Goal: Task Accomplishment & Management: Manage account settings

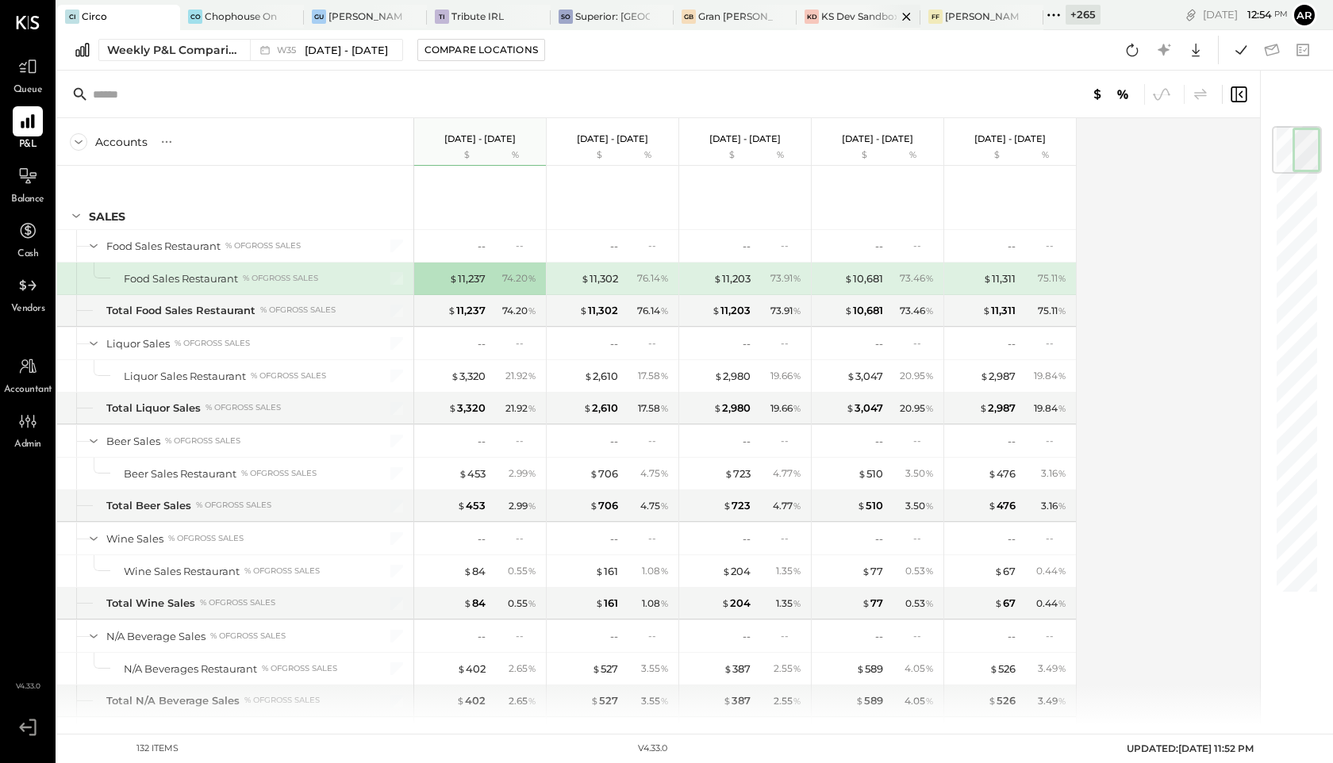
click at [902, 16] on icon at bounding box center [907, 16] width 20 height 19
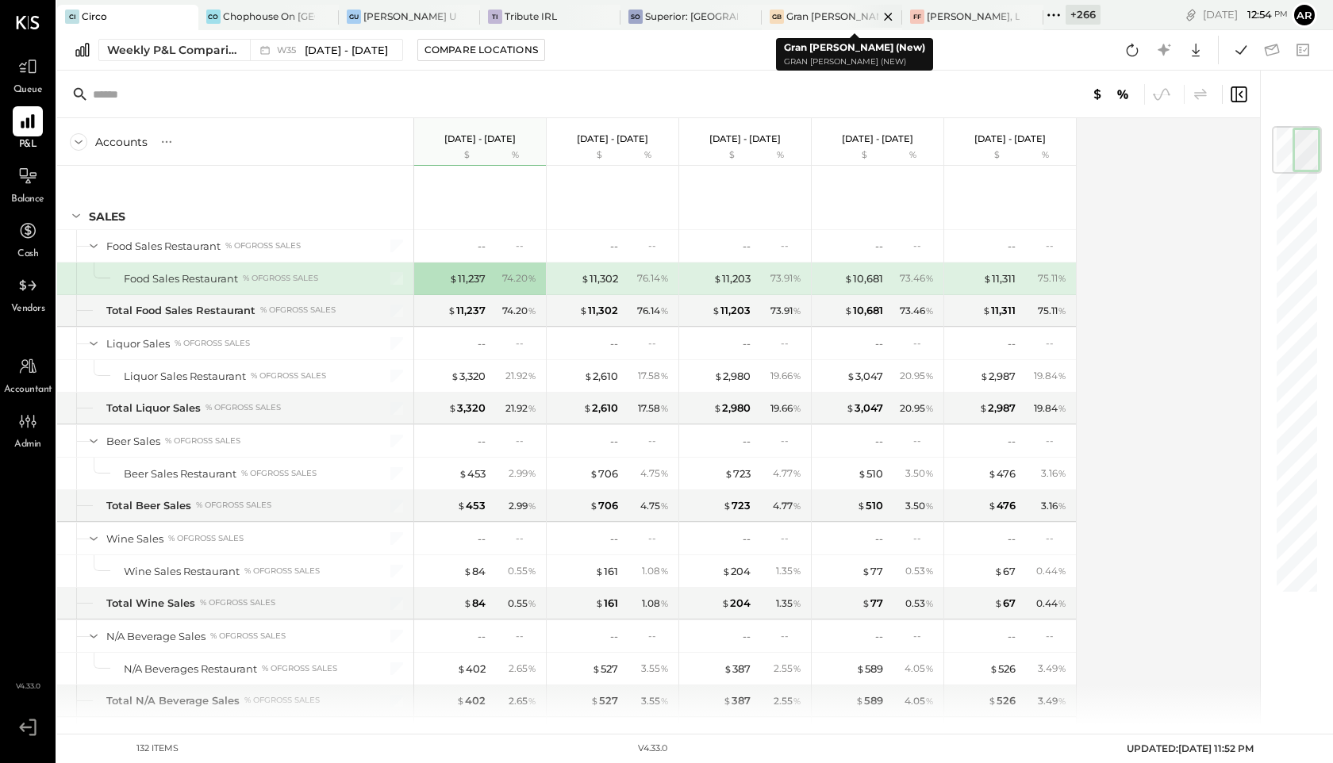
click at [880, 16] on icon at bounding box center [888, 16] width 20 height 19
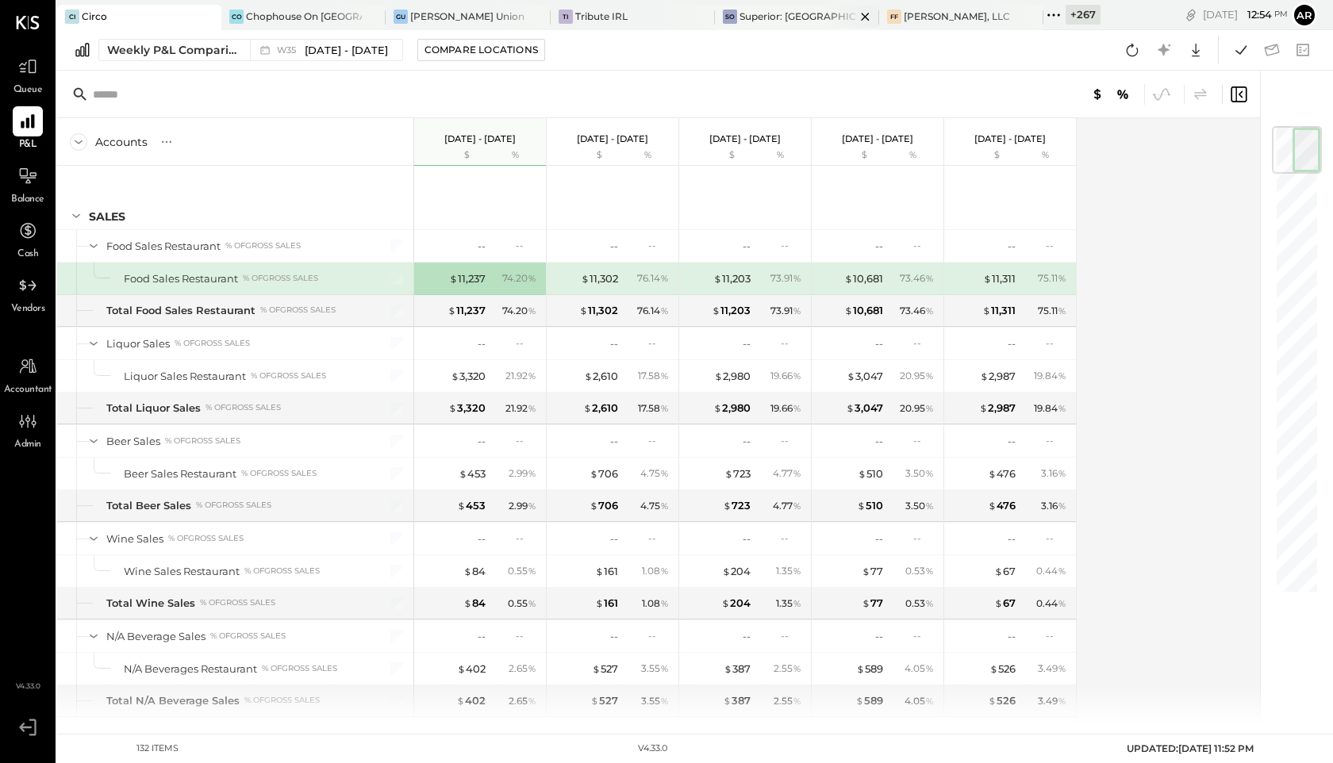
click at [855, 12] on icon at bounding box center [865, 16] width 20 height 19
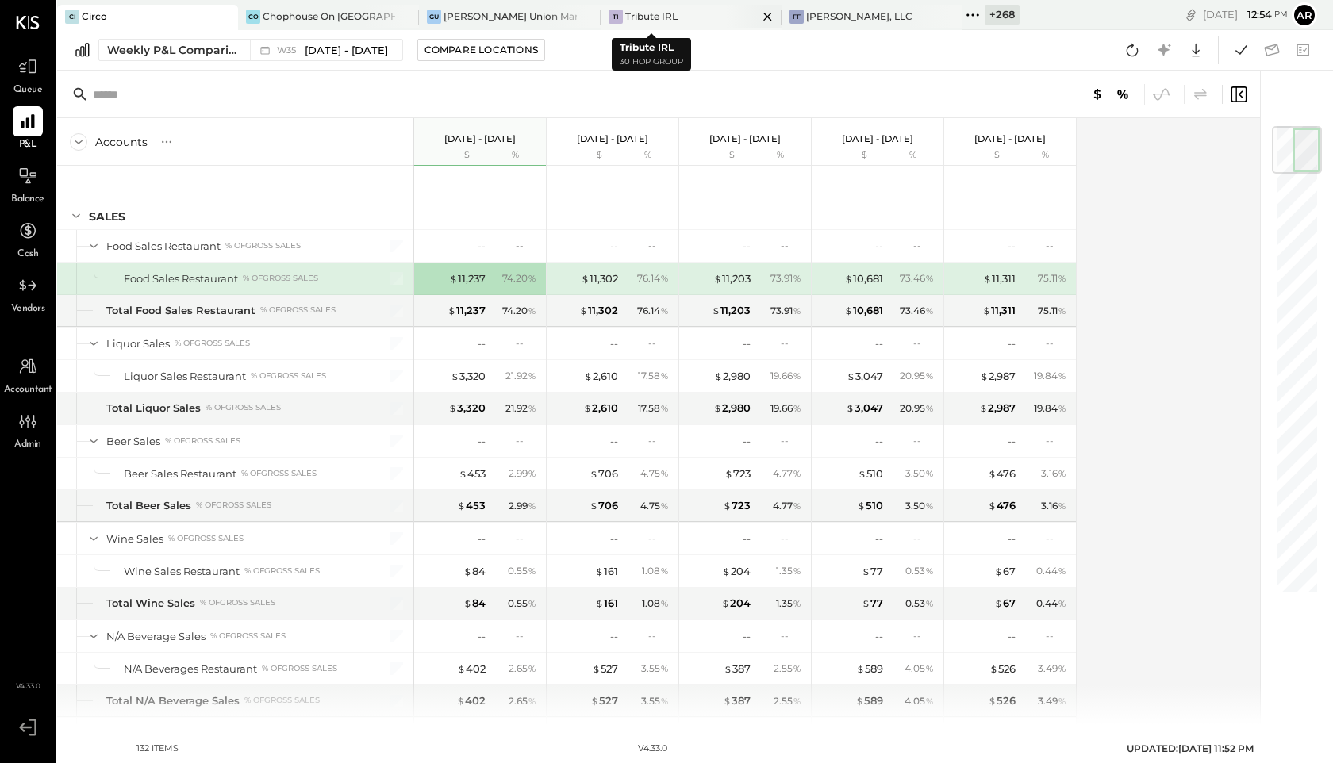
click at [763, 15] on icon at bounding box center [767, 17] width 8 height 8
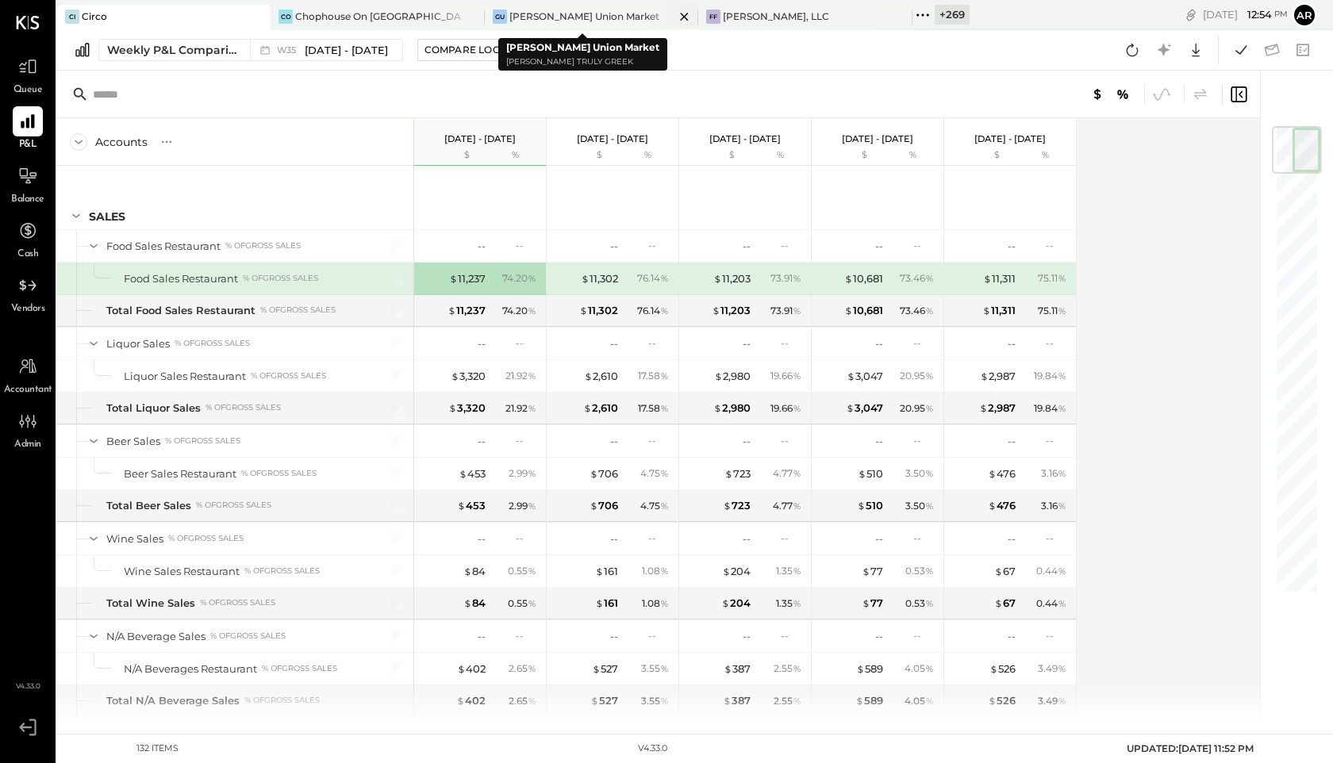
click at [674, 16] on icon at bounding box center [684, 16] width 20 height 19
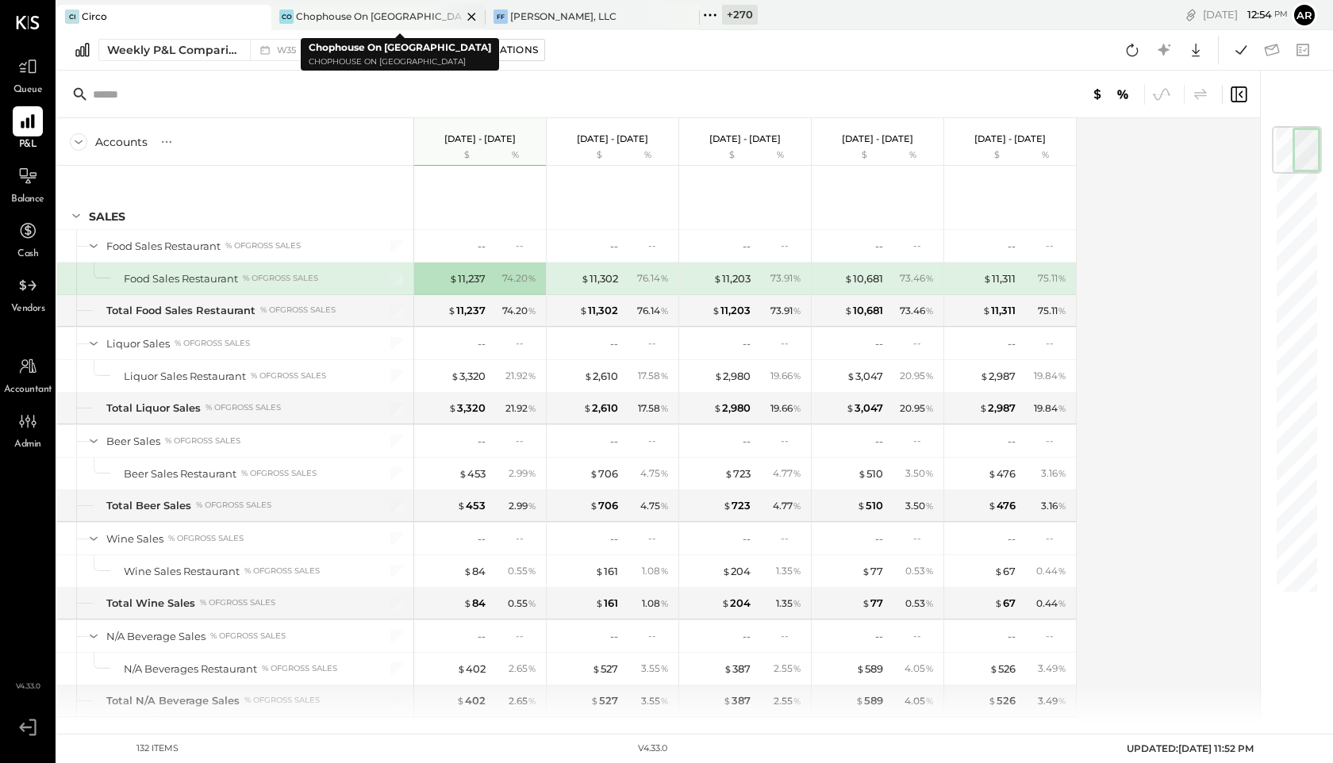
click at [474, 12] on icon at bounding box center [472, 16] width 20 height 19
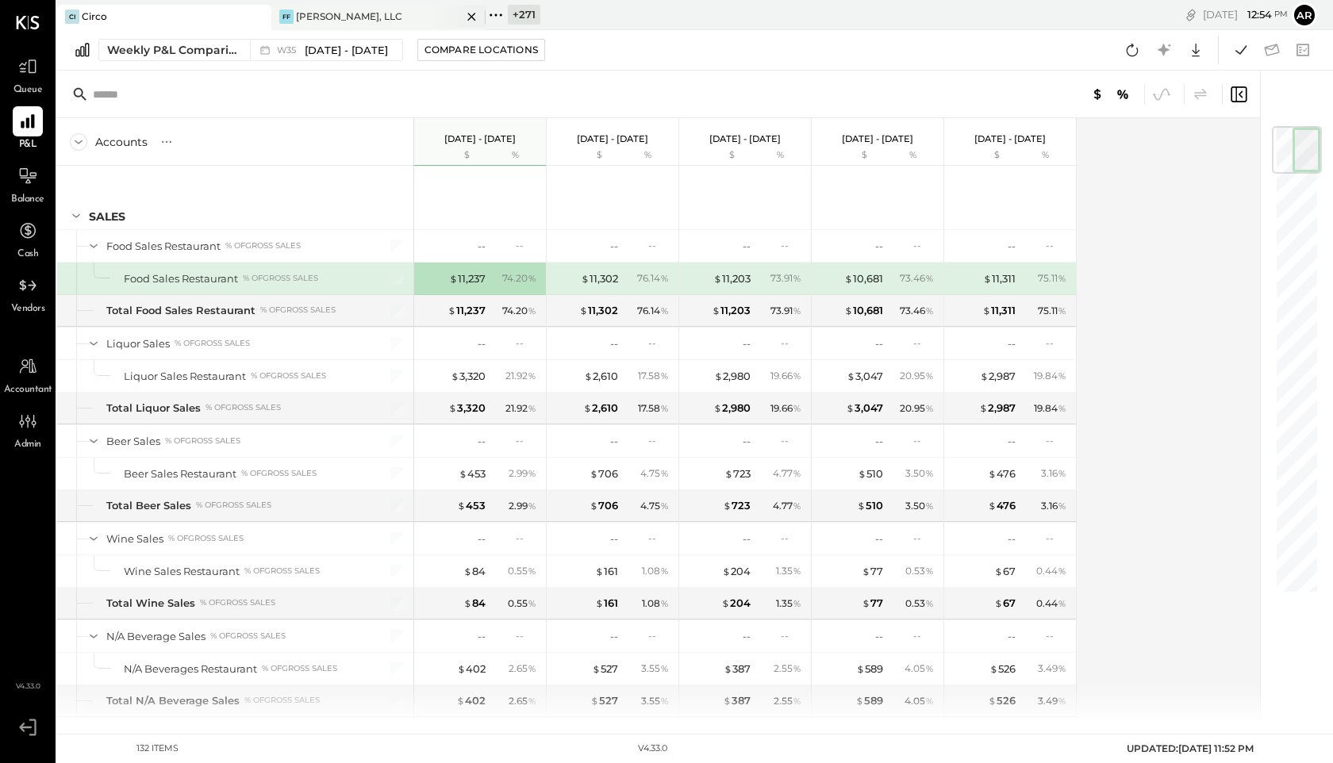
click at [333, 16] on div "[PERSON_NAME], LLC" at bounding box center [349, 16] width 106 height 13
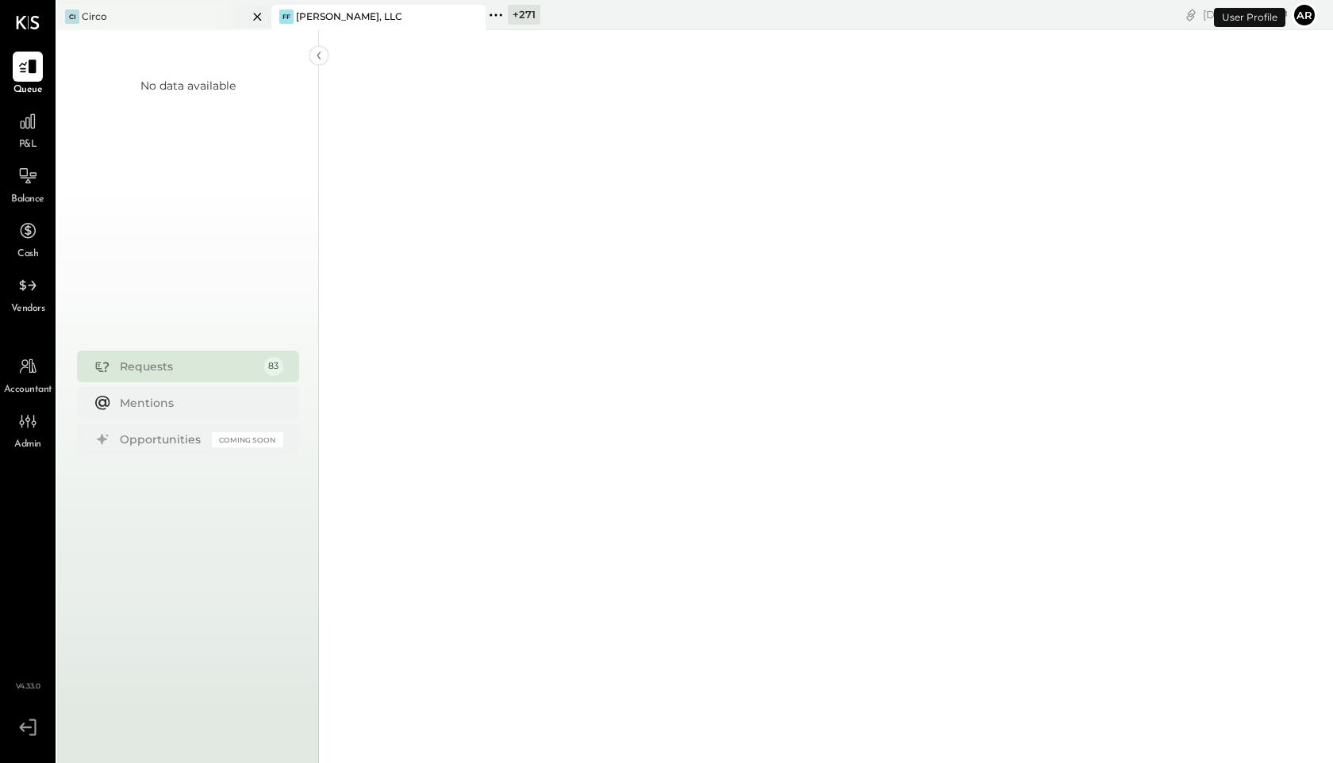
click at [256, 15] on icon at bounding box center [257, 17] width 8 height 8
click at [282, 18] on icon at bounding box center [281, 15] width 21 height 21
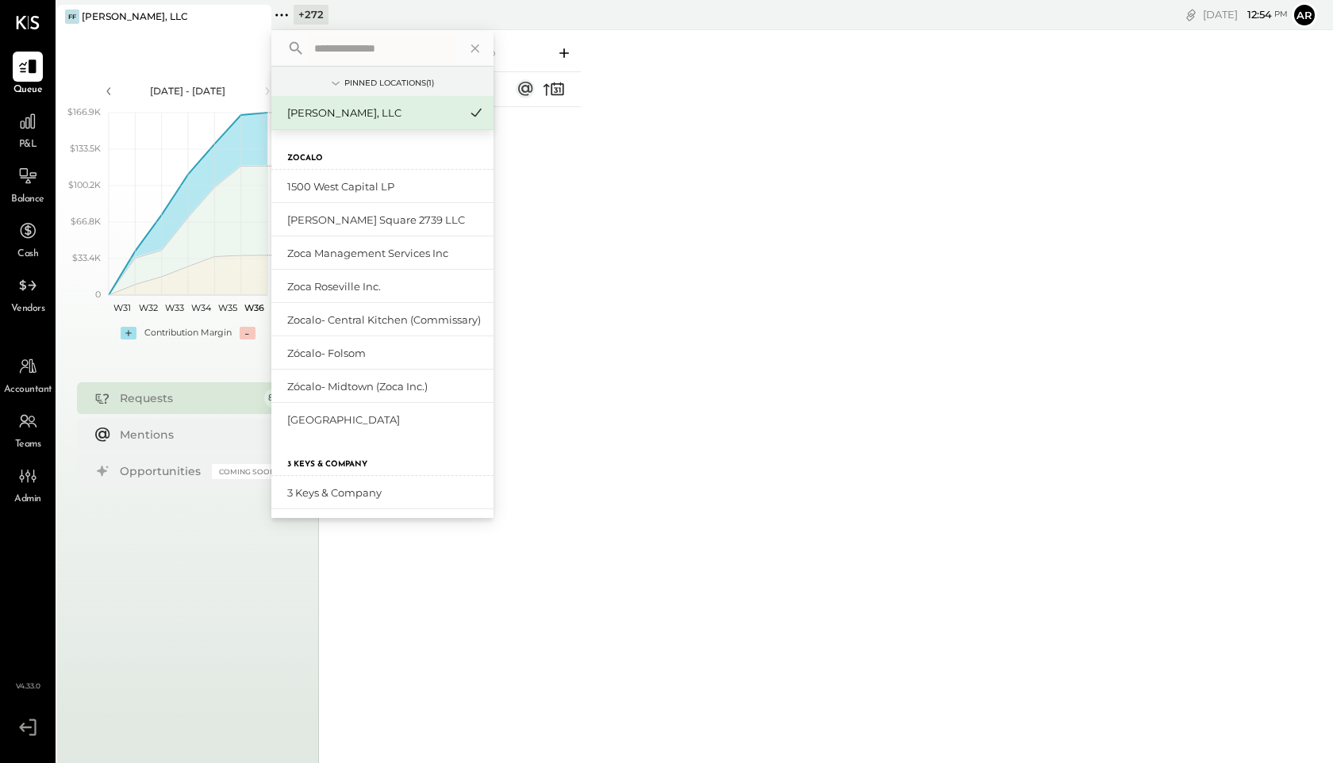
click at [325, 44] on input "text" at bounding box center [382, 48] width 148 height 29
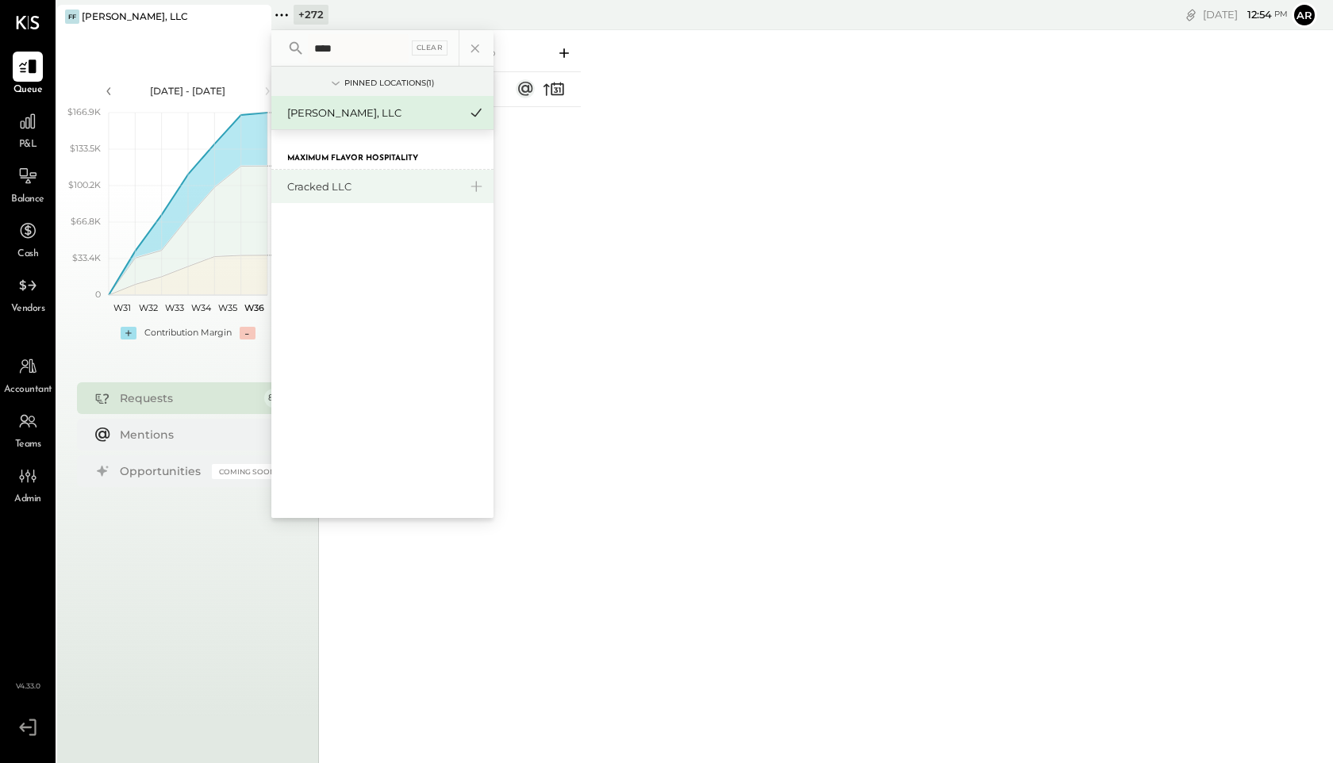
type input "****"
click at [347, 181] on div "Cracked LLC" at bounding box center [372, 186] width 171 height 15
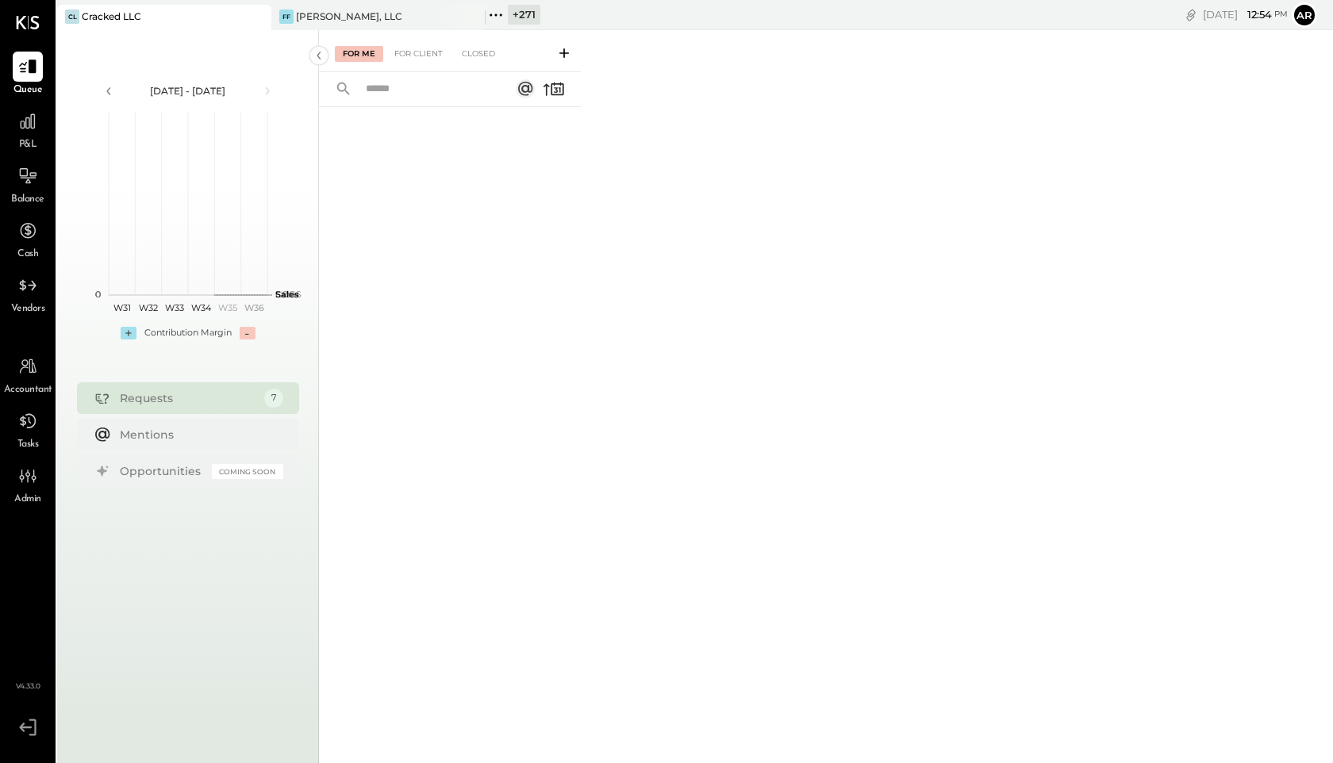
click at [498, 20] on icon at bounding box center [496, 15] width 21 height 21
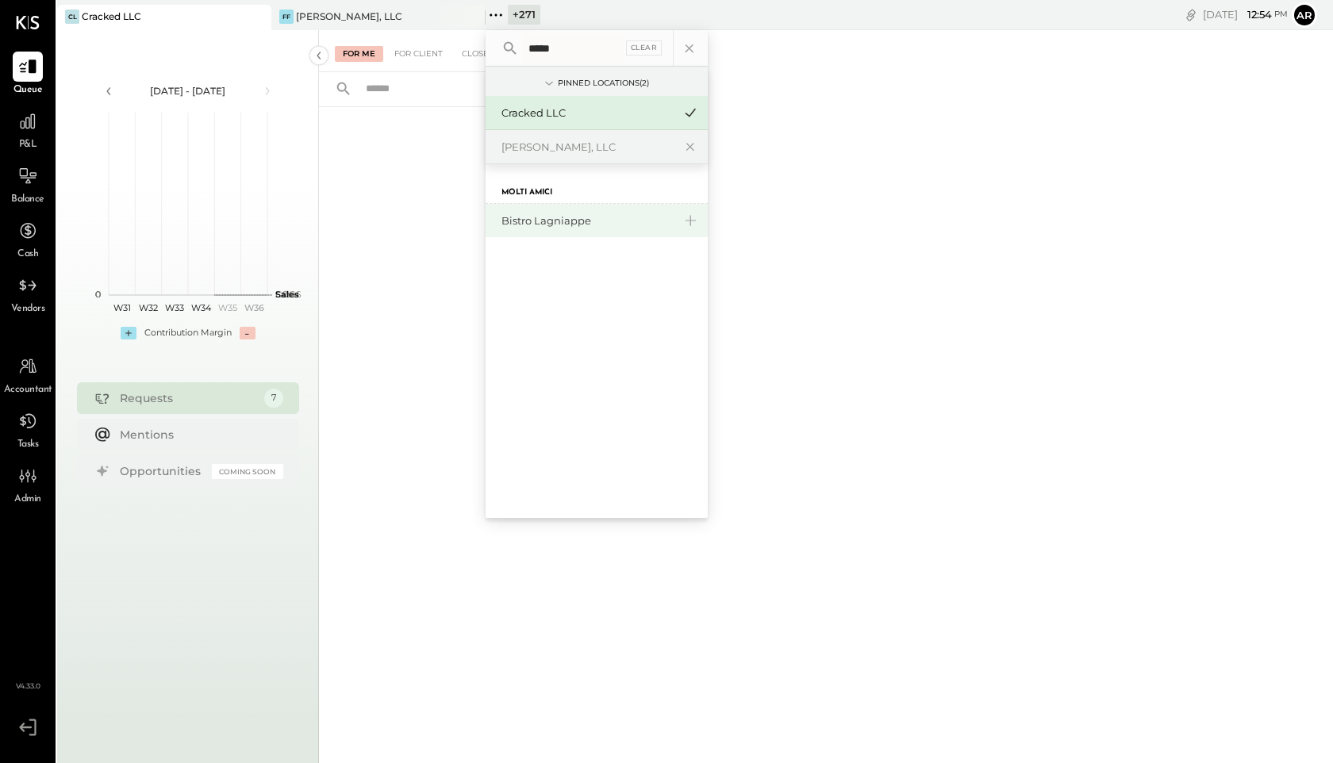
type input "*****"
click at [534, 210] on div "Bistro Lagniappe" at bounding box center [597, 220] width 222 height 33
click at [535, 217] on div "Bistro Lagniappe" at bounding box center [586, 220] width 171 height 15
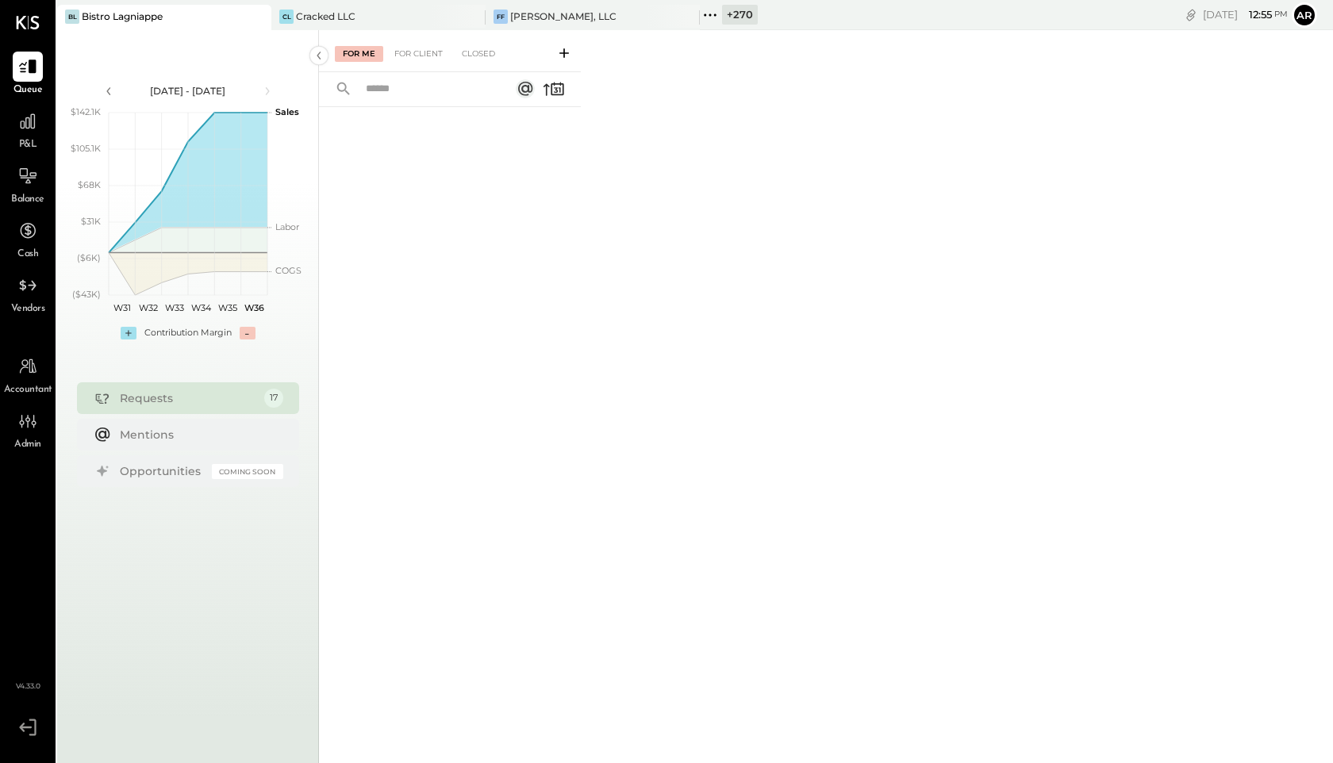
click at [701, 21] on icon at bounding box center [710, 15] width 21 height 21
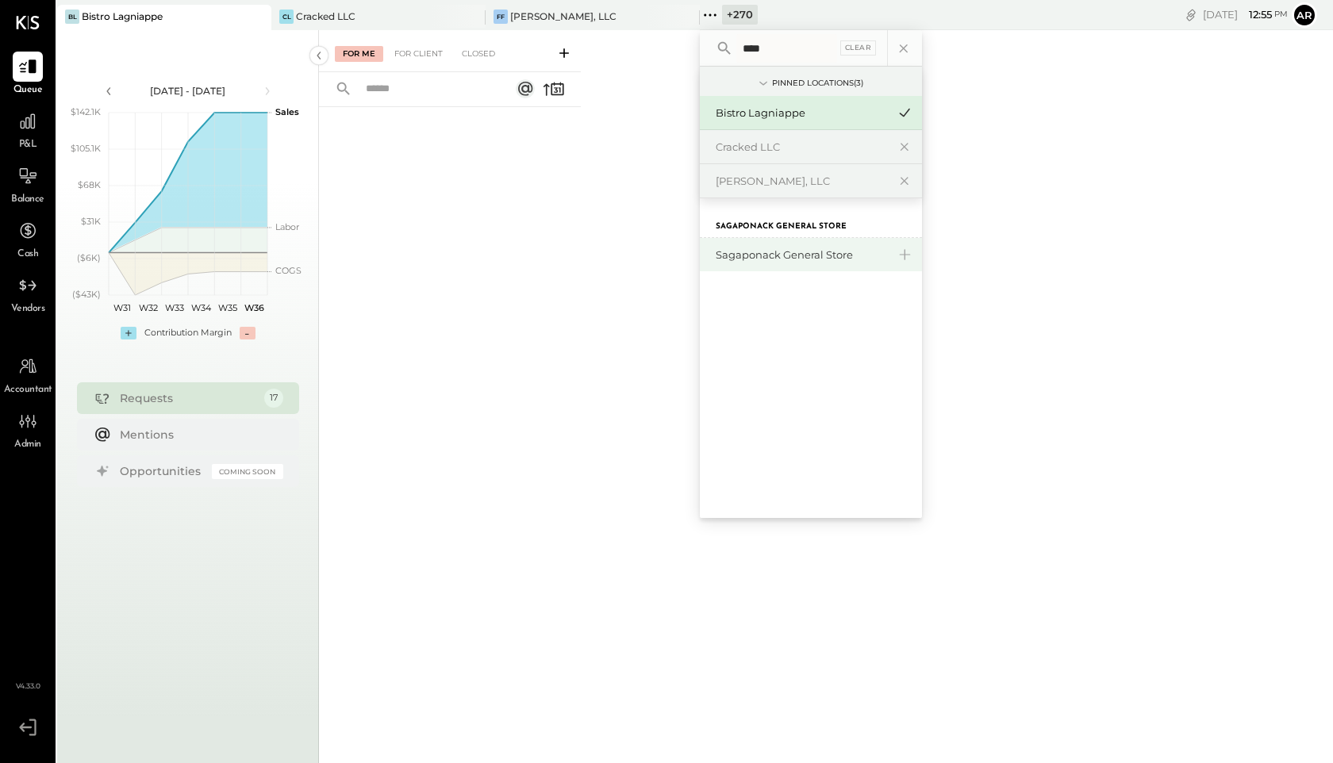
type input "****"
click at [770, 252] on div "Sagaponack General Store" at bounding box center [801, 255] width 171 height 15
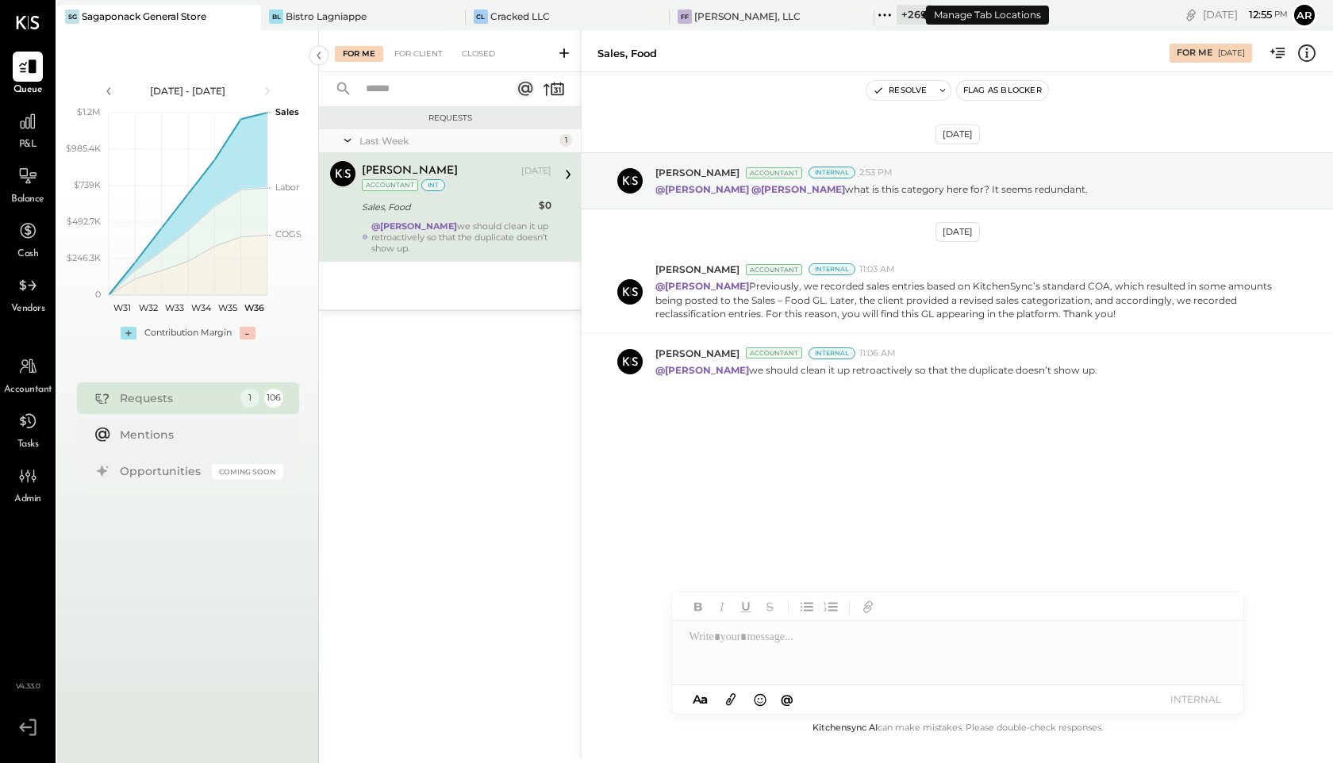
click at [878, 15] on icon at bounding box center [879, 14] width 2 height 2
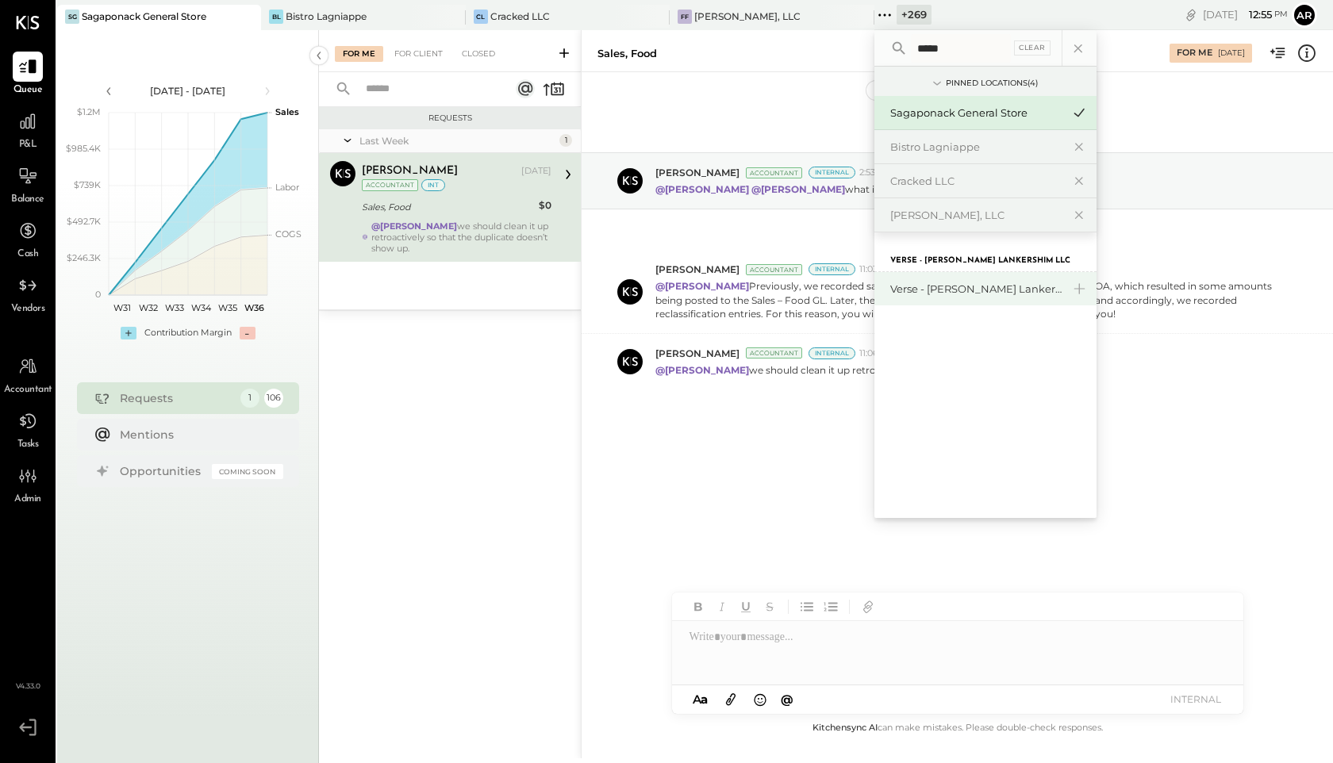
type input "*****"
click at [965, 282] on div "Verse - [PERSON_NAME] Lankershim LLC" at bounding box center [975, 289] width 171 height 15
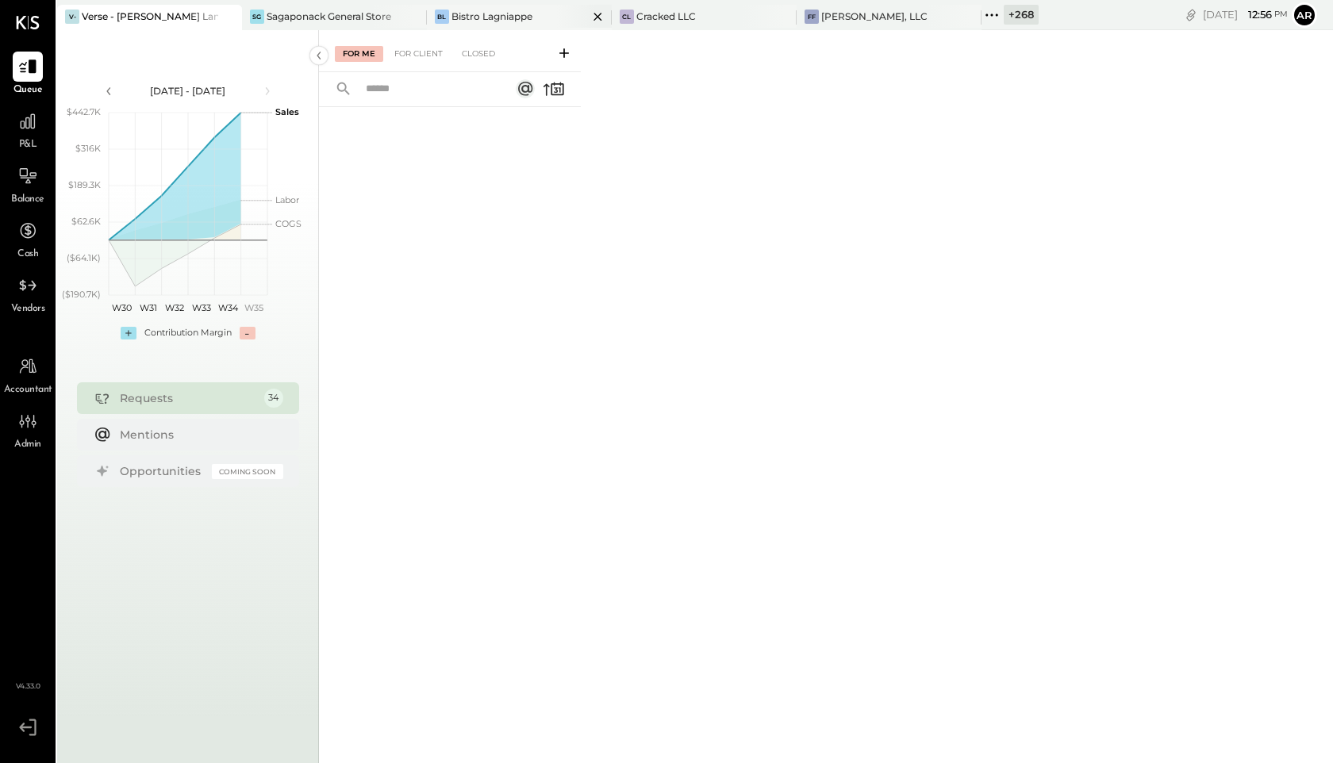
click at [500, 16] on div "Bistro Lagniappe" at bounding box center [492, 16] width 81 height 13
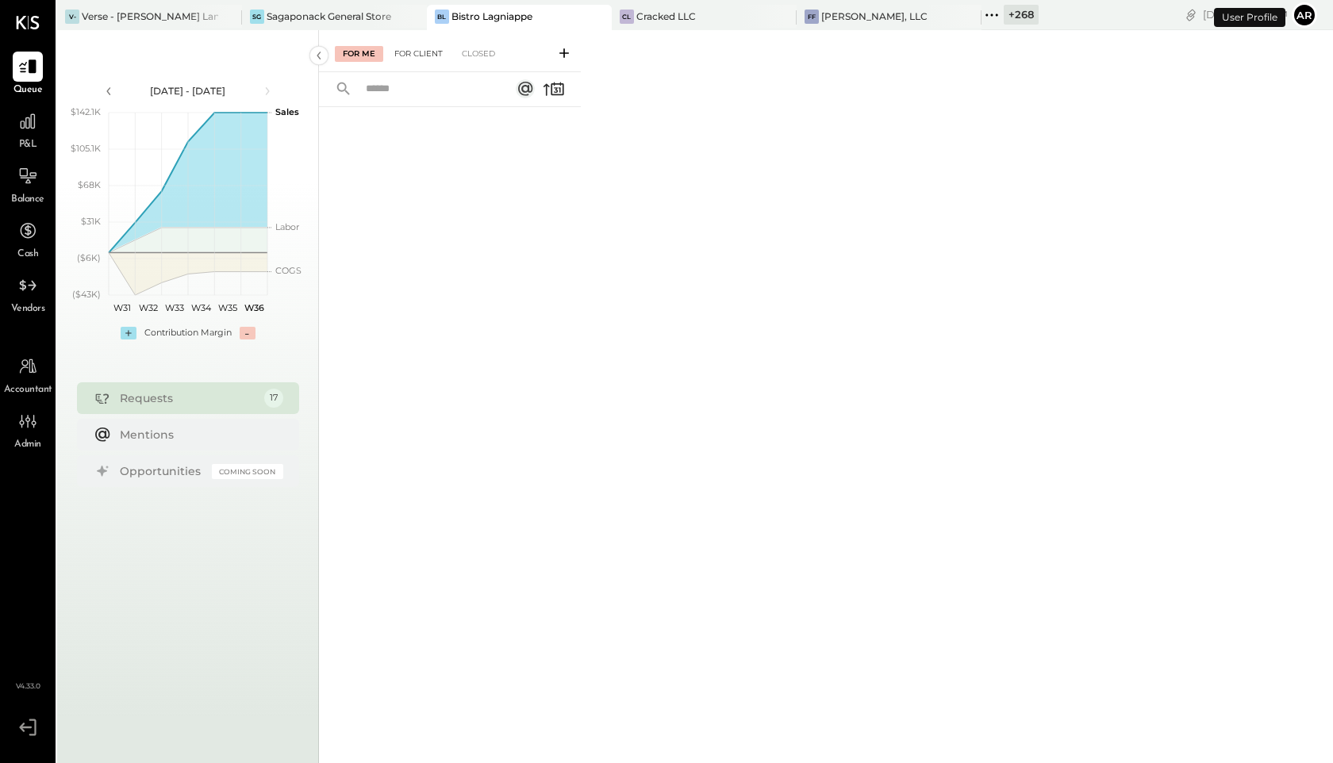
click at [413, 54] on div "For Client" at bounding box center [418, 54] width 64 height 16
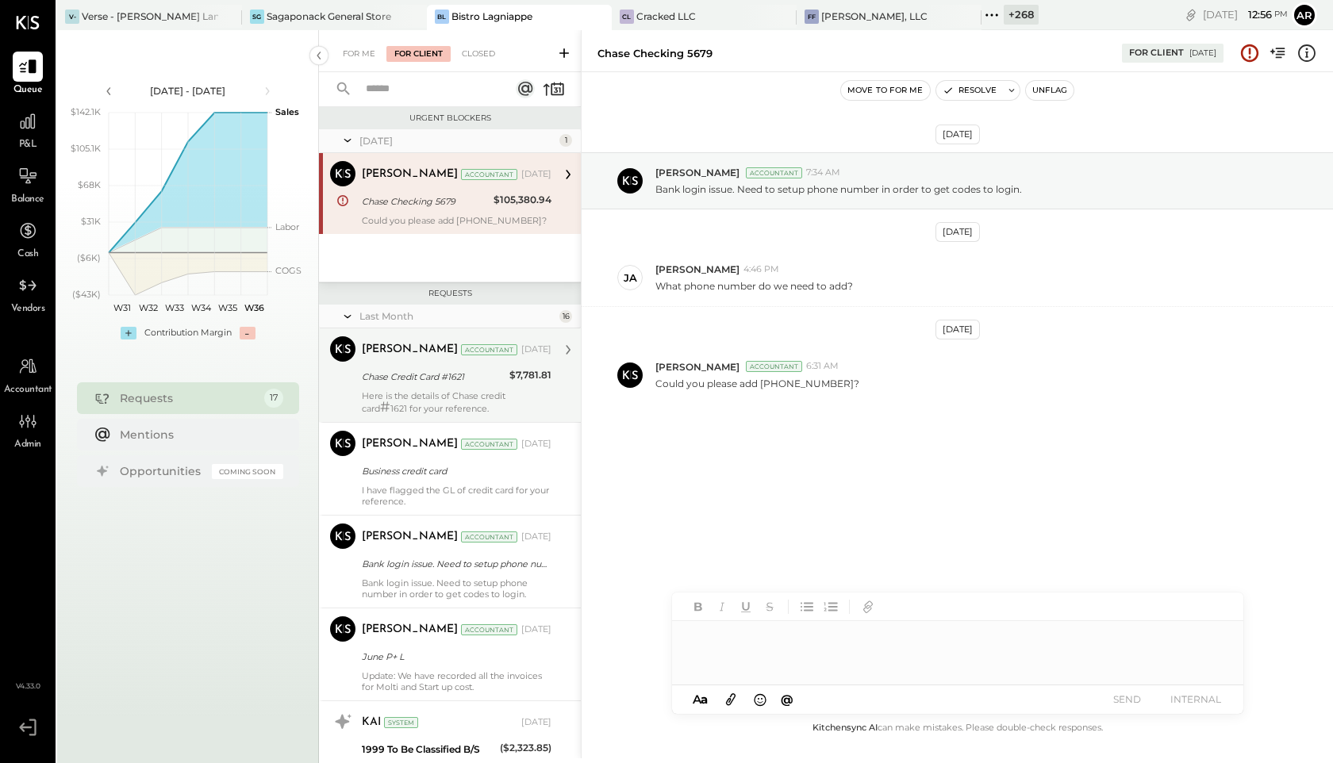
click at [387, 363] on div "Dhwani Solanki Accountant Aug 01, 2025 Chase Credit Card #1621 $7,781.81 Here i…" at bounding box center [457, 375] width 190 height 78
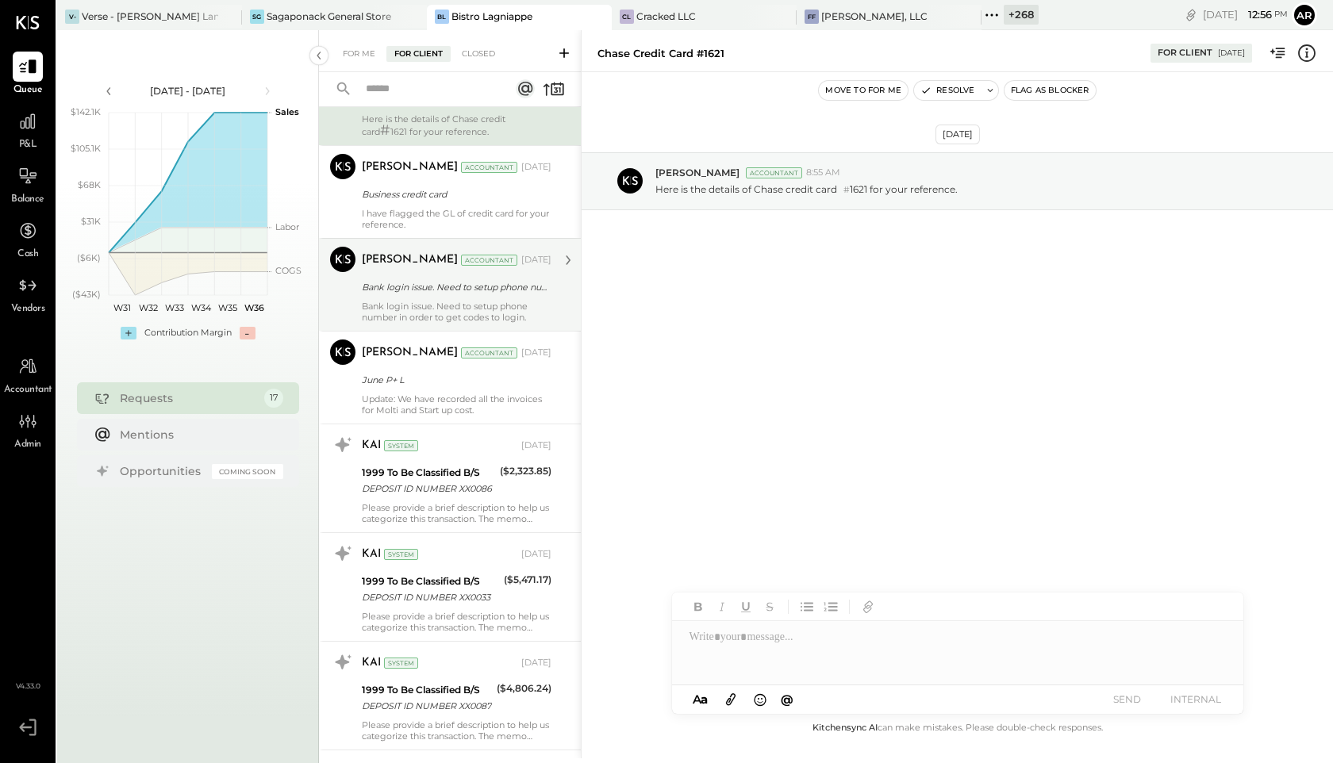
scroll to position [252, 0]
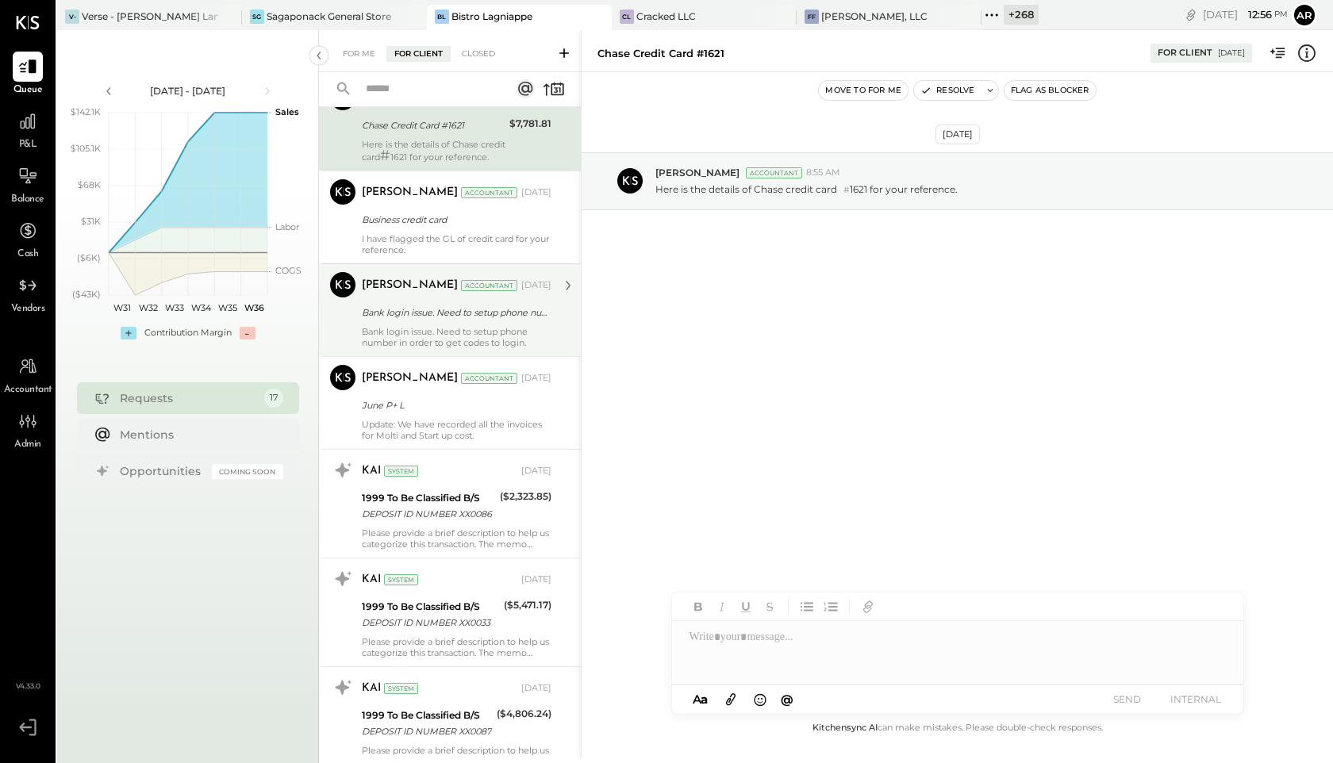
click at [375, 227] on div "Business credit card" at bounding box center [454, 220] width 185 height 16
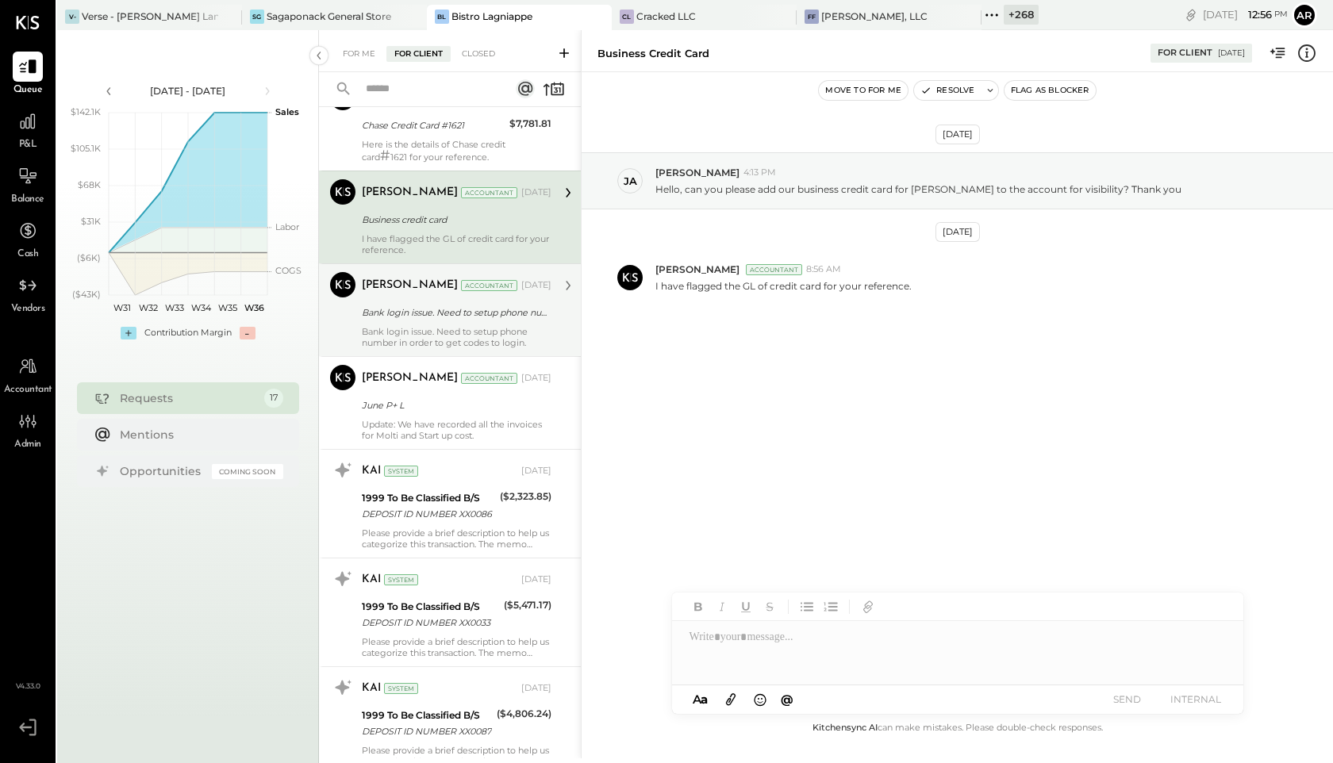
click at [380, 303] on div "Dhwani Solanki Accountant Aug 04, 2025 Bank login issue. Need to setup phone nu…" at bounding box center [457, 310] width 190 height 76
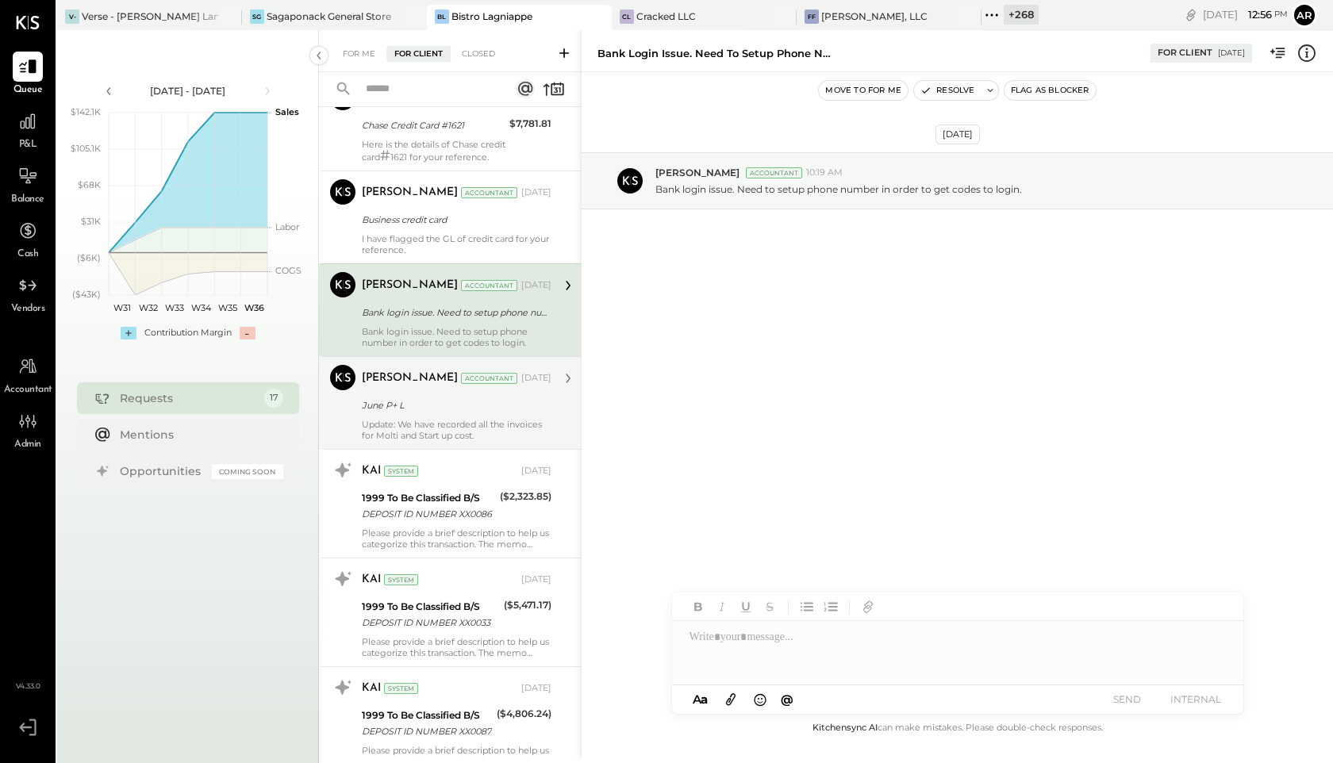
click at [386, 393] on div "Dhwani Solanki Accountant Aug 01, 2025 June P+ L Update: We have recorded all t…" at bounding box center [457, 403] width 190 height 76
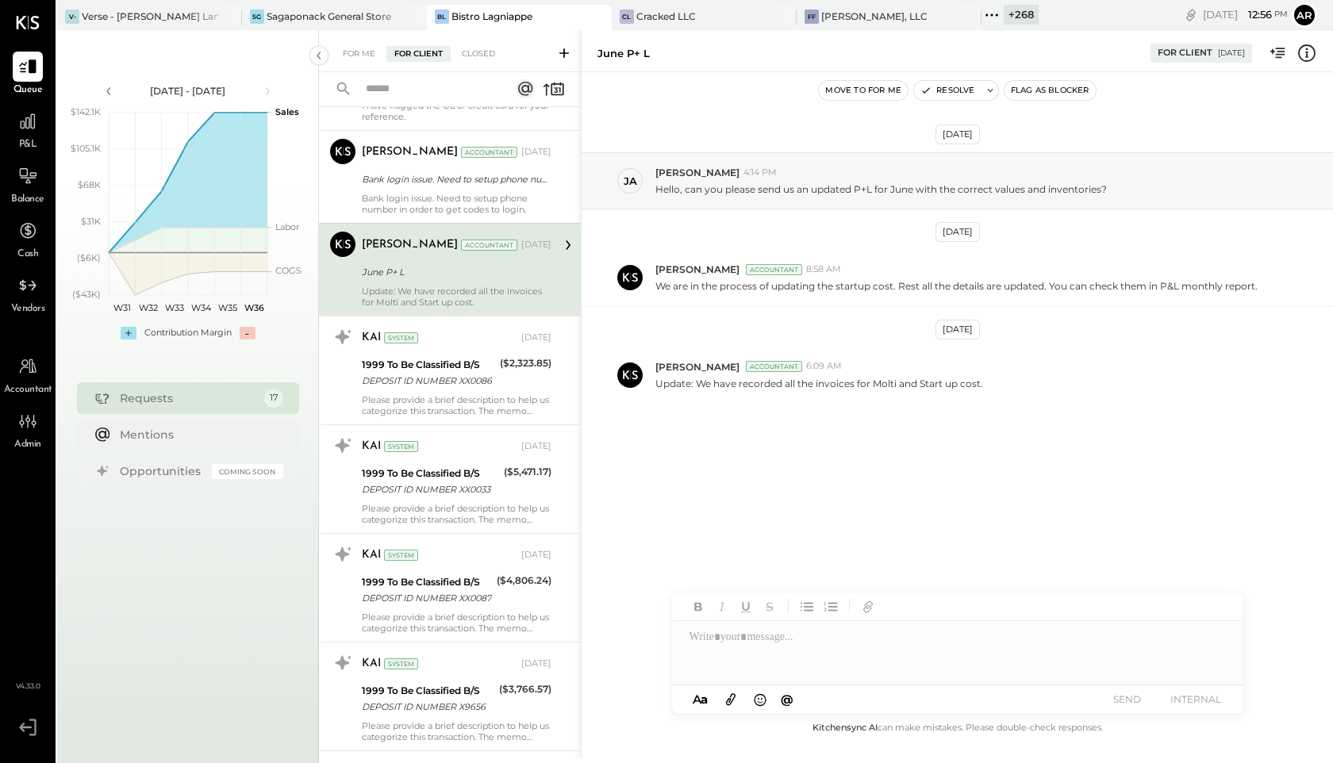
scroll to position [413, 0]
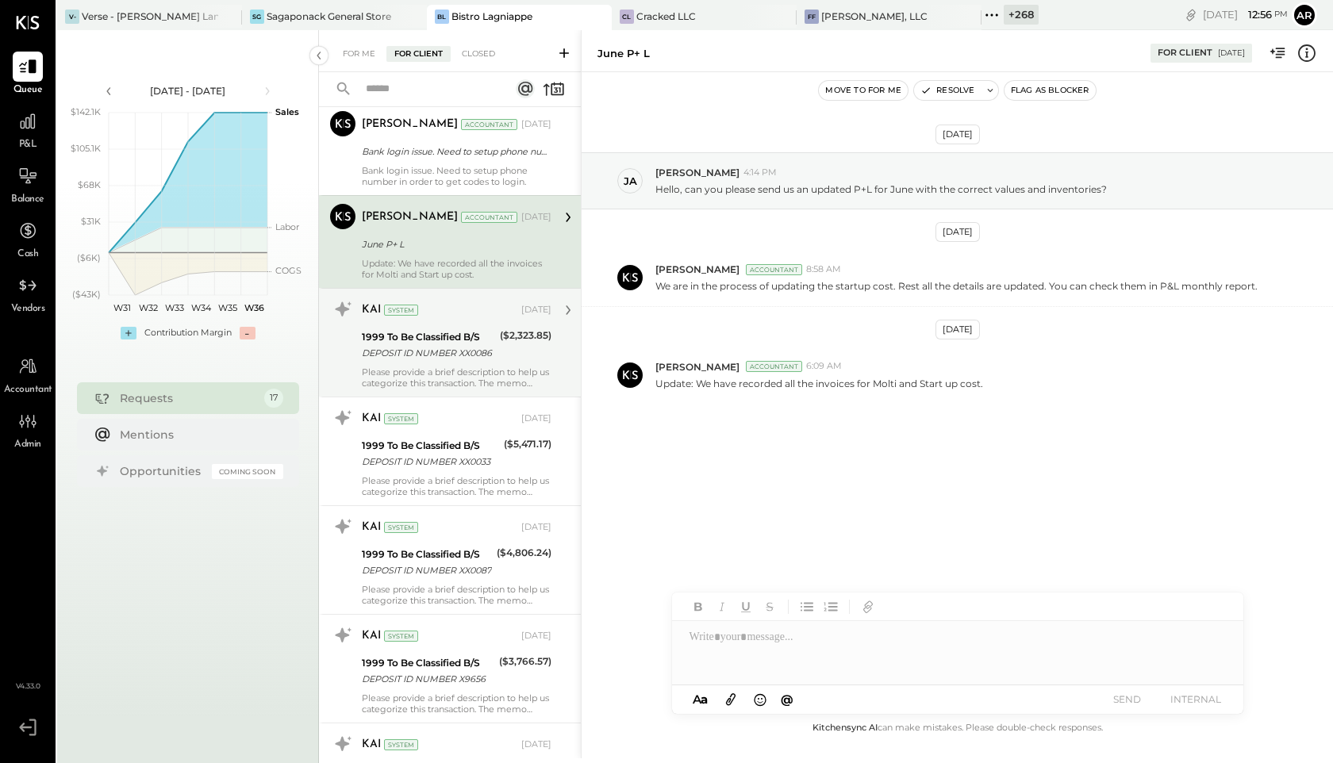
click at [391, 359] on div "DEPOSIT ID NUMBER XX0086" at bounding box center [428, 353] width 133 height 16
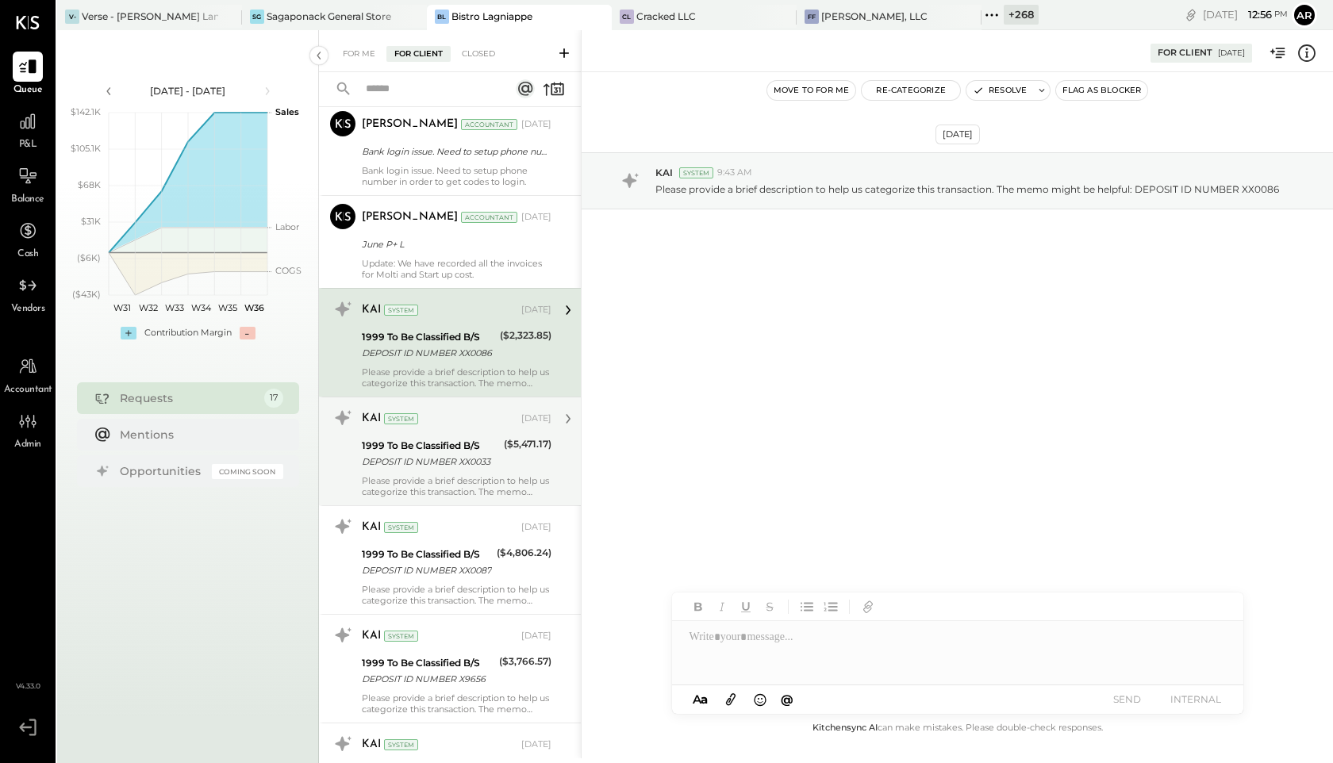
click at [422, 466] on div "DEPOSIT ID NUMBER XX0033" at bounding box center [430, 462] width 137 height 16
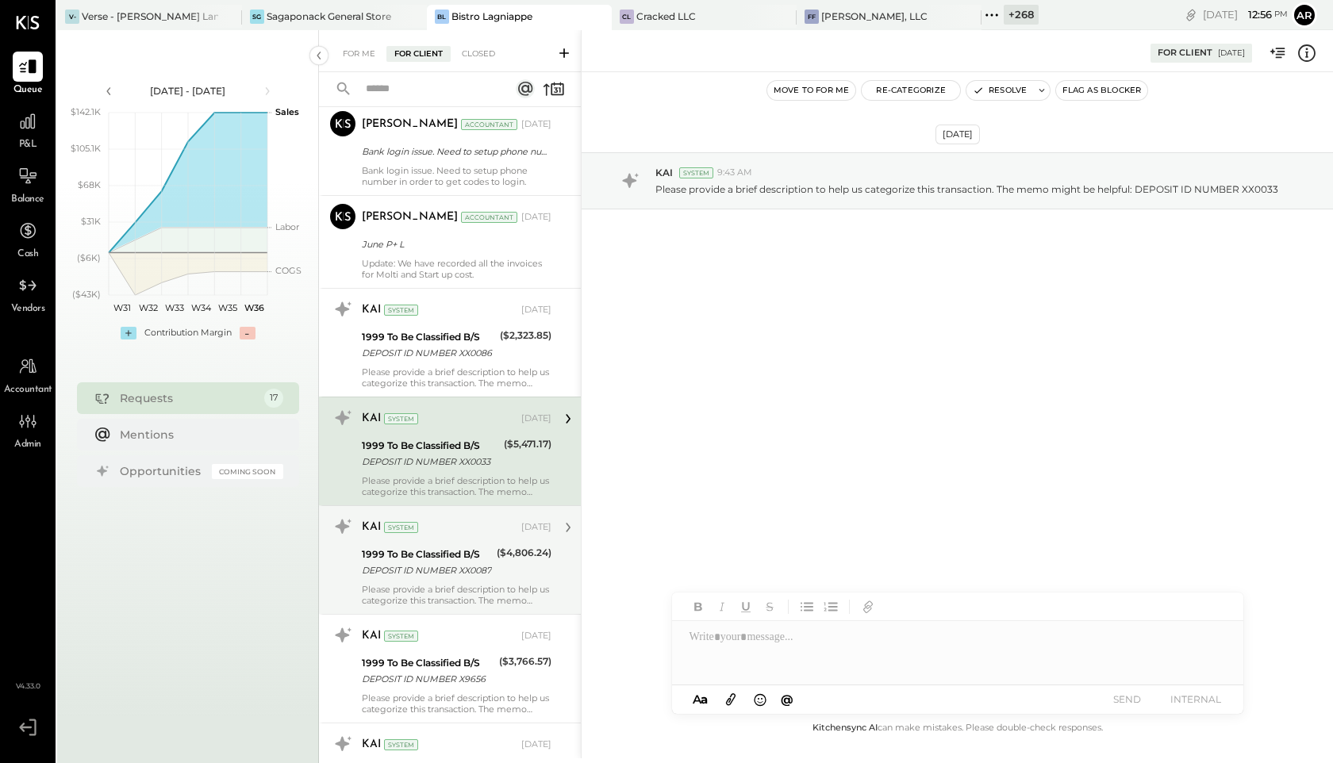
click at [429, 529] on div "KAI System" at bounding box center [440, 528] width 156 height 16
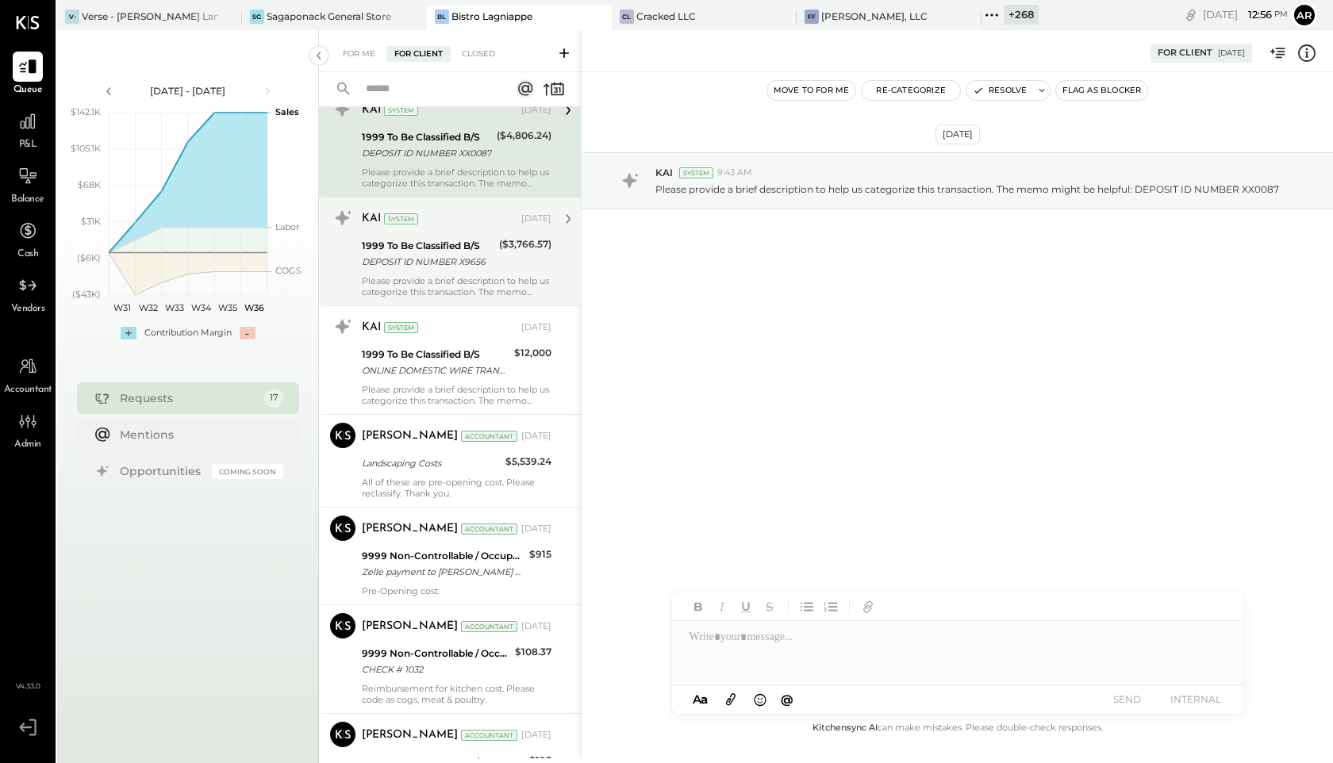
scroll to position [818, 0]
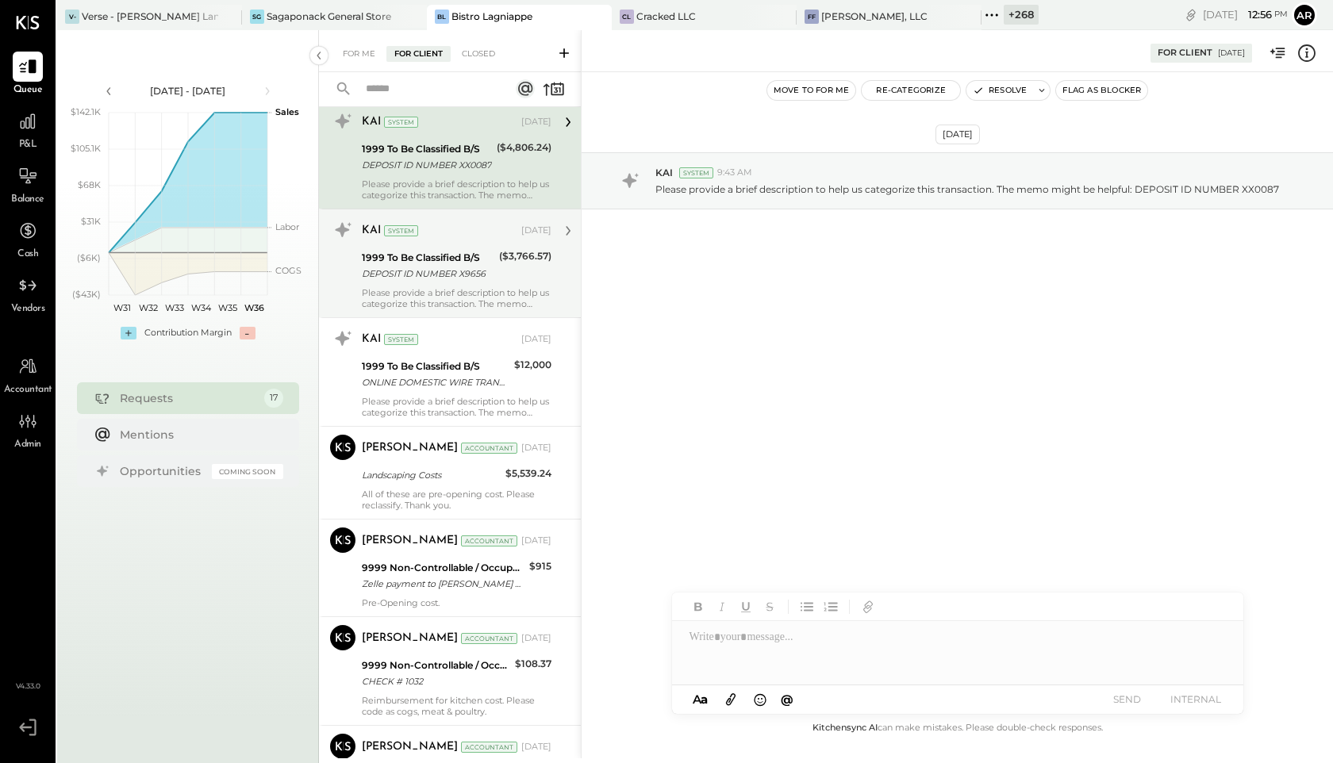
click at [401, 239] on div "KAI System" at bounding box center [440, 231] width 156 height 16
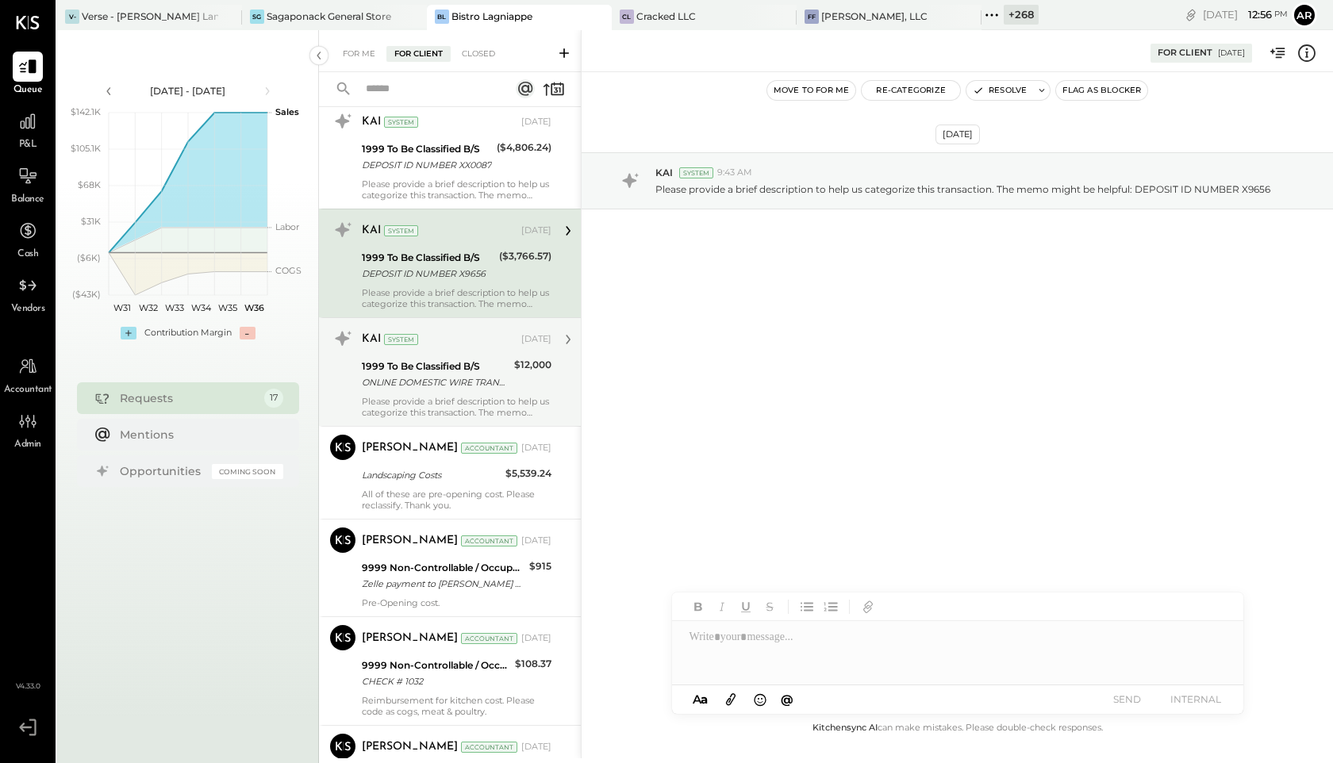
click at [421, 346] on div "KAI System" at bounding box center [440, 340] width 156 height 16
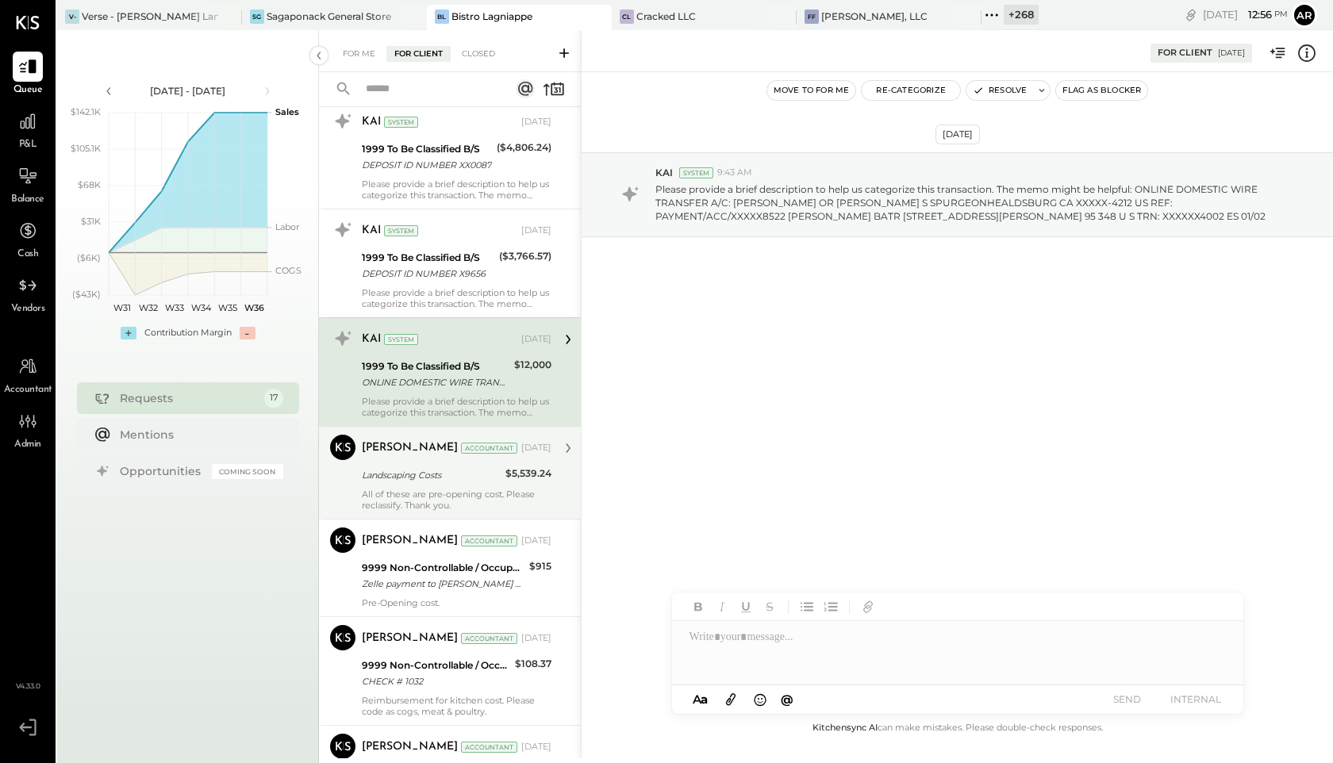
click at [422, 464] on div "Joseph Shin Accountant Aug 06, 2025 Landscaping Costs $5,539.24 All of these ar…" at bounding box center [457, 473] width 190 height 76
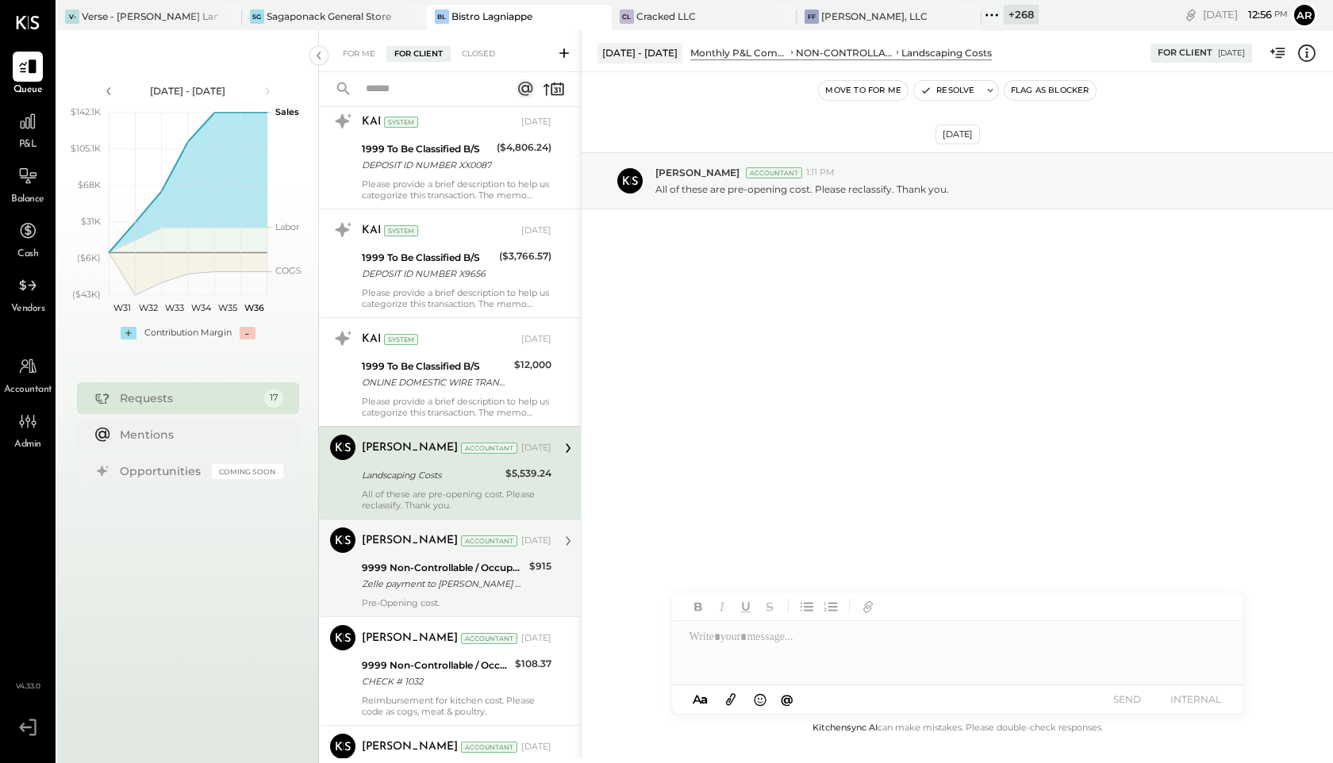
click at [417, 580] on div "Zelle payment to Adam Jessup JPM99bg2in6f" at bounding box center [443, 584] width 163 height 16
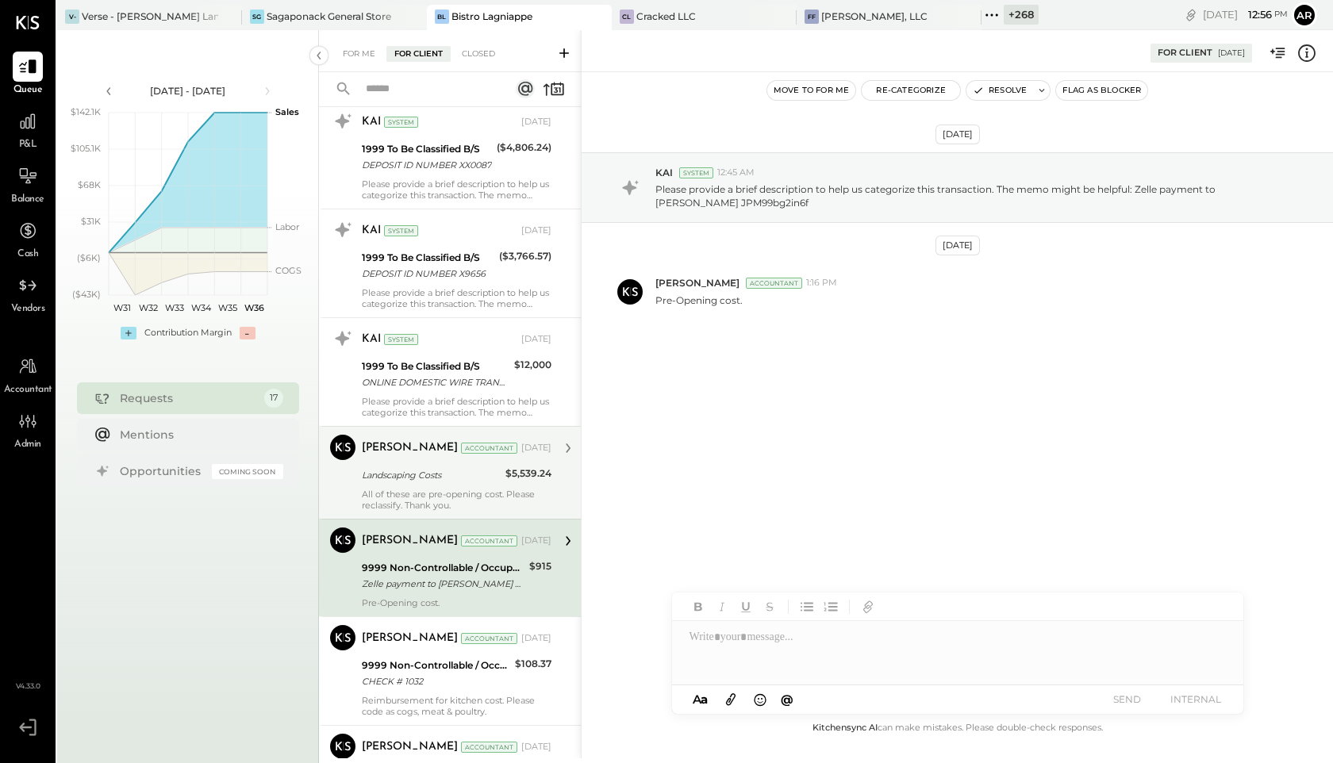
click at [402, 500] on div "All of these are pre-opening cost. Please reclassify. Thank you." at bounding box center [457, 500] width 190 height 22
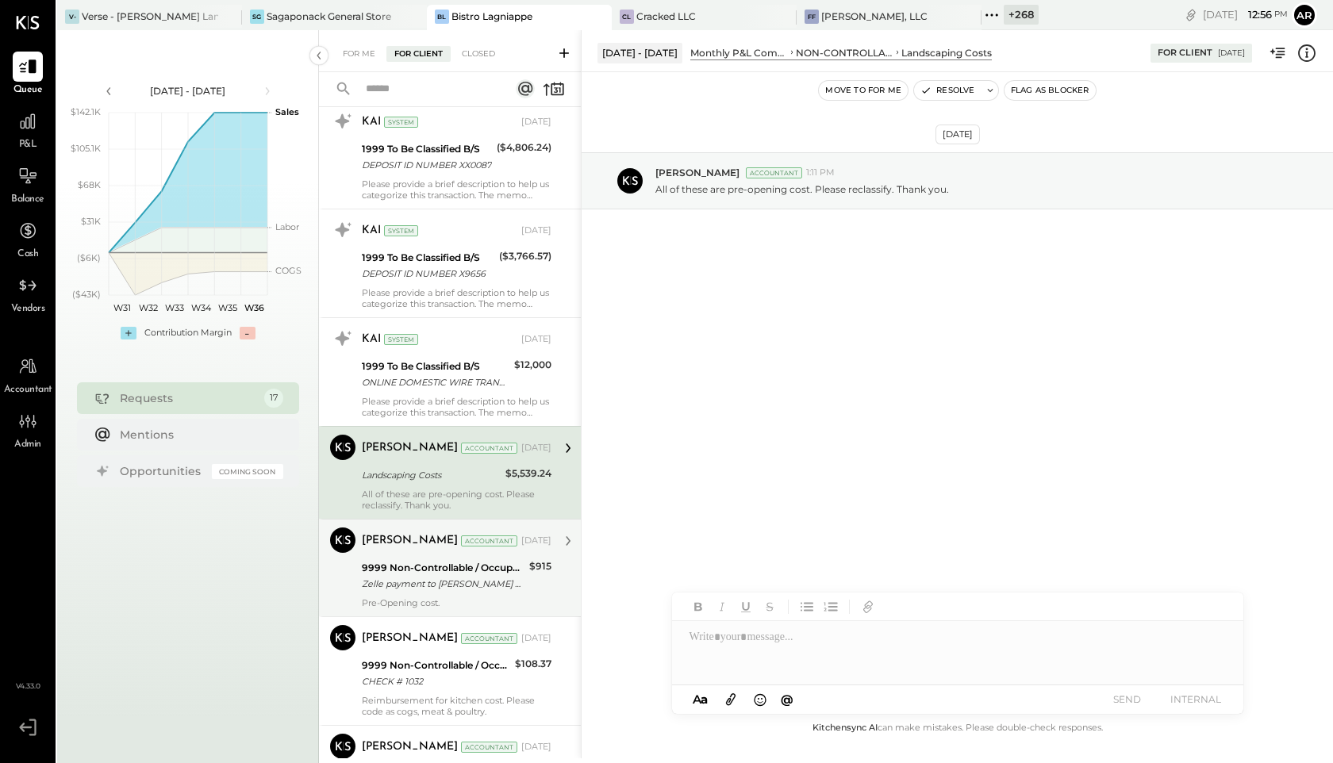
click at [408, 586] on div "Zelle payment to Adam Jessup JPM99bg2in6f" at bounding box center [443, 584] width 163 height 16
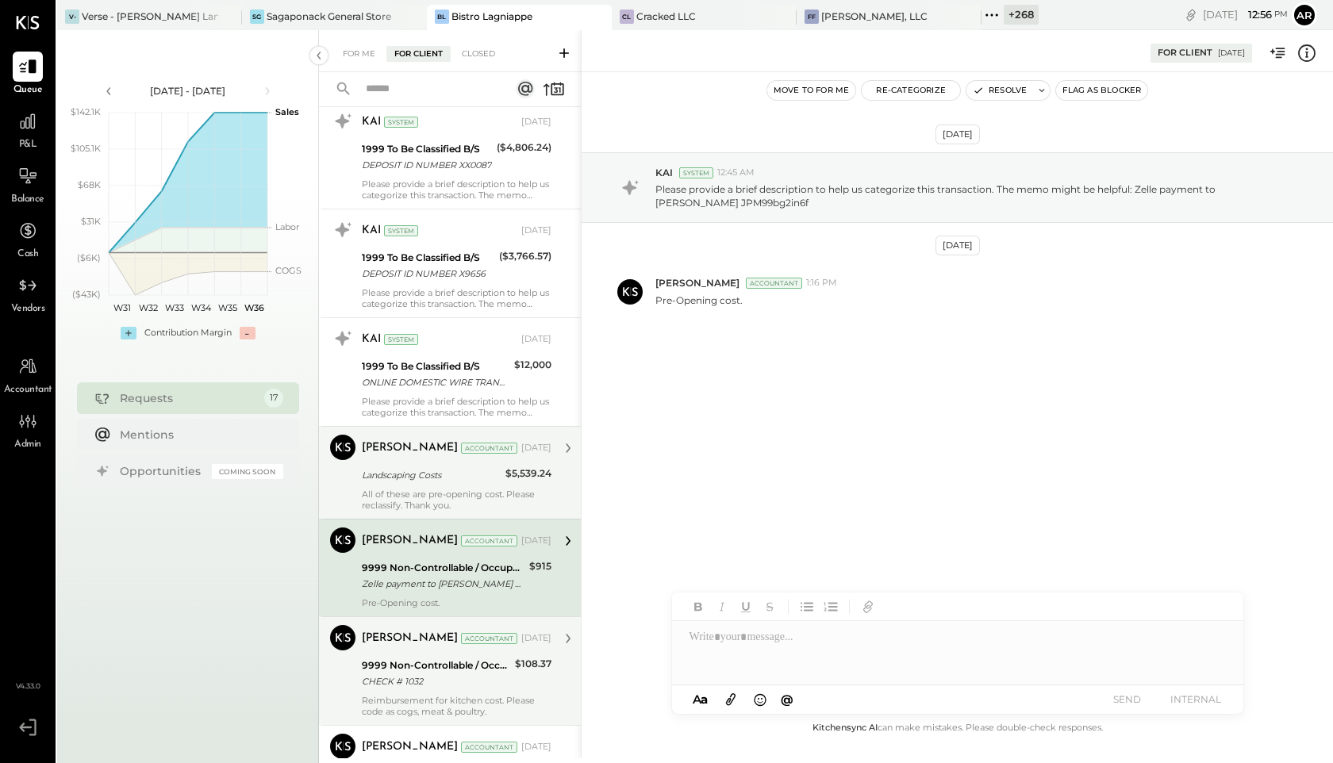
click at [398, 668] on div "9999 Non-Controllable / Occupancy:To Be Classified P&L" at bounding box center [436, 666] width 148 height 16
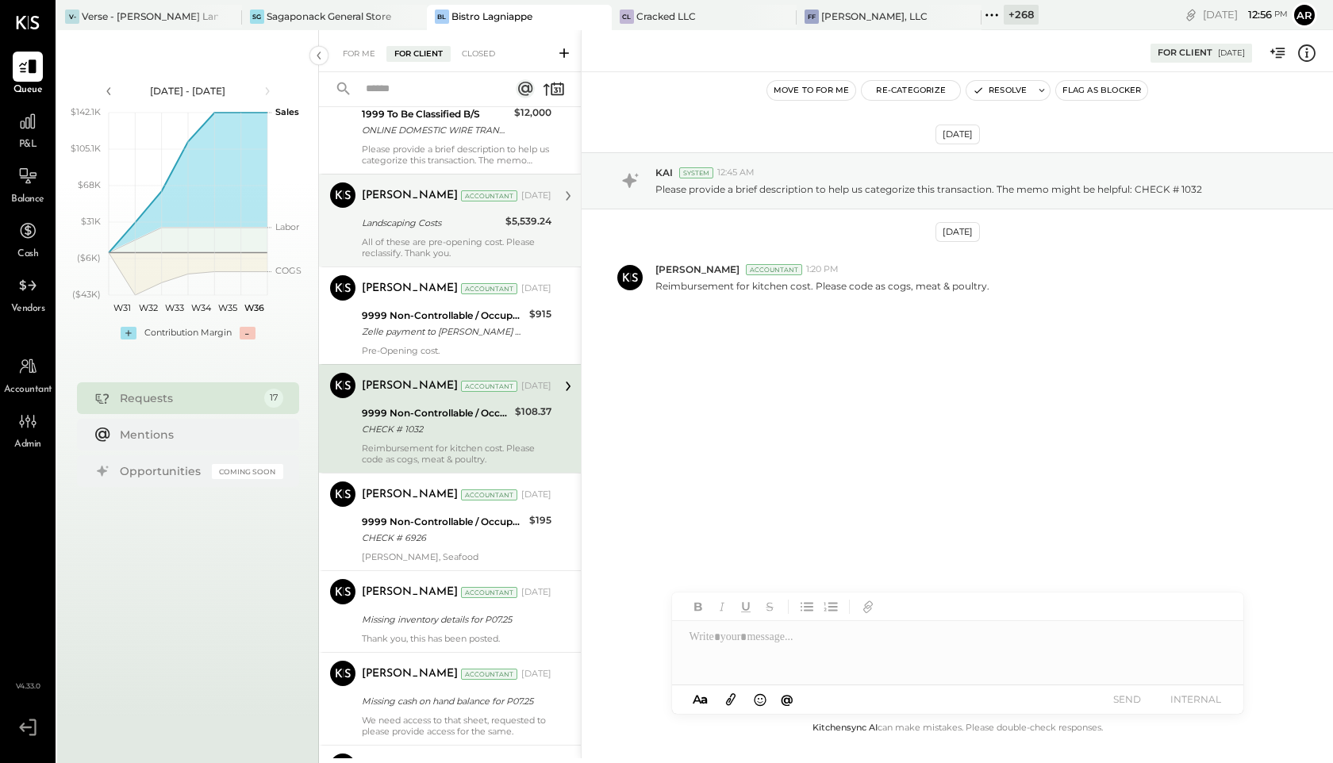
scroll to position [1097, 0]
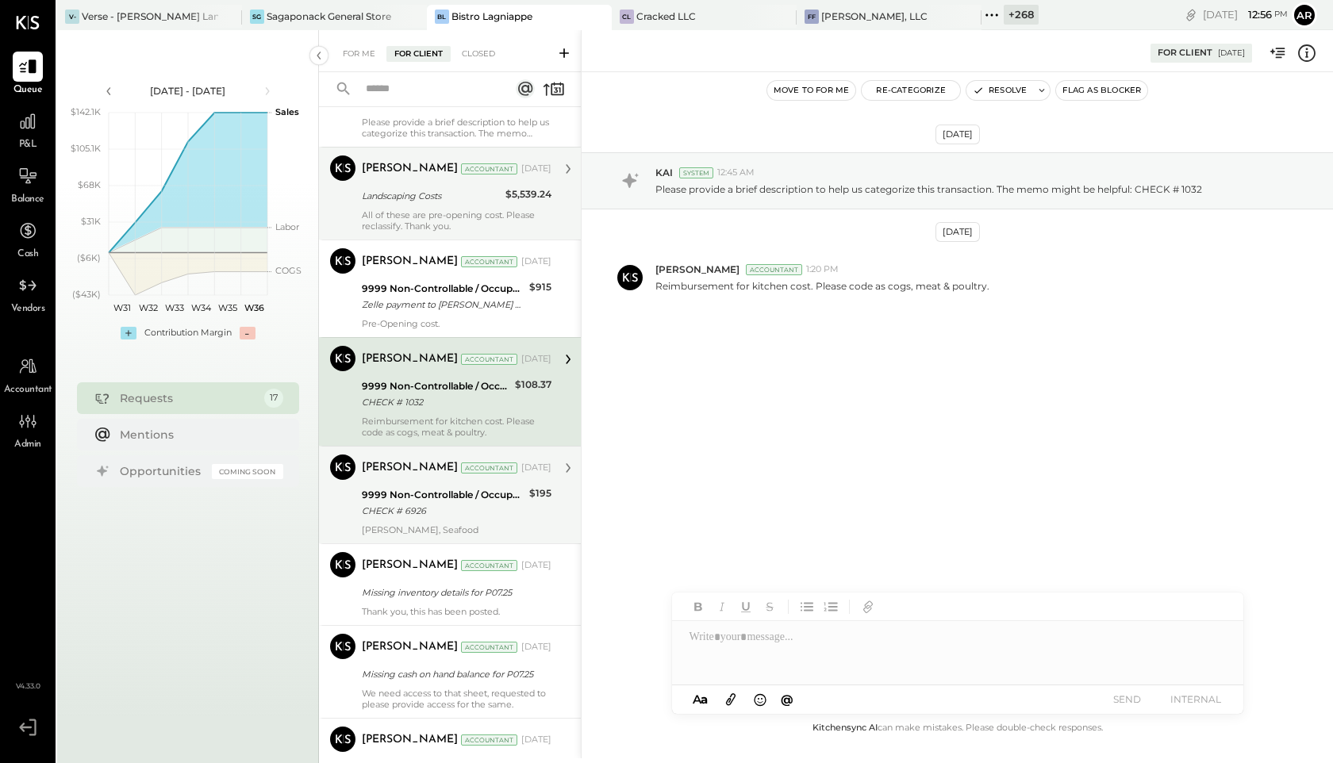
click at [386, 497] on div "9999 Non-Controllable / Occupancy:To Be Classified P&L" at bounding box center [443, 495] width 163 height 16
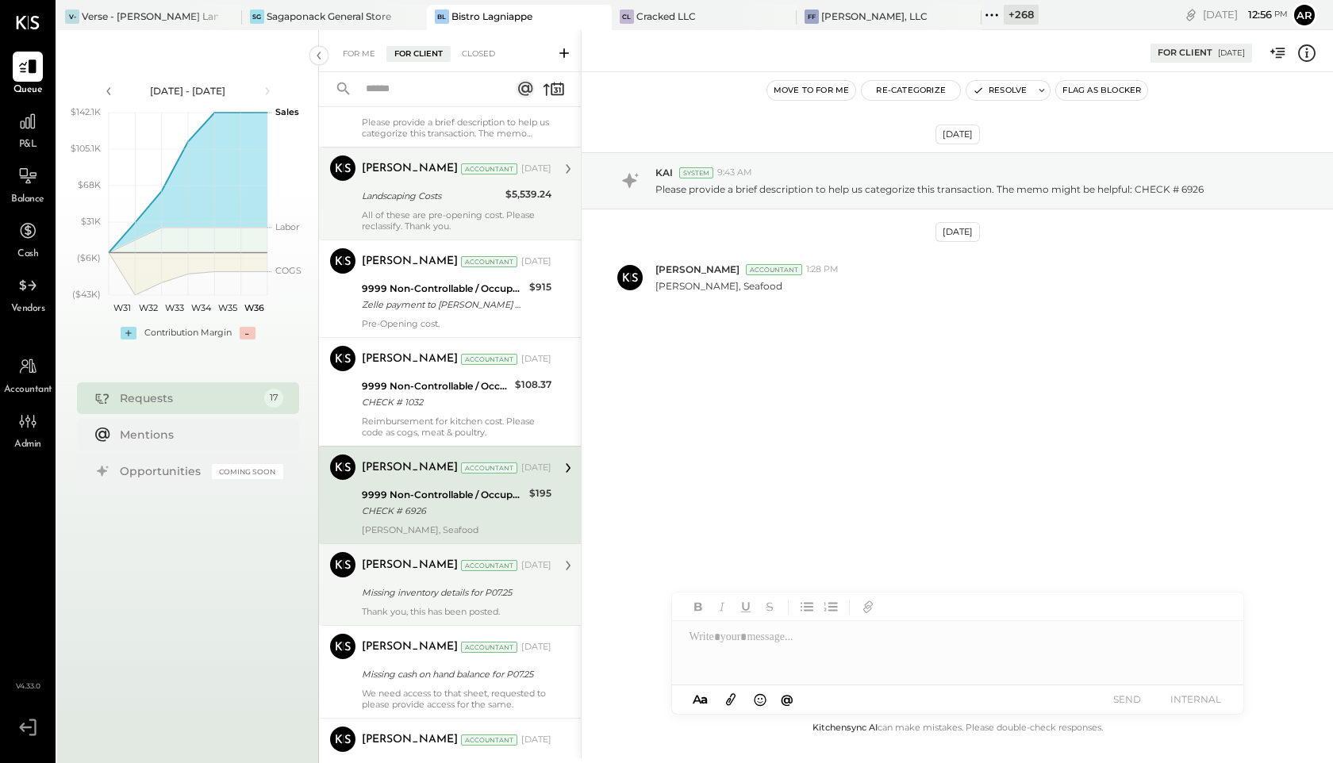
click at [401, 577] on div "[PERSON_NAME] Accountant [DATE]" at bounding box center [457, 566] width 190 height 22
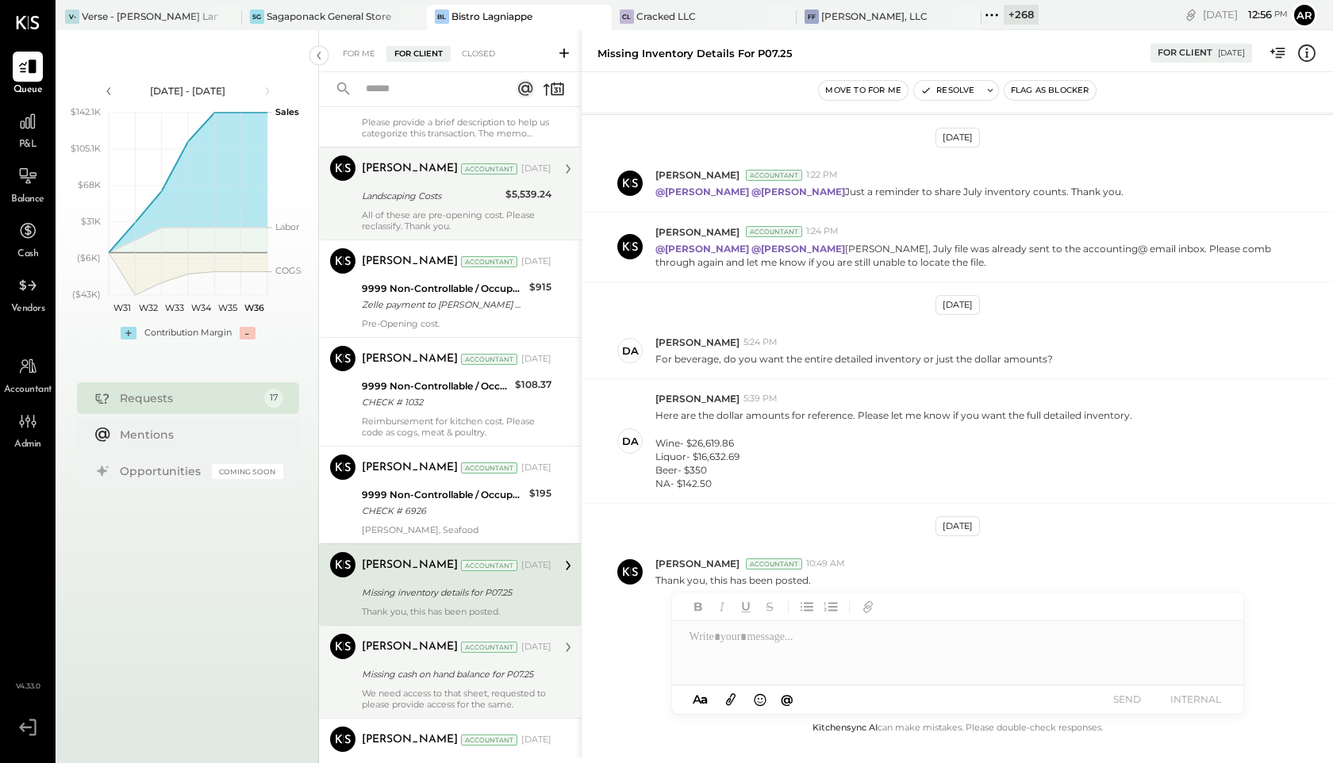
click at [398, 655] on div "[PERSON_NAME]" at bounding box center [410, 648] width 96 height 16
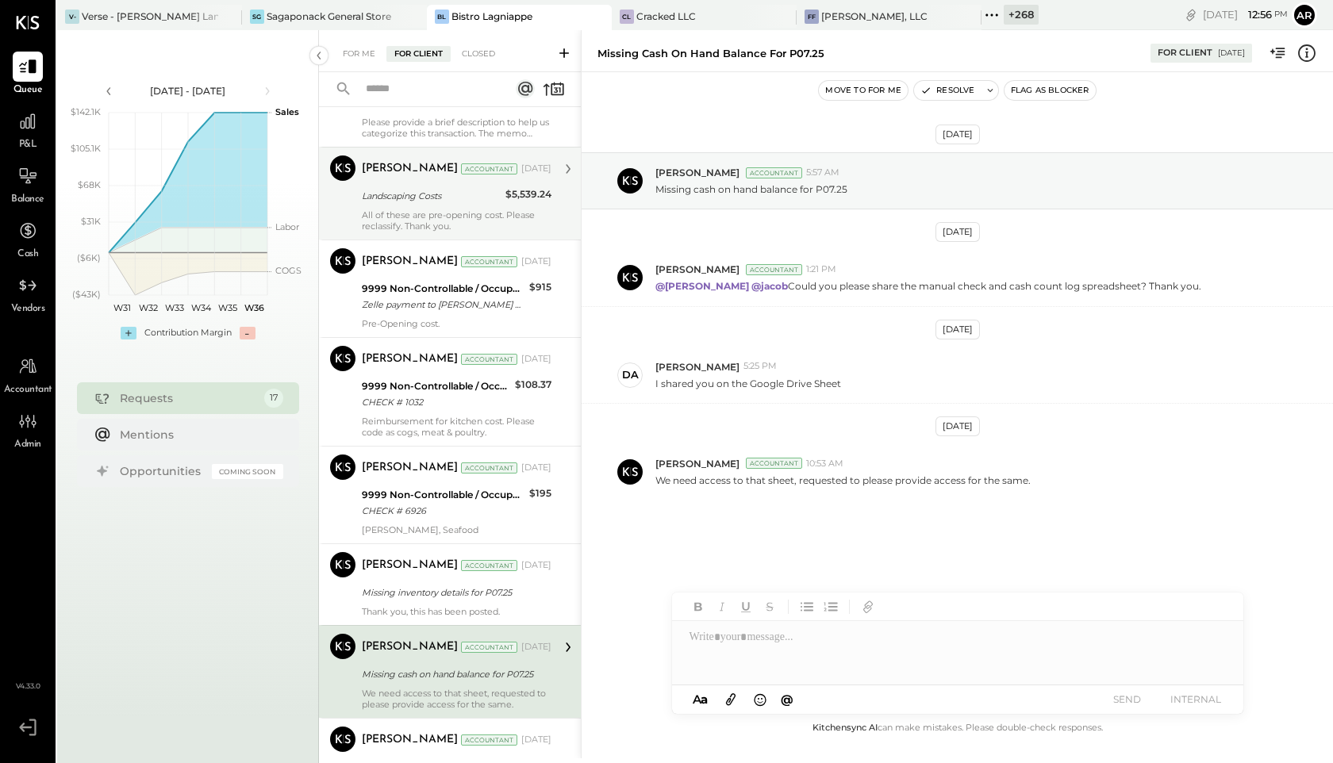
scroll to position [1185, 0]
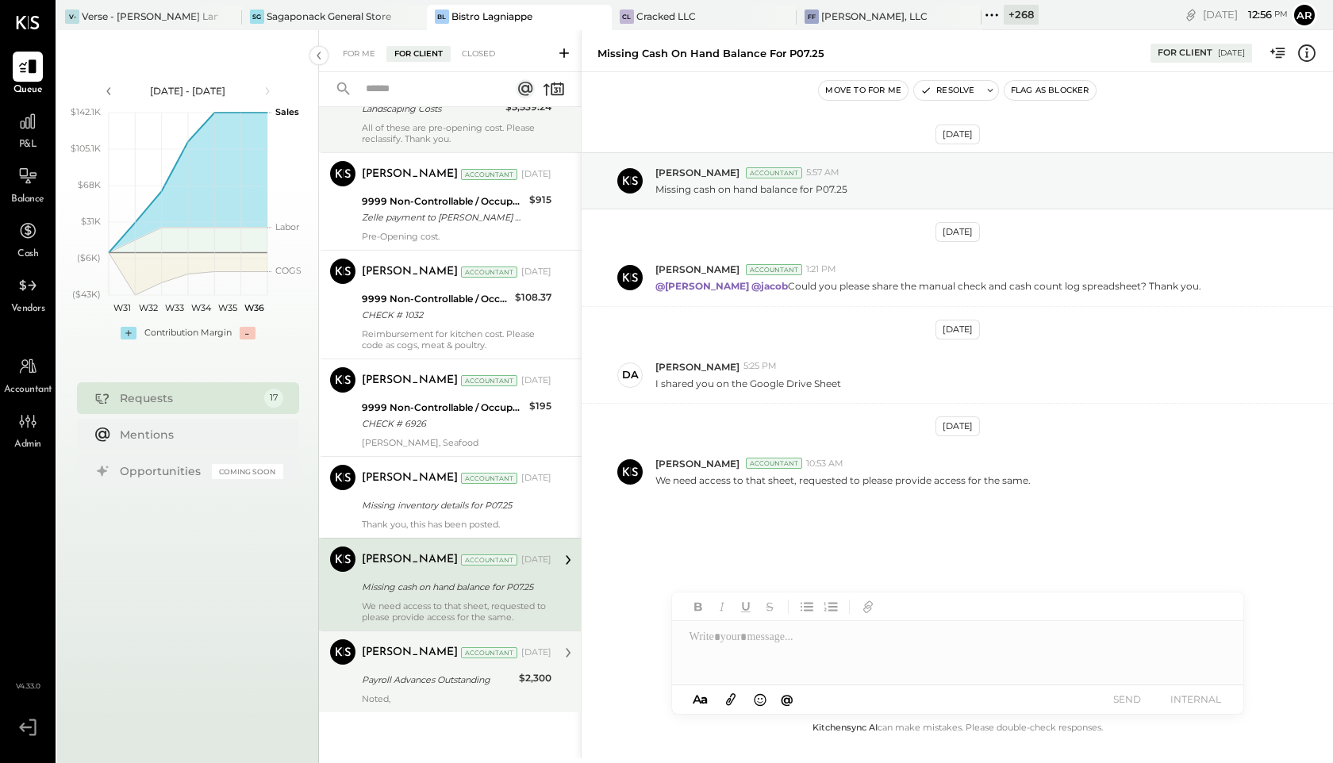
click at [411, 696] on div "Noted," at bounding box center [457, 699] width 190 height 11
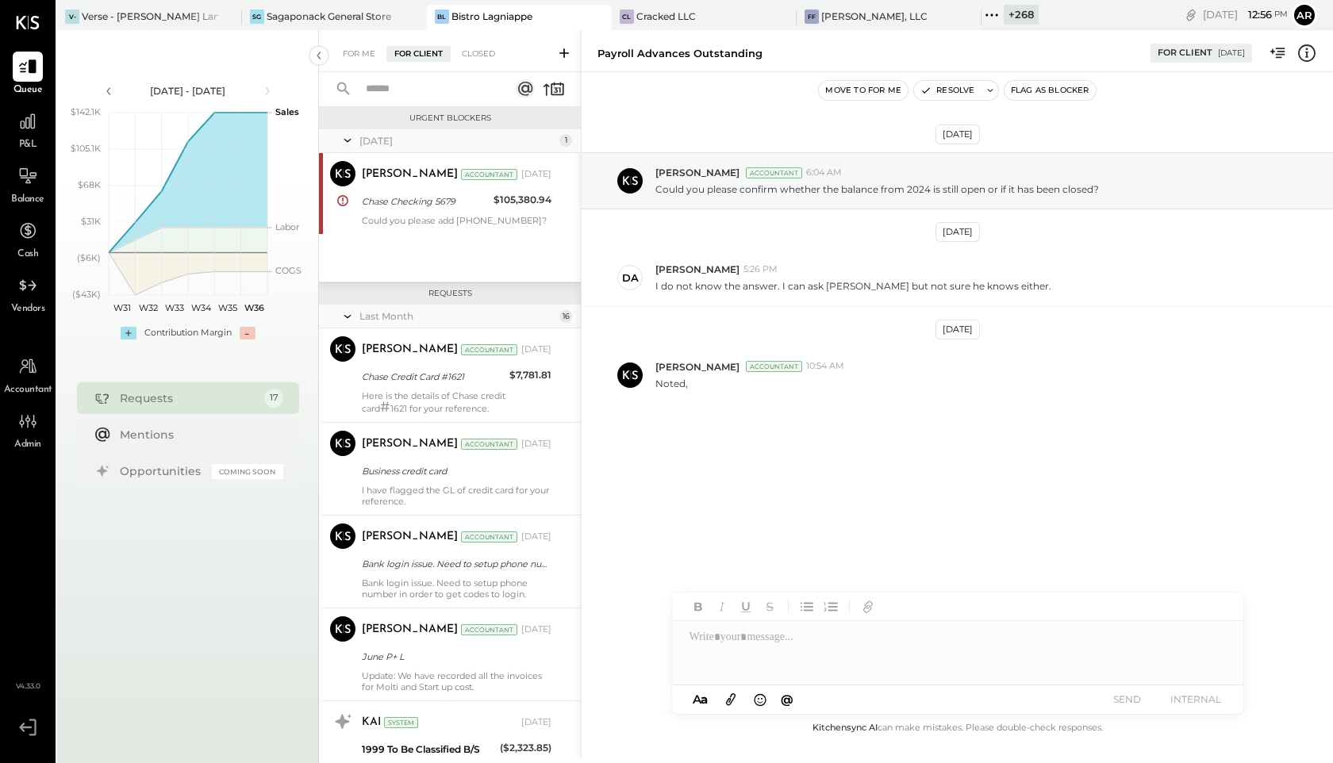
click at [476, 44] on div "For Me For Client Closed" at bounding box center [450, 51] width 262 height 42
click at [478, 55] on div "Closed" at bounding box center [478, 54] width 49 height 16
click at [475, 52] on div "Closed" at bounding box center [478, 54] width 49 height 16
click at [479, 58] on div "Closed" at bounding box center [478, 54] width 49 height 16
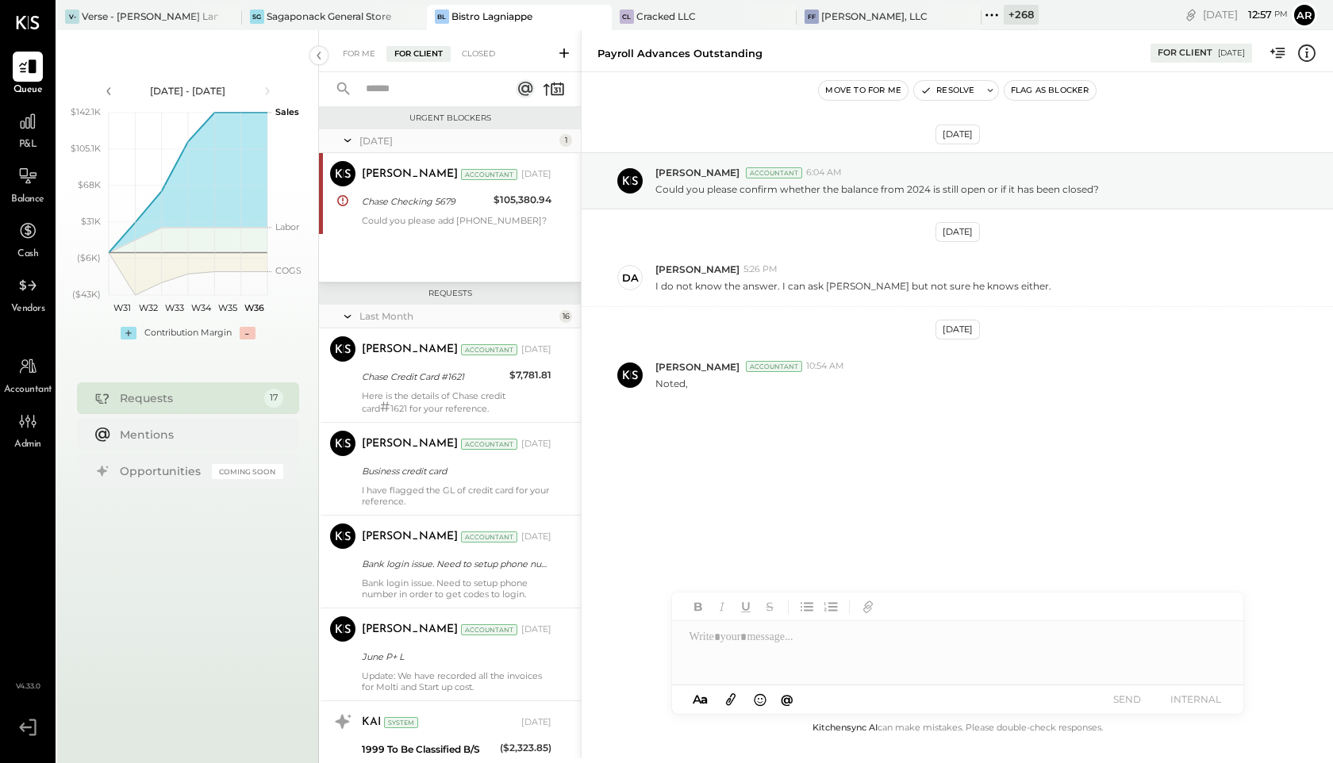
click at [479, 52] on div "Closed" at bounding box center [478, 54] width 49 height 16
click at [342, 48] on div "For Me" at bounding box center [359, 54] width 48 height 16
click at [348, 56] on div "For Me" at bounding box center [359, 54] width 48 height 16
click at [492, 54] on div "Closed" at bounding box center [478, 54] width 49 height 16
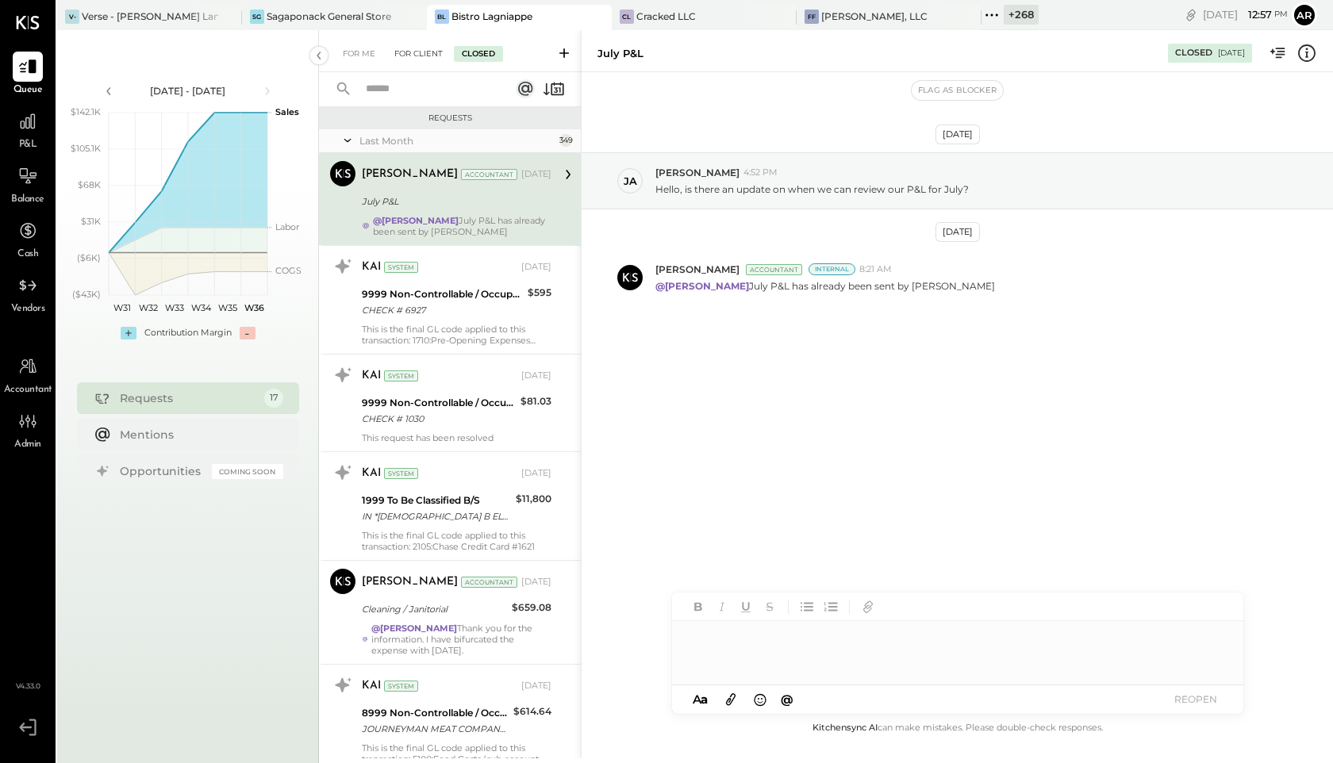
click at [409, 49] on div "For Client" at bounding box center [418, 54] width 64 height 16
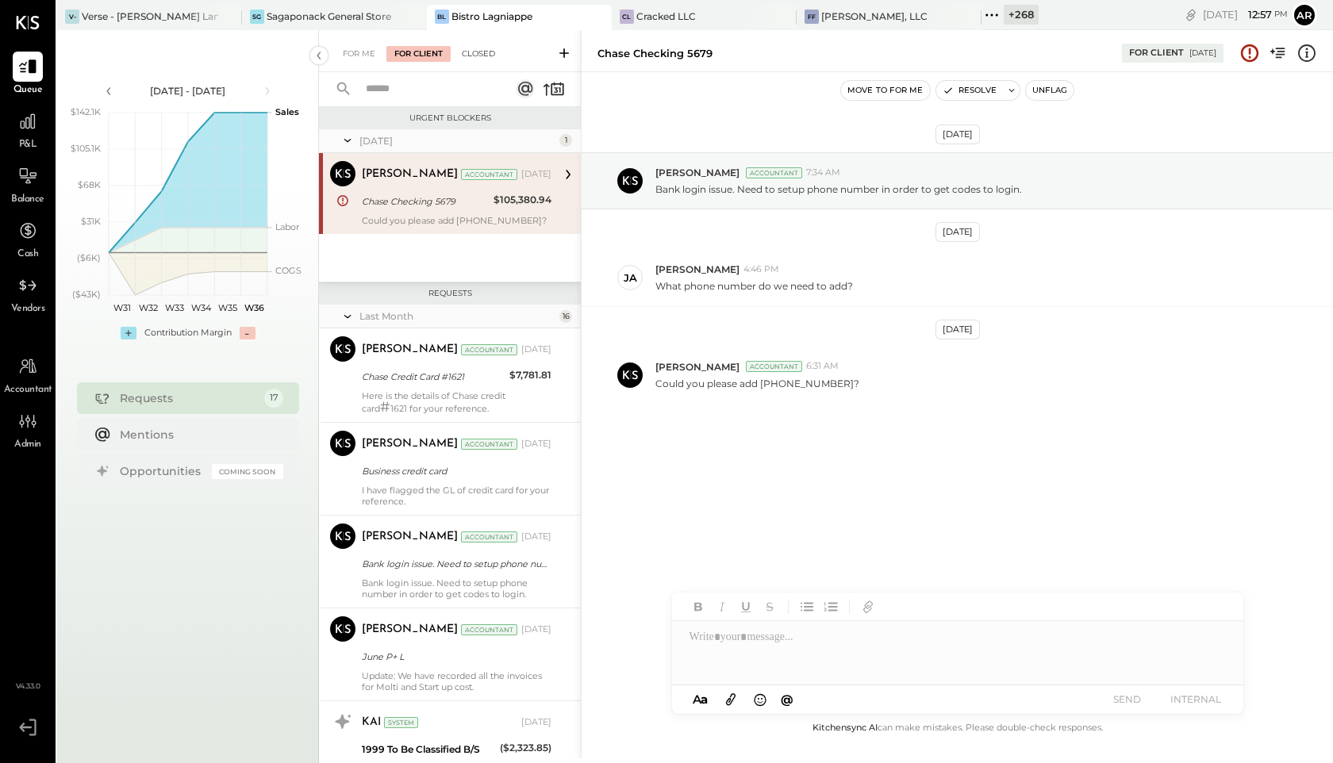
click at [477, 58] on div "Closed" at bounding box center [478, 54] width 49 height 16
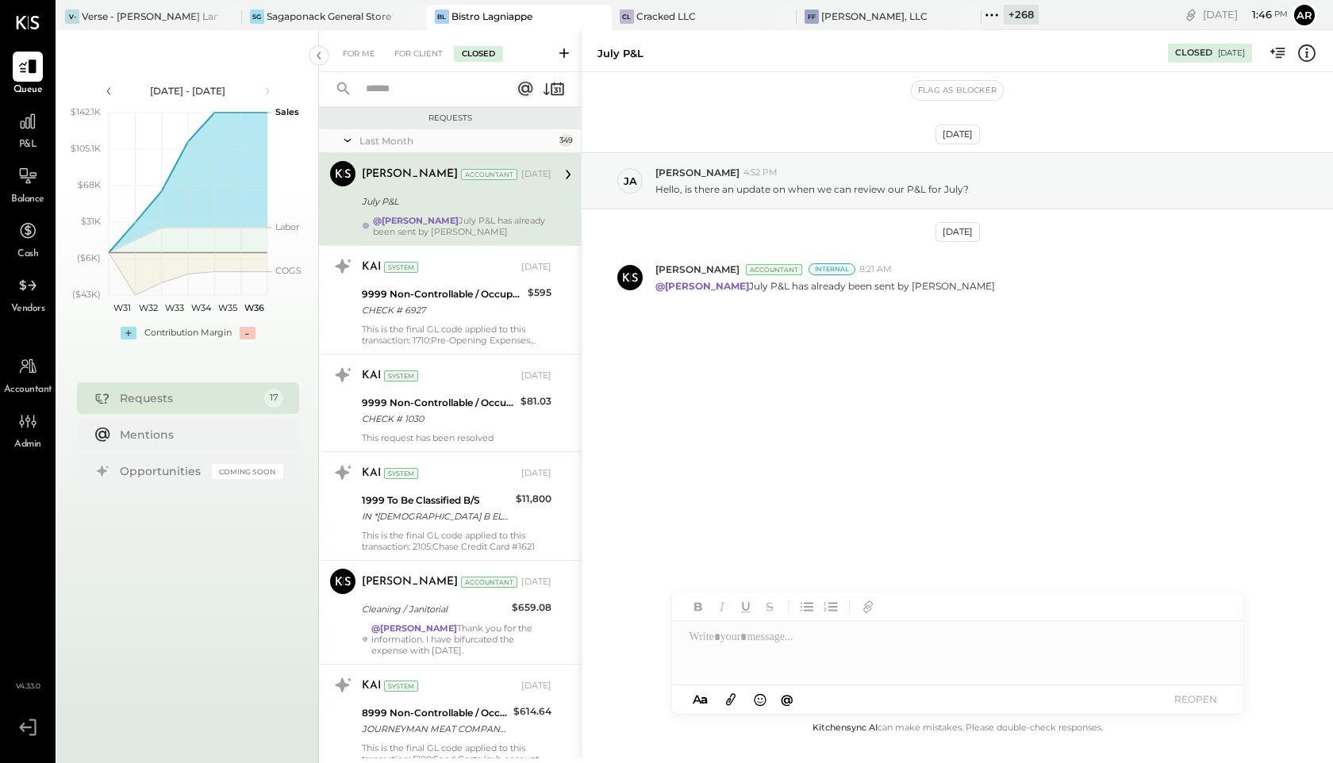
click at [26, 439] on span "Admin" at bounding box center [27, 445] width 27 height 14
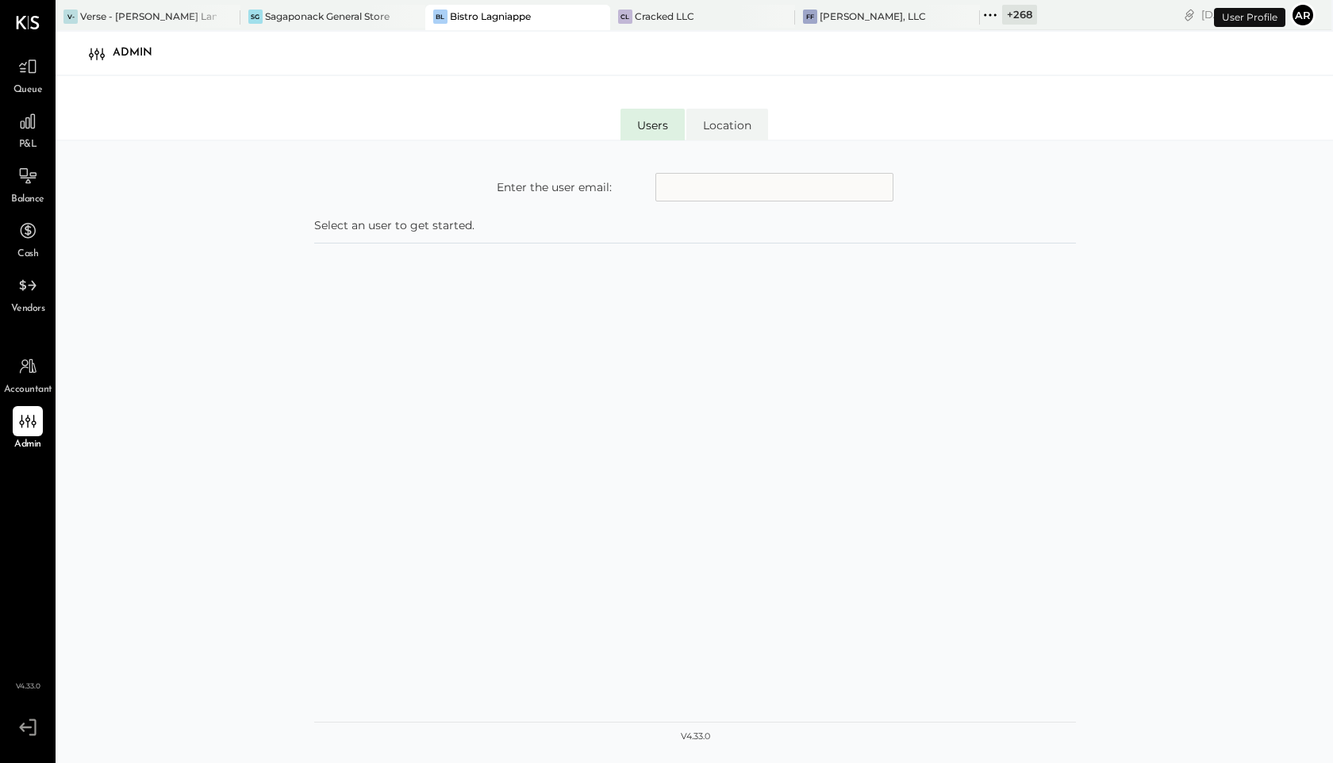
click at [686, 194] on input "text" at bounding box center [774, 187] width 238 height 29
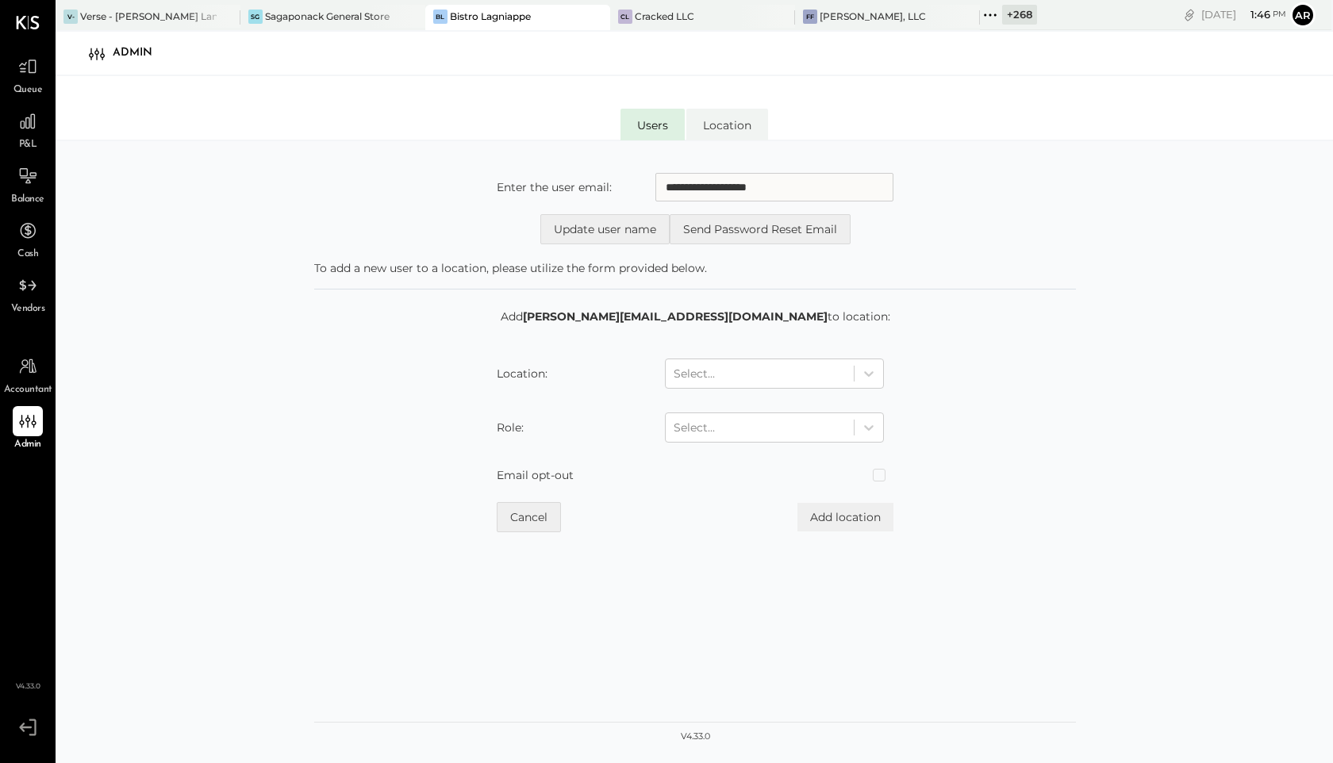
type input "**********"
click at [832, 14] on div "[PERSON_NAME], LLC" at bounding box center [873, 16] width 106 height 13
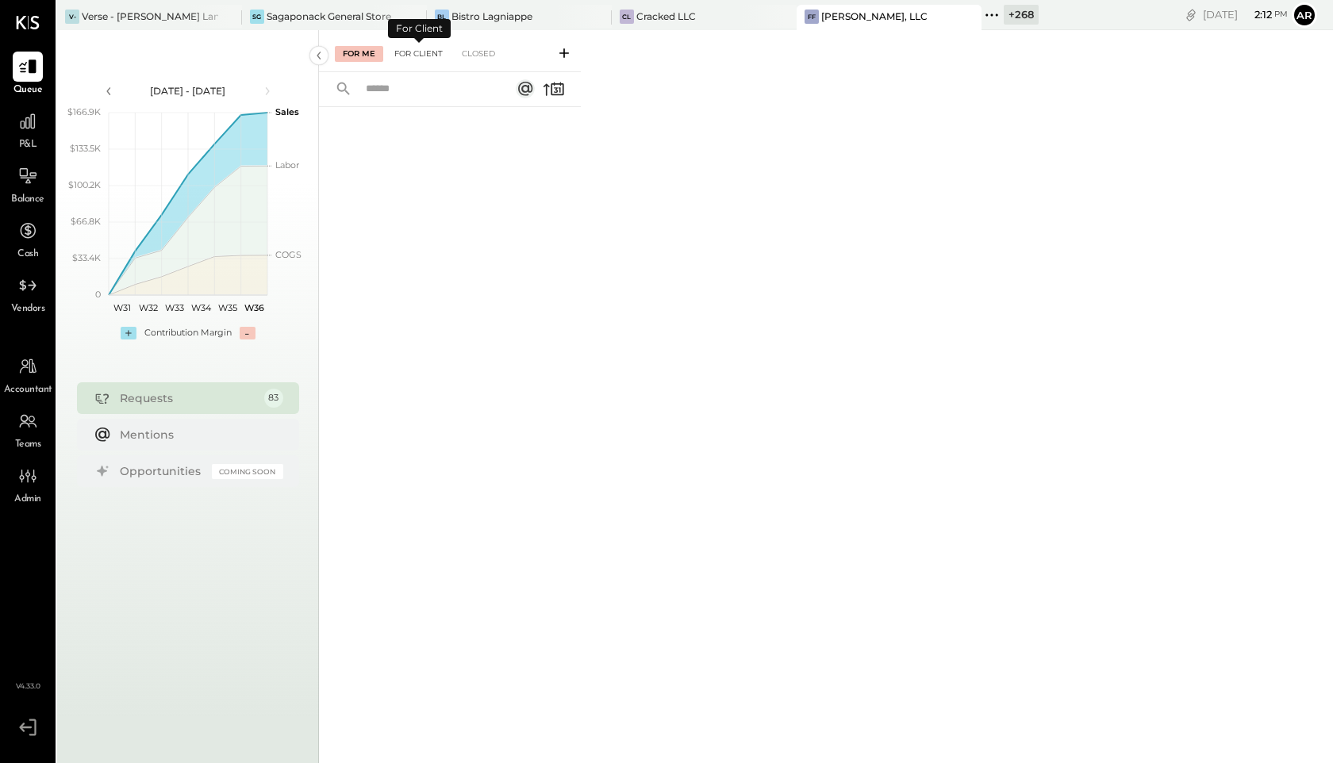
click at [417, 55] on div "For Client" at bounding box center [418, 54] width 64 height 16
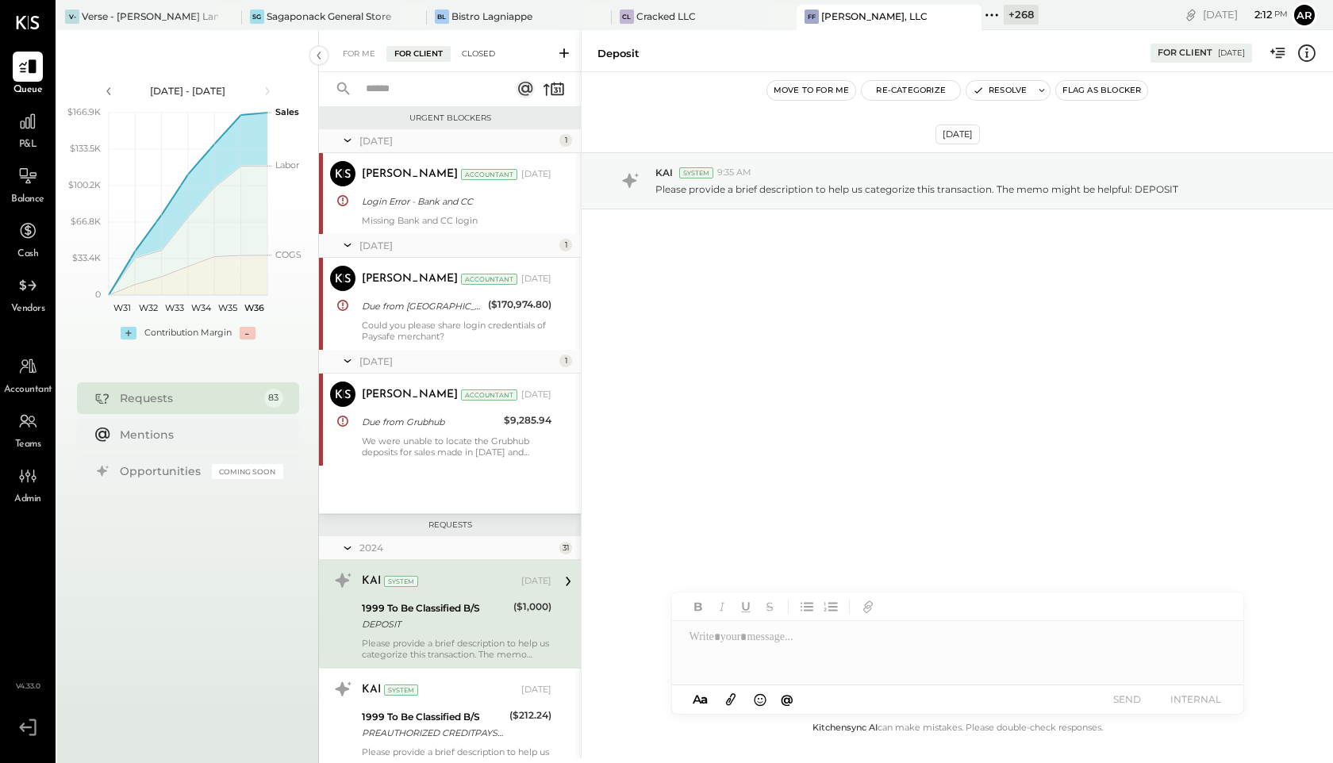
click at [484, 52] on div "Closed" at bounding box center [478, 54] width 49 height 16
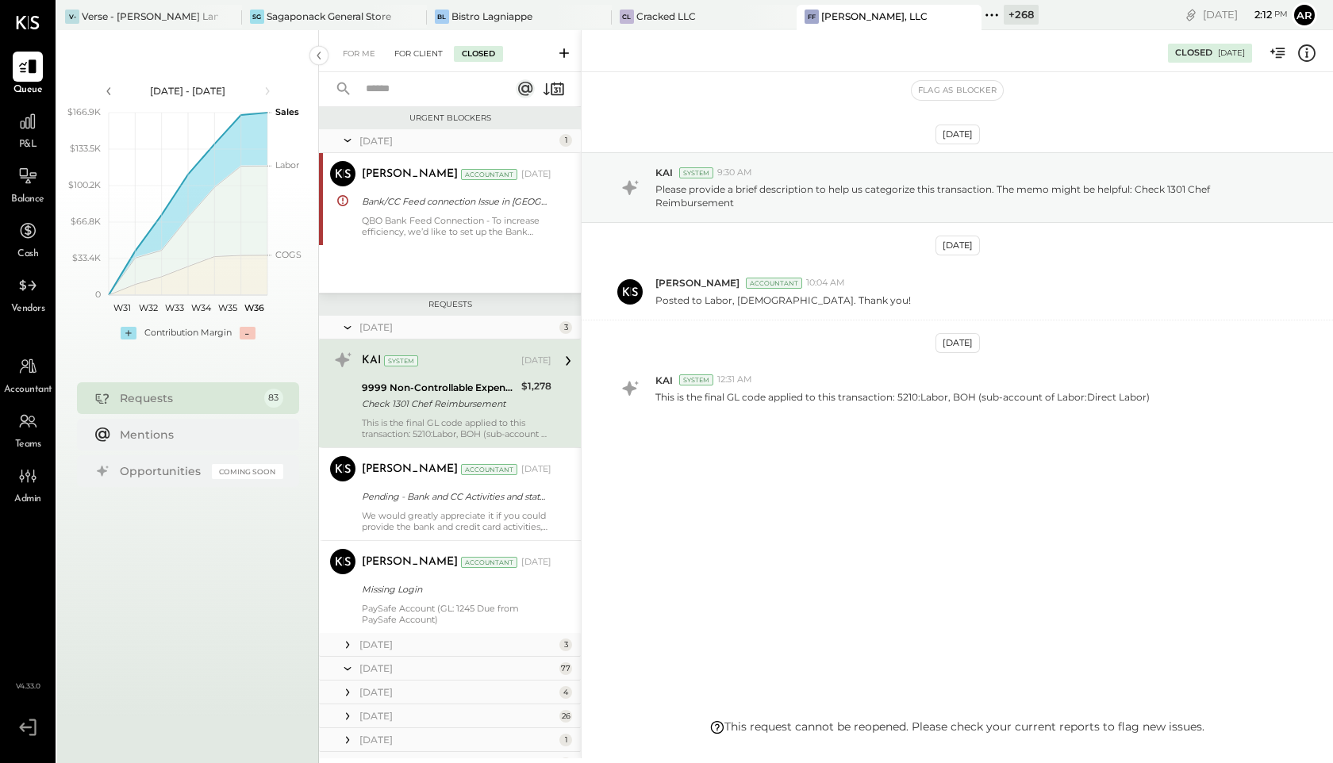
click at [416, 56] on div "For Client" at bounding box center [418, 54] width 64 height 16
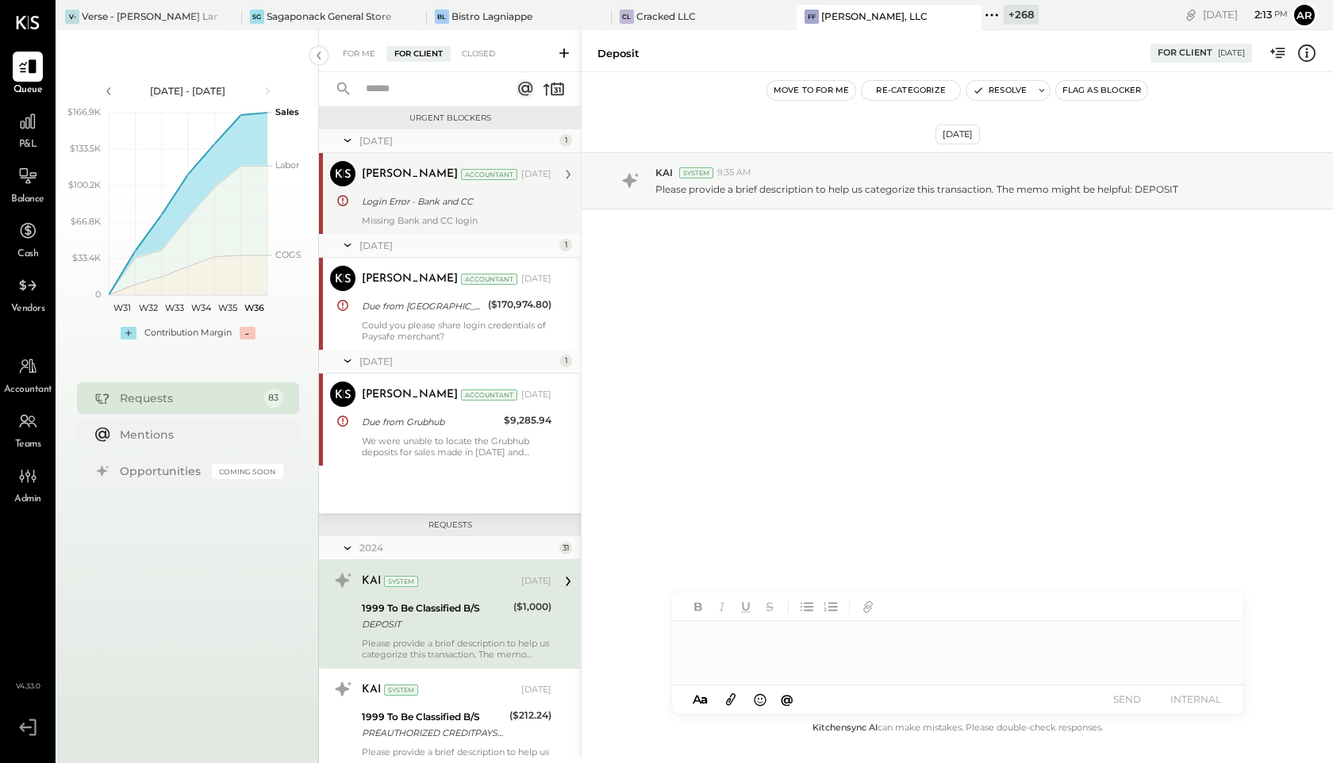
click at [440, 181] on div "Kapil Pandya Accountant" at bounding box center [440, 175] width 156 height 16
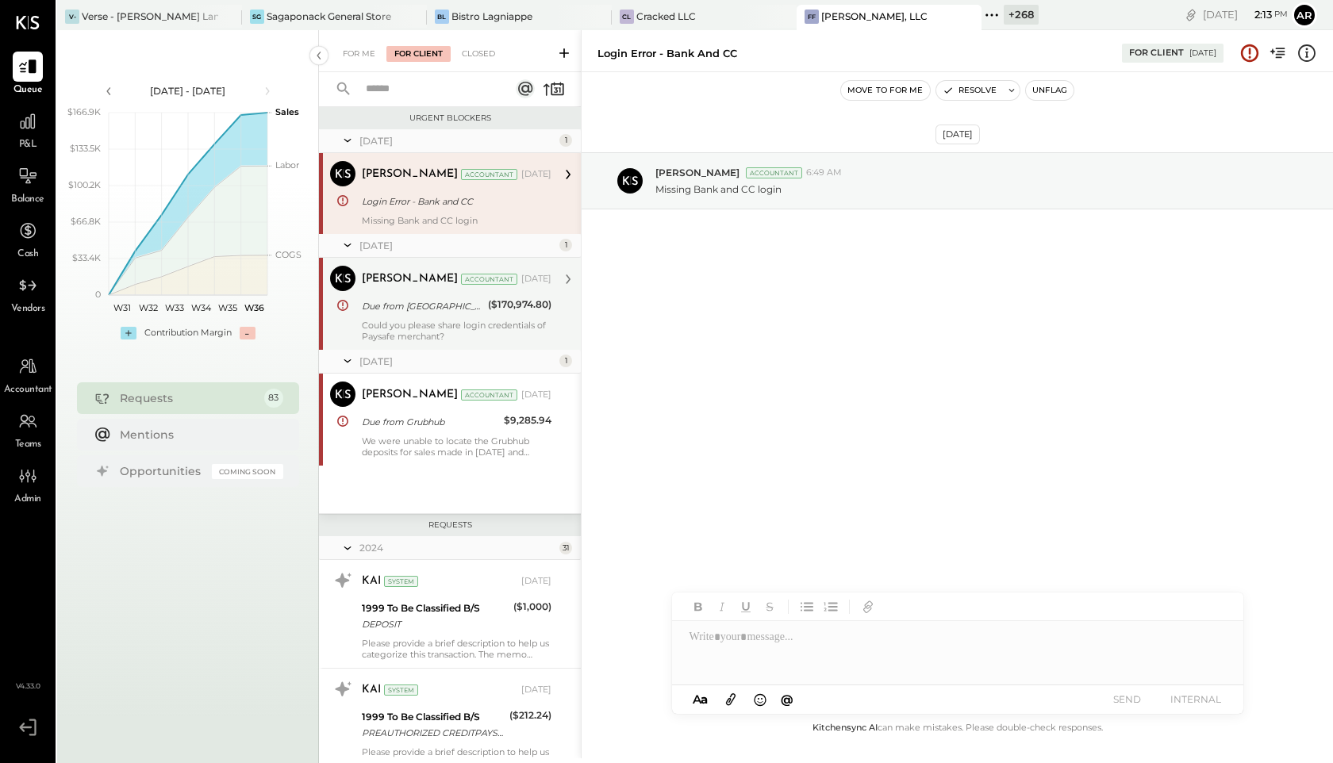
click at [444, 294] on div "Kapil Pandya Accountant Jun 09, 2025 Due from Paysafe ($170,974.80) Could you p…" at bounding box center [457, 304] width 190 height 76
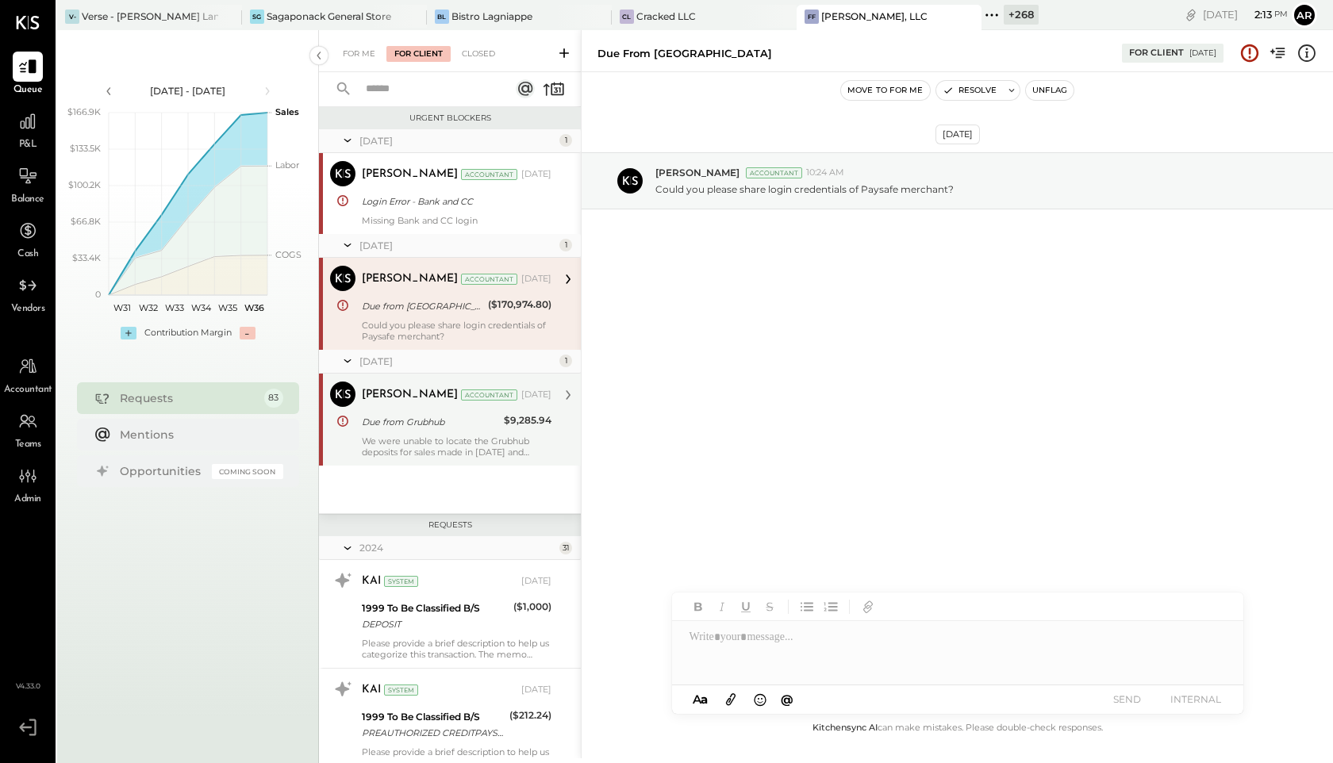
click at [444, 414] on div "Due from Grubhub" at bounding box center [430, 422] width 137 height 16
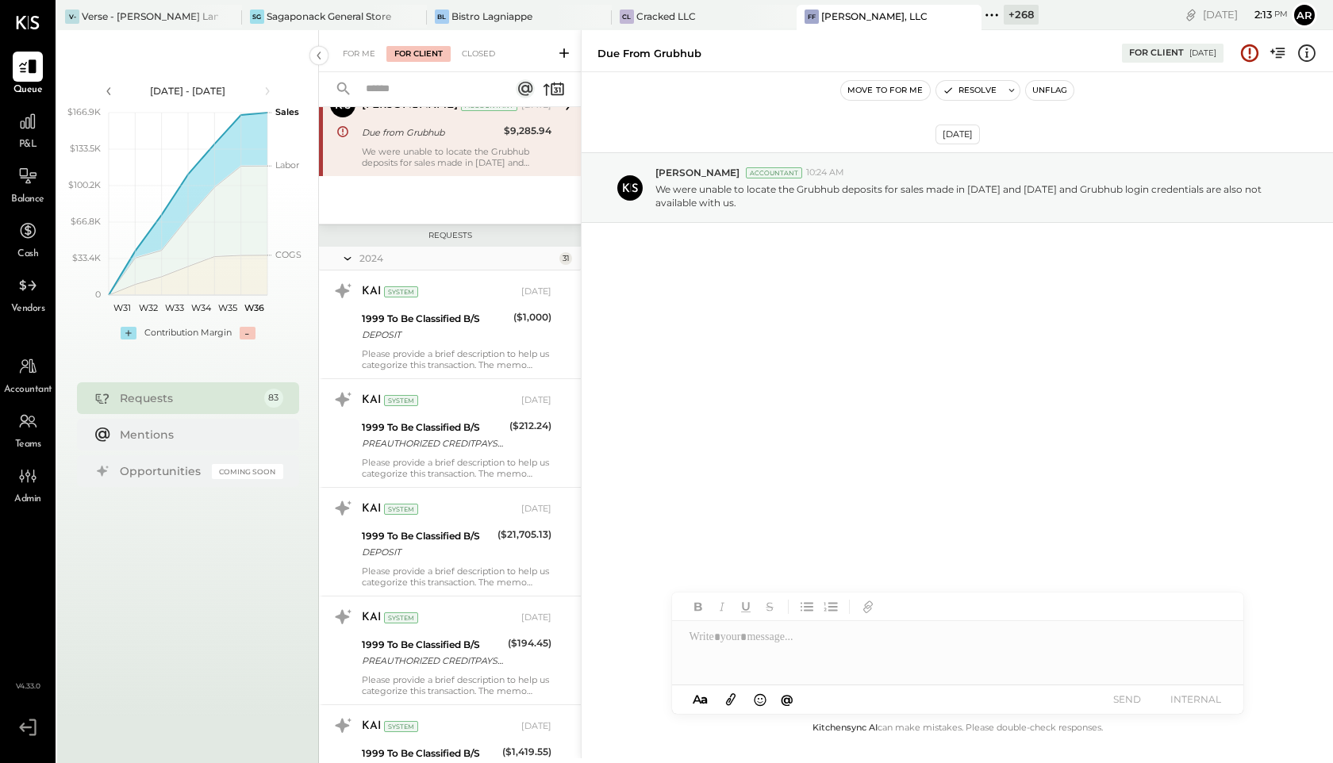
scroll to position [351, 0]
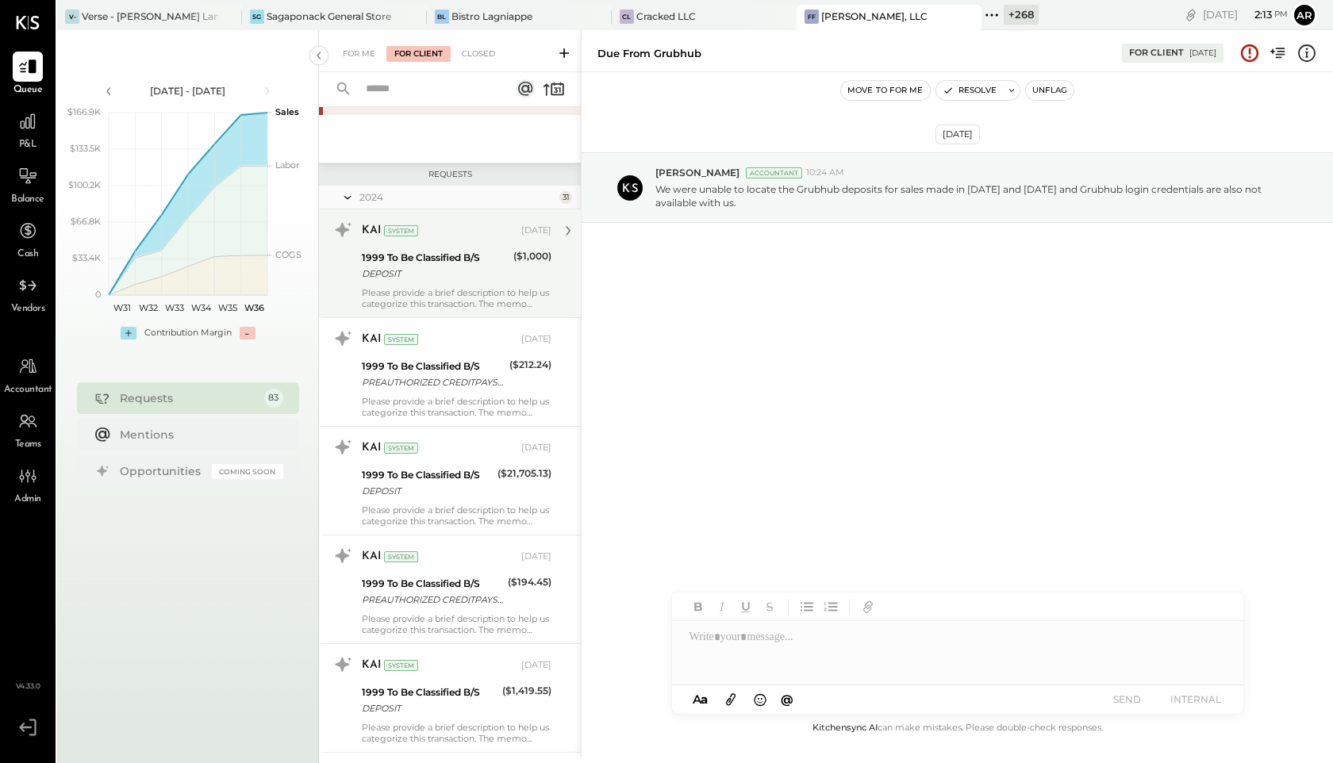
click at [433, 250] on div "1999 To Be Classified B/S" at bounding box center [435, 258] width 147 height 16
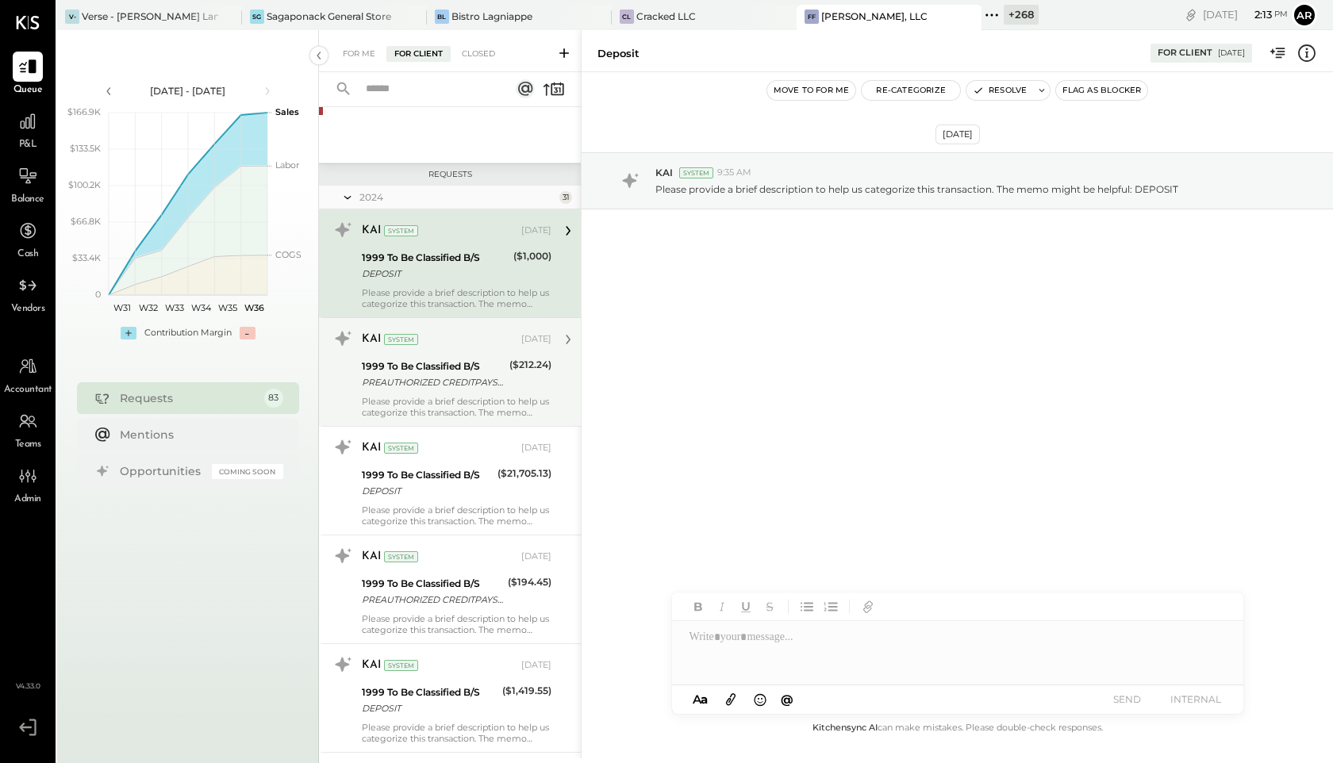
click at [436, 386] on div "PREAUTHORIZED CREDITPAYSAFE MERCHANT CARD PROCS 240130 000000407705142" at bounding box center [433, 383] width 143 height 16
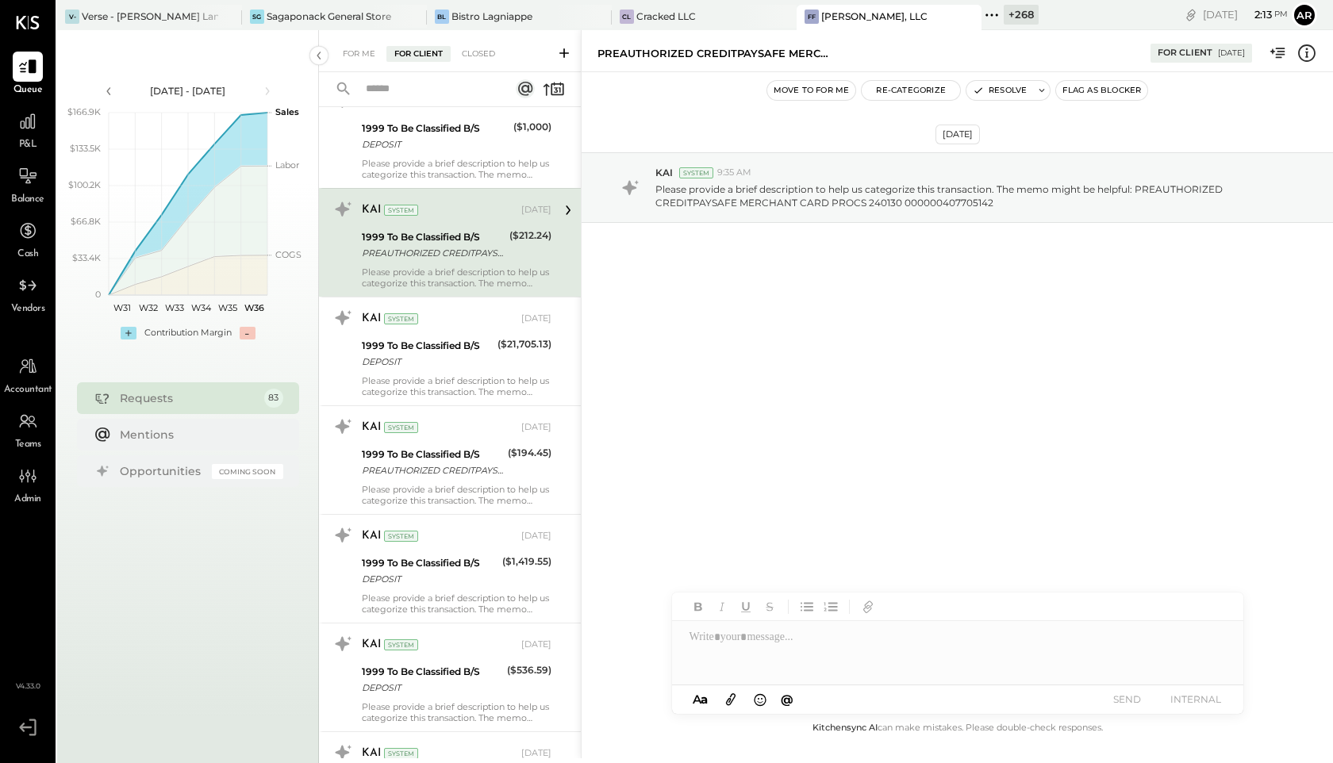
scroll to position [571, 0]
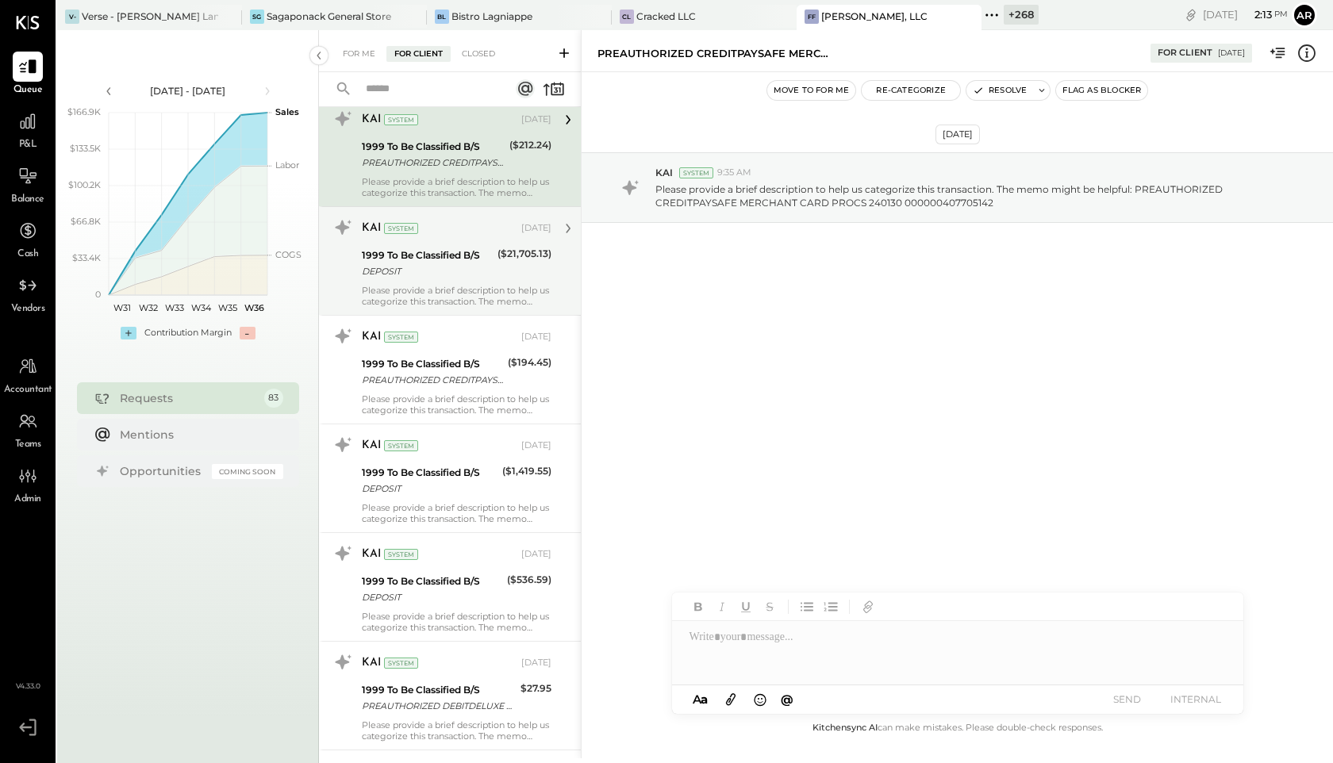
click at [436, 264] on div "DEPOSIT" at bounding box center [427, 271] width 131 height 16
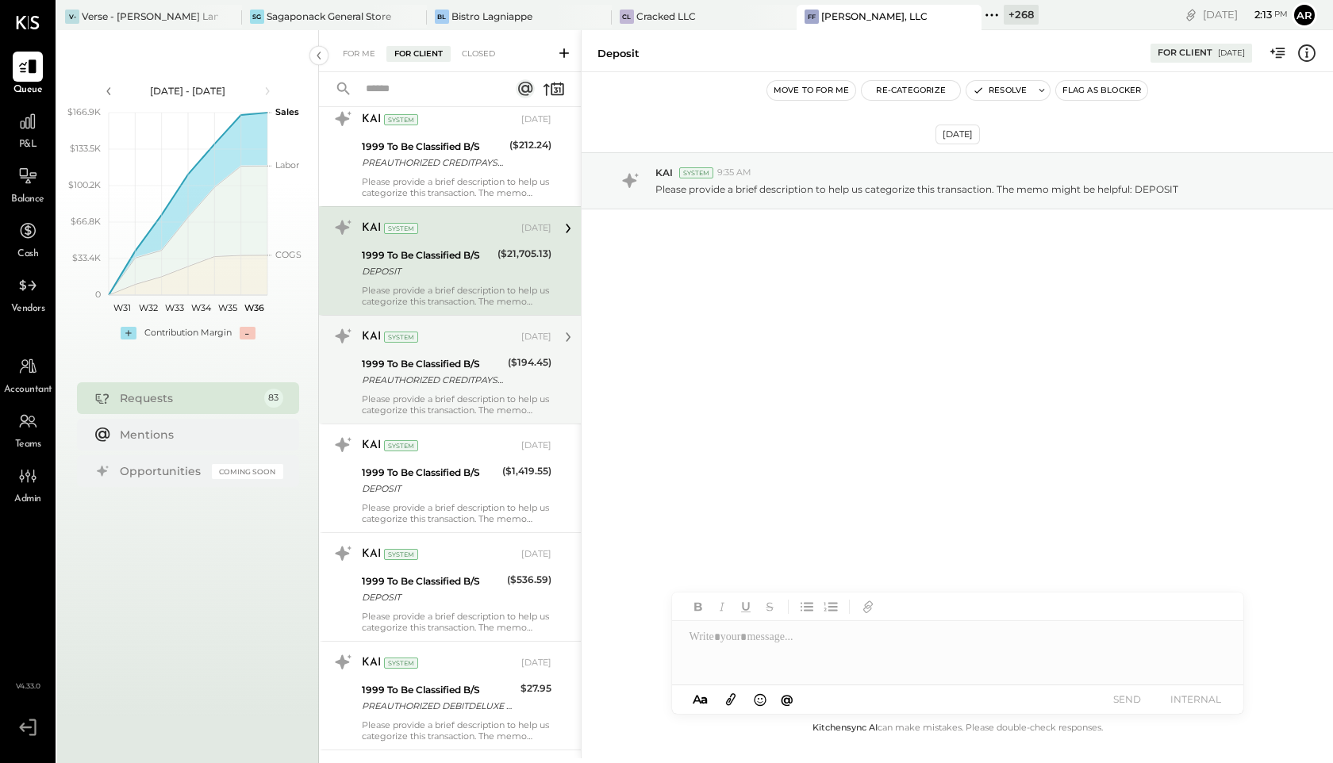
click at [449, 376] on div "PREAUTHORIZED CREDITPAYSAFE MERCHANT CARD PROCS 240109 000000403730092" at bounding box center [432, 380] width 141 height 16
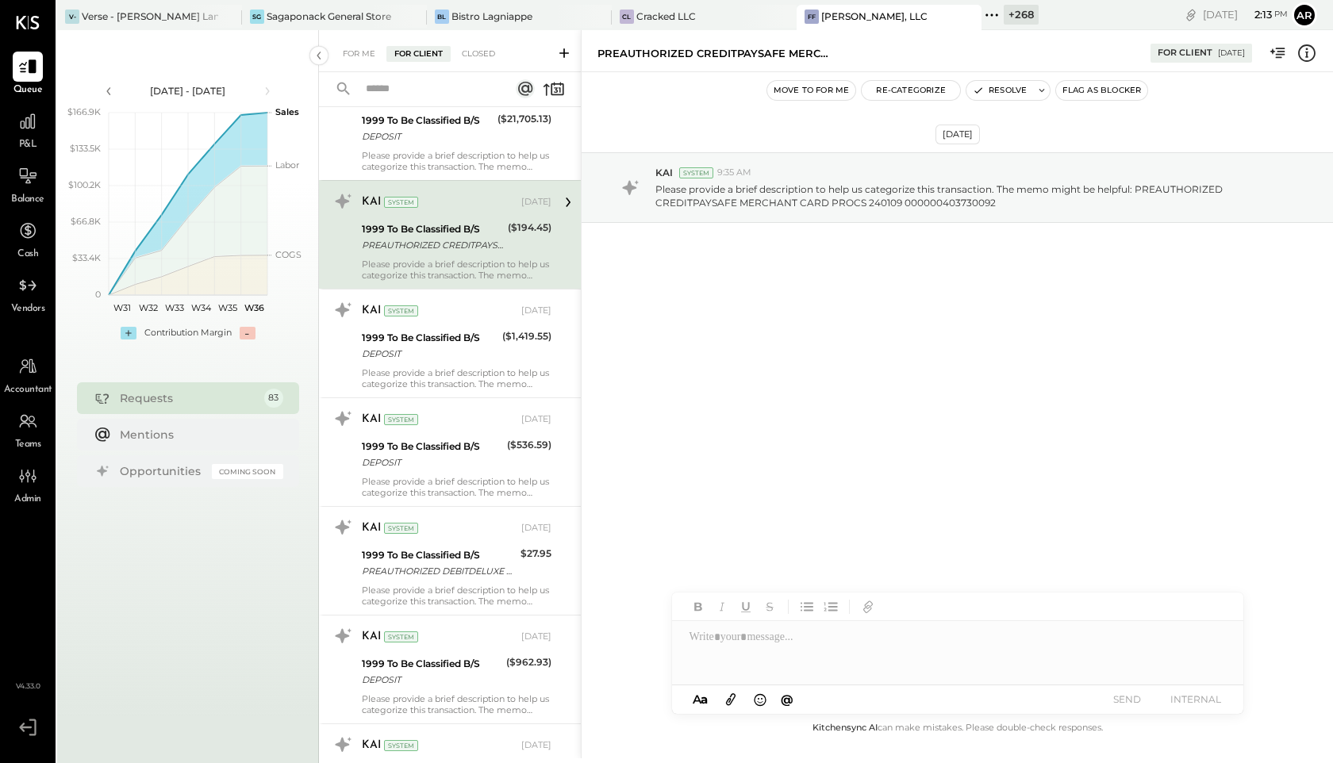
scroll to position [805, 0]
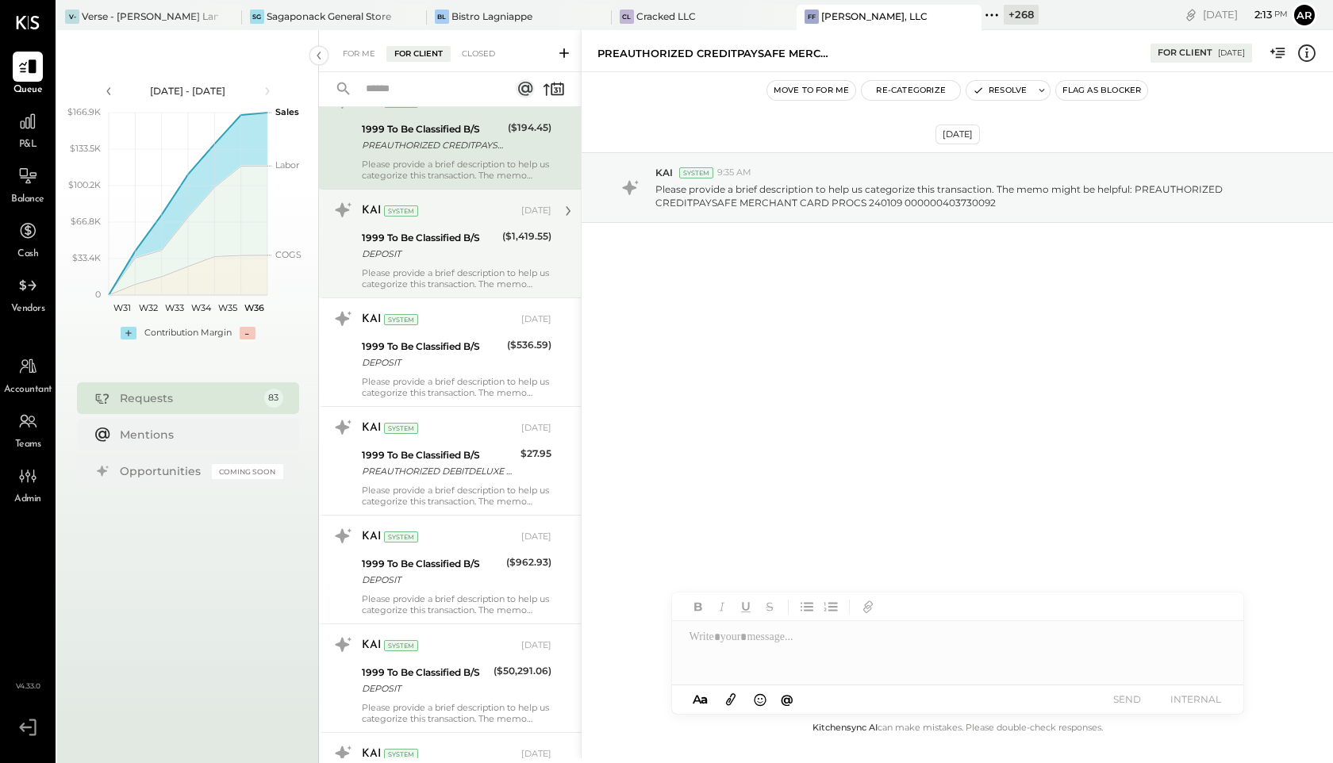
click at [468, 239] on div "1999 To Be Classified B/S" at bounding box center [430, 238] width 136 height 16
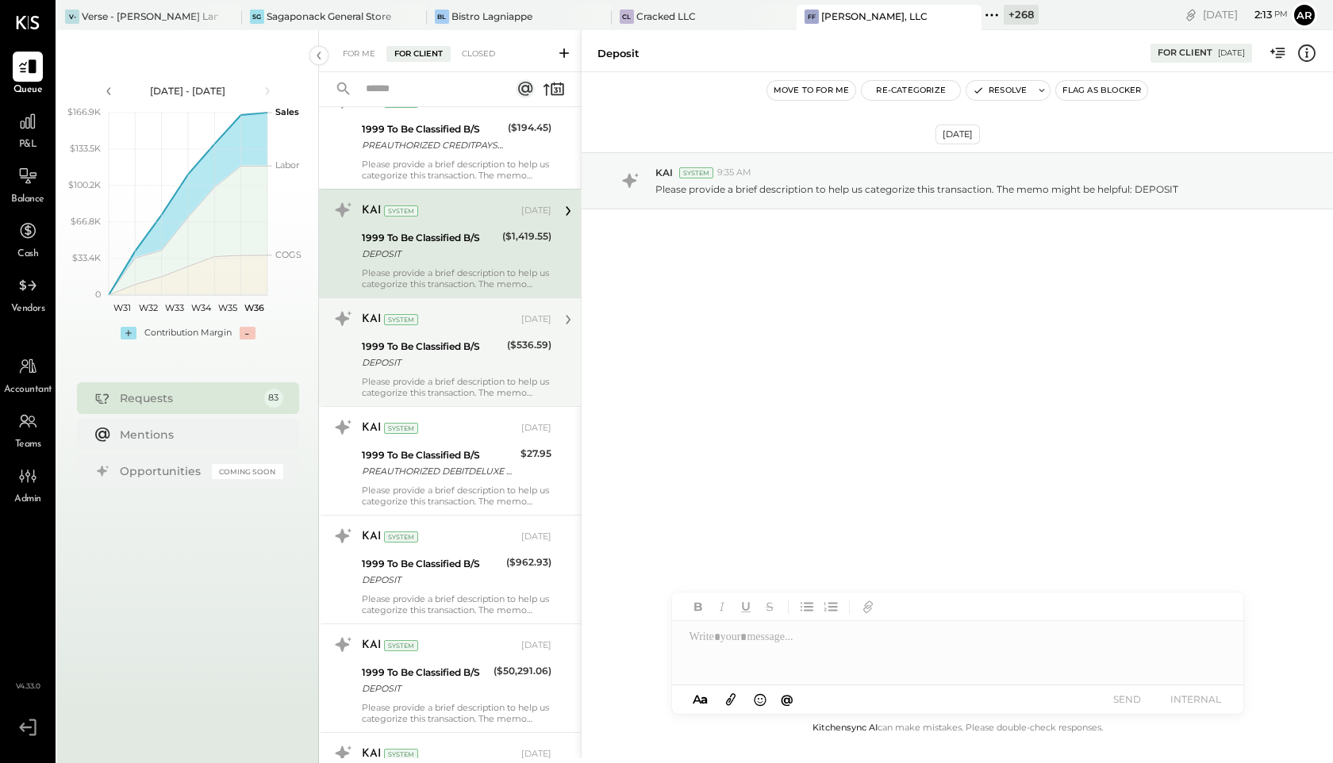
click at [471, 355] on div "DEPOSIT" at bounding box center [432, 363] width 140 height 16
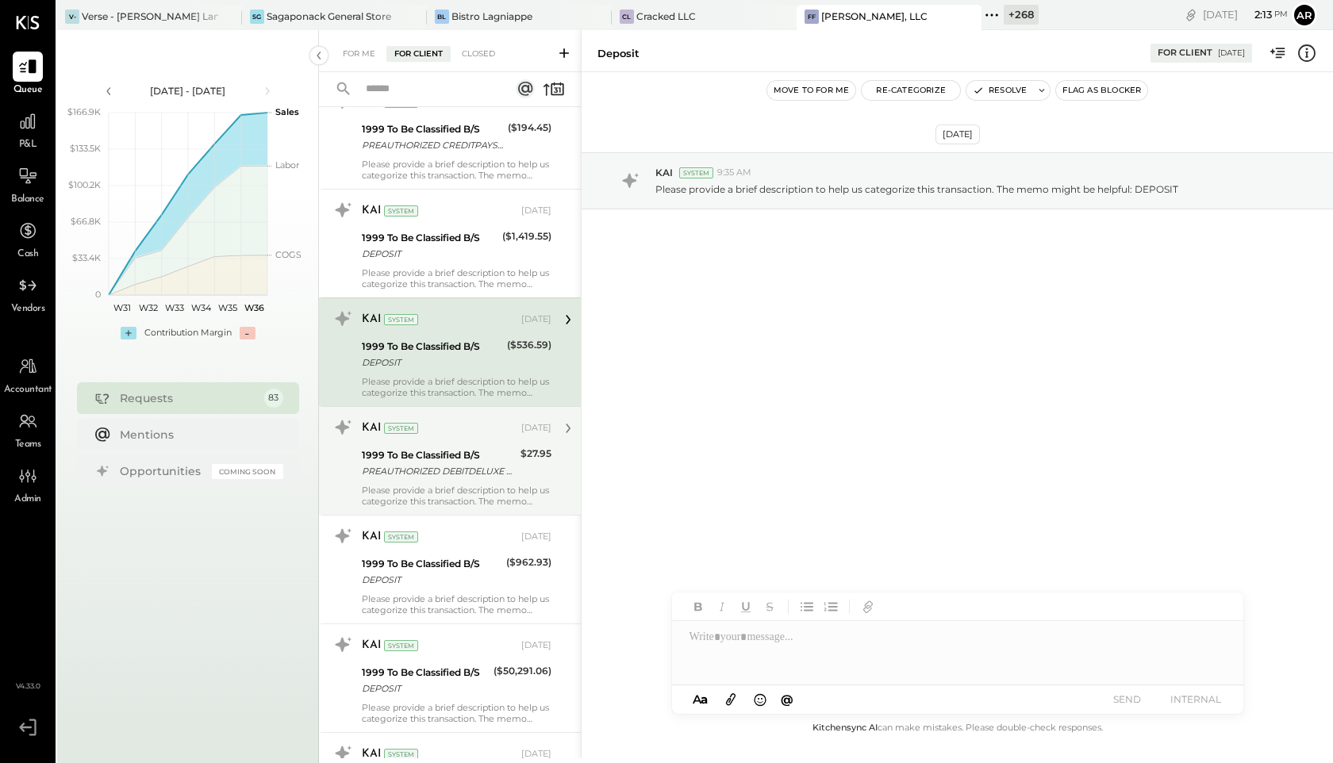
click at [451, 469] on div "PREAUTHORIZED DEBITDELUXE CHECK CHECK/ACC. 240130" at bounding box center [439, 471] width 154 height 16
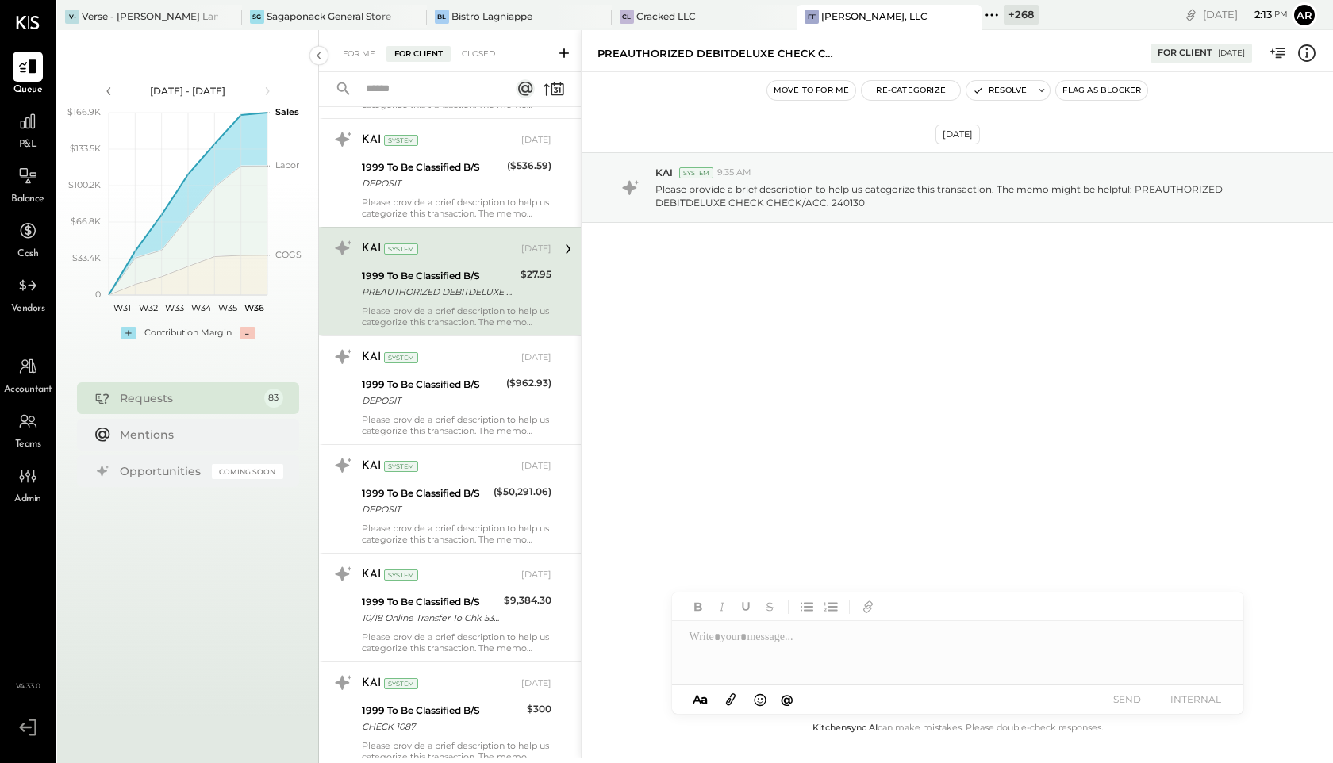
scroll to position [1093, 0]
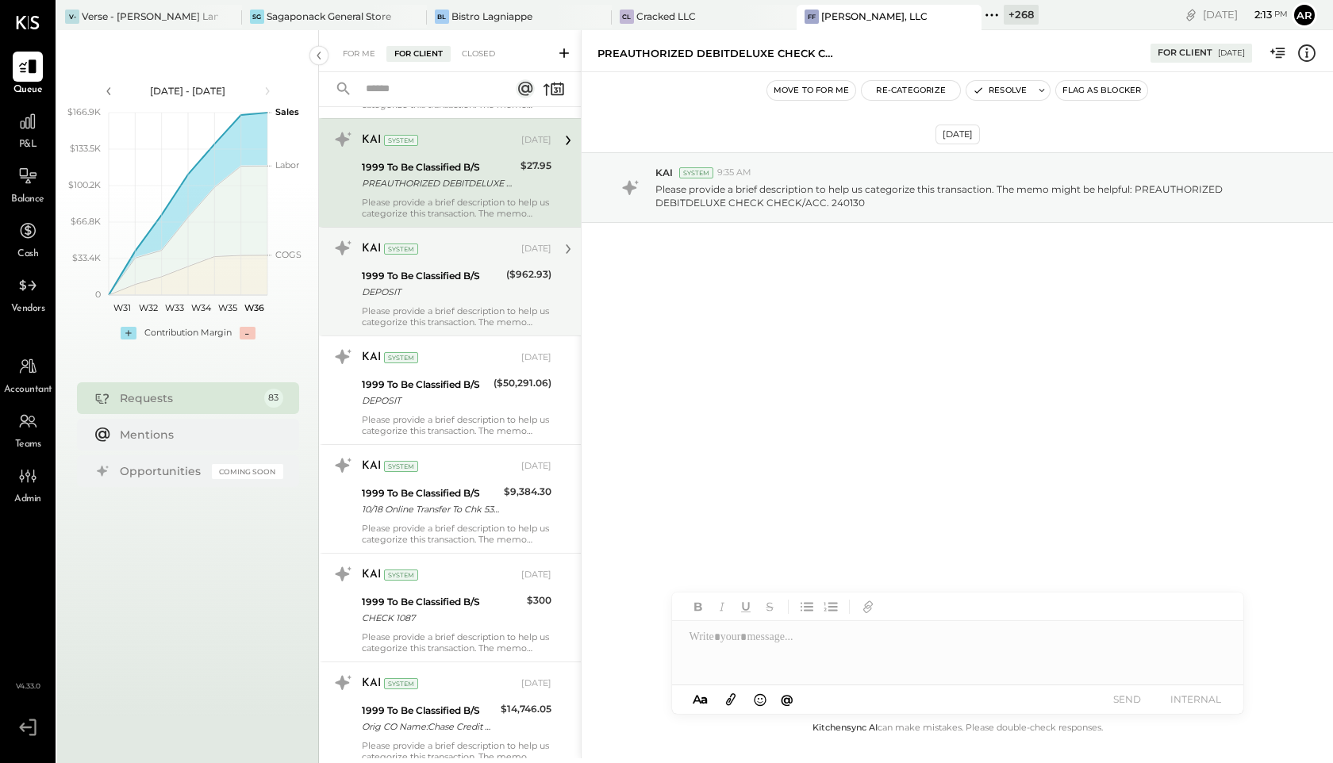
click at [456, 269] on div "1999 To Be Classified B/S" at bounding box center [432, 276] width 140 height 16
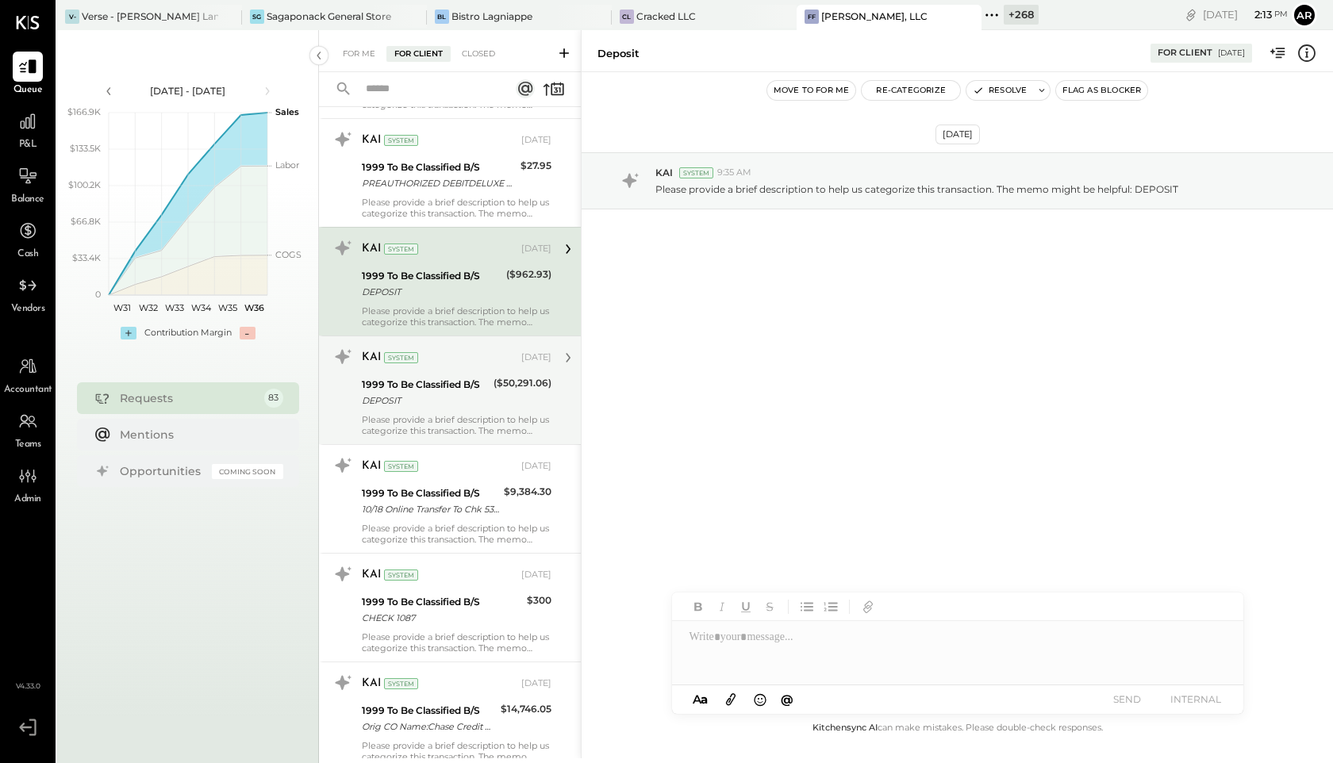
click at [473, 405] on div "DEPOSIT" at bounding box center [425, 401] width 127 height 16
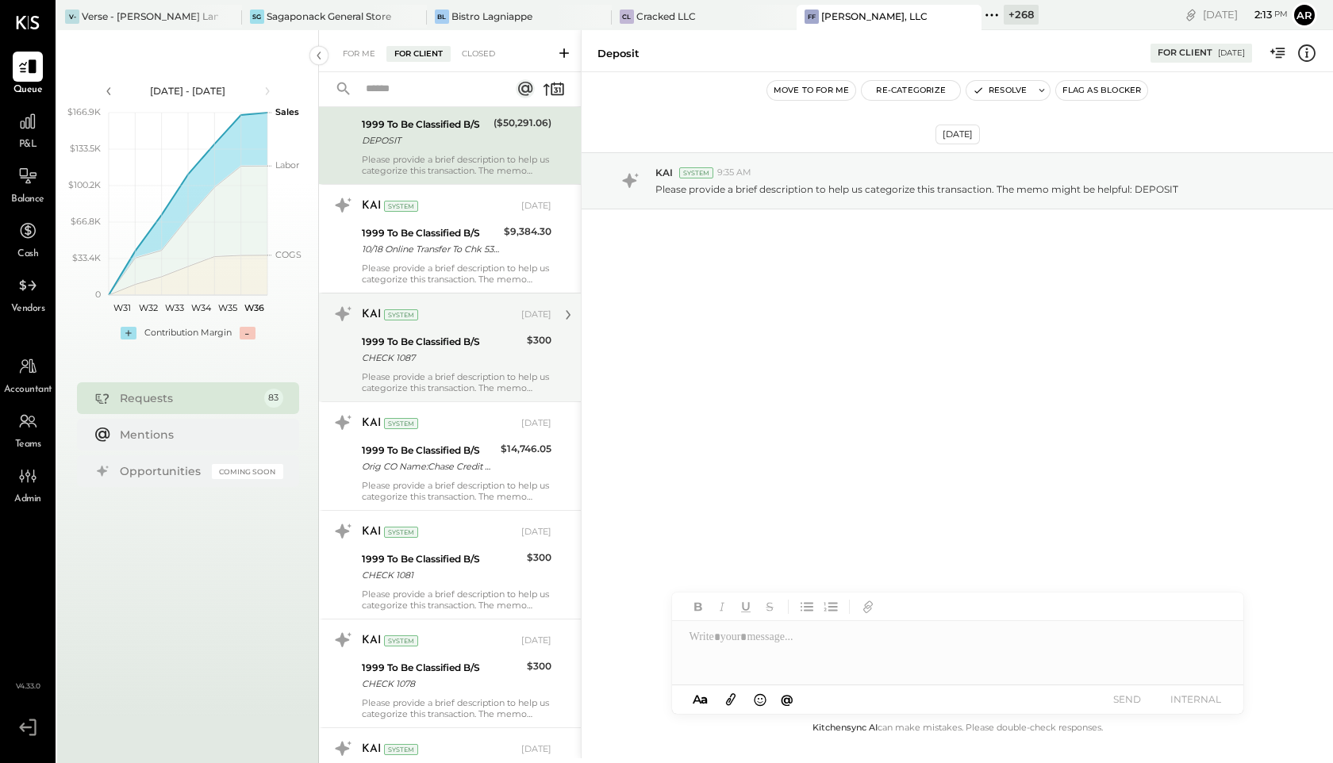
scroll to position [1312, 0]
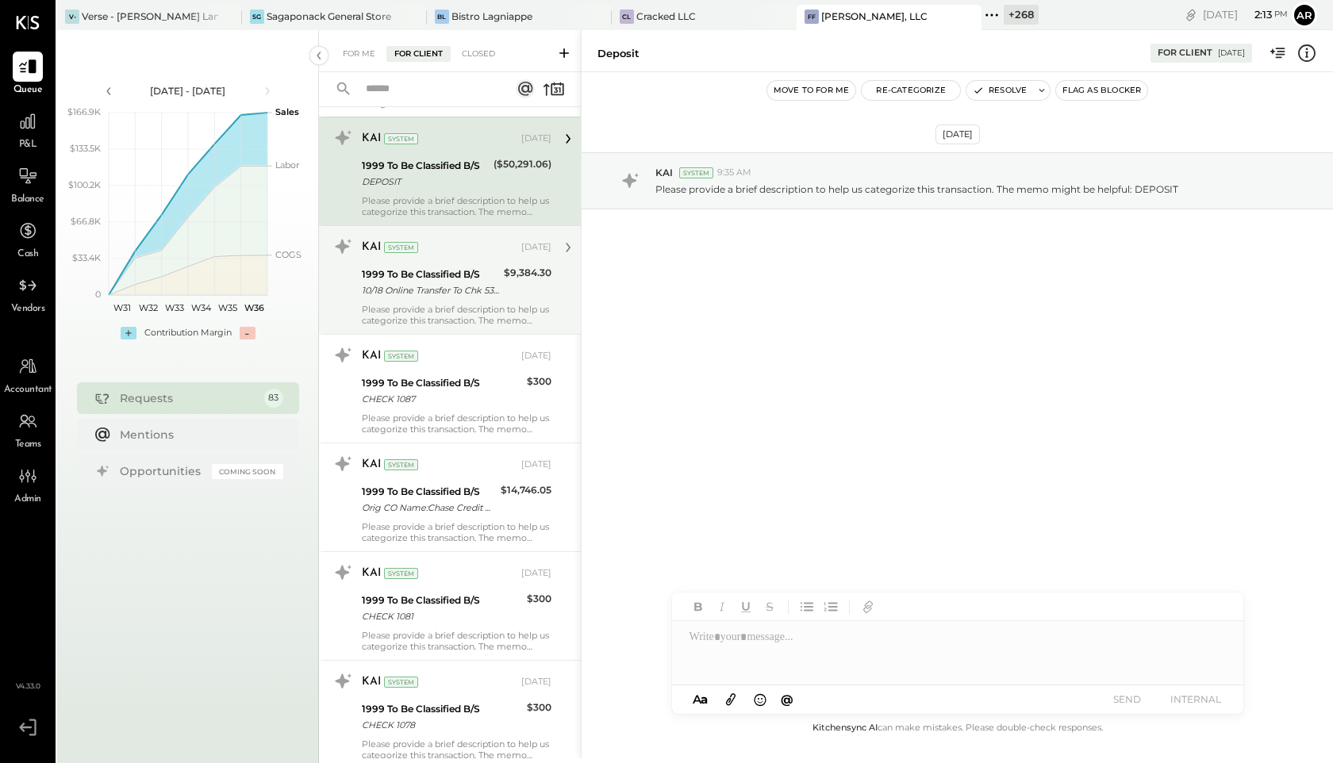
click at [449, 286] on div "10/18 Online Transfer To Chk 5365 Transaction#: 18756986943" at bounding box center [430, 290] width 137 height 16
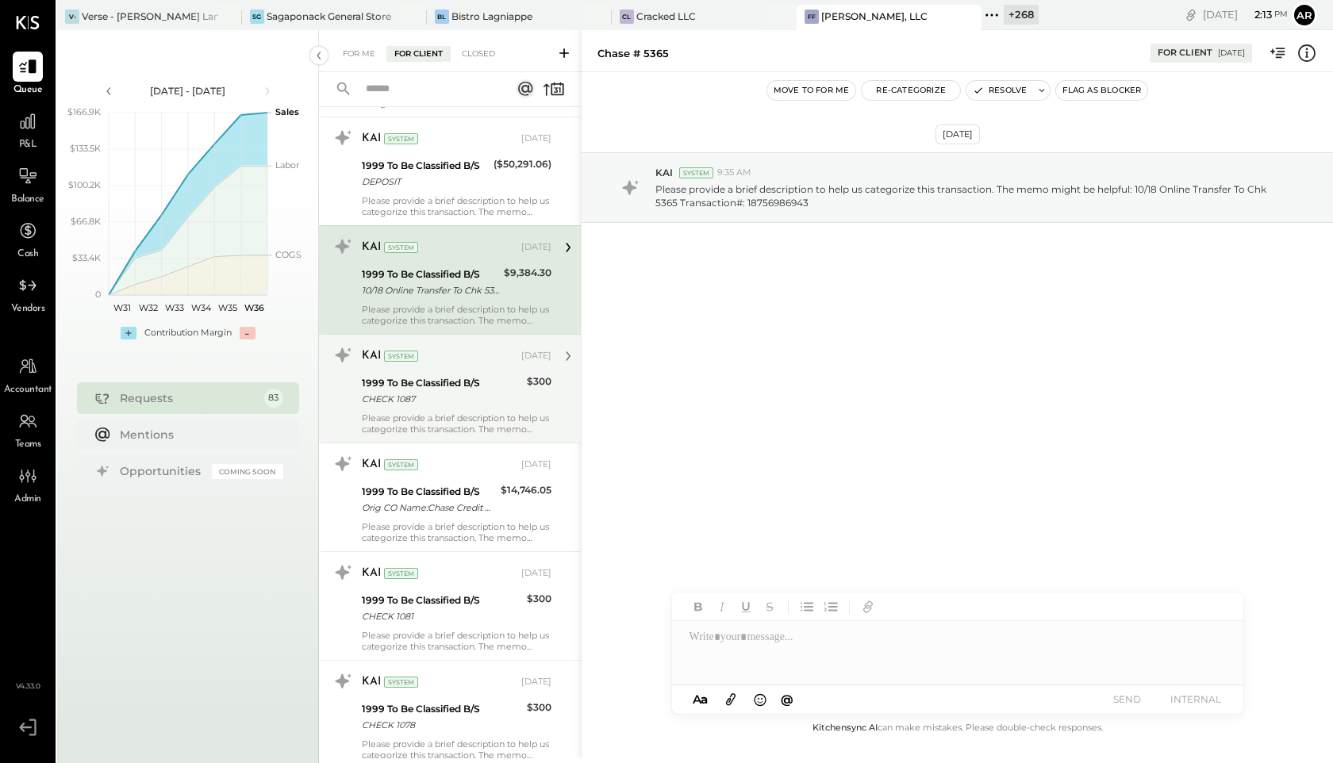
click at [460, 406] on div "CHECK 1087" at bounding box center [442, 399] width 160 height 16
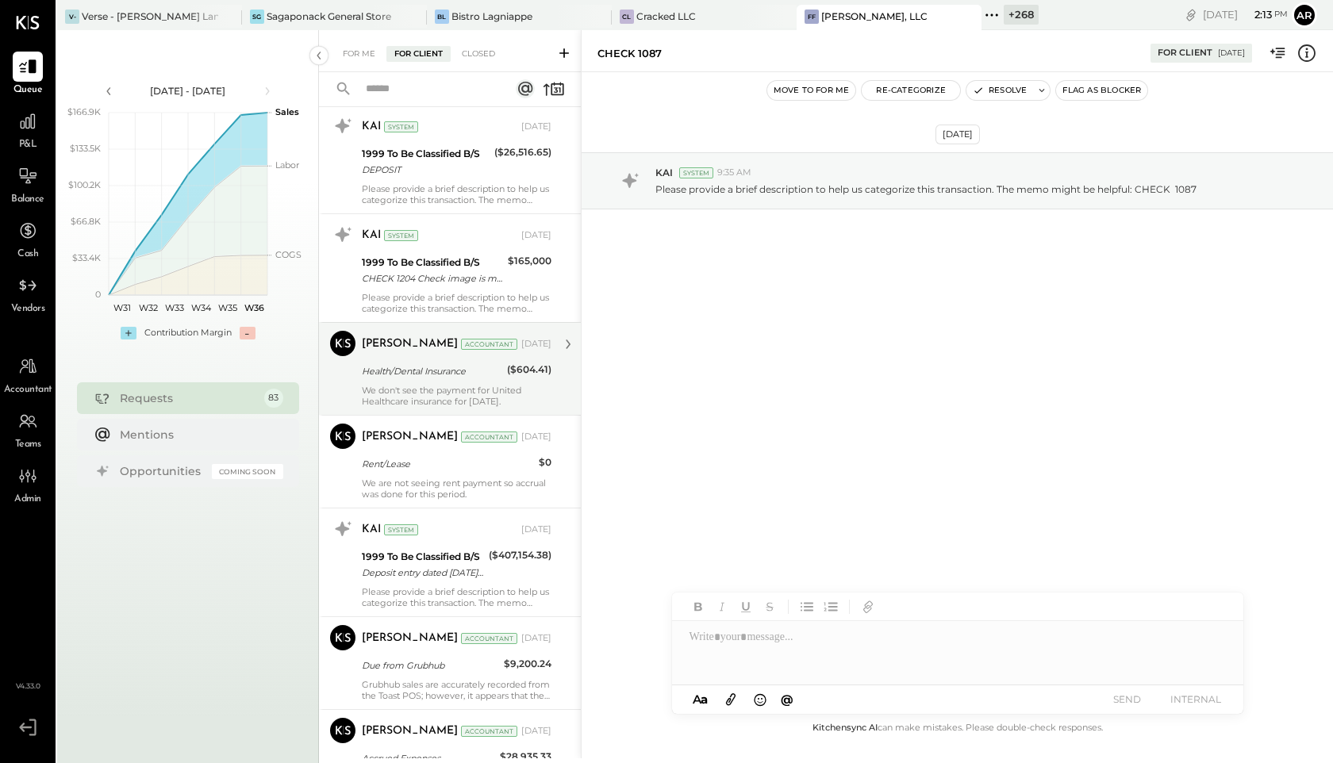
scroll to position [4517, 0]
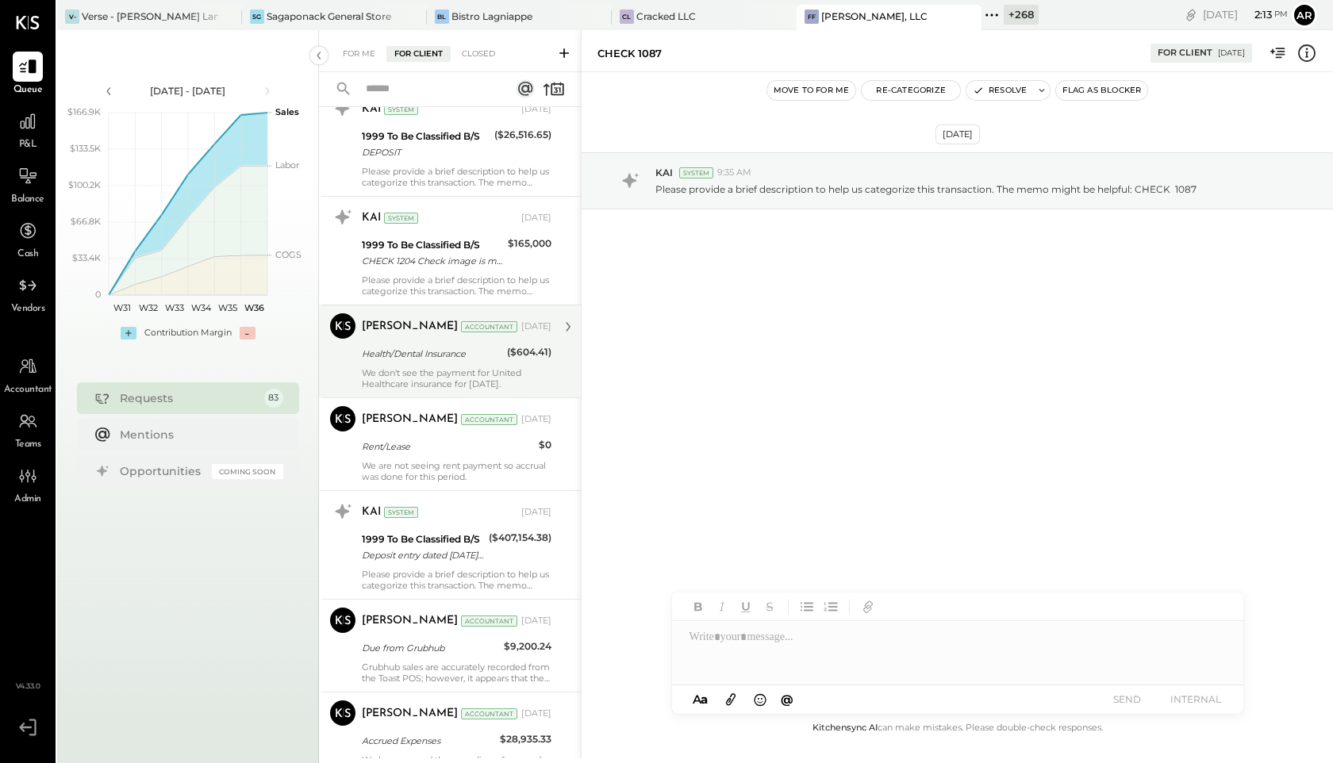
click at [456, 348] on div "Health/Dental Insurance" at bounding box center [432, 354] width 140 height 16
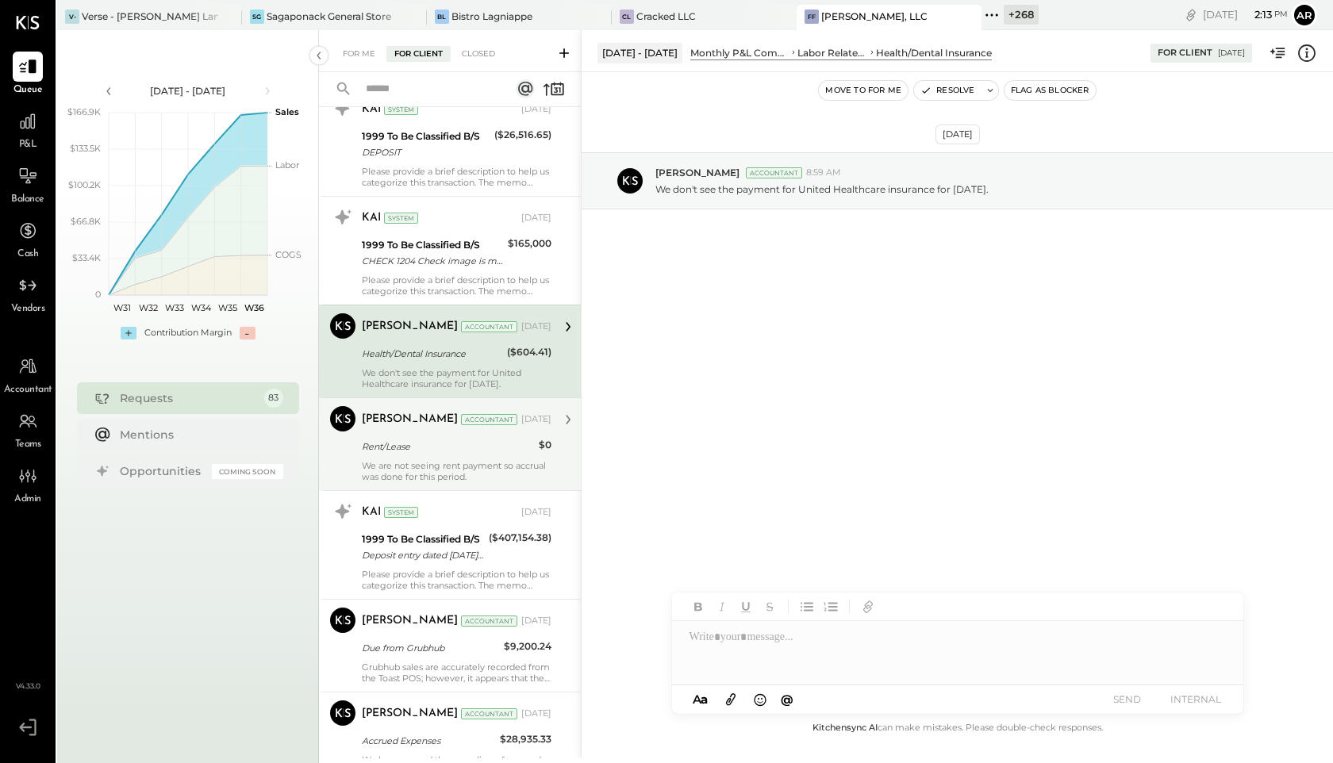
click at [448, 463] on div "We are not seeing rent payment so accrual was done for this period." at bounding box center [457, 471] width 190 height 22
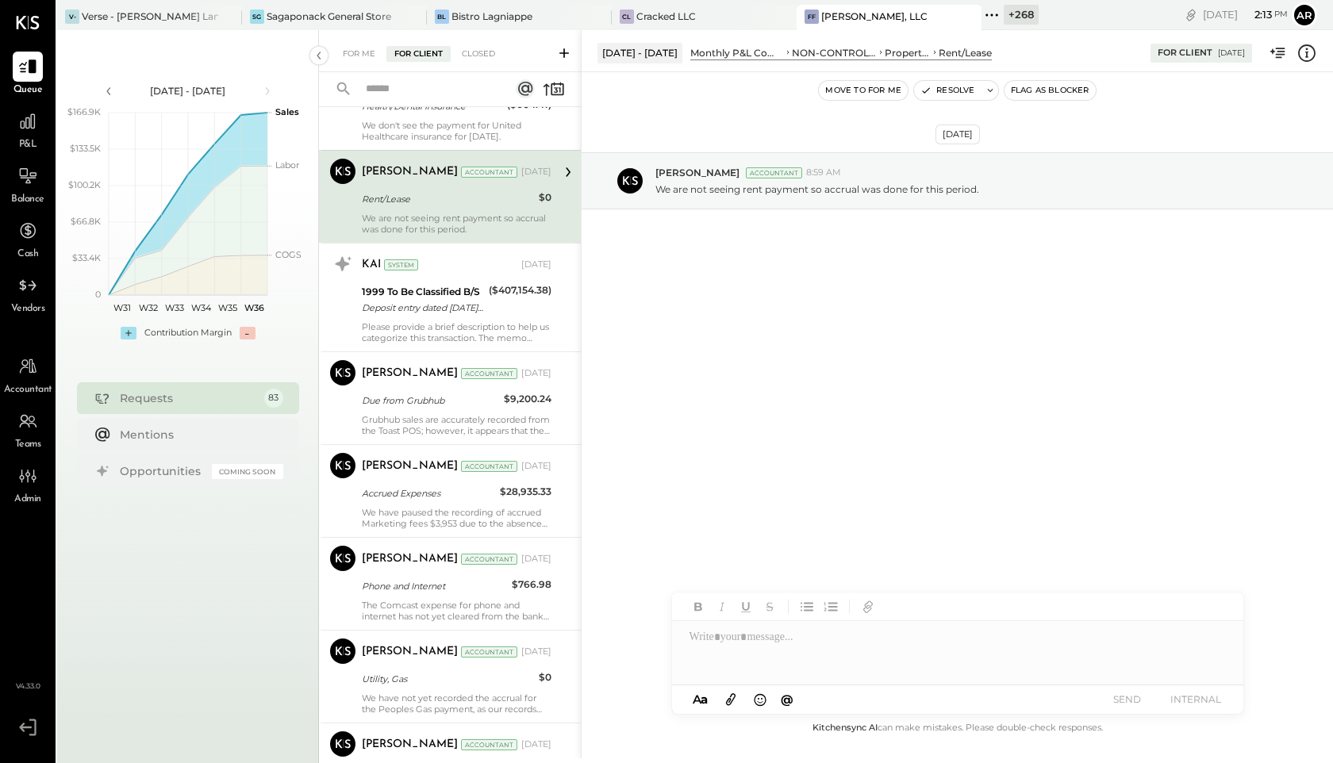
scroll to position [4758, 0]
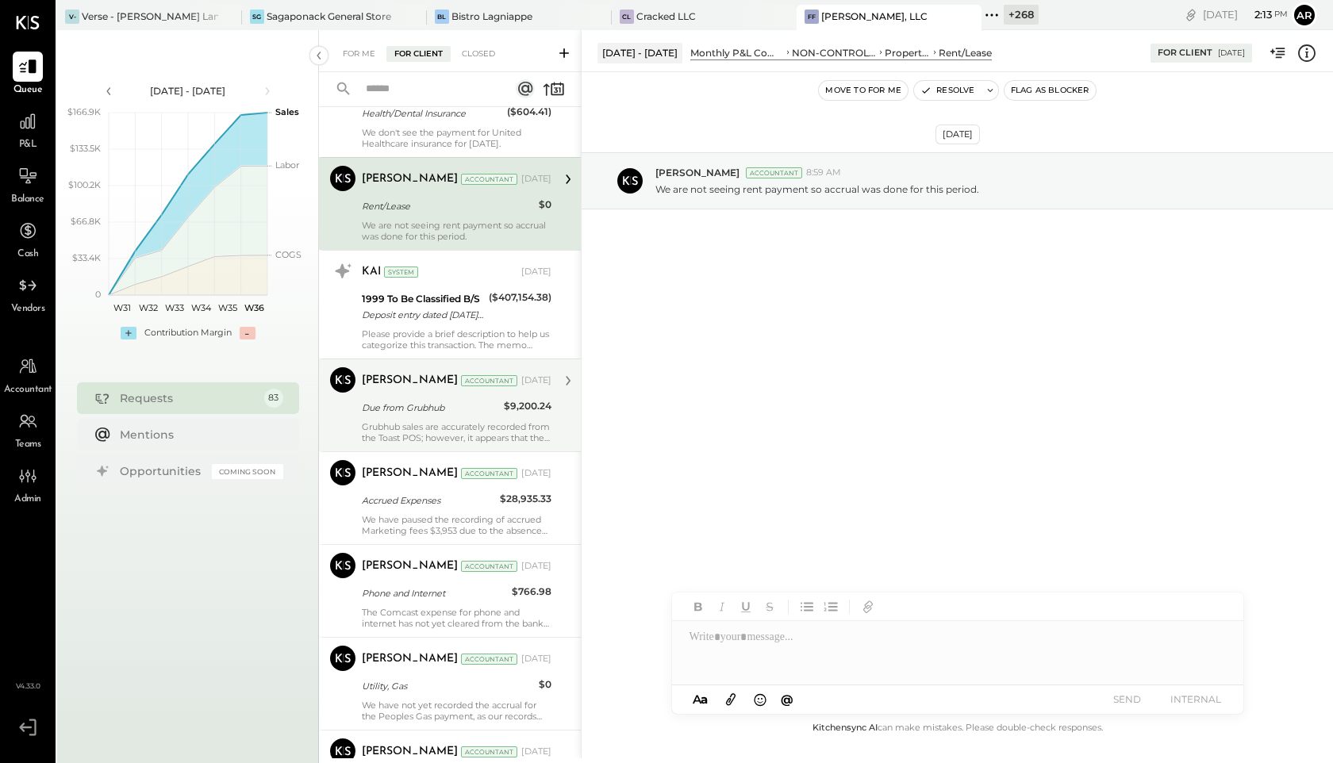
click at [437, 404] on div "Due from Grubhub" at bounding box center [430, 408] width 137 height 16
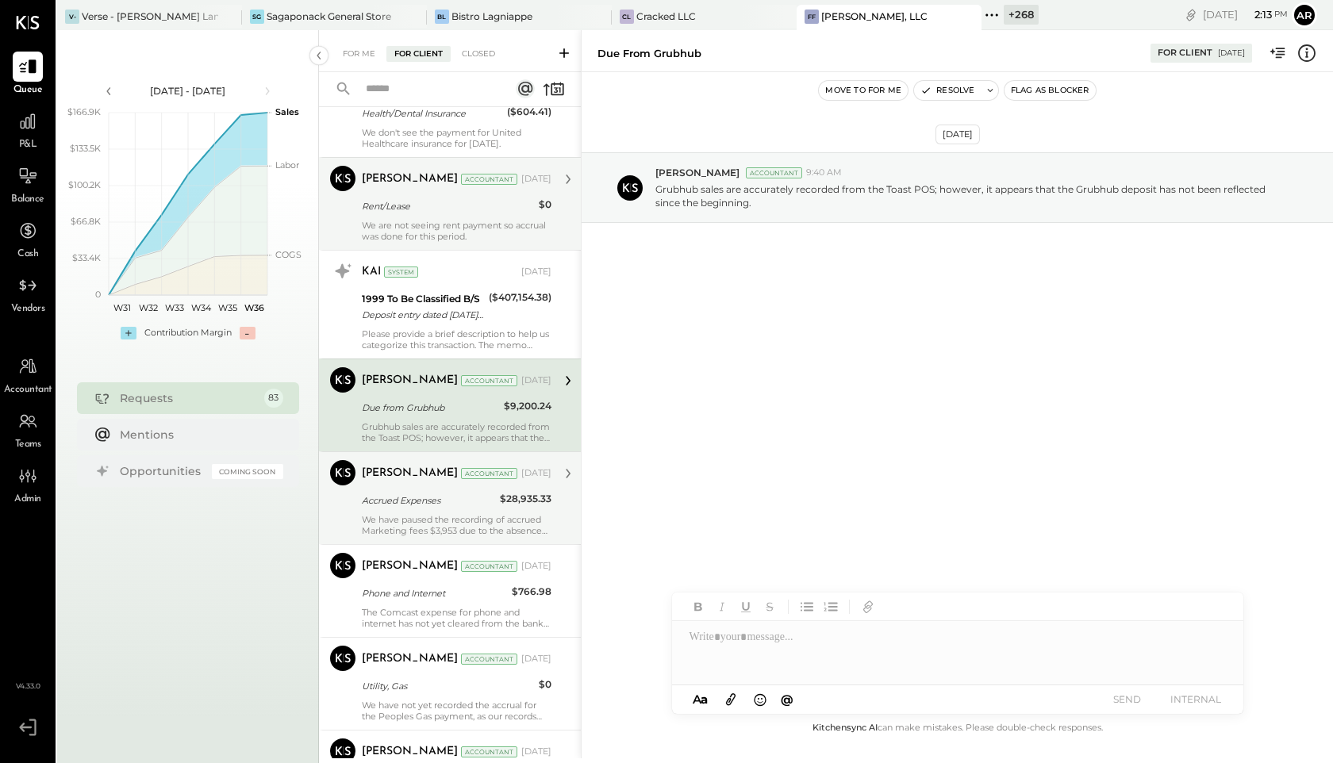
click at [424, 494] on div "Accrued Expenses" at bounding box center [428, 501] width 133 height 16
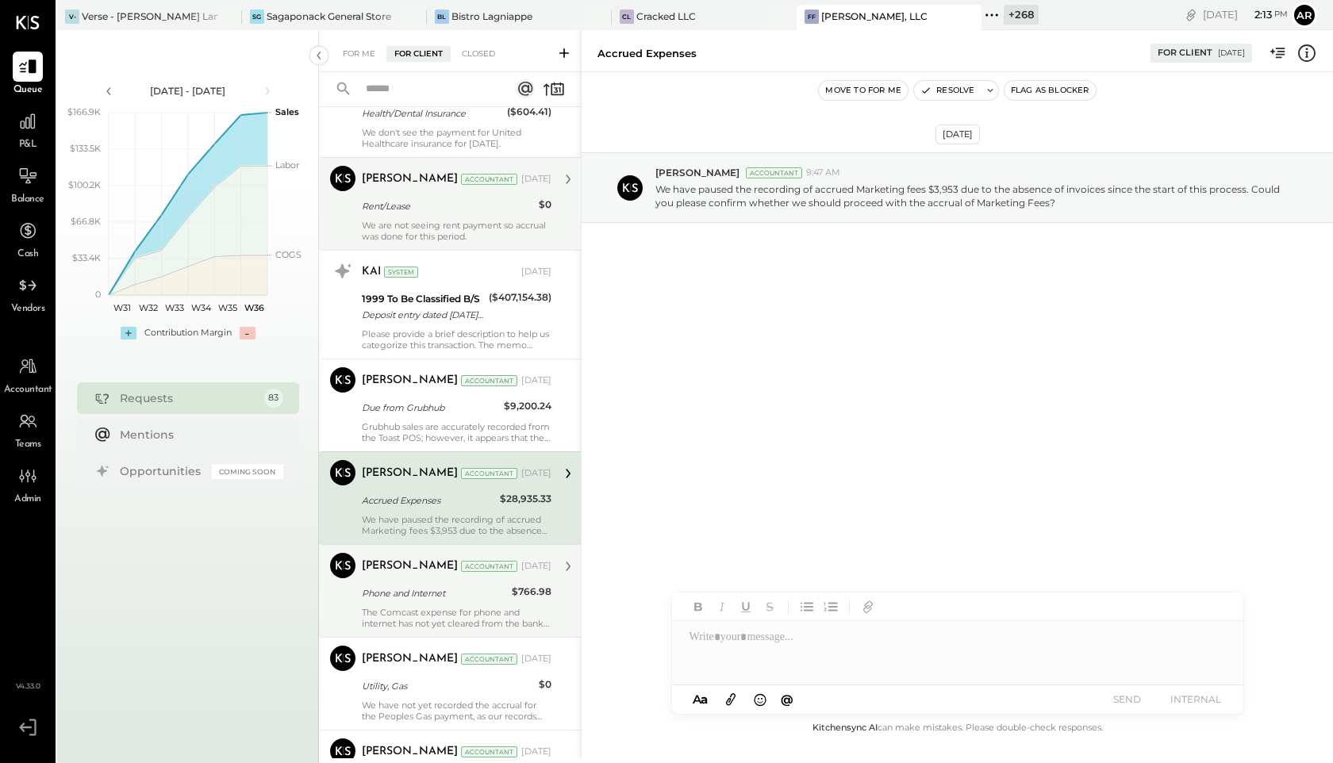
click at [399, 592] on div "Phone and Internet" at bounding box center [434, 594] width 145 height 16
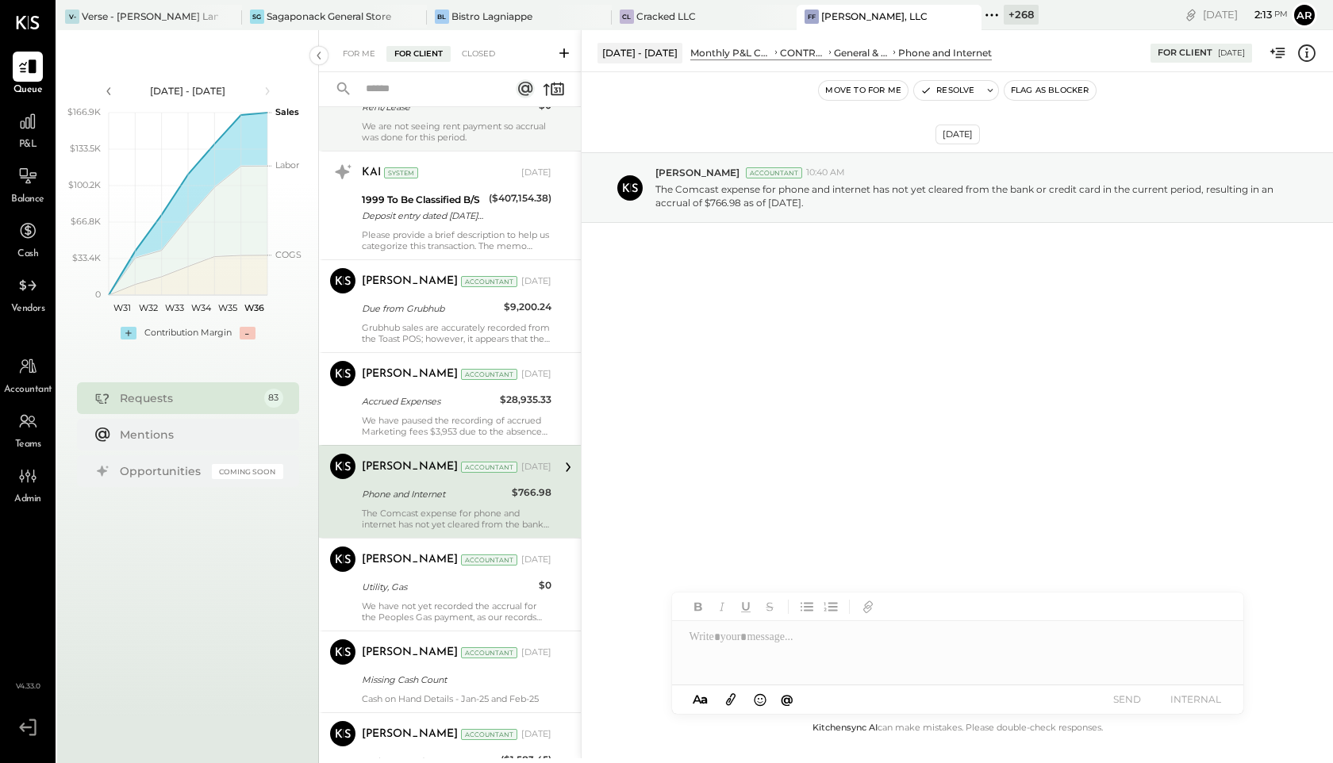
scroll to position [4947, 0]
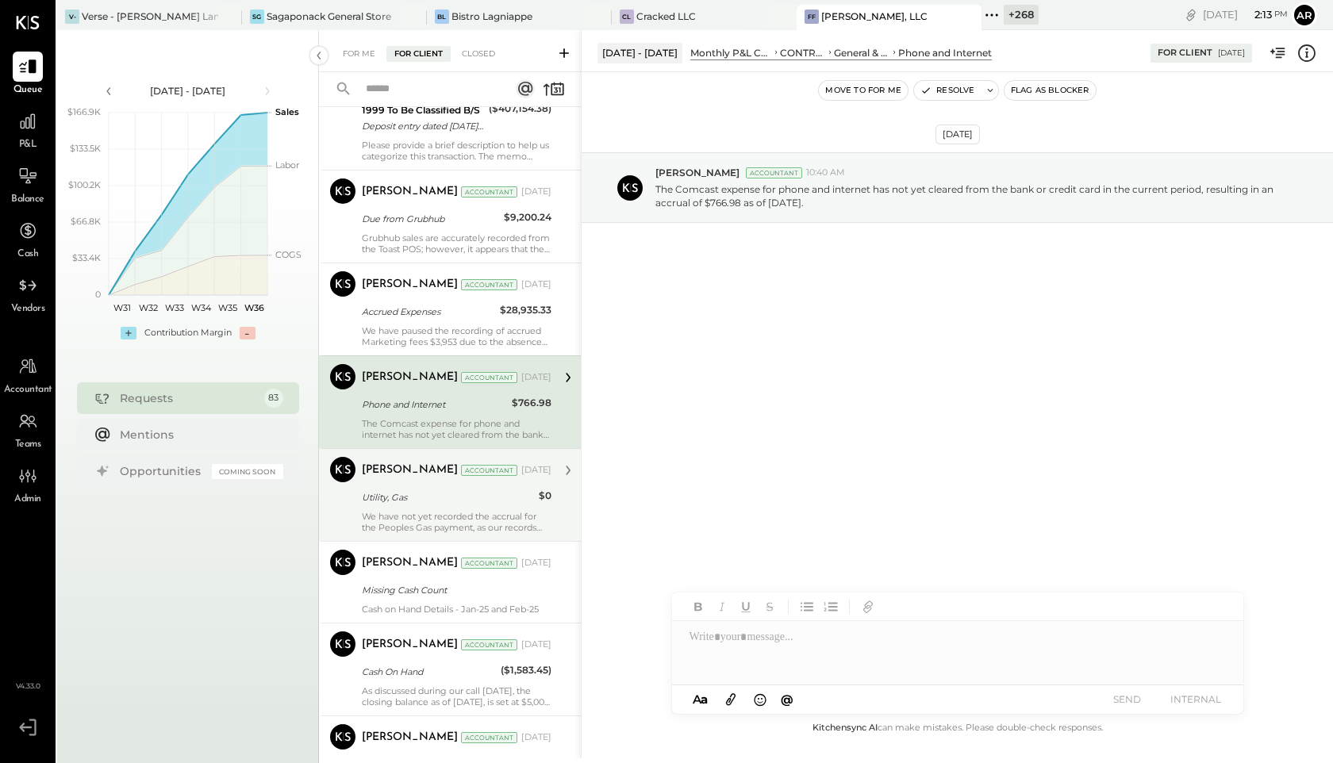
click at [409, 509] on div "Kapil Pandya Accountant Mar 13, 2025 Utility, Gas $0 We have not yet recorded t…" at bounding box center [457, 495] width 190 height 76
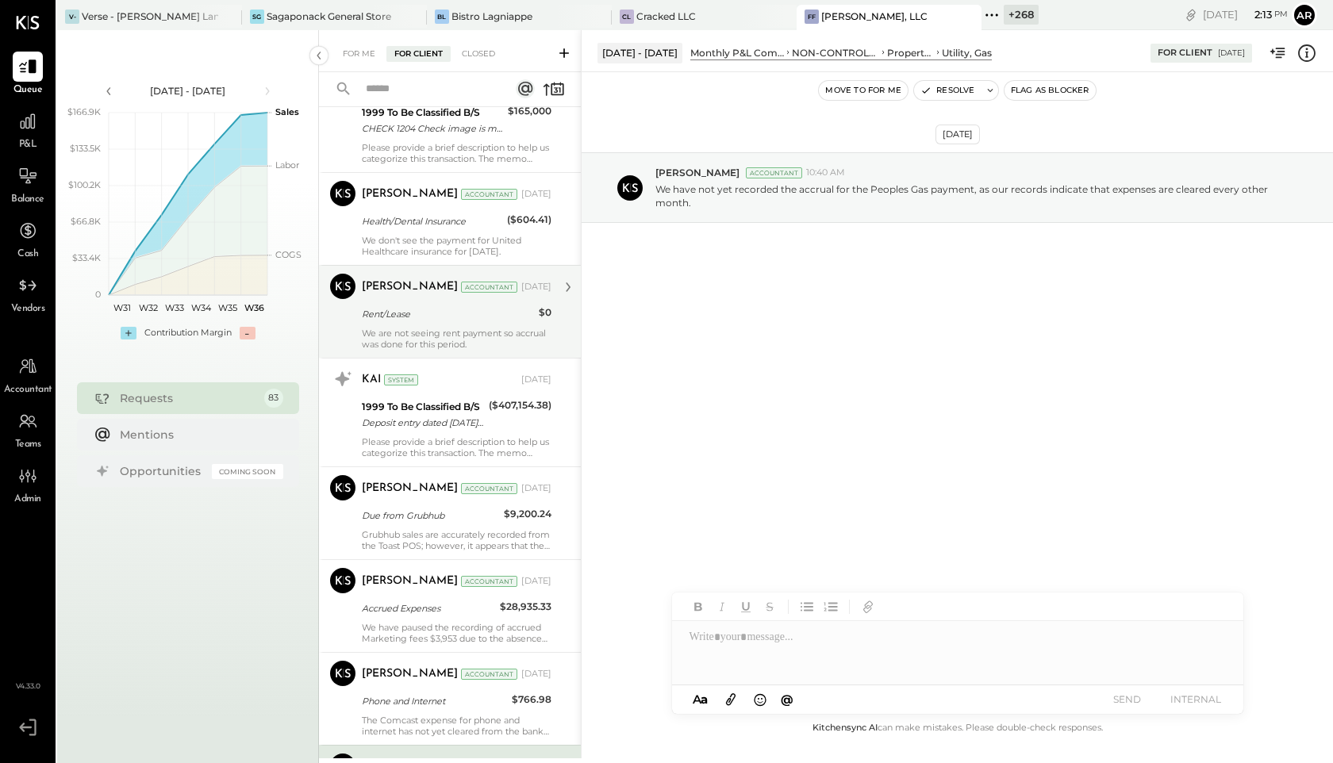
scroll to position [4595, 0]
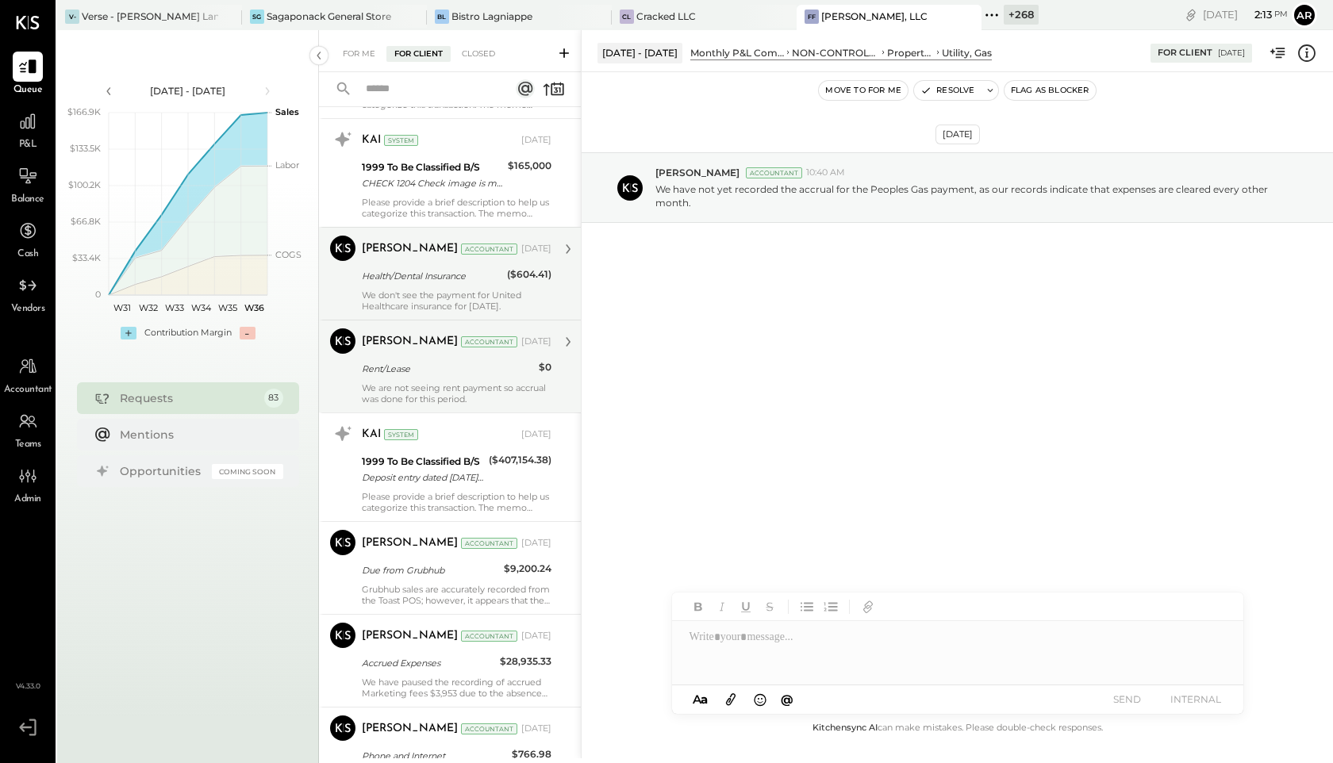
click at [413, 276] on div "Health/Dental Insurance" at bounding box center [432, 276] width 140 height 16
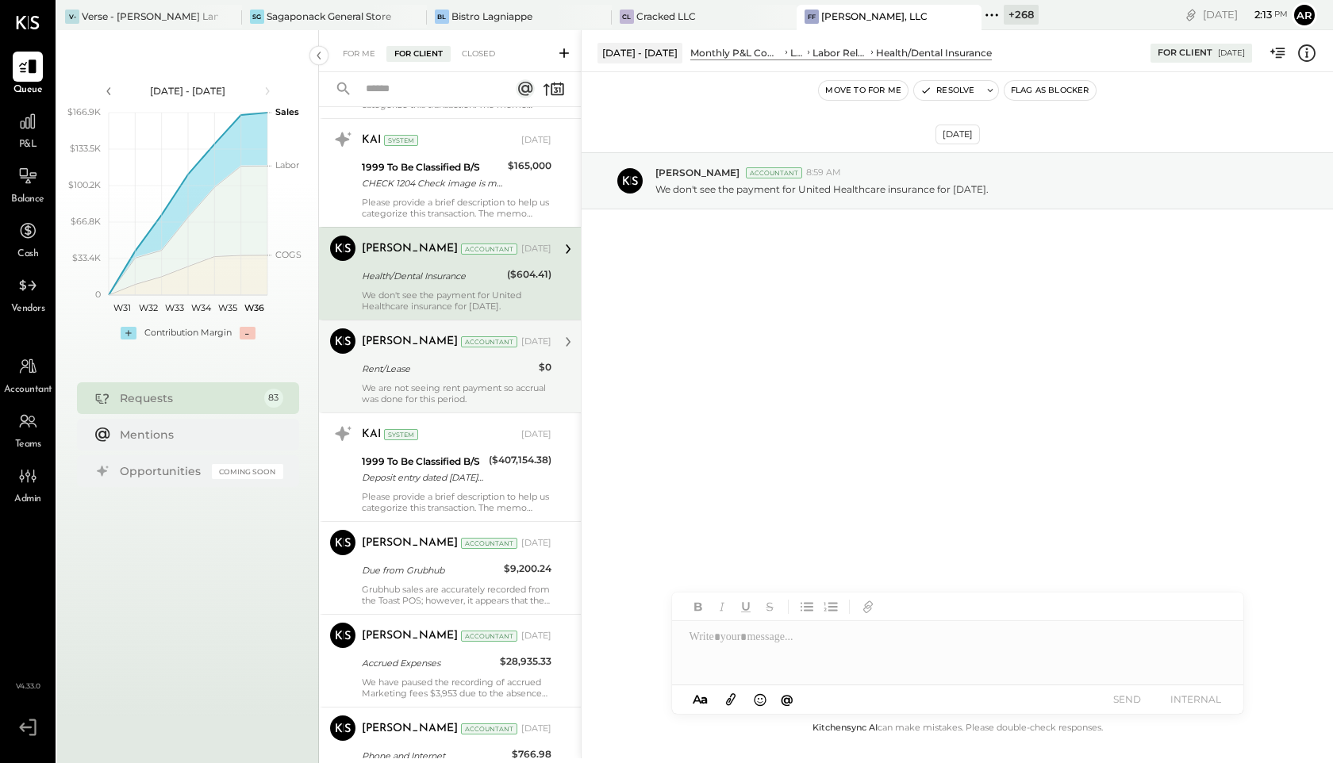
click at [408, 347] on div "Ali Mehdi" at bounding box center [410, 342] width 96 height 16
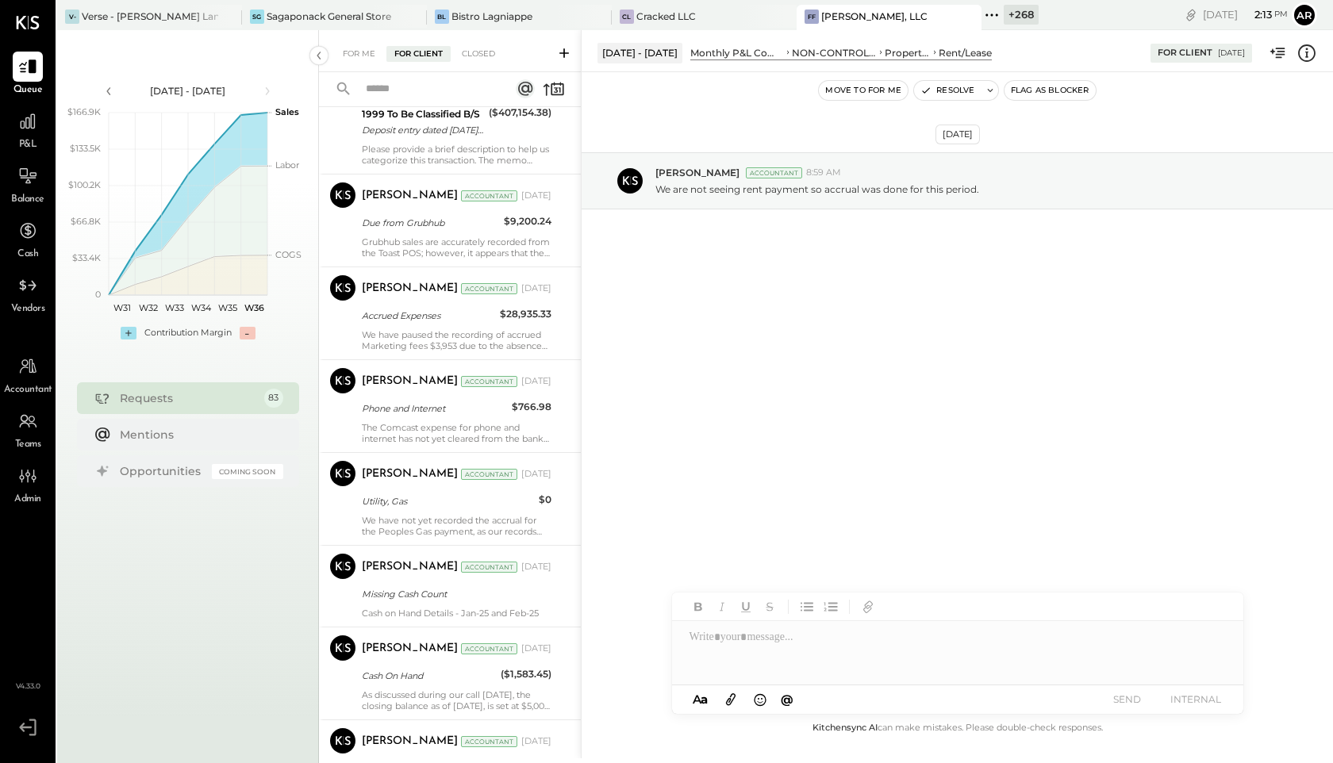
scroll to position [4999, 0]
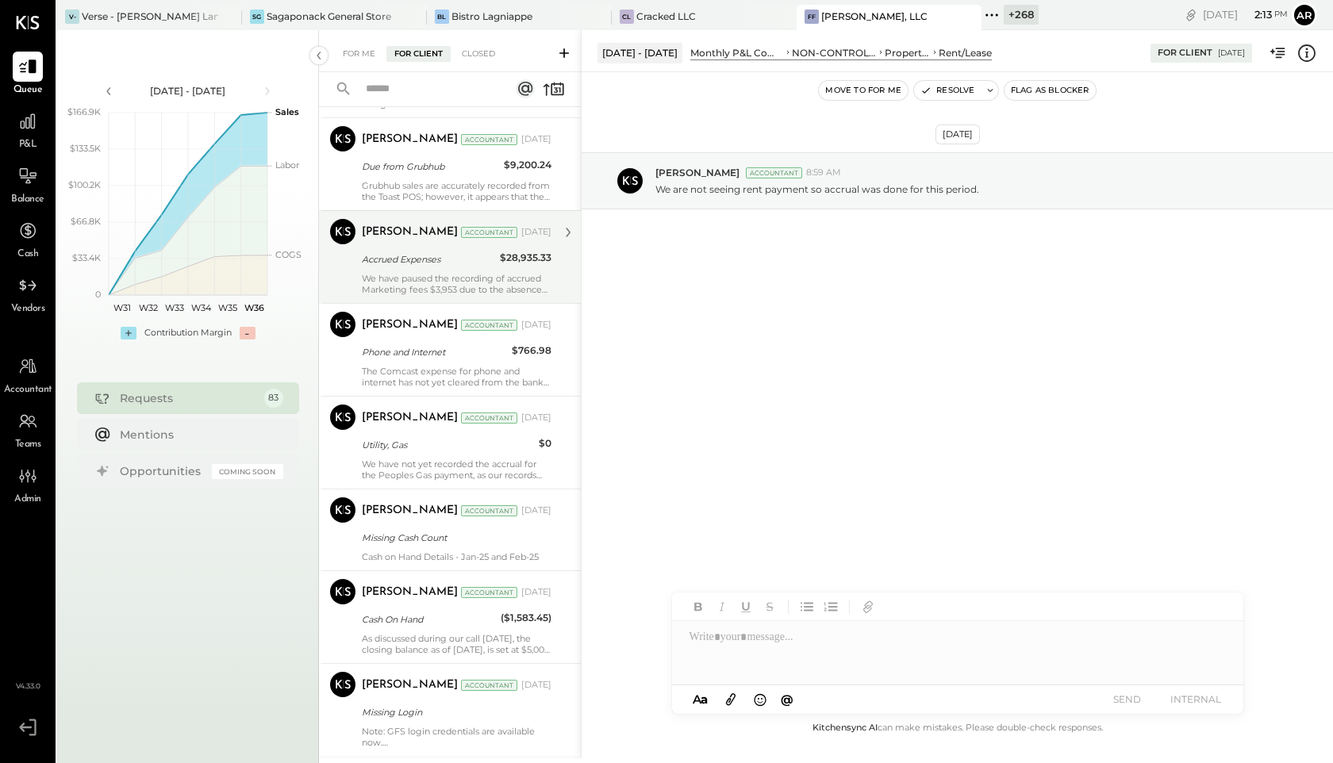
click at [405, 263] on div "Accrued Expenses" at bounding box center [428, 260] width 133 height 16
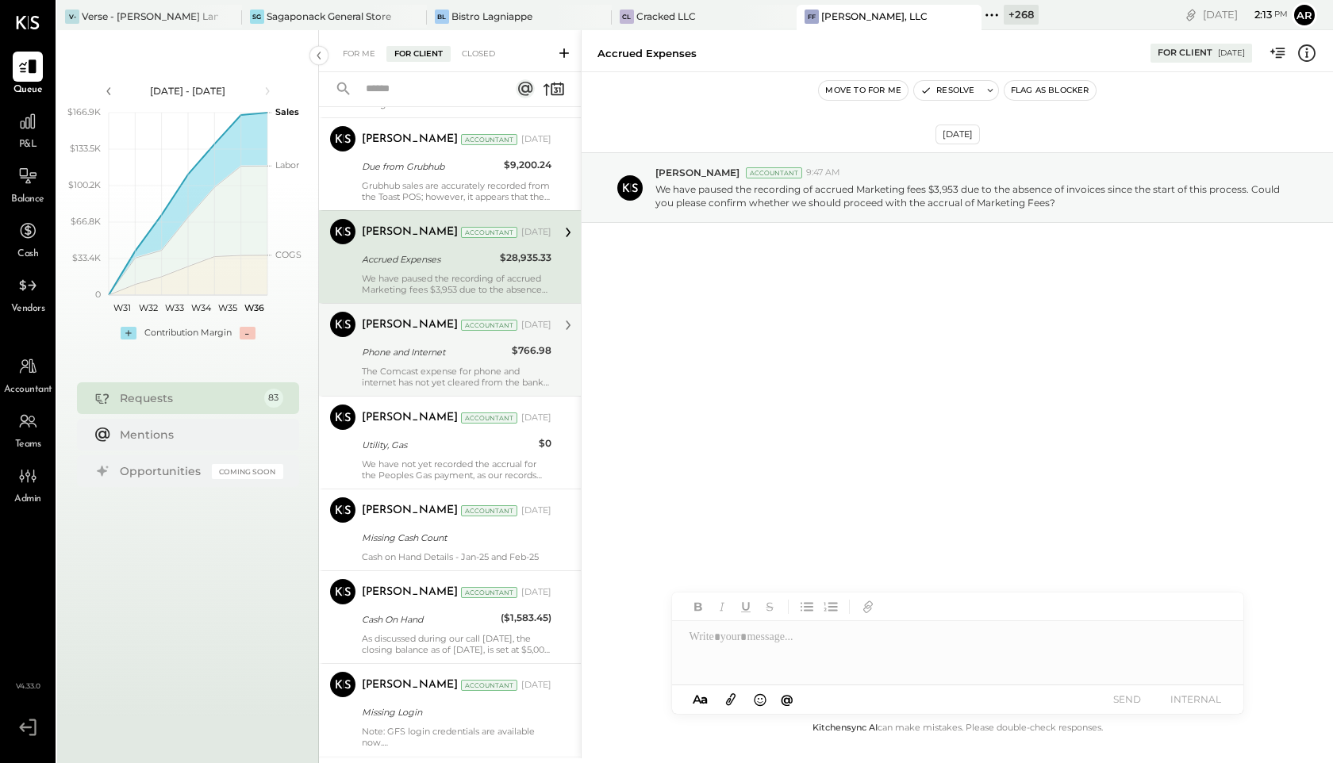
click at [402, 371] on div "The Comcast expense for phone and internet has not yet cleared from the bank or…" at bounding box center [457, 377] width 190 height 22
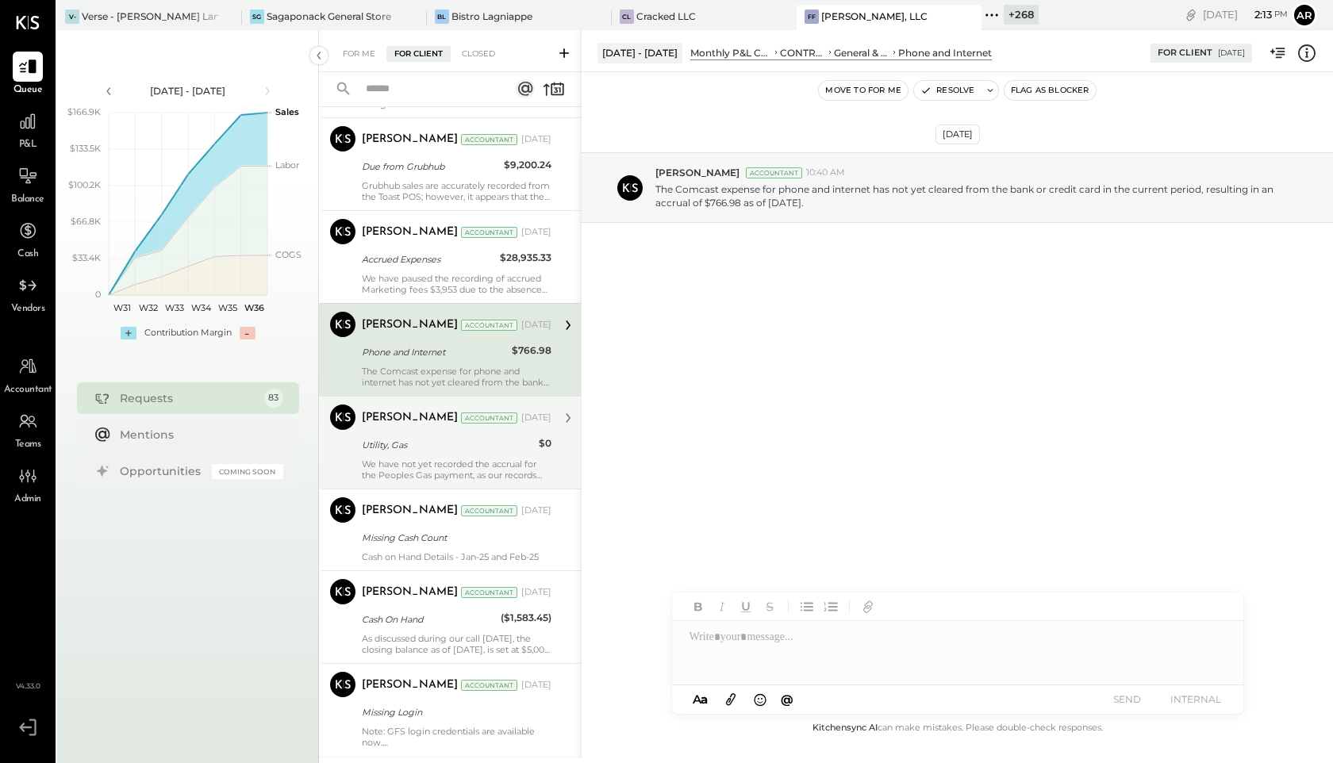
click at [395, 435] on div "Kapil Pandya Accountant Mar 13, 2025 Utility, Gas $0 We have not yet recorded t…" at bounding box center [457, 443] width 190 height 76
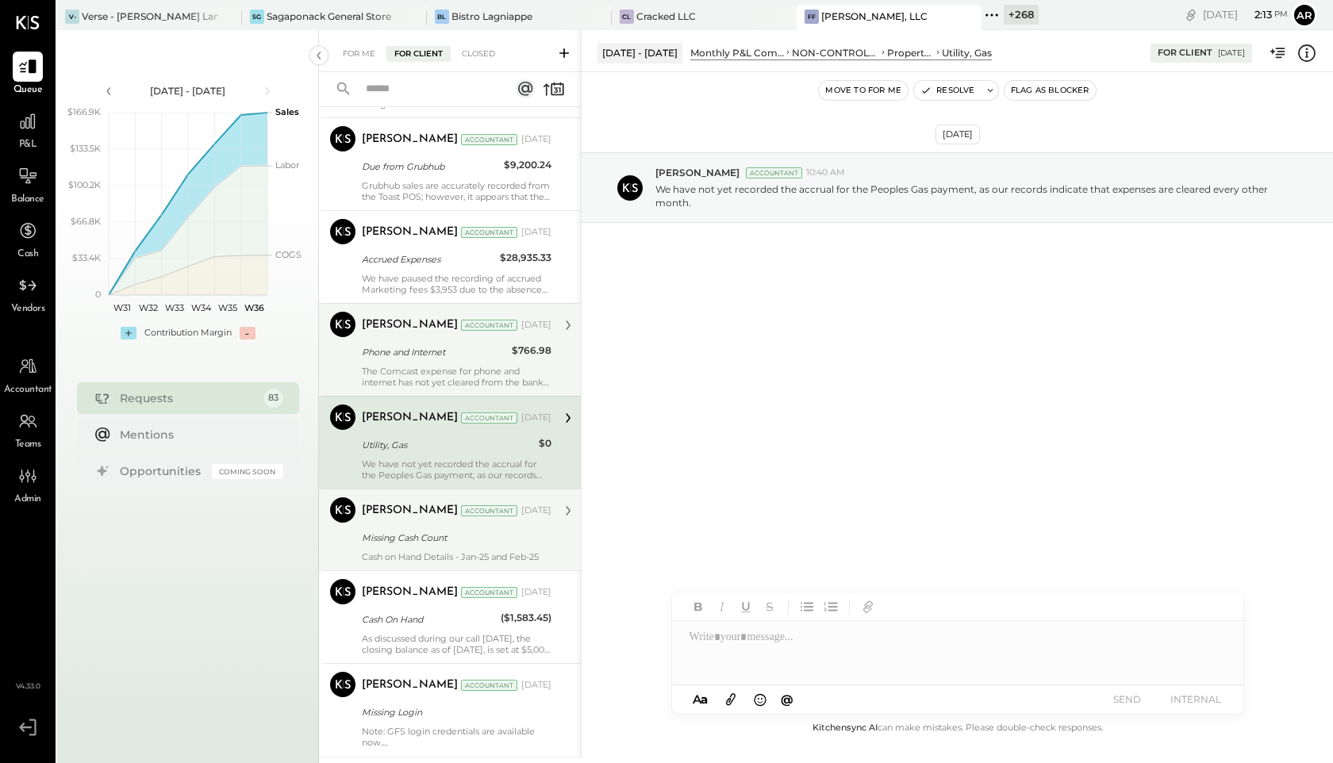
click at [390, 518] on div "Kapil Pandya" at bounding box center [410, 511] width 96 height 16
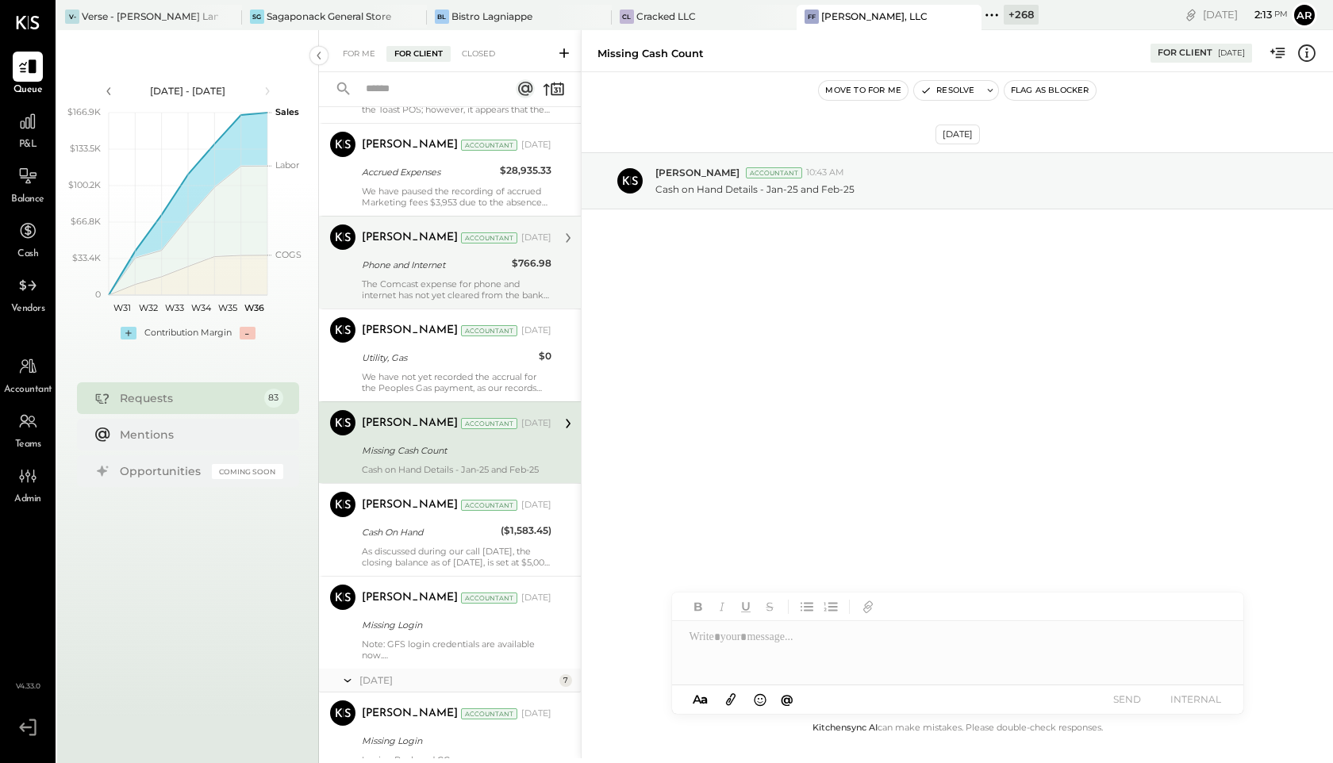
scroll to position [5140, 0]
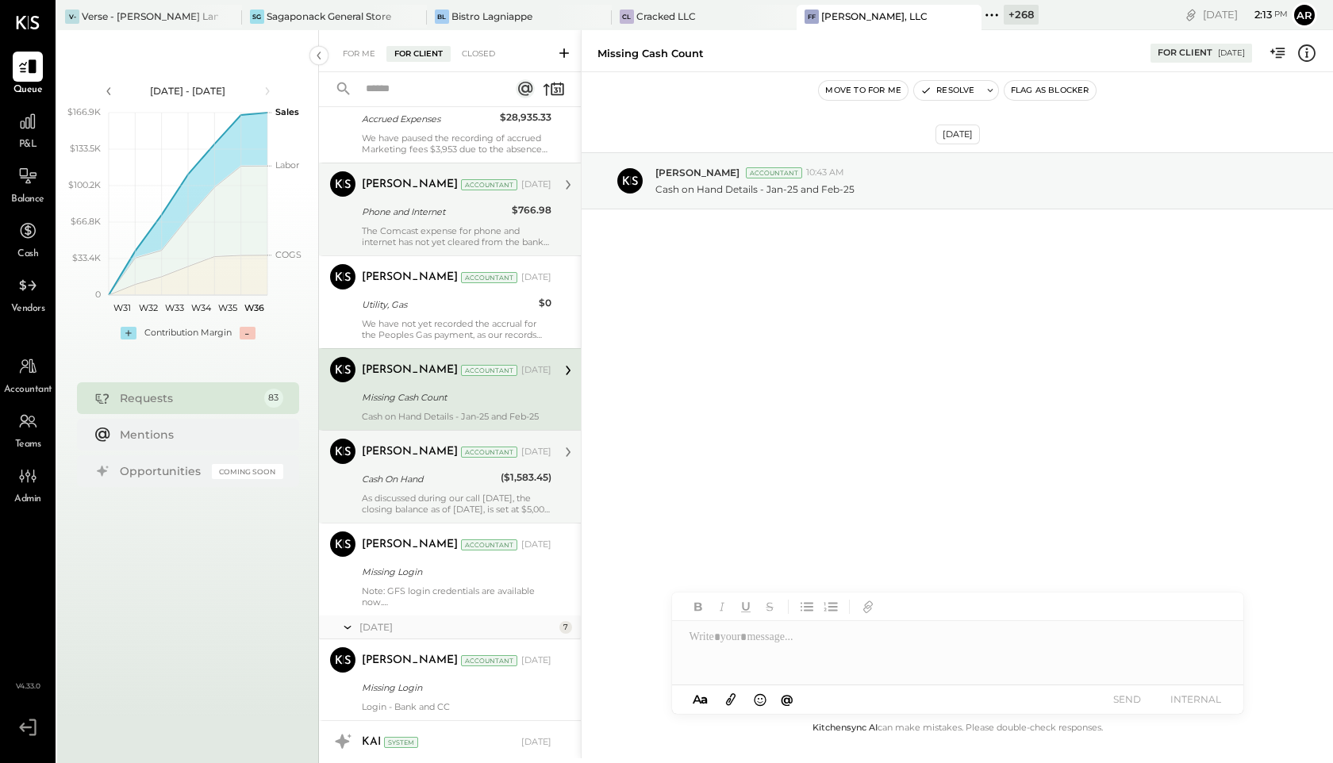
click at [396, 453] on div "Kapil Pandya" at bounding box center [410, 452] width 96 height 16
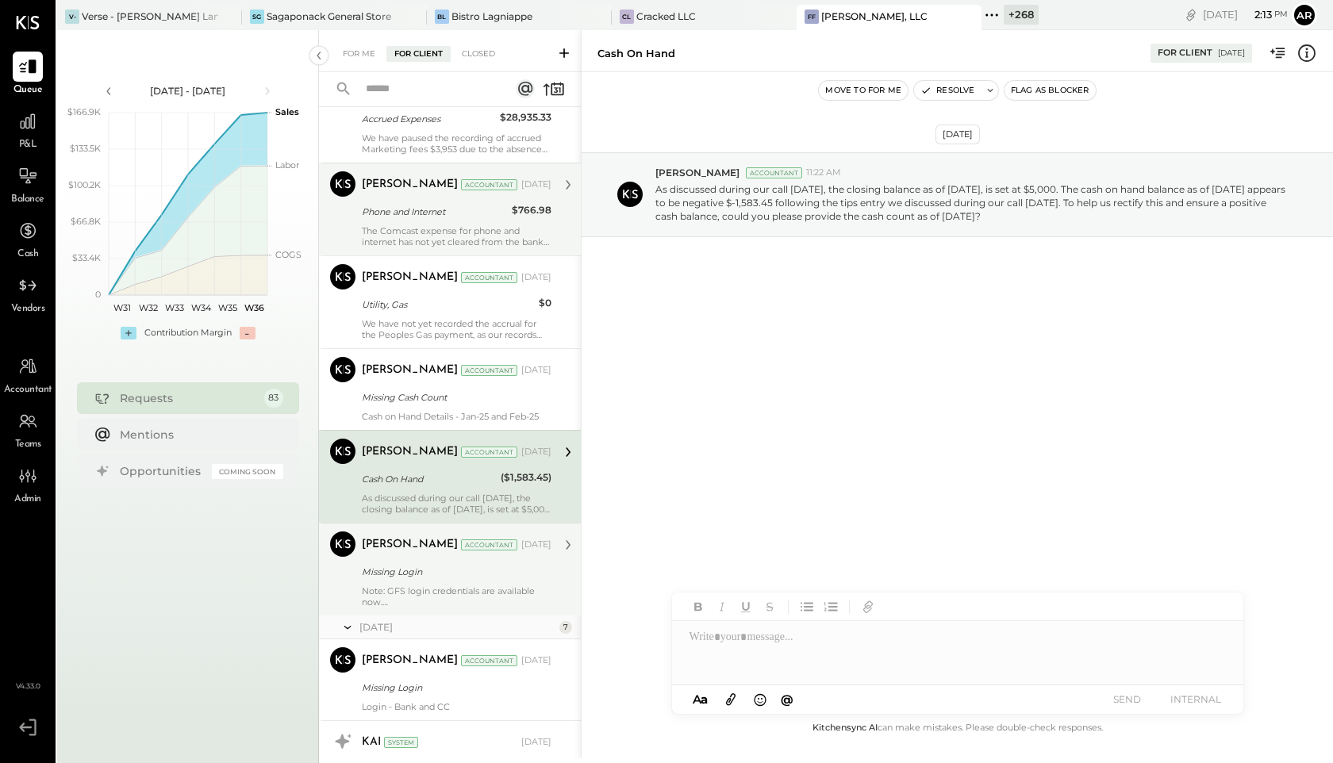
click at [402, 599] on div "Note: GFS login credentials are available now." at bounding box center [457, 597] width 190 height 22
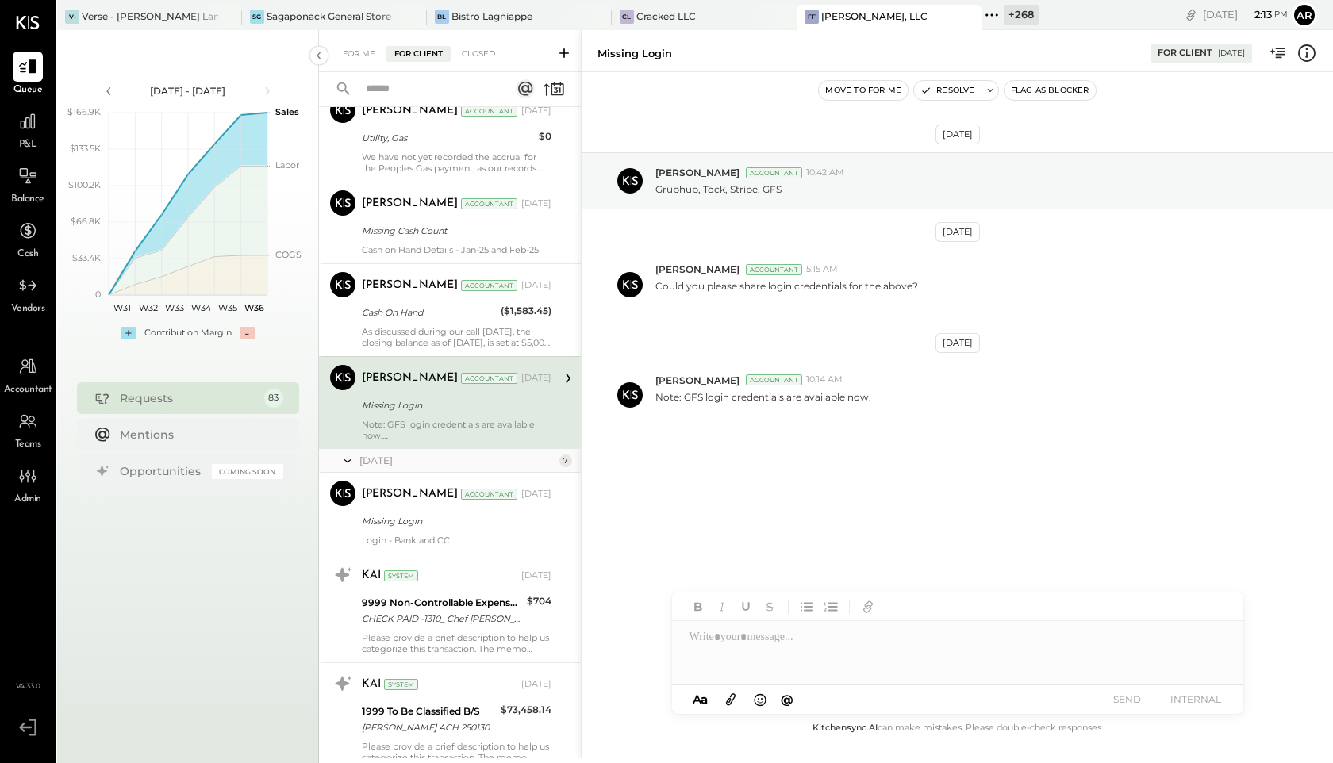
scroll to position [5374, 0]
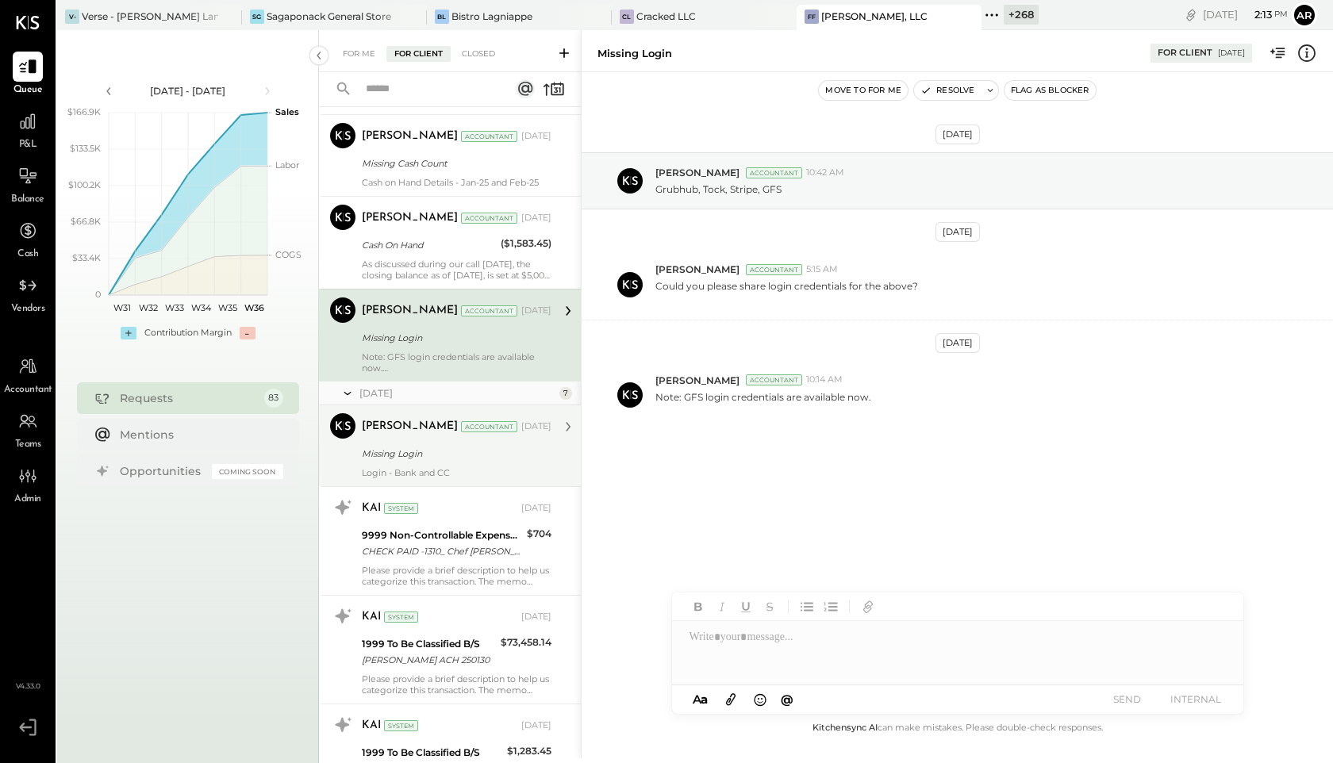
click at [402, 466] on div "Kapil Pandya Accountant Apr 03, 2025 Missing Login Login - Bank and CC" at bounding box center [457, 445] width 190 height 65
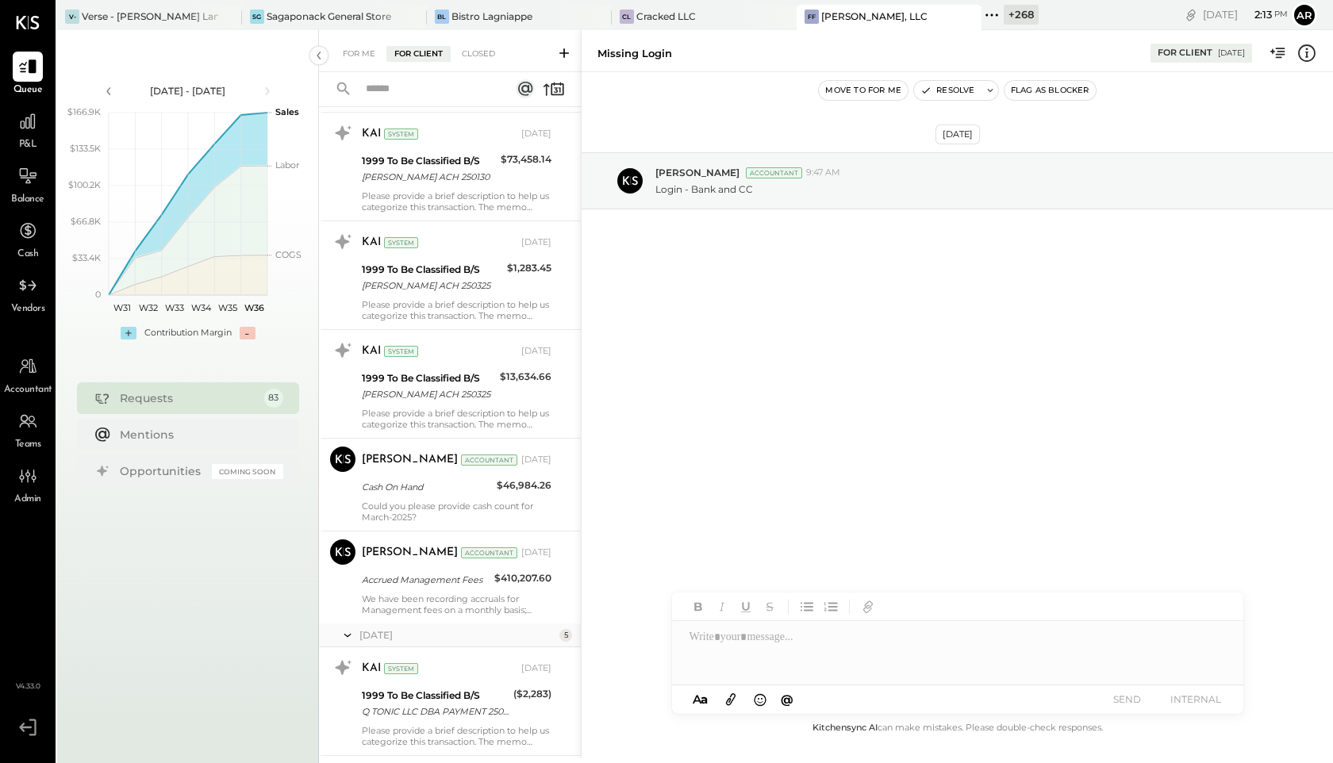
scroll to position [5863, 0]
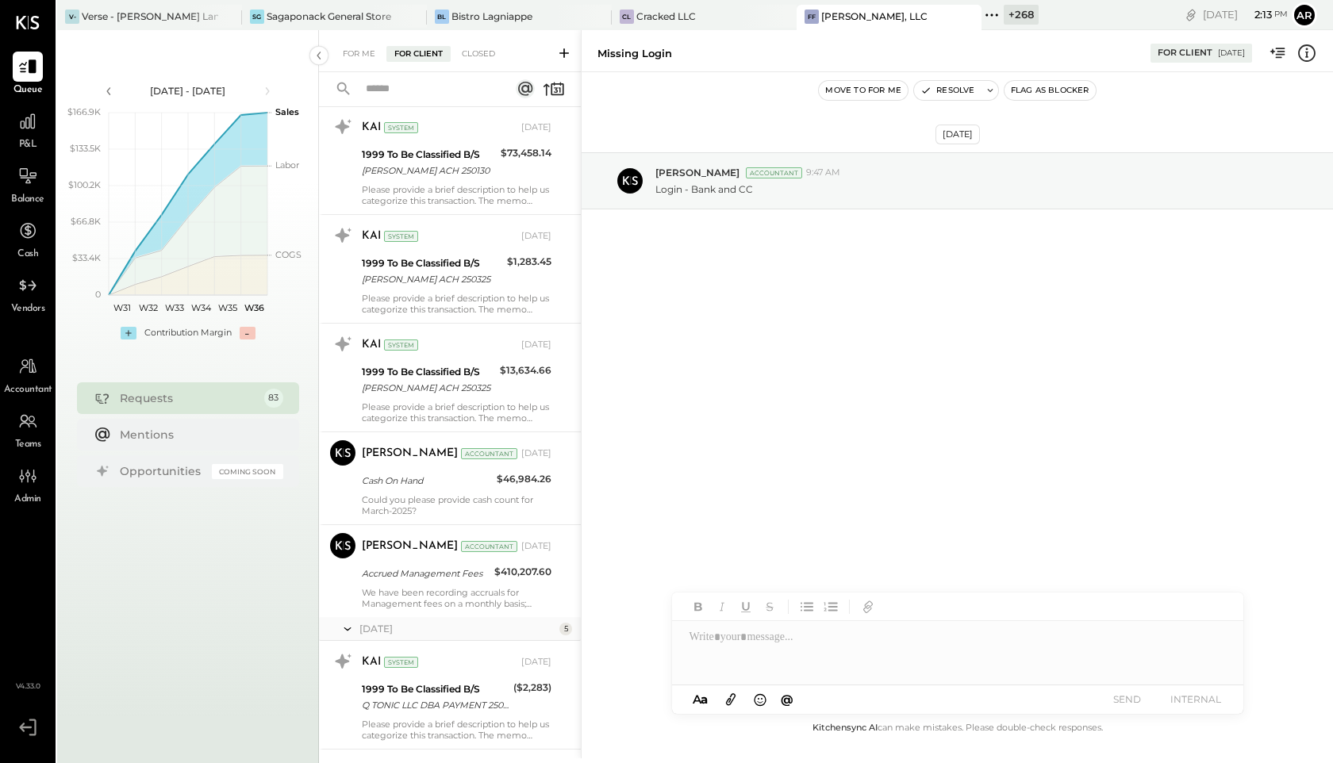
click at [402, 466] on div "Kapil Pandya Accountant Apr 10, 2025" at bounding box center [457, 453] width 190 height 27
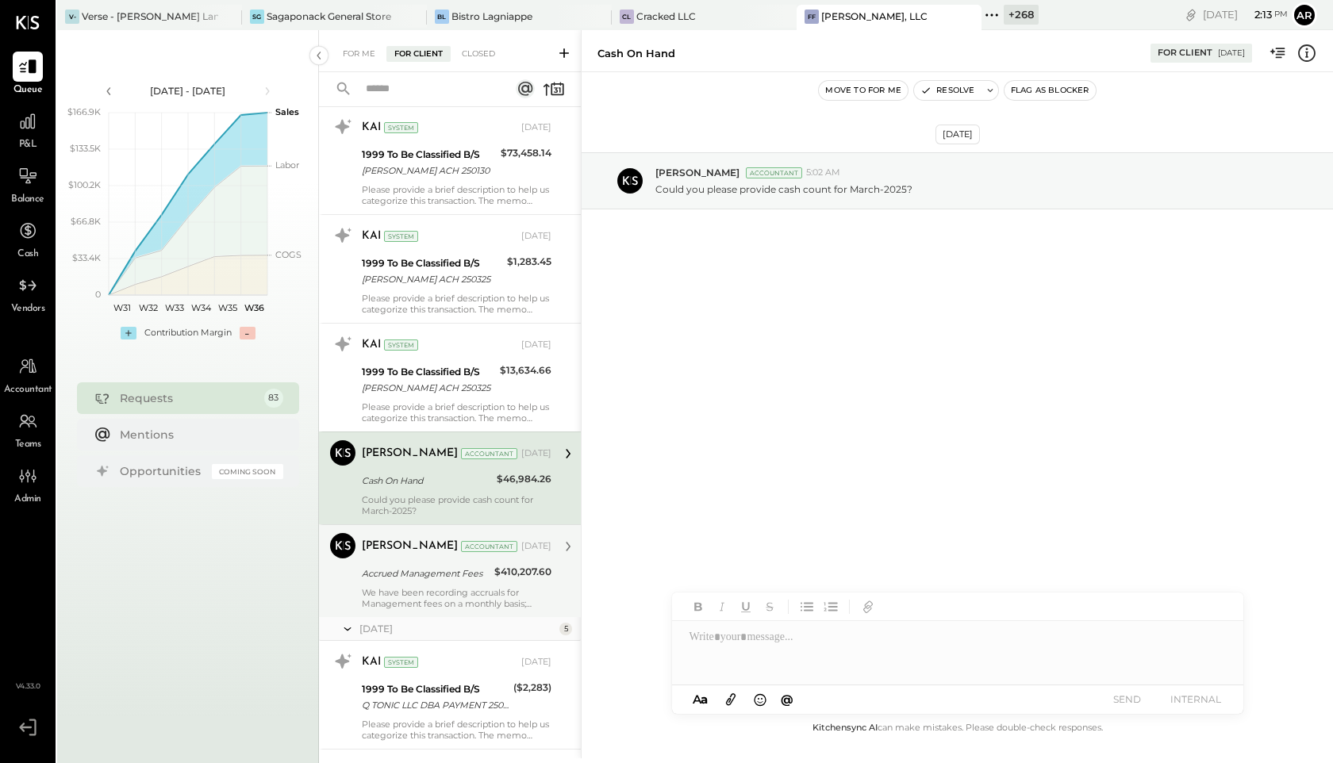
click at [400, 541] on div "Kapil Pandya" at bounding box center [410, 547] width 96 height 16
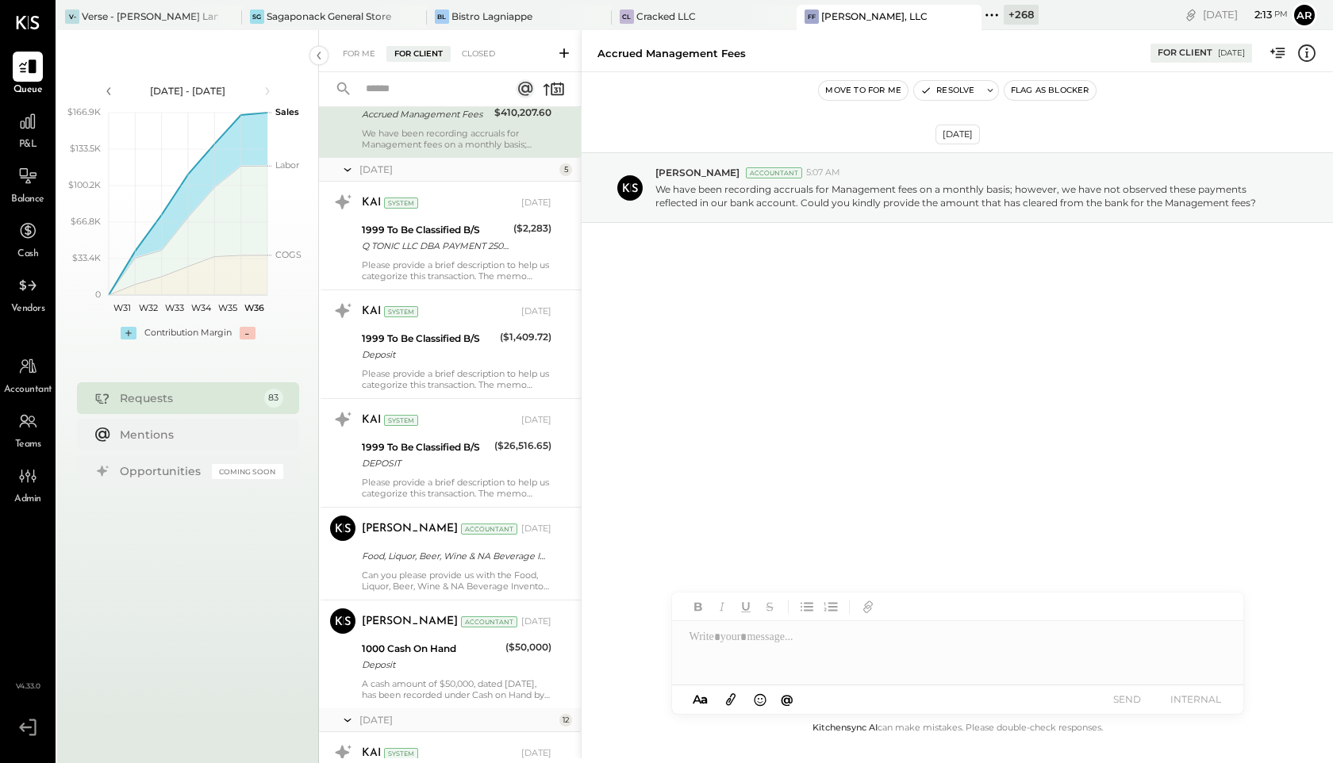
scroll to position [6342, 0]
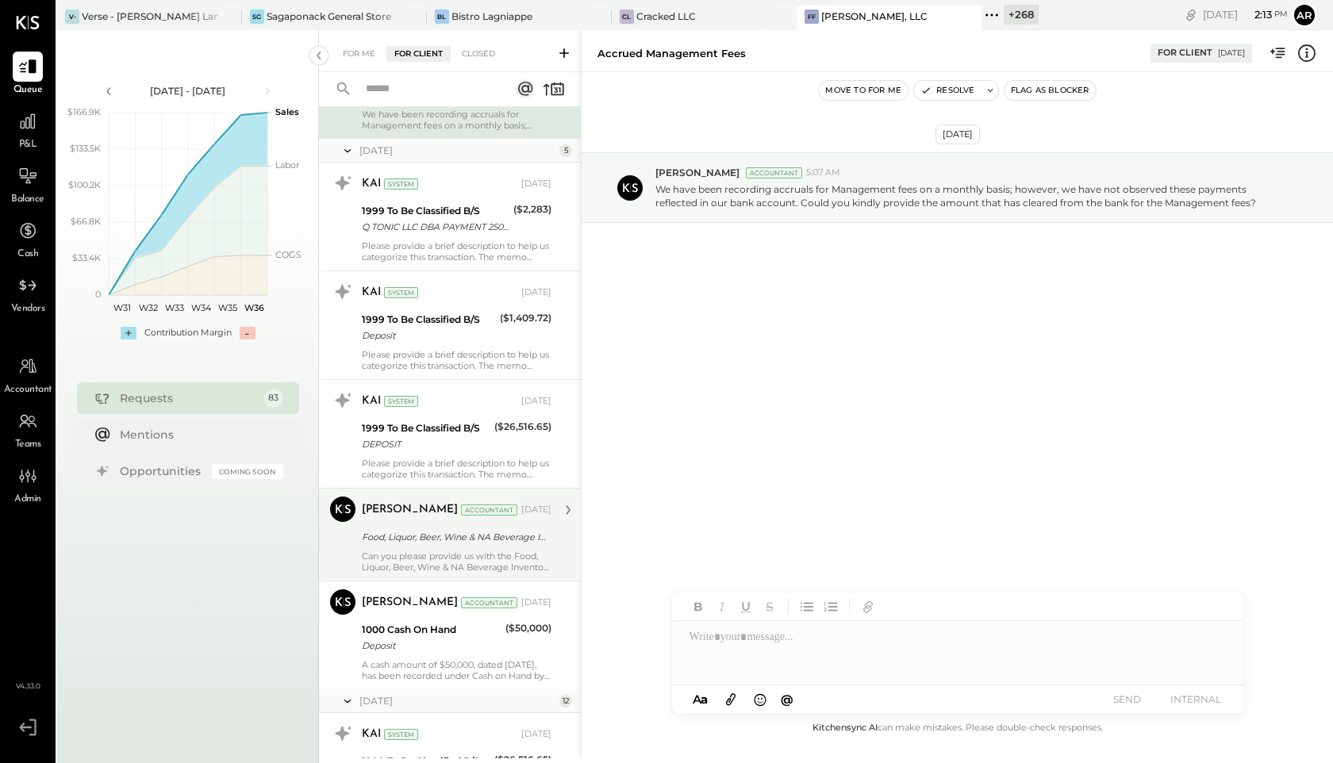
click at [402, 536] on div "Food, Liquor, Beer, Wine & NA Beverage Inventory" at bounding box center [454, 537] width 185 height 16
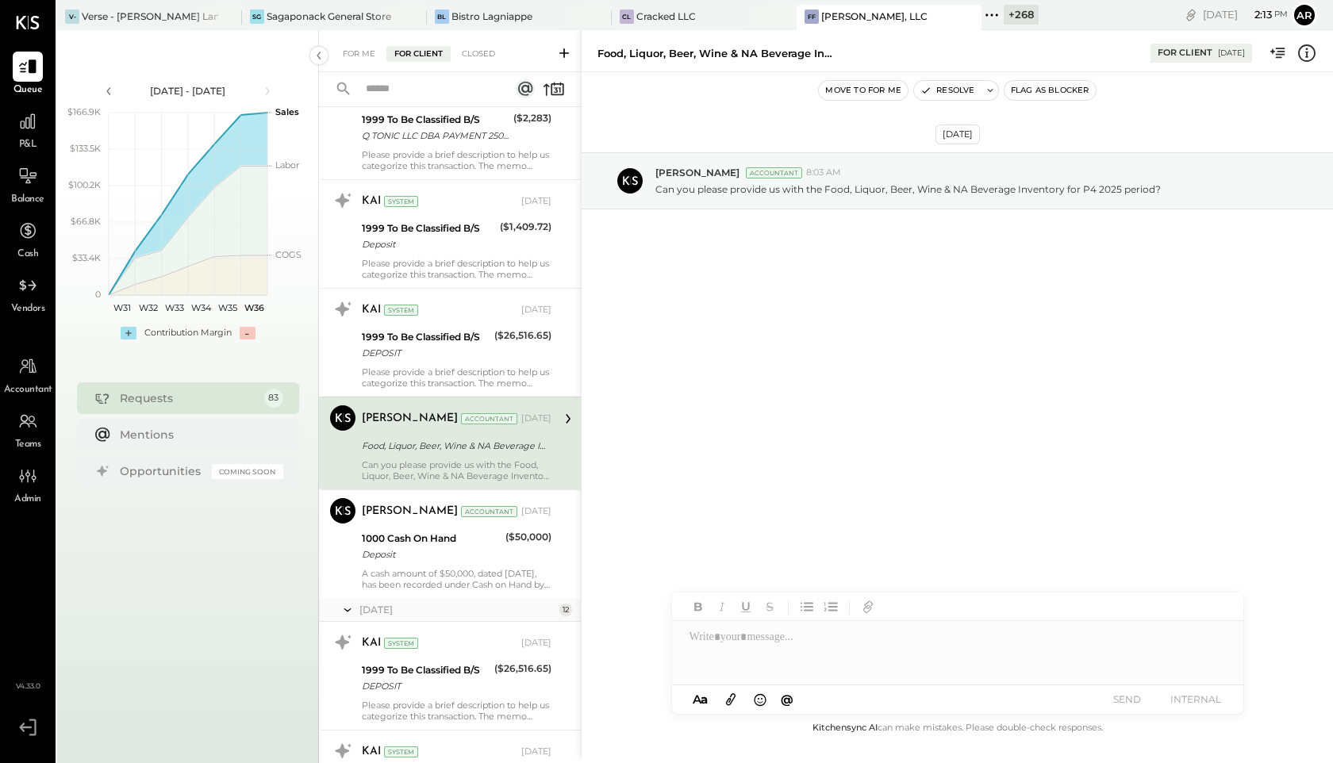
scroll to position [6463, 0]
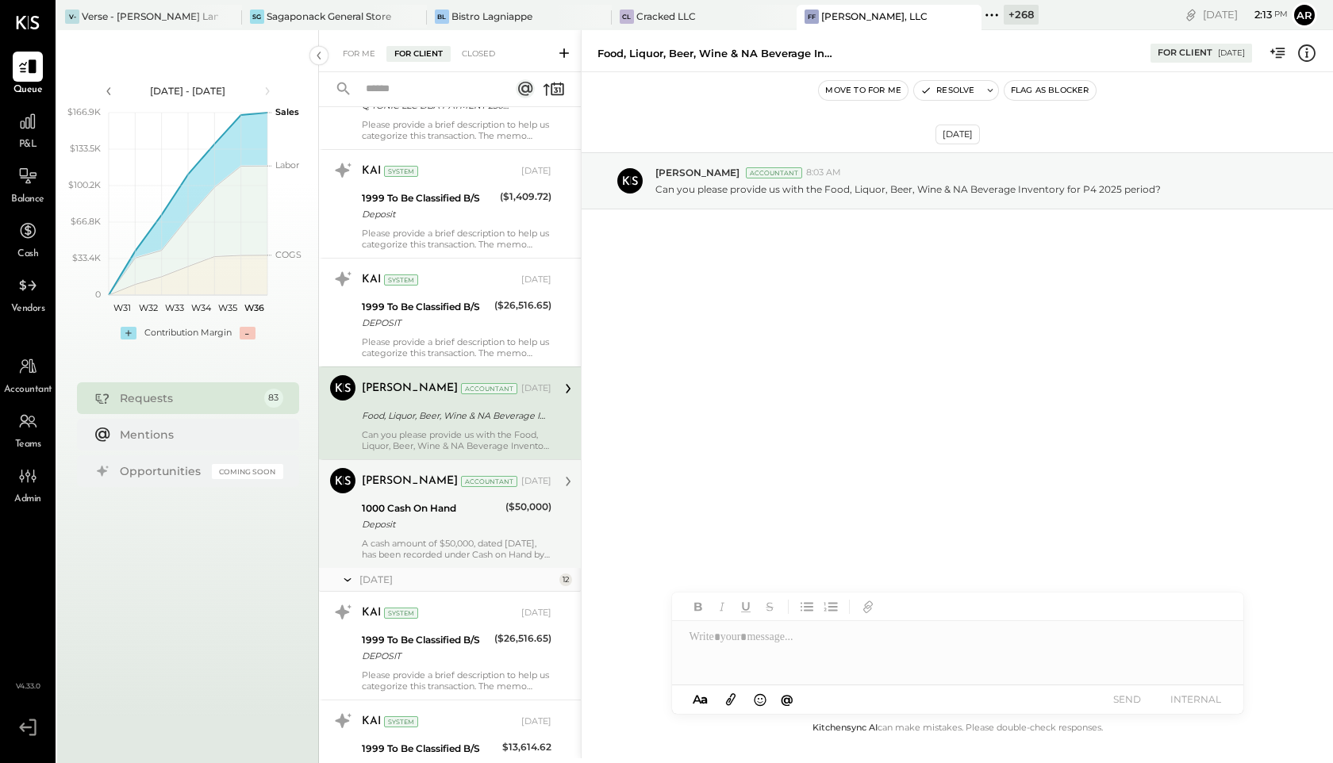
click at [403, 497] on div "Kapil Pandya Accountant May 15, 2025 1000 Cash On Hand Deposit ($50,000) A cash…" at bounding box center [457, 514] width 190 height 92
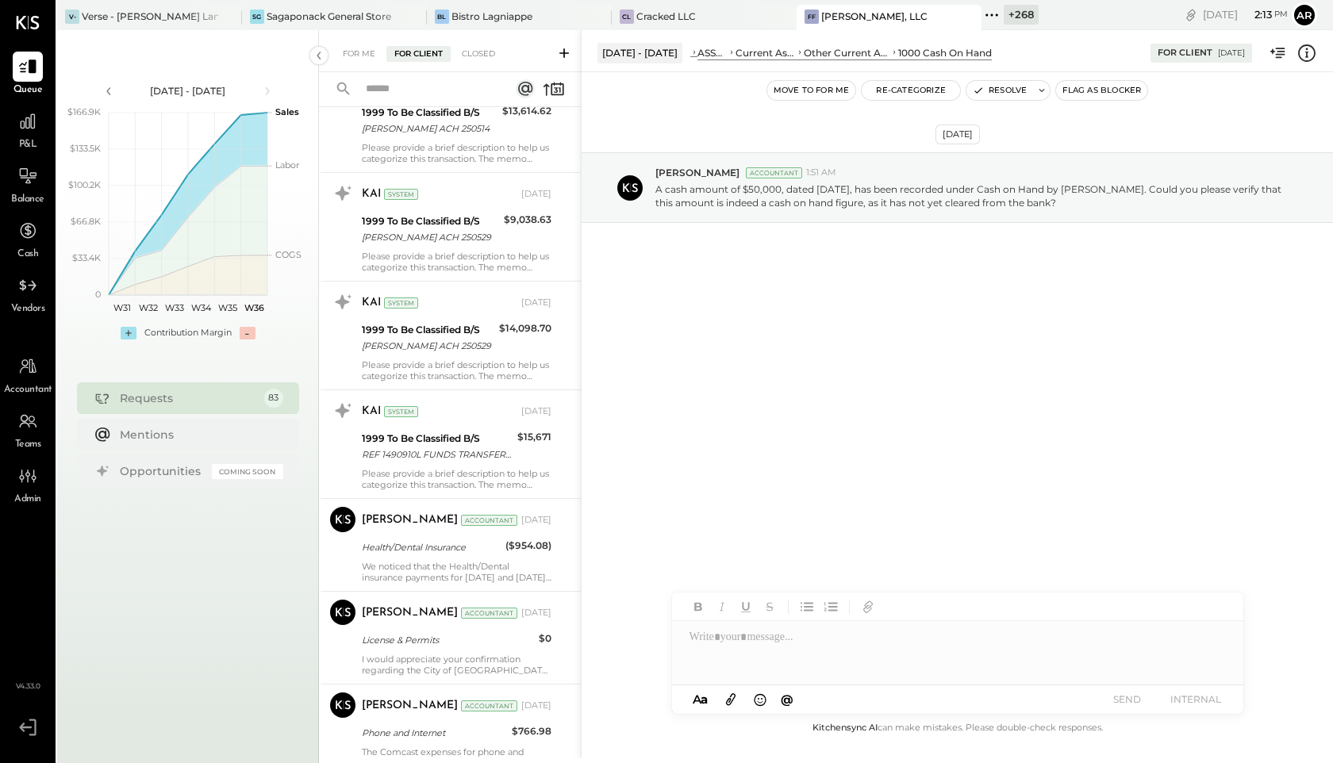
scroll to position [7115, 0]
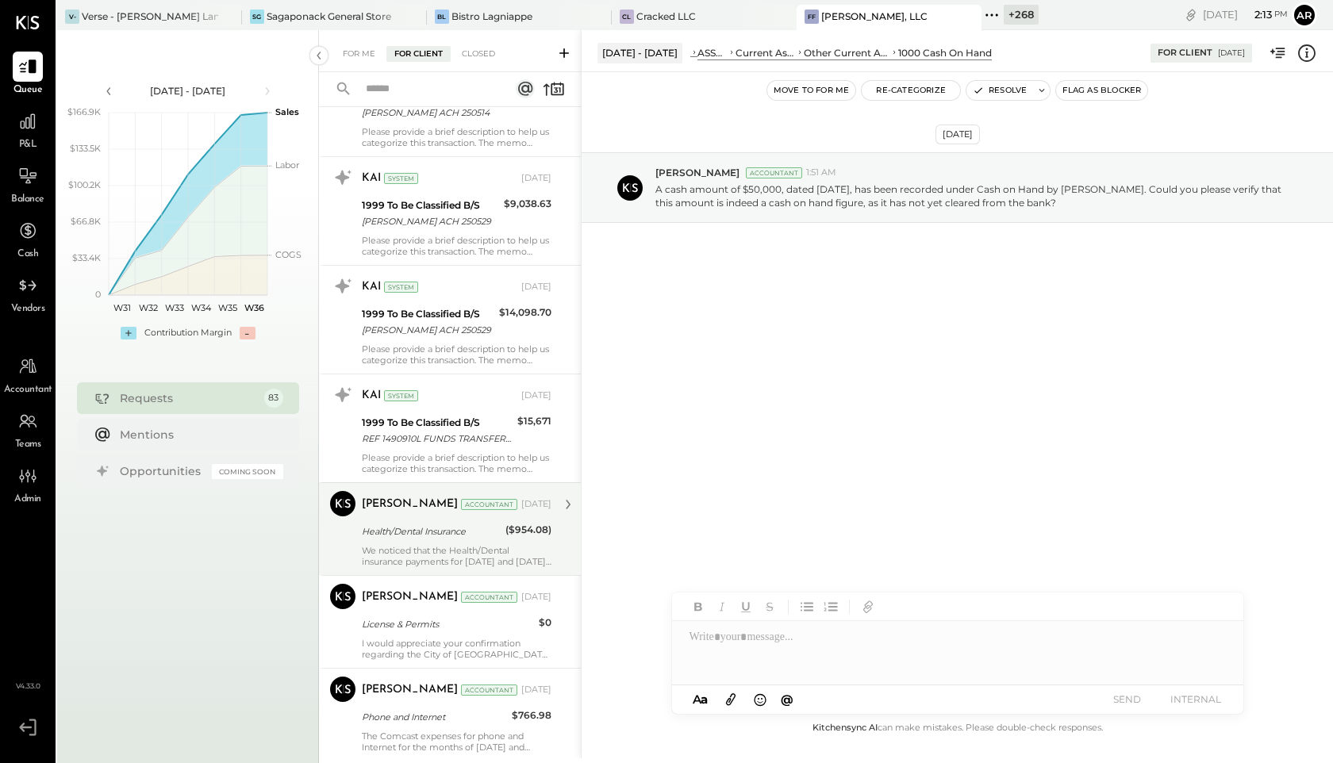
click at [405, 512] on div "Kapil Pandya" at bounding box center [410, 505] width 96 height 16
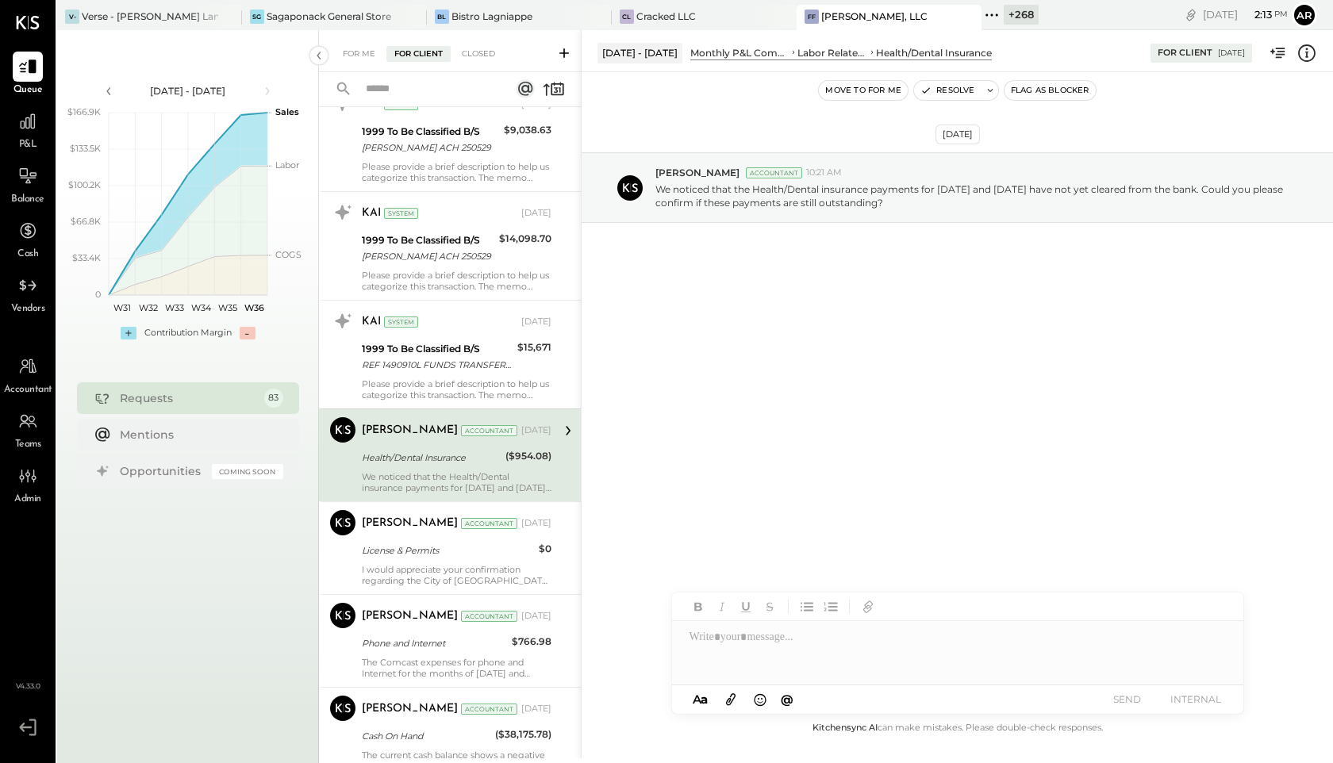
scroll to position [7232, 0]
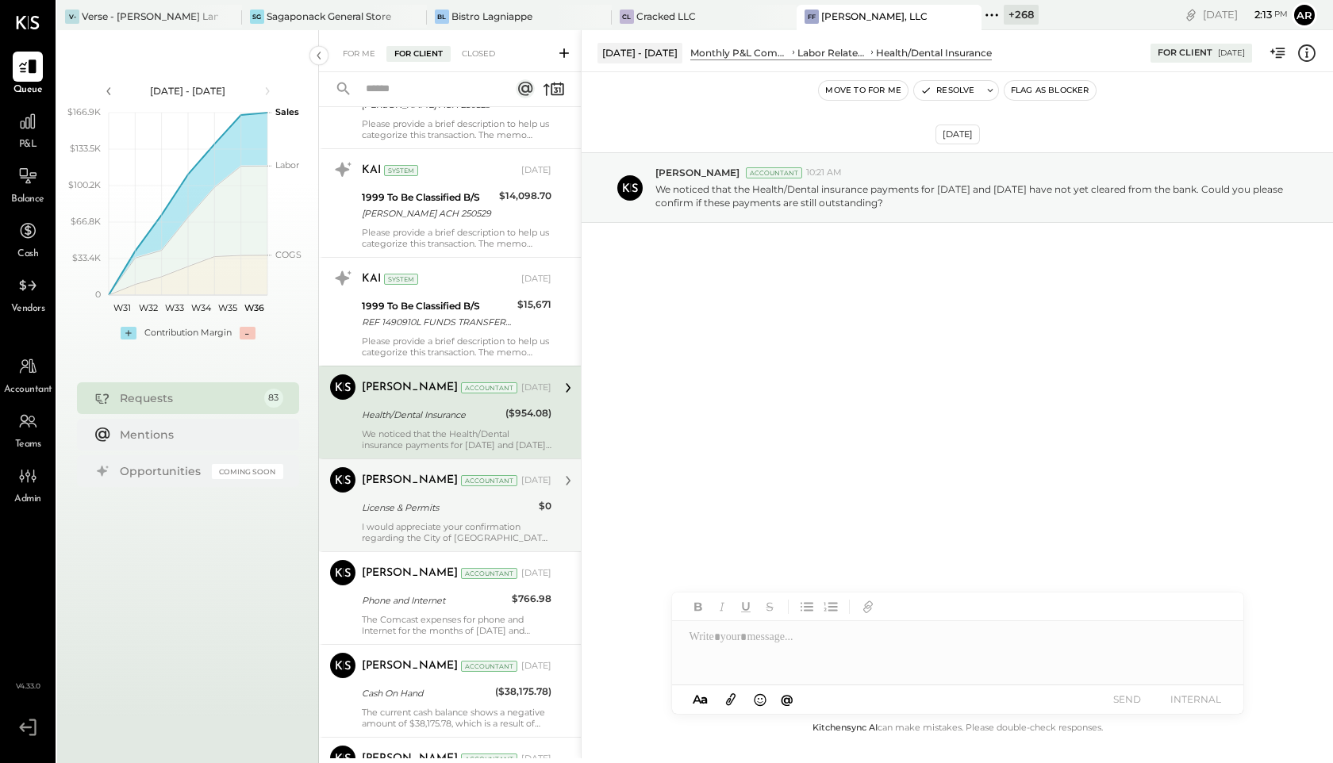
click at [400, 532] on div "I would appreciate your confirmation regarding the City of Chicago (CTYCHG PRT-…" at bounding box center [457, 532] width 190 height 22
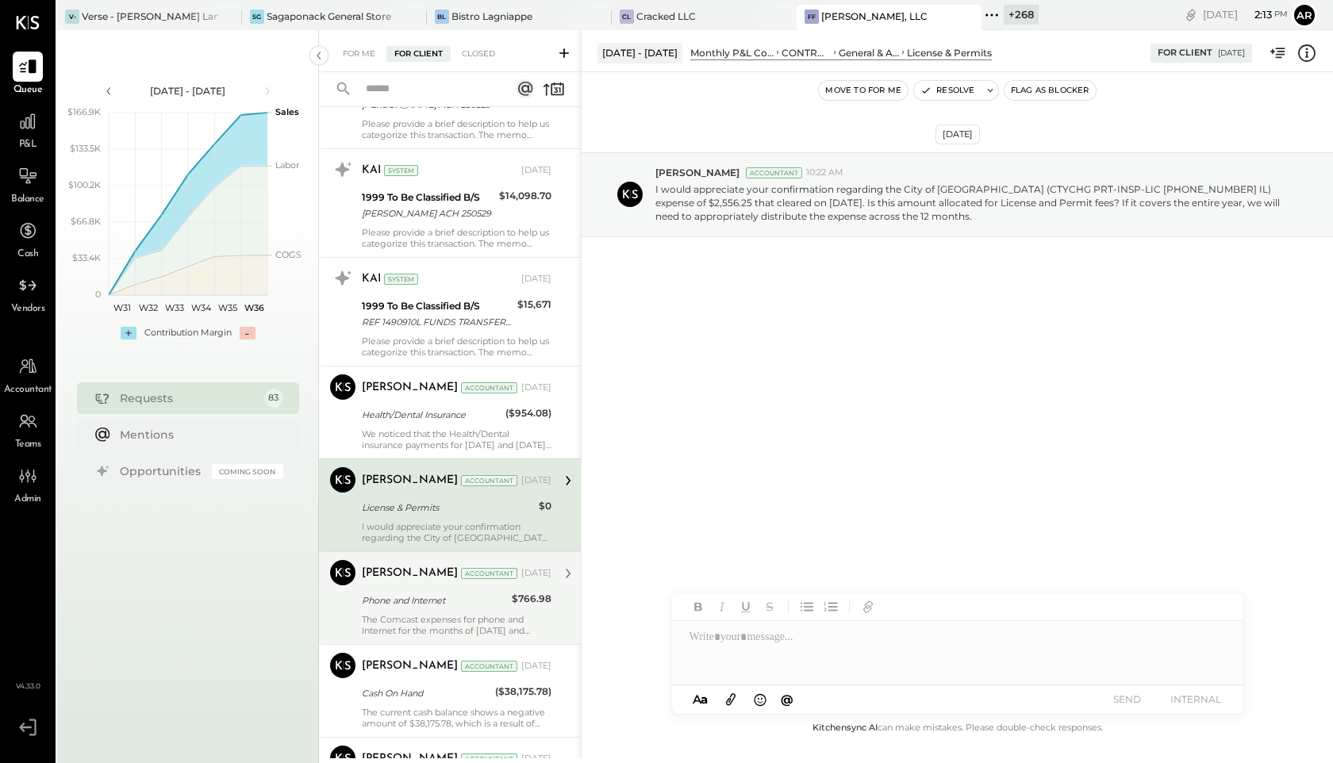
click at [392, 597] on div "Phone and Internet" at bounding box center [434, 601] width 145 height 16
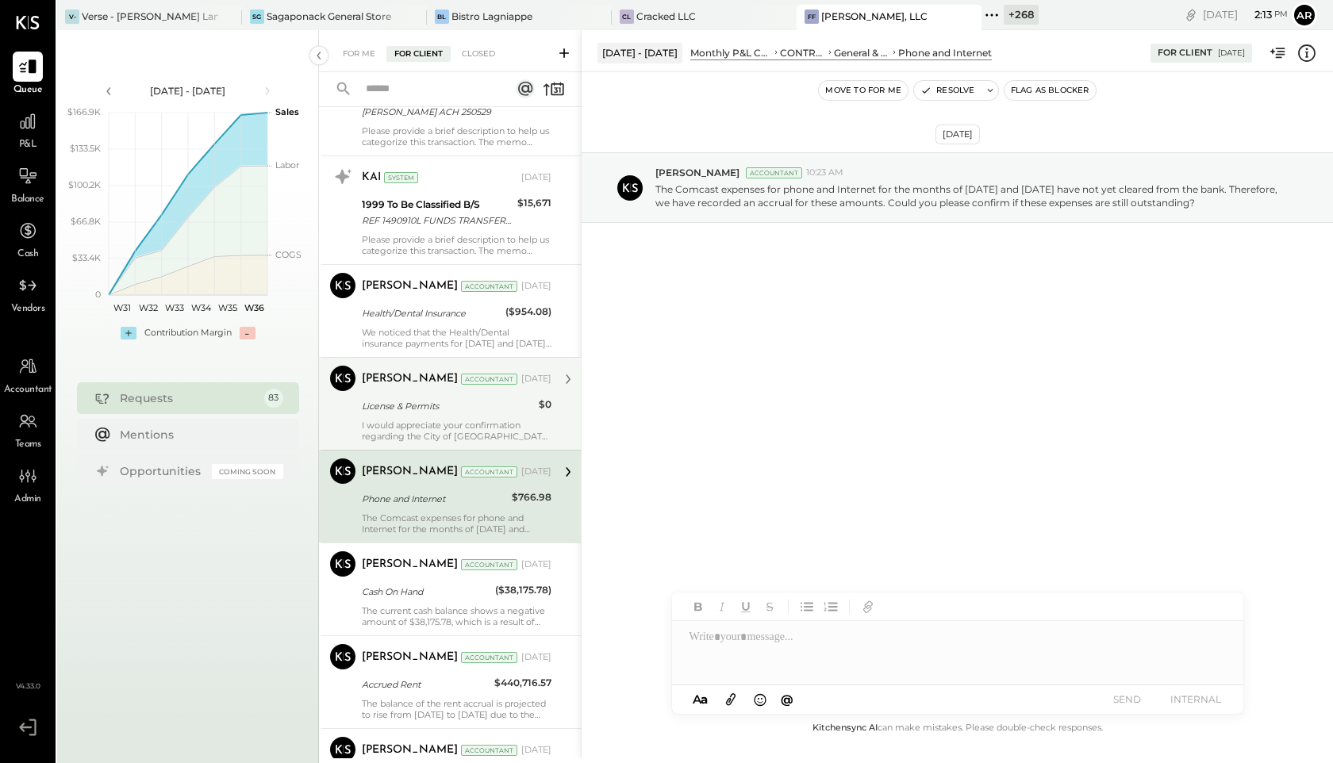
scroll to position [7378, 0]
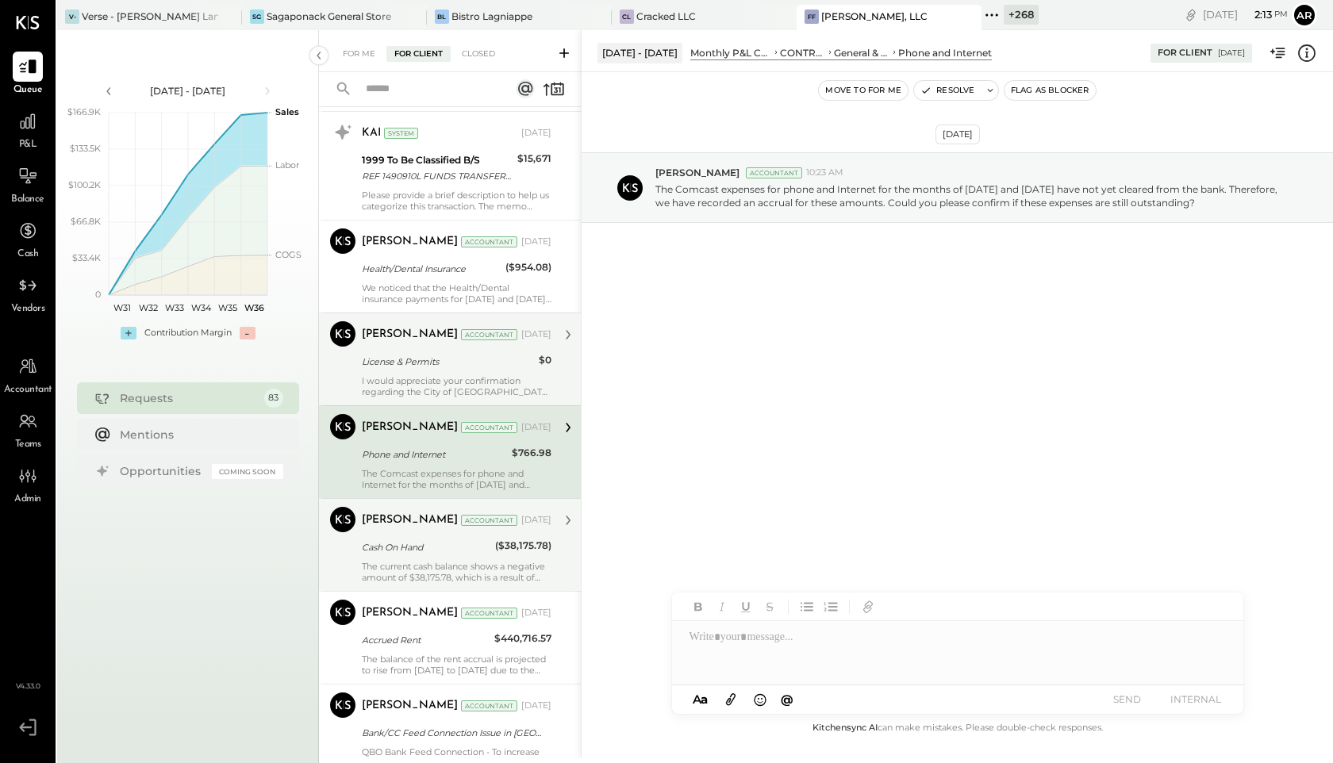
click at [395, 565] on div "The current cash balance shows a negative amount of $38,175.78, which is a resu…" at bounding box center [457, 572] width 190 height 22
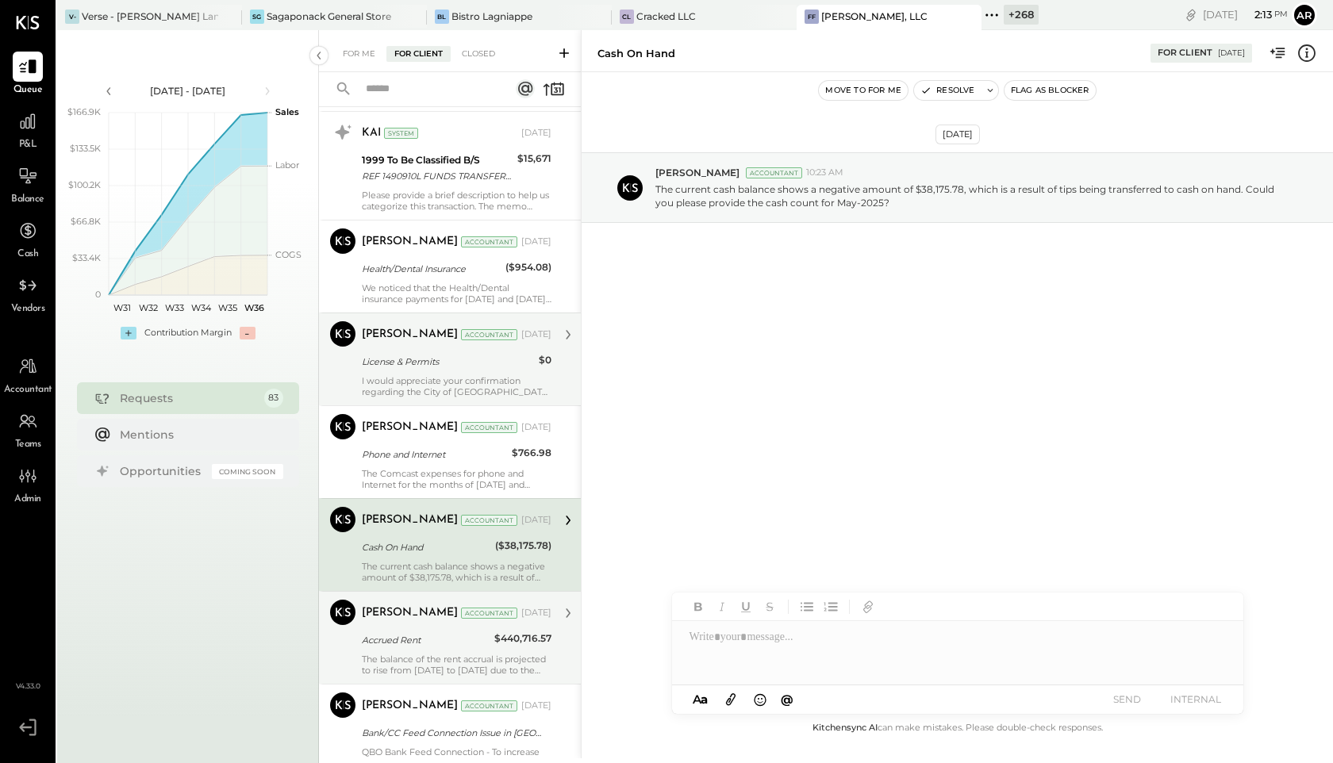
click at [394, 627] on div "Kapil Pandya Accountant Jun 09, 2025 Accrued Rent $440,716.57 The balance of th…" at bounding box center [457, 638] width 190 height 76
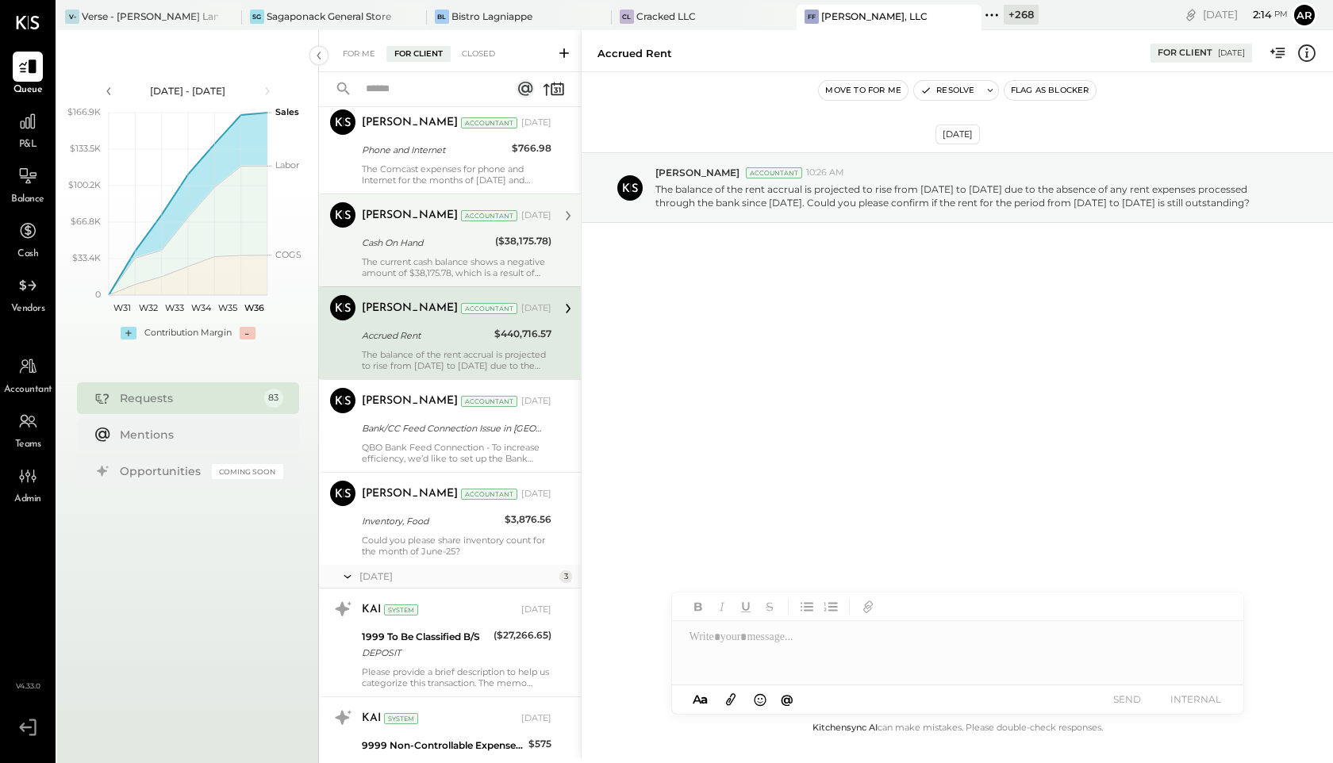
scroll to position [7698, 0]
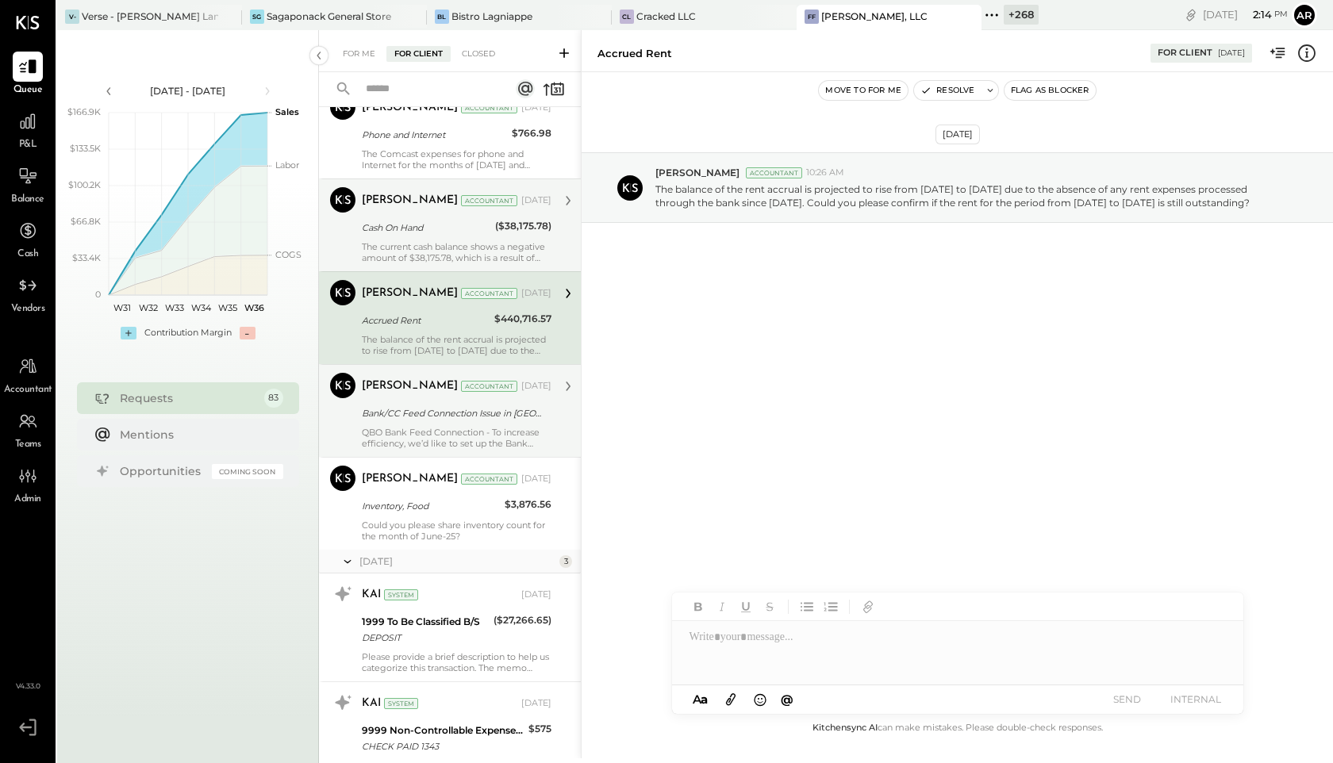
click at [402, 431] on div "QBO Bank Feed Connection - To increase efficiency, we’d like to set up the Bank…" at bounding box center [457, 438] width 190 height 22
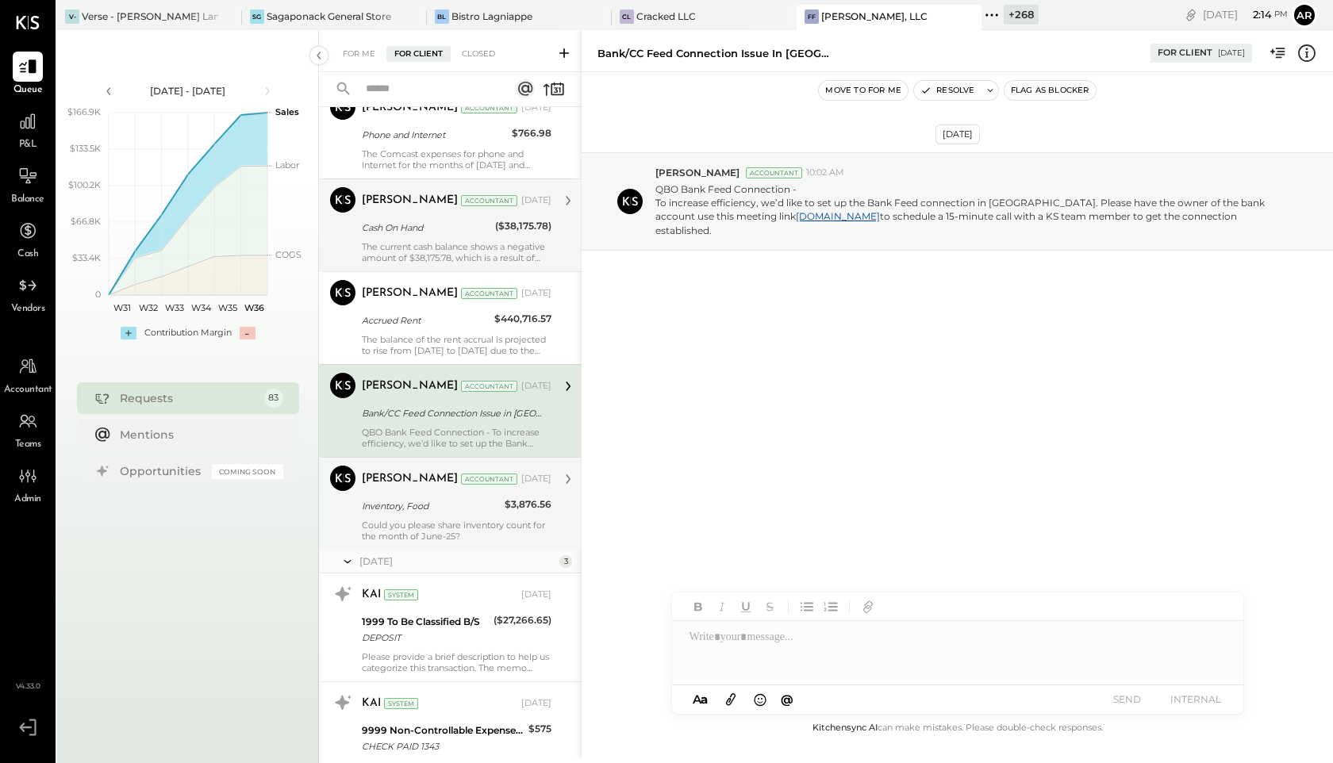
click at [403, 490] on div "Kapil Pandya Accountant Jun 09, 2025" at bounding box center [457, 479] width 190 height 22
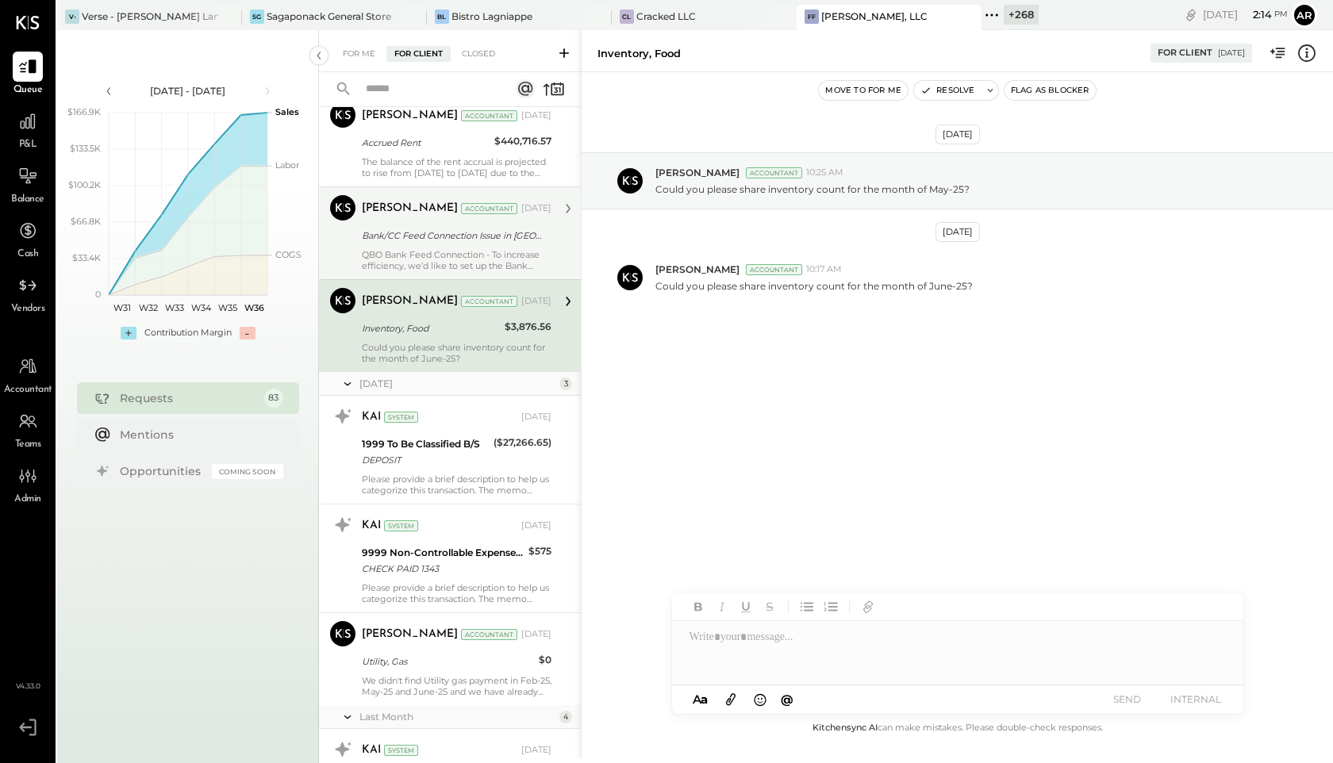
scroll to position [7926, 0]
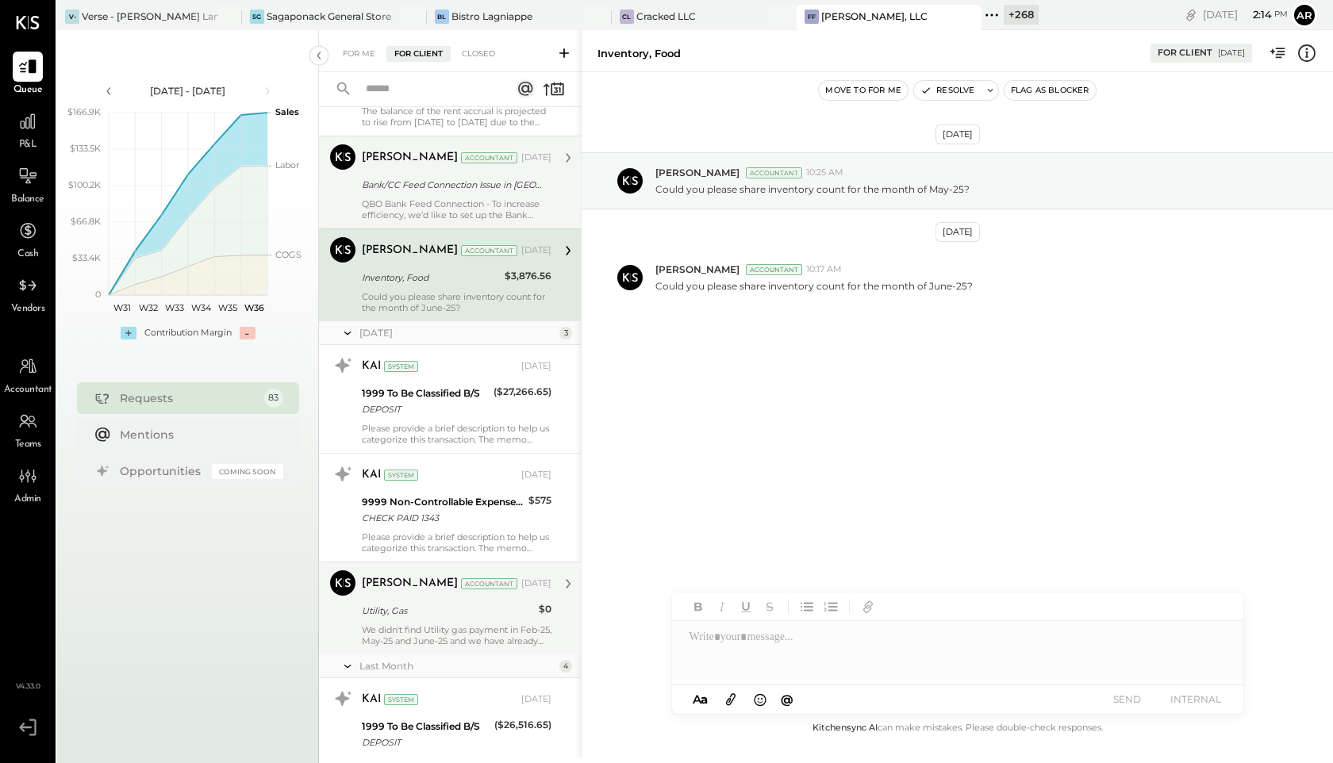
click at [398, 587] on div "Kapil Pandya" at bounding box center [410, 584] width 96 height 16
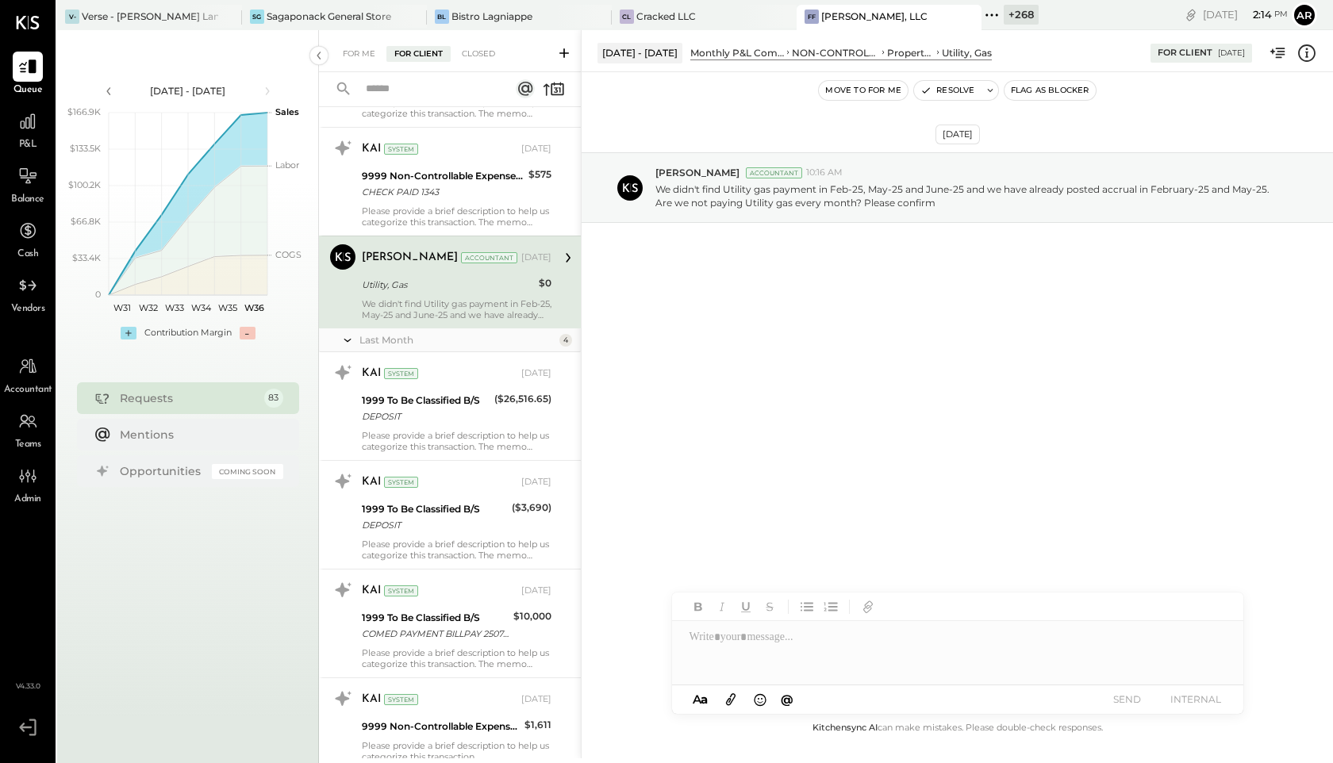
scroll to position [8310, 0]
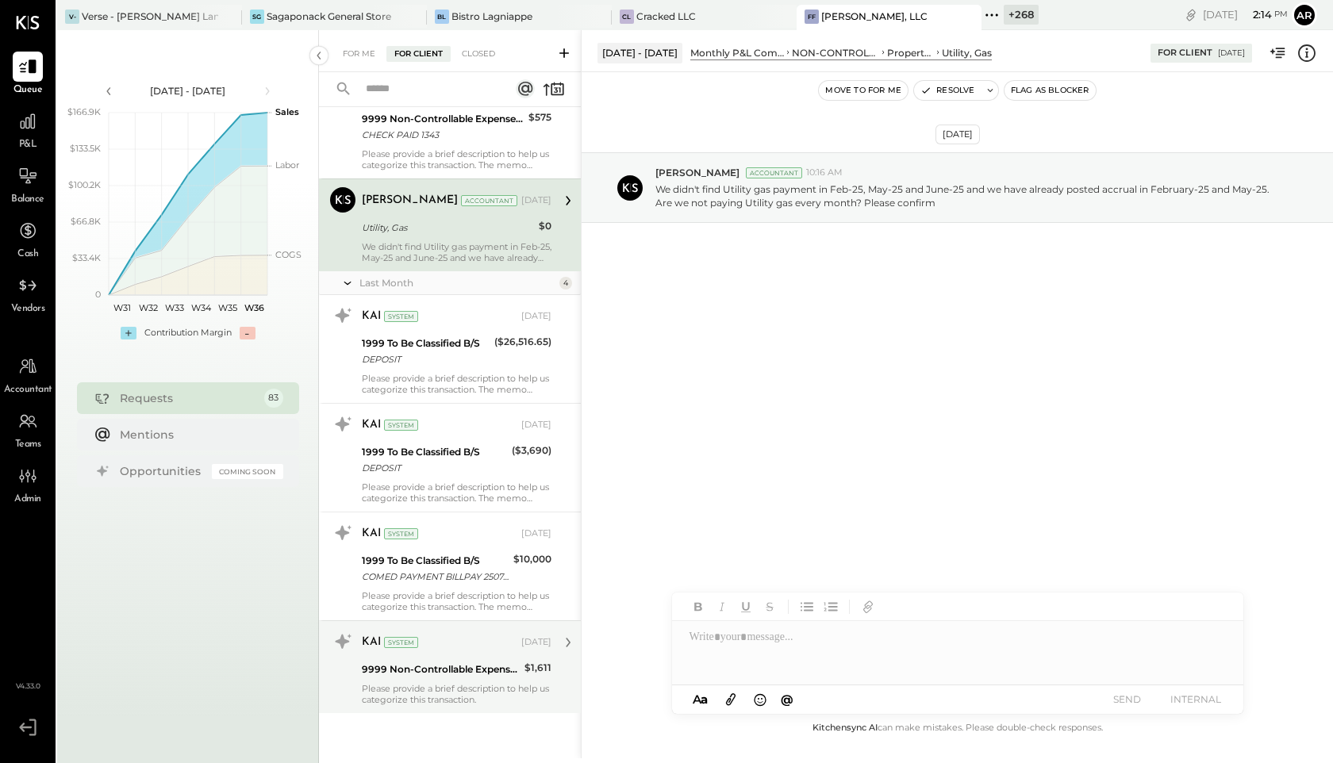
click at [389, 670] on div "9999 Non-Controllable Expenses:Other Income and Expenses:To Be Classified P&L" at bounding box center [441, 670] width 158 height 16
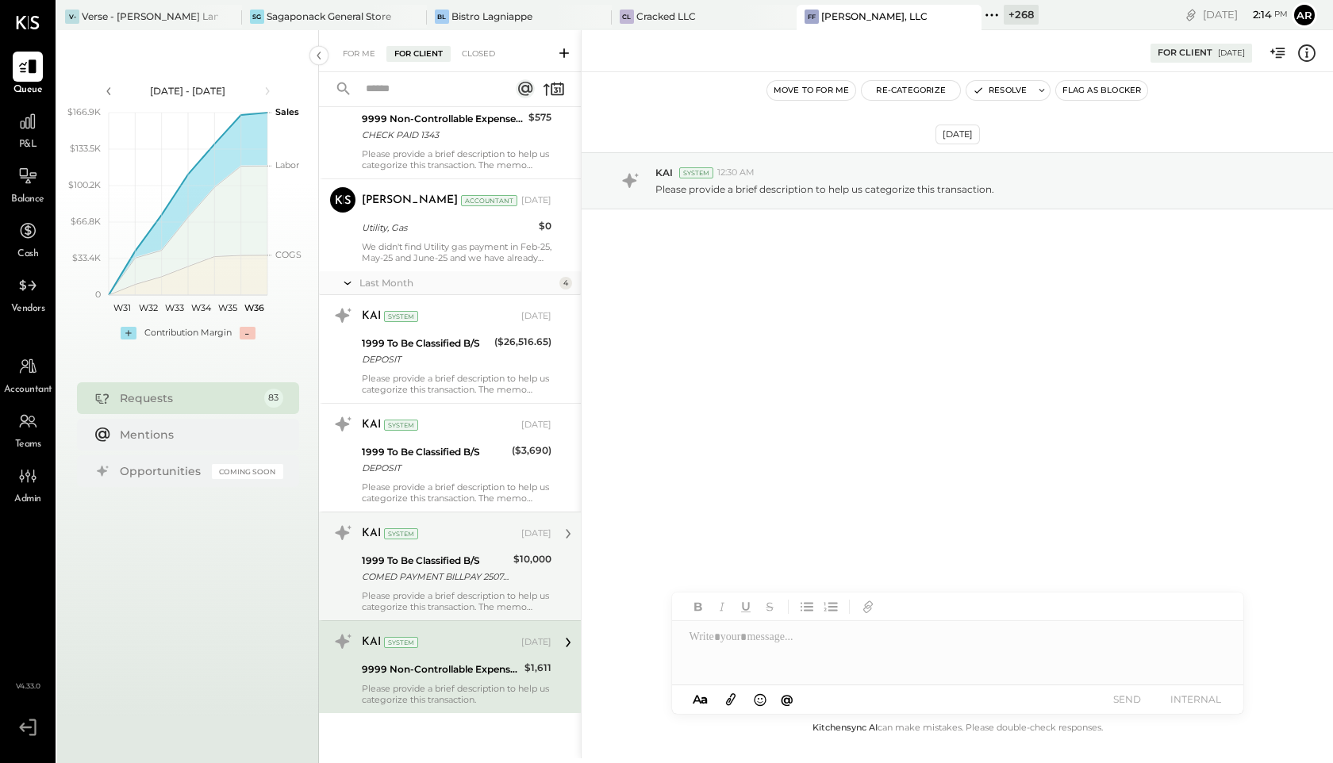
click at [389, 557] on div "1999 To Be Classified B/S" at bounding box center [435, 561] width 147 height 16
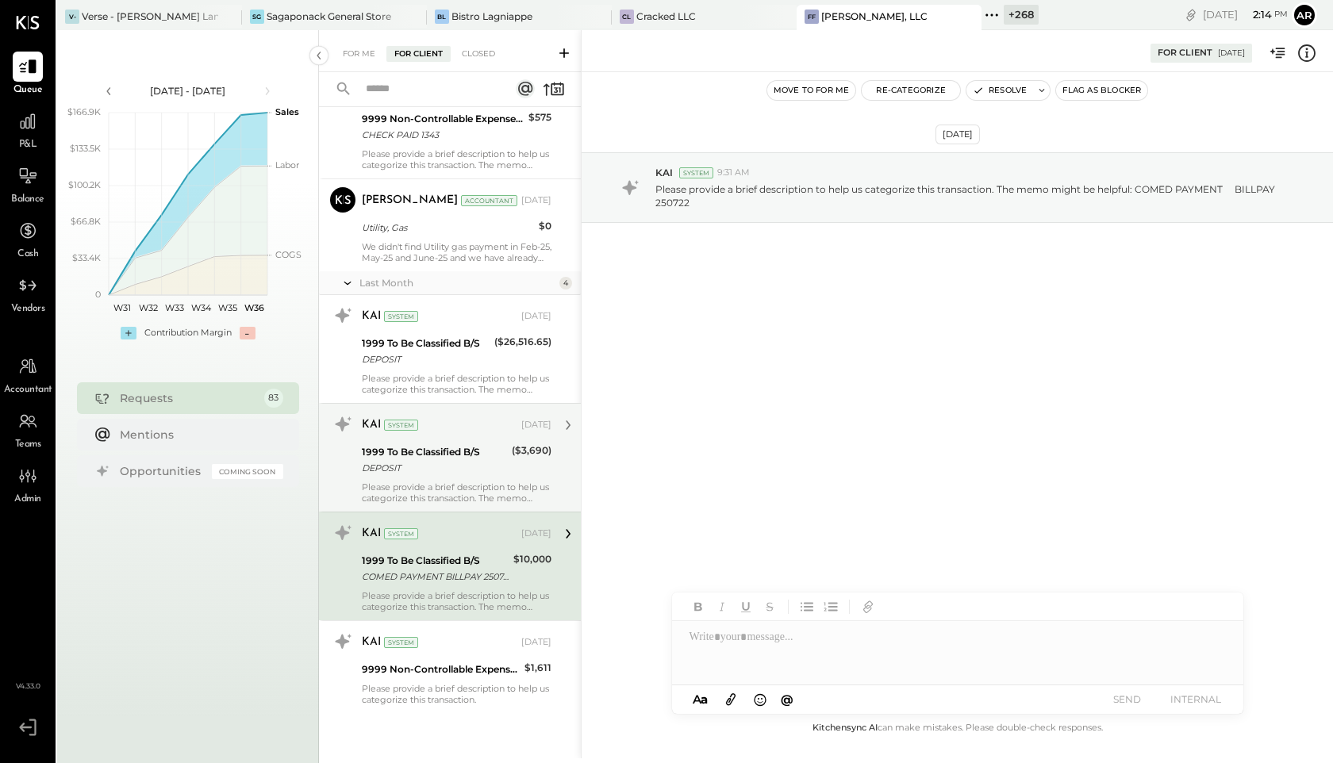
click at [393, 439] on div "KAI System Aug 08, 2025 1999 To Be Classified B/S DEPOSIT ($3,690) Please provi…" at bounding box center [457, 458] width 190 height 92
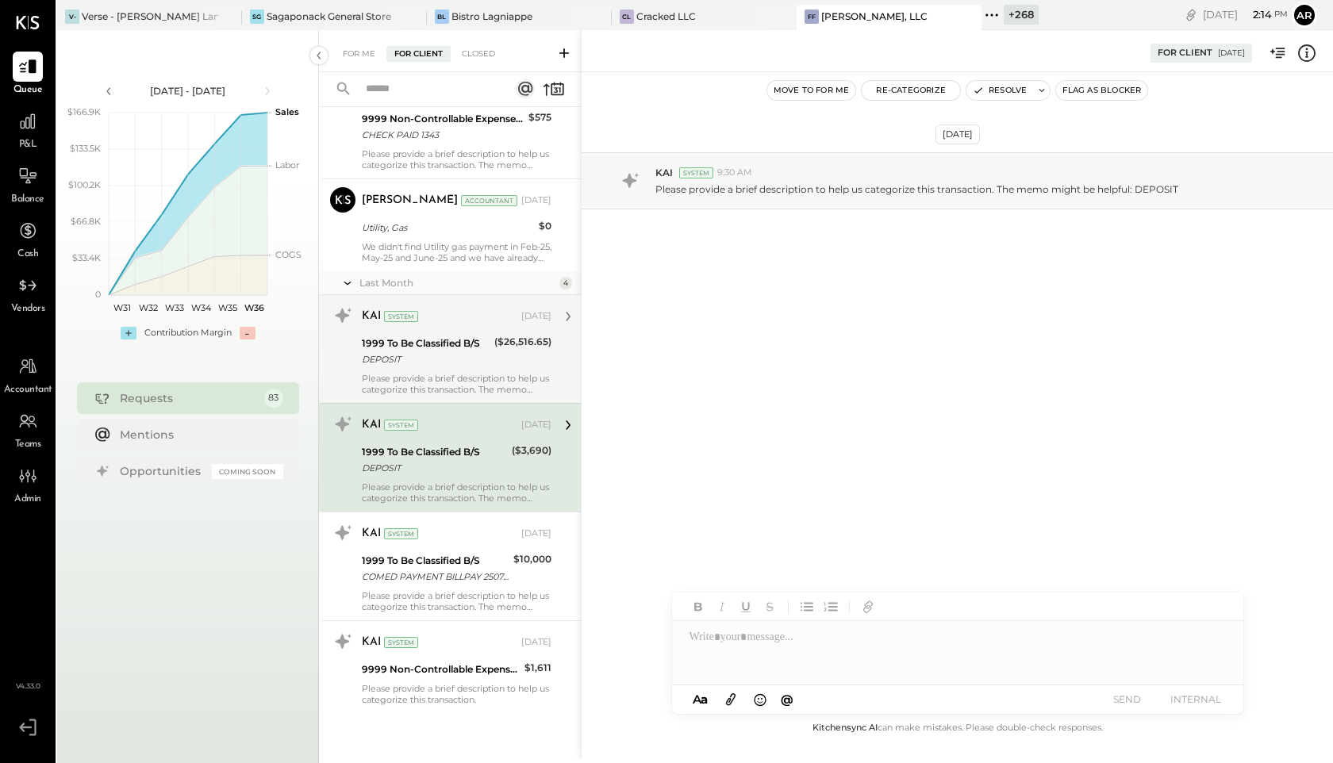
click at [391, 345] on div "1999 To Be Classified B/S" at bounding box center [426, 344] width 128 height 16
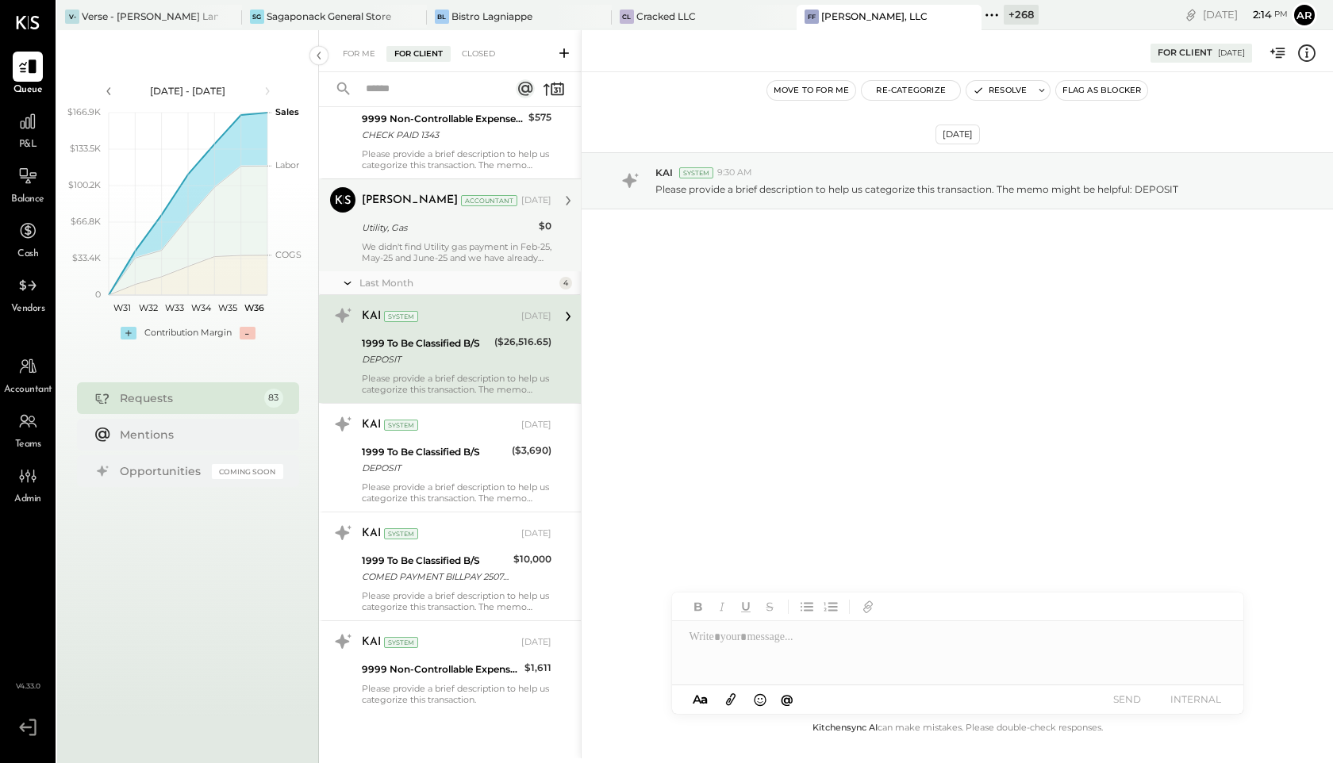
click at [401, 227] on div "Utility, Gas" at bounding box center [448, 228] width 172 height 16
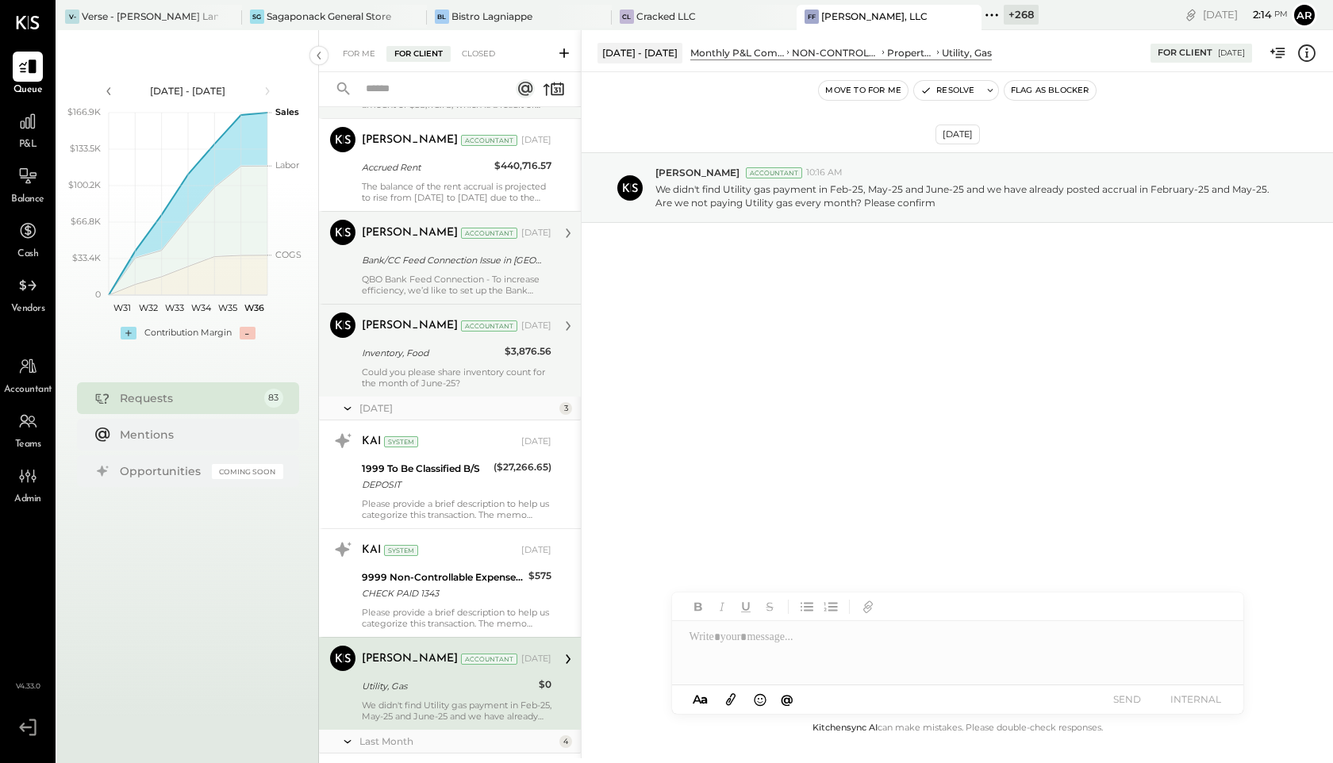
scroll to position [7831, 0]
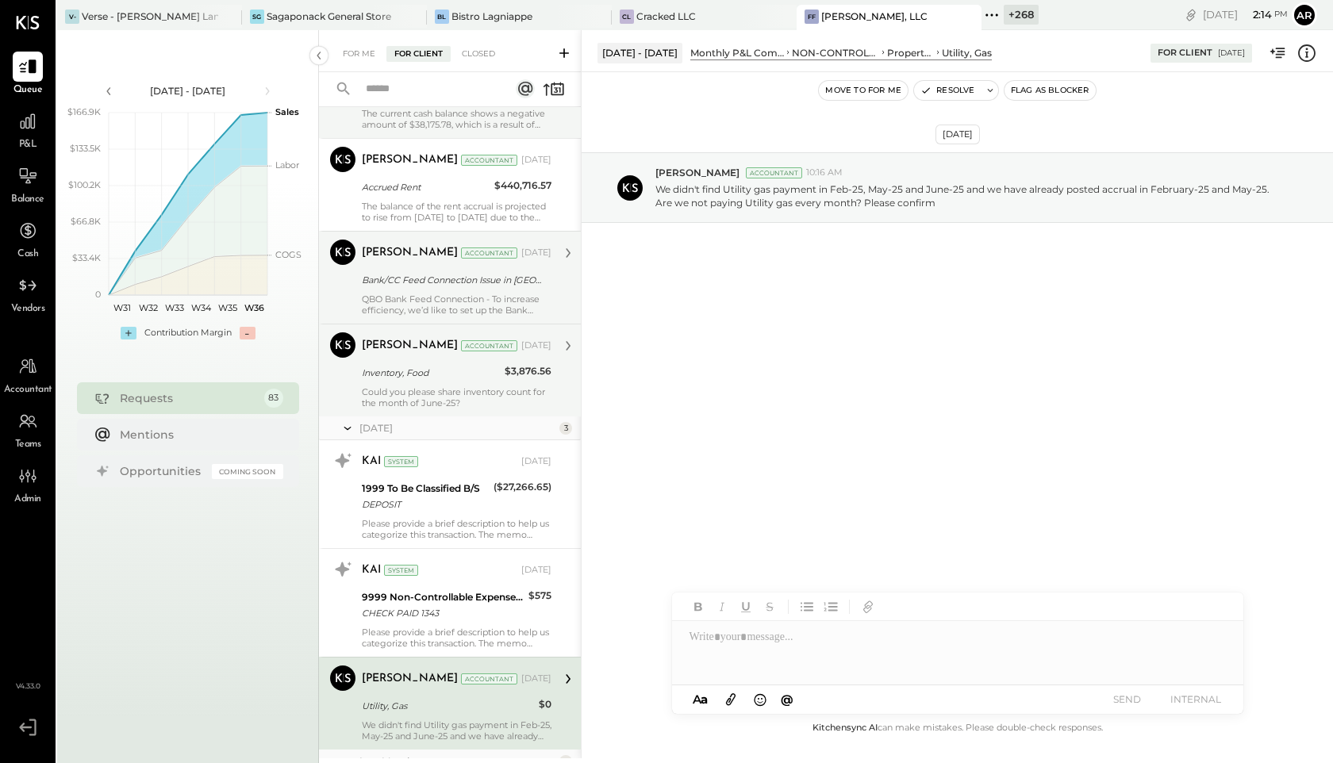
click at [388, 369] on div "Inventory, Food" at bounding box center [431, 373] width 138 height 16
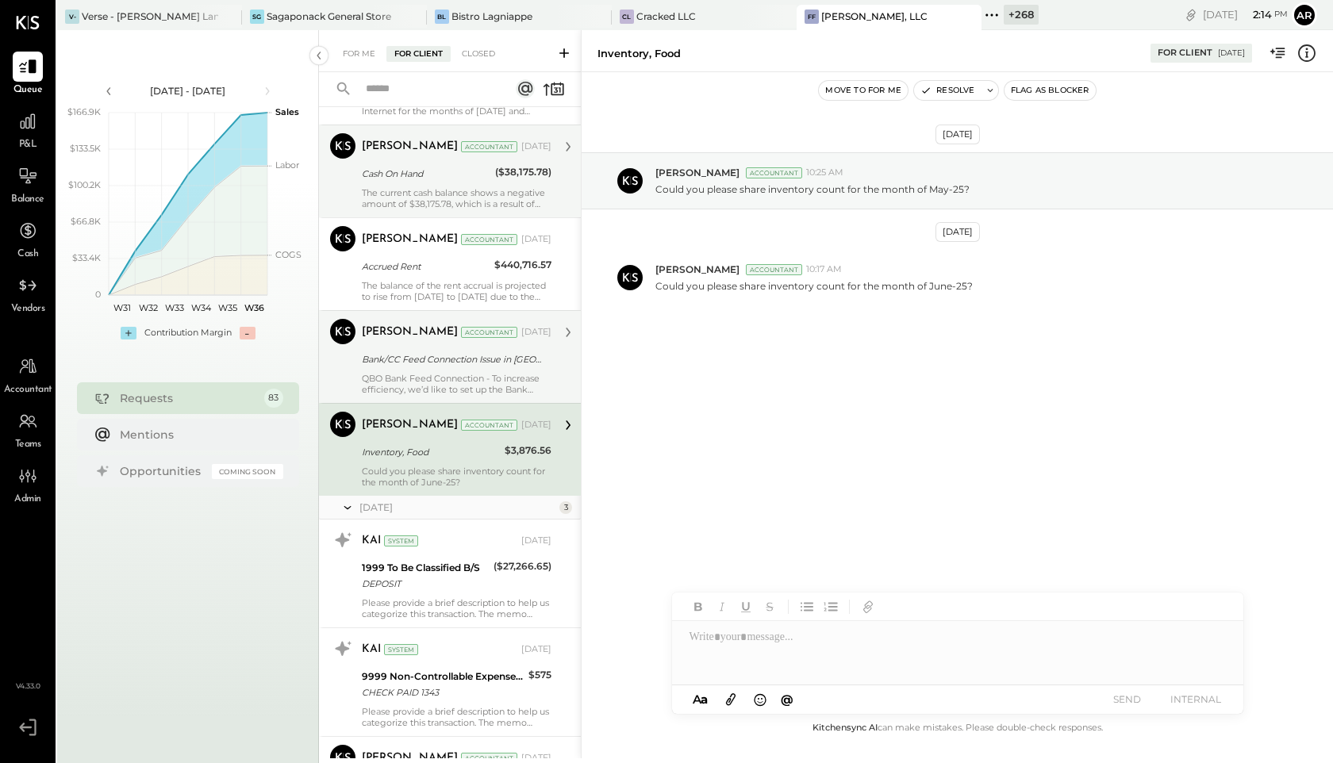
scroll to position [7747, 0]
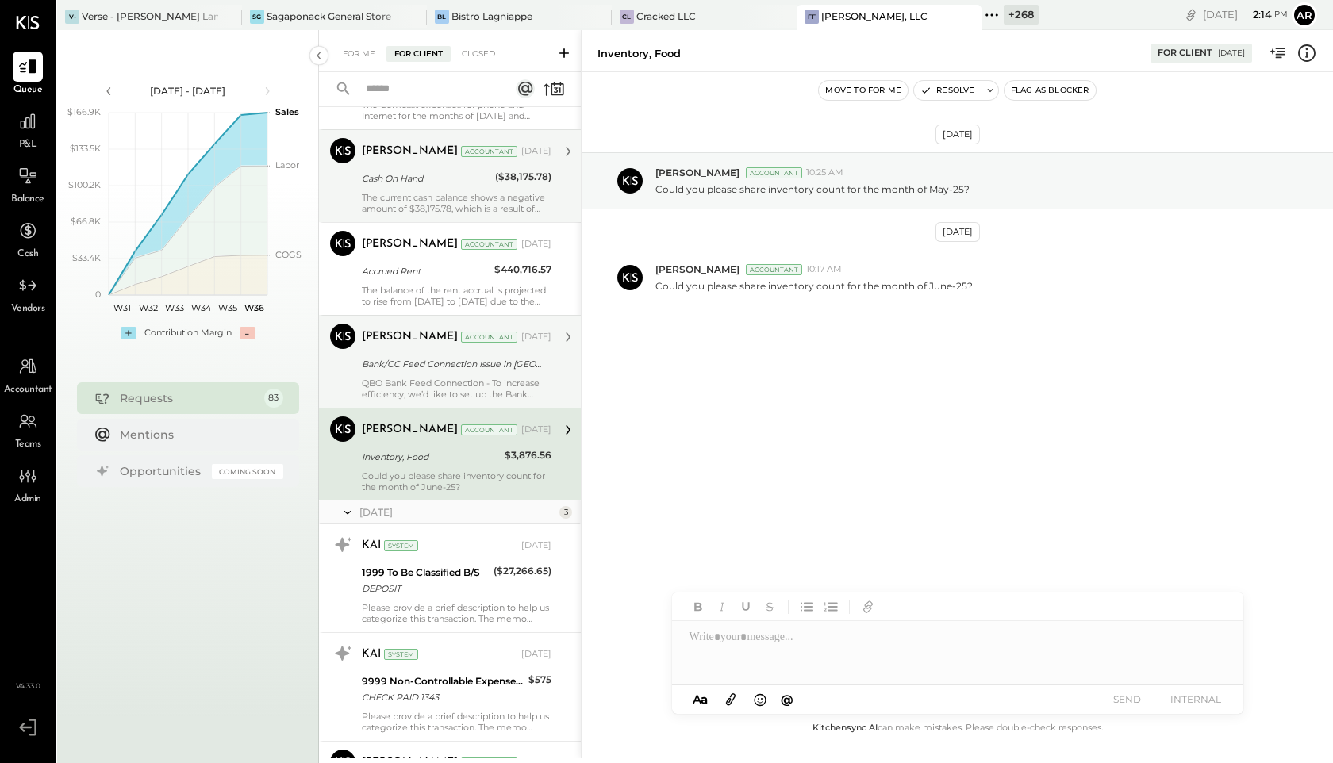
click at [379, 367] on div "Bank/CC Feed Connection Issue in QBO" at bounding box center [454, 364] width 185 height 16
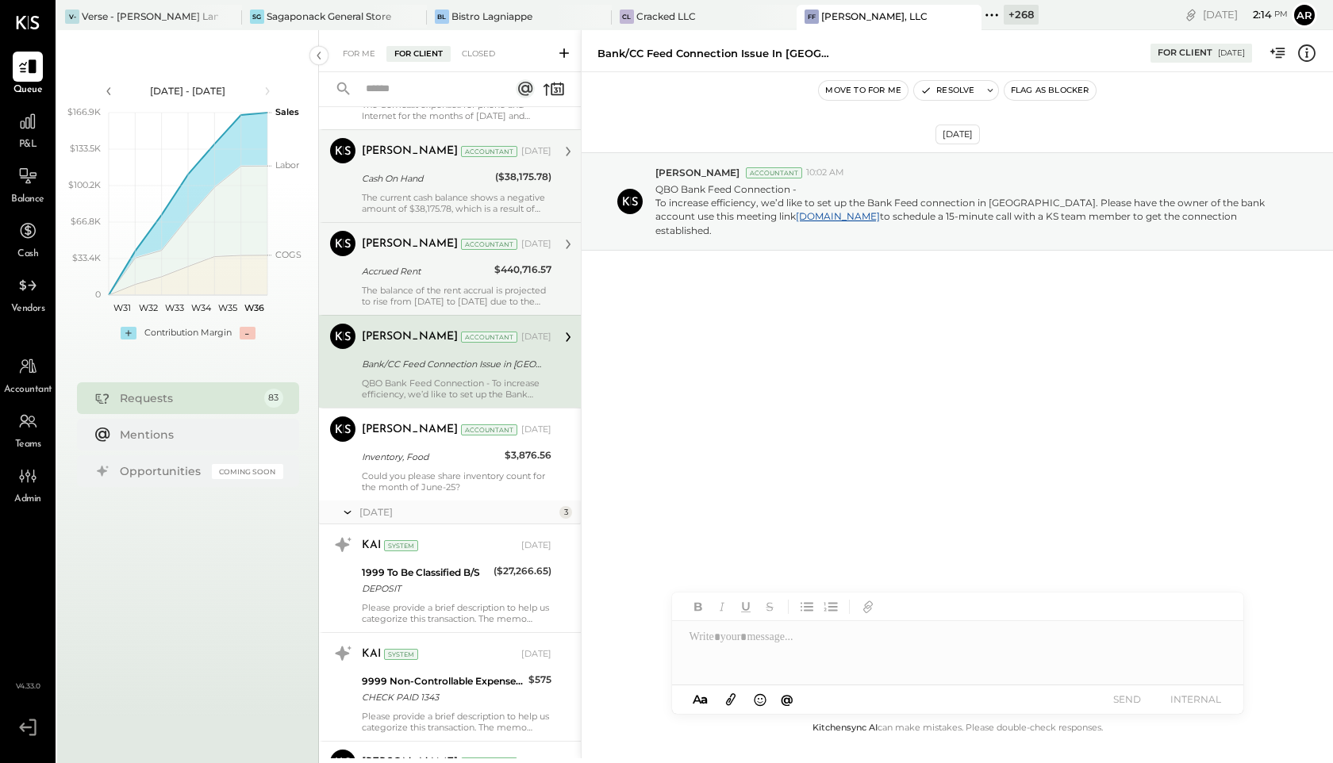
click at [394, 292] on div "The balance of the rent accrual is projected to rise from March 2025 to May 202…" at bounding box center [457, 296] width 190 height 22
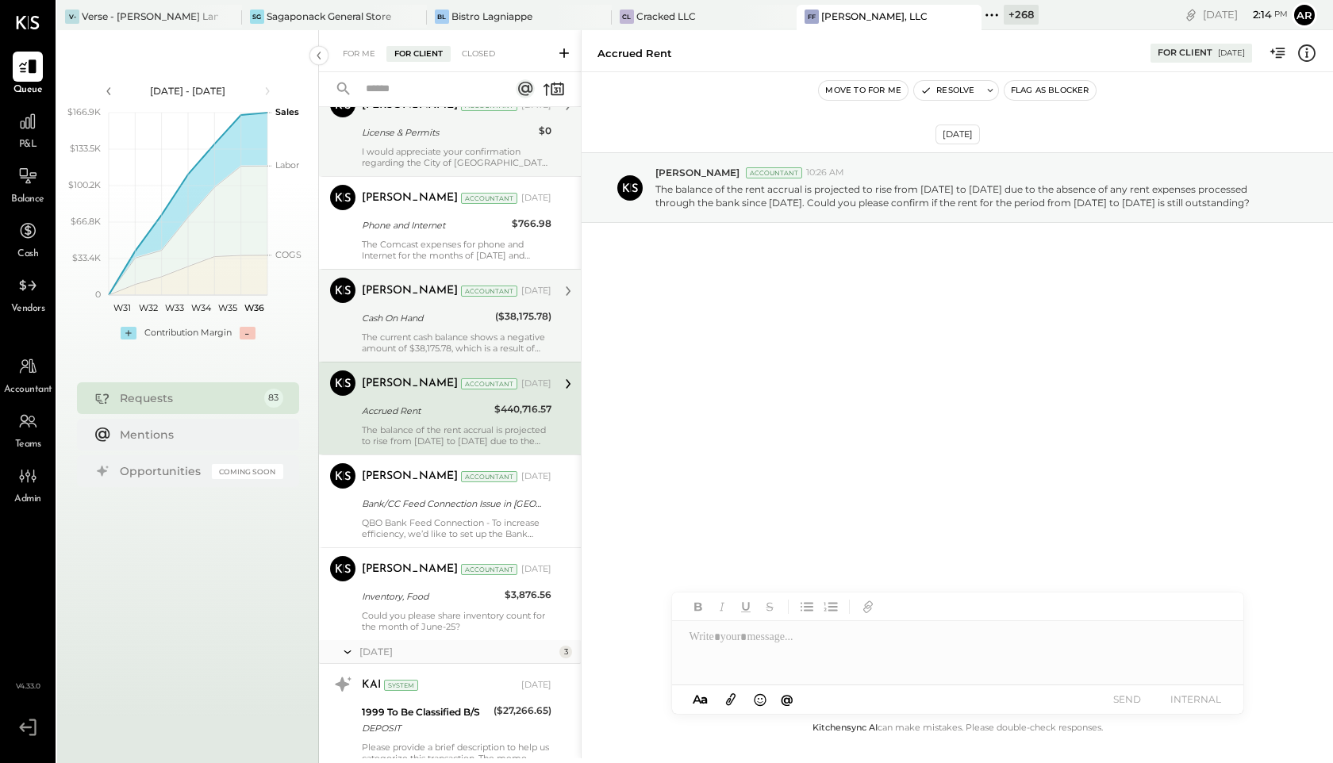
scroll to position [7596, 0]
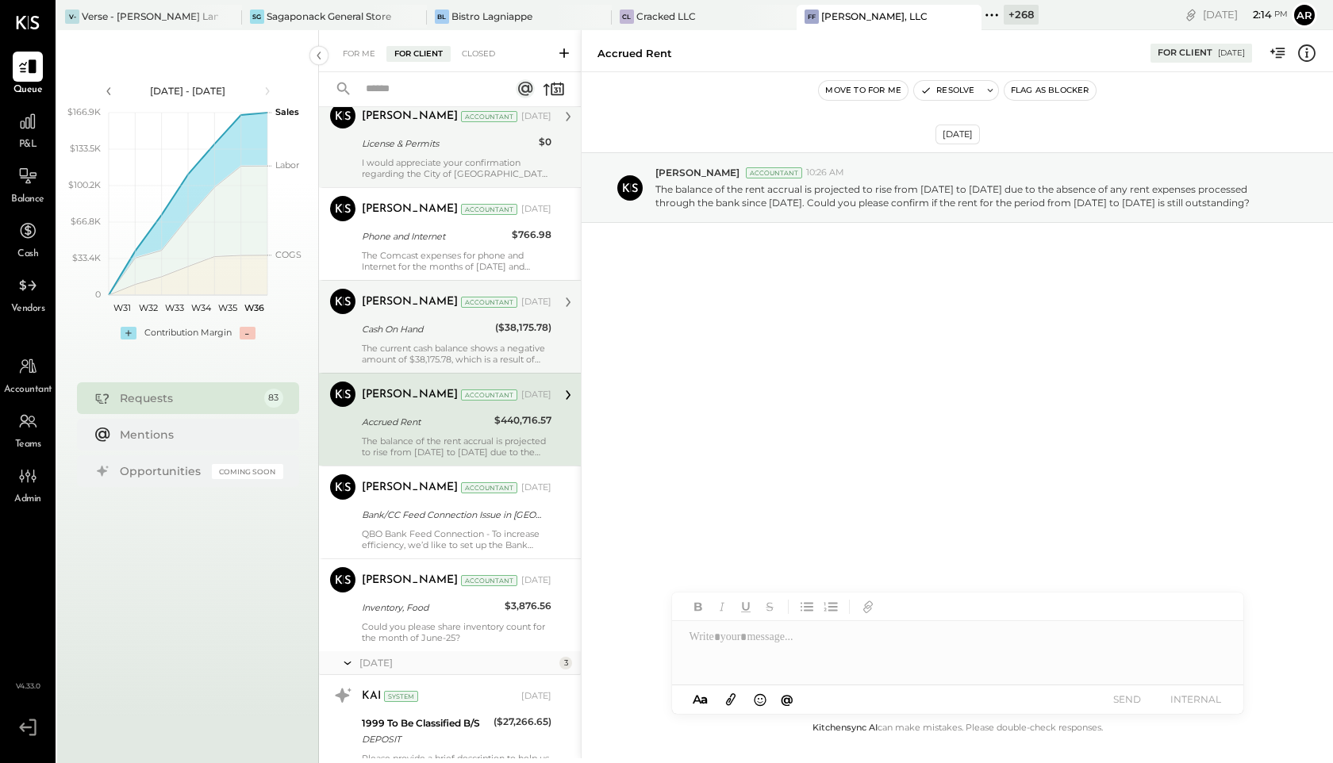
click at [394, 282] on div "Kapil Pandya Accountant Kapil Pandya Accountant Jun 09, 2025 Cash On Hand ($38,…" at bounding box center [450, 326] width 262 height 93
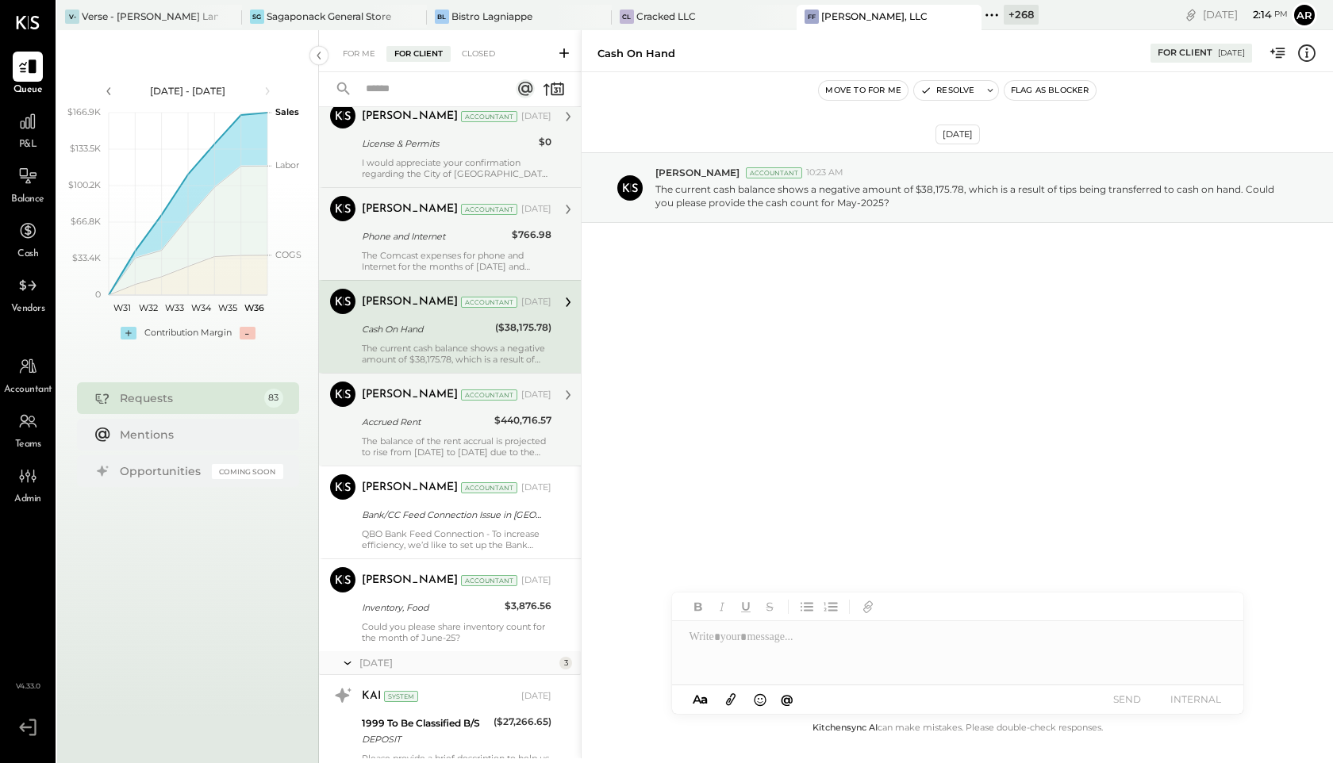
click at [402, 242] on div "Phone and Internet" at bounding box center [434, 237] width 145 height 16
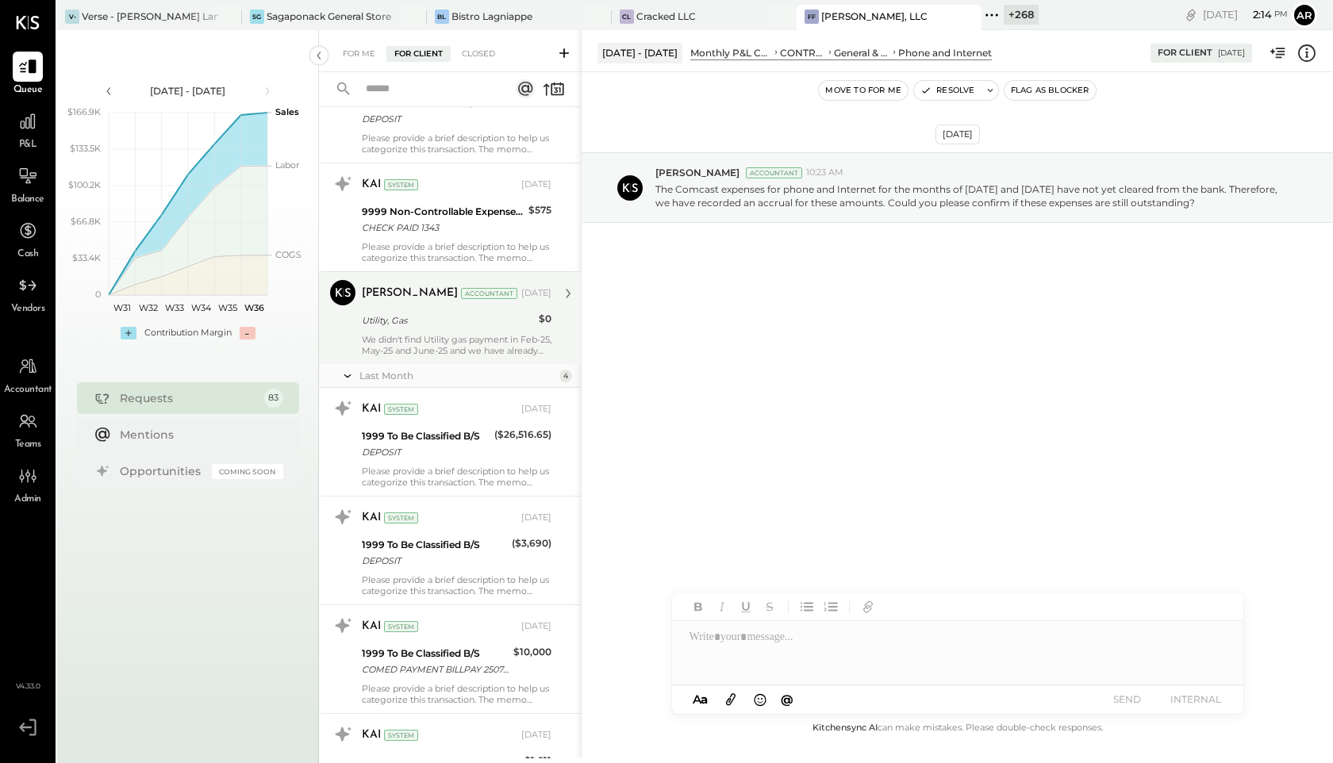
click at [399, 328] on div "Utility, Gas" at bounding box center [448, 321] width 172 height 16
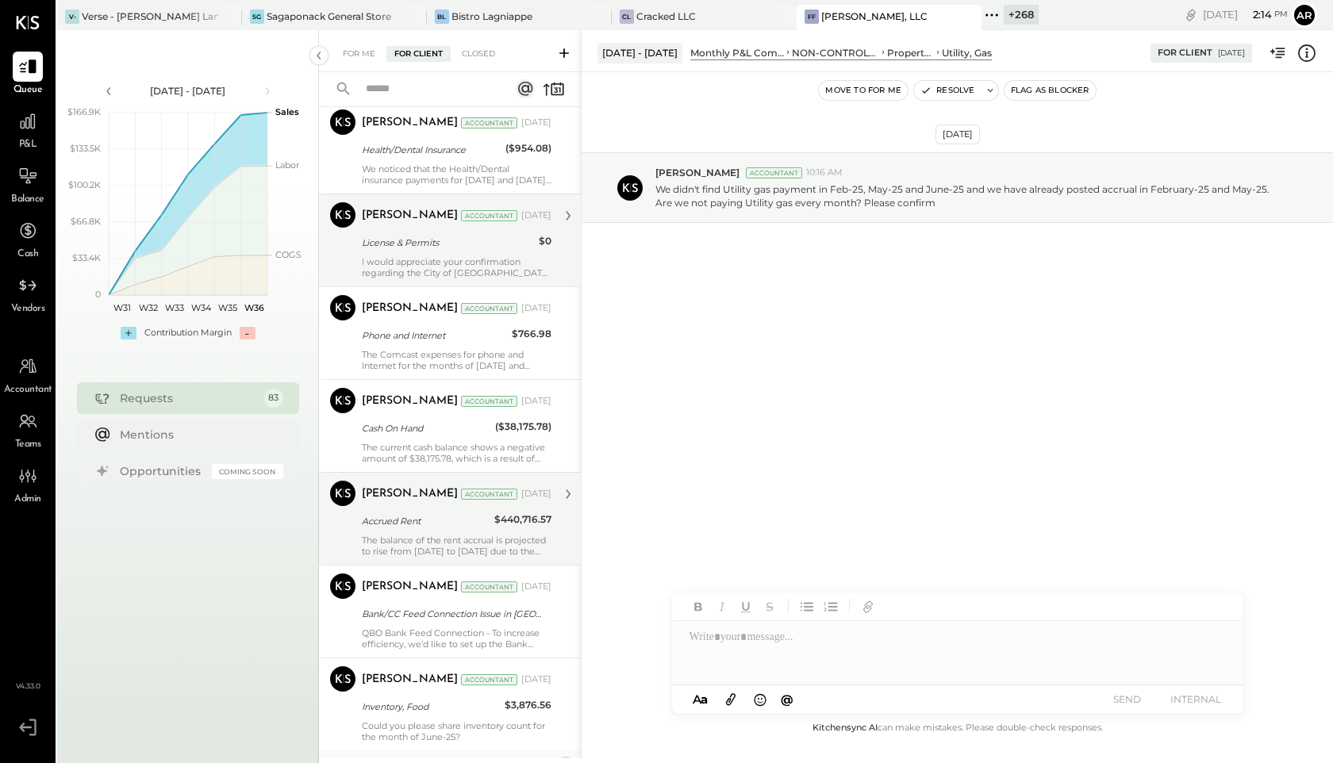
scroll to position [7487, 0]
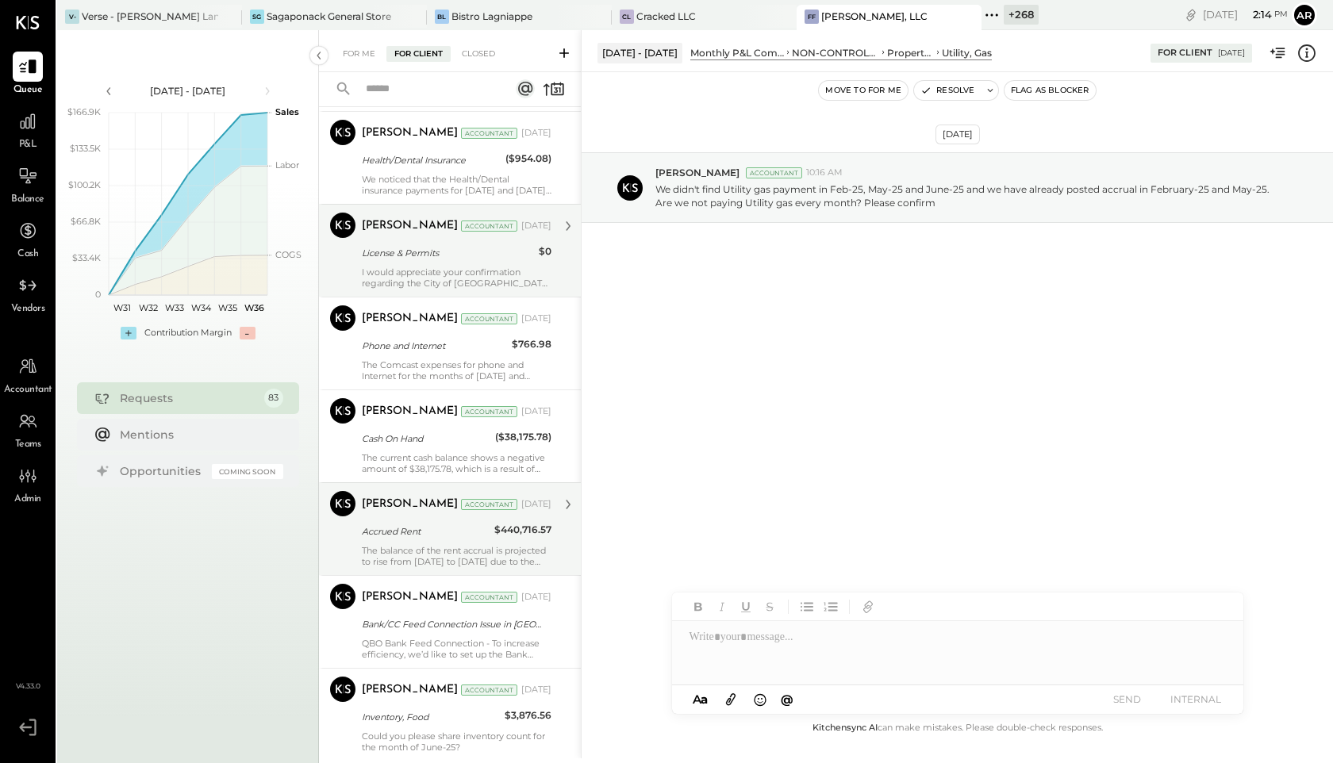
click at [409, 259] on div "License & Permits" at bounding box center [448, 253] width 172 height 16
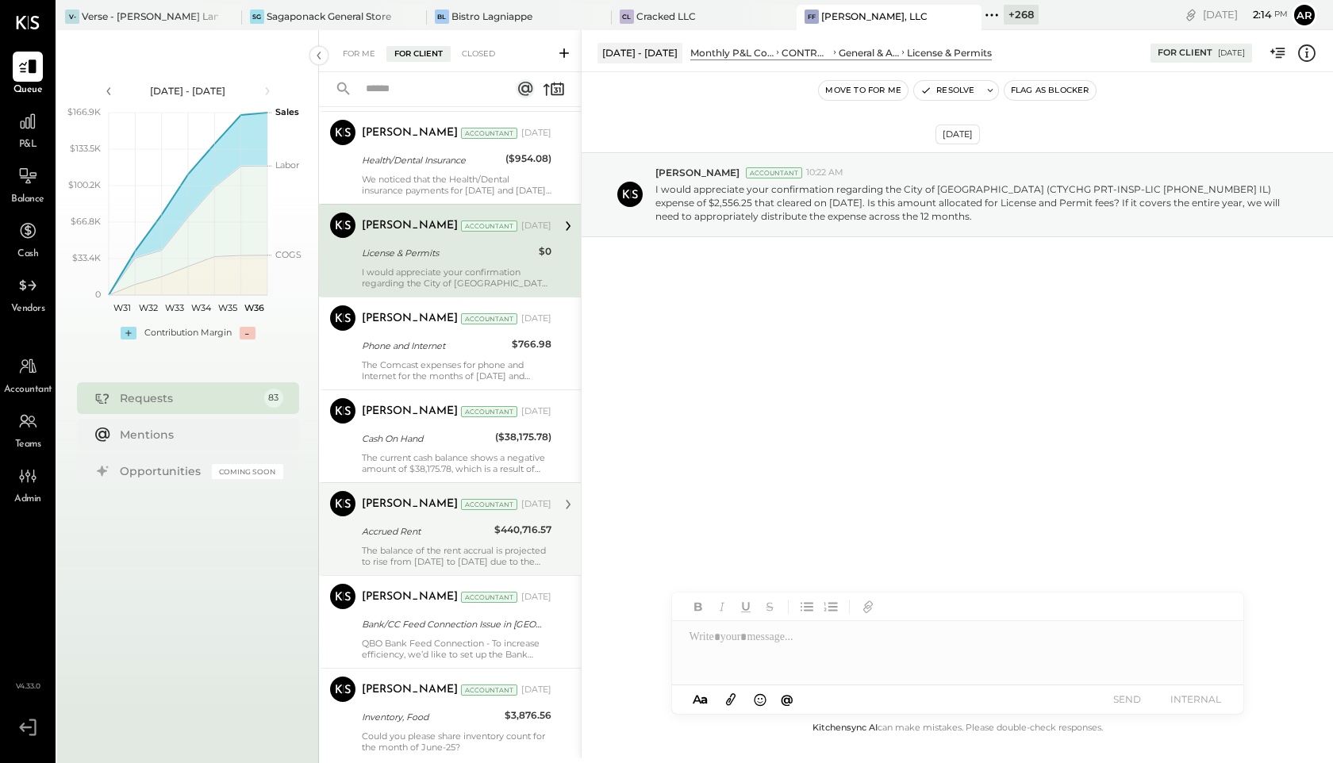
click at [400, 418] on div "Kapil Pandya" at bounding box center [410, 412] width 96 height 16
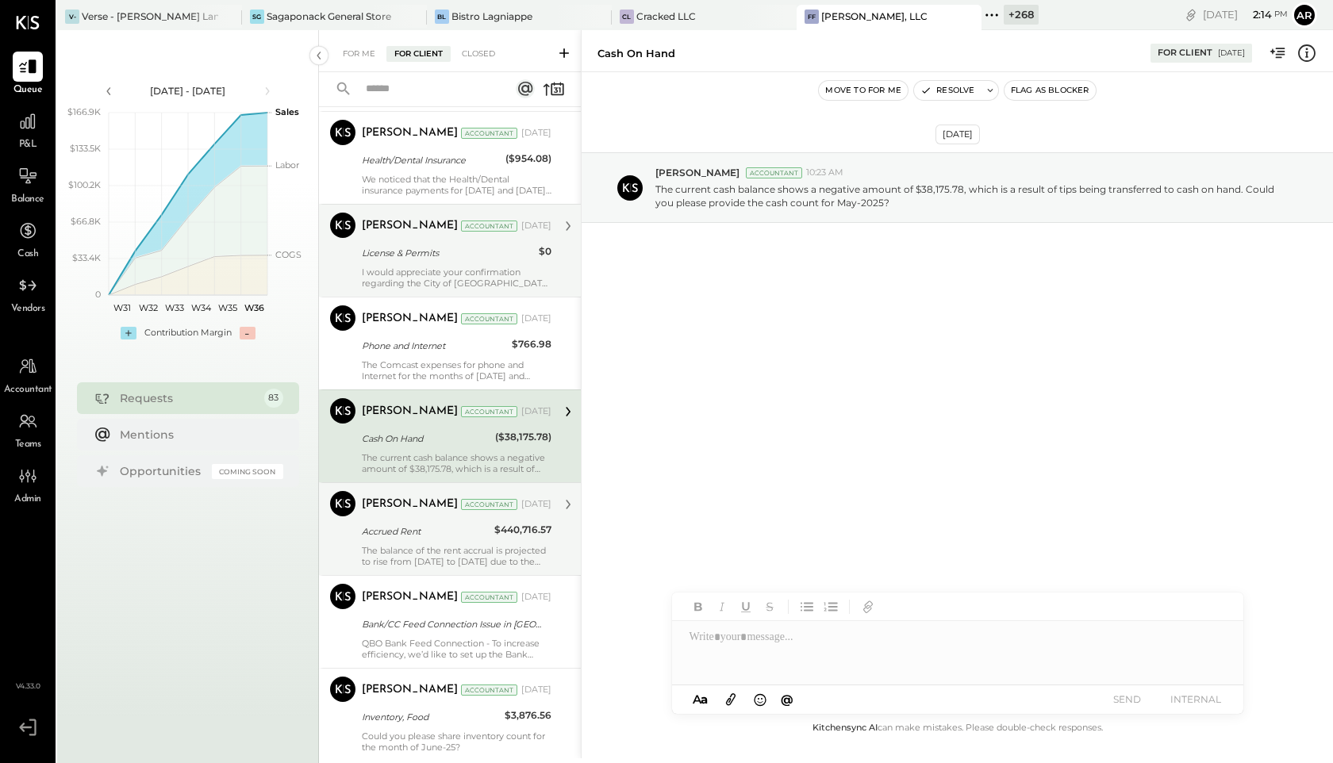
click at [408, 233] on div "Kapil Pandya" at bounding box center [410, 226] width 96 height 16
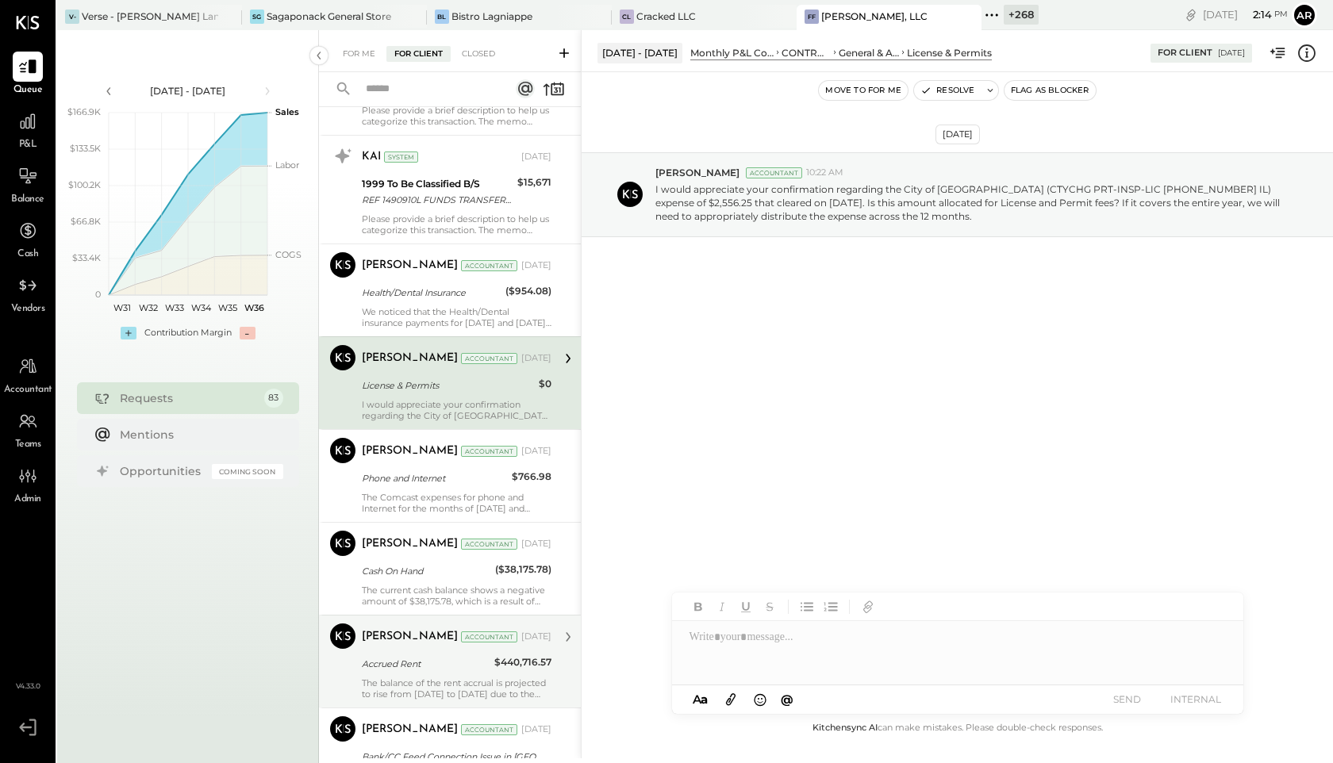
scroll to position [7340, 0]
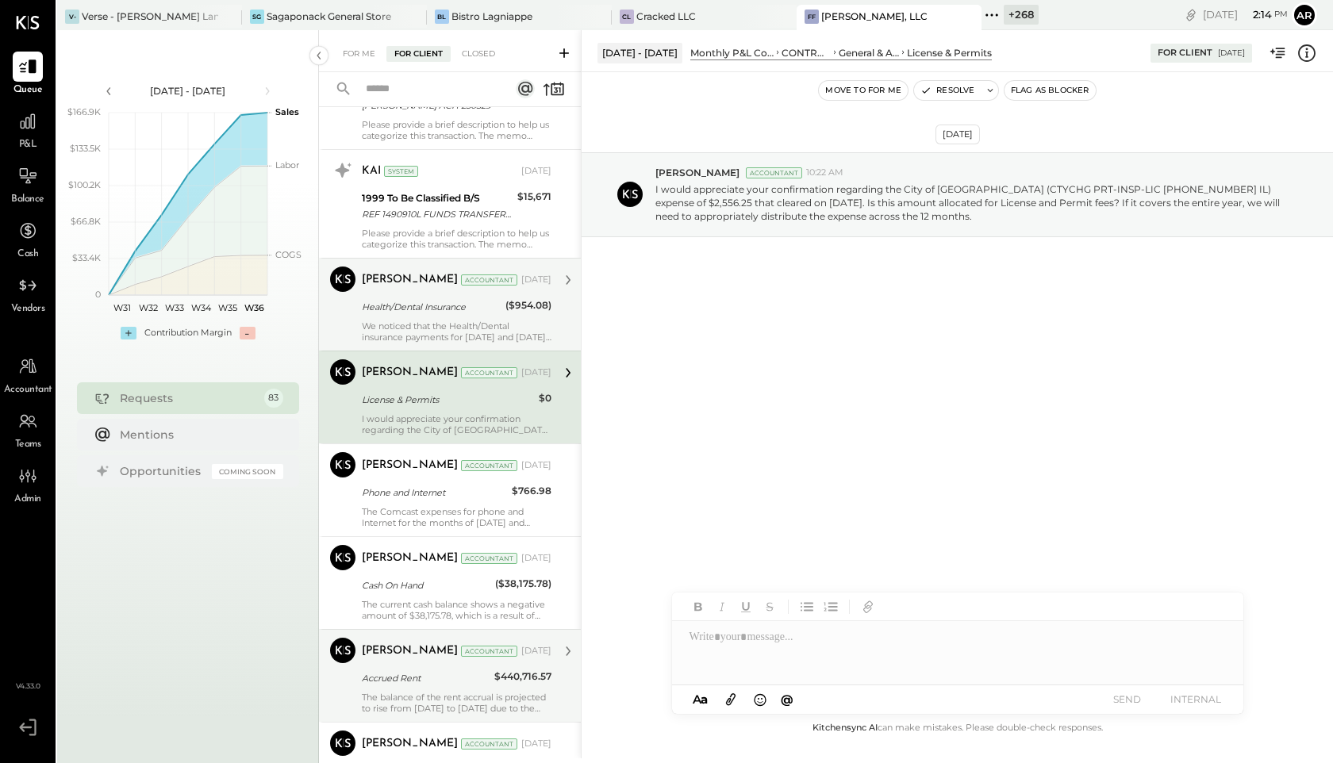
click at [426, 321] on div "We noticed that the Health/Dental insurance payments for April 2025 and May 202…" at bounding box center [457, 332] width 190 height 22
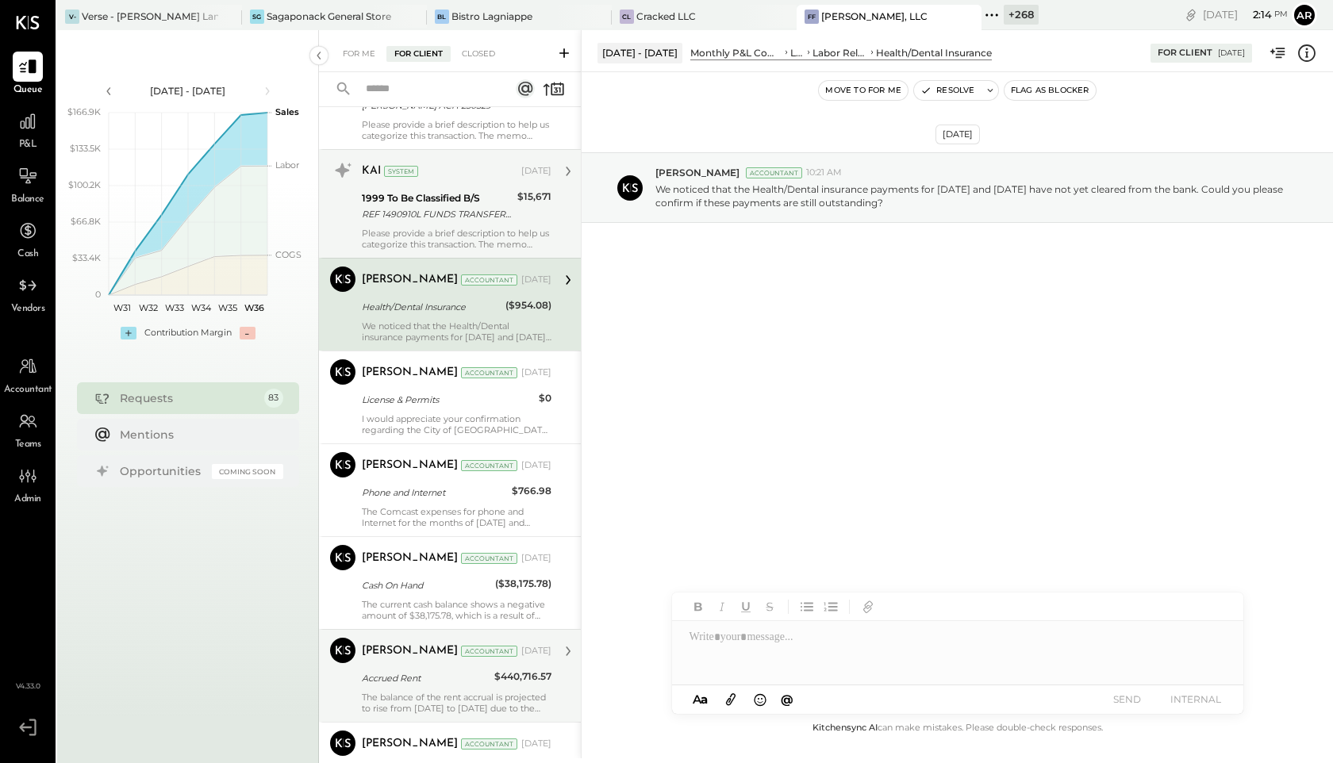
click at [425, 198] on div "1999 To Be Classified B/S" at bounding box center [437, 198] width 151 height 16
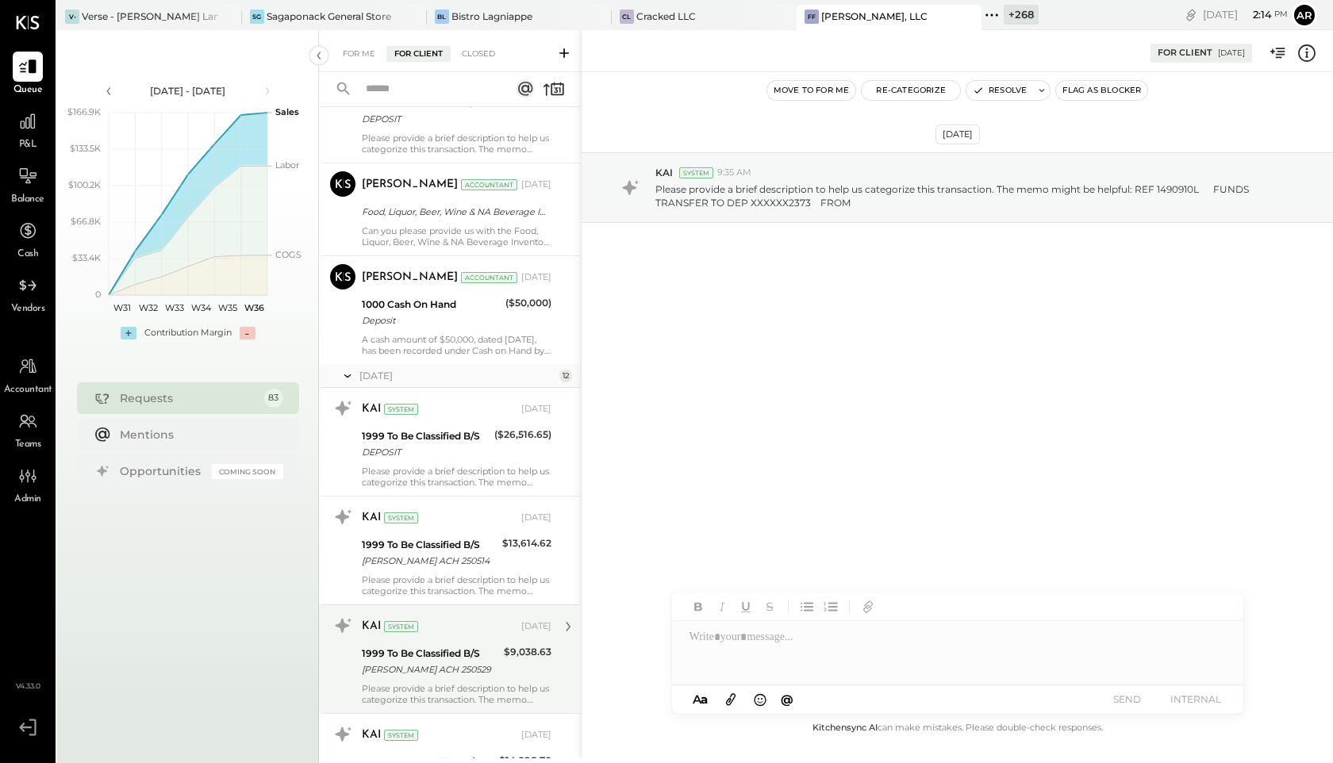
scroll to position [6638, 0]
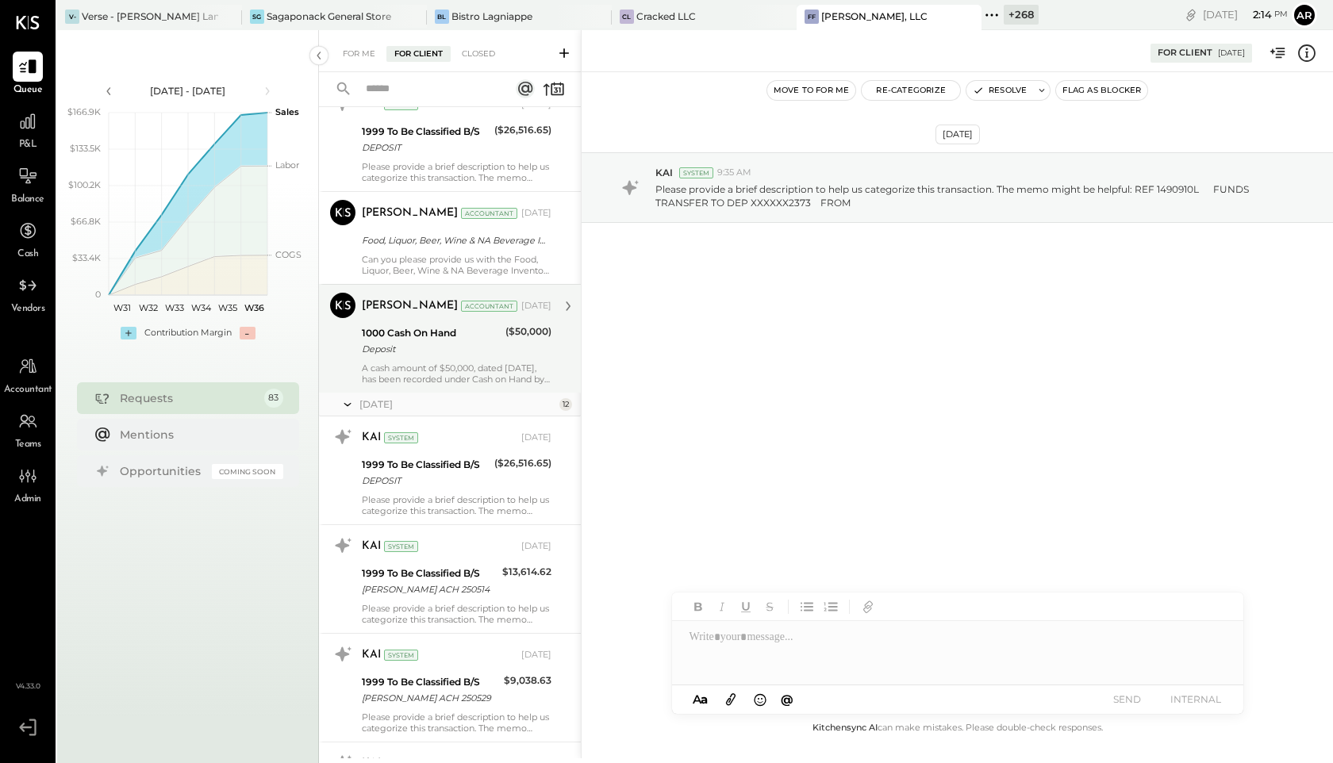
click at [421, 317] on div "Kapil Pandya Accountant May 15, 2025" at bounding box center [457, 306] width 190 height 22
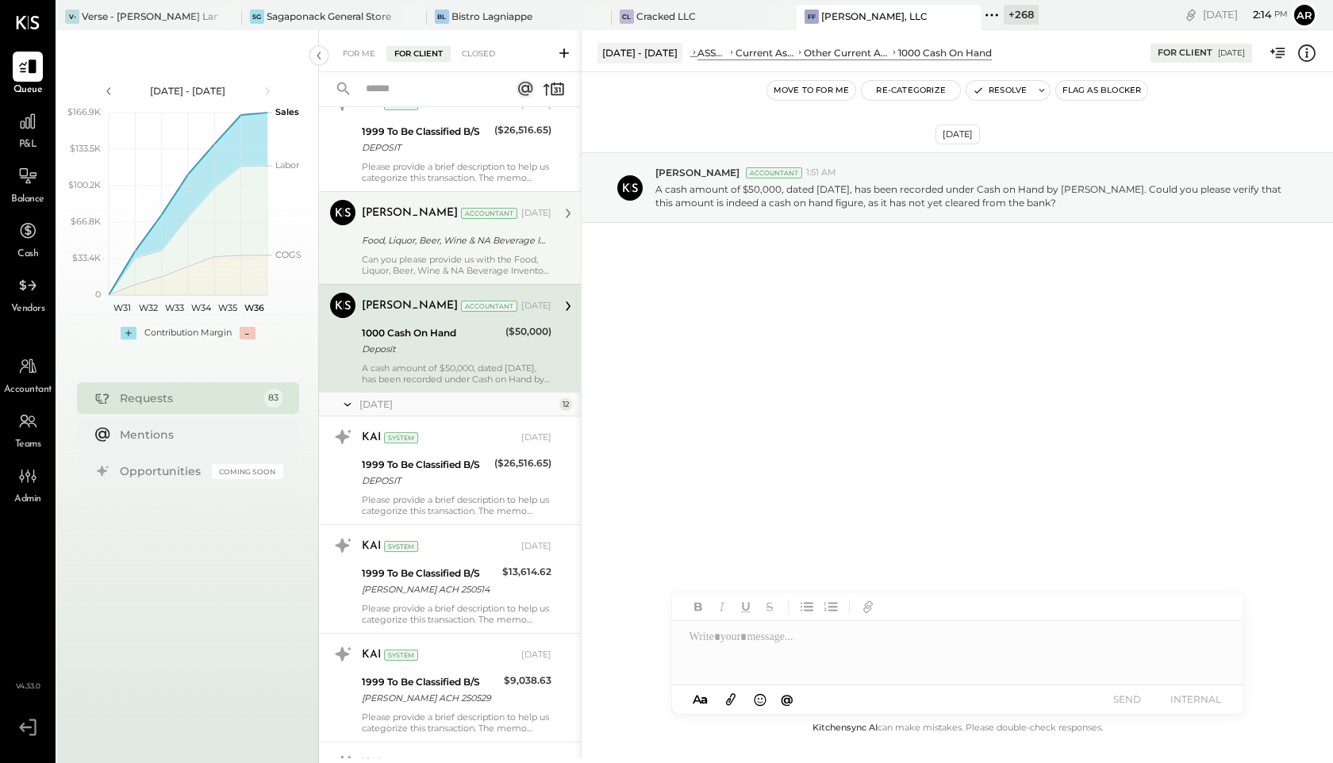
click at [425, 233] on div "Food, Liquor, Beer, Wine & NA Beverage Inventory" at bounding box center [454, 240] width 185 height 16
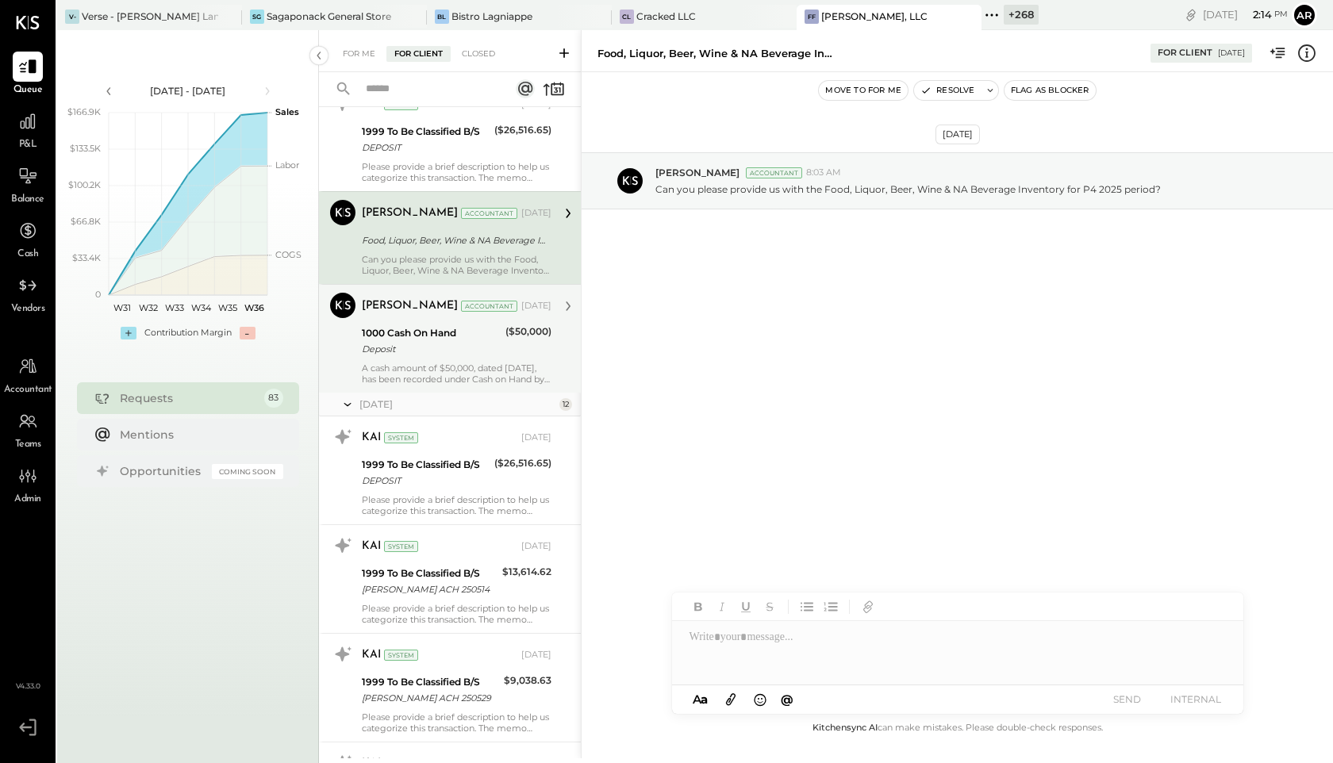
click at [422, 310] on div "Kapil Pandya" at bounding box center [410, 306] width 96 height 16
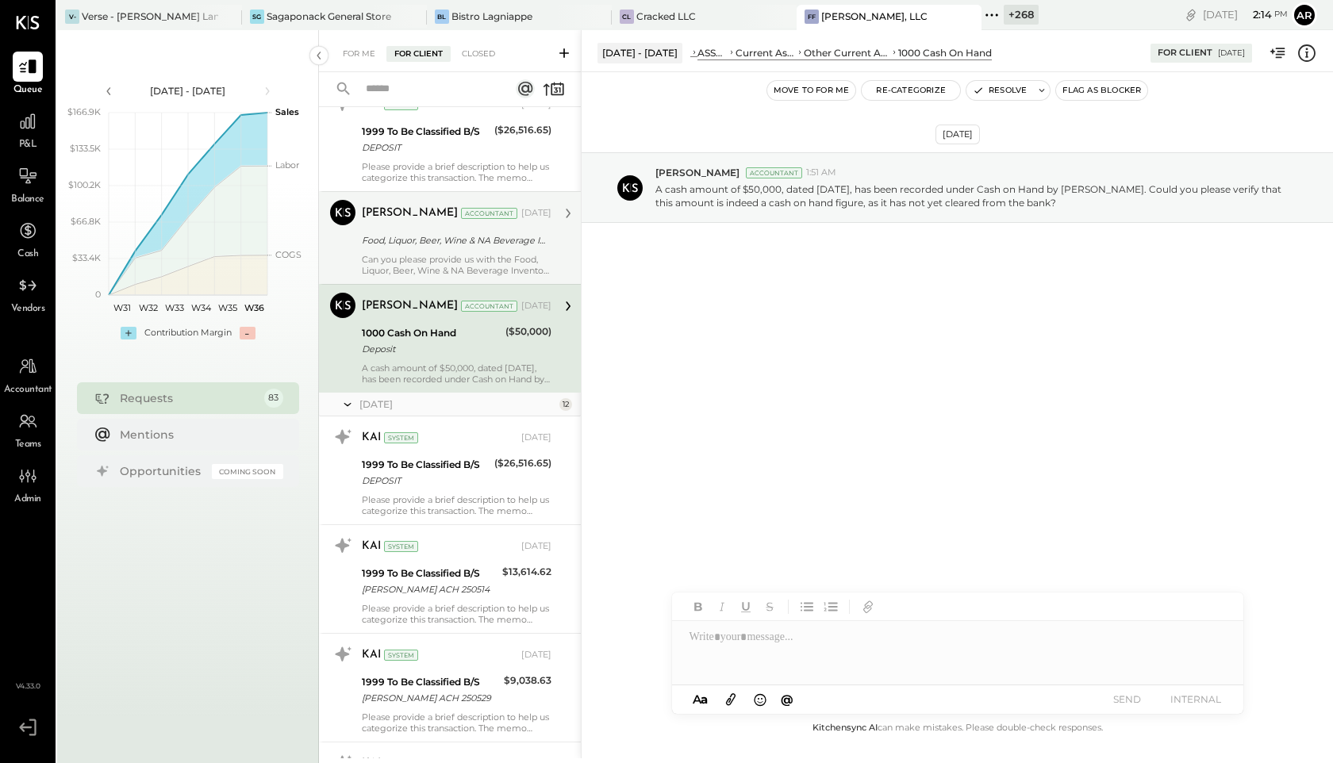
click at [384, 251] on div "Parth Shah Accountant May 09, 2025 Food, Liquor, Beer, Wine & NA Beverage Inven…" at bounding box center [457, 238] width 190 height 76
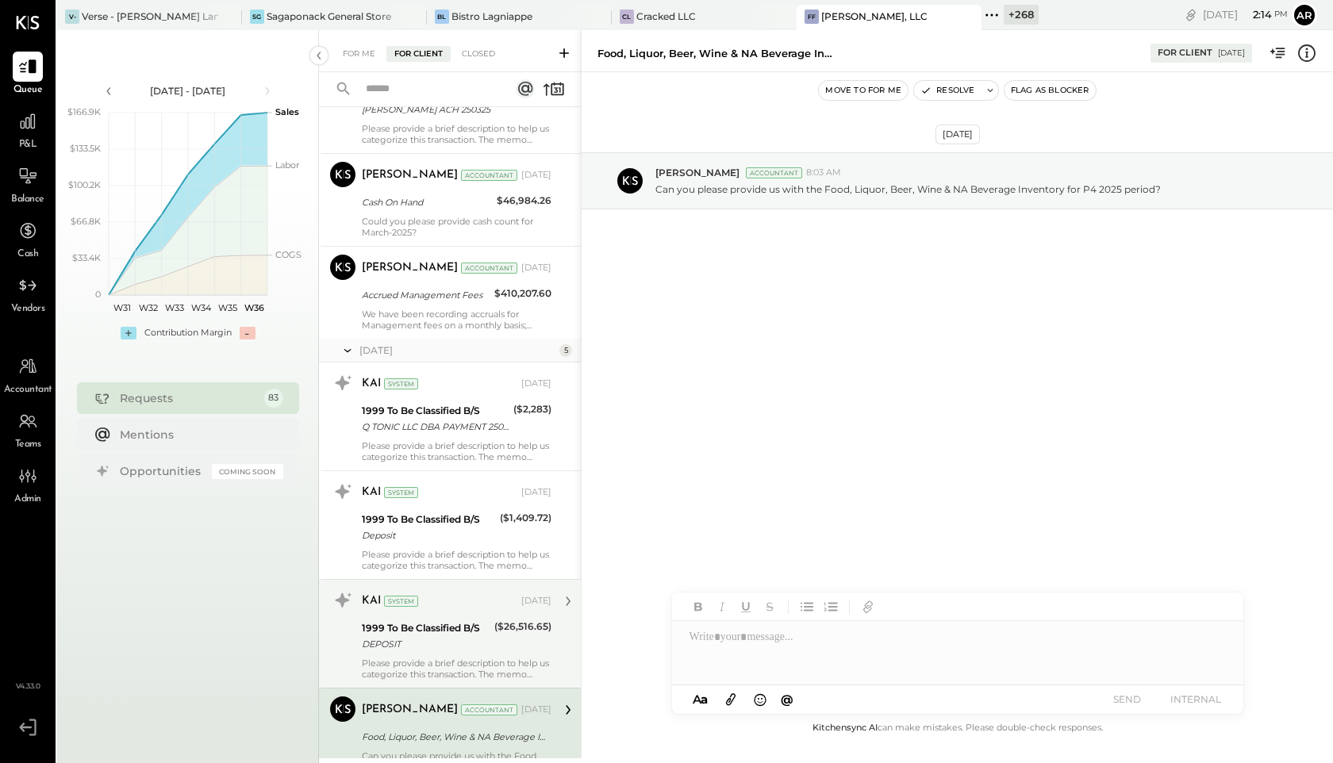
scroll to position [6104, 0]
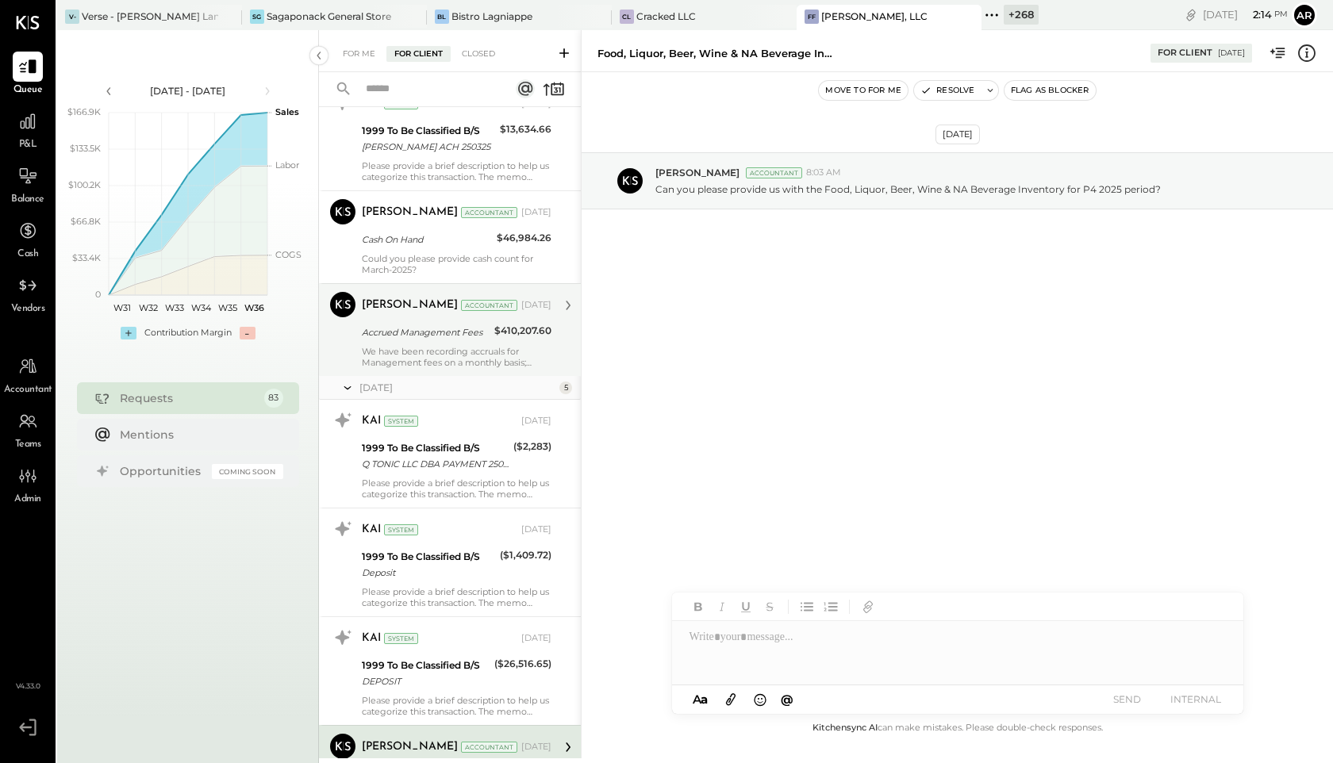
click at [398, 311] on div "Kapil Pandya" at bounding box center [410, 306] width 96 height 16
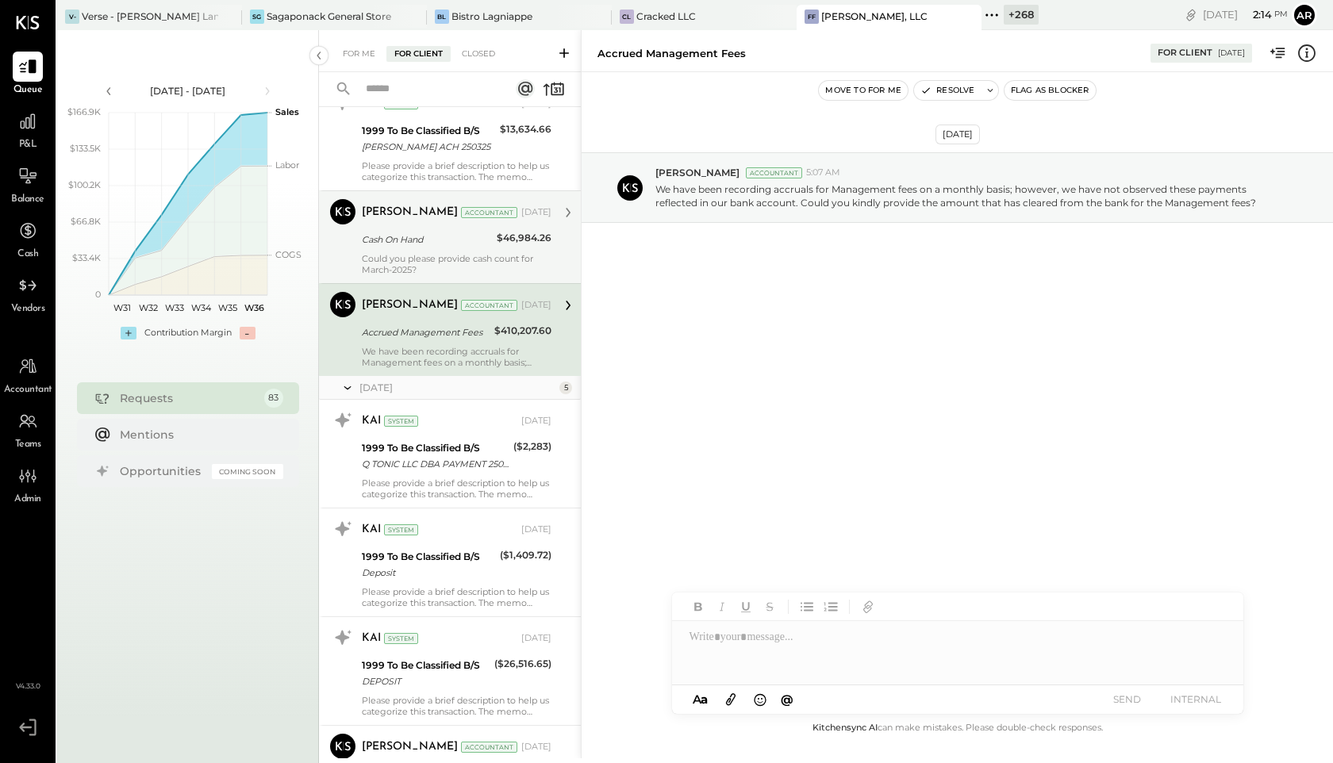
click at [400, 248] on div "Cash On Hand" at bounding box center [427, 239] width 130 height 19
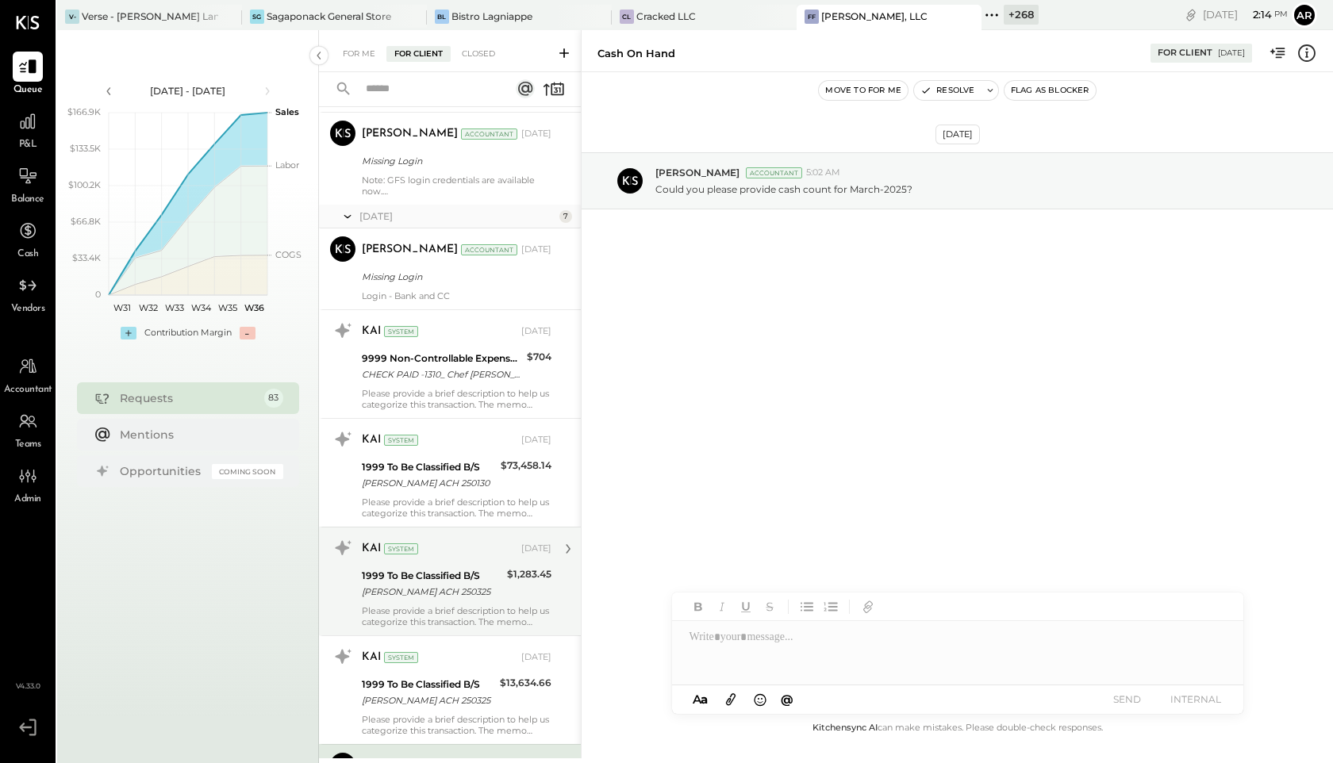
scroll to position [5543, 0]
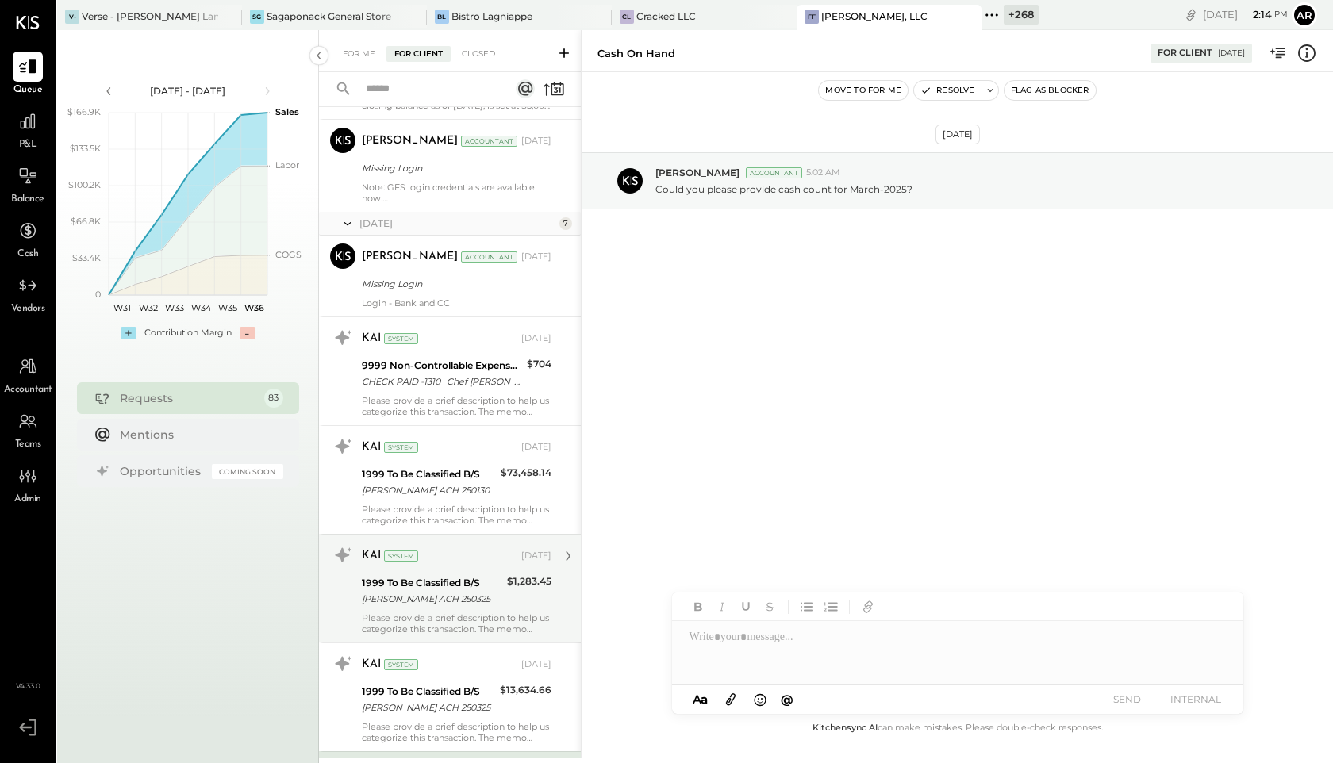
click at [394, 248] on div "Kapil Pandya Accountant Apr 03, 2025" at bounding box center [457, 257] width 190 height 22
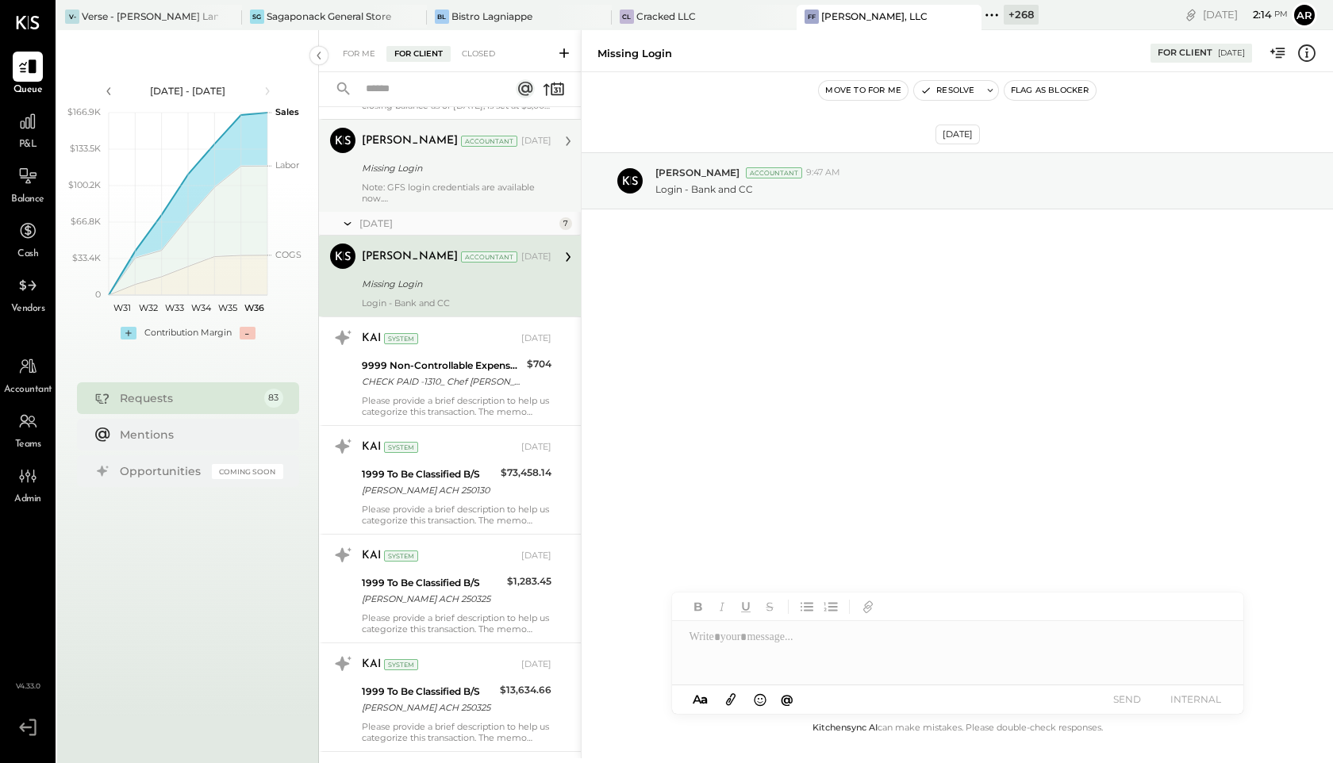
click at [397, 176] on div "Missing Login" at bounding box center [454, 168] width 185 height 19
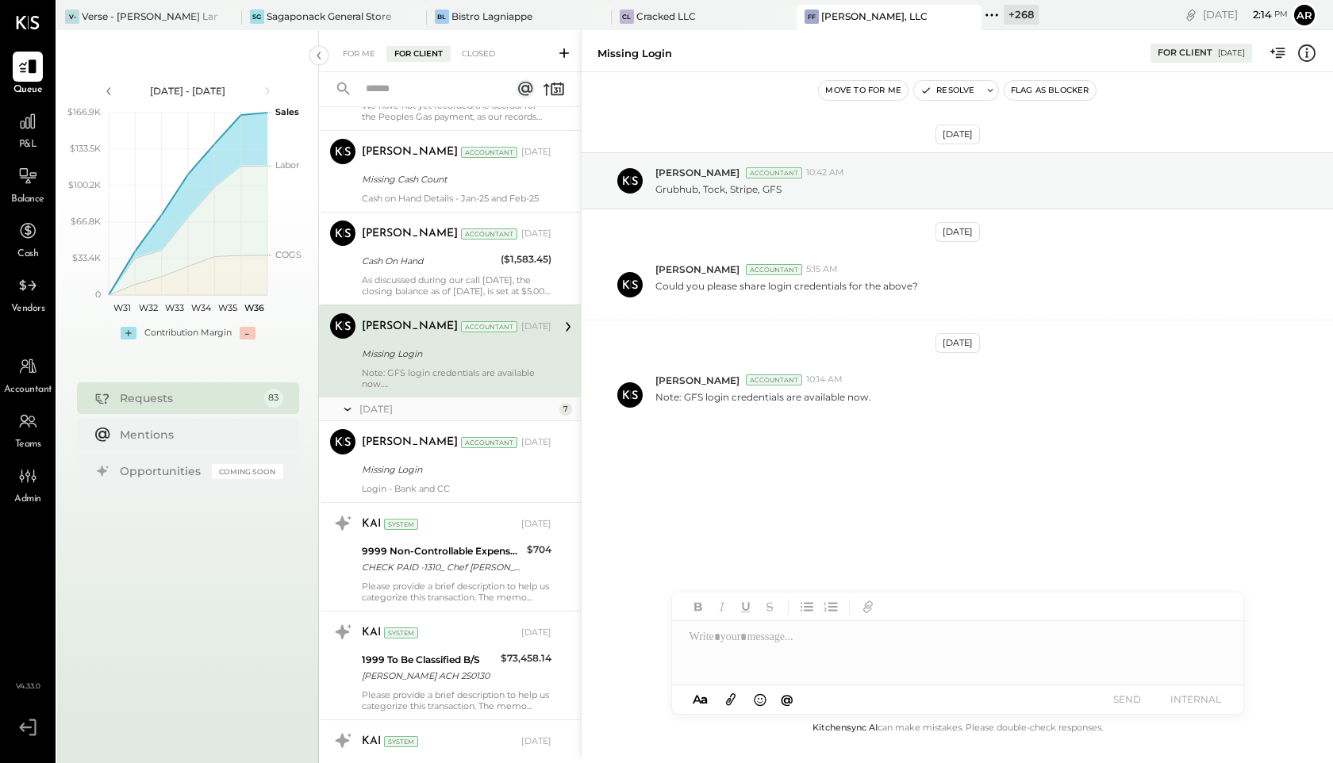
scroll to position [5337, 0]
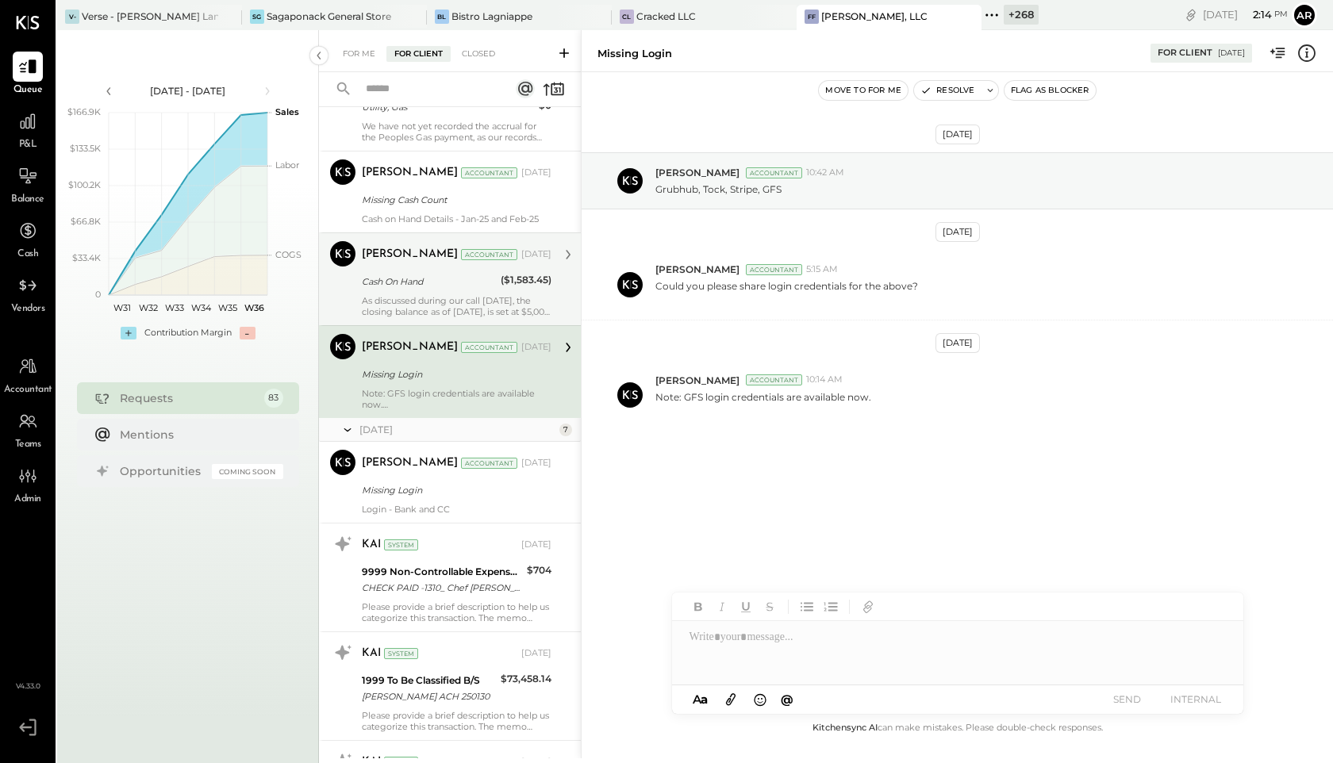
click at [386, 263] on div "Kapil Pandya Accountant Mar 18, 2025" at bounding box center [457, 255] width 190 height 22
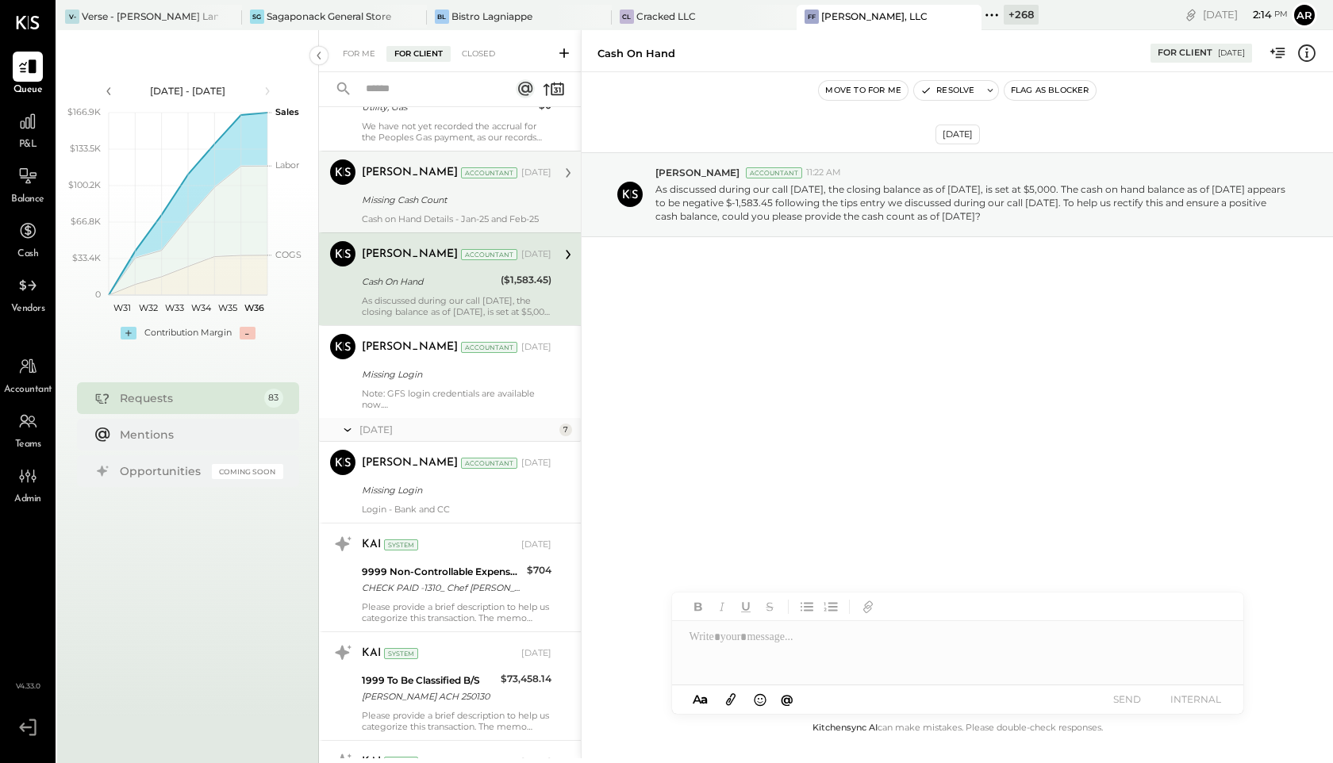
click at [384, 198] on div "Missing Cash Count" at bounding box center [454, 200] width 185 height 16
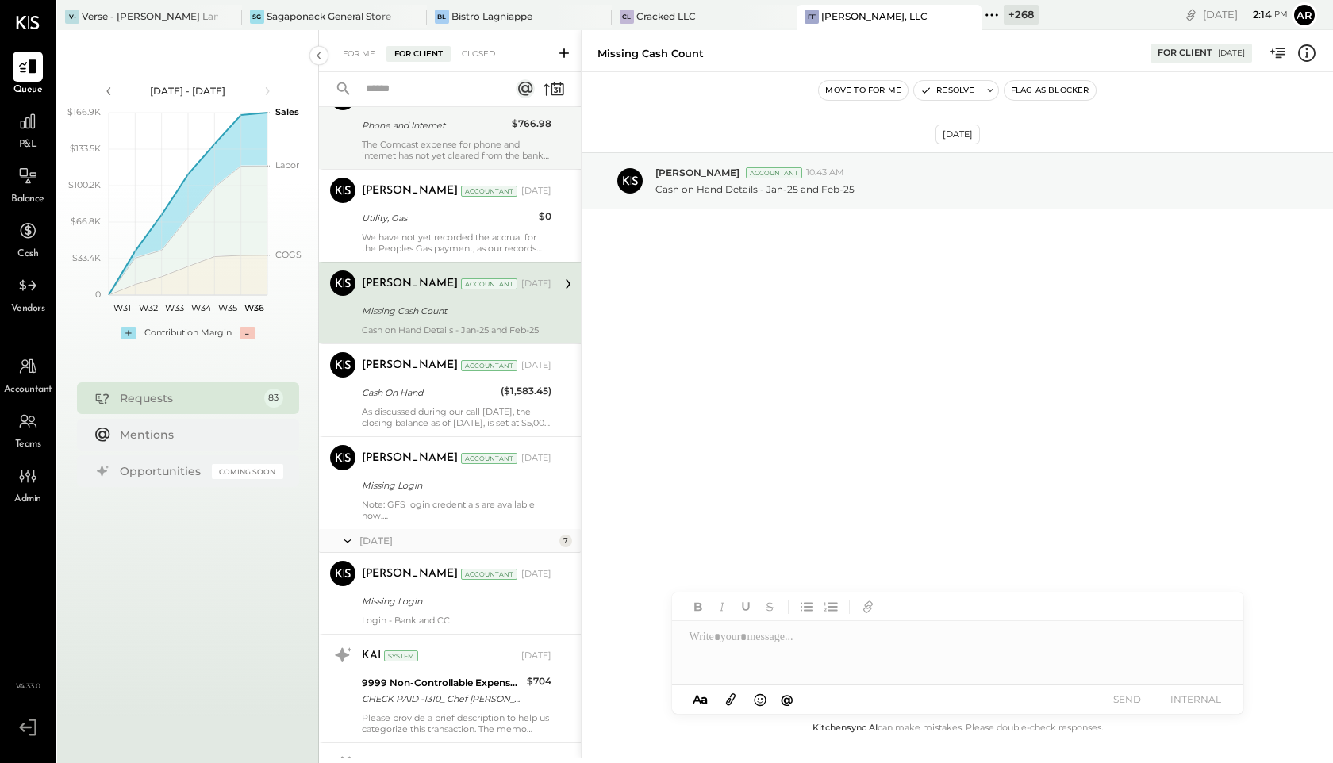
scroll to position [5107, 0]
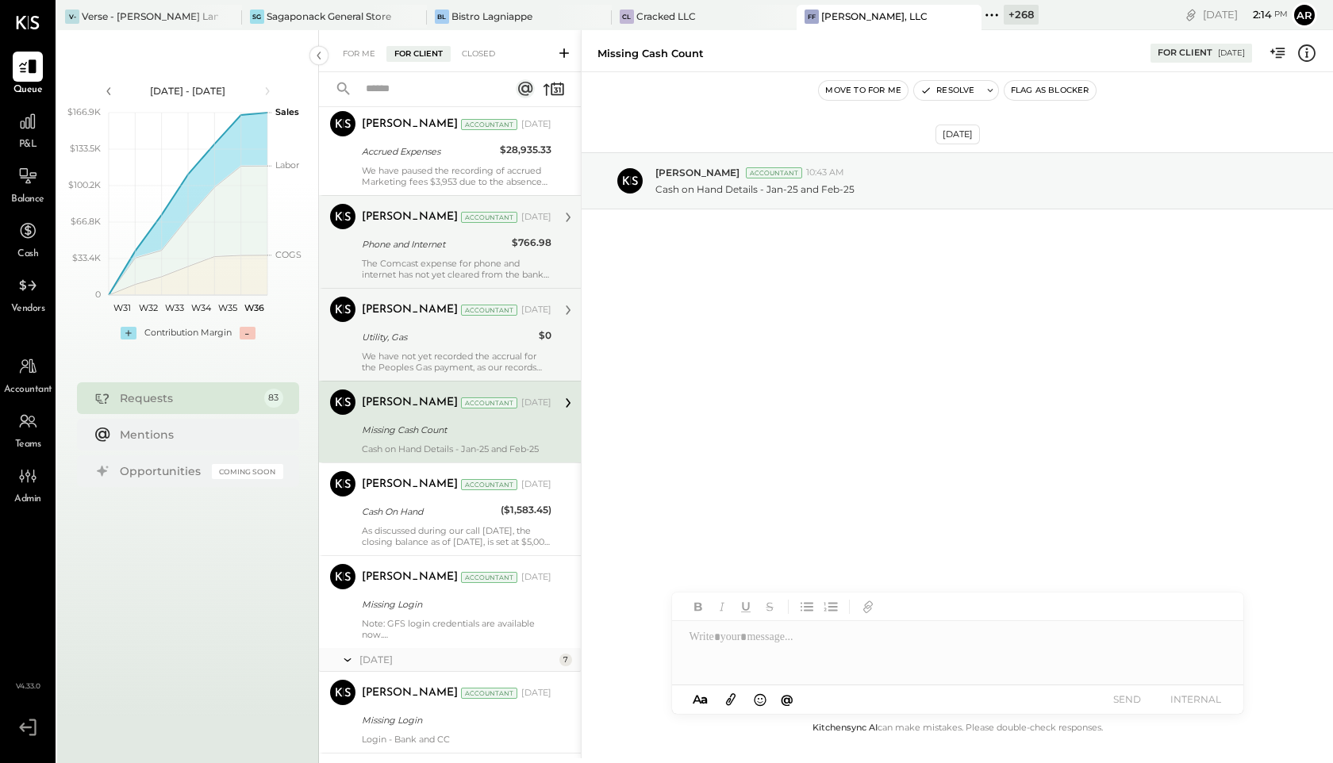
click at [382, 328] on div "Utility, Gas" at bounding box center [448, 337] width 172 height 19
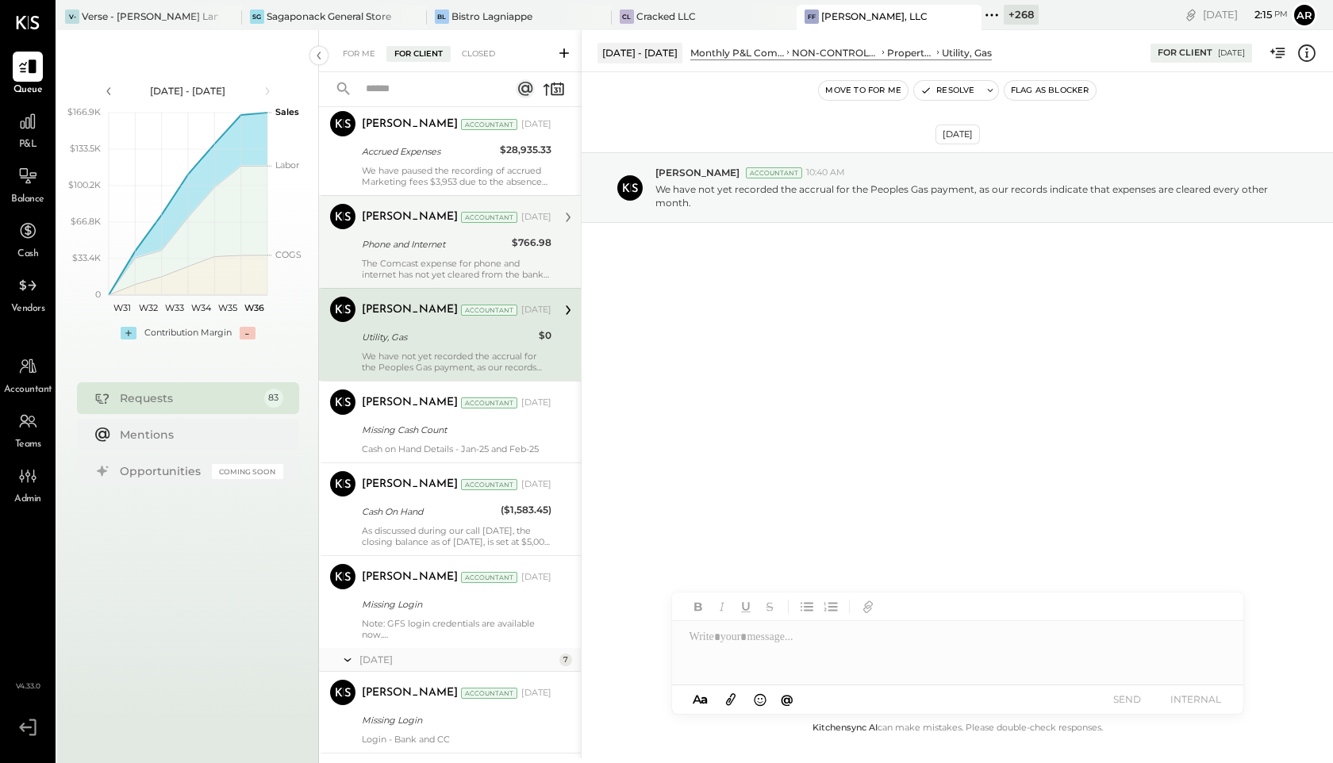
click at [404, 256] on div "Kapil Pandya Accountant Mar 13, 2025 Phone and Internet $766.98 The Comcast exp…" at bounding box center [457, 242] width 190 height 76
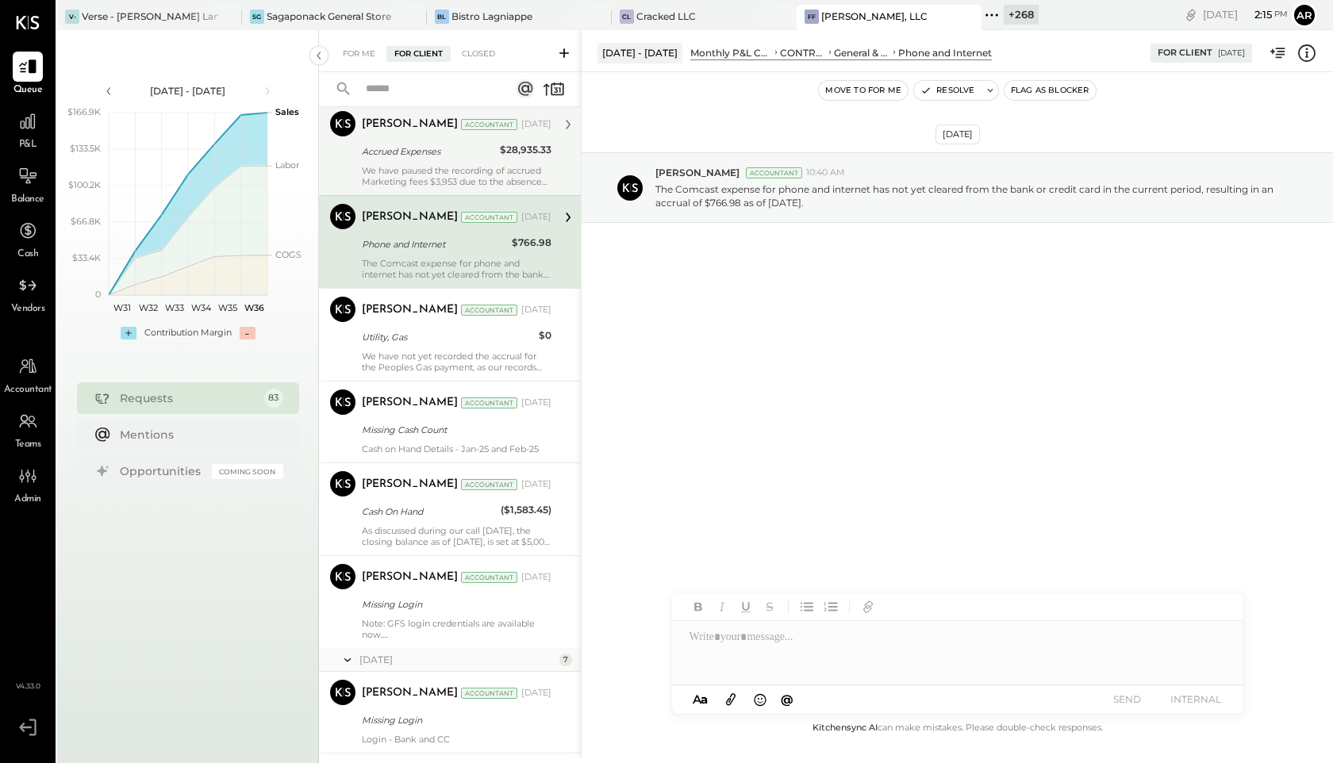
click at [394, 145] on div "Accrued Expenses" at bounding box center [428, 152] width 133 height 16
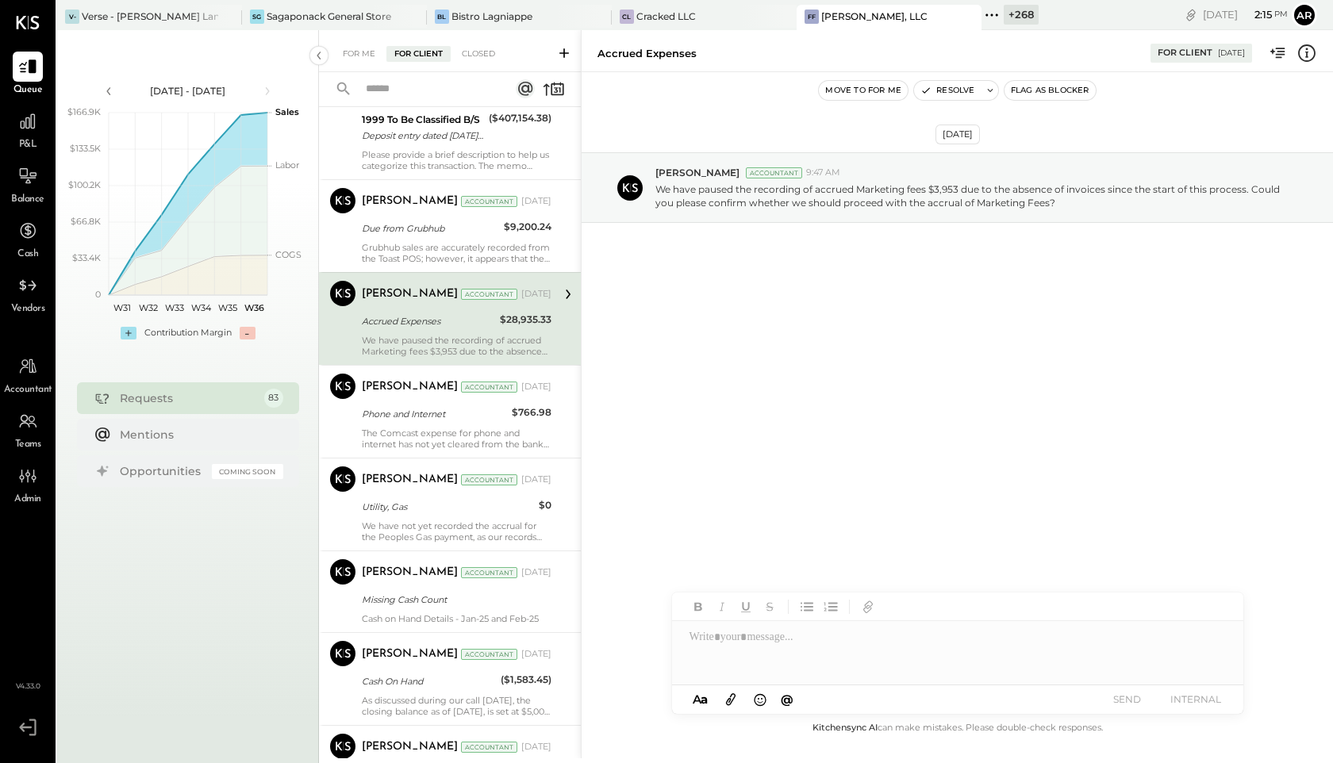
scroll to position [4930, 0]
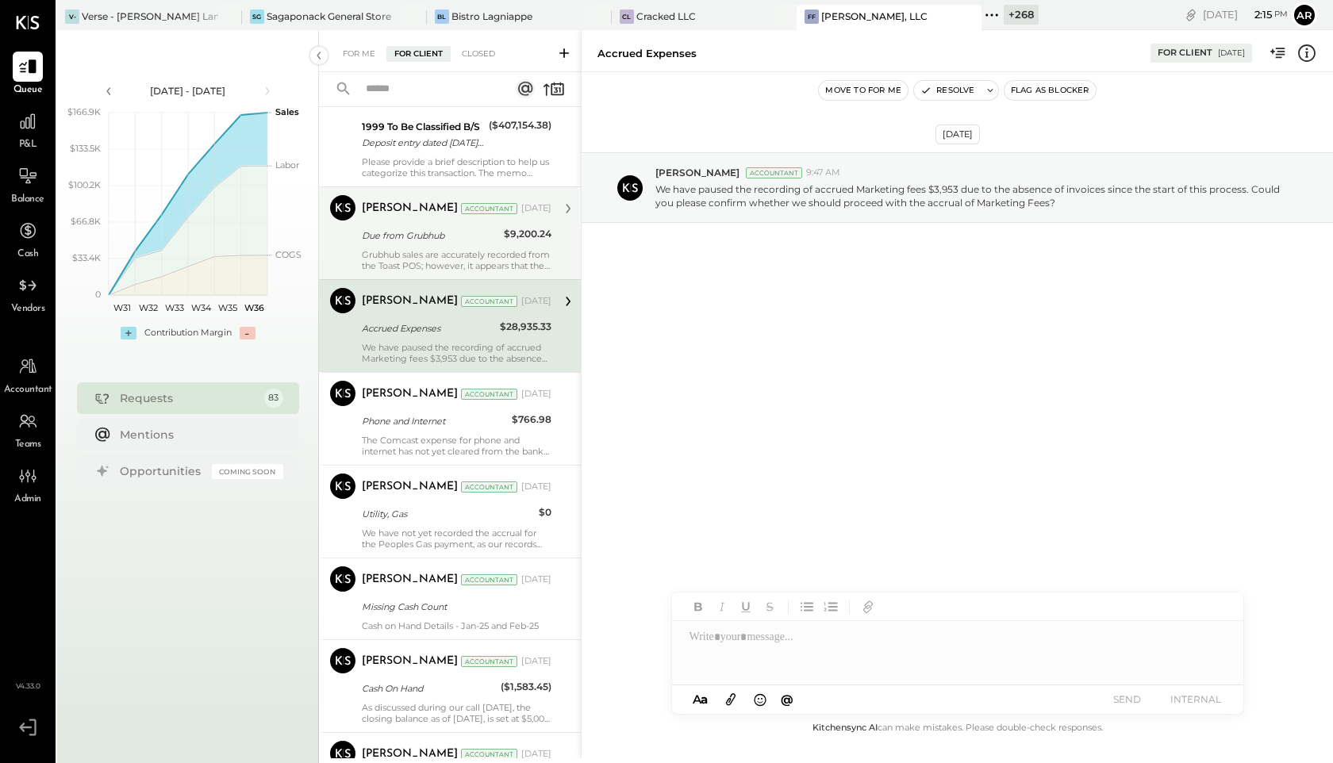
click at [400, 232] on div "Due from Grubhub" at bounding box center [430, 236] width 137 height 16
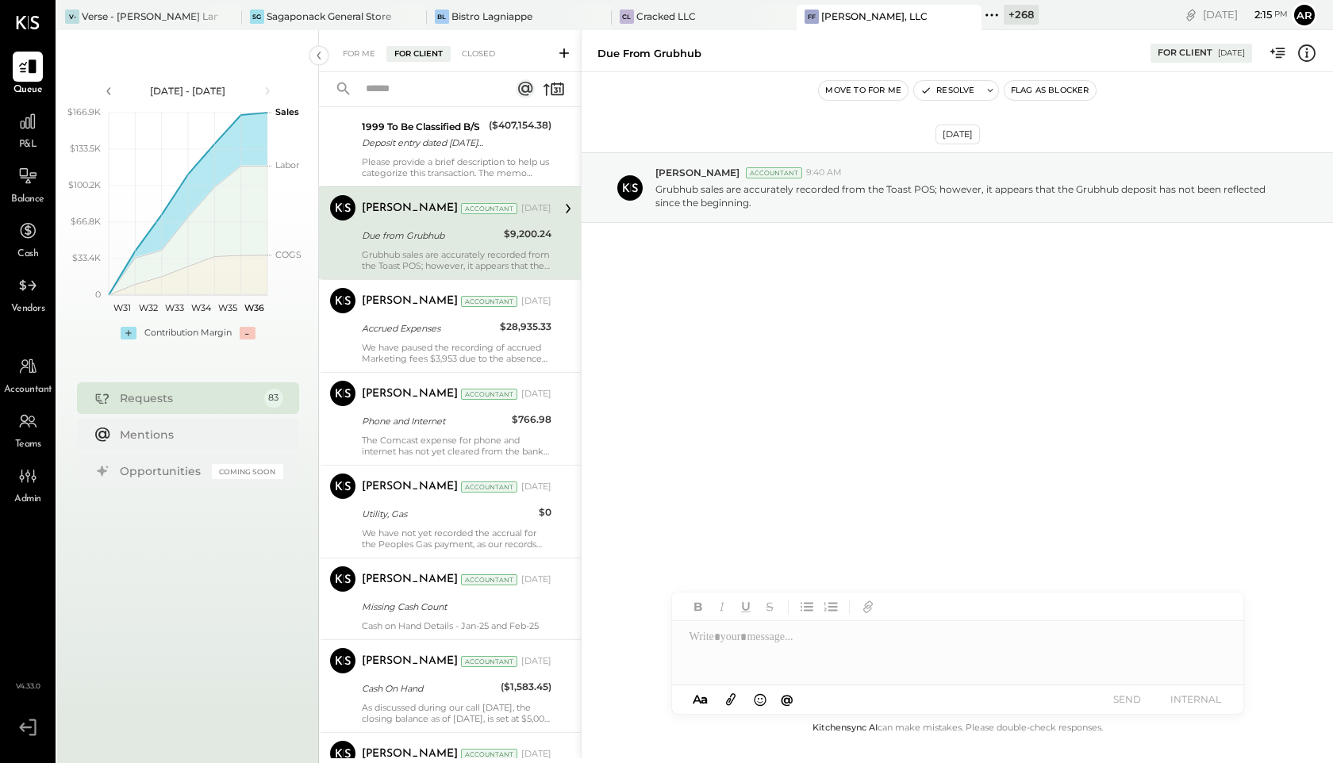
scroll to position [4760, 0]
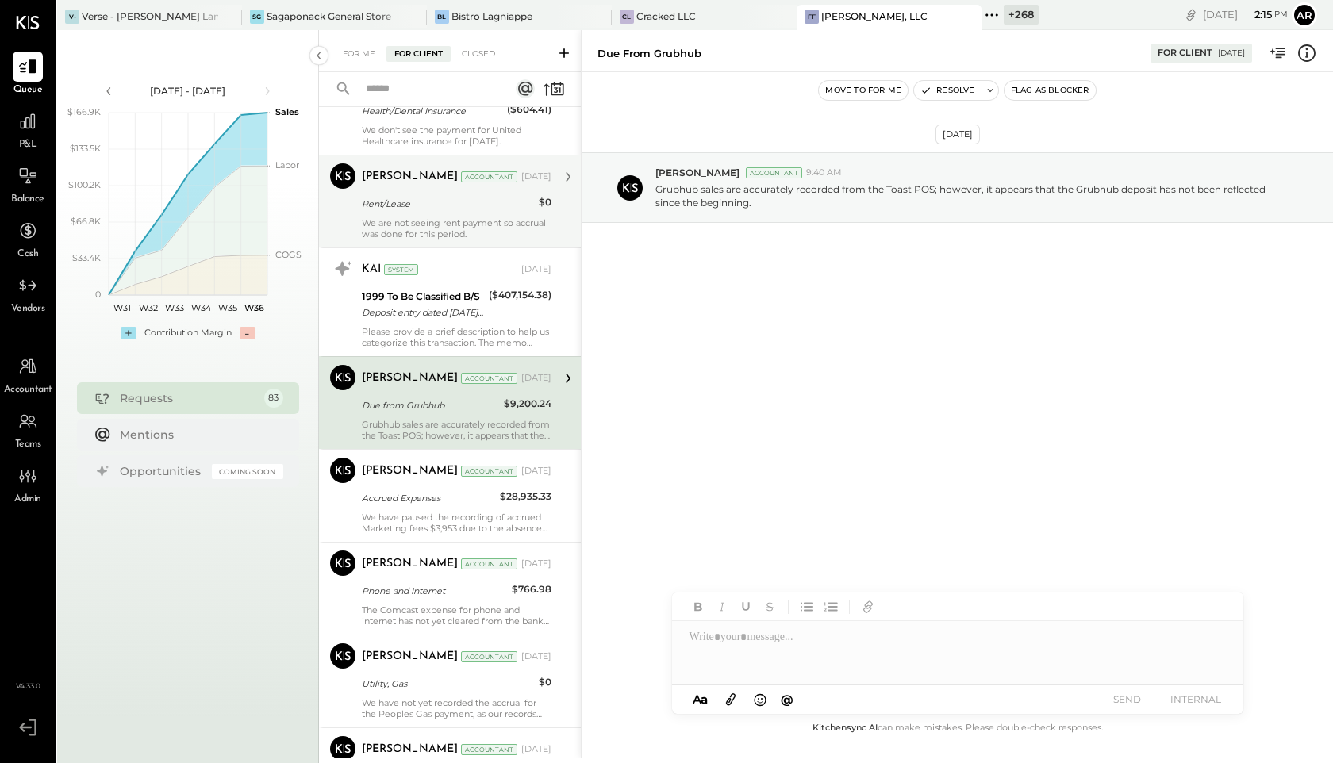
click at [400, 229] on div "We are not seeing rent payment so accrual was done for this period." at bounding box center [457, 228] width 190 height 22
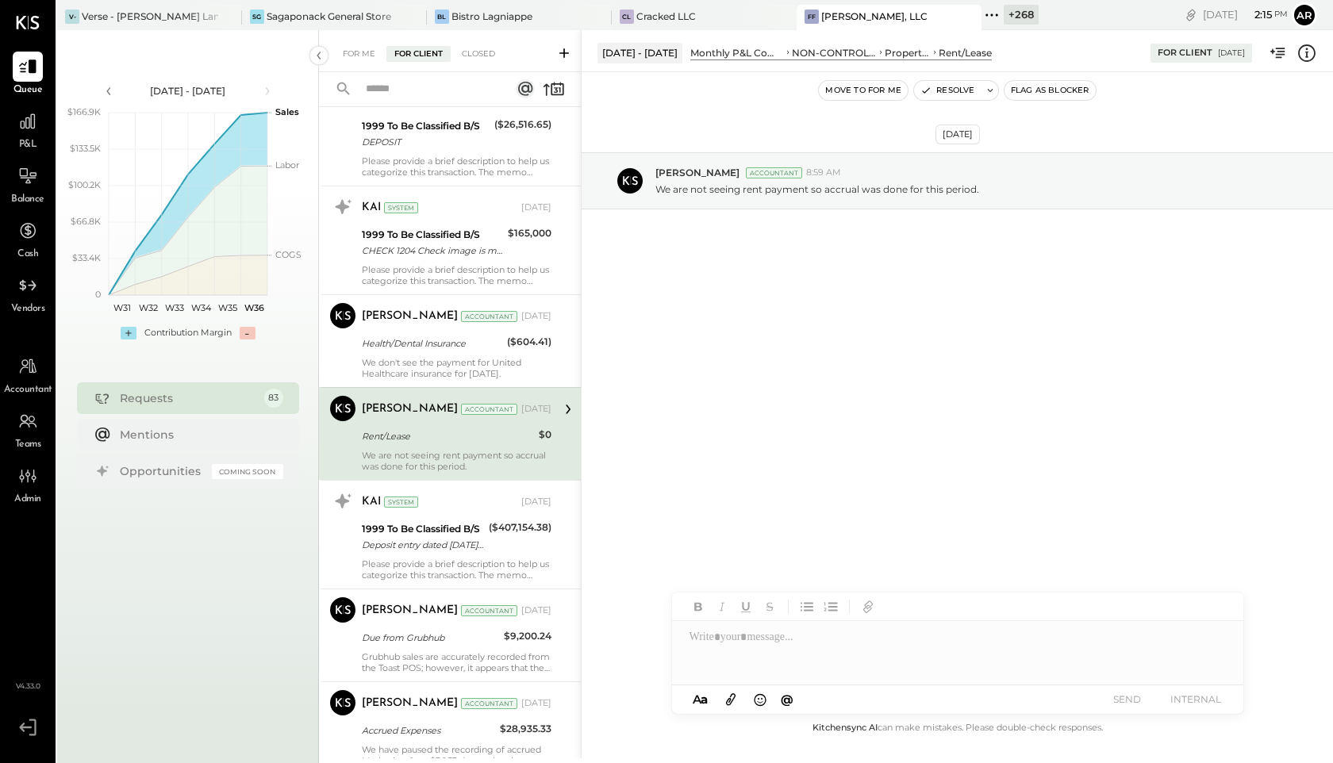
scroll to position [4373, 0]
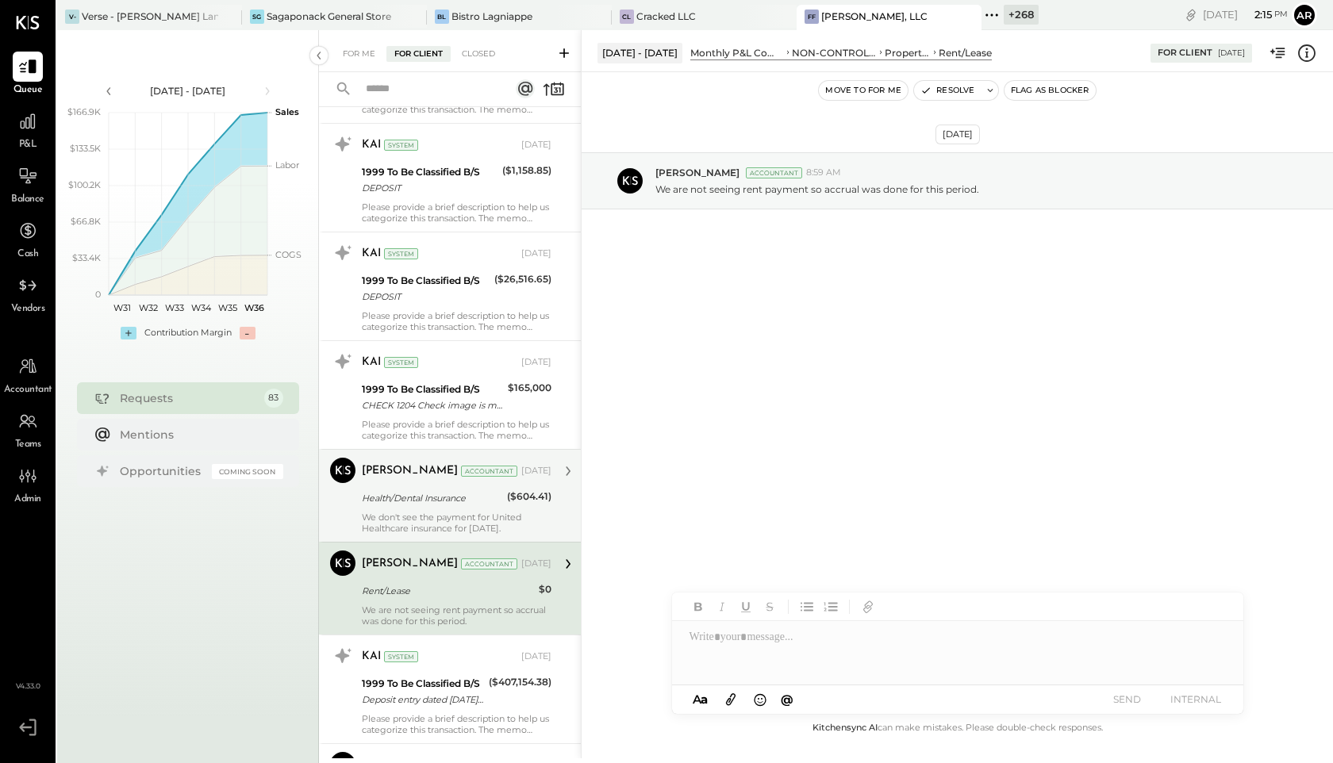
click at [385, 458] on div "Ali Mehdi Accountant Mar 11, 2025" at bounding box center [457, 471] width 190 height 27
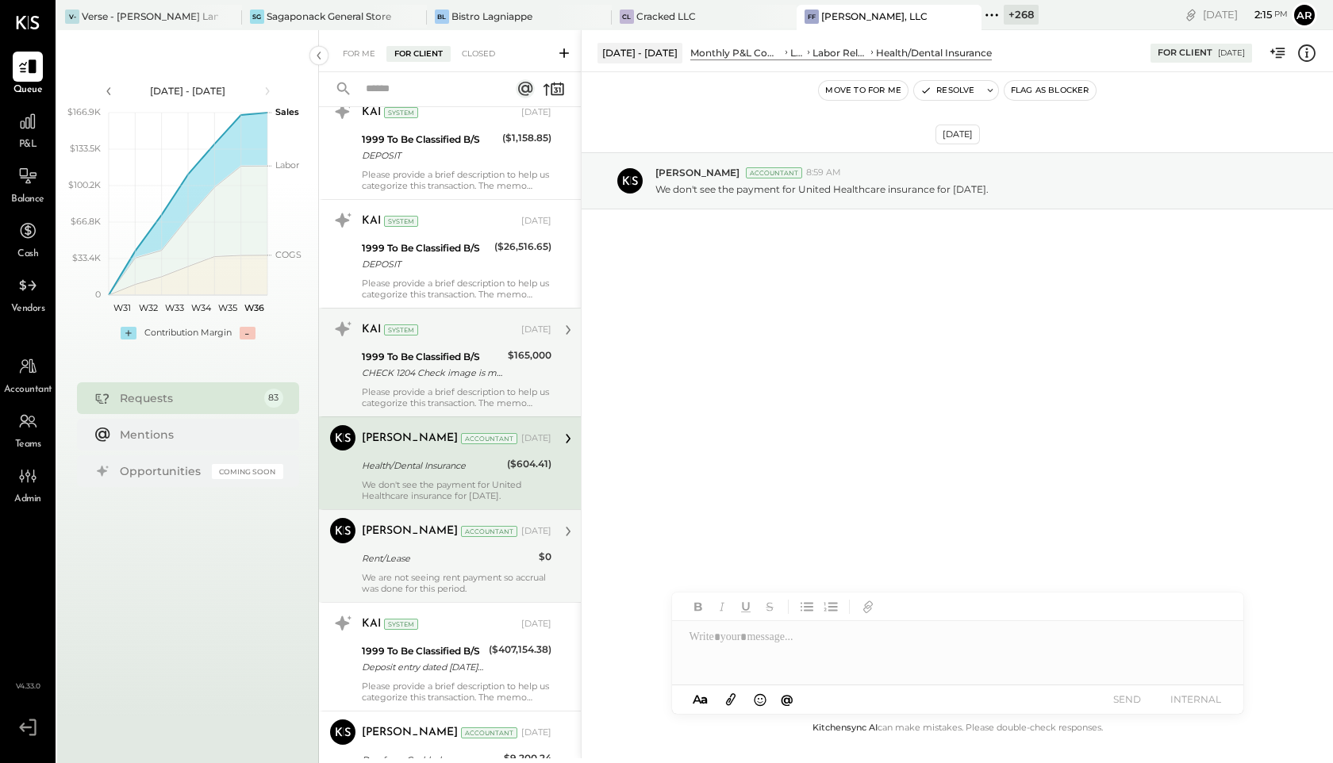
scroll to position [4408, 0]
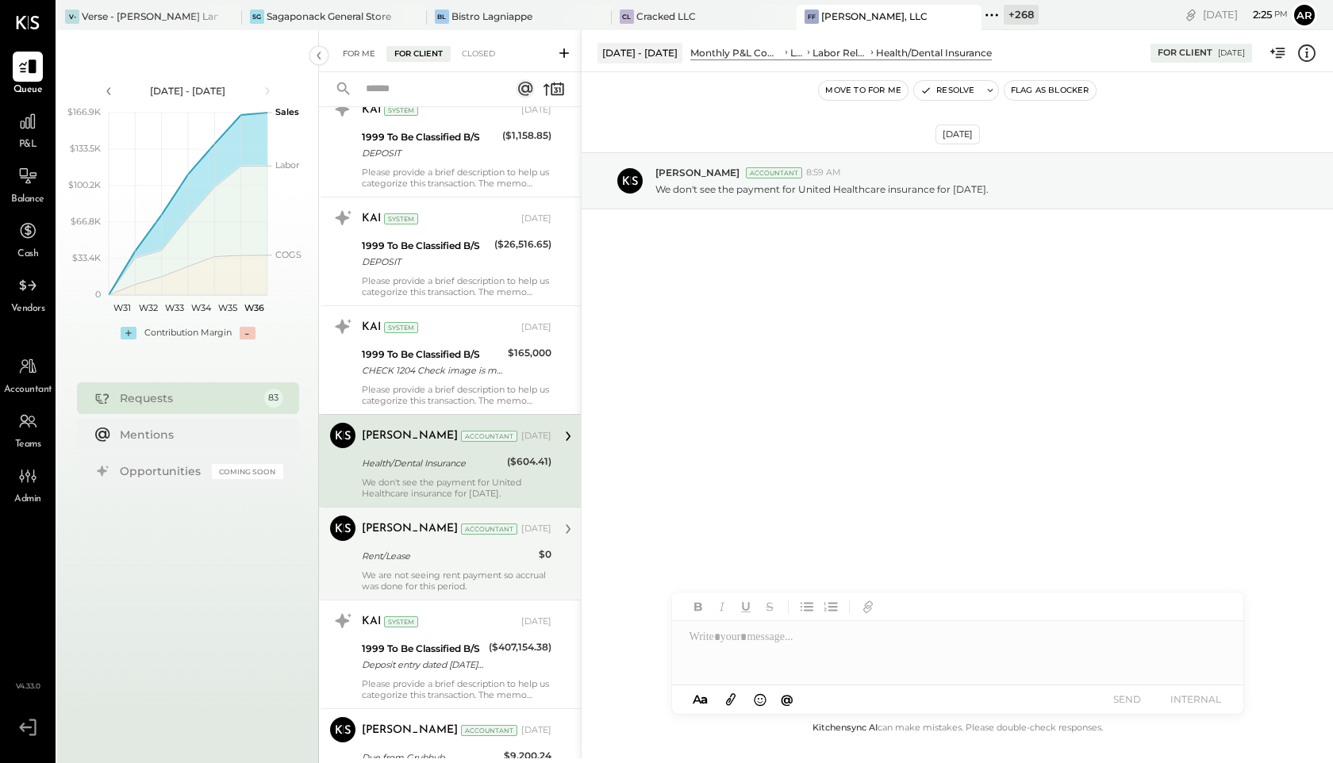
click at [359, 56] on div "For Me" at bounding box center [359, 54] width 48 height 16
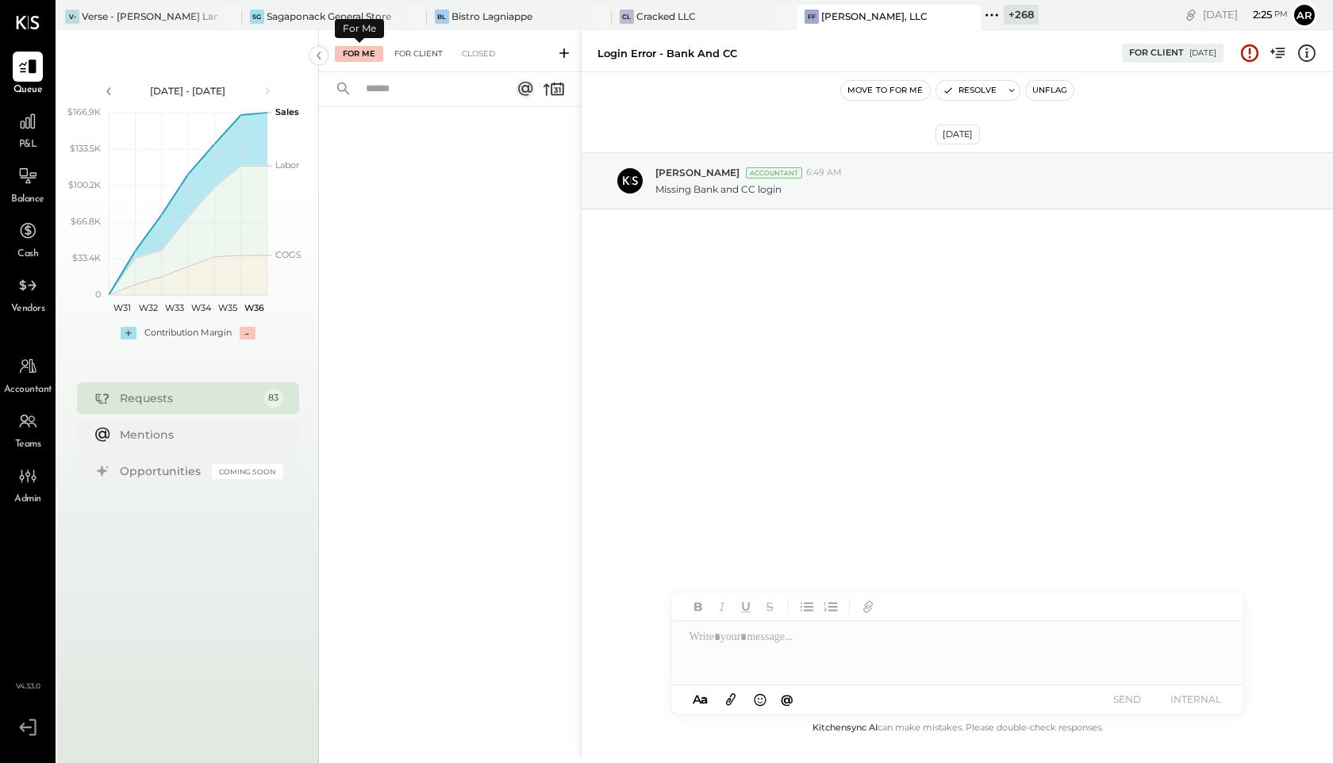
click at [413, 49] on div "For Client" at bounding box center [418, 54] width 64 height 16
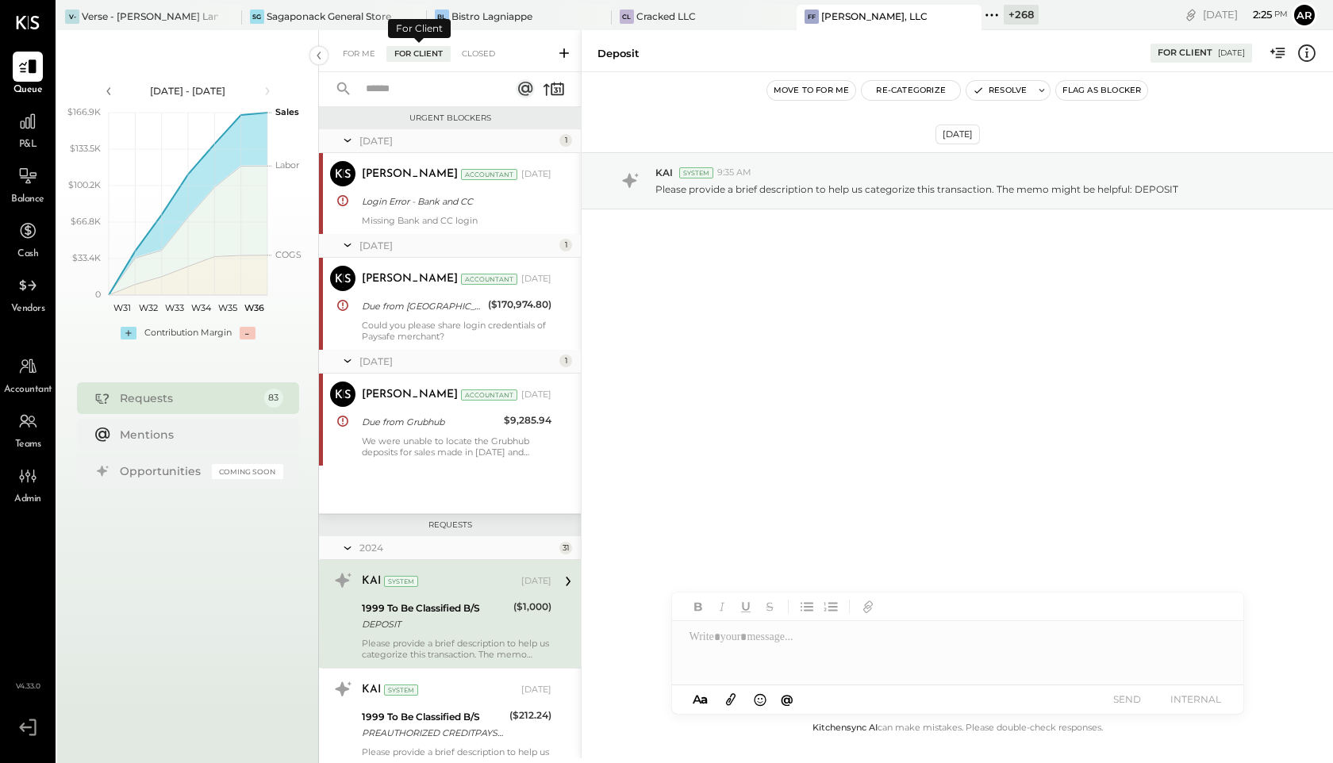
scroll to position [180, 0]
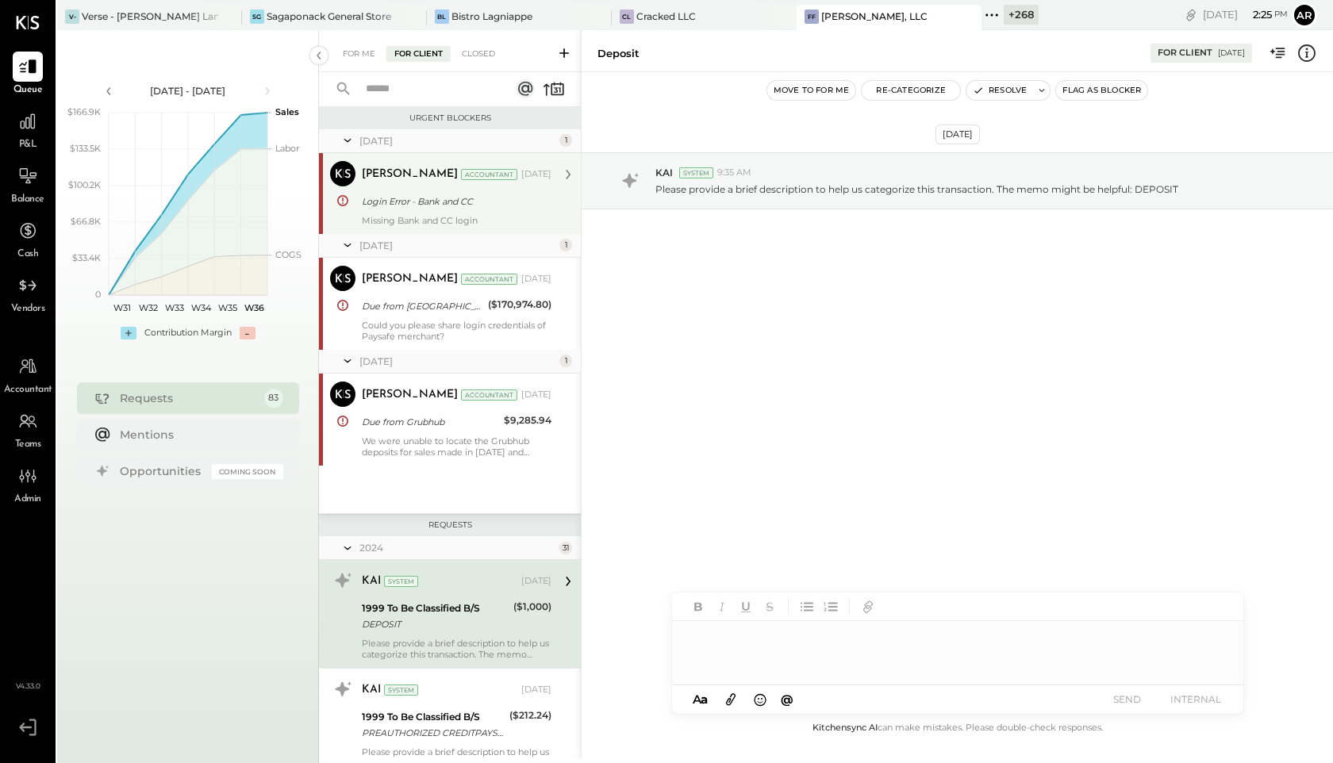
click at [426, 198] on div "Login Error - Bank and CC" at bounding box center [454, 202] width 185 height 16
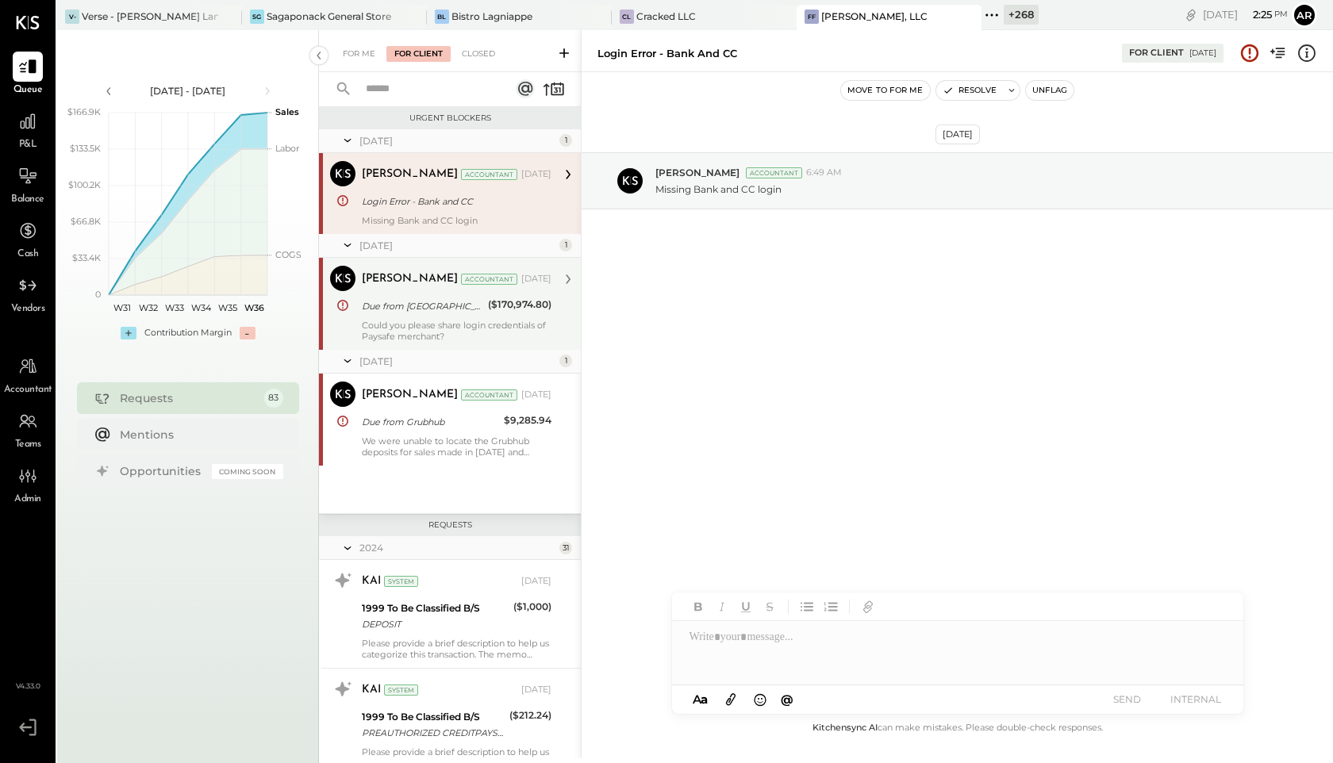
click at [425, 305] on div "Due from Paysafe" at bounding box center [422, 306] width 121 height 16
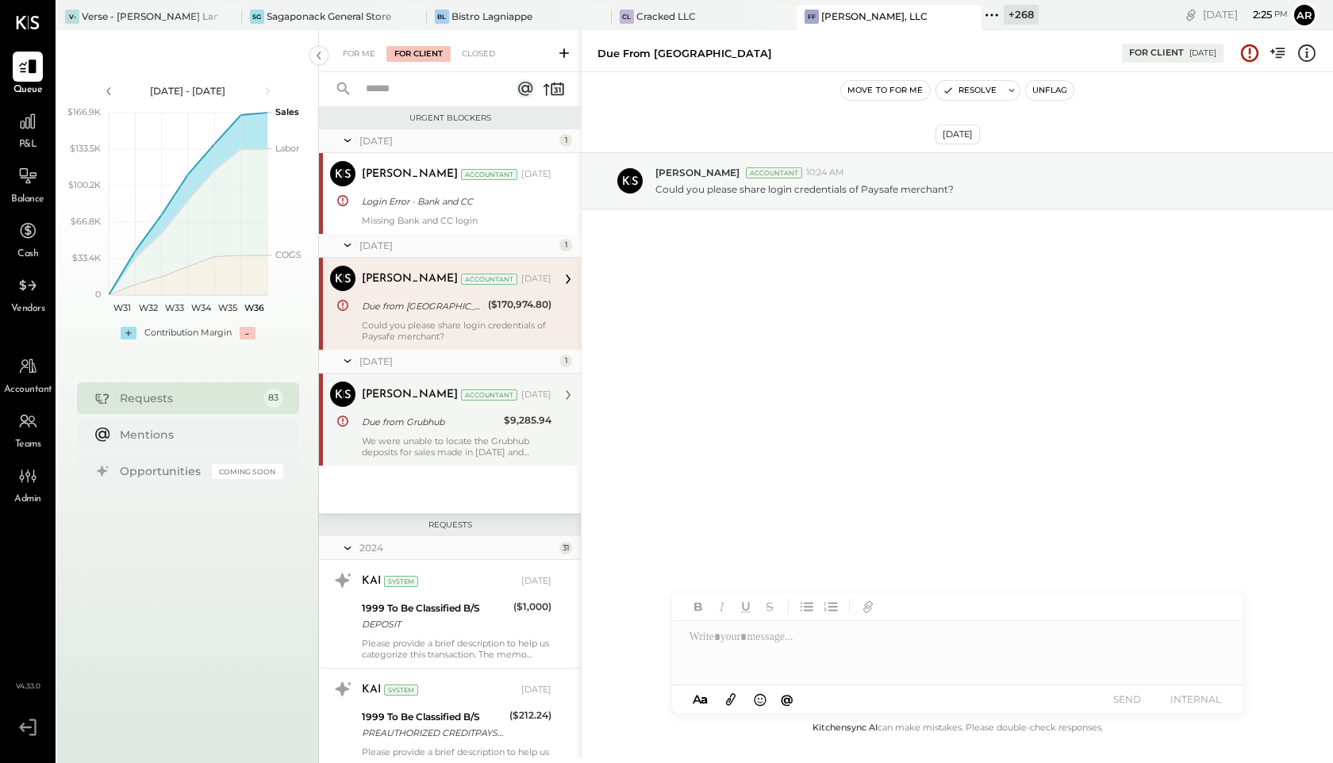
click at [433, 413] on div "Due from Grubhub" at bounding box center [430, 422] width 137 height 19
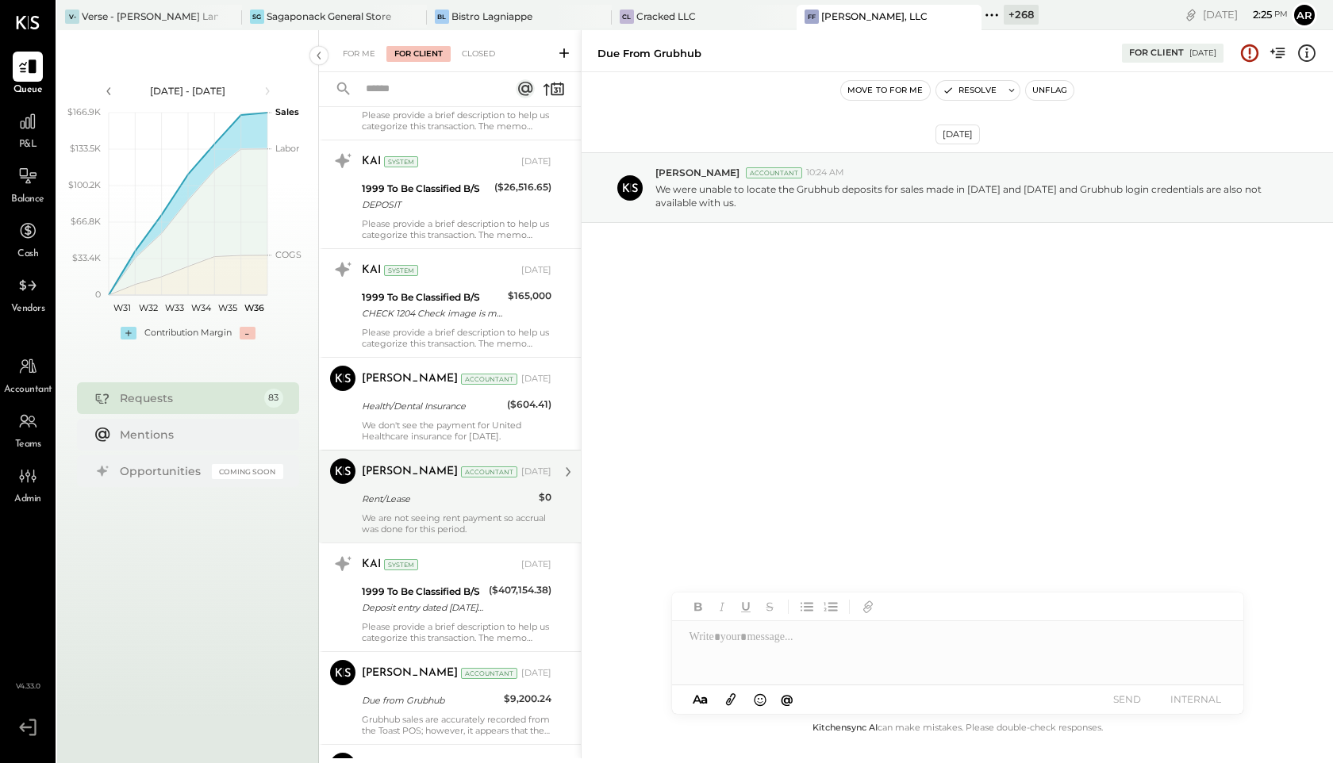
scroll to position [4502, 0]
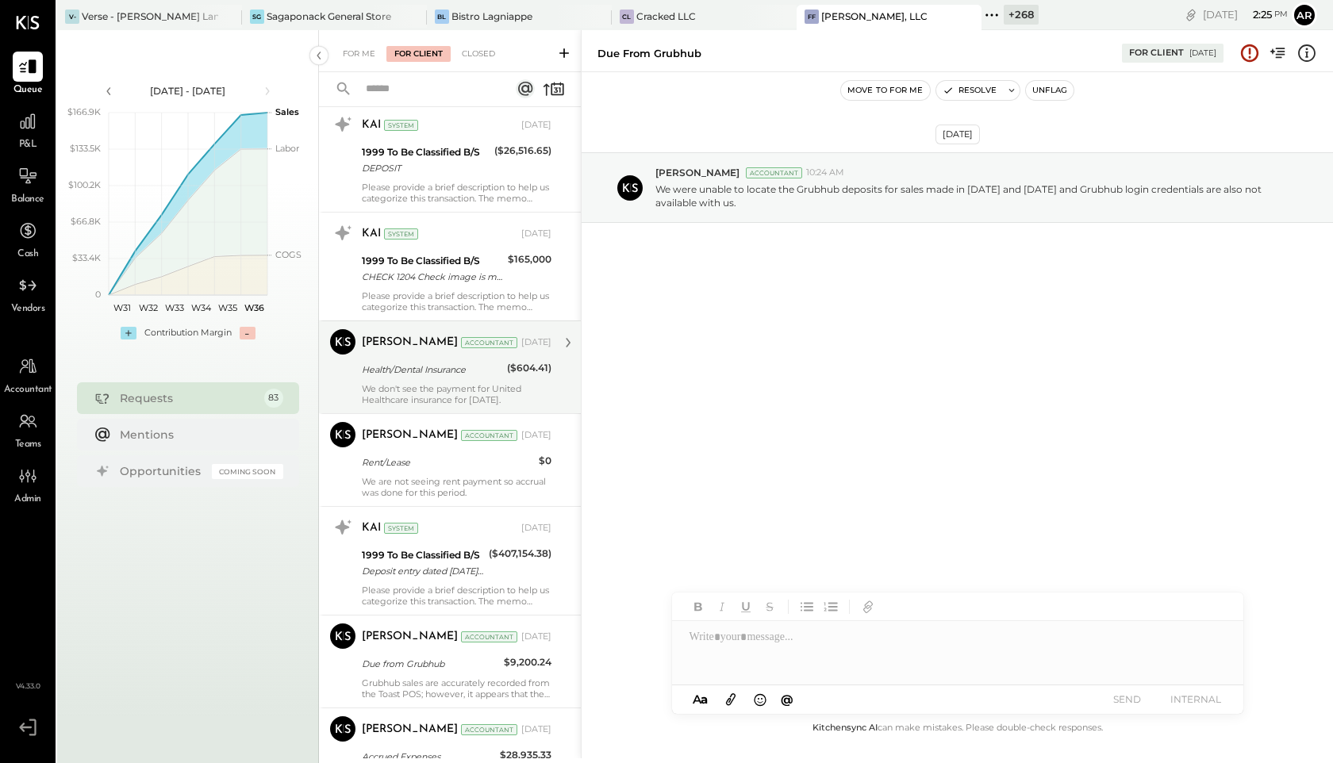
click at [422, 362] on div "Health/Dental Insurance" at bounding box center [432, 370] width 140 height 16
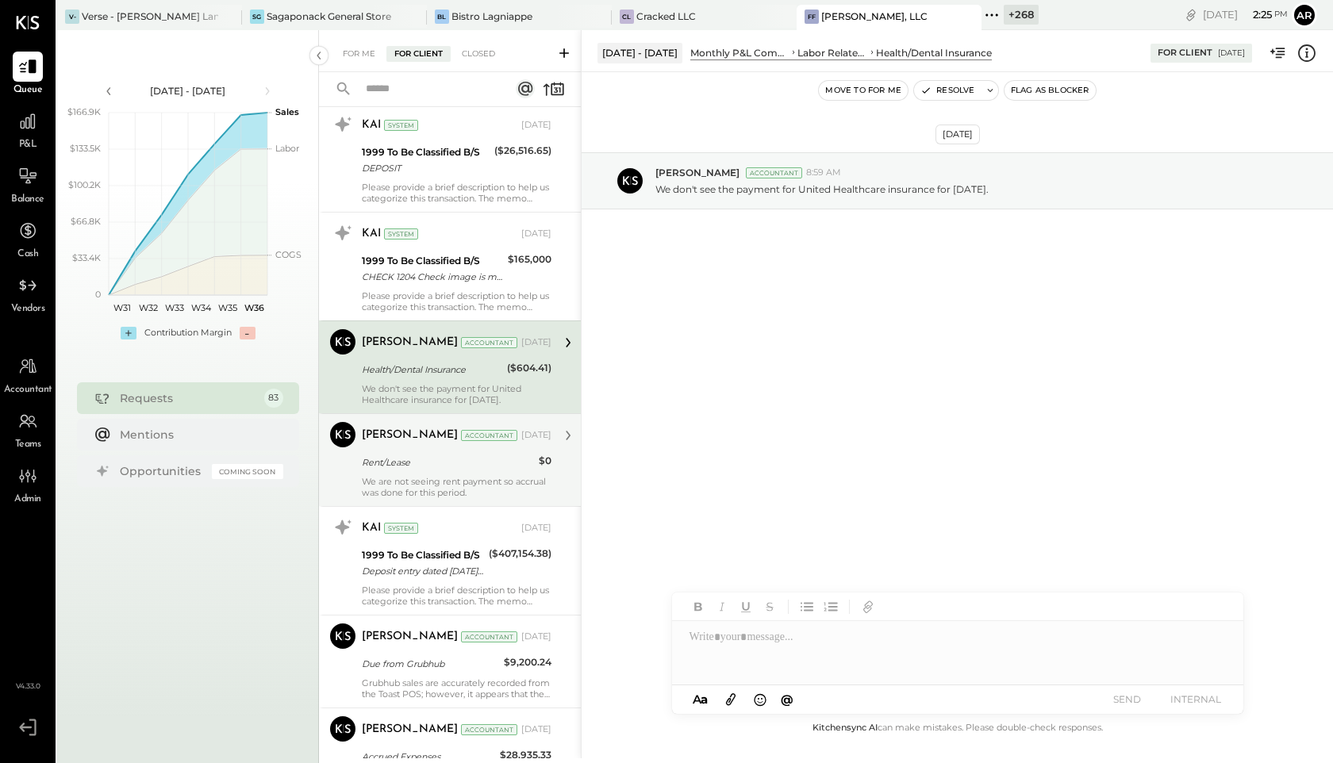
click at [431, 469] on div "Rent/Lease" at bounding box center [448, 463] width 172 height 16
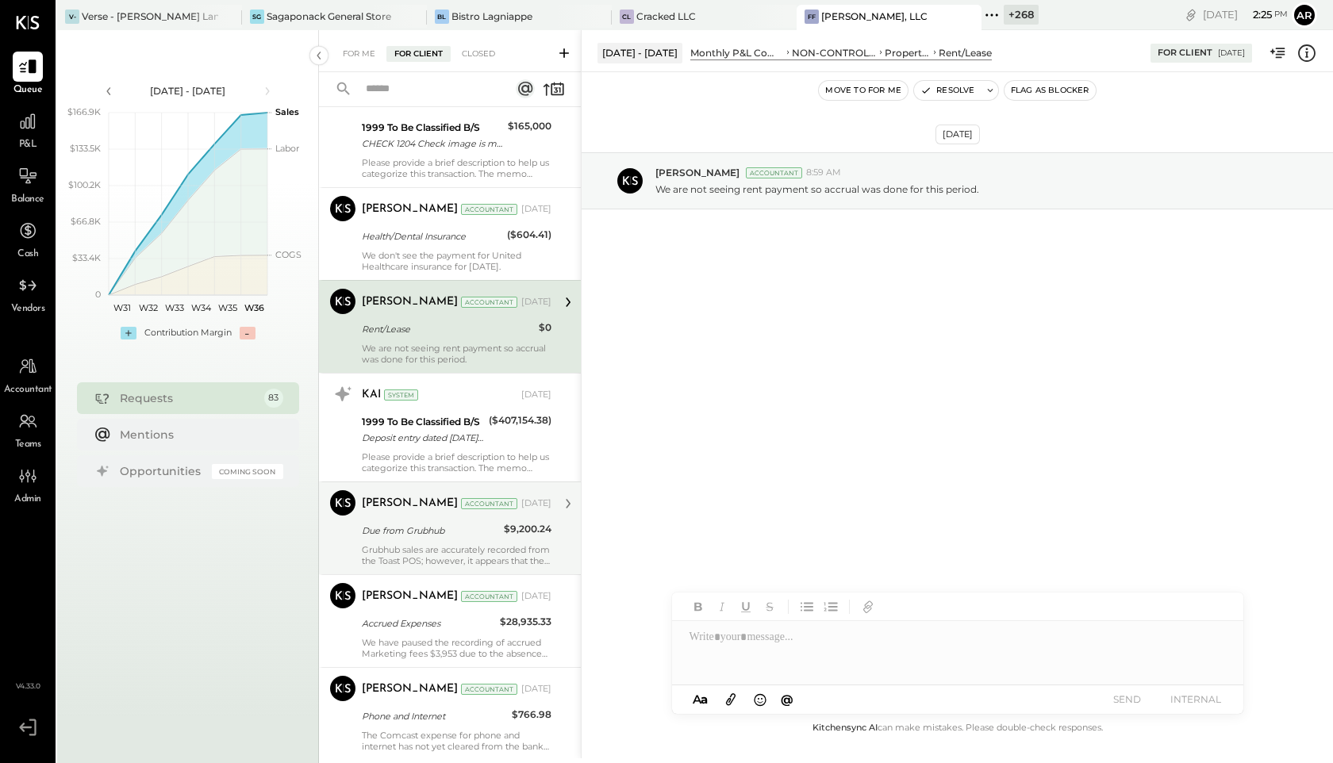
scroll to position [4656, 0]
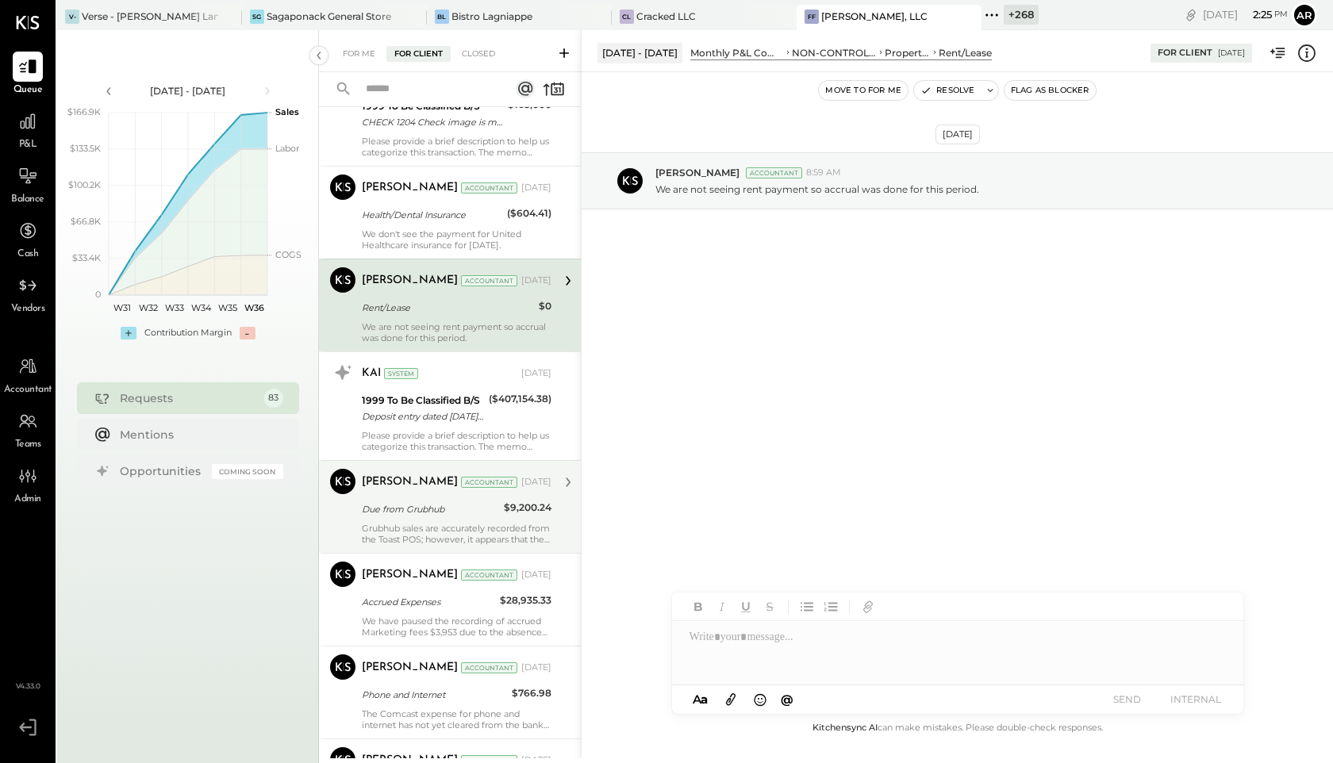
click at [438, 503] on div "Due from Grubhub" at bounding box center [430, 509] width 137 height 16
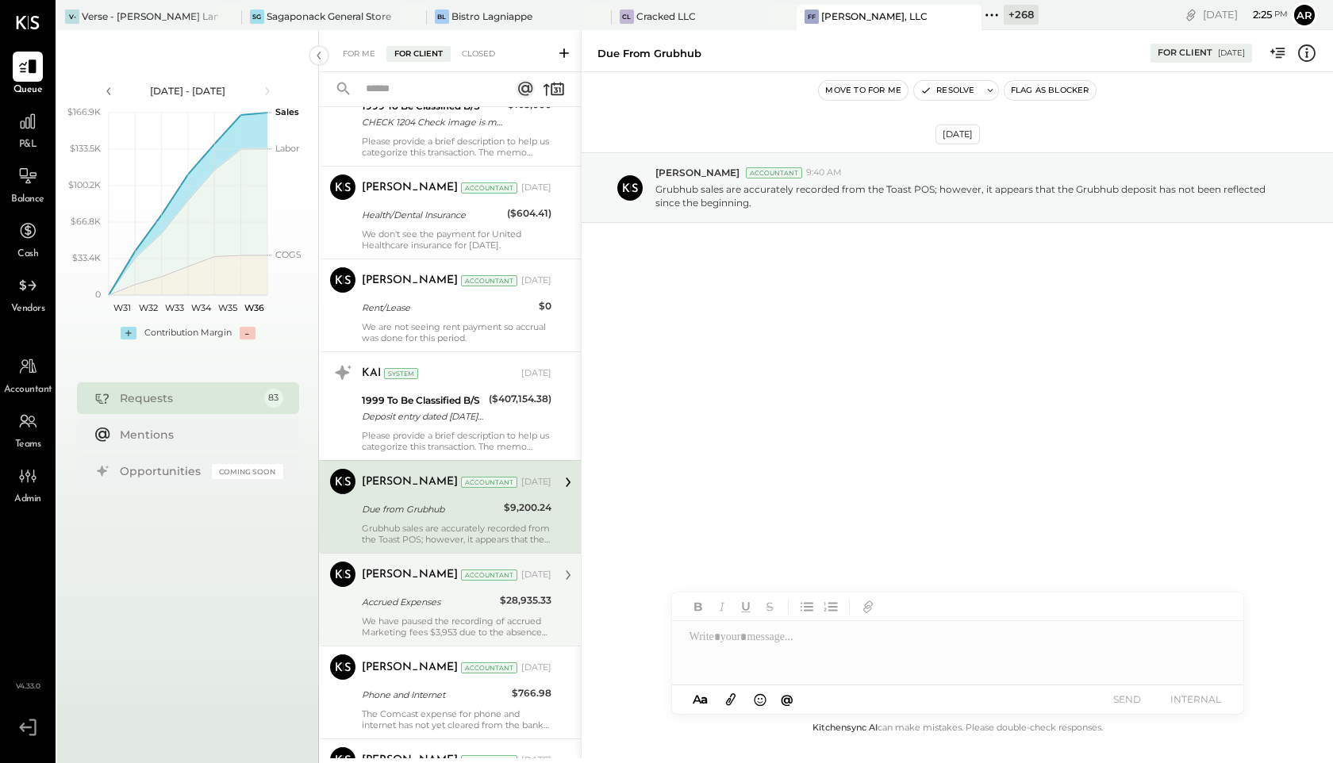
click at [425, 613] on div "Kapil Pandya Accountant Mar 11, 2025 Accrued Expenses $28,935.33 We have paused…" at bounding box center [457, 600] width 190 height 76
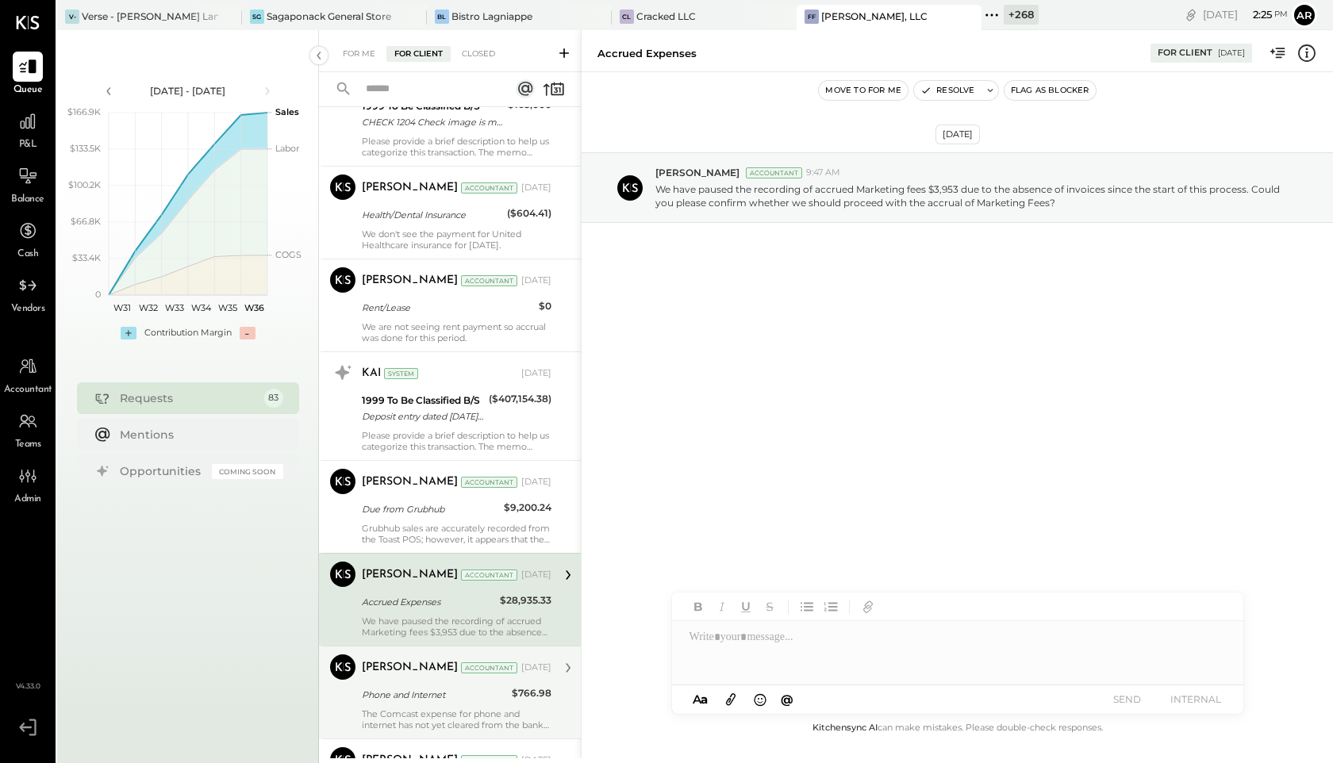
click at [418, 687] on div "Phone and Internet" at bounding box center [434, 695] width 145 height 16
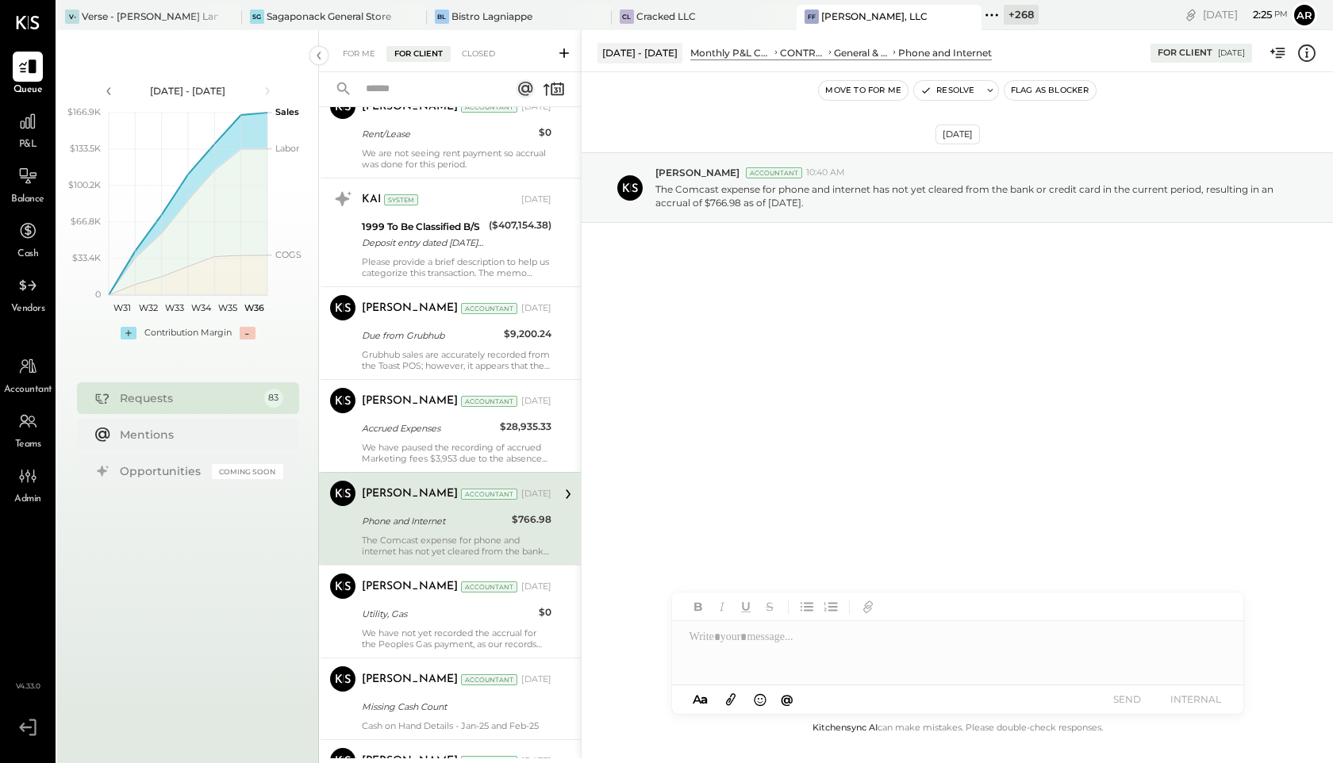
scroll to position [4855, 0]
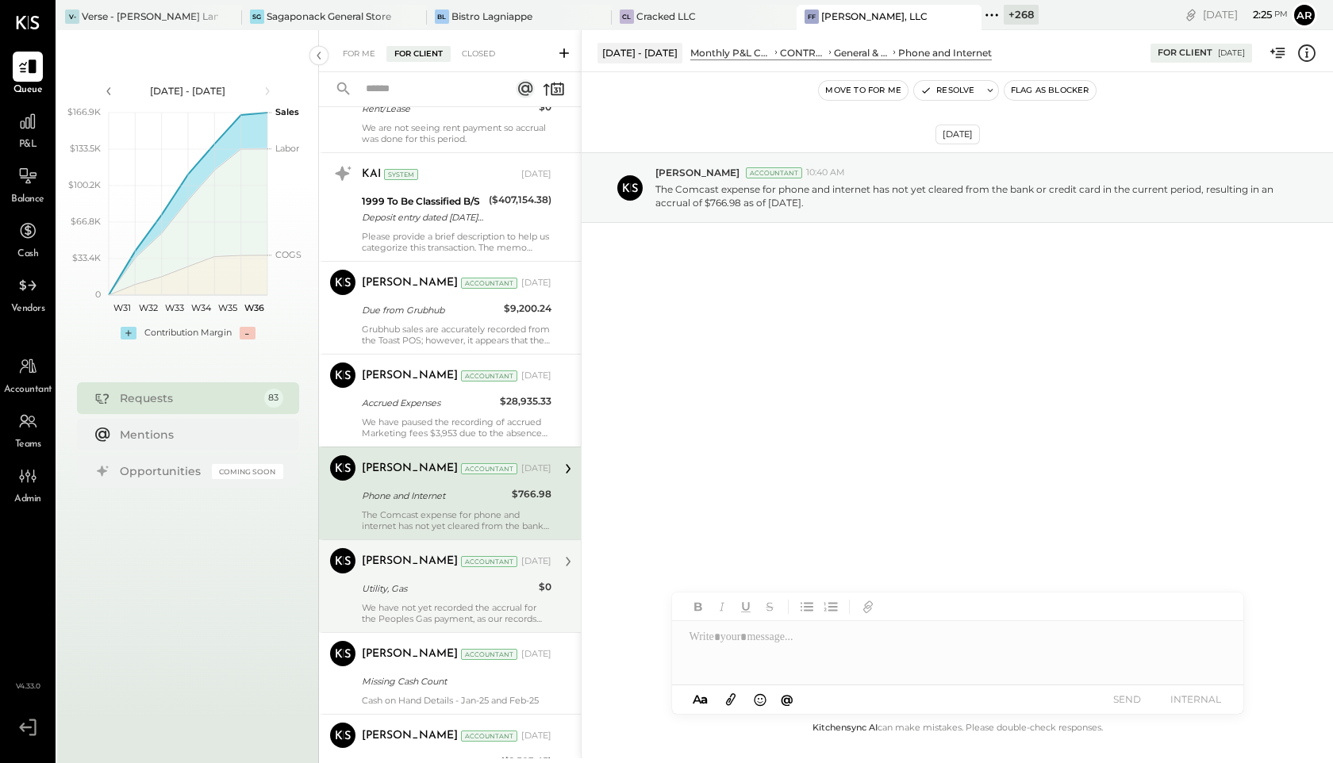
click at [416, 593] on div "Utility, Gas" at bounding box center [448, 589] width 172 height 16
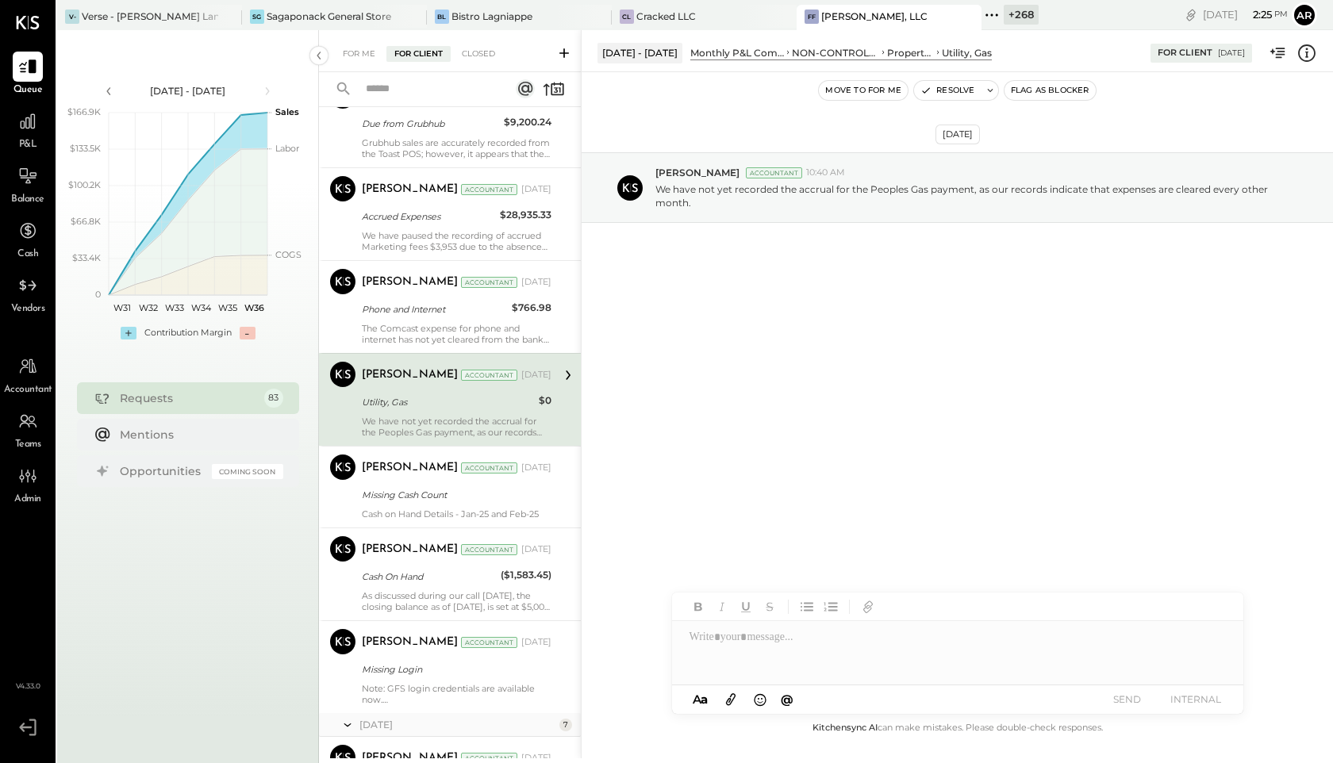
scroll to position [5045, 0]
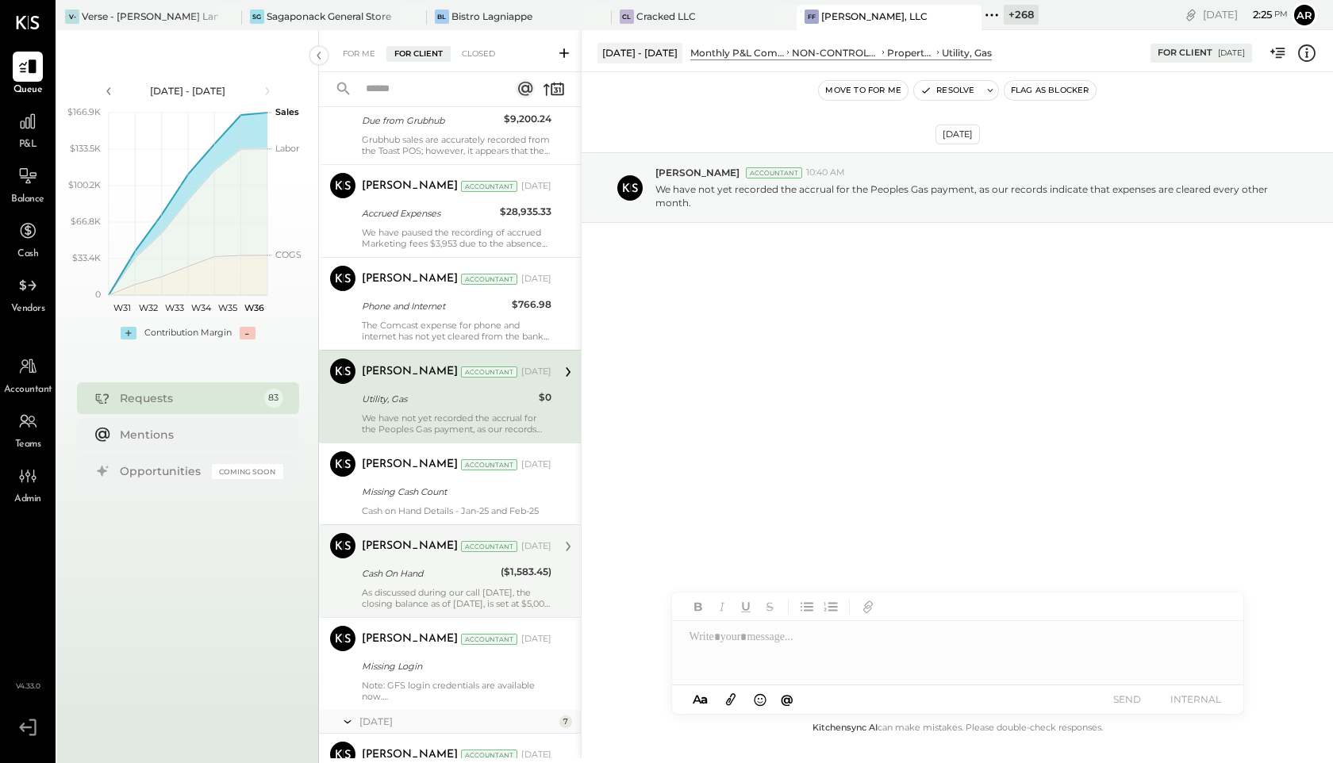
click at [426, 574] on div "Cash On Hand" at bounding box center [429, 574] width 134 height 16
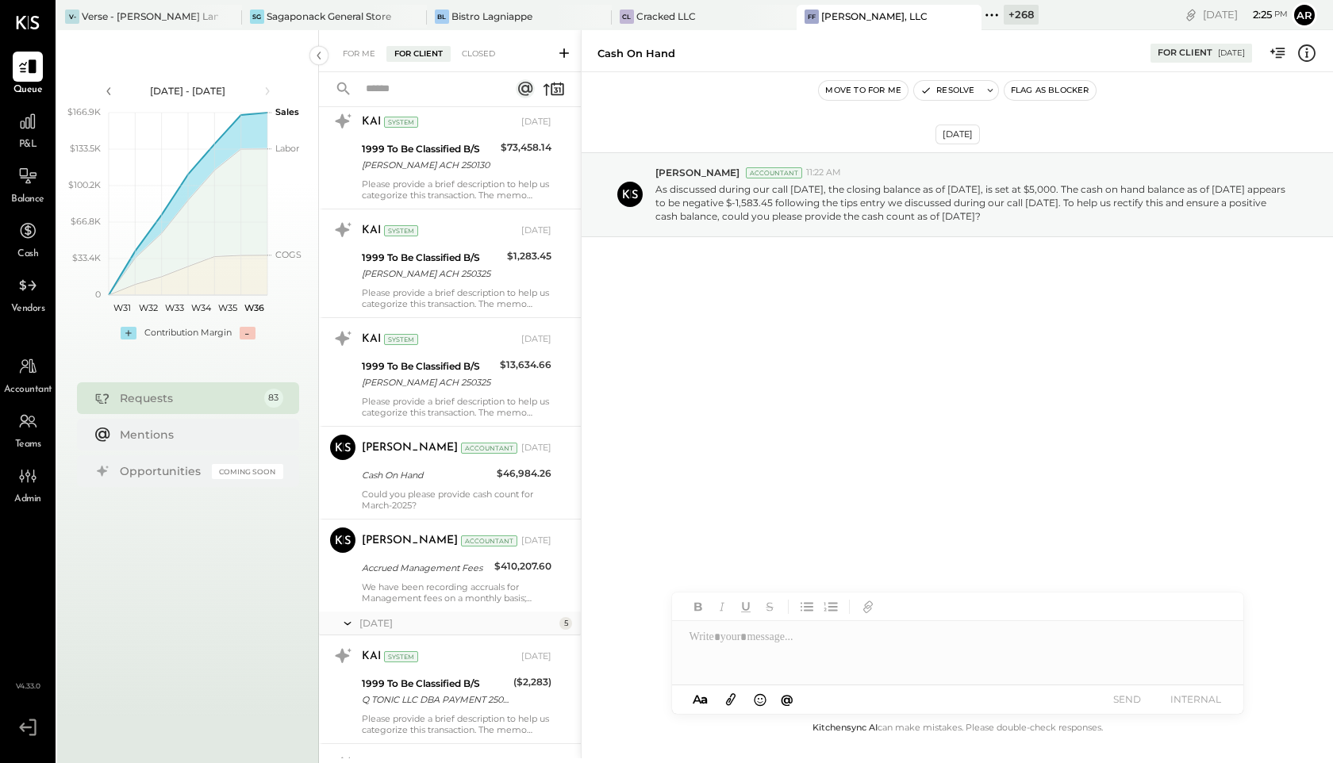
scroll to position [5874, 0]
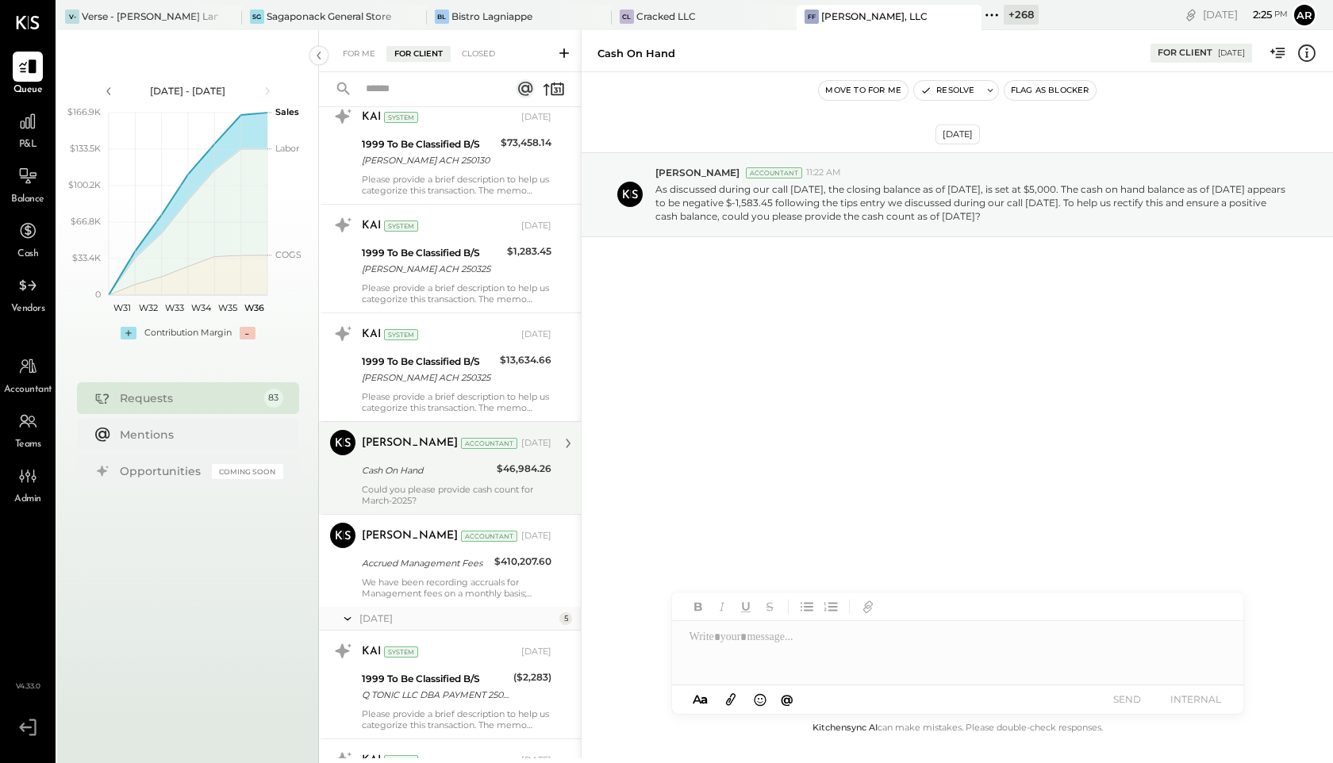
click at [433, 463] on div "Cash On Hand" at bounding box center [427, 471] width 130 height 16
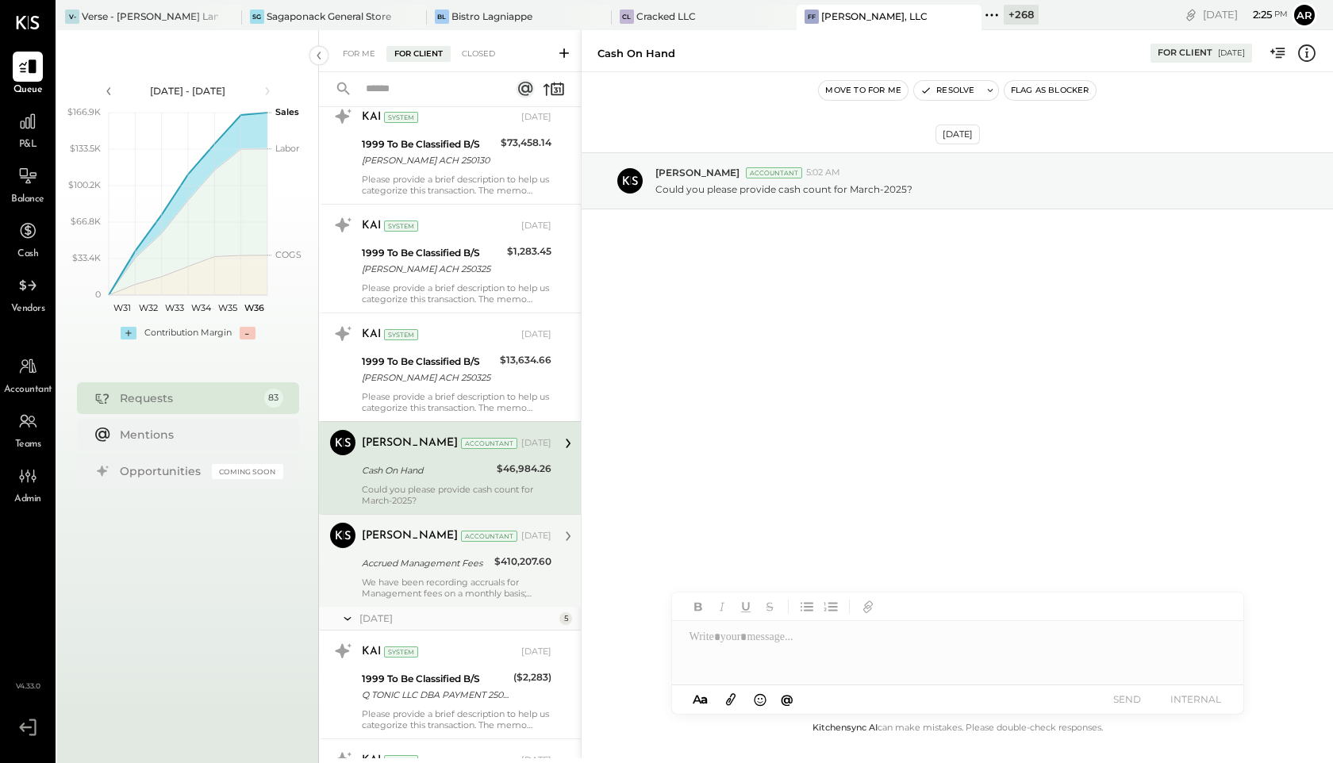
click at [439, 575] on div "Kapil Pandya Accountant Apr 10, 2025 Accrued Management Fees $410,207.60 We hav…" at bounding box center [457, 561] width 190 height 76
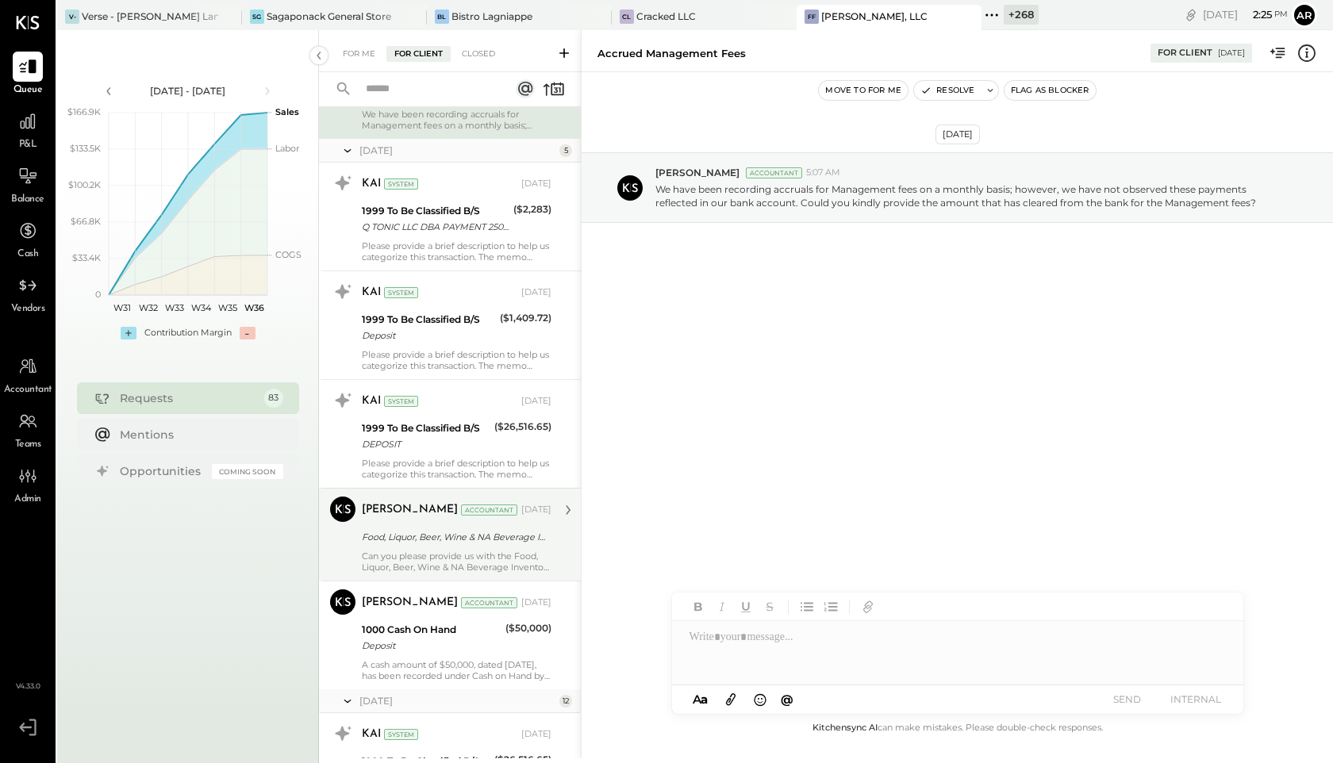
scroll to position [6362, 0]
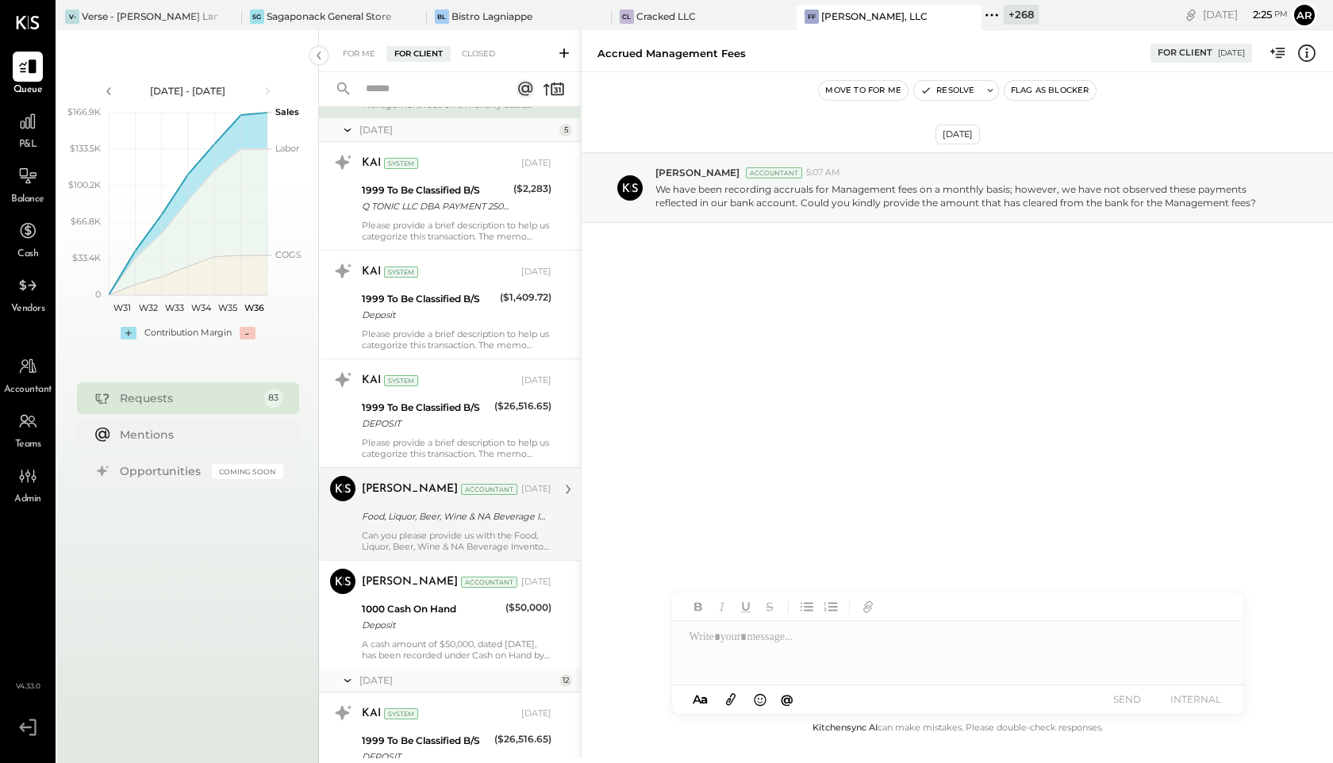
click at [434, 513] on div "Food, Liquor, Beer, Wine & NA Beverage Inventory" at bounding box center [454, 517] width 185 height 16
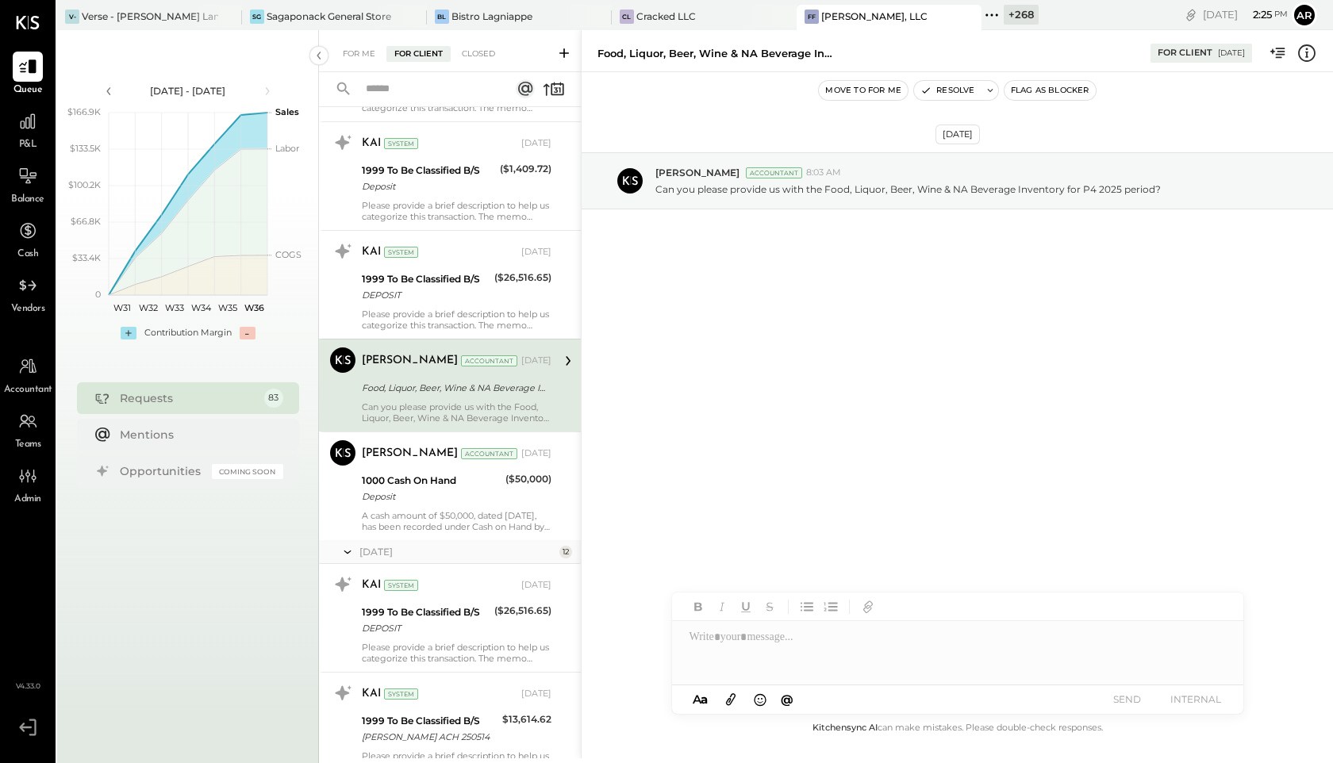
scroll to position [6515, 0]
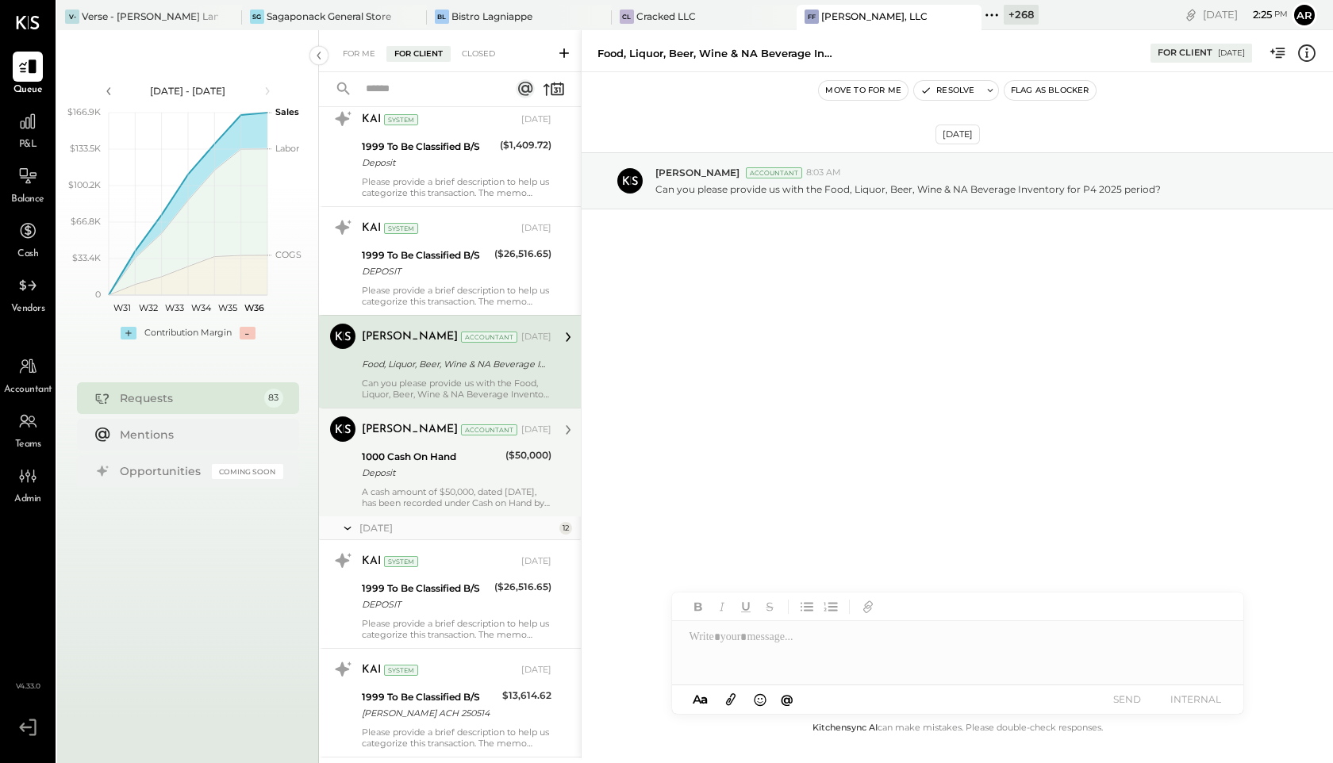
click at [440, 494] on div "A cash amount of $50,000, dated March 1, 2025, has been recorded under Cash on …" at bounding box center [457, 497] width 190 height 22
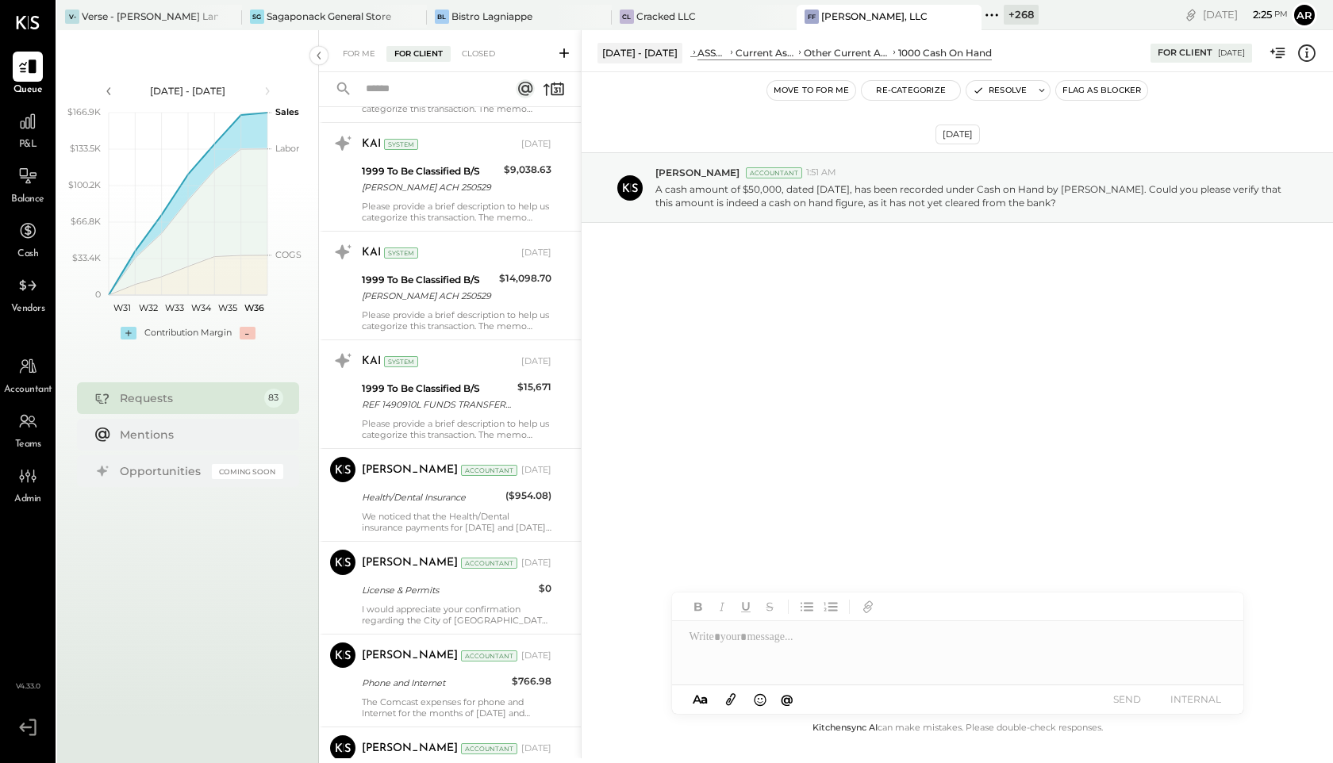
scroll to position [7151, 0]
click at [440, 494] on div "Health/Dental Insurance" at bounding box center [431, 496] width 139 height 16
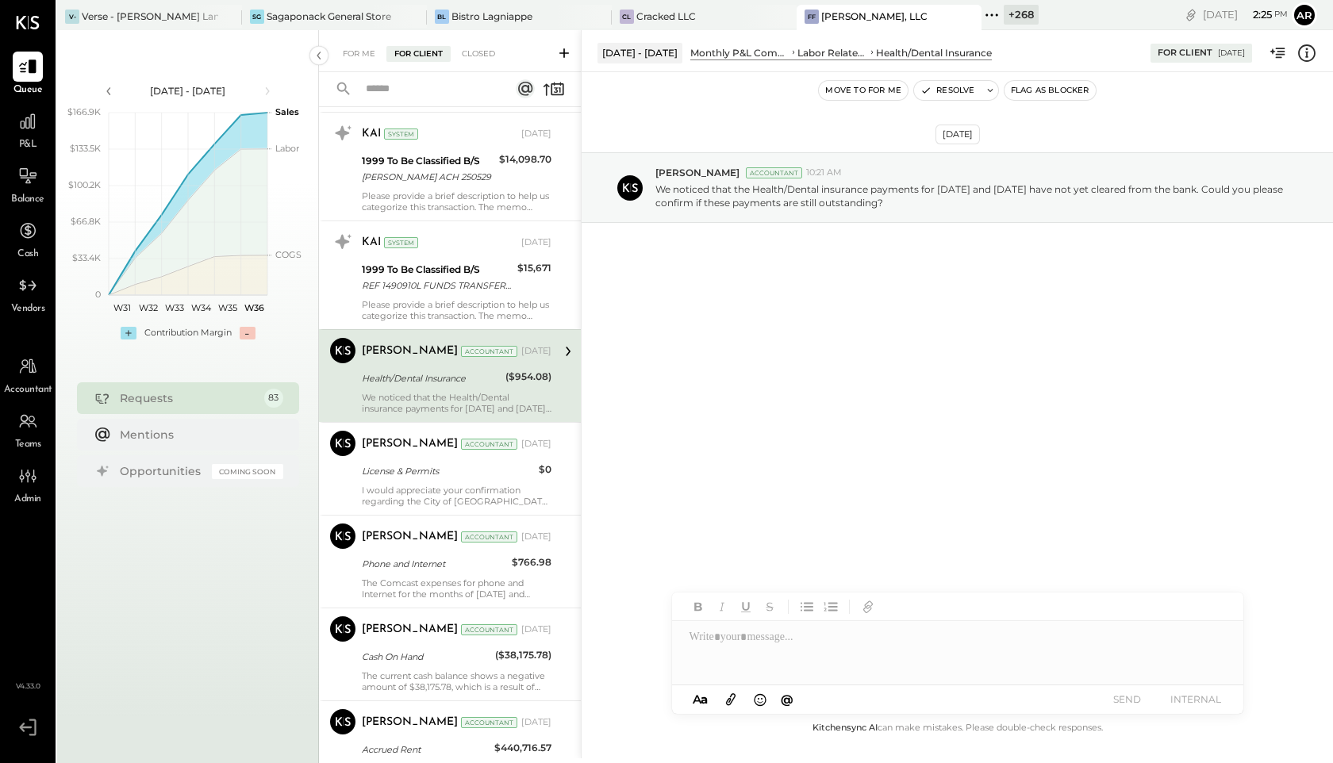
scroll to position [7351, 0]
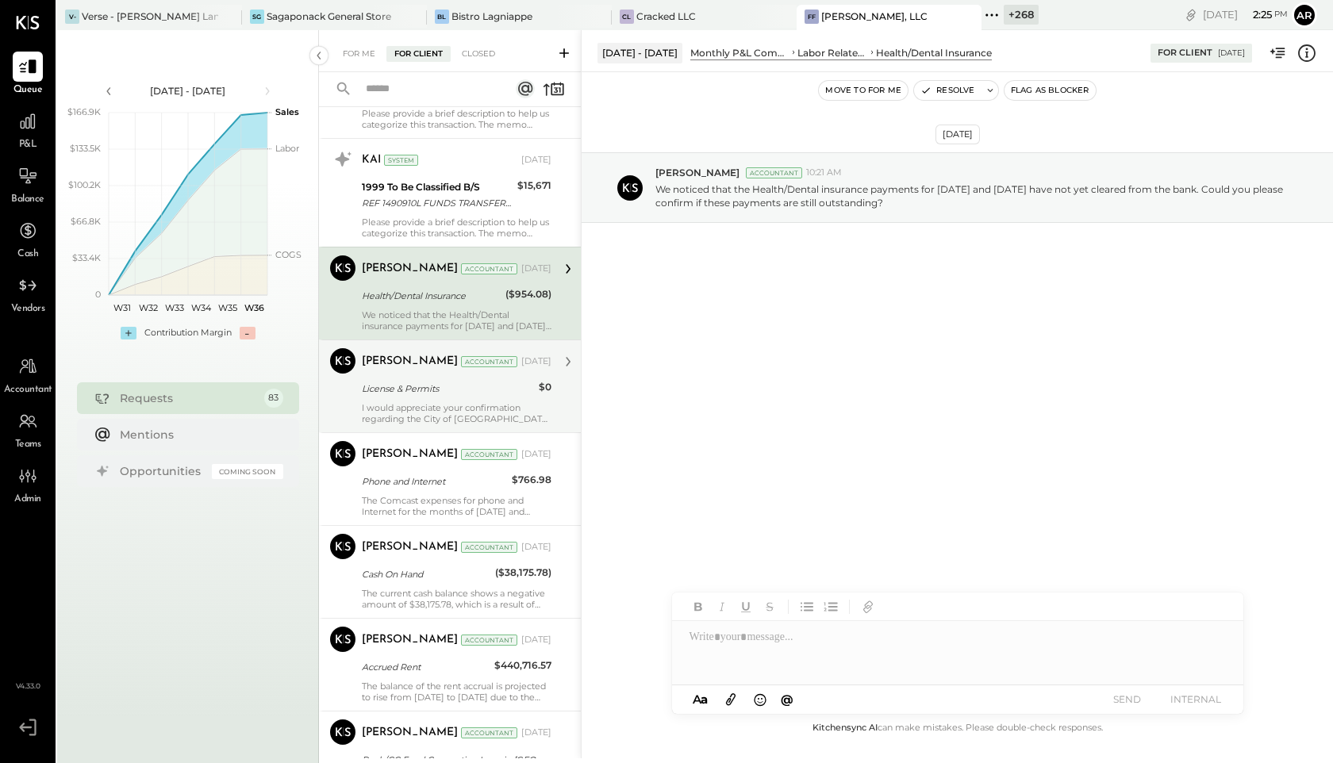
click at [446, 389] on div "License & Permits" at bounding box center [448, 389] width 172 height 16
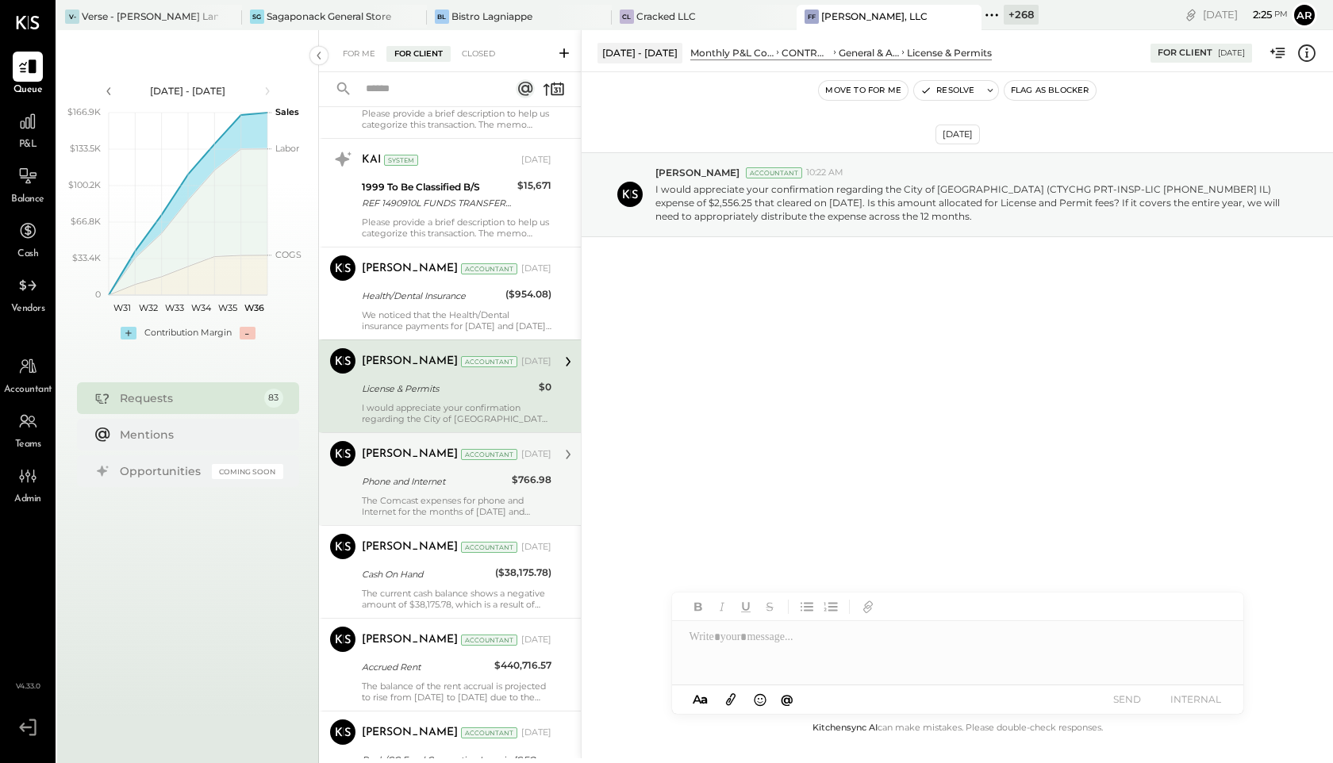
click at [442, 487] on div "Phone and Internet" at bounding box center [434, 482] width 145 height 16
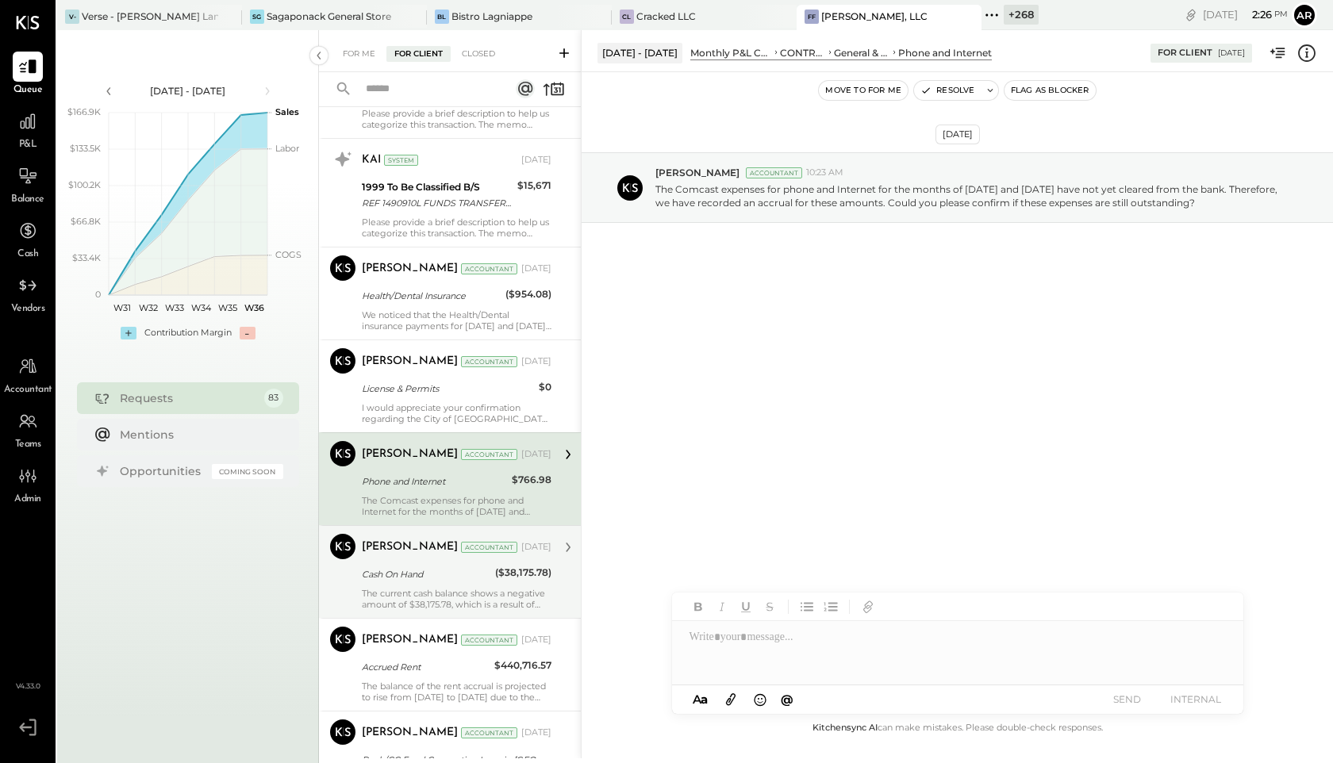
click at [439, 581] on div "Cash On Hand" at bounding box center [426, 575] width 129 height 16
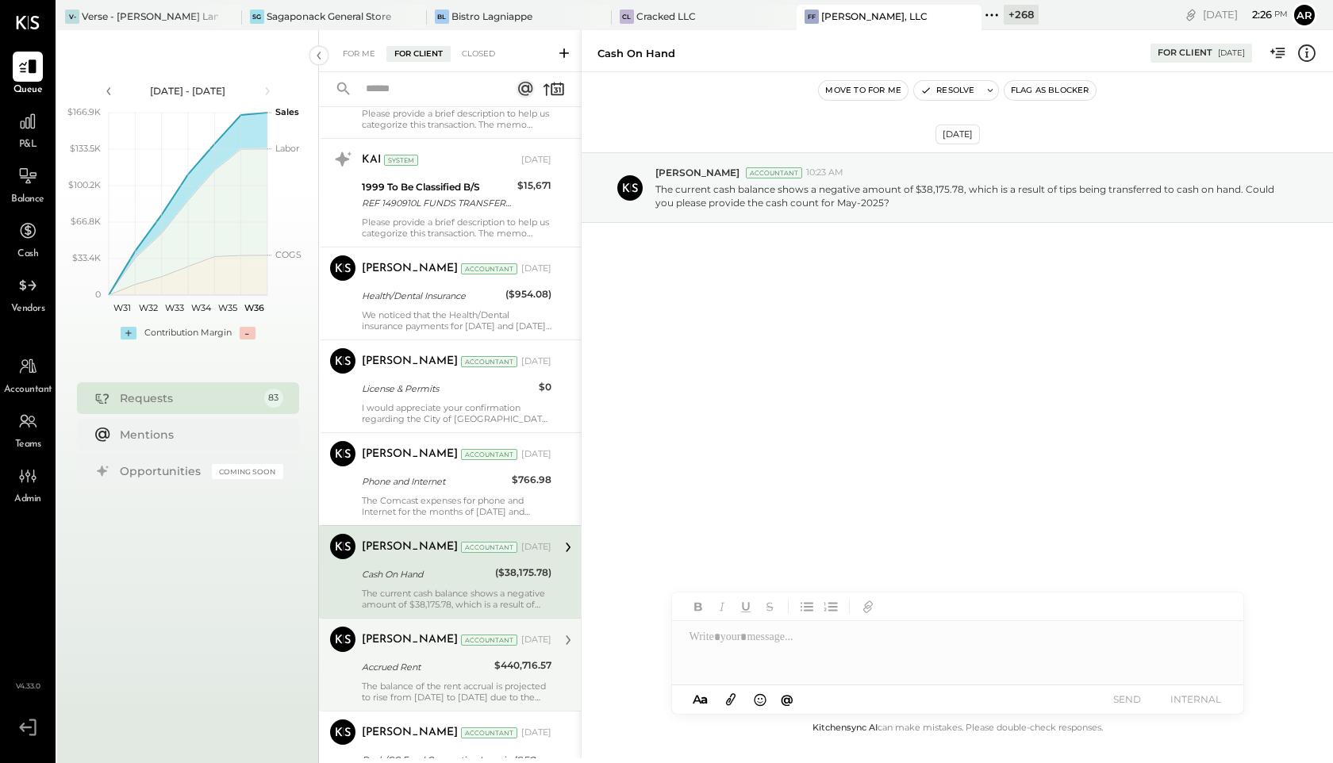
click at [420, 663] on div "Accrued Rent" at bounding box center [426, 667] width 128 height 16
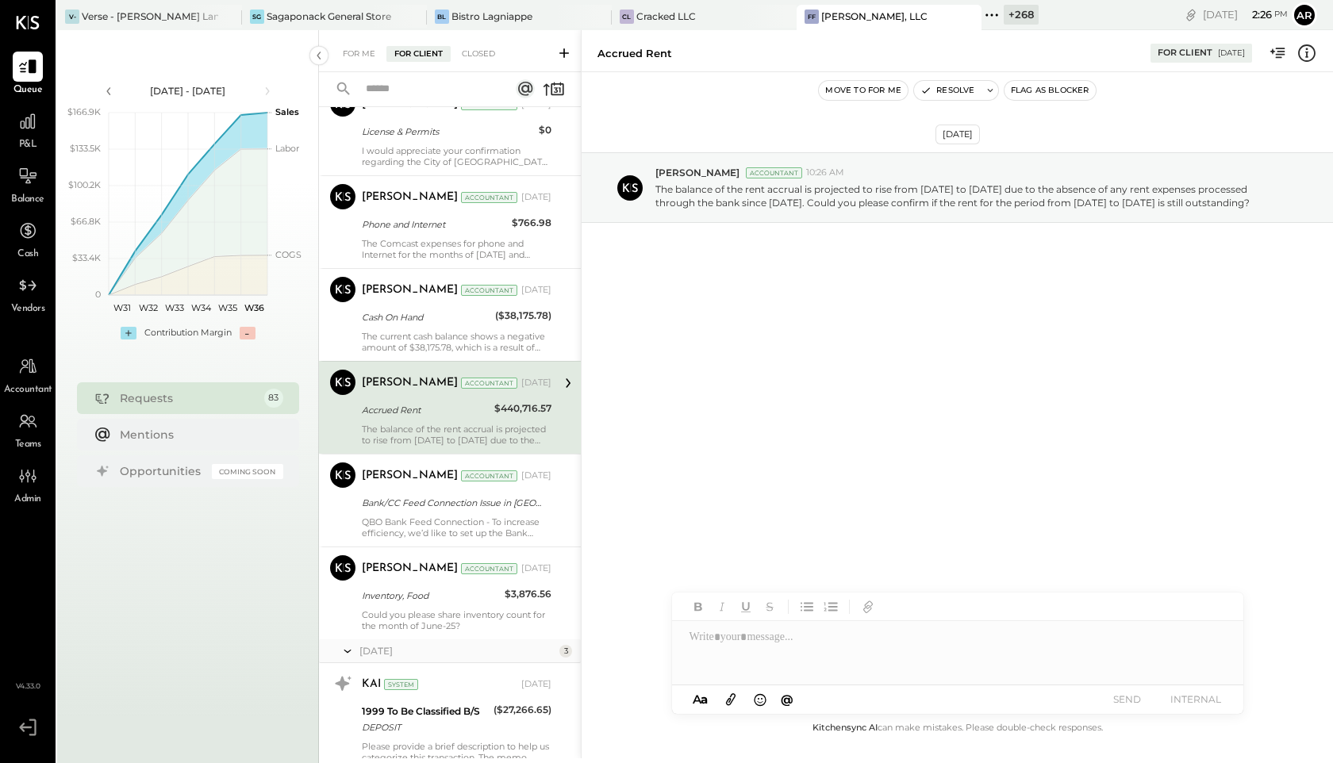
scroll to position [7659, 0]
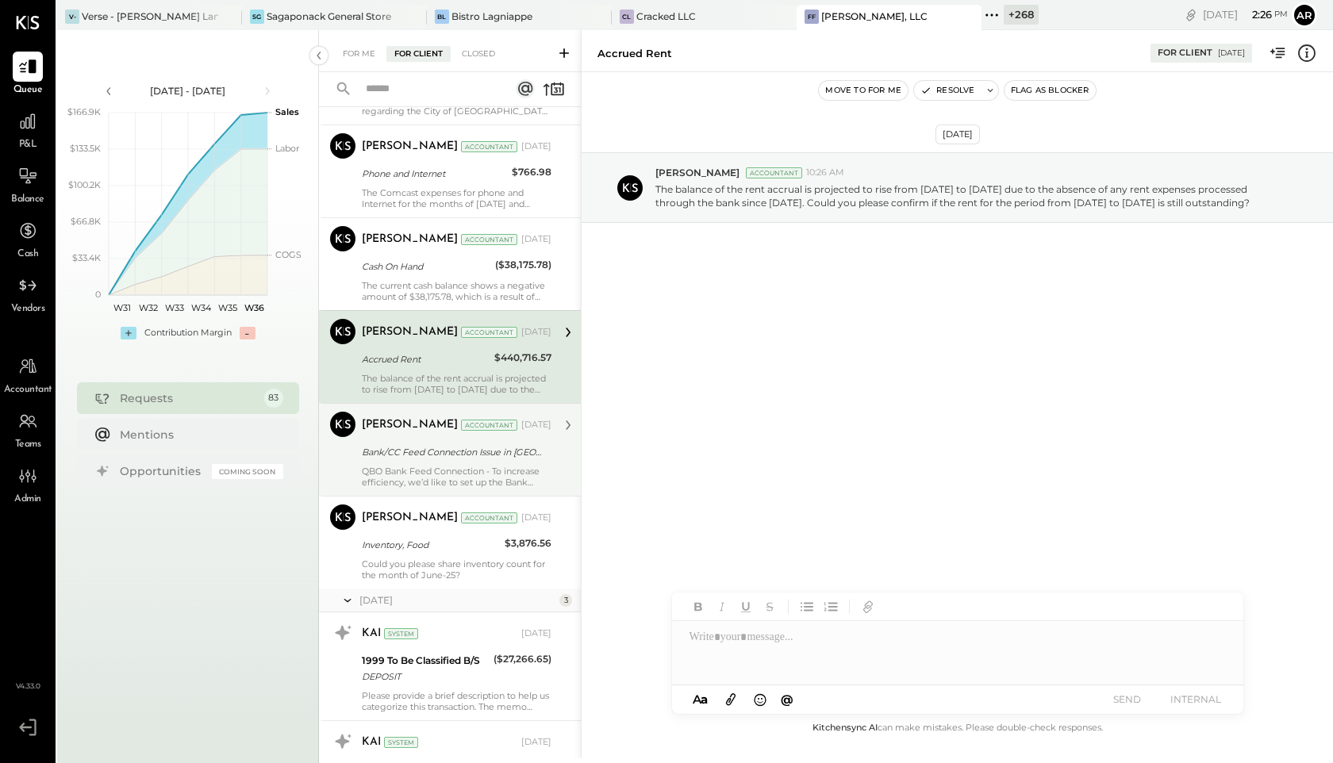
click at [410, 474] on div "QBO Bank Feed Connection - To increase efficiency, we’d like to set up the Bank…" at bounding box center [457, 477] width 190 height 22
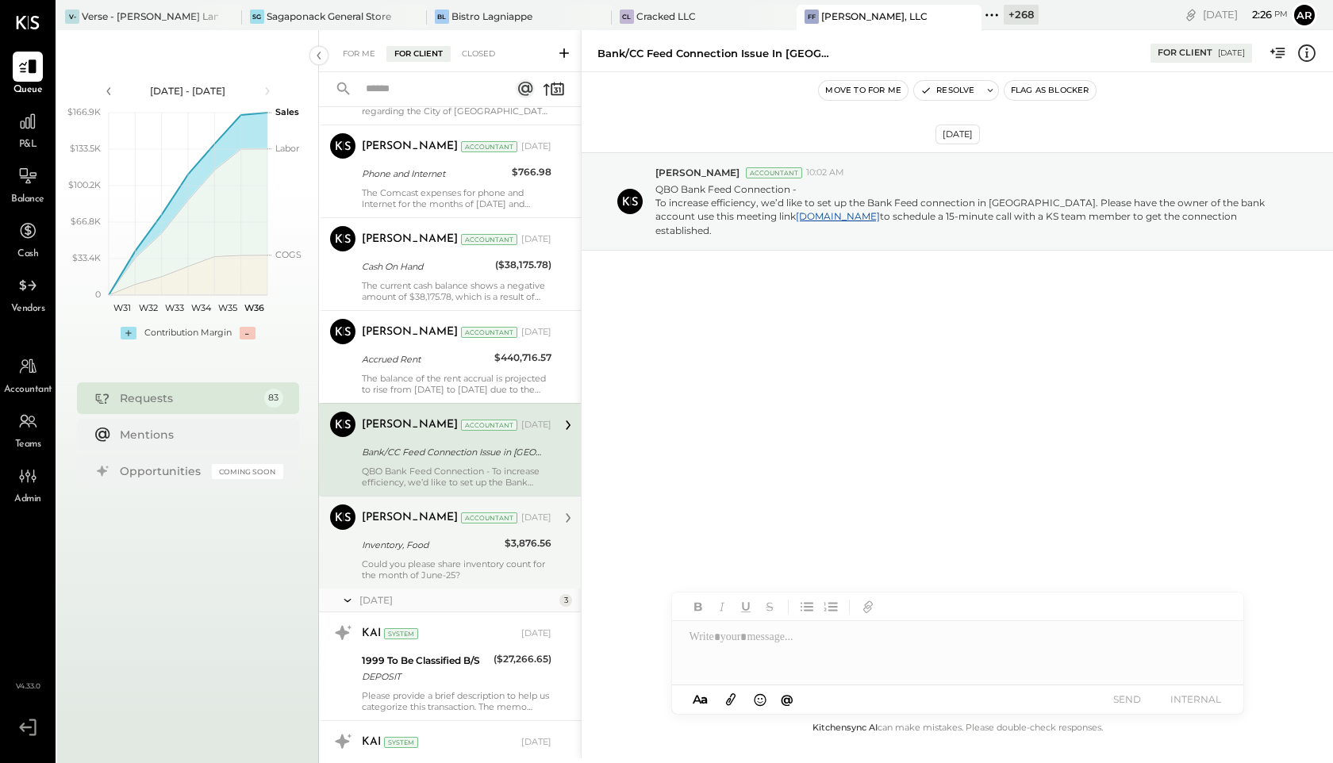
click at [421, 548] on div "Inventory, Food" at bounding box center [431, 545] width 138 height 16
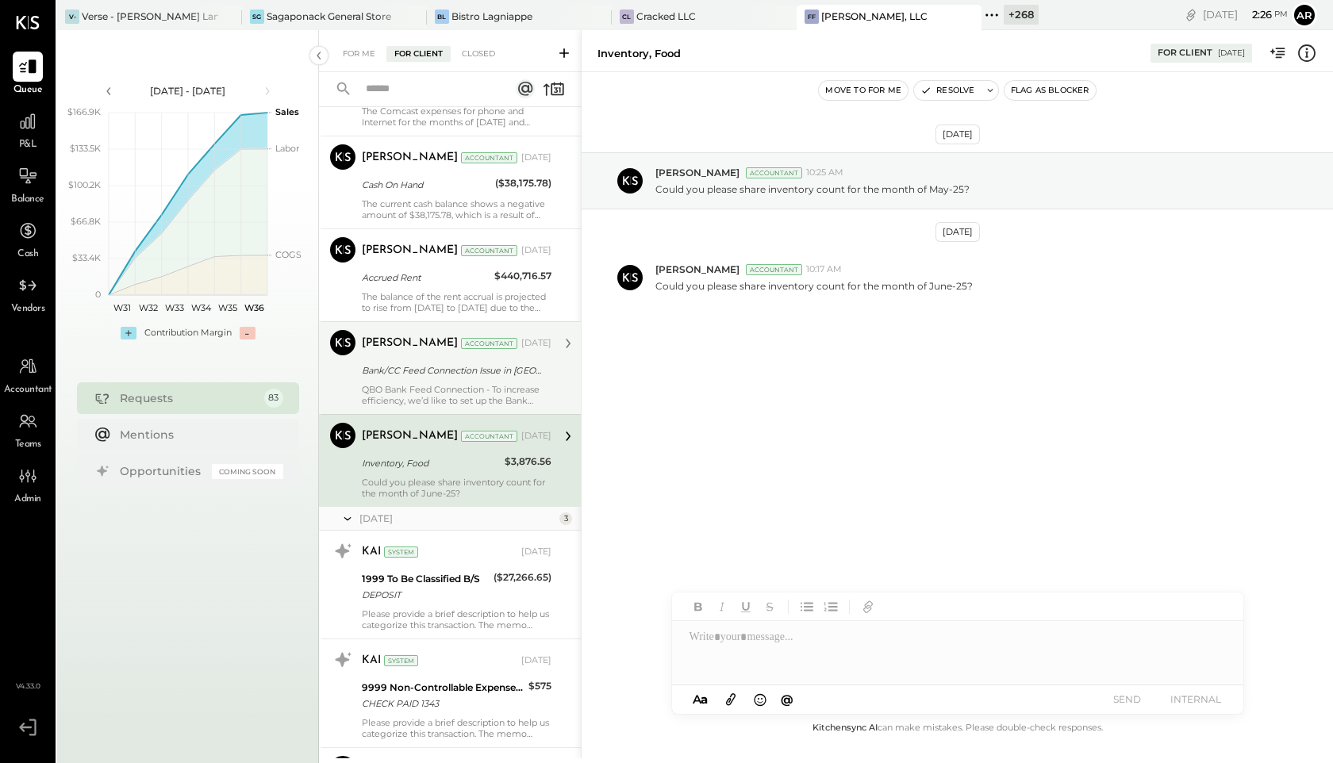
scroll to position [7771, 0]
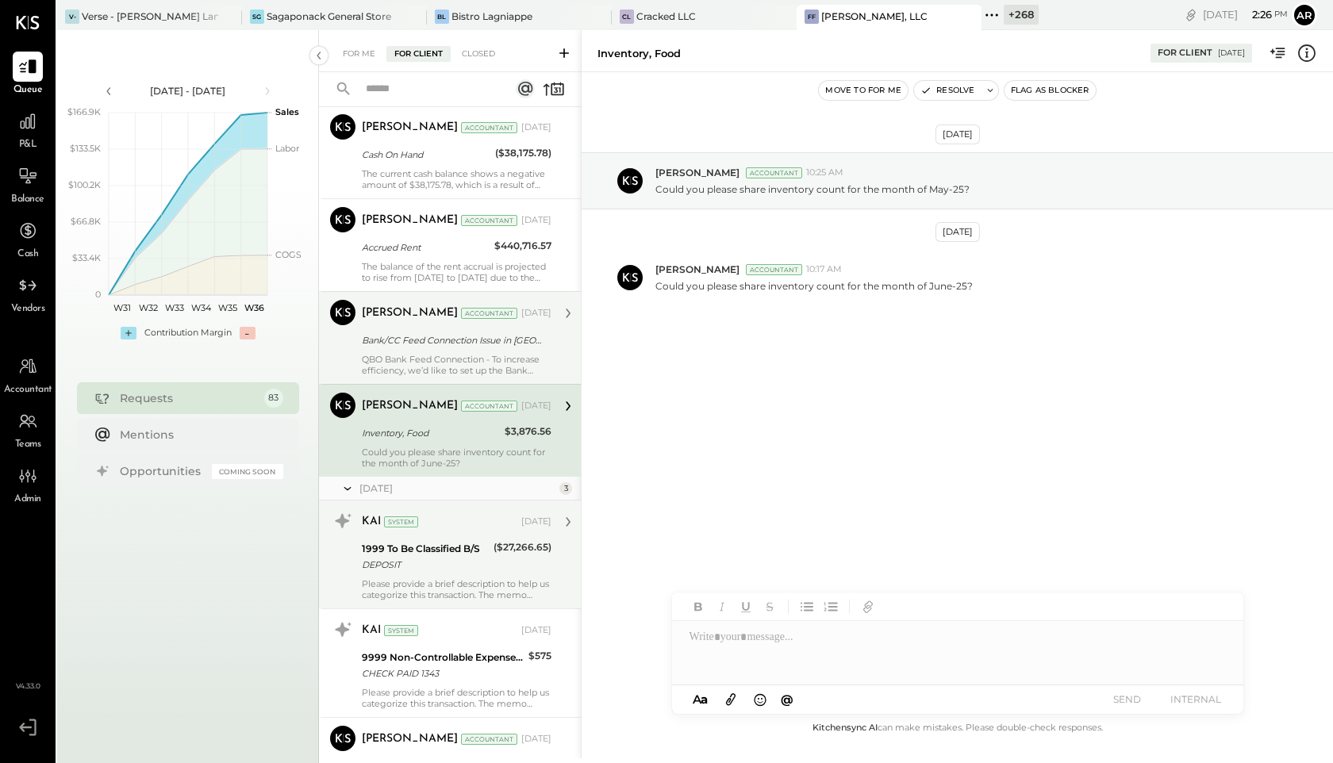
click at [433, 536] on div "KAI System Jul 10, 2025 1999 To Be Classified B/S DEPOSIT ($27,266.65) Please p…" at bounding box center [457, 555] width 190 height 92
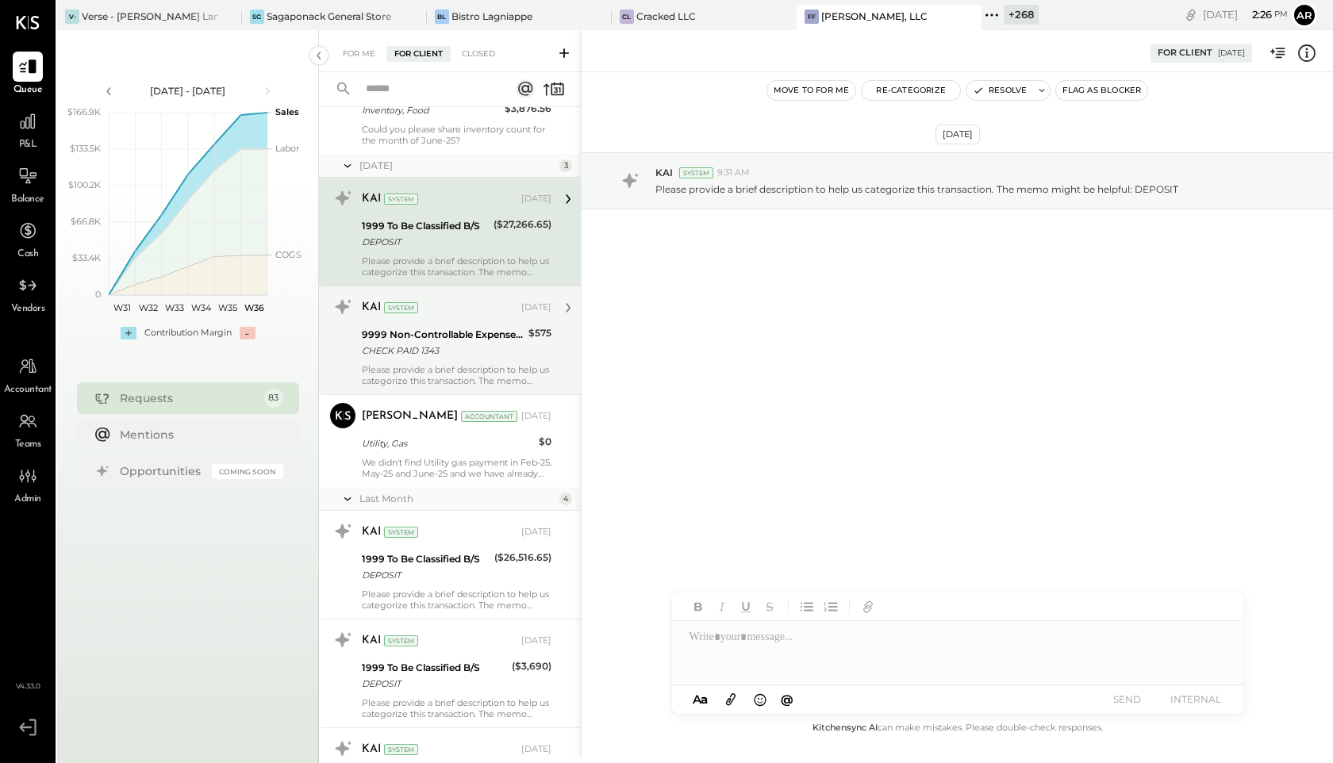
scroll to position [8107, 0]
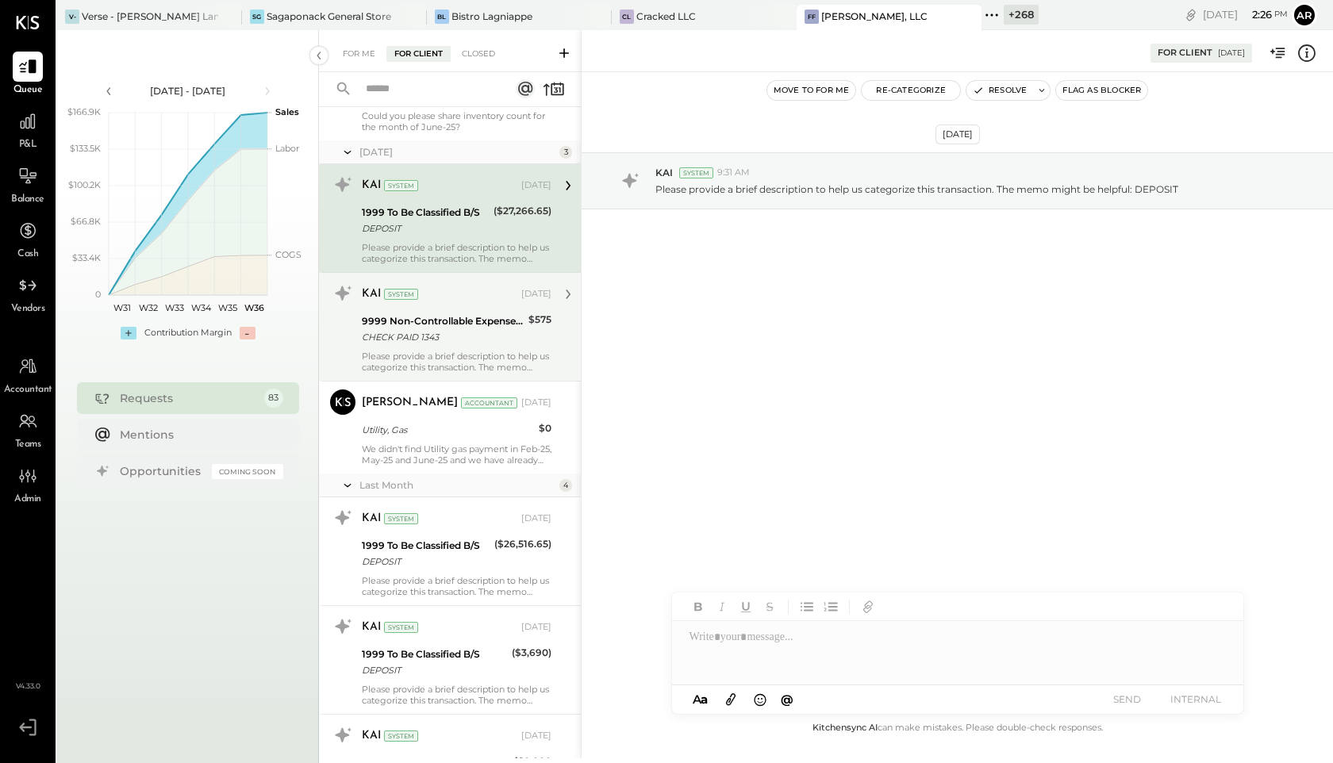
click at [459, 303] on div "KAI System Jul 10, 2025" at bounding box center [457, 294] width 190 height 22
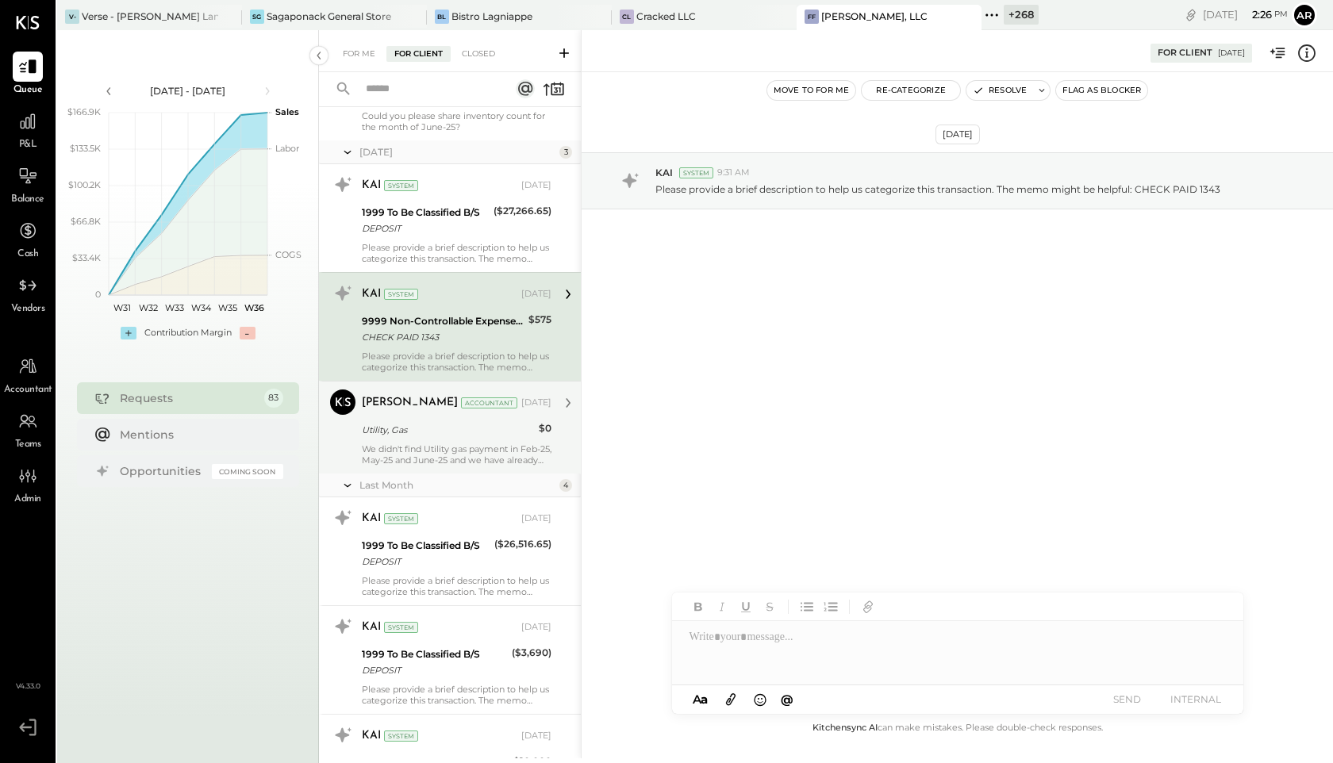
click at [458, 413] on div "Kapil Pandya Accountant Jul 11, 2025" at bounding box center [457, 403] width 190 height 22
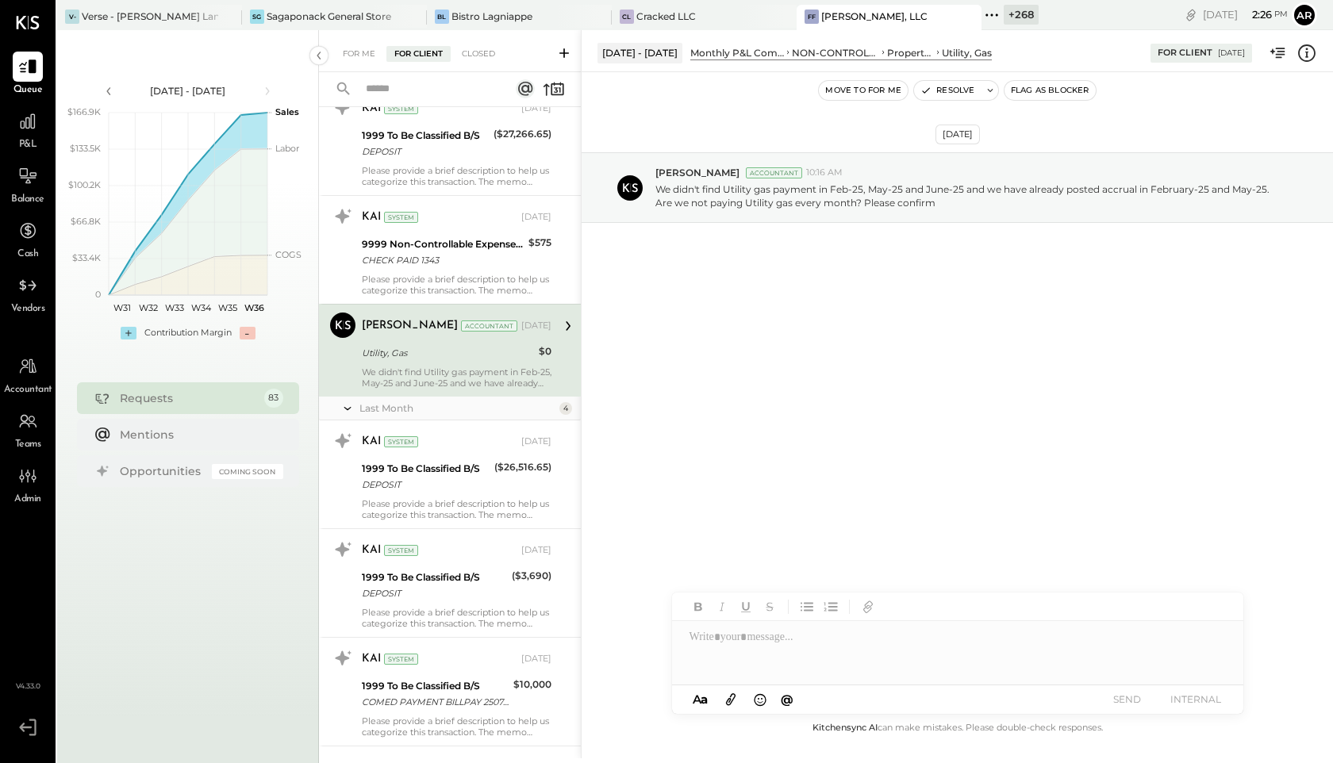
scroll to position [8310, 0]
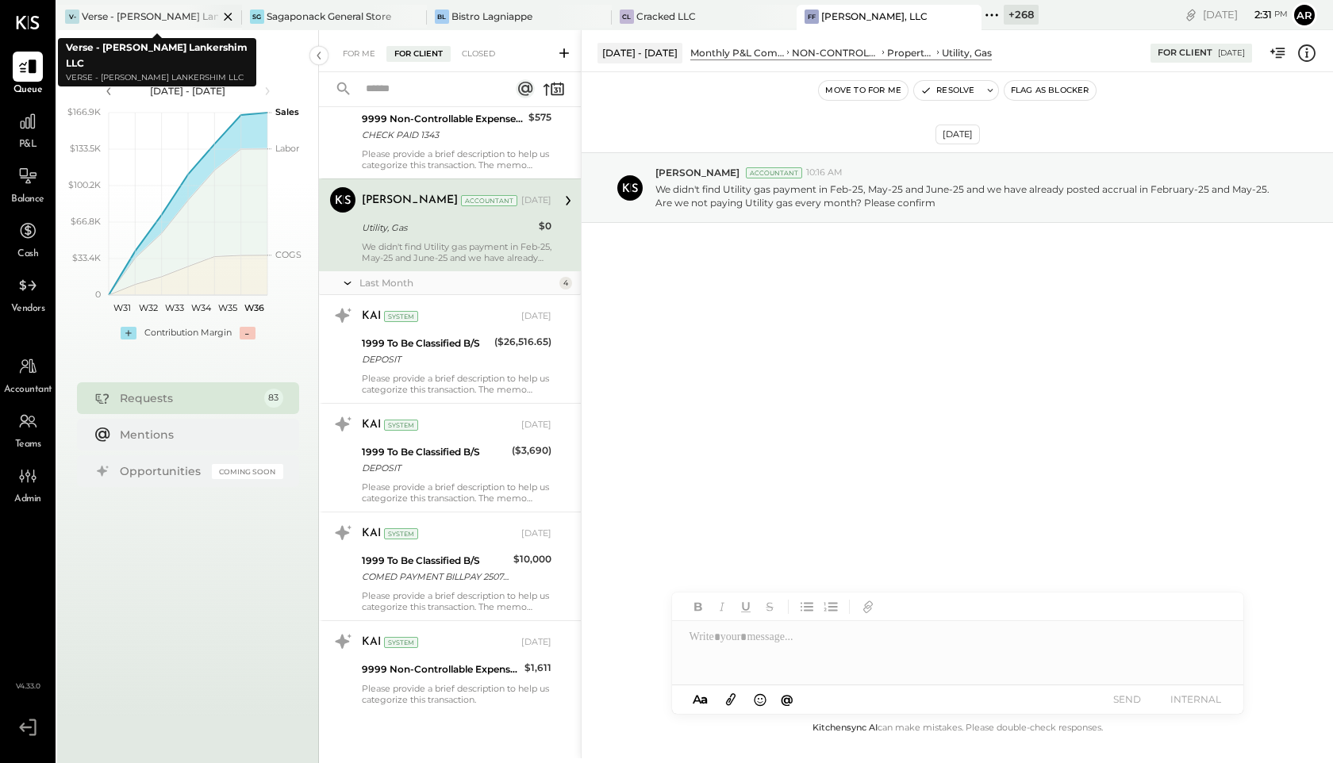
click at [136, 12] on div "Verse - [PERSON_NAME] Lankershim LLC" at bounding box center [150, 16] width 136 height 13
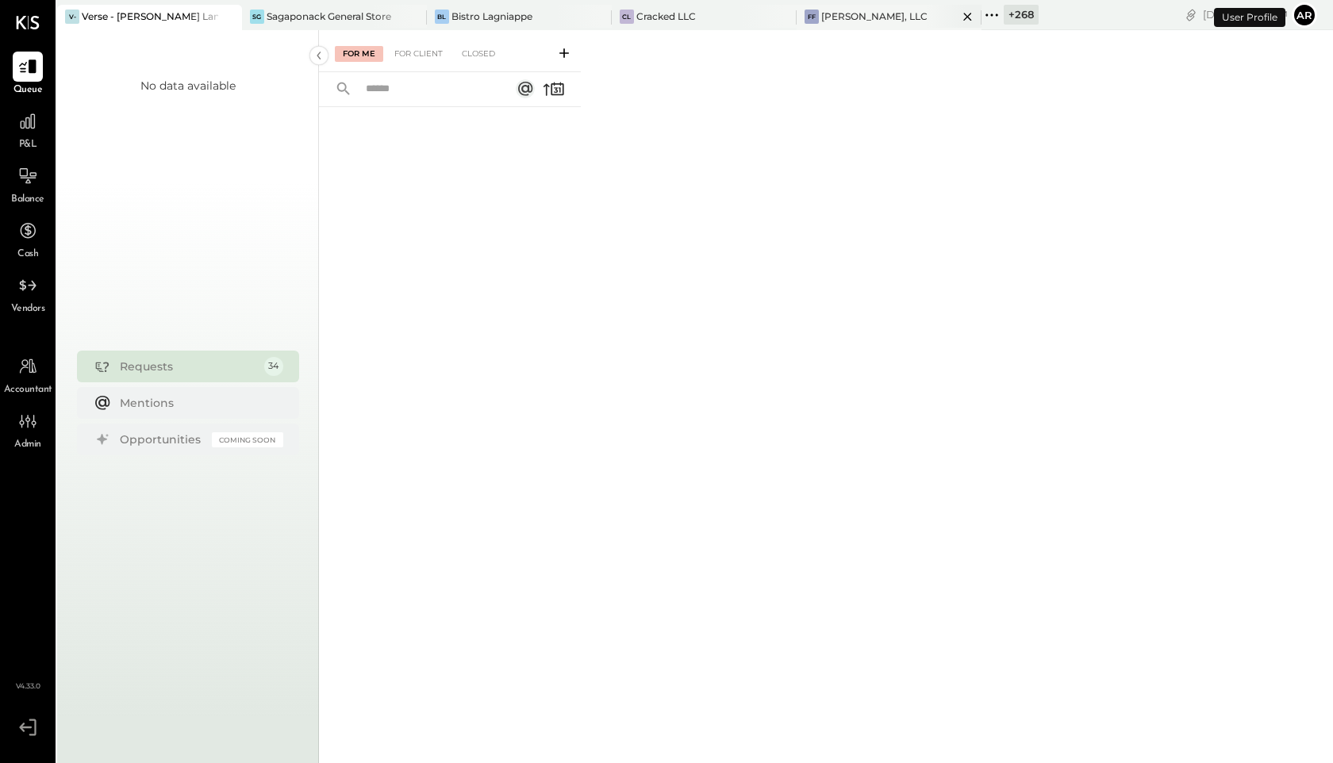
click at [958, 14] on icon at bounding box center [968, 16] width 20 height 19
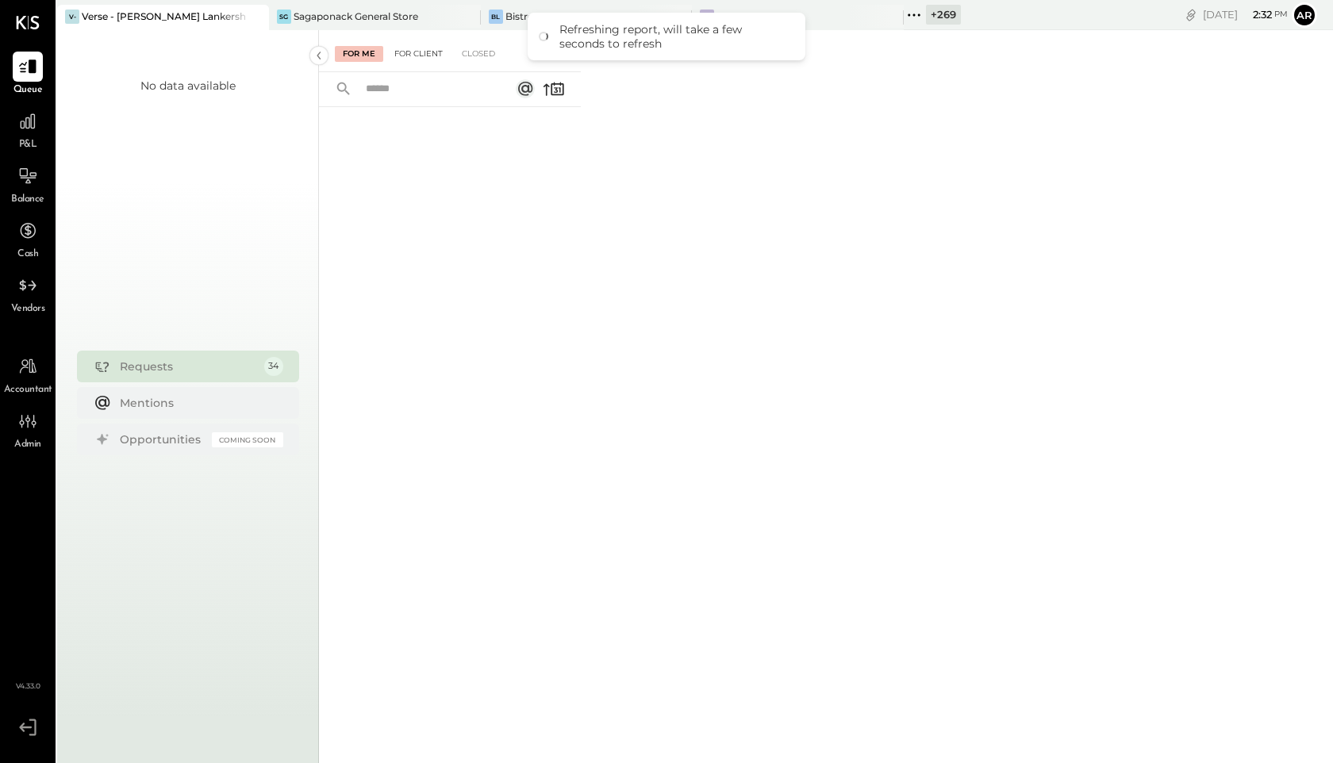
click at [417, 52] on div "For Client" at bounding box center [418, 54] width 64 height 16
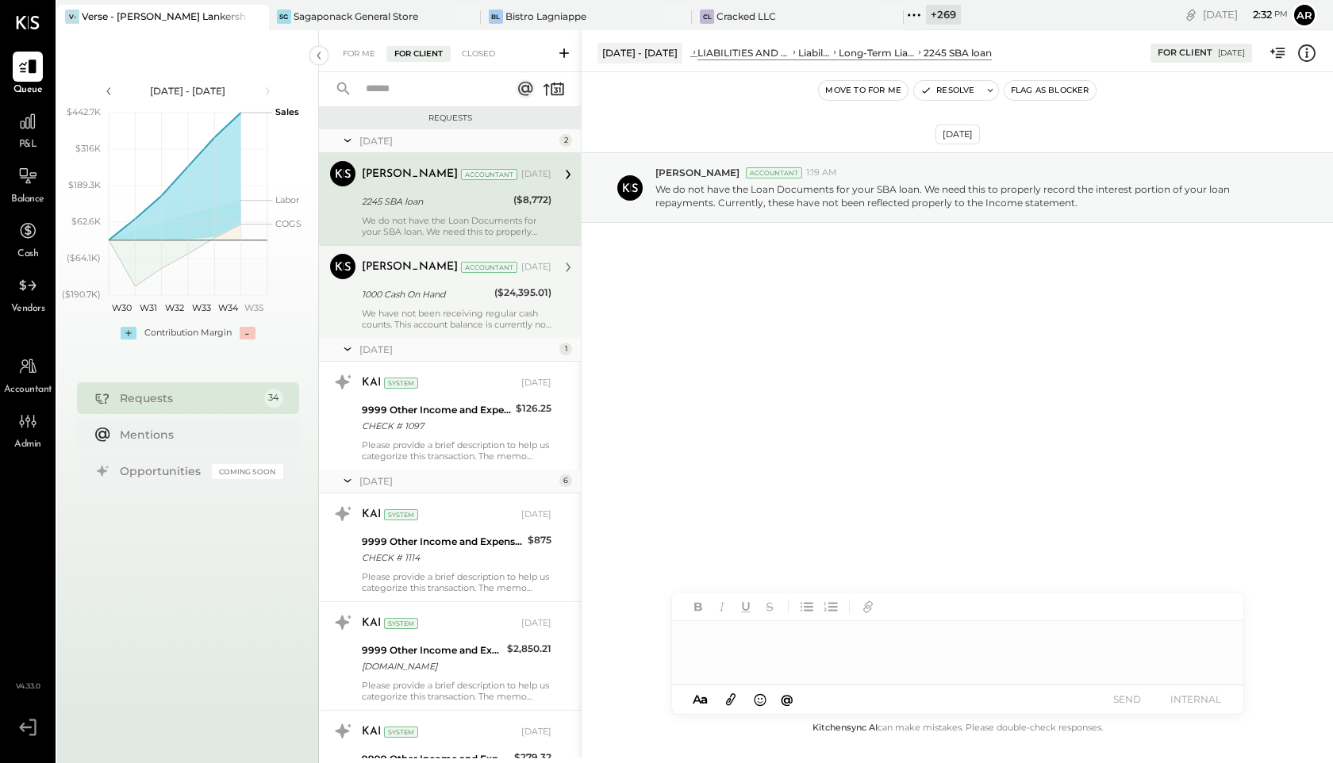
click at [423, 302] on div "1000 Cash On Hand" at bounding box center [426, 294] width 128 height 16
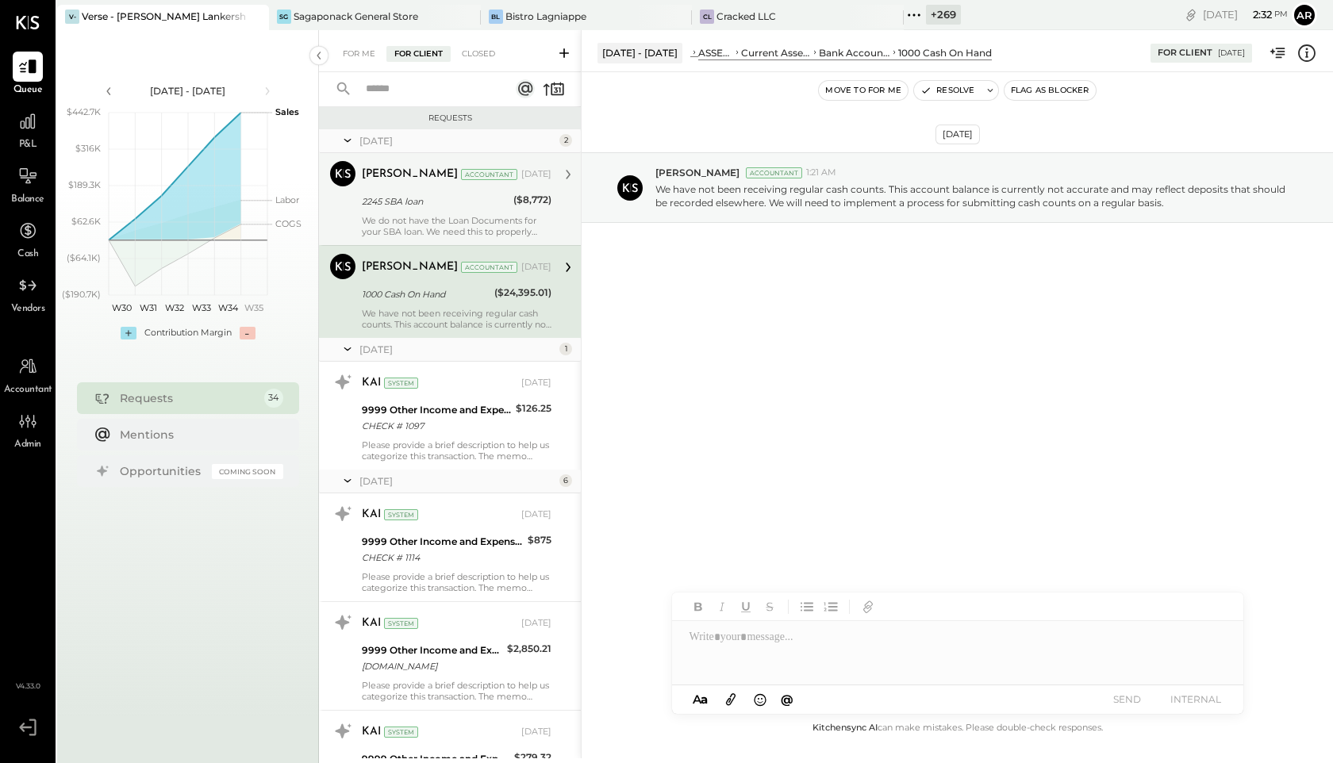
click at [435, 223] on div "We do not have the Loan Documents for your SBA loan. We need this to properly r…" at bounding box center [457, 226] width 190 height 22
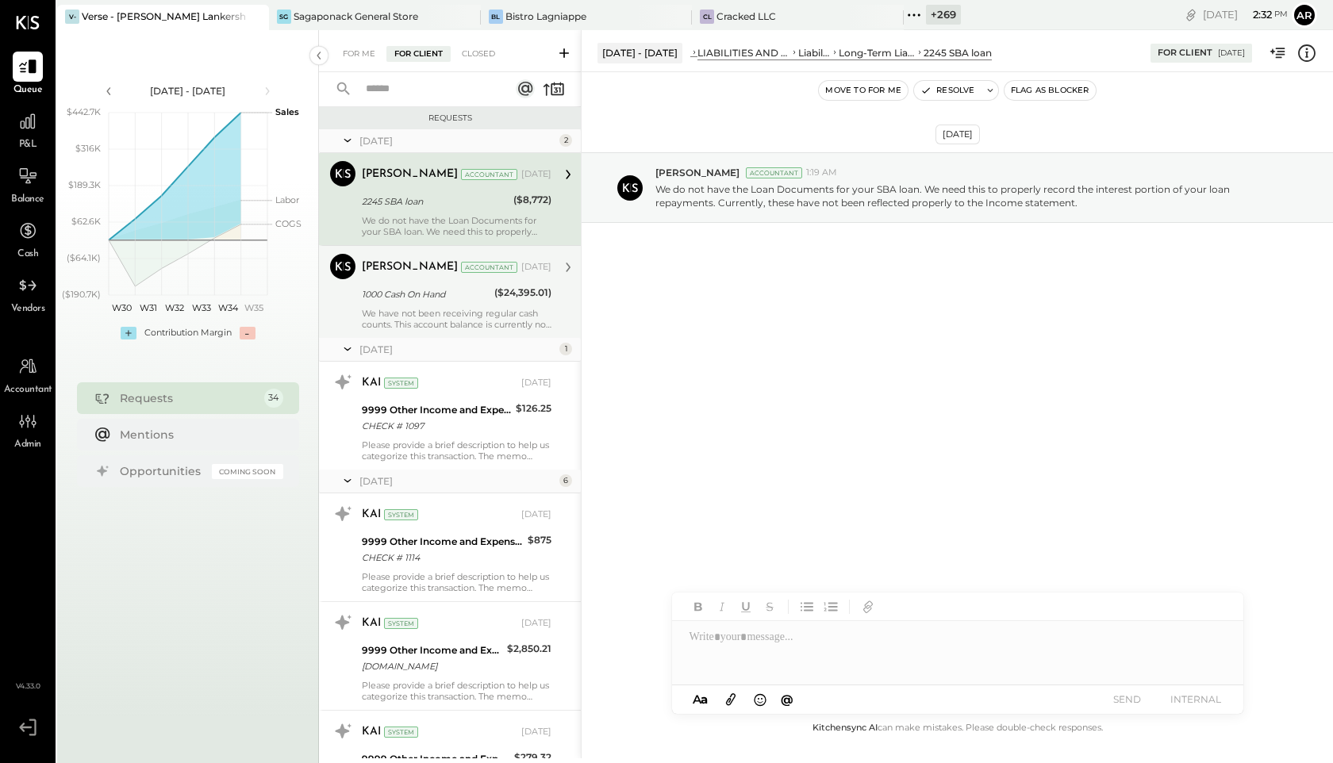
click at [433, 321] on div "We have not been receiving regular cash counts. This account balance is current…" at bounding box center [457, 319] width 190 height 22
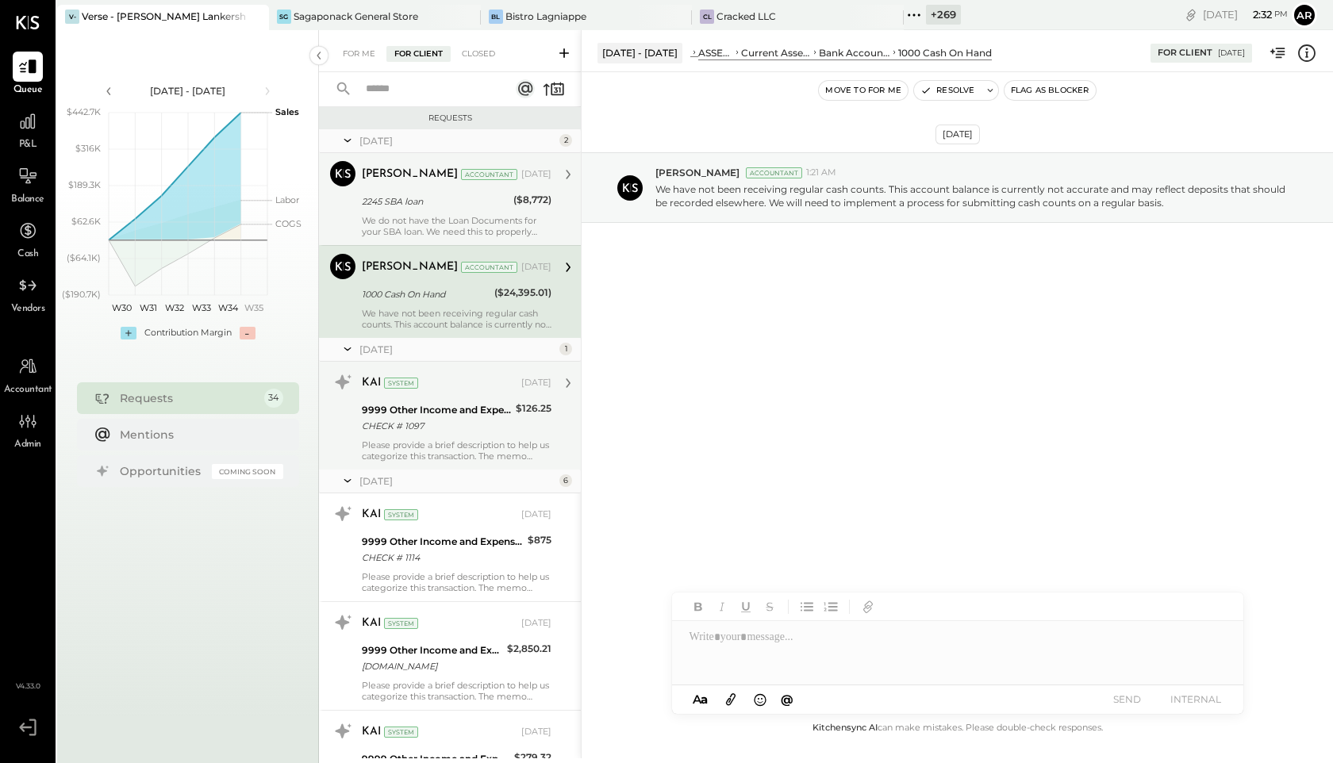
click at [468, 415] on div "9999 Other Income and Expenses:To Be Classified P&L" at bounding box center [436, 410] width 149 height 16
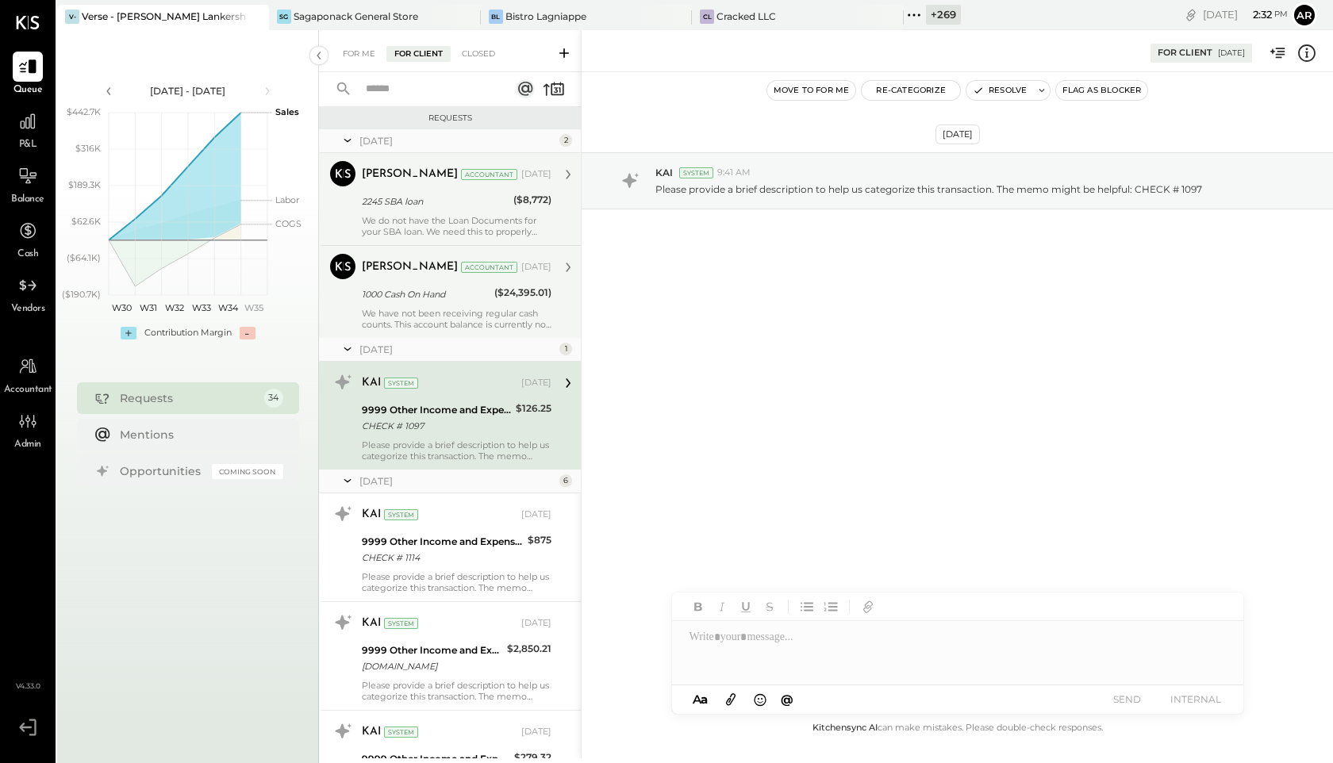
click at [459, 305] on div "Mary Yepez Accountant Jan 24, 2025 1000 Cash On Hand ($24,395.01) We have not b…" at bounding box center [457, 292] width 190 height 76
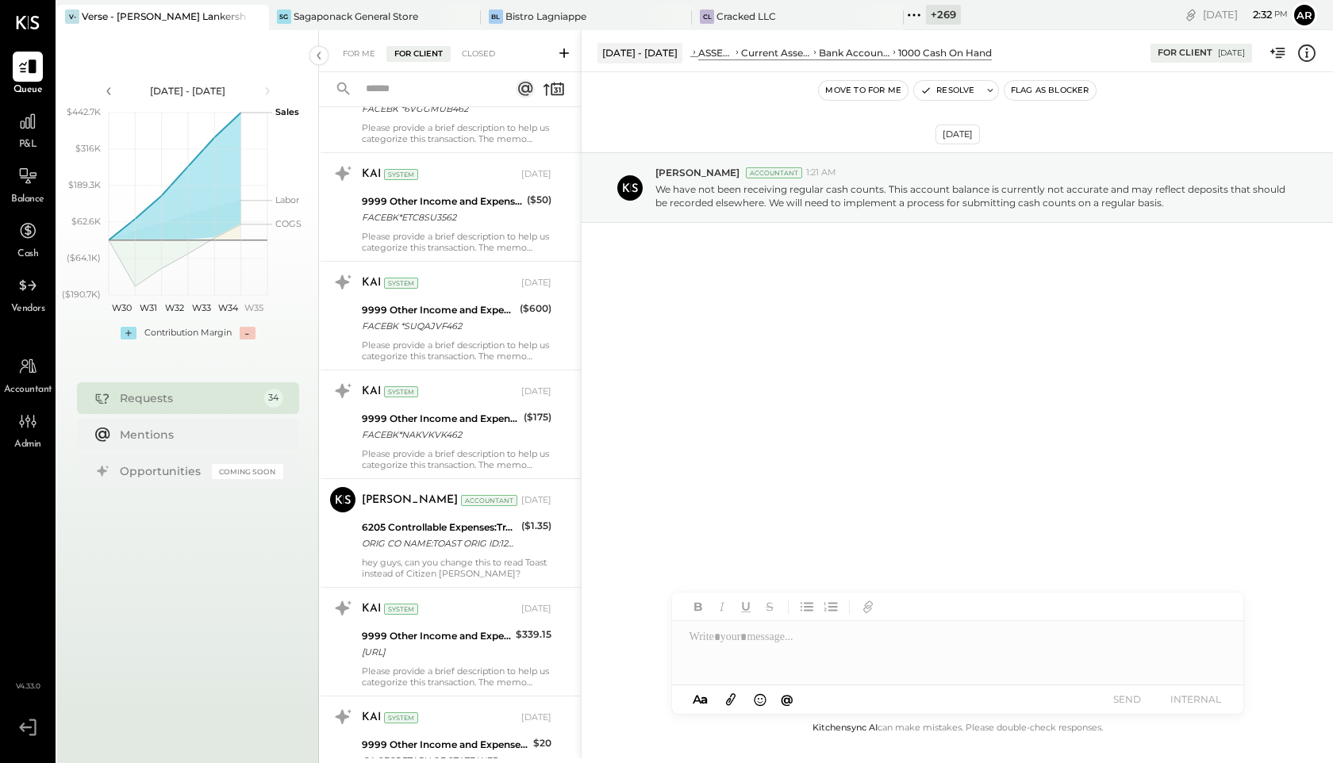
scroll to position [1698, 0]
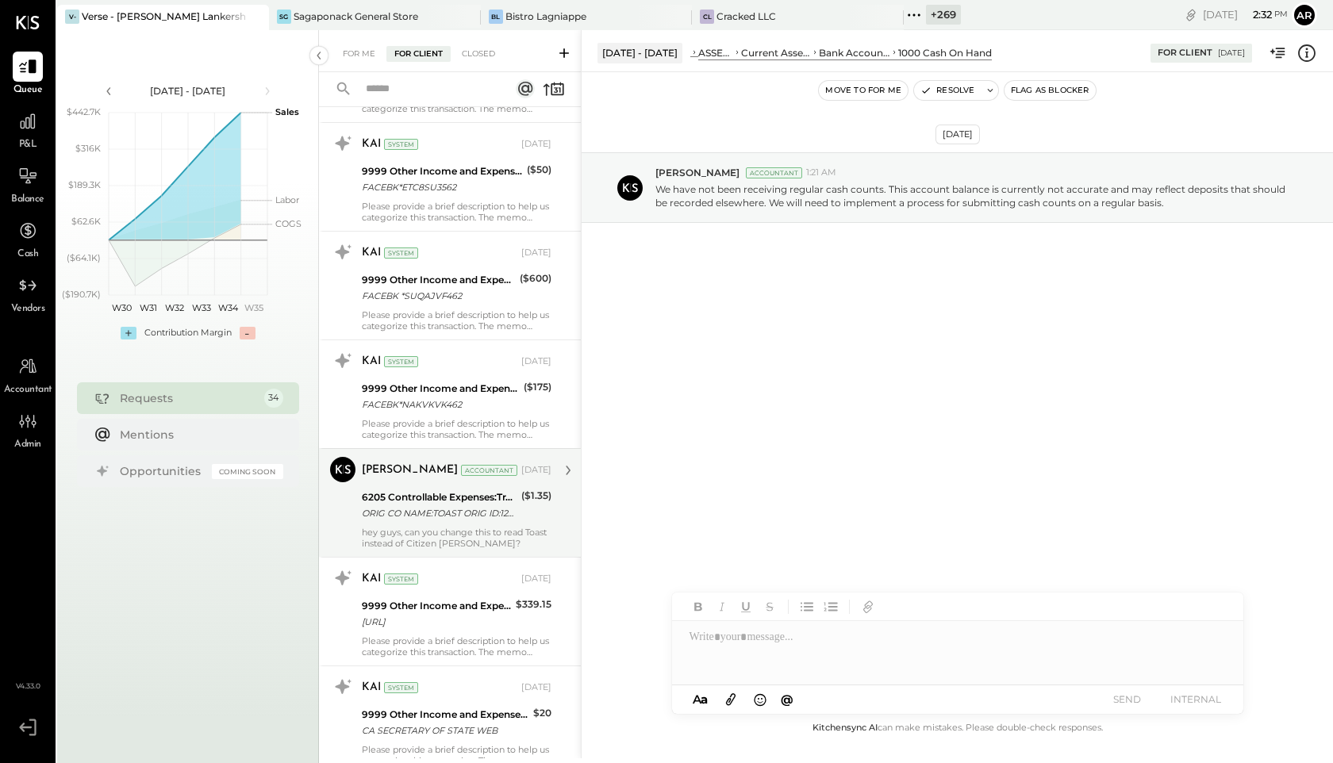
click at [477, 532] on div "hey guys, can you change this to read Toast instead of Citizen Cope?" at bounding box center [457, 538] width 190 height 22
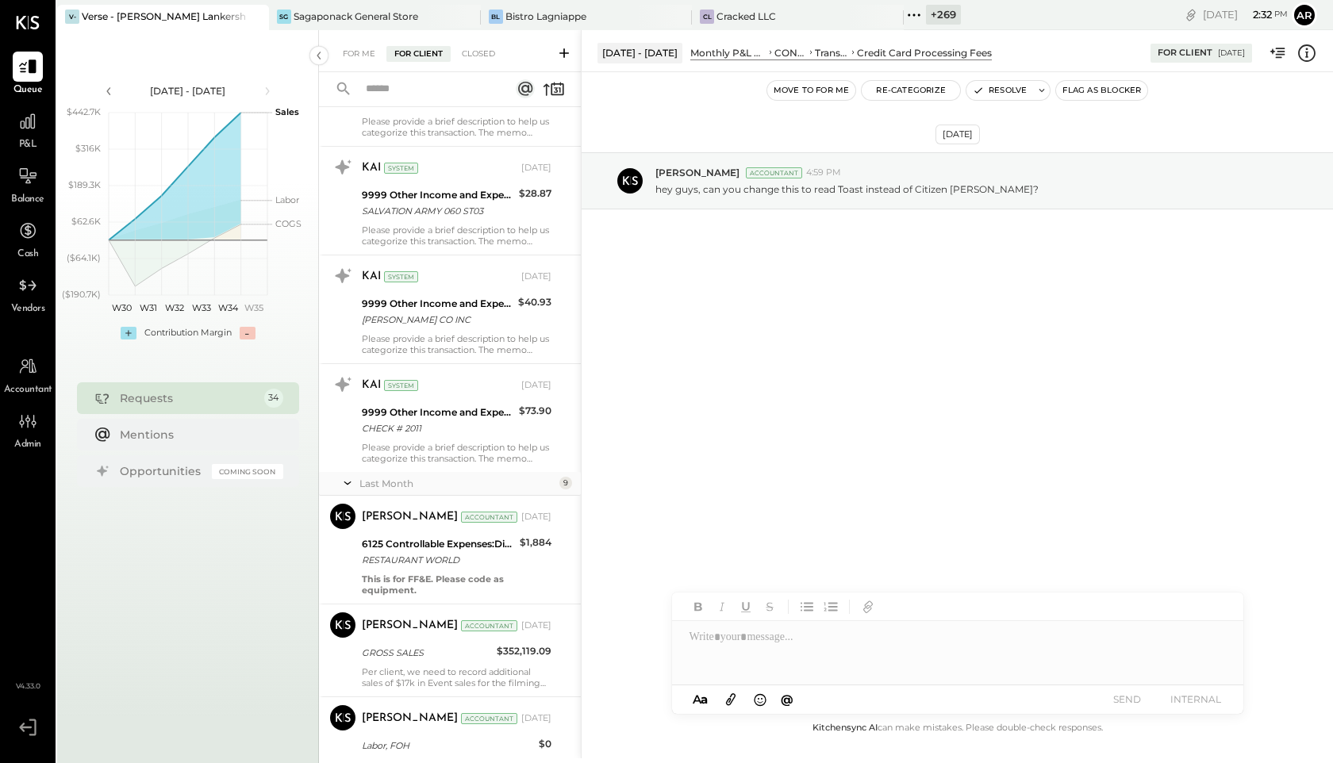
scroll to position [2336, 0]
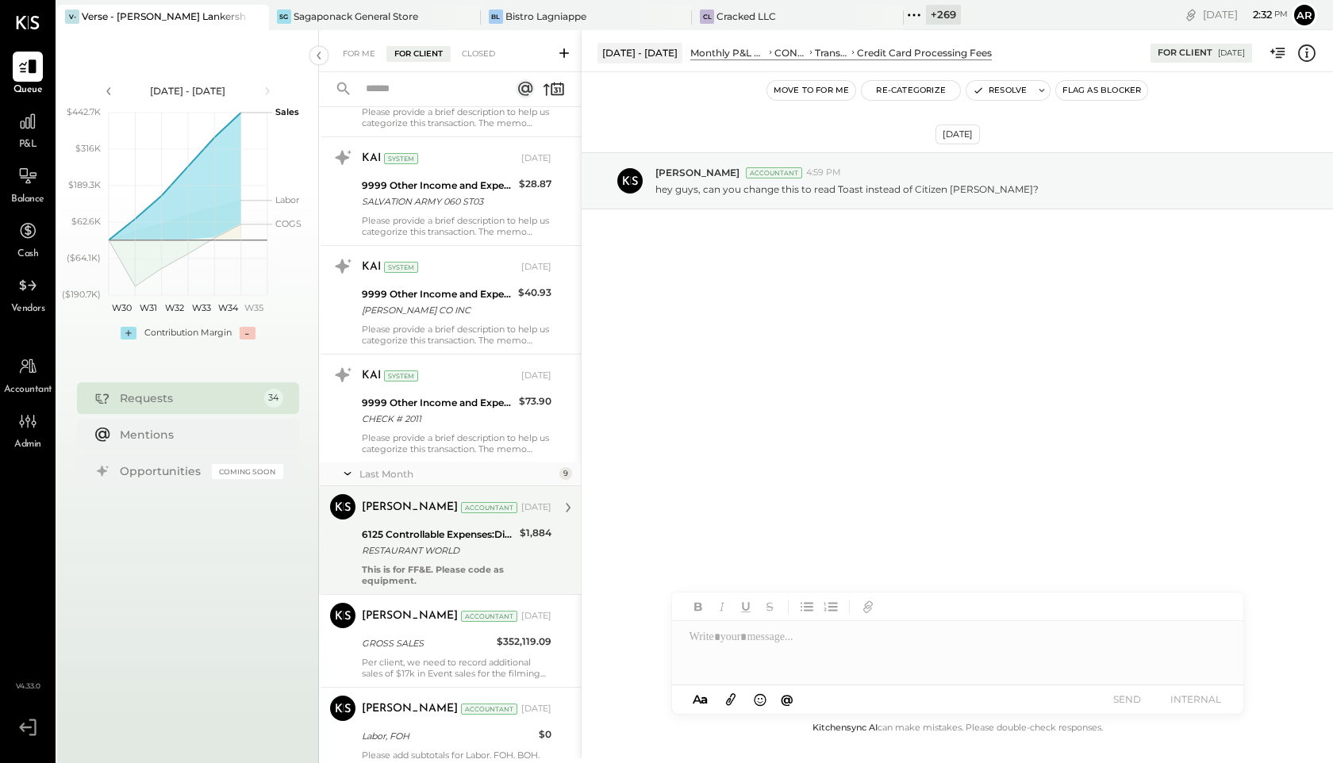
click at [477, 527] on div "6125 Controllable Expenses:Direct Operating Expenses:Consumables (Restaurant Su…" at bounding box center [438, 535] width 153 height 16
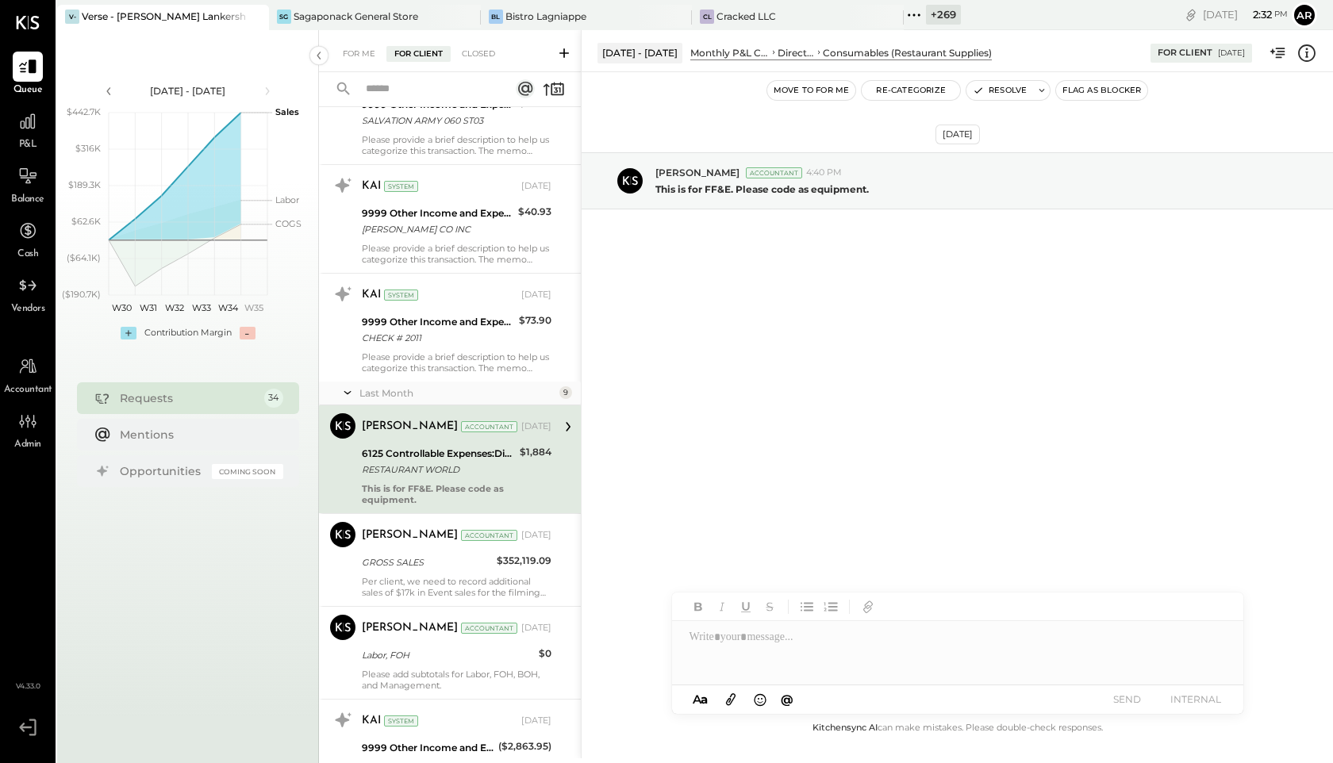
scroll to position [2446, 0]
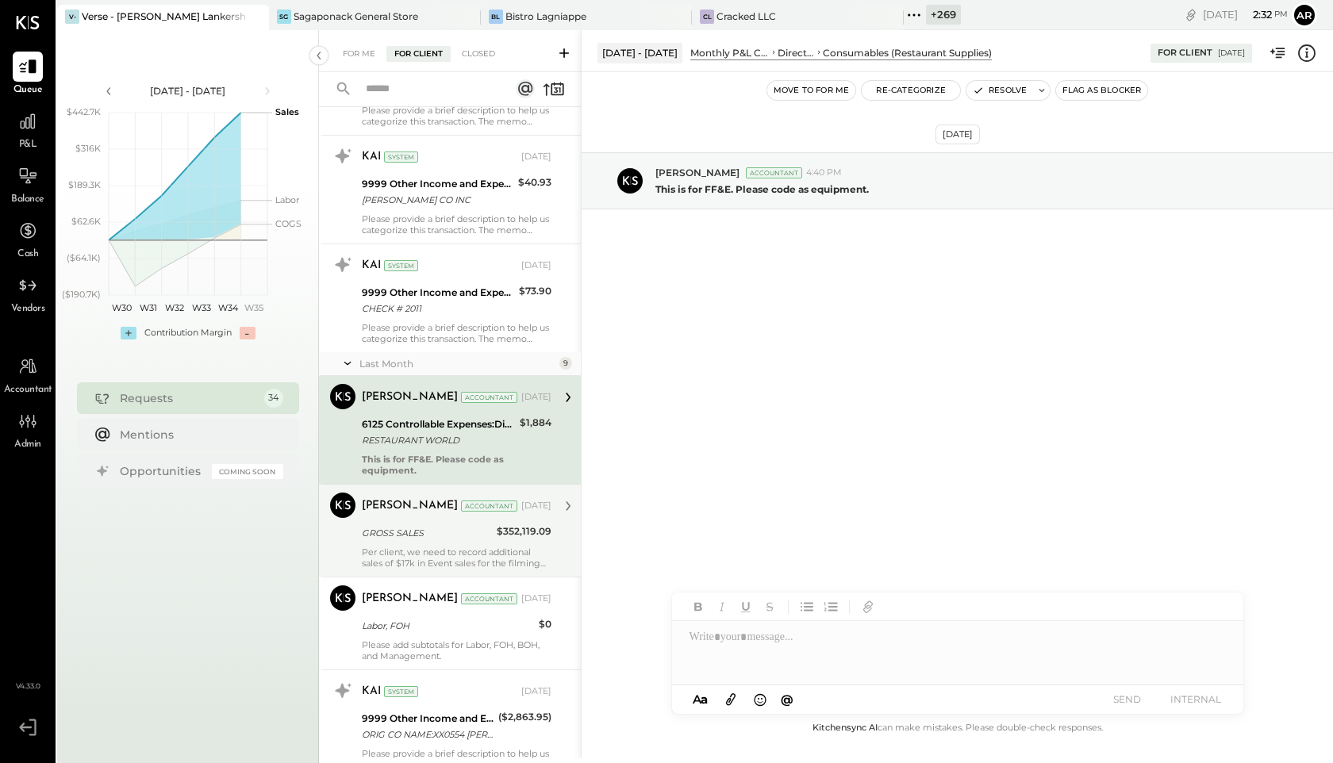
click at [460, 522] on div "Joseph Shin Accountant Aug 14, 2025 GROSS SALES $352,119.09 Per client, we need…" at bounding box center [457, 531] width 190 height 76
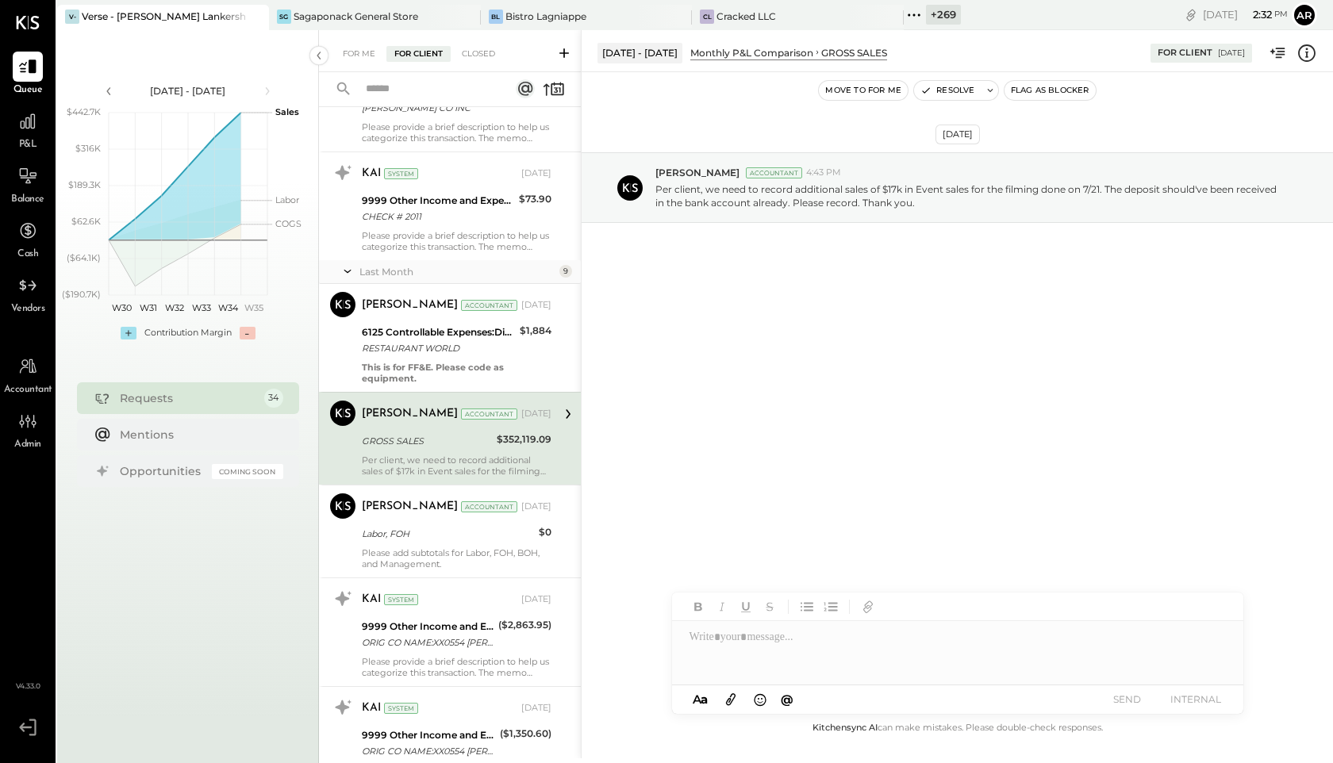
scroll to position [2560, 0]
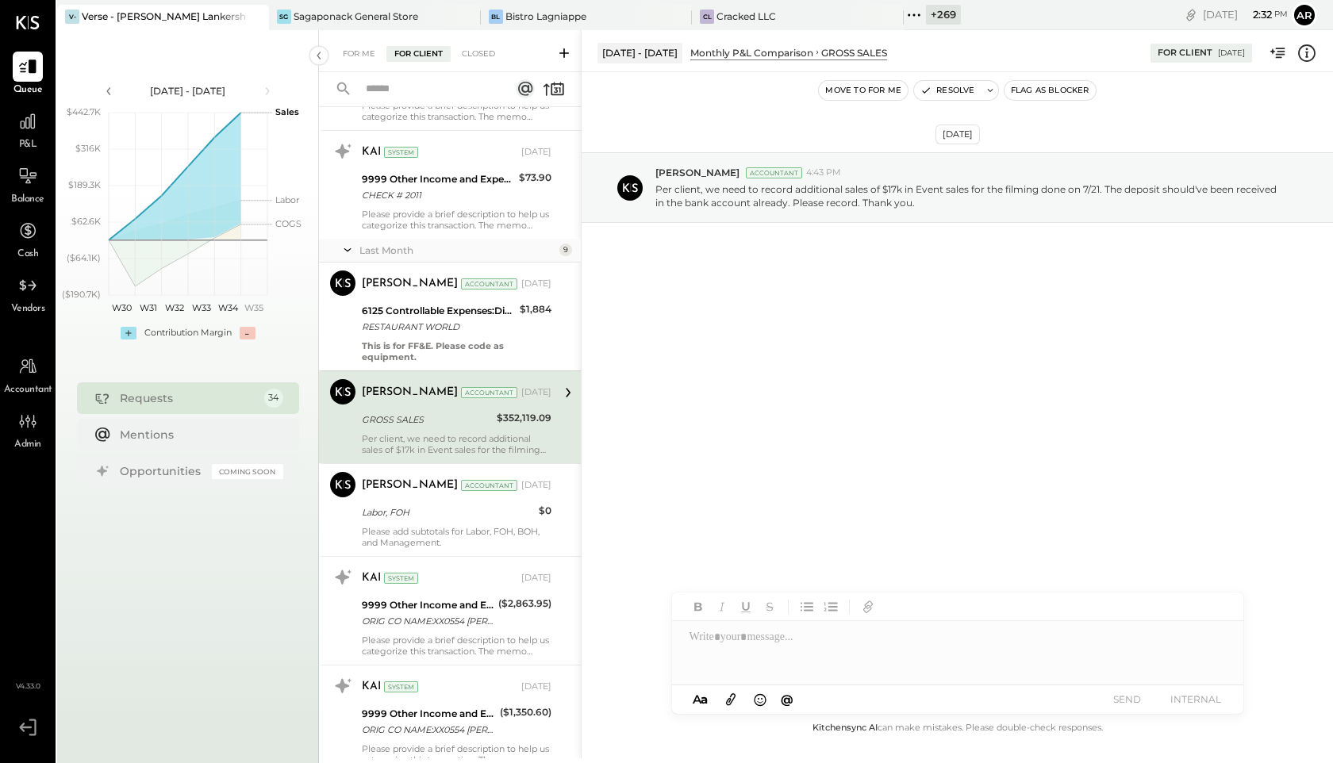
click at [460, 522] on div "Joseph Shin Accountant Aug 14, 2025 Labor, FOH $0 Please add subtotals for Labo…" at bounding box center [457, 510] width 190 height 76
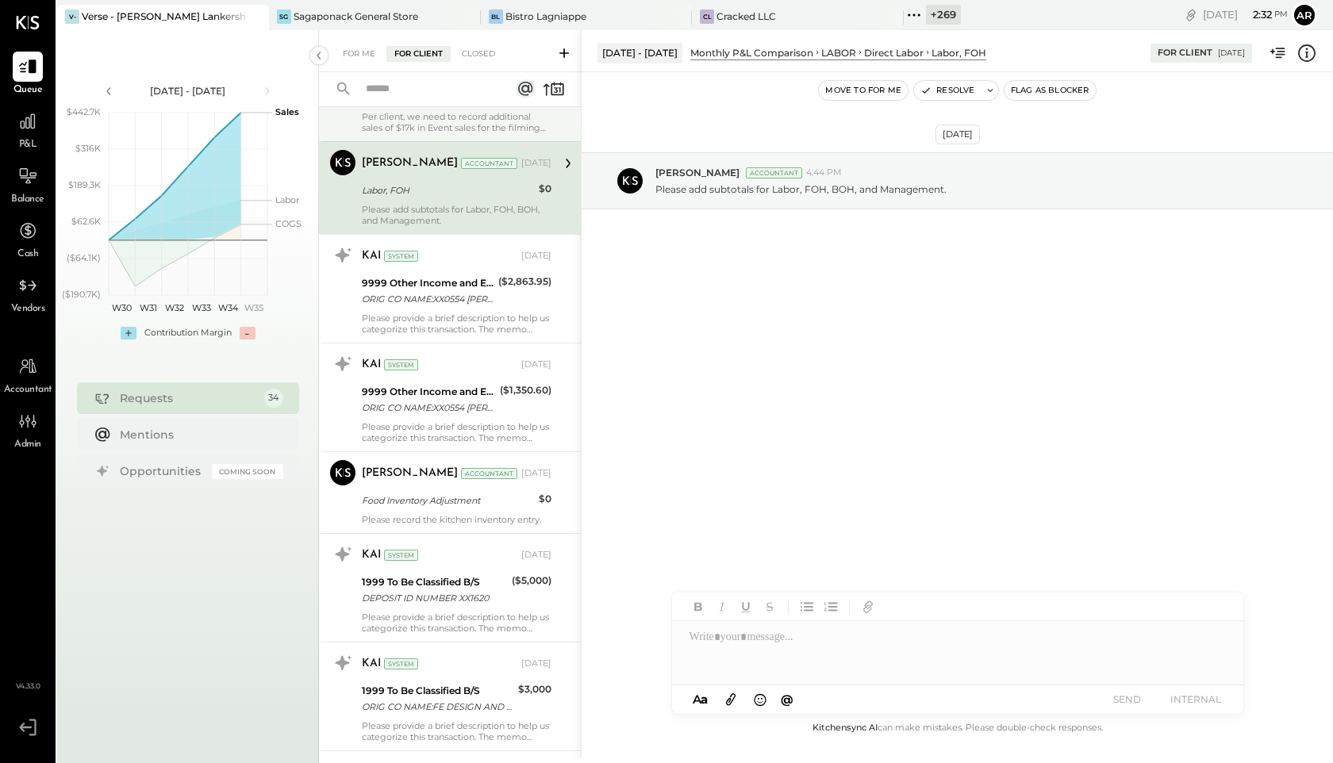
scroll to position [2915, 0]
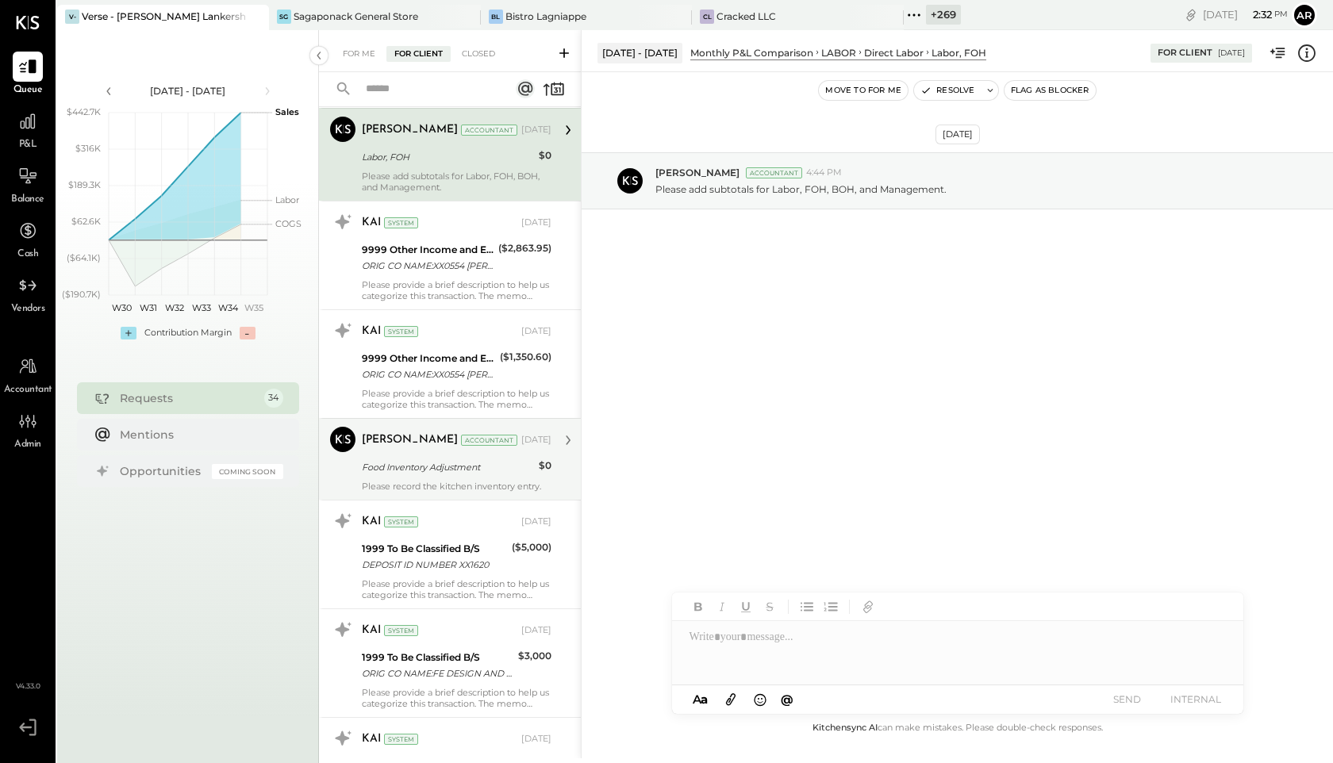
click at [453, 471] on div "Food Inventory Adjustment" at bounding box center [448, 467] width 172 height 16
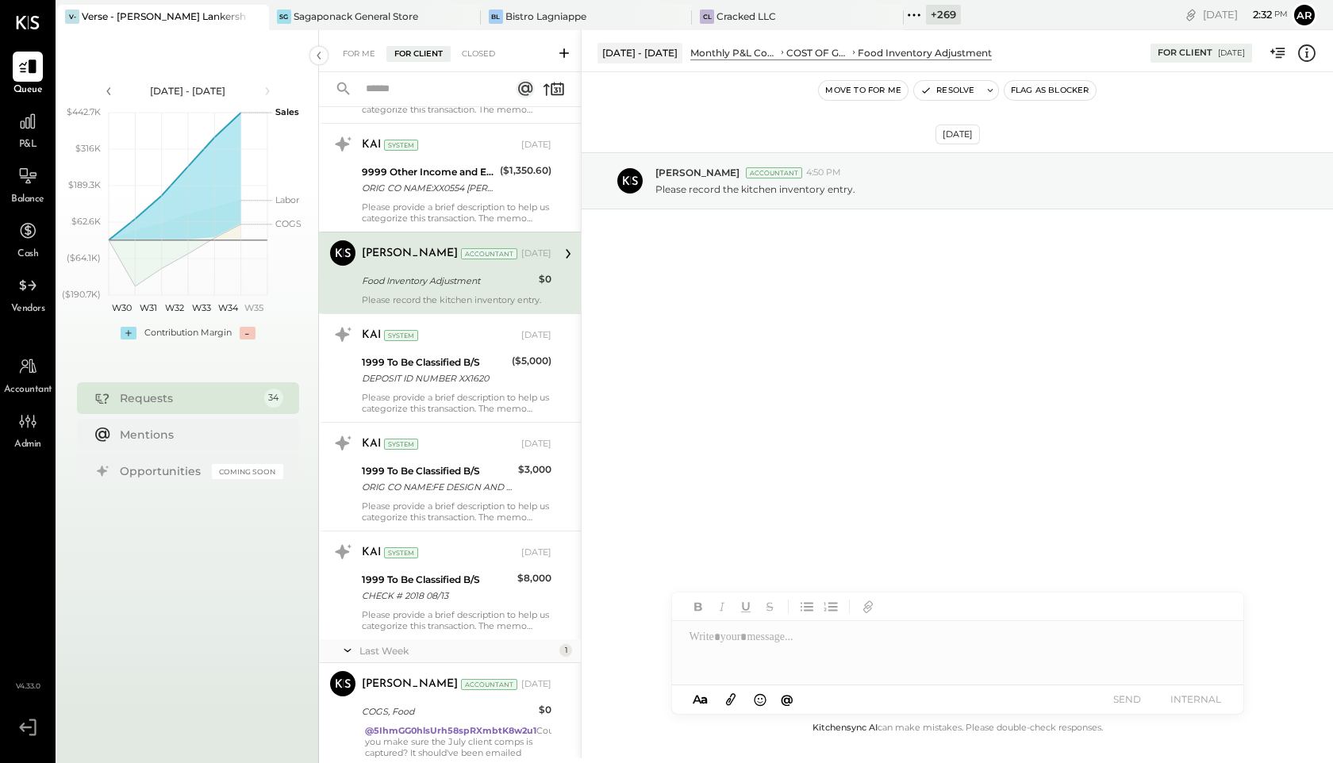
scroll to position [3167, 0]
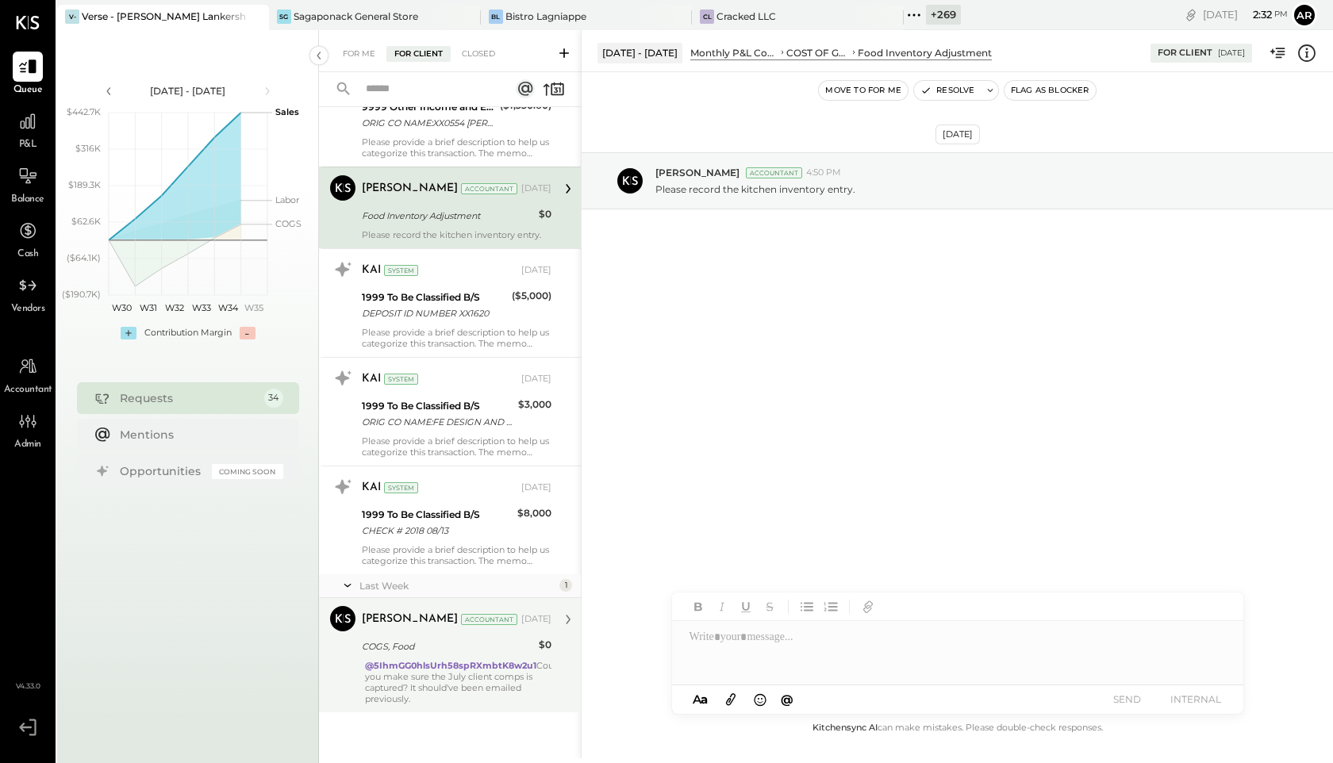
click at [483, 667] on strong "@5IhmGG0hlsUrh58spRXmbtK8w2u1" at bounding box center [450, 665] width 171 height 11
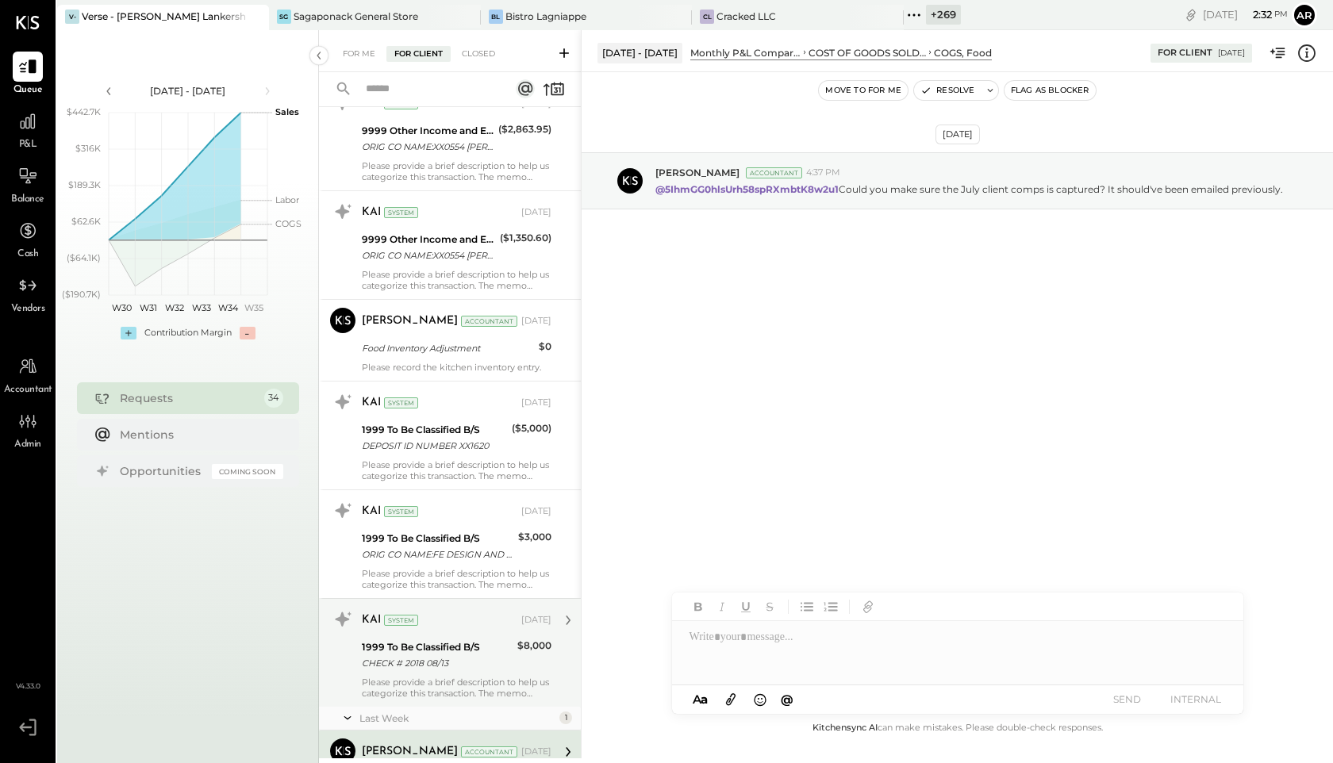
scroll to position [3009, 0]
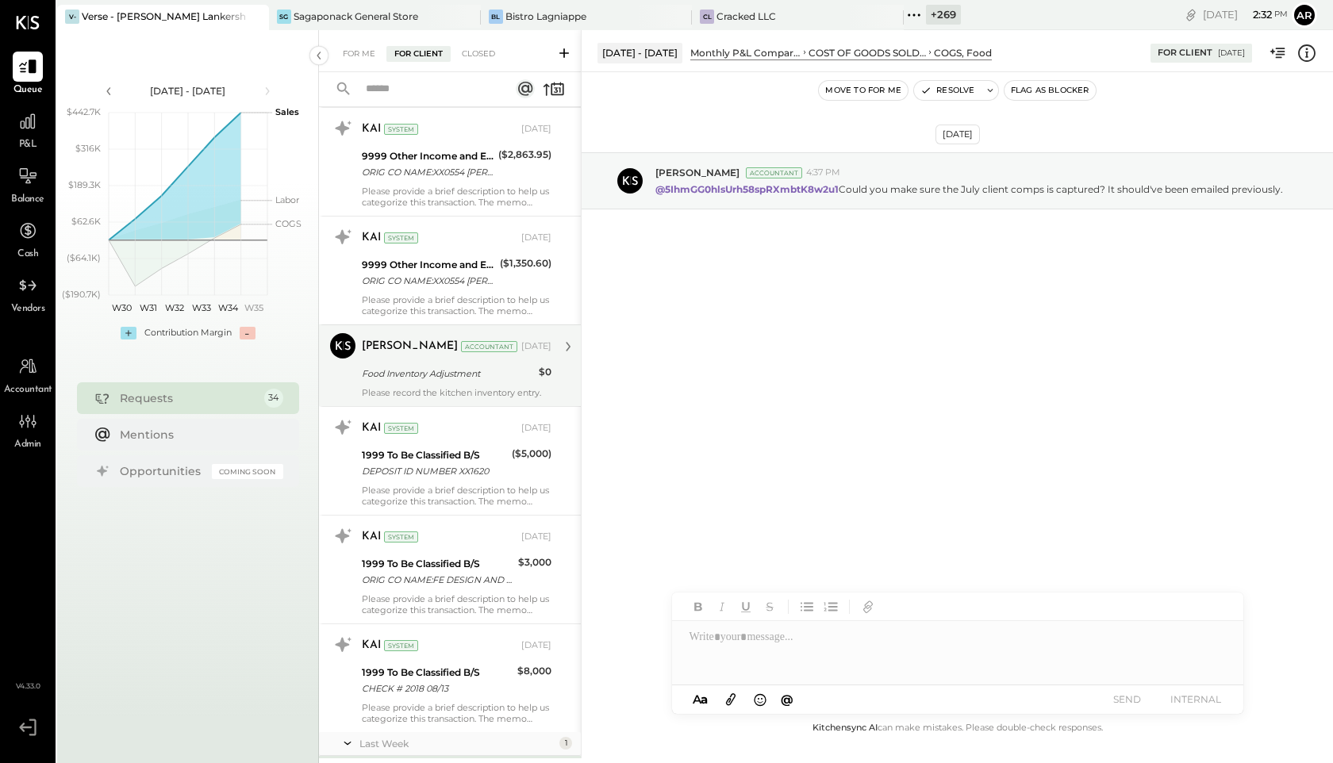
click at [449, 352] on div "Joseph Shin Accountant" at bounding box center [440, 347] width 156 height 16
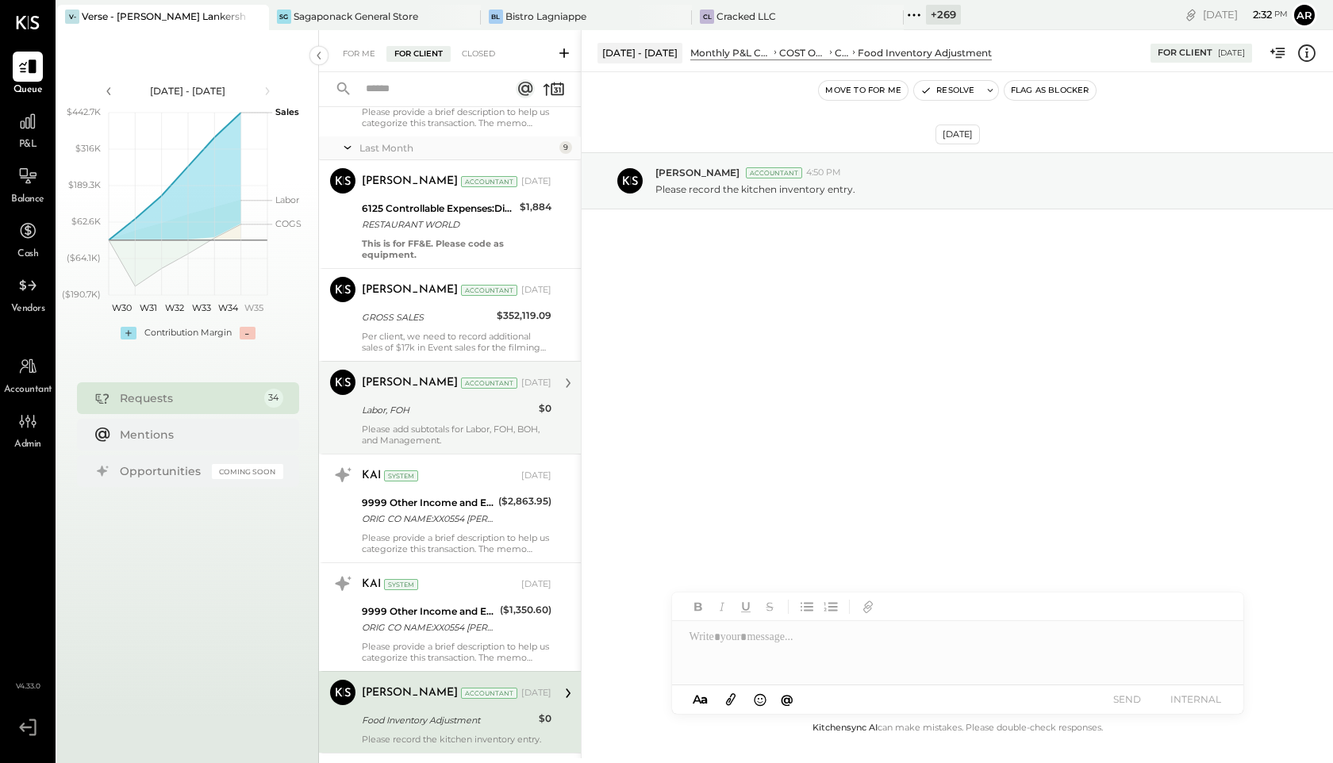
scroll to position [2639, 0]
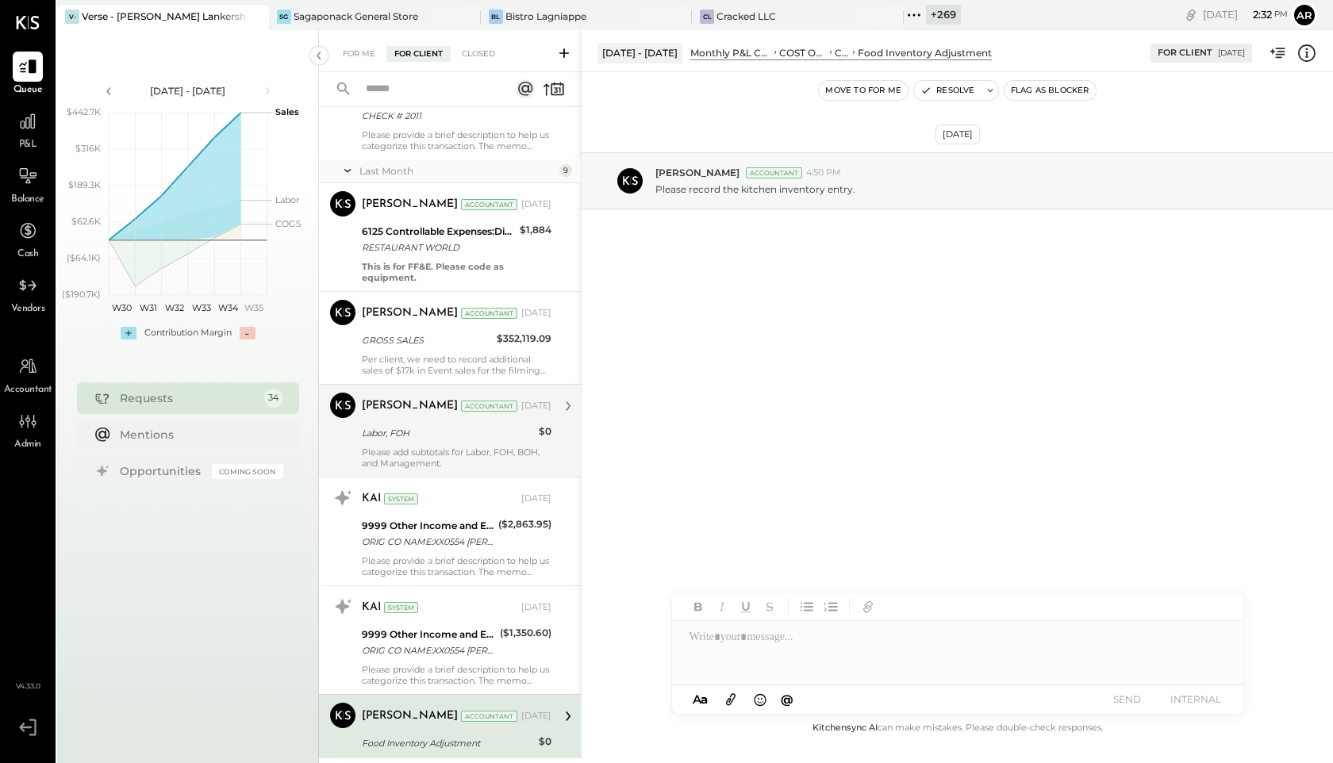
click at [463, 435] on div "Labor, FOH" at bounding box center [448, 433] width 172 height 16
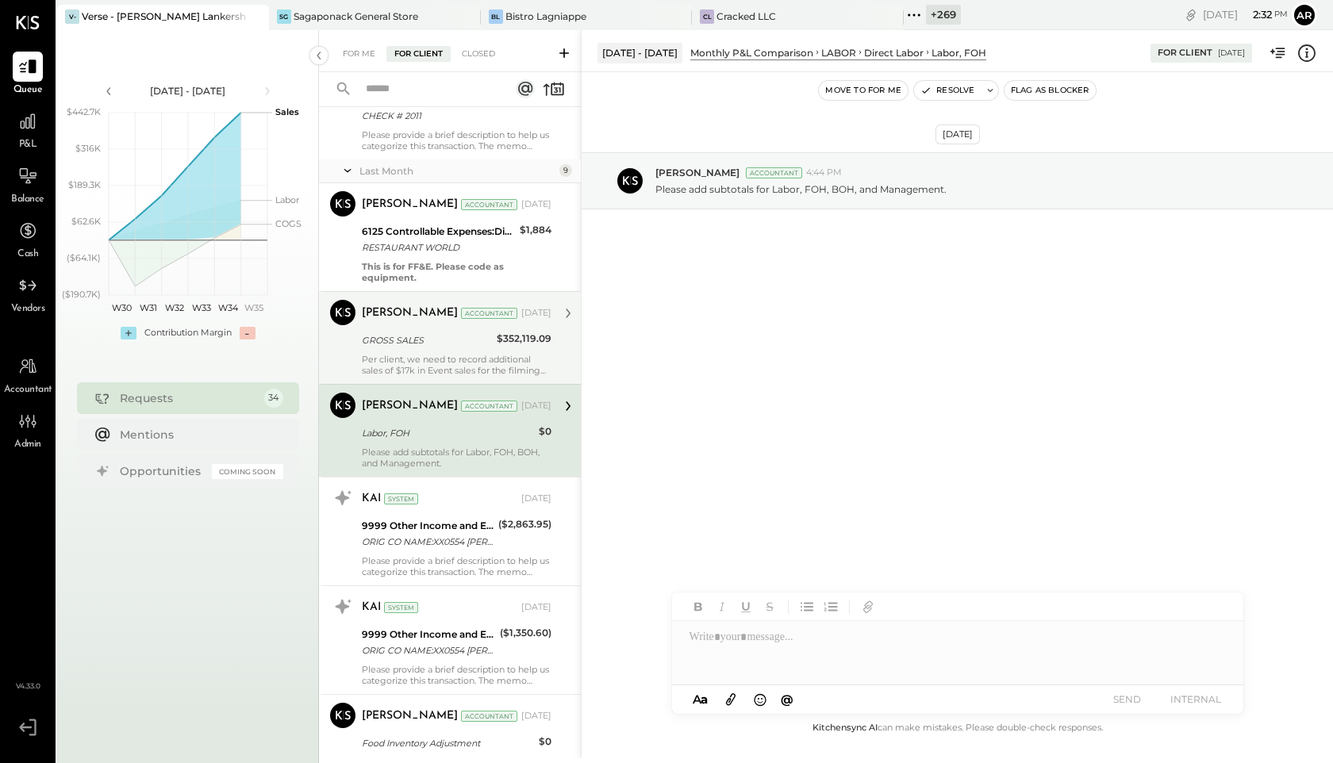
click at [449, 358] on div "Per client, we need to record additional sales of $17k in Event sales for the f…" at bounding box center [457, 365] width 190 height 22
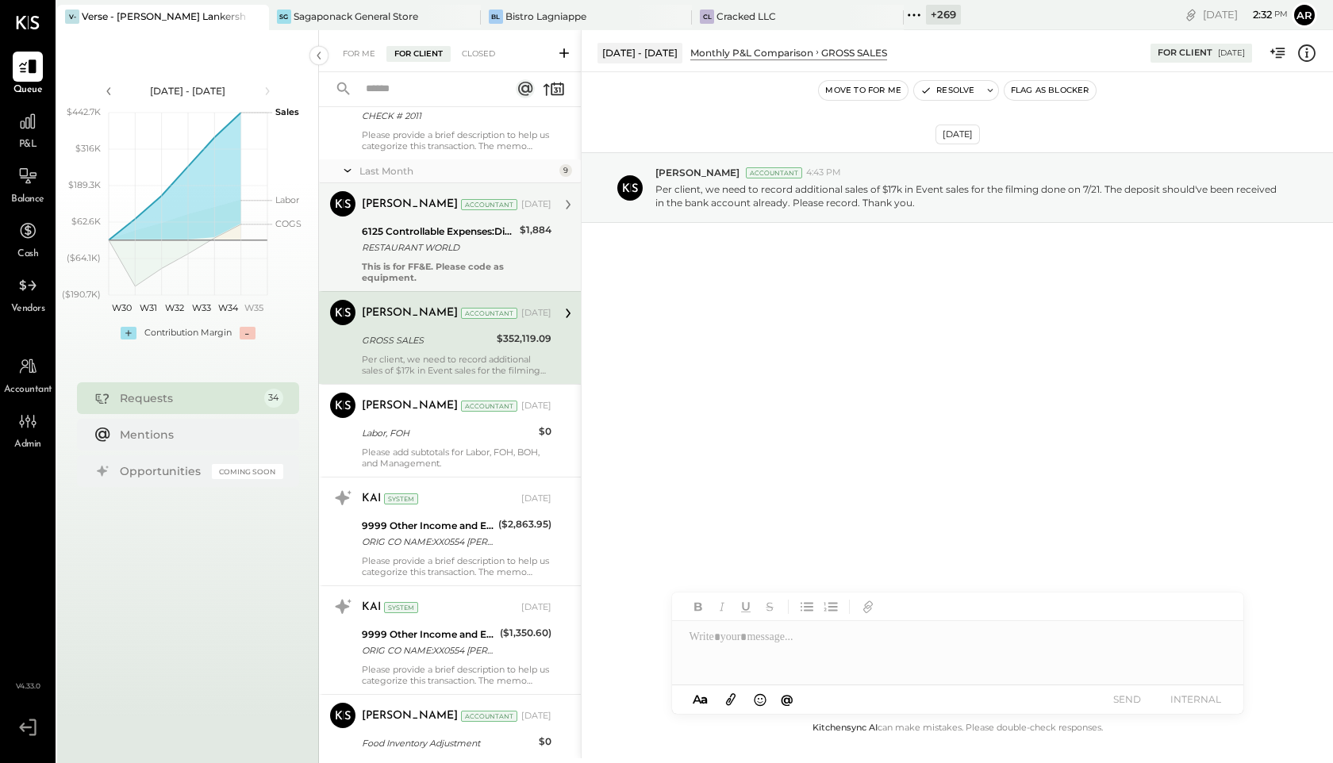
click at [469, 263] on b "This is for FF&E. Please code as equipment." at bounding box center [433, 272] width 142 height 22
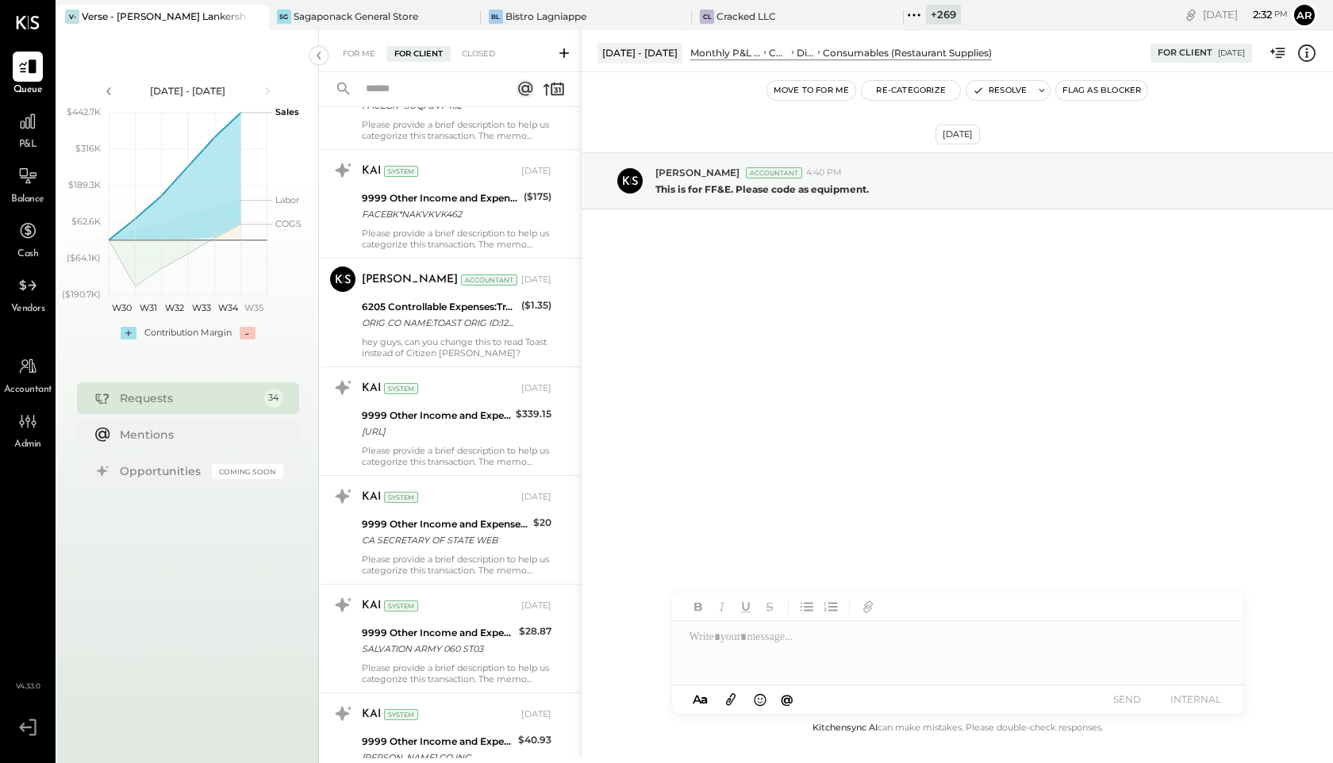
scroll to position [1885, 0]
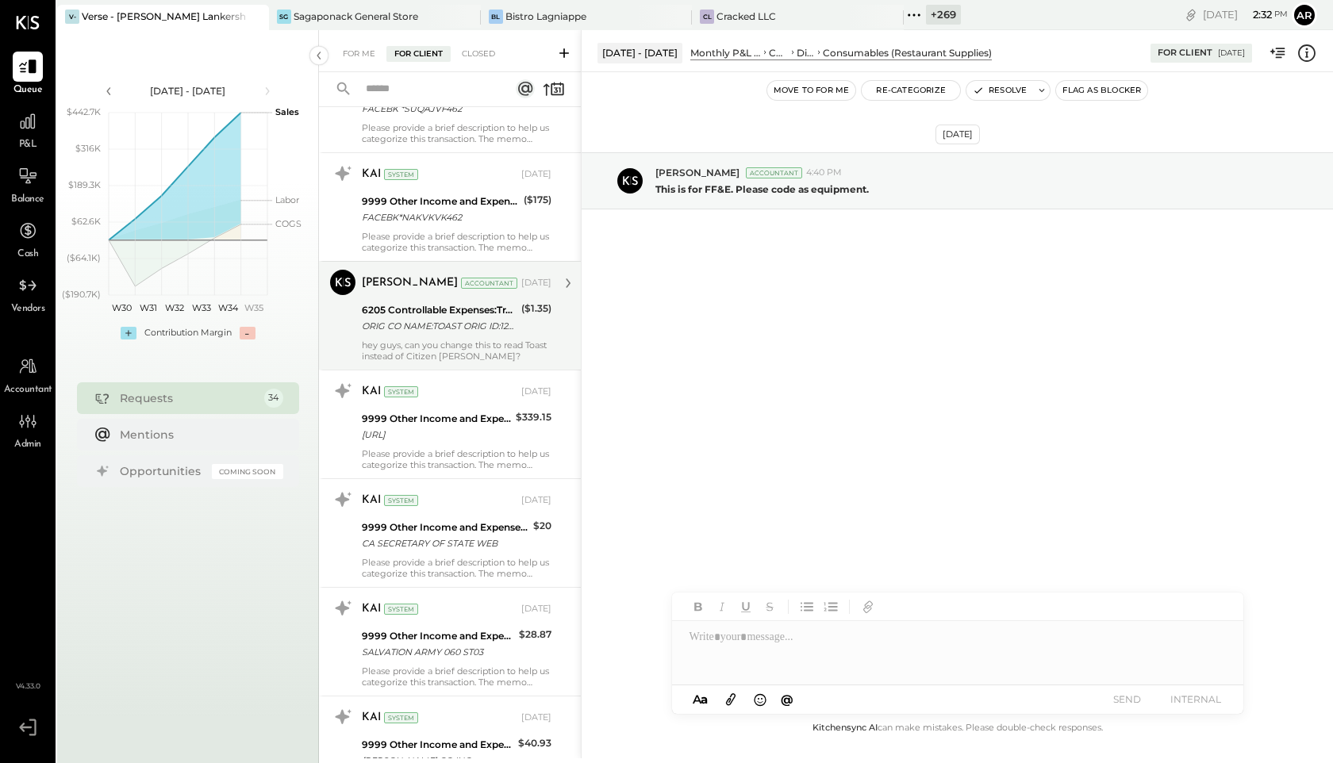
click at [465, 320] on div "ORIG CO NAME:TOAST ORIG ID:1201361000 DESC DATE:DEC 23 CO ENTRY DESCR:DEP DEC 2…" at bounding box center [439, 326] width 155 height 16
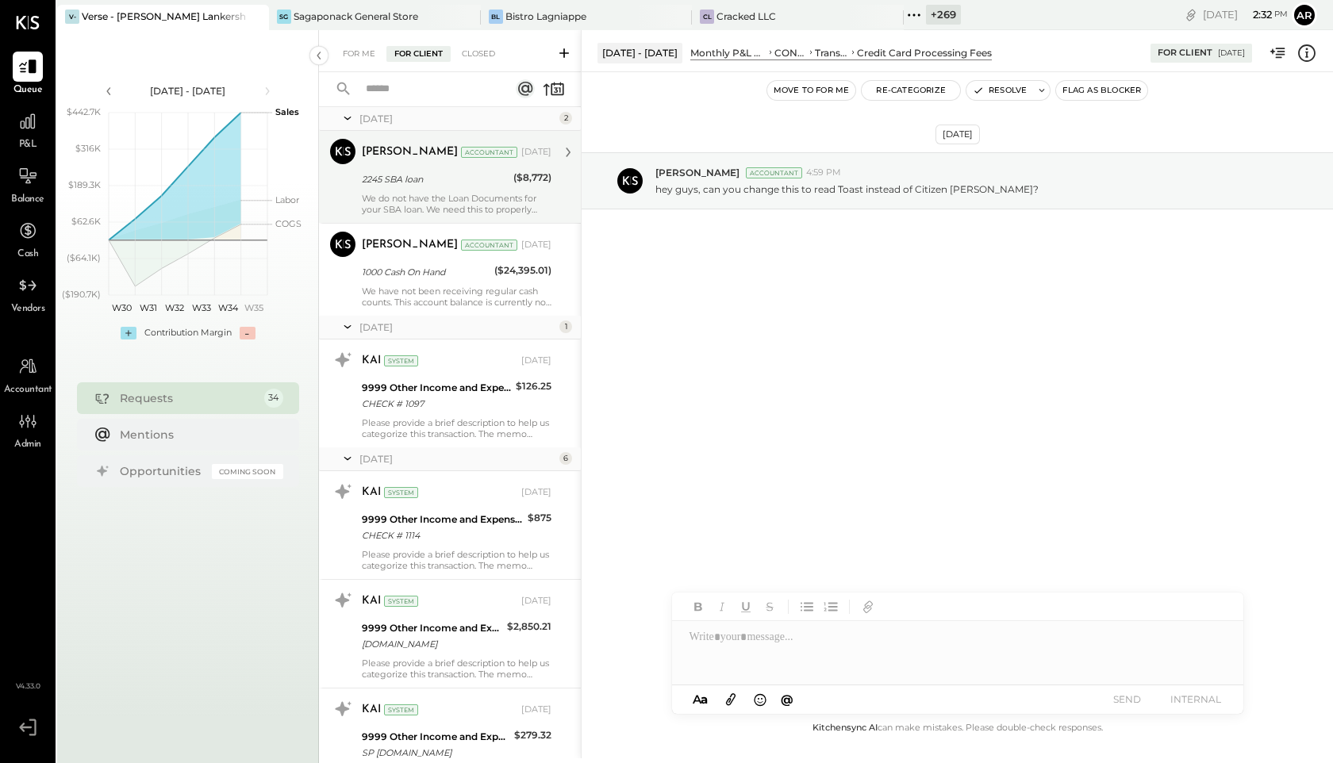
scroll to position [5, 0]
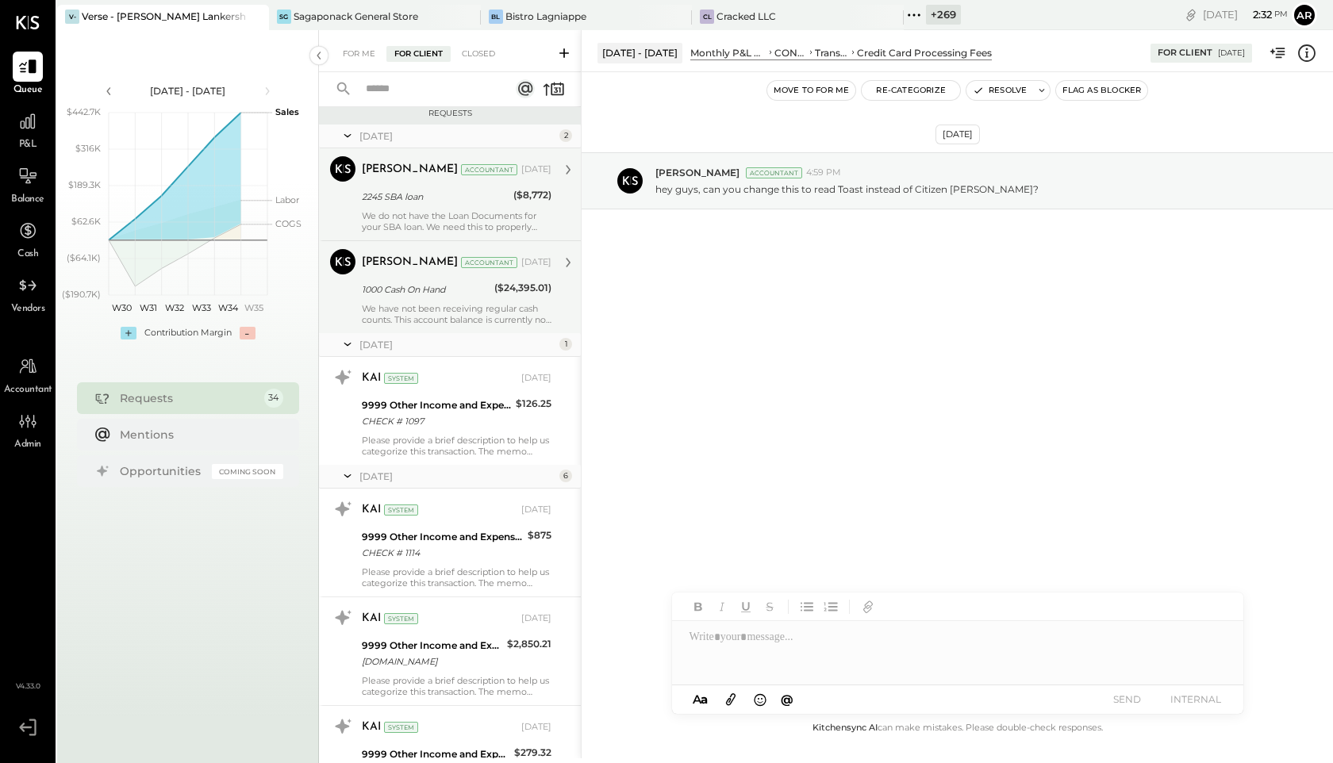
click at [463, 317] on div "We have not been receiving regular cash counts. This account balance is current…" at bounding box center [457, 314] width 190 height 22
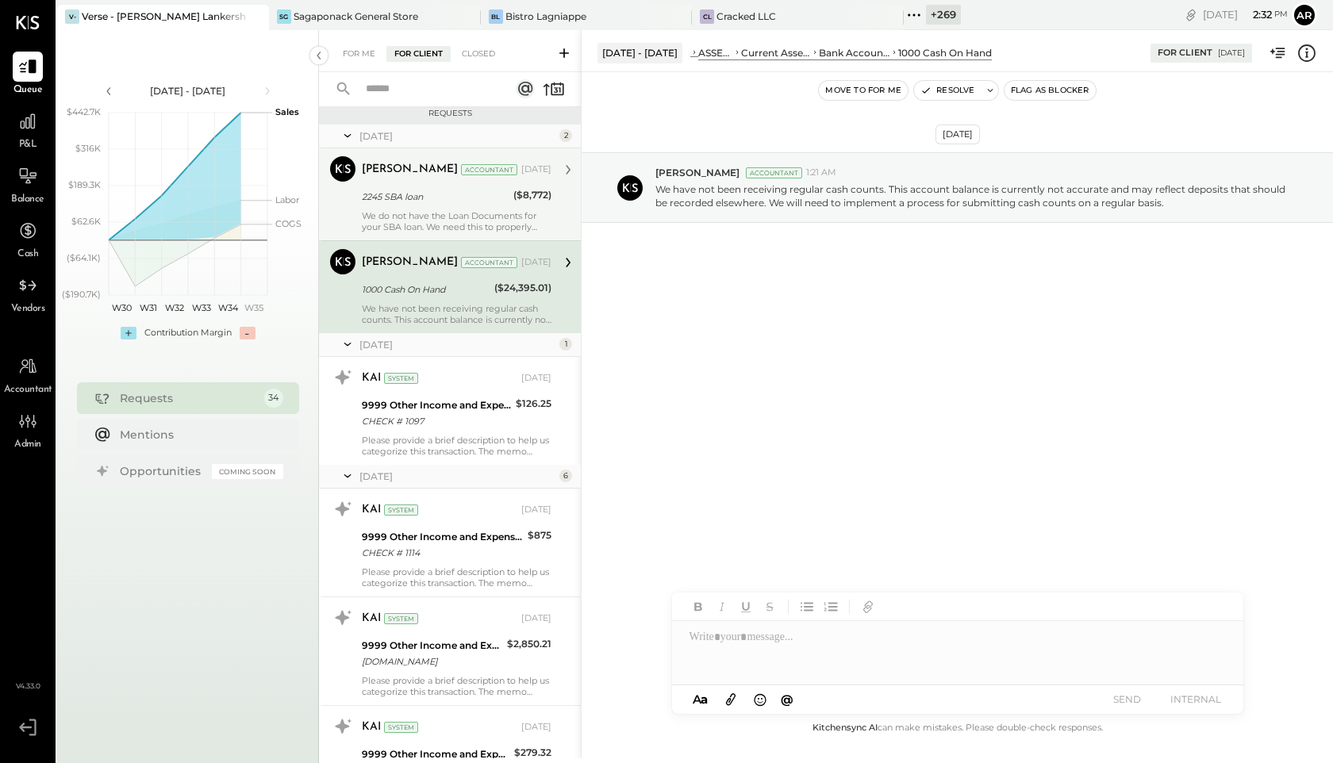
click at [463, 201] on div "2245 SBA loan" at bounding box center [435, 197] width 147 height 16
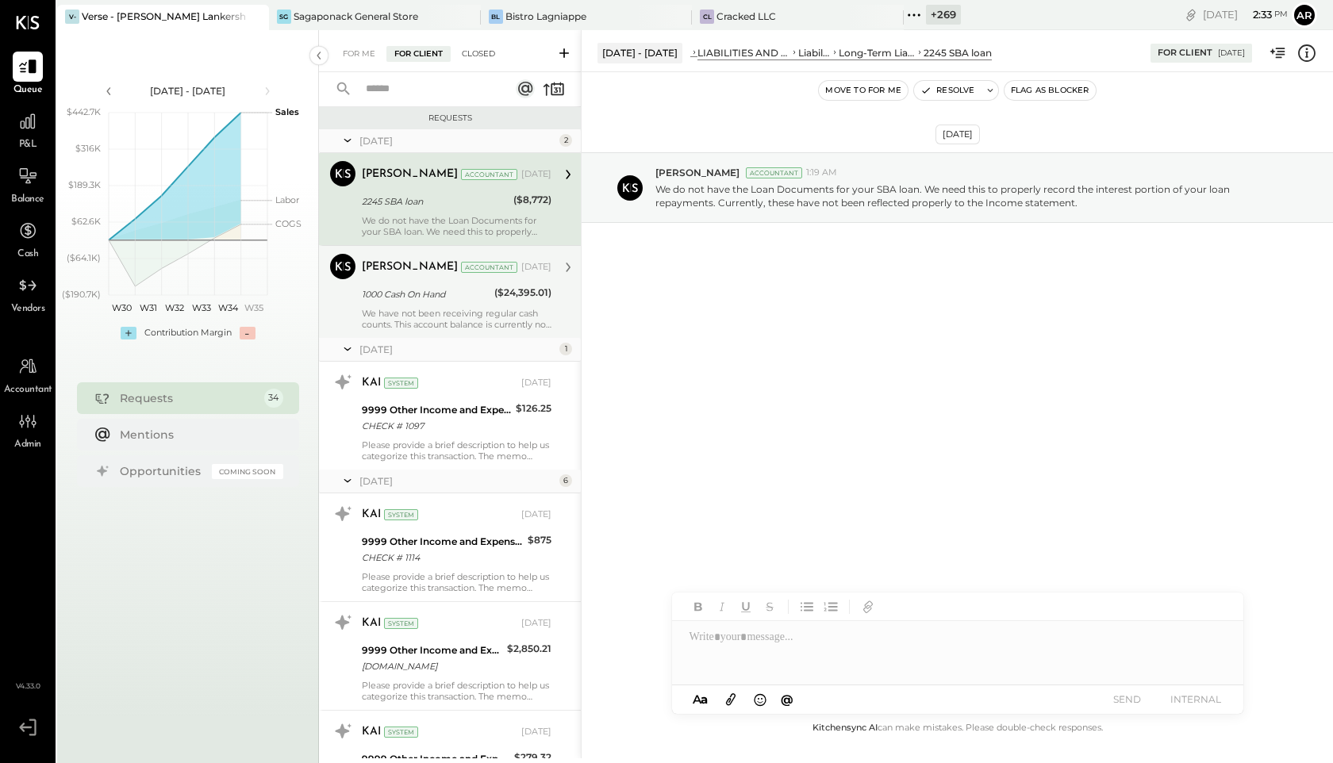
click at [471, 55] on div "Closed" at bounding box center [478, 54] width 49 height 16
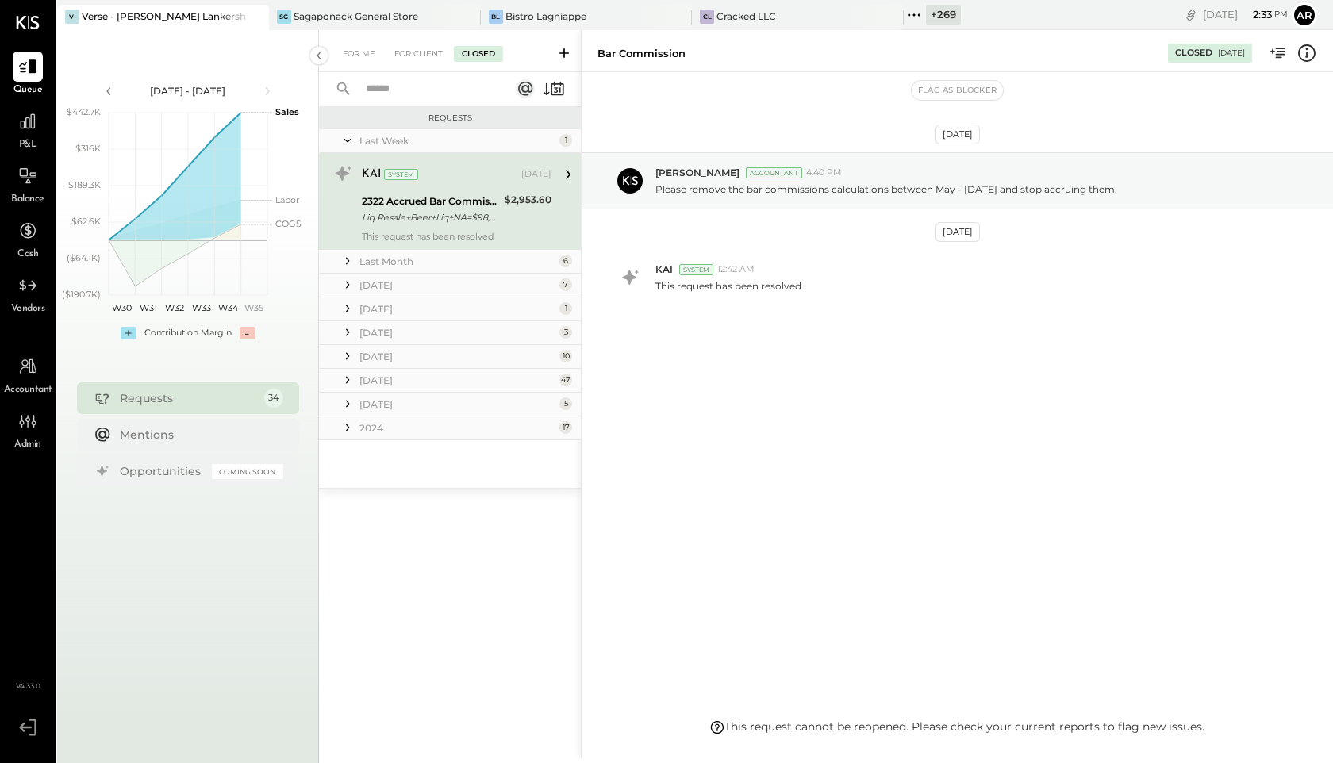
click at [348, 263] on icon at bounding box center [347, 261] width 3 height 7
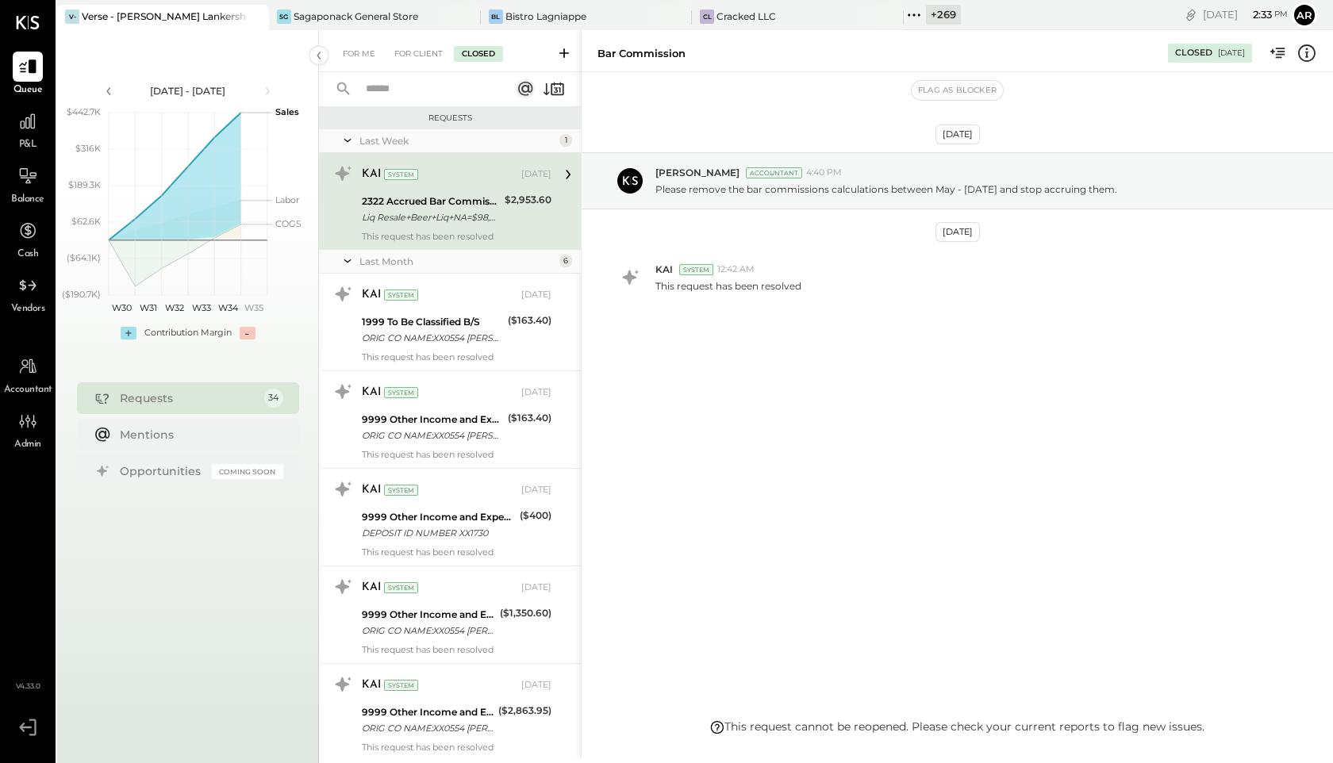
click at [349, 260] on icon at bounding box center [347, 260] width 7 height 3
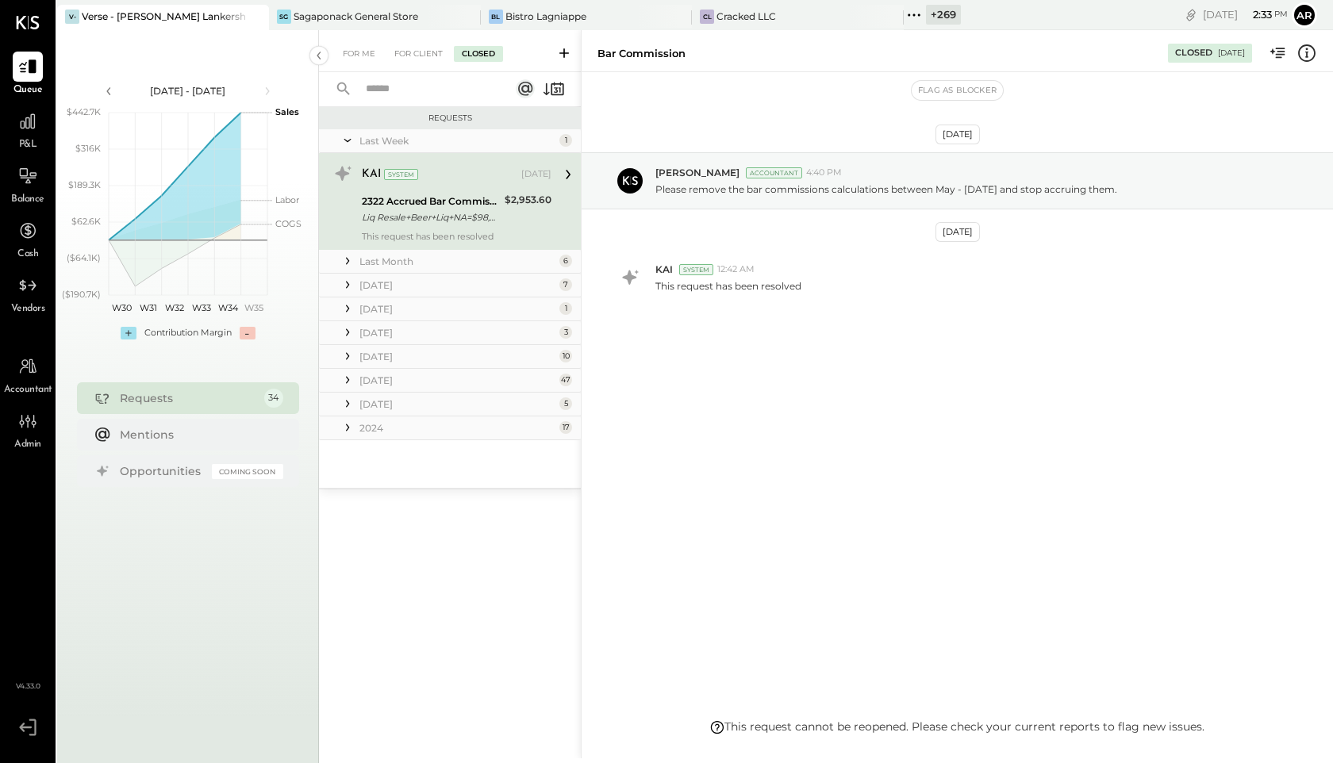
click at [349, 260] on icon at bounding box center [348, 261] width 16 height 16
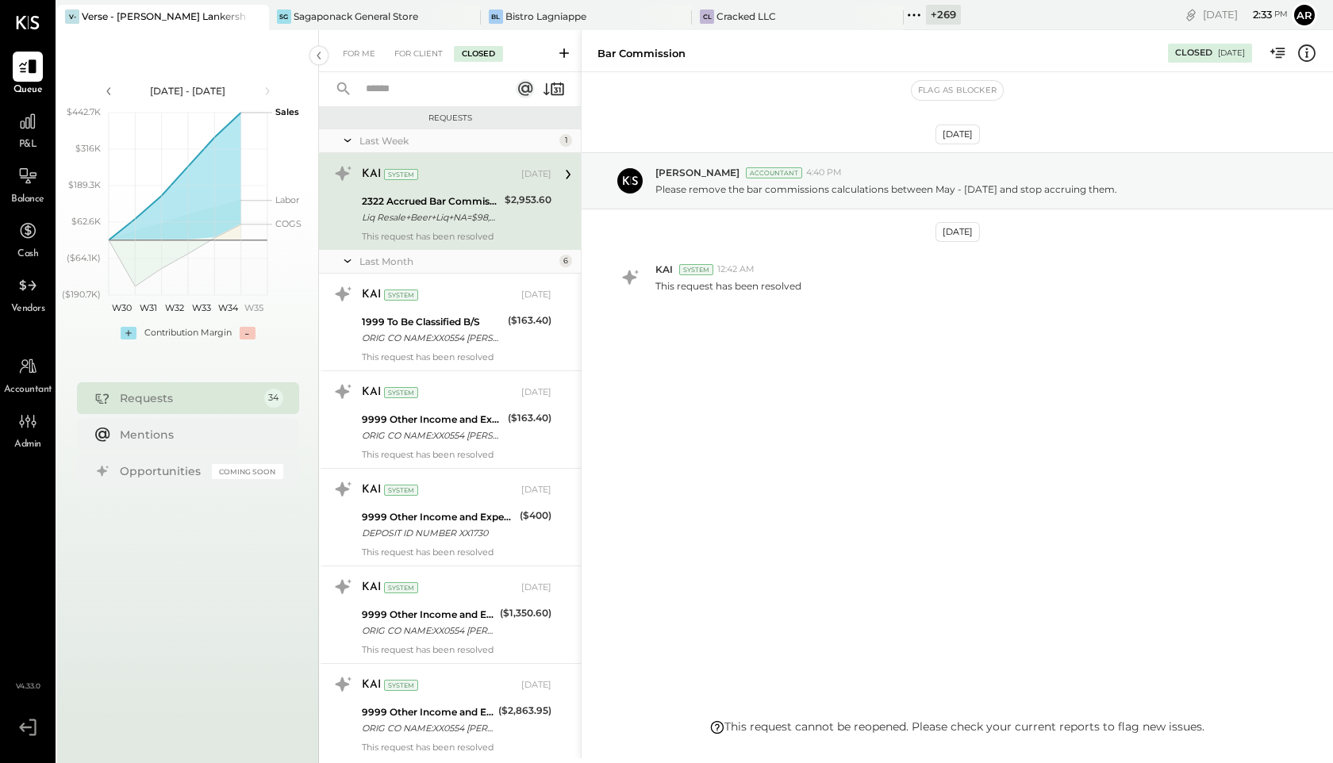
click at [348, 258] on icon at bounding box center [348, 261] width 16 height 40
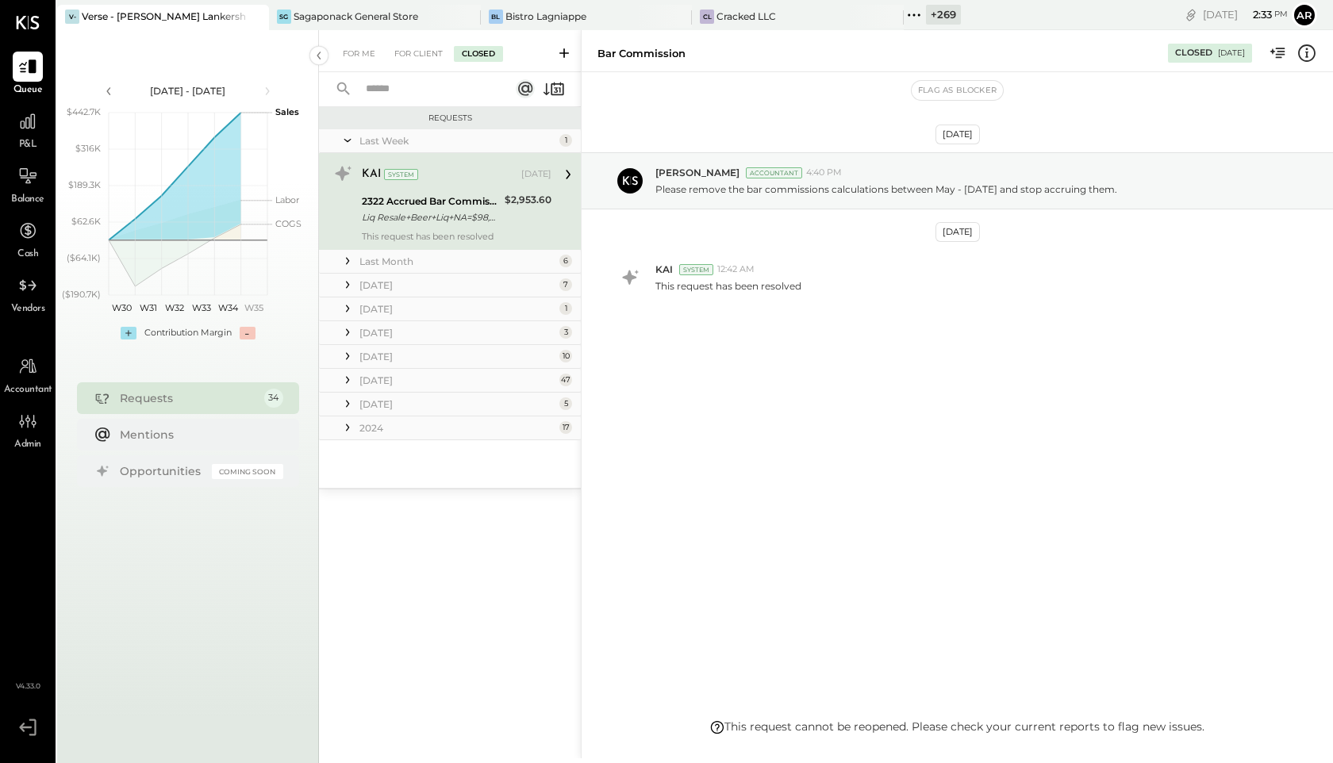
click at [349, 281] on icon at bounding box center [348, 285] width 16 height 16
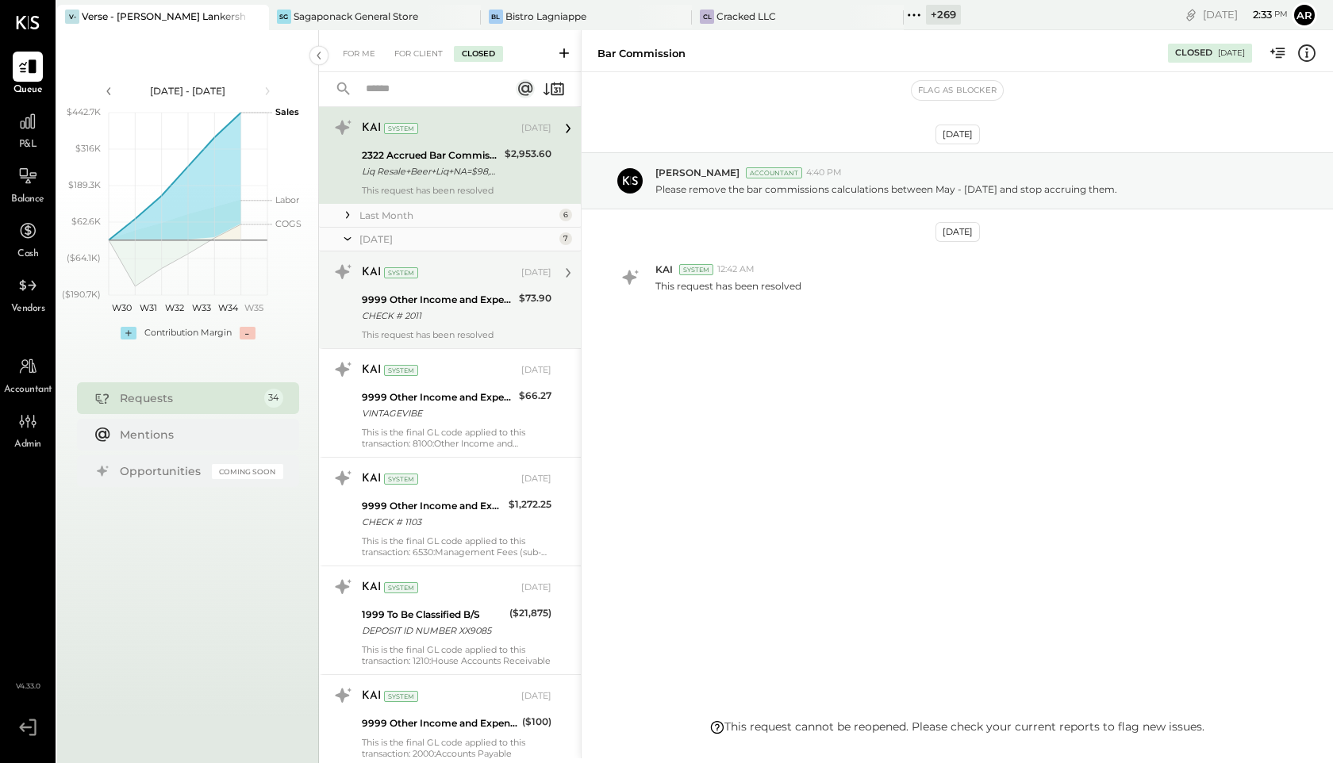
scroll to position [17, 0]
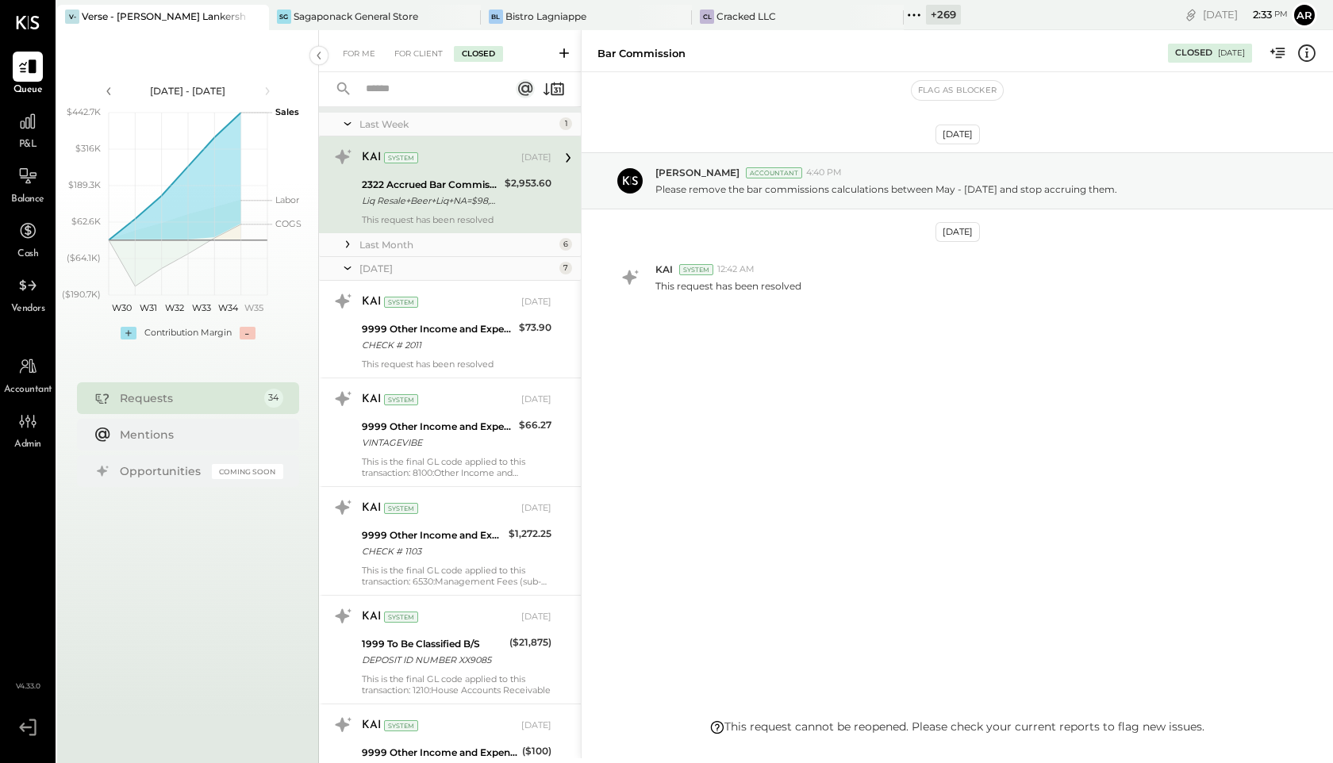
click at [348, 264] on icon at bounding box center [348, 268] width 16 height 40
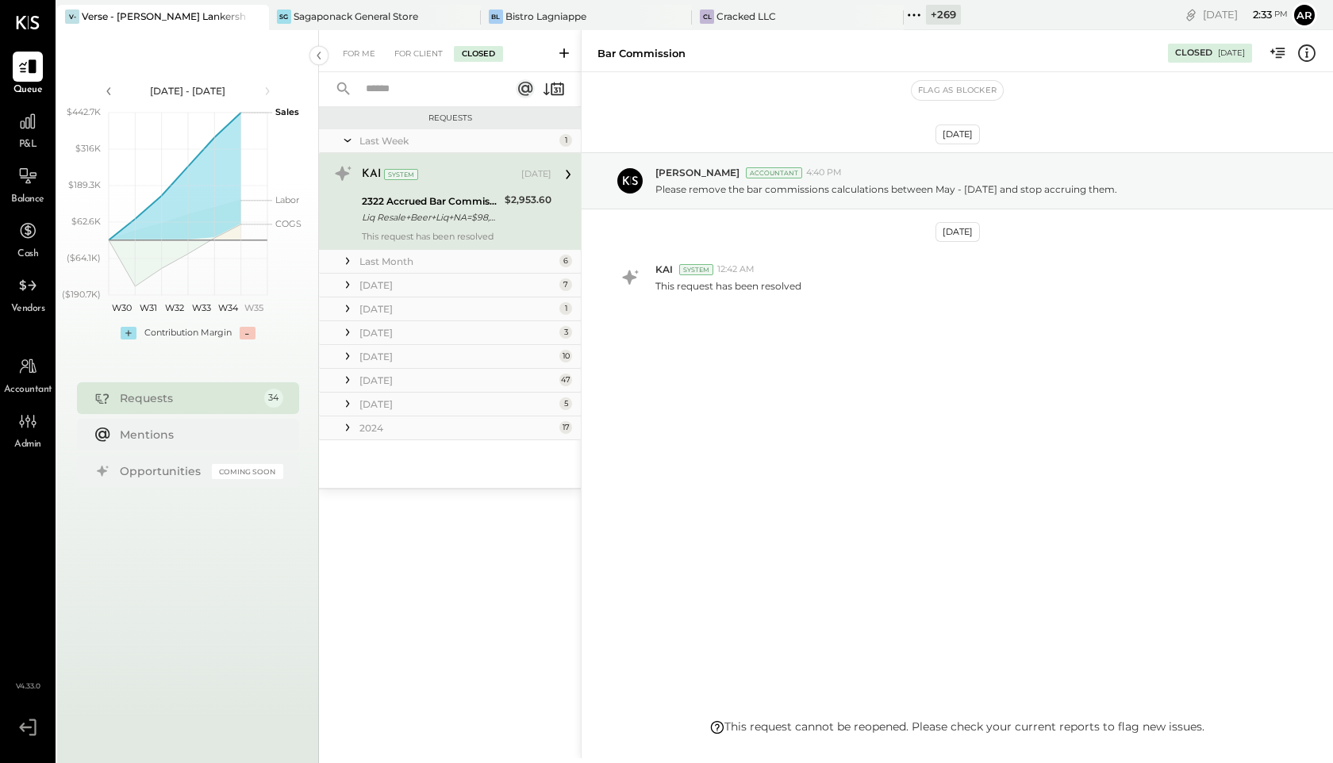
scroll to position [0, 0]
click at [346, 307] on icon at bounding box center [348, 309] width 16 height 16
click at [346, 307] on icon at bounding box center [348, 309] width 16 height 40
click at [344, 326] on icon at bounding box center [348, 333] width 16 height 16
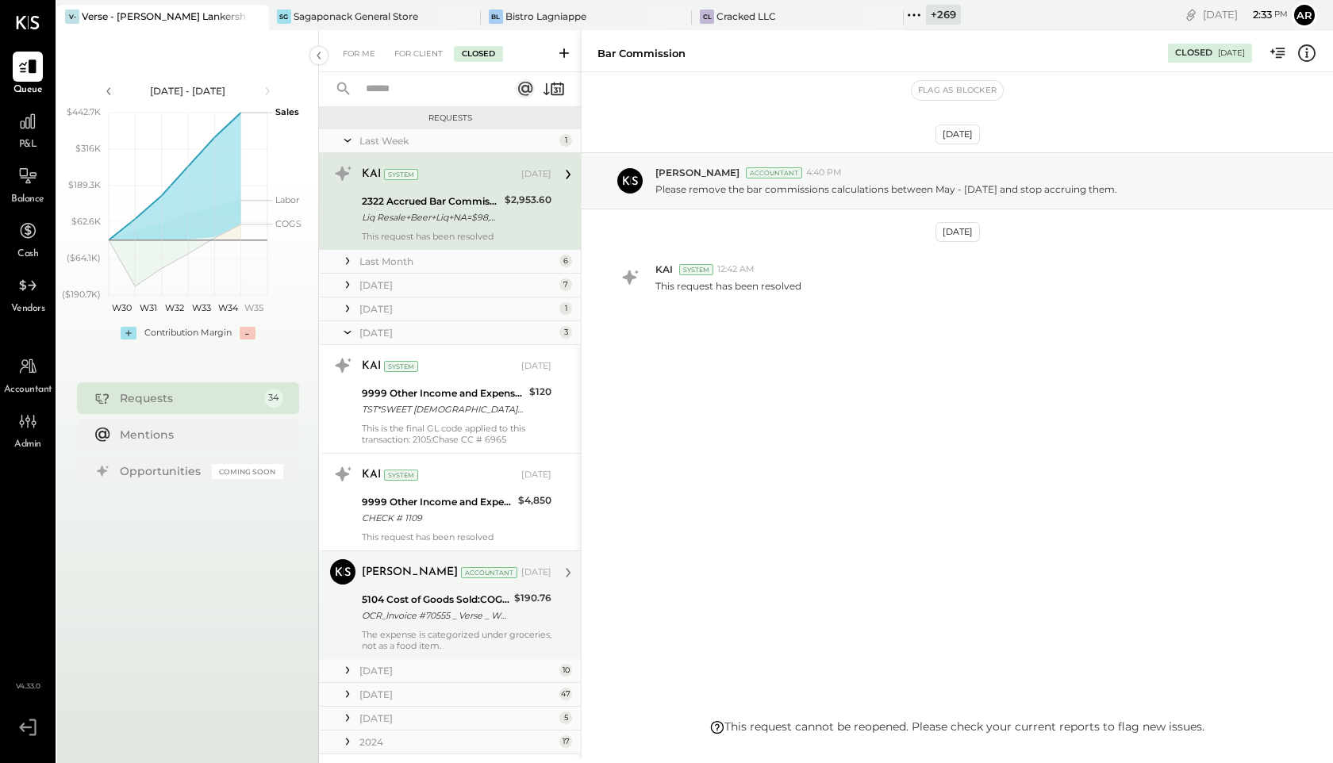
click at [450, 600] on div "5104 Cost of Goods Sold:COGS, Grocery" at bounding box center [436, 600] width 148 height 16
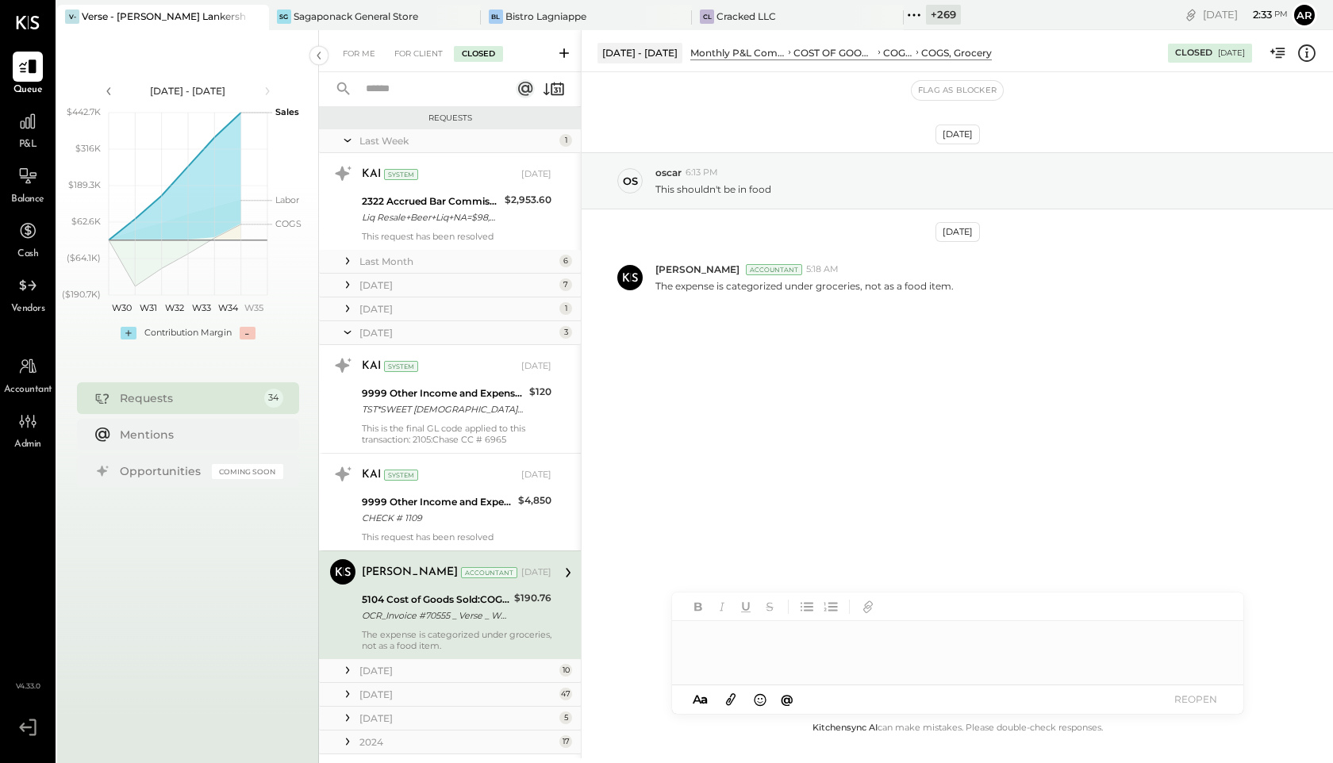
click at [349, 332] on icon at bounding box center [347, 332] width 7 height 3
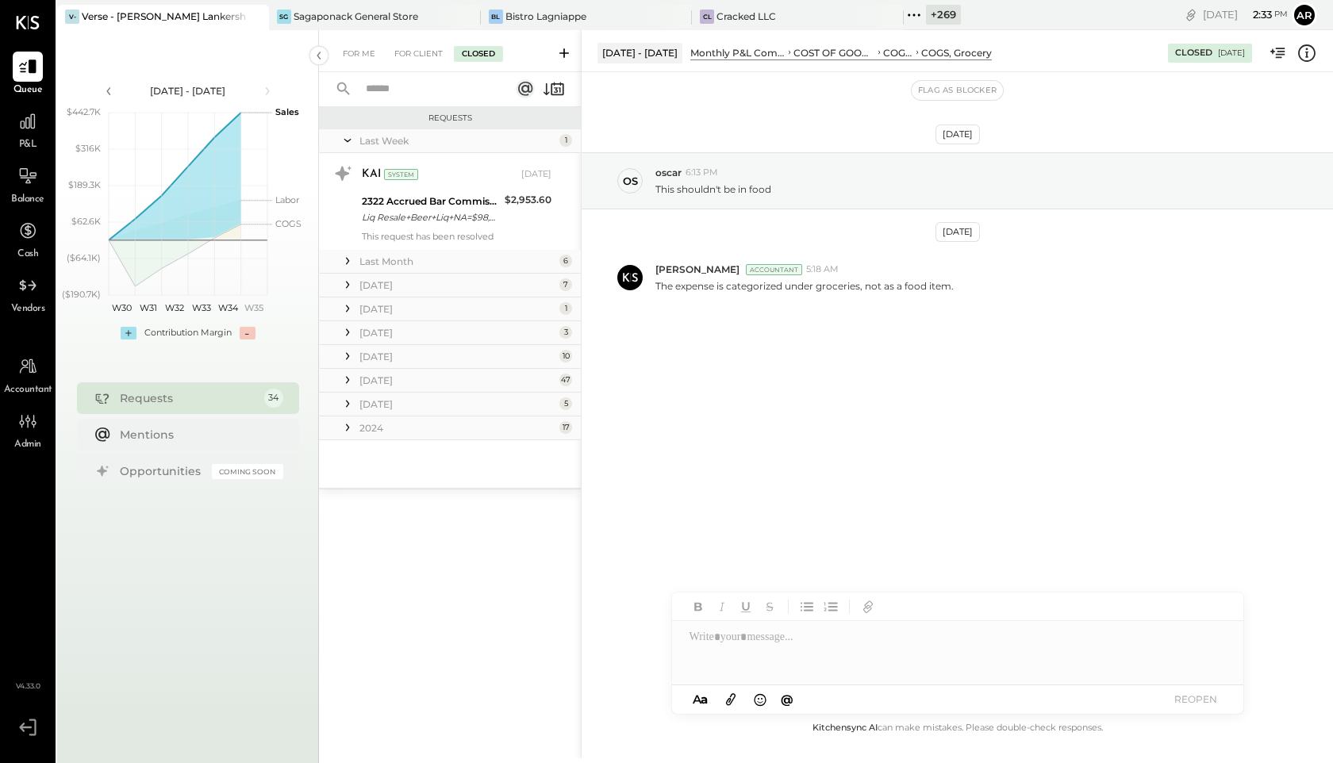
click at [354, 365] on div at bounding box center [348, 356] width 16 height 21
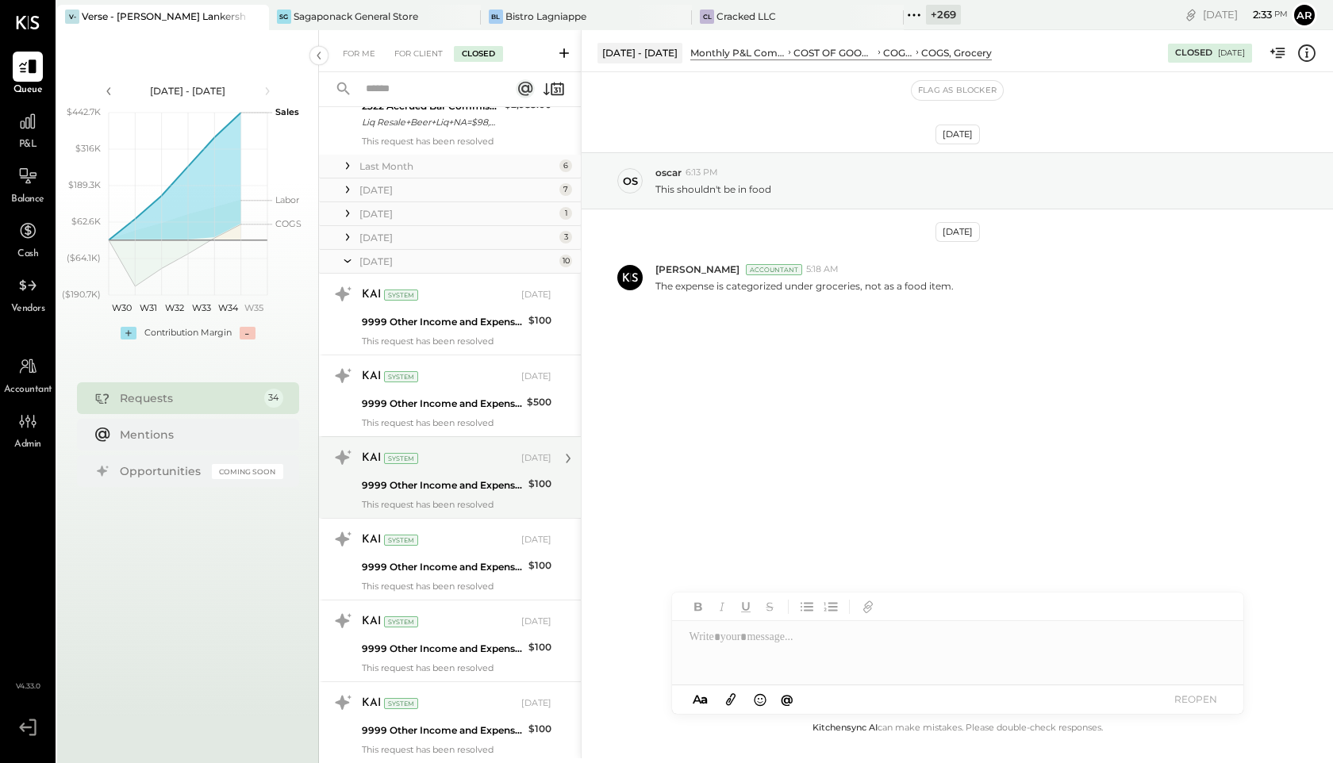
scroll to position [62, 0]
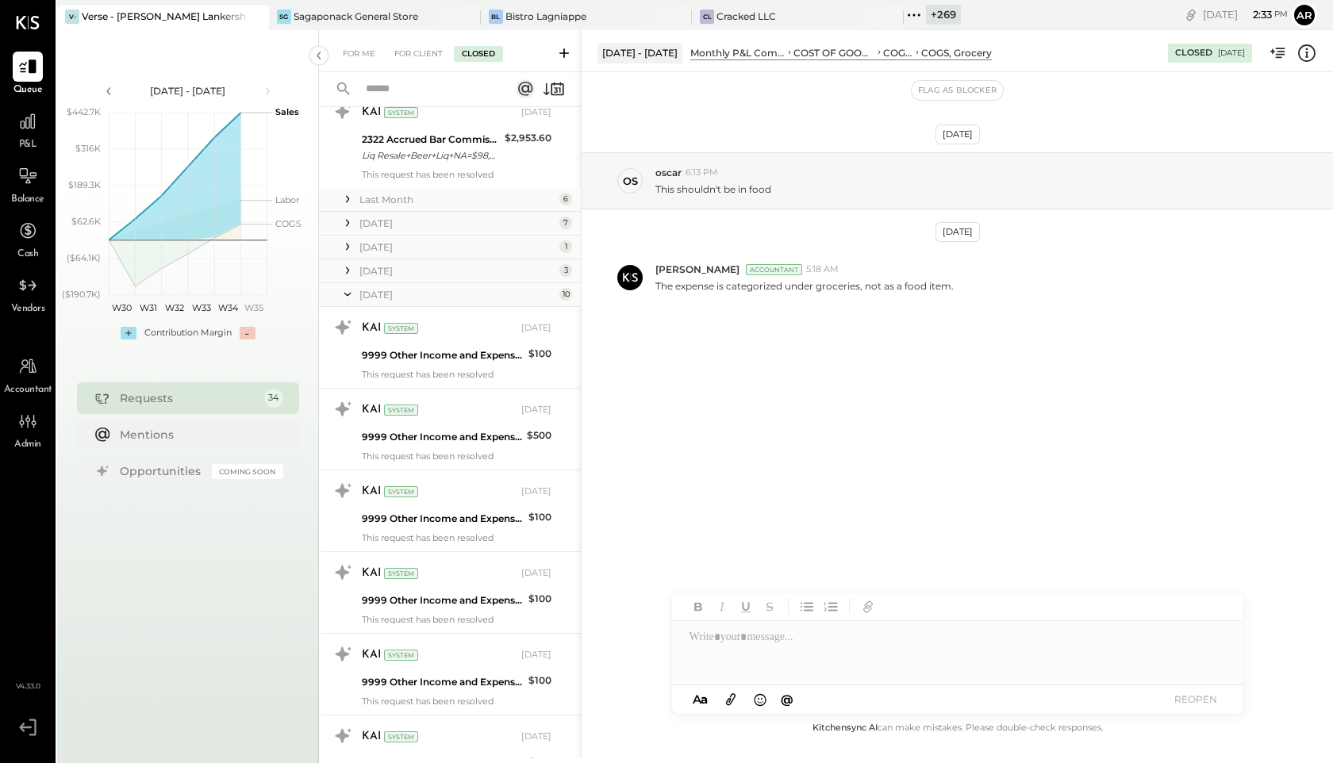
click at [348, 297] on icon at bounding box center [348, 295] width 16 height 40
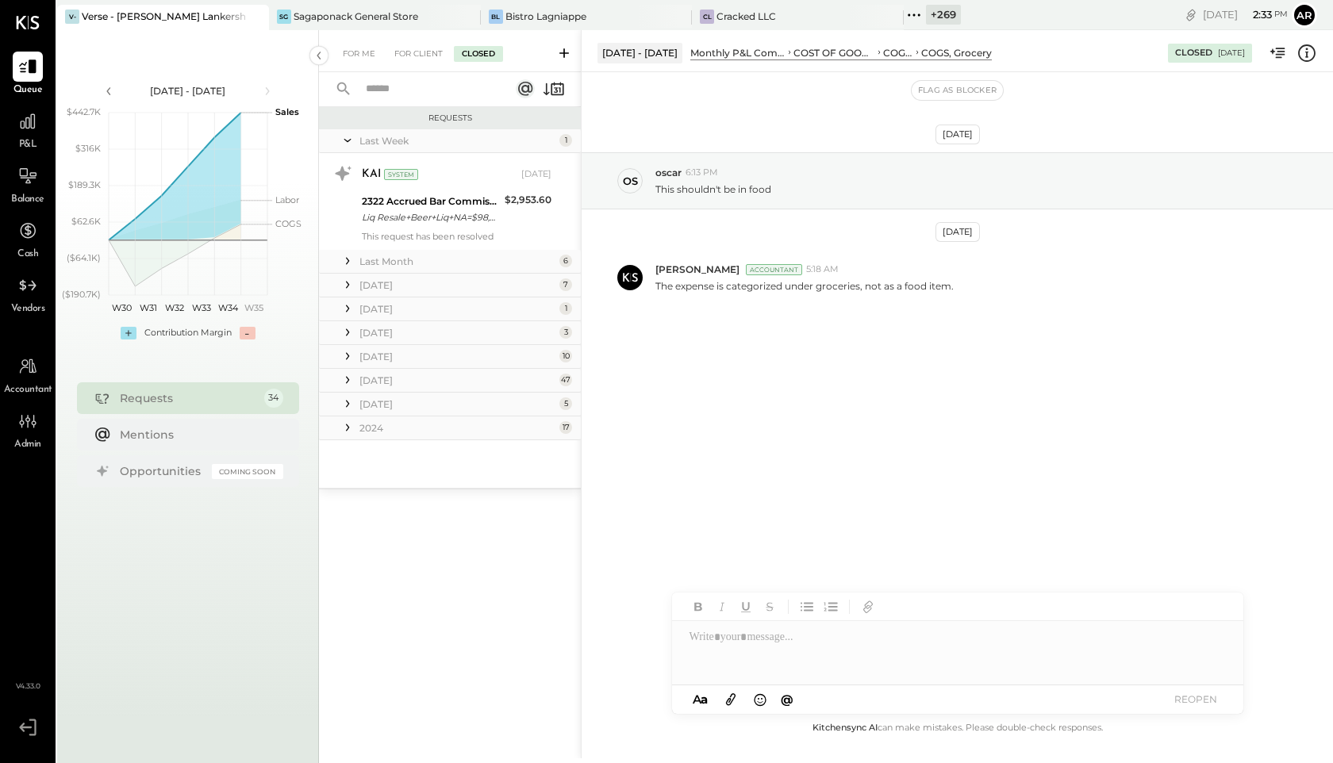
scroll to position [0, 0]
click at [340, 395] on div at bounding box center [348, 404] width 16 height 21
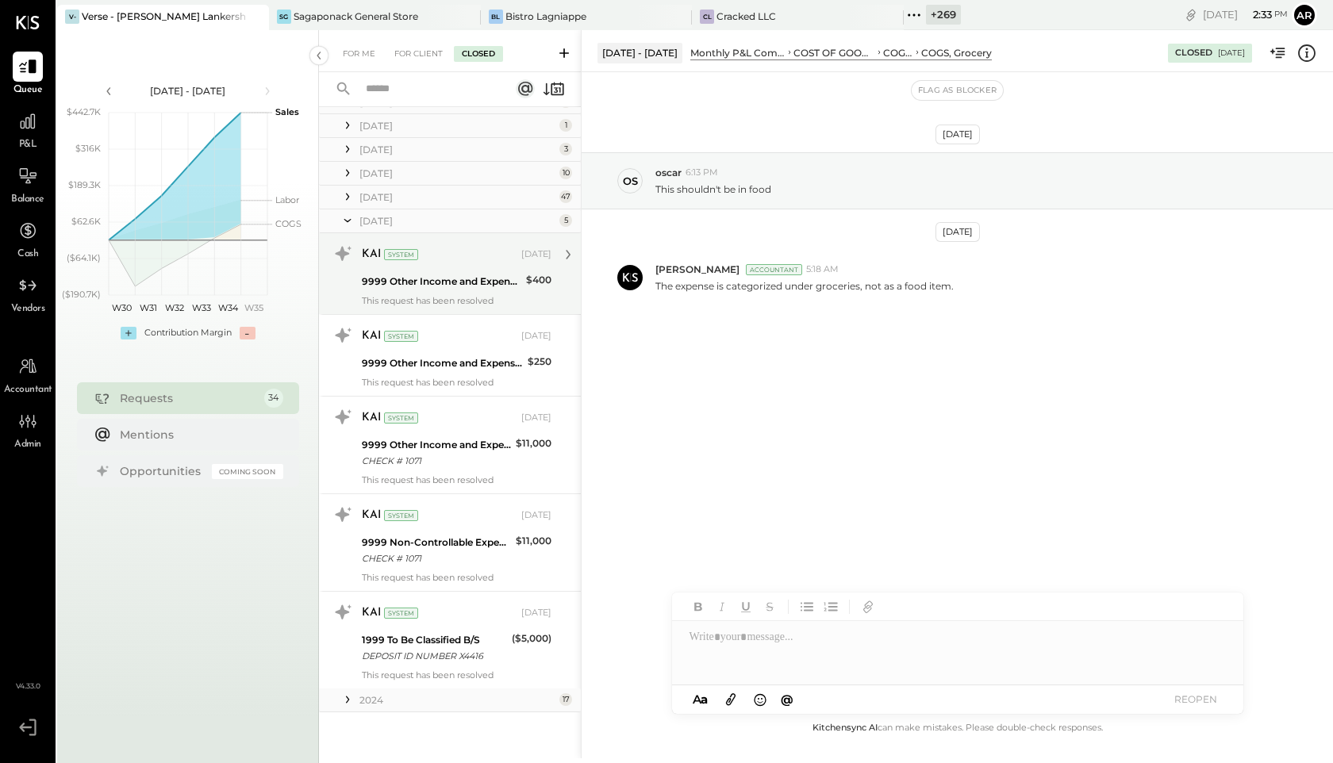
scroll to position [142, 0]
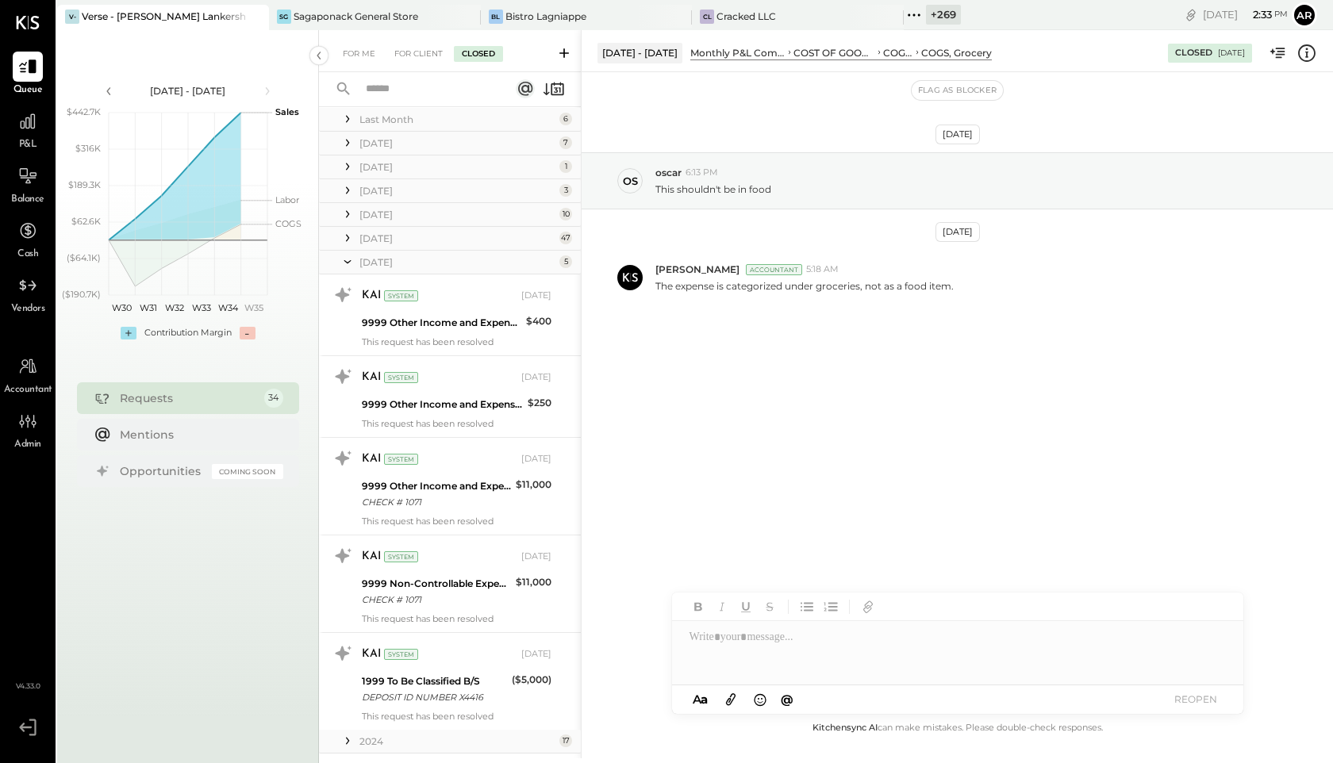
click at [352, 263] on icon at bounding box center [348, 262] width 16 height 40
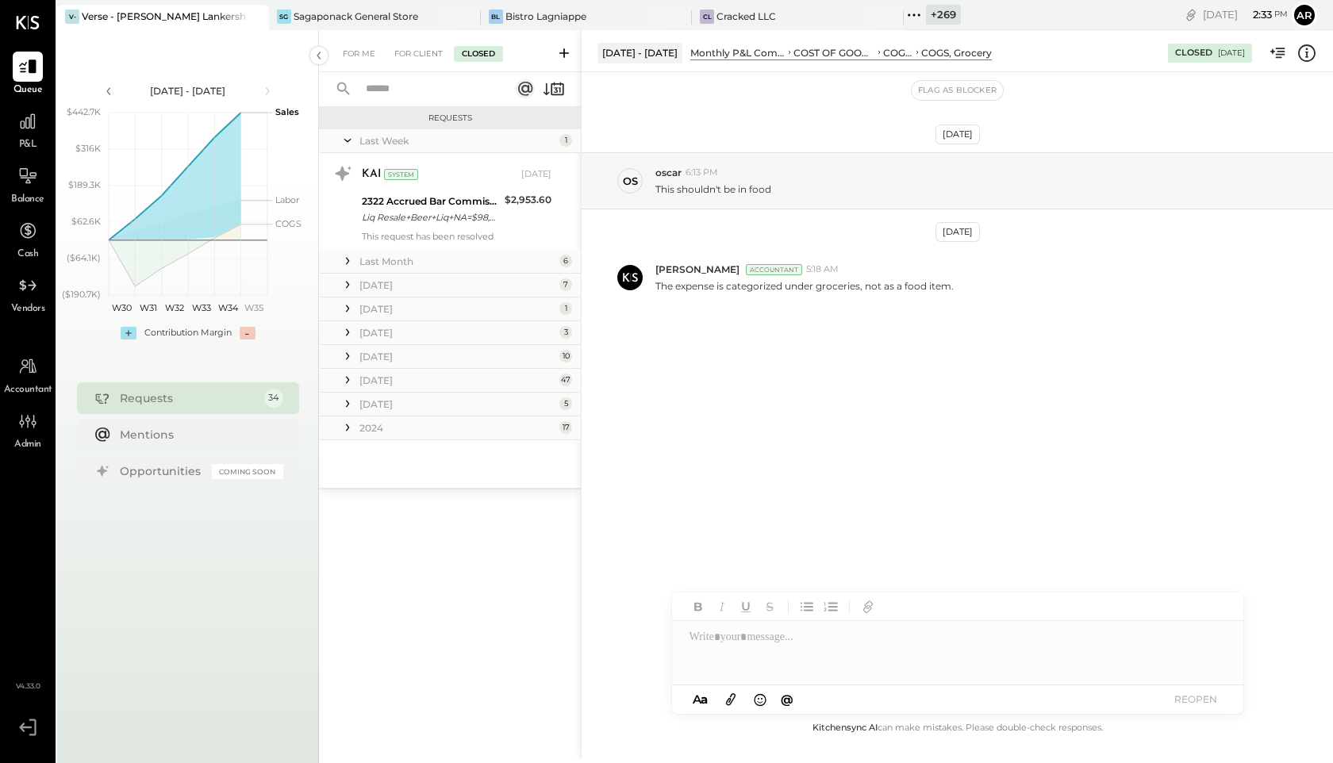
scroll to position [0, 0]
click at [344, 423] on icon at bounding box center [348, 428] width 16 height 16
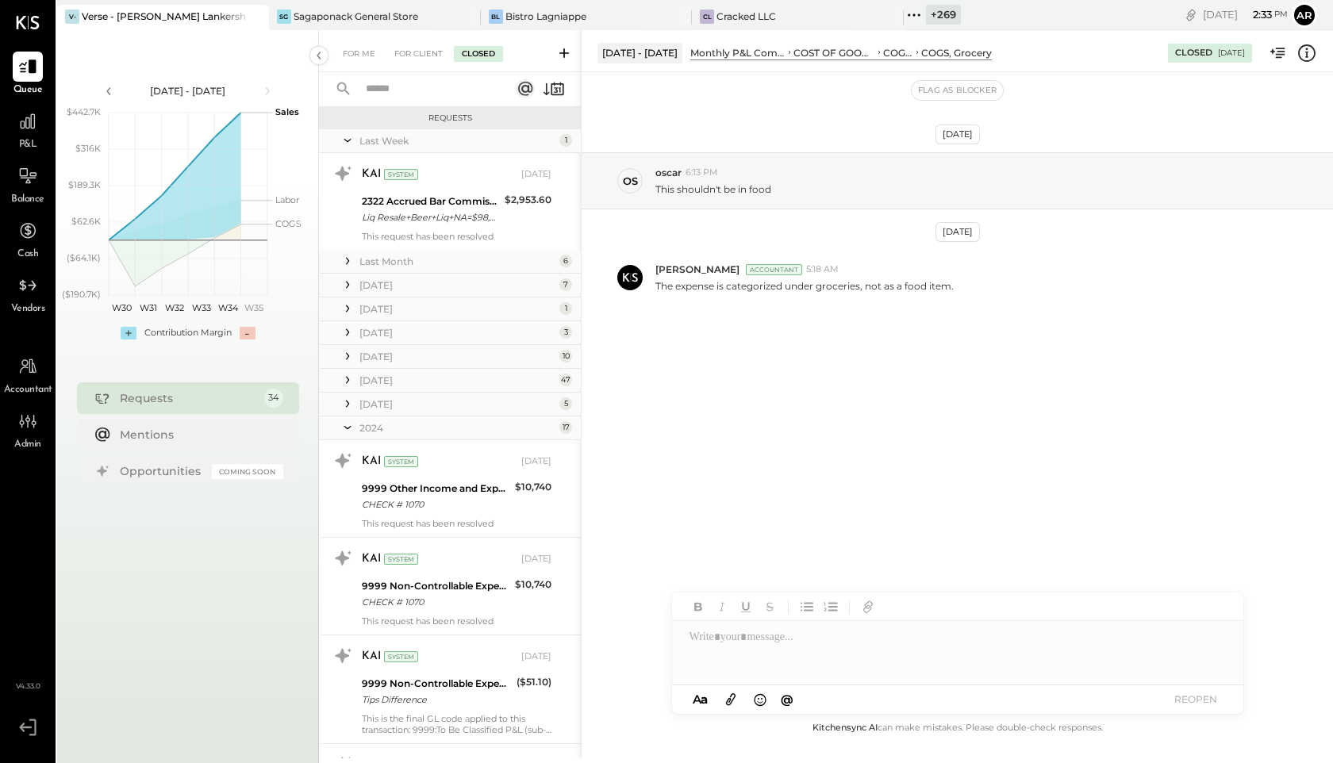
click at [352, 431] on icon at bounding box center [348, 428] width 16 height 40
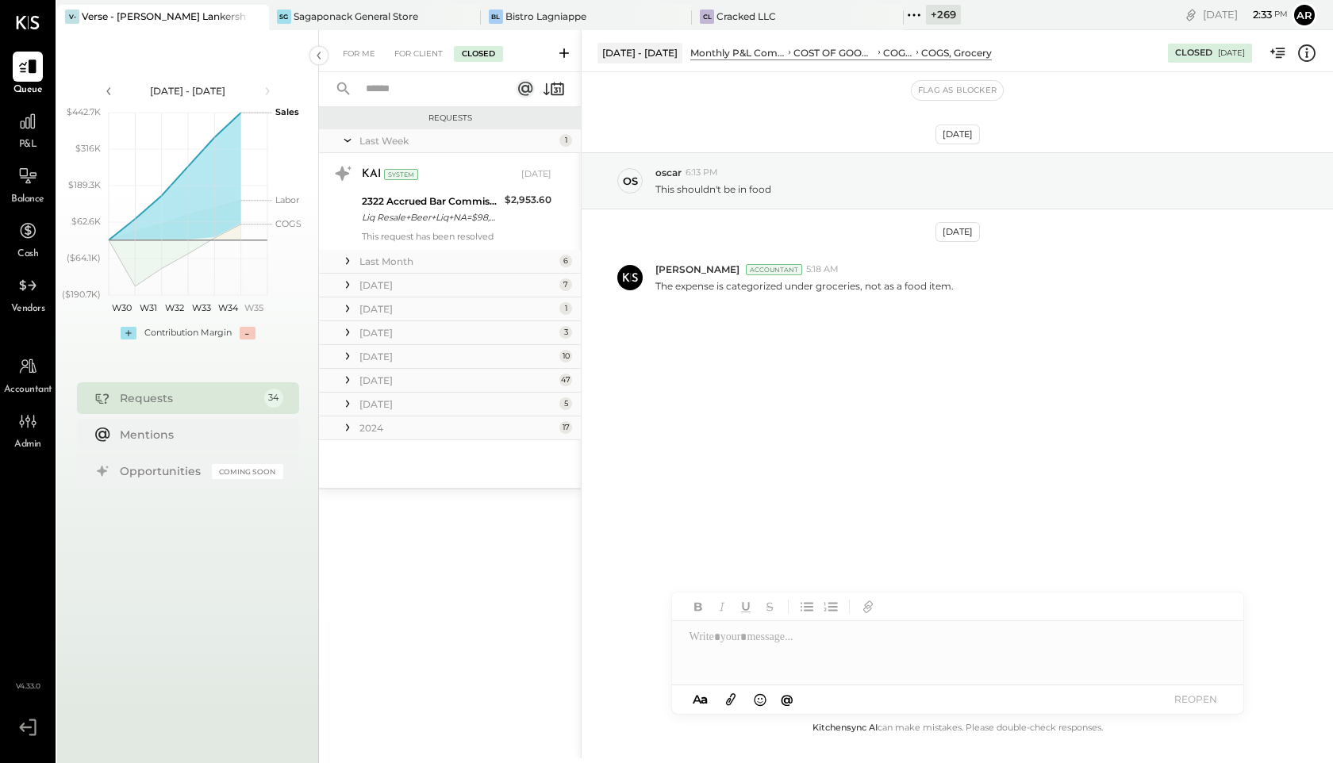
click at [348, 409] on icon at bounding box center [348, 404] width 16 height 16
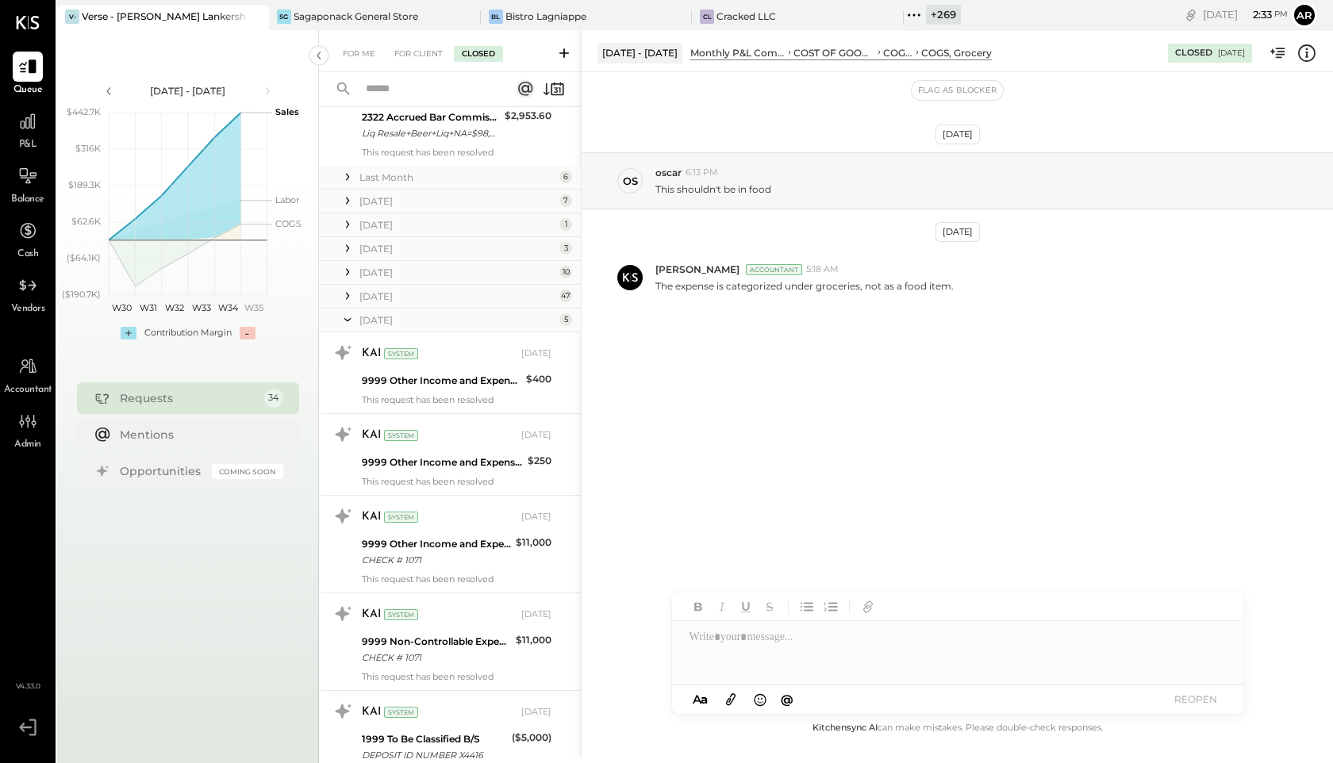
scroll to position [38, 0]
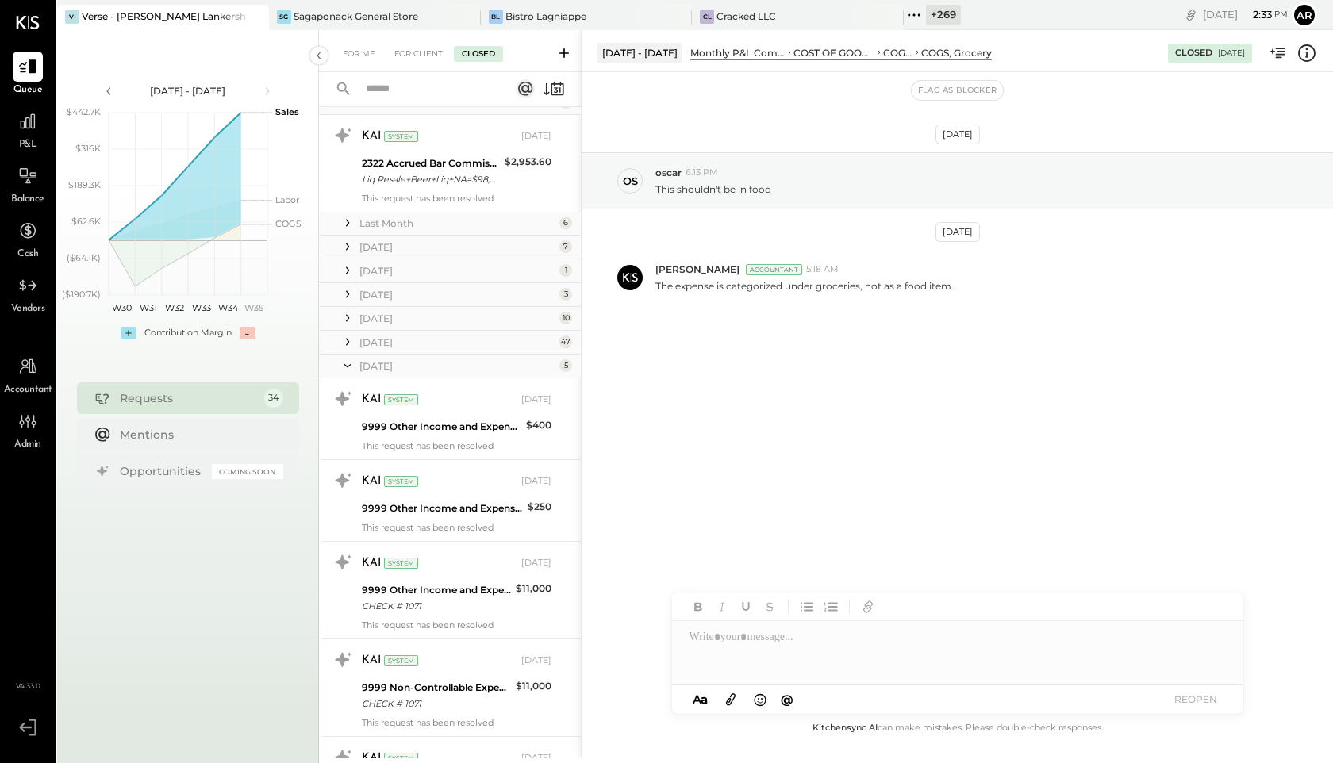
click at [347, 366] on icon at bounding box center [347, 365] width 7 height 3
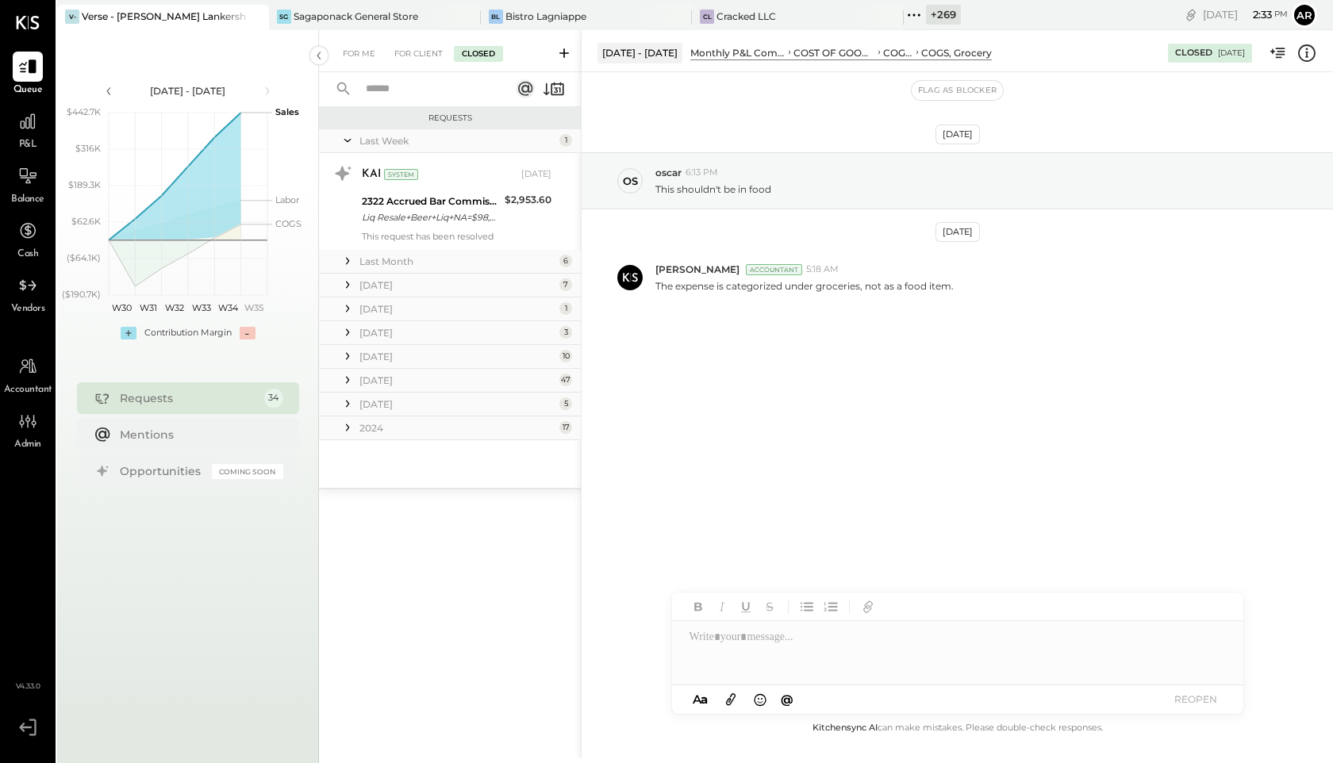
click at [348, 378] on icon at bounding box center [348, 380] width 16 height 16
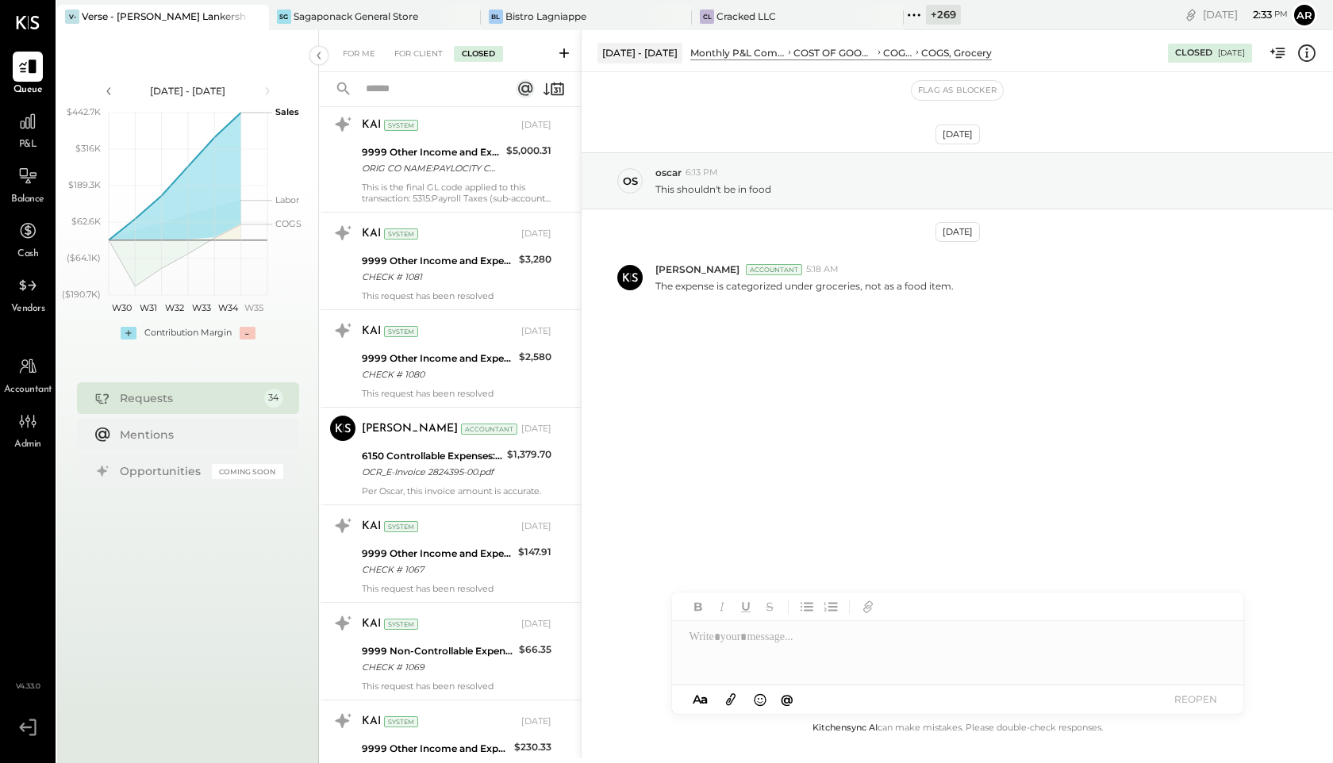
scroll to position [1519, 0]
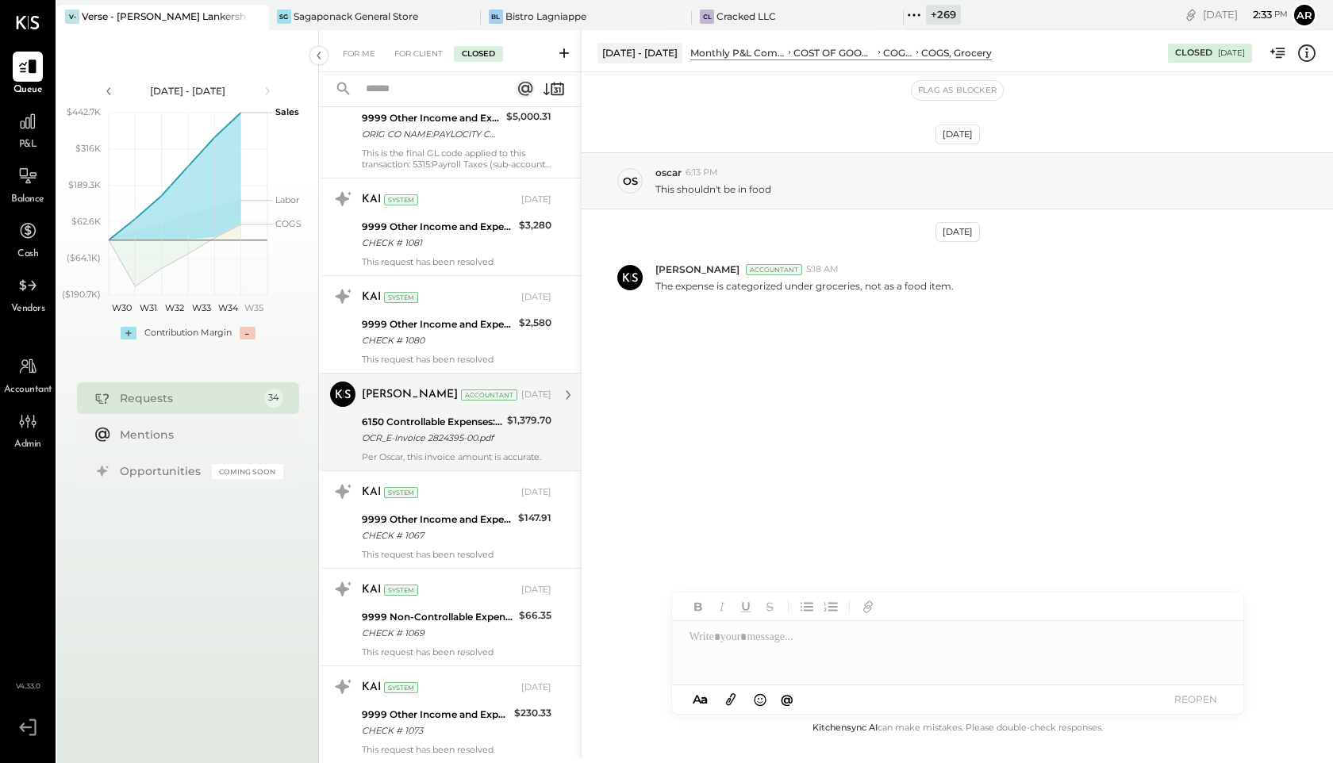
click at [393, 448] on div "Joseph Shin Accountant Feb 25, 2025 6150 Controllable Expenses:Direct Operating…" at bounding box center [457, 422] width 190 height 81
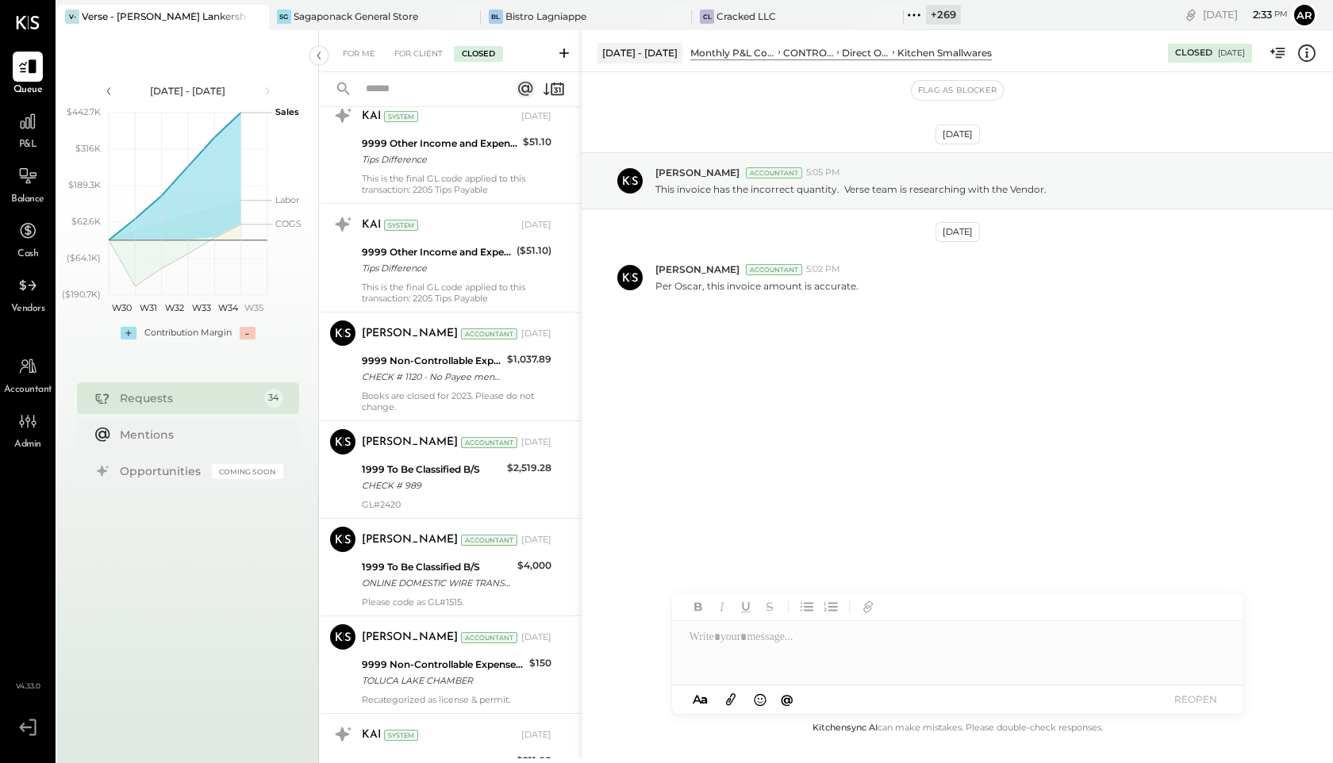
scroll to position [3430, 0]
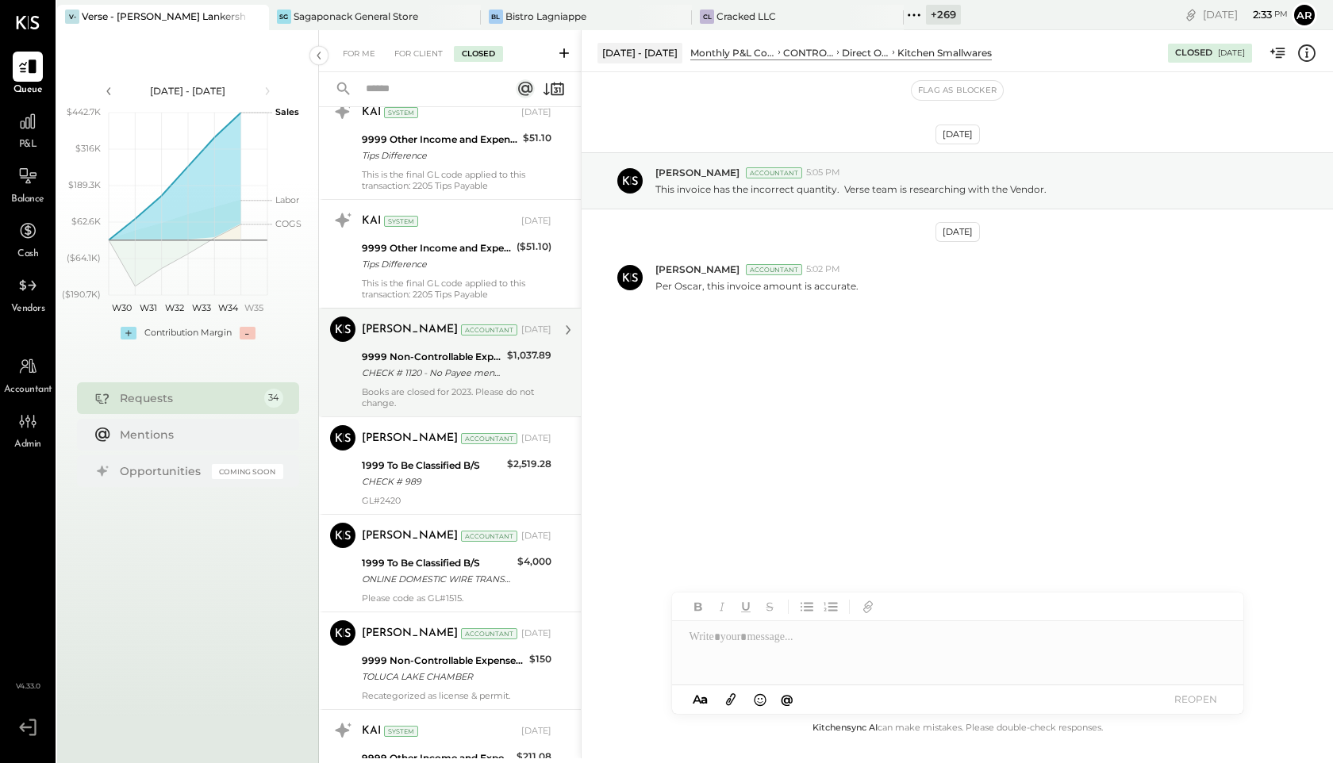
click at [394, 355] on div "9999 Non-Controllable Expenses:Other Income and Expenses:To Be Classified P&L" at bounding box center [432, 357] width 140 height 16
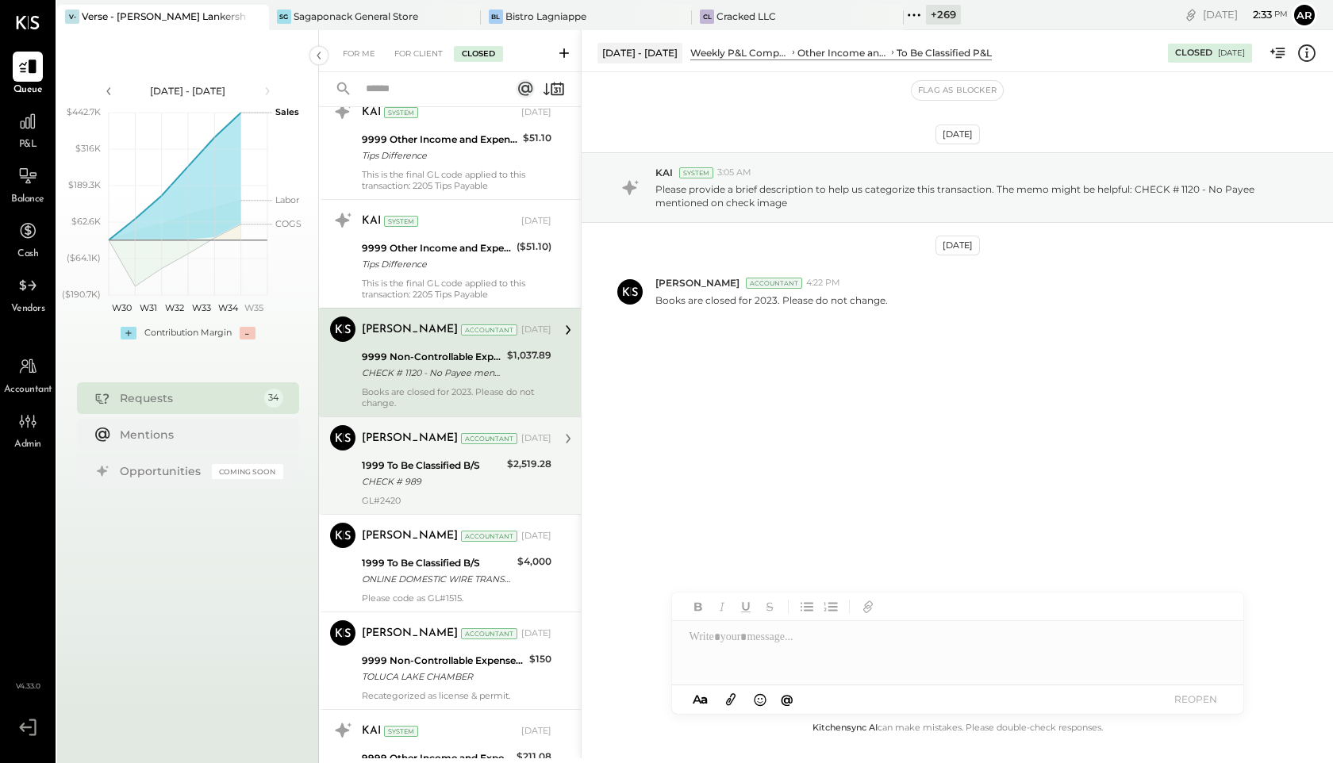
click at [404, 467] on div "1999 To Be Classified B/S" at bounding box center [432, 466] width 140 height 16
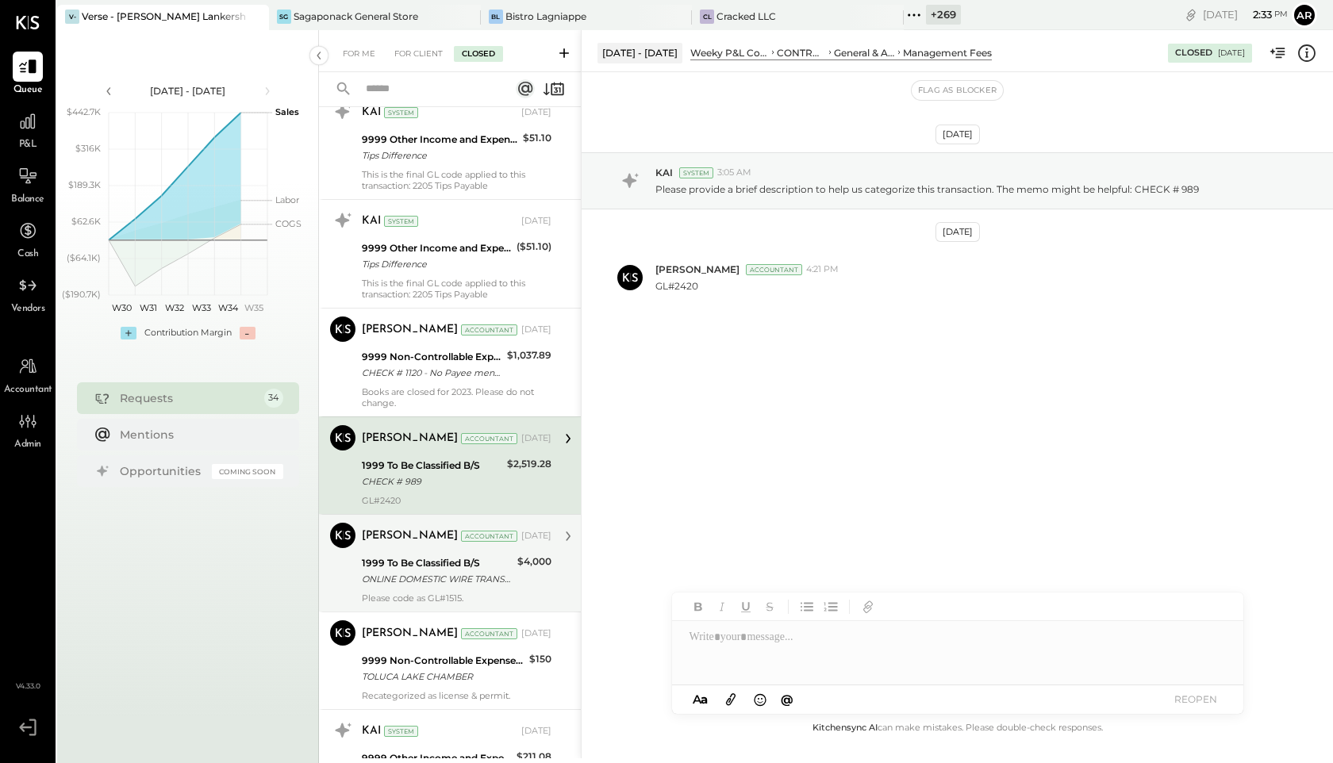
click at [407, 552] on div "Joseph Shin Accountant Feb 19, 2025 1999 To Be Classified B/S ONLINE DOMESTIC W…" at bounding box center [457, 563] width 190 height 81
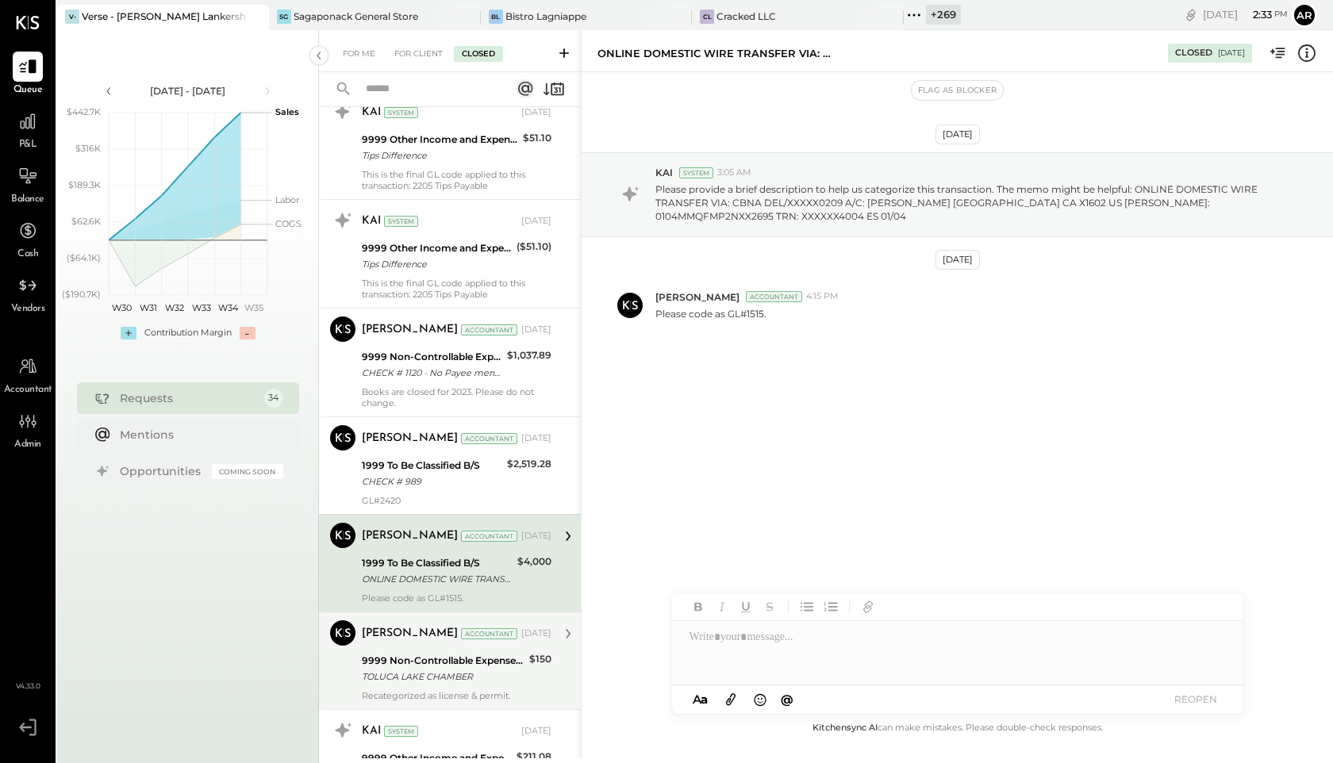
click at [384, 641] on div "[PERSON_NAME]" at bounding box center [410, 634] width 96 height 16
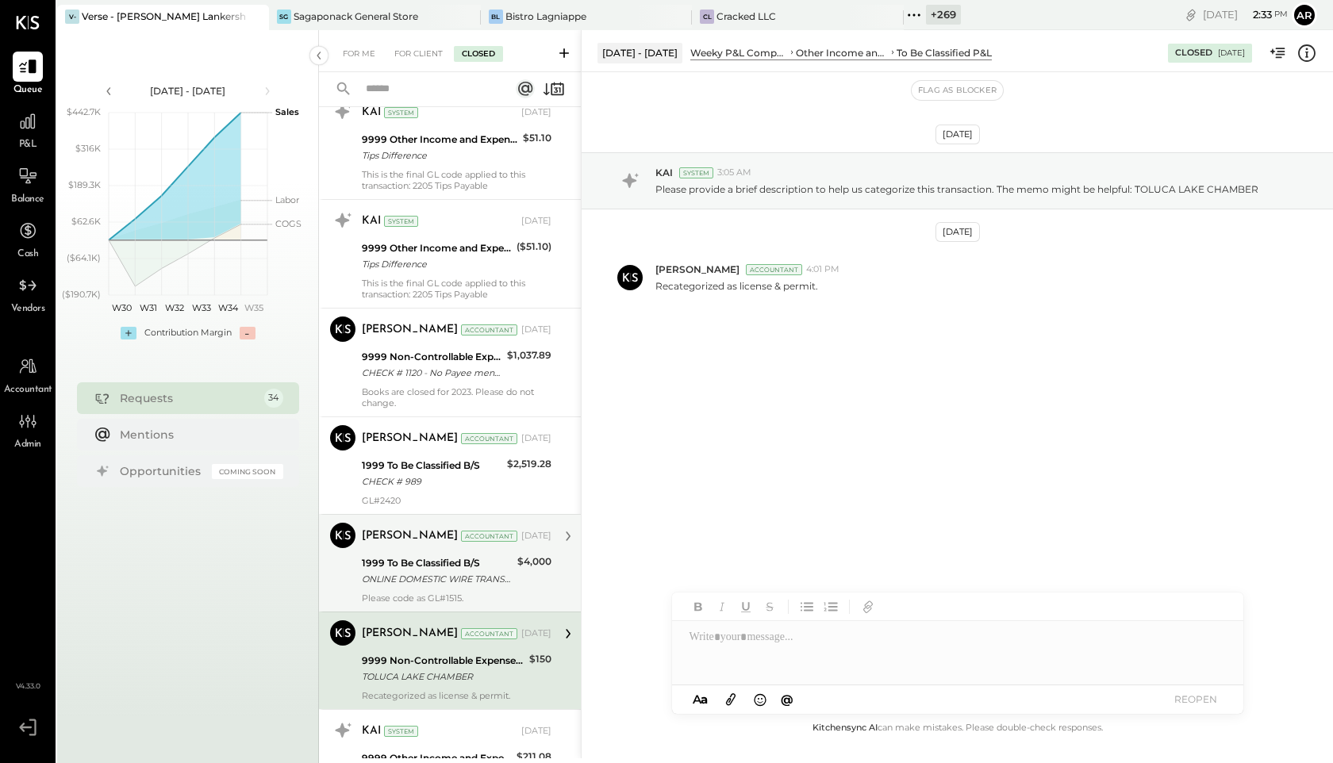
click at [395, 555] on div "1999 To Be Classified B/S" at bounding box center [437, 563] width 151 height 16
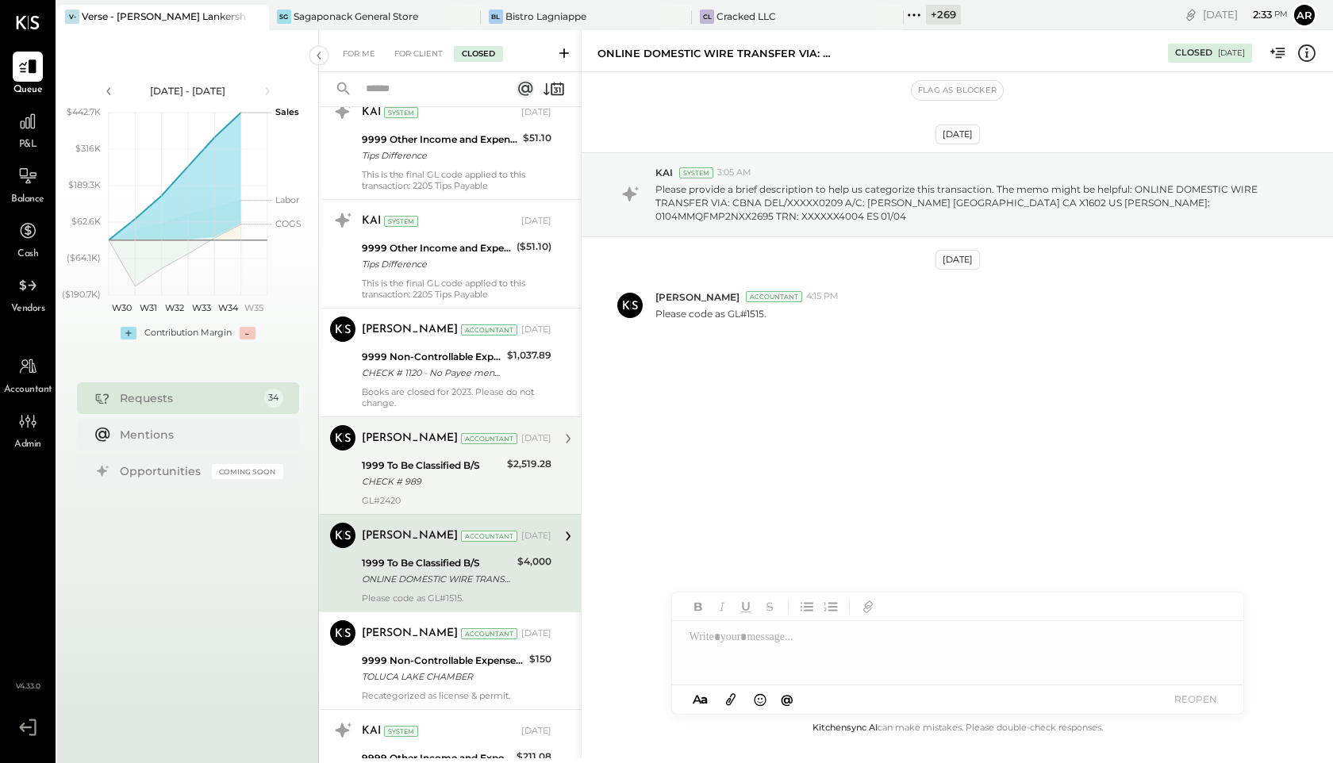
click at [389, 455] on div "Joseph Shin Accountant Feb 19, 2025 1999 To Be Classified B/S CHECK # 989 $2,51…" at bounding box center [457, 465] width 190 height 81
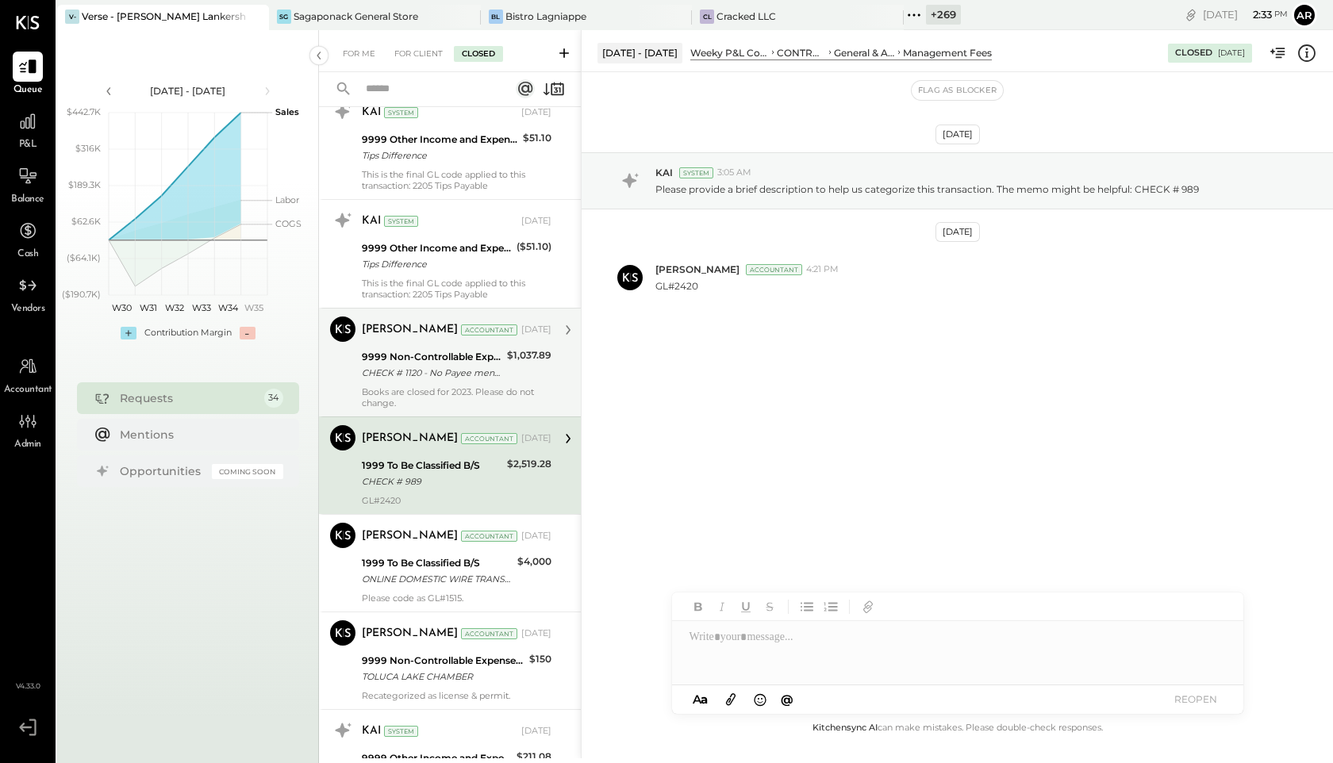
click at [386, 373] on div "CHECK # 1120 - No Payee mentioned on check image" at bounding box center [432, 373] width 140 height 16
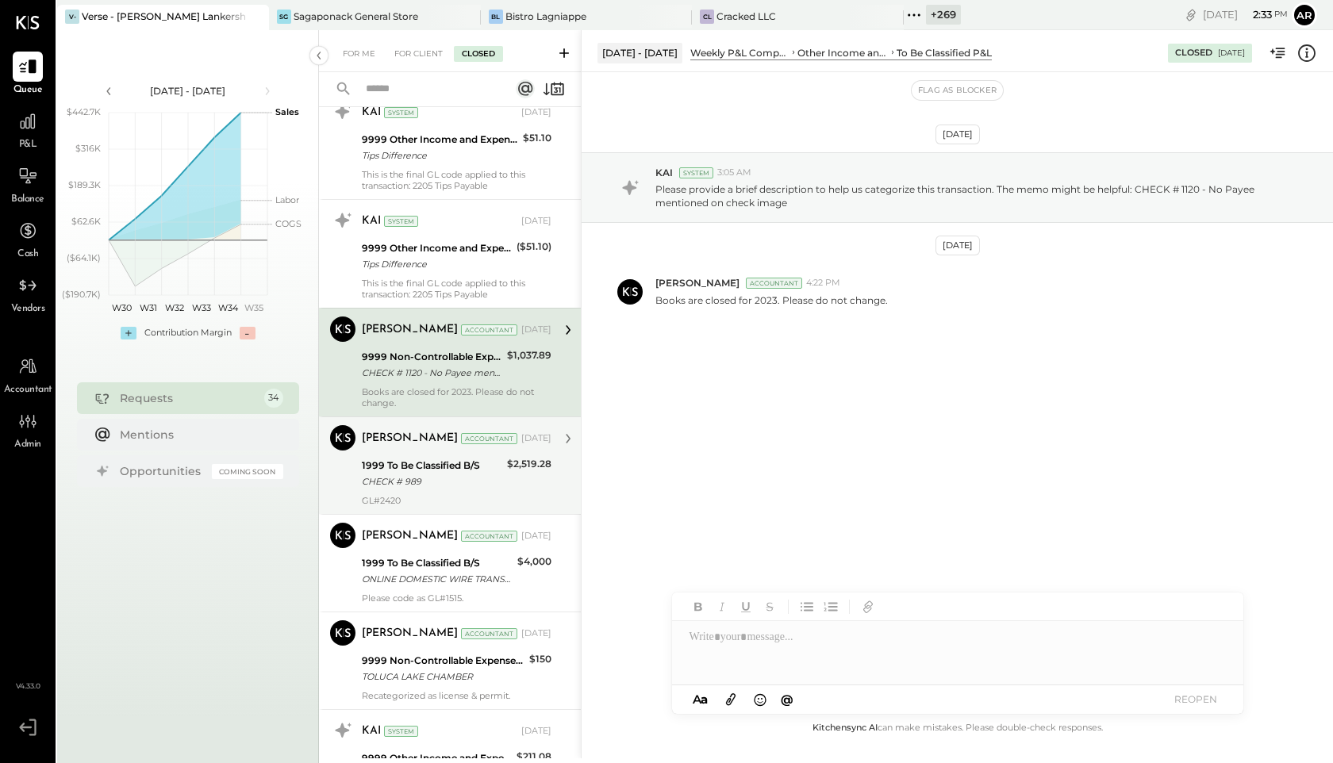
click at [395, 452] on div "Joseph Shin Accountant Feb 19, 2025" at bounding box center [457, 438] width 190 height 27
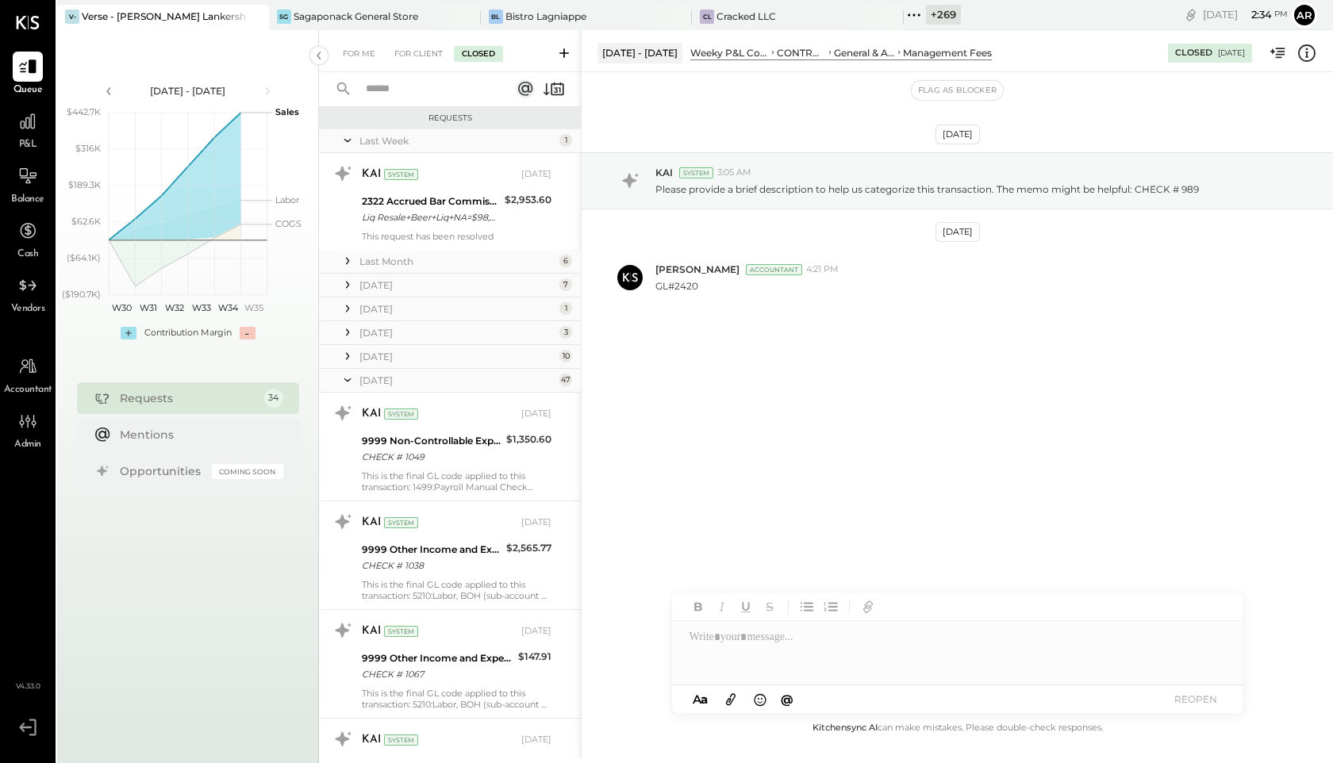
click at [352, 379] on icon at bounding box center [348, 380] width 16 height 40
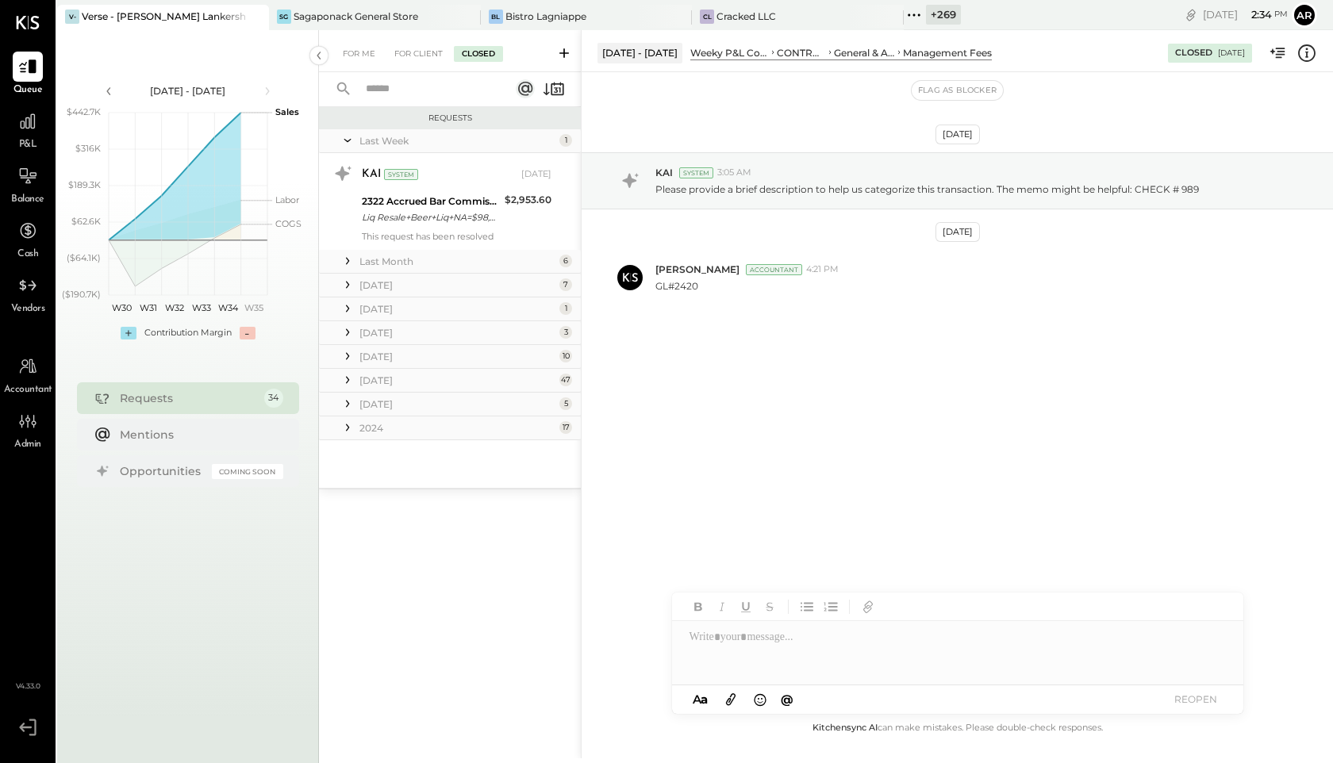
click at [352, 334] on icon at bounding box center [348, 333] width 16 height 16
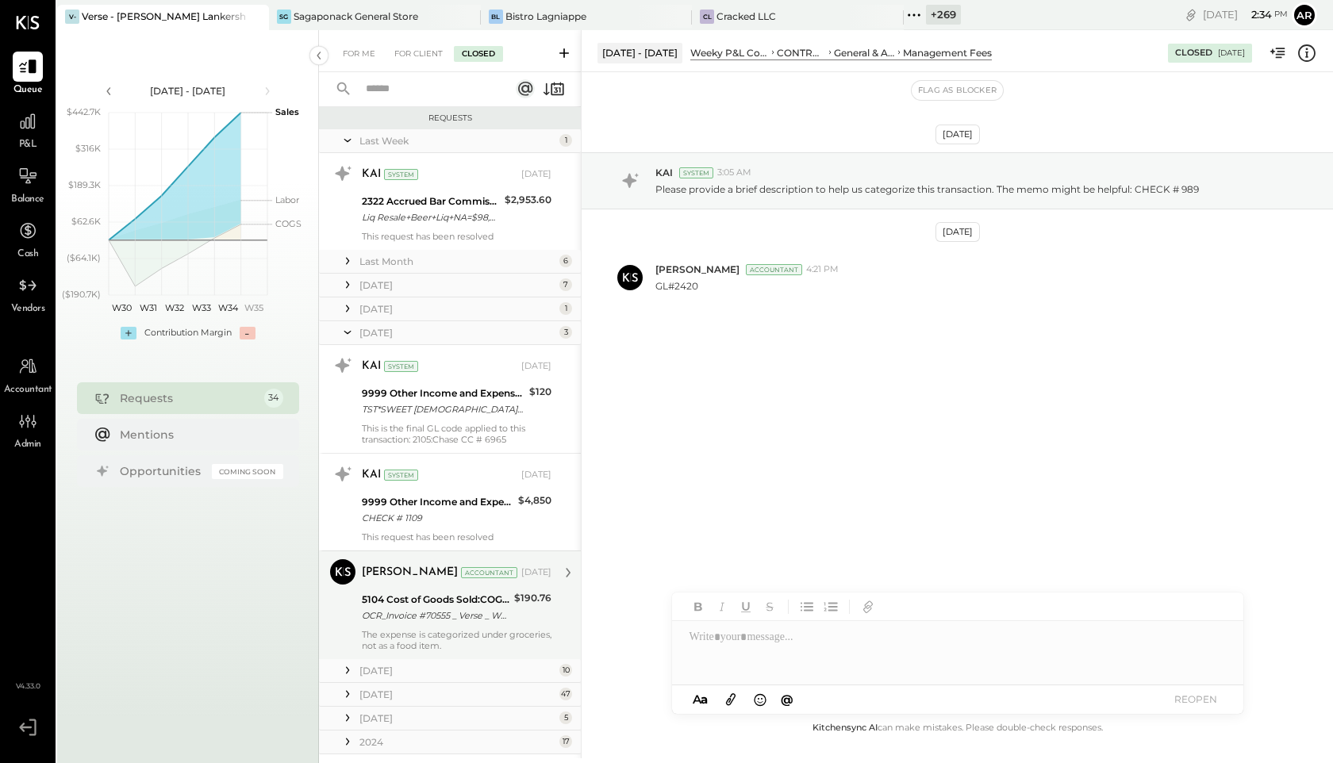
click at [419, 609] on div "OCR_Invoice #70555 _ Verse _ Wholesail.pdf" at bounding box center [436, 616] width 148 height 16
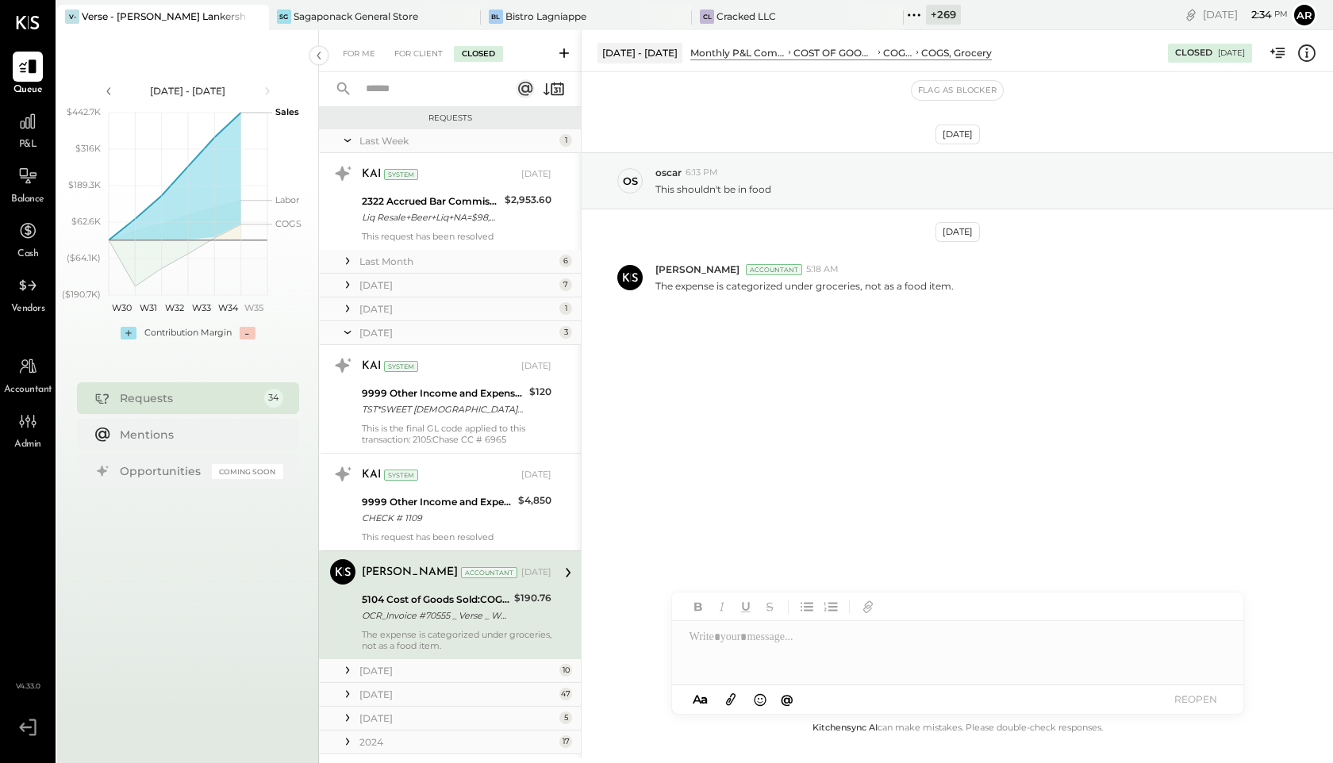
click at [350, 336] on icon at bounding box center [348, 333] width 16 height 40
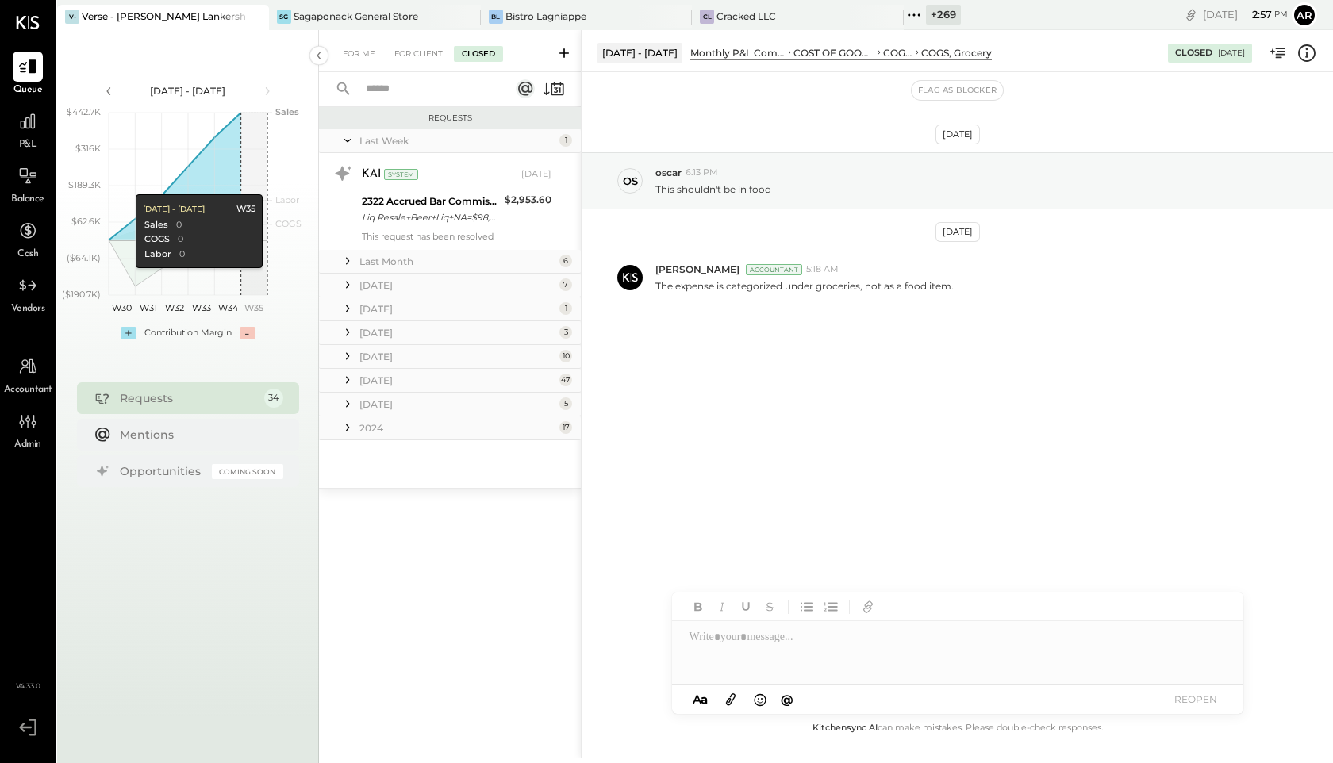
click at [17, 382] on div "Accountant" at bounding box center [28, 375] width 48 height 46
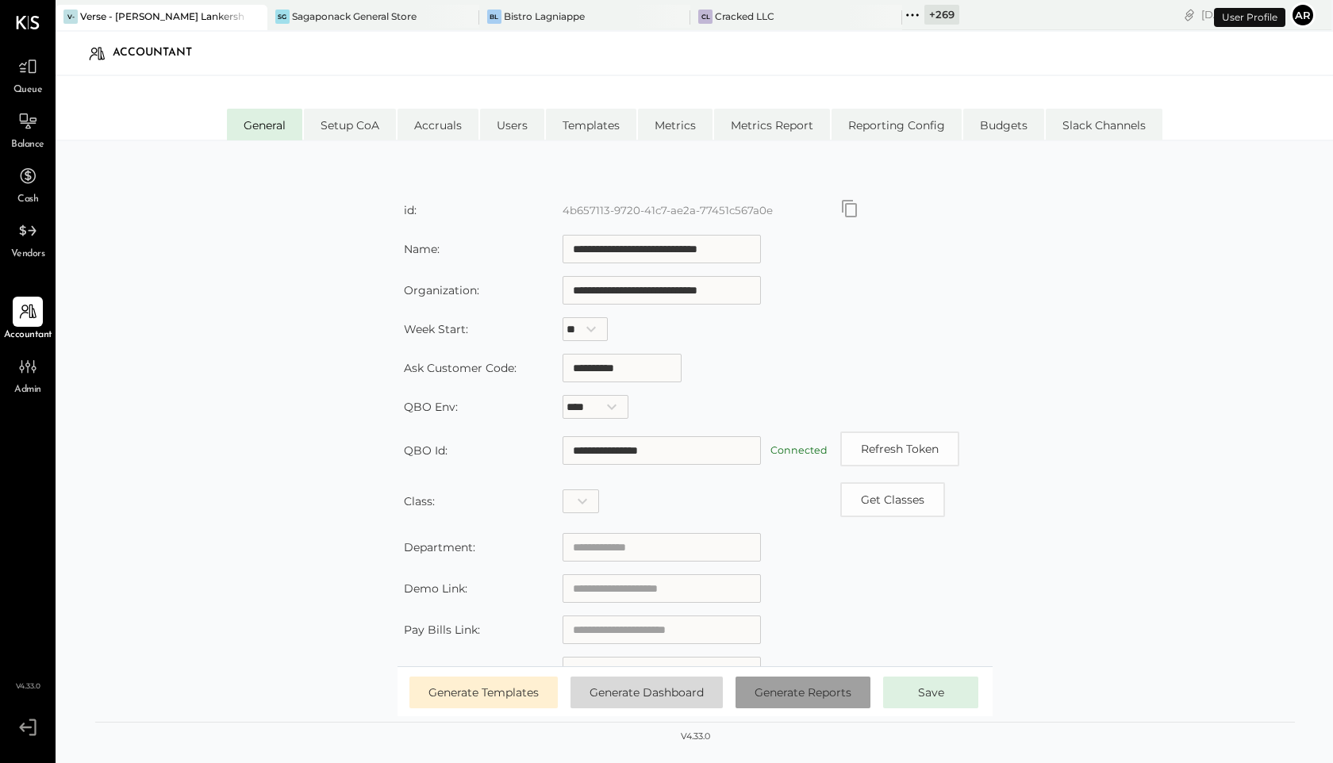
click at [815, 695] on span "Generate Reports" at bounding box center [803, 693] width 97 height 14
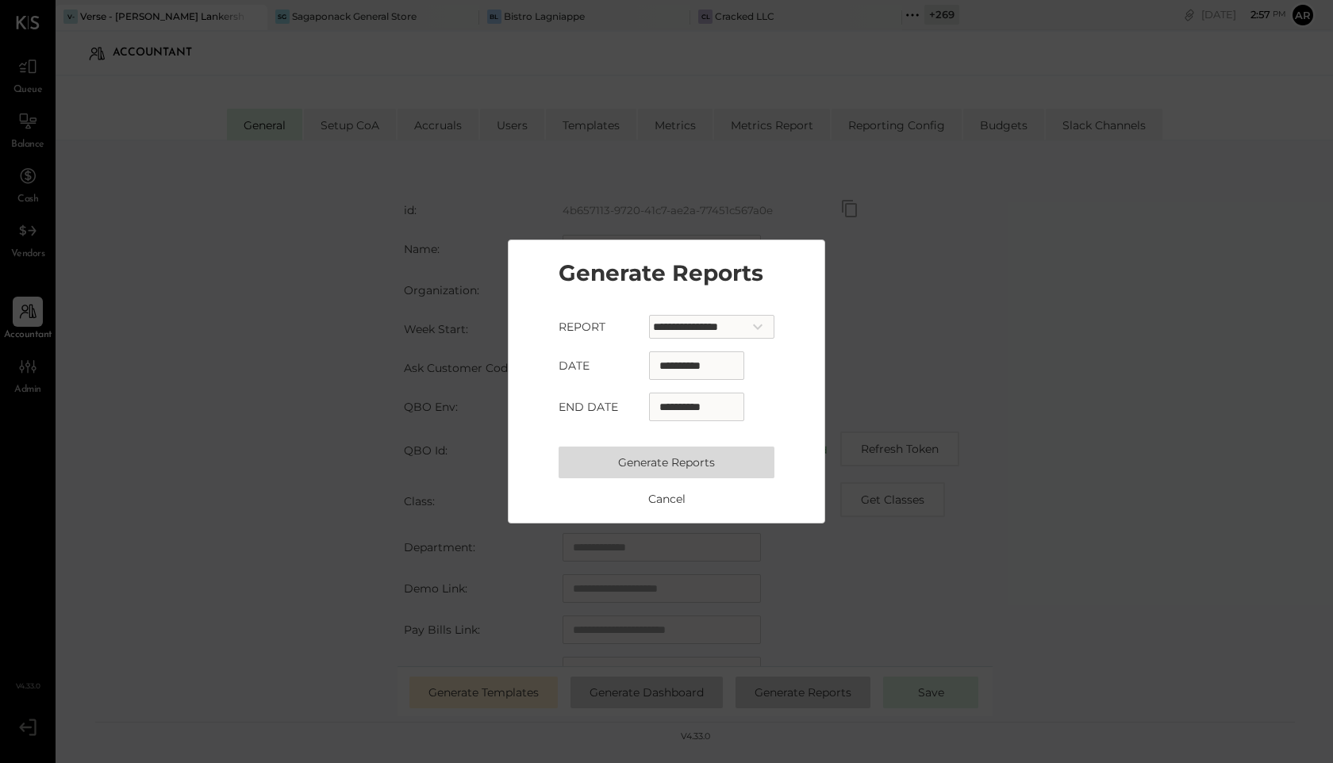
click at [663, 364] on input "**********" at bounding box center [696, 366] width 95 height 29
select select "*"
select select "****"
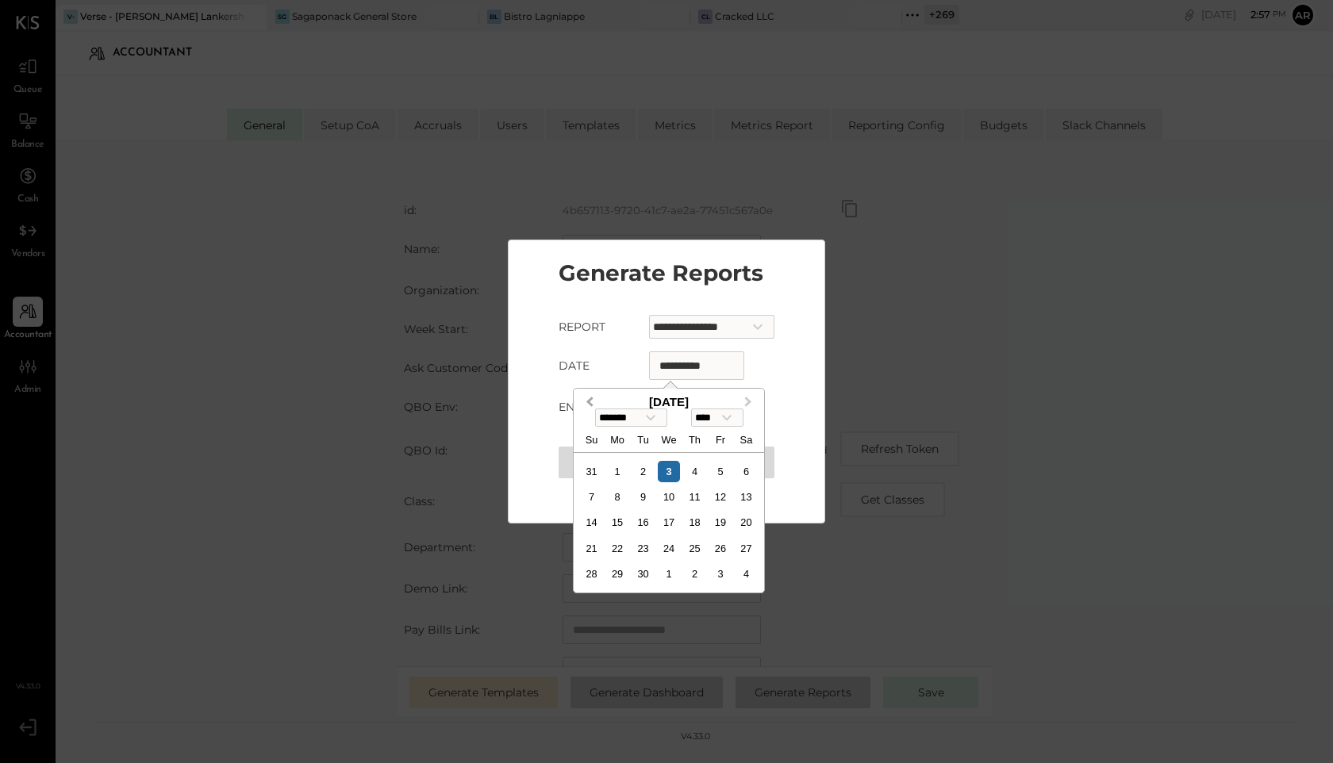
click at [590, 401] on span "Previous Month" at bounding box center [590, 403] width 0 height 18
select select "*"
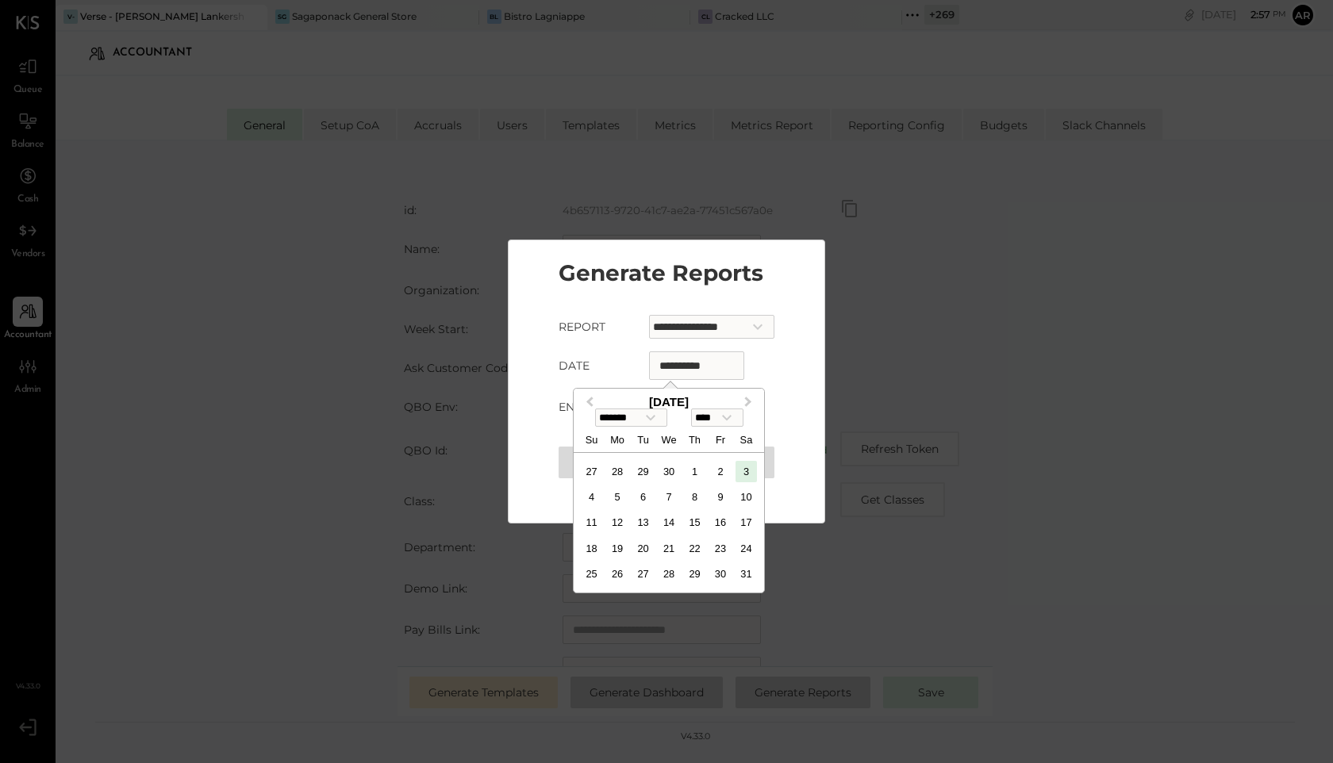
click at [740, 418] on select "**** **** **** **** **** **** **** **** **** **** **** **** **** **** **** ****…" at bounding box center [717, 418] width 52 height 18
select select "****"
click at [696, 409] on select "**** **** **** **** **** **** **** **** **** **** **** **** **** **** **** ****…" at bounding box center [717, 418] width 52 height 18
click at [648, 419] on select "******* ******** ***** ***** *** **** **** ****** ********* ******* ******** **…" at bounding box center [631, 418] width 72 height 18
select select "*"
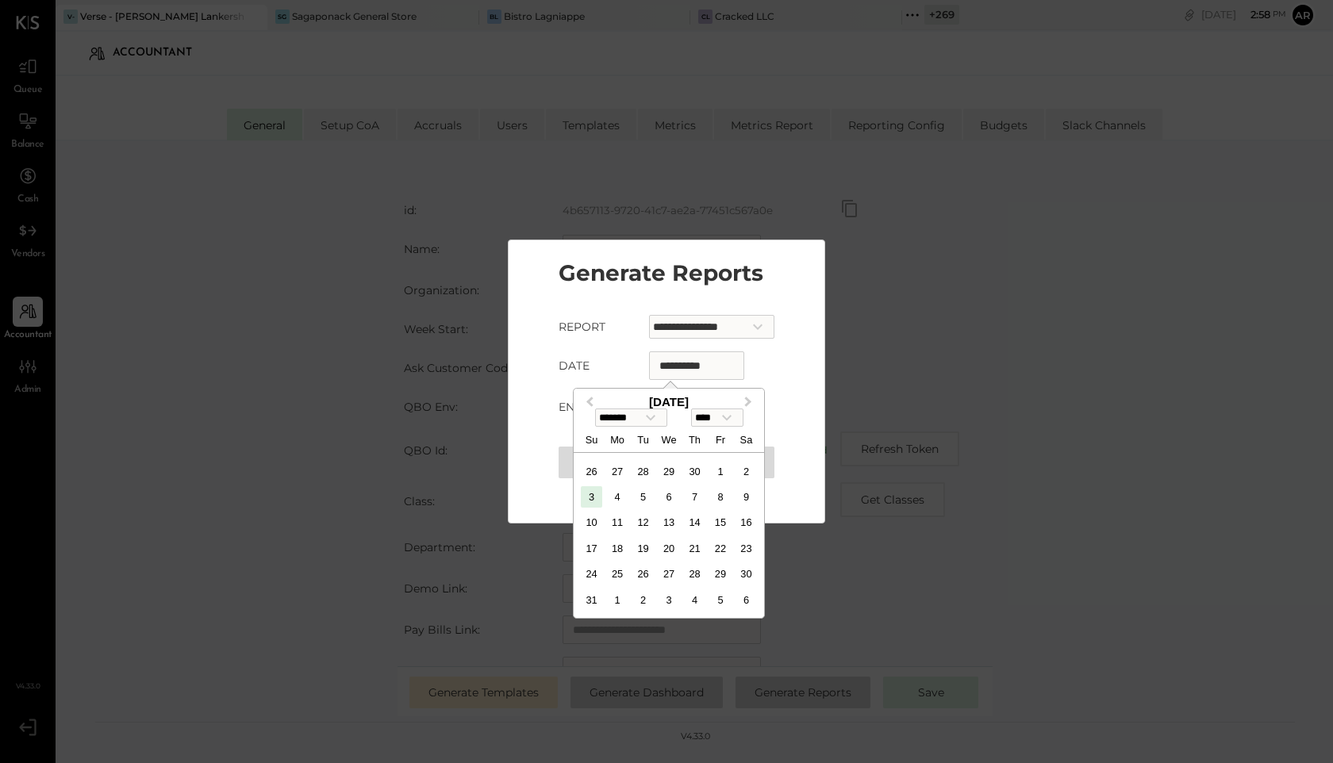
click at [595, 409] on select "******* ******** ***** ***** *** **** **** ****** ********* ******* ******** **…" at bounding box center [631, 418] width 72 height 18
click at [672, 468] on div "1" at bounding box center [668, 471] width 21 height 21
type input "**********"
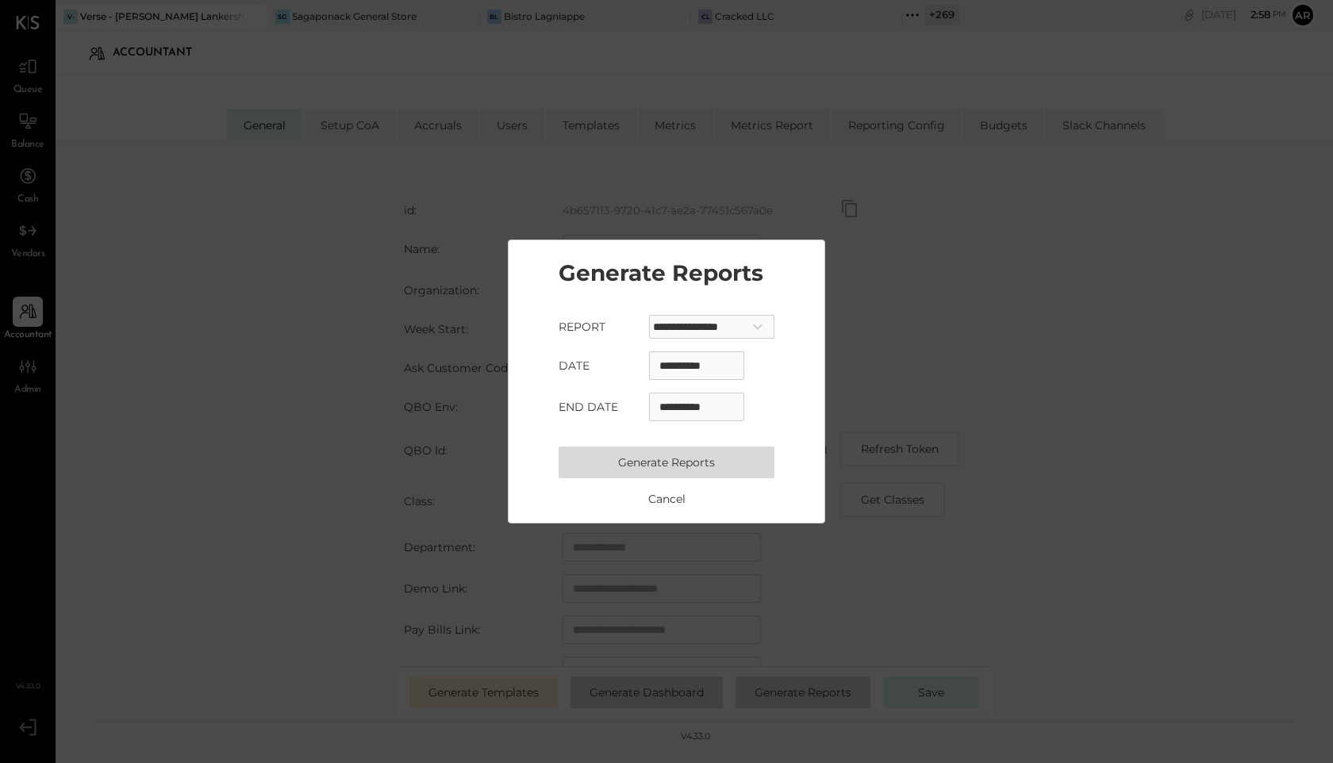
select select "*"
select select "****"
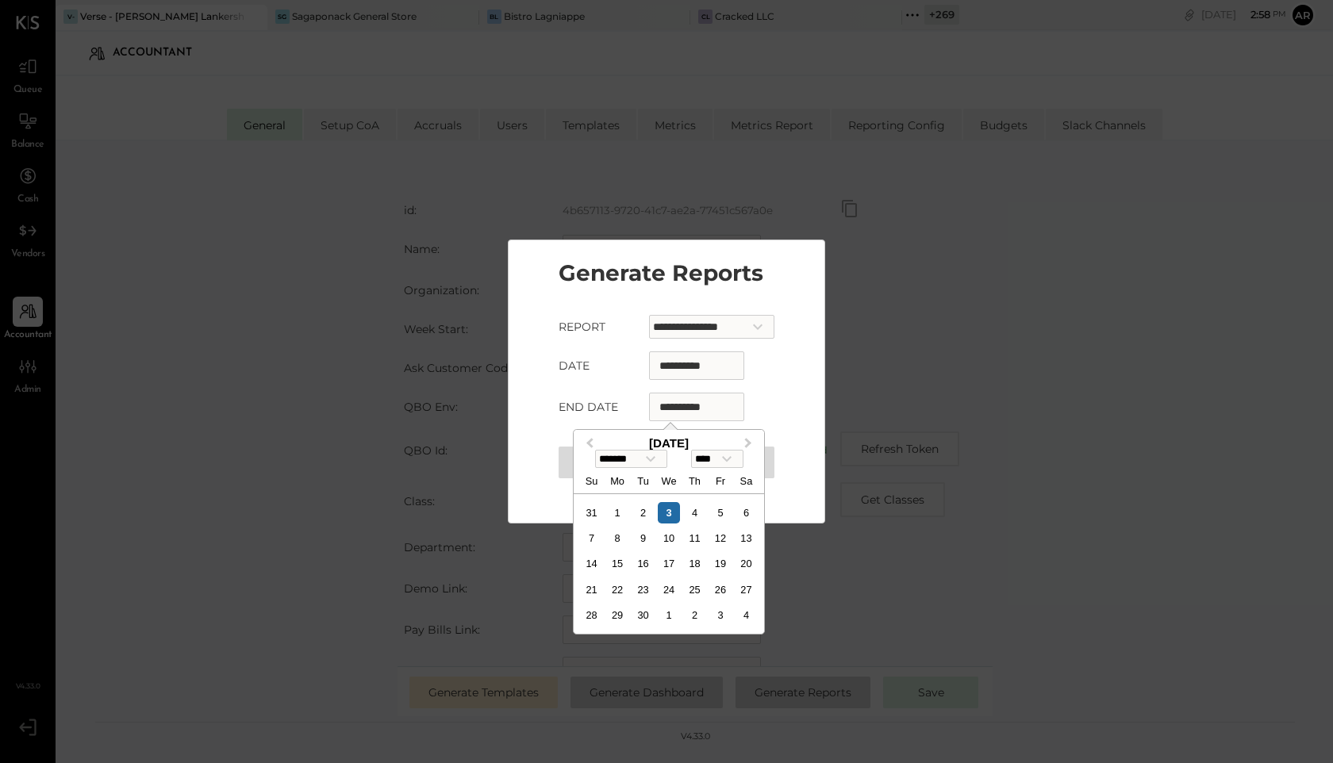
click at [671, 406] on input "**********" at bounding box center [696, 407] width 95 height 29
click at [774, 375] on div "**********" at bounding box center [667, 366] width 216 height 29
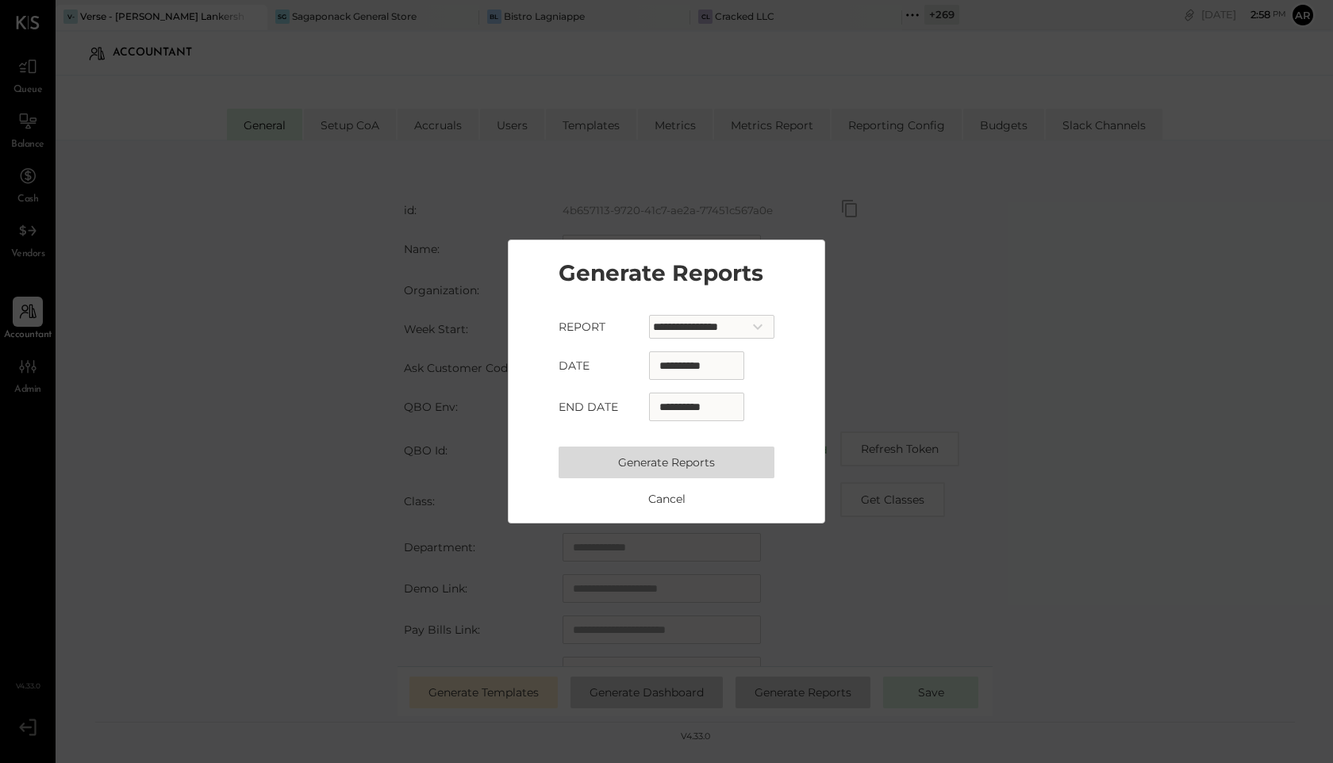
click at [712, 331] on select "**********" at bounding box center [711, 327] width 125 height 24
select select "**********"
click at [649, 315] on select "**********" at bounding box center [711, 327] width 125 height 24
click at [702, 461] on button "Generate Reports" at bounding box center [667, 463] width 216 height 32
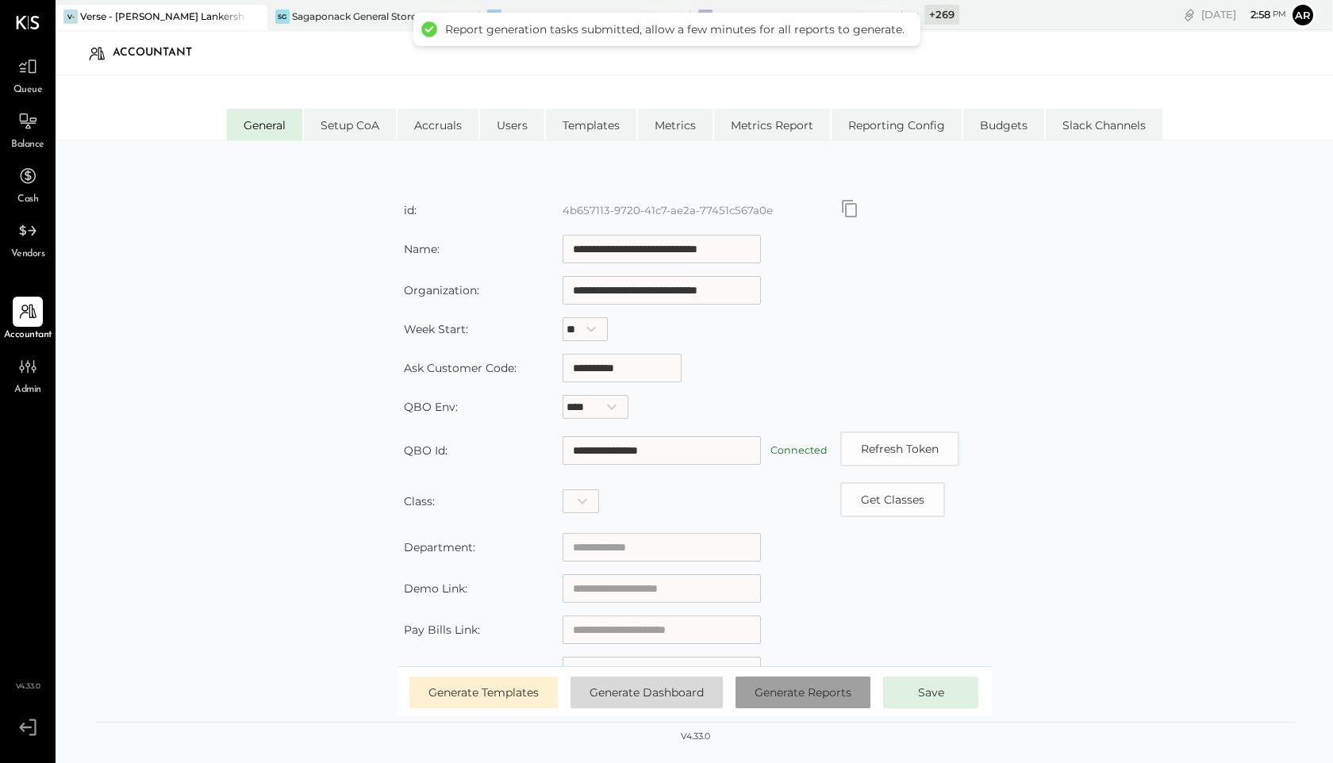
click at [794, 690] on span "Generate Reports" at bounding box center [803, 693] width 97 height 14
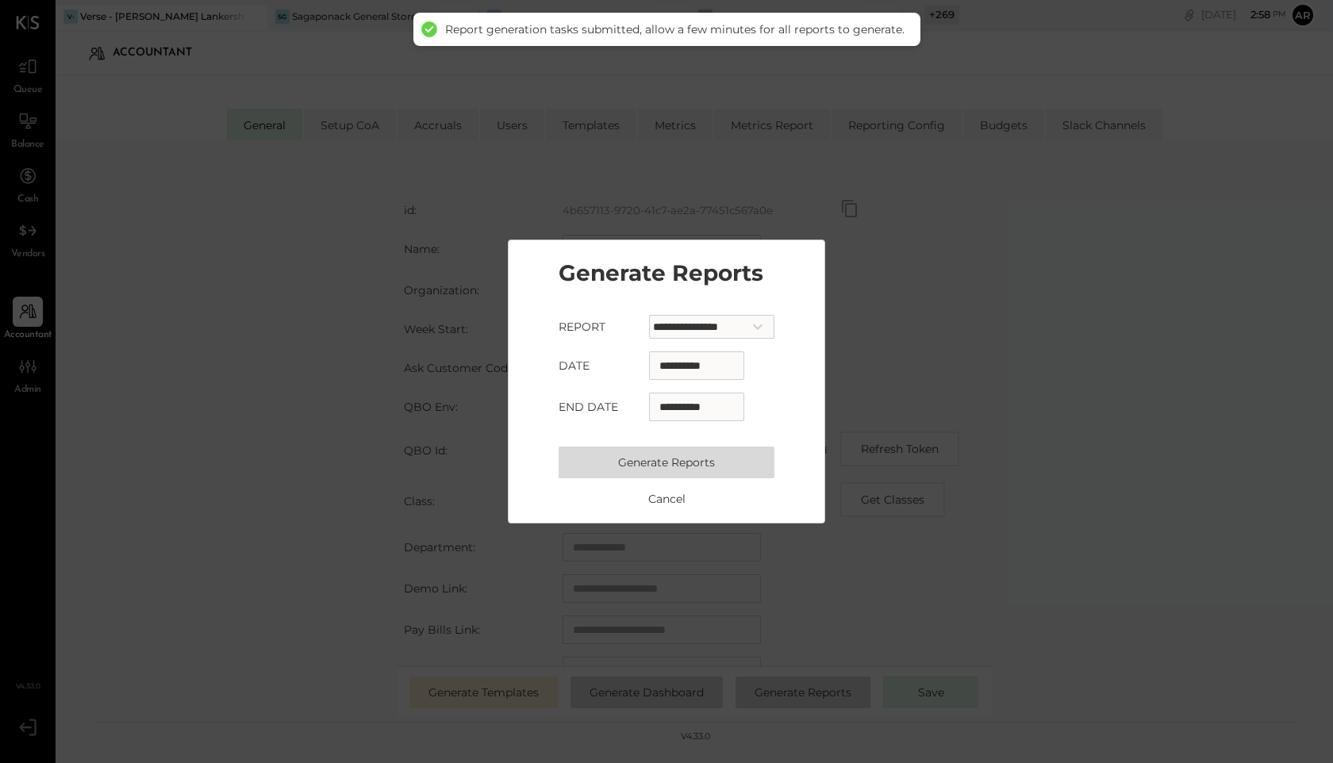
select select "*"
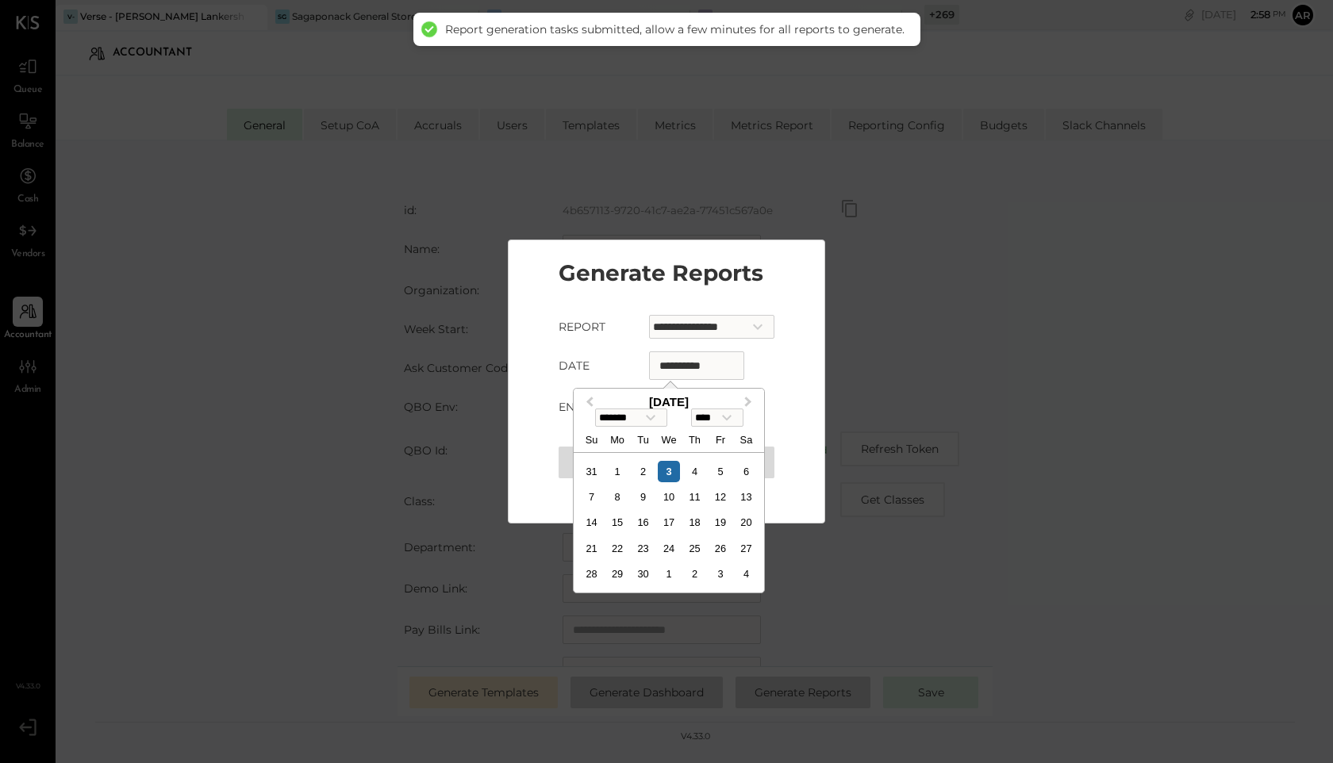
click at [663, 367] on input "**********" at bounding box center [696, 366] width 95 height 29
click at [720, 417] on select "**** **** **** **** **** **** **** **** **** **** **** **** **** **** **** ****…" at bounding box center [717, 418] width 52 height 18
select select "****"
click at [696, 409] on select "**** **** **** **** **** **** **** **** **** **** **** **** **** **** **** ****…" at bounding box center [717, 418] width 52 height 18
click at [657, 415] on select "******* ******** ***** ***** *** **** **** ****** ********* ******* ******** **…" at bounding box center [631, 418] width 72 height 18
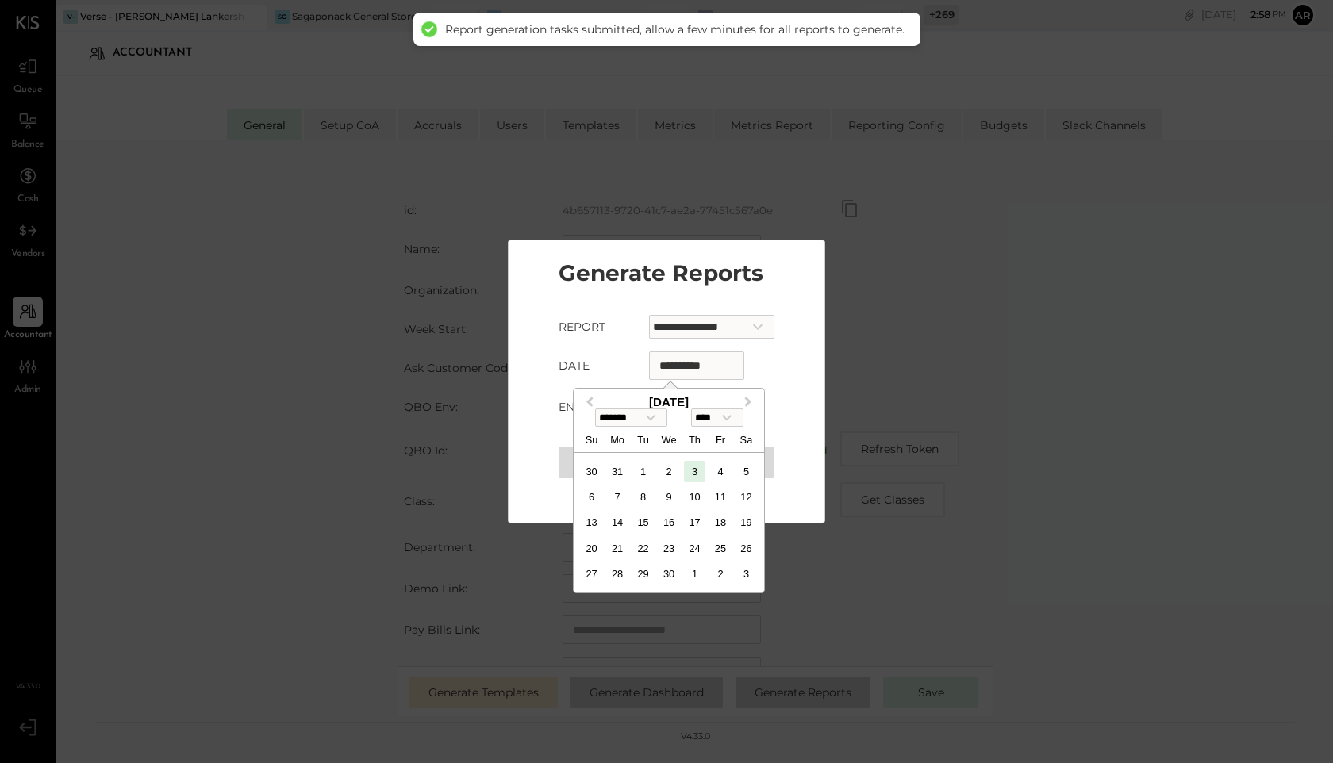
select select "*"
click at [595, 409] on select "******* ******** ***** ***** *** **** **** ****** ********* ******* ******** **…" at bounding box center [631, 418] width 72 height 18
click at [669, 470] on div "1" at bounding box center [668, 471] width 21 height 21
type input "**********"
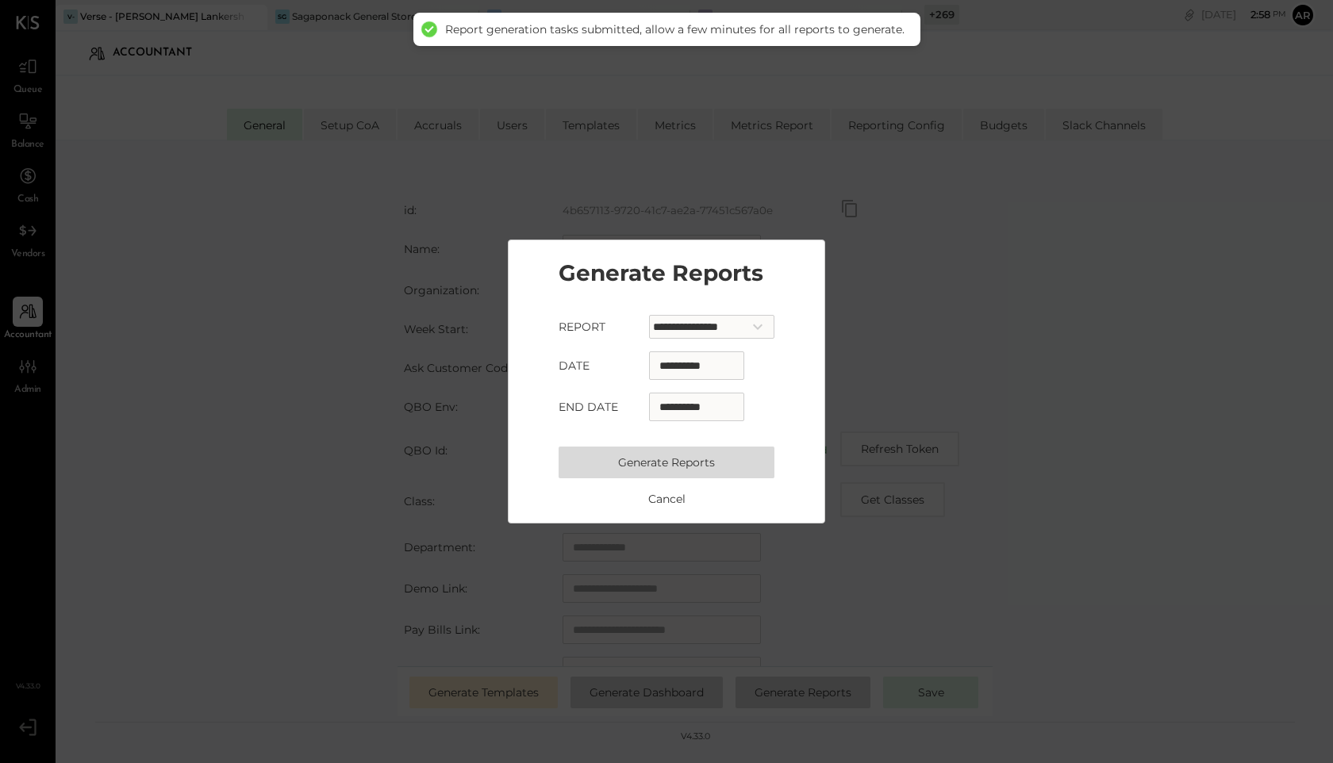
click at [667, 336] on select "**********" at bounding box center [711, 327] width 125 height 24
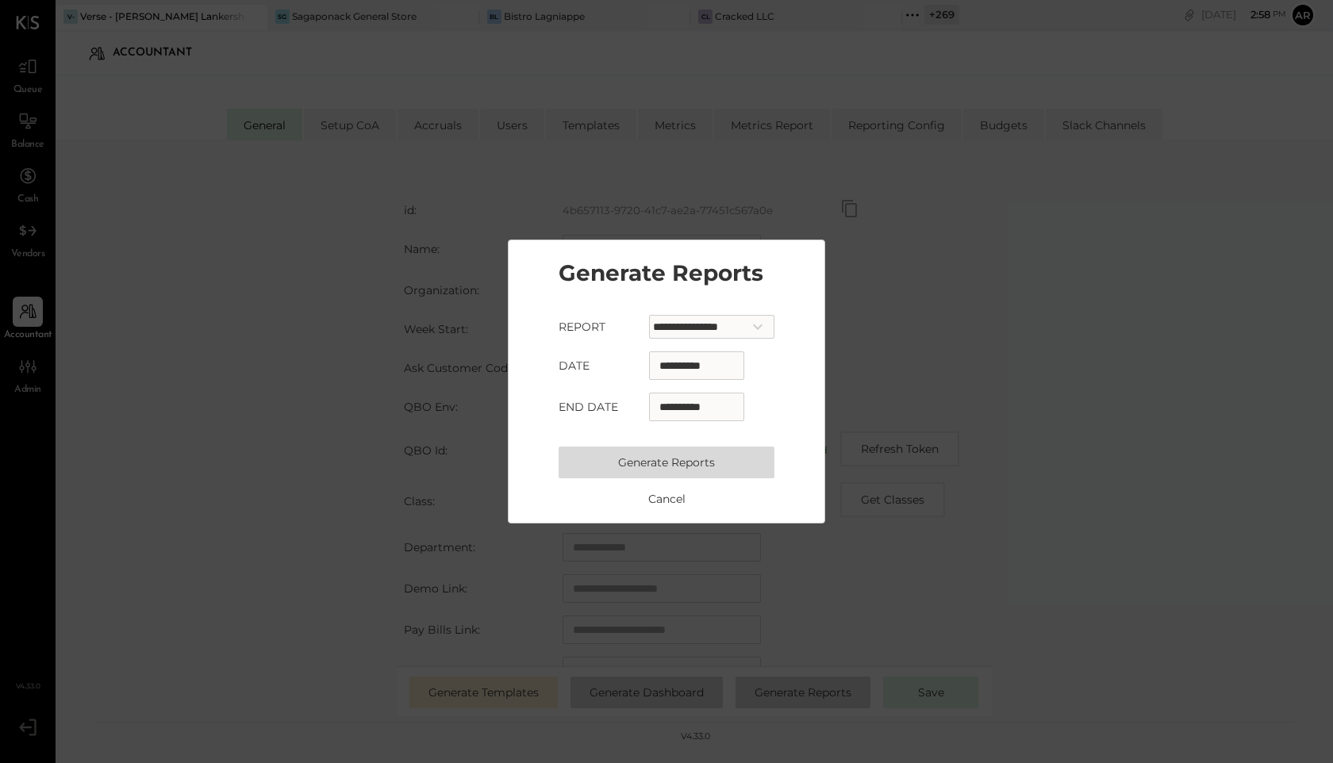
select select "**********"
click at [649, 315] on select "**********" at bounding box center [711, 327] width 125 height 24
click at [668, 467] on button "Generate Reports" at bounding box center [667, 463] width 216 height 32
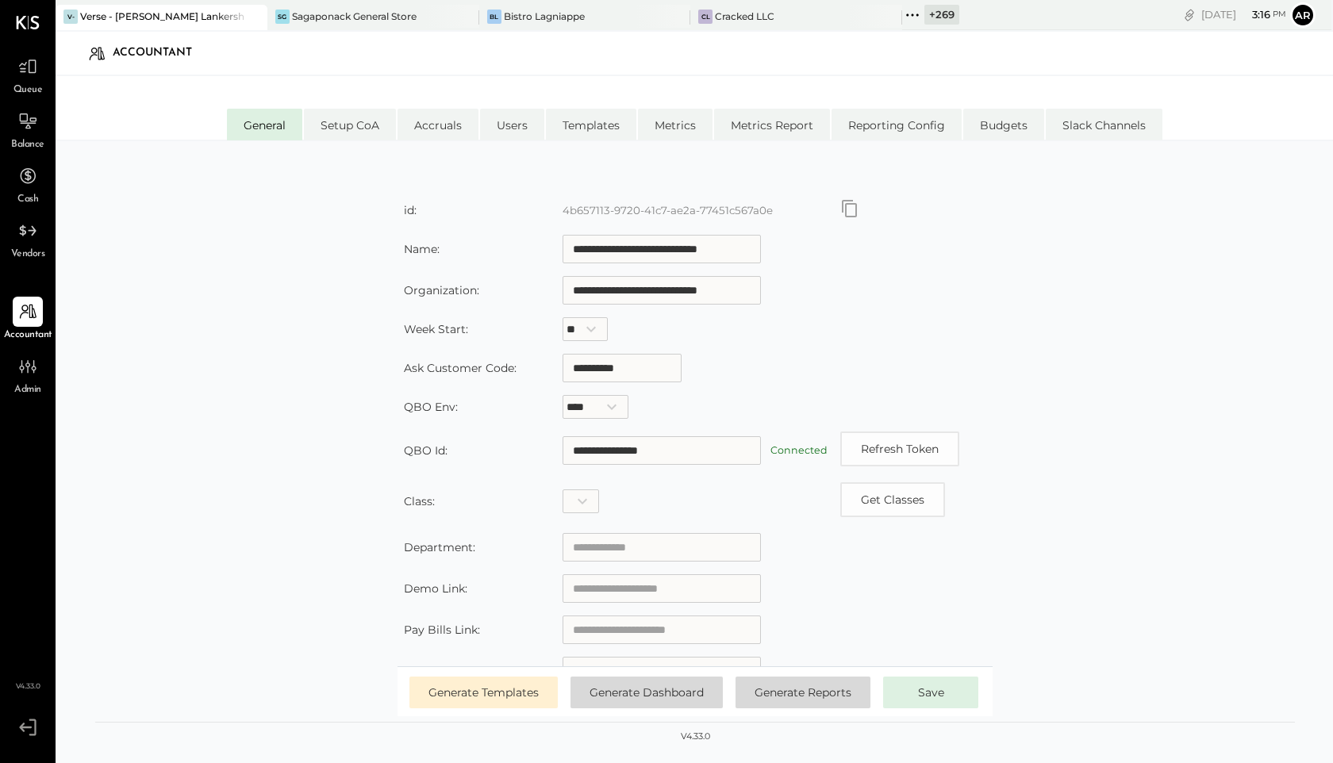
click at [154, 10] on div "Verse - [PERSON_NAME] Lankershim LLC" at bounding box center [161, 16] width 163 height 13
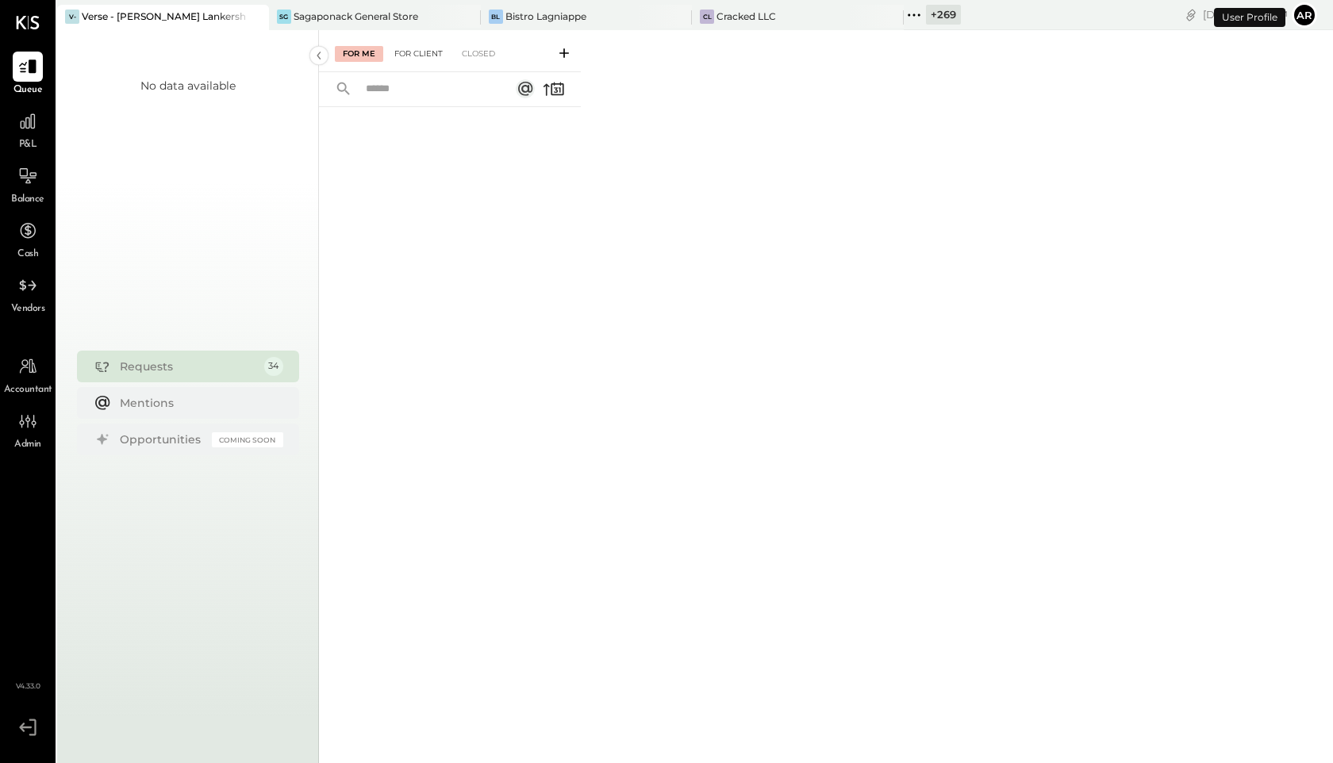
click at [402, 60] on div "For Client" at bounding box center [418, 54] width 64 height 16
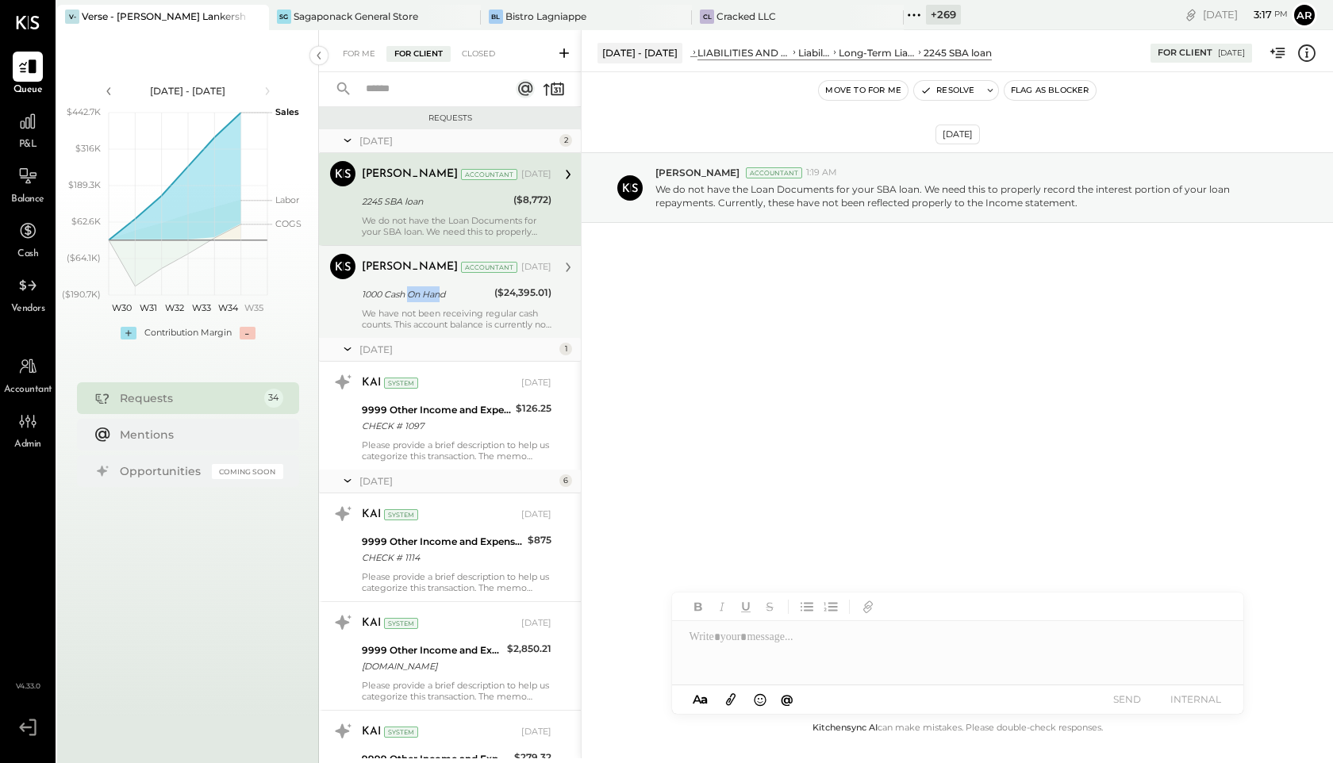
drag, startPoint x: 440, startPoint y: 289, endPoint x: 409, endPoint y: 287, distance: 30.2
click at [409, 287] on div "1000 Cash On Hand" at bounding box center [426, 294] width 128 height 16
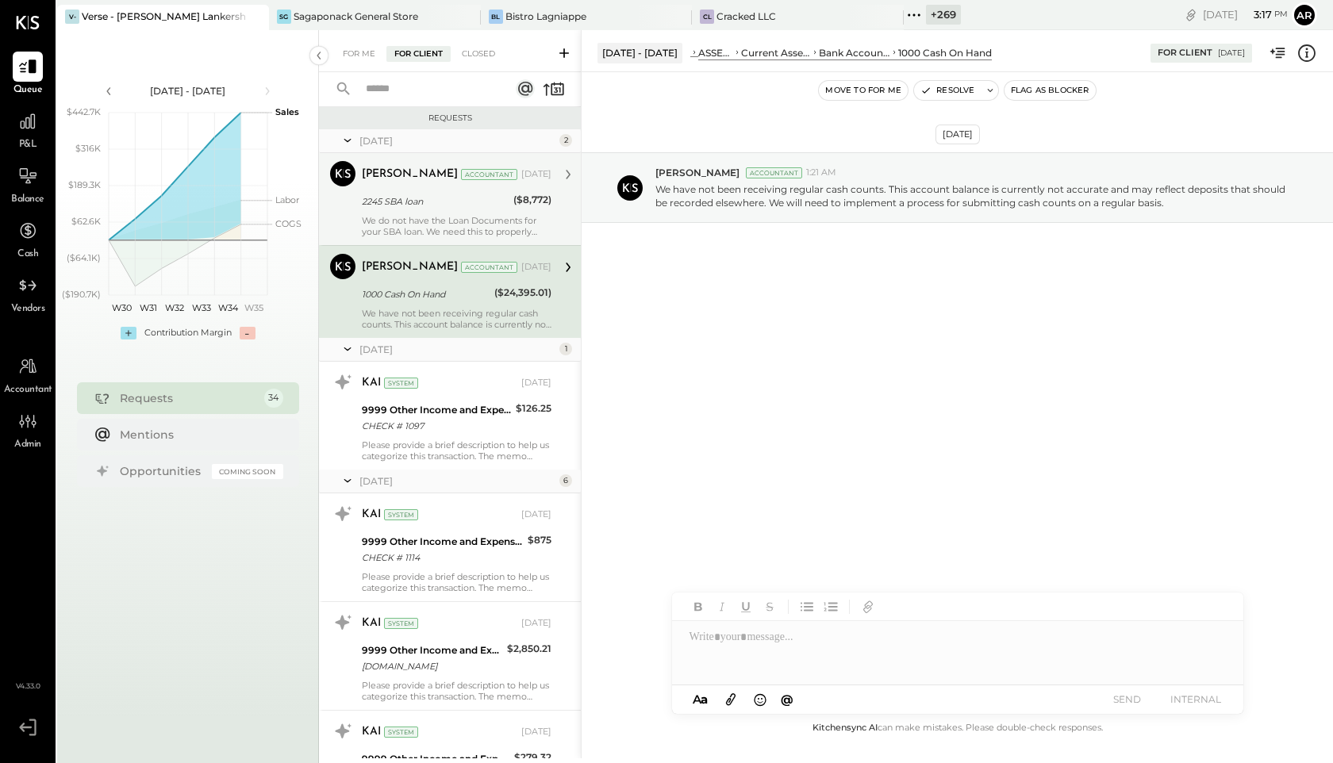
click at [446, 196] on div "2245 SBA loan" at bounding box center [435, 202] width 147 height 16
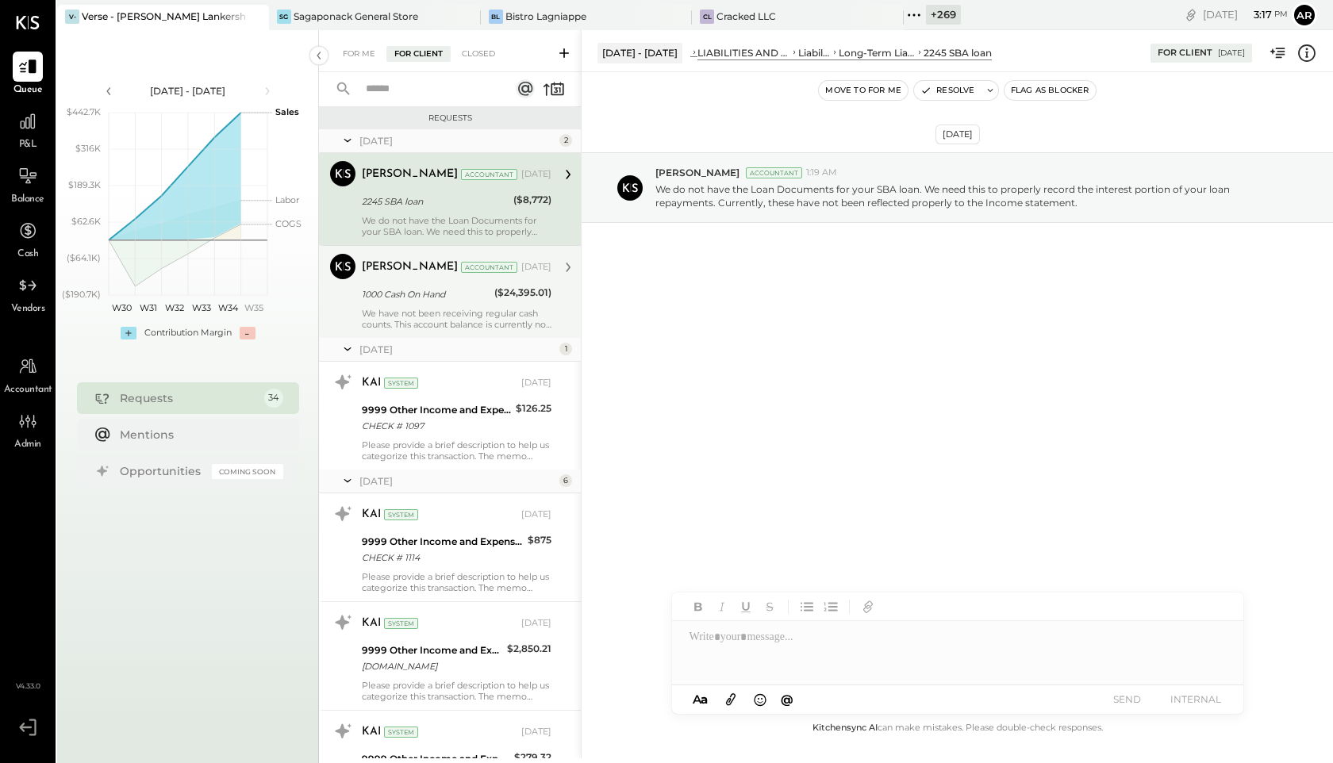
click at [447, 294] on div "1000 Cash On Hand" at bounding box center [426, 294] width 128 height 16
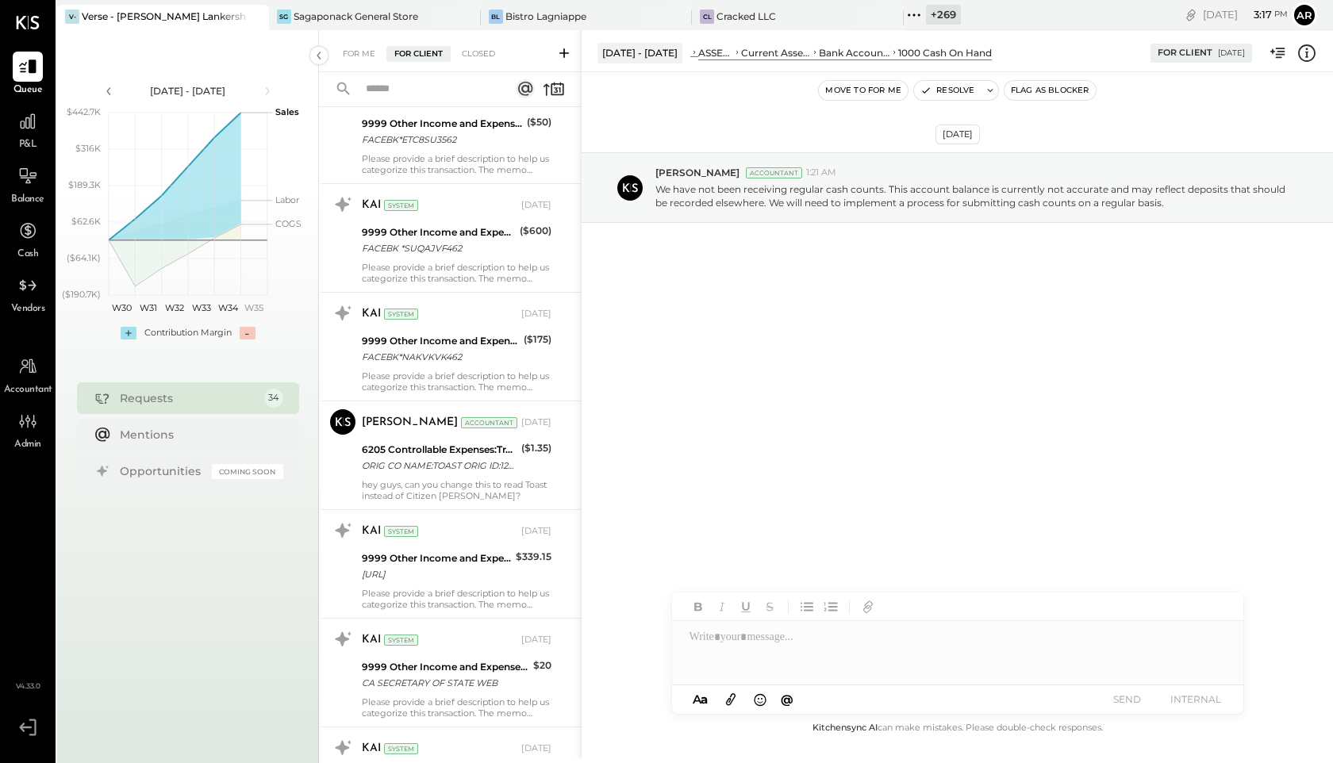
scroll to position [1763, 0]
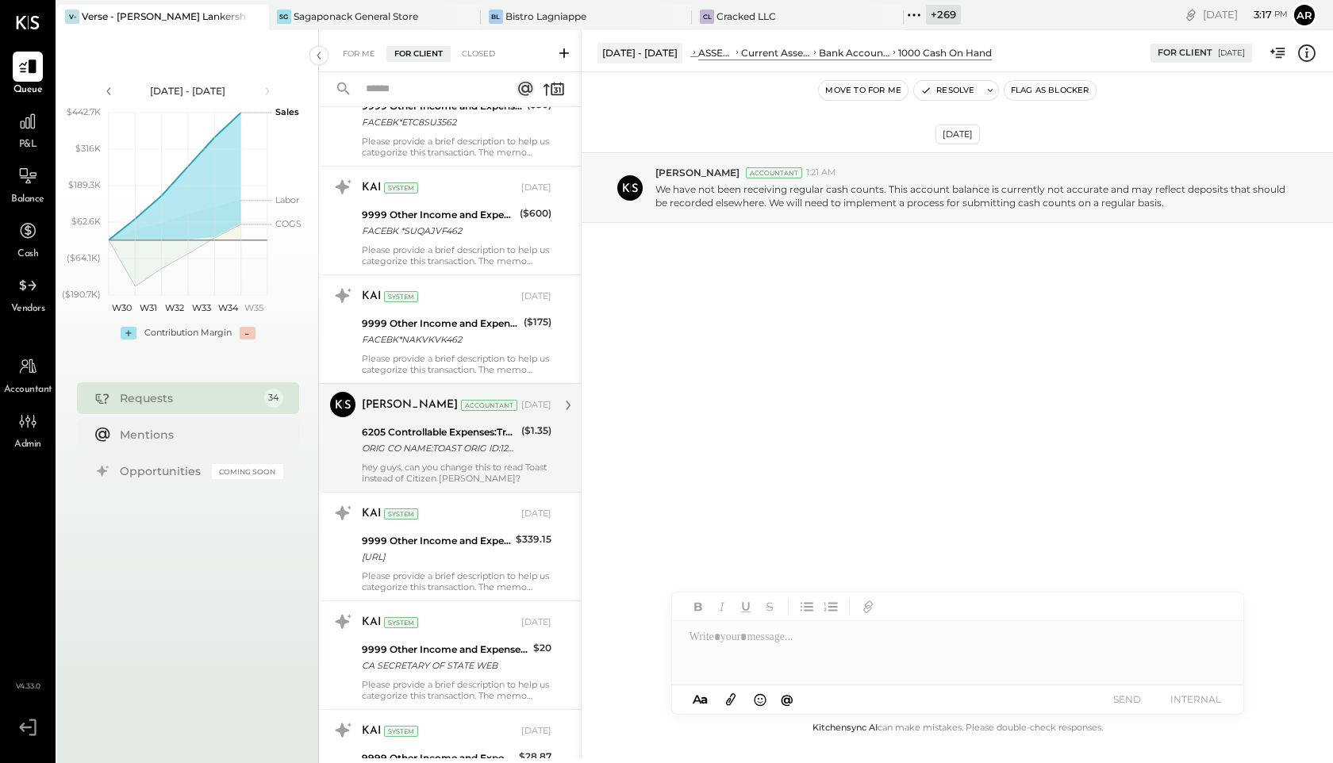
click at [413, 436] on div "6205 Controllable Expenses:Transaction Related Expenses:Credit Card Processing …" at bounding box center [439, 433] width 155 height 16
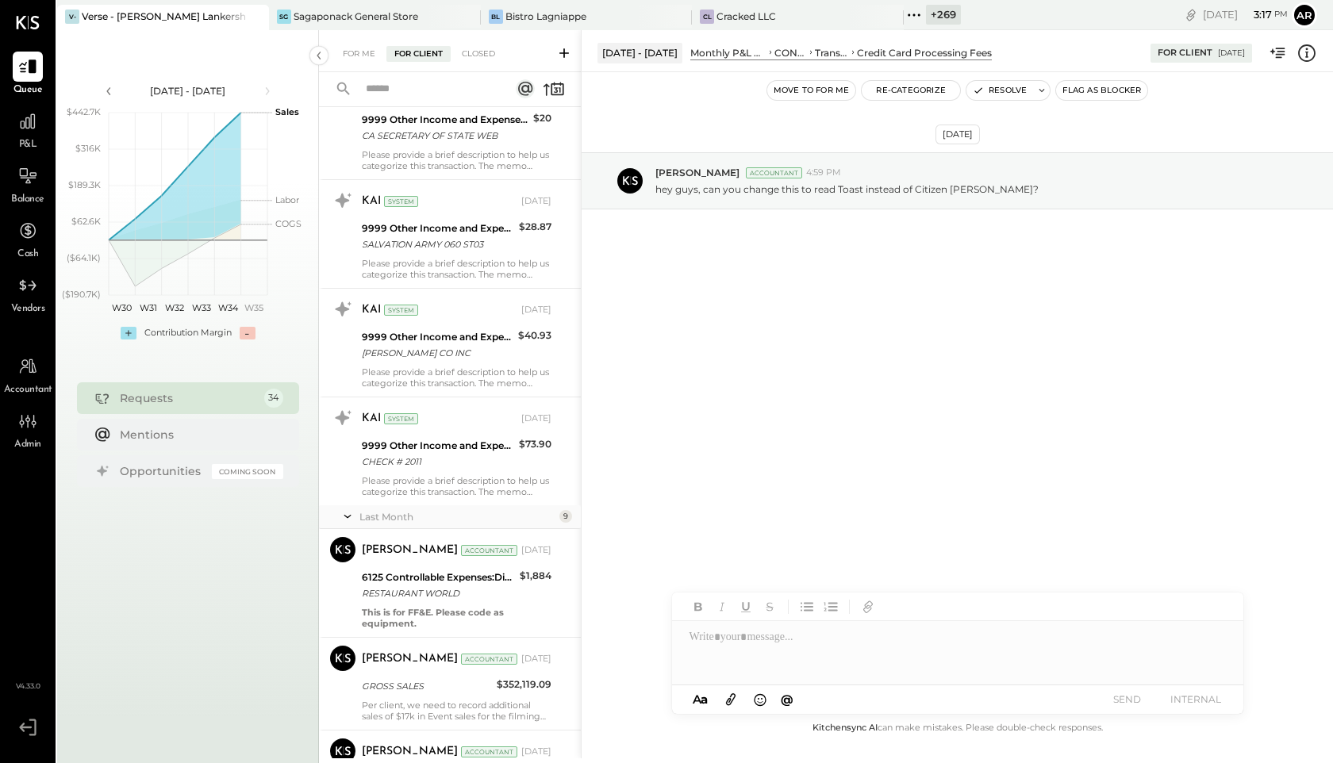
scroll to position [2302, 0]
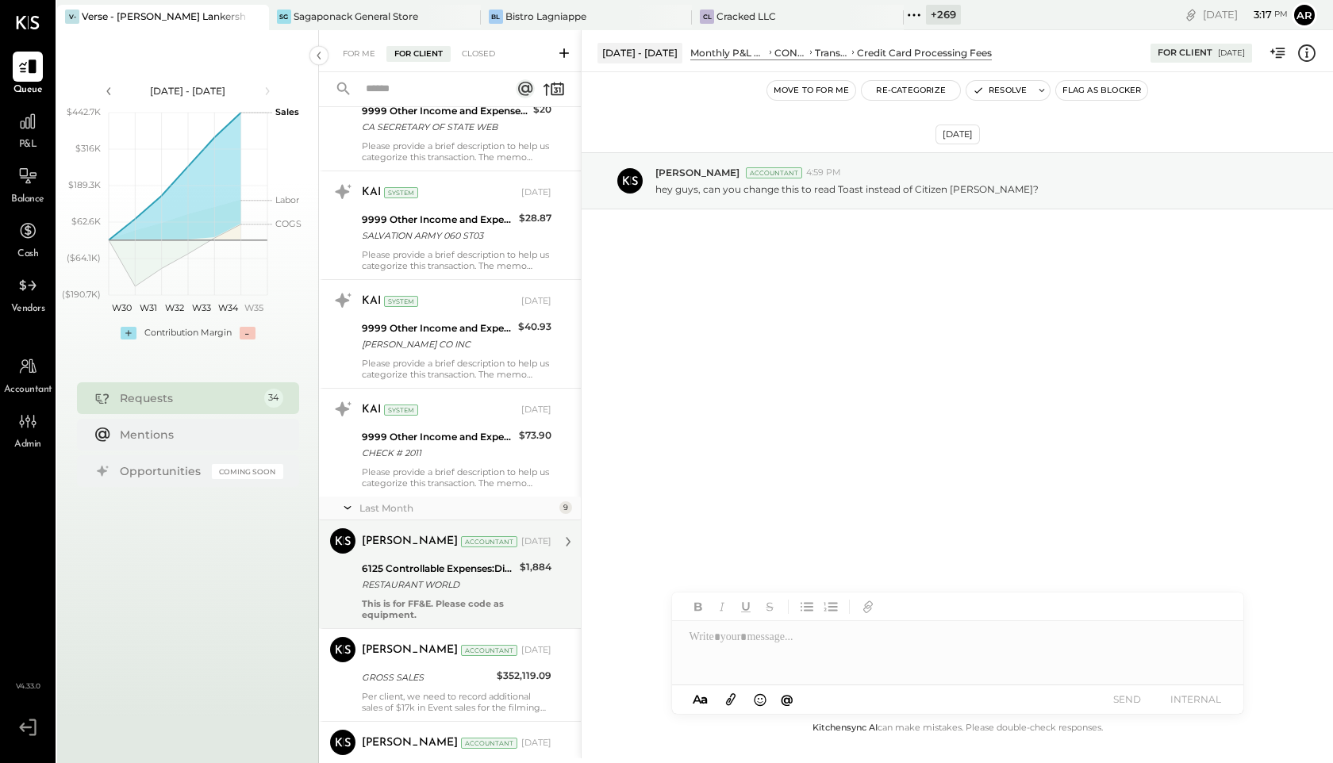
click at [409, 578] on div "RESTAURANT WORLD" at bounding box center [438, 585] width 153 height 16
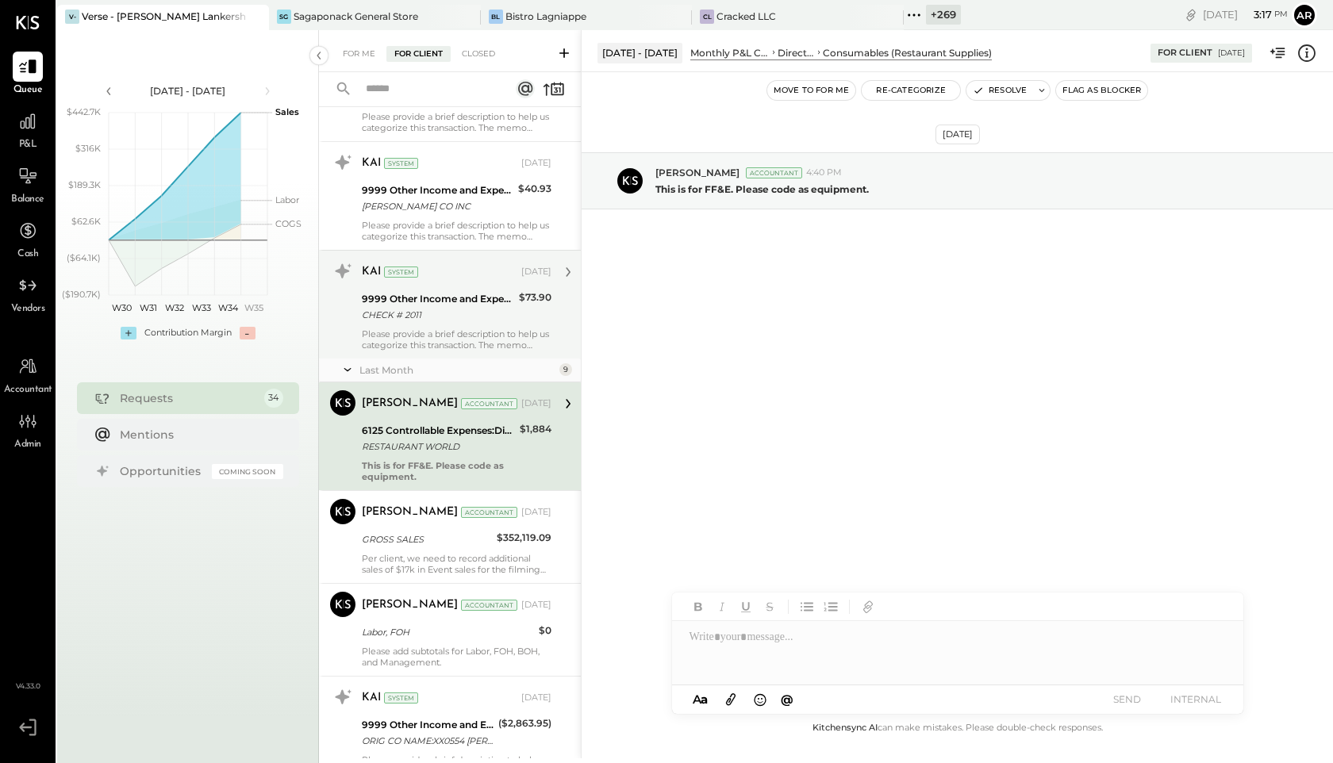
scroll to position [2480, 0]
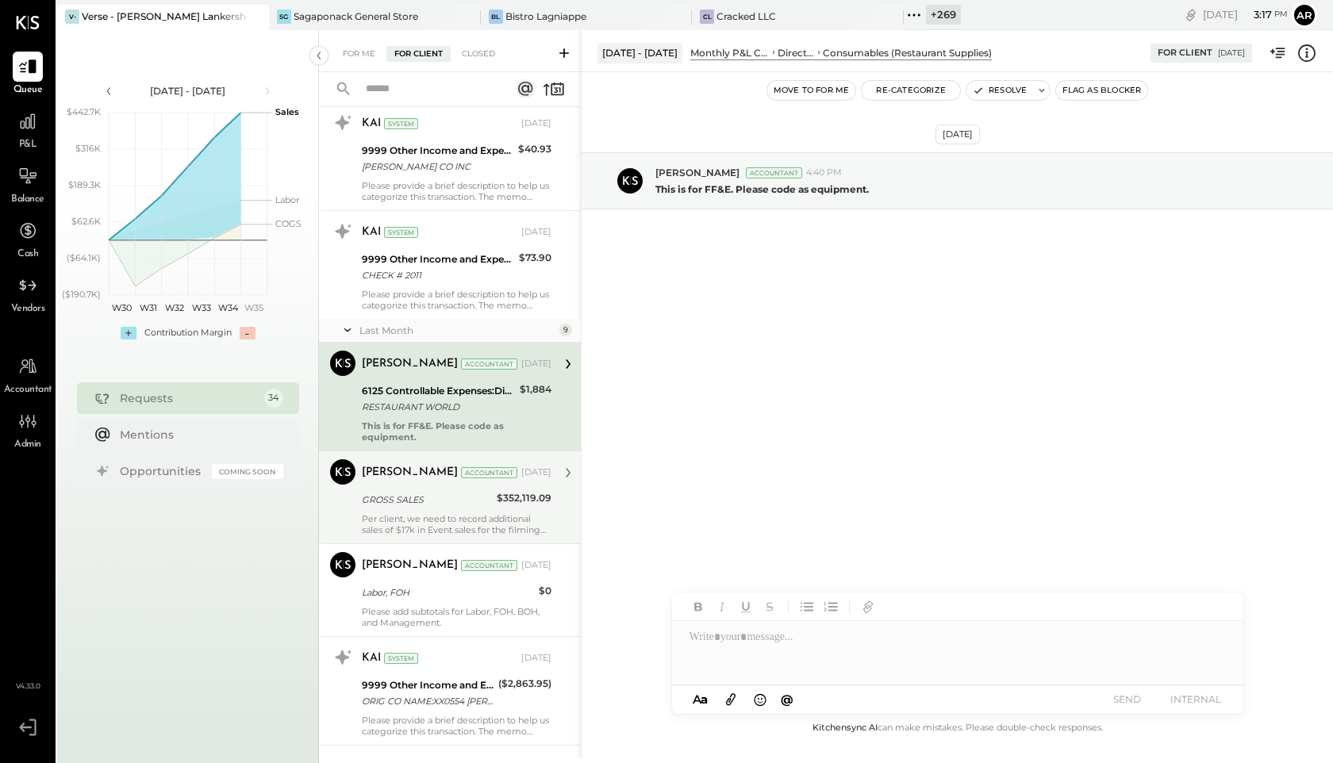
click at [409, 495] on div "GROSS SALES" at bounding box center [427, 500] width 130 height 16
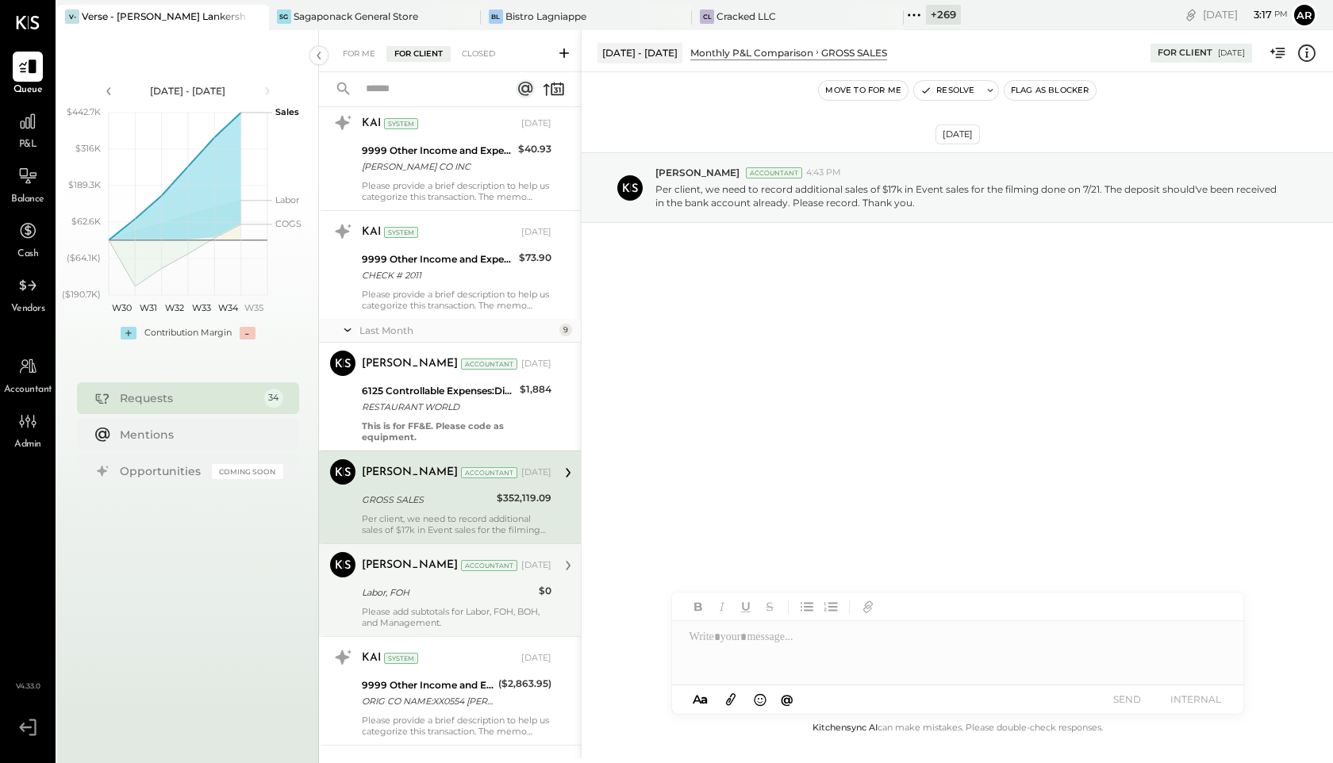
click at [409, 583] on div "Labor, FOH" at bounding box center [448, 592] width 172 height 19
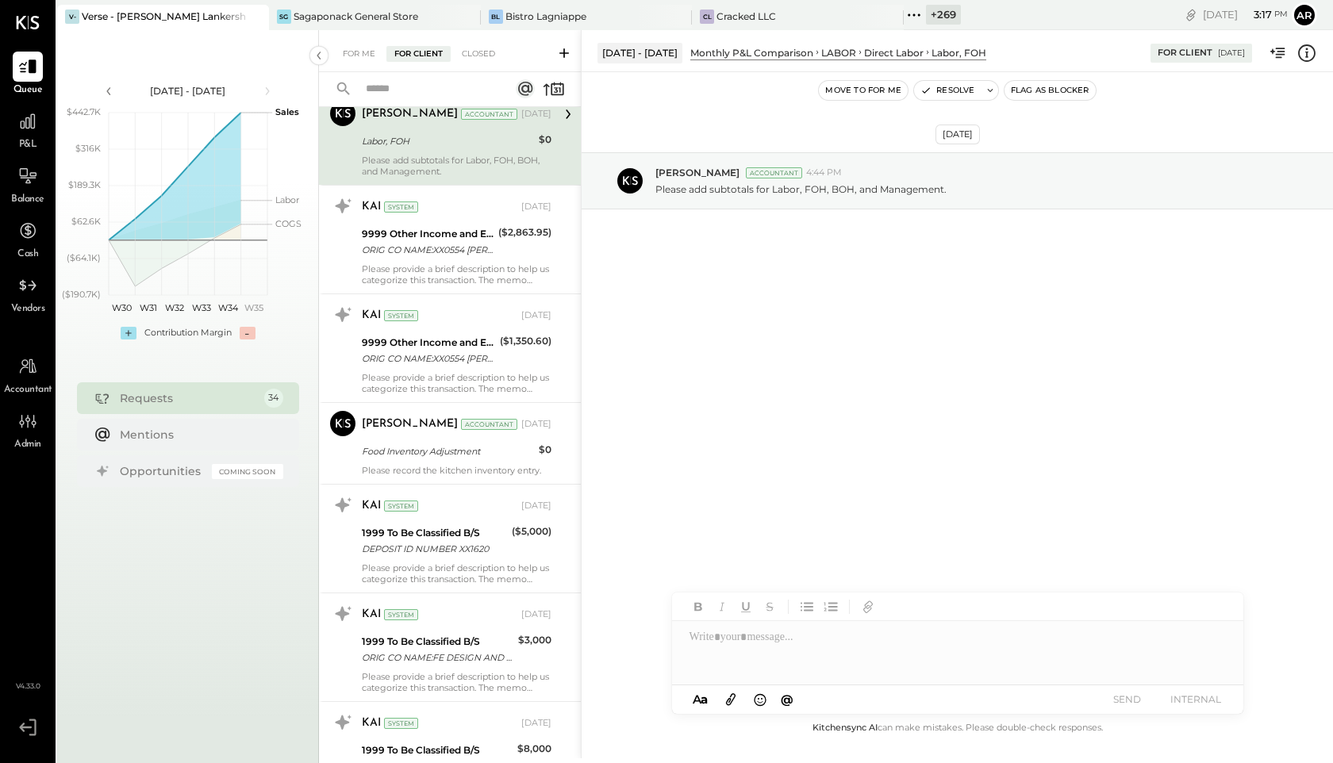
scroll to position [2976, 0]
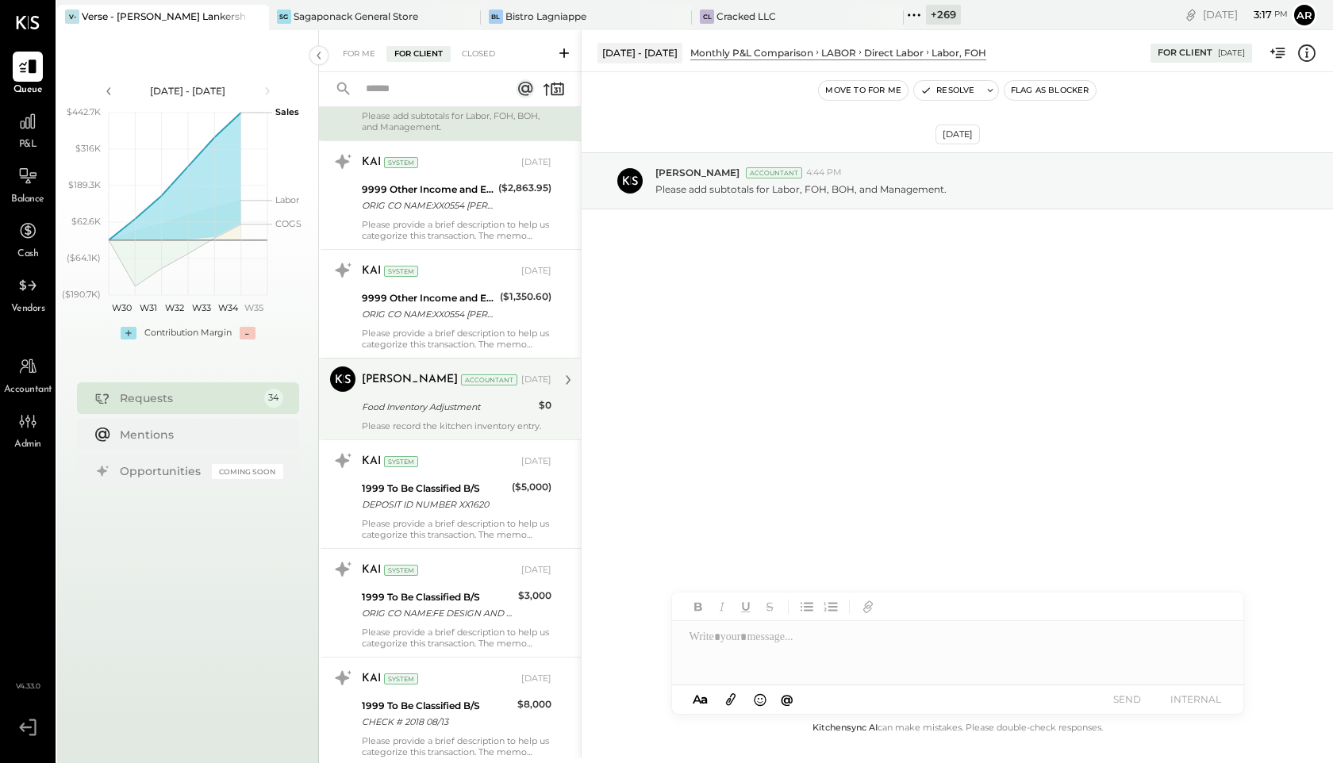
click at [412, 400] on div "Food Inventory Adjustment" at bounding box center [448, 407] width 172 height 16
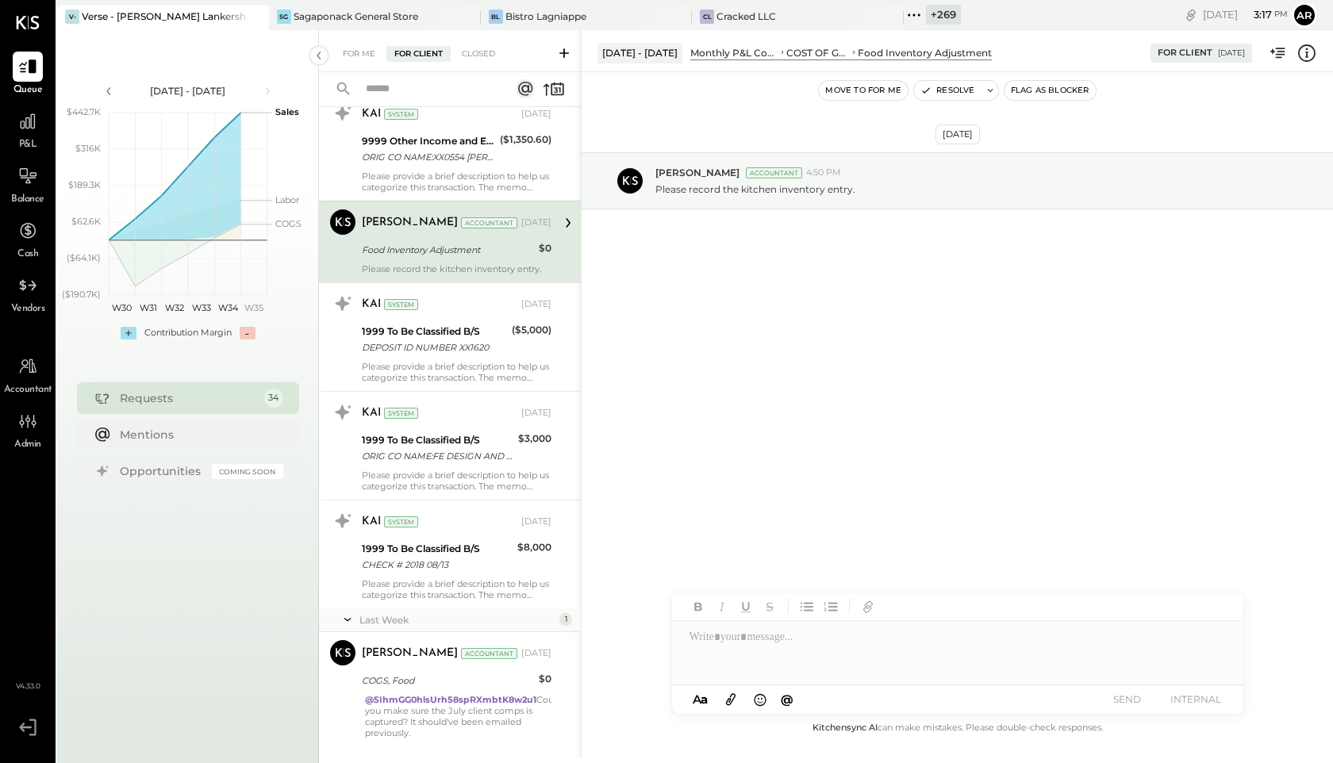
scroll to position [3167, 0]
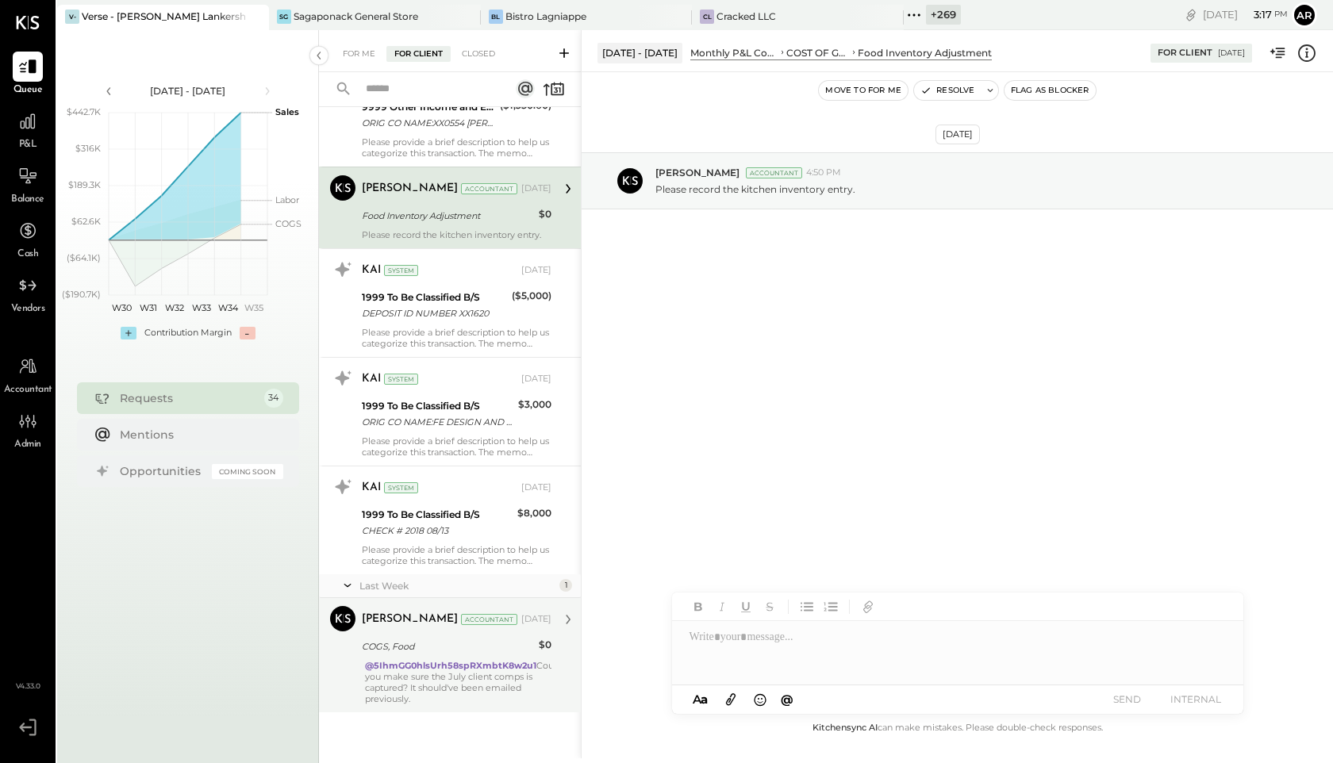
click at [409, 658] on div "Joseph Shin Accountant Aug 28, 2025 COGS, Food $0 @5IhmGG0hlsUrh58spRXmbtK8w2u1…" at bounding box center [457, 655] width 190 height 98
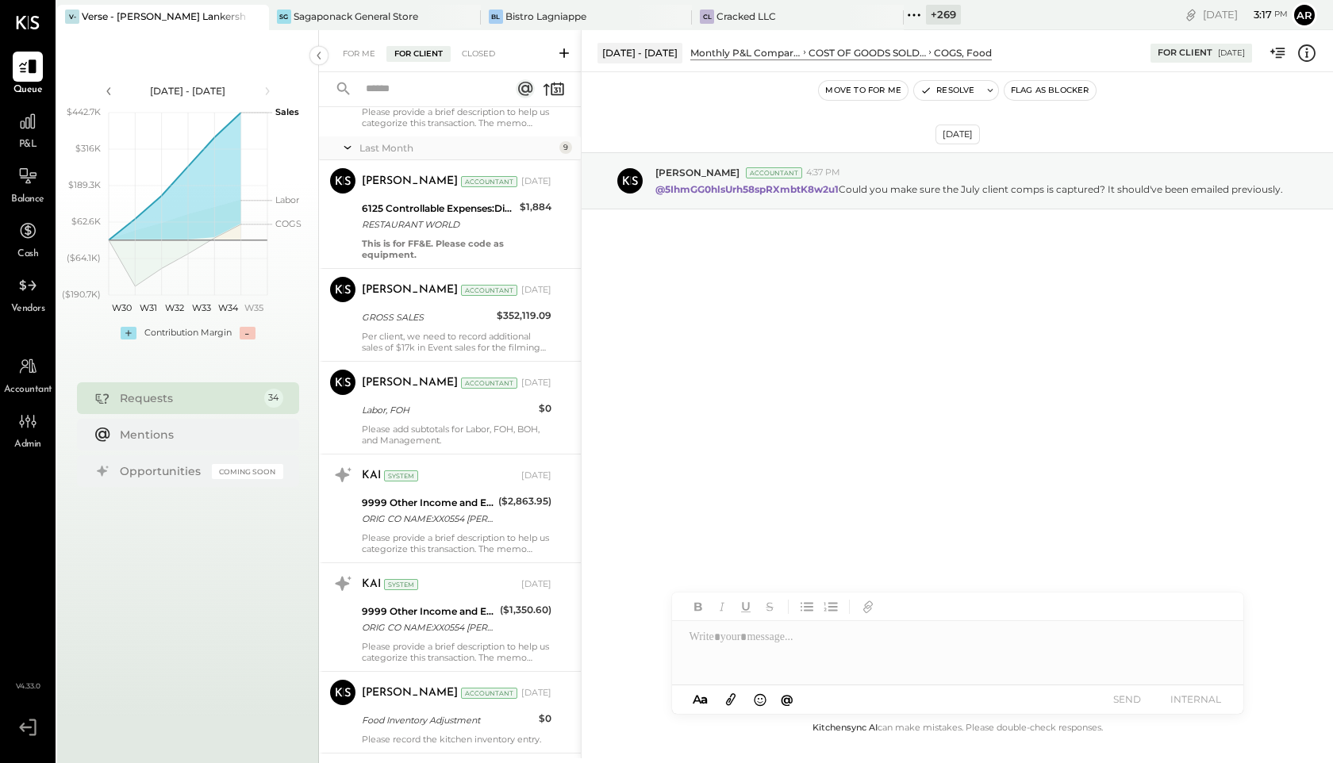
scroll to position [2243, 0]
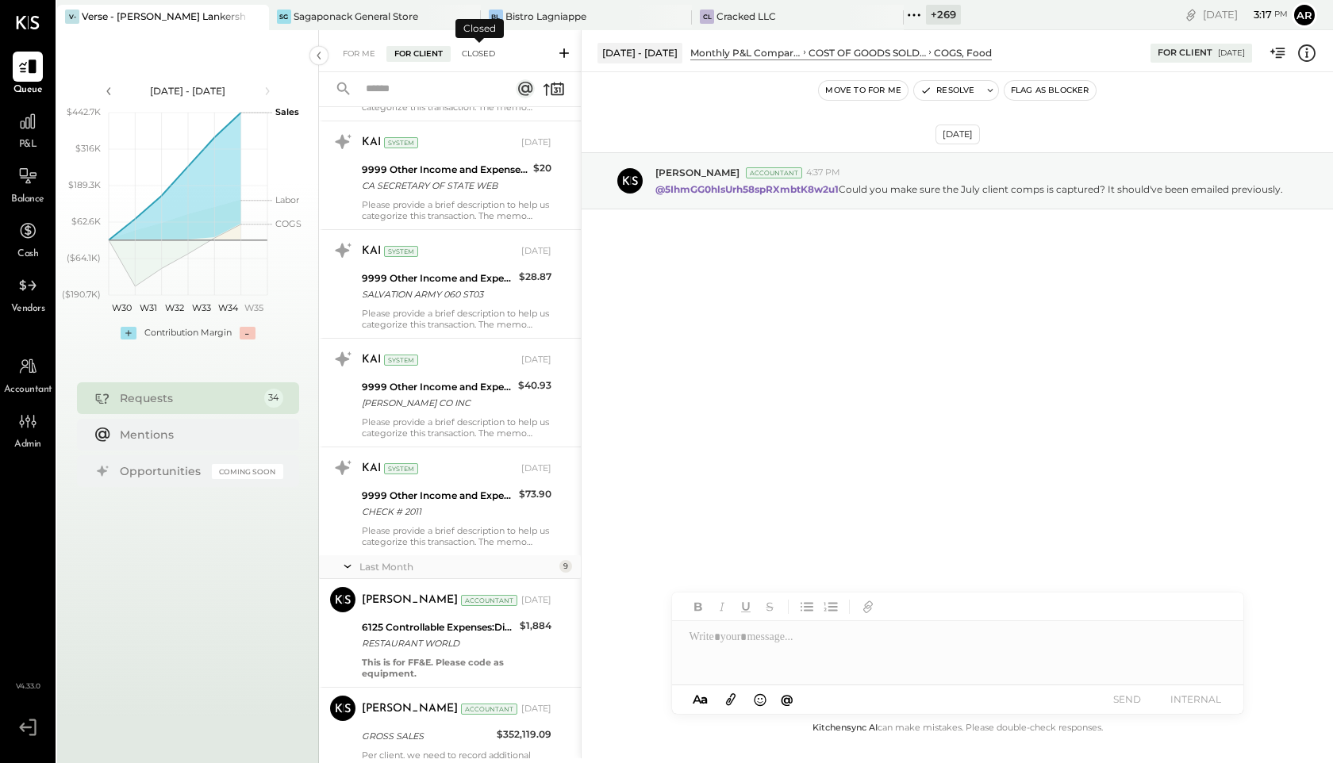
click at [463, 53] on div "Closed" at bounding box center [478, 54] width 49 height 16
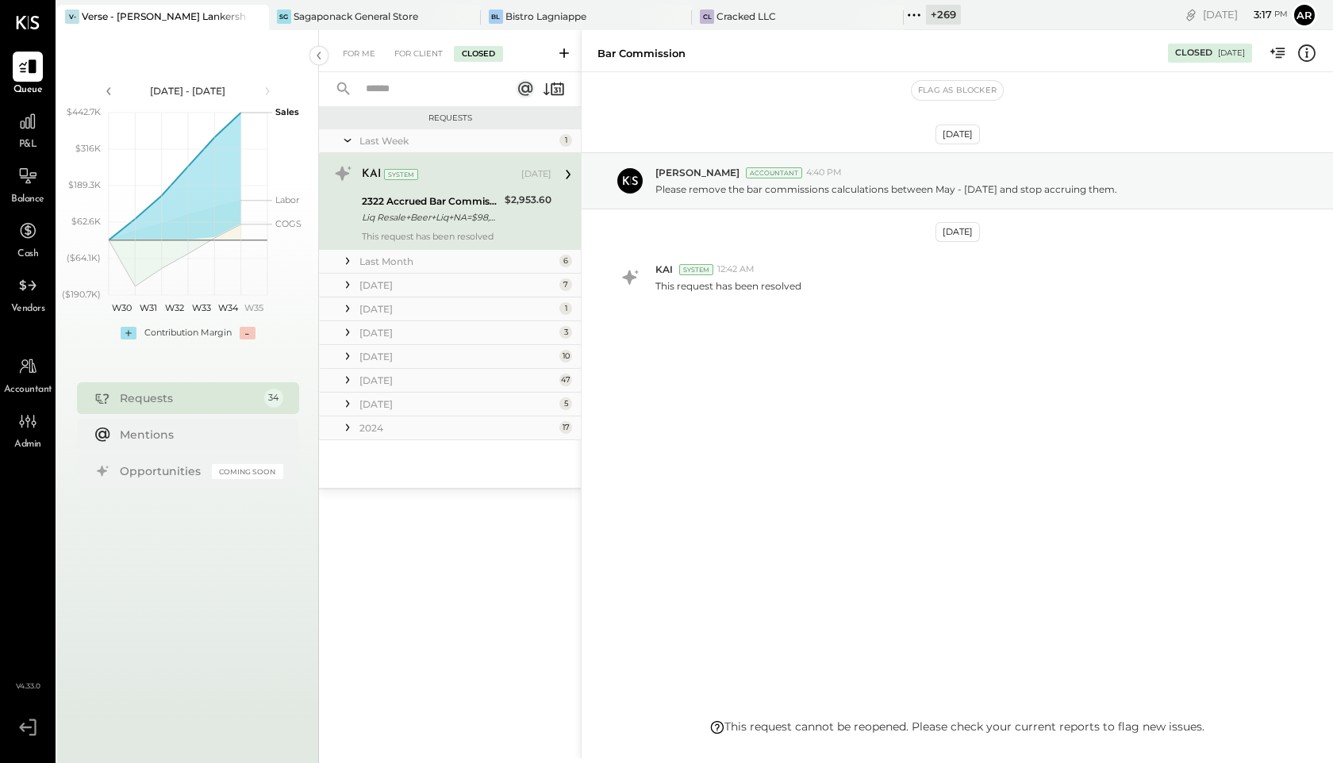
click at [350, 336] on icon at bounding box center [348, 333] width 16 height 16
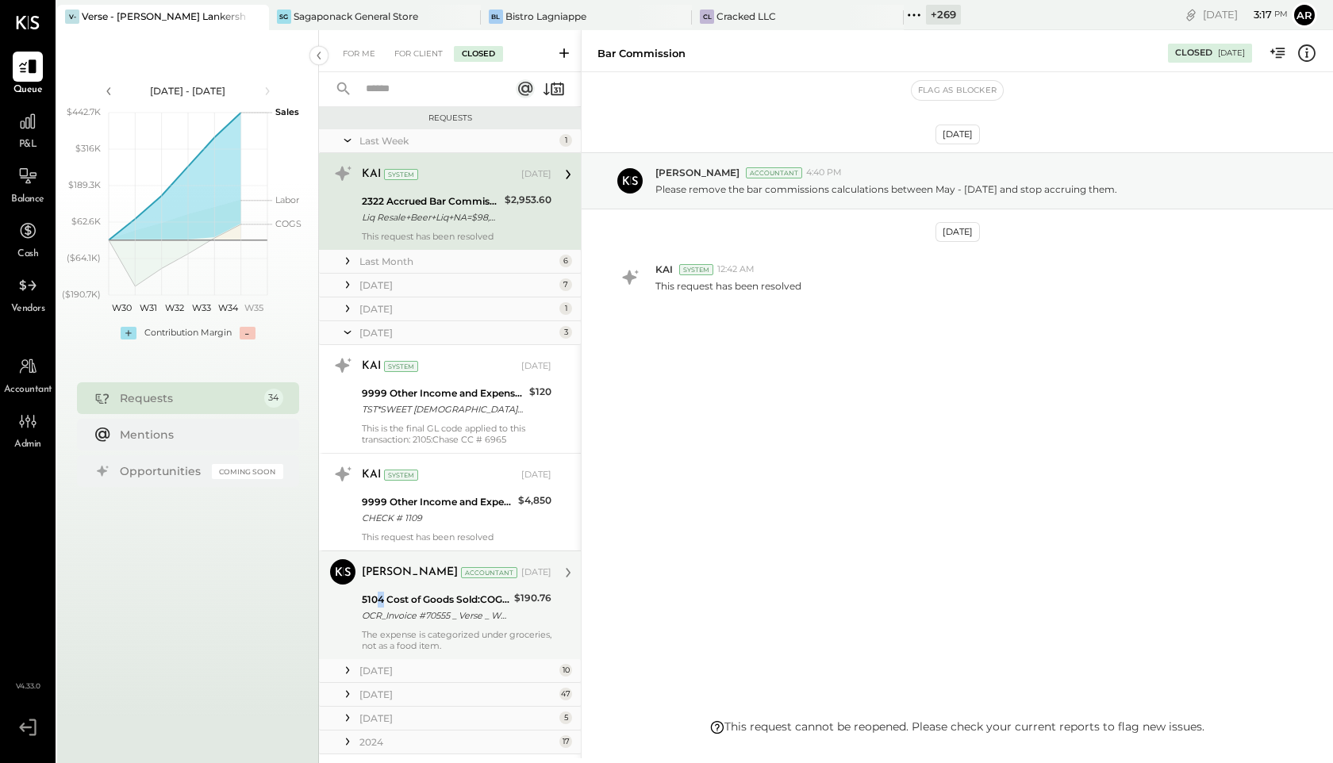
drag, startPoint x: 376, startPoint y: 606, endPoint x: 381, endPoint y: 598, distance: 9.9
click at [381, 598] on div "5104 Cost of Goods Sold:COGS, Grocery" at bounding box center [436, 600] width 148 height 16
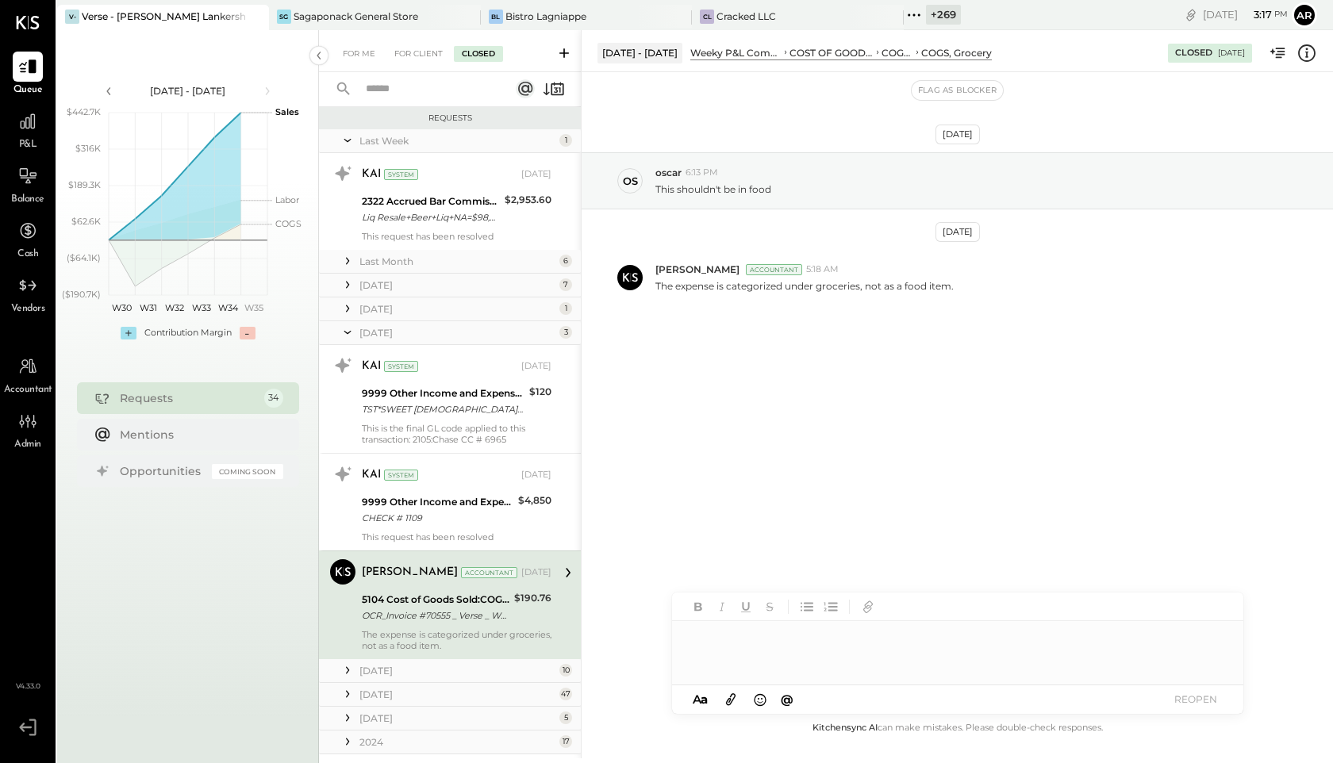
click at [253, 612] on div "Jul 28 - Sep 7, 2025 polygon, polyline { transition: fill-opacity 0.1s, stroke-…" at bounding box center [188, 411] width 262 height 763
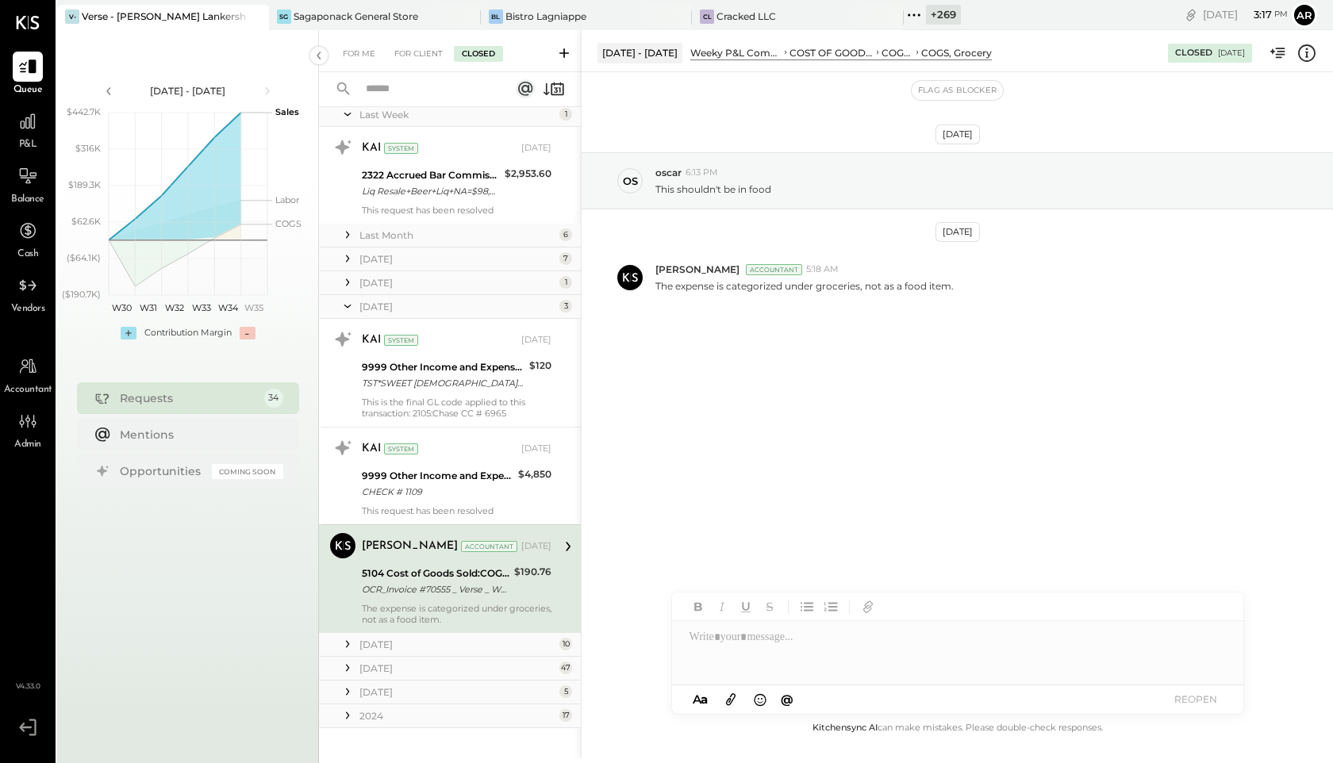
scroll to position [42, 0]
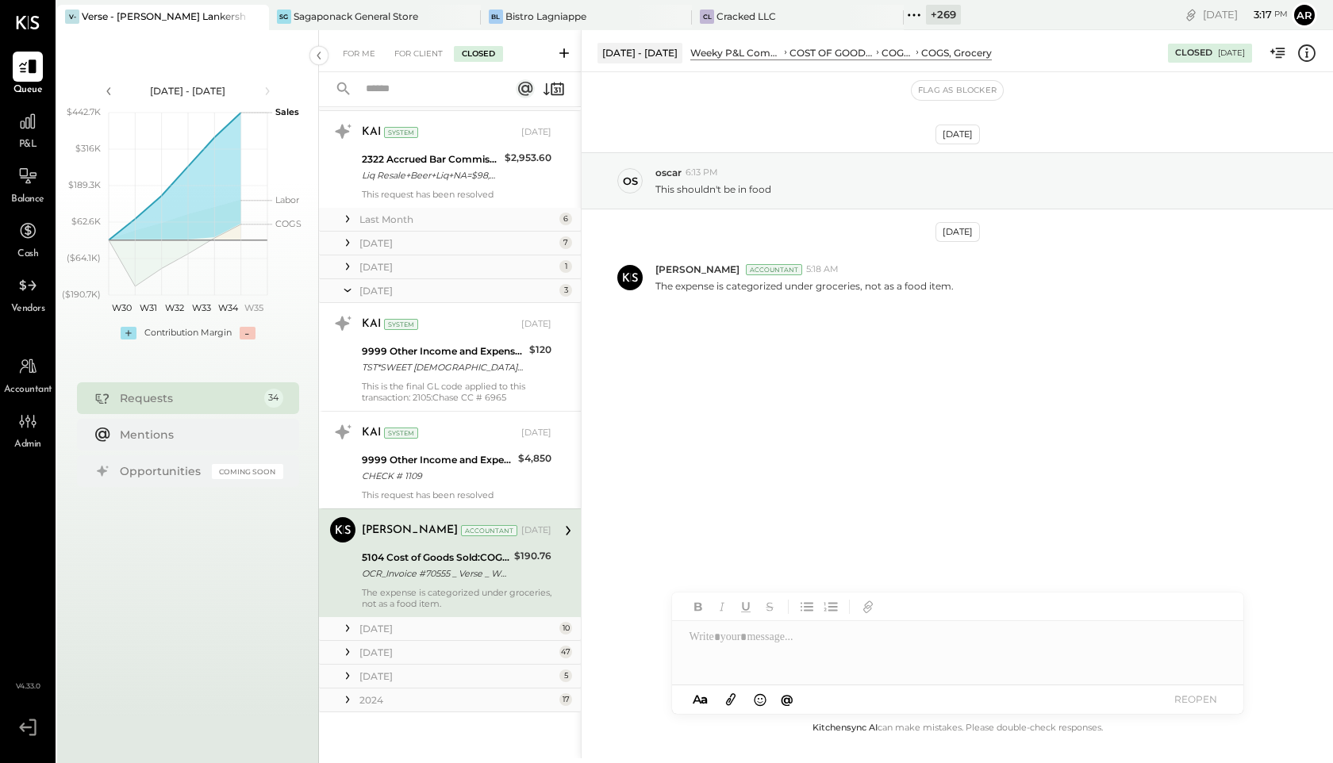
click at [347, 652] on icon at bounding box center [348, 652] width 16 height 16
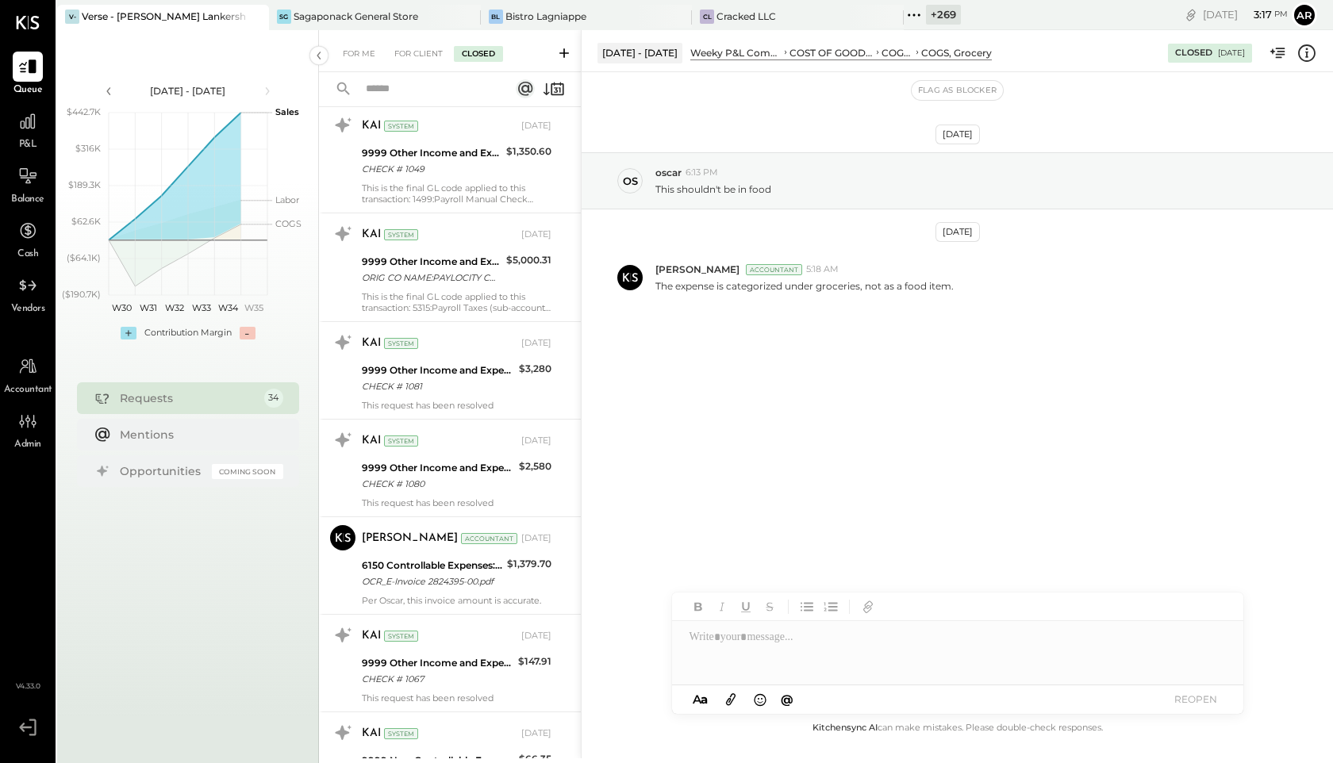
scroll to position [1729, 0]
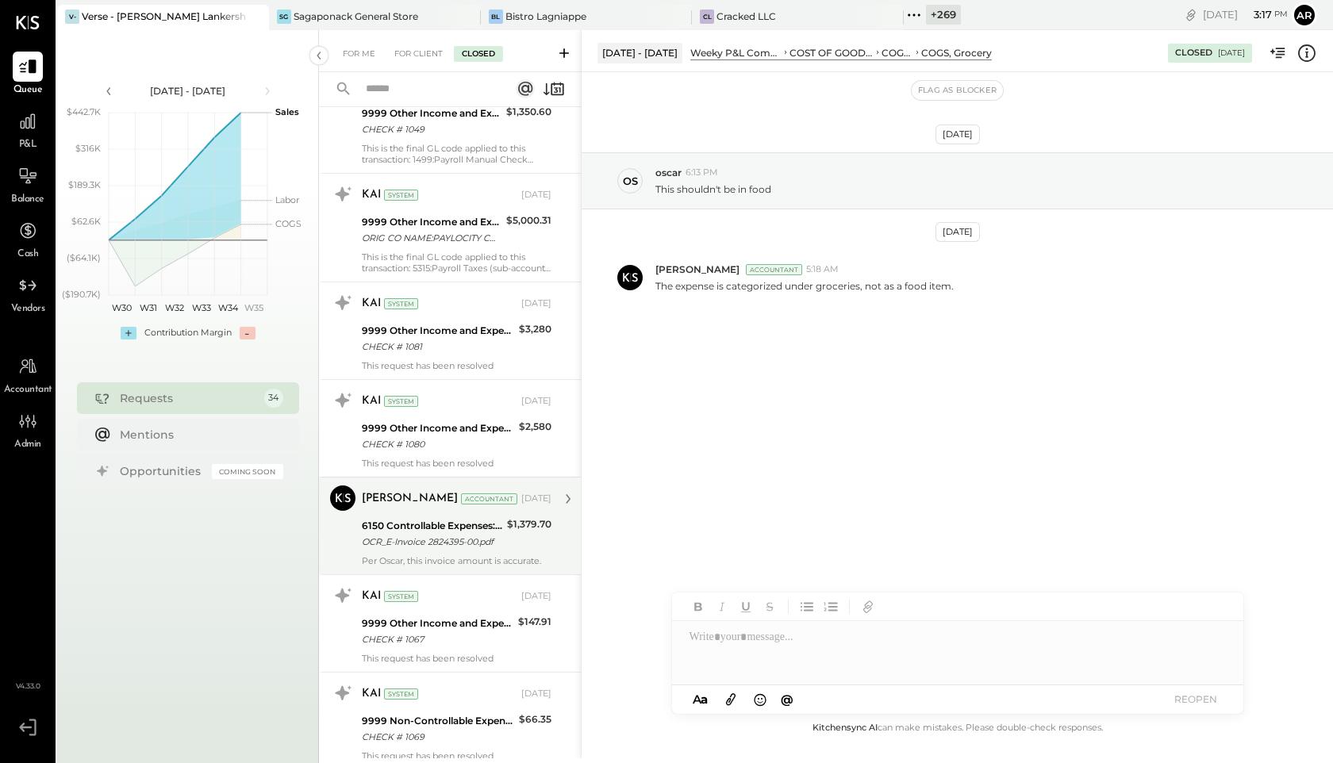
click at [386, 543] on div "OCR_E-Invoice 2824395-00.pdf" at bounding box center [432, 542] width 140 height 16
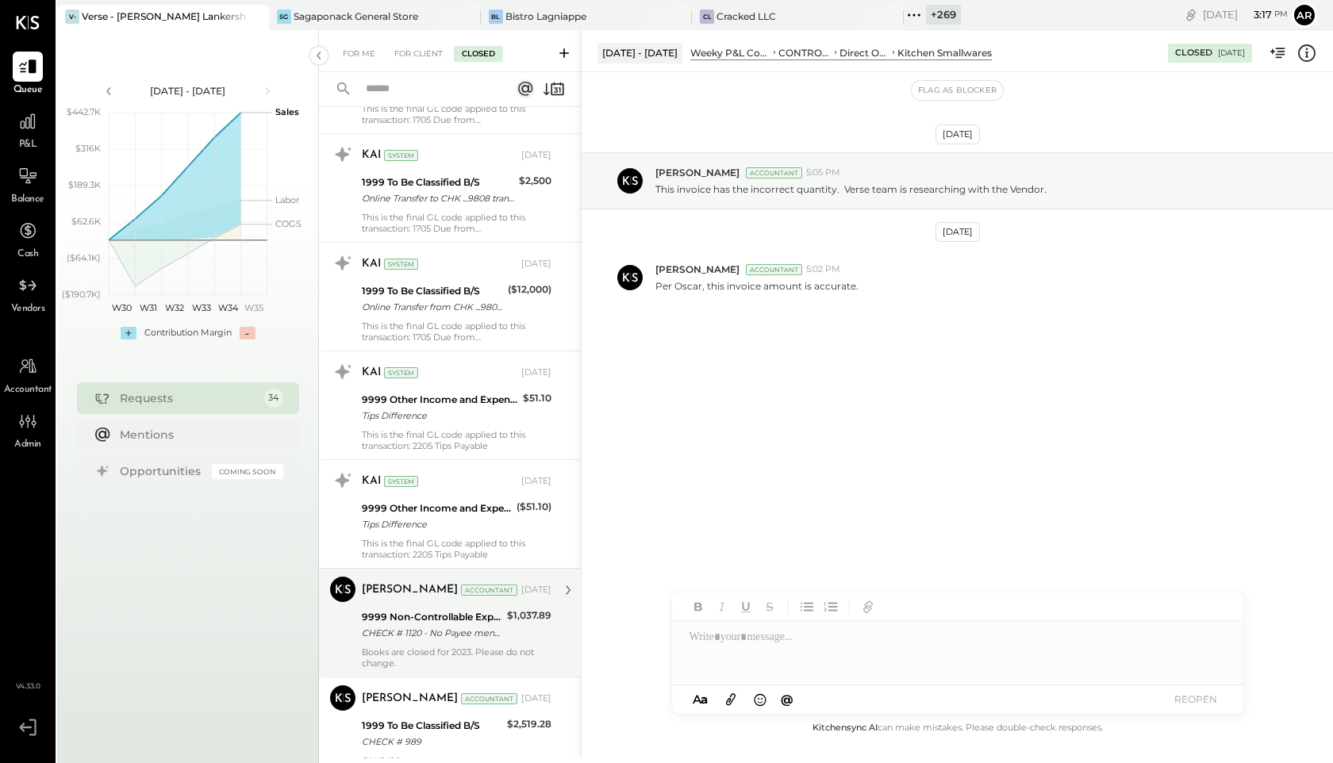
scroll to position [3516, 0]
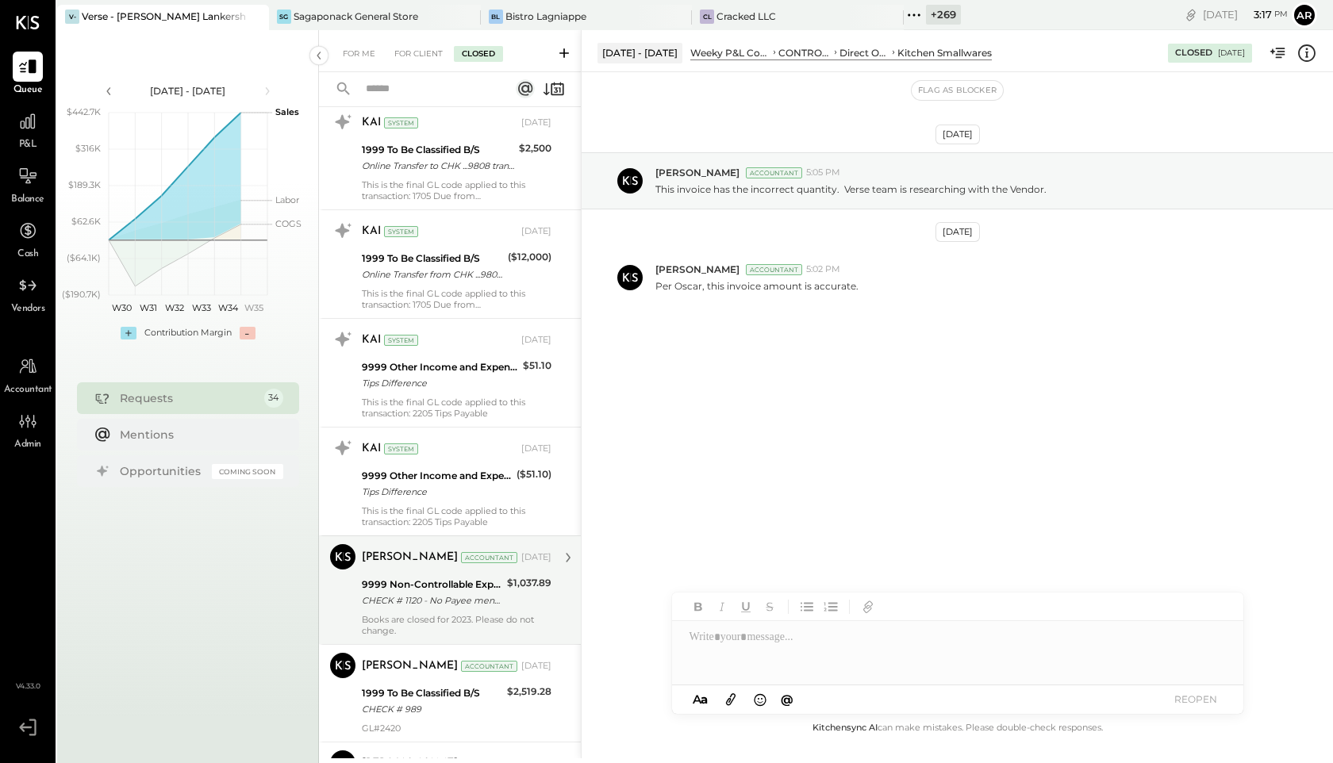
click at [409, 594] on div "CHECK # 1120 - No Payee mentioned on check image" at bounding box center [432, 601] width 140 height 16
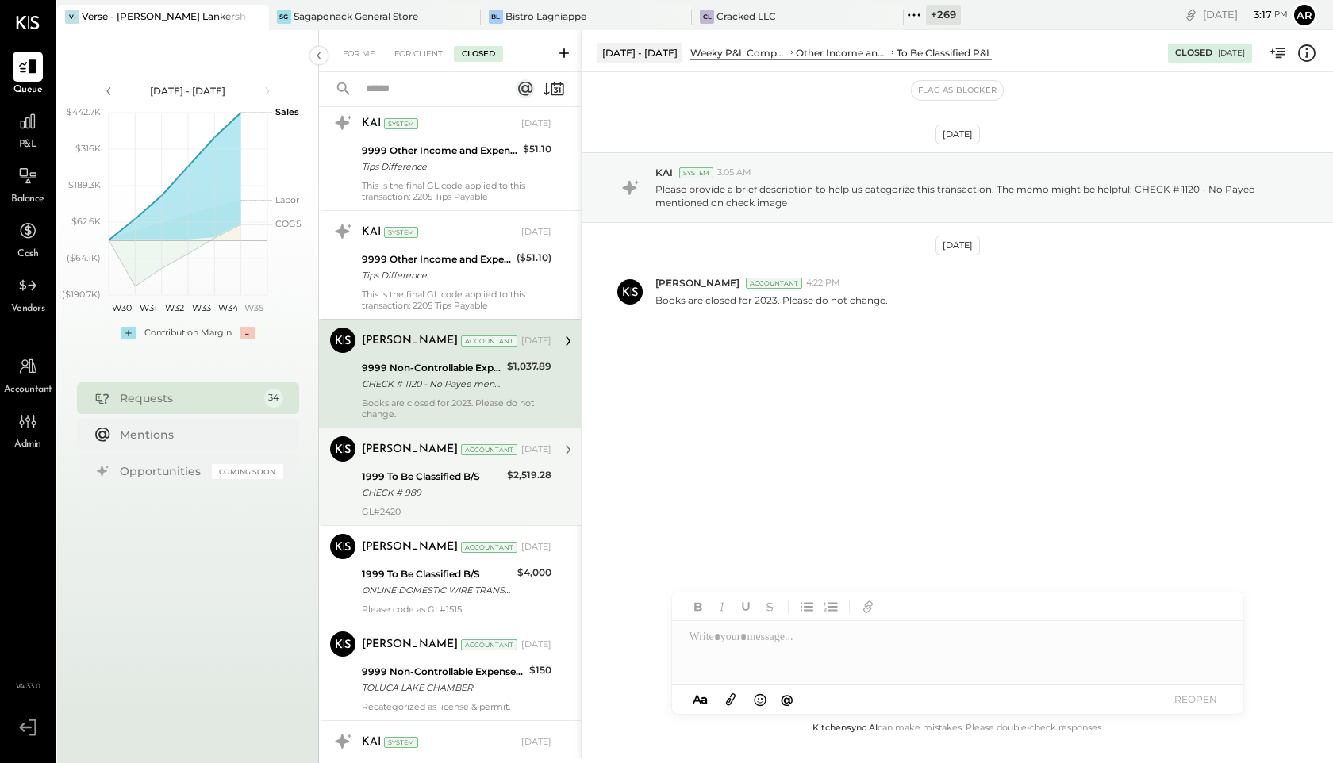
scroll to position [3752, 0]
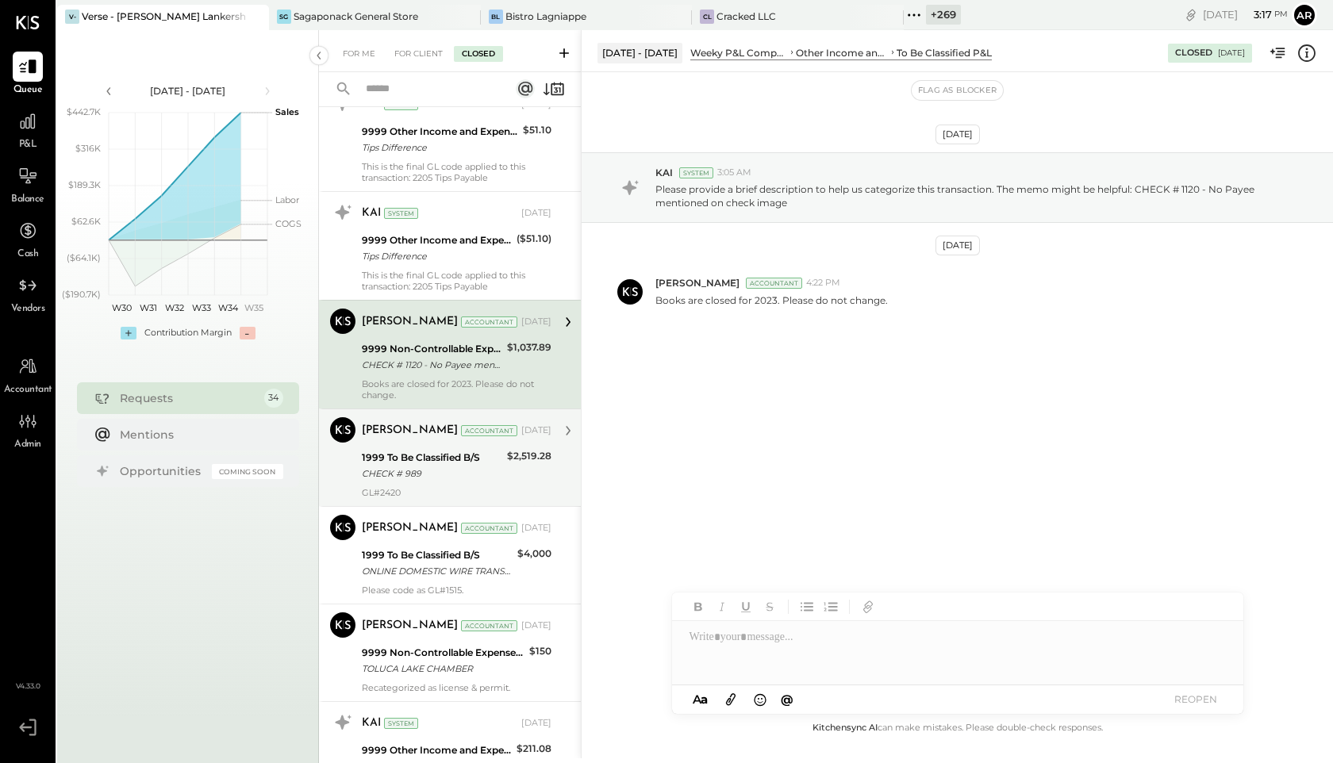
click at [415, 454] on div "1999 To Be Classified B/S" at bounding box center [432, 458] width 140 height 16
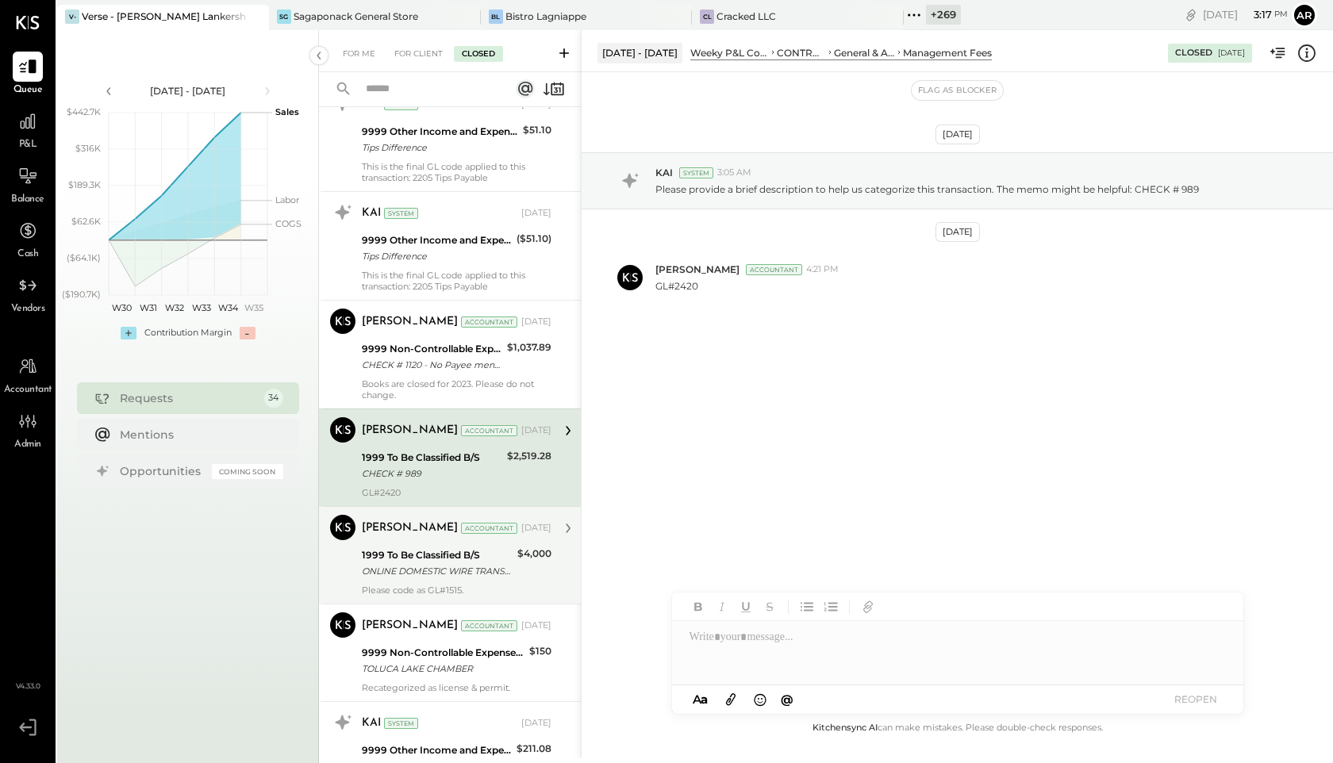
click at [415, 517] on div "Joseph Shin Accountant Feb 19, 2025" at bounding box center [457, 528] width 190 height 22
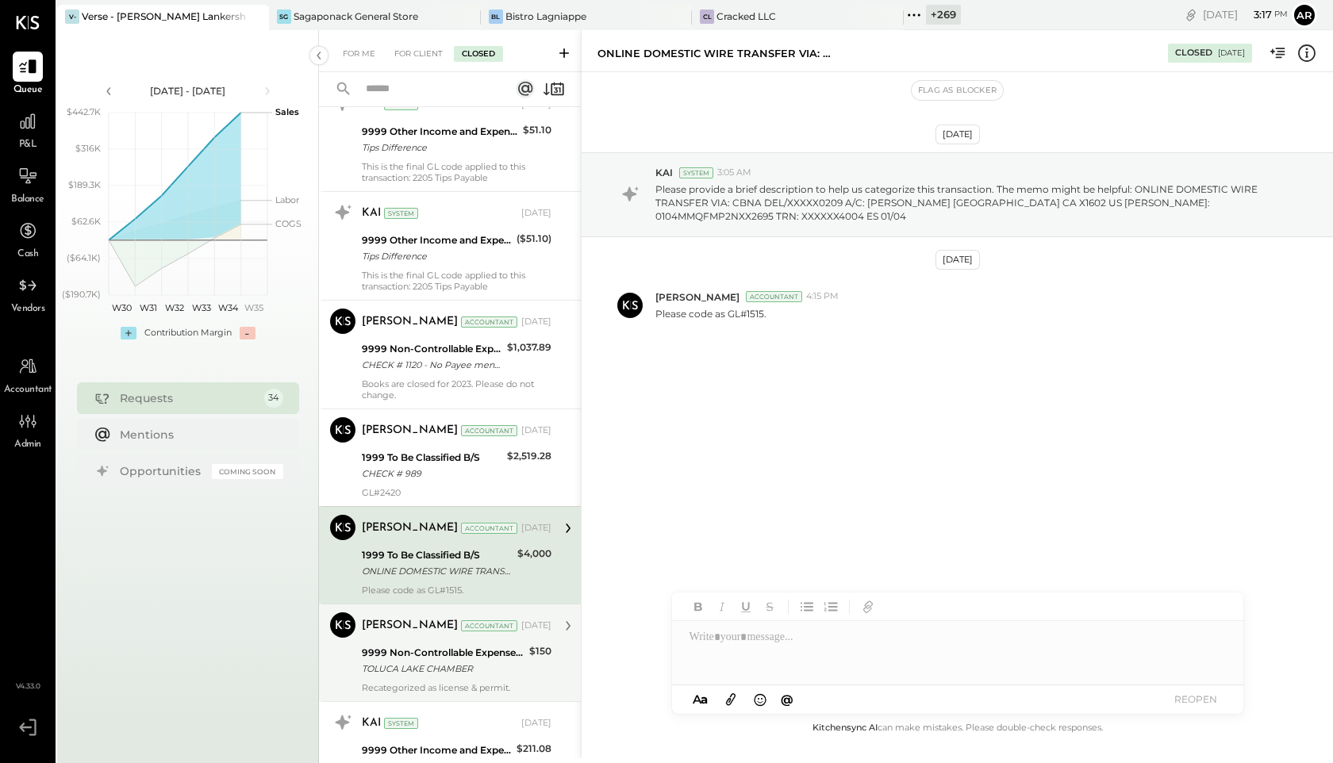
click at [405, 661] on div "TOLUCA LAKE CHAMBER" at bounding box center [443, 669] width 163 height 16
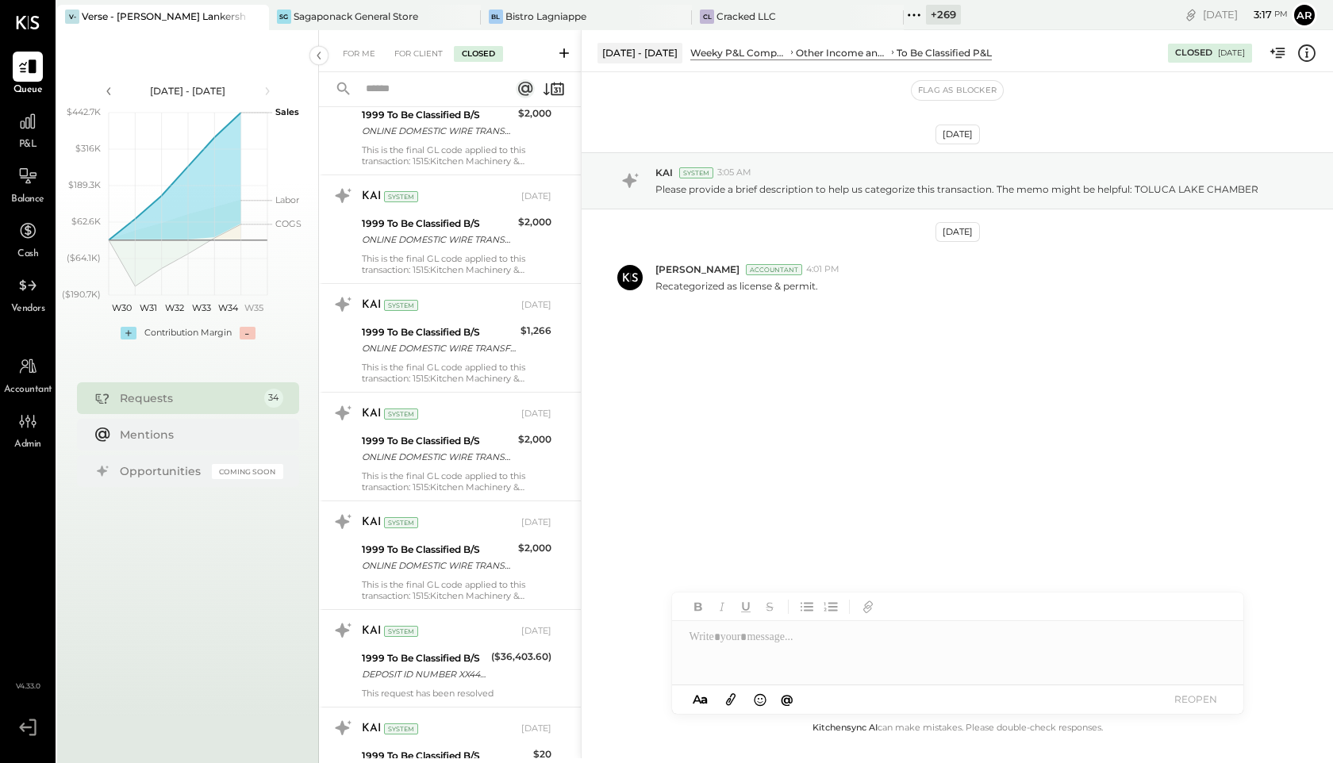
scroll to position [4928, 0]
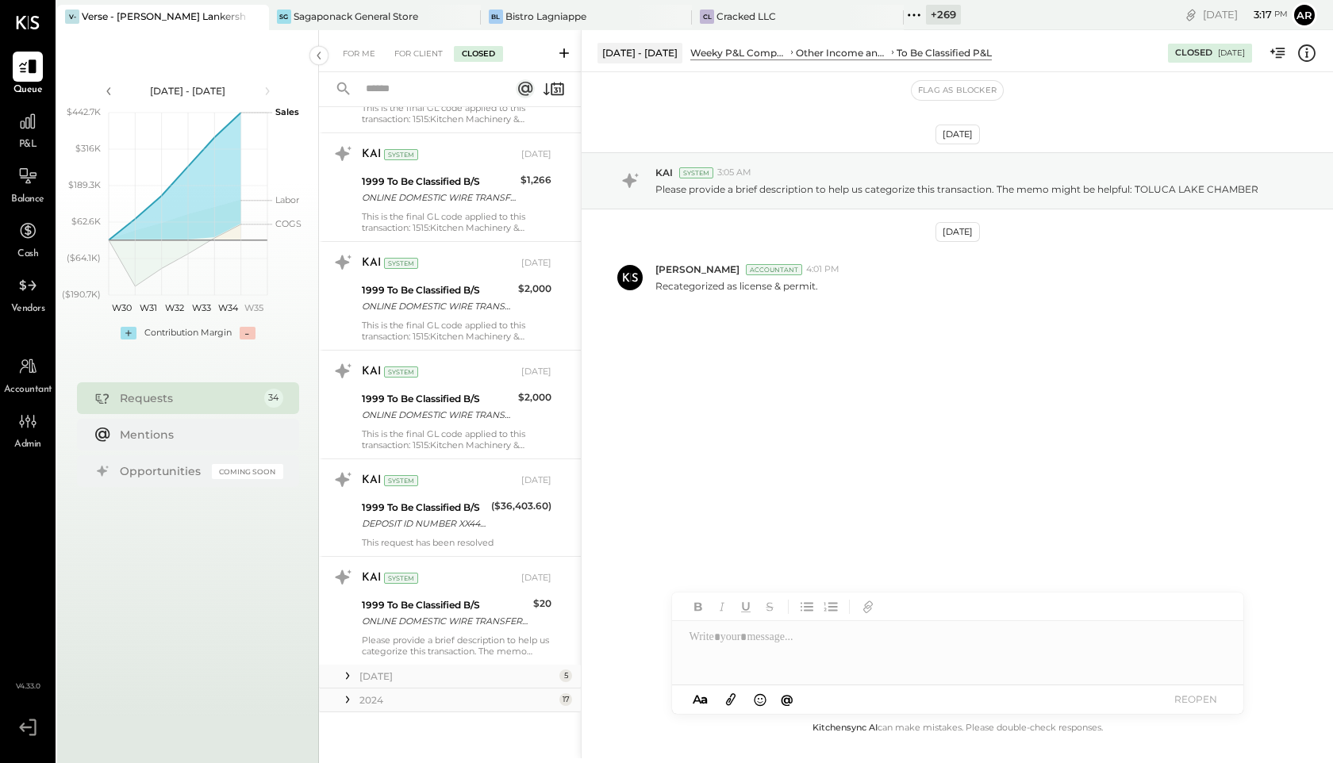
click at [359, 680] on div "[DATE]" at bounding box center [457, 676] width 196 height 13
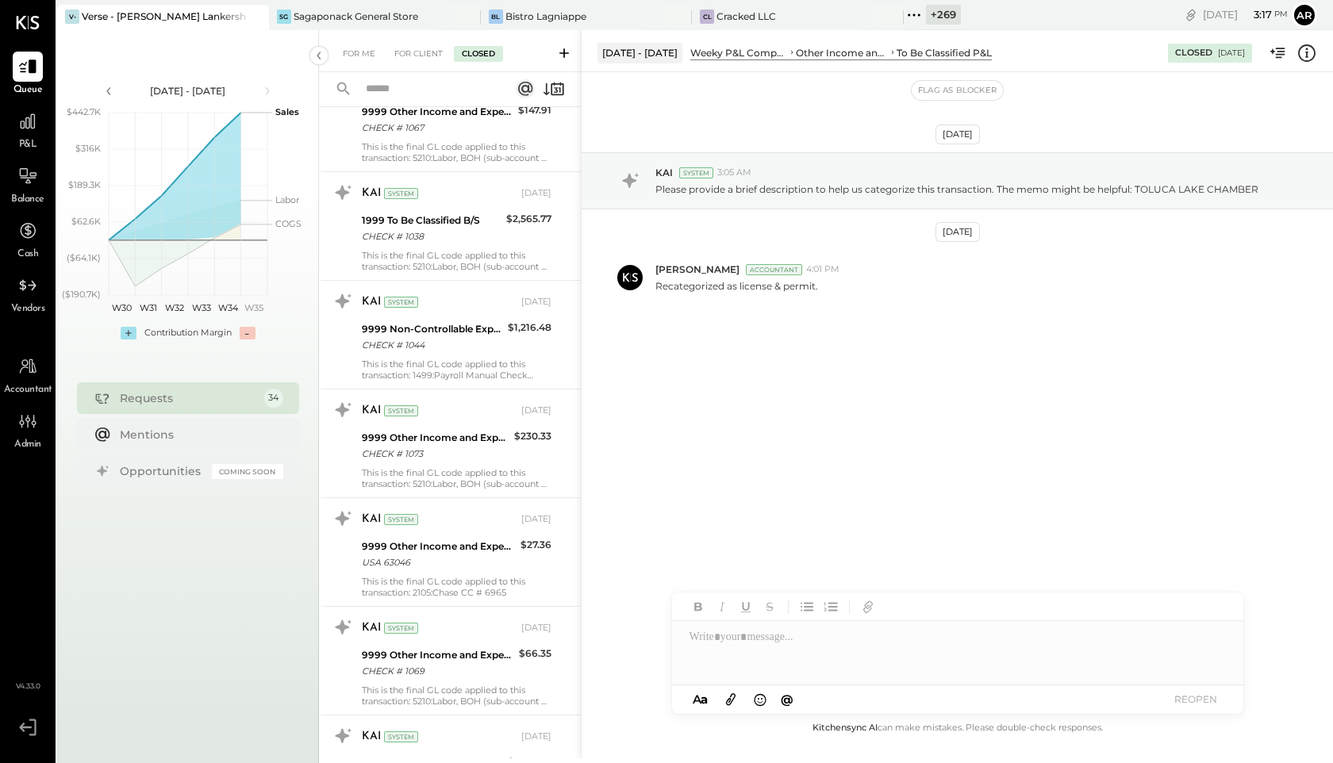
scroll to position [0, 0]
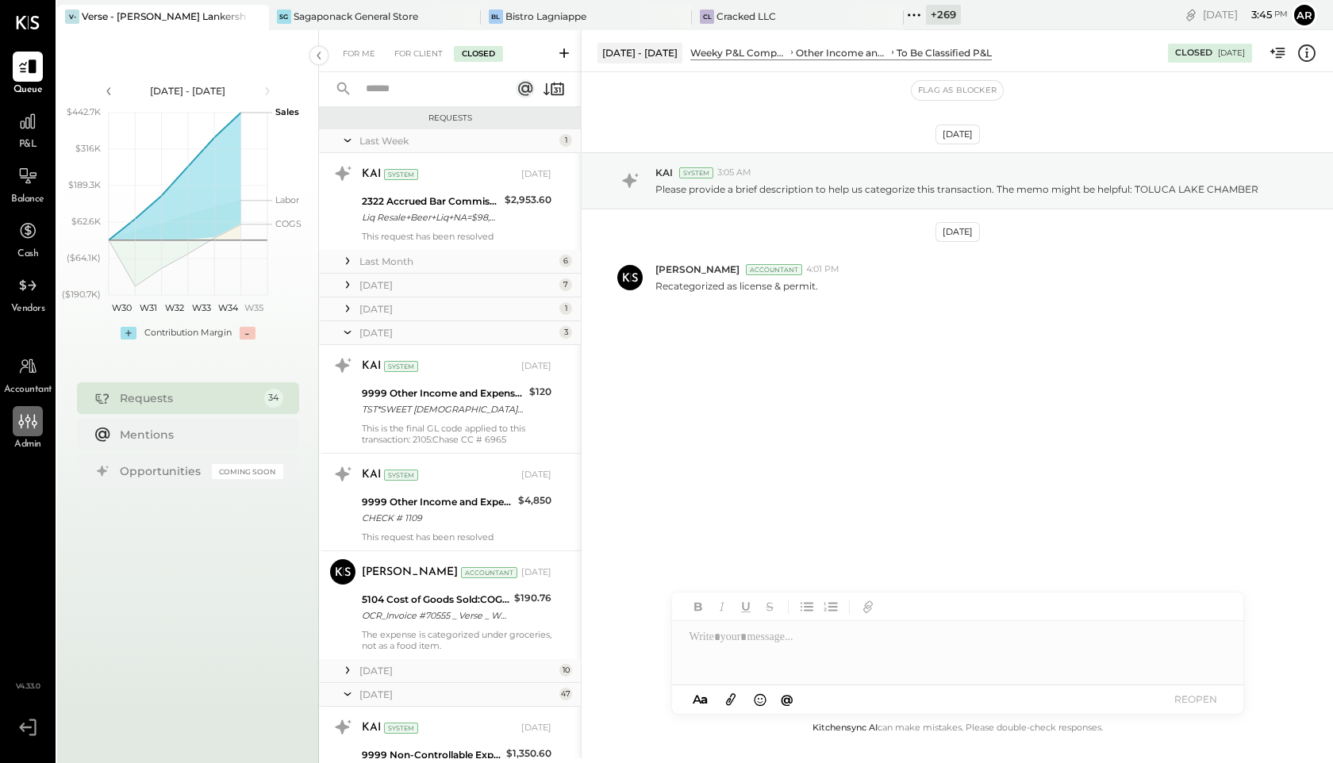
click at [21, 429] on icon at bounding box center [27, 421] width 21 height 21
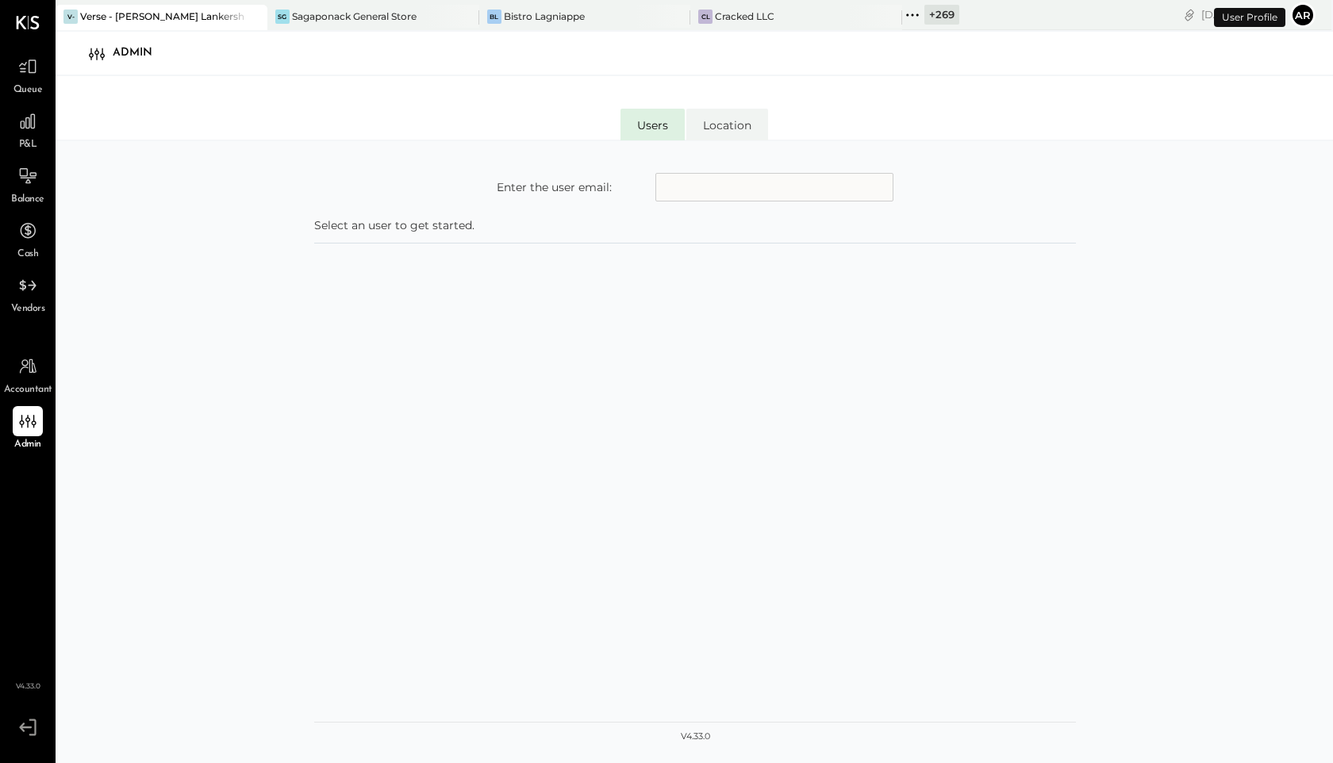
click at [729, 190] on input "text" at bounding box center [774, 187] width 238 height 29
type input "**********"
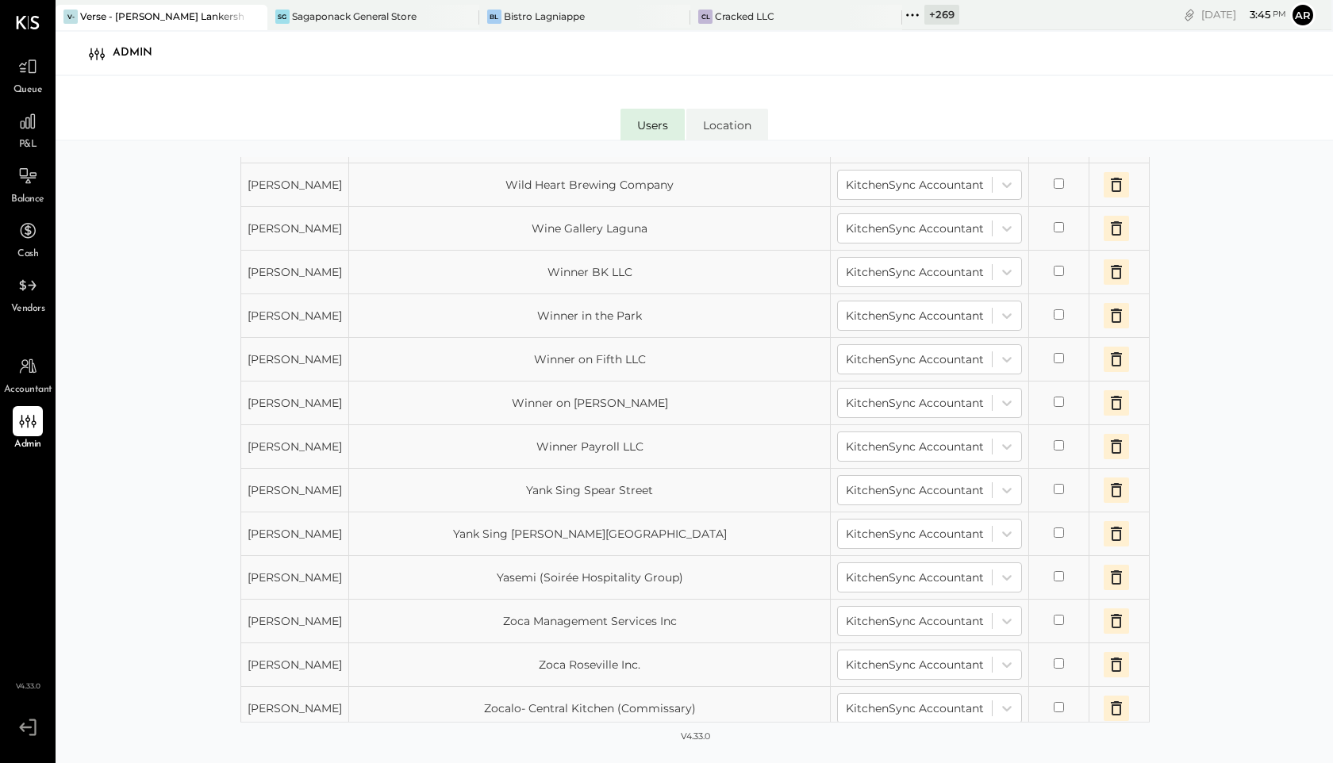
scroll to position [11737, 0]
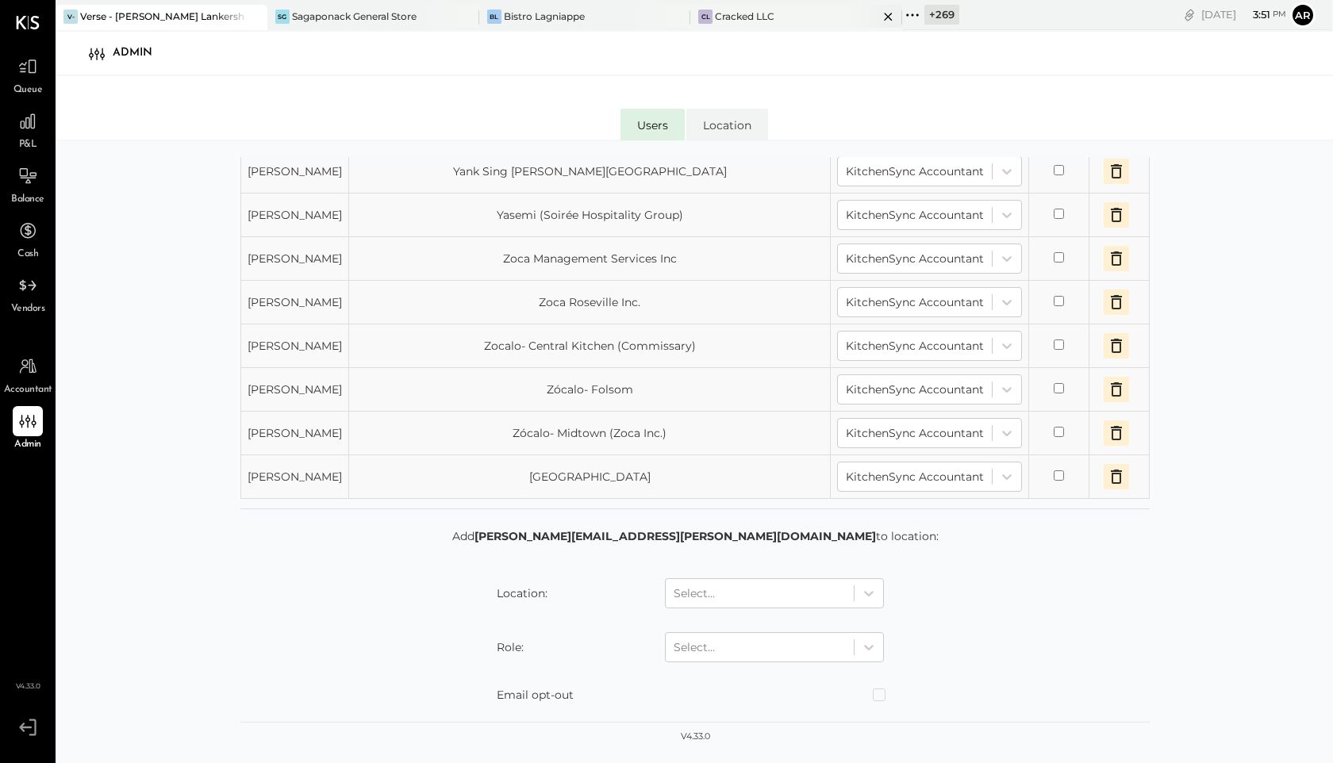
click at [767, 15] on div "CL Cracked LLC" at bounding box center [784, 17] width 188 height 14
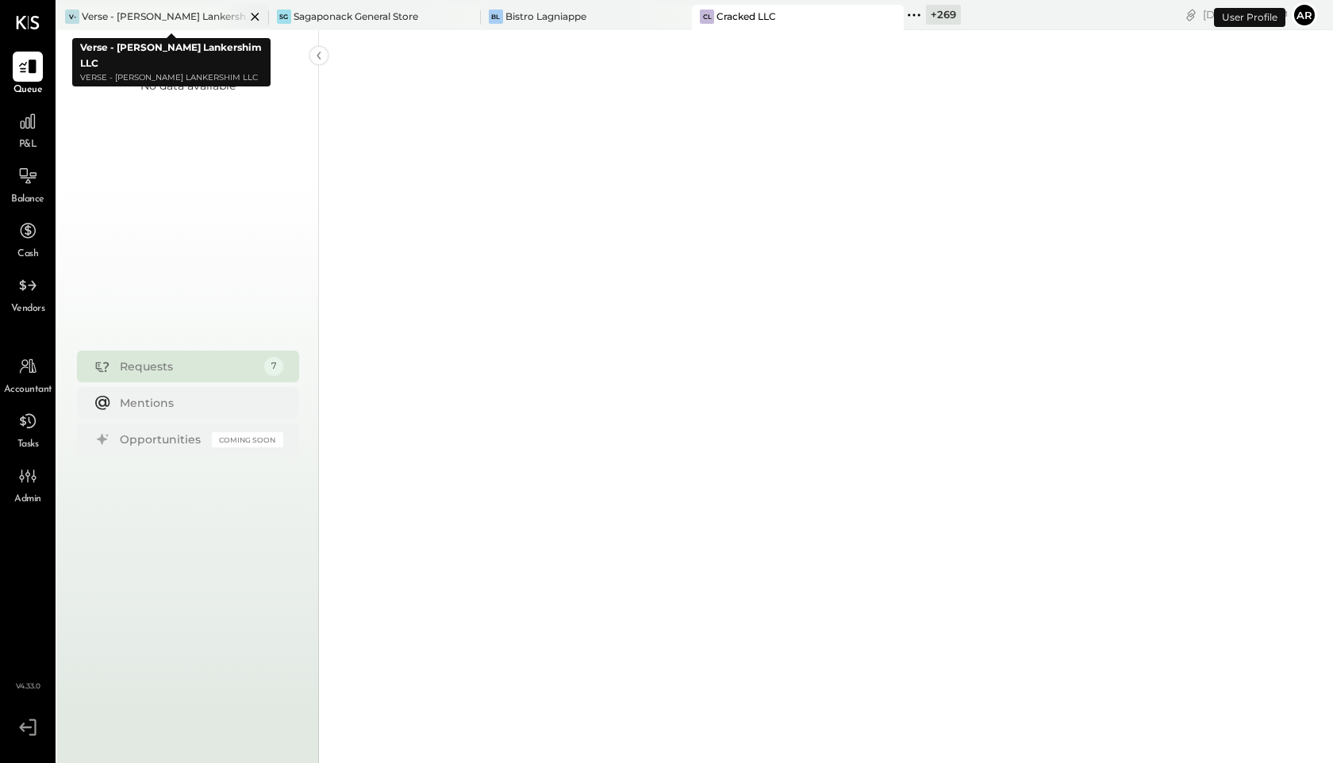
click at [250, 16] on icon at bounding box center [255, 16] width 20 height 19
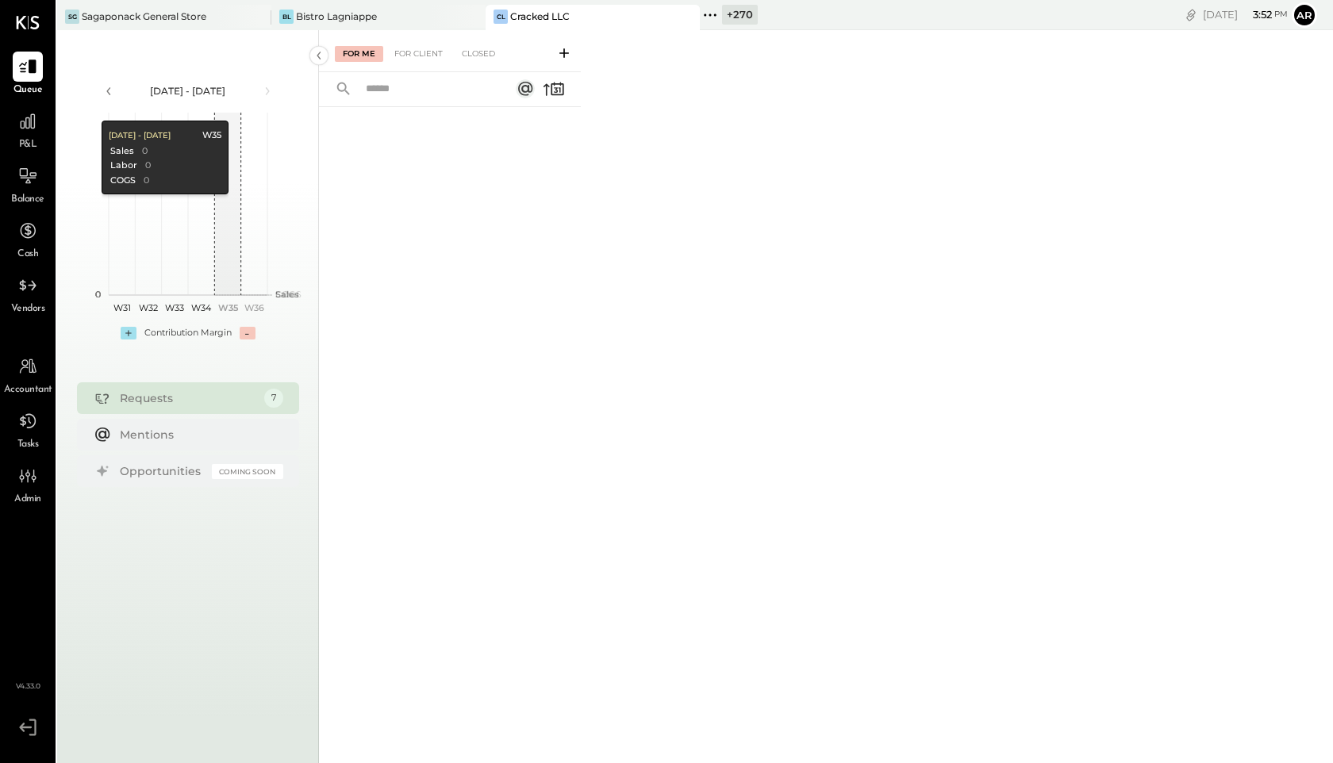
click at [714, 12] on icon at bounding box center [710, 15] width 21 height 21
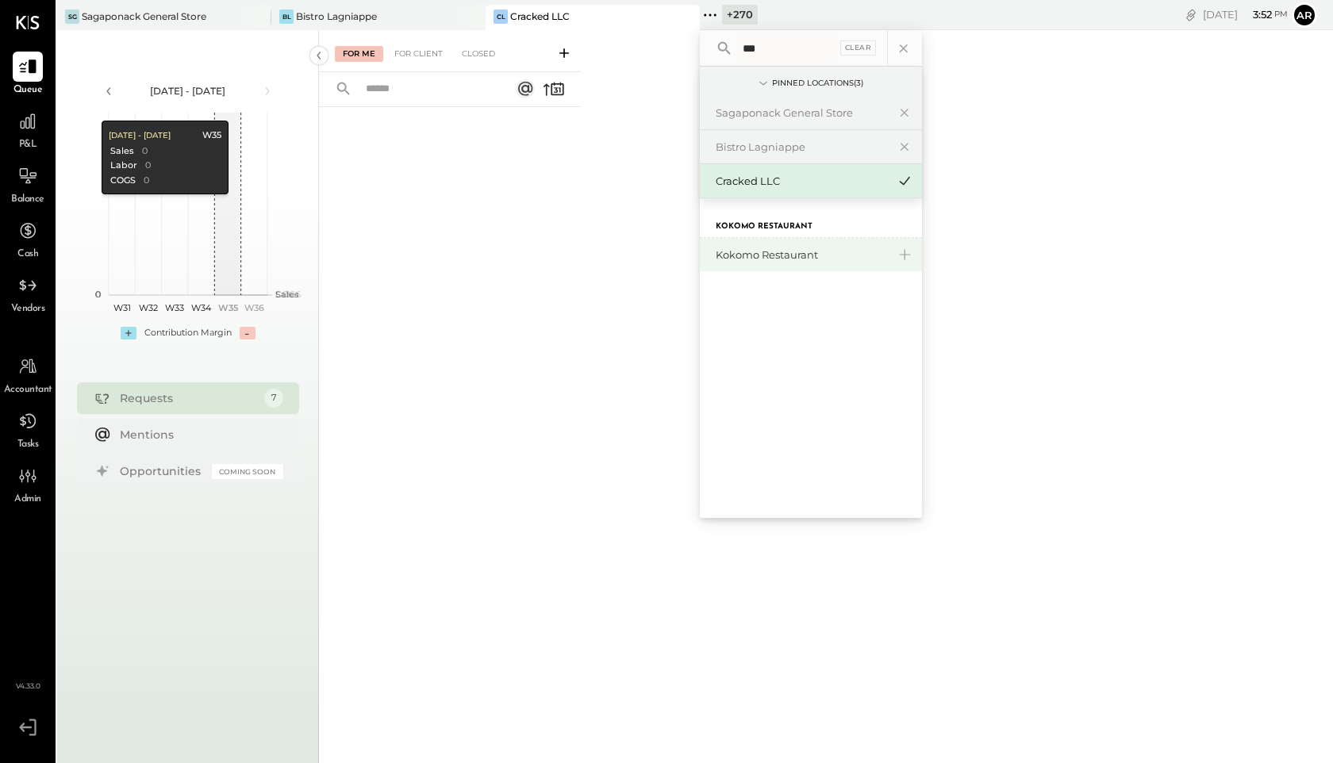
type input "***"
click at [803, 260] on div "Kokomo Restaurant" at bounding box center [801, 255] width 171 height 15
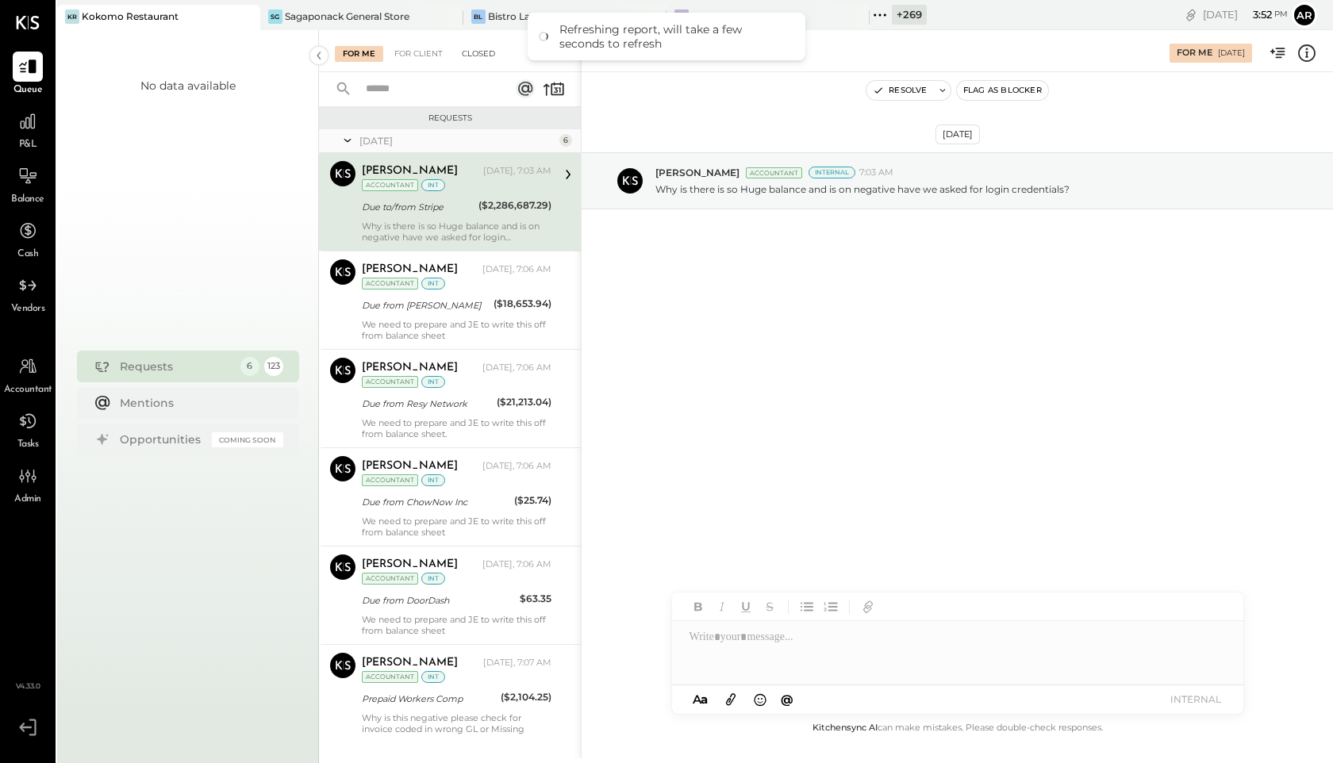
click at [490, 49] on div "Closed" at bounding box center [478, 54] width 49 height 16
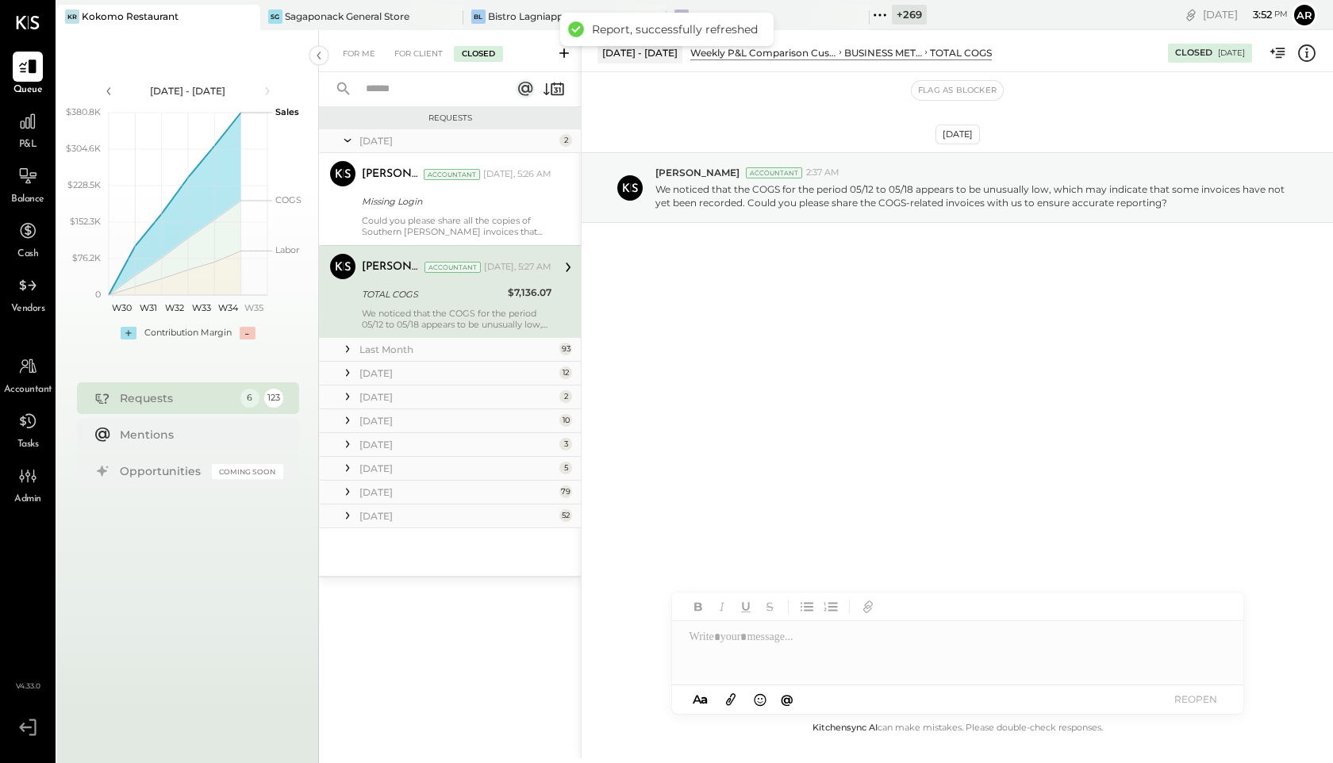
click at [348, 490] on icon at bounding box center [347, 492] width 3 height 7
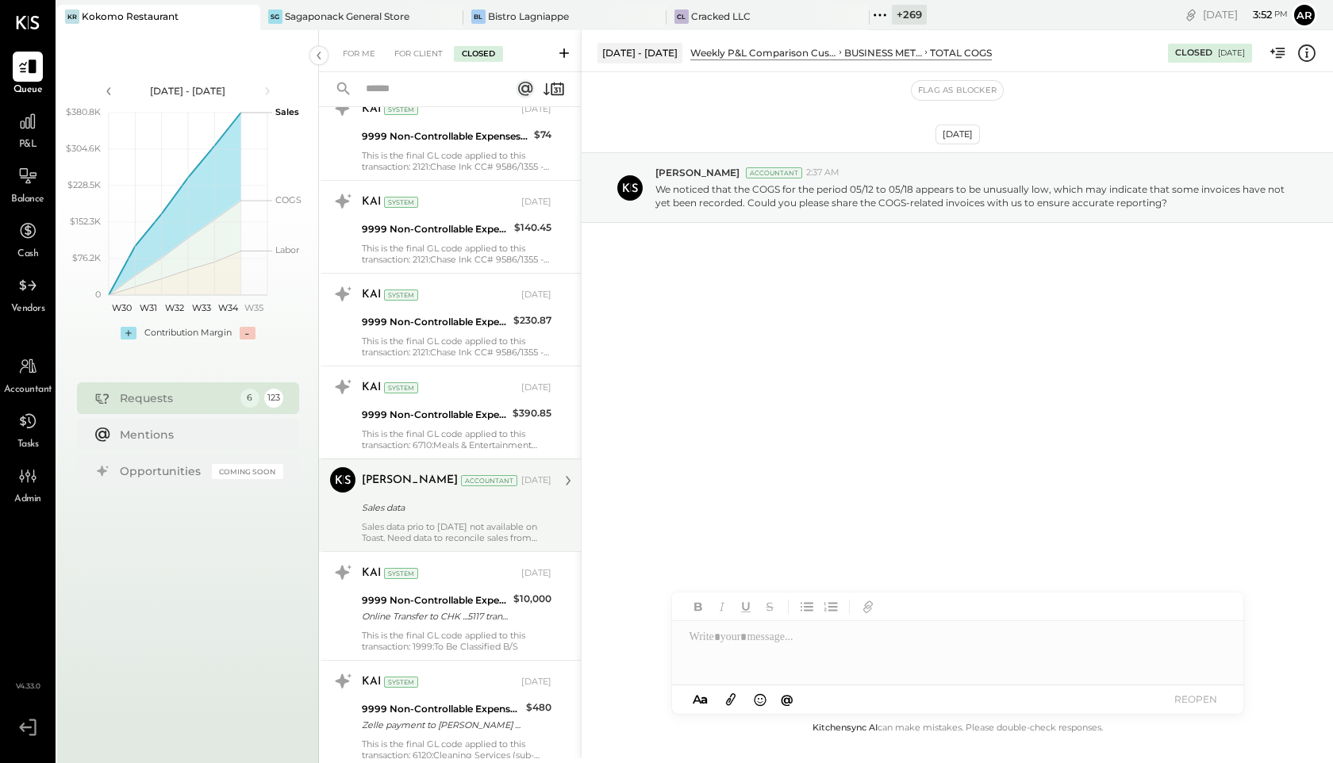
scroll to position [1391, 0]
click at [427, 511] on div "Sales data" at bounding box center [454, 505] width 185 height 16
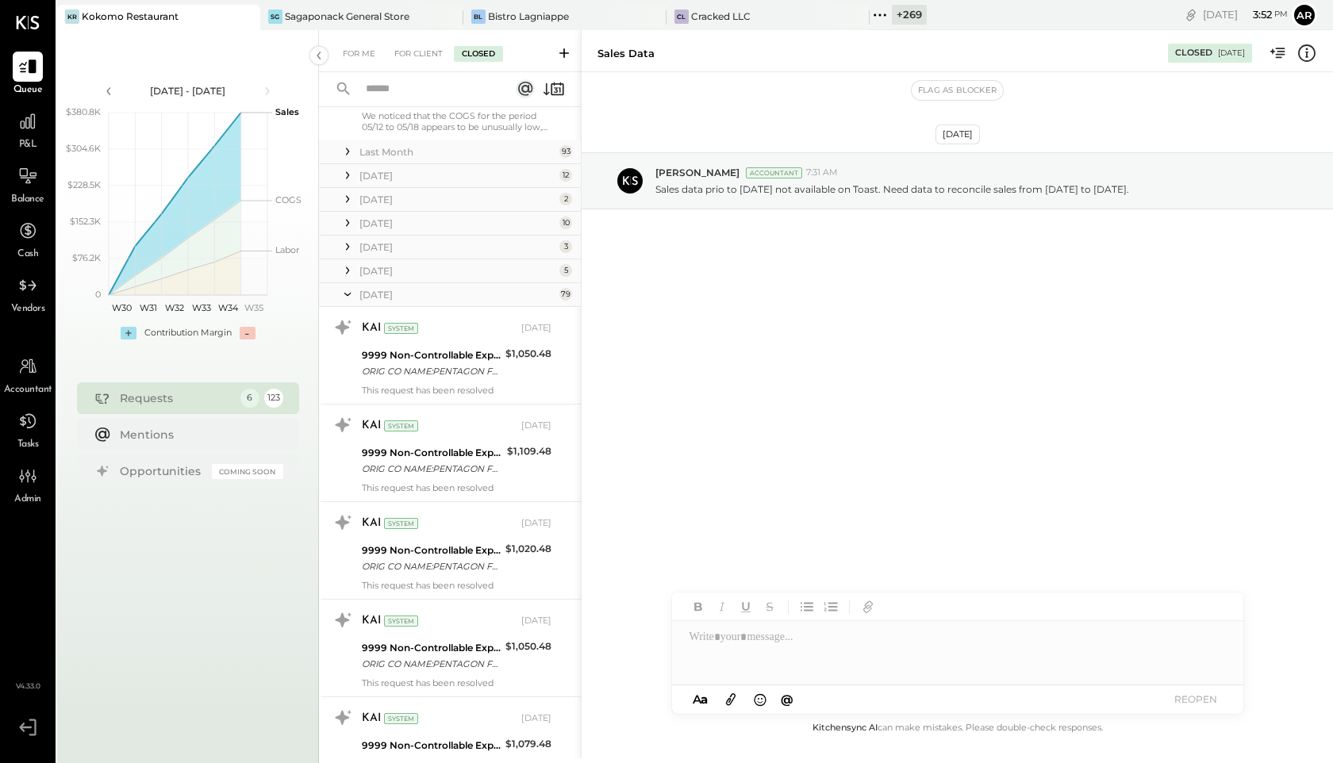
scroll to position [197, 0]
click at [354, 295] on icon at bounding box center [348, 295] width 16 height 40
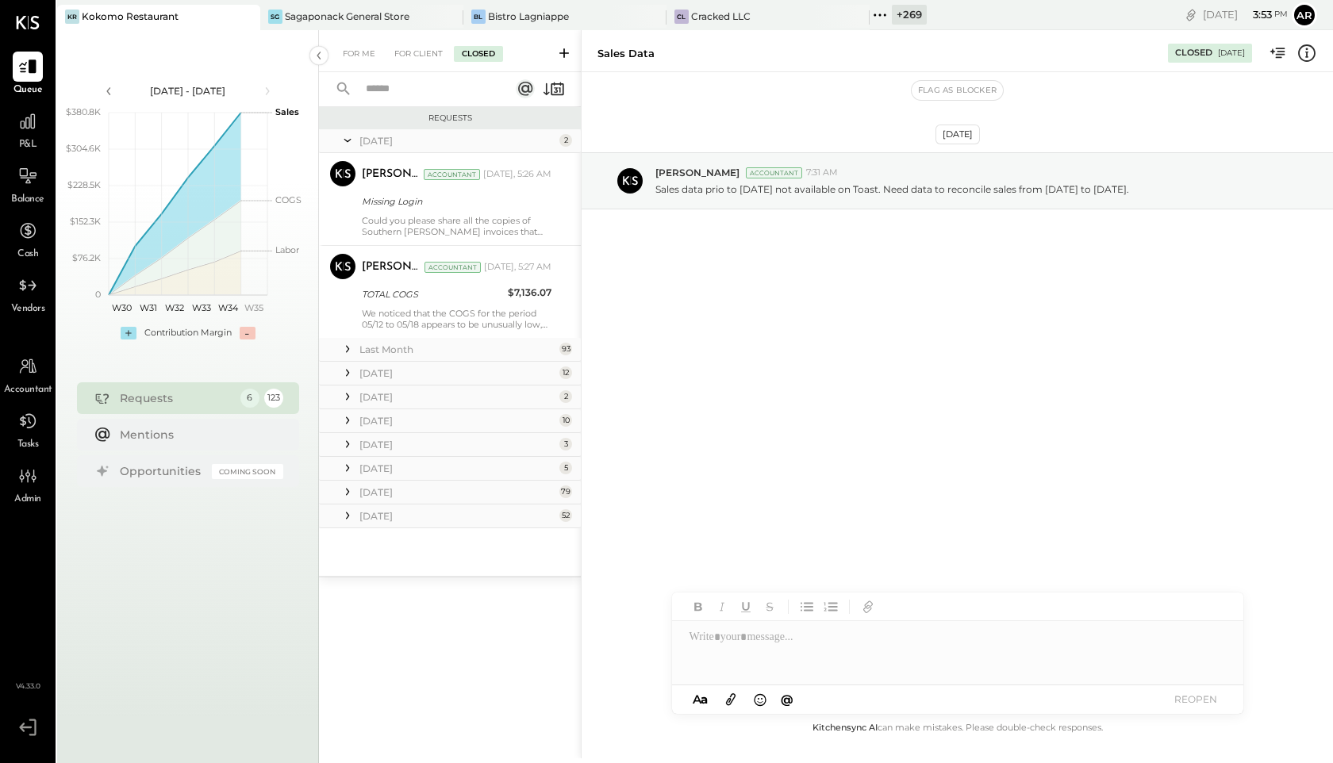
scroll to position [0, 0]
click at [345, 449] on icon at bounding box center [348, 444] width 16 height 16
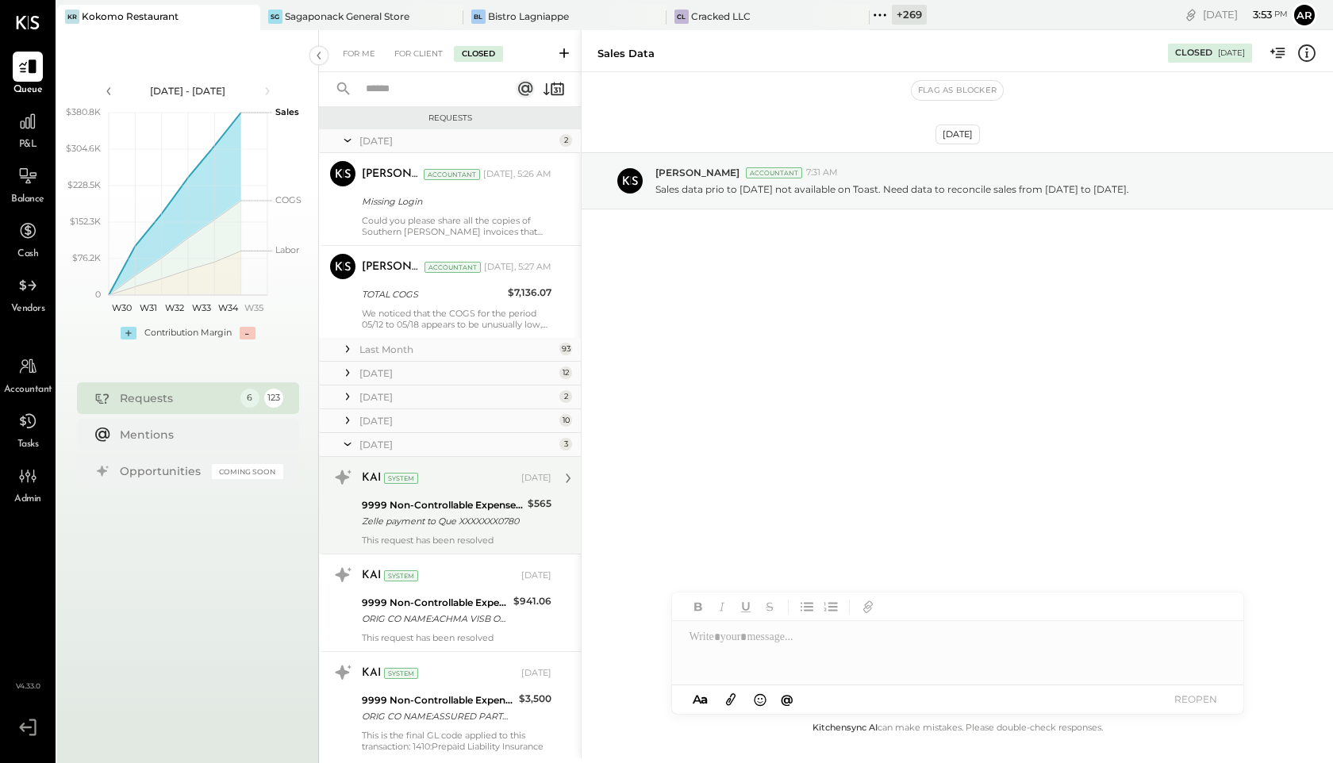
scroll to position [119, 0]
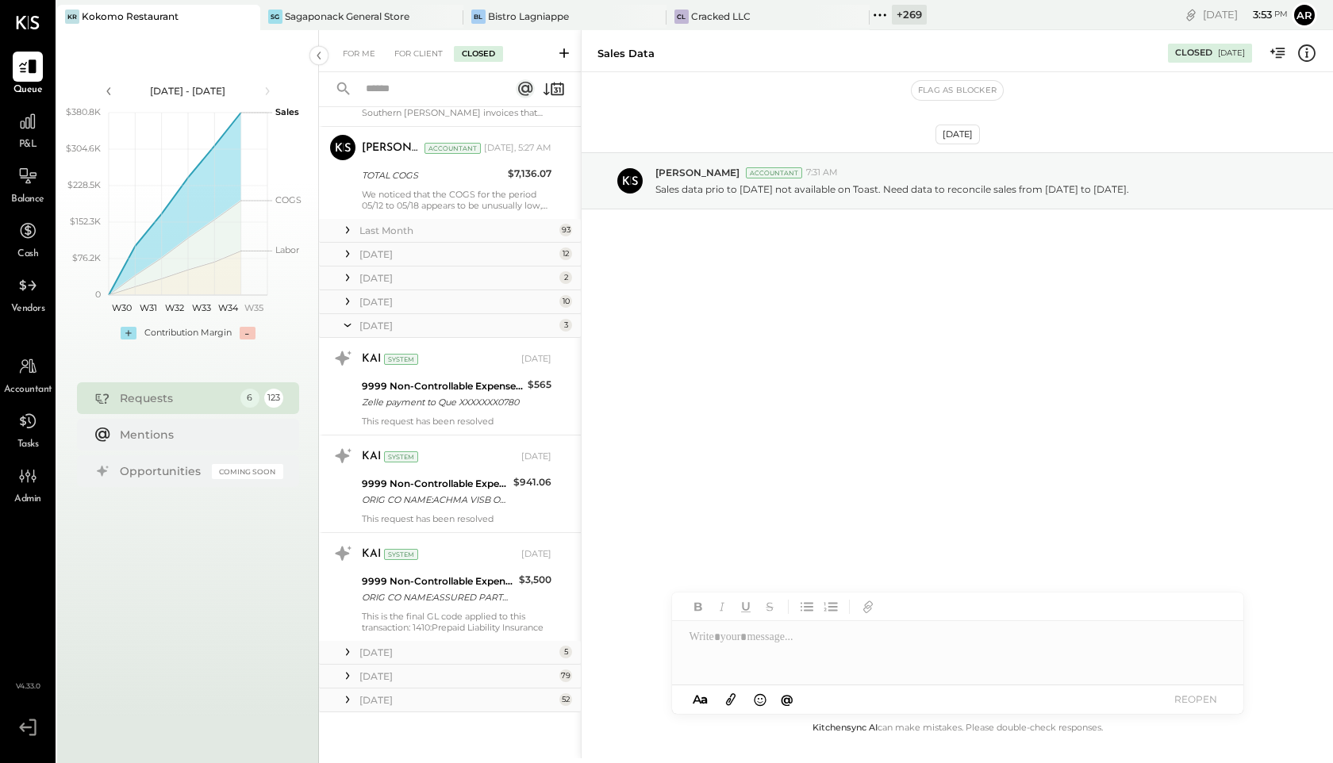
click at [346, 327] on icon at bounding box center [348, 325] width 16 height 40
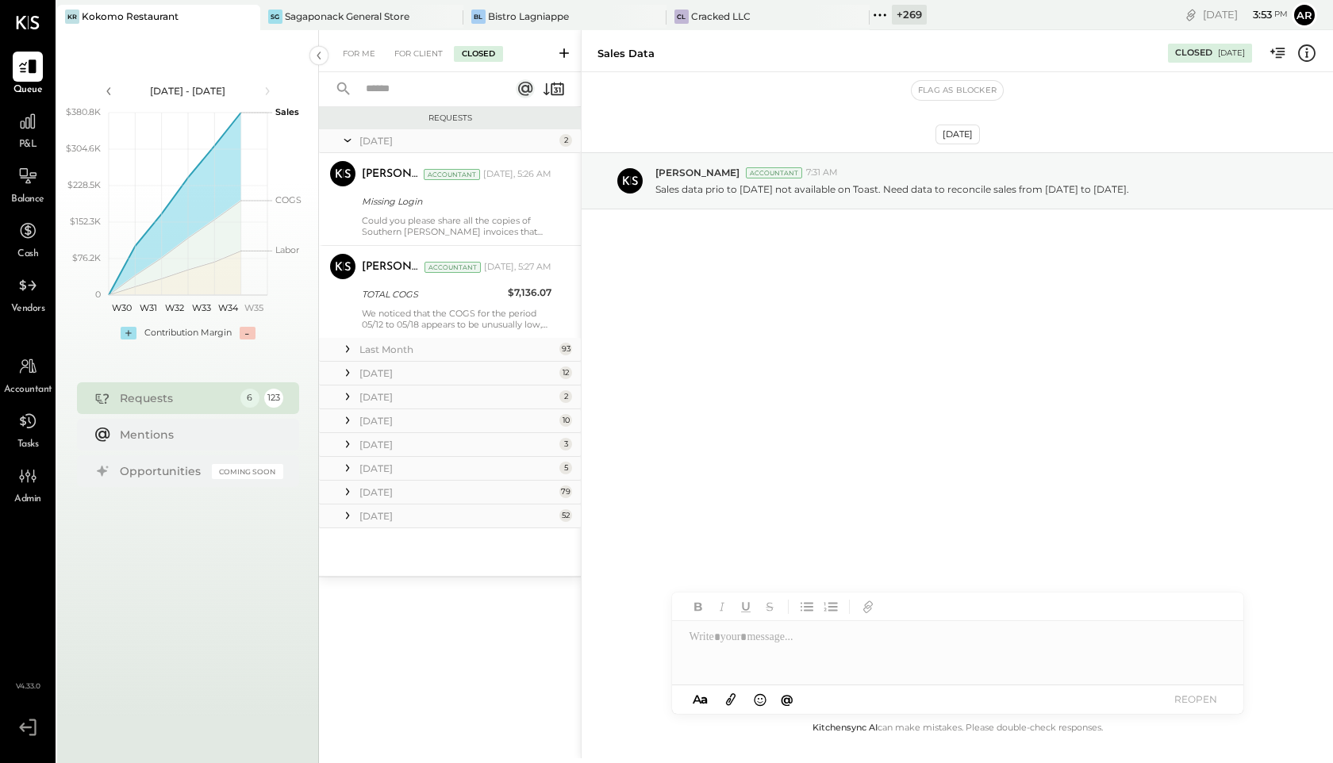
scroll to position [0, 0]
click at [716, 21] on div "Cracked LLC" at bounding box center [721, 16] width 60 height 13
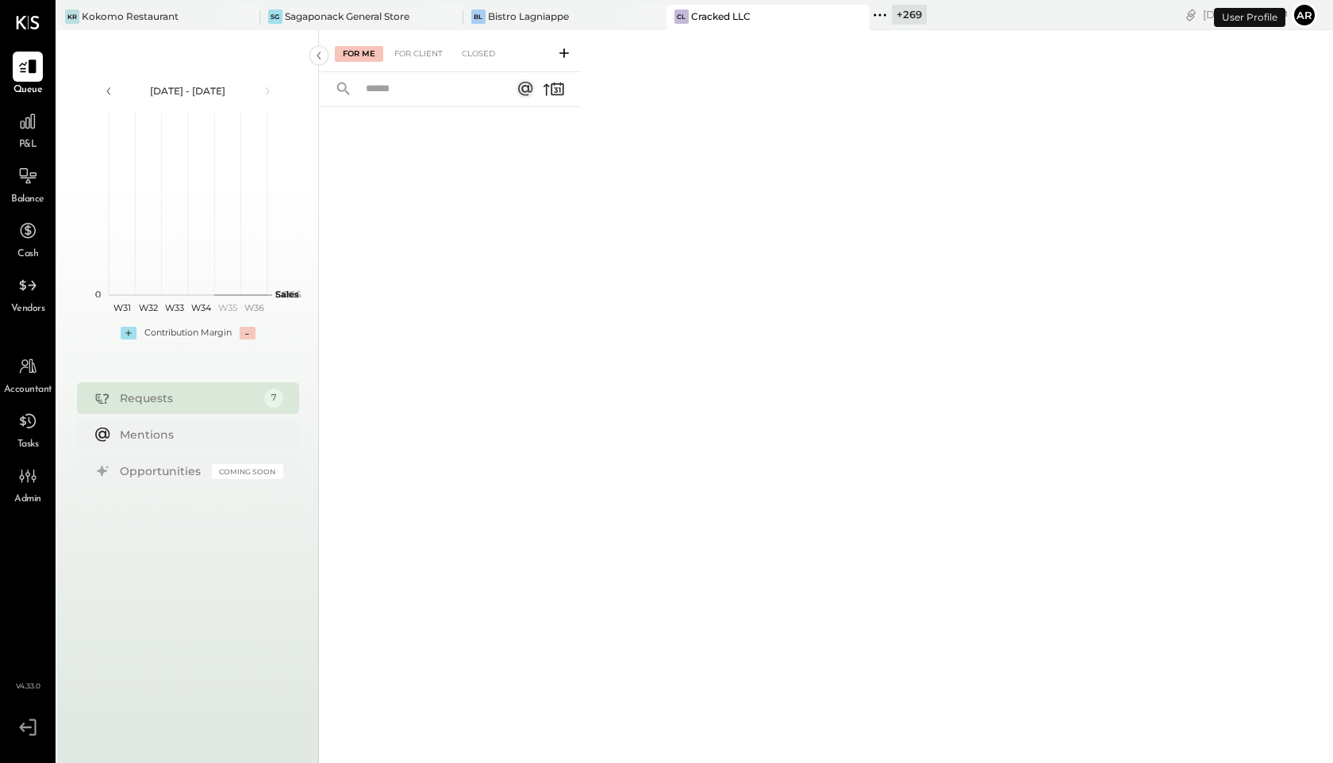
click at [487, 42] on div "For Me For Client Closed" at bounding box center [450, 51] width 262 height 42
click at [483, 55] on div "Closed" at bounding box center [478, 54] width 49 height 16
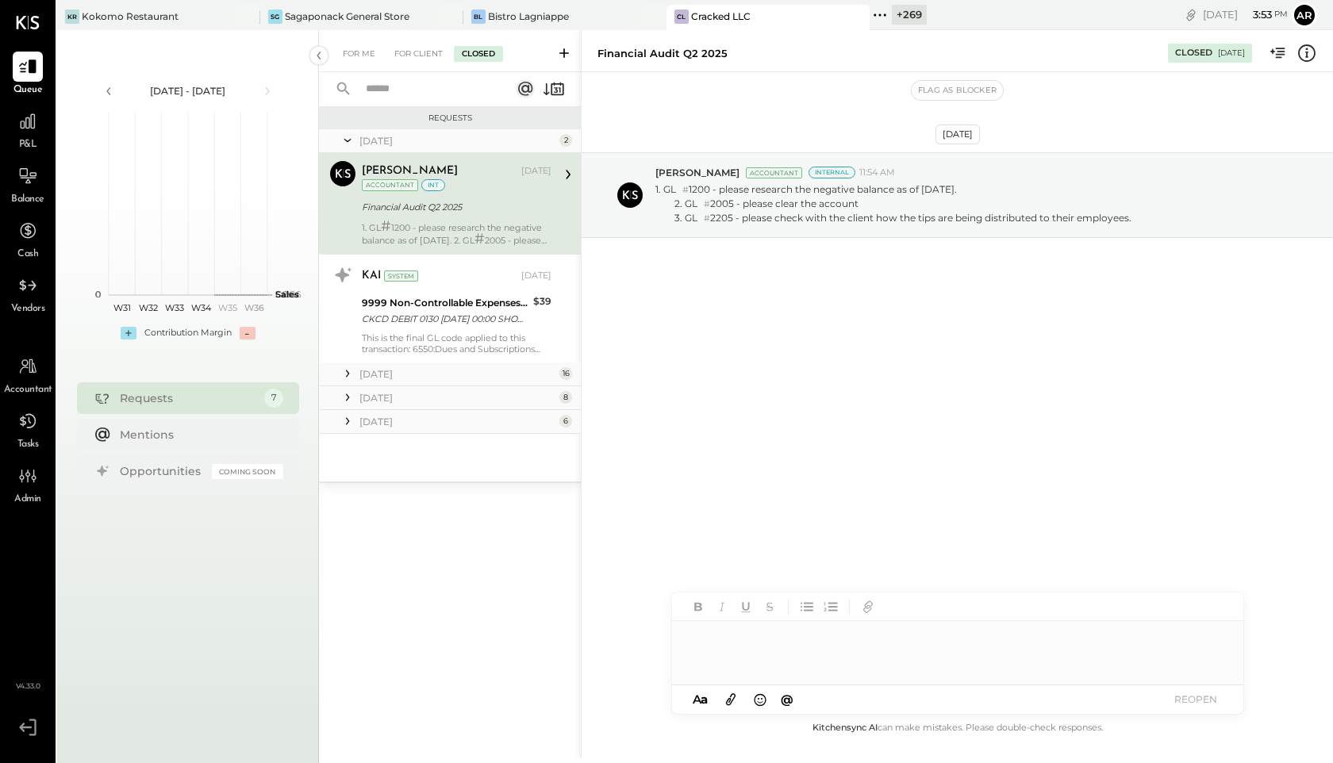
click at [340, 376] on icon at bounding box center [348, 374] width 16 height 16
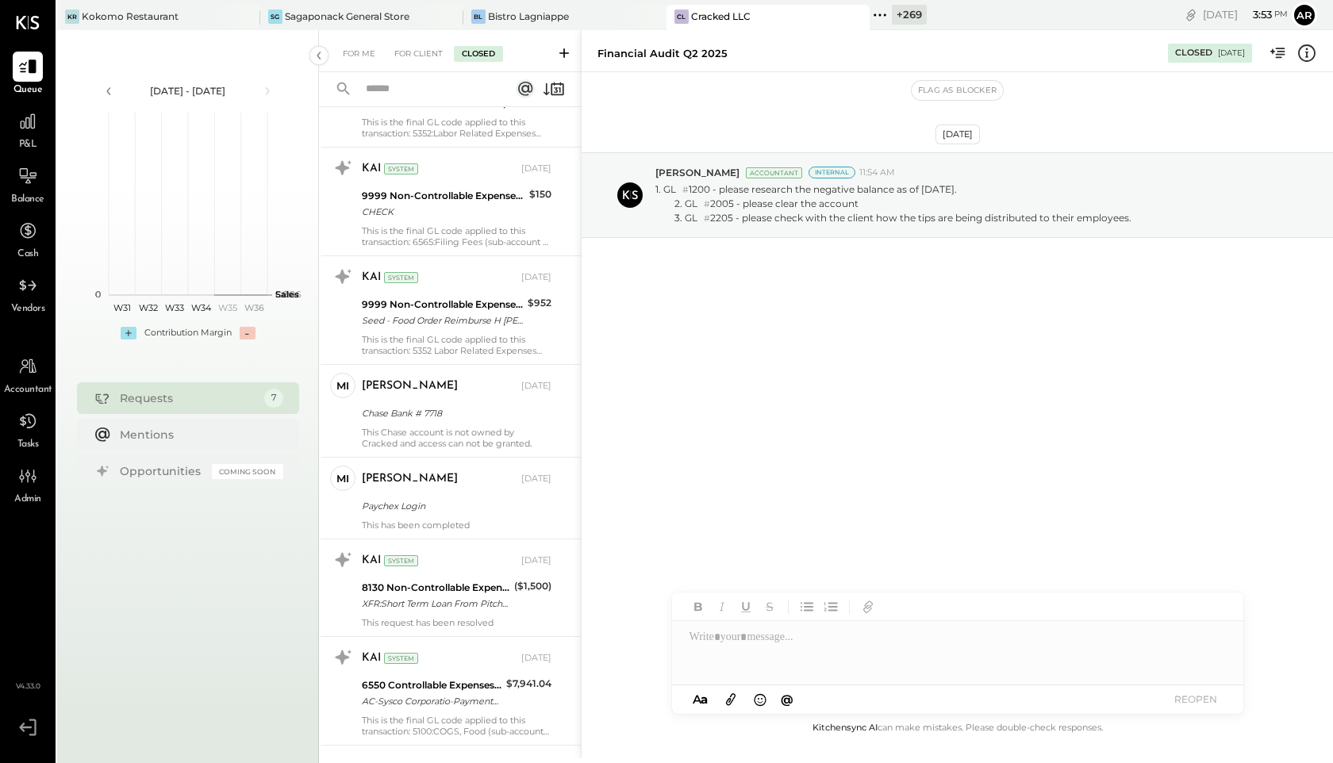
scroll to position [923, 0]
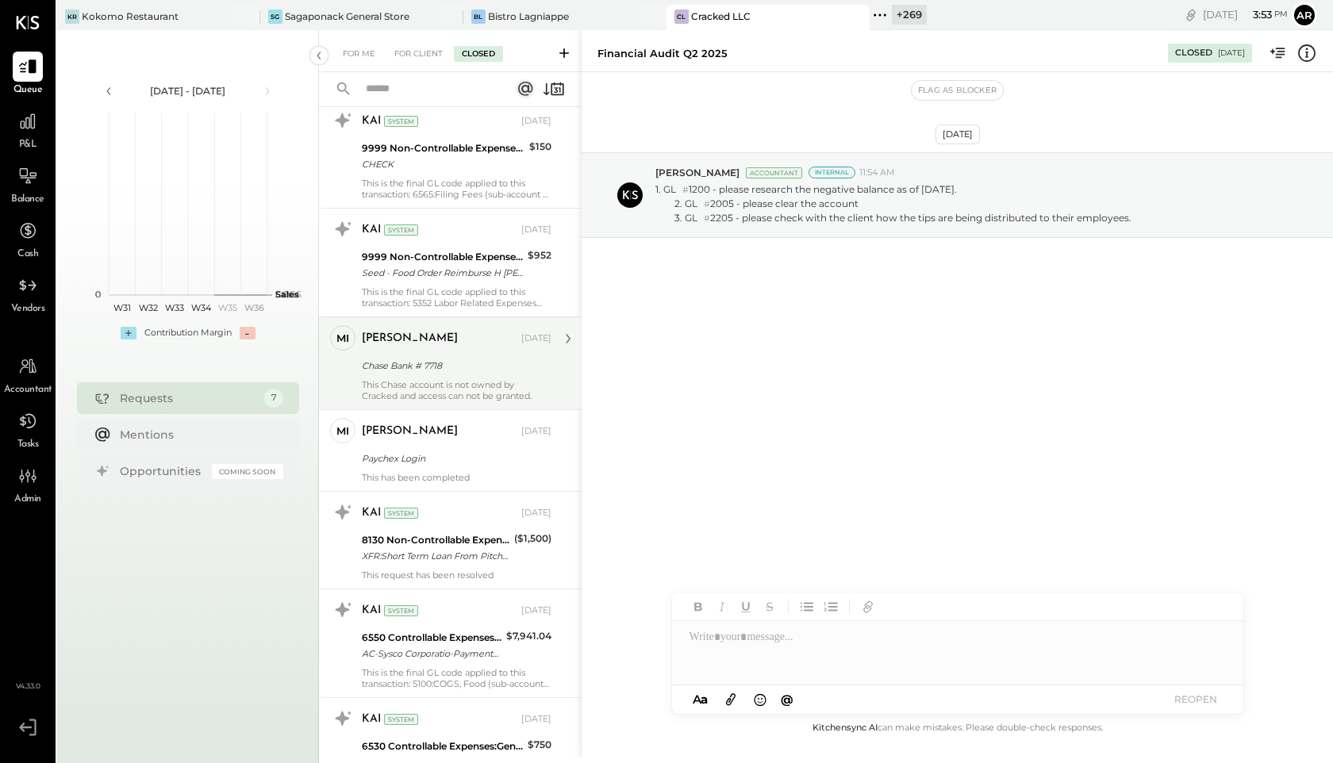
click at [364, 363] on div "Chase Bank # 7718" at bounding box center [454, 366] width 185 height 16
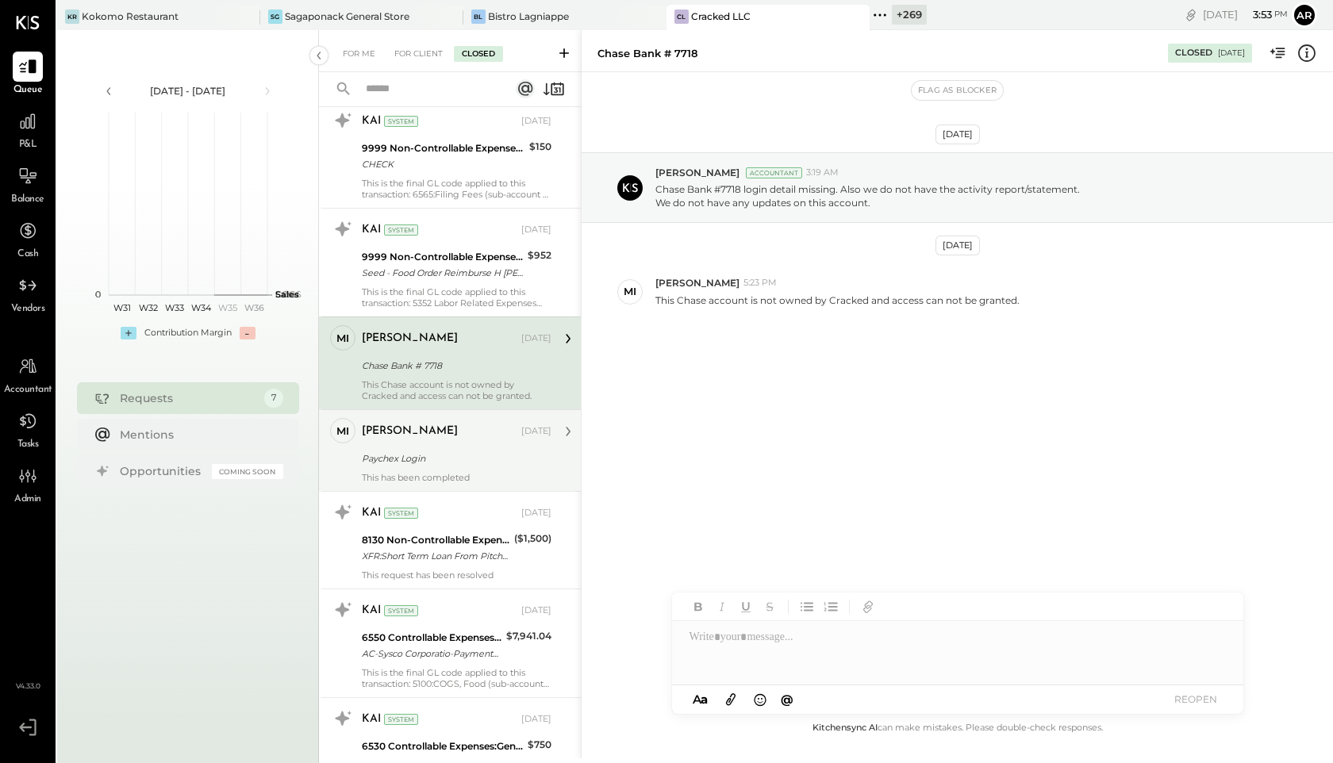
click at [382, 448] on div "mike Apr 14, 2025 Paychex Login This has been completed" at bounding box center [457, 450] width 190 height 65
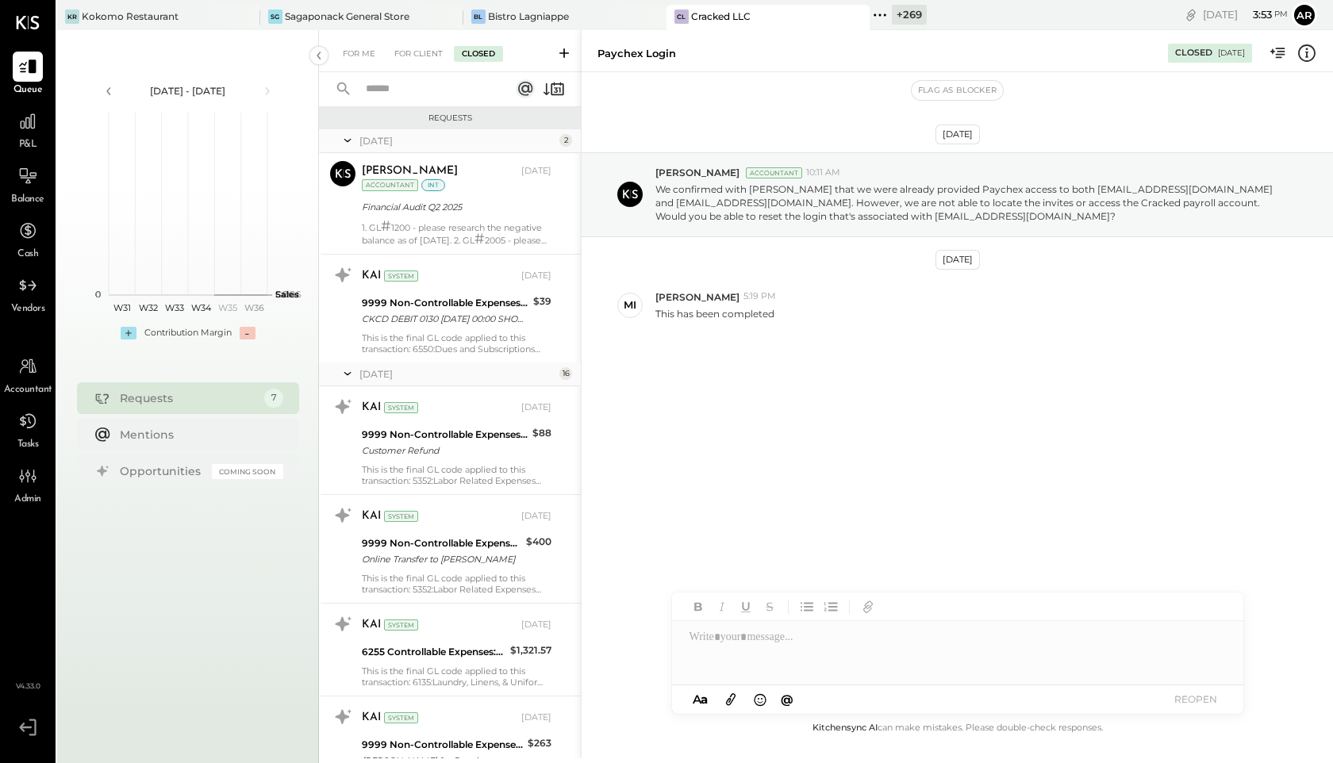
click at [344, 144] on icon at bounding box center [348, 141] width 16 height 40
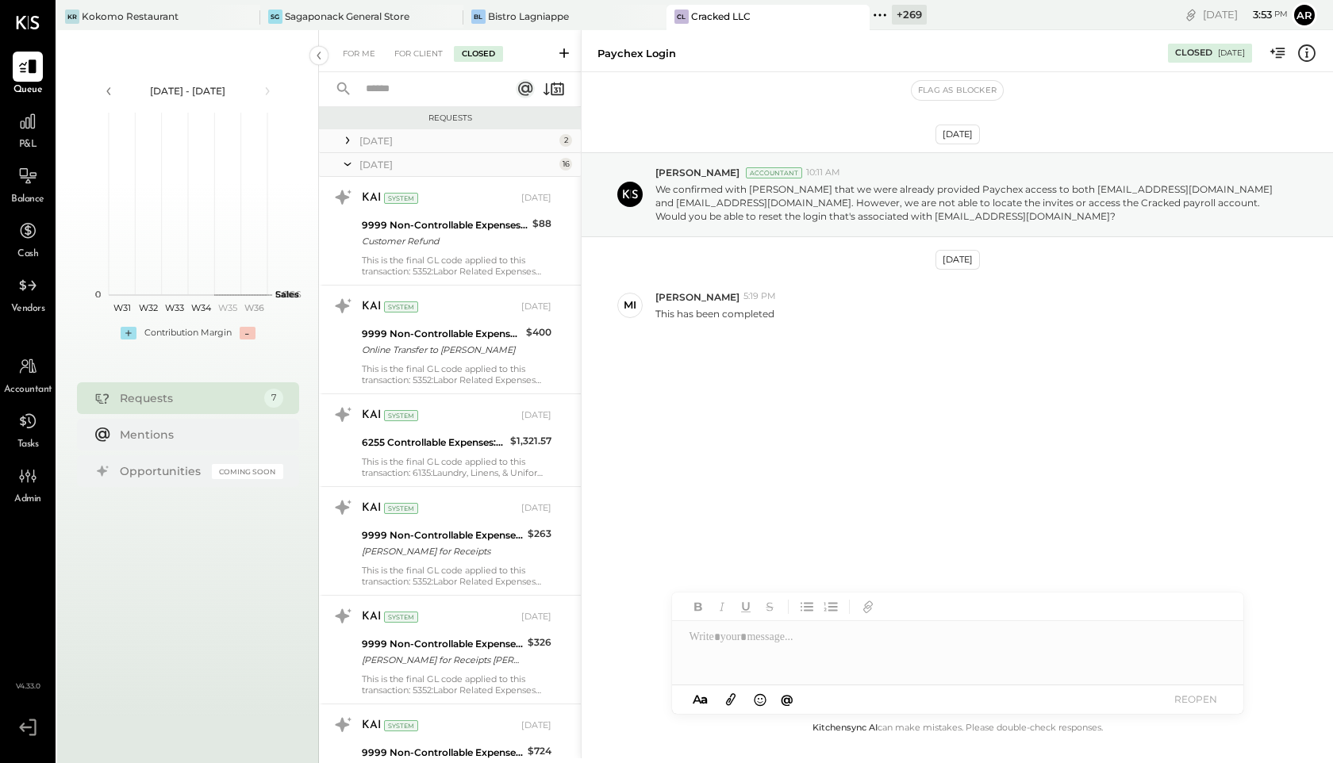
click at [344, 160] on icon at bounding box center [348, 164] width 16 height 40
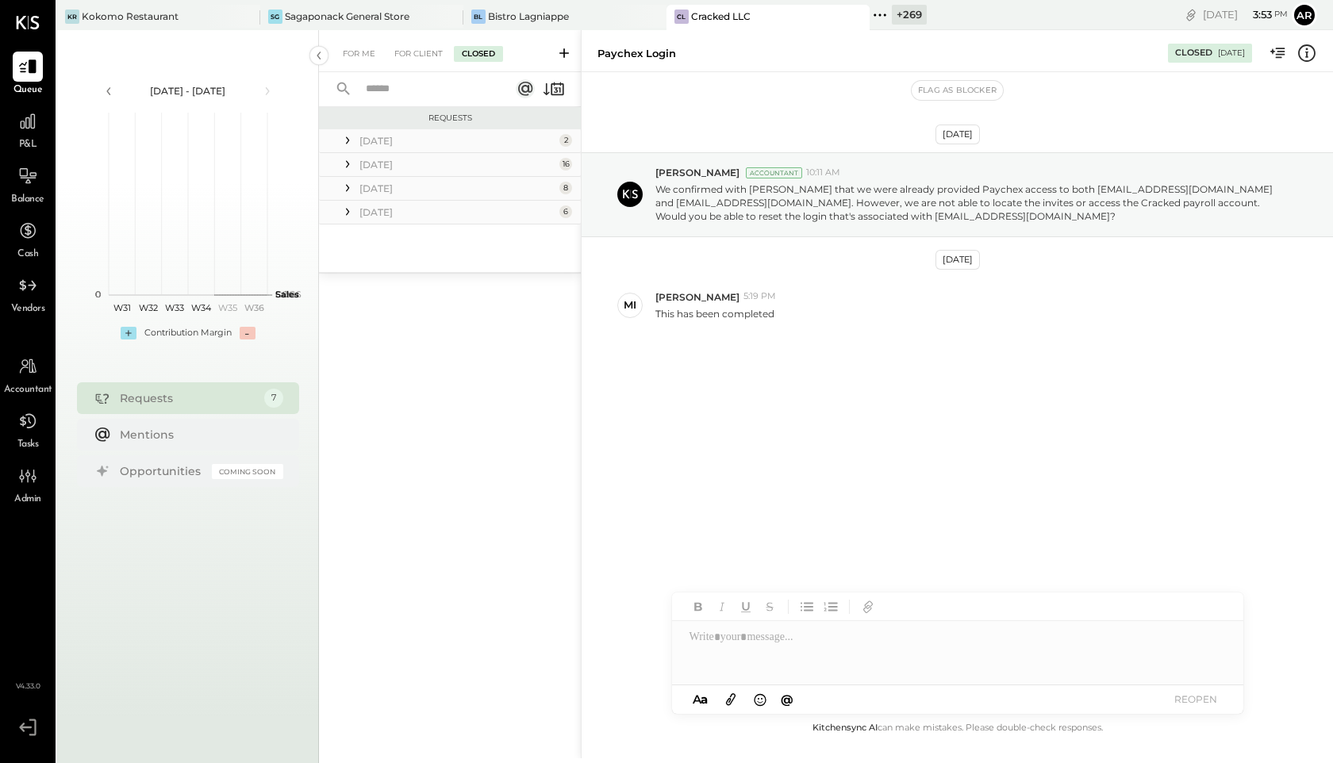
click at [346, 188] on icon at bounding box center [348, 188] width 16 height 16
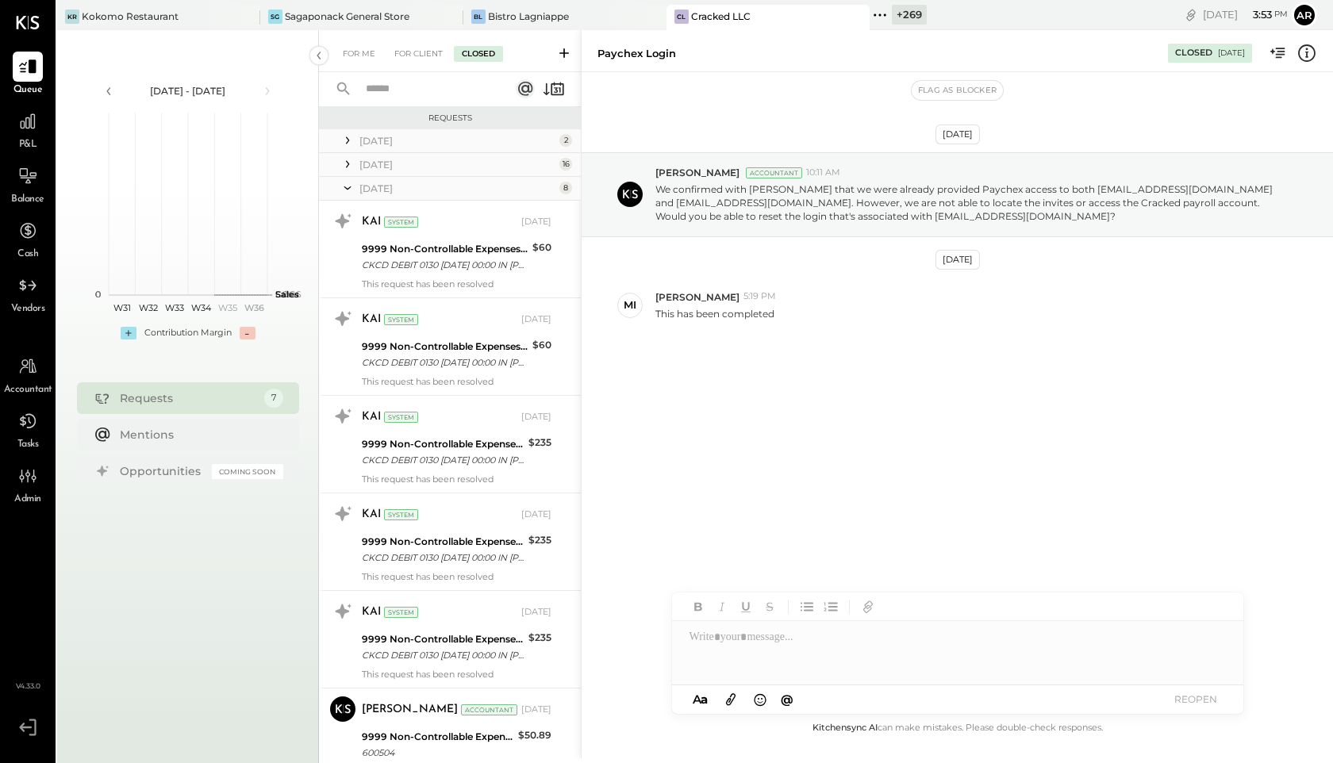
click at [344, 181] on icon at bounding box center [348, 188] width 16 height 40
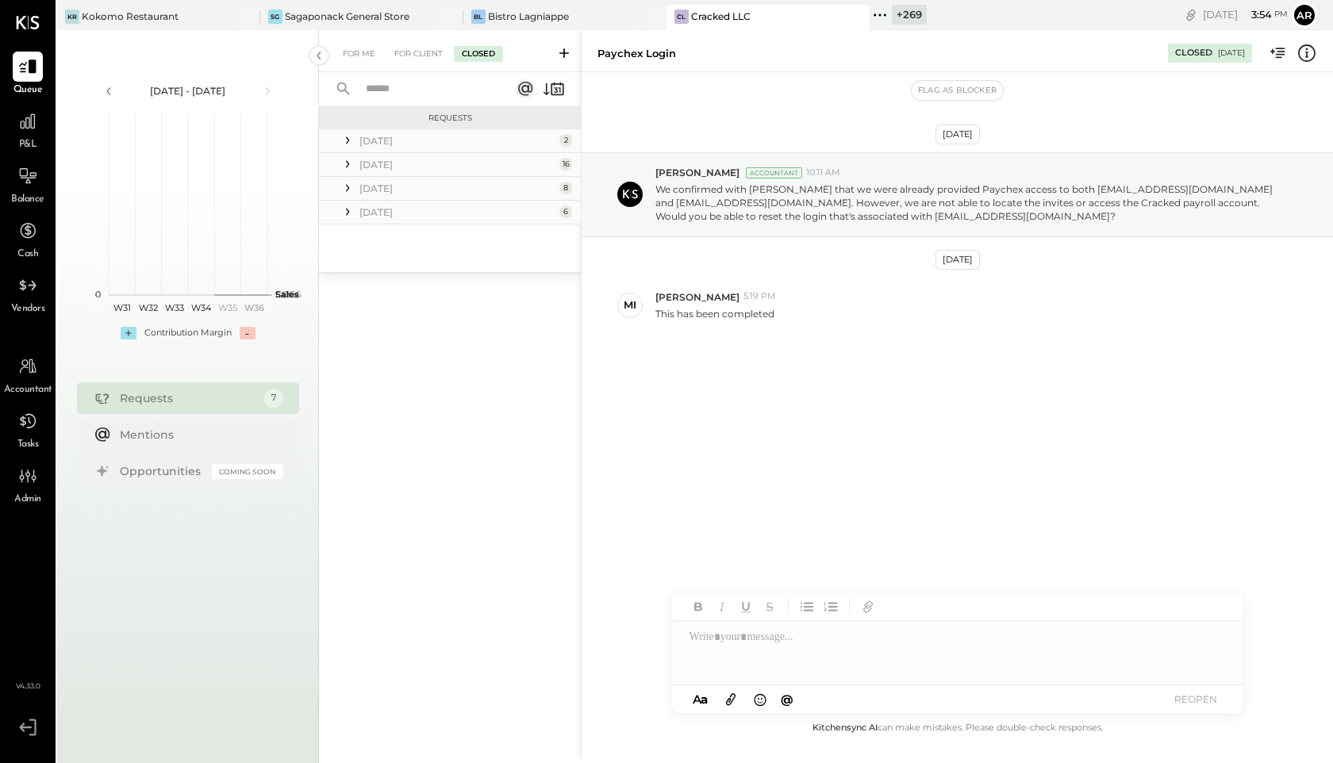
click at [343, 165] on icon at bounding box center [348, 164] width 16 height 16
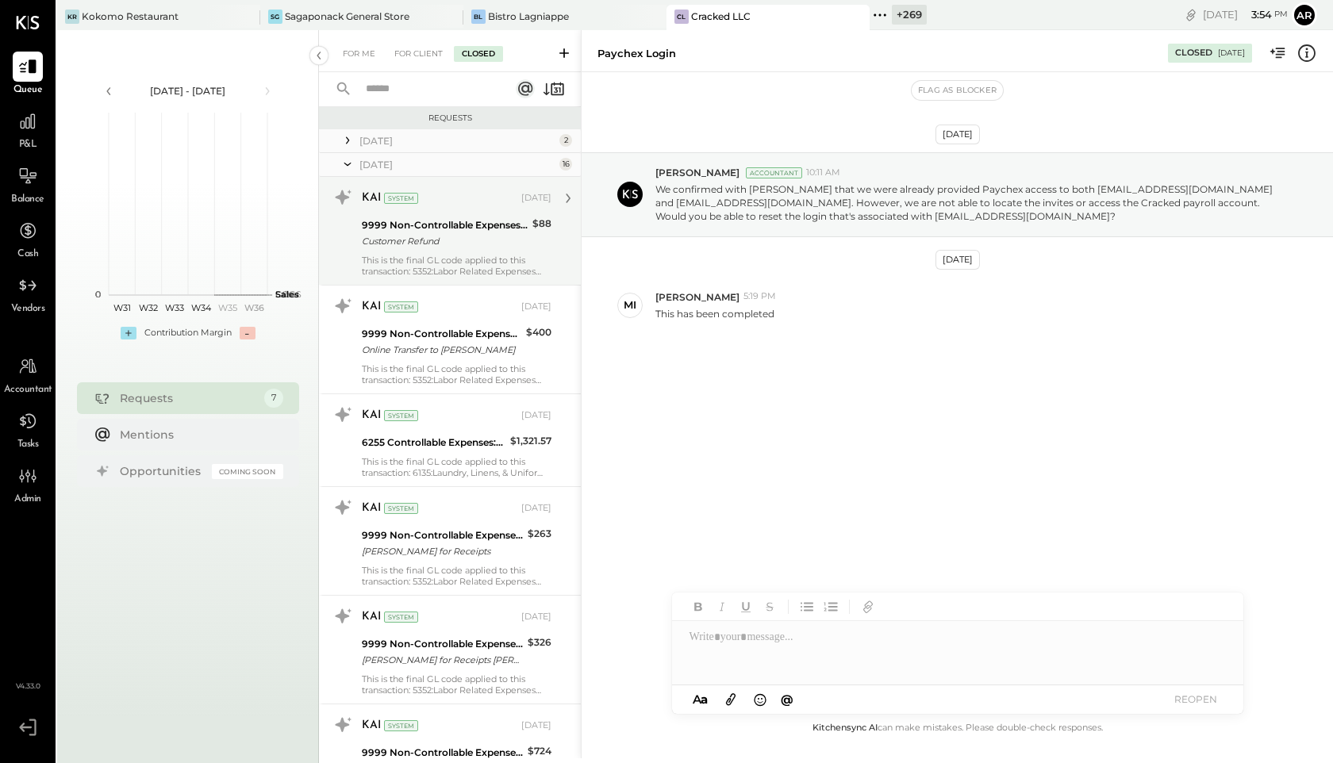
click at [408, 238] on div "Customer Refund" at bounding box center [445, 241] width 166 height 16
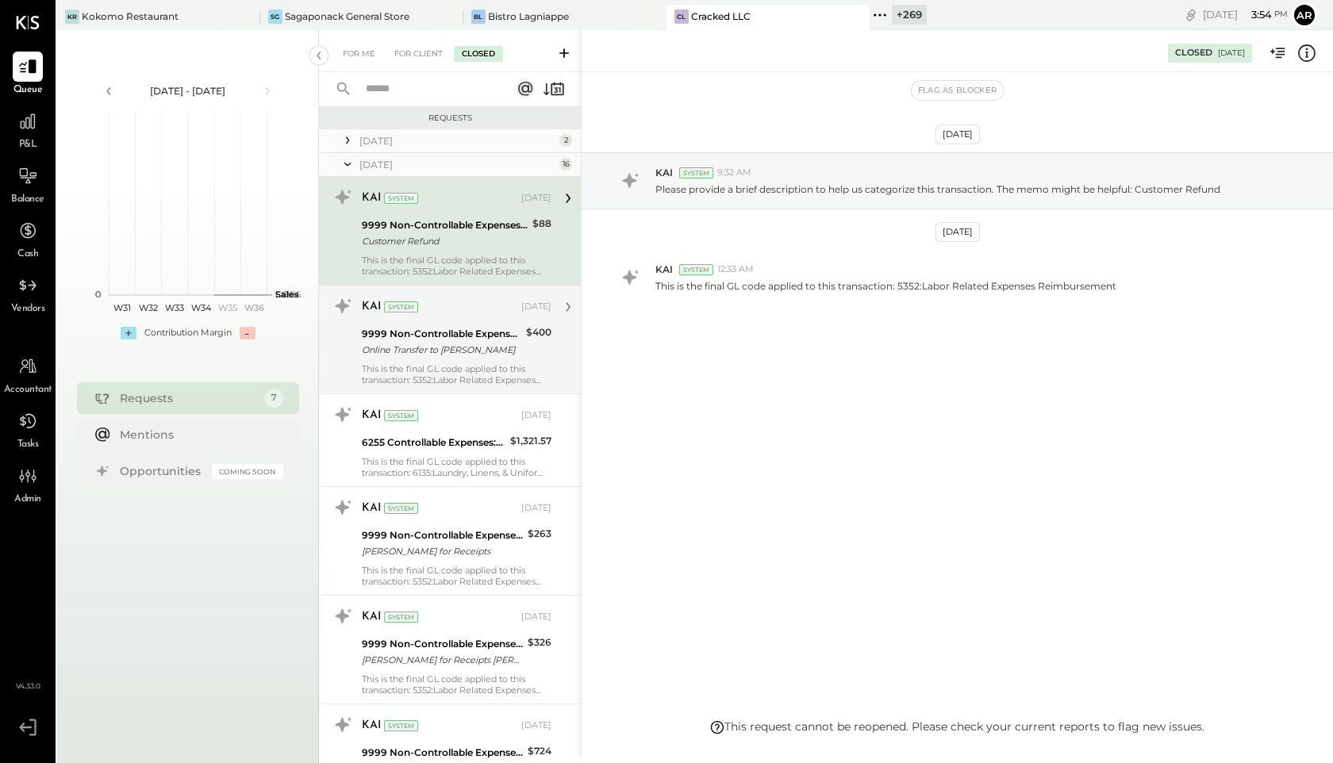
click at [425, 344] on div "Online Transfer to Crowder" at bounding box center [441, 350] width 159 height 16
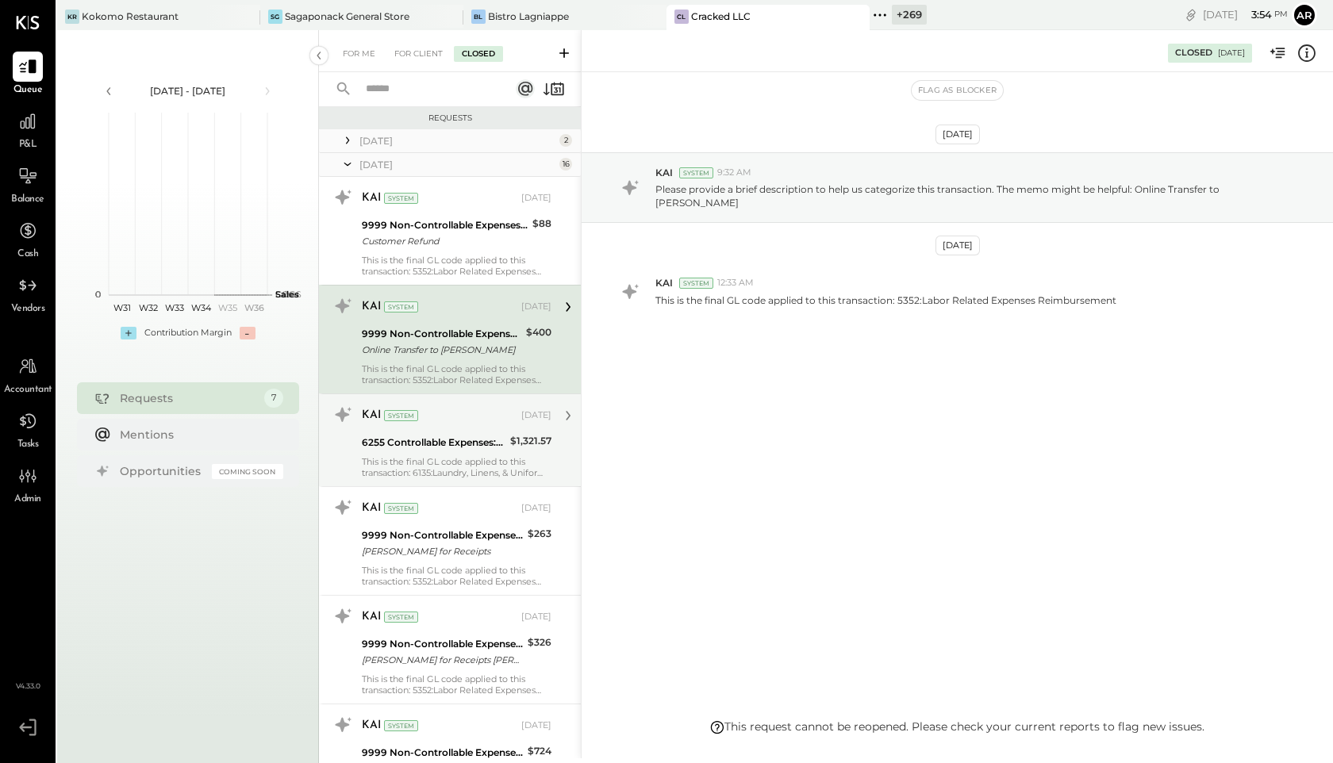
drag, startPoint x: 455, startPoint y: 405, endPoint x: 456, endPoint y: 394, distance: 11.1
click at [456, 394] on div "KAI System Apr 15, 2025 6255 Controllable Expenses:Marketing & Advertising:Mark…" at bounding box center [450, 440] width 262 height 93
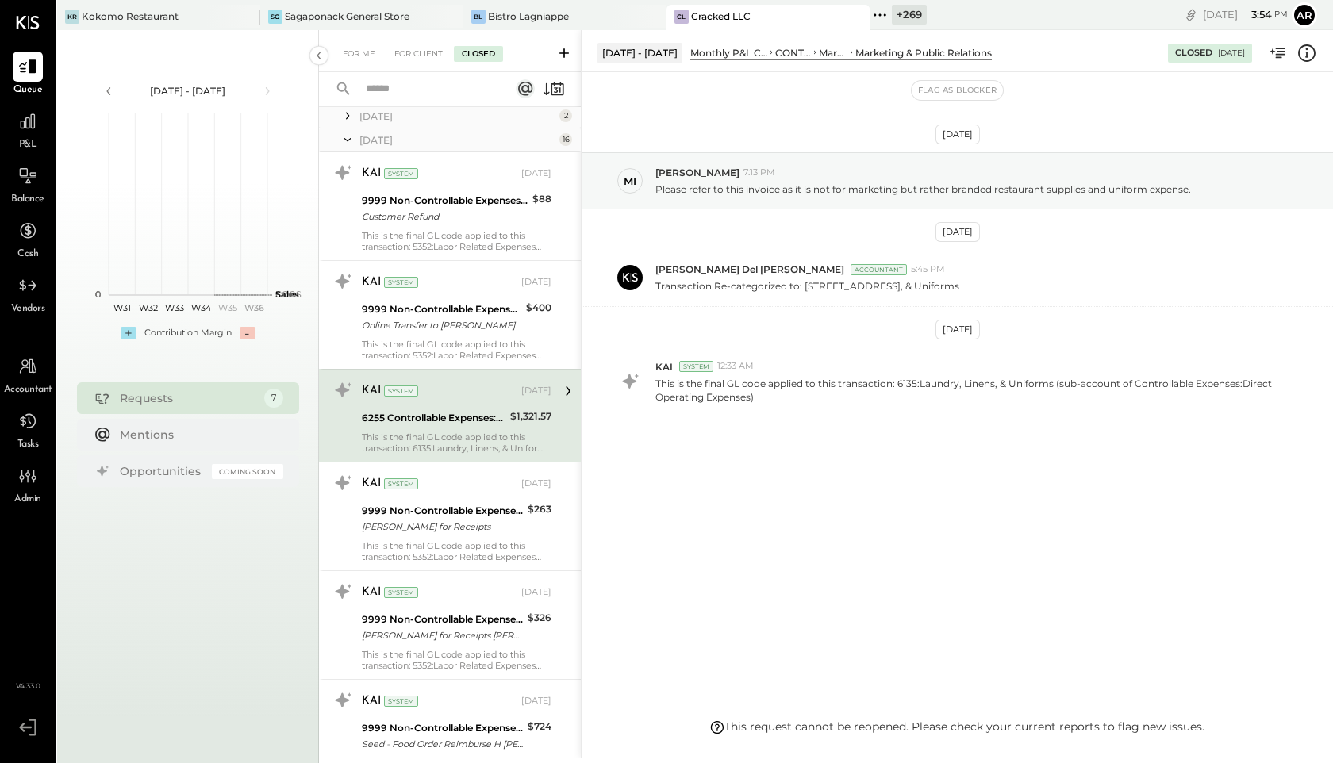
scroll to position [67, 0]
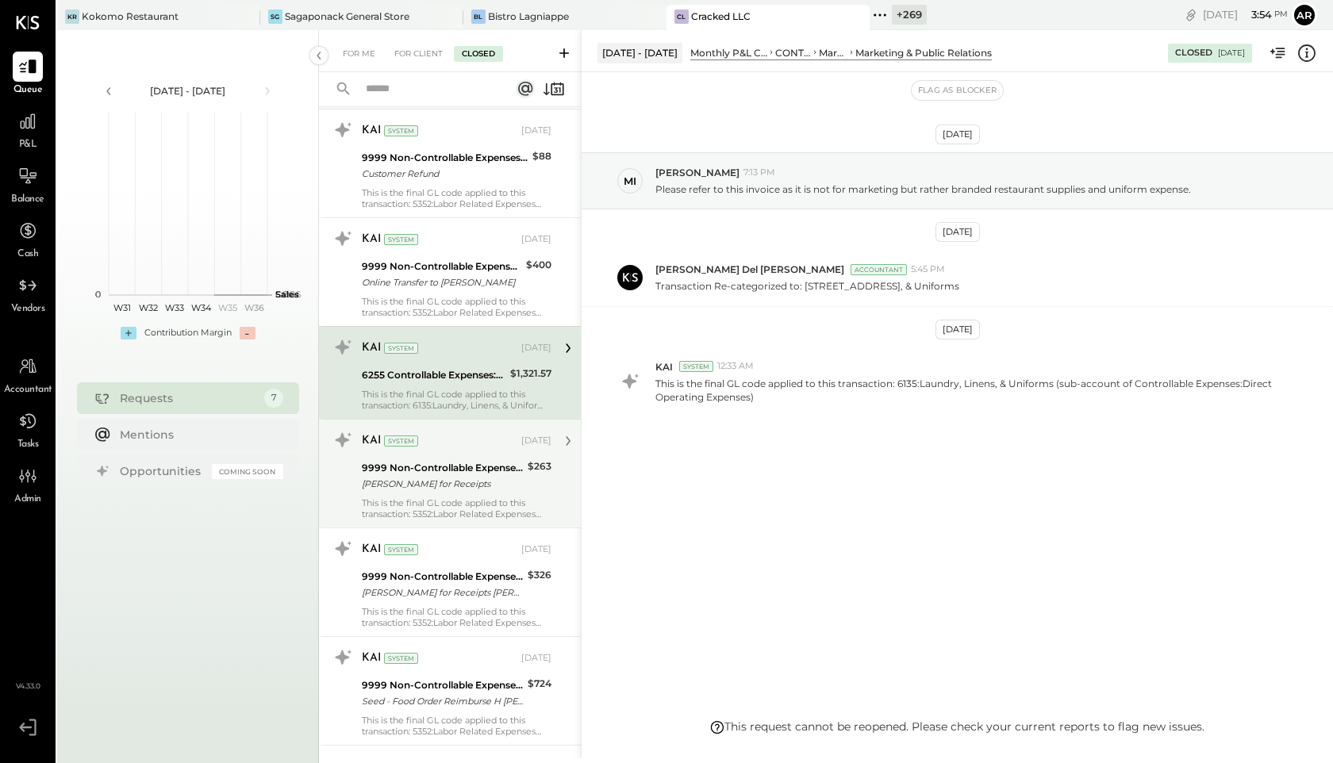
click at [459, 460] on div "9999 Non-Controllable Expenses:Other Income and Expenses:To Be Classified" at bounding box center [442, 468] width 161 height 16
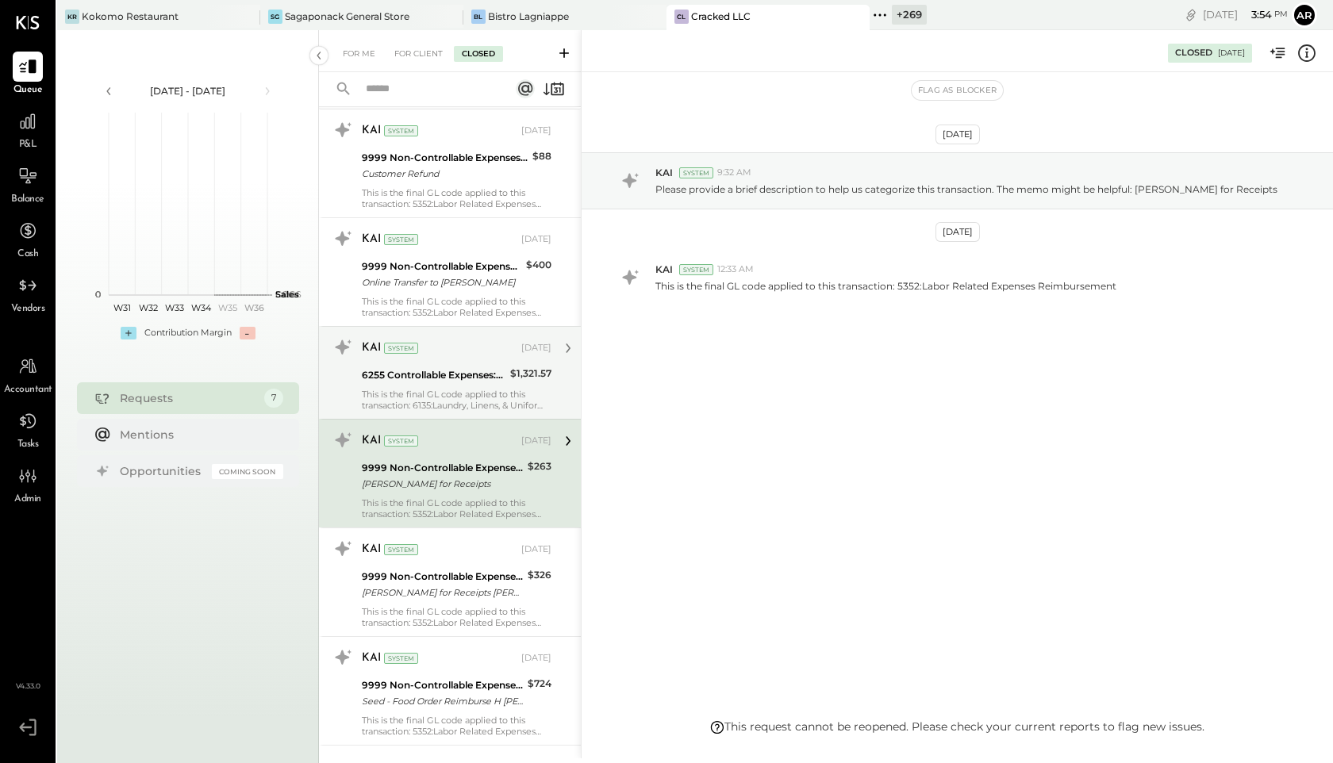
click at [448, 386] on div "KAI System Apr 15, 2025 6255 Controllable Expenses:Marketing & Advertising:Mark…" at bounding box center [457, 373] width 190 height 76
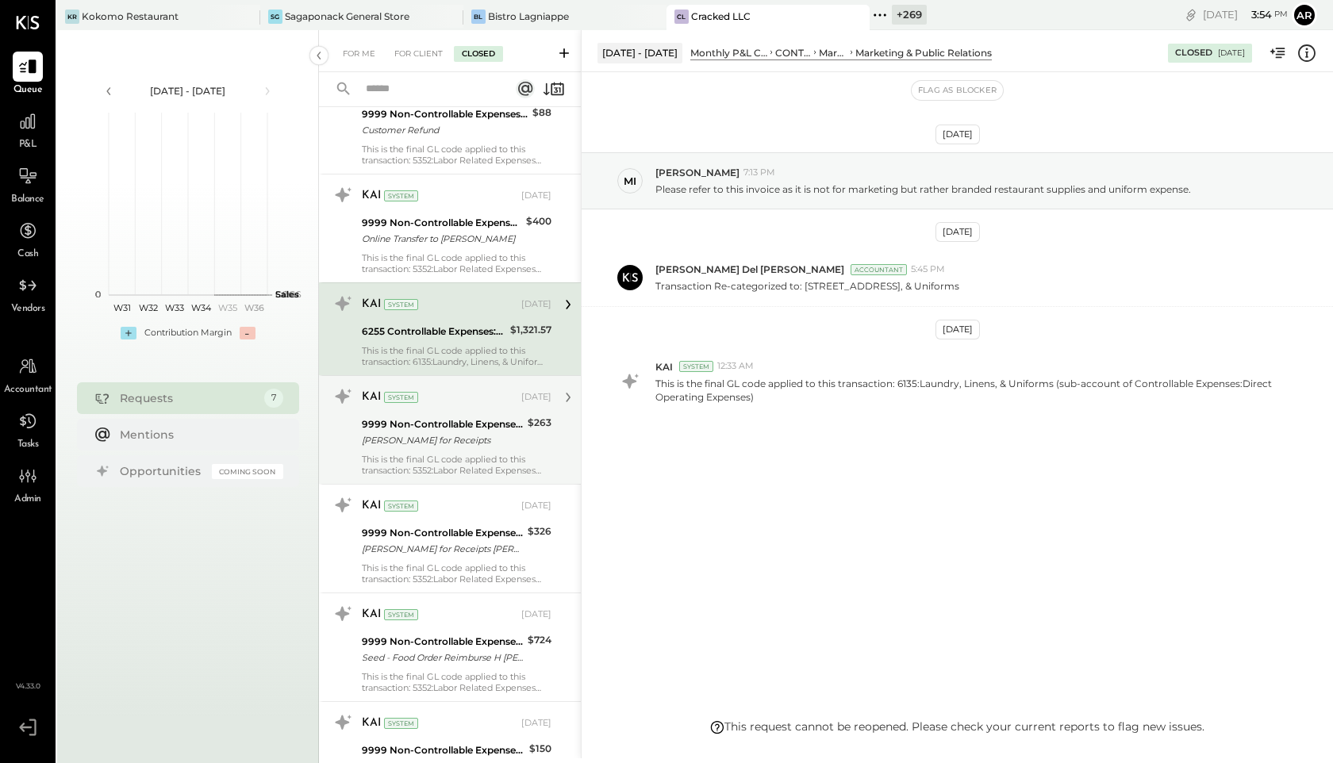
scroll to position [113, 0]
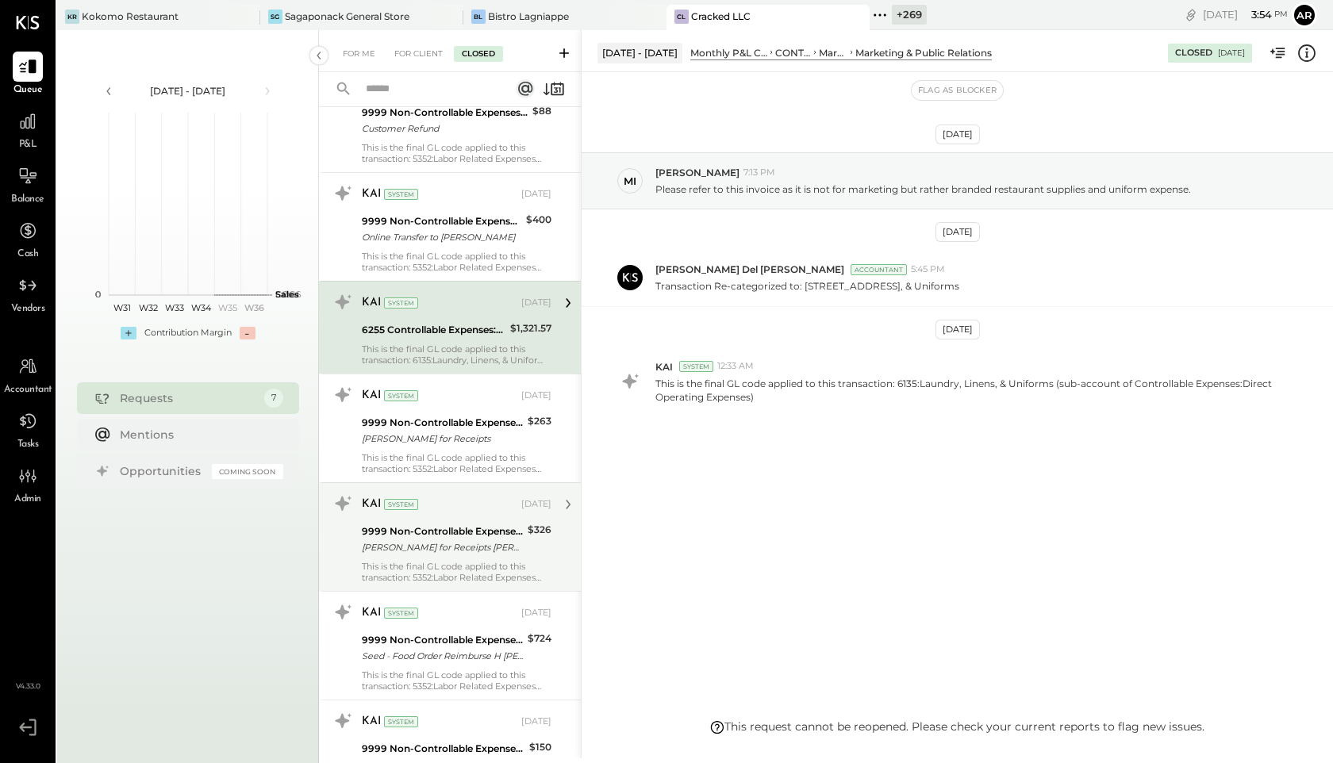
click at [459, 535] on div "9999 Non-Controllable Expenses:Other Income and Expenses:To Be Classified" at bounding box center [442, 532] width 161 height 16
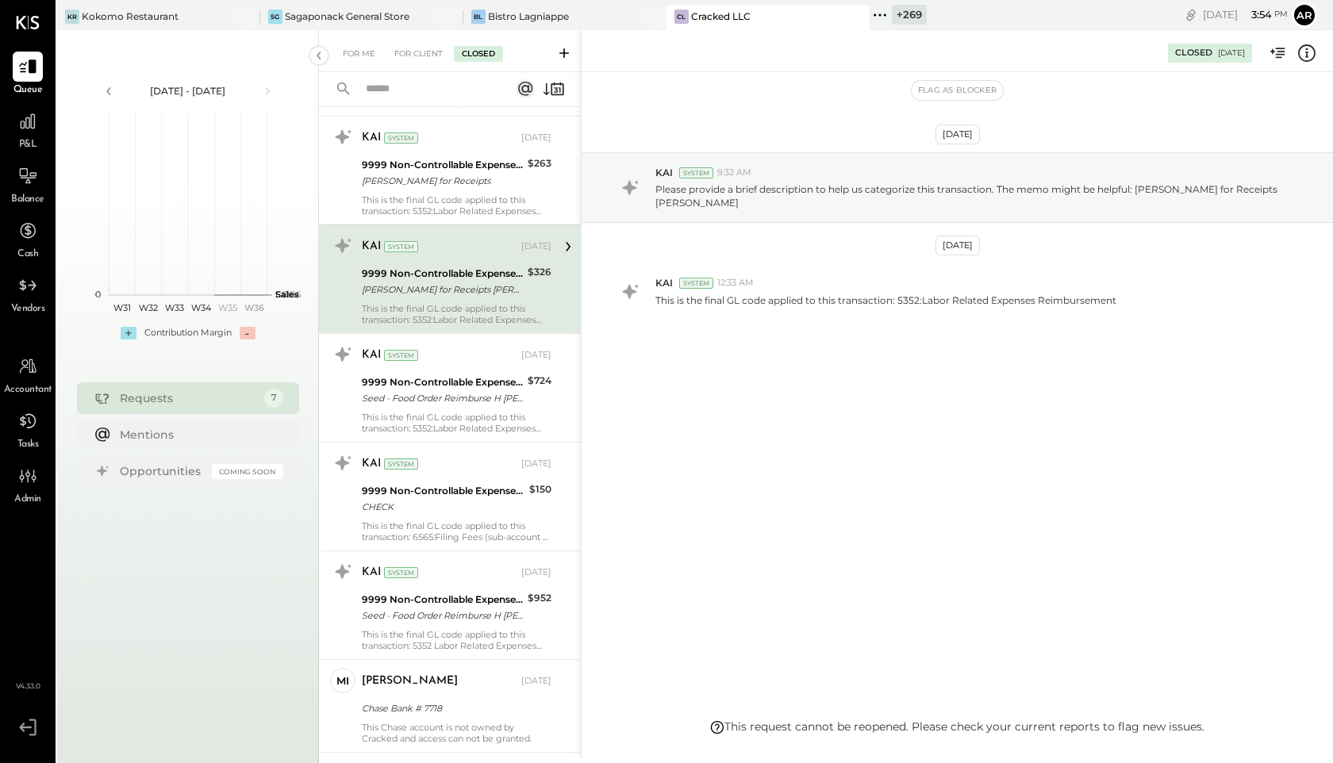
scroll to position [404, 0]
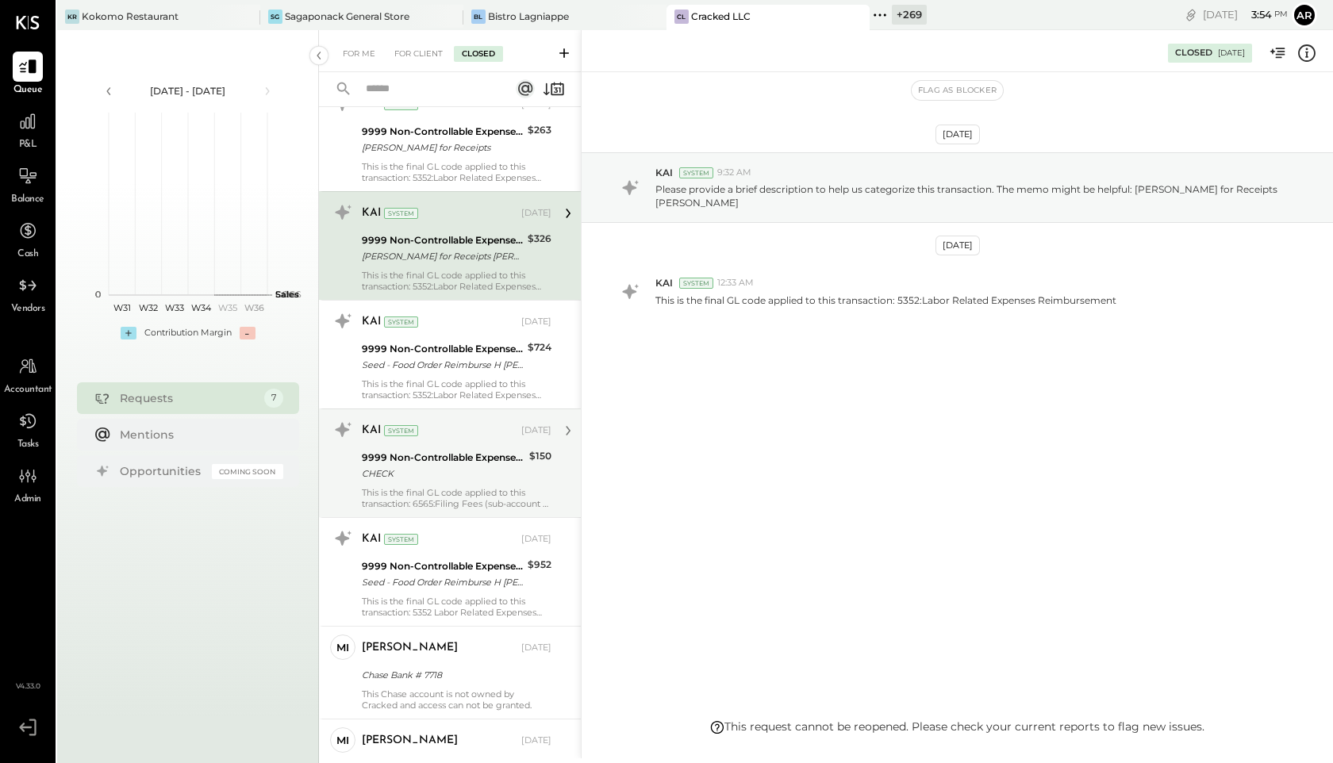
click at [449, 467] on div "CHECK" at bounding box center [443, 474] width 163 height 16
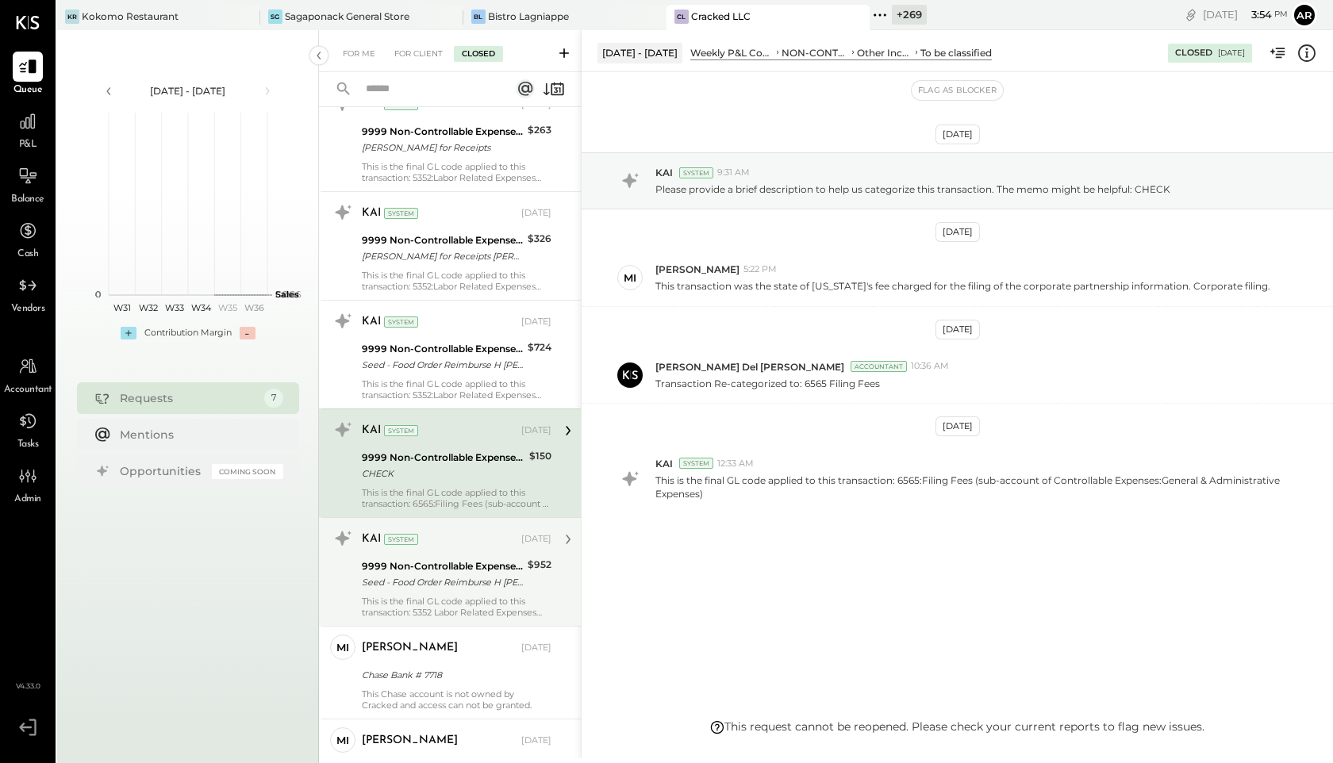
click at [455, 549] on div "KAI System Apr 14, 2025" at bounding box center [457, 539] width 190 height 22
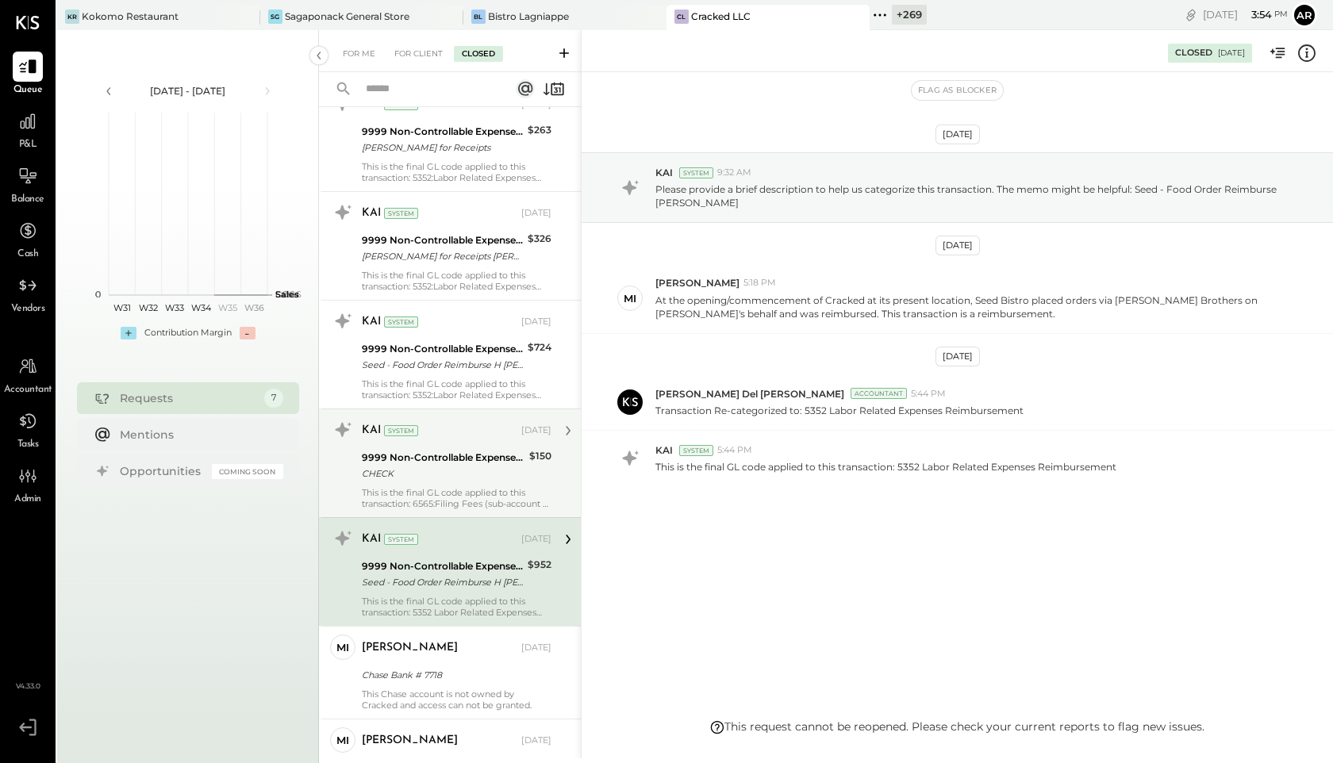
click at [448, 453] on div "9999 Non-Controllable Expenses:Other Income and Expenses:To Be Classified" at bounding box center [443, 458] width 163 height 16
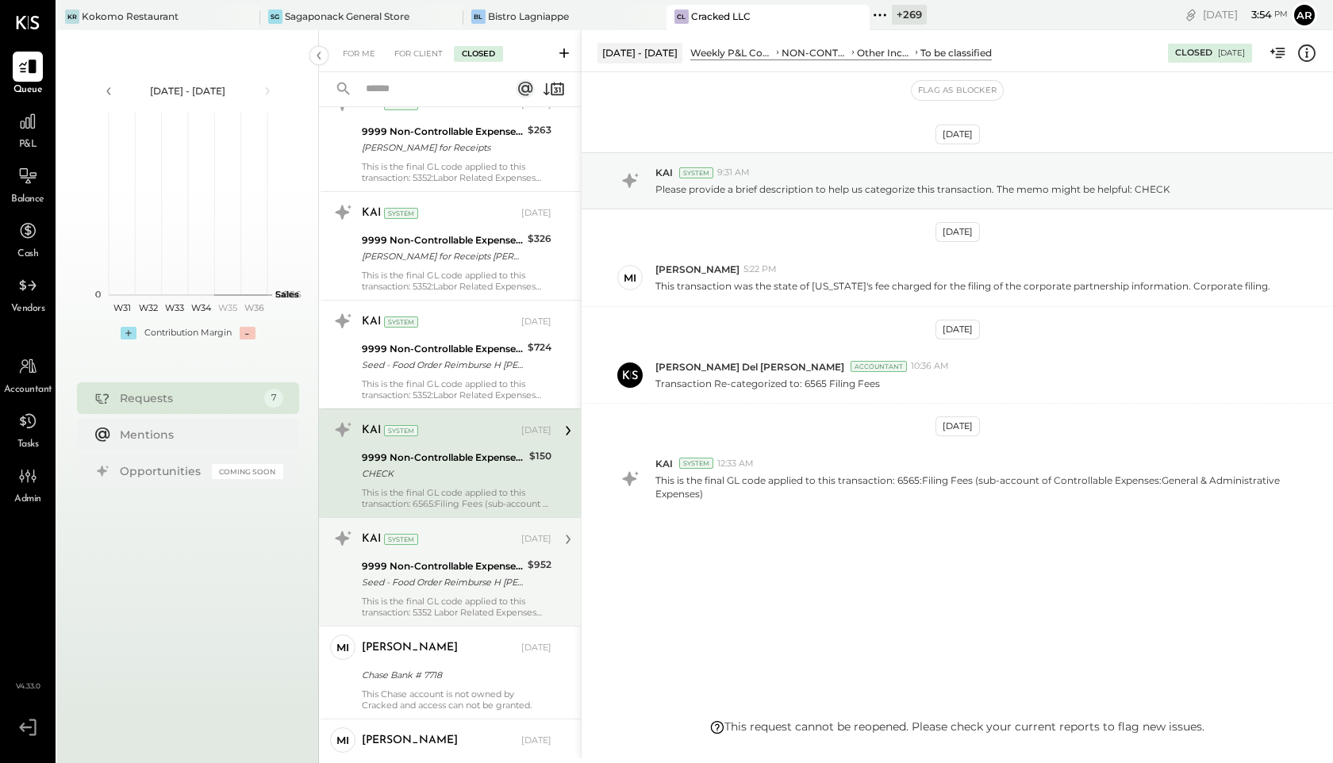
click at [456, 554] on div "KAI System Apr 14, 2025 9999 Non-Controllable Expenses:Other Income and Expense…" at bounding box center [457, 572] width 190 height 92
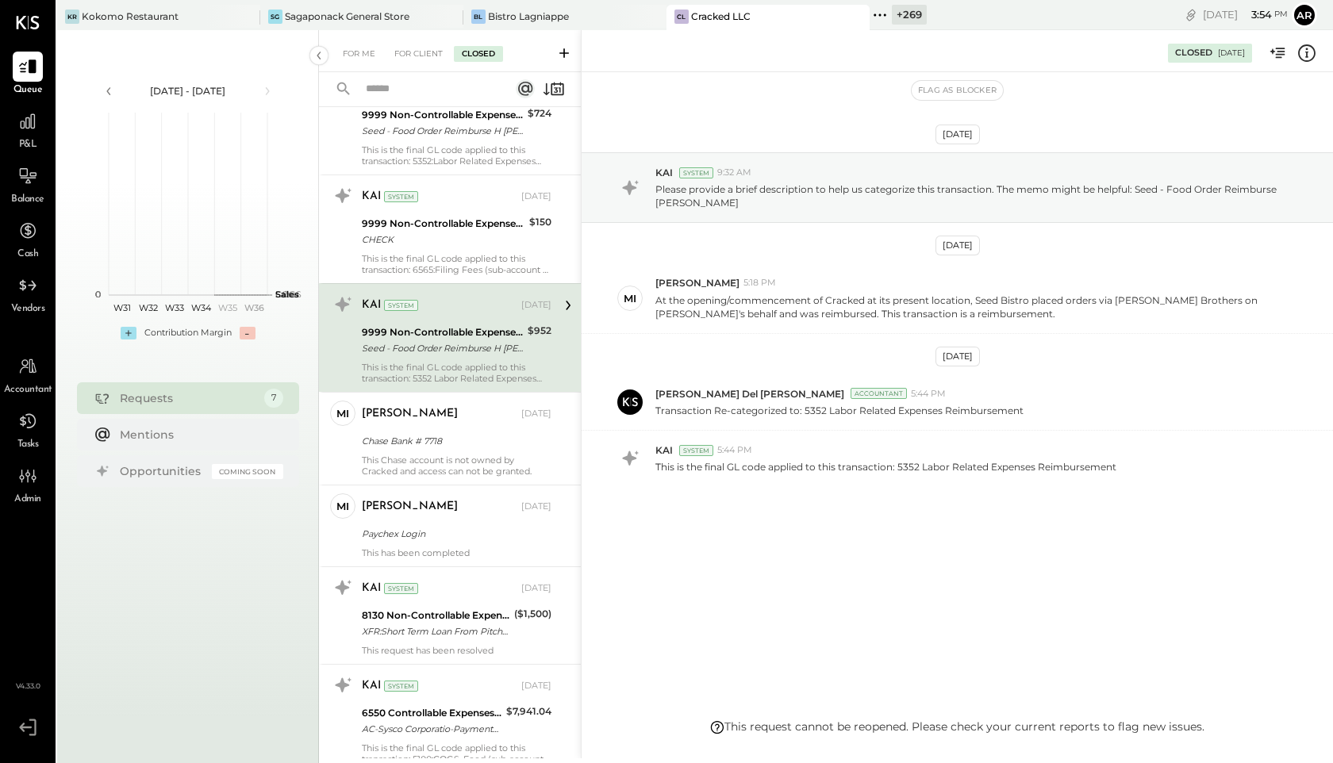
scroll to position [672, 0]
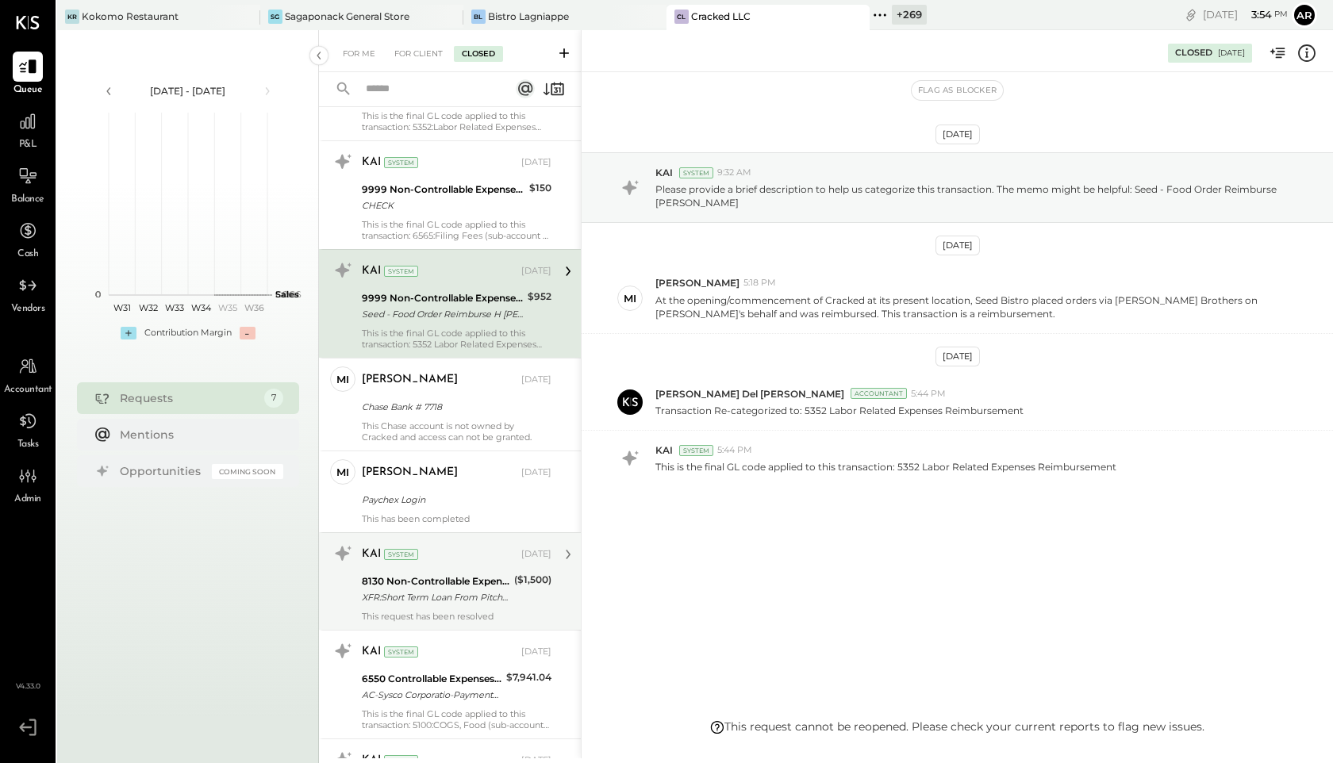
click at [454, 578] on div "8130 Non-Controllable Expenses:Other Income and Expenses:Other Income/Expenses" at bounding box center [436, 582] width 148 height 16
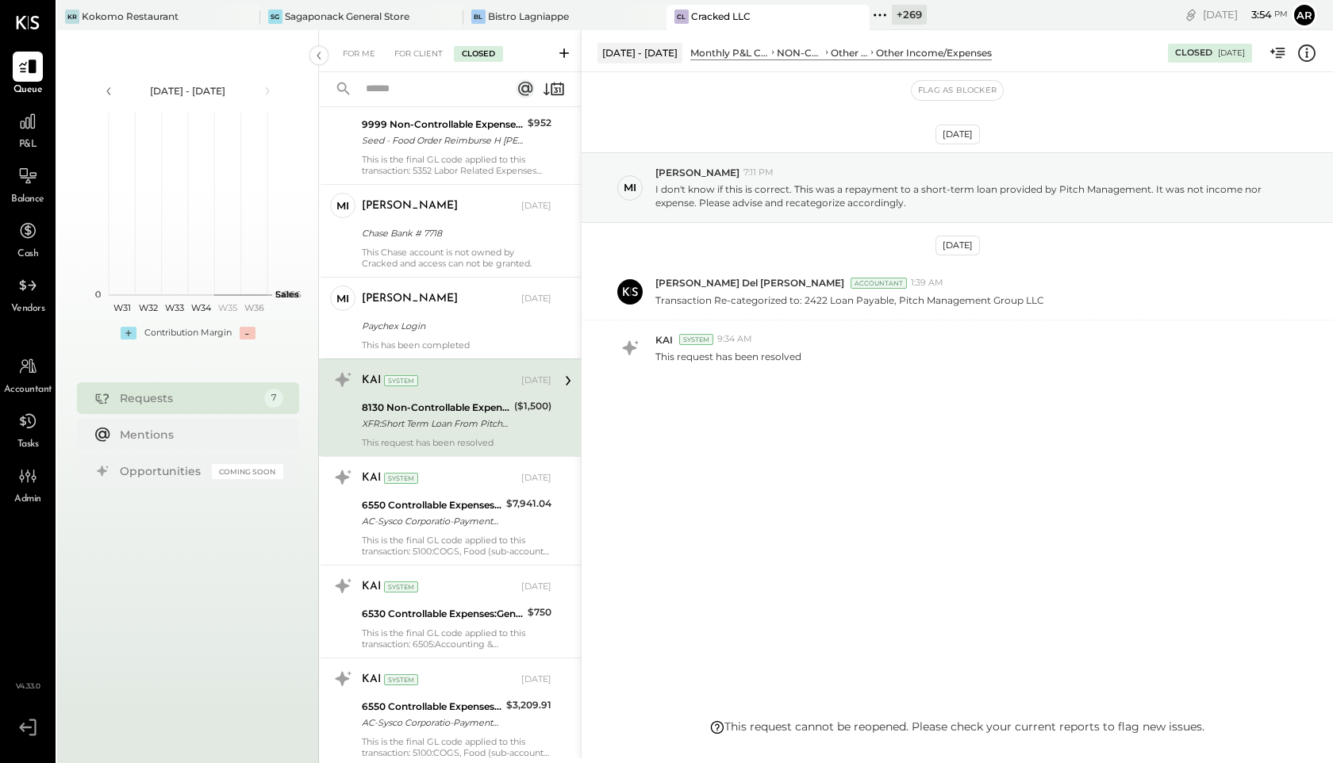
scroll to position [860, 0]
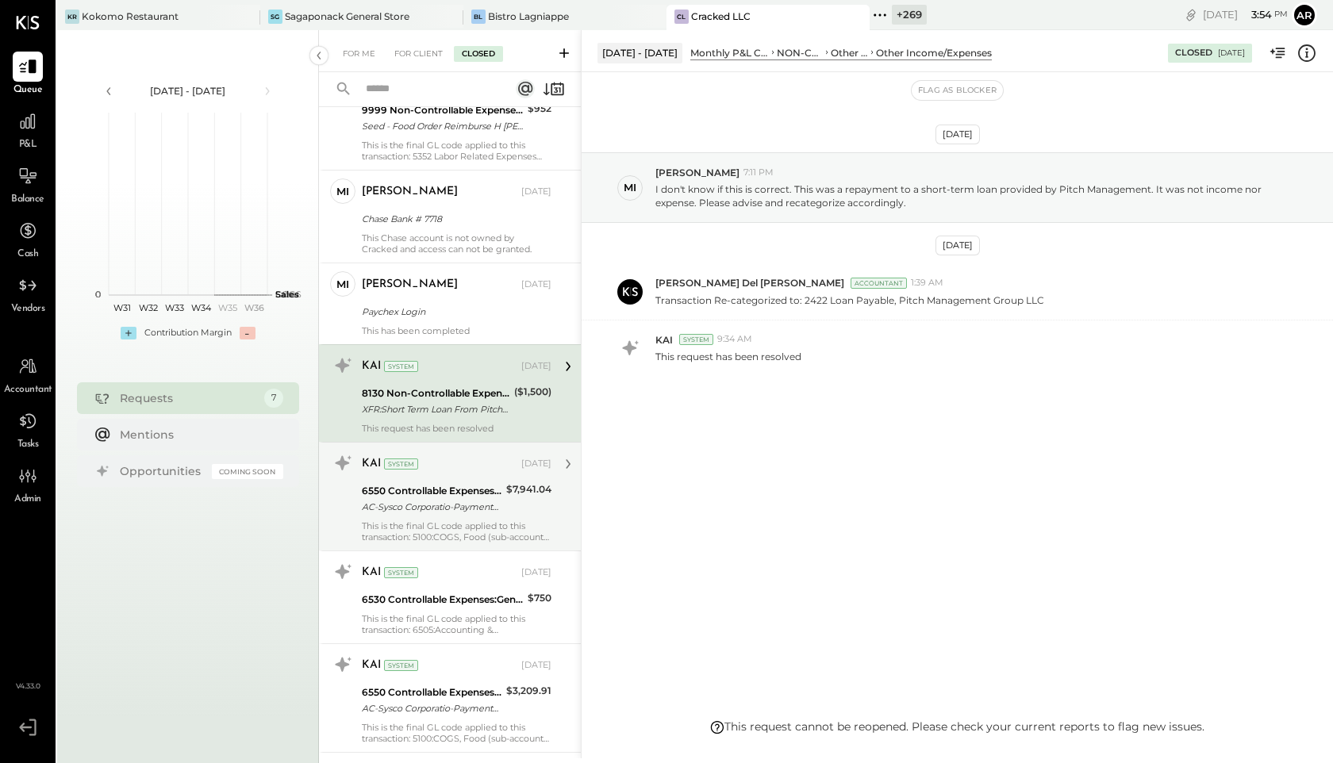
click at [436, 487] on div "6550 Controllable Expenses:General & Administrative Expenses:Dues and Subscript…" at bounding box center [432, 491] width 140 height 16
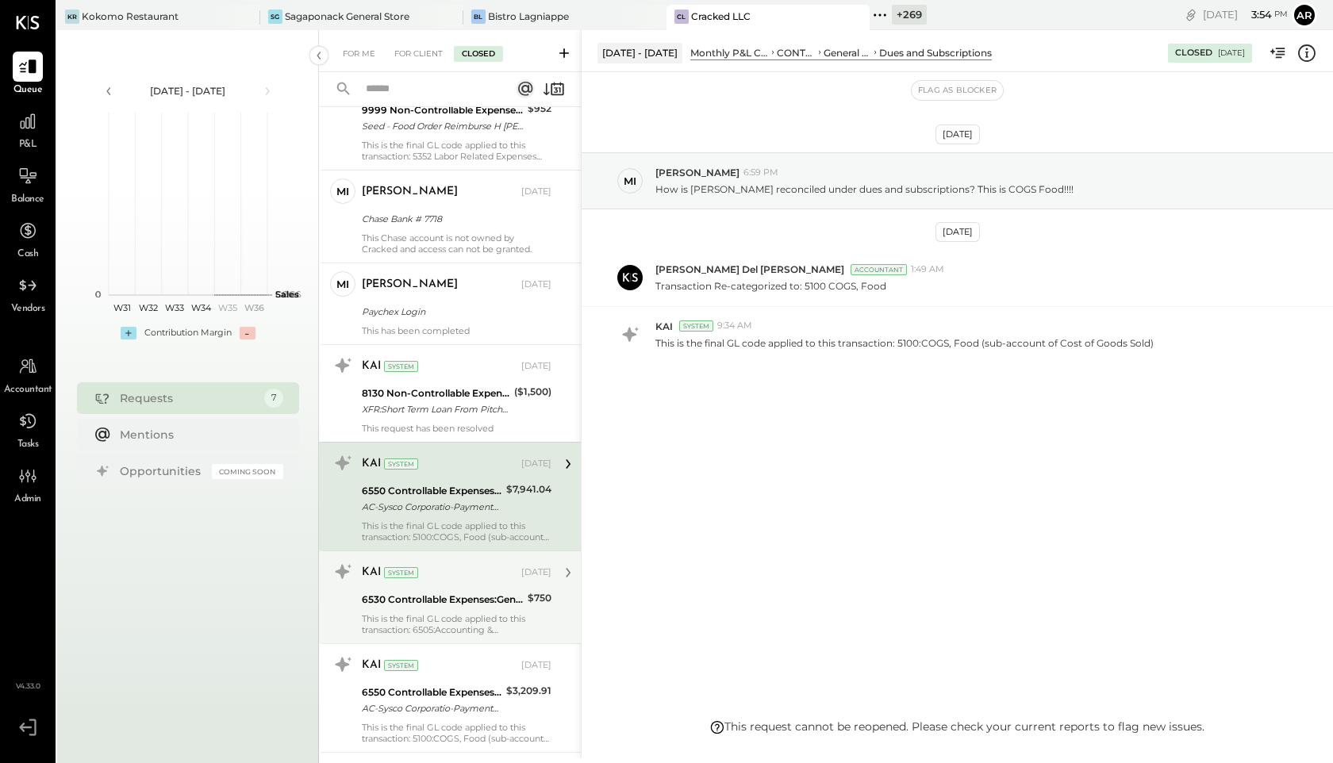
click at [449, 589] on div "KAI System Apr 11, 2025 6530 Controllable Expenses:General & Administrative Exp…" at bounding box center [457, 597] width 190 height 76
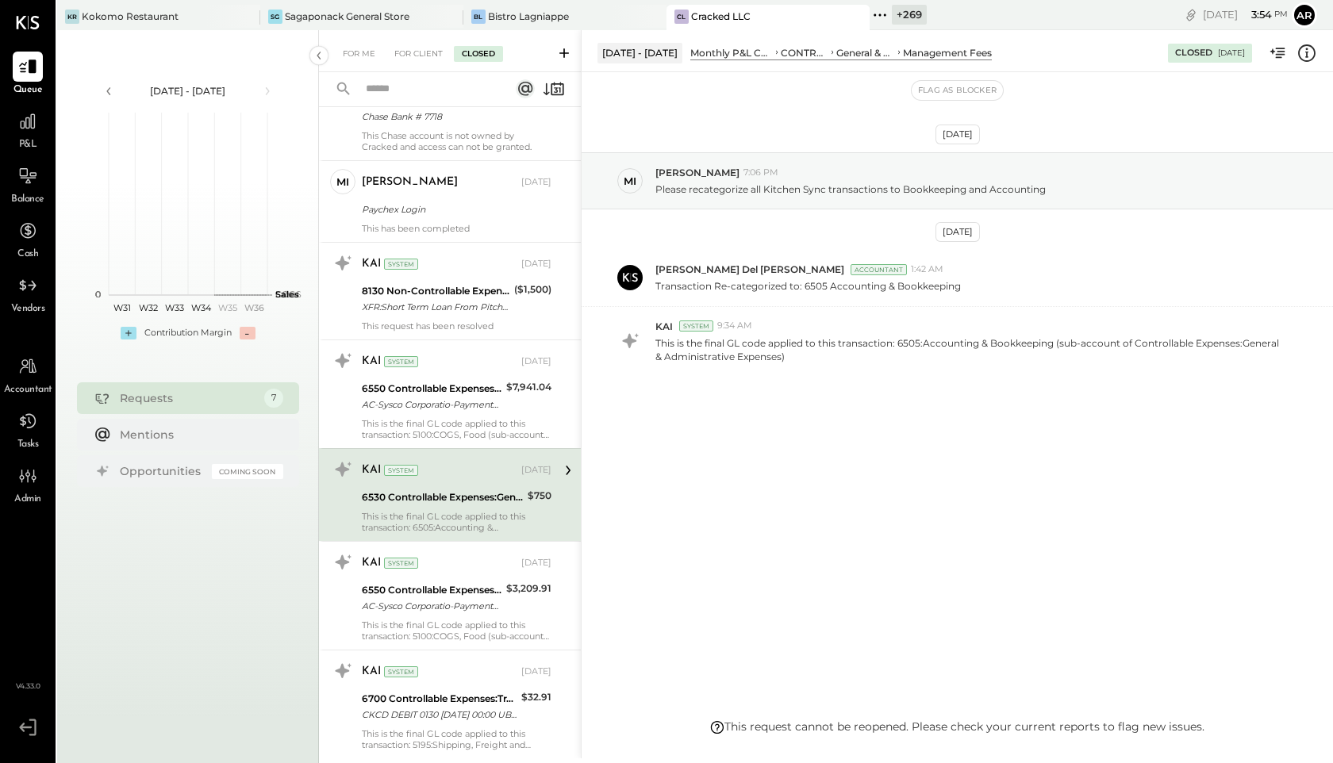
scroll to position [979, 0]
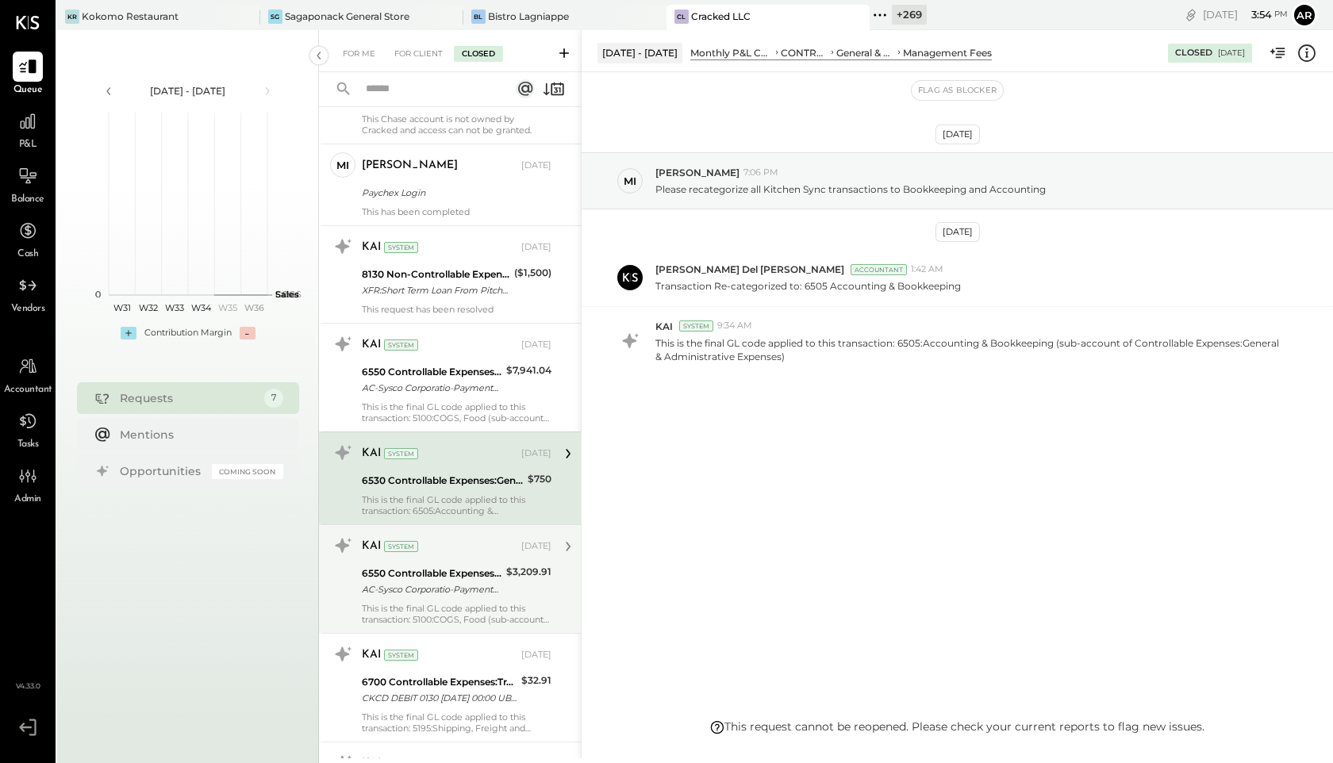
click at [442, 540] on div "KAI System" at bounding box center [440, 547] width 156 height 16
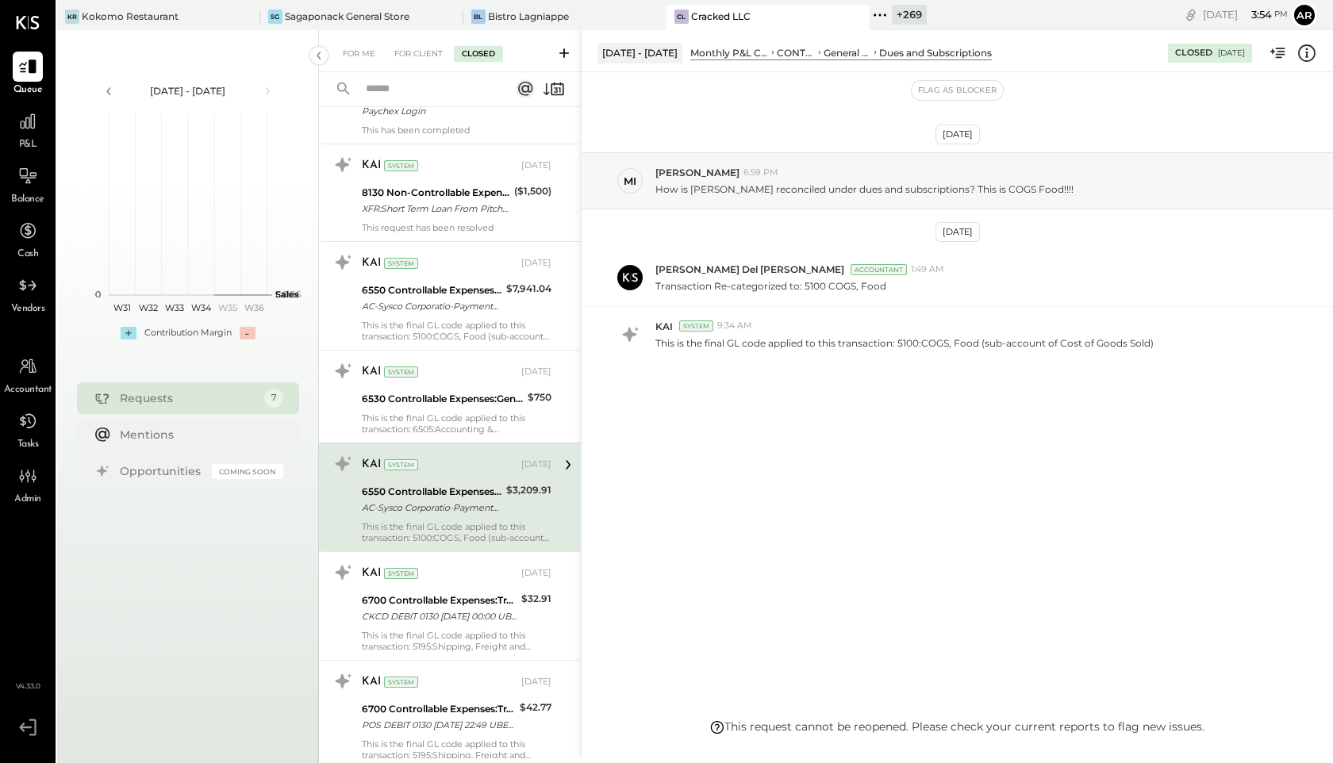
scroll to position [1122, 0]
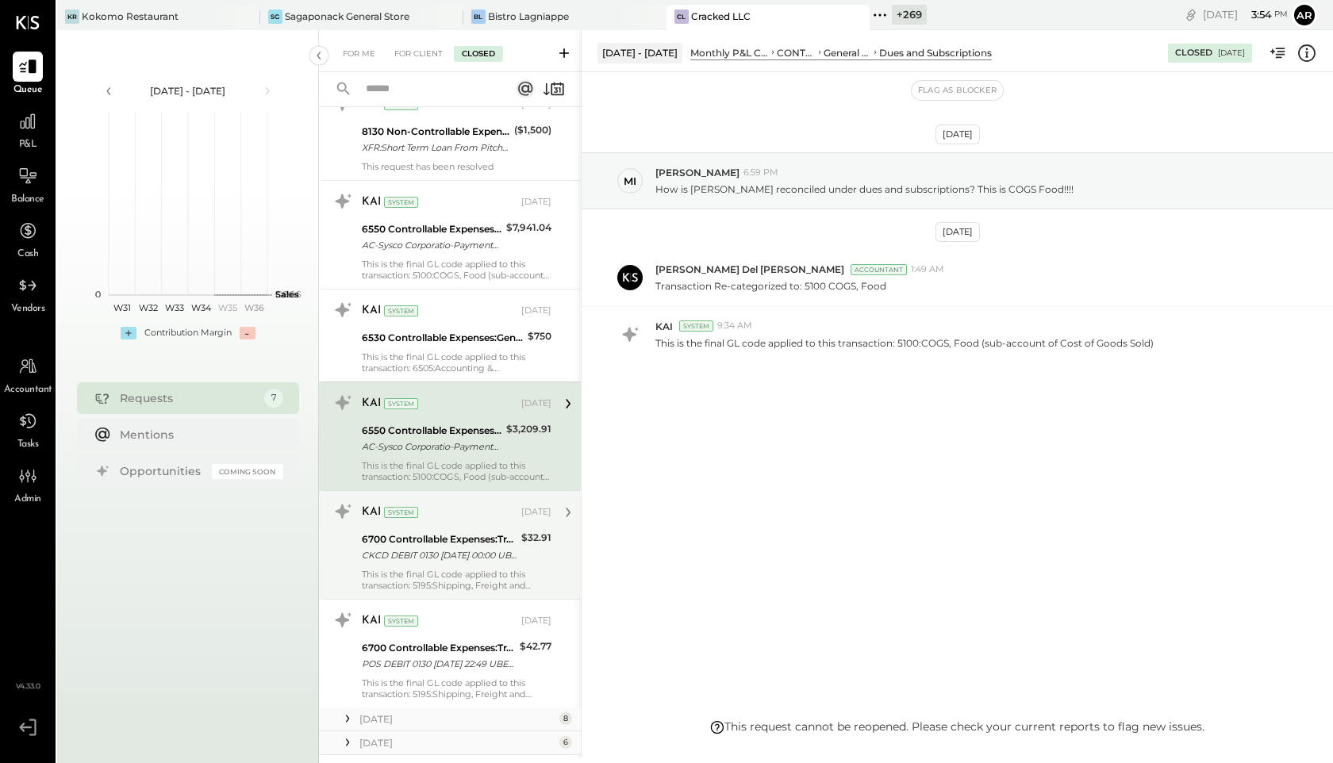
click at [442, 542] on div "6700 Controllable Expenses:Travel, Meals, & Entertainment" at bounding box center [439, 540] width 155 height 16
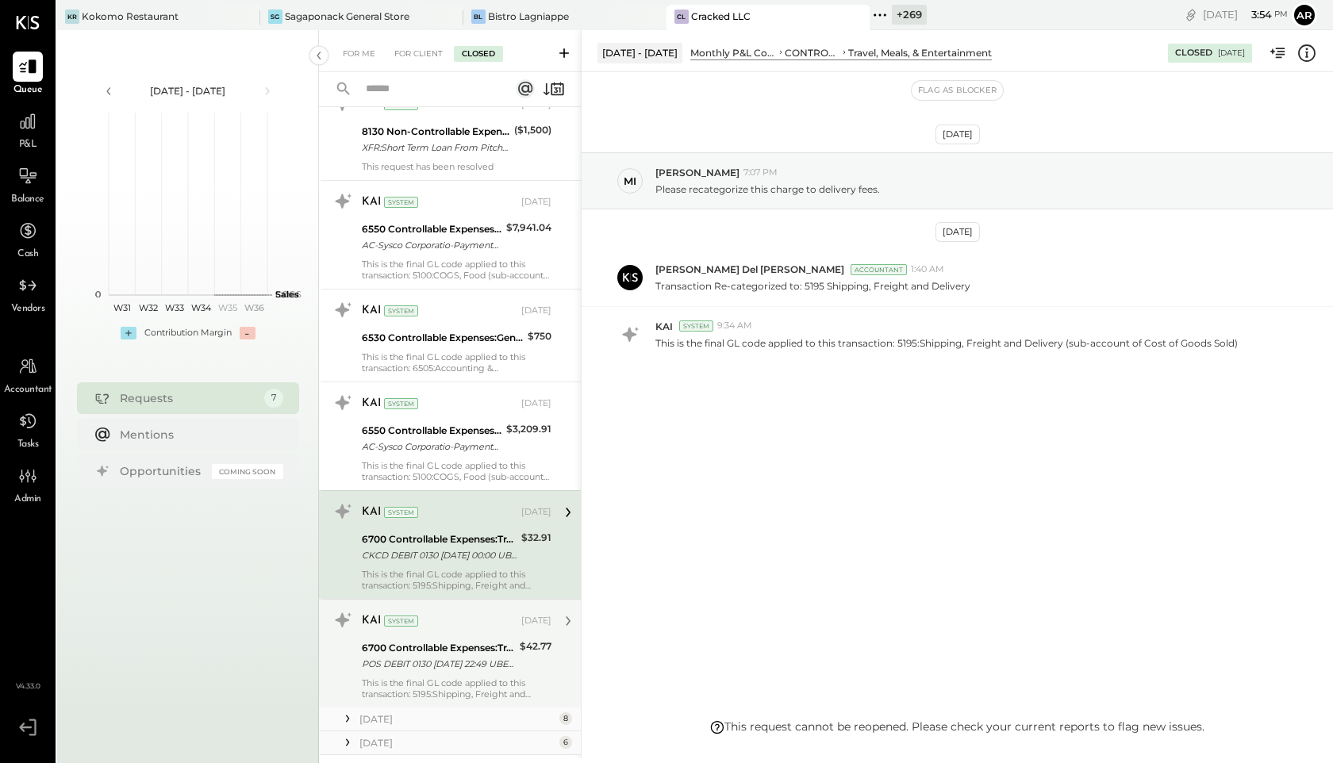
click at [444, 655] on div "6700 Controllable Expenses:Travel, Meals, & Entertainment" at bounding box center [438, 648] width 153 height 16
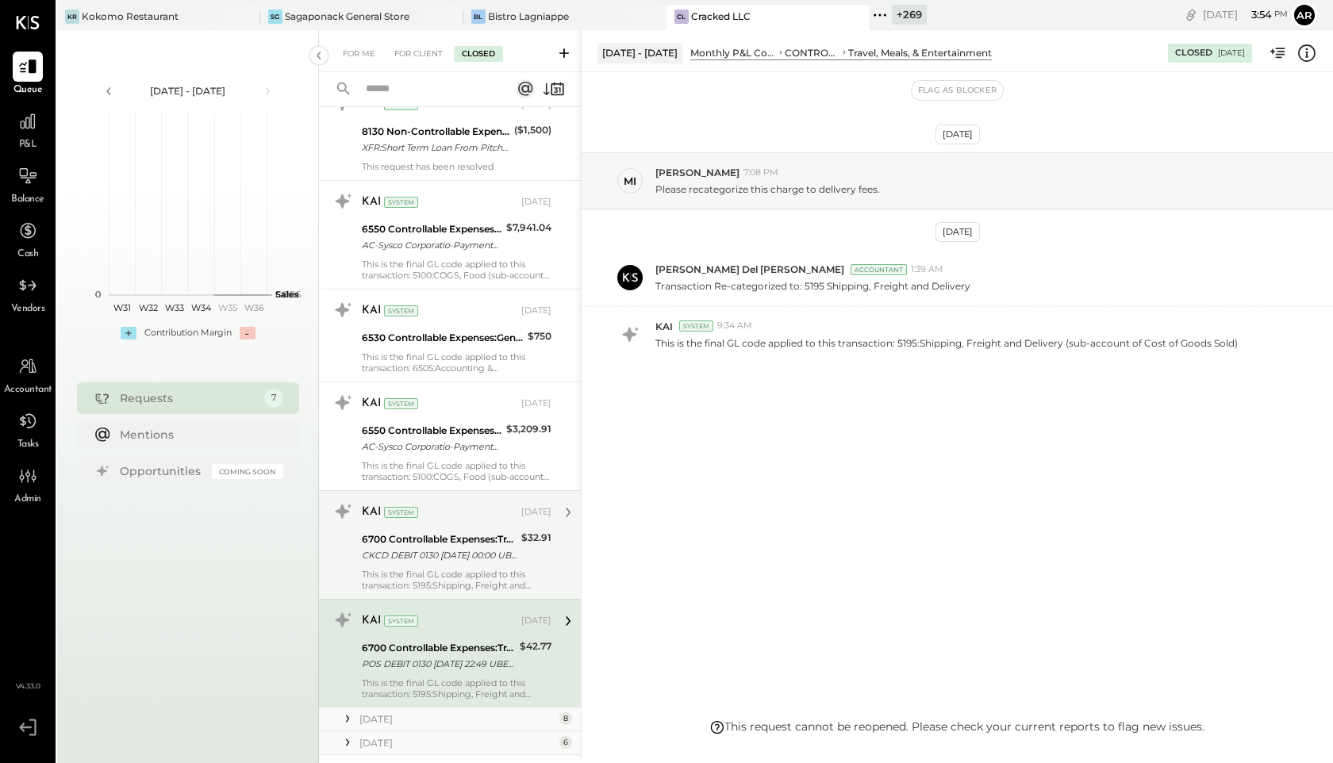
scroll to position [1165, 0]
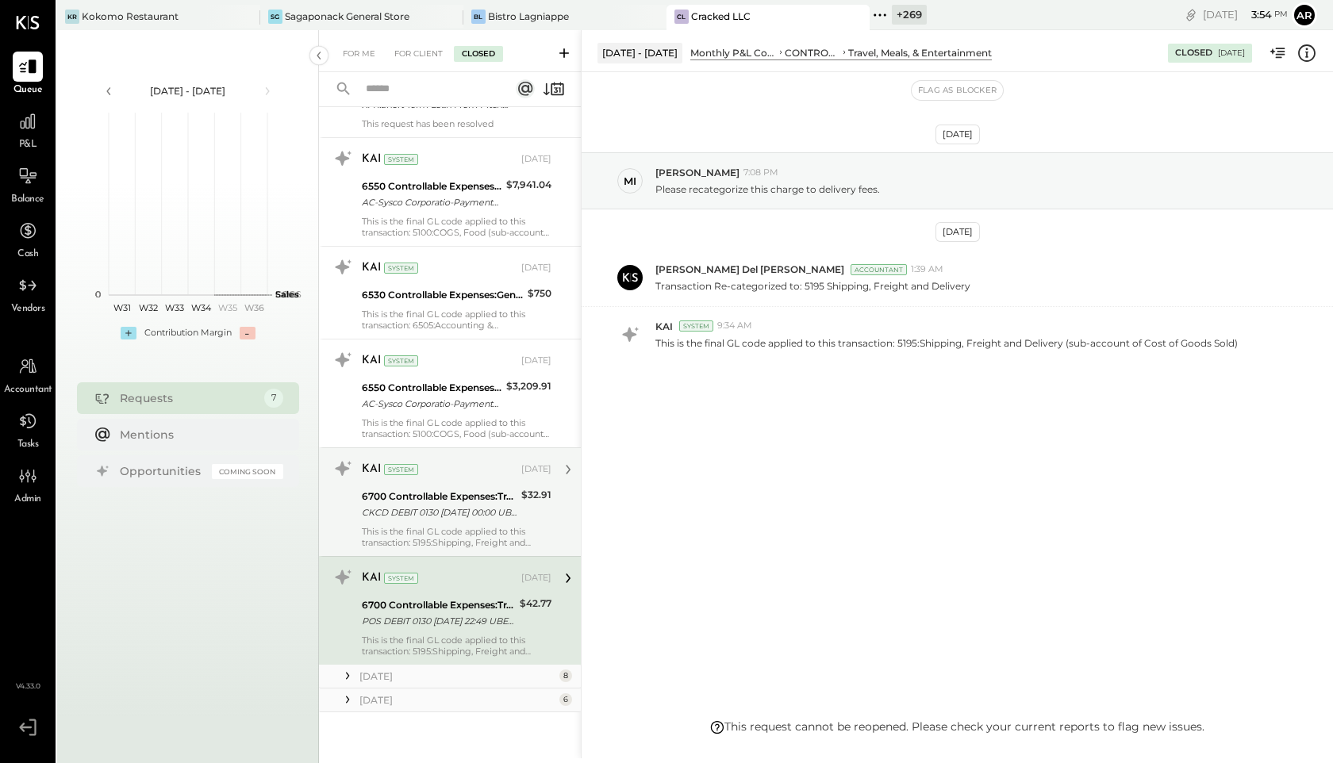
click at [432, 526] on div "This is the final GL code applied to this transaction: 5195:Shipping, Freight a…" at bounding box center [457, 537] width 190 height 22
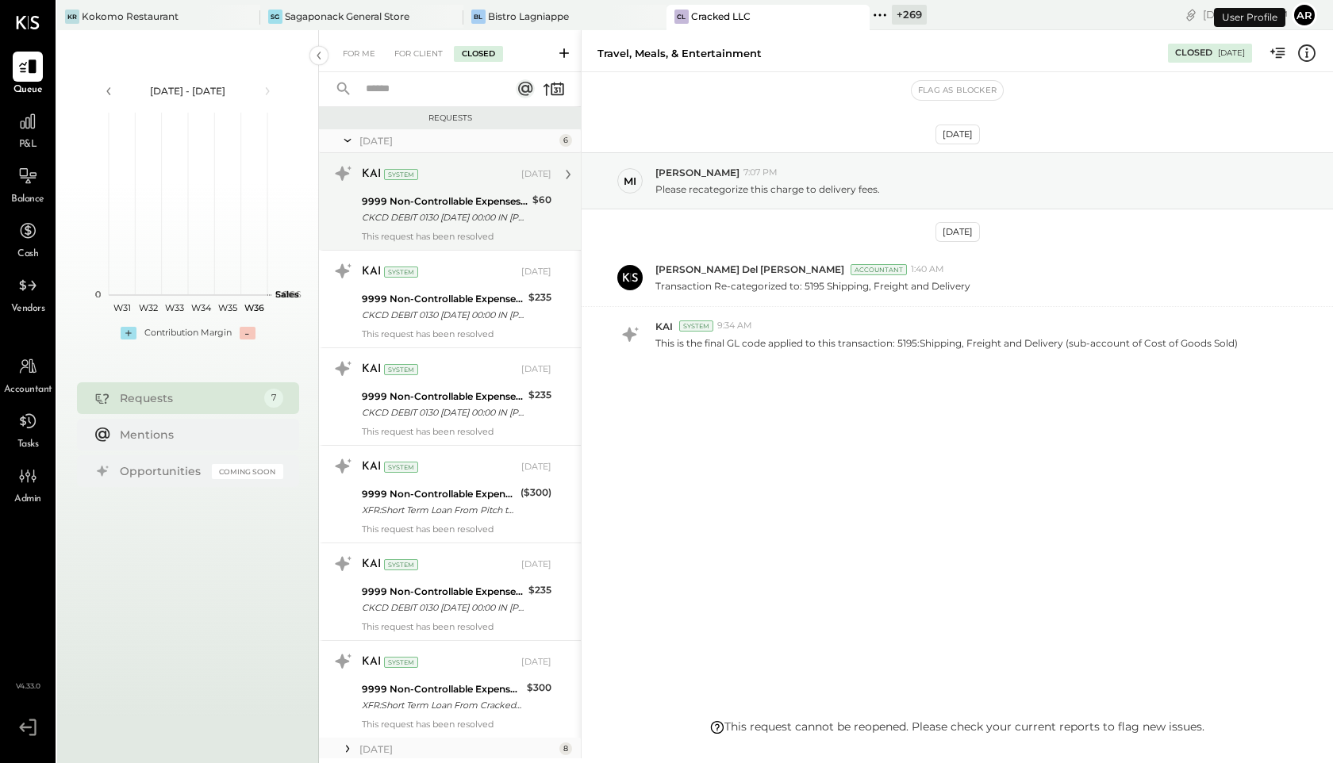
scroll to position [97, 0]
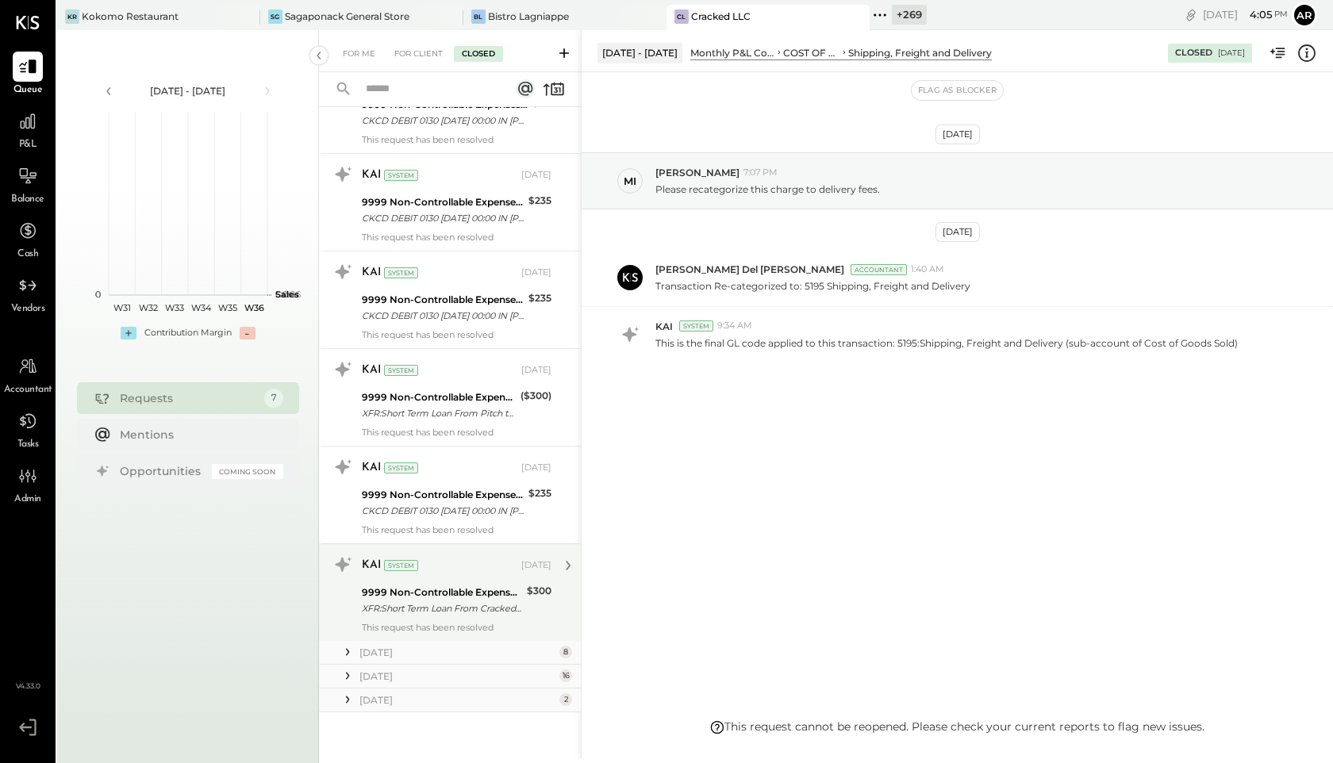
click at [405, 609] on div "XFR:Short Term Loan From Cracked to Pitch" at bounding box center [442, 609] width 160 height 16
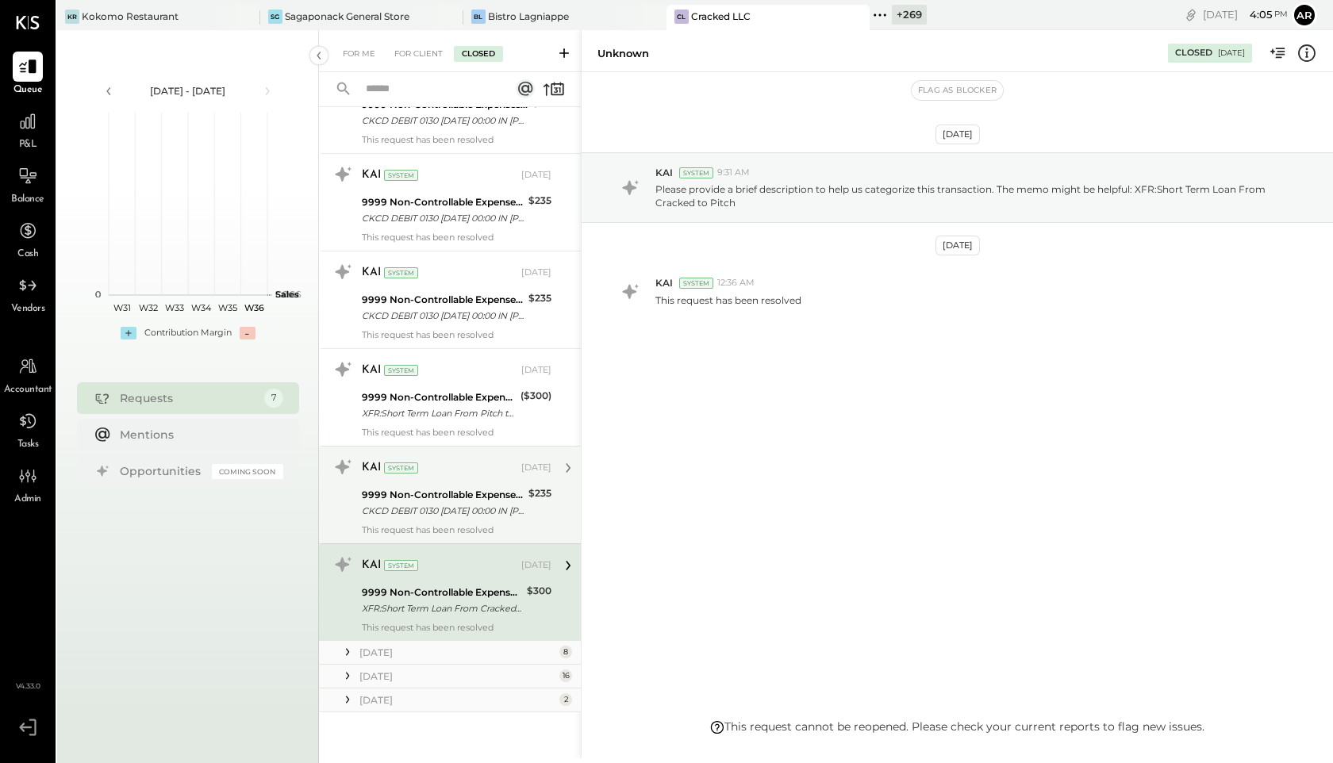
click at [403, 509] on div "CKCD DEBIT 0130 [DATE] 00:00 IN [PERSON_NAME] LLC [PHONE_NUMBER] FL 718700" at bounding box center [443, 511] width 162 height 16
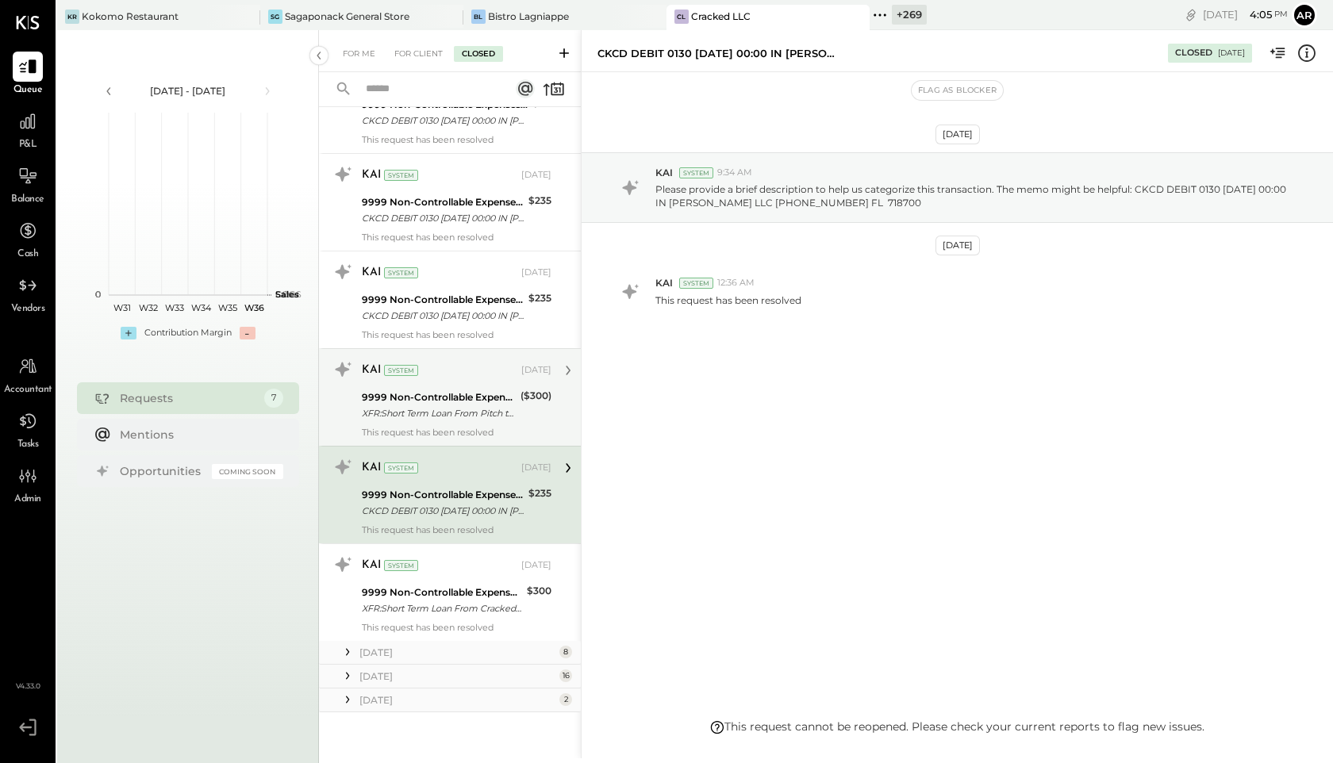
click at [399, 408] on div "XFR:Short Term Loan From Pitch to Cracked" at bounding box center [439, 413] width 154 height 16
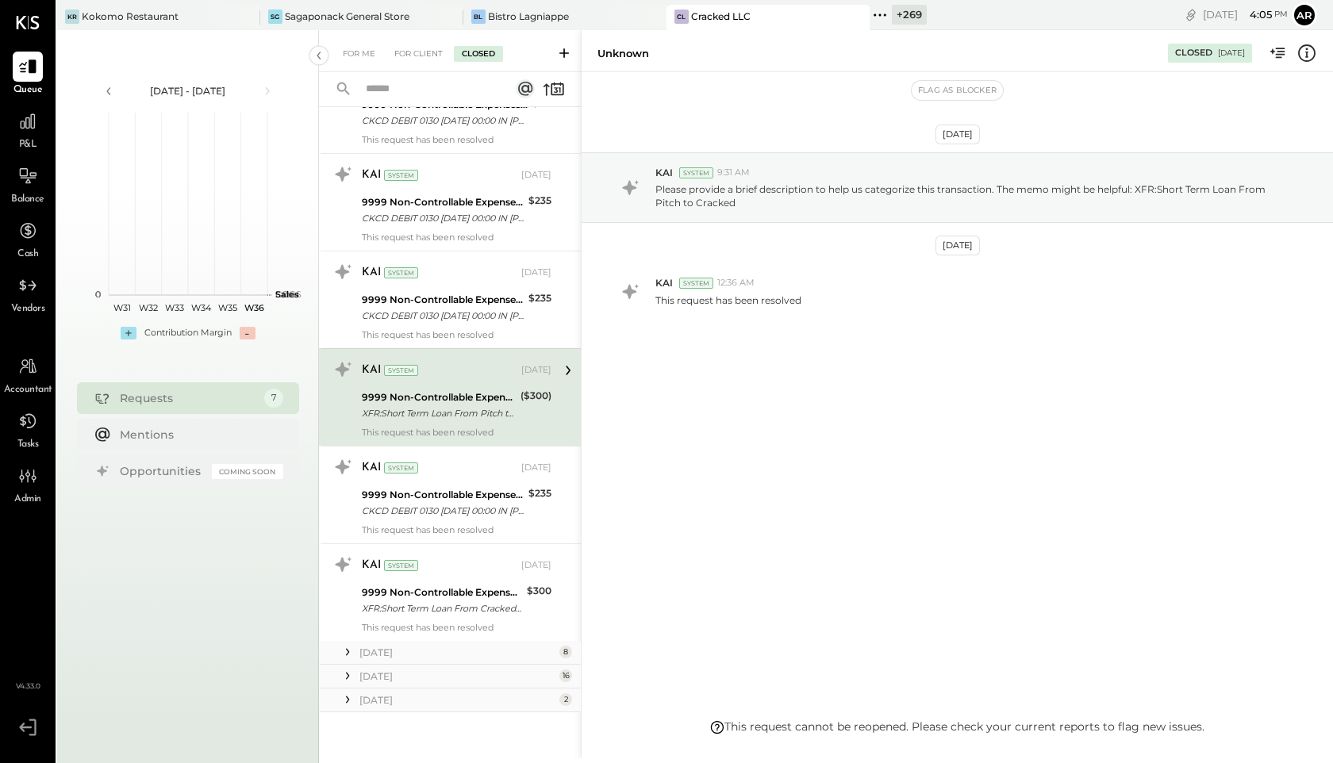
click at [351, 680] on icon at bounding box center [348, 676] width 16 height 16
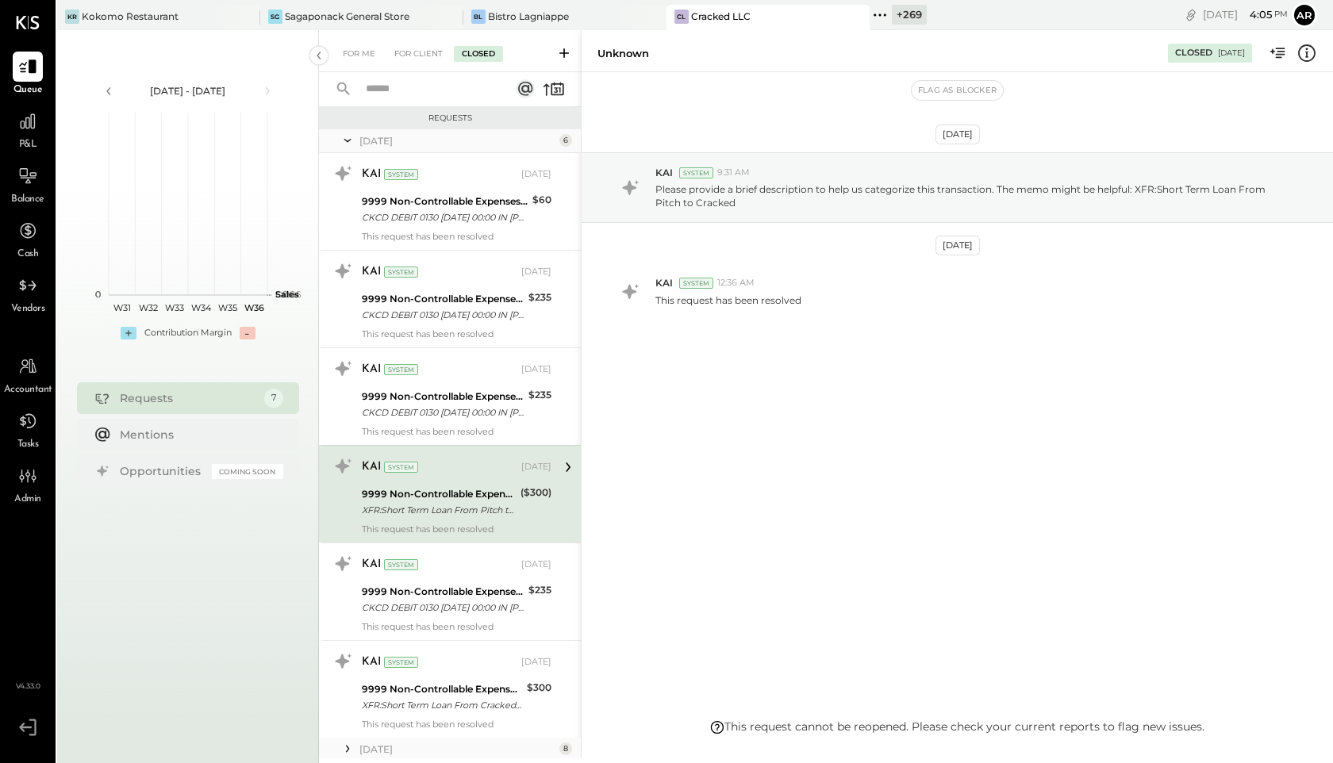
click at [352, 135] on icon at bounding box center [348, 141] width 16 height 40
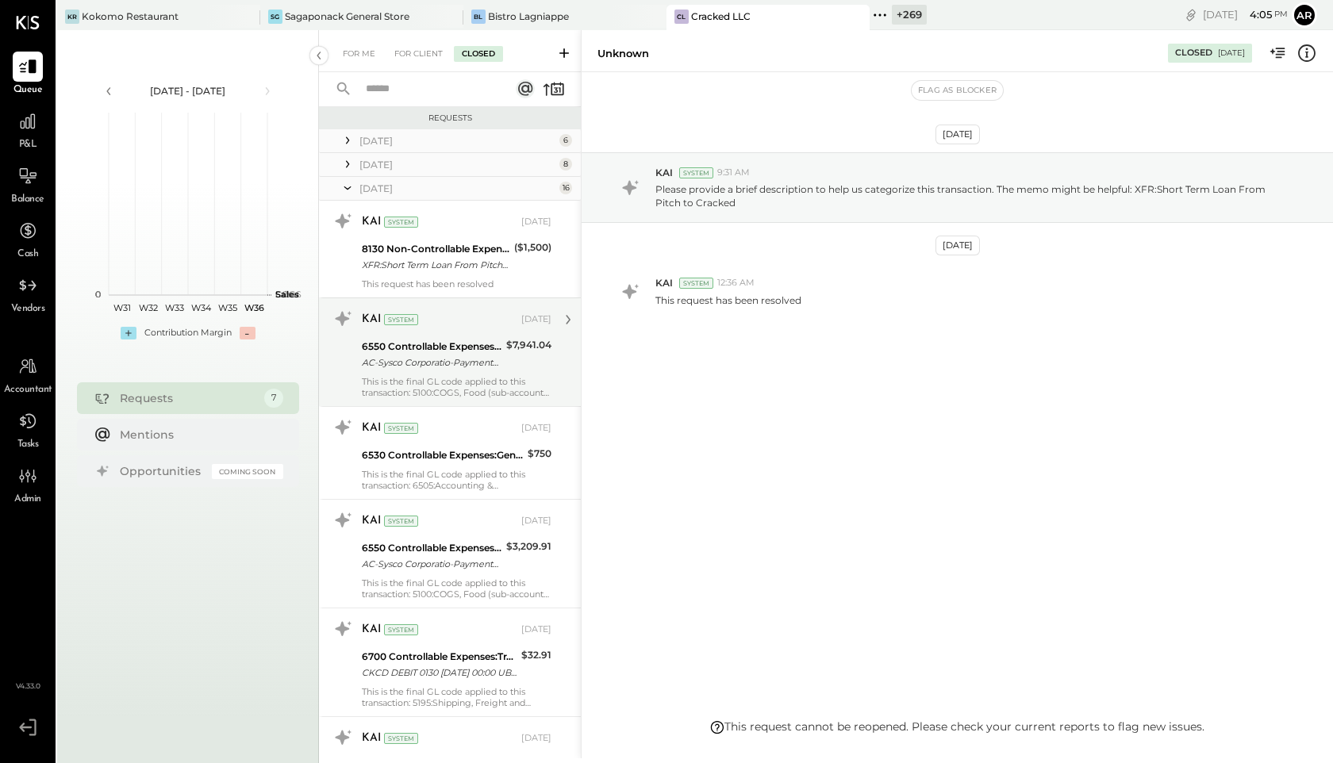
scroll to position [24, 0]
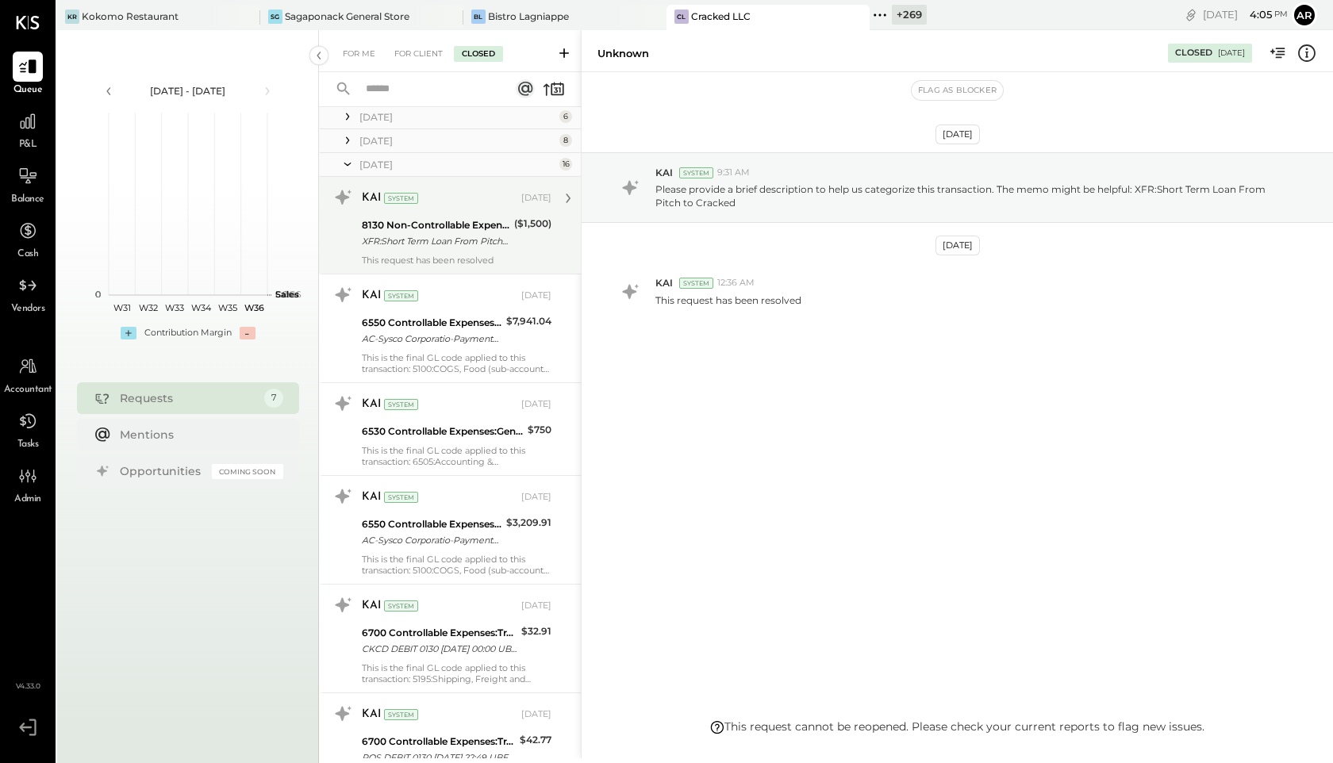
click at [393, 213] on div "KAI System [DATE] 8130 Non-Controllable Expenses:Other Income and Expenses:Othe…" at bounding box center [457, 225] width 190 height 81
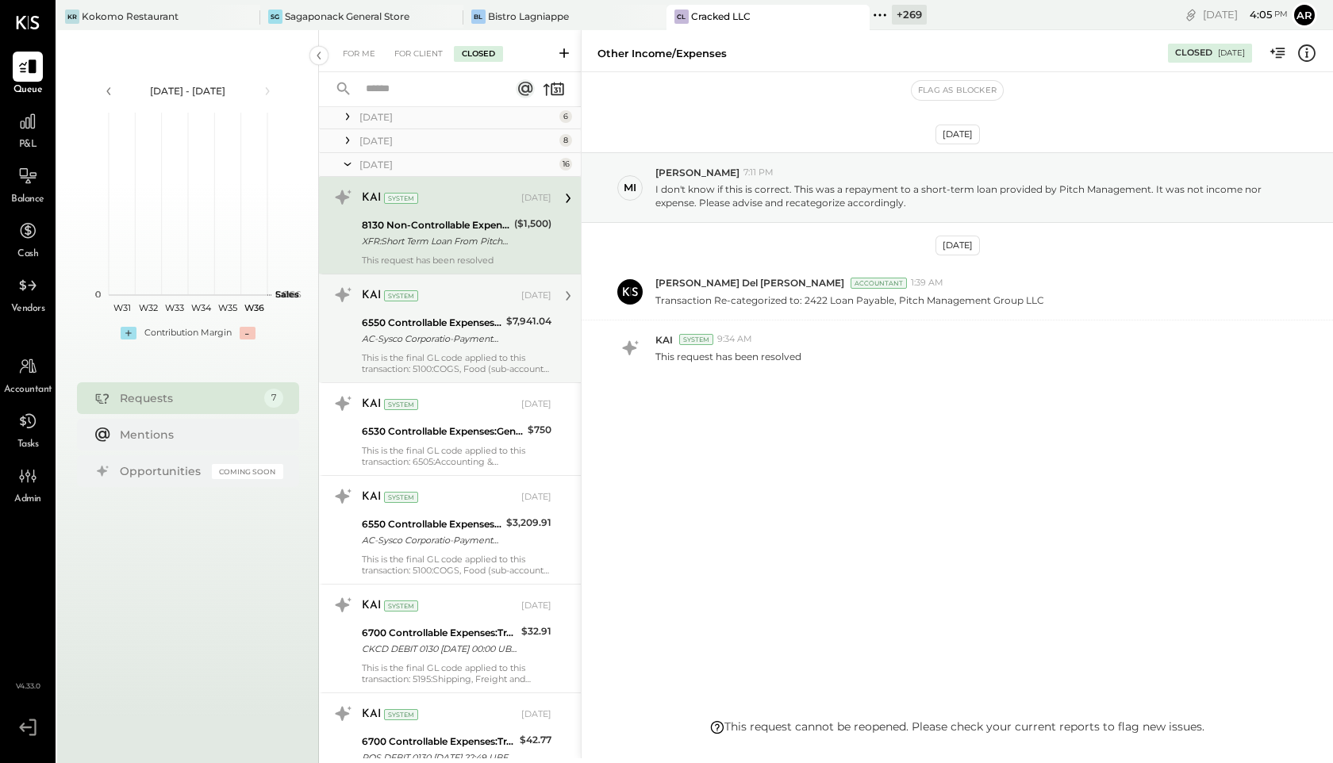
click at [401, 330] on div "6550 Controllable Expenses:General & Administrative Expenses:Dues and Subscript…" at bounding box center [432, 323] width 140 height 16
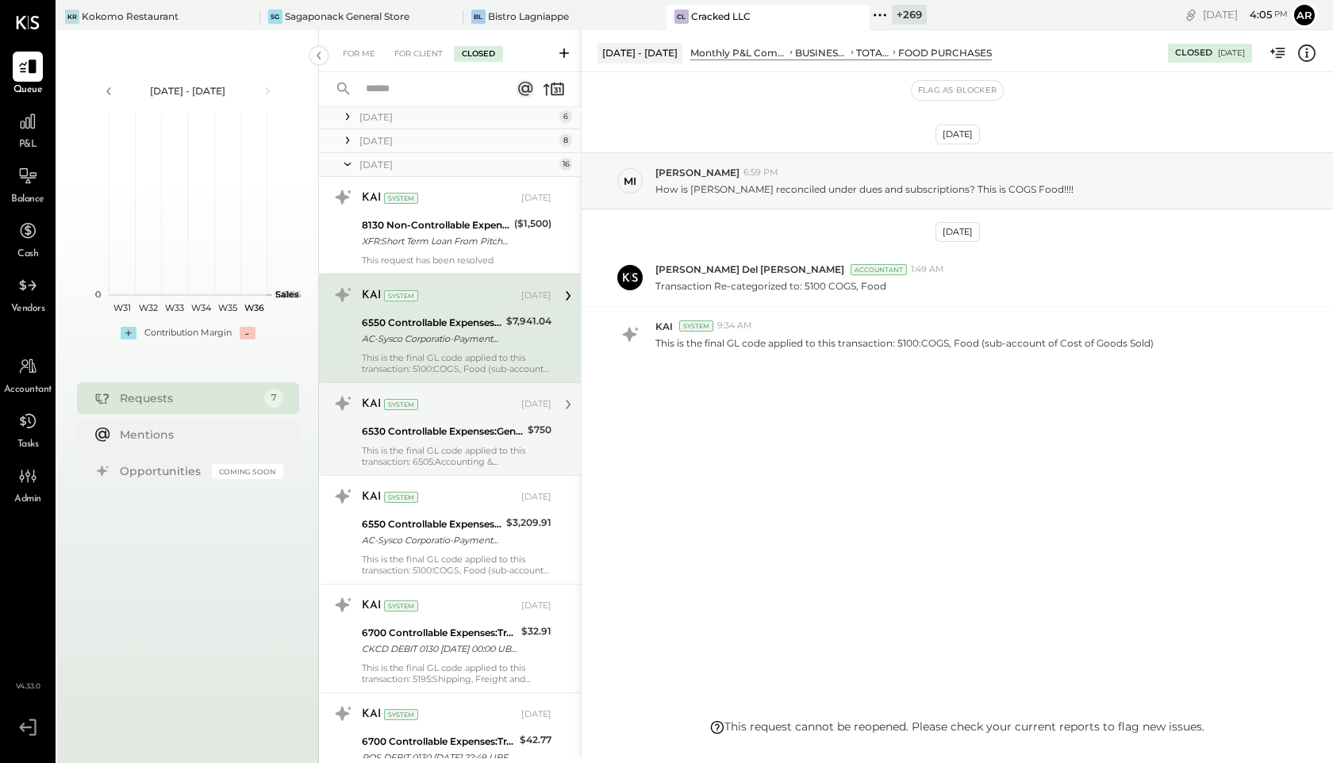
click at [393, 432] on div "6530 Controllable Expenses:General & Administrative Expenses:Management Fees" at bounding box center [442, 432] width 161 height 16
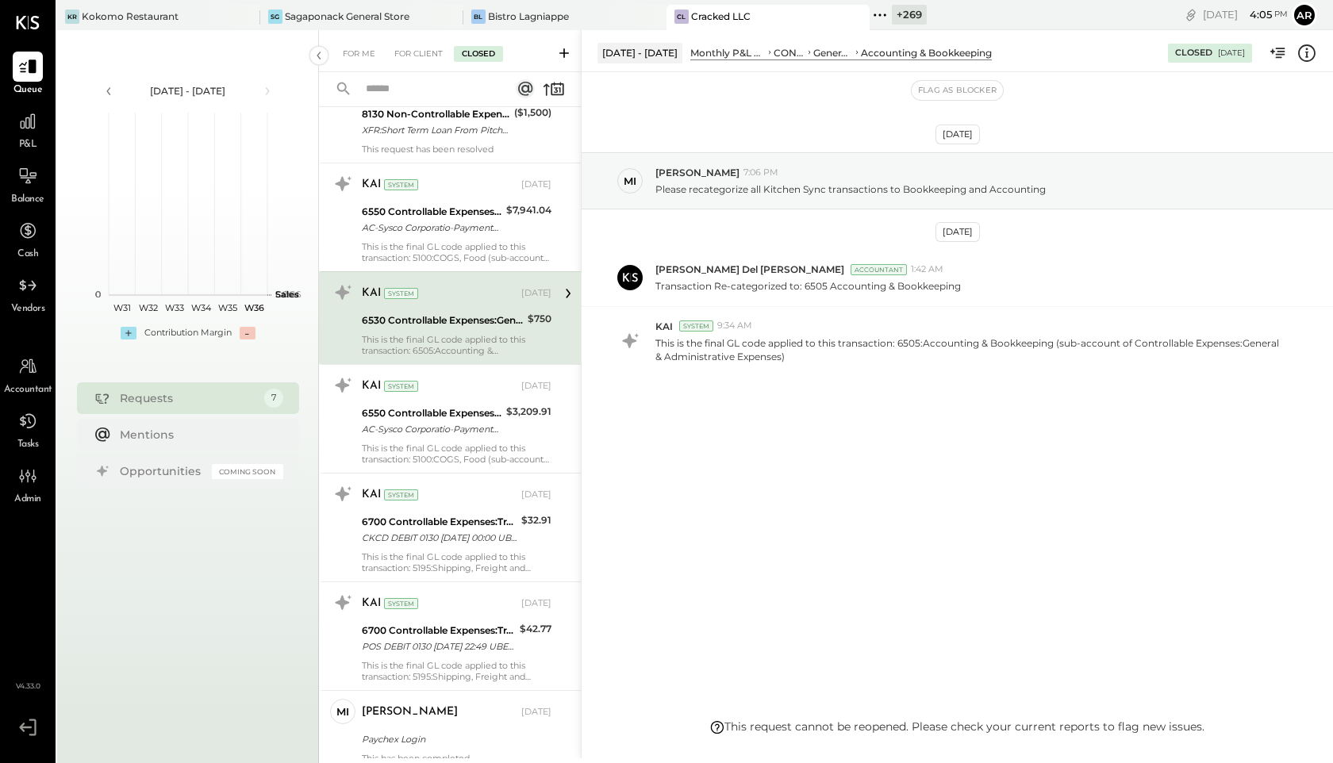
scroll to position [250, 0]
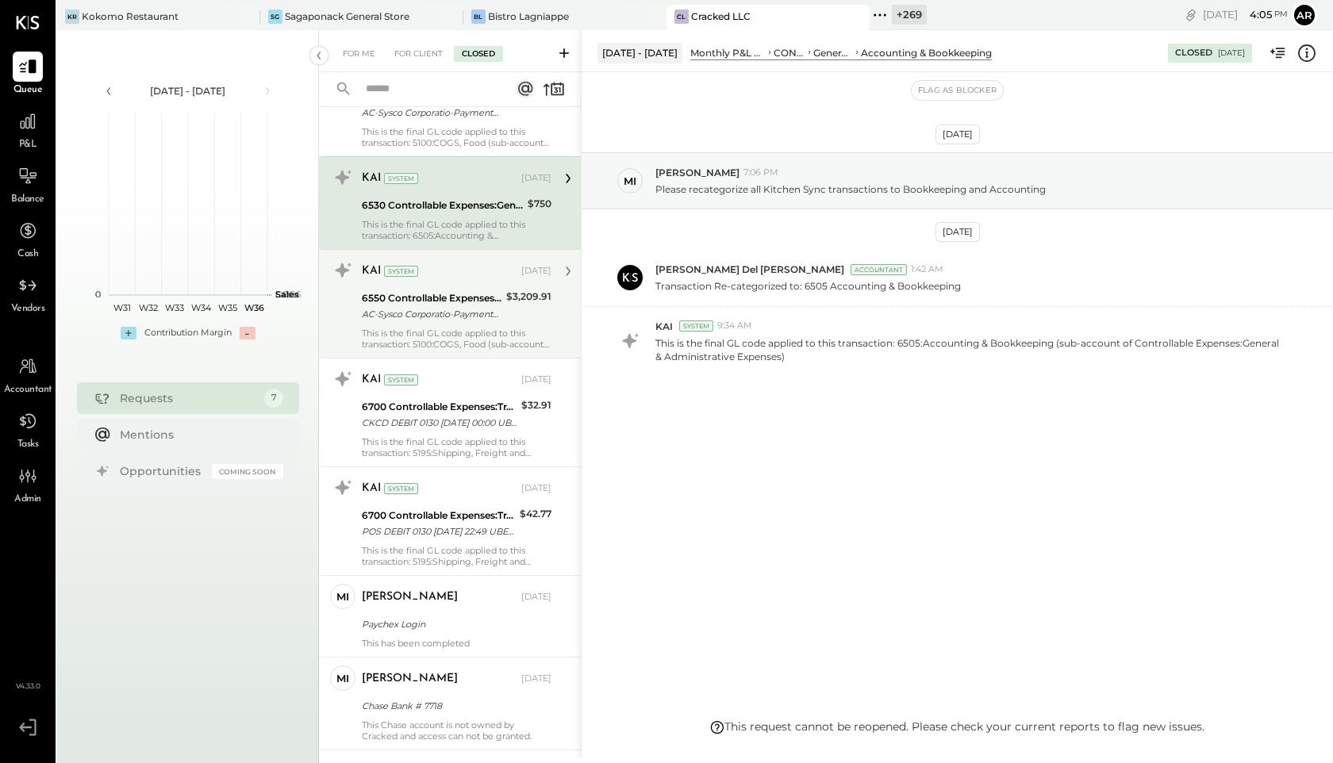
click at [398, 321] on div "AC-Sysco Corporatio-PaymentUSBL016519191S Cracked By Chef Ad" at bounding box center [432, 314] width 140 height 16
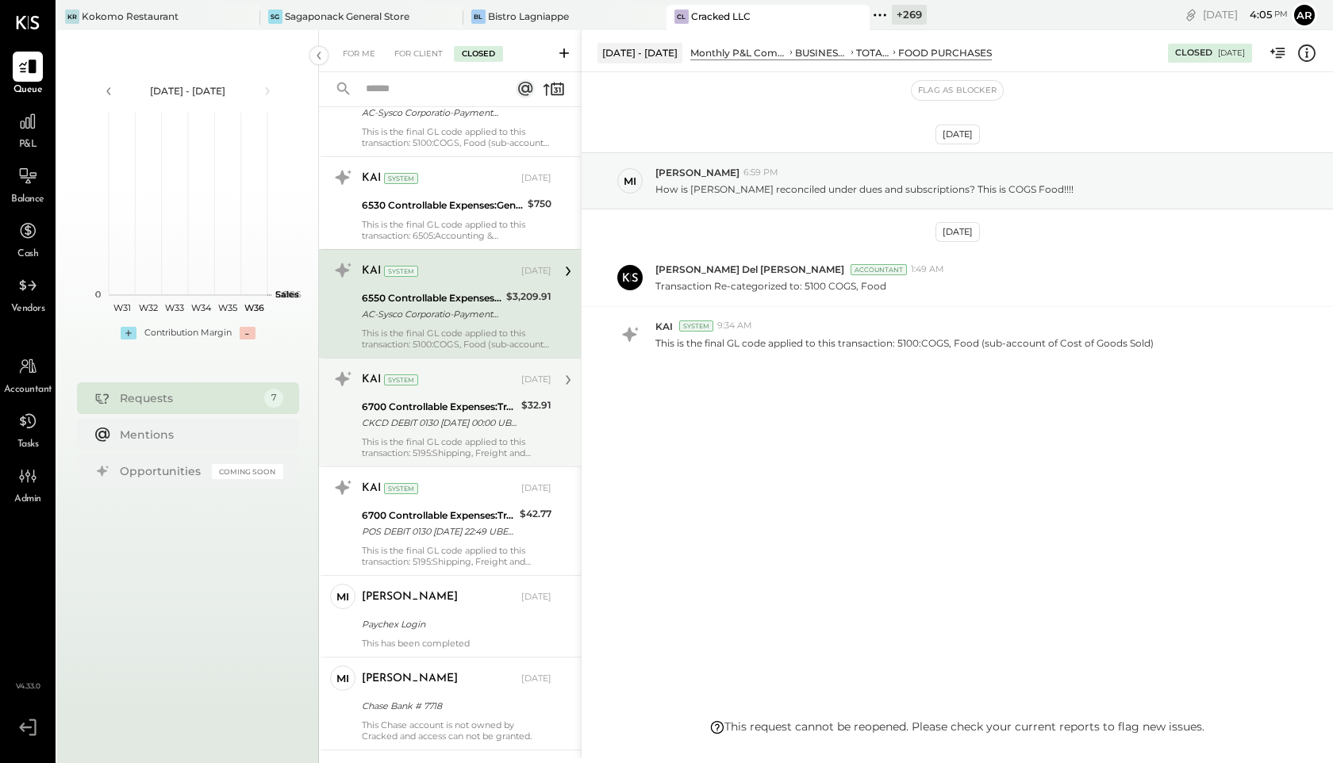
click at [402, 407] on div "6700 Controllable Expenses:Travel, Meals, & Entertainment" at bounding box center [439, 407] width 155 height 16
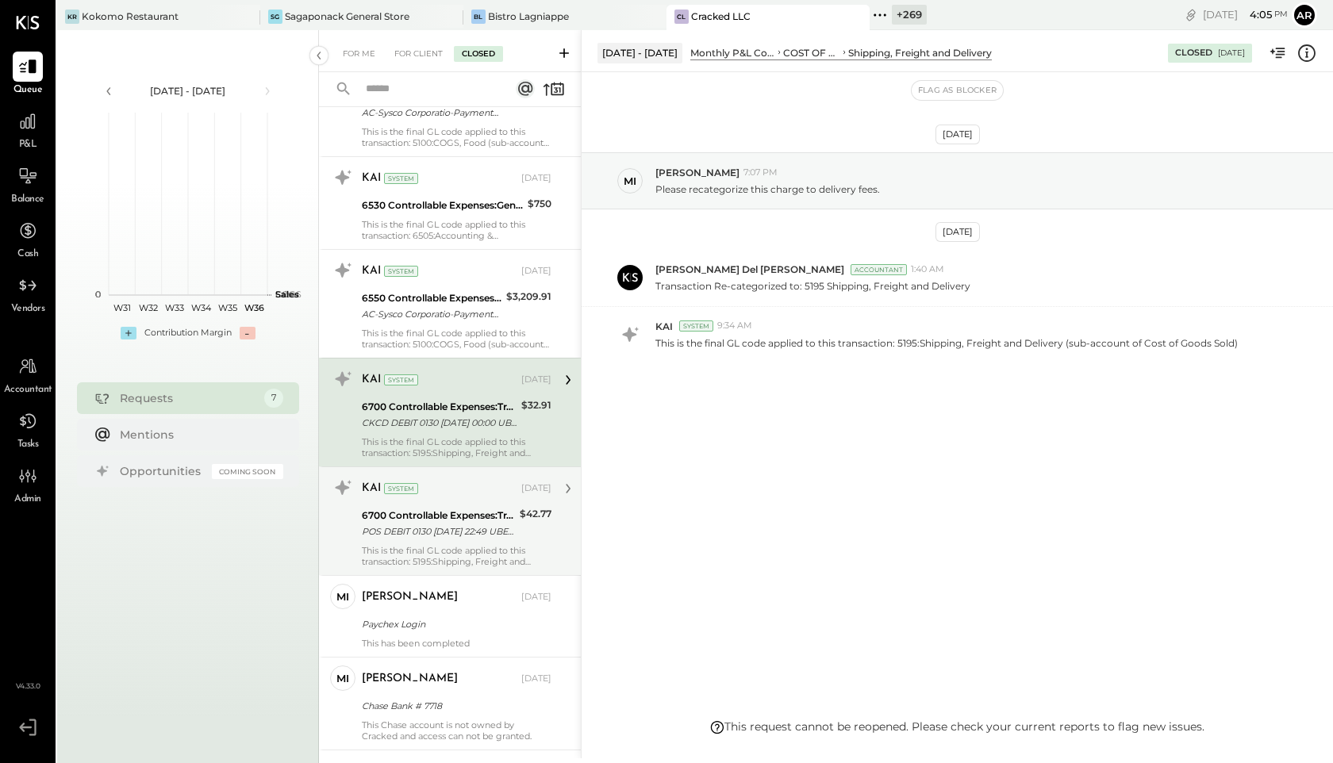
click at [405, 505] on div "KAI System [DATE] 6700 Controllable Expenses:Travel, Meals, & Entertainment POS…" at bounding box center [457, 521] width 190 height 92
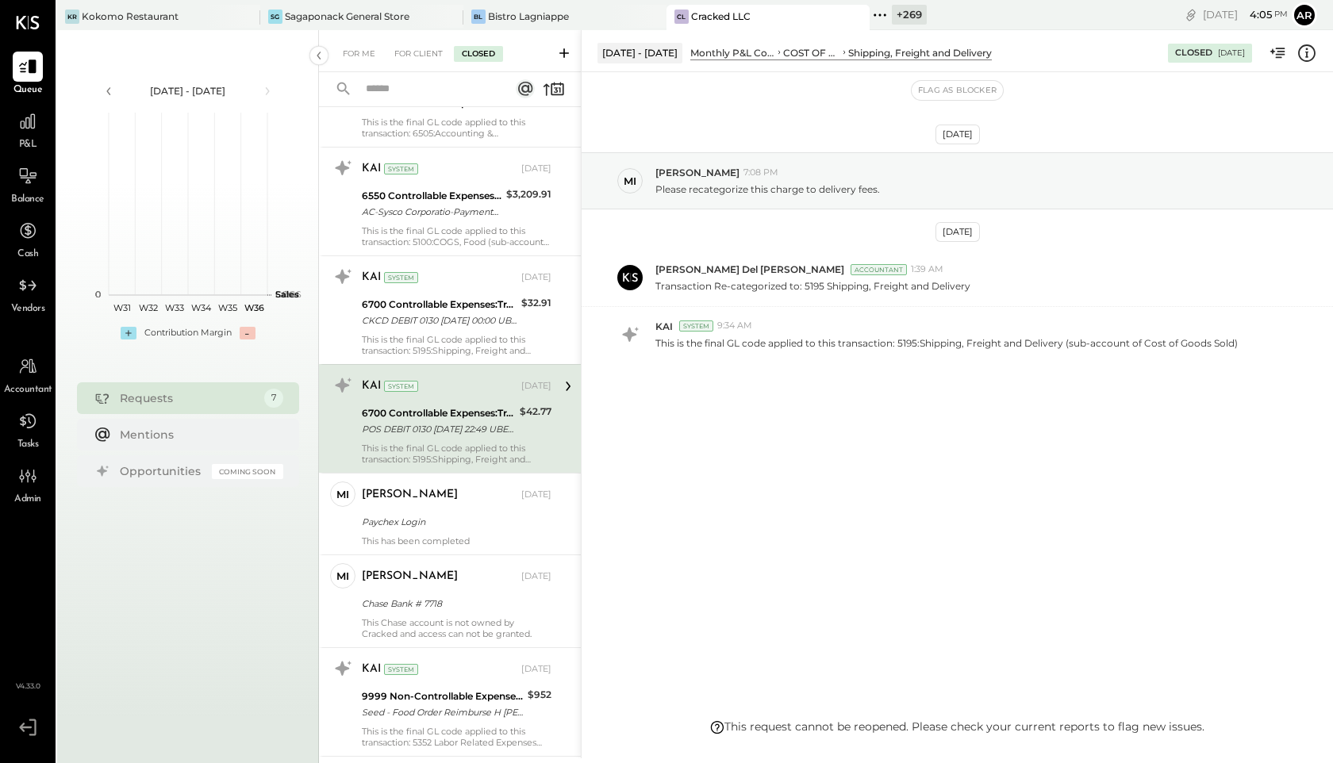
scroll to position [359, 0]
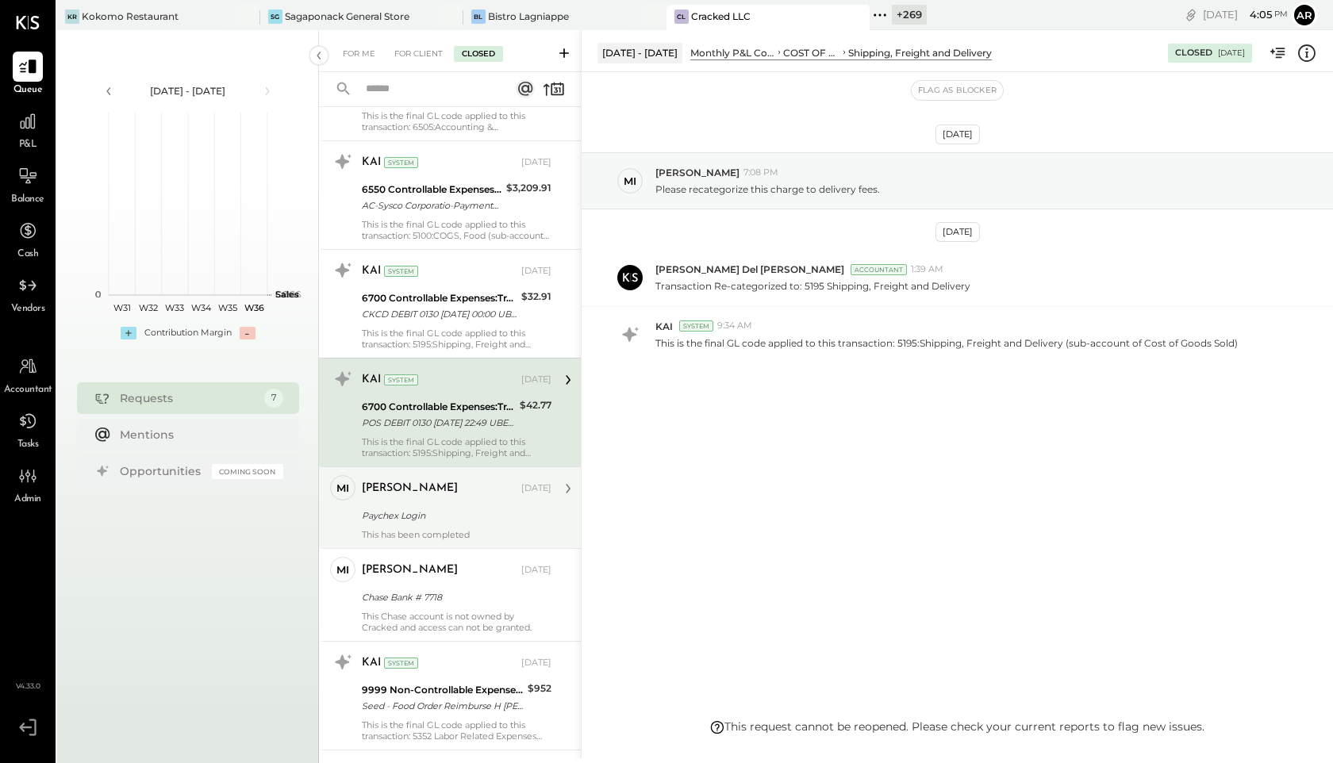
click at [405, 501] on div "[PERSON_NAME] [DATE]" at bounding box center [457, 488] width 190 height 27
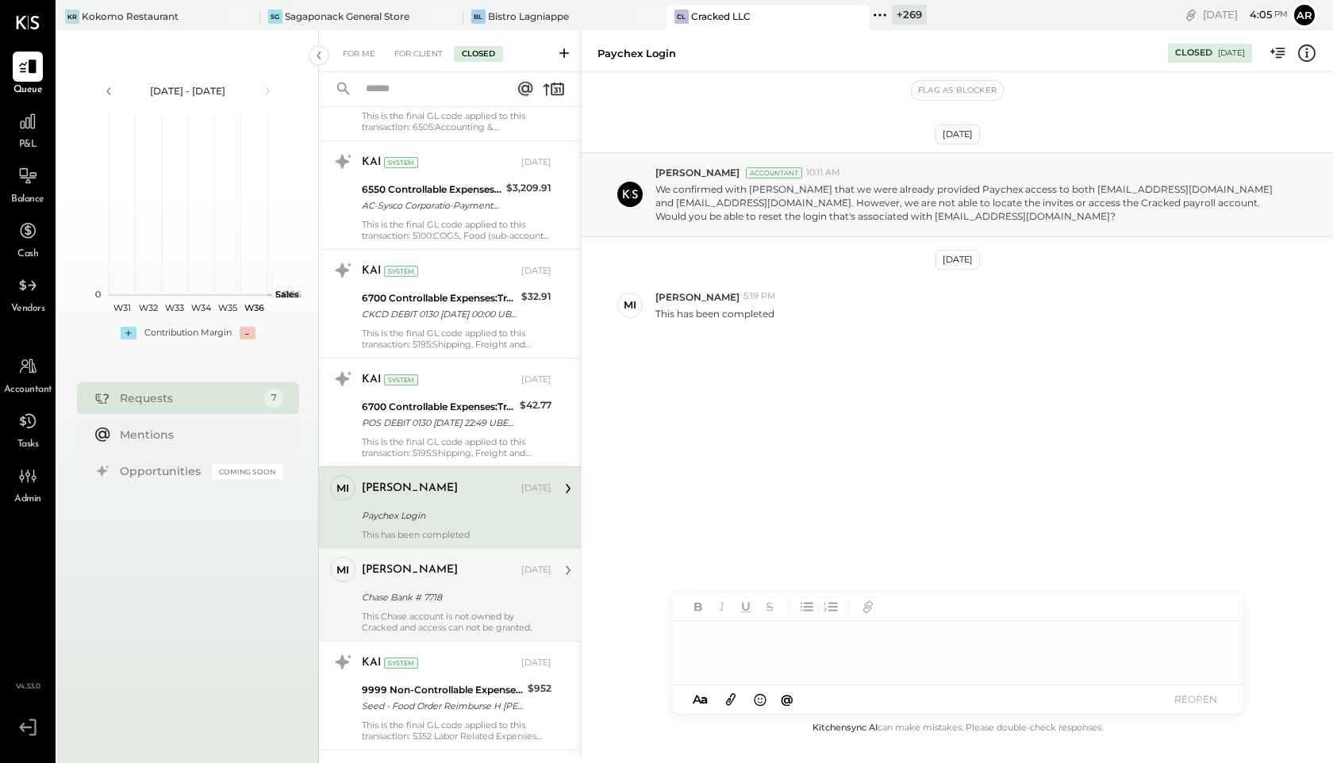
click at [417, 574] on div "[PERSON_NAME]" at bounding box center [440, 571] width 156 height 16
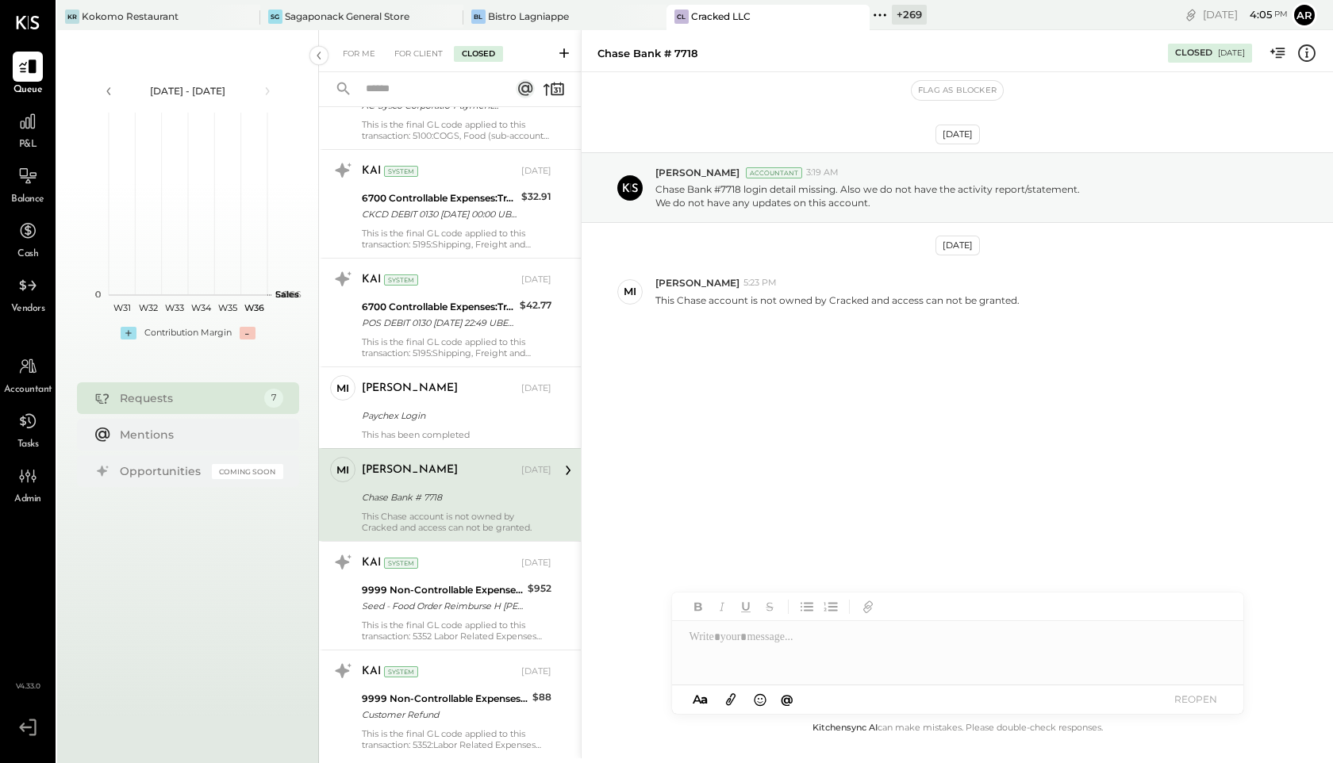
scroll to position [517, 0]
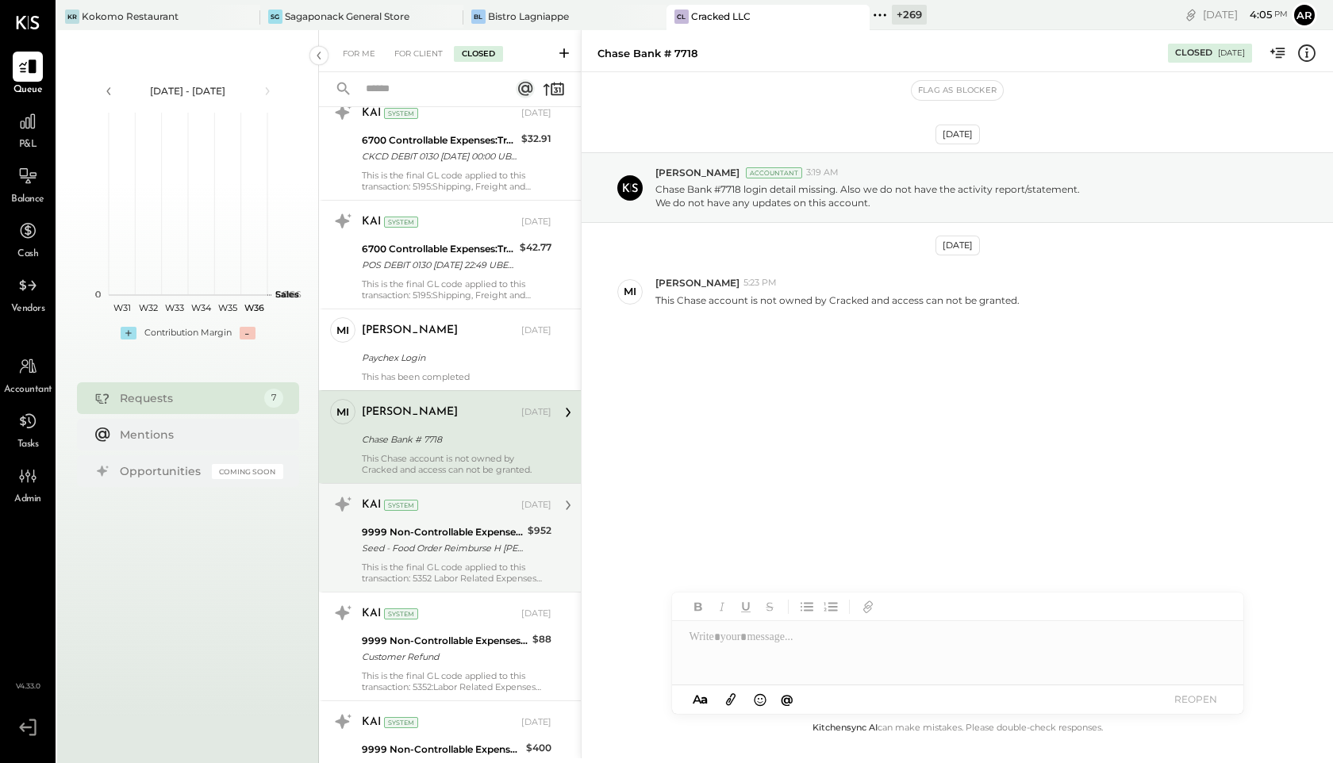
click at [418, 542] on div "Seed - Food Order Reimburse H [PERSON_NAME]" at bounding box center [442, 548] width 161 height 16
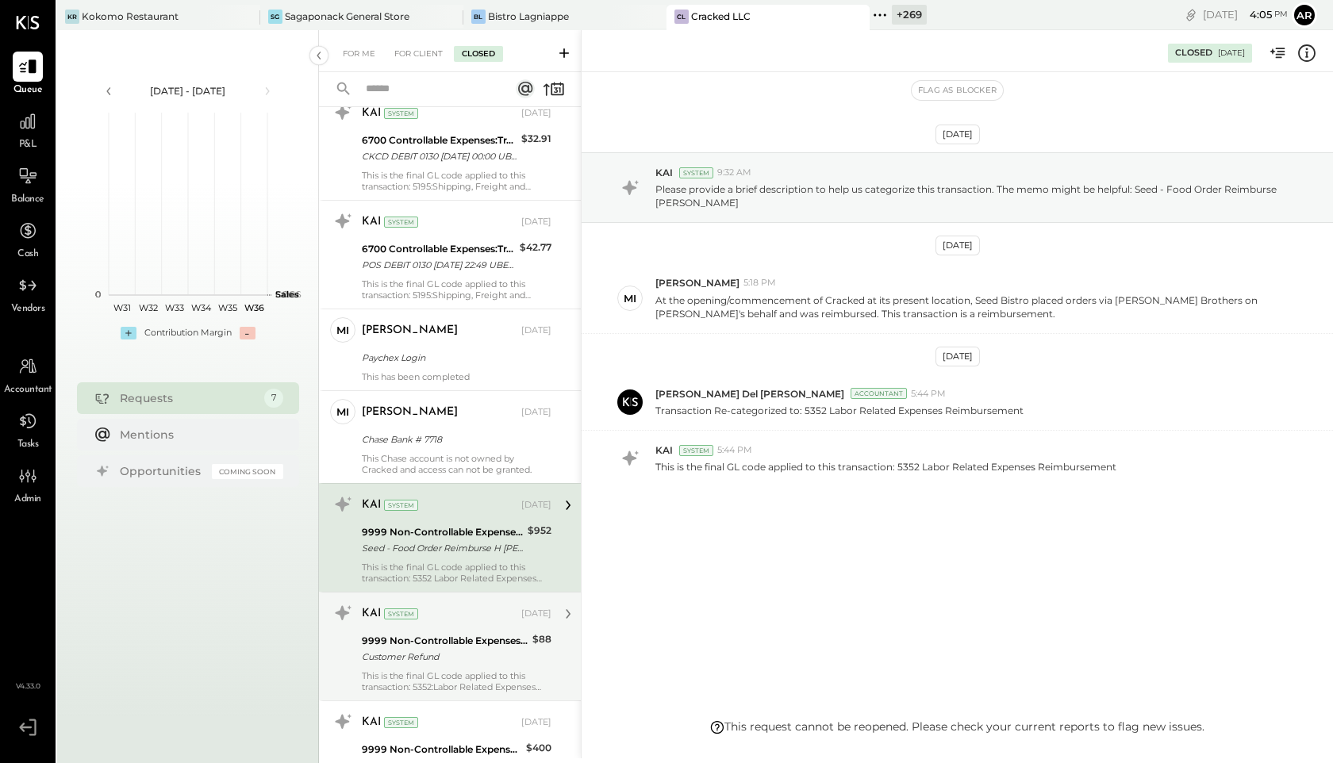
click at [432, 622] on div "KAI System [DATE]" at bounding box center [457, 614] width 190 height 22
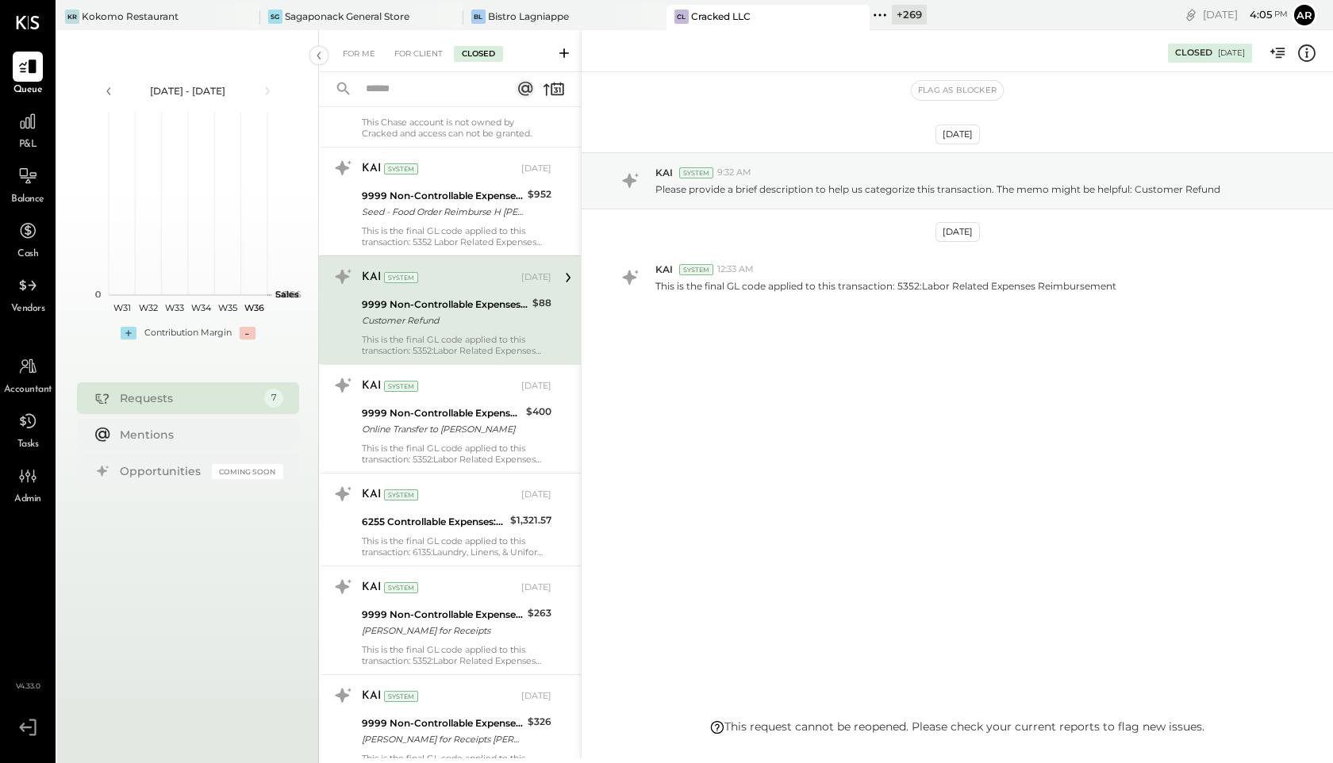
scroll to position [897, 0]
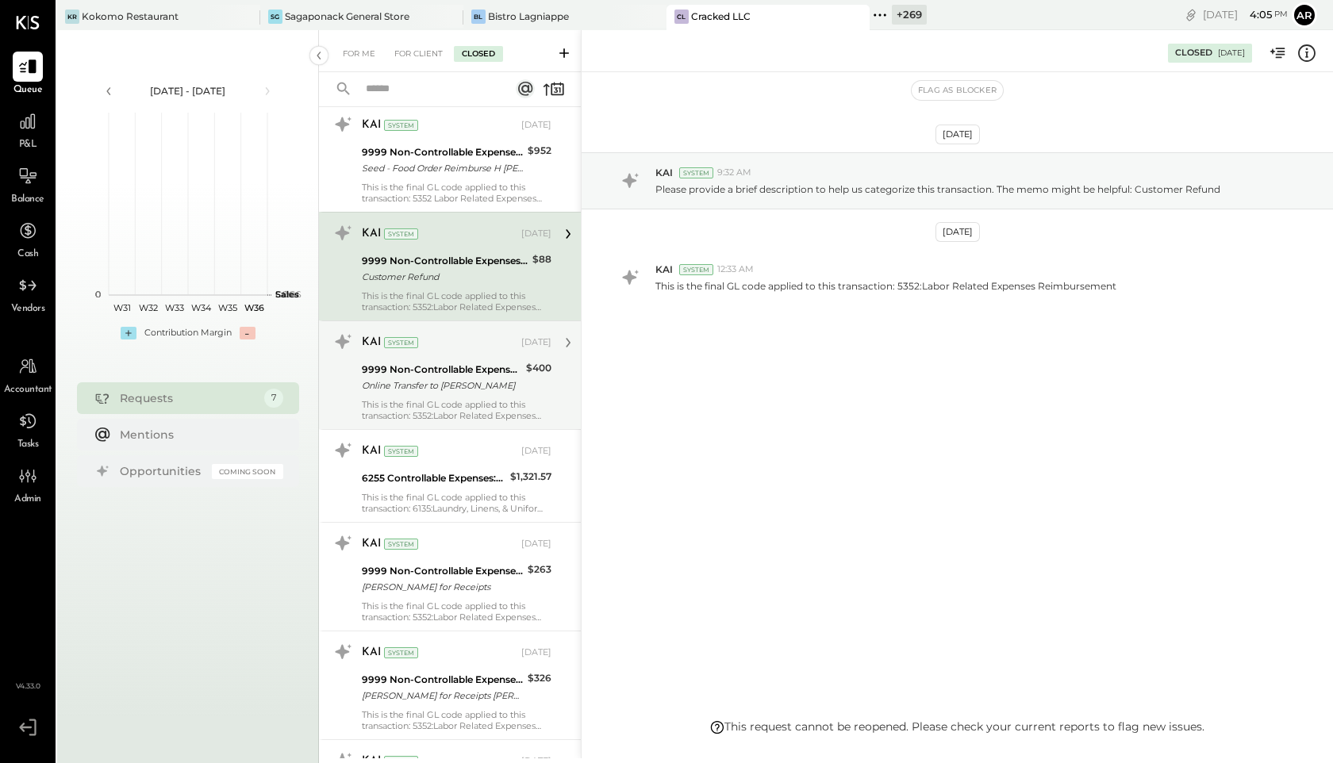
click at [414, 368] on div "9999 Non-Controllable Expenses:Other Income and Expenses:To Be Classified" at bounding box center [441, 370] width 159 height 16
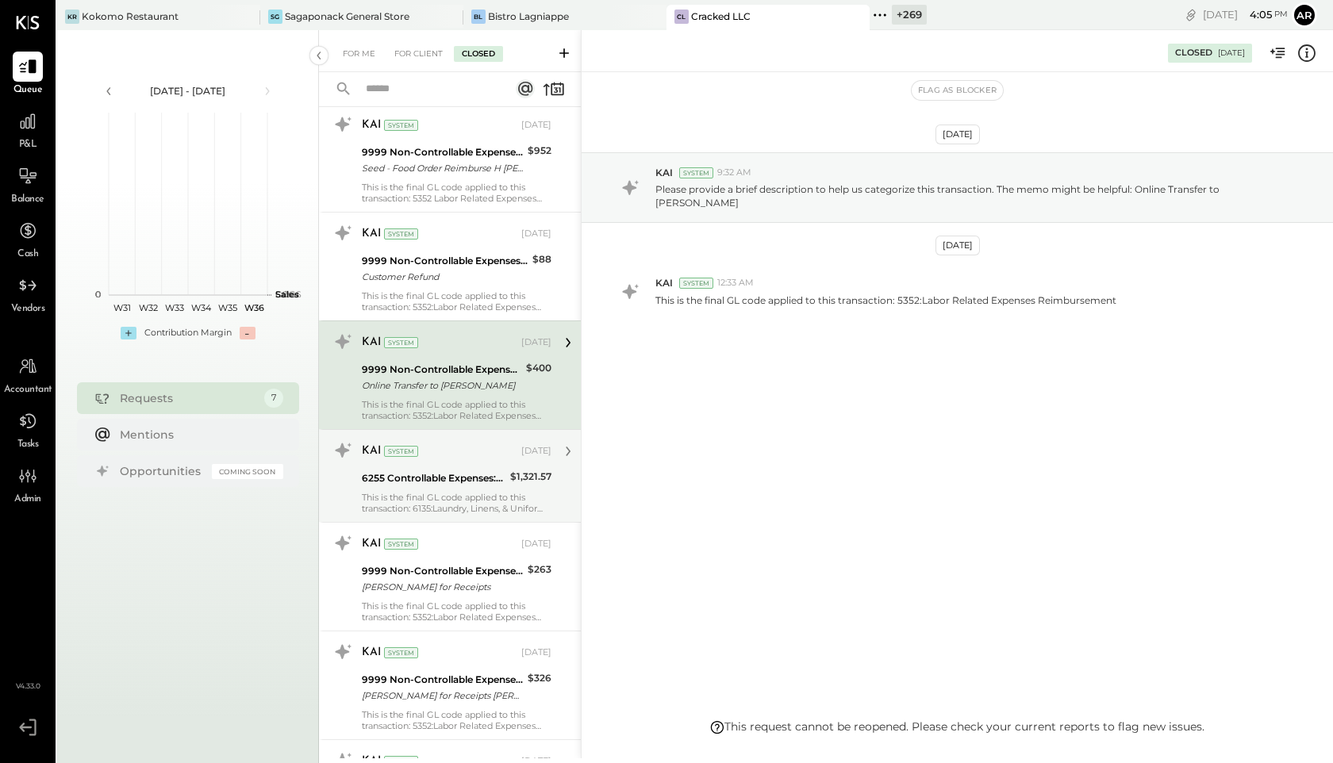
click at [428, 478] on div "6255 Controllable Expenses:Marketing & Advertising:Marketing & Public Relations" at bounding box center [434, 479] width 144 height 16
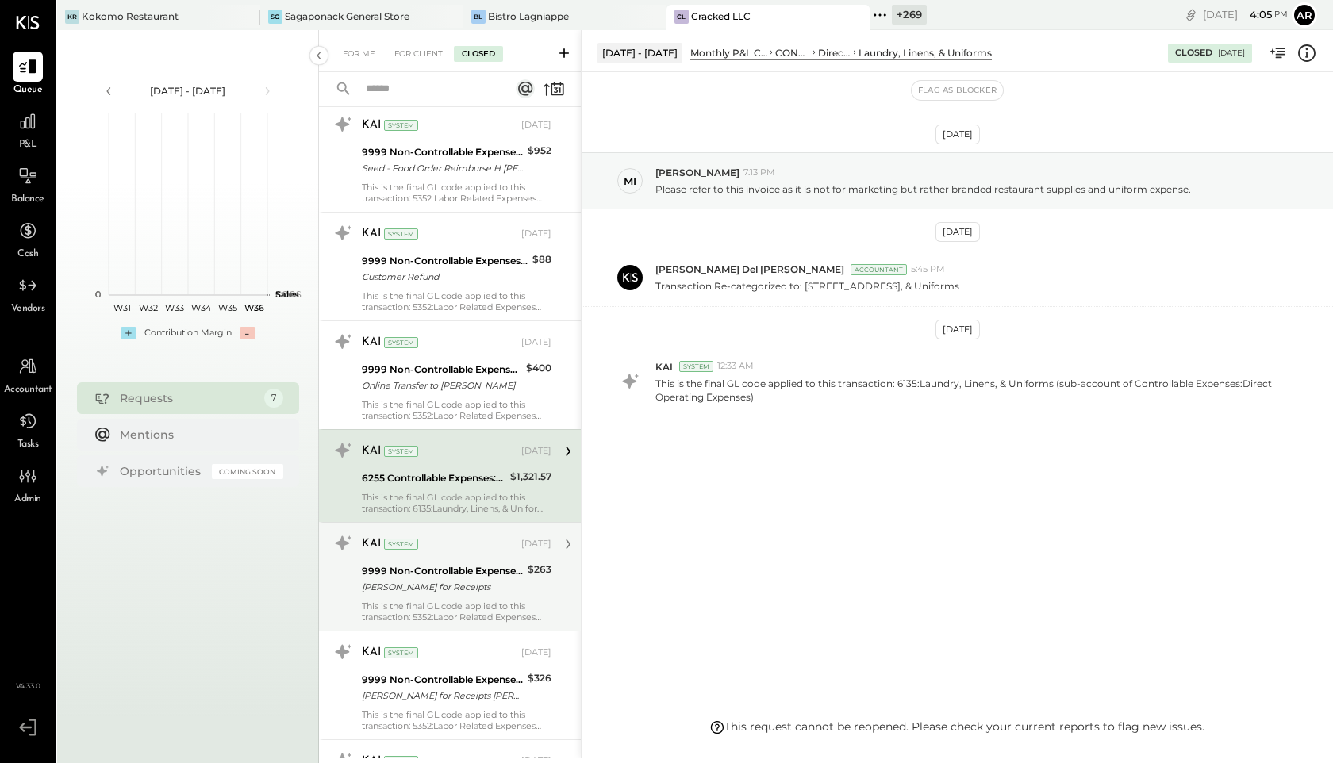
click at [428, 570] on div "9999 Non-Controllable Expenses:Other Income and Expenses:To Be Classified" at bounding box center [442, 571] width 161 height 16
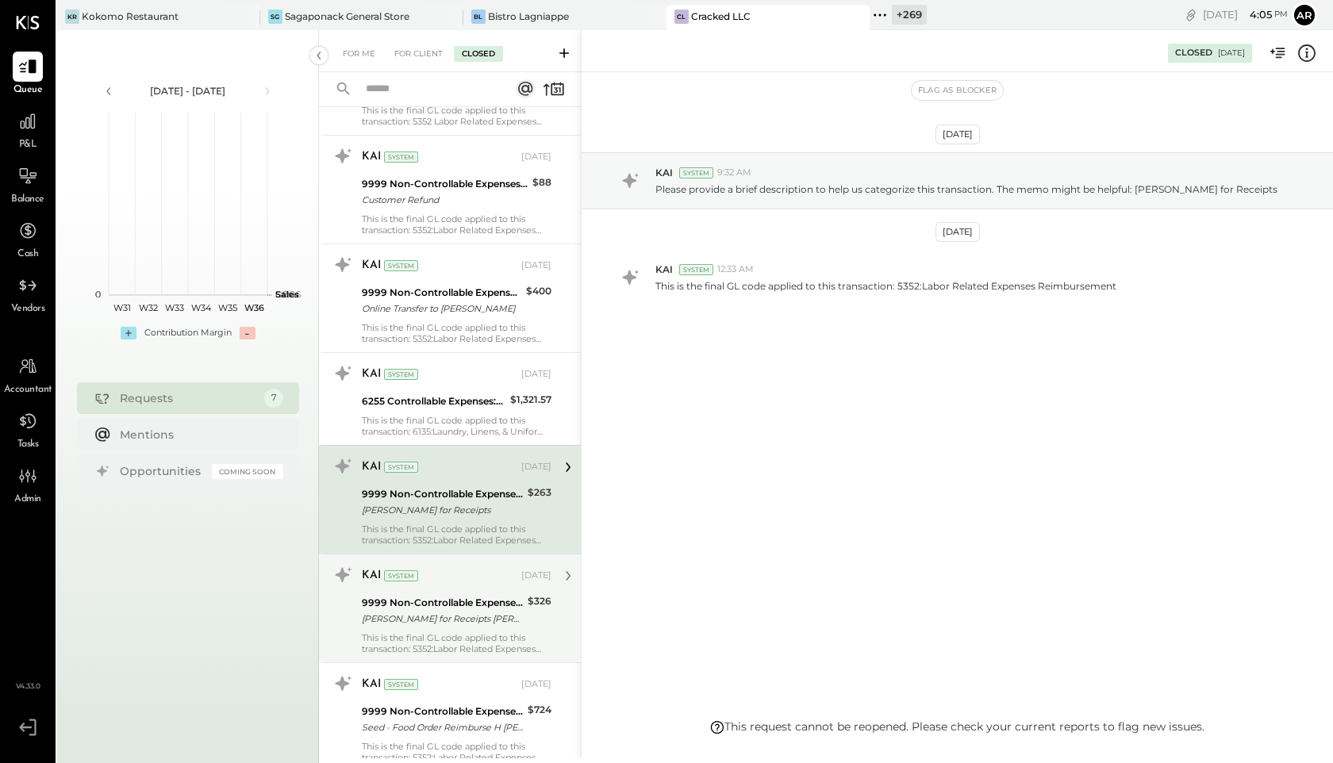
scroll to position [989, 0]
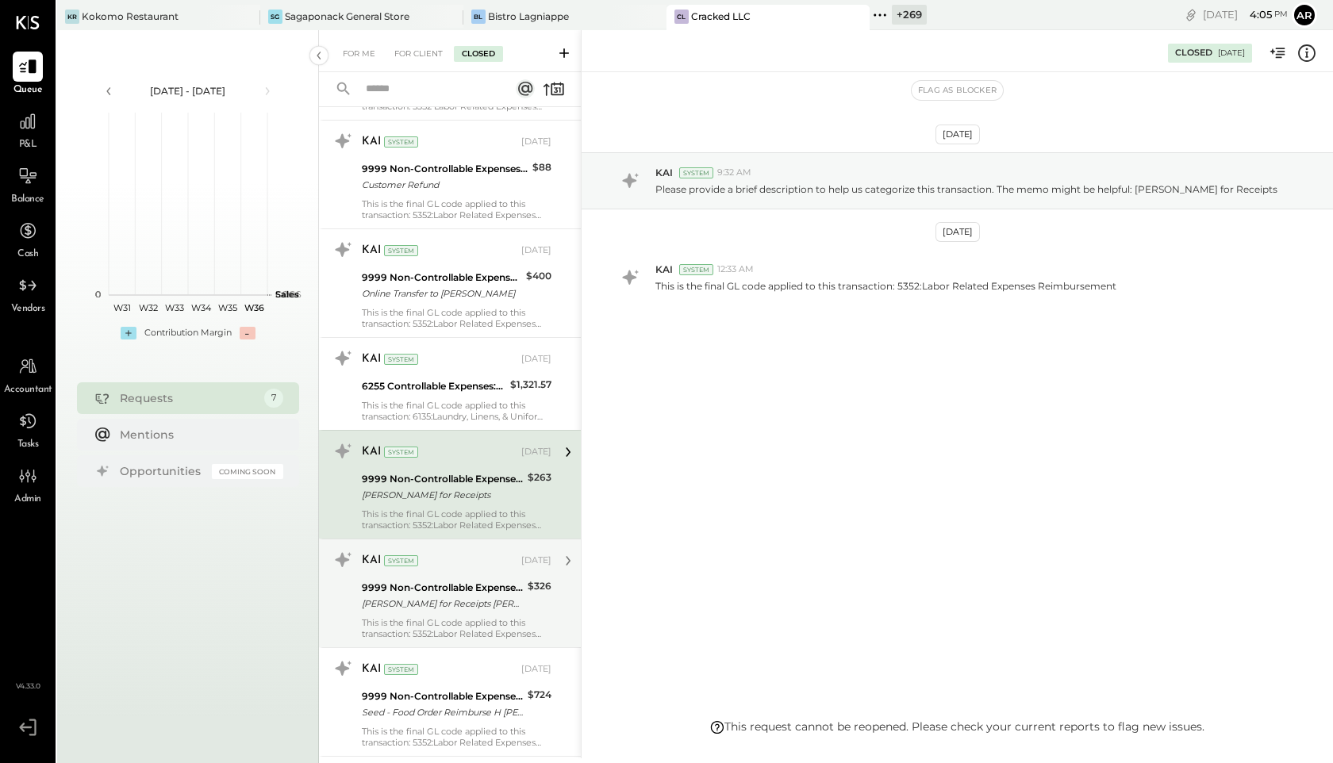
click at [414, 558] on div "System" at bounding box center [401, 560] width 34 height 11
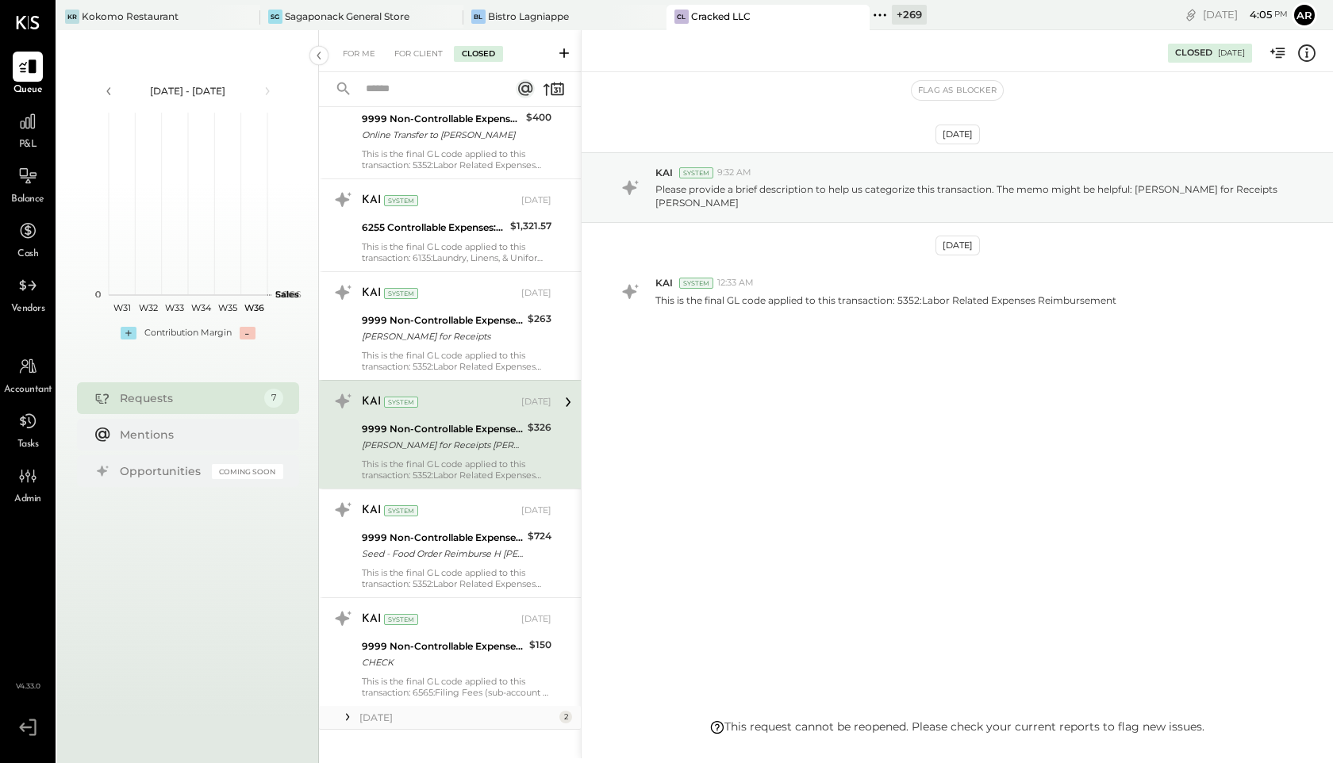
scroll to position [1165, 0]
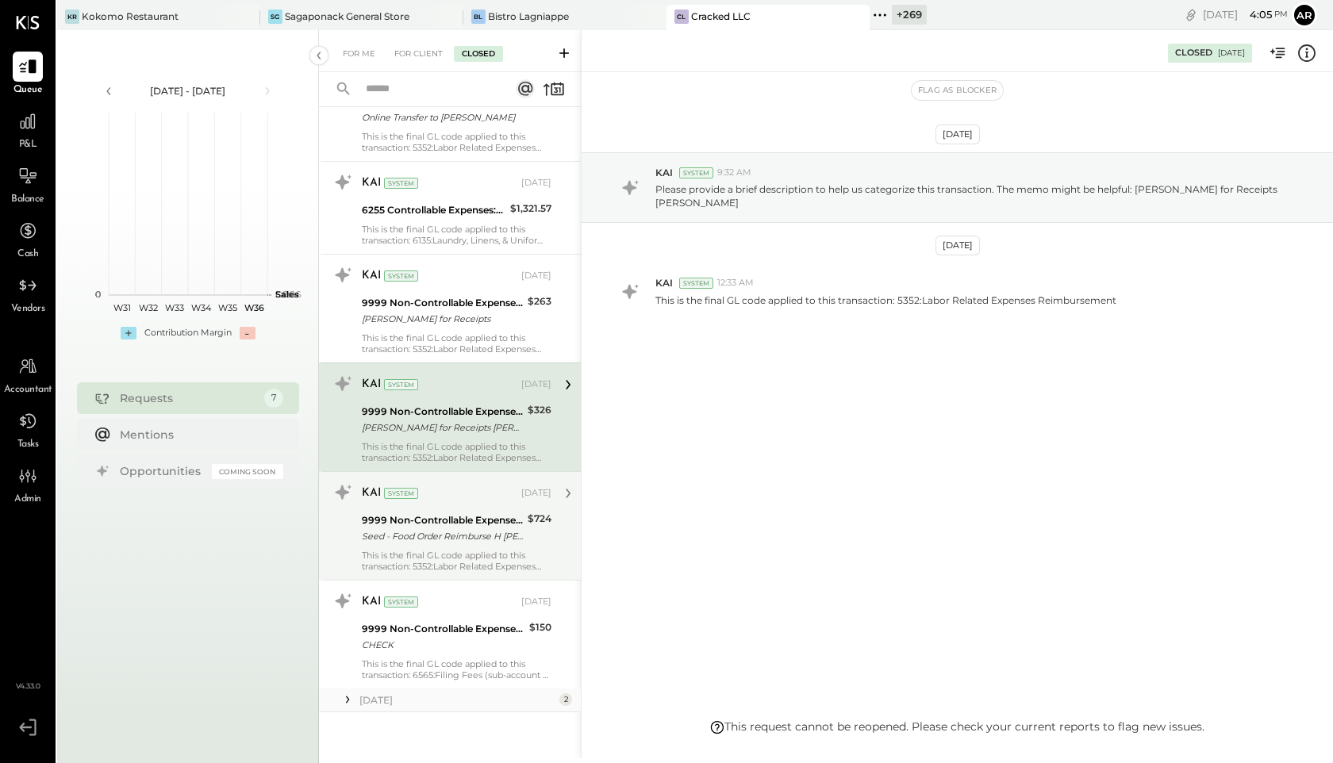
click at [421, 511] on div "9999 Non-Controllable Expenses:Other Income and Expenses:To Be Classified Seed …" at bounding box center [442, 528] width 161 height 35
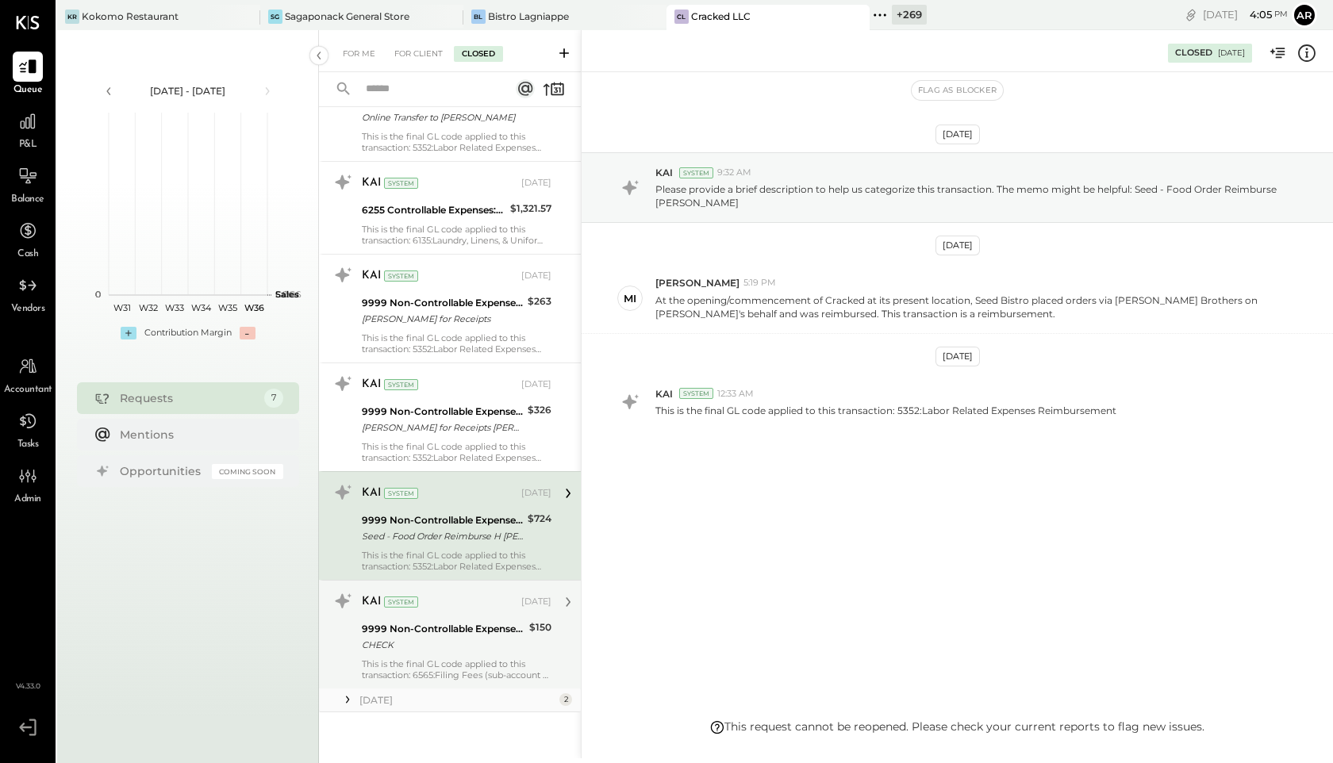
click at [413, 609] on div "KAI System" at bounding box center [440, 602] width 156 height 16
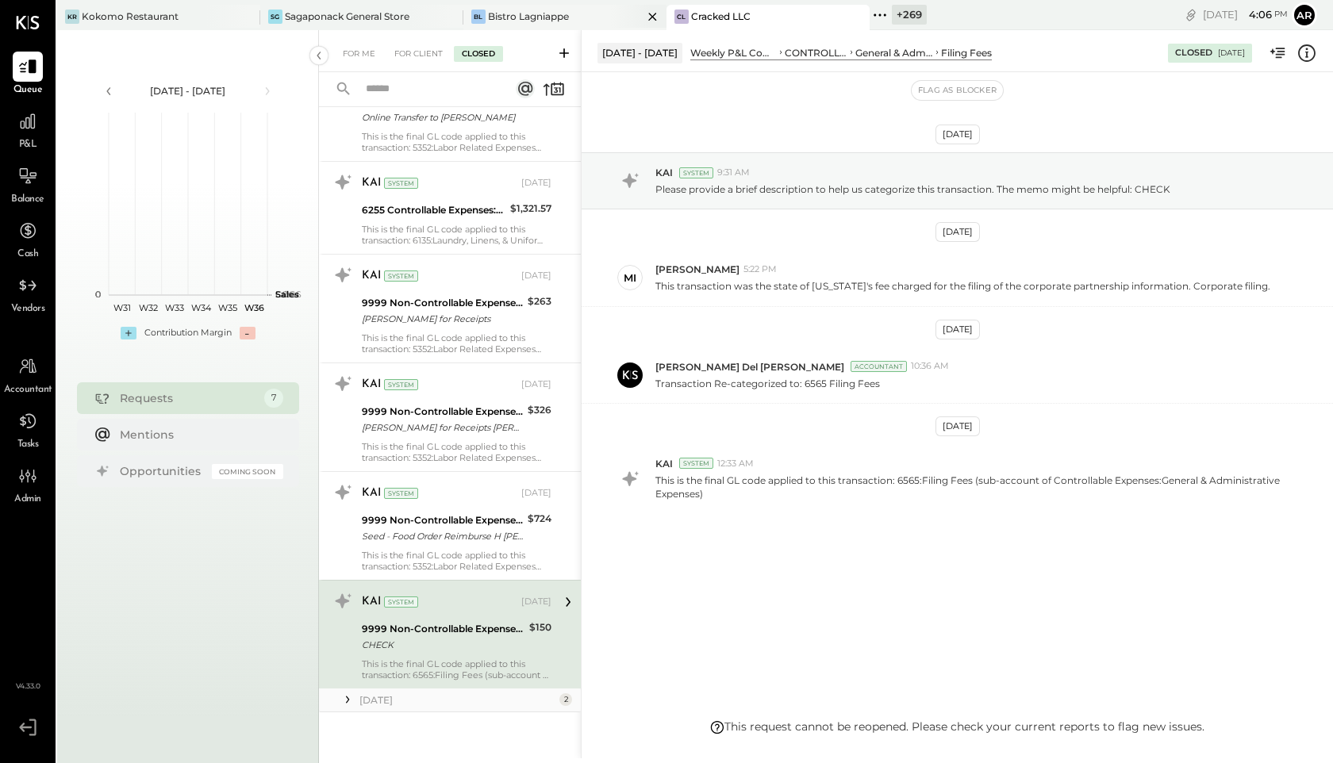
click at [509, 28] on div "BL Bistro Lagniappe" at bounding box center [564, 17] width 203 height 25
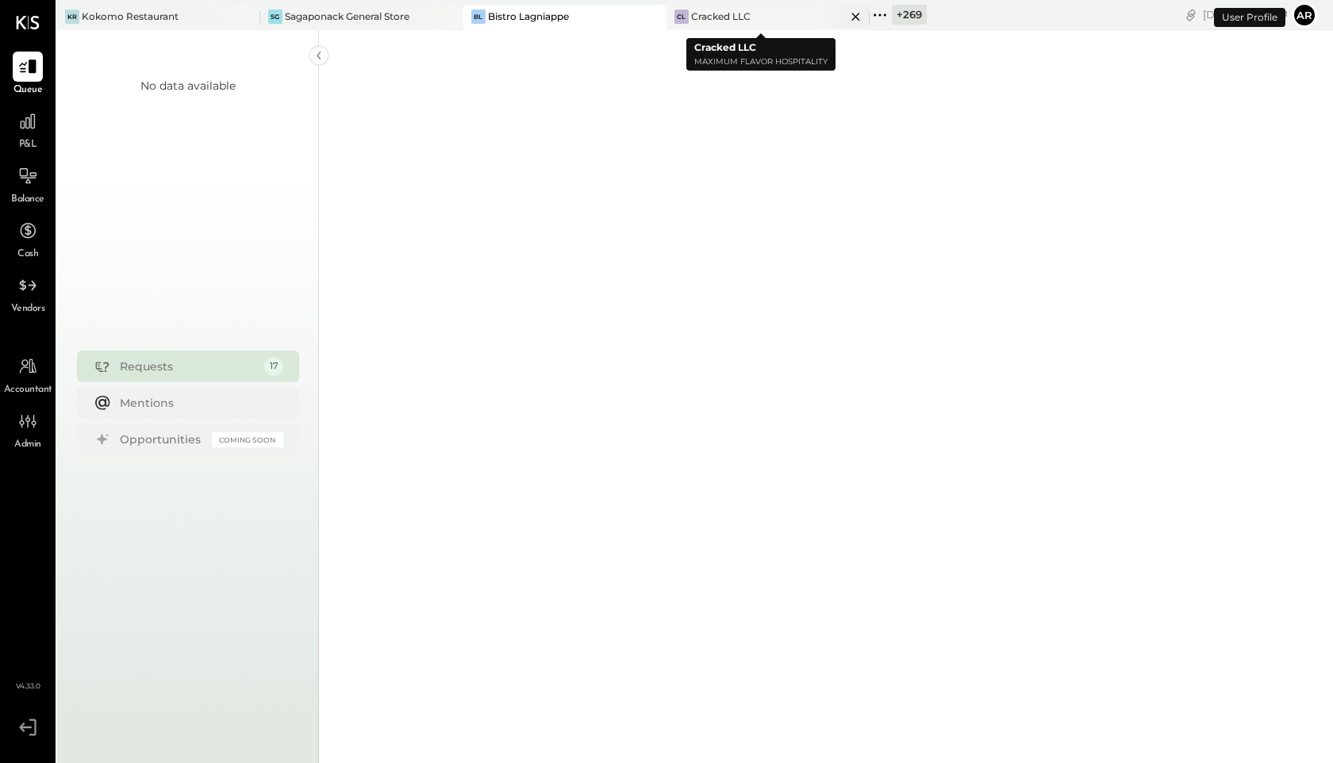
click at [846, 17] on icon at bounding box center [856, 16] width 20 height 19
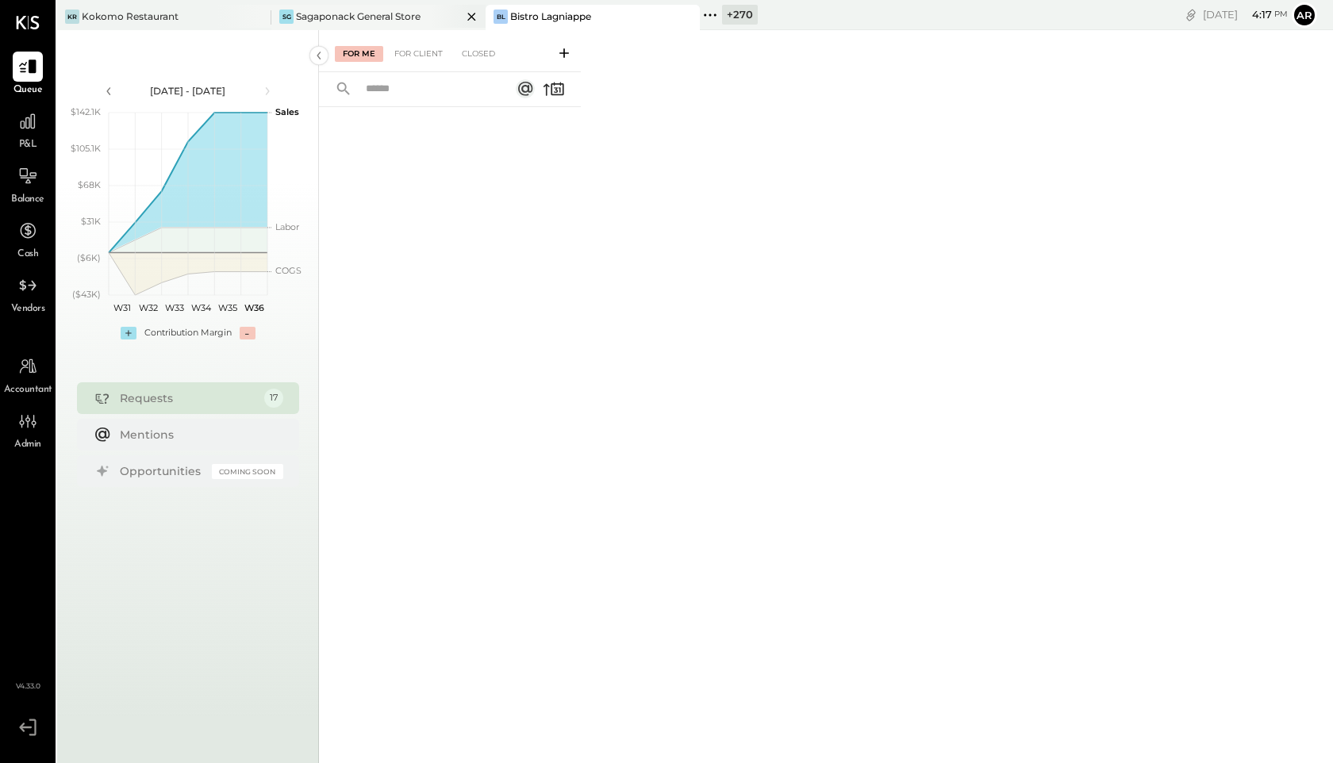
click at [359, 23] on div "SG Sagaponack General Store" at bounding box center [378, 17] width 214 height 25
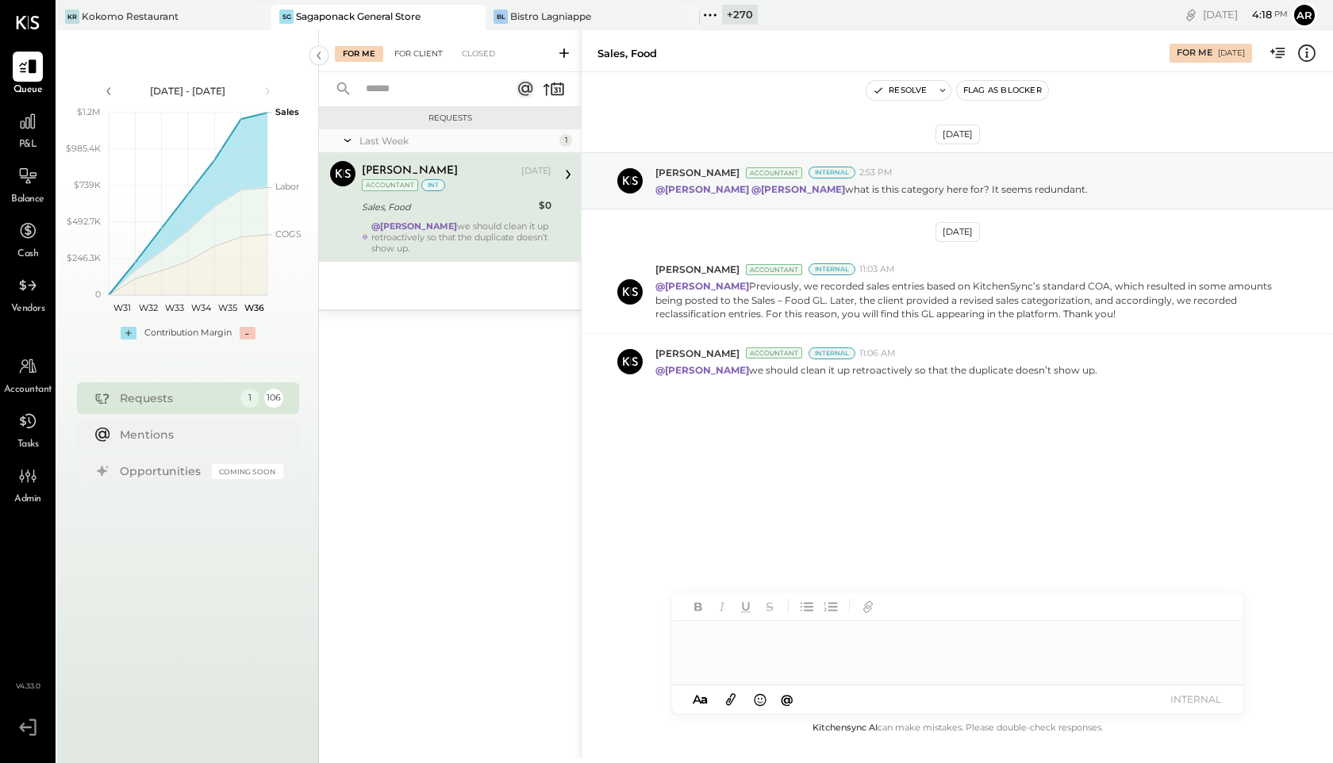
click at [410, 53] on div "For Client" at bounding box center [418, 54] width 64 height 16
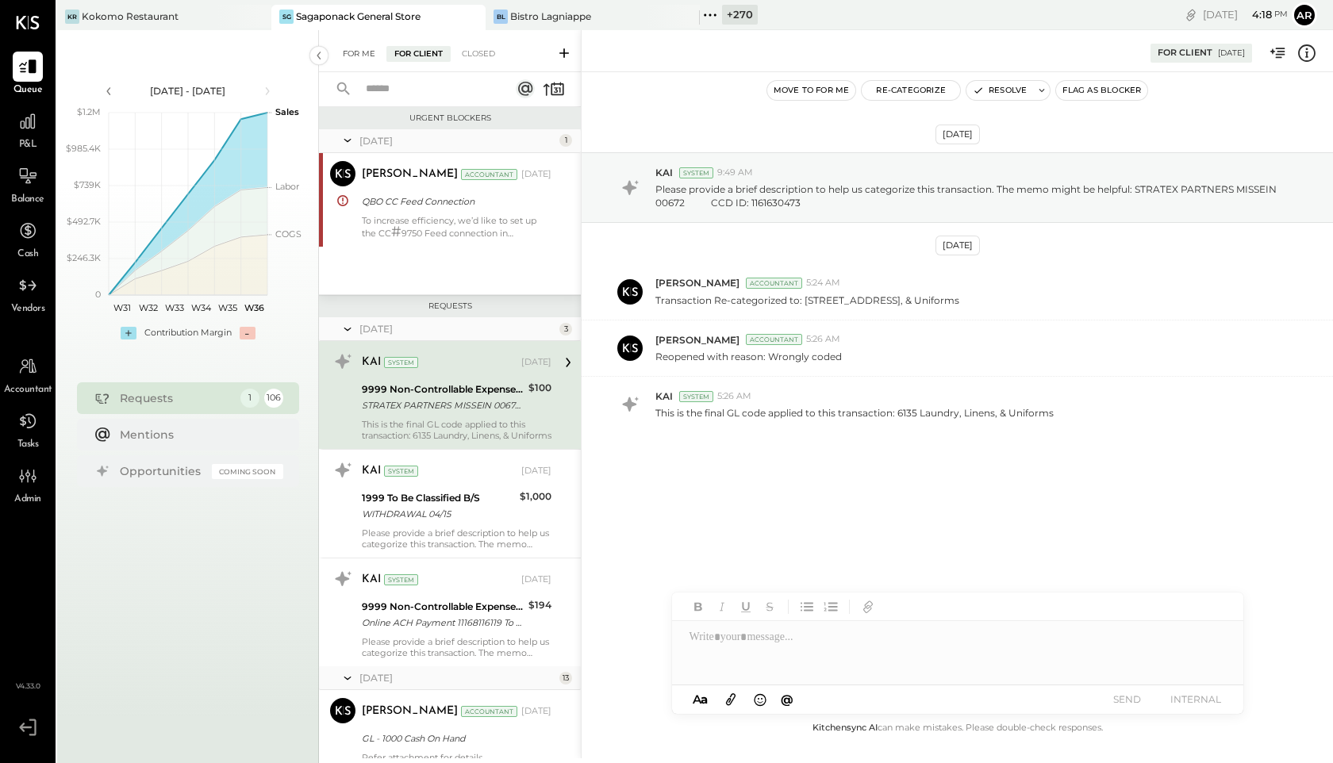
click at [353, 55] on div "For Me" at bounding box center [359, 54] width 48 height 16
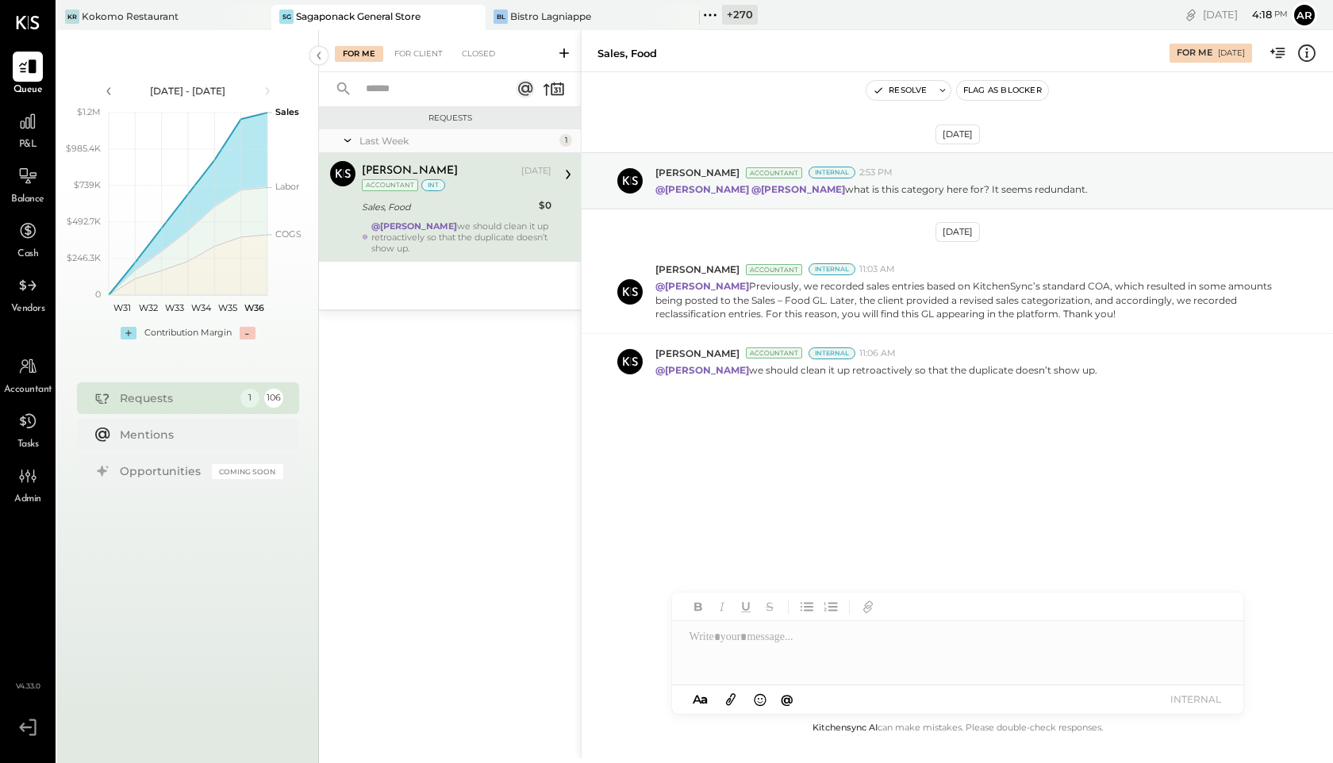
click at [442, 232] on div "@[PERSON_NAME] we should clean it up retroactively so that the duplicate doesn’…" at bounding box center [461, 237] width 180 height 33
click at [473, 53] on div "Closed" at bounding box center [478, 54] width 49 height 16
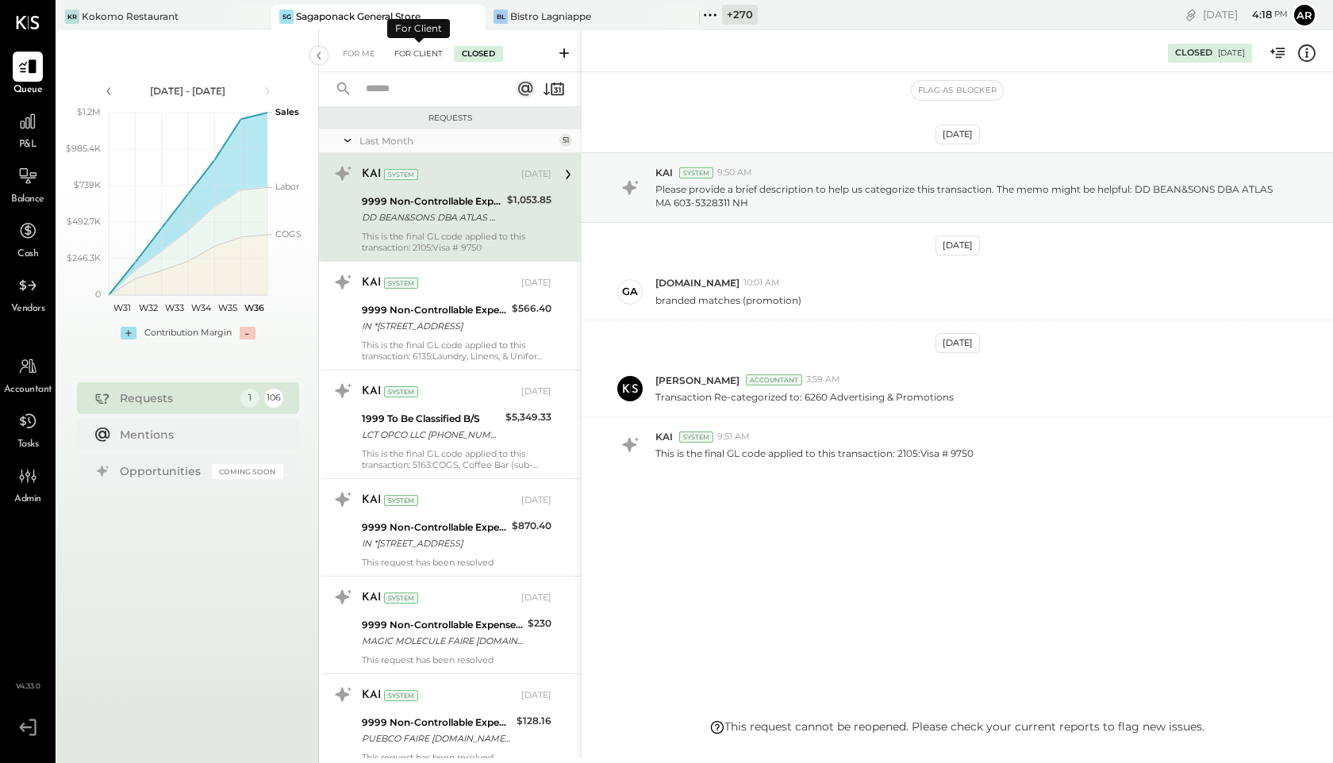
click at [409, 54] on div "For Client" at bounding box center [418, 54] width 64 height 16
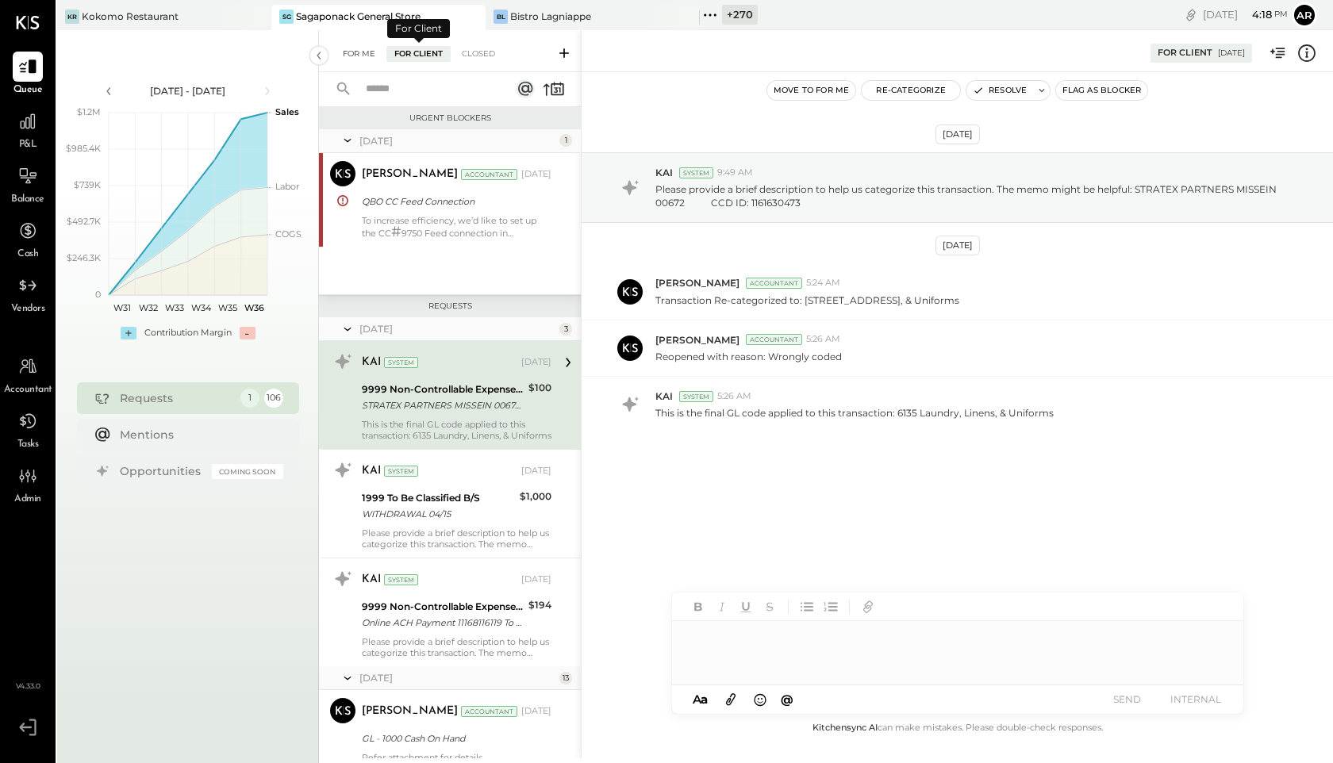
click at [363, 54] on div "For Me" at bounding box center [359, 54] width 48 height 16
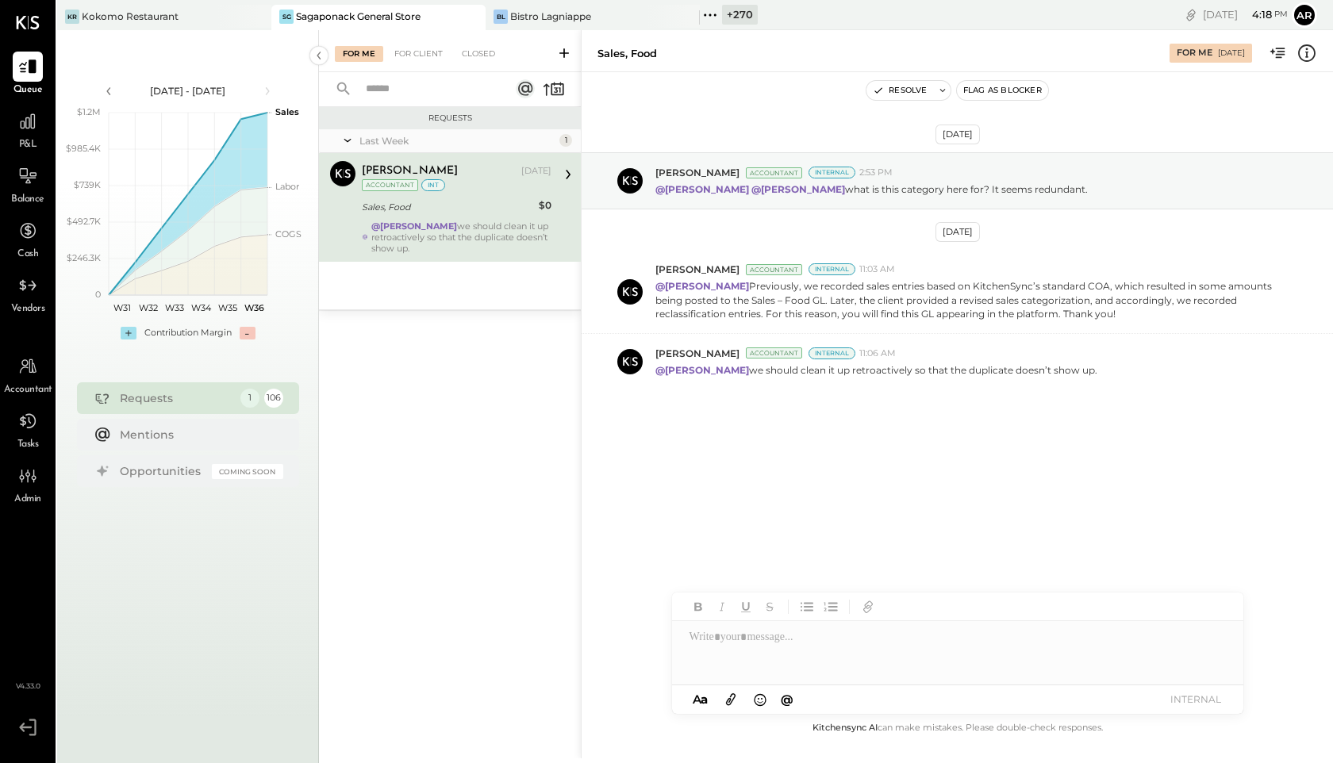
click at [463, 198] on div "Sales, Food" at bounding box center [448, 207] width 172 height 19
click at [413, 49] on div "For Client" at bounding box center [418, 54] width 64 height 16
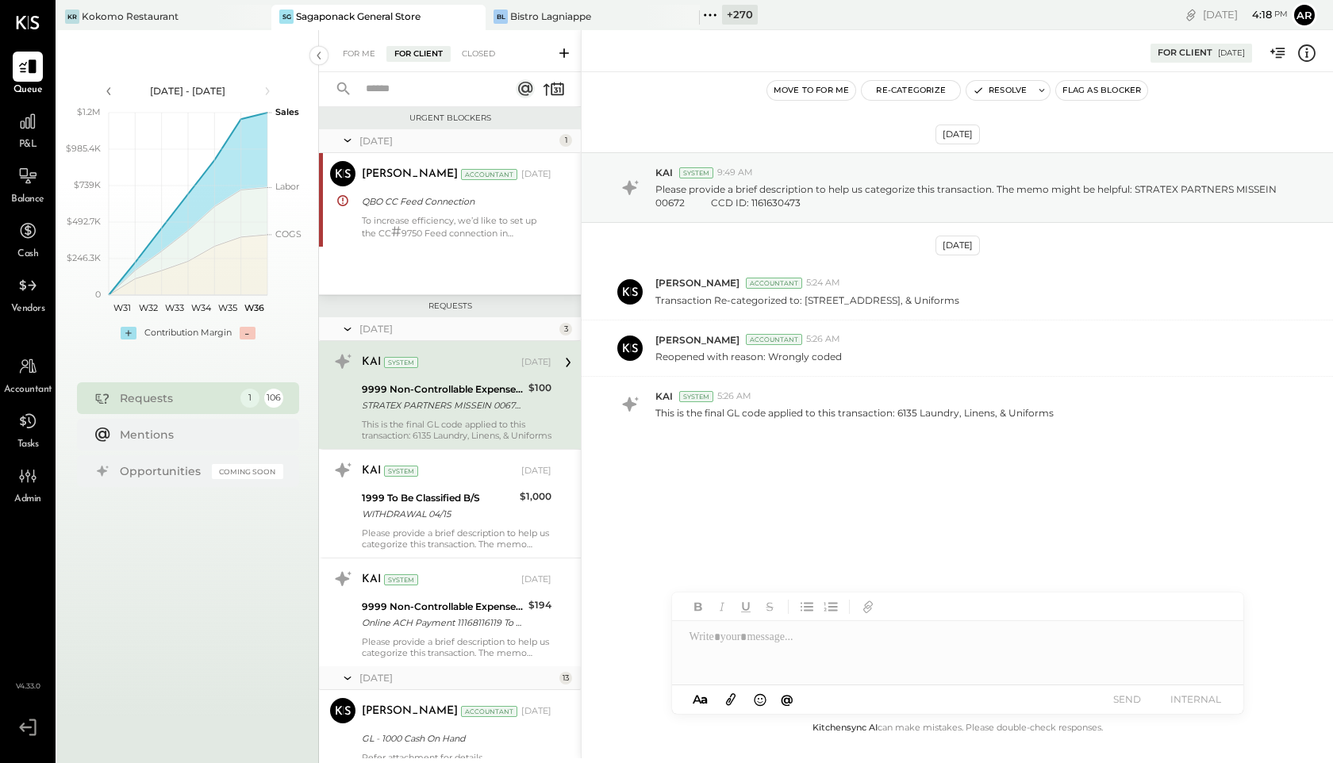
click at [354, 44] on div "For Me For Client Closed" at bounding box center [450, 51] width 262 height 42
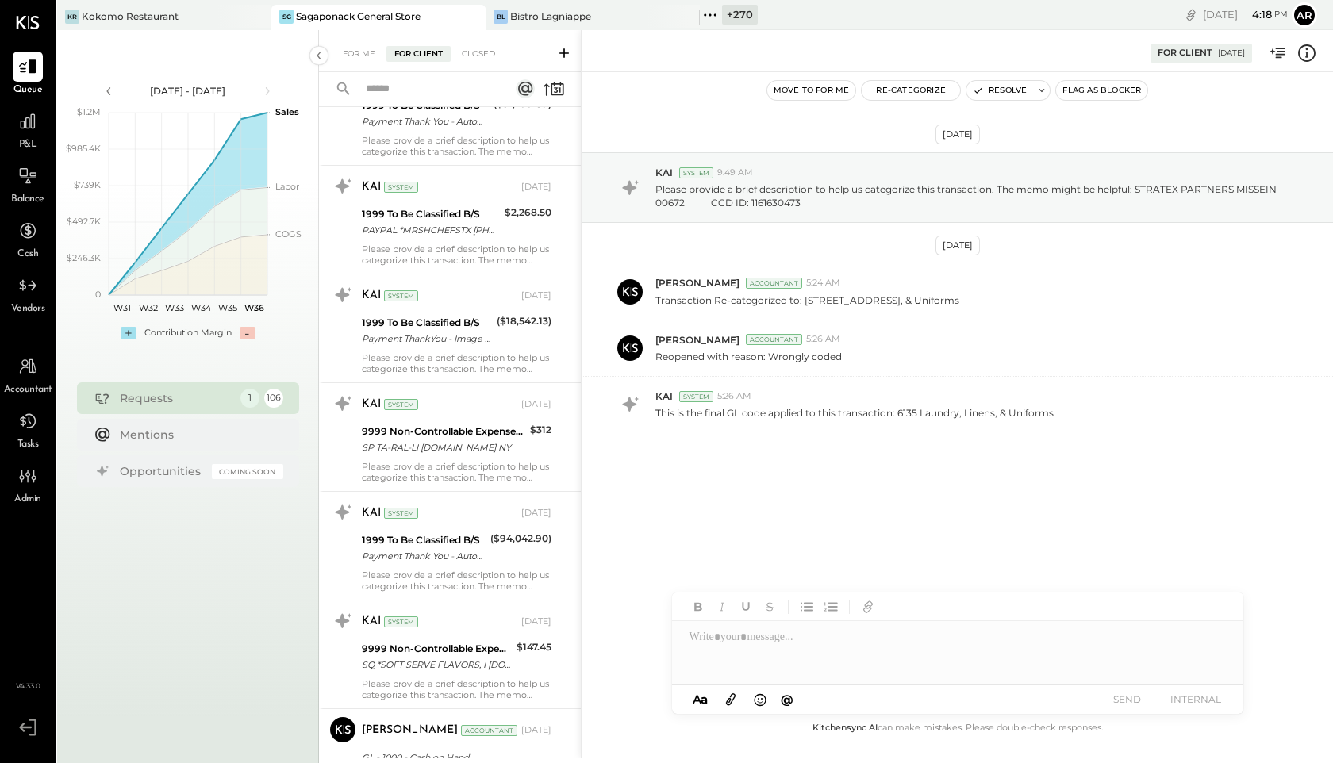
scroll to position [10879, 0]
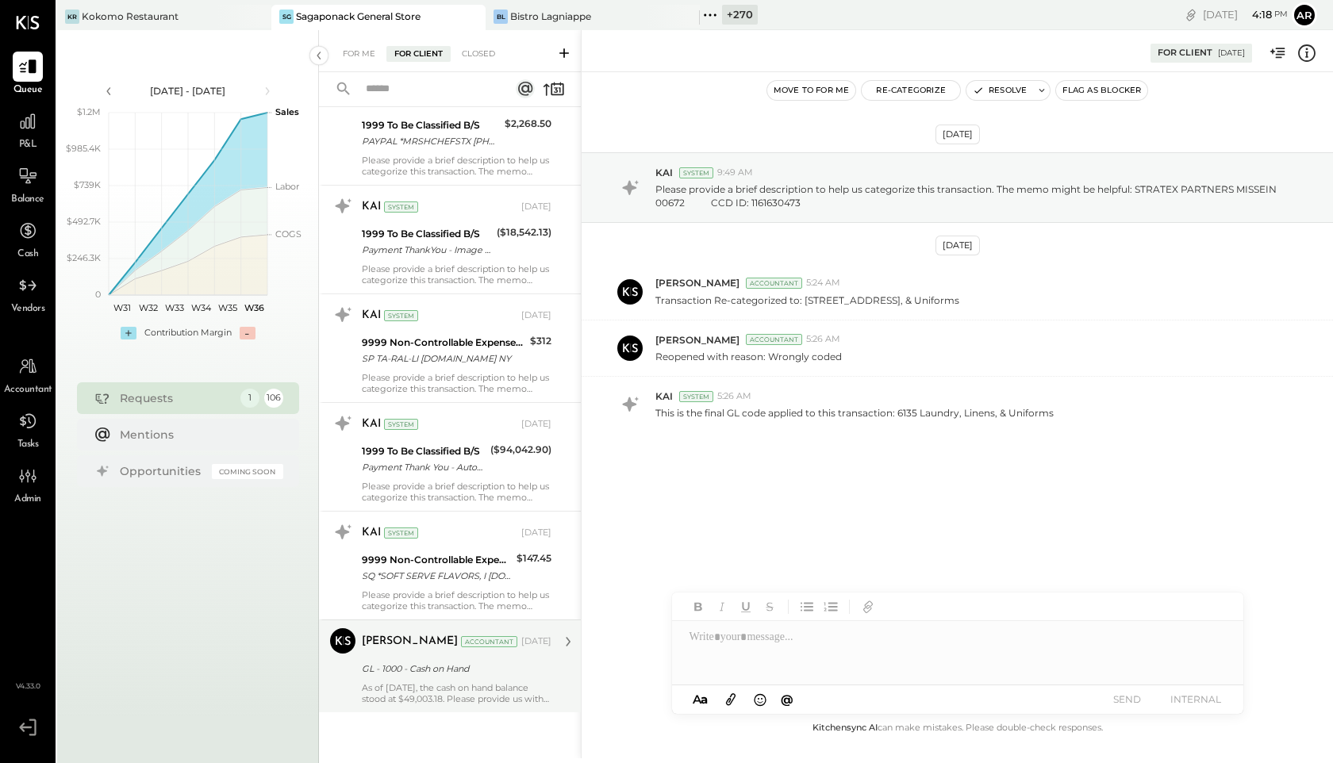
click at [414, 671] on div "GL - 1000 - Cash on Hand" at bounding box center [454, 669] width 185 height 16
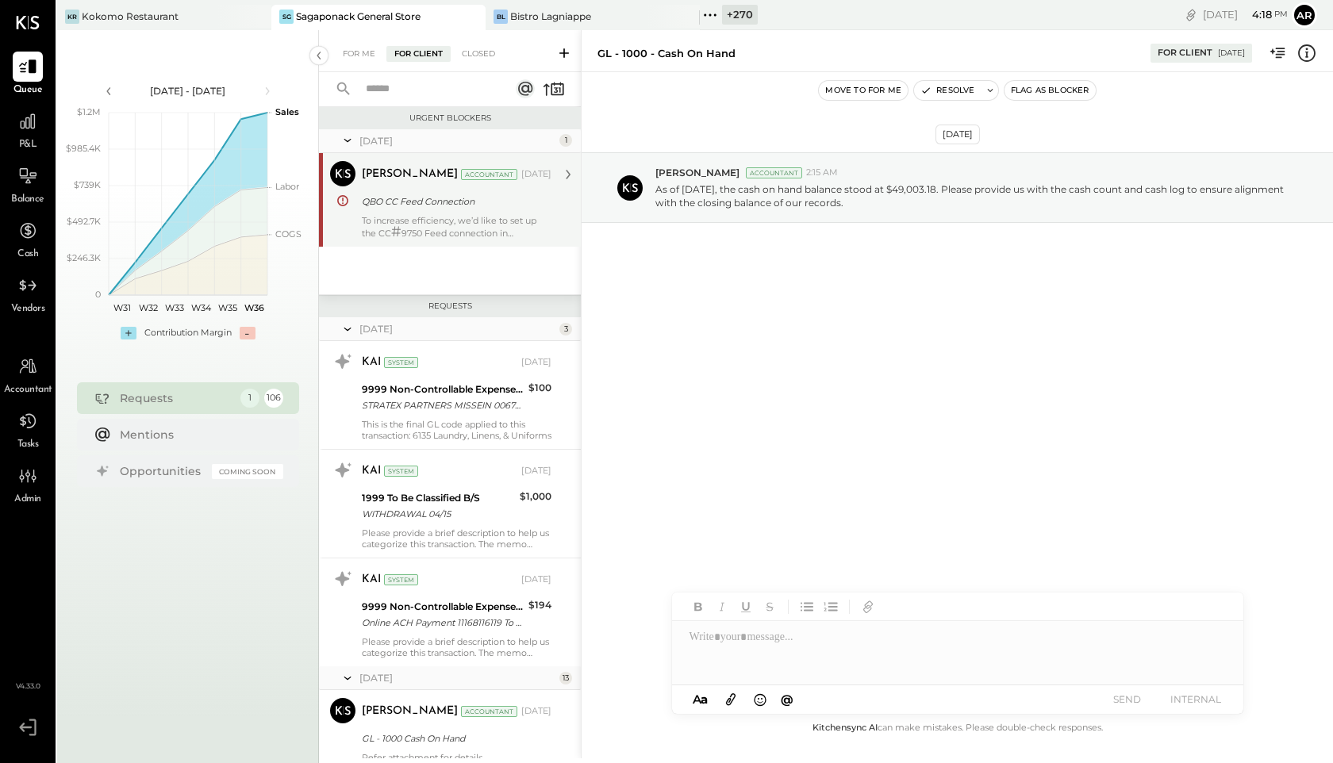
click at [388, 221] on div "To increase efficiency, we’d like to set up the CC # 9750 Feed connection in [G…" at bounding box center [457, 227] width 190 height 24
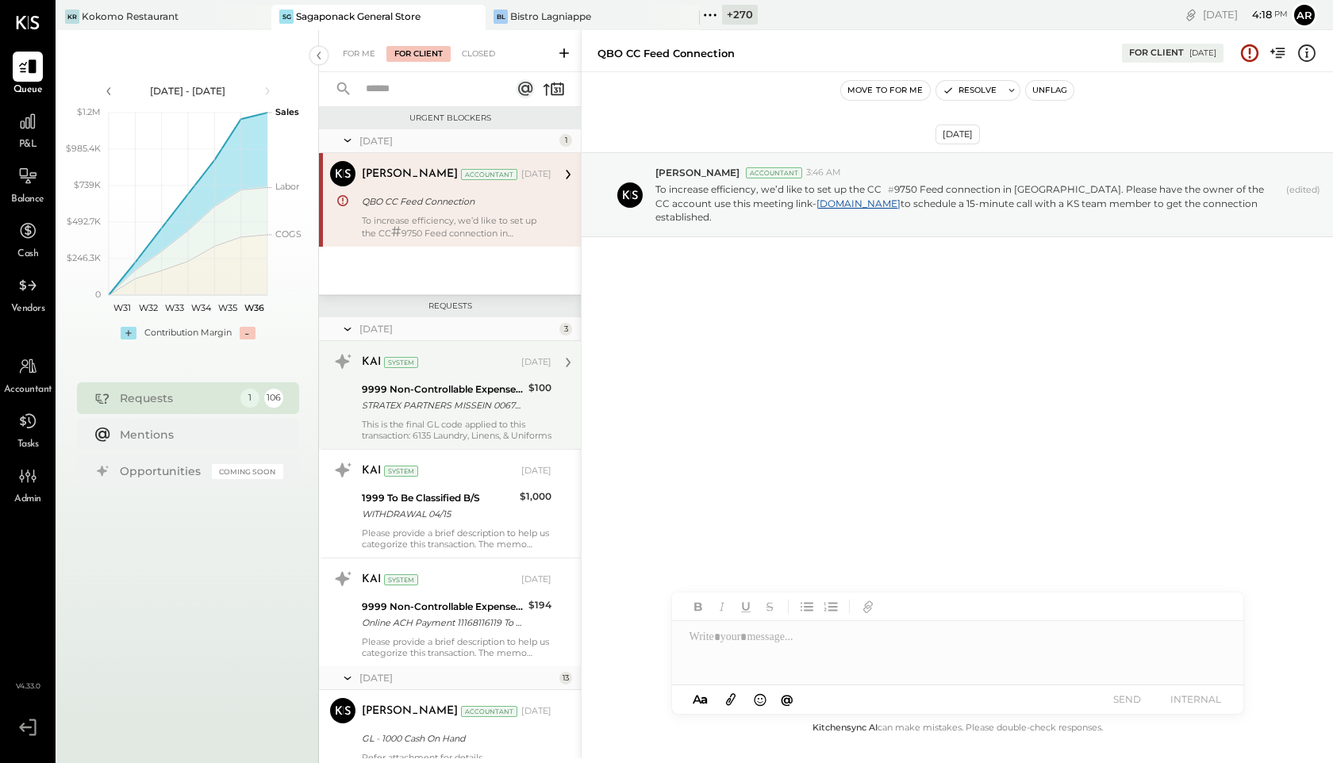
click at [396, 397] on div "9999 Non-Controllable Expenses:Other Income and Expenses:To Be Classified P&L" at bounding box center [443, 390] width 162 height 16
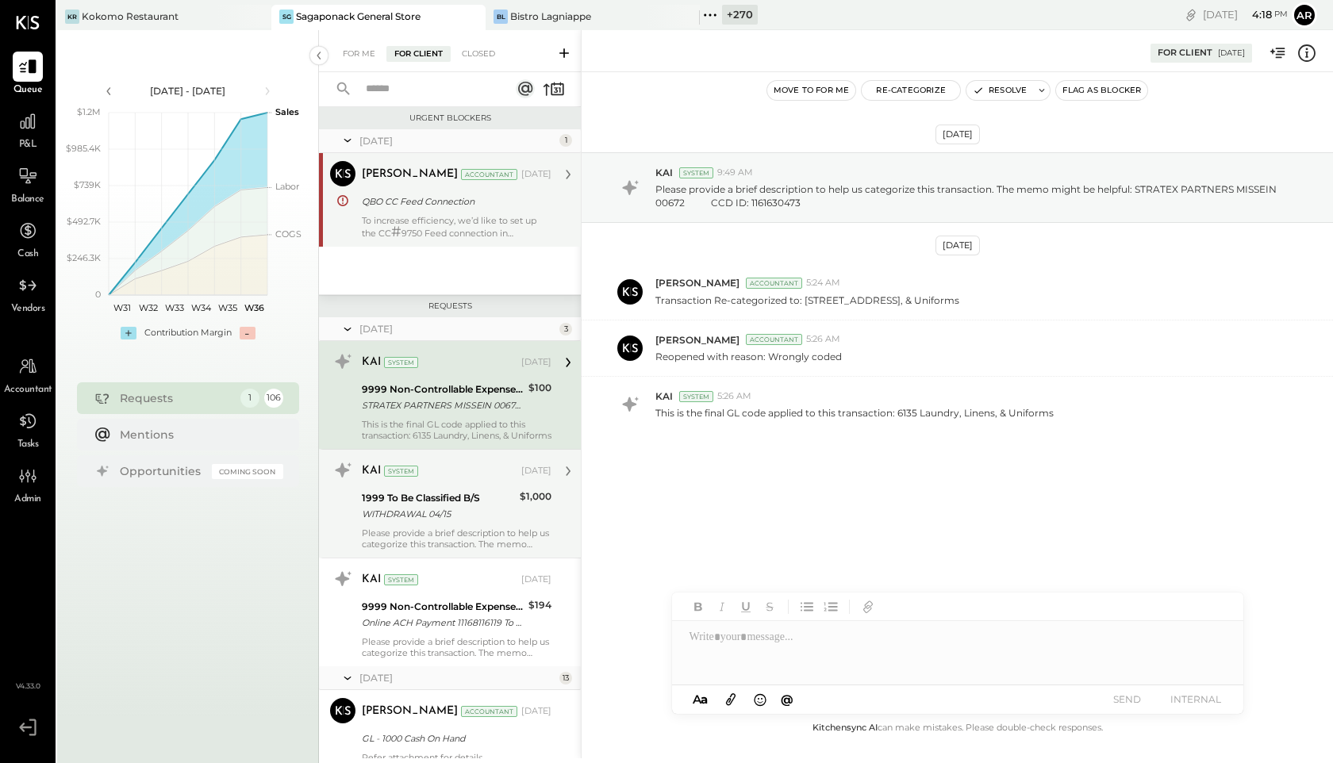
click at [417, 490] on div "1999 To Be Classified B/S" at bounding box center [438, 498] width 153 height 16
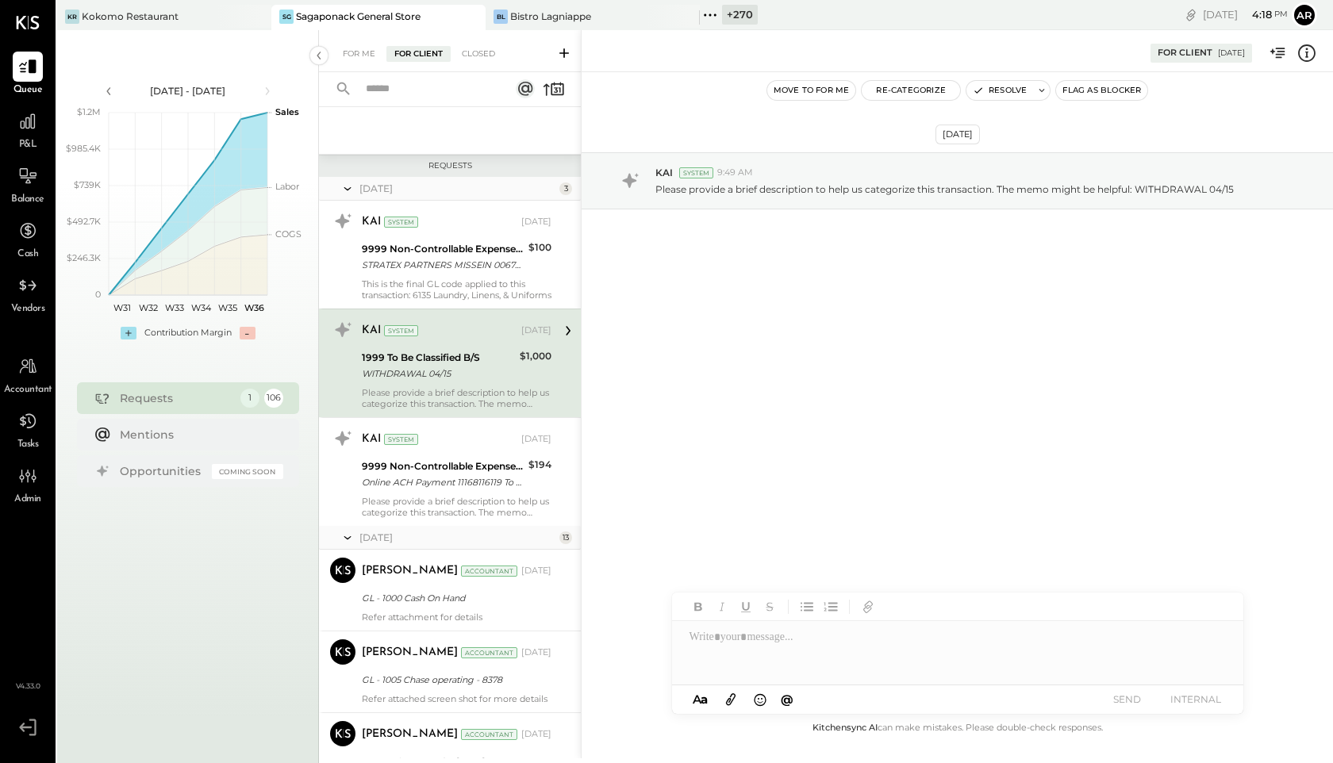
scroll to position [217, 0]
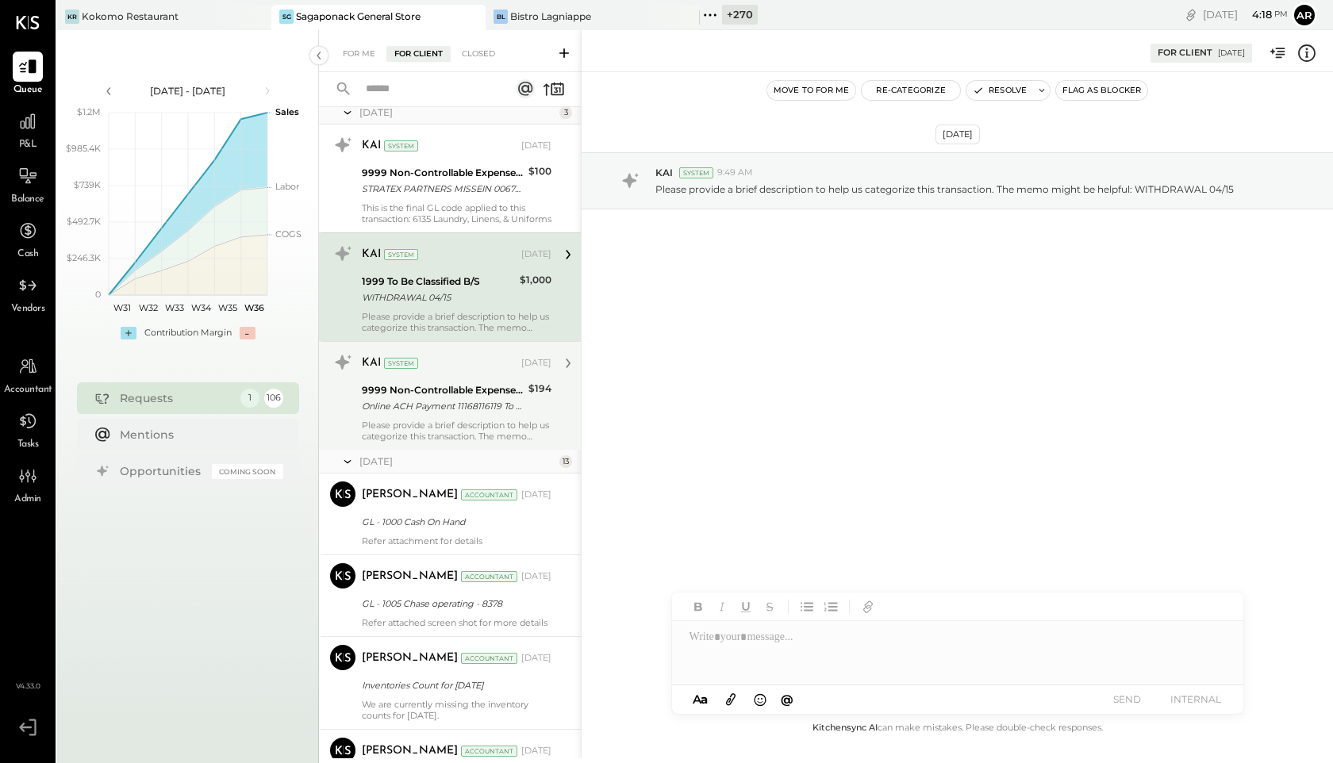
click at [425, 425] on div "Please provide a brief description to help us categorize this transaction. The …" at bounding box center [457, 431] width 190 height 22
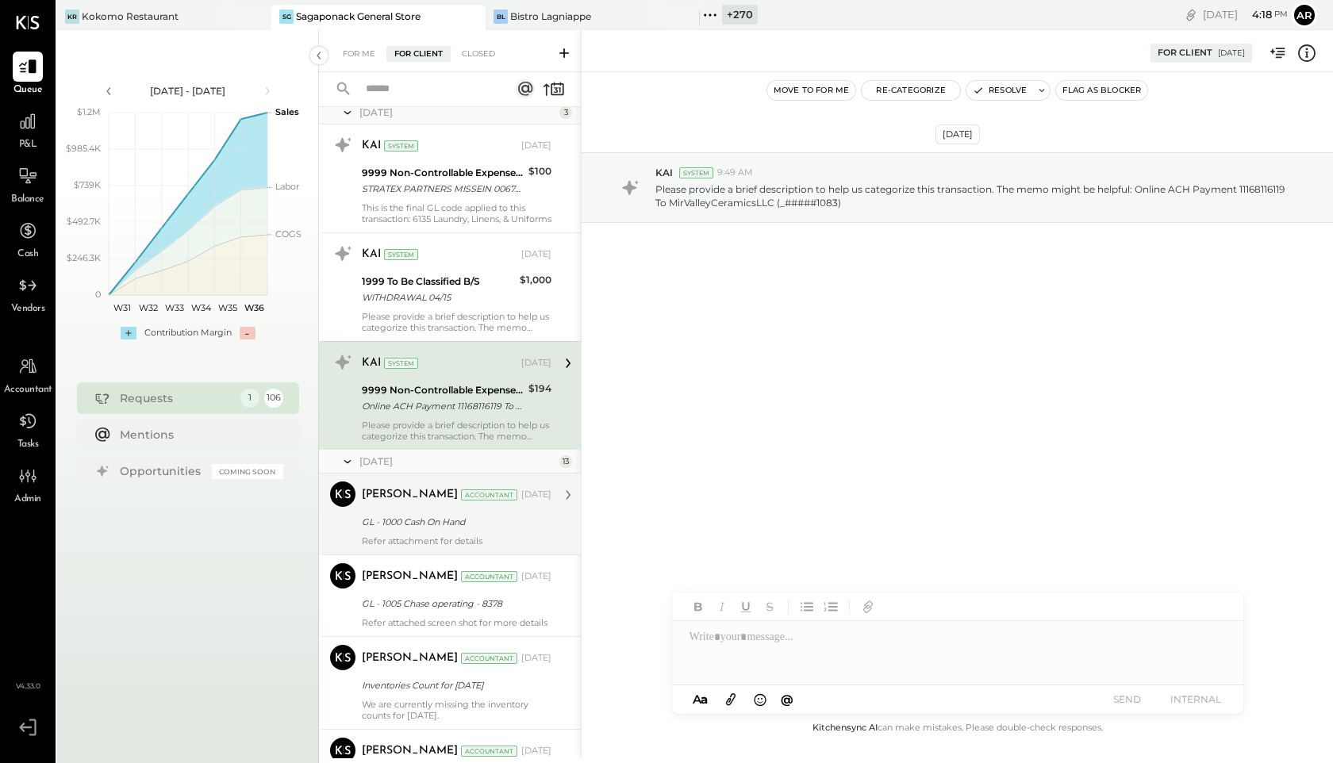
click at [417, 535] on div "[PERSON_NAME] Accountant [DATE] GL - 1000 Cash On Hand Refer attachment for det…" at bounding box center [457, 514] width 190 height 65
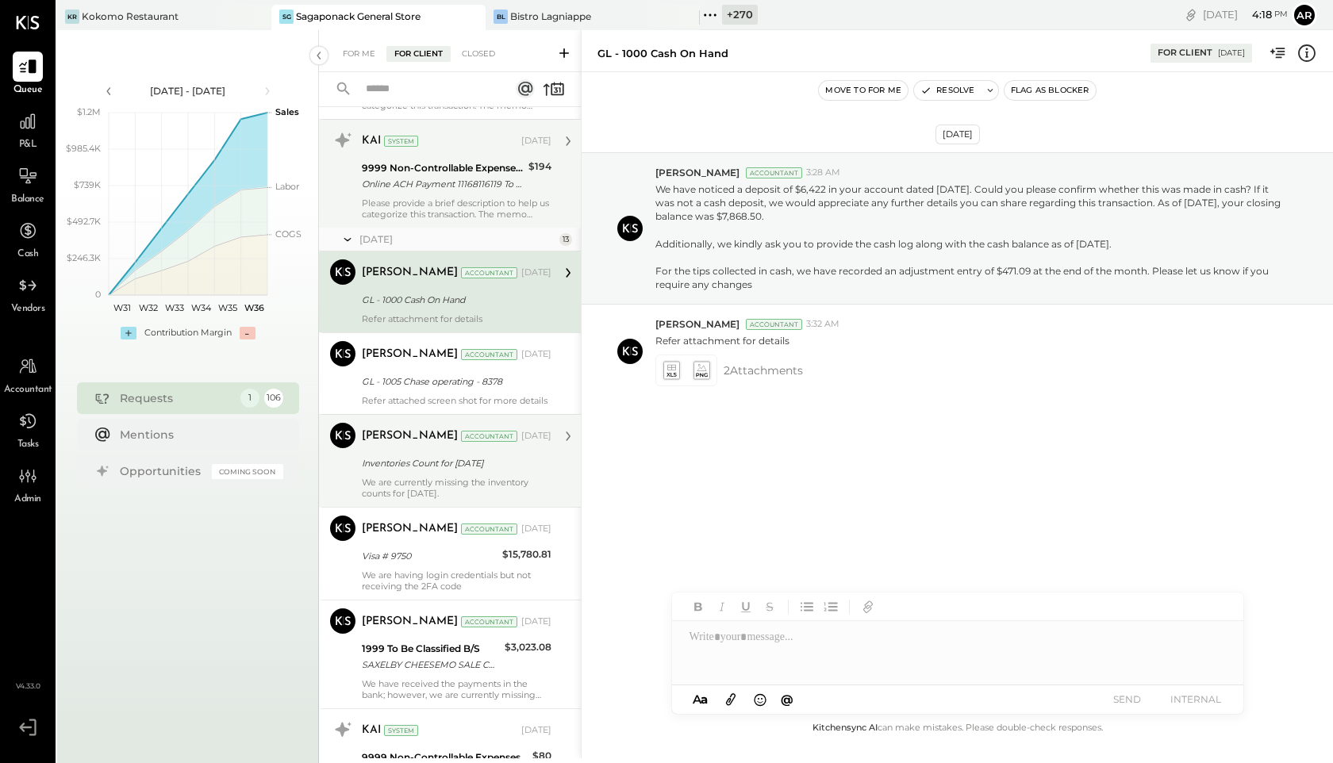
scroll to position [448, 0]
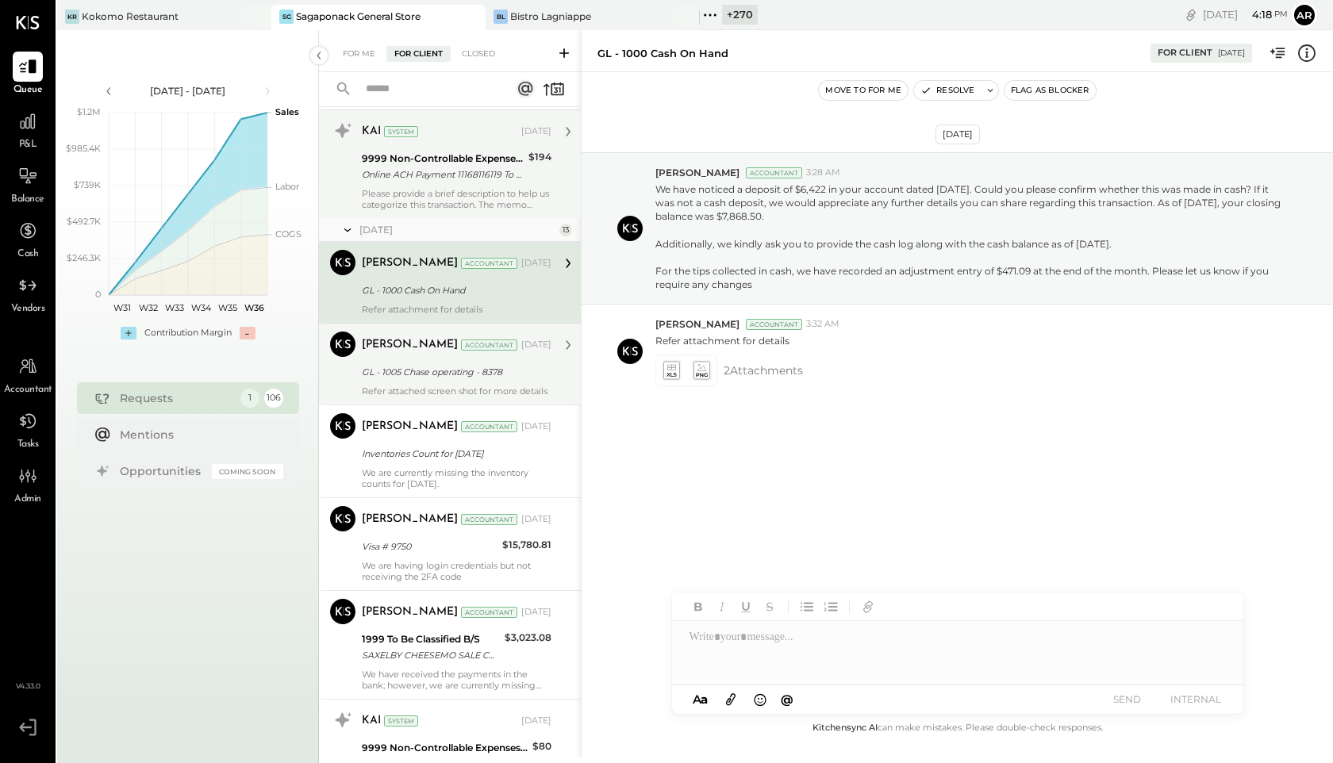
click at [416, 375] on div "GL - 1005 Chase operating - 8378" at bounding box center [454, 372] width 185 height 16
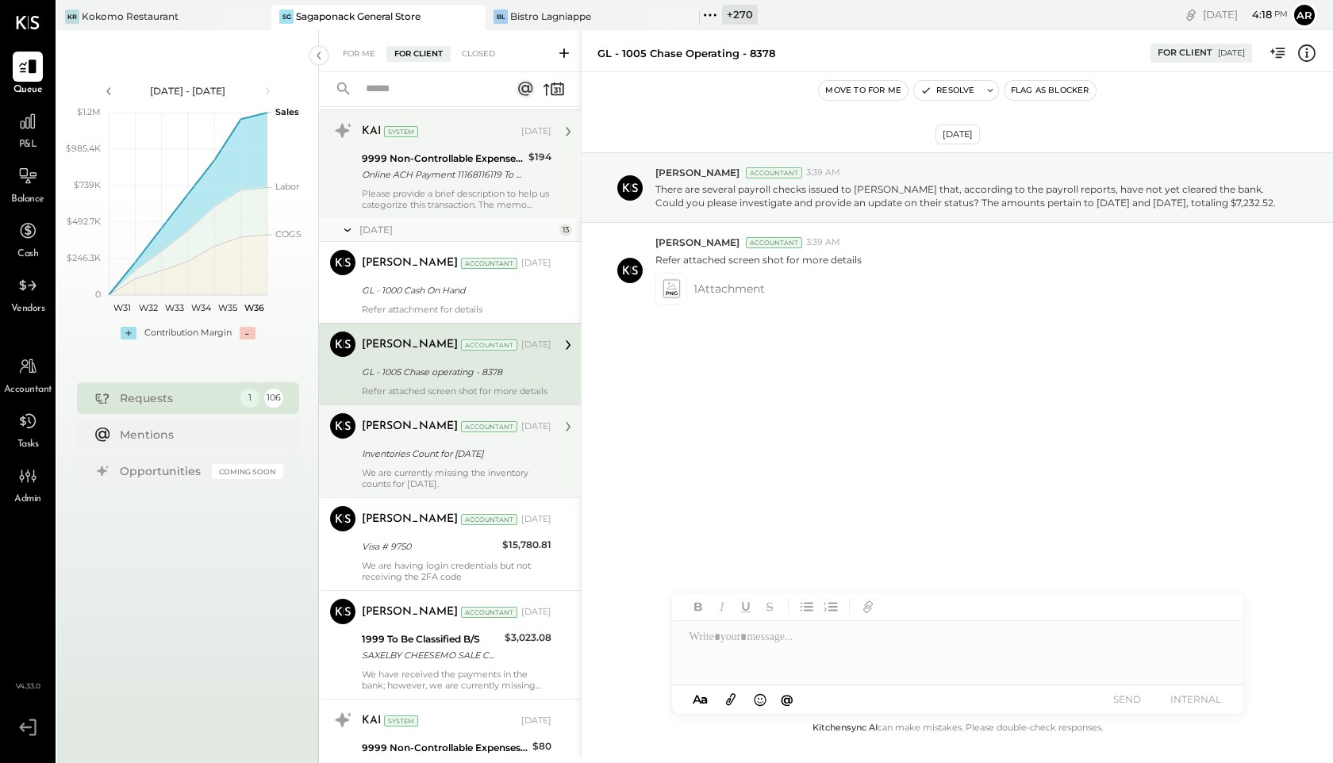
click at [418, 440] on div "[PERSON_NAME] Accountant [DATE]" at bounding box center [457, 426] width 190 height 27
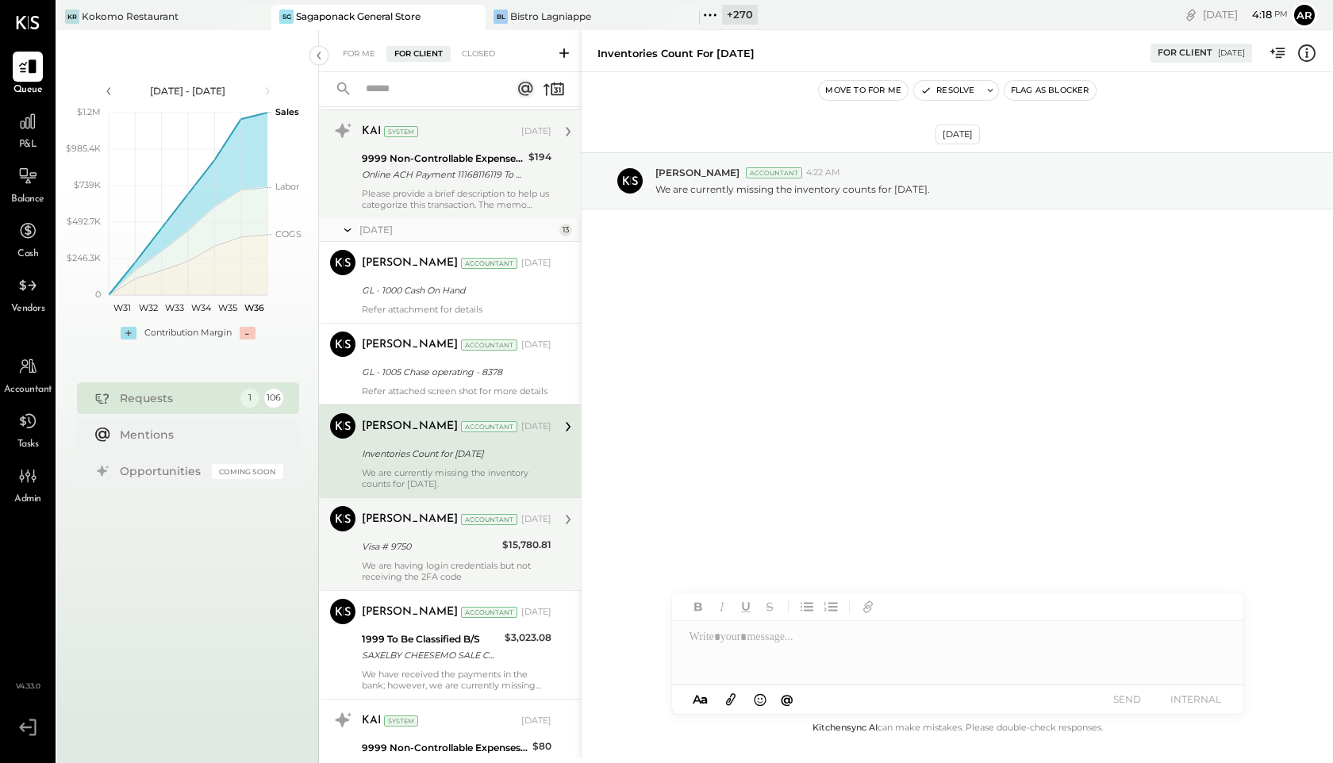
click at [417, 555] on div "Visa # 9750" at bounding box center [430, 547] width 136 height 16
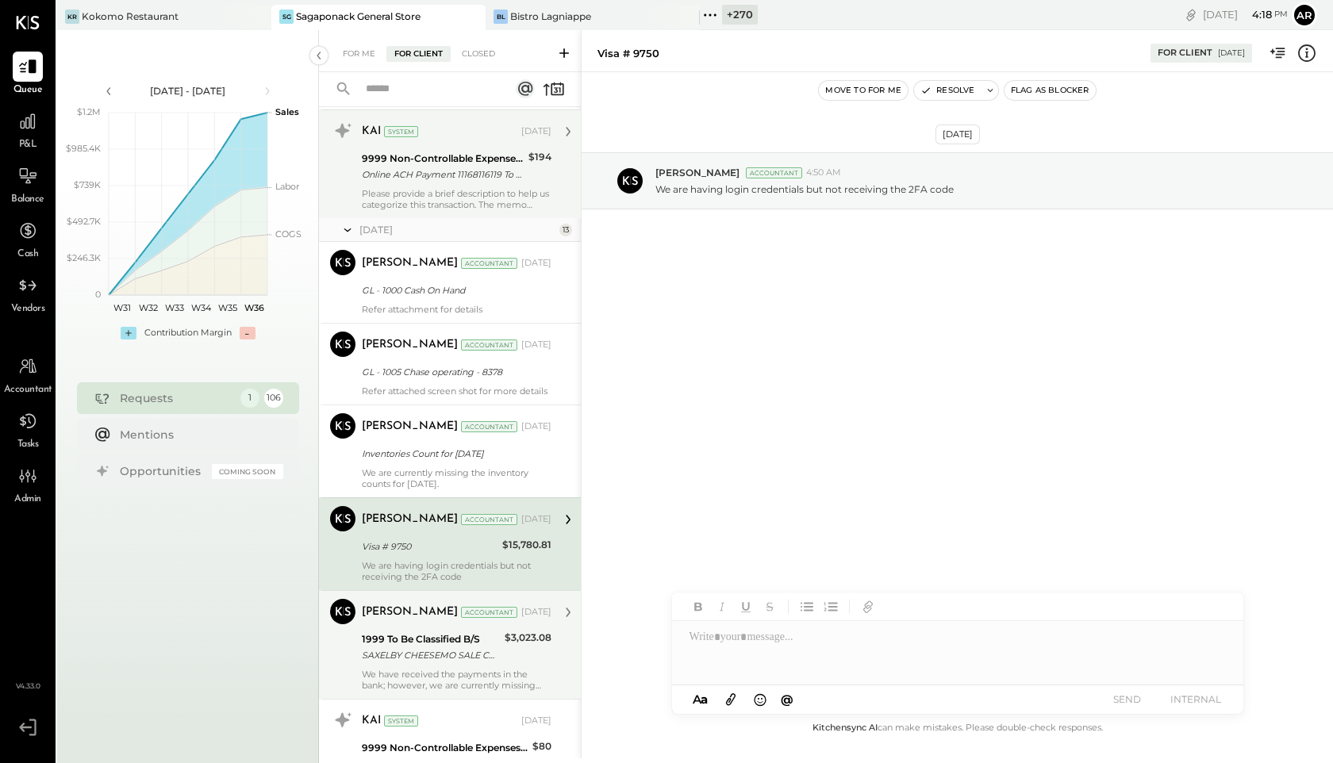
click at [404, 638] on div "[PERSON_NAME] Accountant [DATE] 1999 To Be Classified B/S SAXELBY CHEESEMO SALE…" at bounding box center [457, 645] width 190 height 92
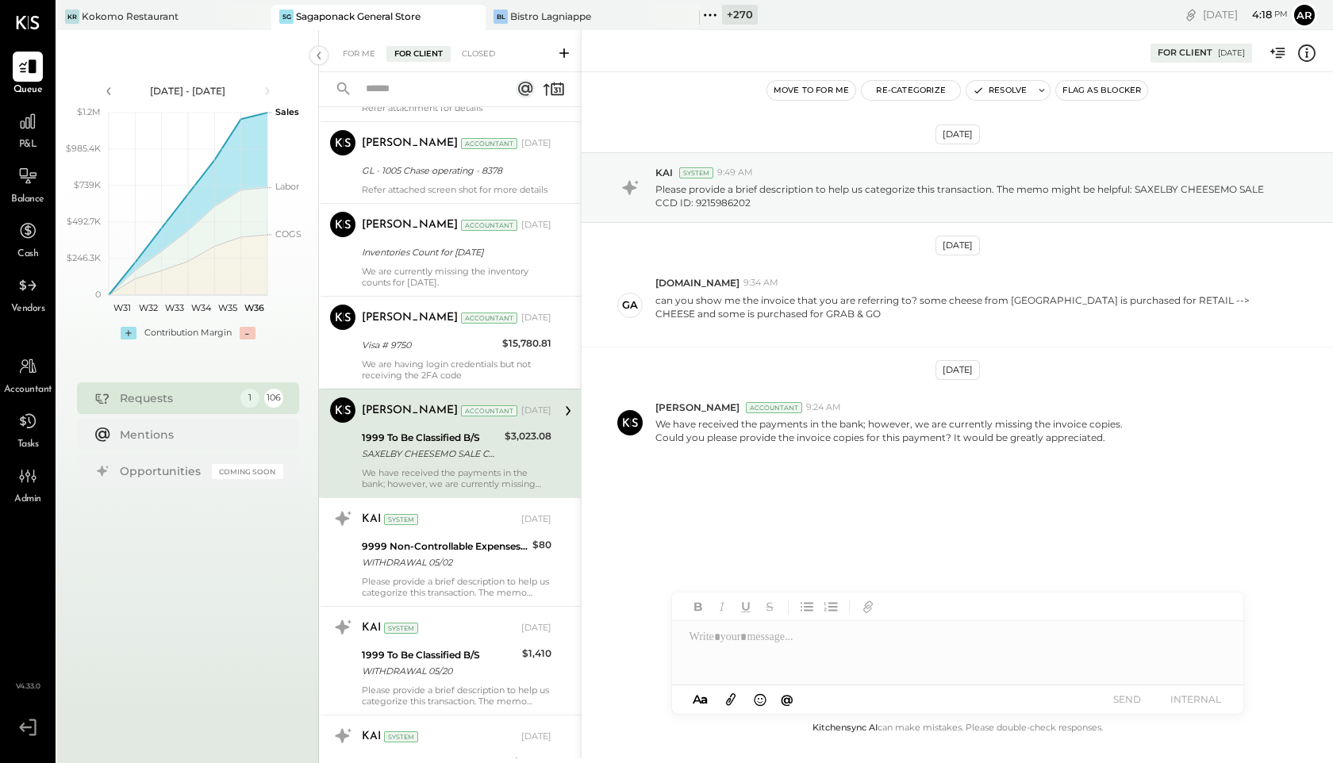
scroll to position [713, 0]
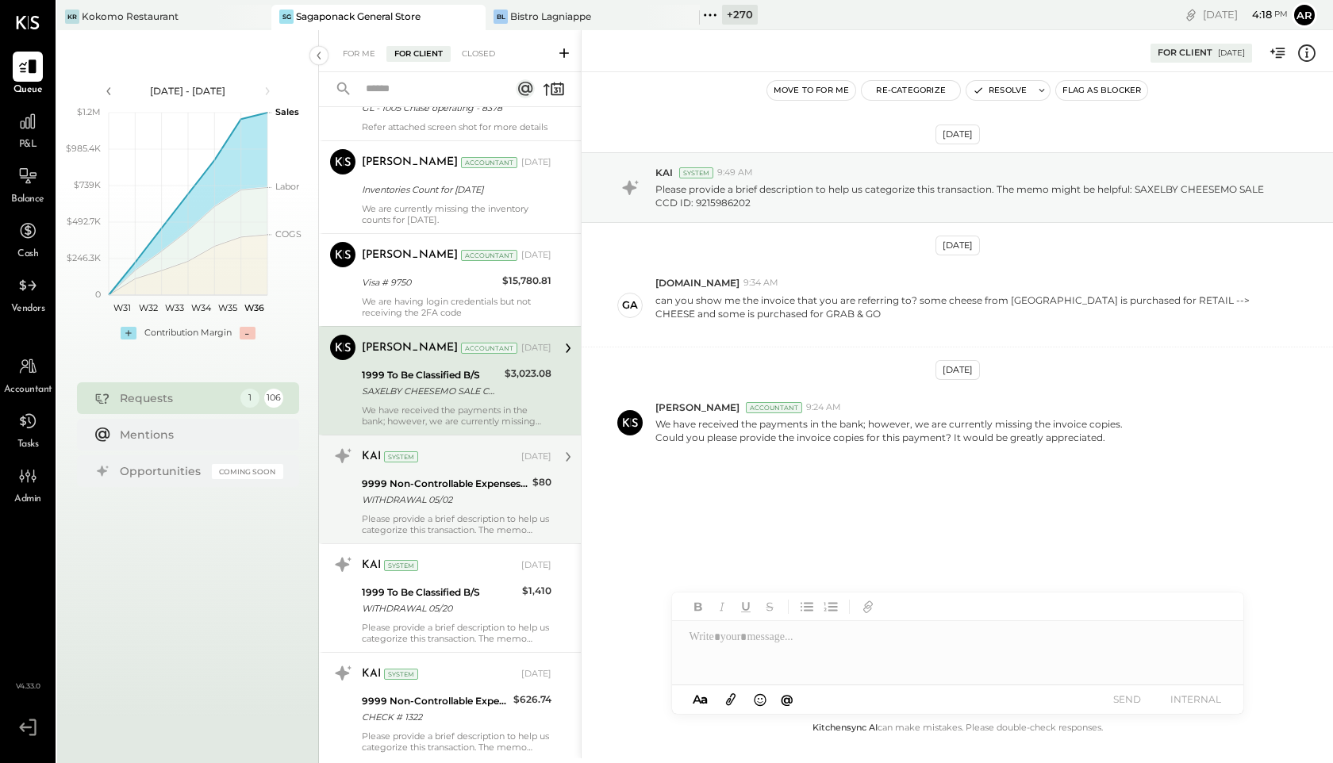
click at [395, 508] on div "WITHDRAWAL 05/02" at bounding box center [445, 500] width 166 height 16
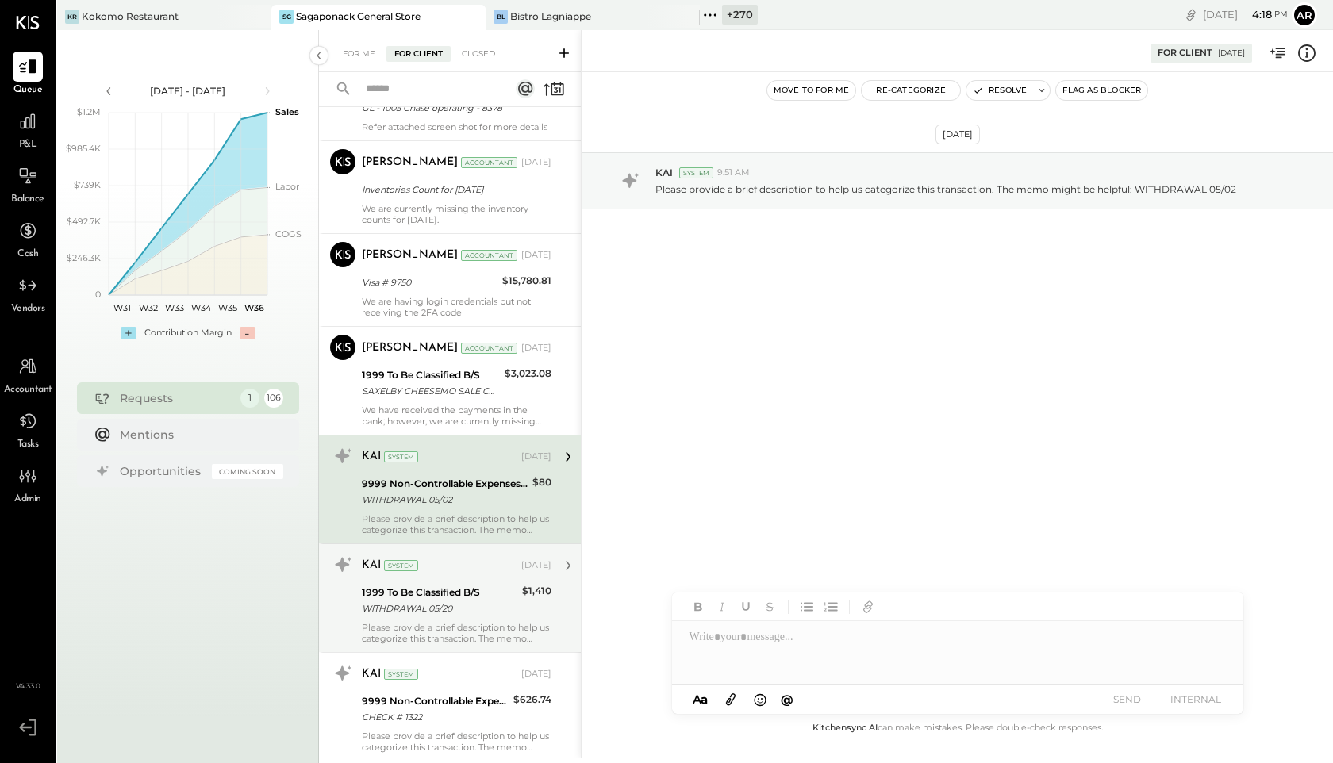
click at [405, 632] on div "KAI System [DATE] 1999 To Be Classified B/S WITHDRAWAL 05/20 $1,410 Please prov…" at bounding box center [457, 598] width 190 height 92
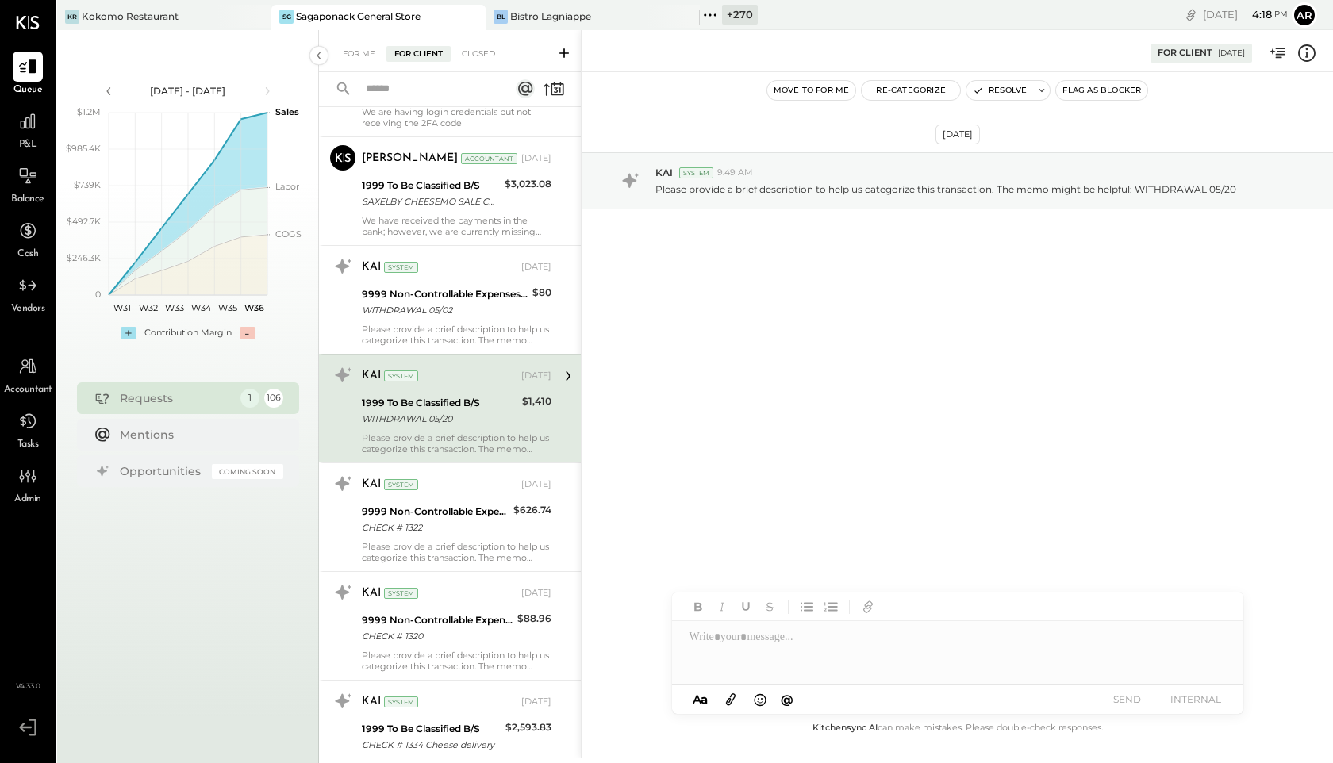
scroll to position [1032, 0]
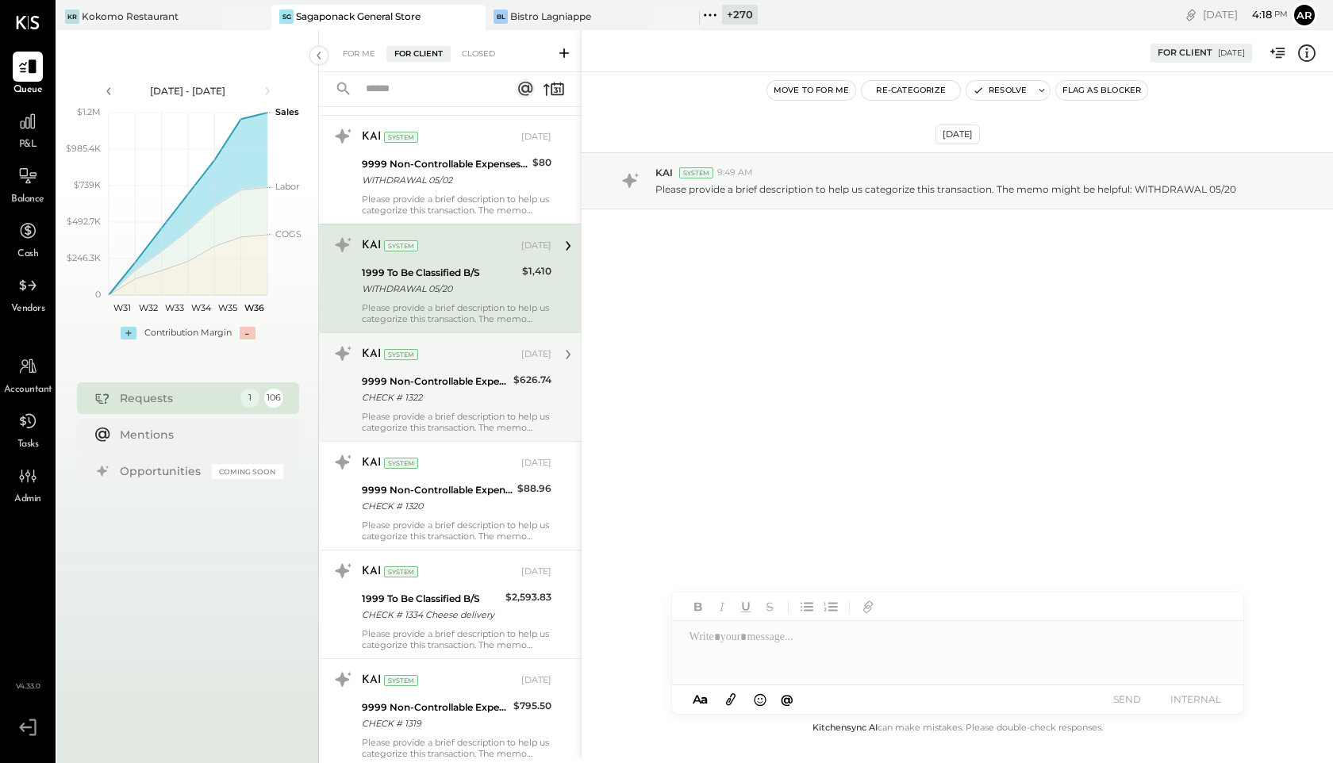
click at [417, 405] on div "CHECK # 1322" at bounding box center [435, 398] width 147 height 16
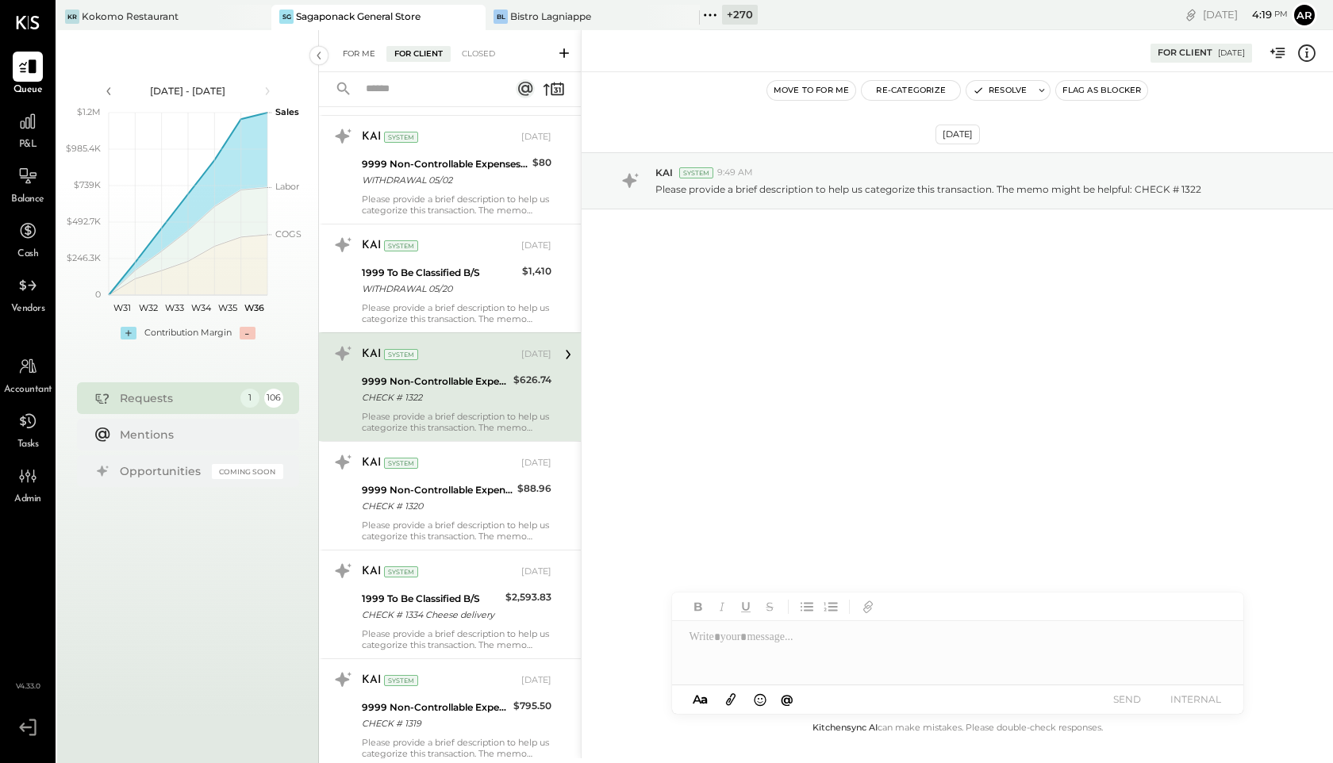
click at [348, 53] on div "For Me" at bounding box center [359, 54] width 48 height 16
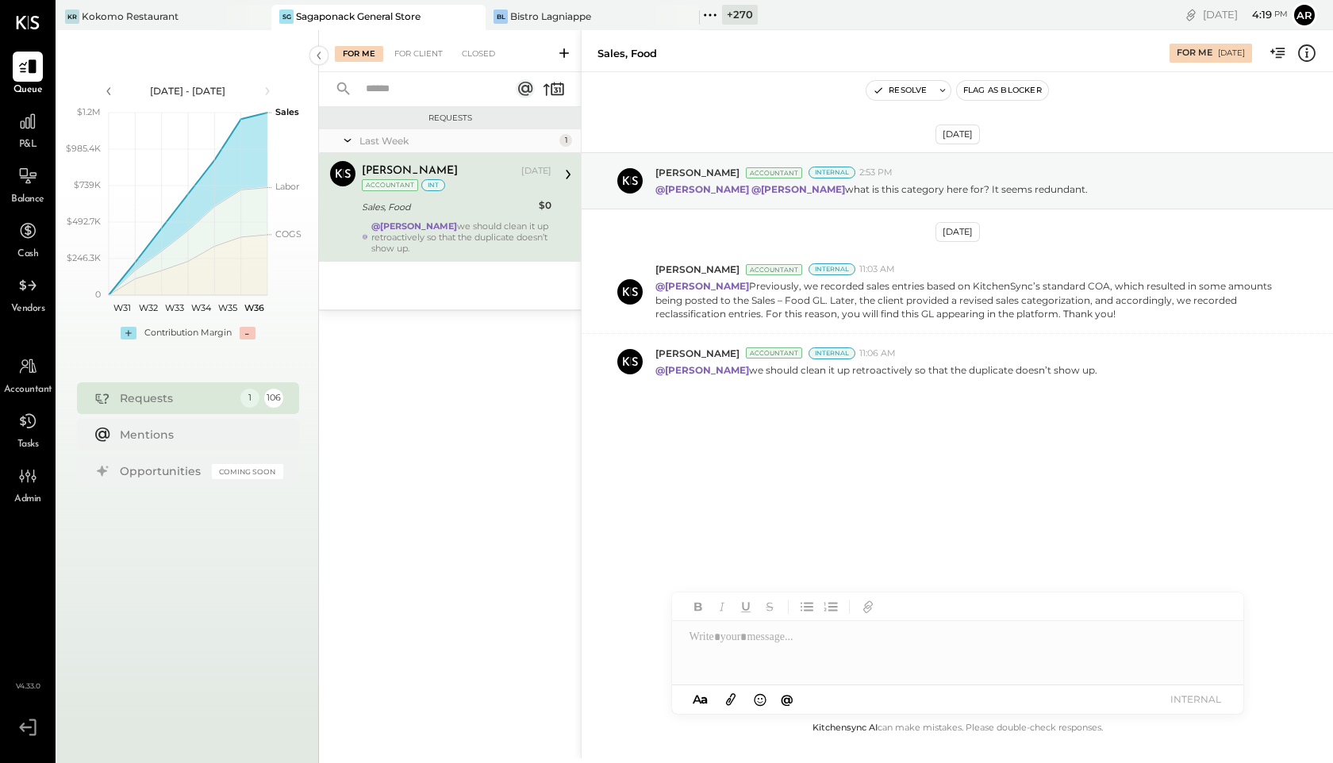
click at [1308, 56] on icon at bounding box center [1307, 53] width 21 height 21
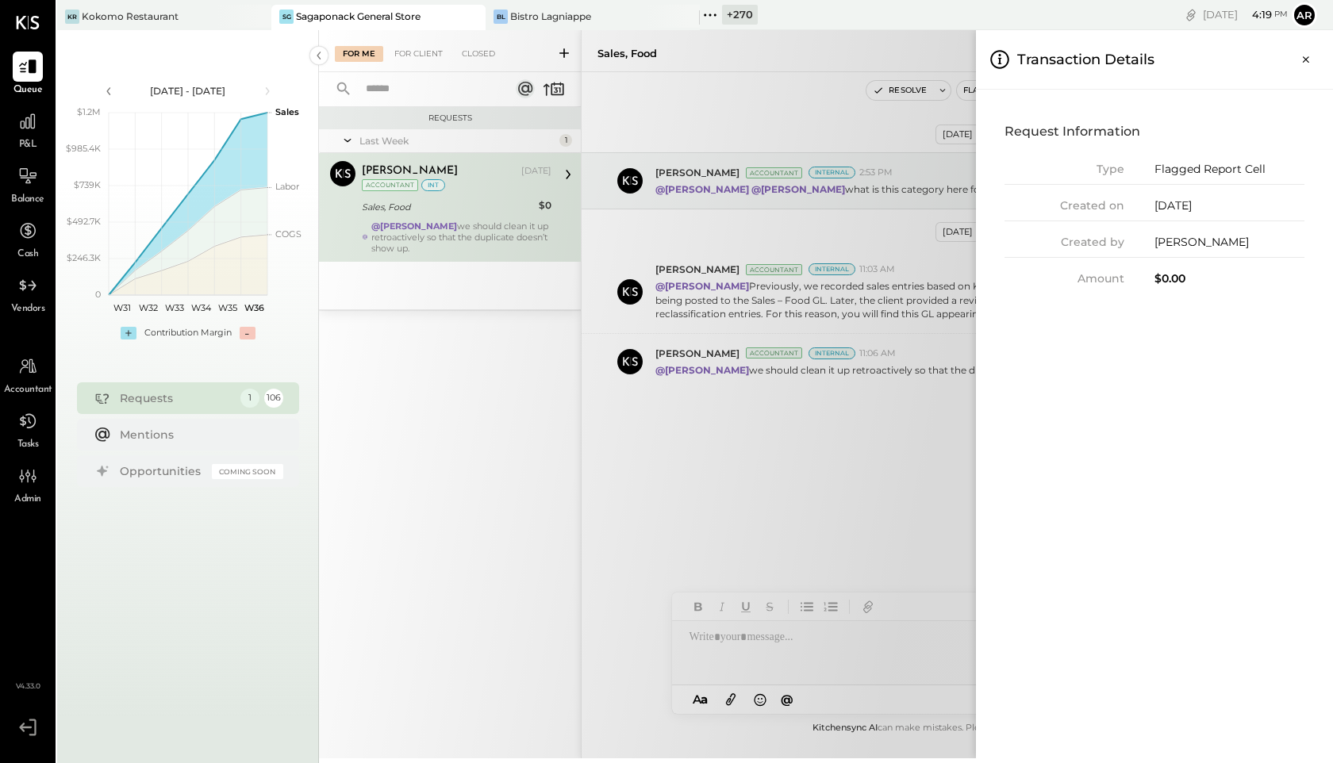
click at [1308, 56] on icon "Close panel" at bounding box center [1306, 60] width 16 height 16
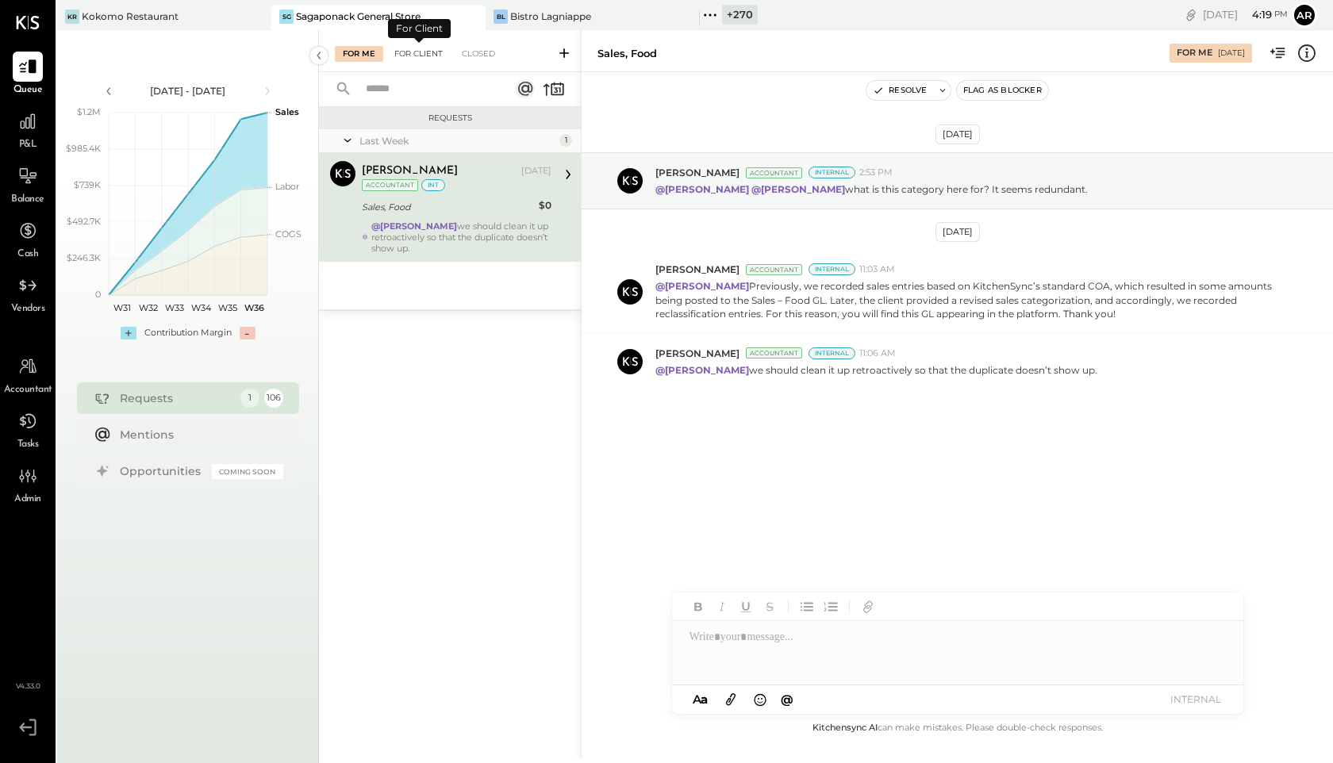
click at [410, 57] on div "For Client" at bounding box center [418, 54] width 64 height 16
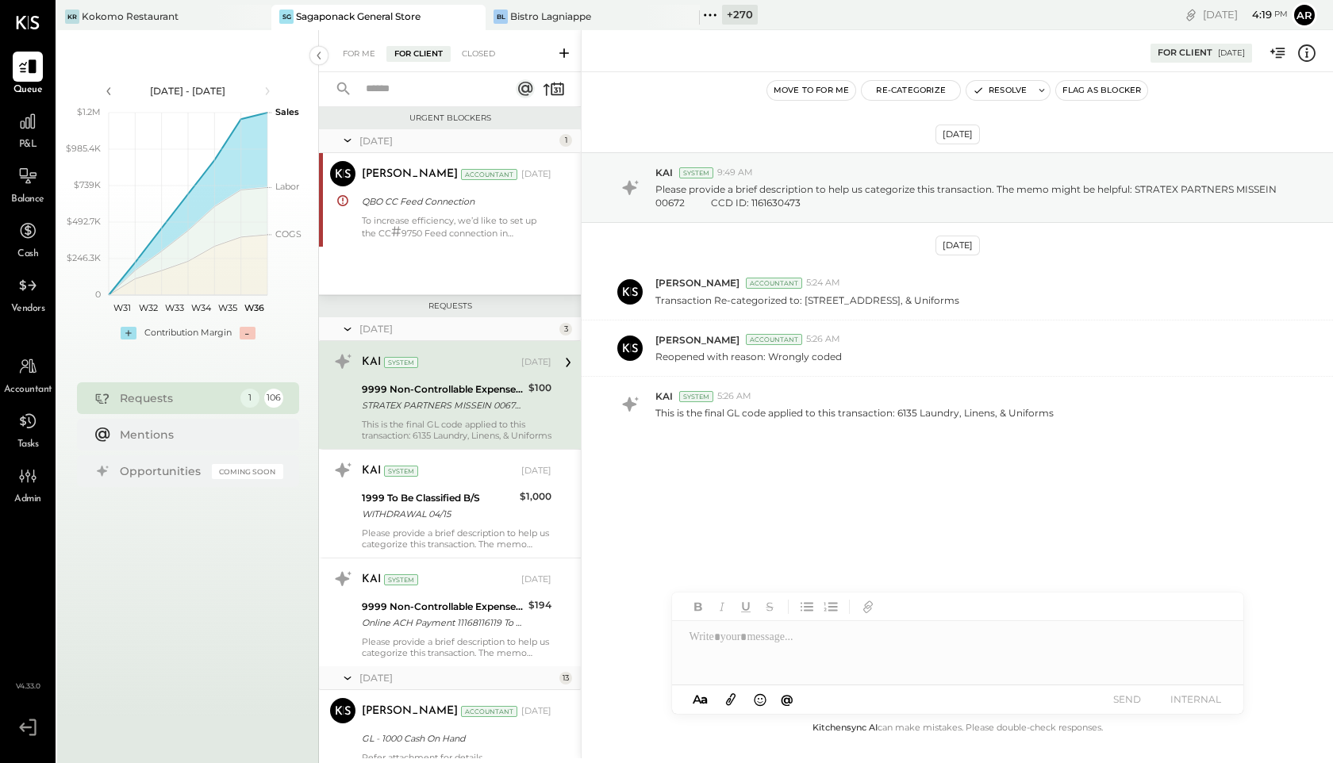
click at [348, 331] on icon at bounding box center [347, 329] width 7 height 3
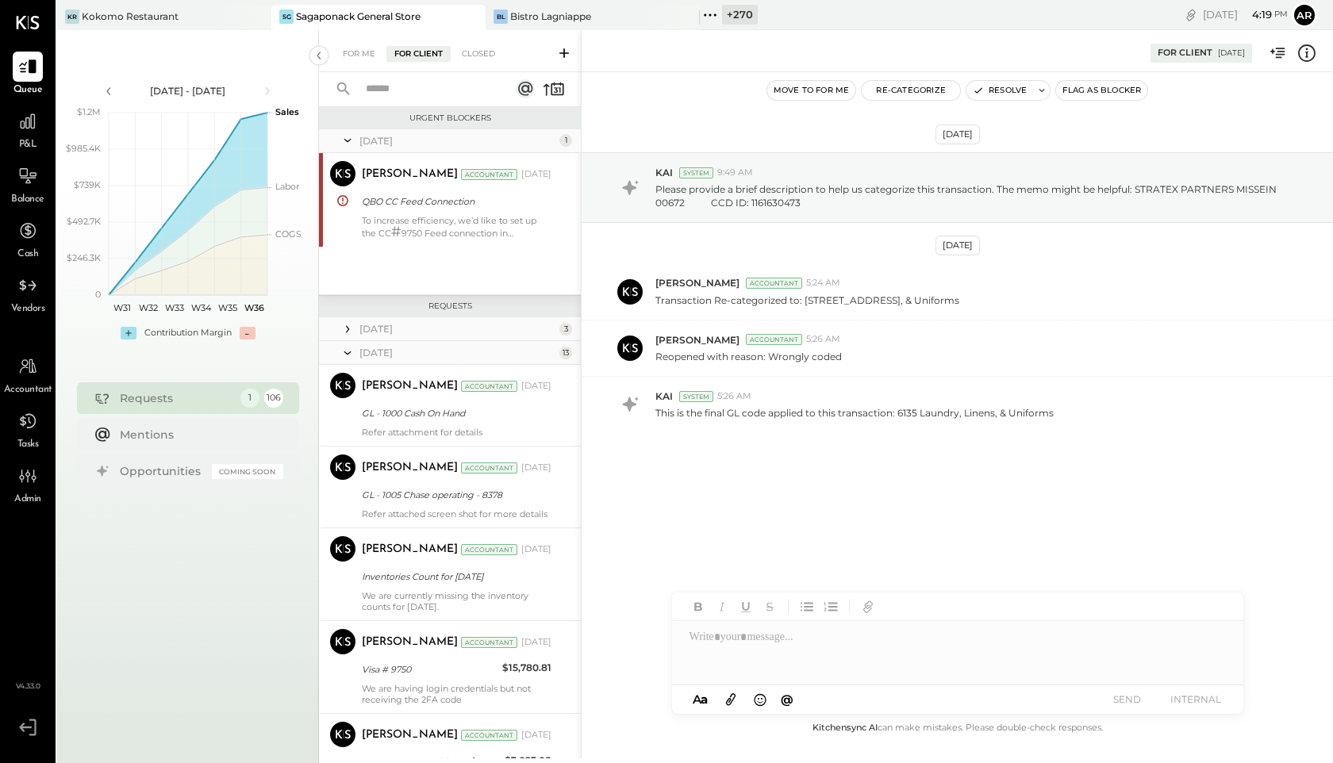
click at [347, 359] on icon at bounding box center [348, 353] width 16 height 40
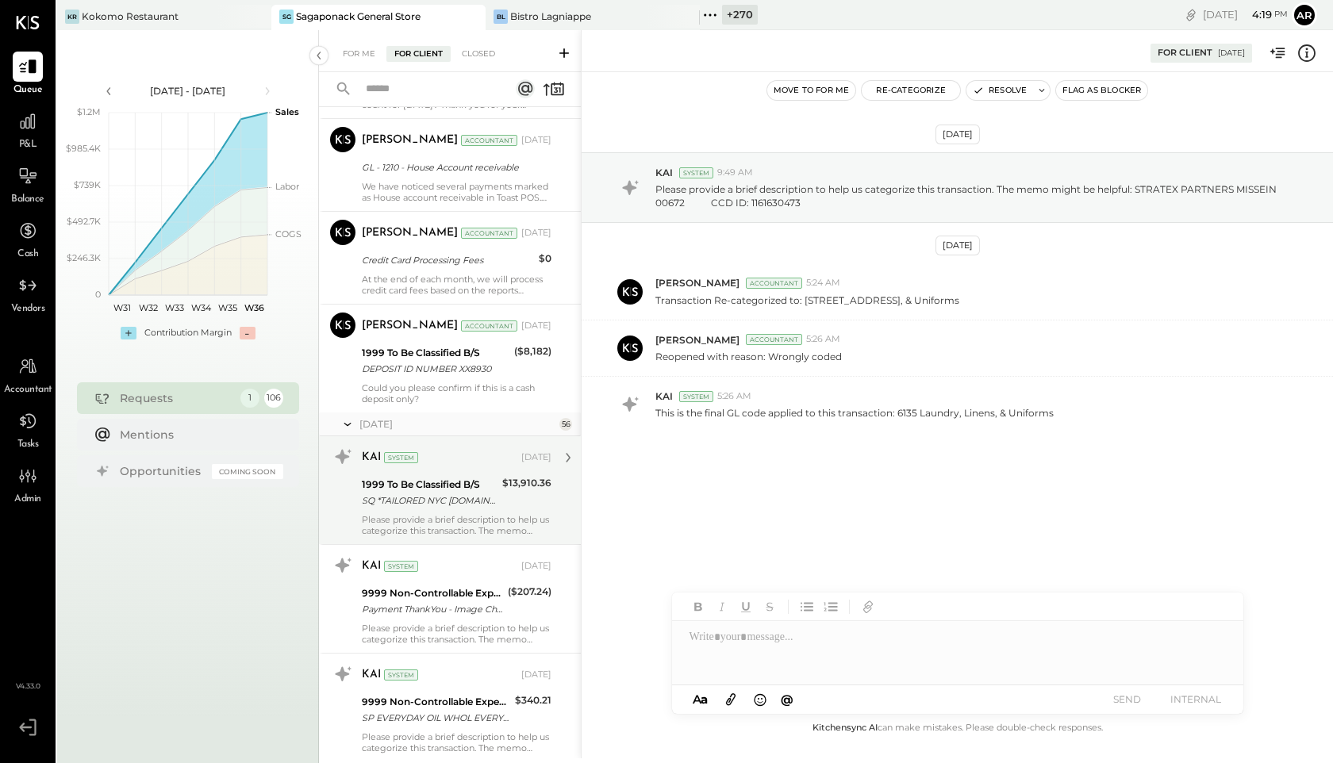
scroll to position [314, 0]
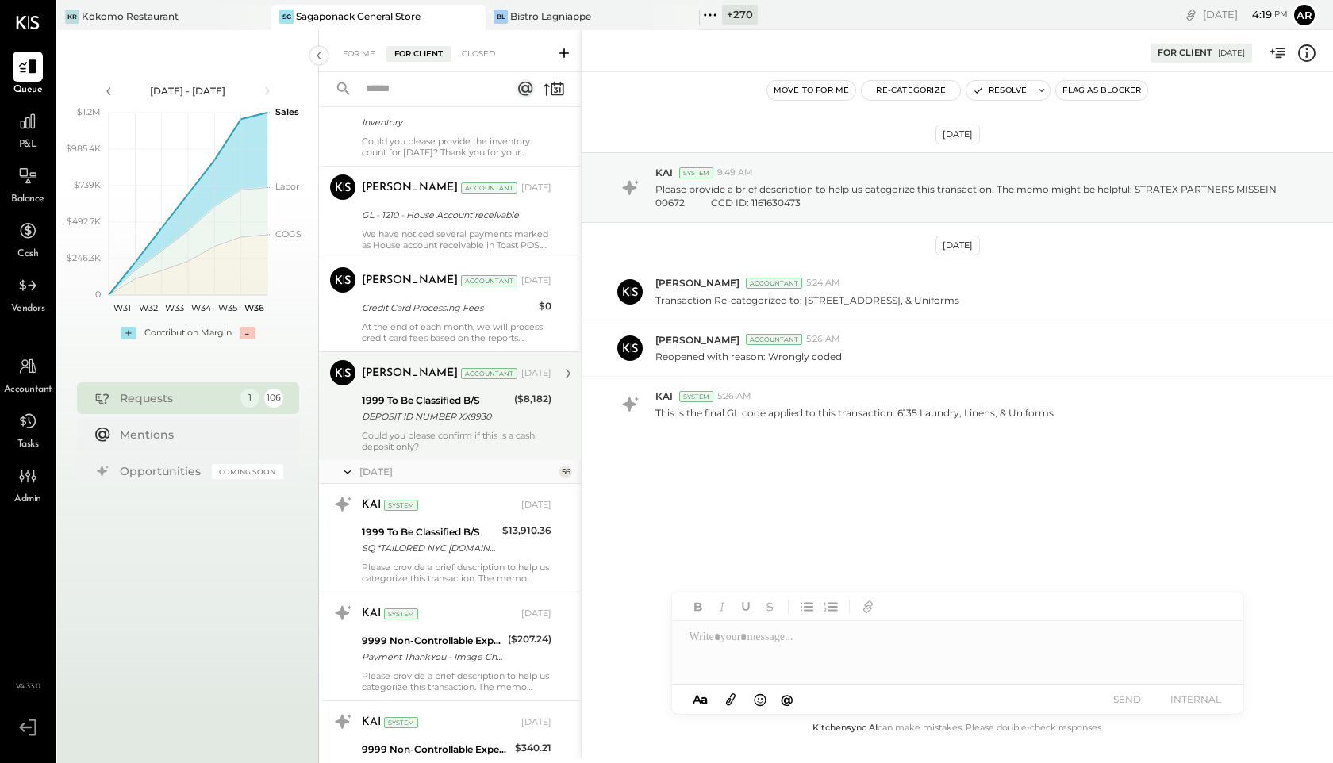
click at [391, 413] on div "DEPOSIT ID NUMBER XX8930" at bounding box center [436, 417] width 148 height 16
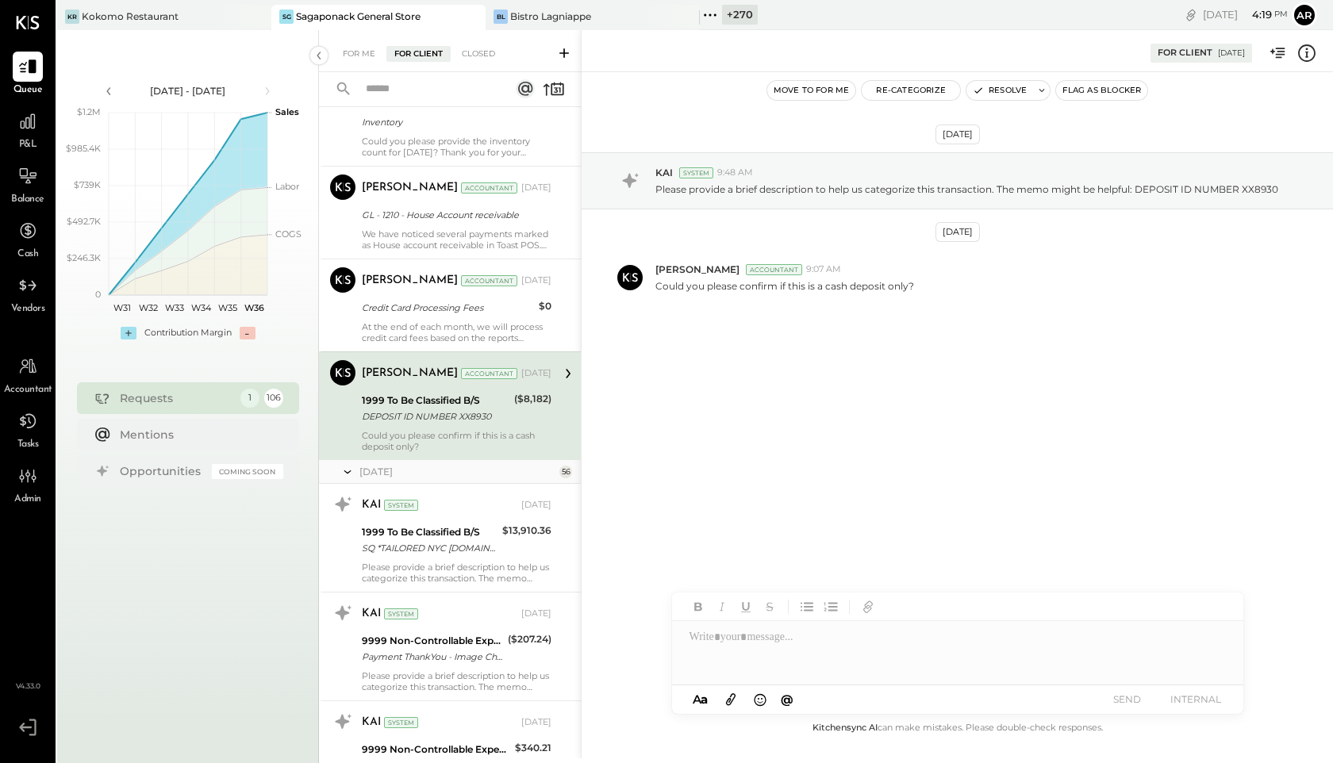
scroll to position [315, 0]
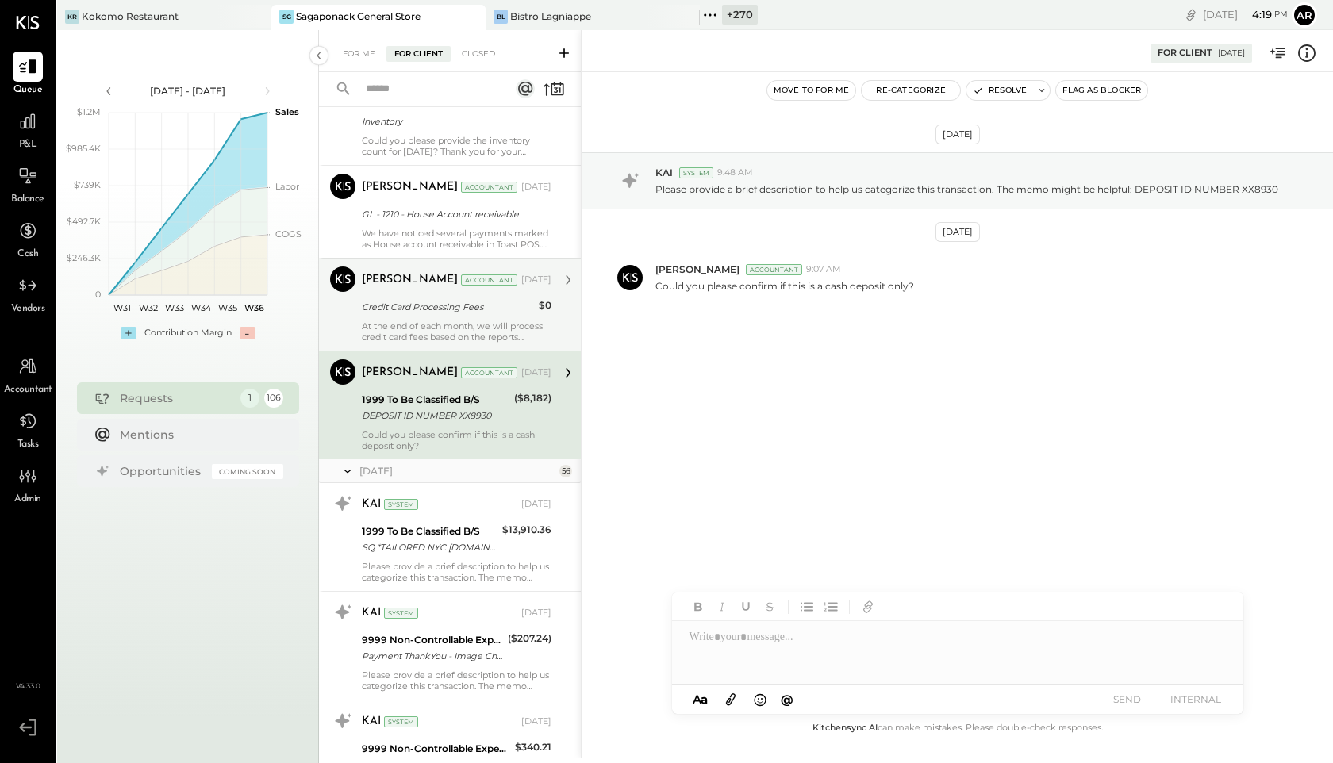
click at [405, 316] on div "Credit Card Processing Fees" at bounding box center [448, 307] width 172 height 19
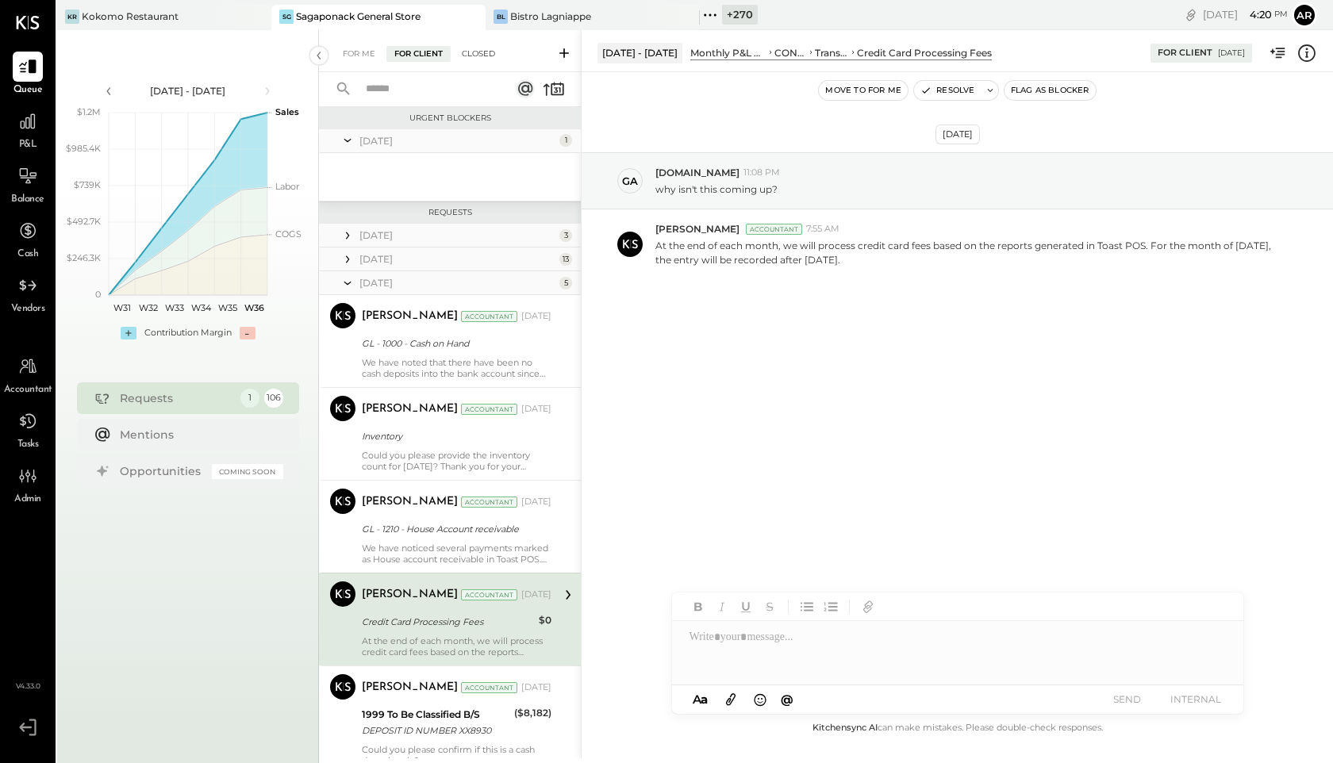
click at [478, 52] on div "Closed" at bounding box center [478, 54] width 49 height 16
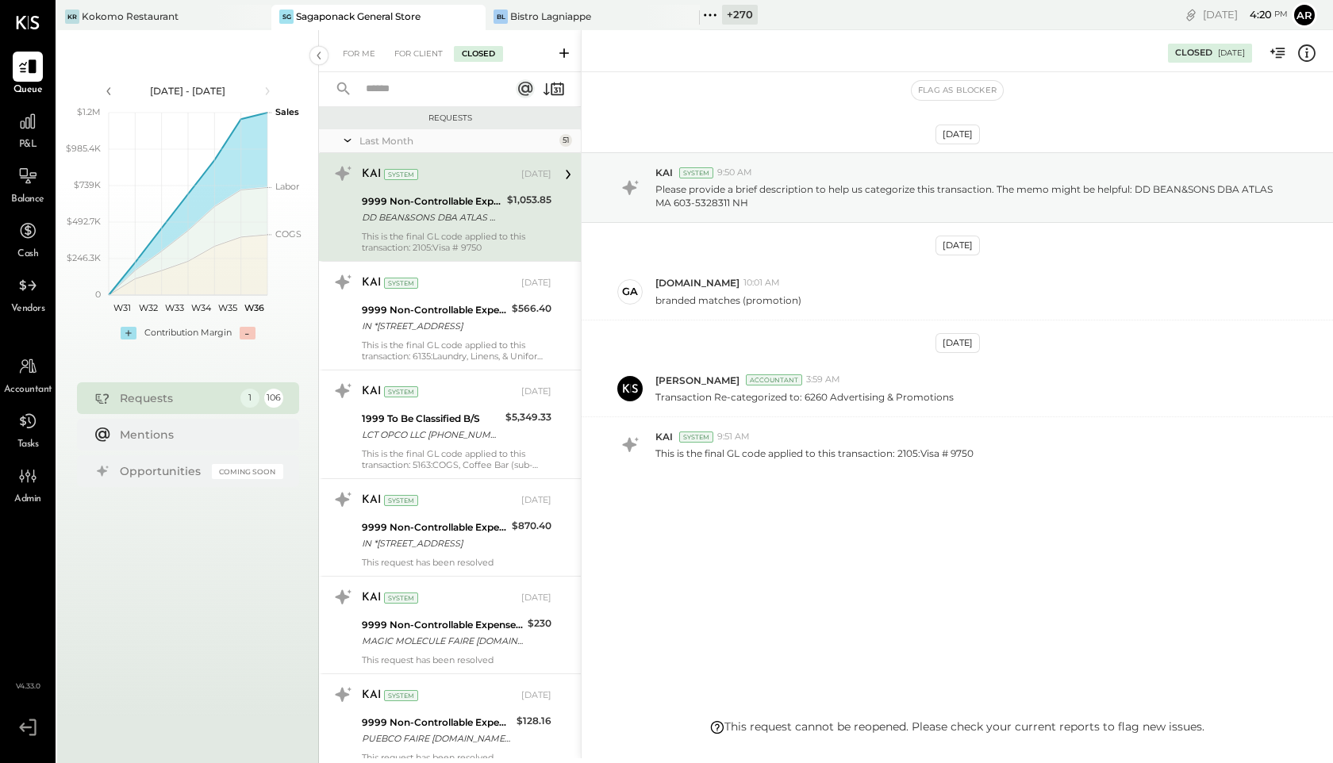
click at [348, 139] on icon at bounding box center [348, 141] width 16 height 40
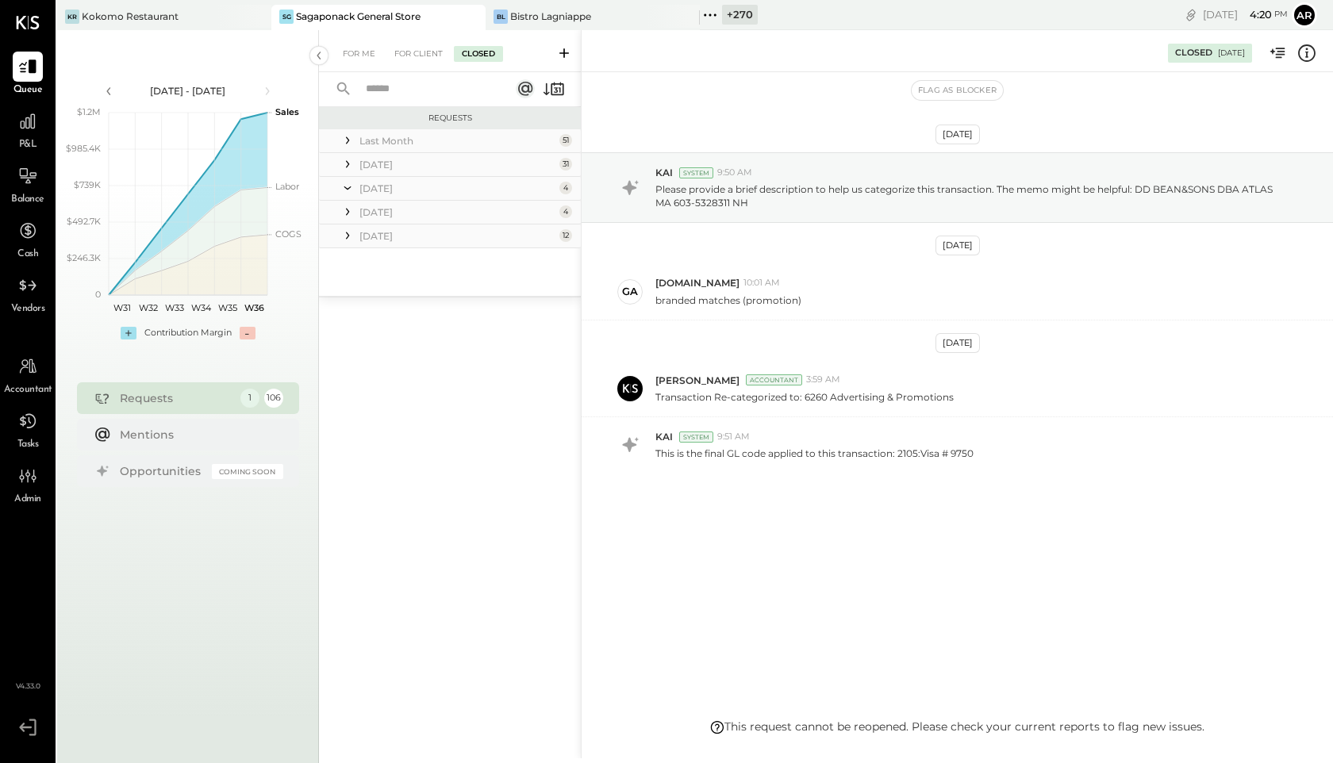
click at [348, 190] on icon at bounding box center [348, 188] width 16 height 40
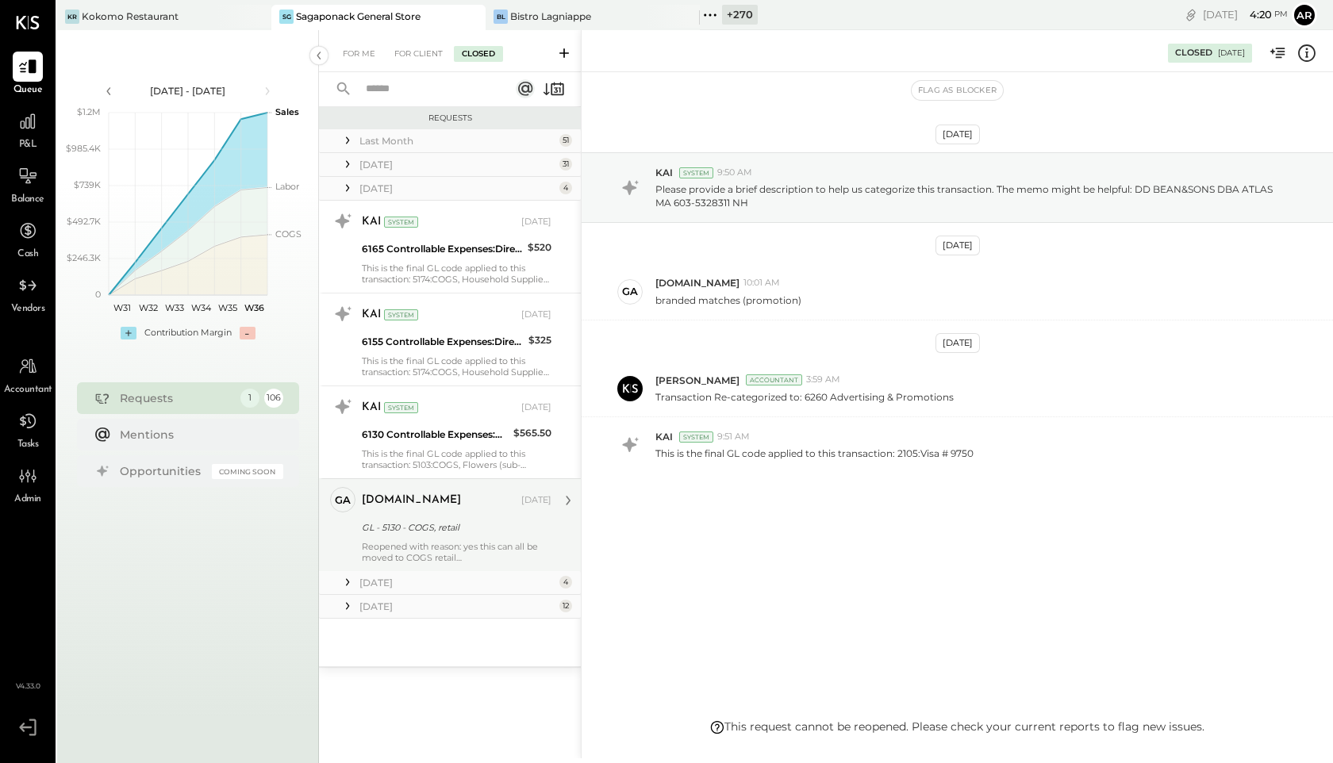
click at [430, 523] on div "GL - 5130 - COGS, retail" at bounding box center [454, 528] width 185 height 16
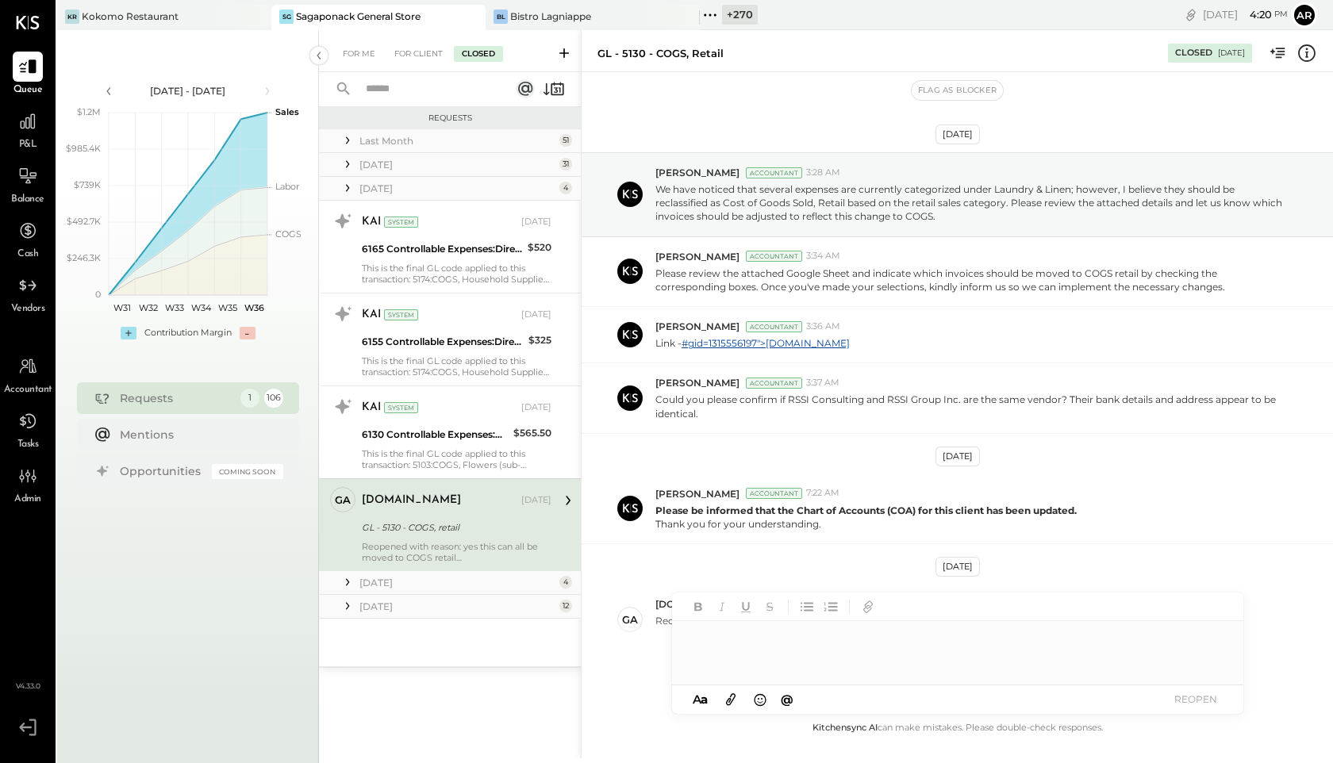
scroll to position [54, 0]
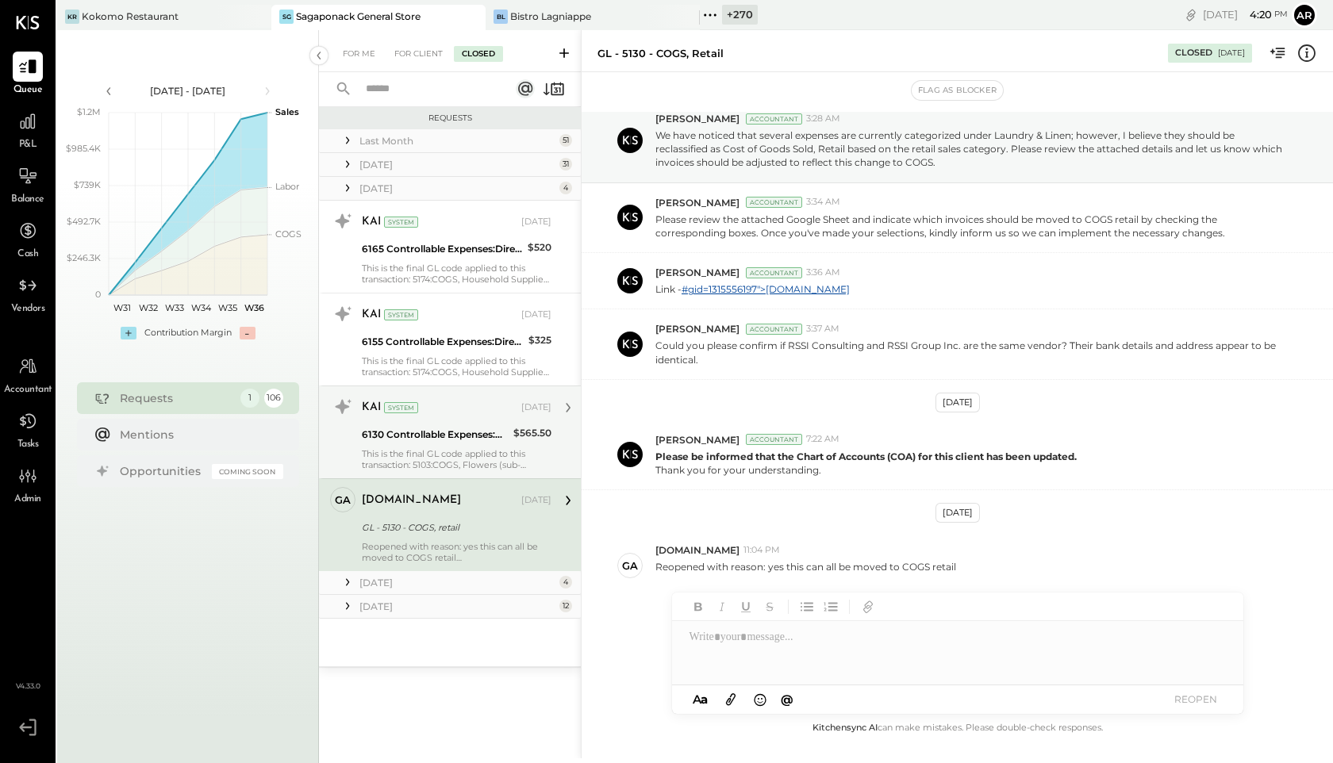
click at [428, 447] on div "KAI System [DATE] 6130 Controllable Expenses:Direct Operating Expenses:Decorati…" at bounding box center [457, 432] width 190 height 76
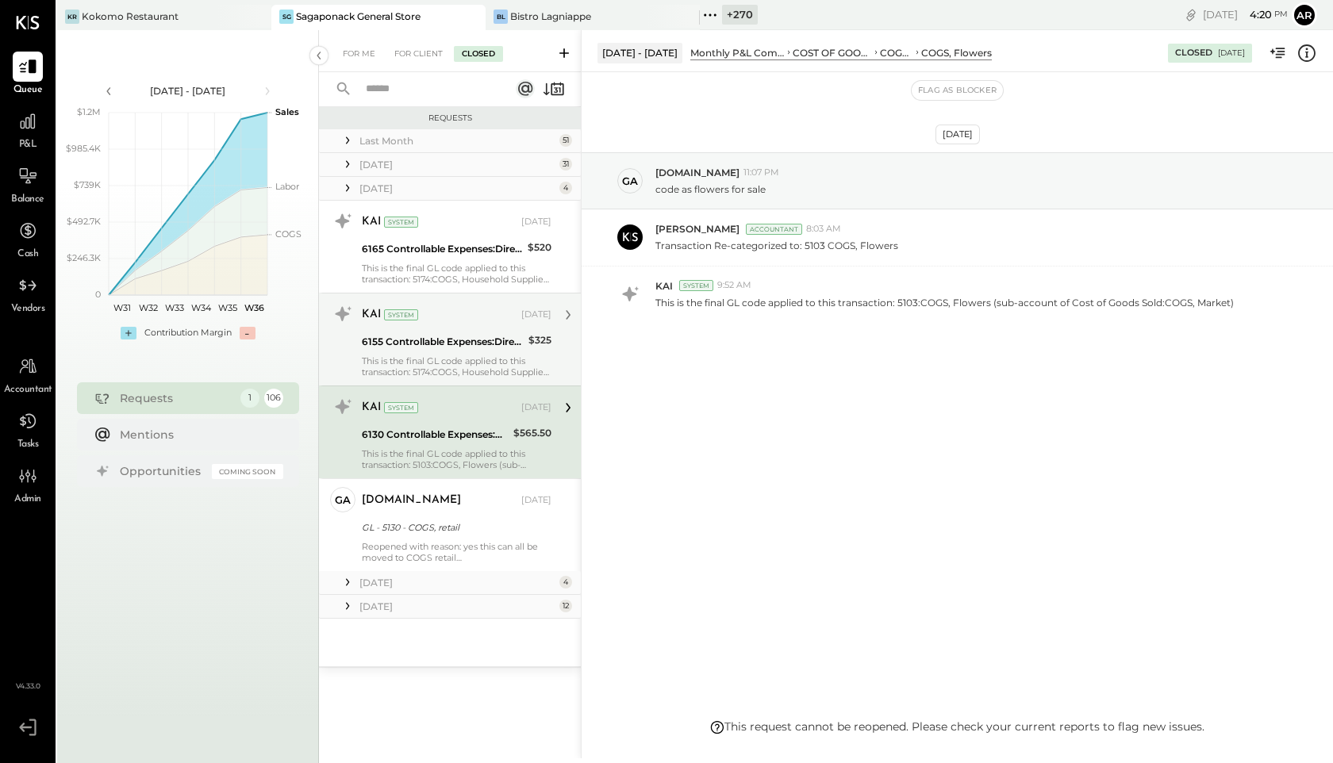
click at [419, 353] on div "KAI System [DATE] 6155 Controllable Expenses:Direct Operating Expenses:Bar Smal…" at bounding box center [457, 340] width 190 height 76
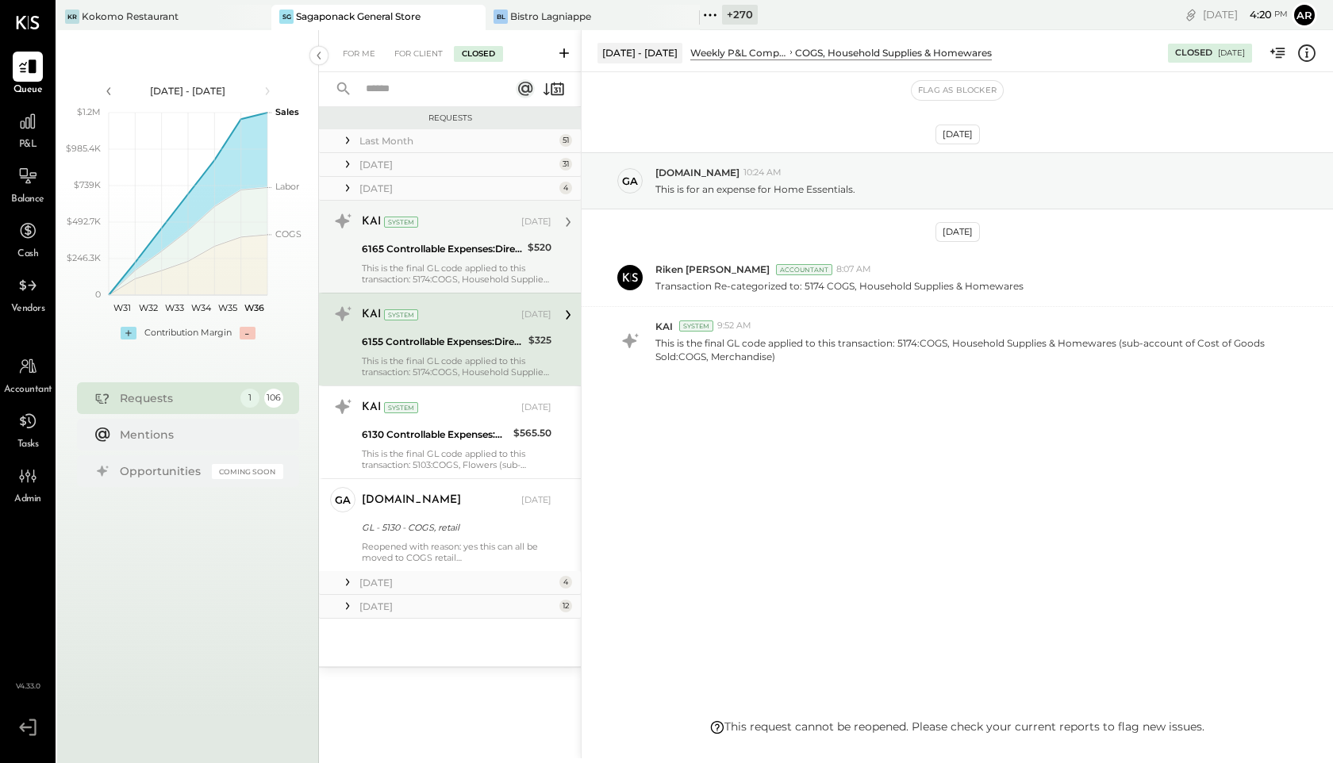
click at [425, 267] on div "This is the final GL code applied to this transaction: 5174:COGS, Household Sup…" at bounding box center [457, 274] width 190 height 22
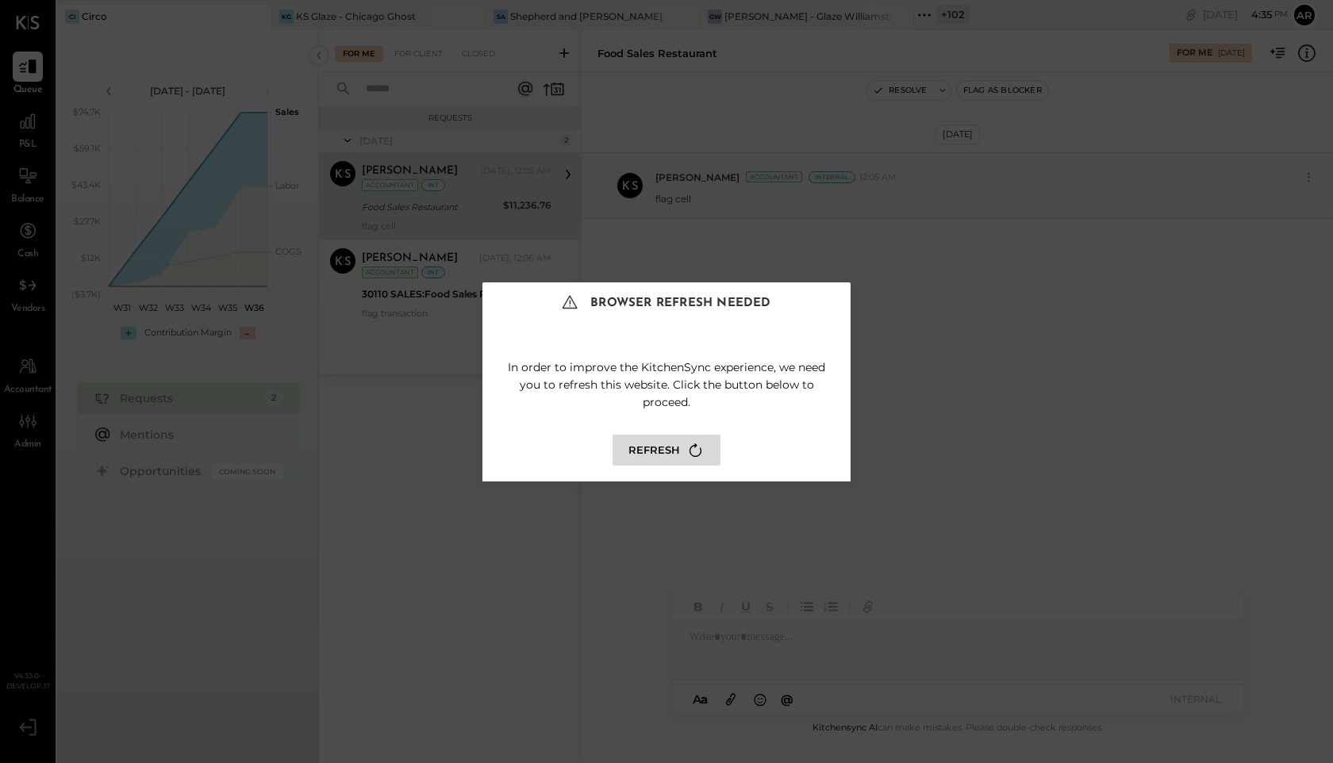
click at [675, 445] on button "Refresh" at bounding box center [667, 450] width 108 height 31
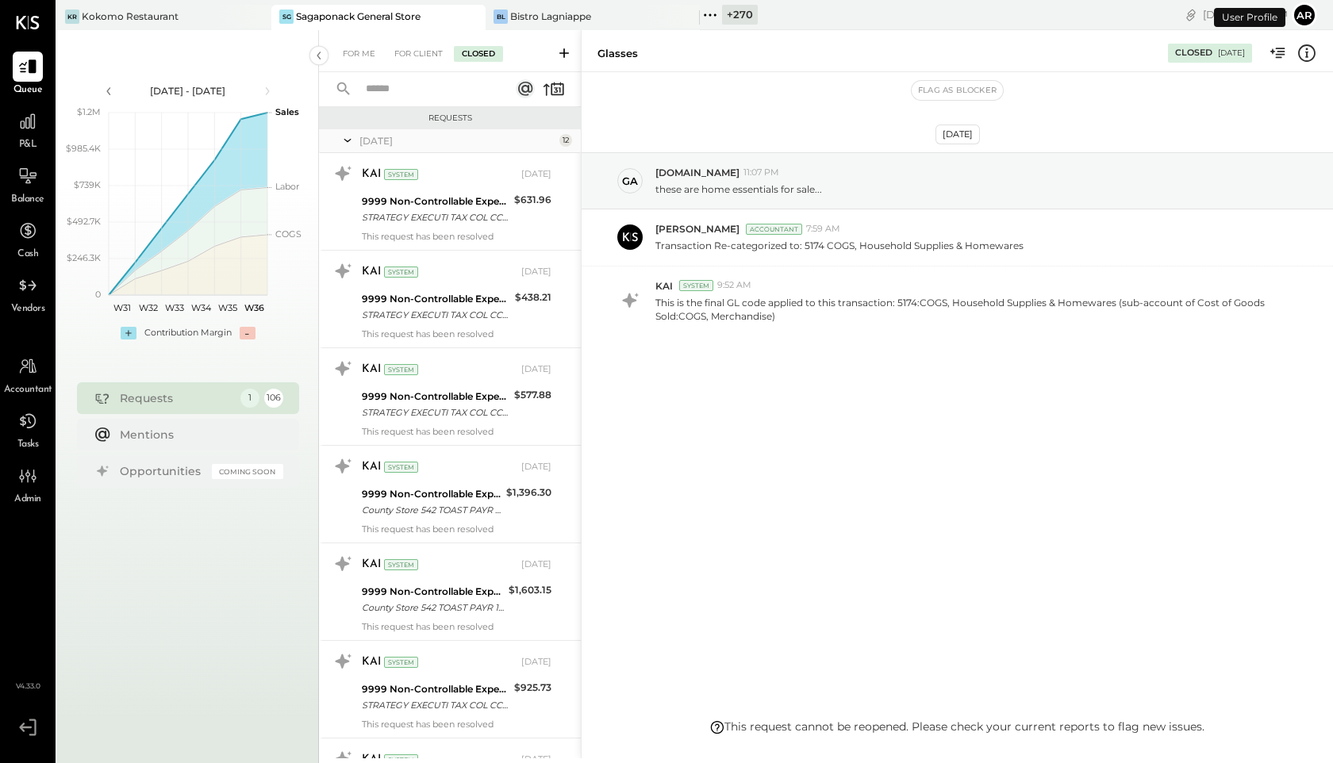
scroll to position [706, 0]
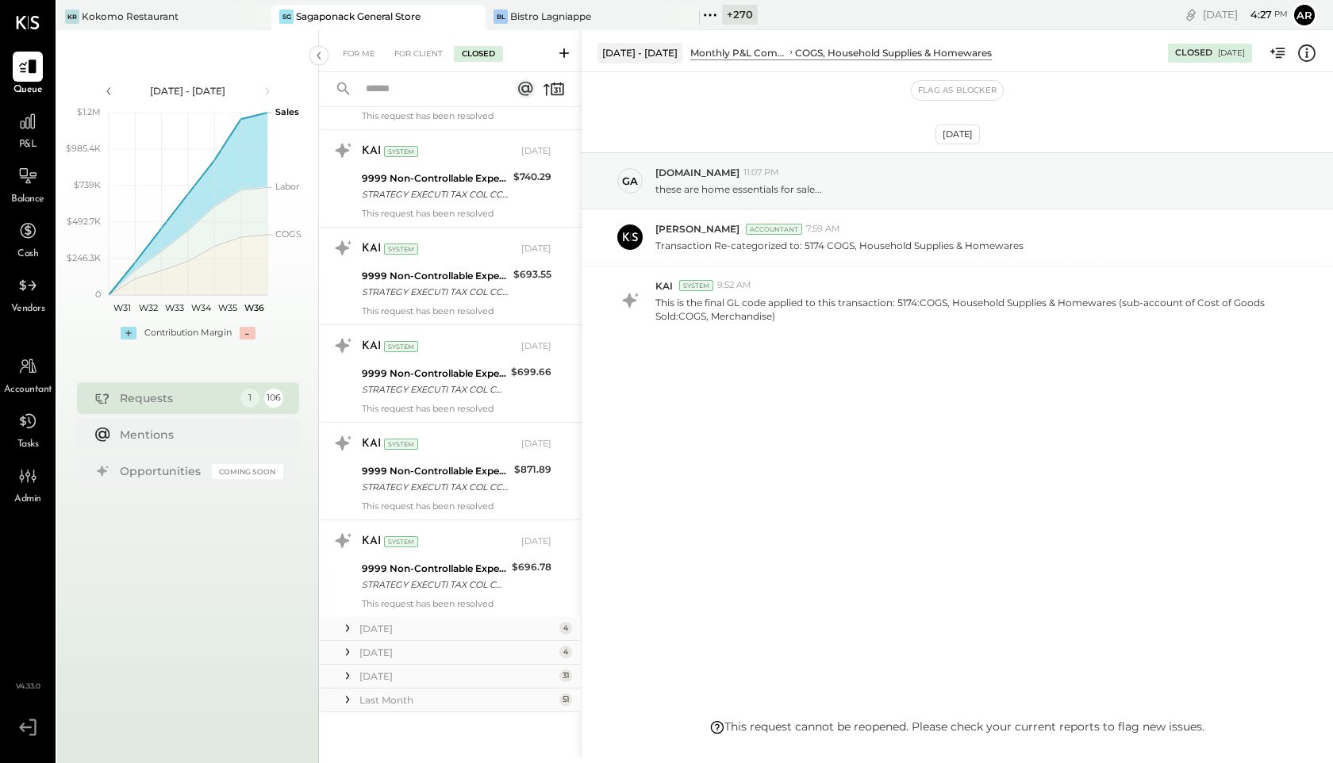
click at [352, 655] on icon at bounding box center [348, 652] width 16 height 16
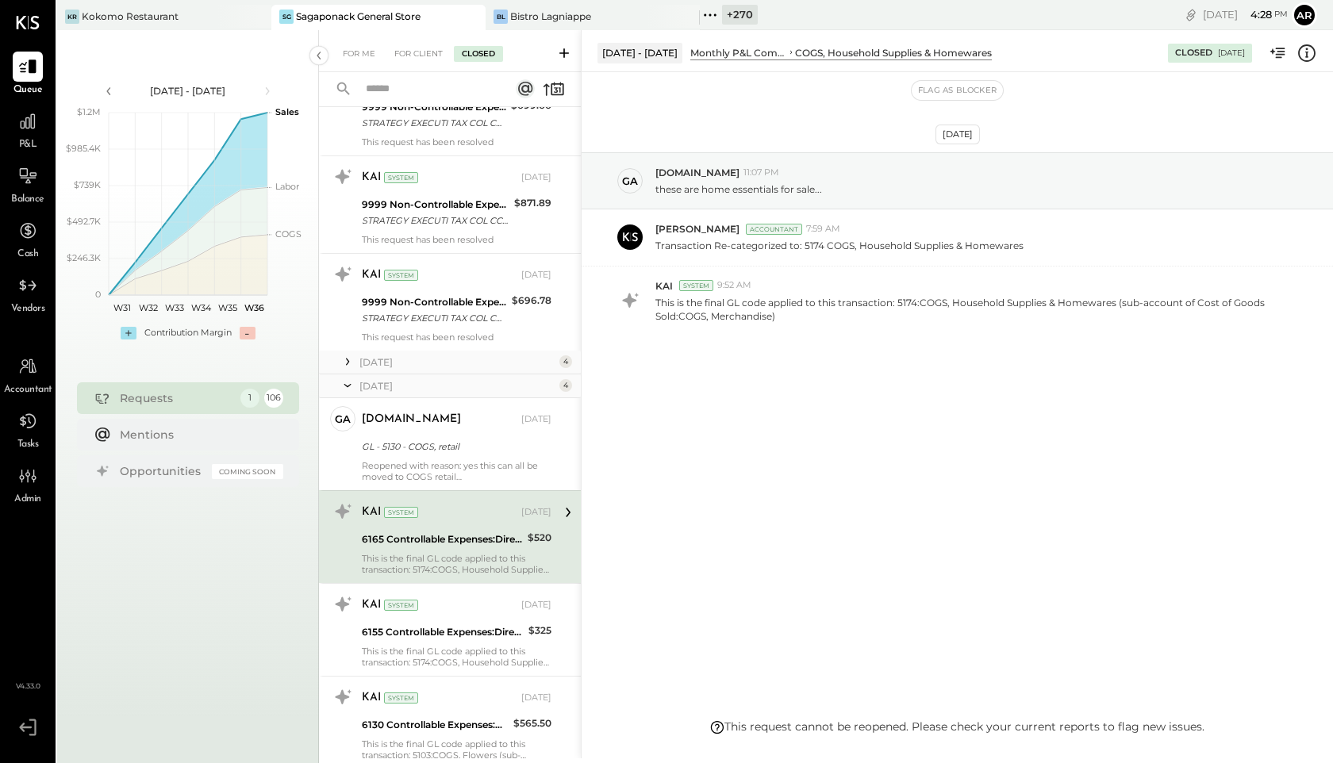
scroll to position [1077, 0]
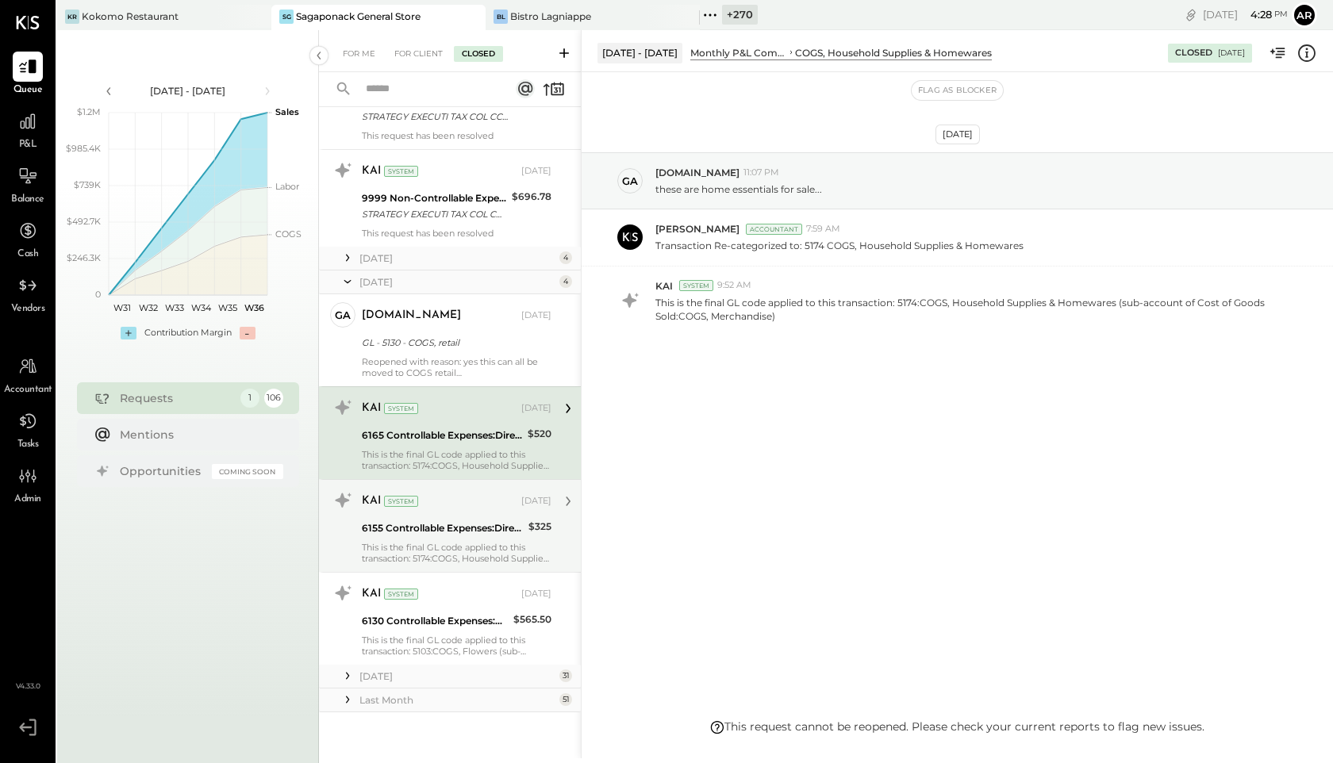
click at [414, 519] on div "6155 Controllable Expenses:Direct Operating Expenses:Bar Smallwares" at bounding box center [443, 528] width 162 height 19
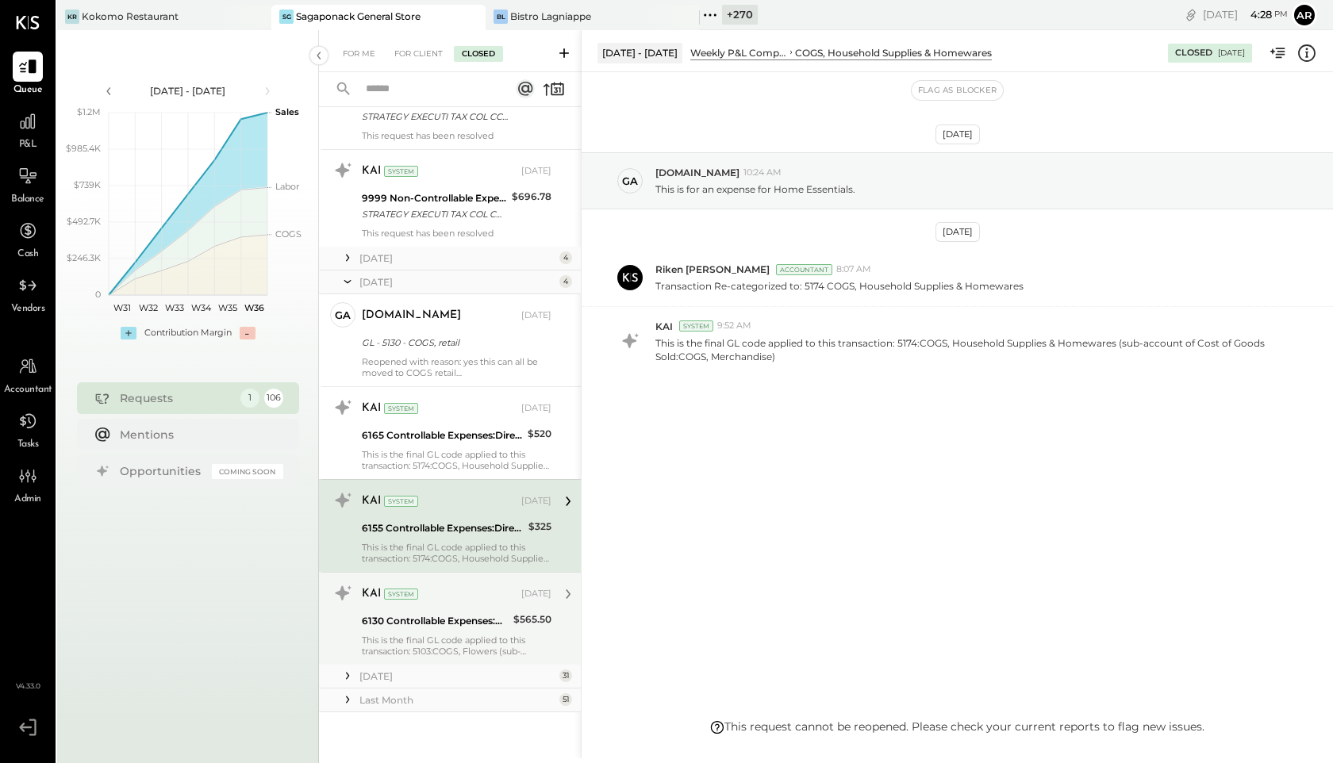
click at [427, 603] on div "KAI System [DATE]" at bounding box center [457, 594] width 190 height 22
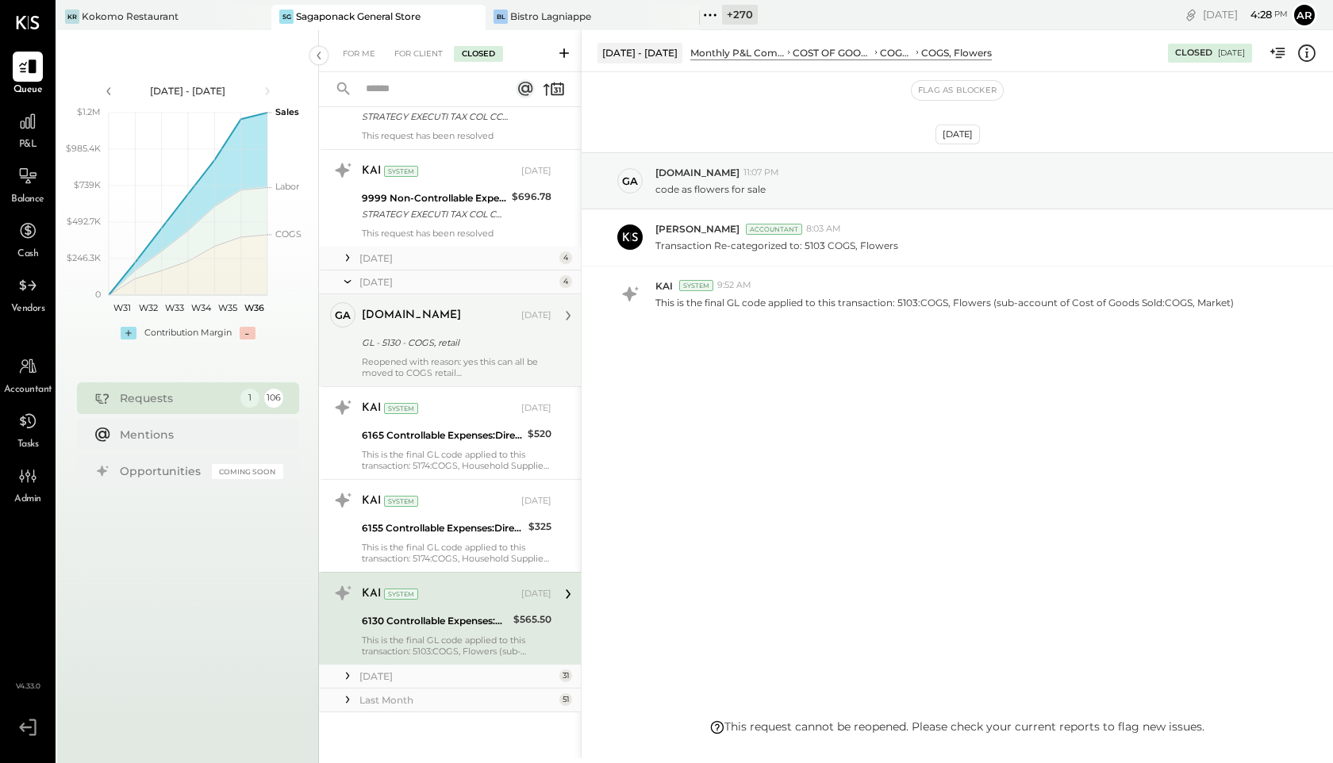
click at [436, 362] on div "Reopened with reason: yes this can all be moved to COGS retail" at bounding box center [457, 367] width 190 height 22
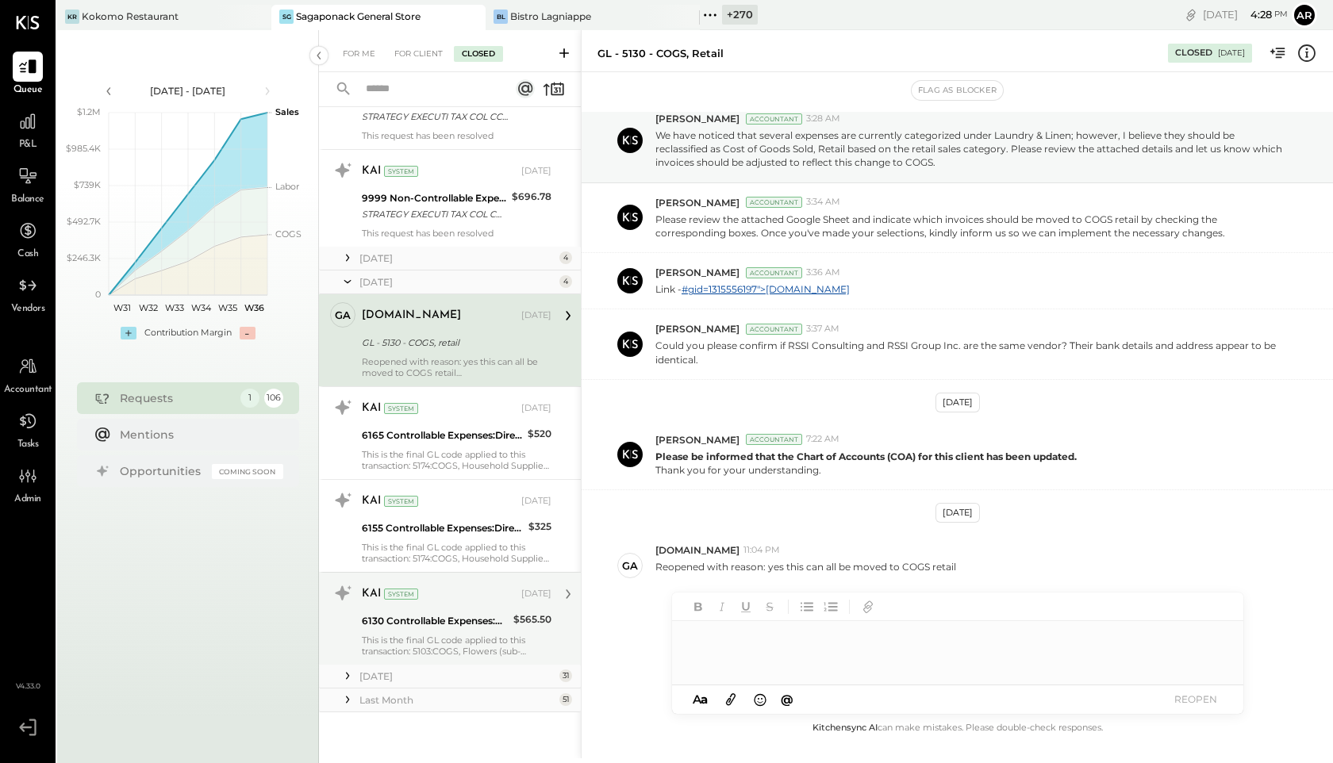
click at [436, 612] on div "6130 Controllable Expenses:Direct Operating Expenses:Decorations" at bounding box center [435, 621] width 147 height 19
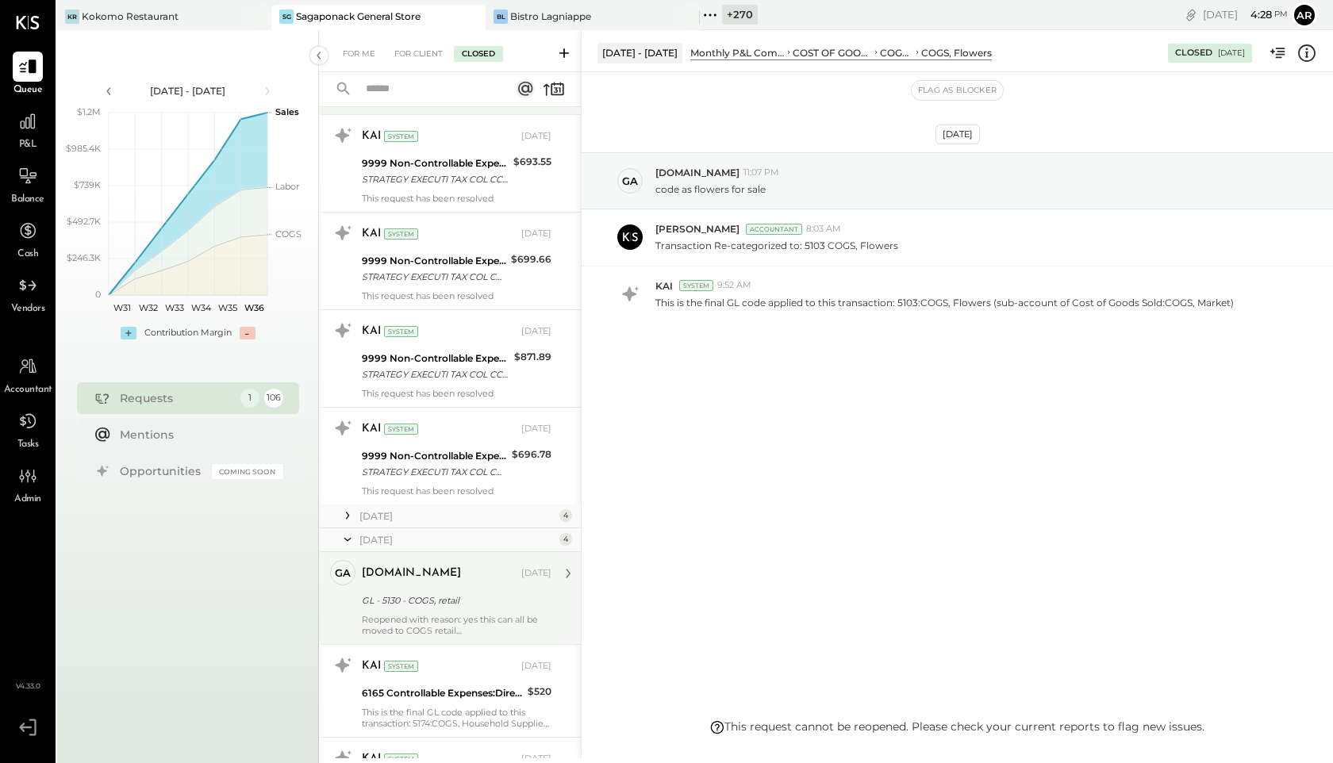
scroll to position [763, 0]
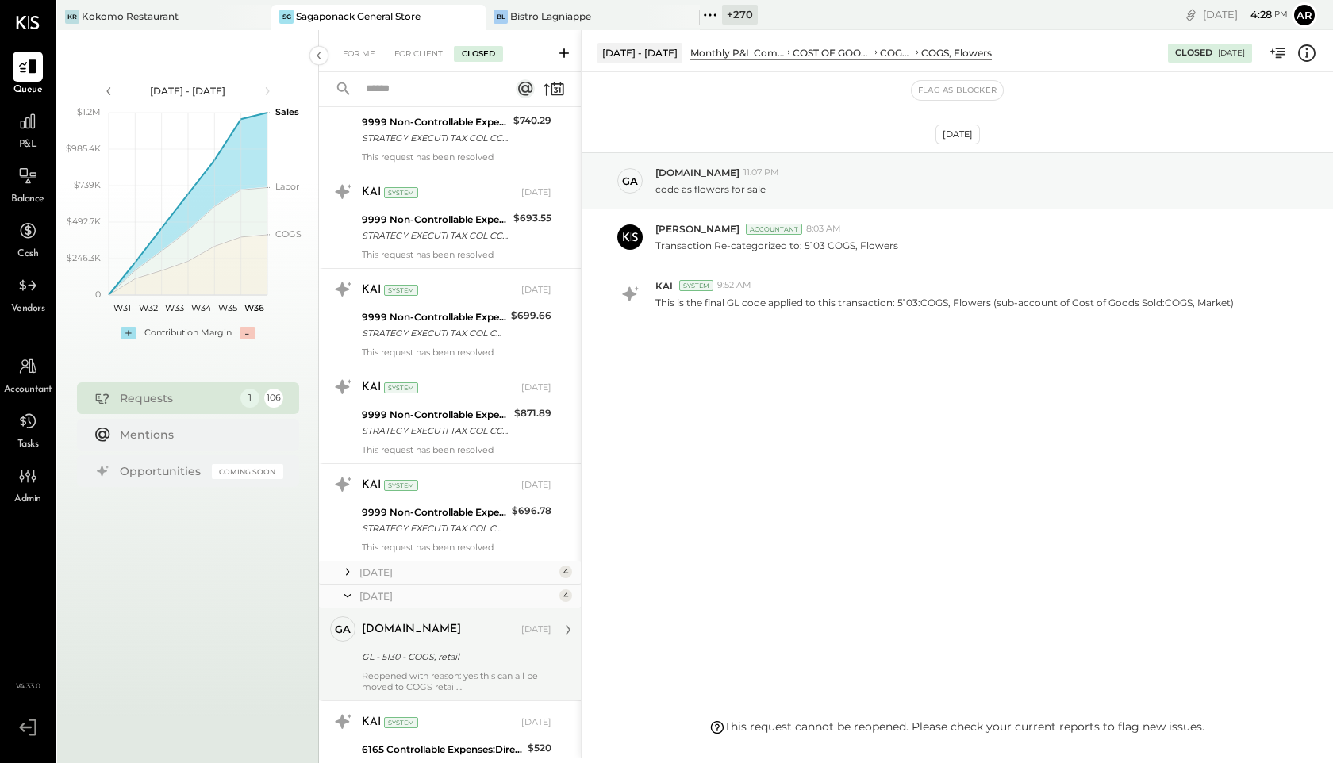
click at [414, 63] on div "For Me For Client Closed" at bounding box center [450, 51] width 262 height 42
click at [419, 57] on div "For Client" at bounding box center [418, 54] width 64 height 16
click at [422, 54] on div "For Client" at bounding box center [418, 54] width 64 height 16
click at [359, 56] on div "For Me" at bounding box center [359, 54] width 48 height 16
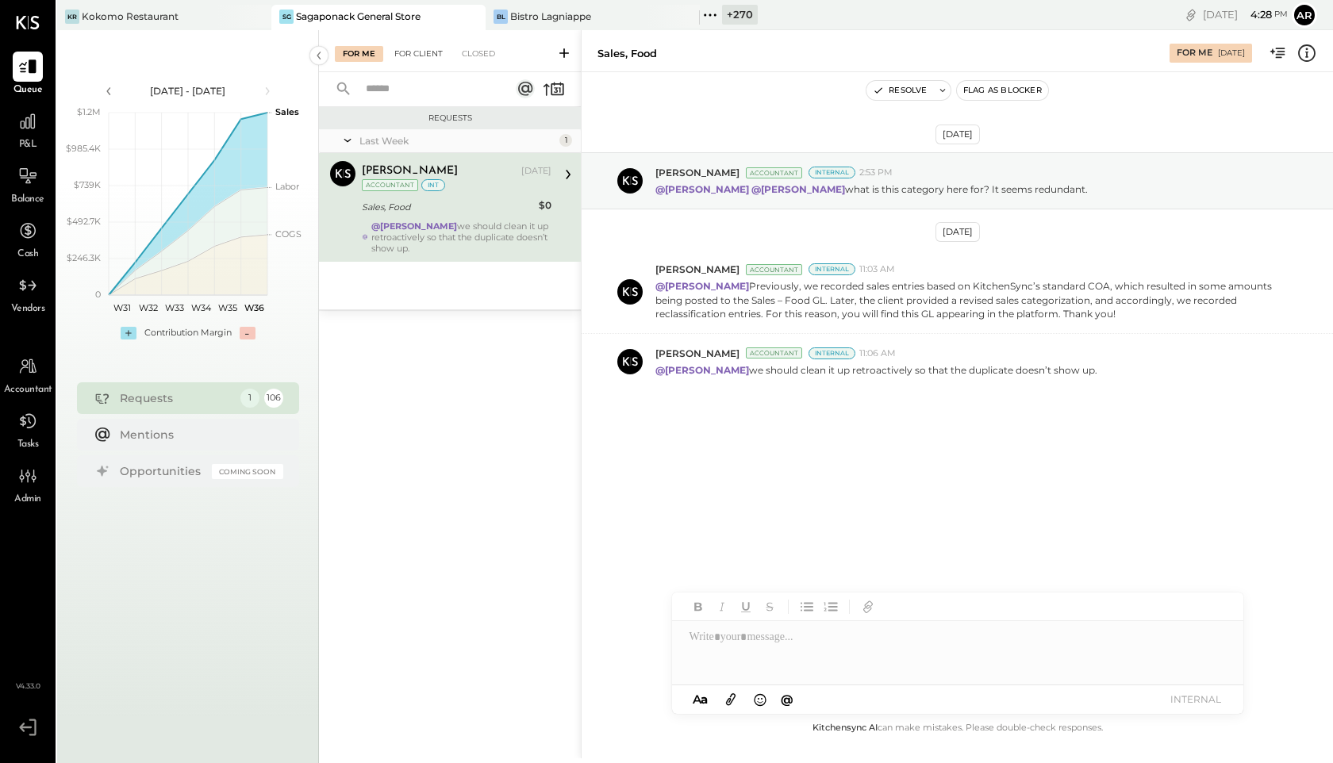
click at [422, 55] on div "For Client" at bounding box center [418, 54] width 64 height 16
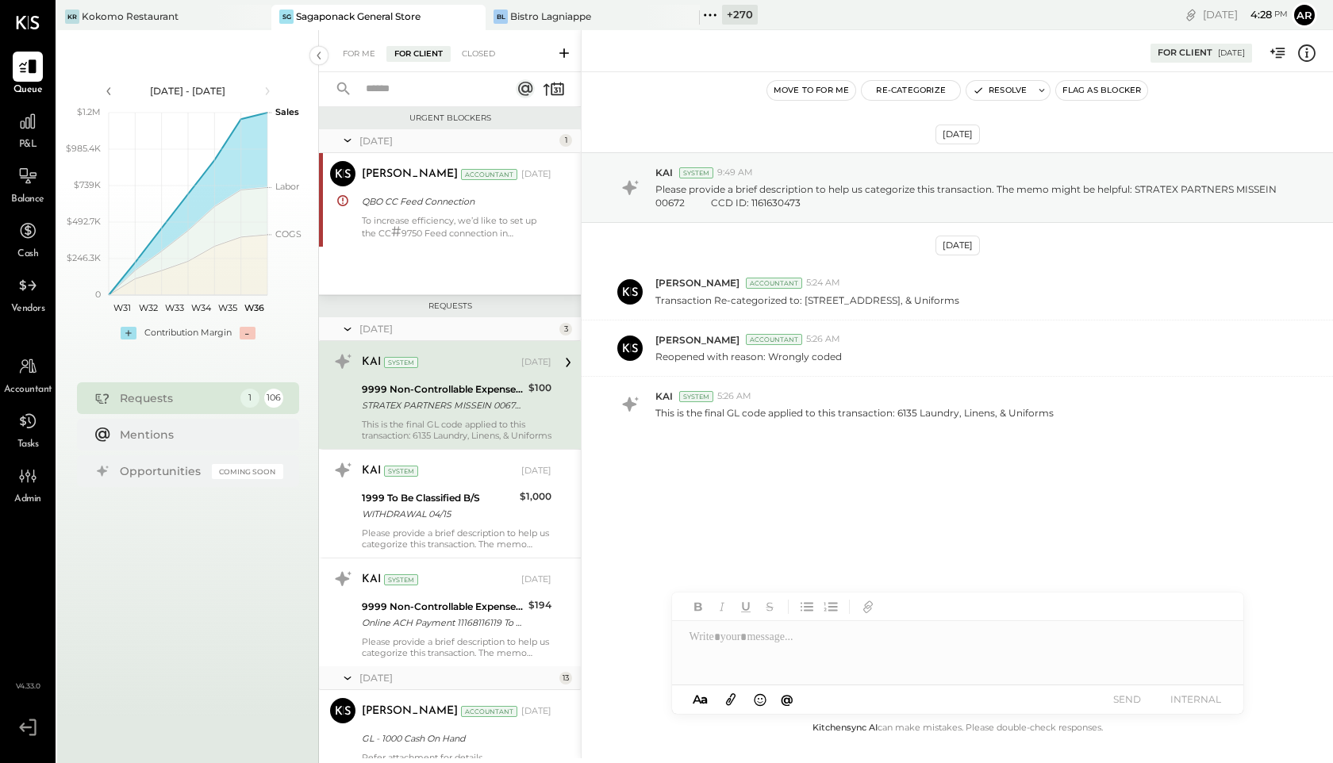
click at [362, 62] on div "For Me For Client Closed" at bounding box center [450, 51] width 262 height 42
click at [360, 55] on div "For Me" at bounding box center [359, 54] width 48 height 16
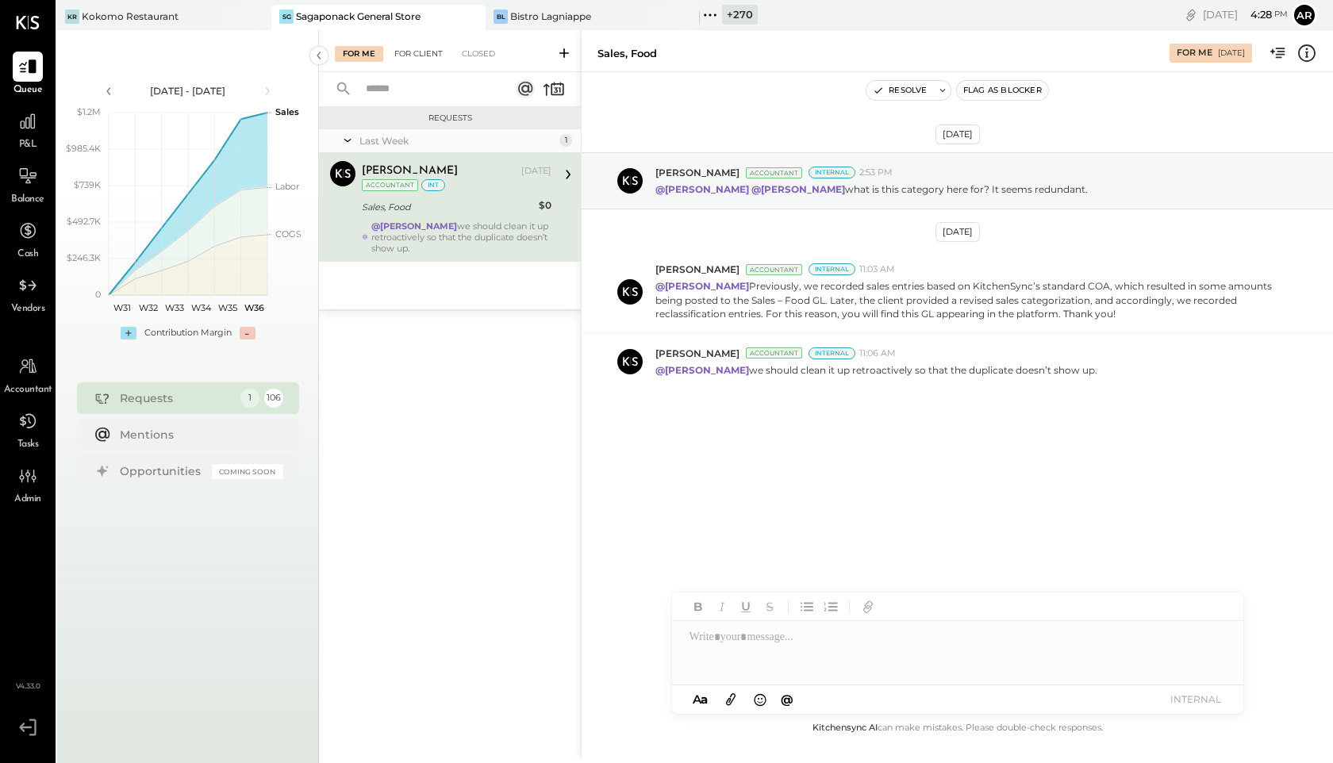
click at [417, 52] on div "For Client" at bounding box center [418, 54] width 64 height 16
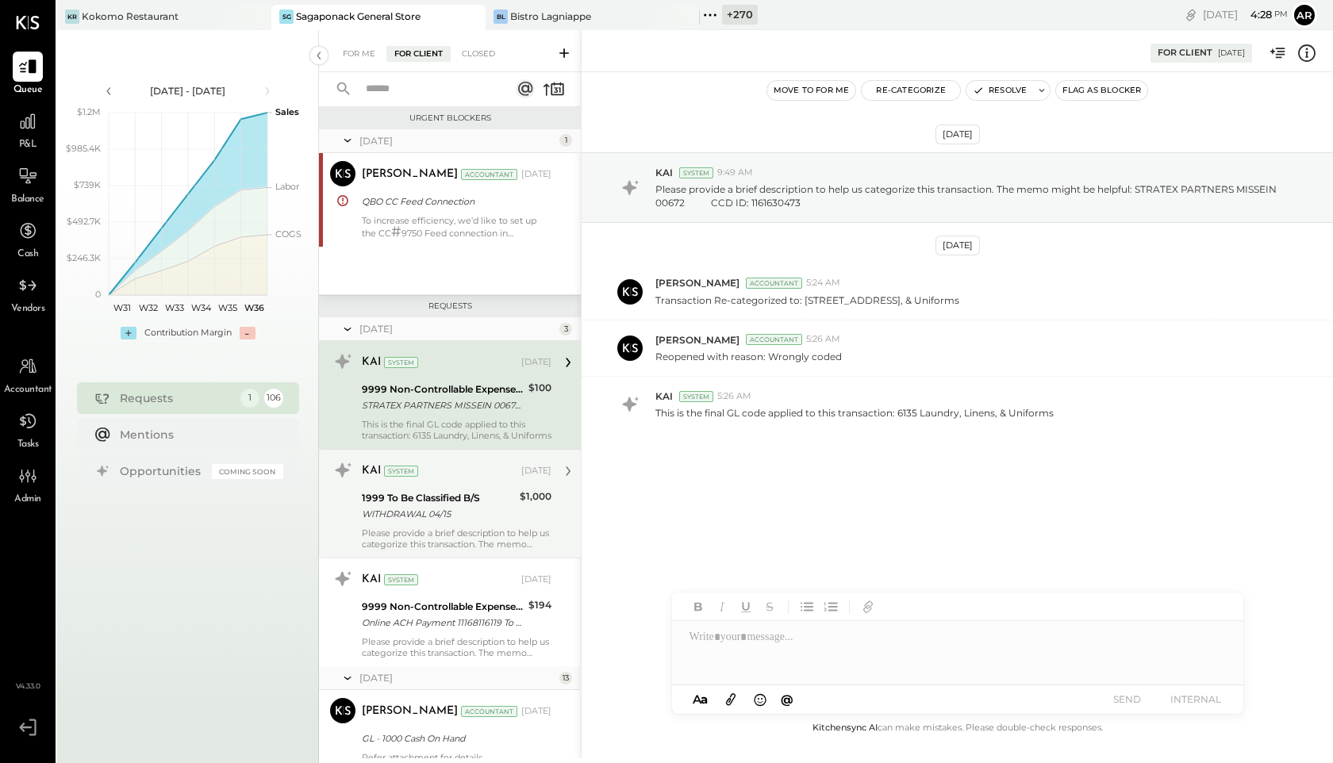
click at [435, 467] on div "KAI System" at bounding box center [440, 471] width 156 height 16
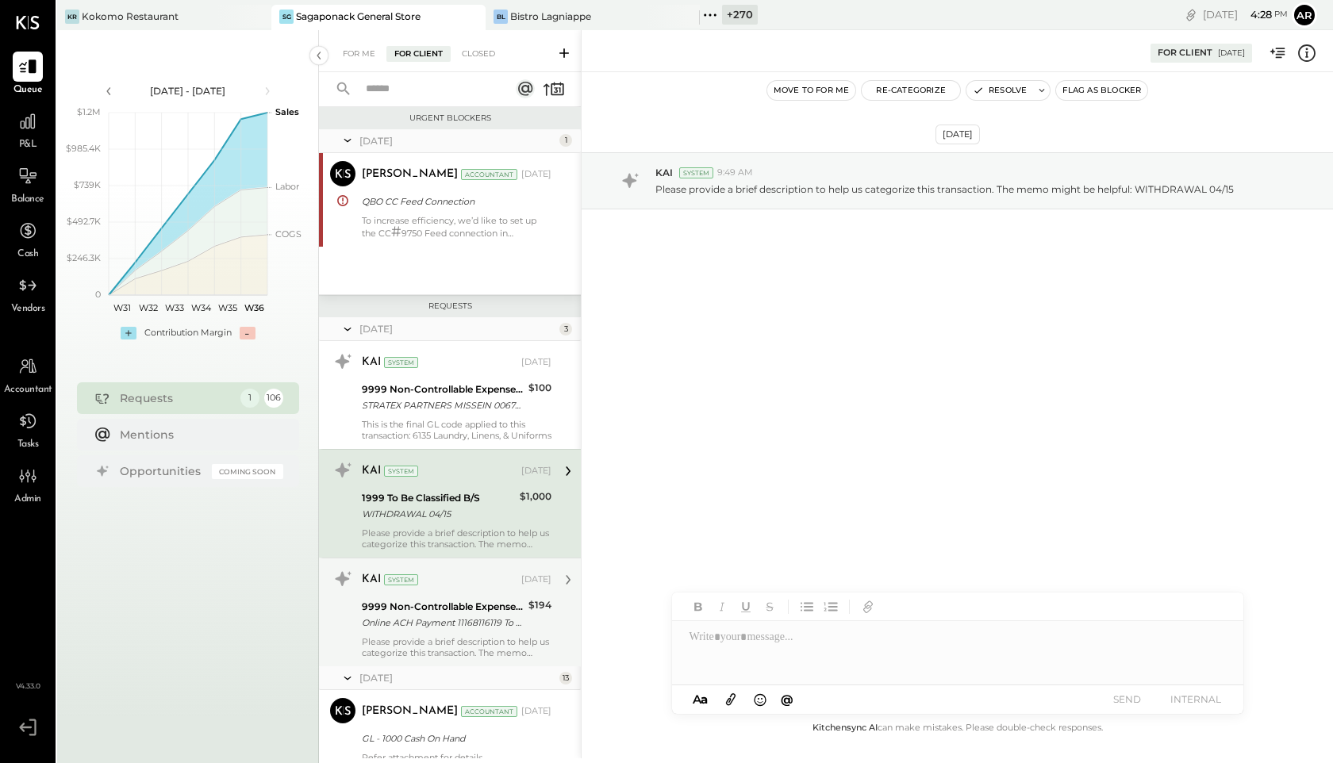
click at [444, 605] on div "9999 Non-Controllable Expenses:Other Income and Expenses:To Be Classified P&L" at bounding box center [443, 607] width 162 height 16
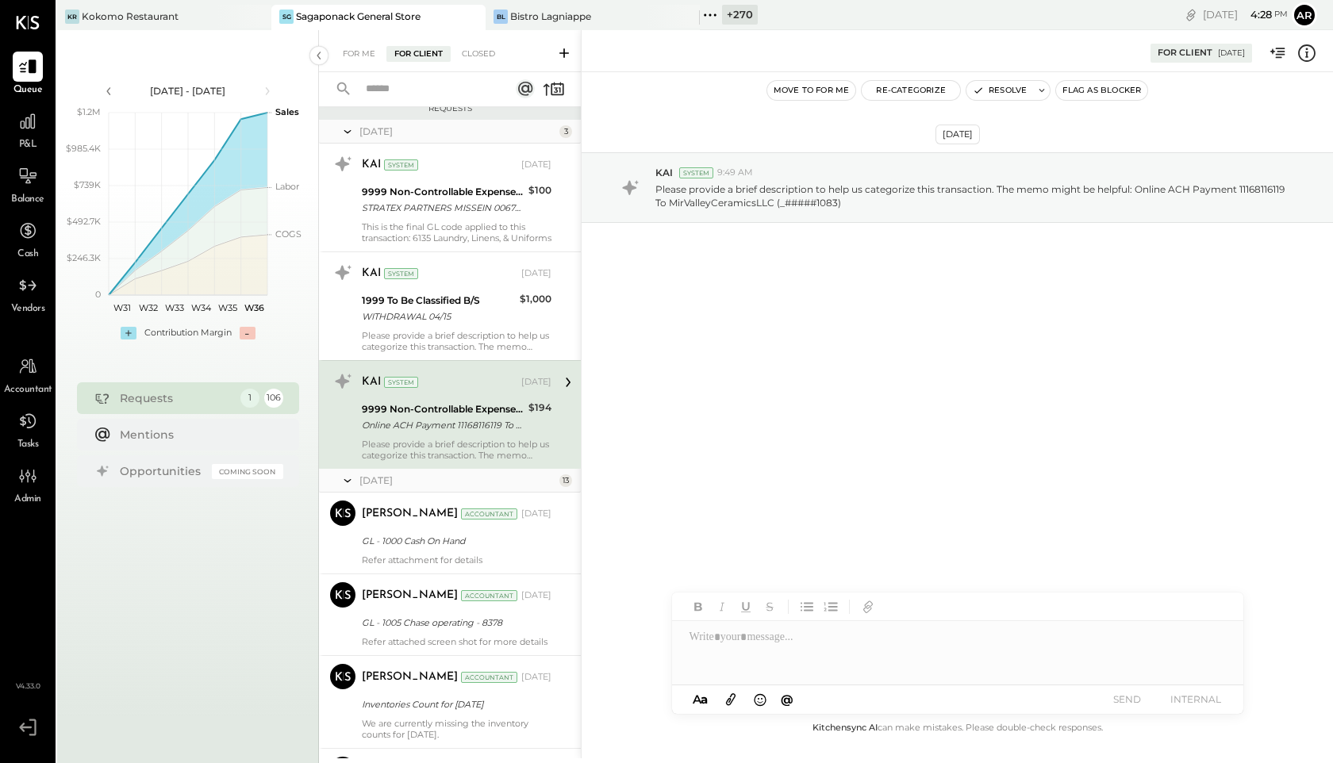
scroll to position [216, 0]
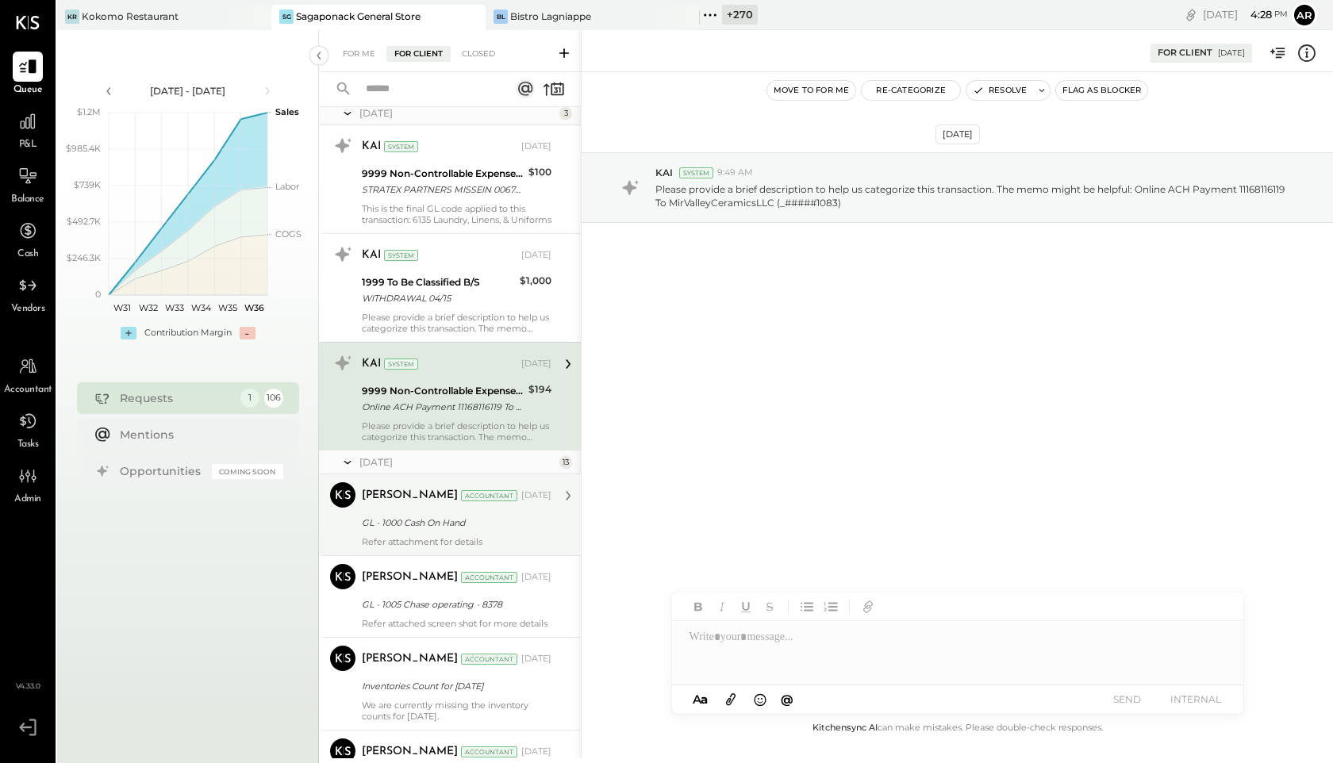
click at [448, 512] on div "Sarang Khandhar Accountant May 08, 2025 GL - 1000 Cash On Hand Refer attachment…" at bounding box center [457, 514] width 190 height 65
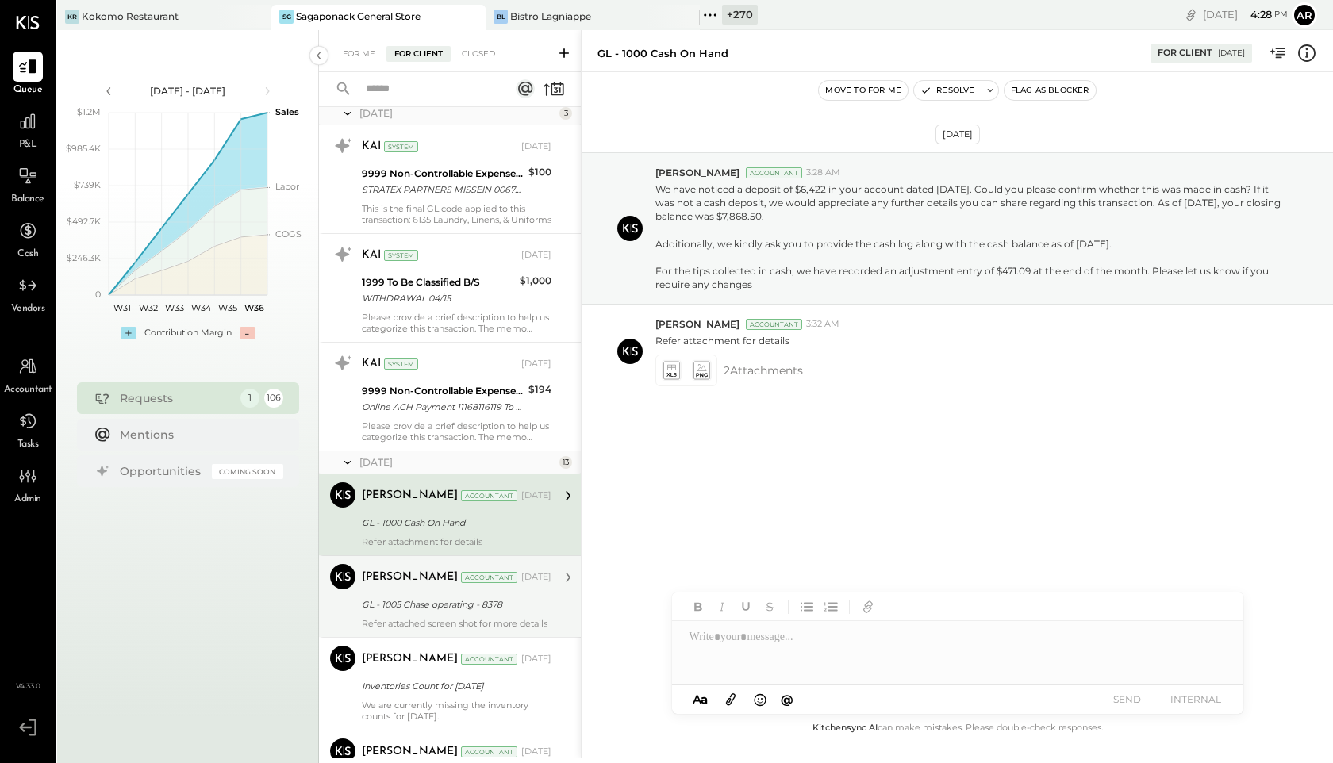
click at [440, 602] on div "GL - 1005 Chase operating - 8378" at bounding box center [454, 605] width 185 height 16
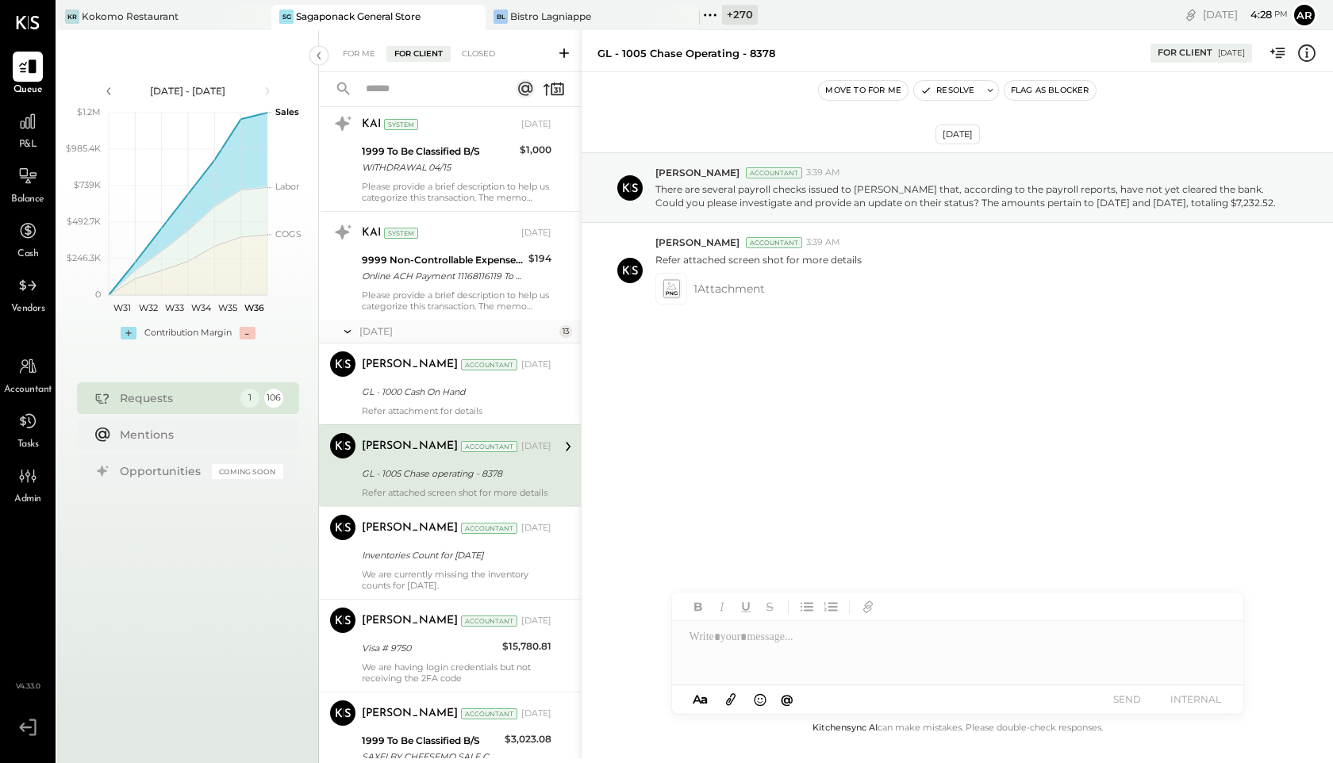
scroll to position [378, 0]
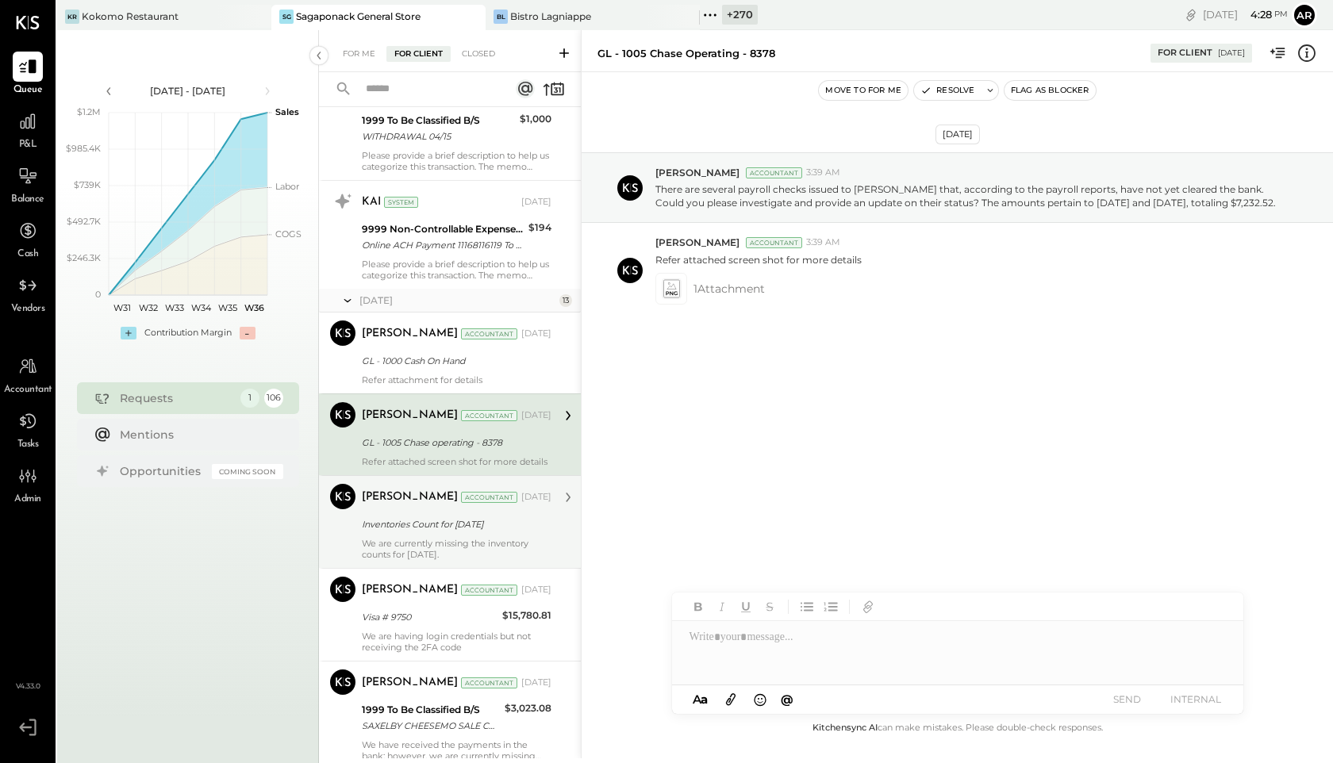
click at [430, 532] on div "Inventories Count for April, 2025" at bounding box center [454, 525] width 185 height 16
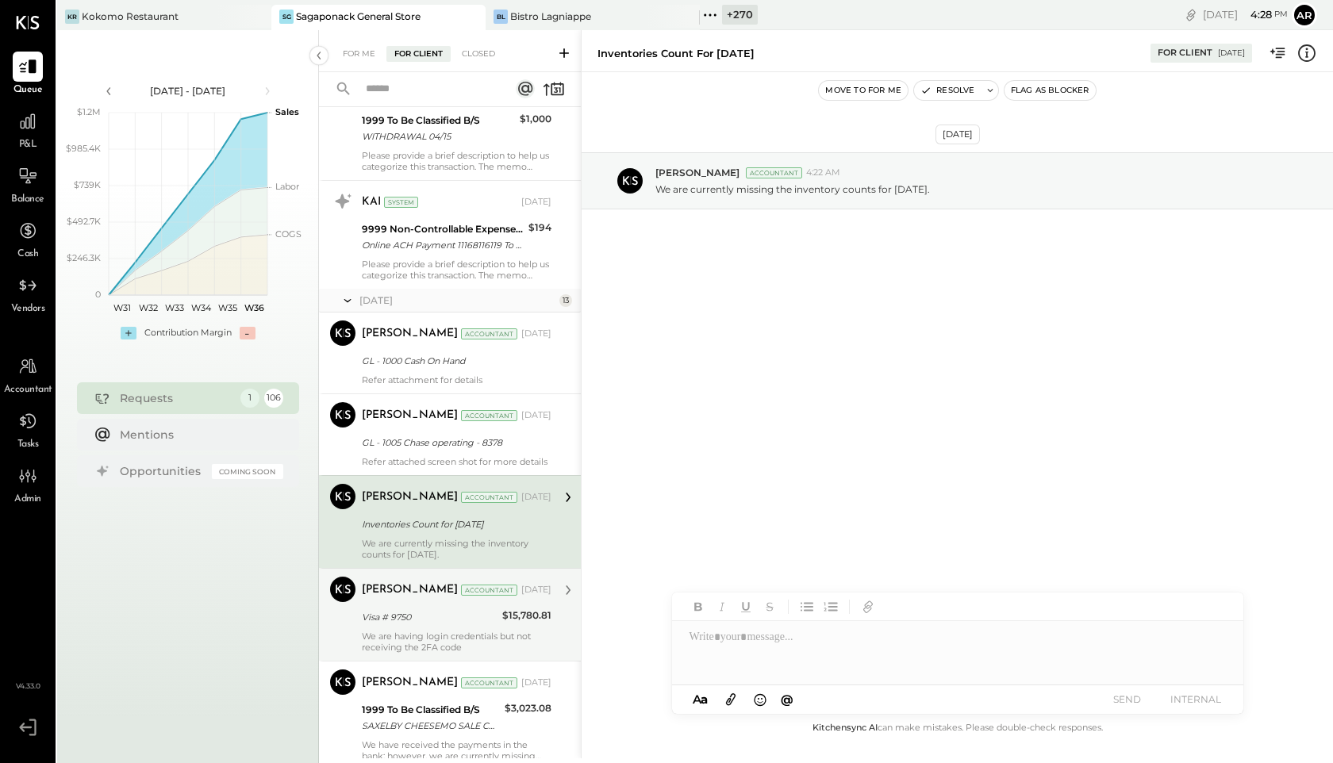
click at [424, 601] on div "Sarang Khandhar Accountant May 09, 2025" at bounding box center [457, 590] width 190 height 22
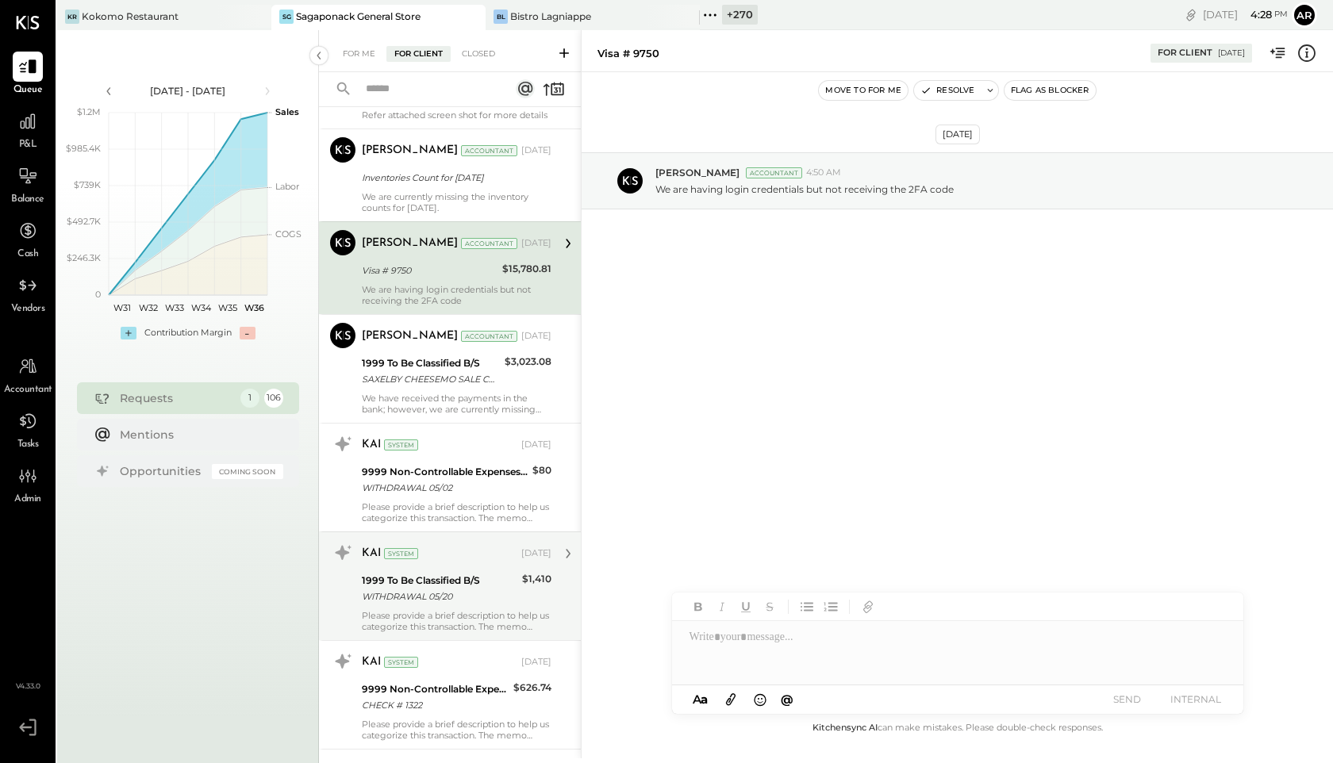
scroll to position [738, 0]
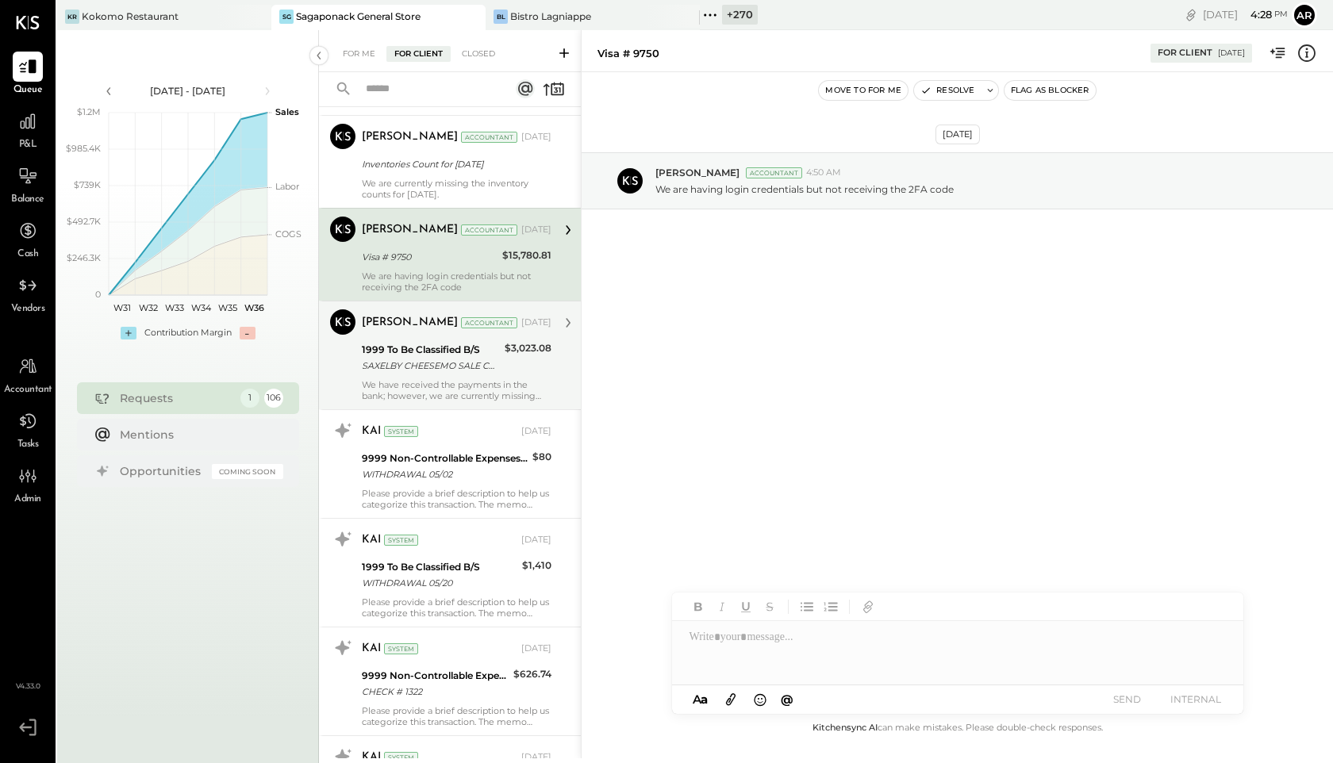
click at [416, 392] on div "We have received the payments in the bank; however, we are currently missing th…" at bounding box center [457, 390] width 190 height 22
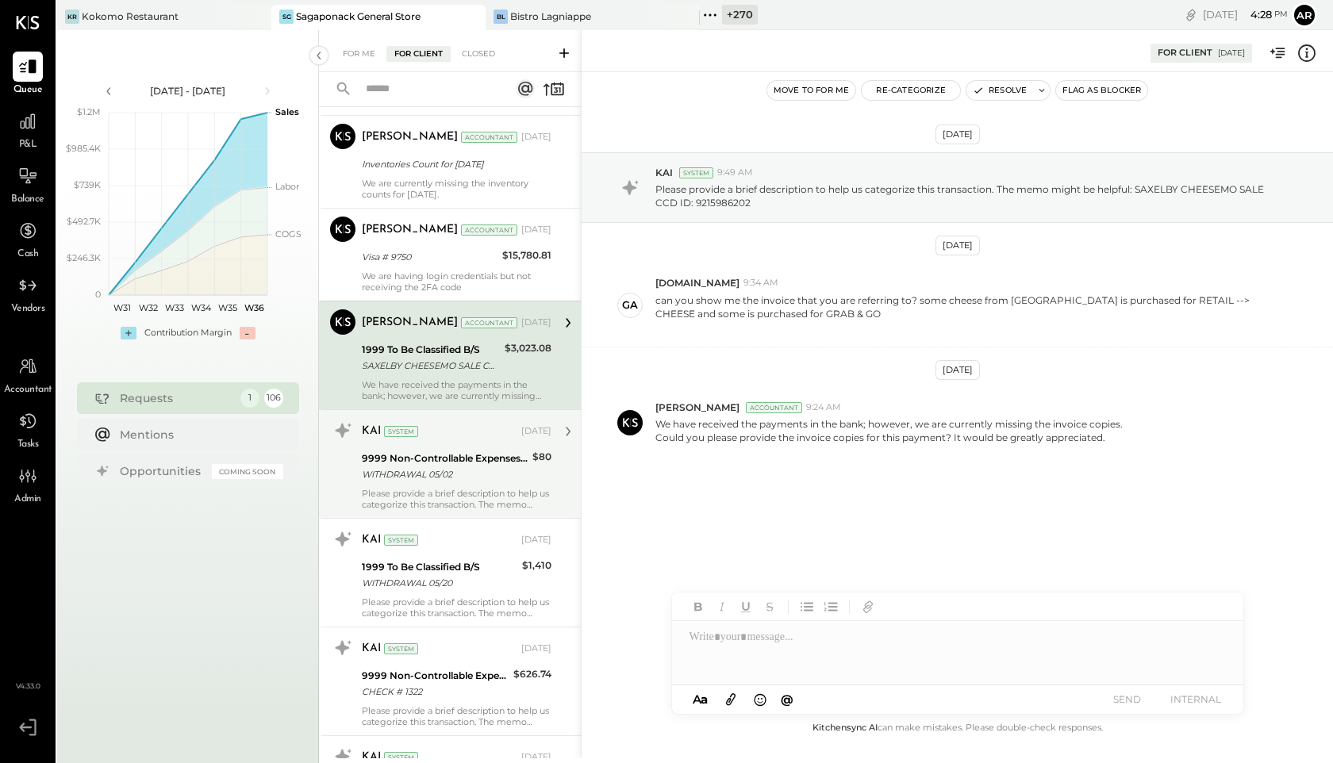
click at [422, 482] on div "WITHDRAWAL 05/02" at bounding box center [445, 475] width 166 height 16
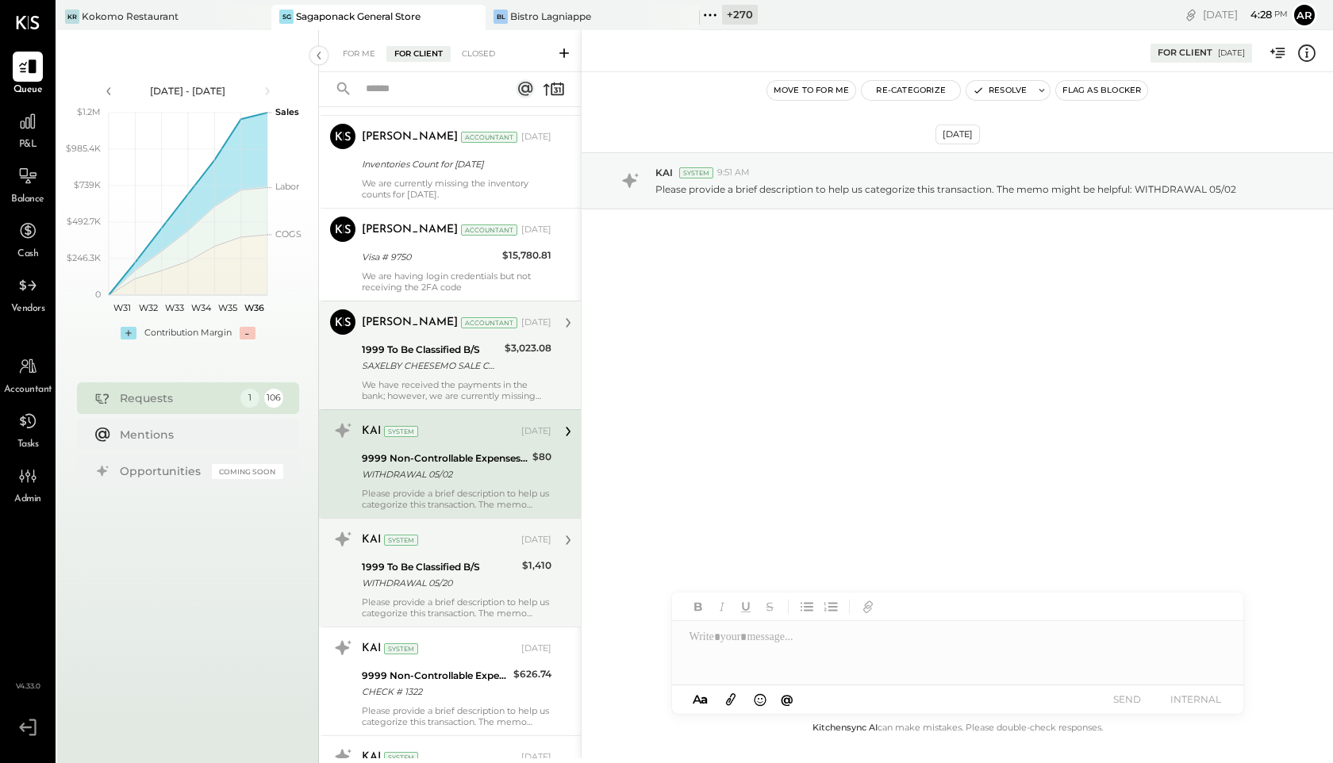
click at [425, 591] on div "WITHDRAWAL 05/20" at bounding box center [440, 583] width 156 height 16
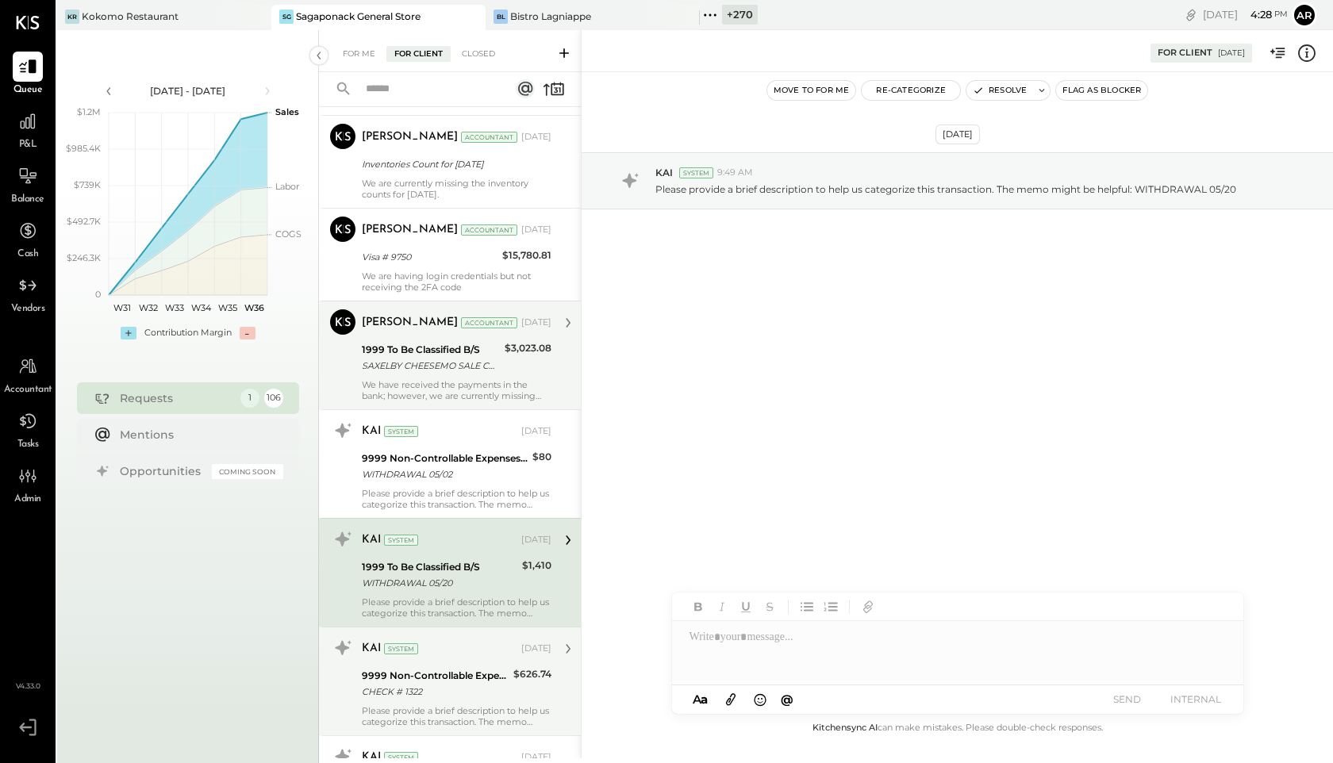
click at [428, 684] on div "9999 Non-Controllable Expenses:Other Income and Expenses:To Be Classified P&L" at bounding box center [435, 676] width 147 height 16
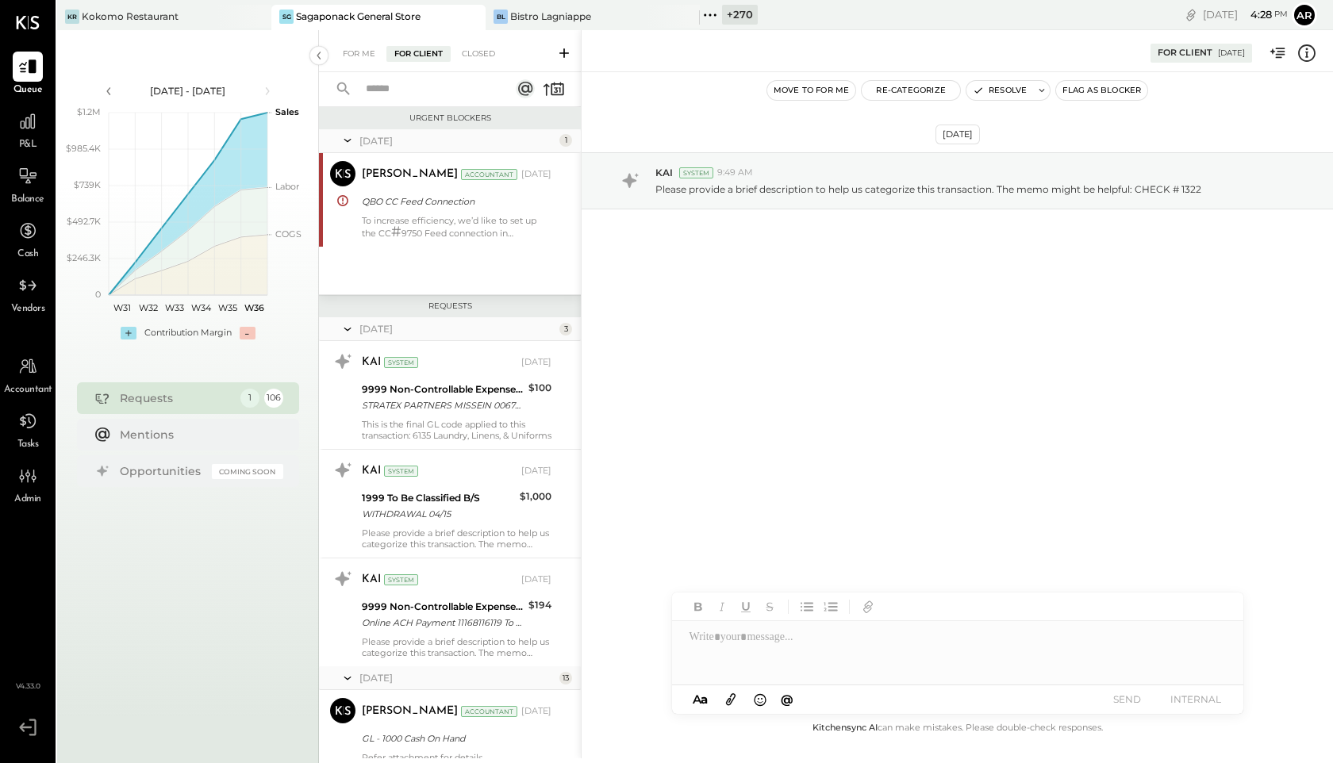
click at [347, 329] on icon at bounding box center [348, 329] width 16 height 40
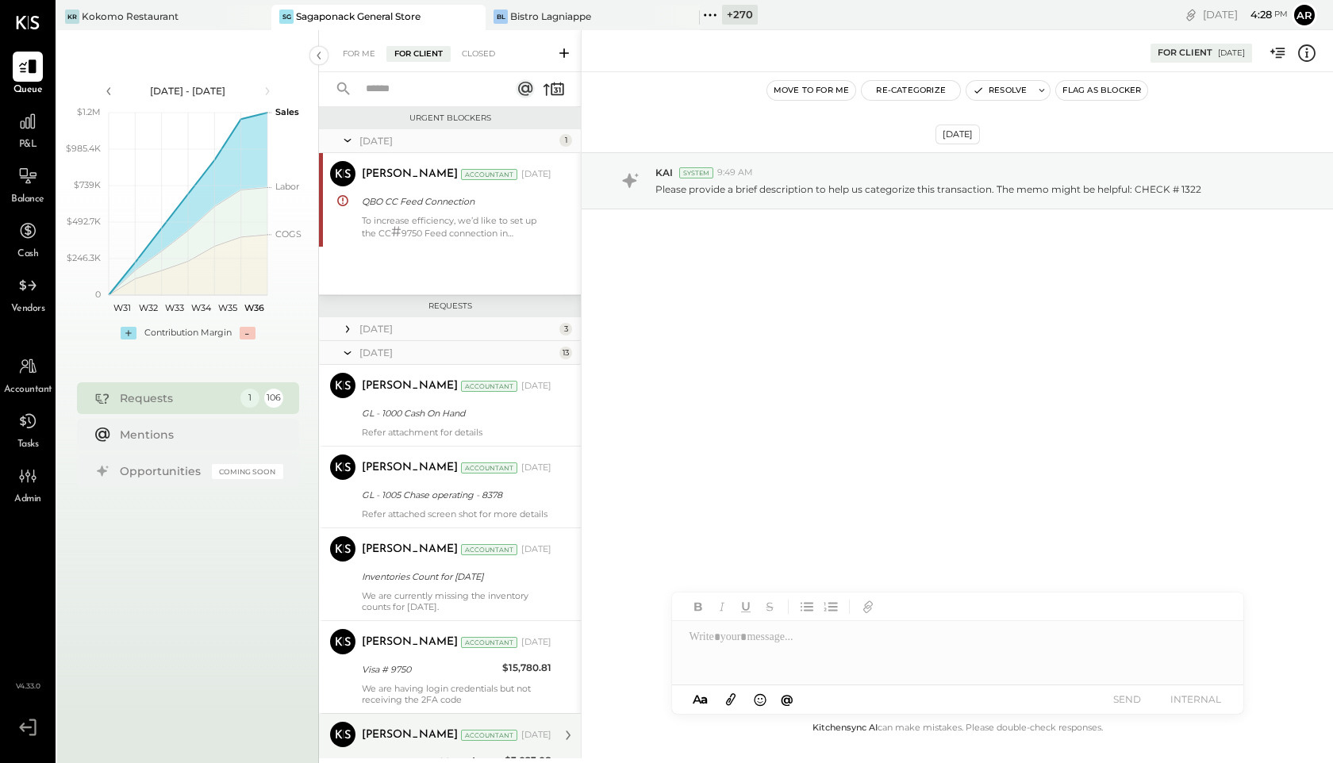
click at [350, 354] on icon at bounding box center [348, 353] width 16 height 40
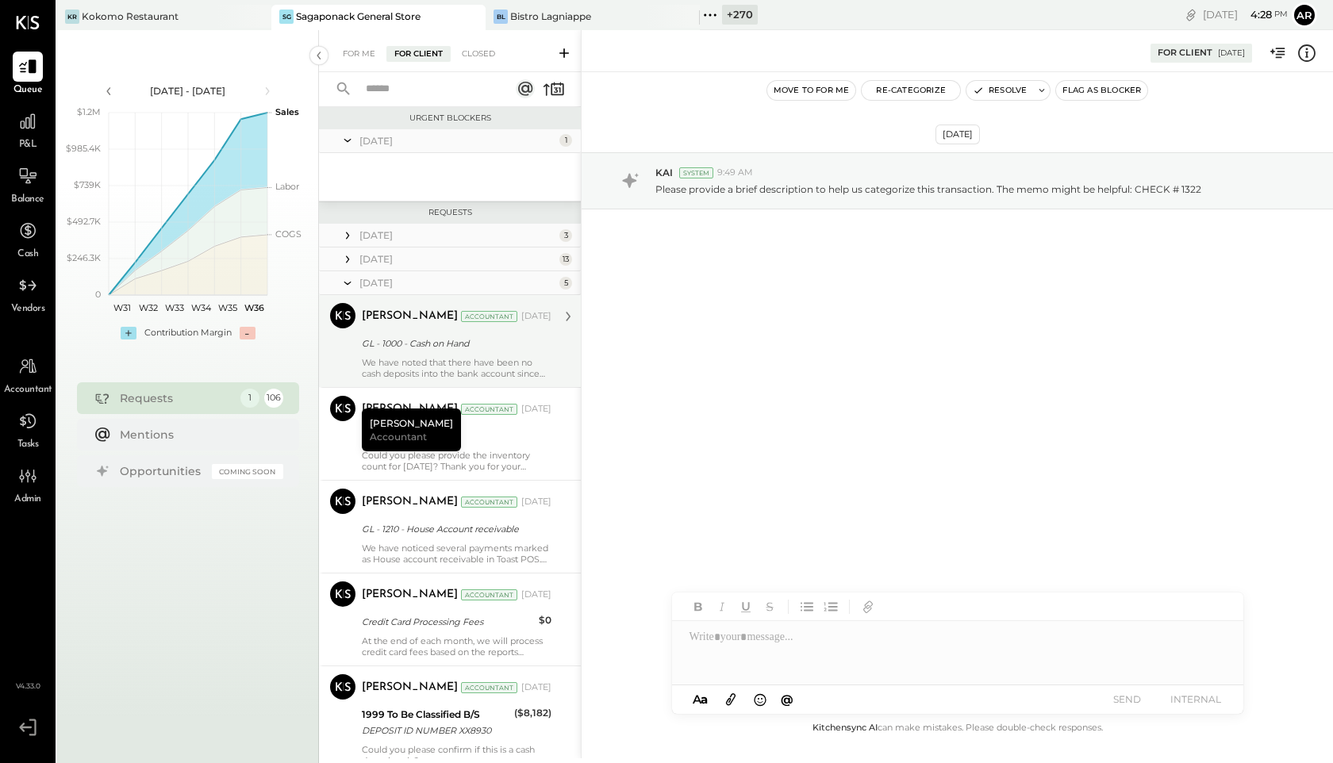
click at [436, 340] on div "GL - 1000 - Cash on Hand" at bounding box center [454, 344] width 185 height 16
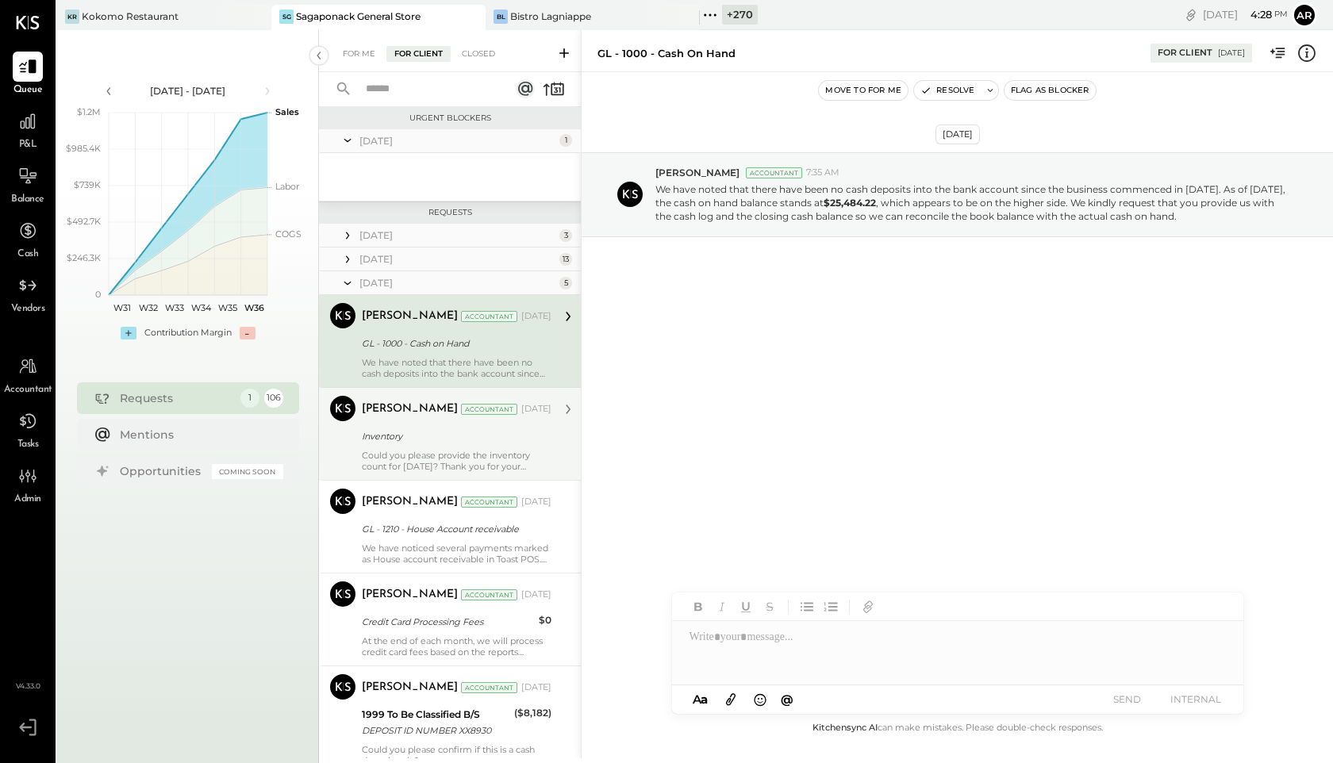
click at [343, 446] on div "Sarang Khandhar Accountant Sarang Khandhar Accountant Jun 10, 2025 Inventory Co…" at bounding box center [450, 433] width 262 height 93
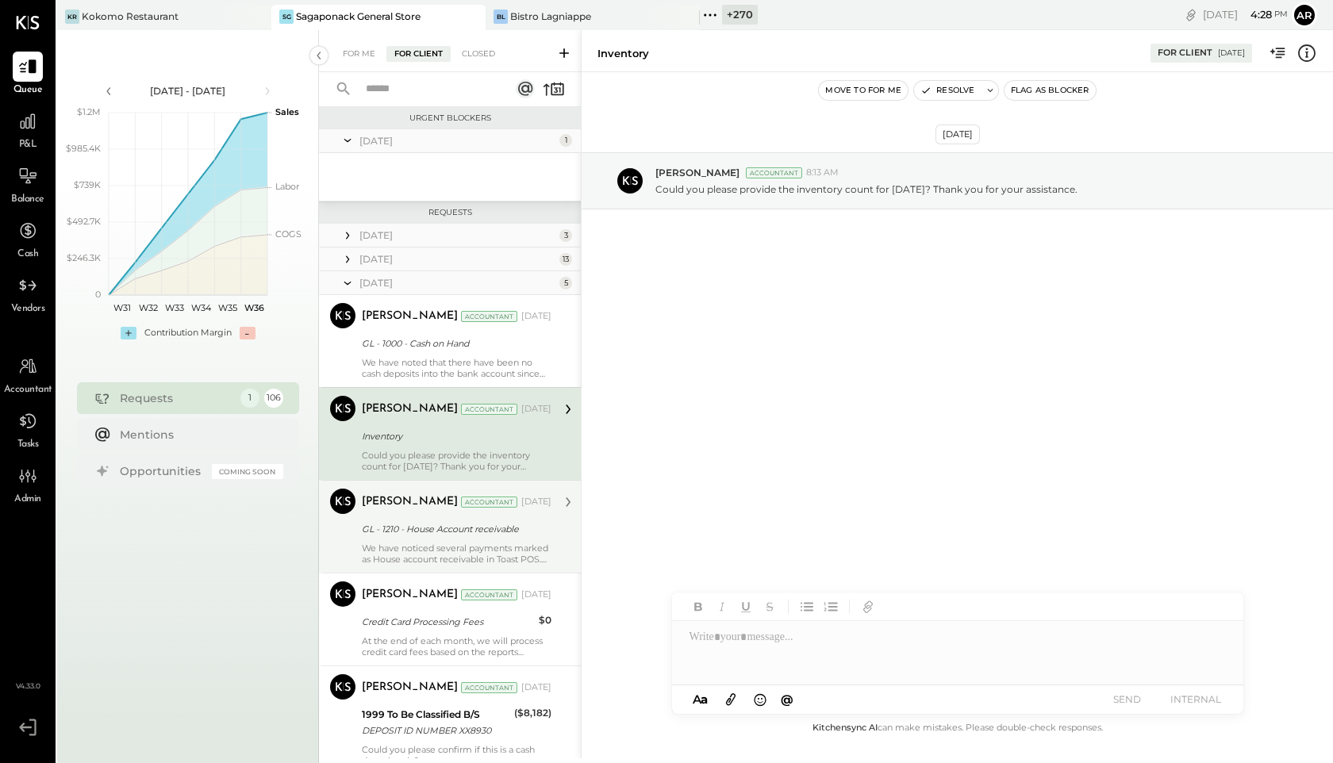
click at [395, 552] on div "We have noticed several payments marked as House account receivable in Toast PO…" at bounding box center [457, 554] width 190 height 22
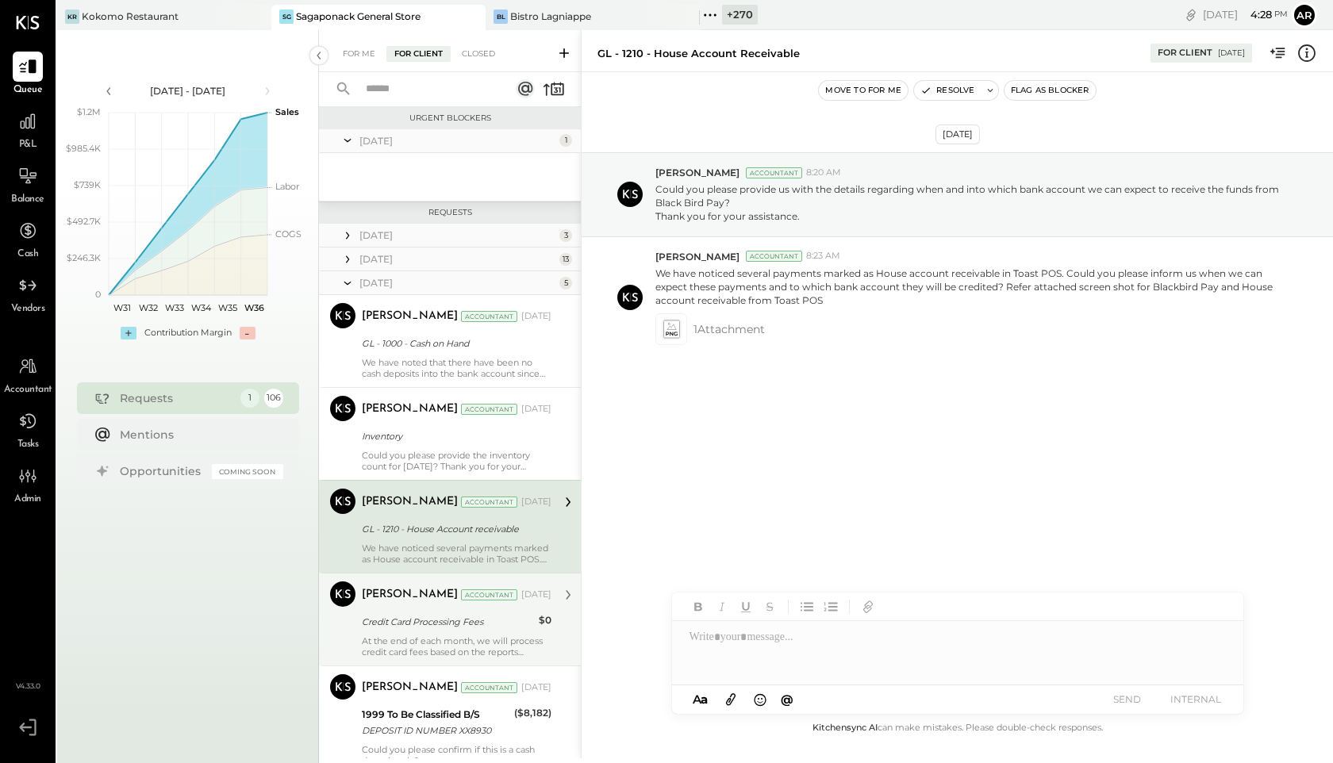
click at [396, 636] on div "At the end of each month, we will process credit card fees based on the reports…" at bounding box center [457, 647] width 190 height 22
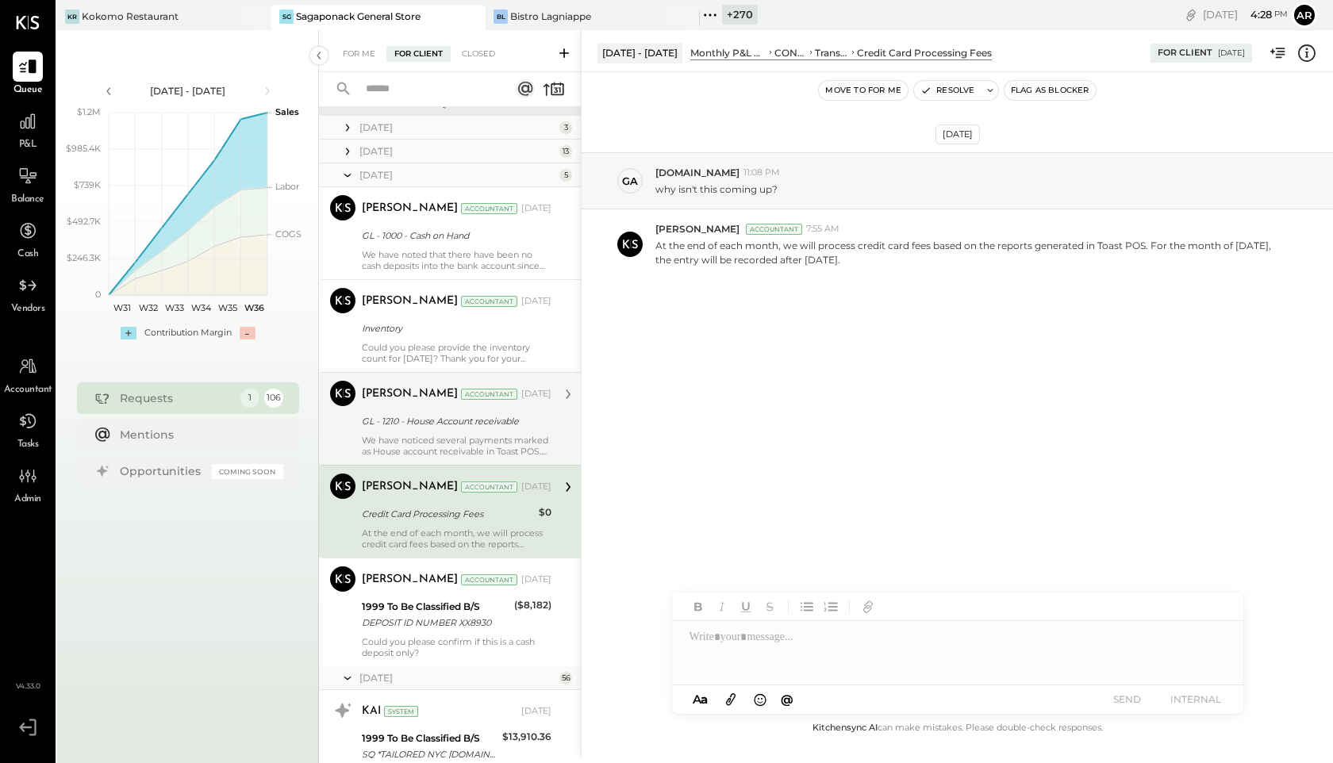
scroll to position [173, 0]
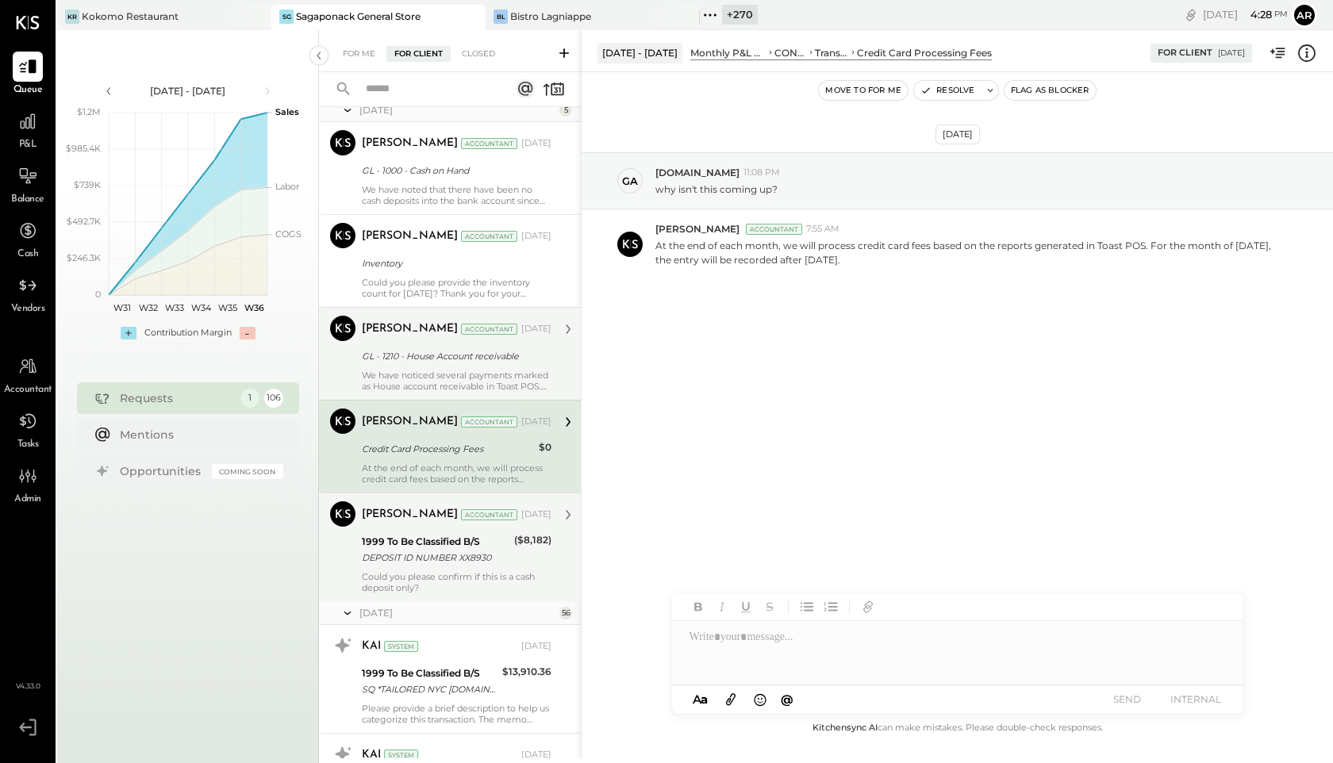
click at [409, 555] on div "DEPOSIT ID NUMBER XX8930" at bounding box center [436, 558] width 148 height 16
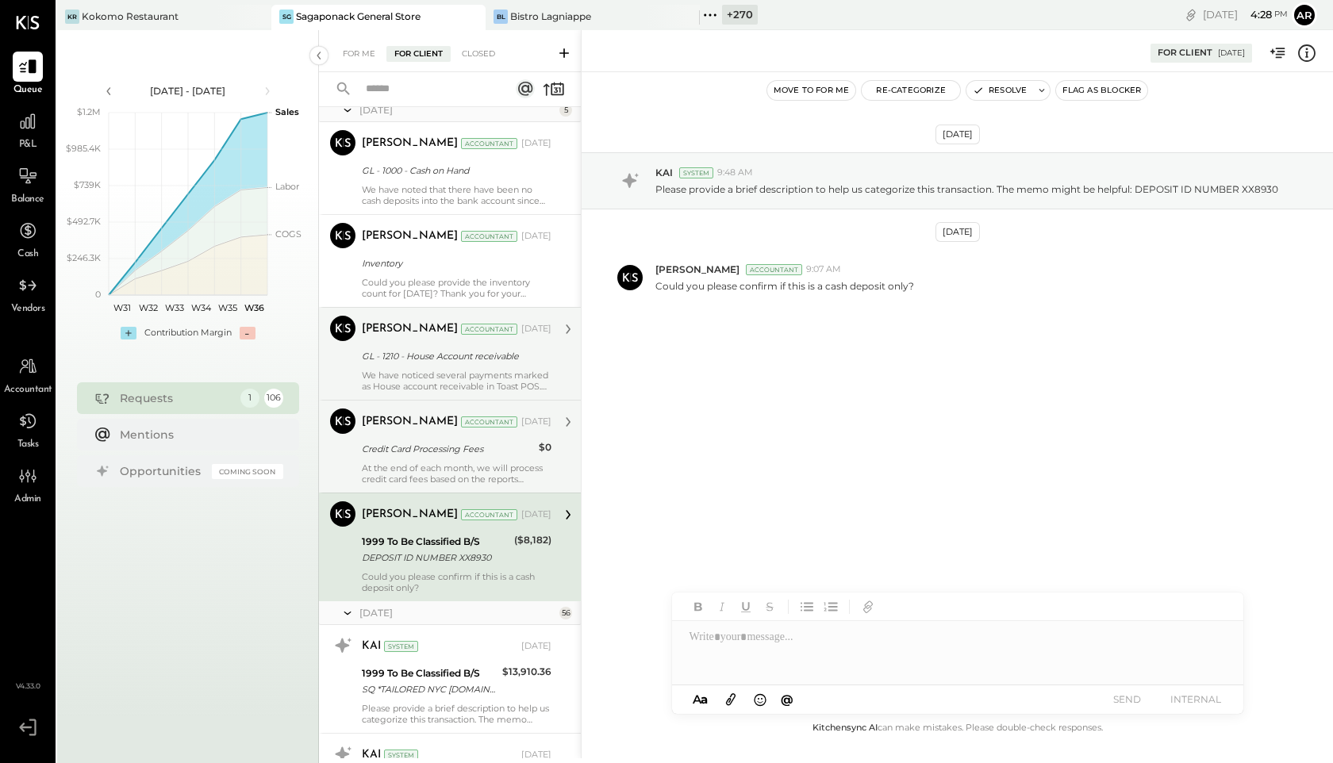
click at [400, 464] on div "At the end of each month, we will process credit card fees based on the reports…" at bounding box center [457, 474] width 190 height 22
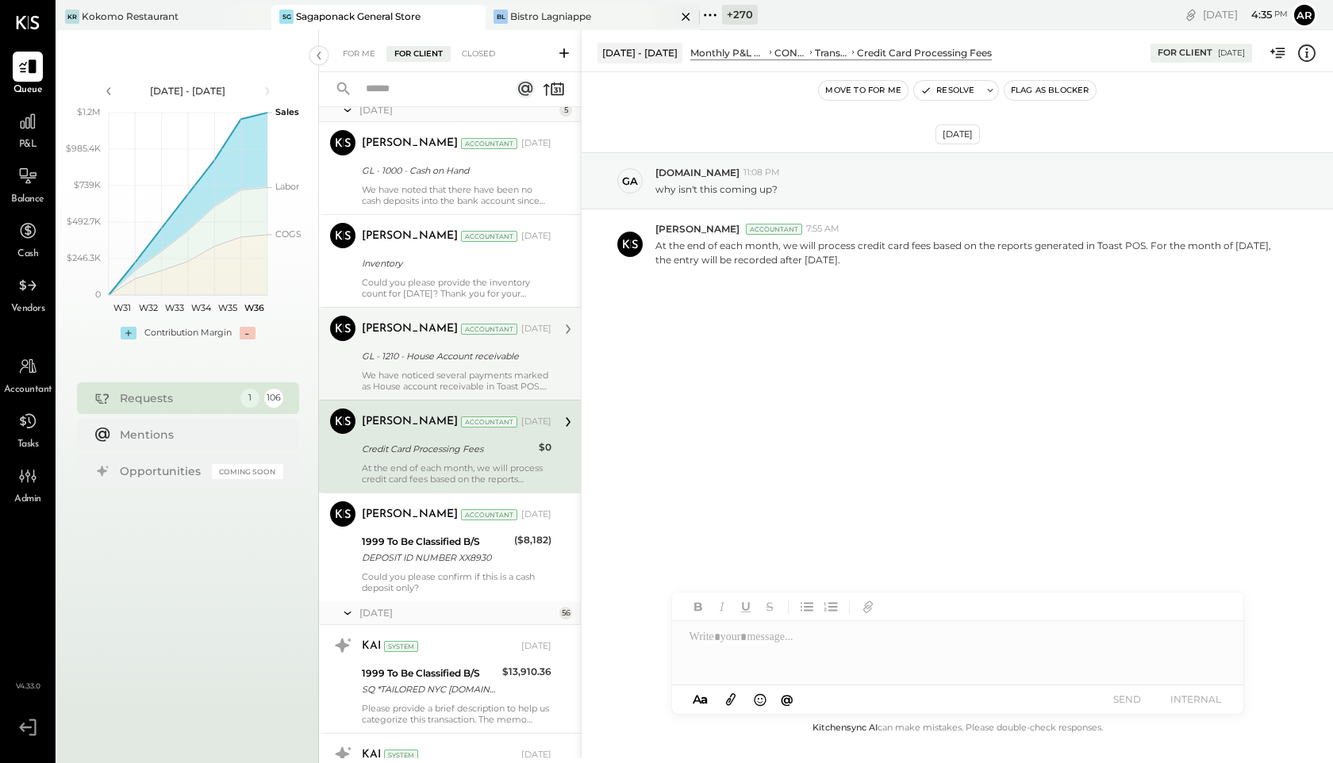
click at [559, 10] on div "Bistro Lagniappe" at bounding box center [550, 16] width 81 height 13
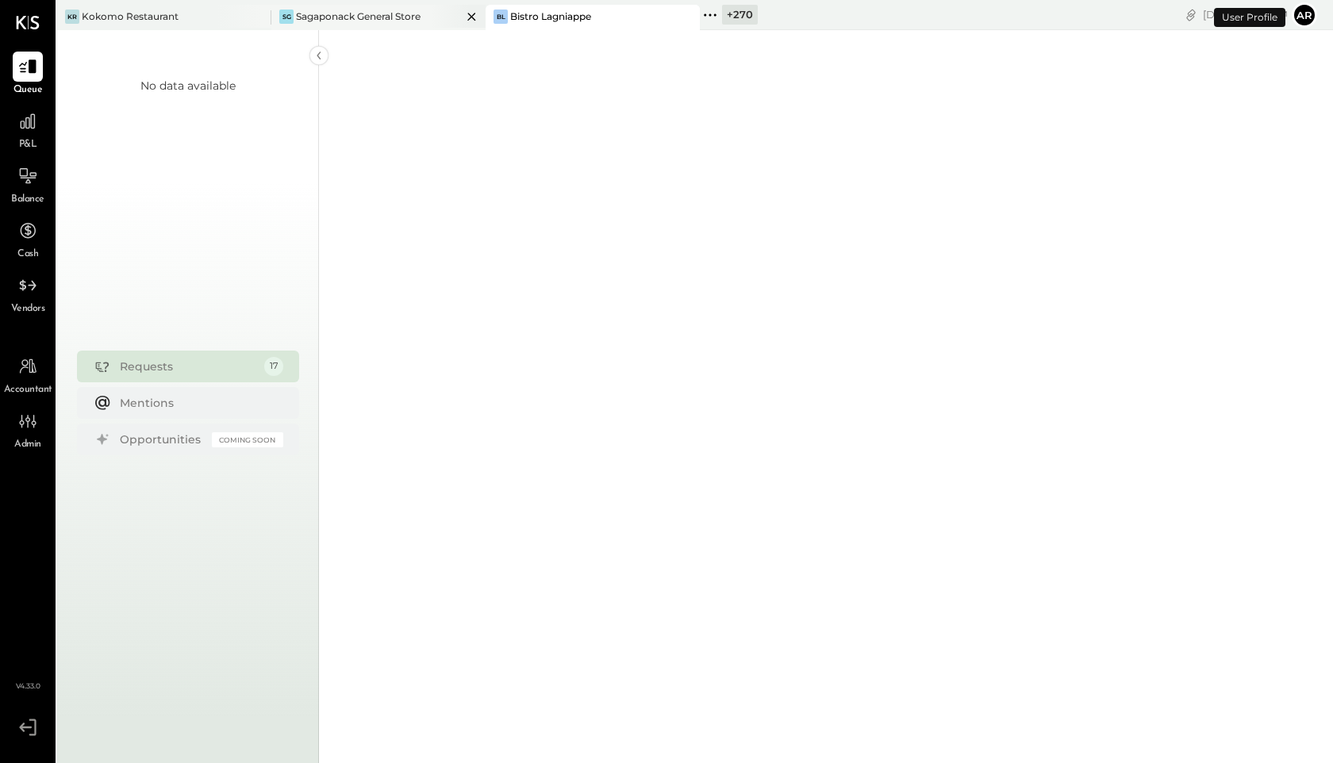
click at [467, 19] on icon at bounding box center [472, 16] width 20 height 19
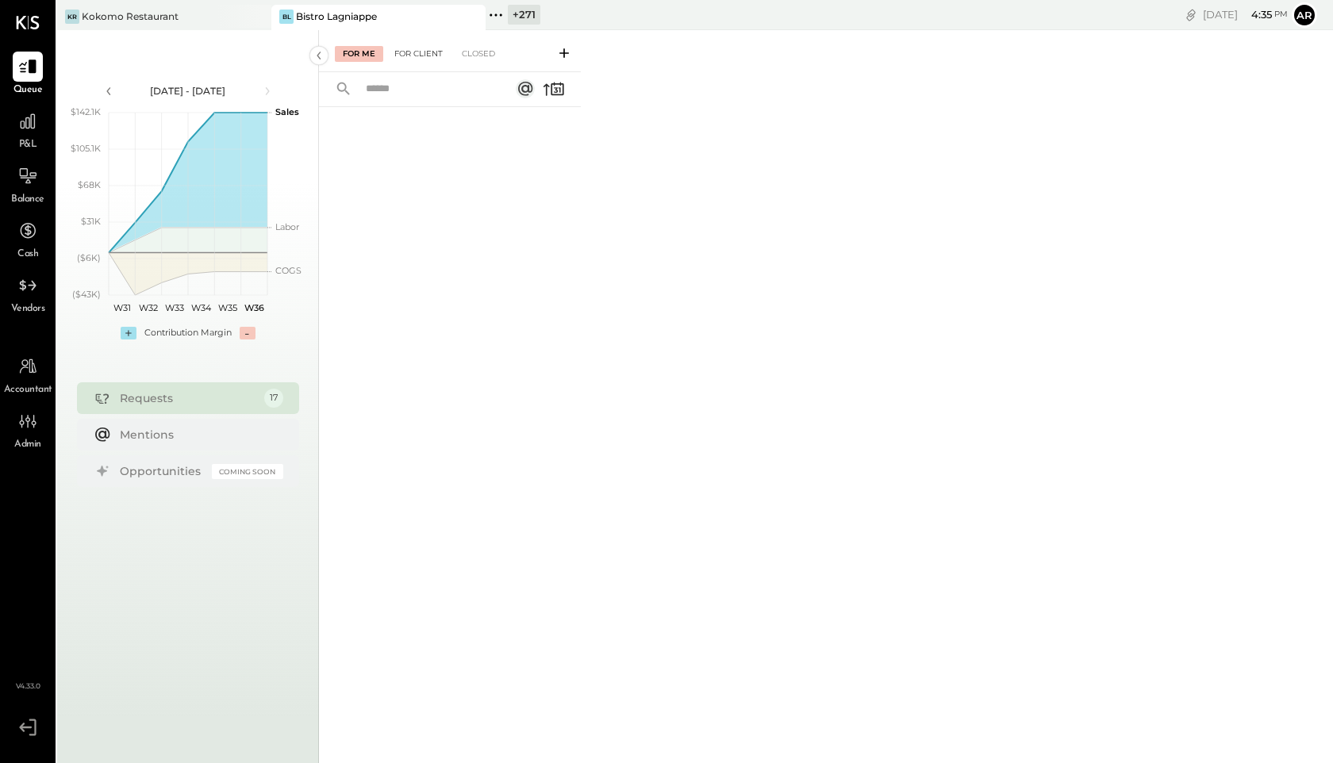
click at [401, 54] on div "For Client" at bounding box center [418, 54] width 64 height 16
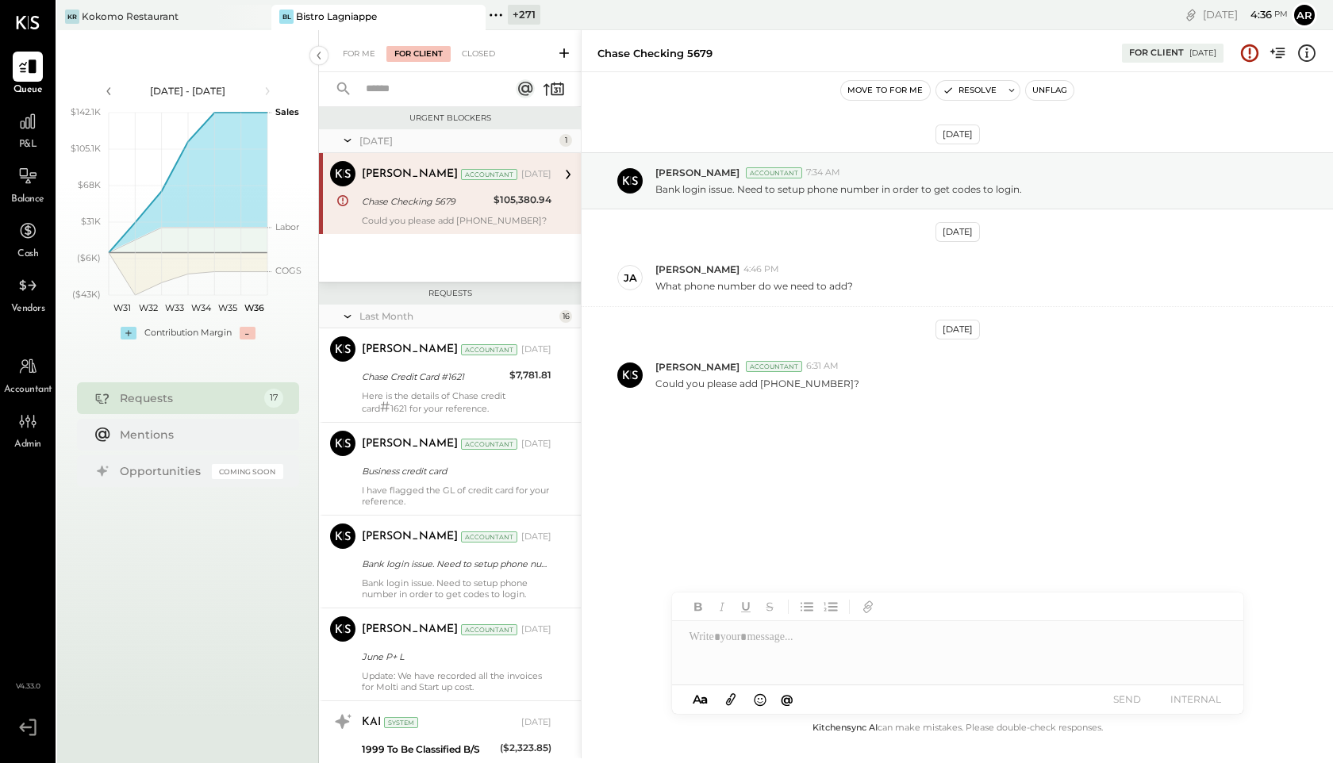
click at [344, 318] on icon at bounding box center [348, 317] width 16 height 40
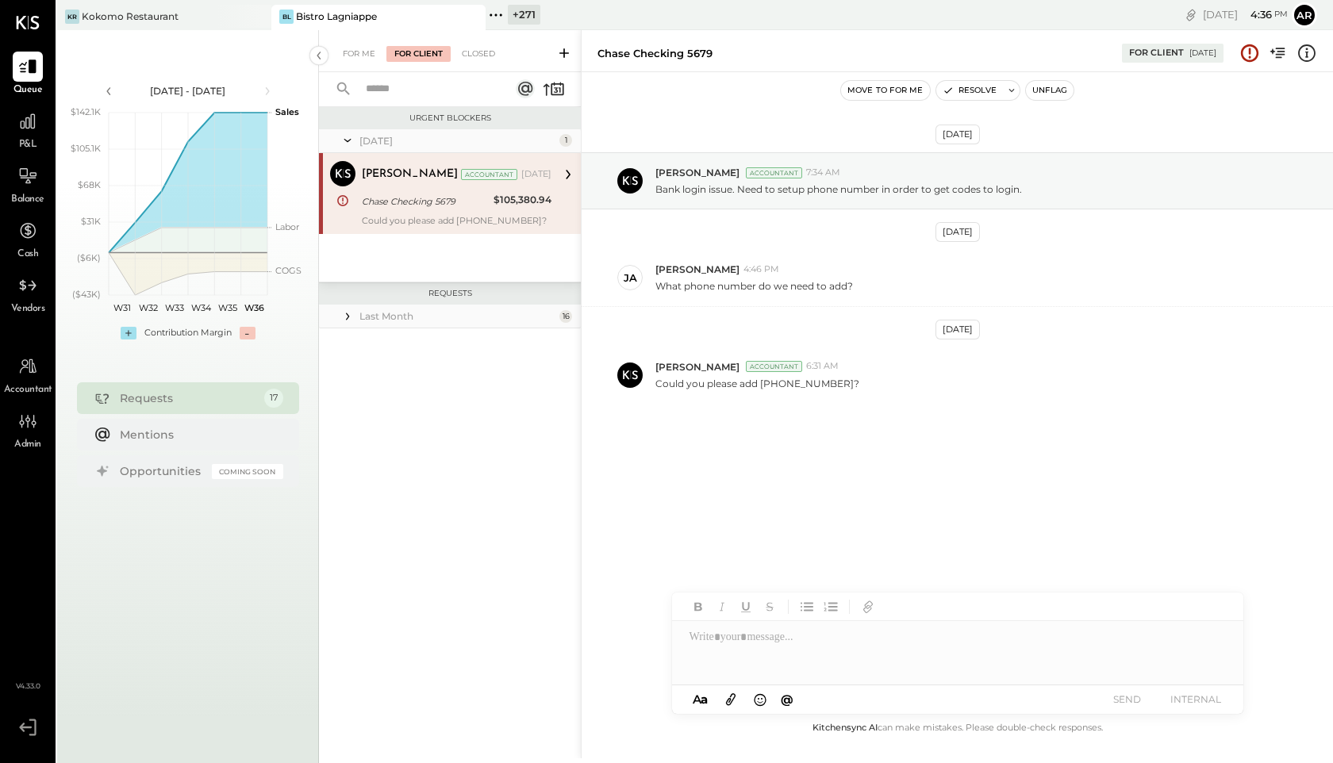
click at [344, 318] on icon at bounding box center [348, 317] width 16 height 16
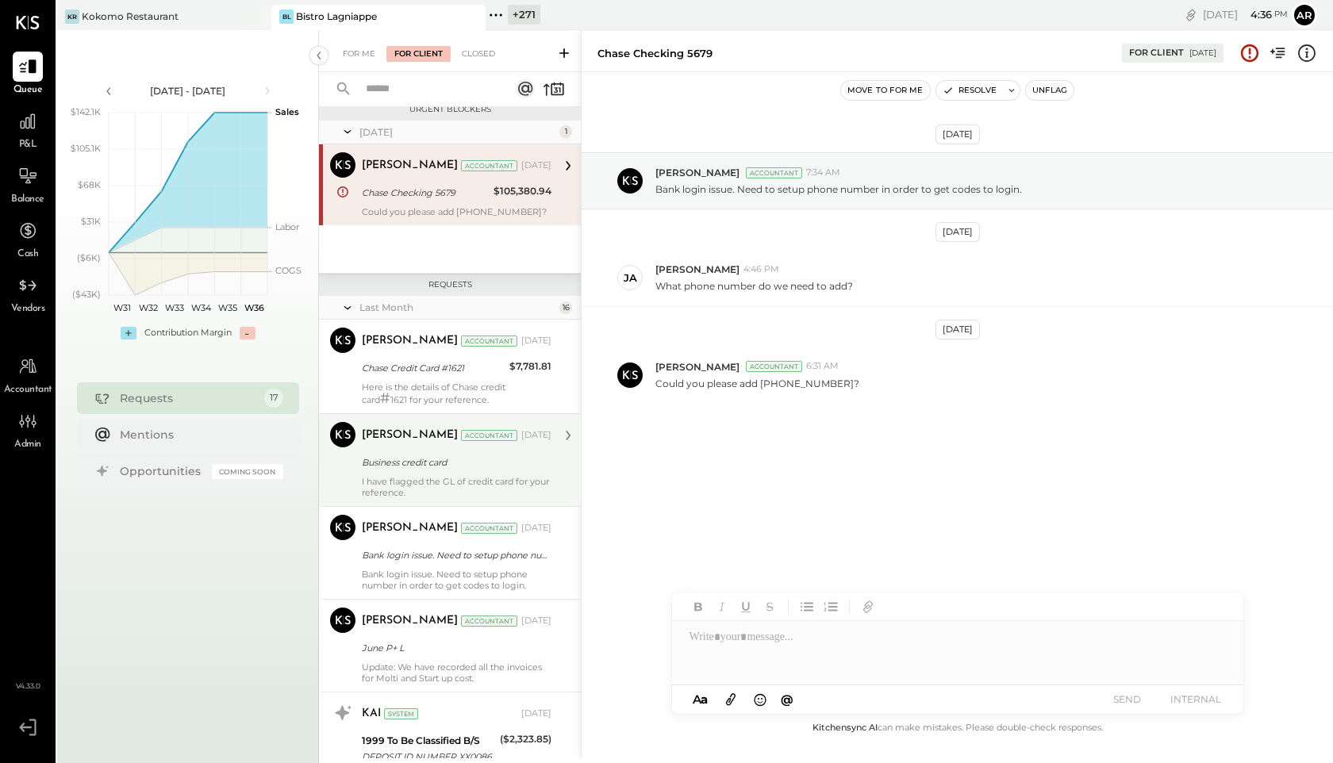
scroll to position [1185, 0]
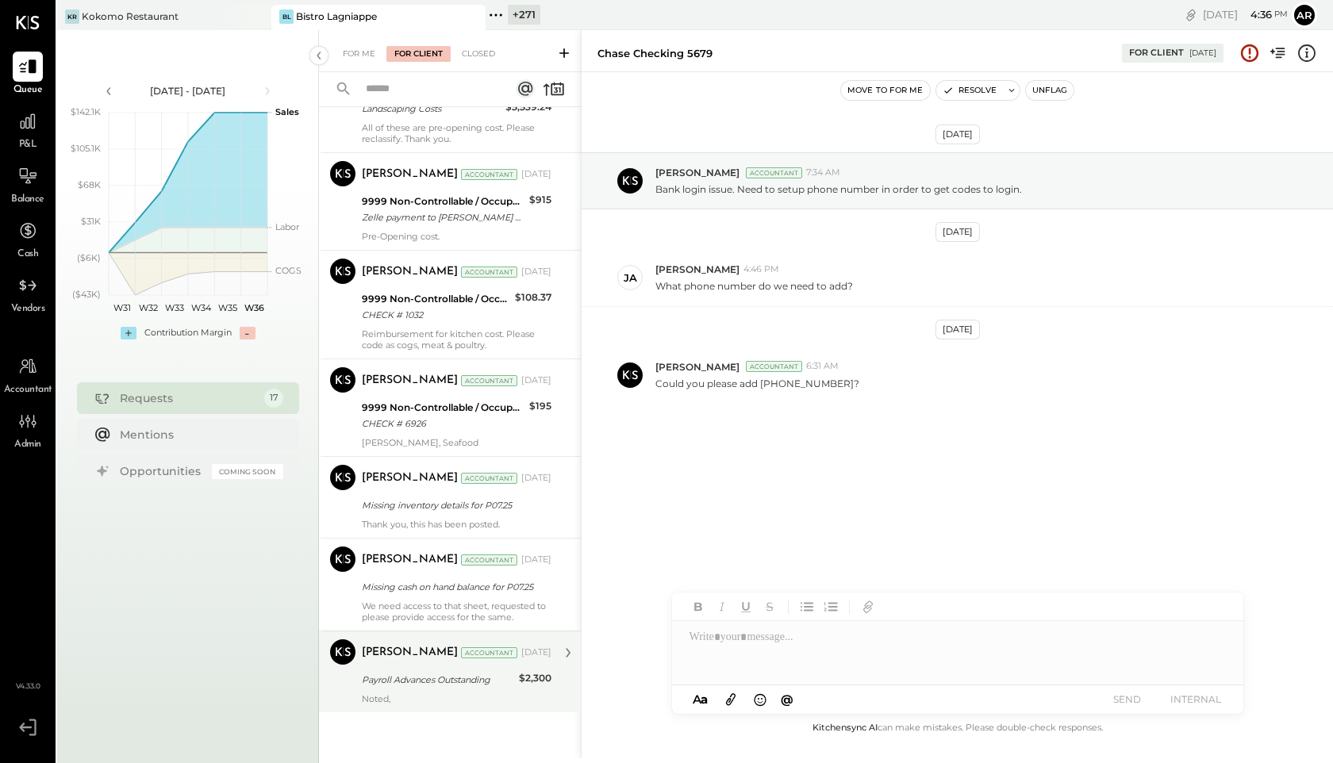
click at [452, 678] on div "Payroll Advances Outstanding" at bounding box center [438, 680] width 152 height 16
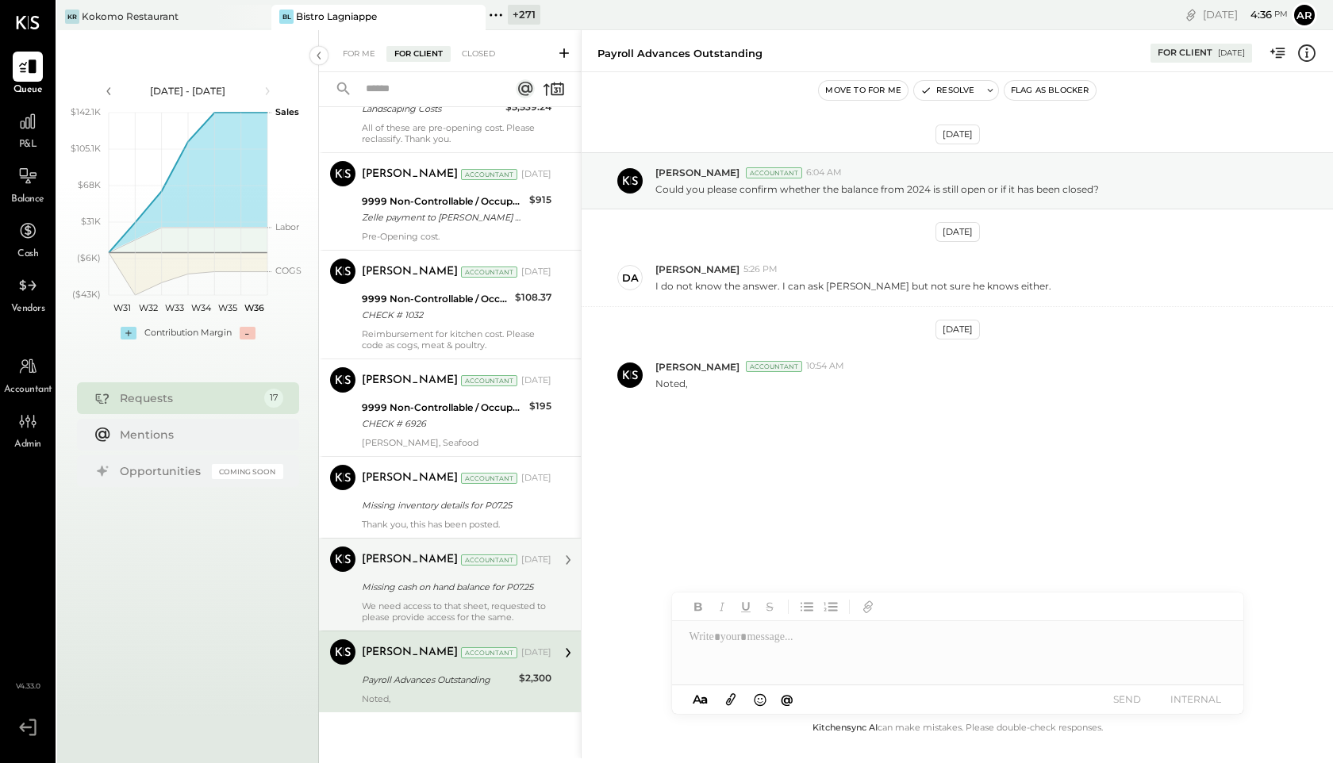
click at [409, 580] on div "Missing cash on hand balance for P07.25" at bounding box center [454, 587] width 185 height 16
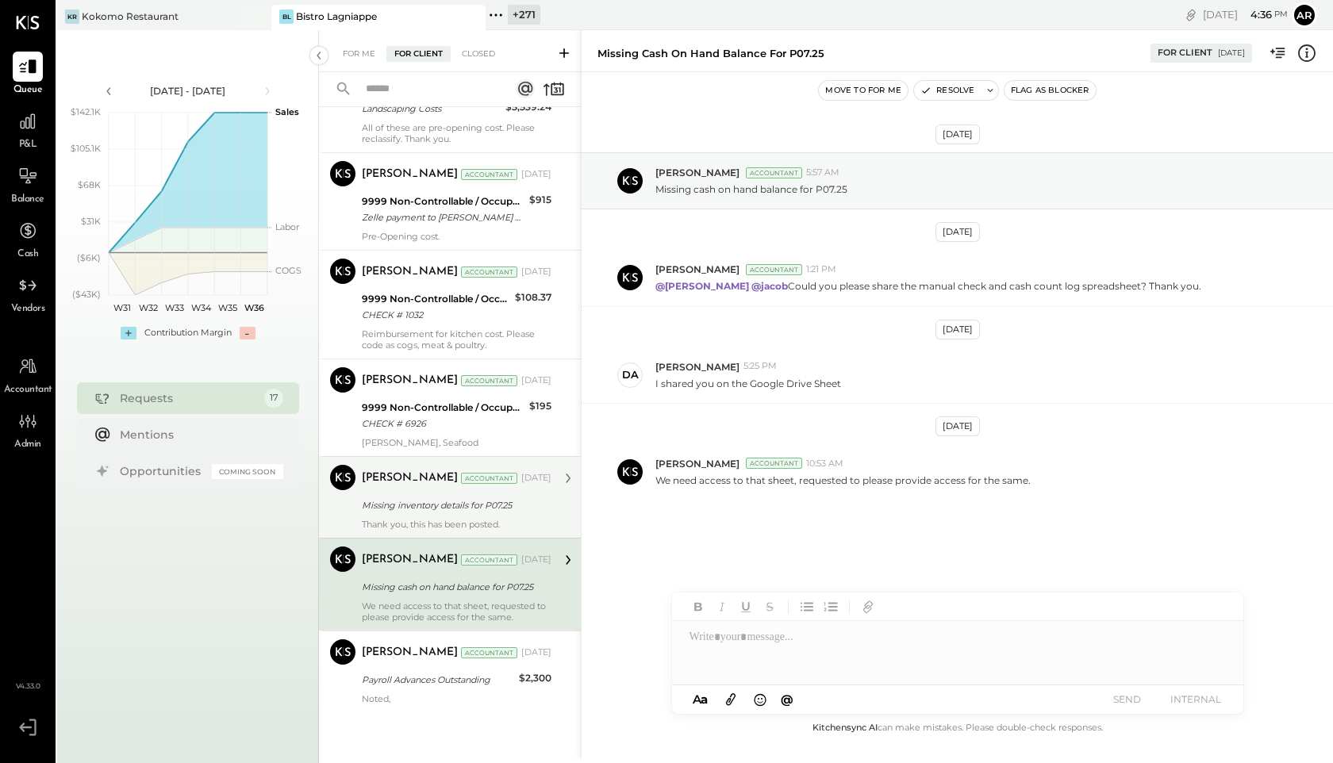
click at [409, 467] on div "Bhargav Kanani Accountant Aug 11, 2025" at bounding box center [457, 478] width 190 height 27
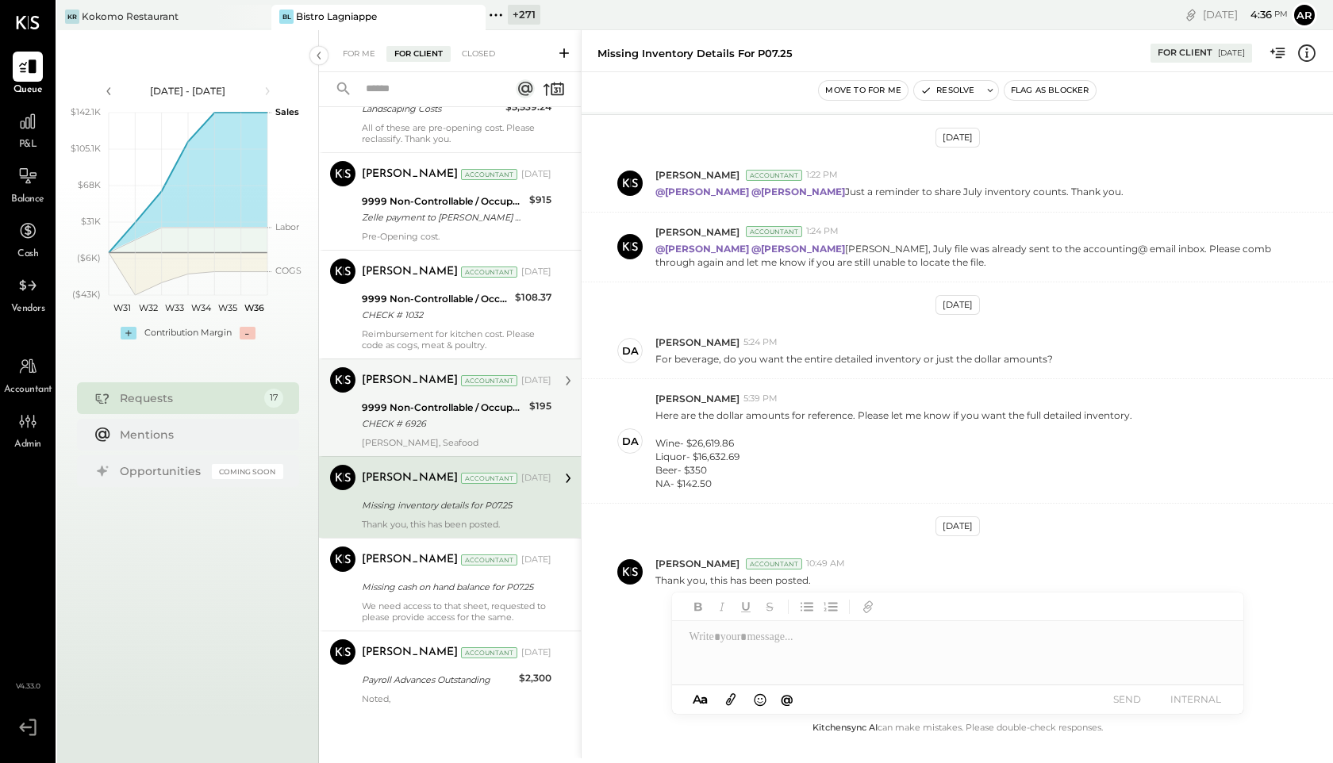
click at [416, 406] on div "9999 Non-Controllable / Occupancy:To Be Classified P&L" at bounding box center [443, 408] width 163 height 16
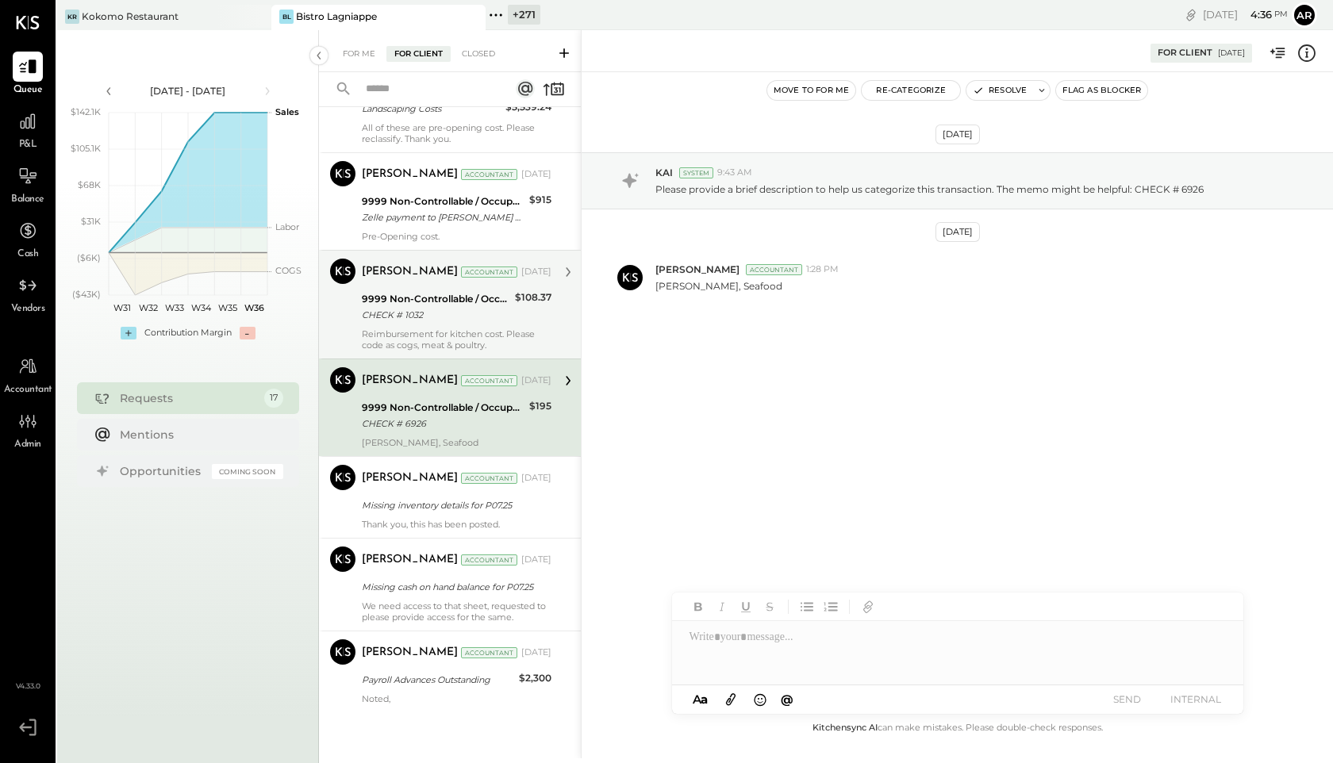
click at [410, 312] on div "CHECK # 1032" at bounding box center [436, 315] width 148 height 16
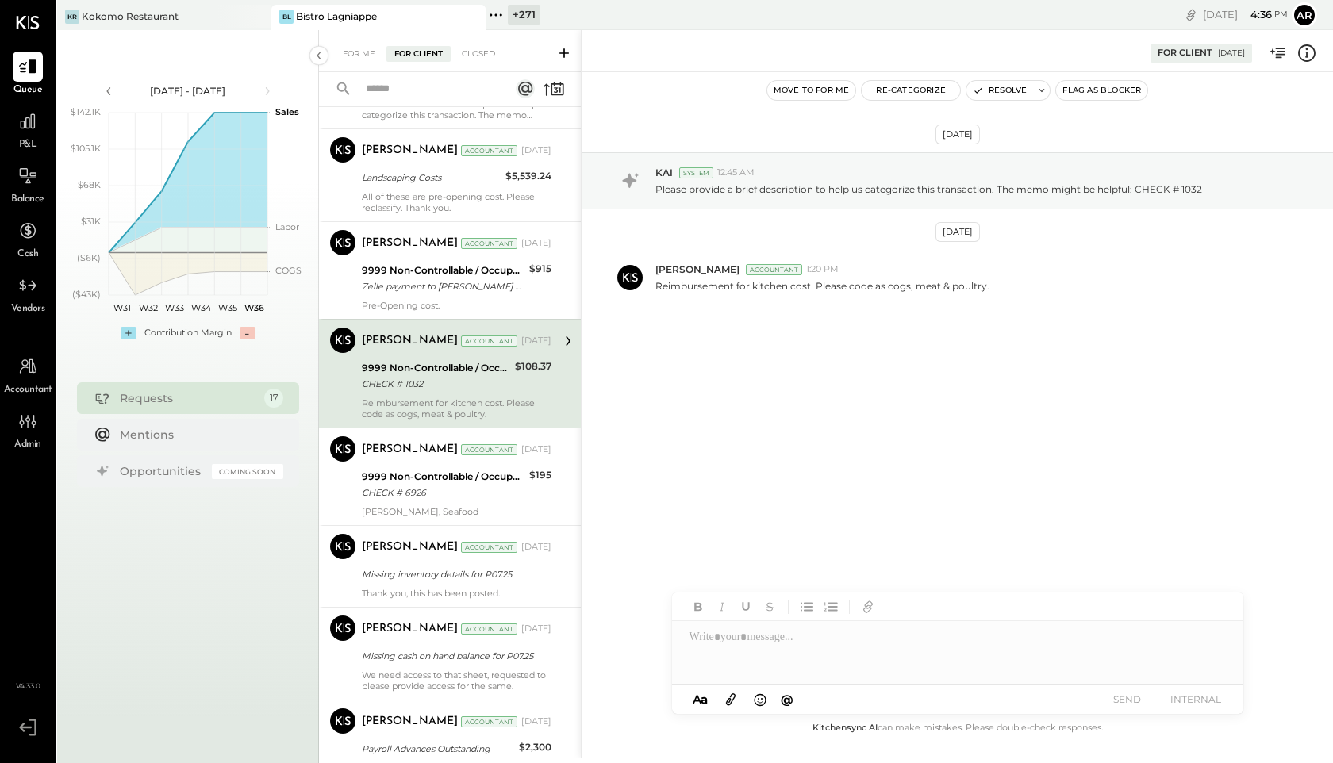
scroll to position [1062, 0]
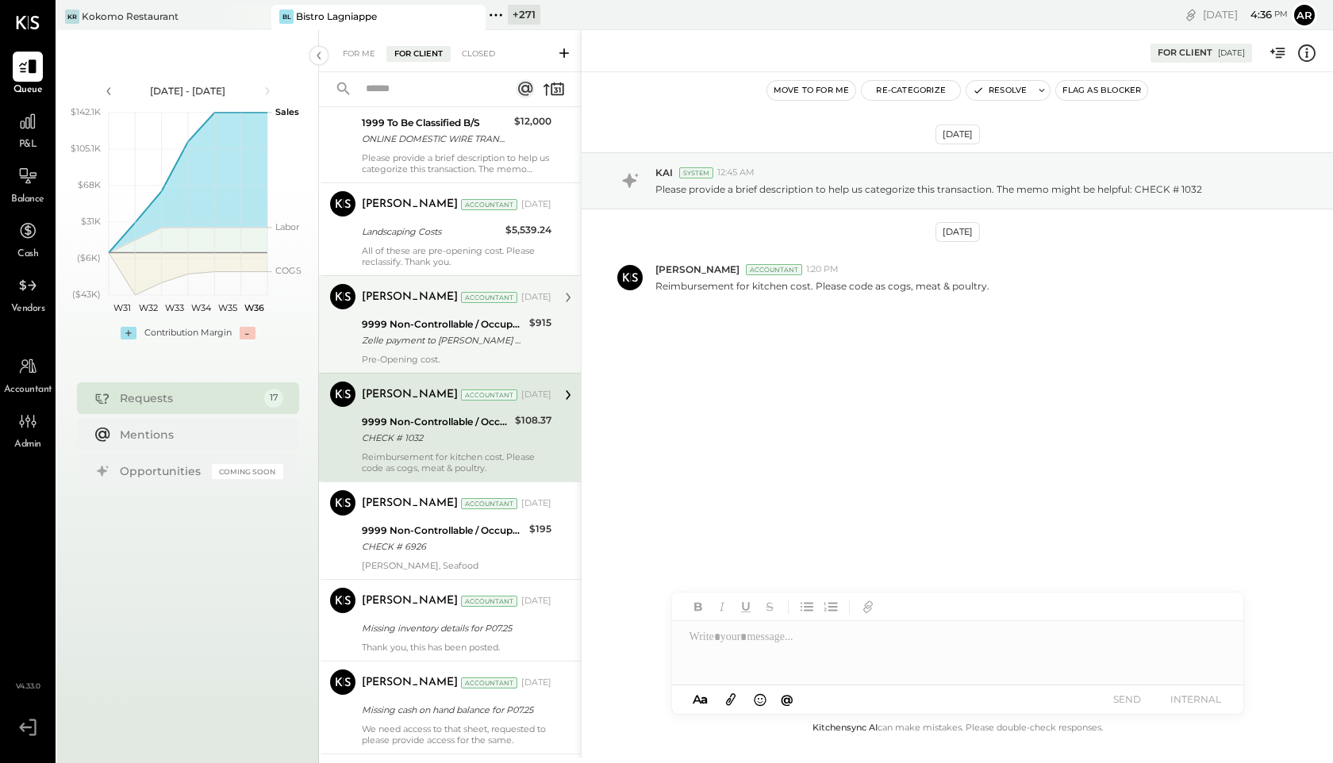
click at [409, 296] on div "[PERSON_NAME]" at bounding box center [410, 298] width 96 height 16
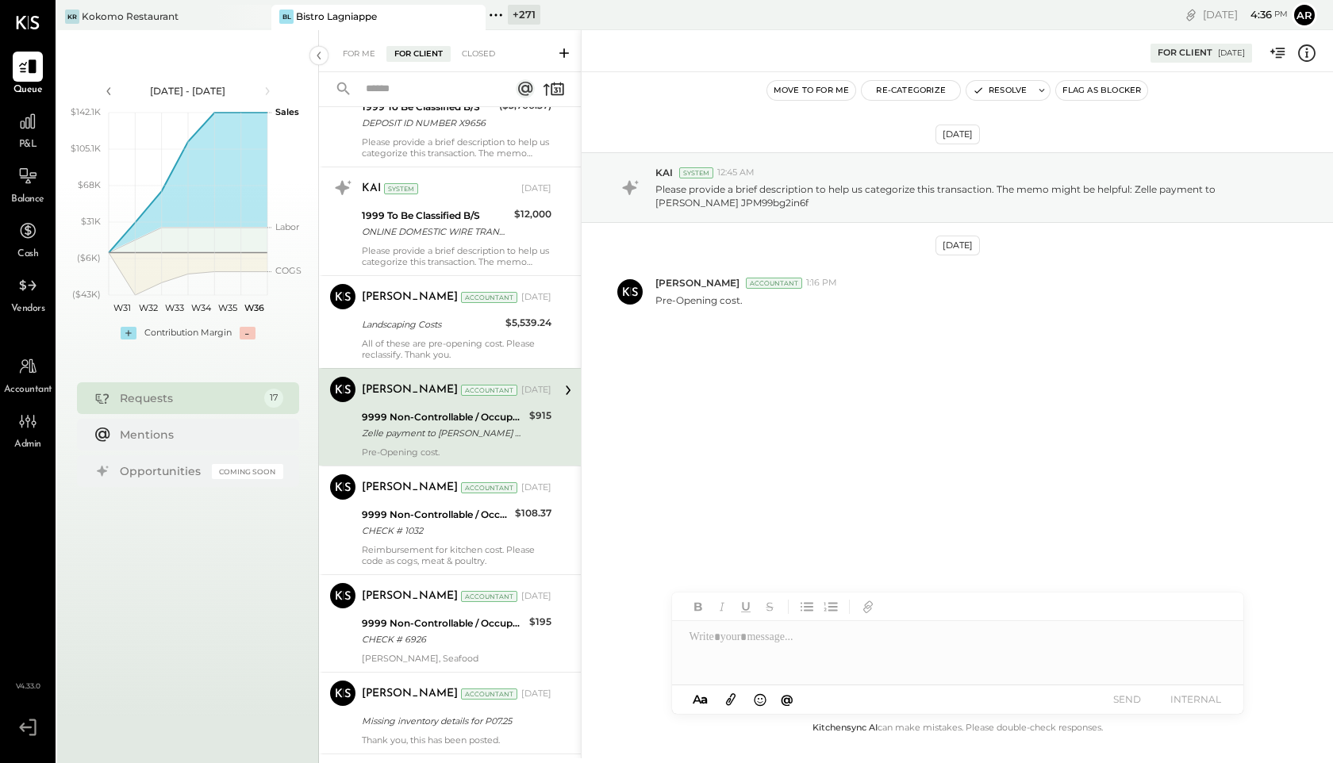
scroll to position [943, 0]
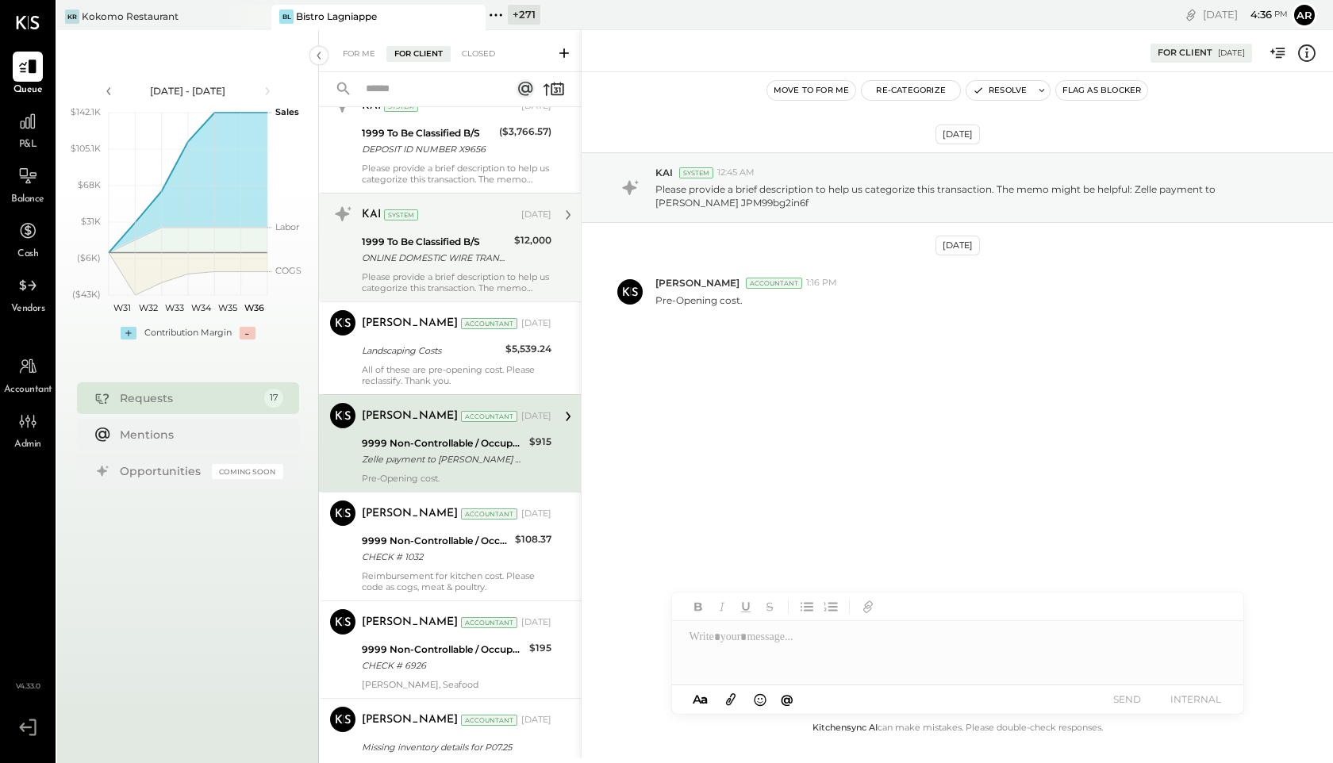
click at [402, 263] on div "ONLINE DOMESTIC WIRE TRANSFER A/C: JONATHAN BARR OR TIFFANY S SPURGEONHEALDSBUR…" at bounding box center [436, 258] width 148 height 16
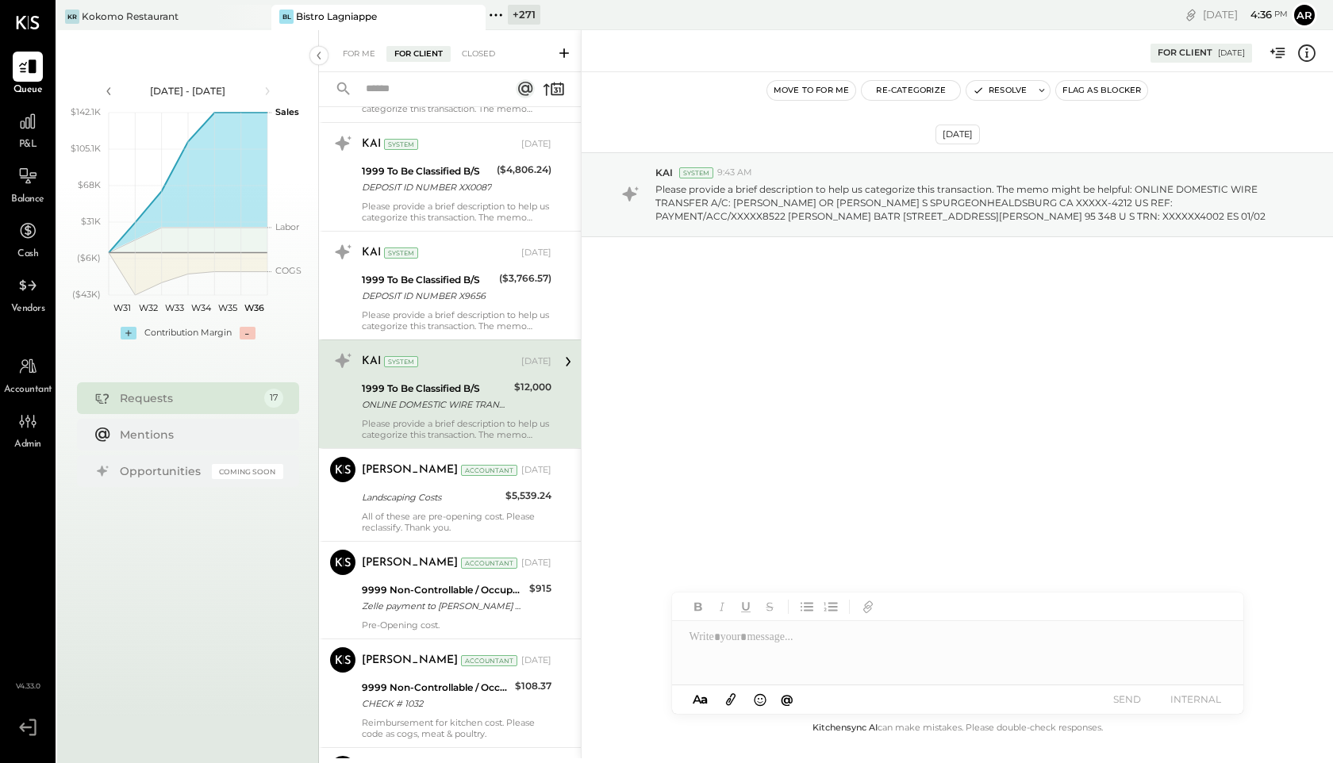
scroll to position [788, 0]
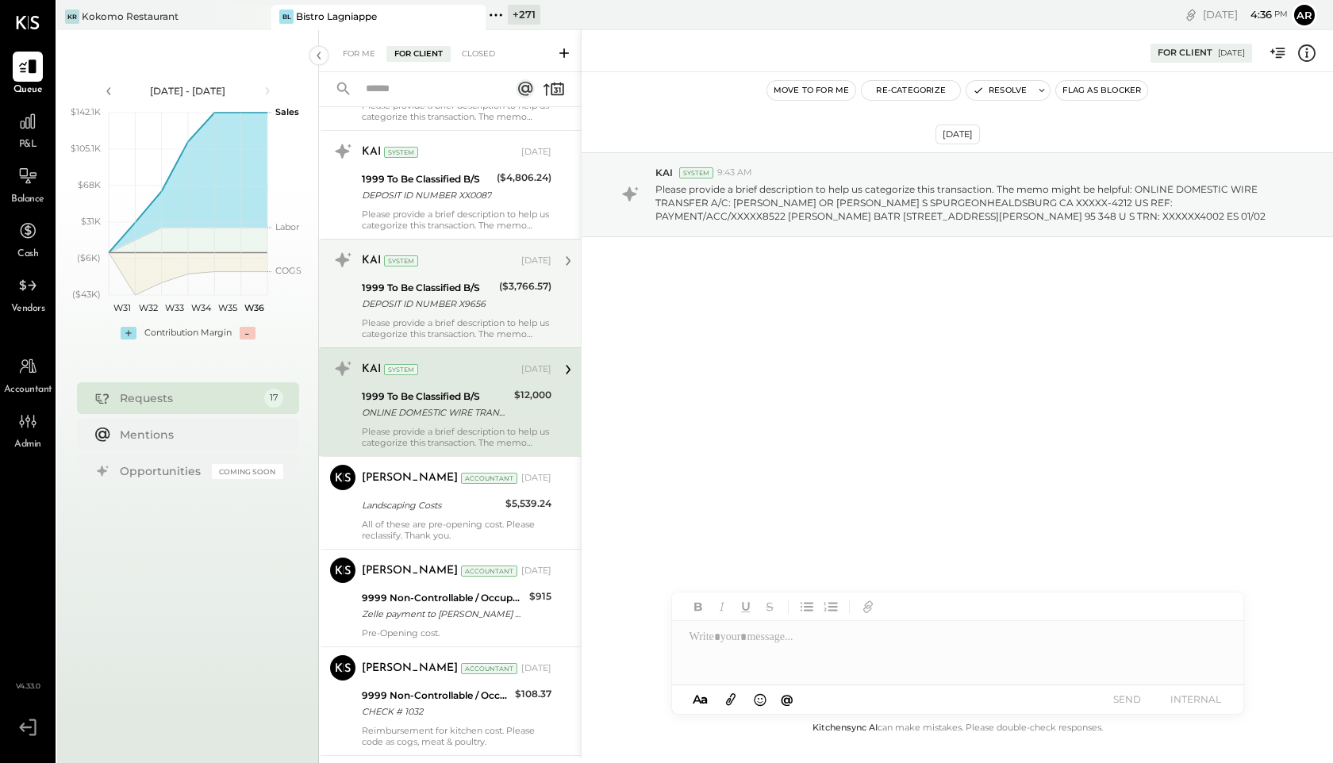
click at [409, 305] on div "DEPOSIT ID NUMBER X9656" at bounding box center [428, 304] width 133 height 16
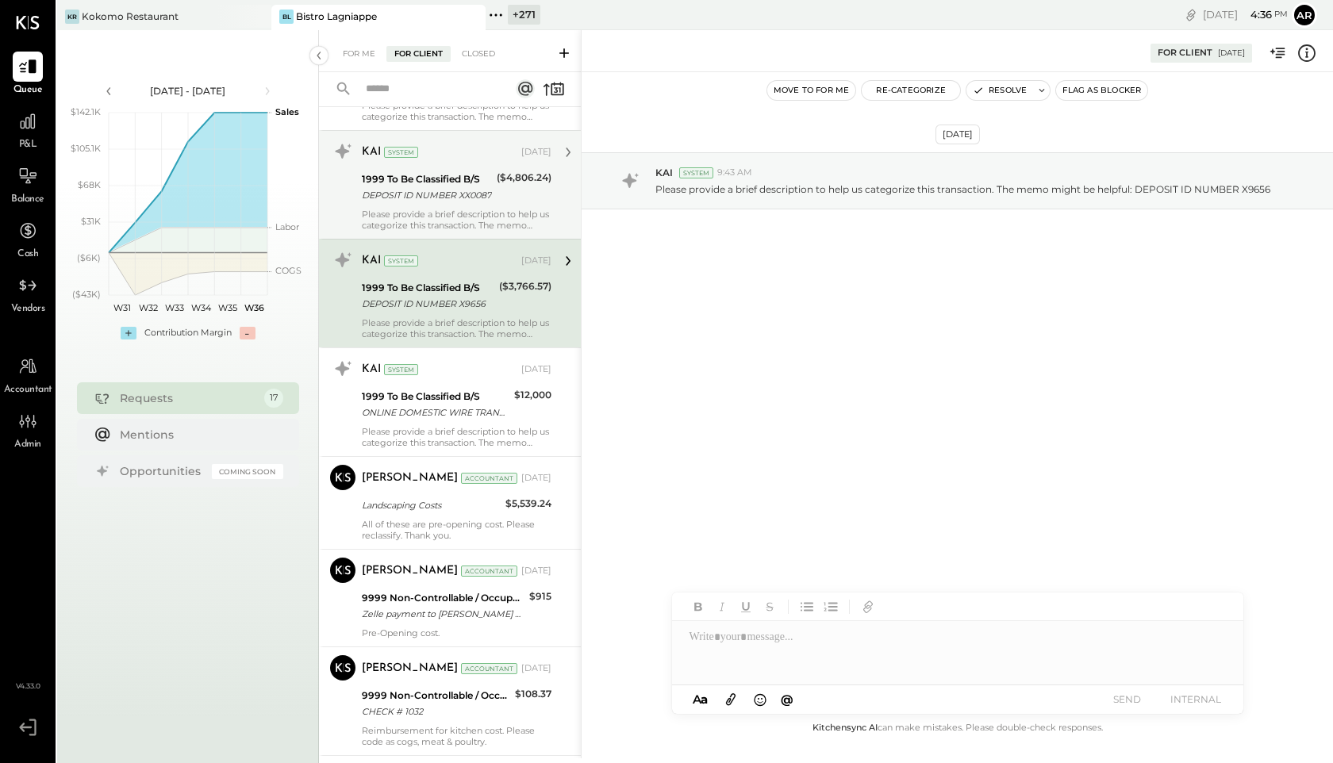
click at [407, 221] on div "Please provide a brief description to help us categorize this transaction. The …" at bounding box center [457, 220] width 190 height 22
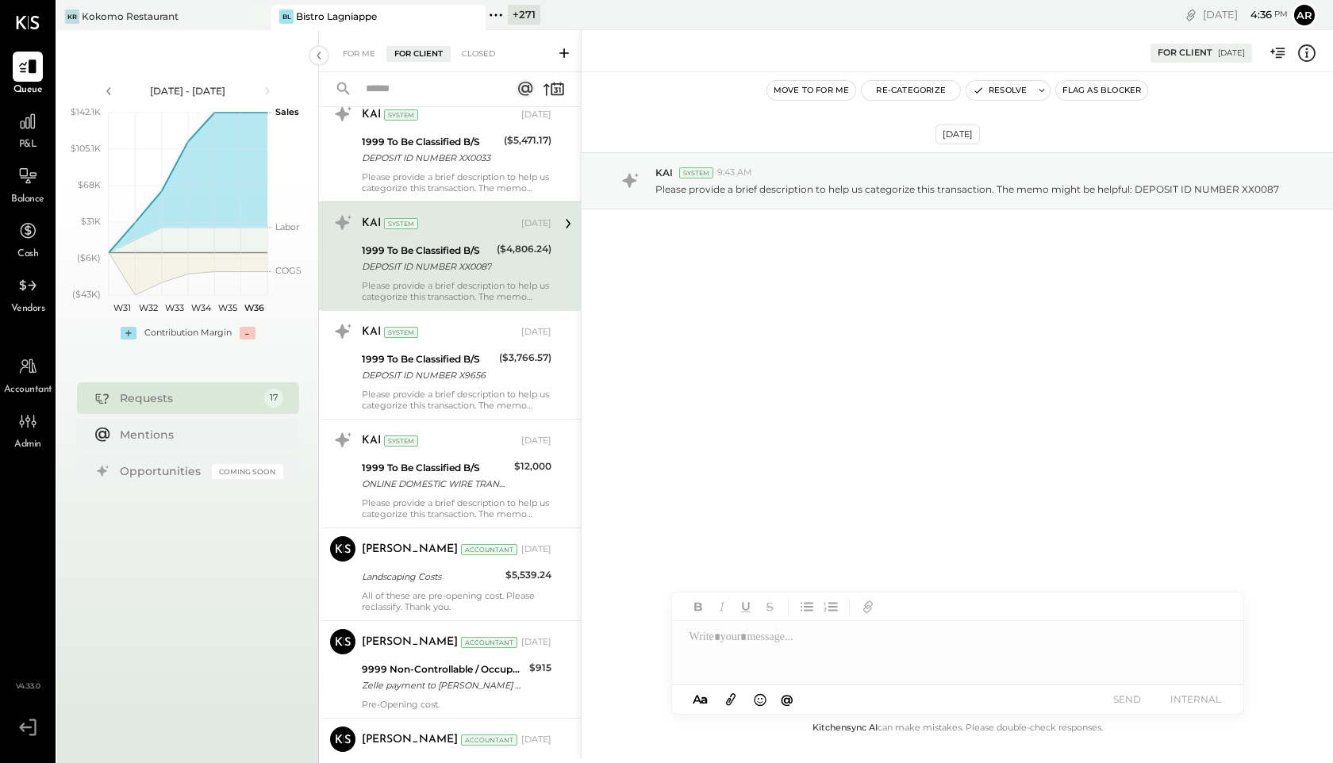
scroll to position [697, 0]
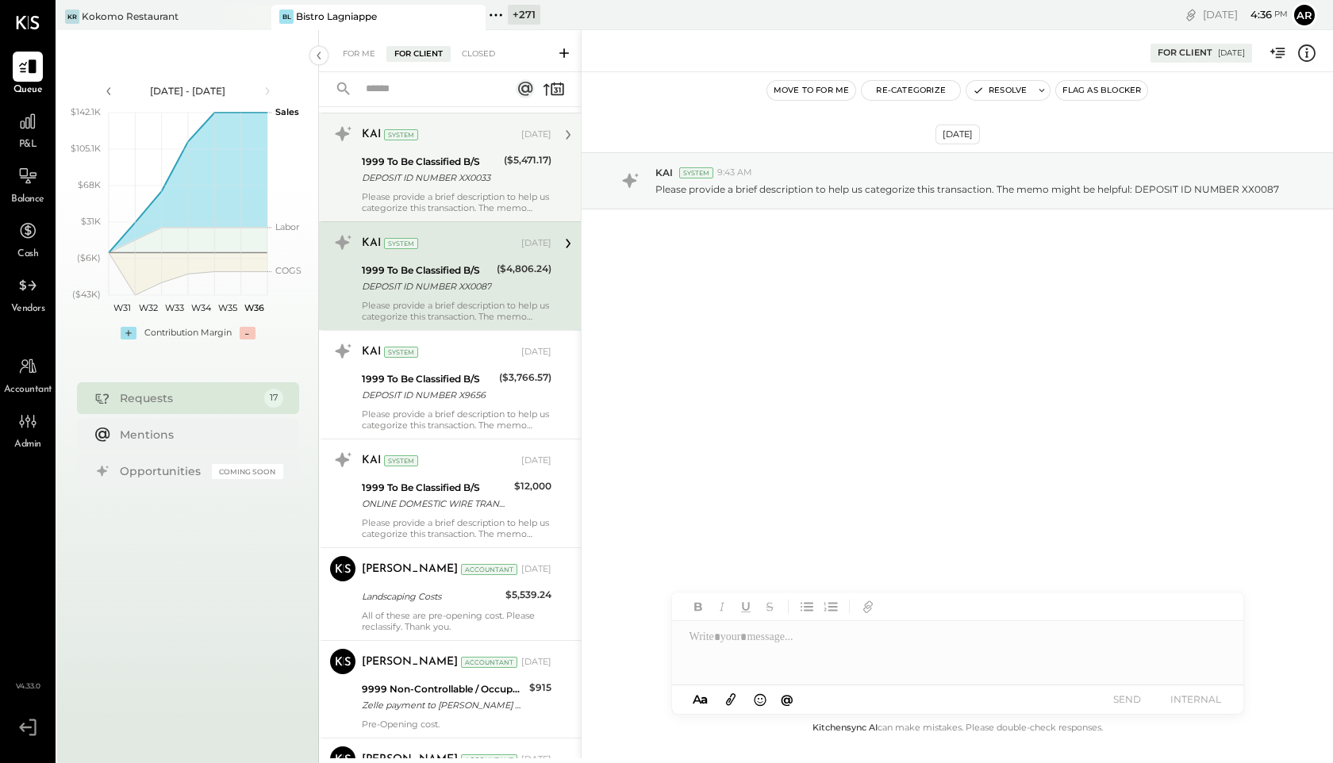
click at [408, 172] on div "DEPOSIT ID NUMBER XX0033" at bounding box center [430, 178] width 137 height 16
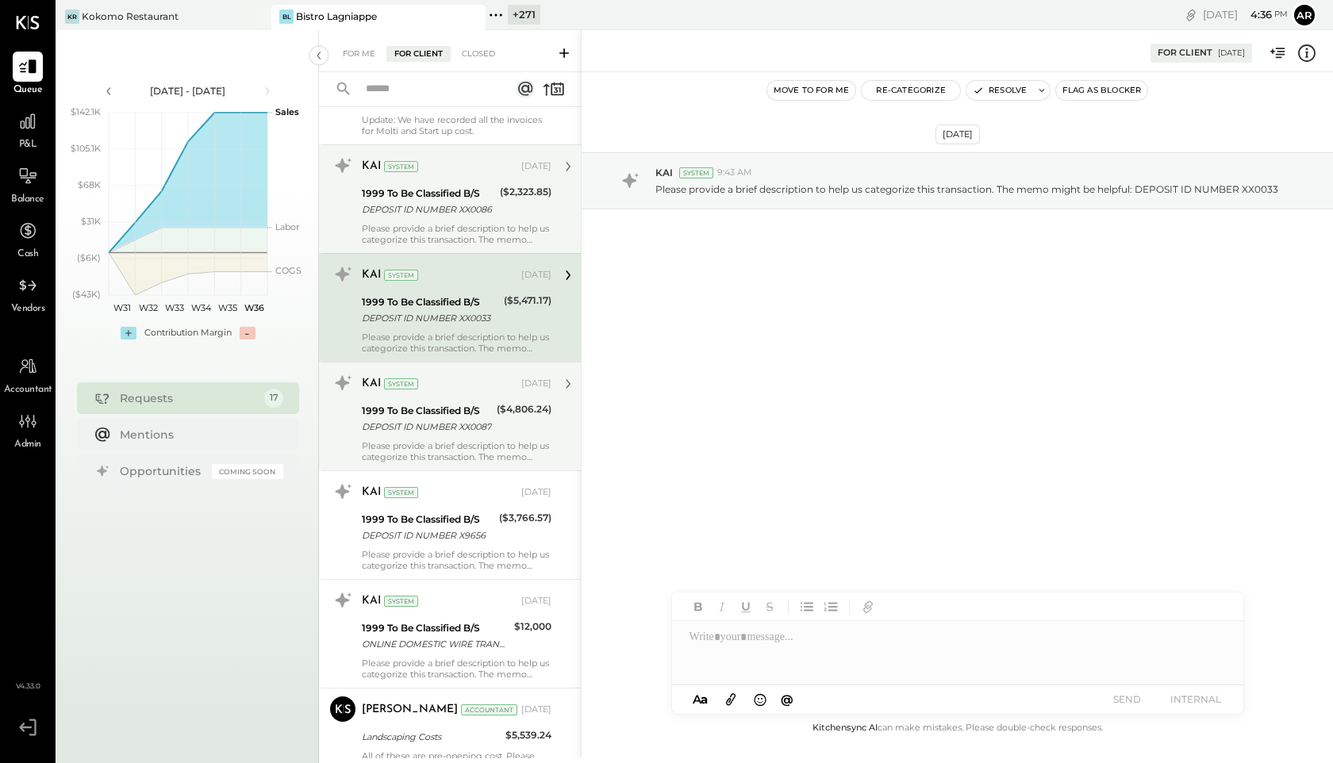
click at [408, 172] on div "KAI System" at bounding box center [440, 167] width 156 height 16
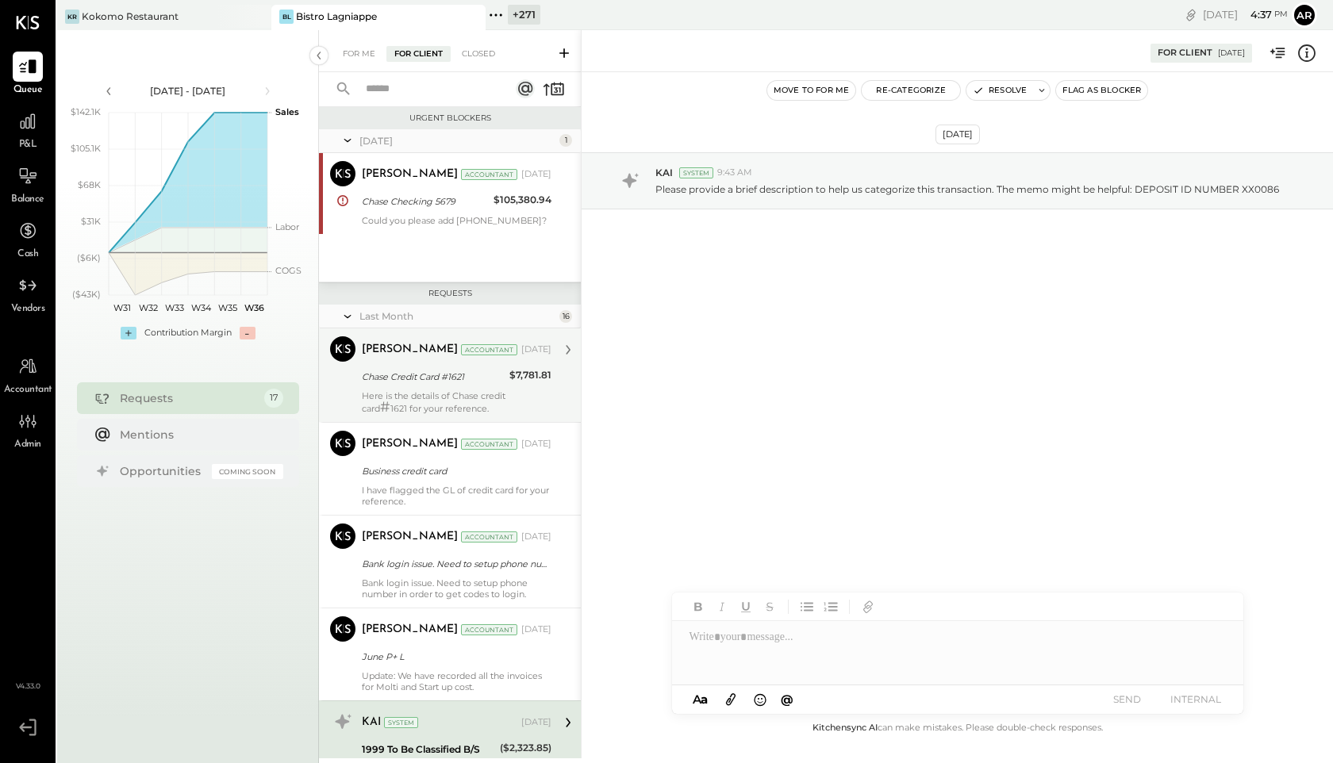
click at [407, 391] on div "Here is the details of Chase credit card # 1621 for your reference." at bounding box center [457, 402] width 190 height 24
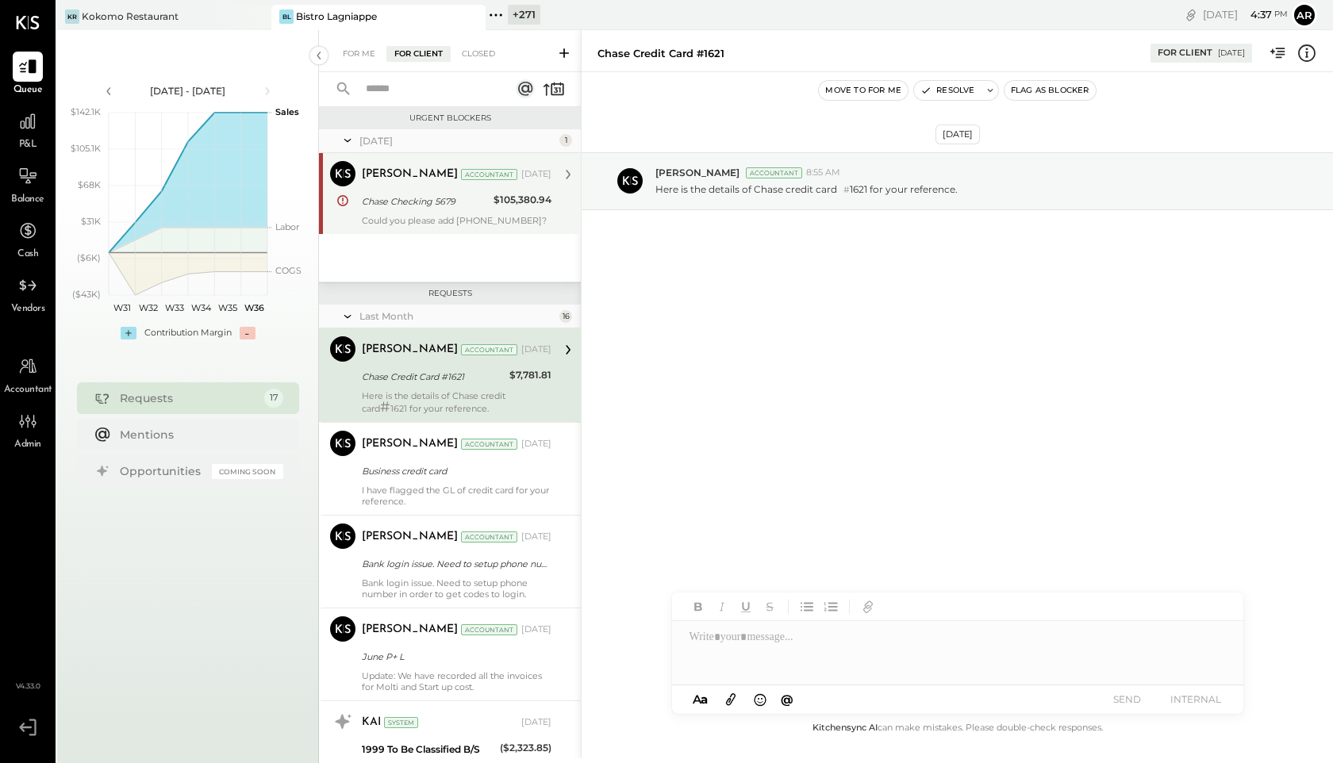
click at [385, 180] on div "Dhwani Solanki" at bounding box center [410, 175] width 96 height 16
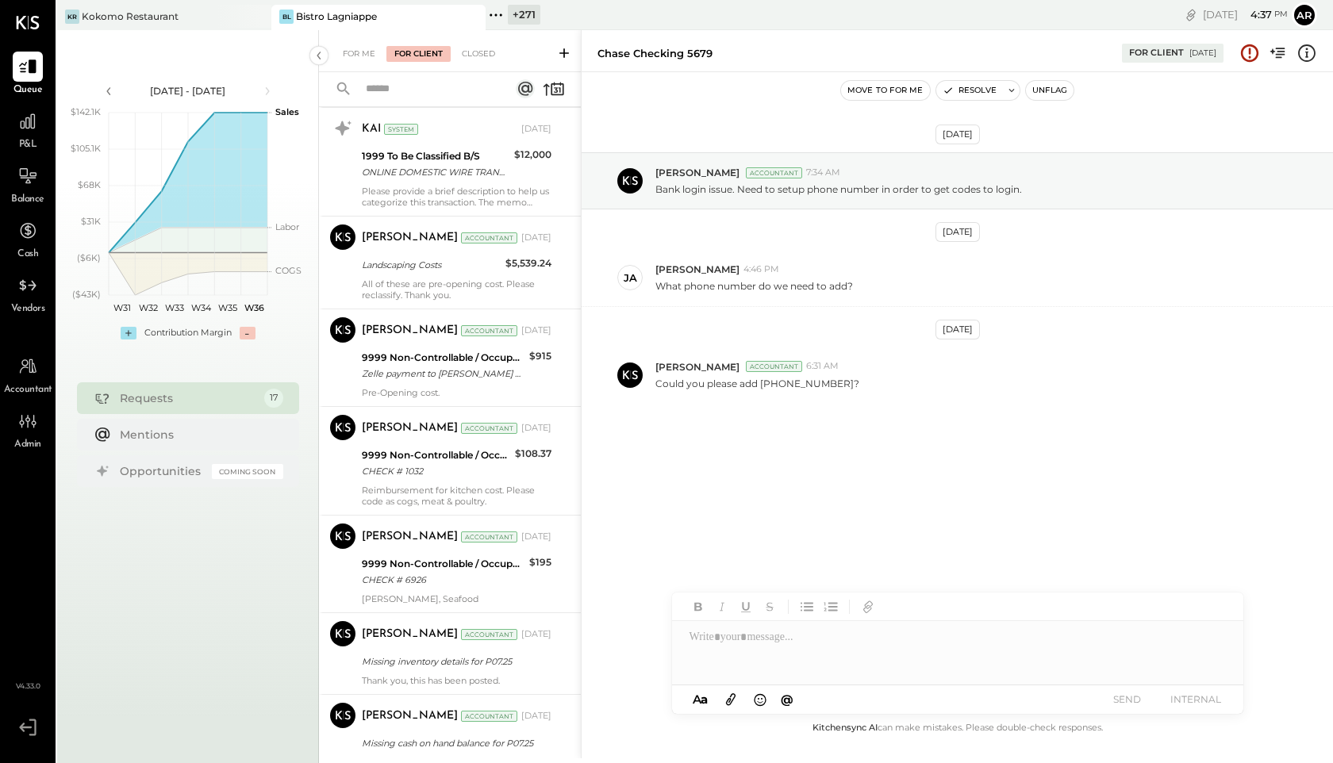
scroll to position [1185, 0]
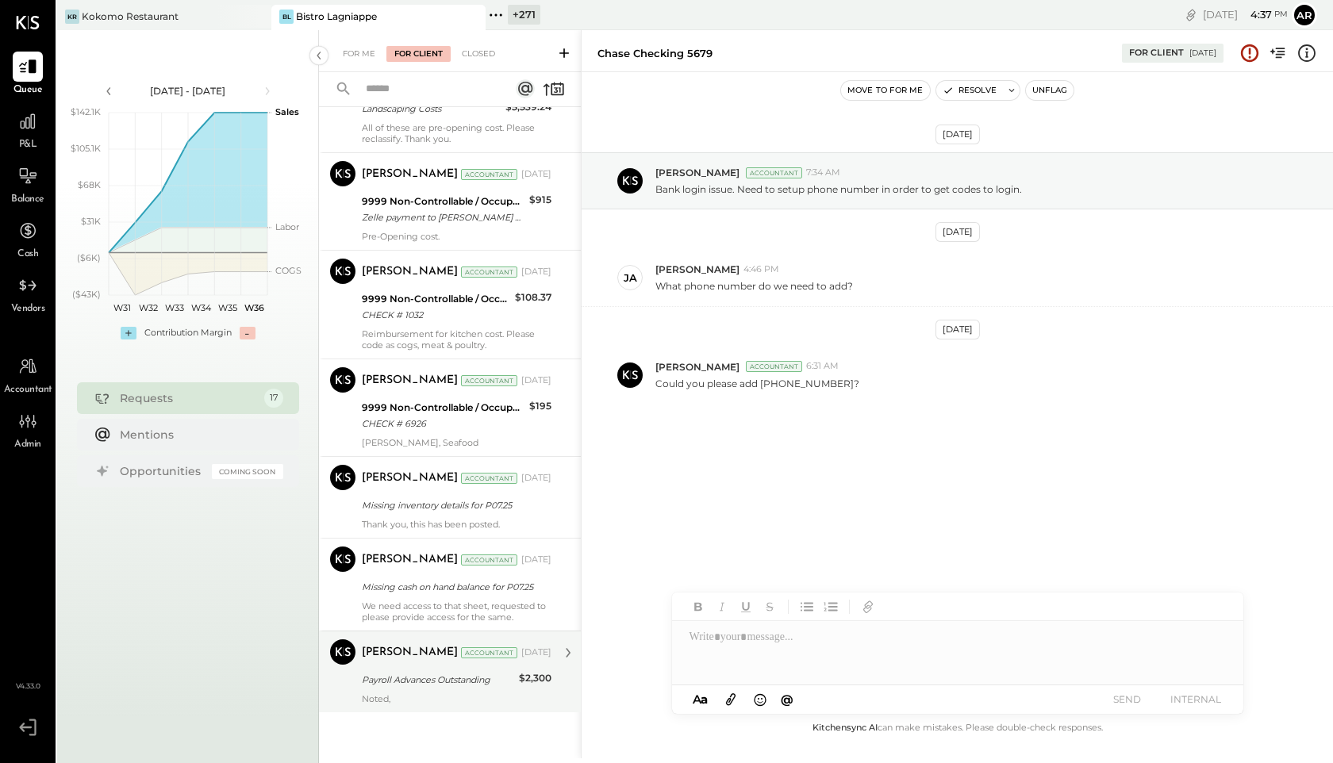
click at [401, 696] on div "Noted," at bounding box center [457, 699] width 190 height 11
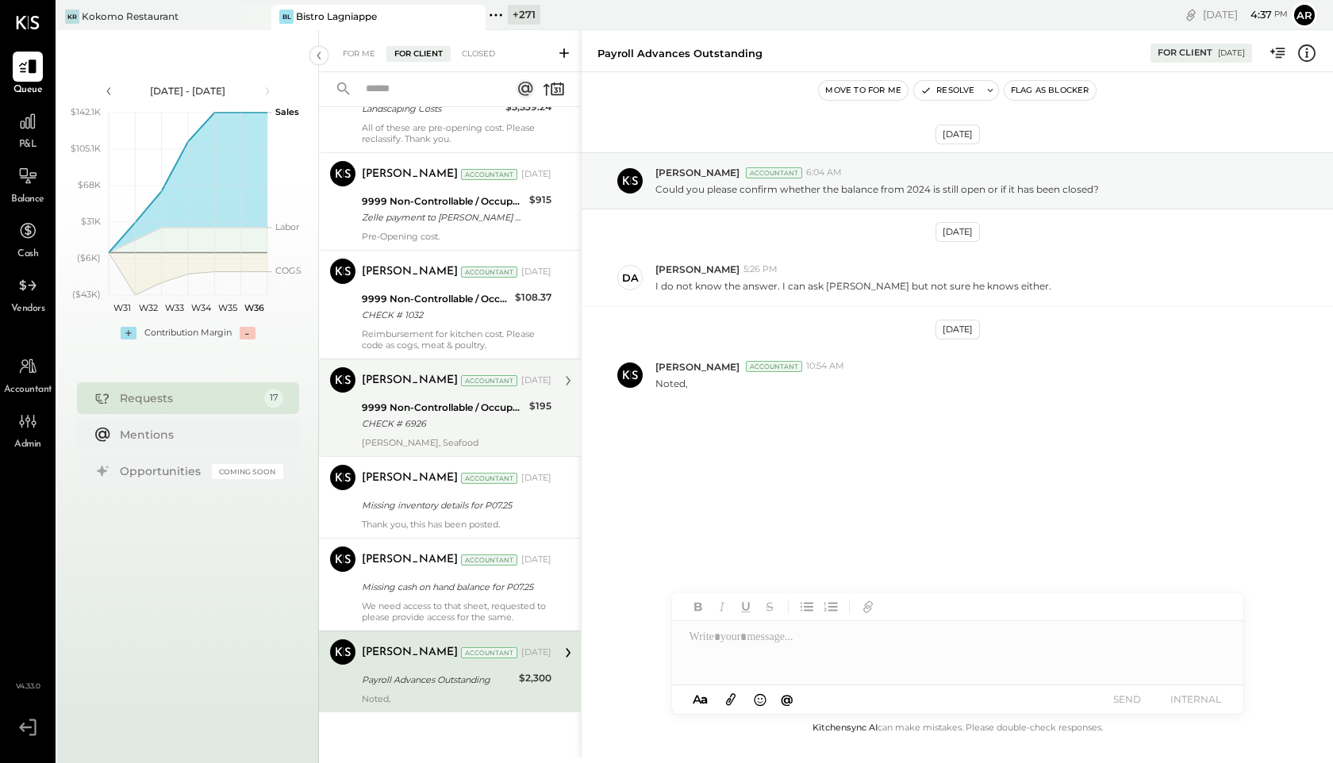
click at [386, 427] on div "CHECK # 6926" at bounding box center [443, 424] width 163 height 16
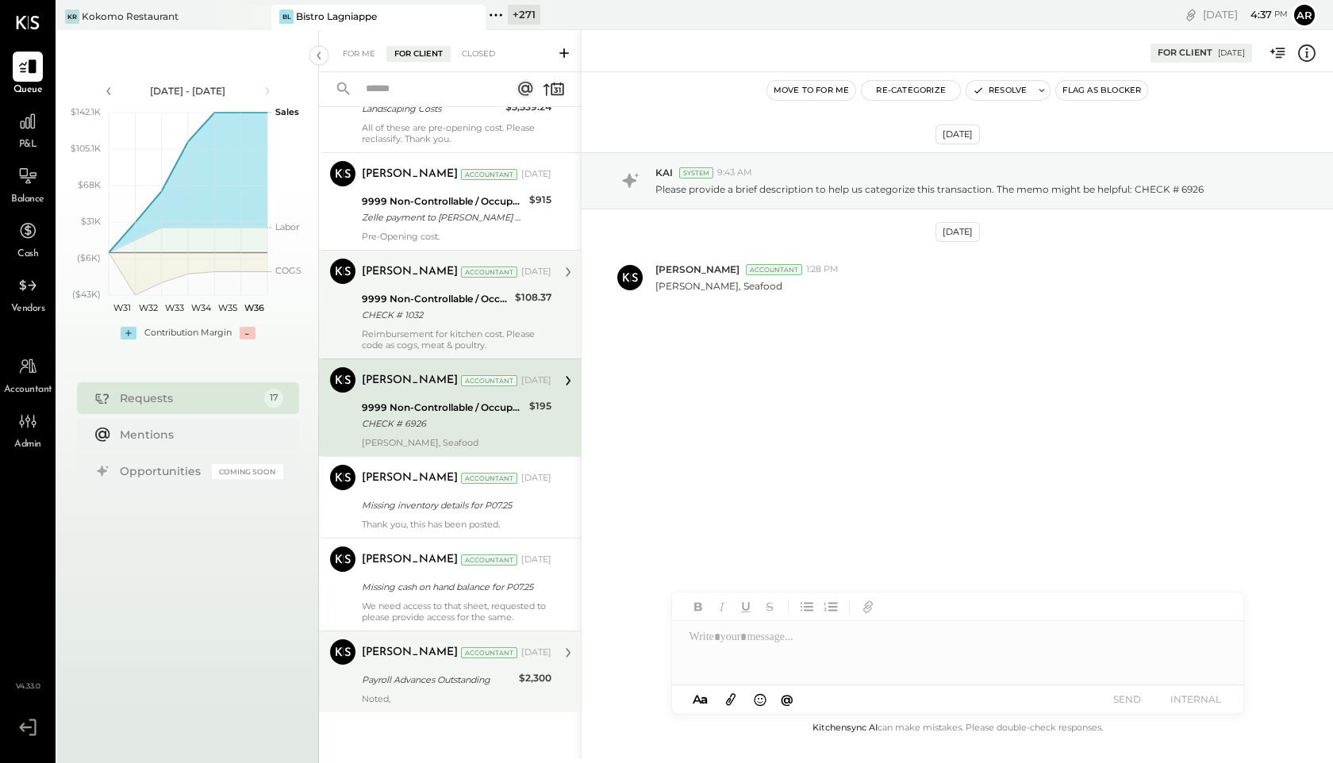
click at [384, 338] on div "Reimbursement for kitchen cost. Please code as cogs, meat & poultry." at bounding box center [457, 340] width 190 height 22
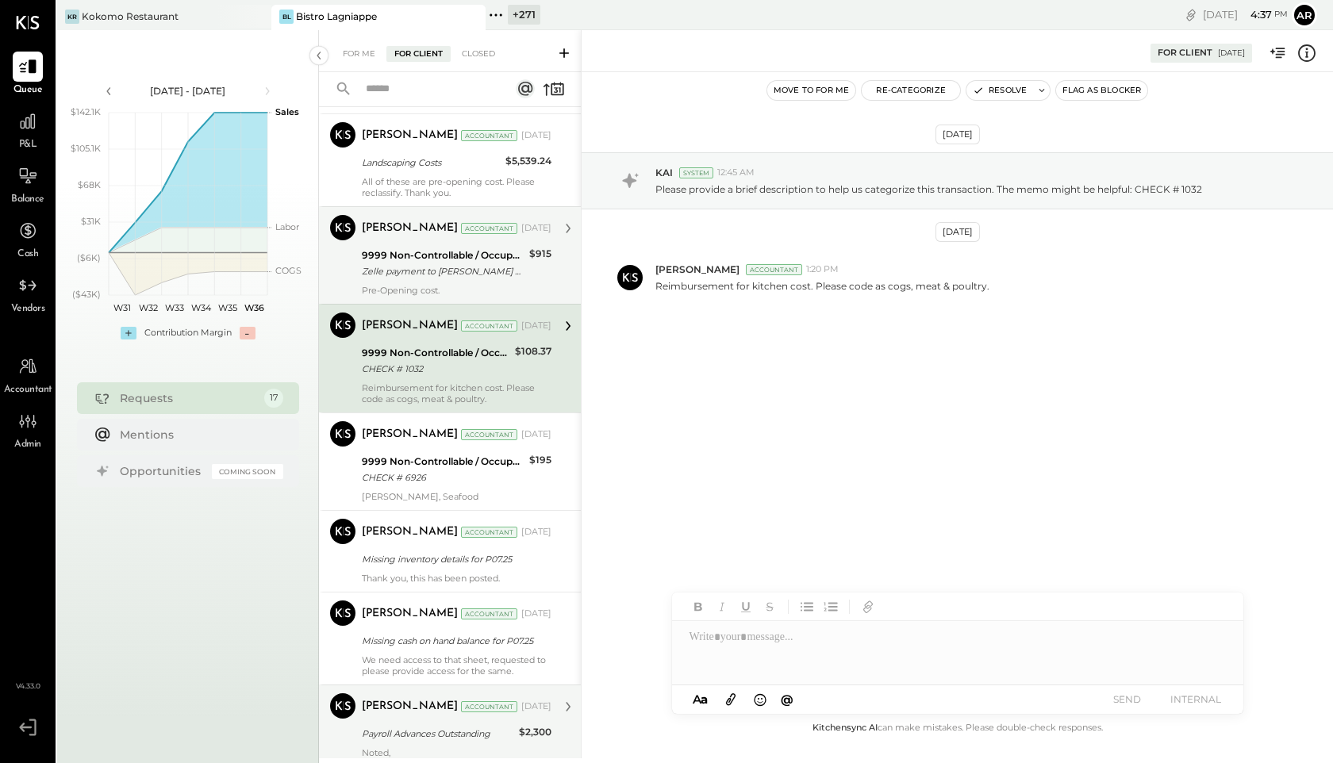
scroll to position [1119, 0]
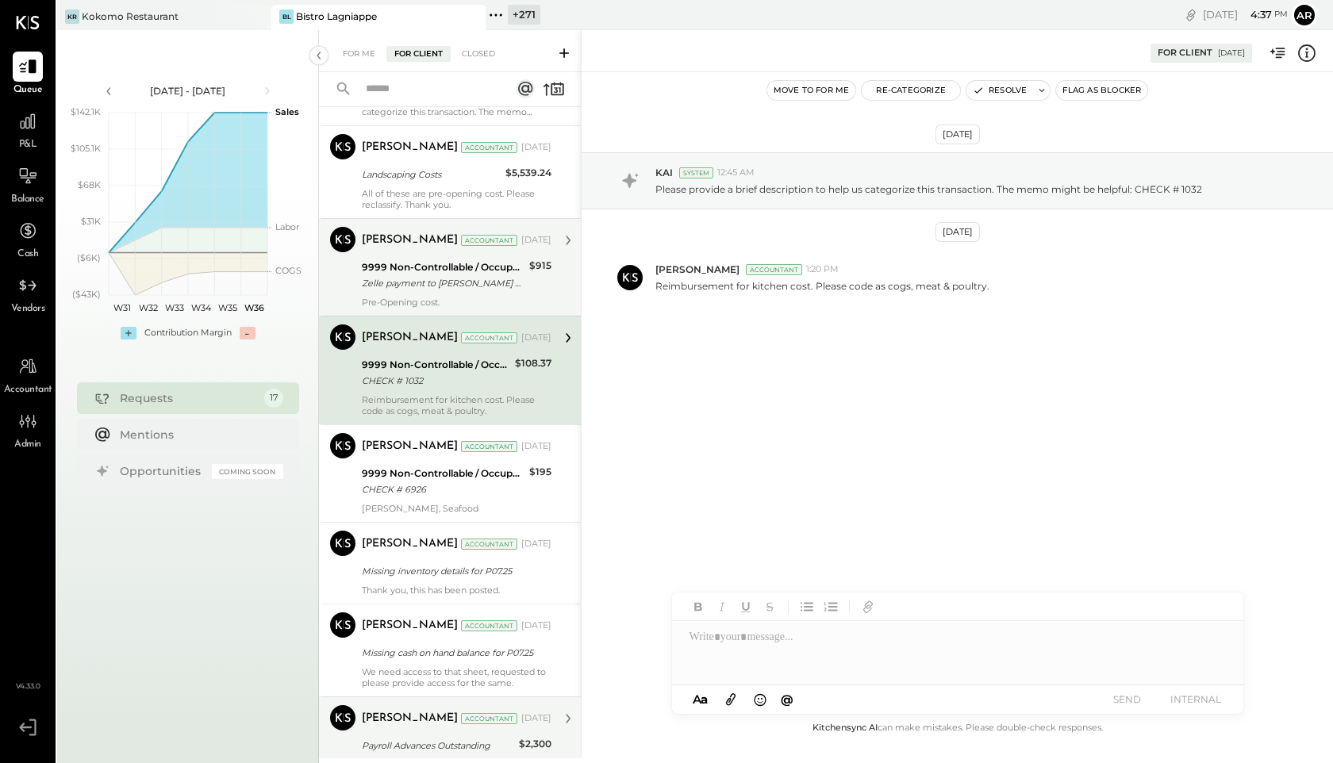
click at [406, 296] on div "Joseph Shin Accountant Aug 05, 2025 9999 Non-Controllable / Occupancy:To Be Cla…" at bounding box center [457, 267] width 190 height 81
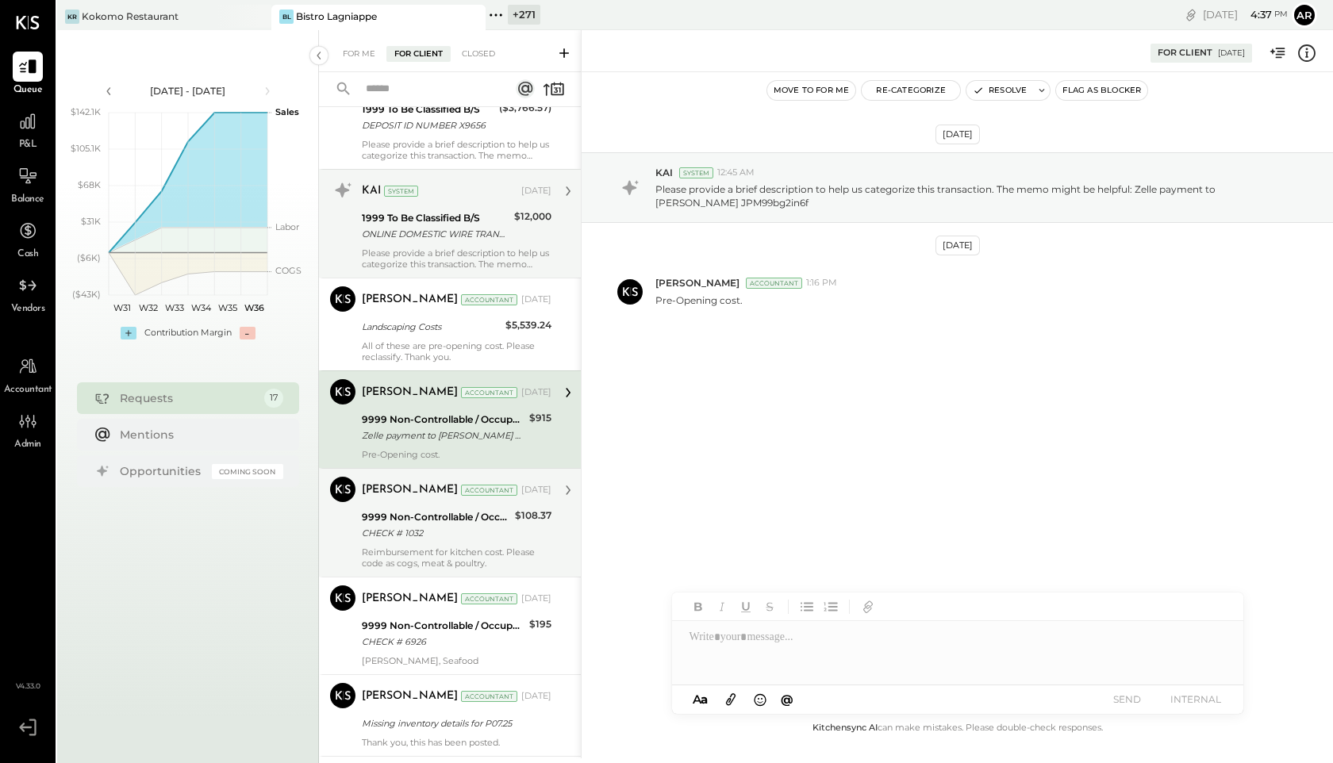
scroll to position [956, 0]
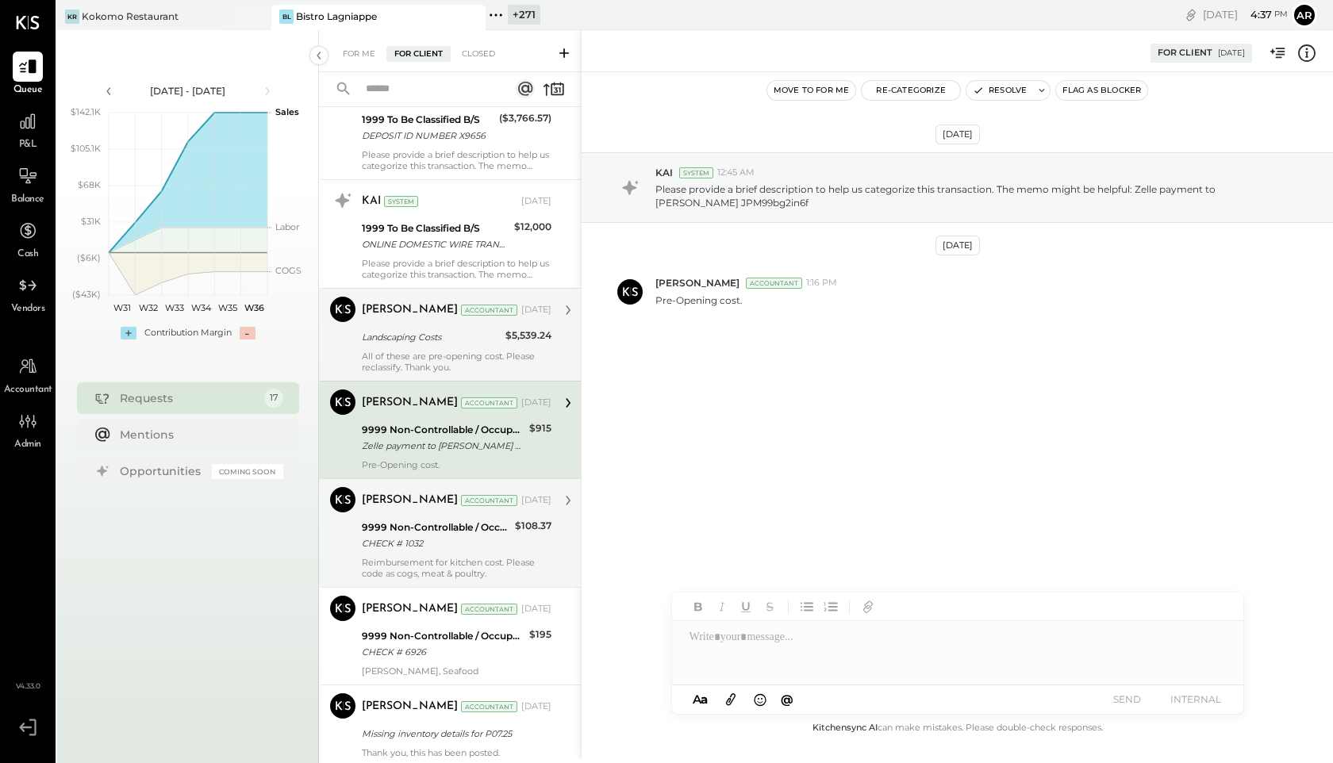
click at [423, 322] on div "Joseph Shin Accountant Aug 06, 2025" at bounding box center [457, 310] width 190 height 27
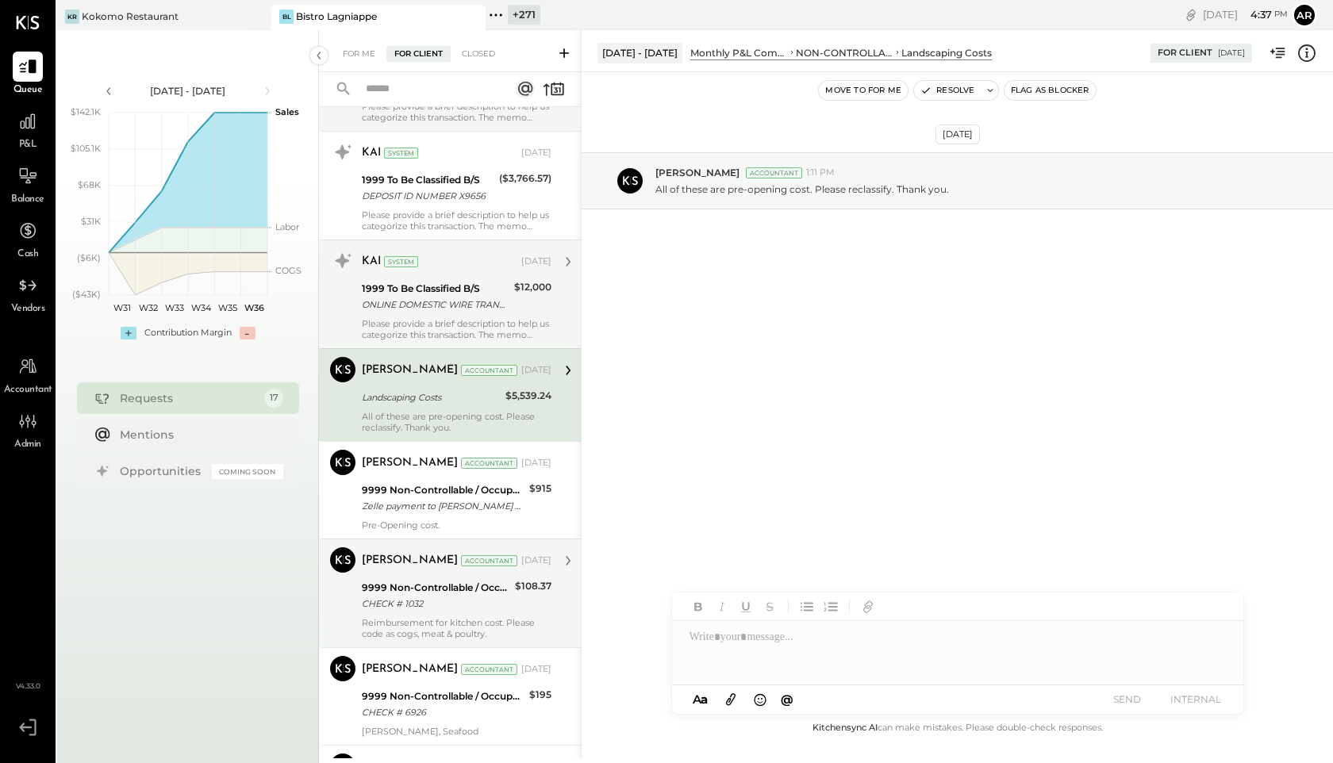
scroll to position [844, 0]
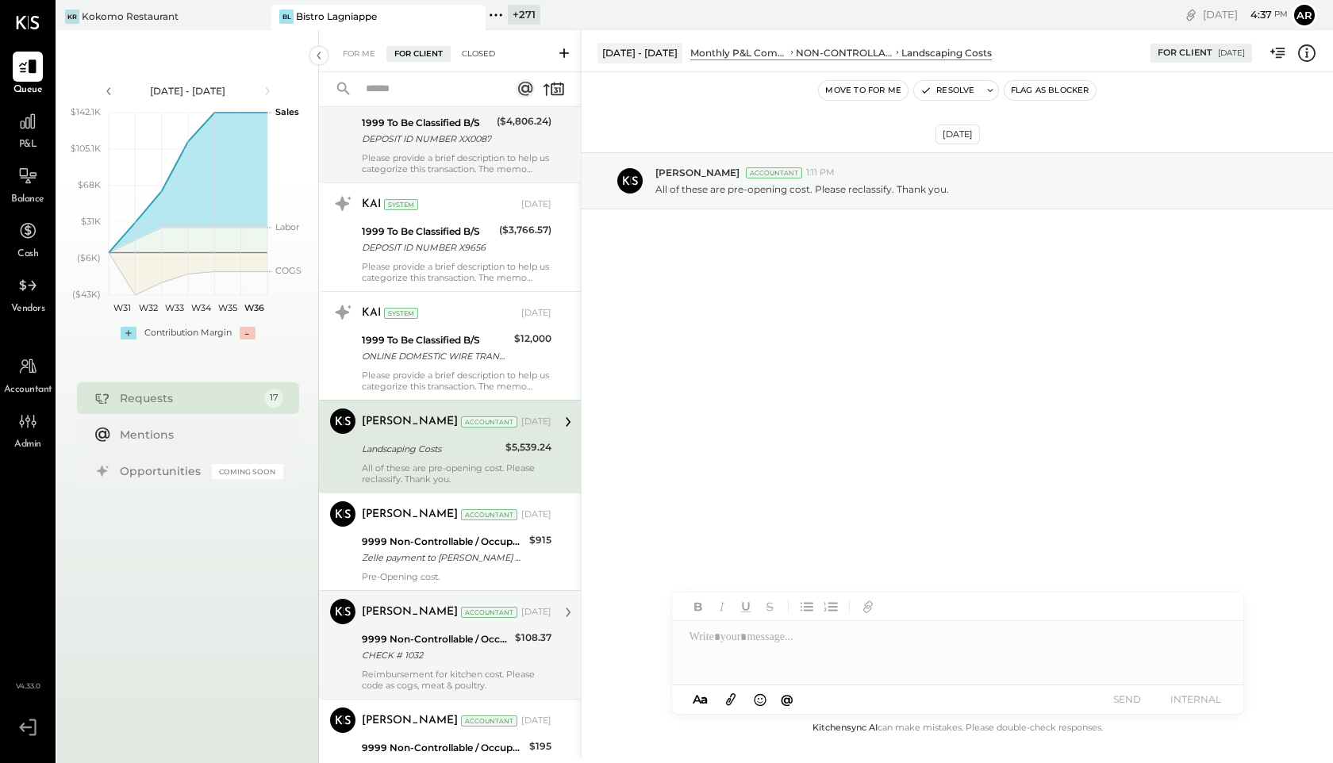
click at [478, 54] on div "Closed" at bounding box center [478, 54] width 49 height 16
click at [478, 56] on div "Closed" at bounding box center [478, 54] width 49 height 16
click at [484, 50] on div "Closed" at bounding box center [478, 54] width 49 height 16
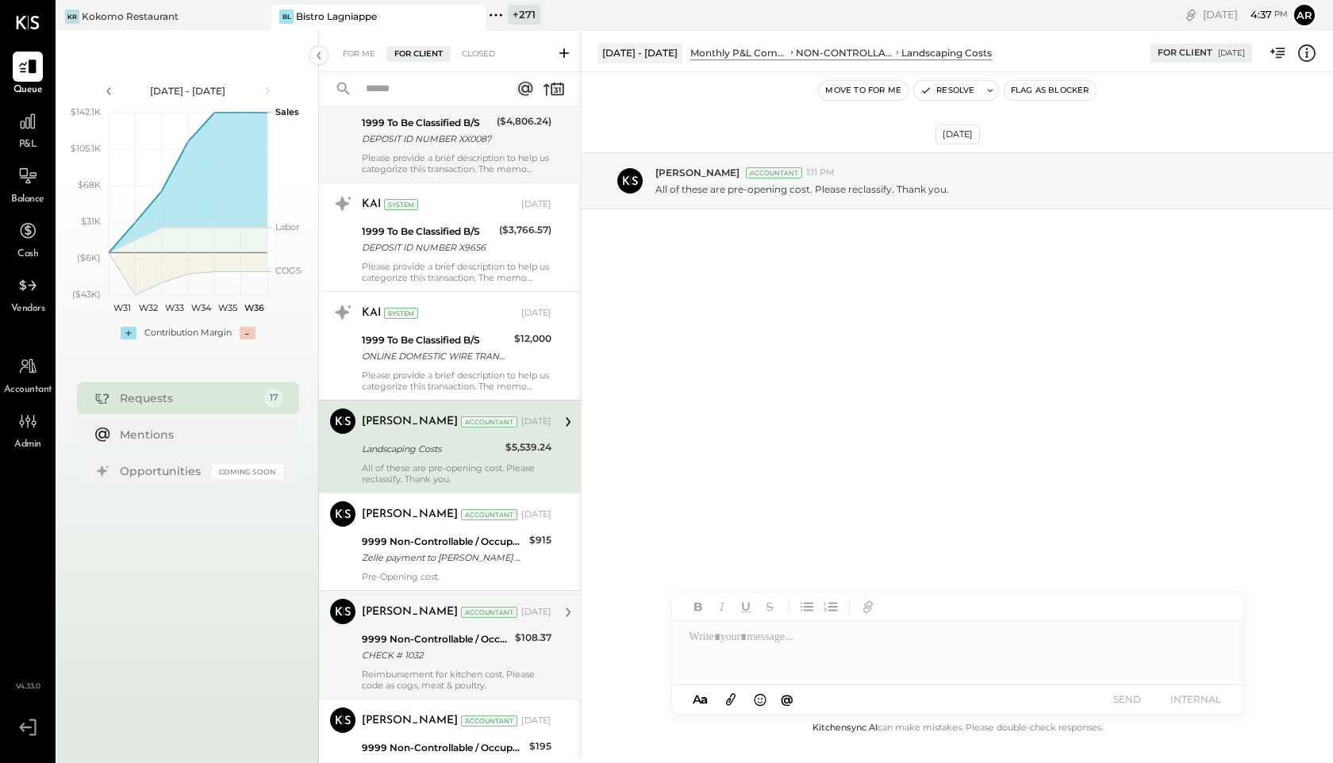
click at [483, 56] on div "Closed" at bounding box center [478, 54] width 49 height 16
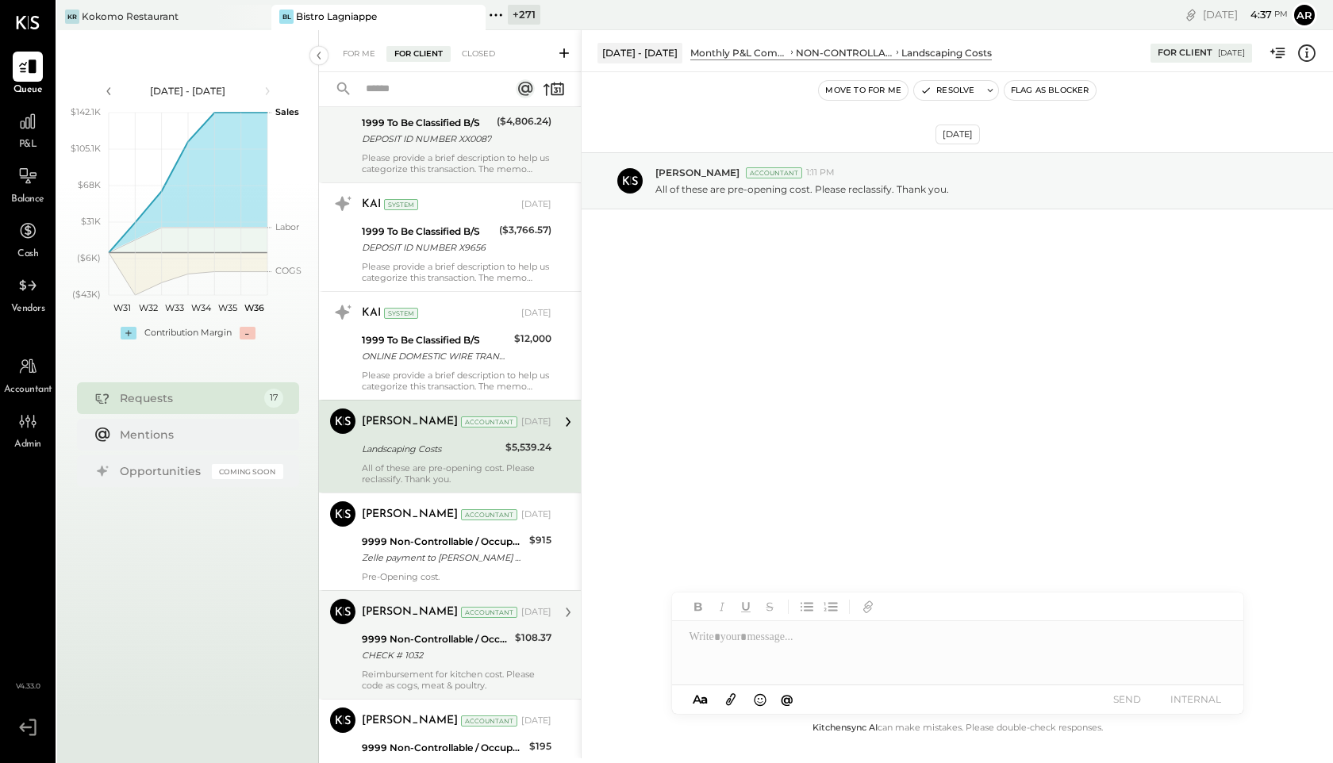
click at [483, 56] on div "Closed" at bounding box center [478, 54] width 49 height 16
click at [350, 55] on div "For Me" at bounding box center [359, 54] width 48 height 16
click at [415, 51] on div "For Client" at bounding box center [418, 54] width 64 height 16
click at [473, 52] on div "Closed" at bounding box center [478, 54] width 49 height 16
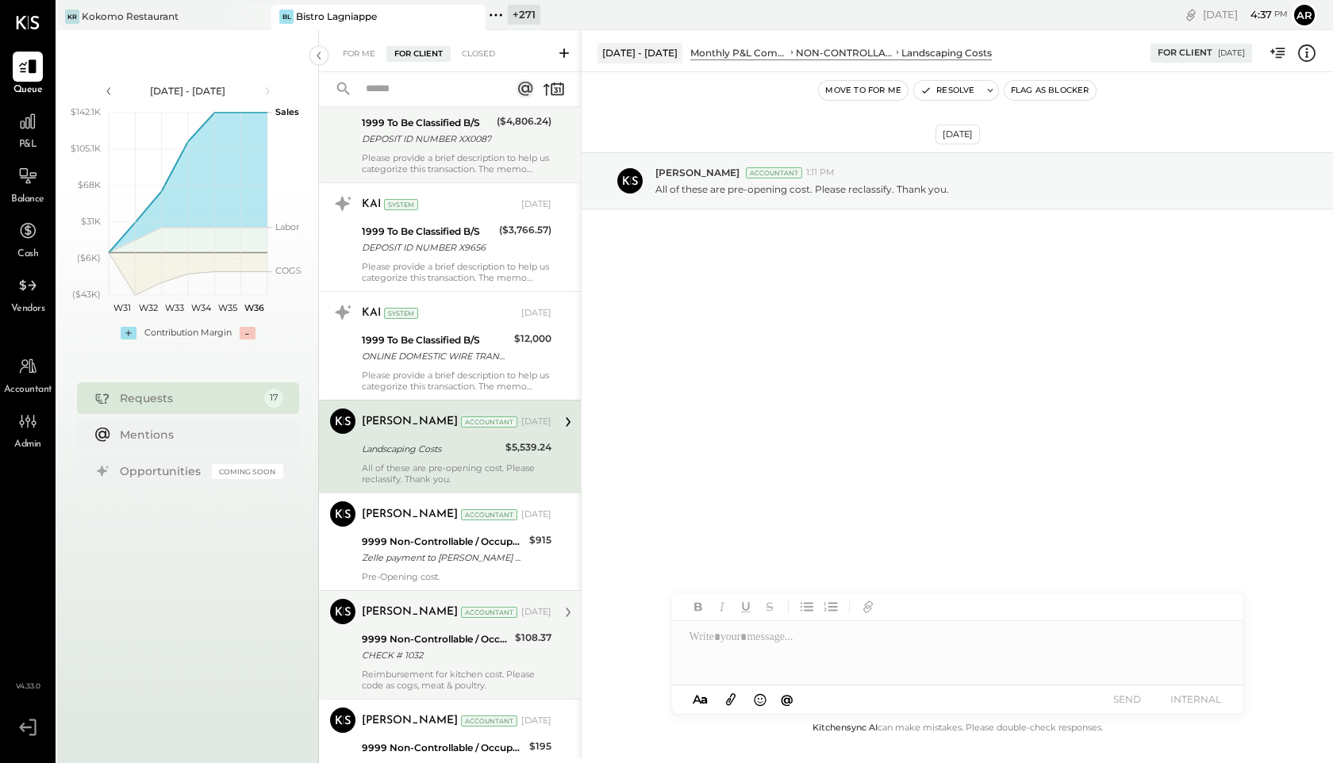
click at [489, 53] on div "Closed" at bounding box center [478, 54] width 49 height 16
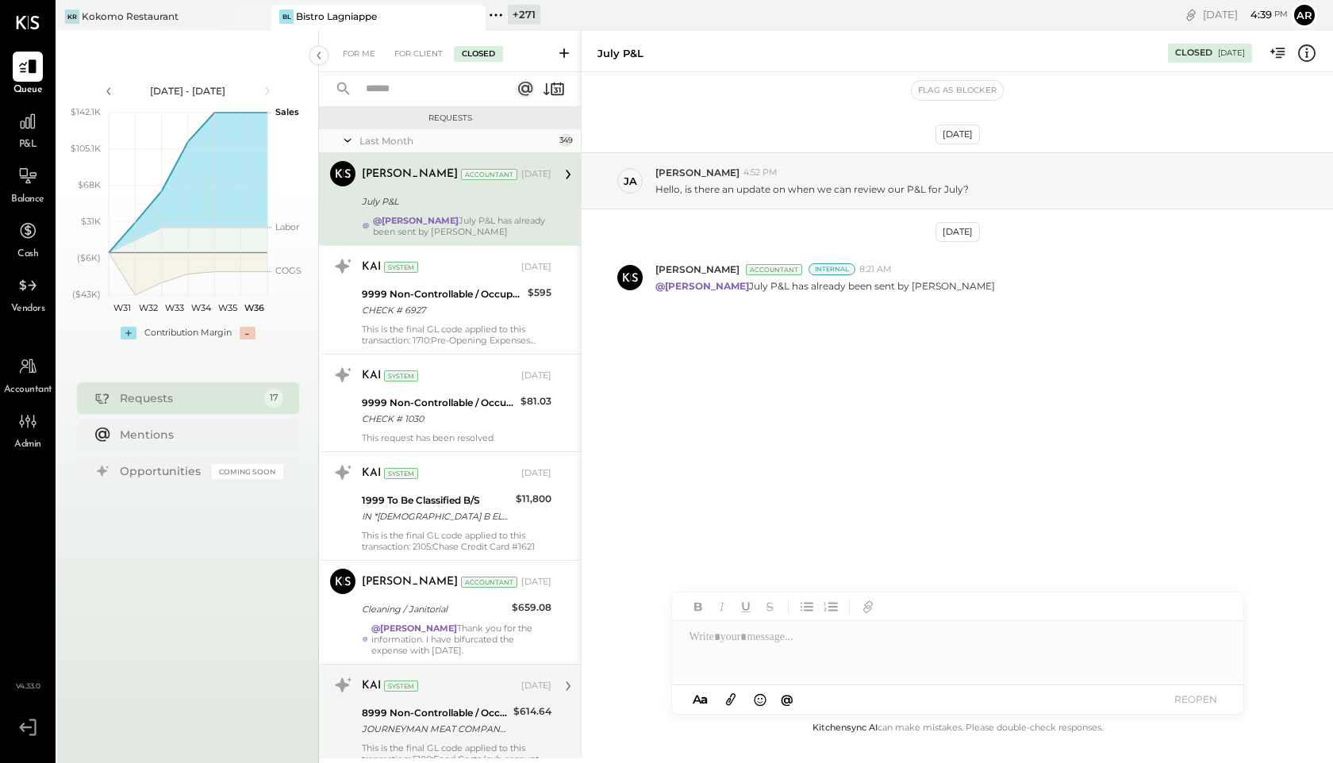
click at [352, 136] on icon at bounding box center [348, 141] width 16 height 40
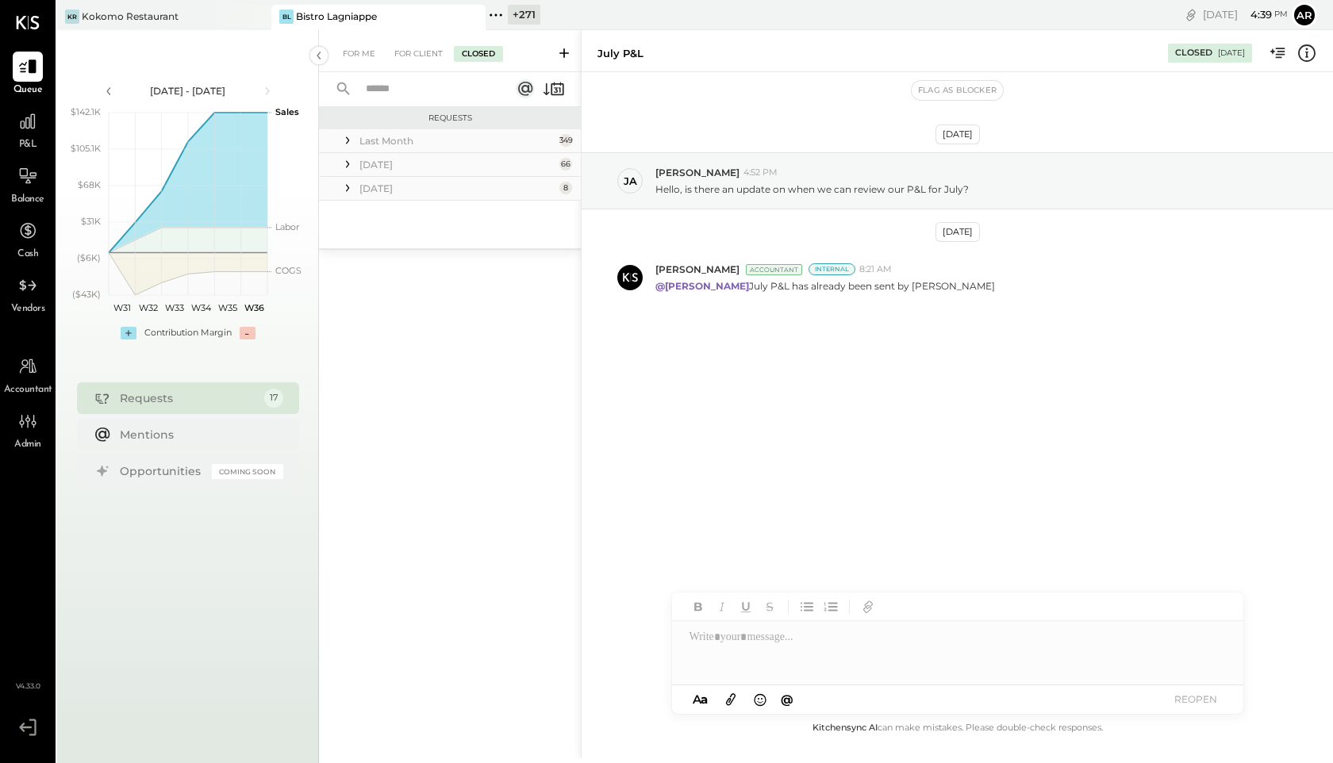
click at [348, 160] on icon at bounding box center [348, 164] width 16 height 16
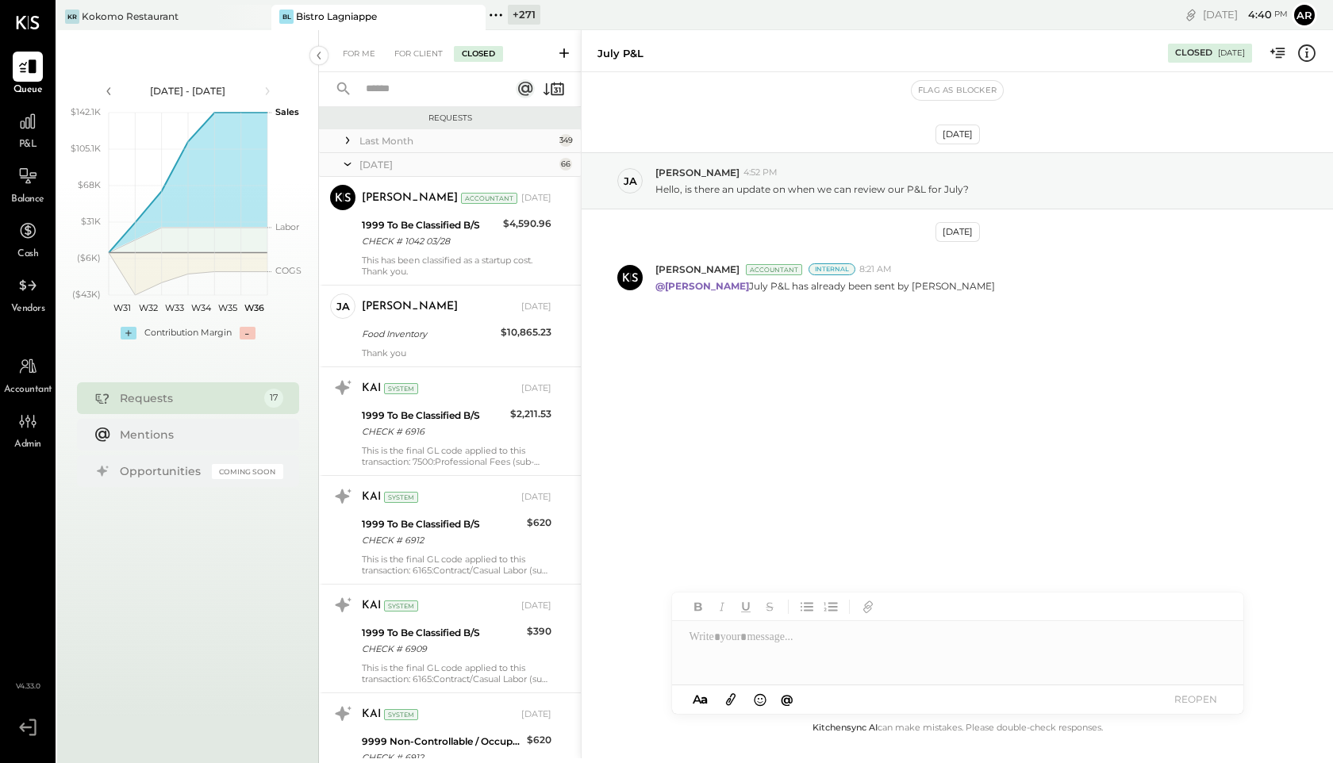
click at [348, 160] on icon at bounding box center [348, 164] width 16 height 40
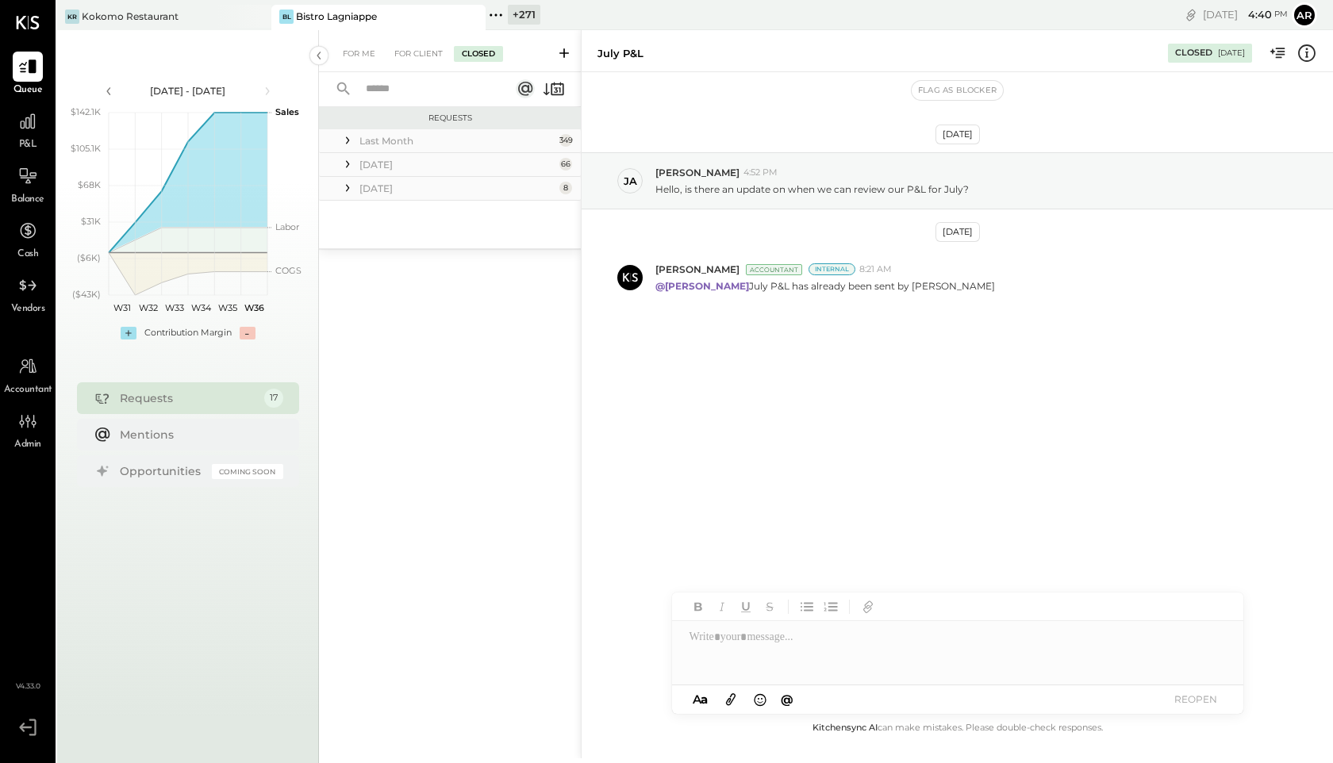
click at [348, 160] on icon at bounding box center [348, 164] width 16 height 16
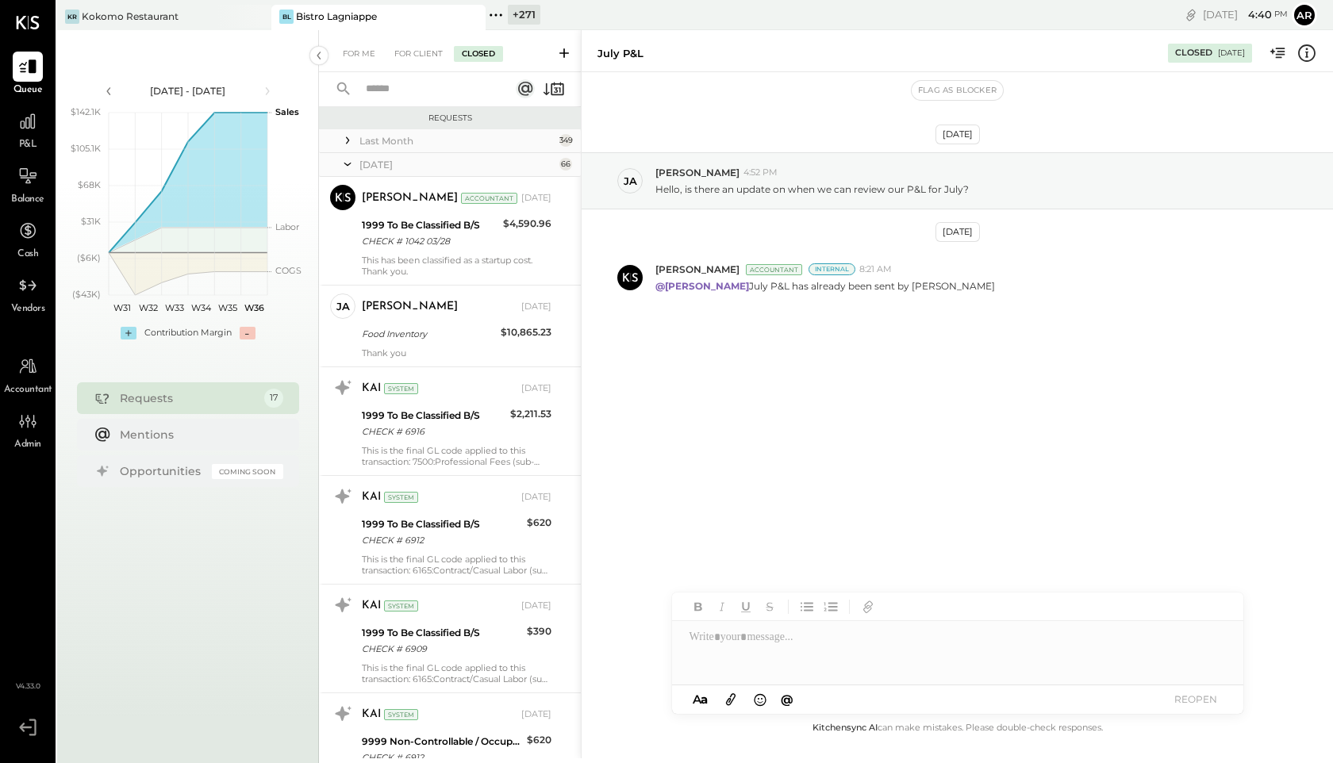
click at [348, 160] on icon at bounding box center [348, 164] width 16 height 40
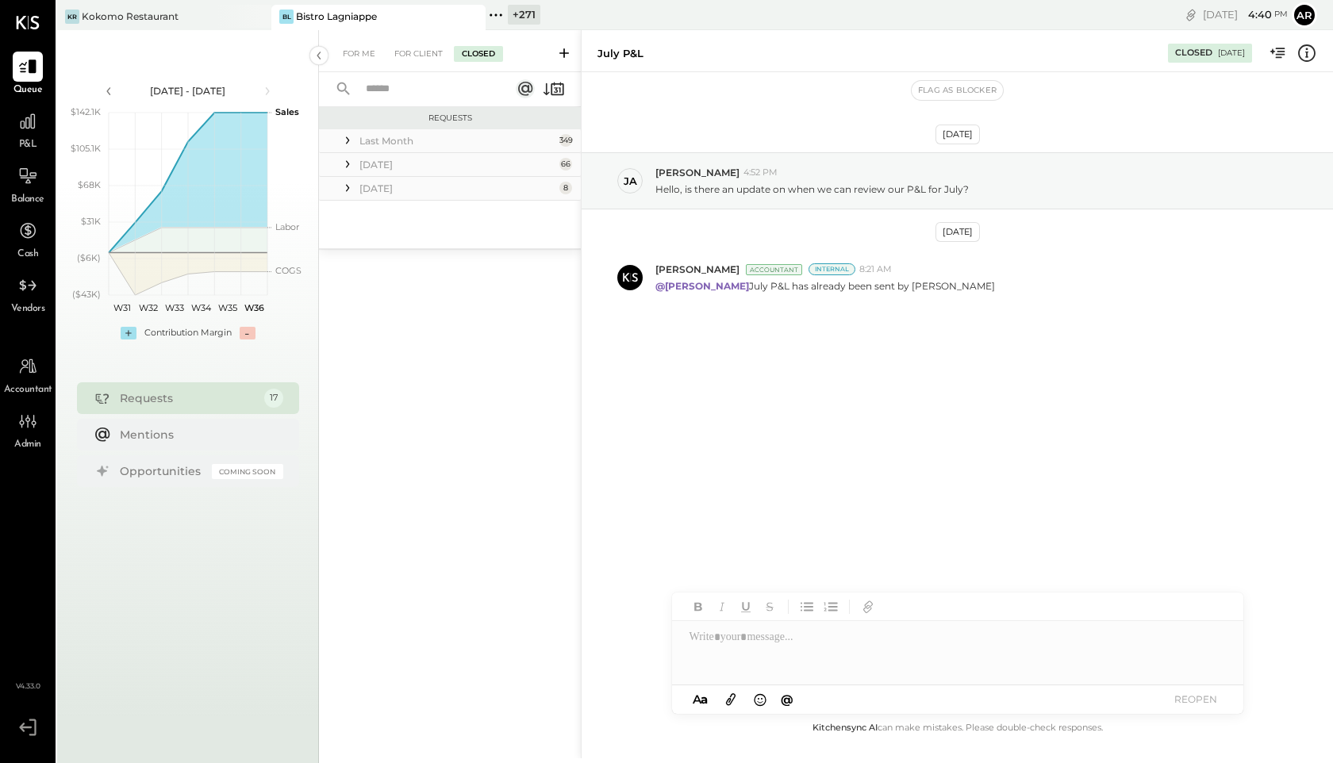
click at [352, 167] on icon at bounding box center [348, 164] width 16 height 16
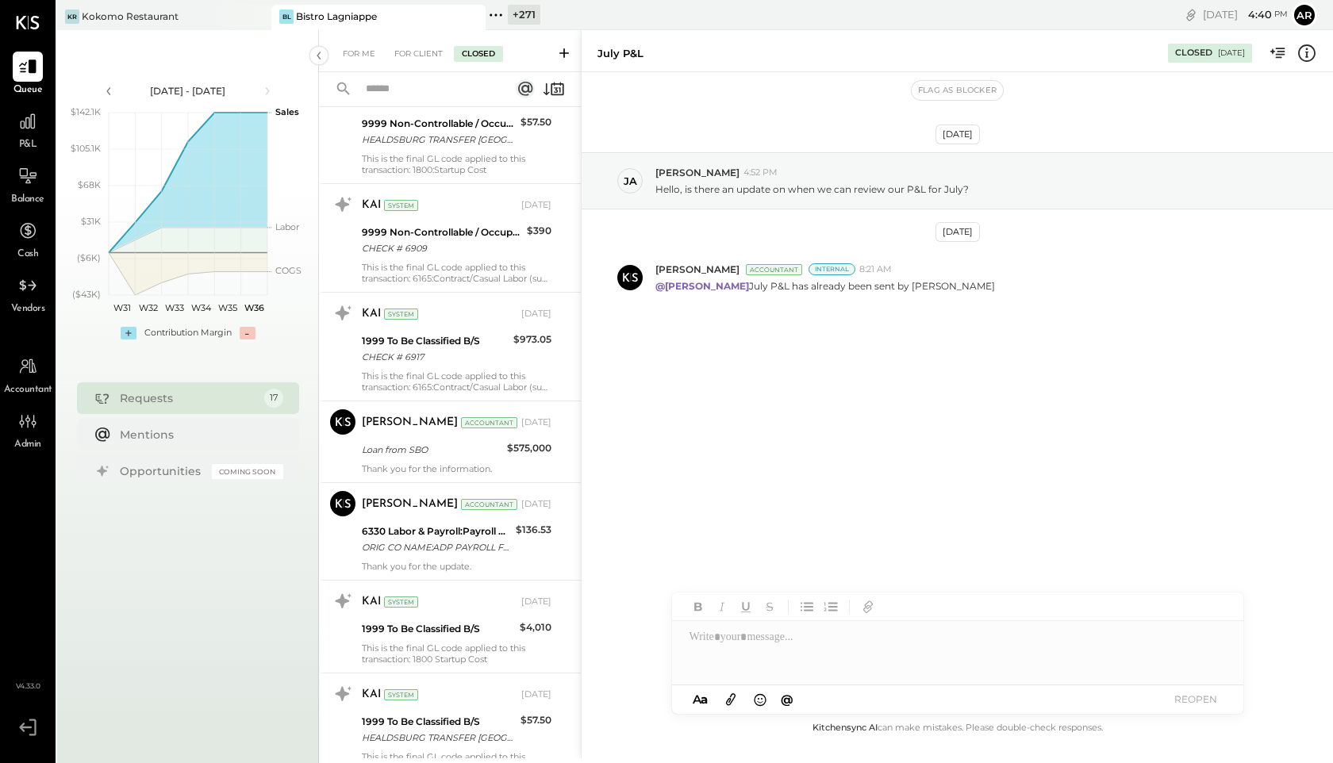
scroll to position [726, 0]
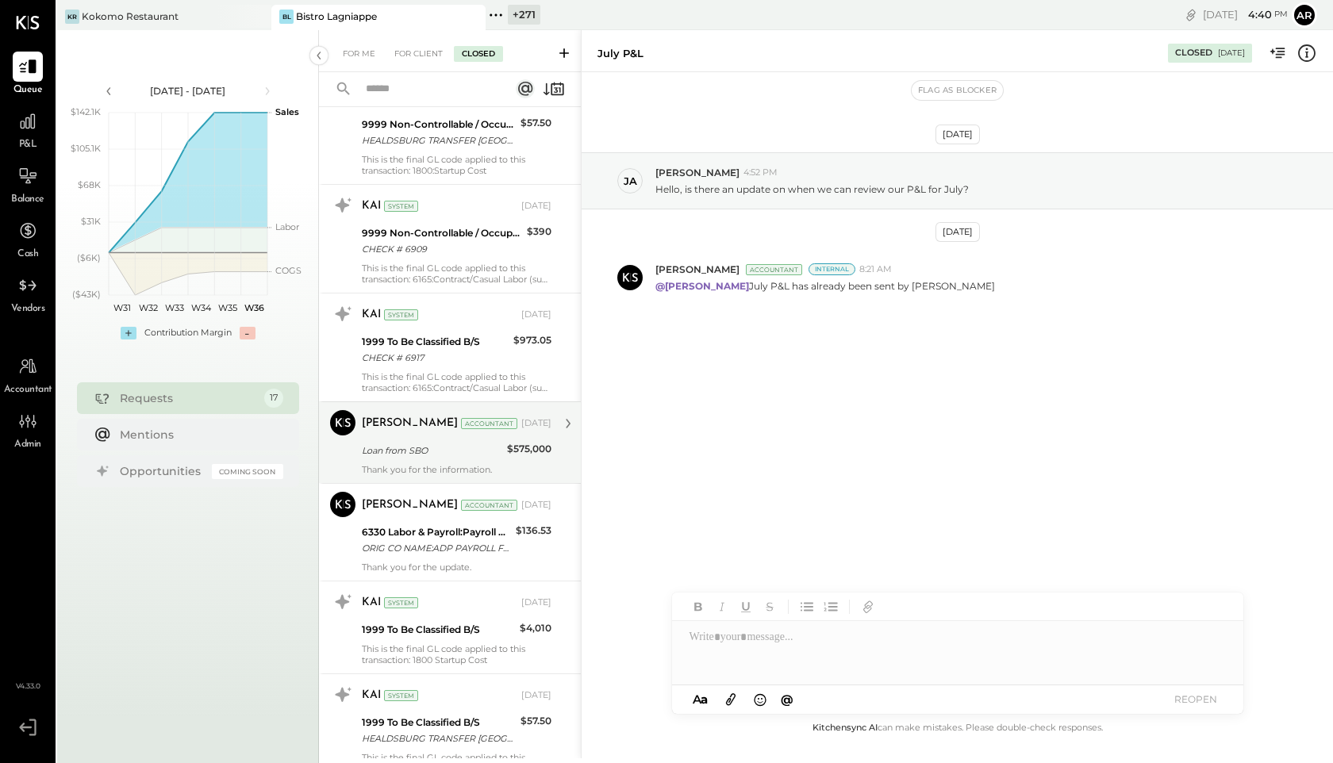
click at [463, 413] on div "Dhwani Solanki Accountant Jul 25, 2025" at bounding box center [457, 424] width 190 height 22
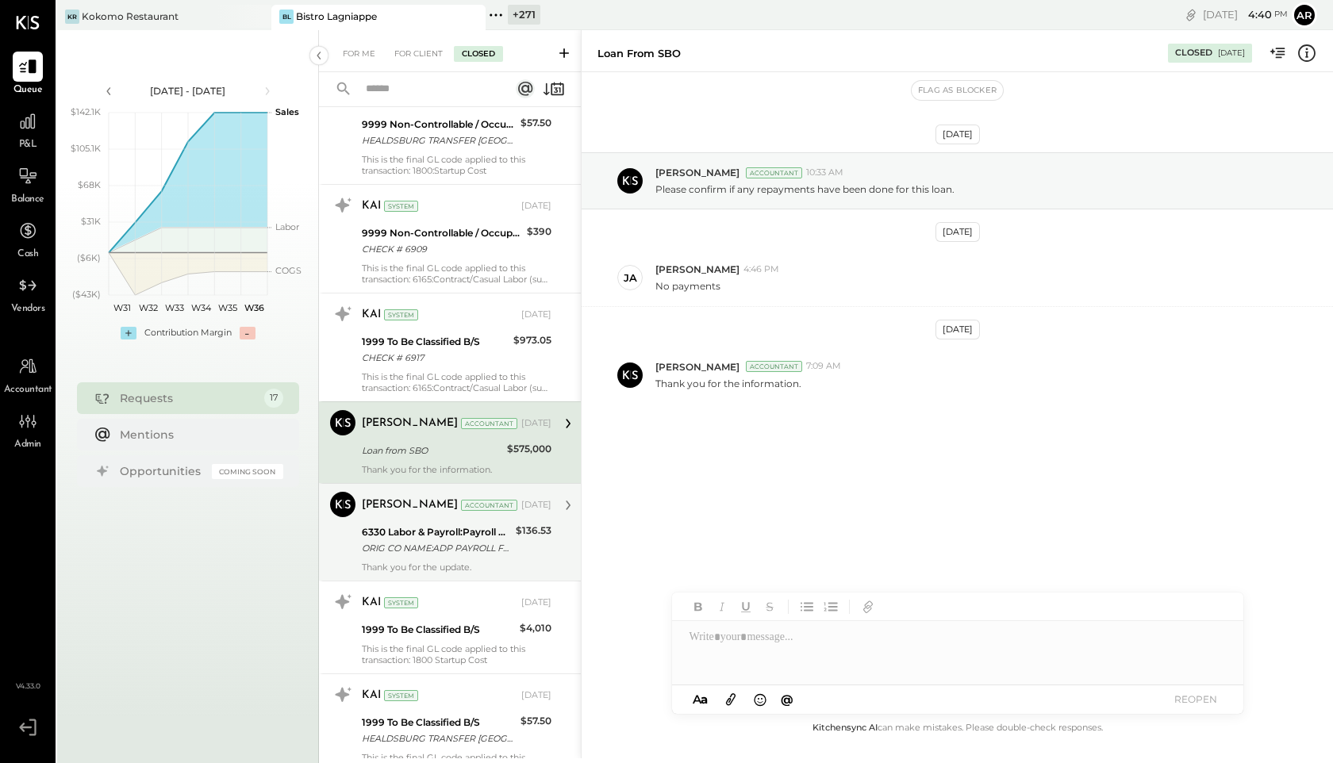
click at [402, 521] on div "Dhwani Solanki Accountant Jul 25, 2025 6330 Labor & Payroll:Payroll Processing …" at bounding box center [457, 532] width 190 height 81
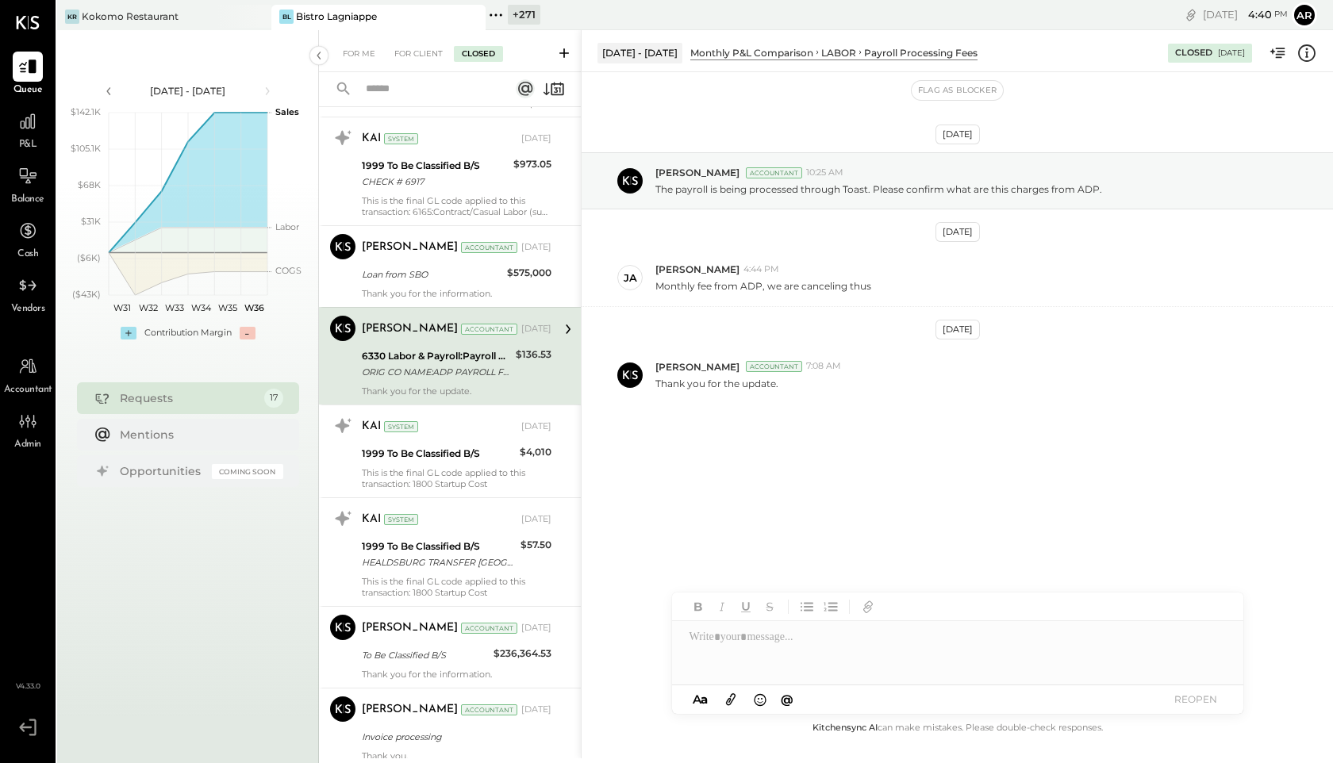
scroll to position [918, 0]
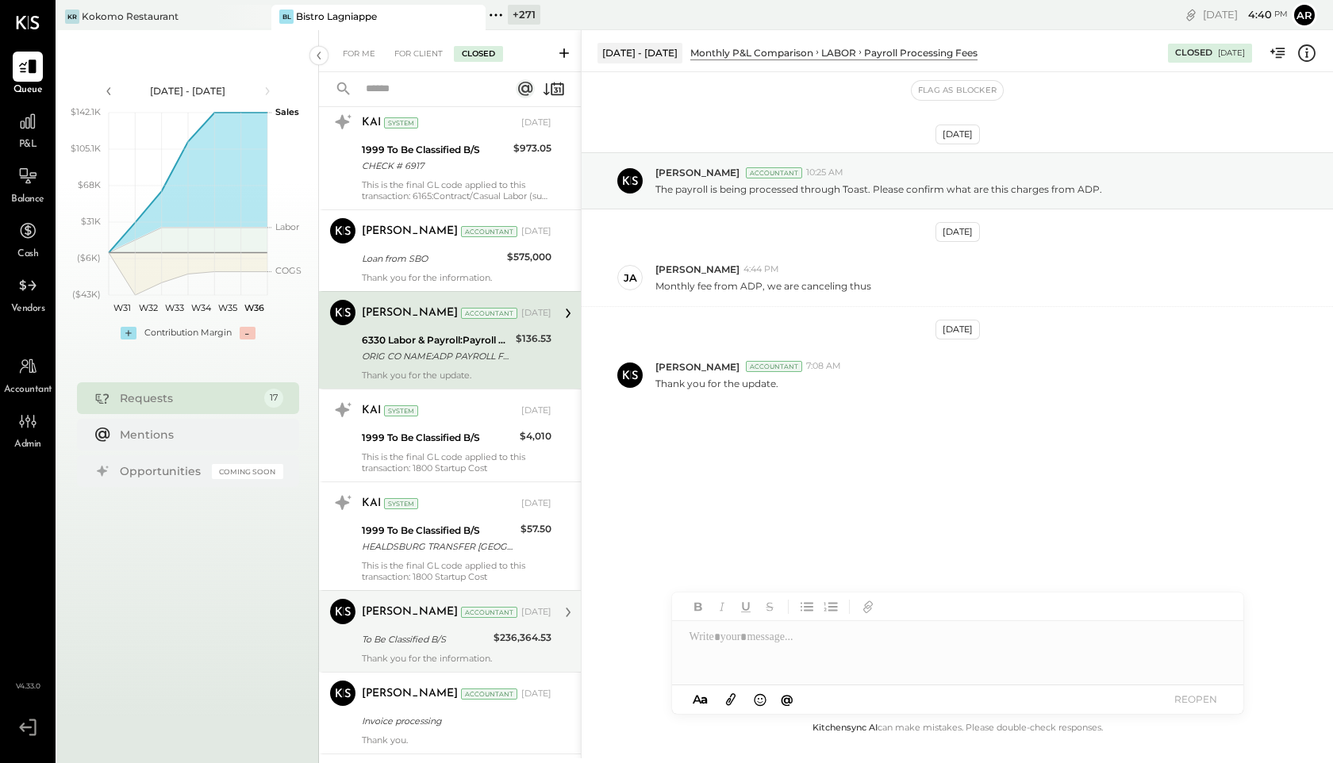
click at [430, 638] on div "To Be Classified B/S" at bounding box center [425, 640] width 127 height 16
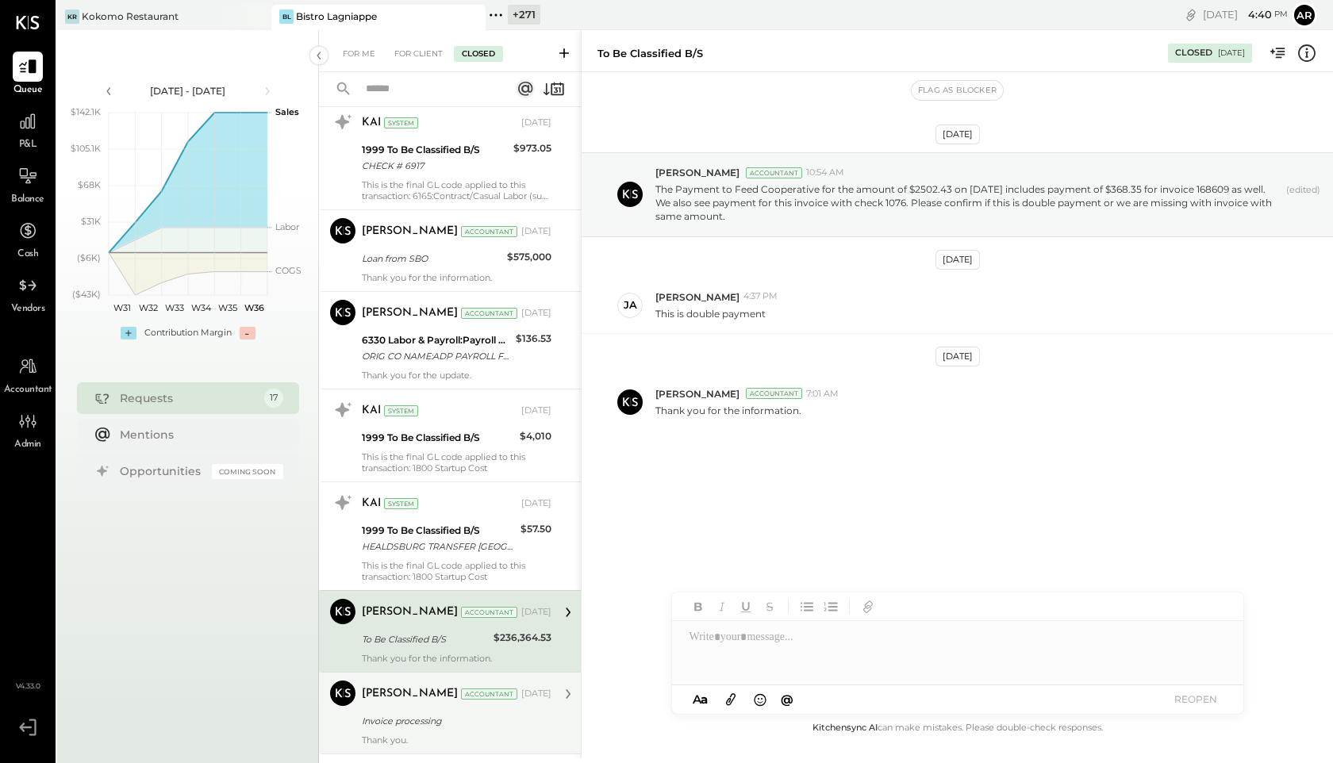
click at [421, 691] on div "Dhwani Solanki" at bounding box center [410, 694] width 96 height 16
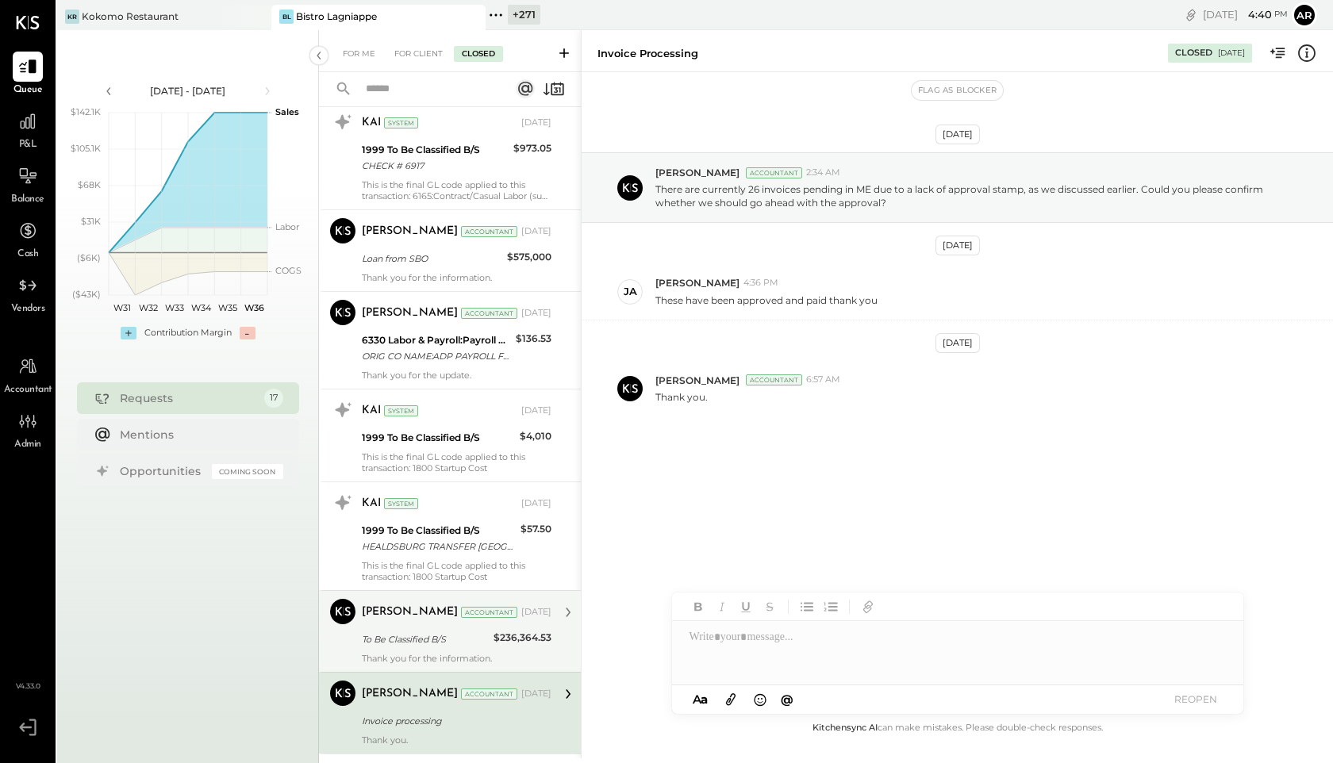
click at [419, 638] on div "To Be Classified B/S" at bounding box center [425, 640] width 127 height 16
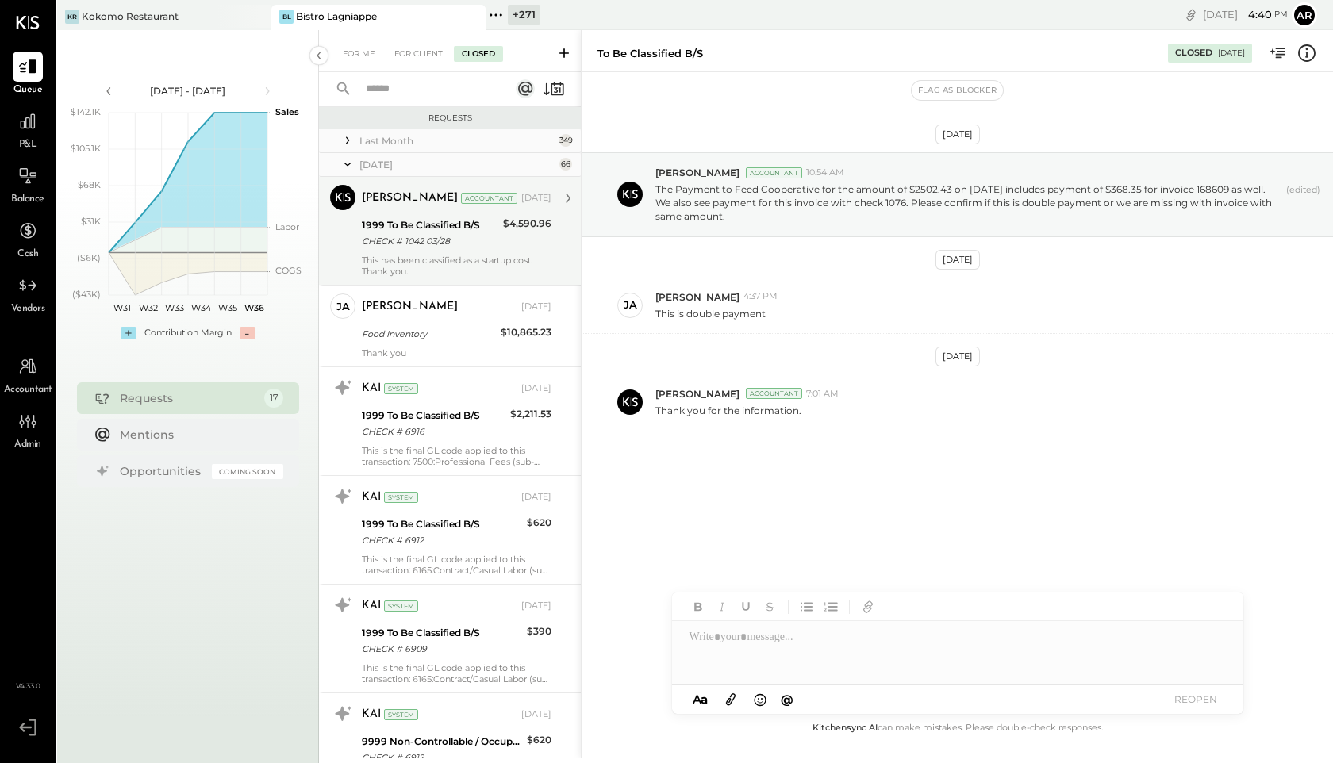
click at [390, 202] on div "Bhargav Kanani" at bounding box center [410, 198] width 96 height 16
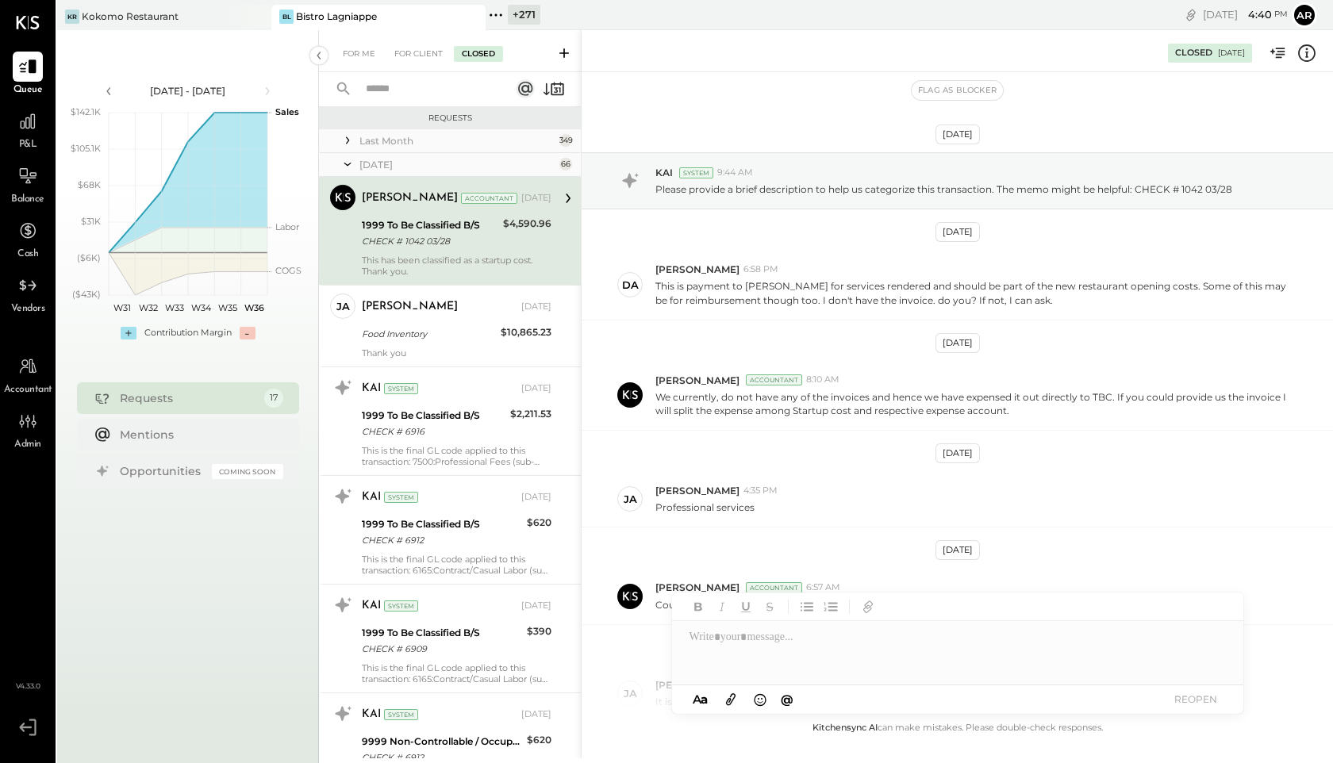
scroll to position [218, 0]
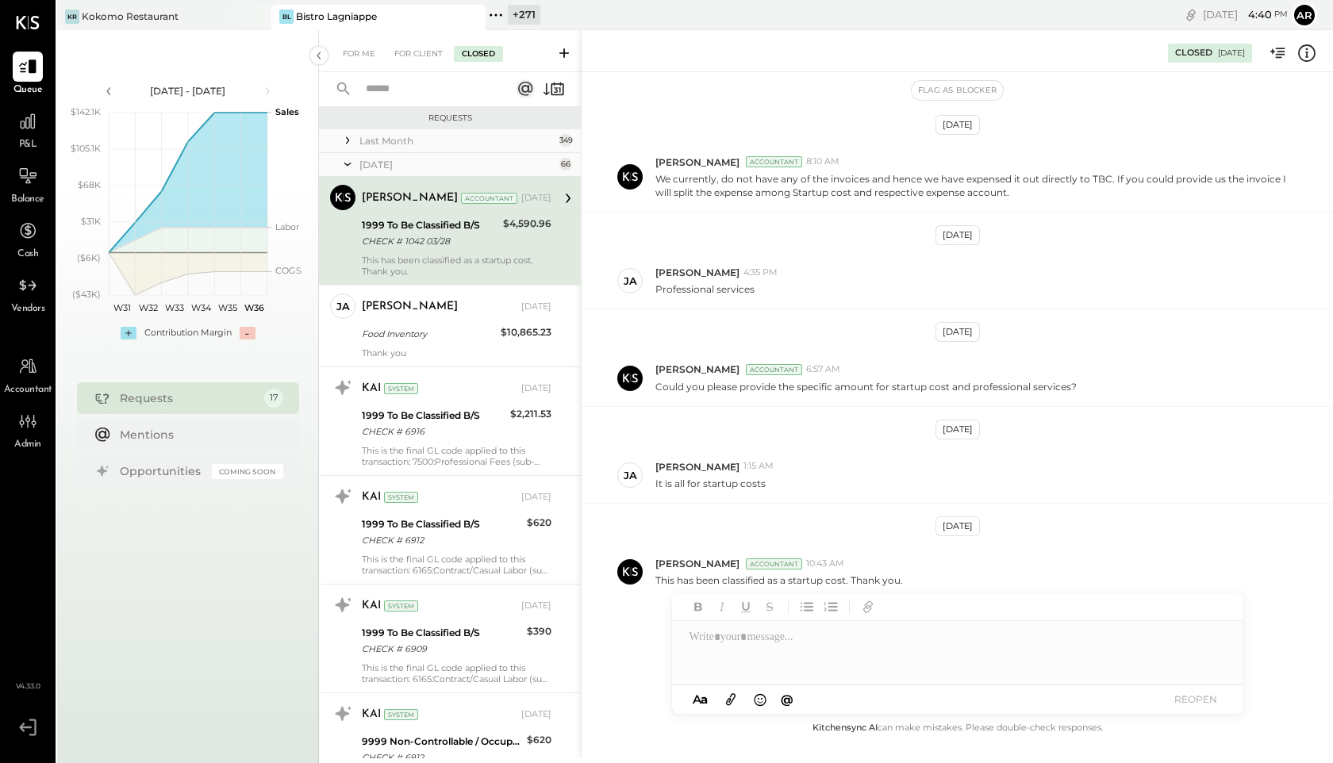
click at [350, 141] on icon at bounding box center [348, 141] width 16 height 16
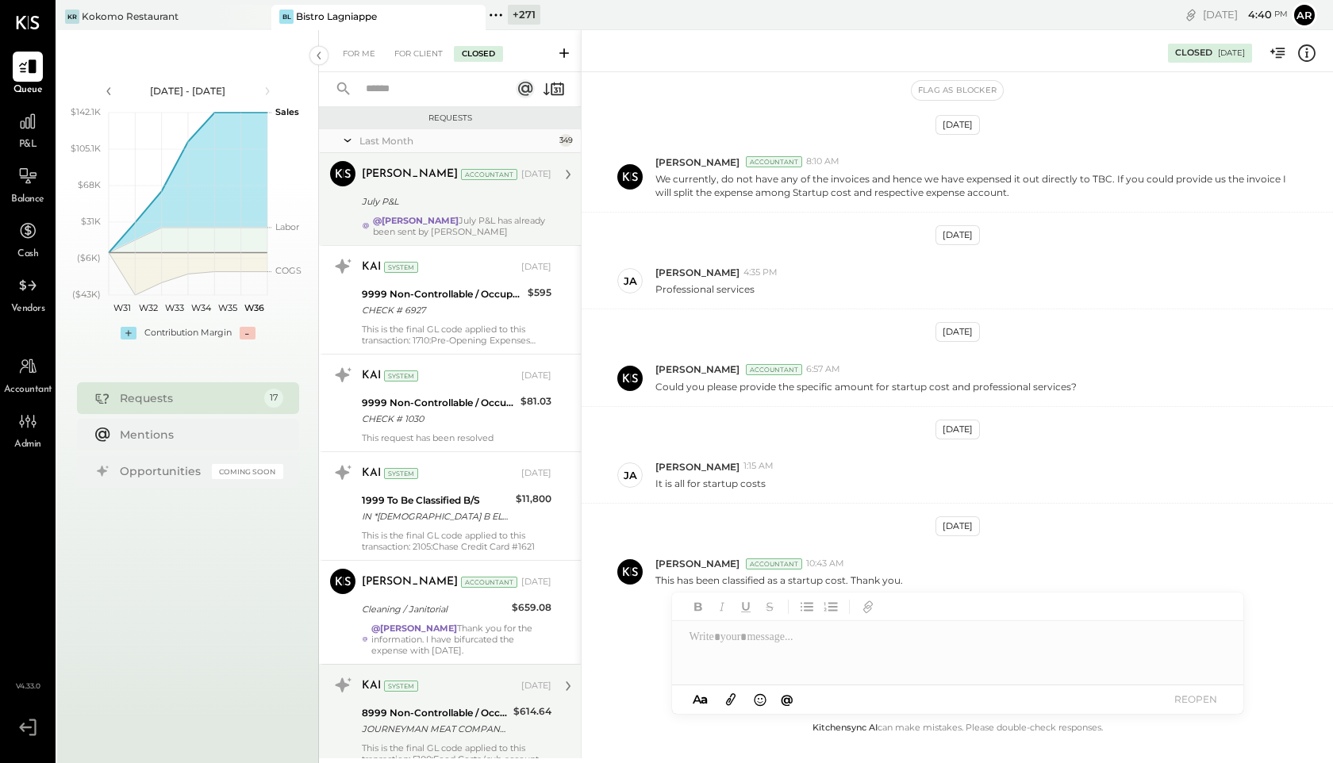
click at [394, 199] on div "July P&L" at bounding box center [454, 202] width 185 height 16
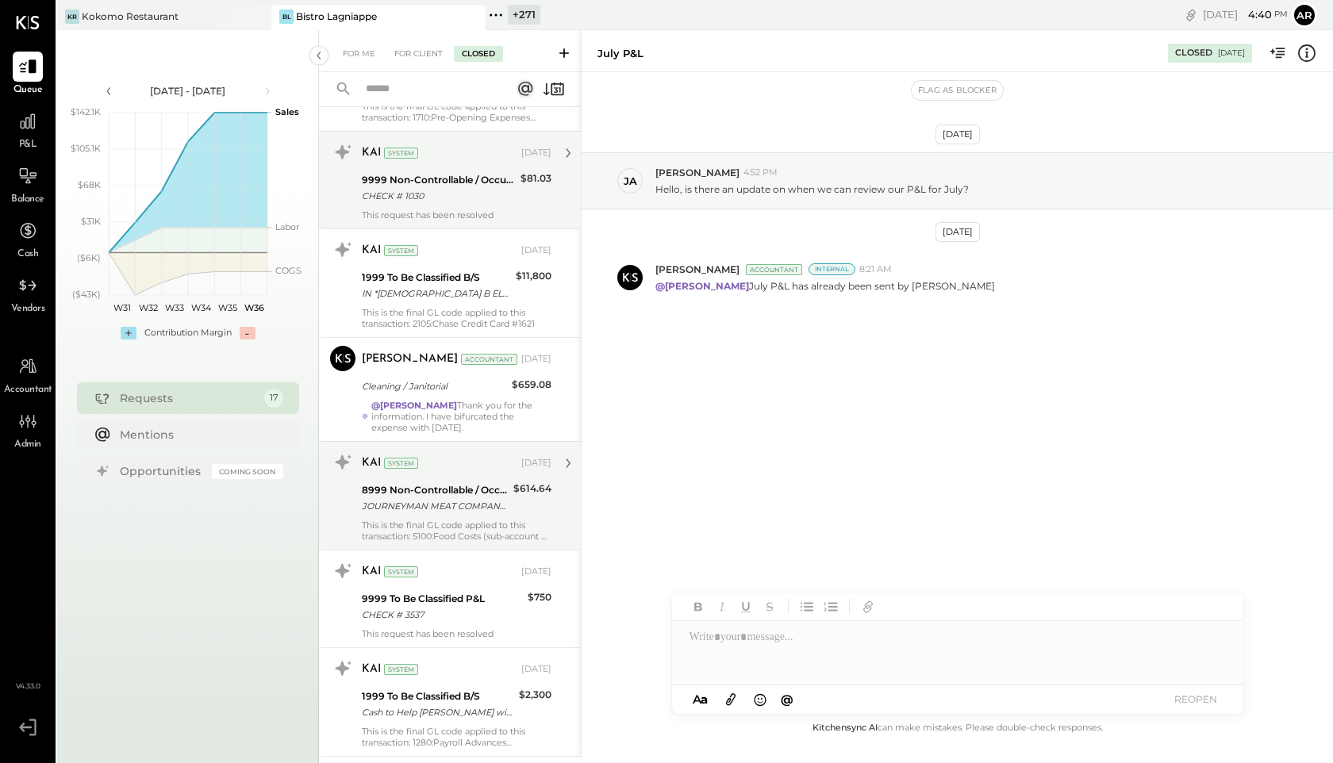
scroll to position [286, 0]
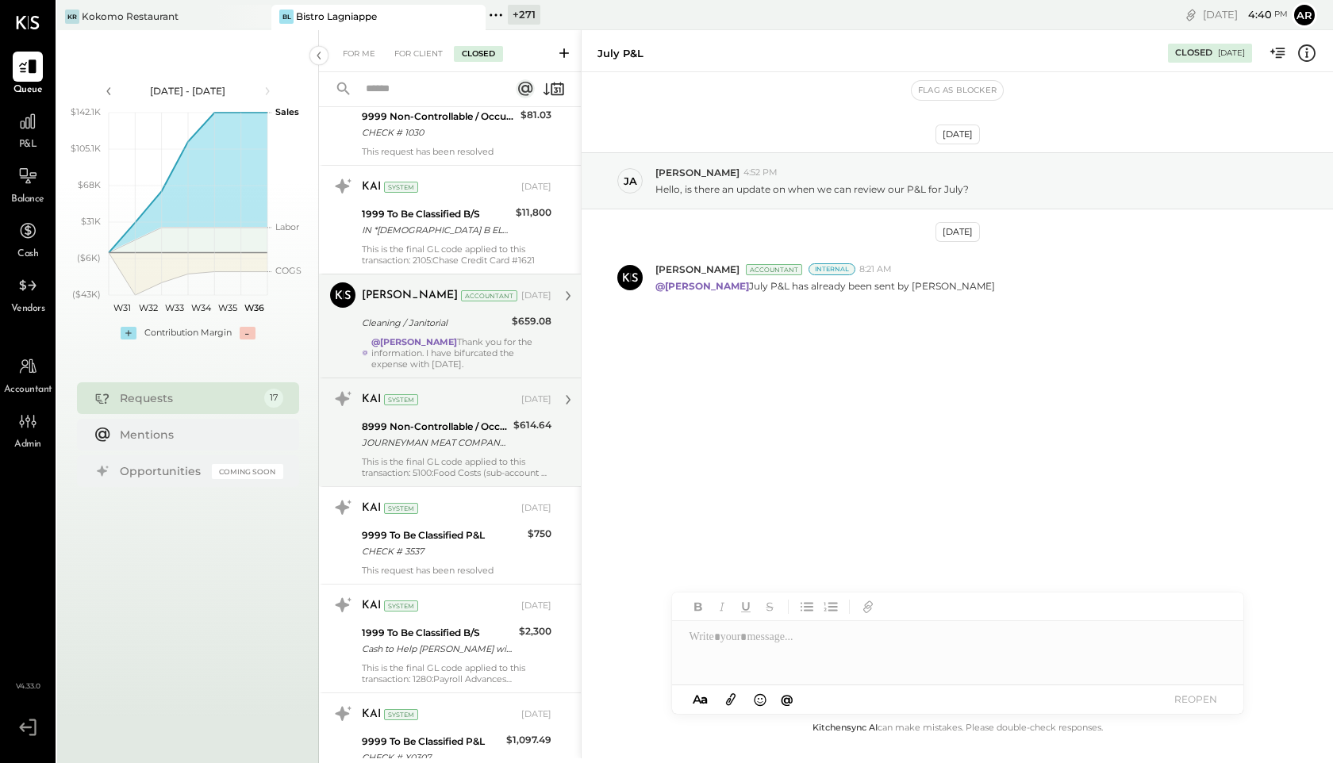
click at [432, 350] on div "@Joseph Shin Thank you for the information. I have bifurcated the expense with …" at bounding box center [461, 352] width 180 height 33
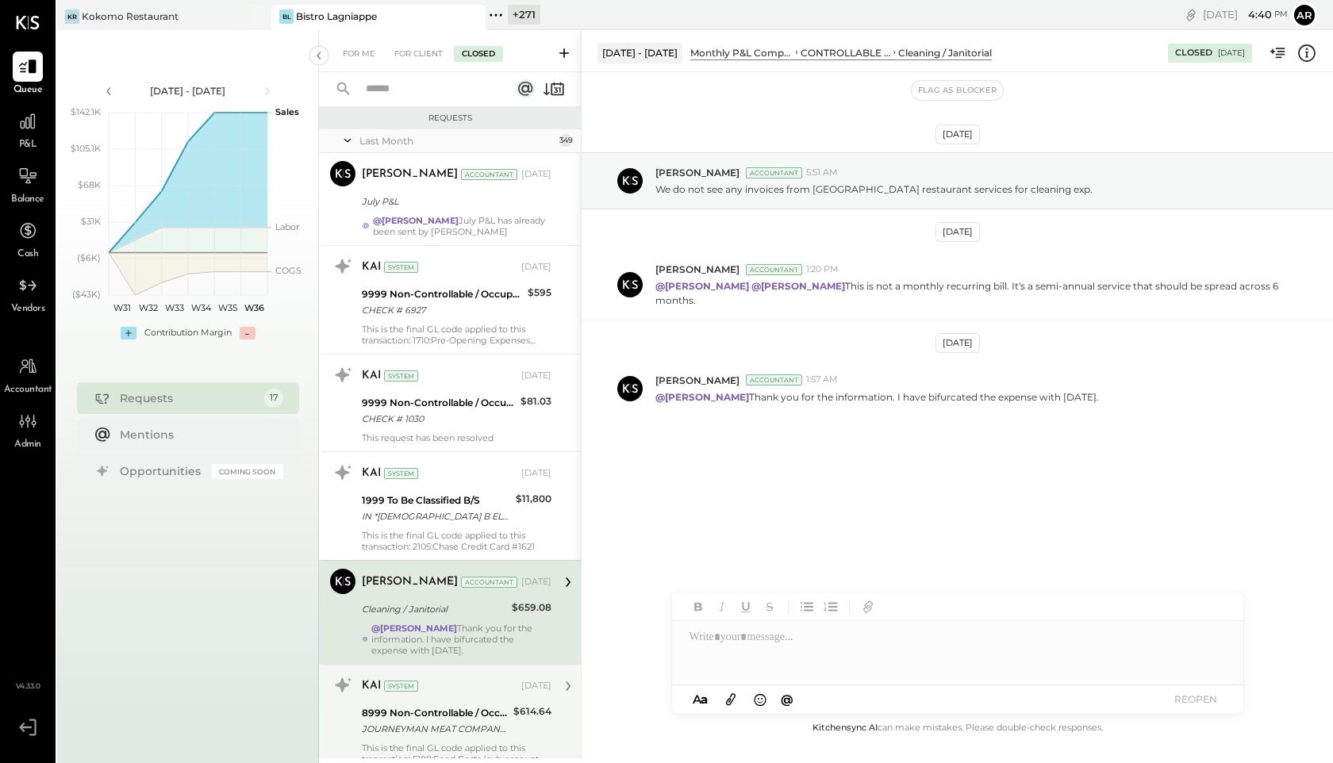
click at [378, 95] on input "text" at bounding box center [428, 89] width 144 height 26
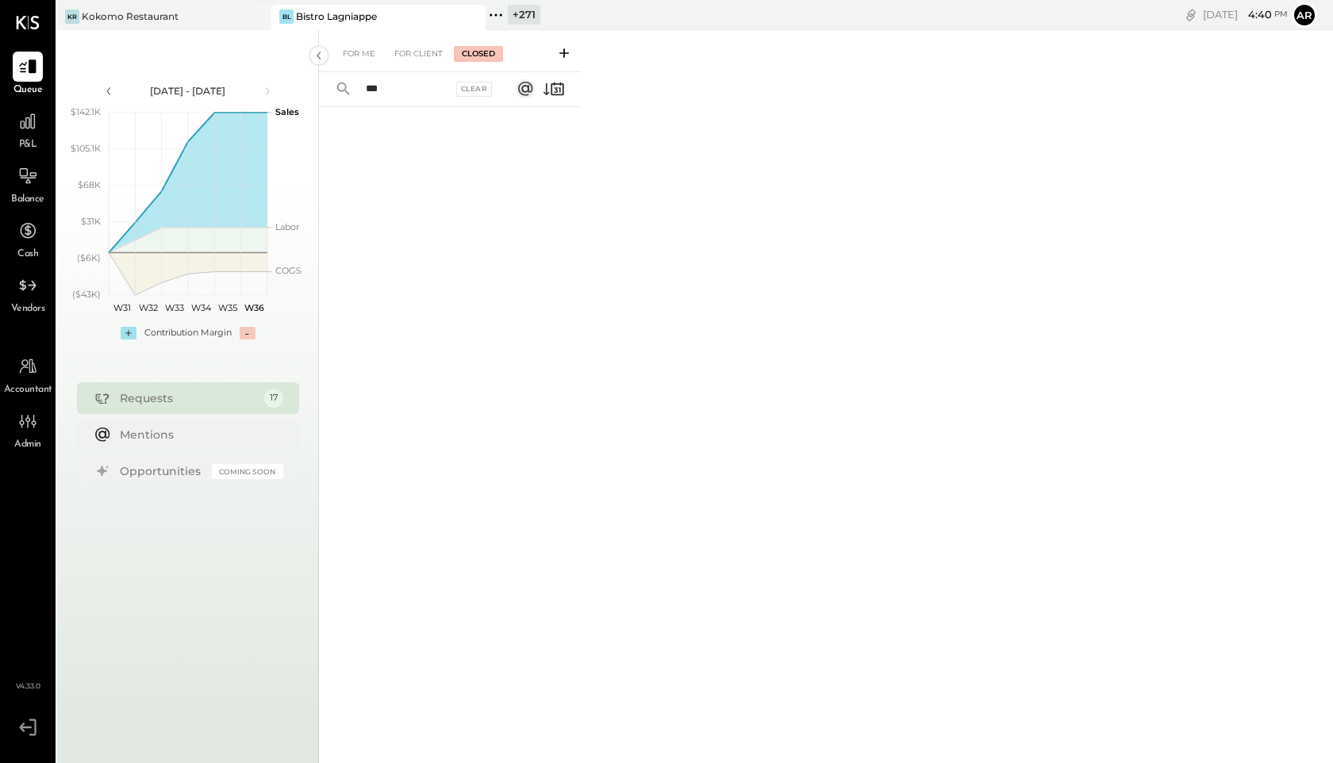
type input "**"
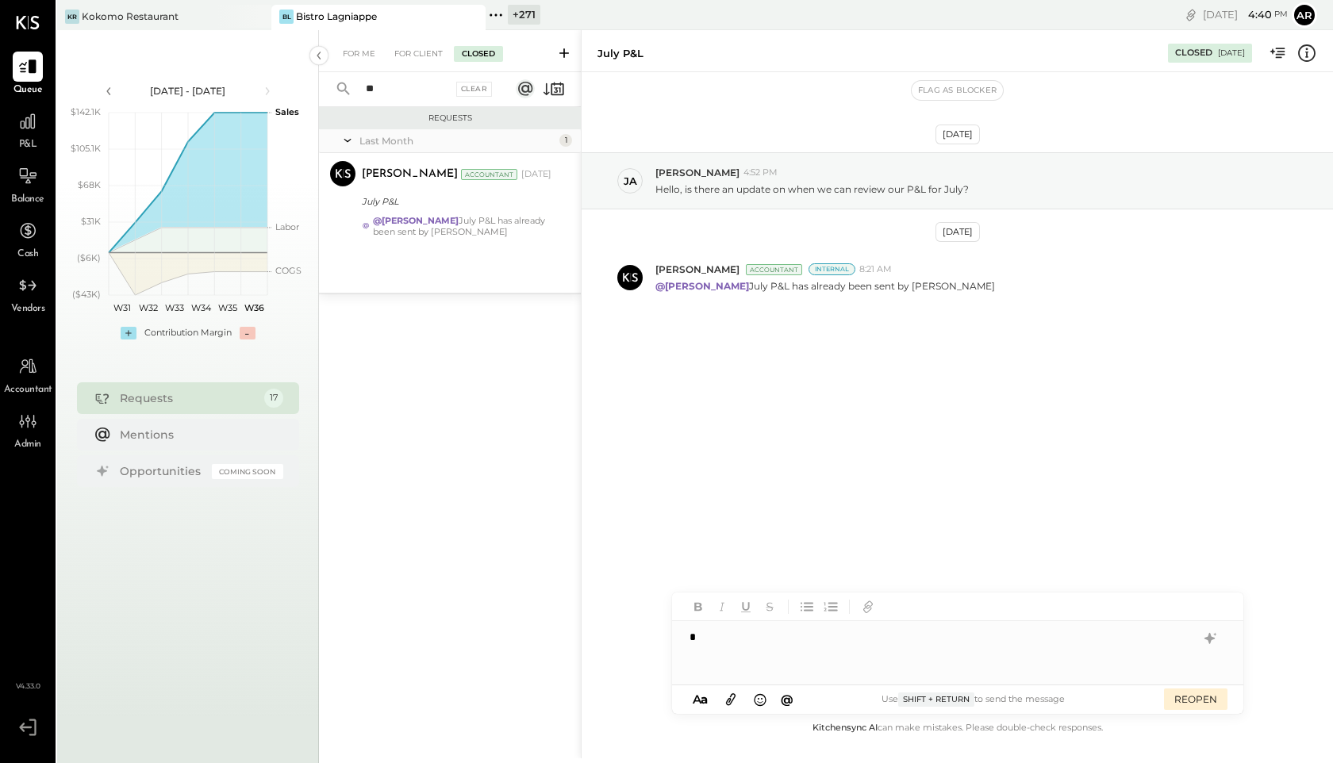
click at [402, 77] on input "**" at bounding box center [404, 89] width 96 height 26
click at [401, 87] on input "**" at bounding box center [404, 89] width 96 height 26
type input "*"
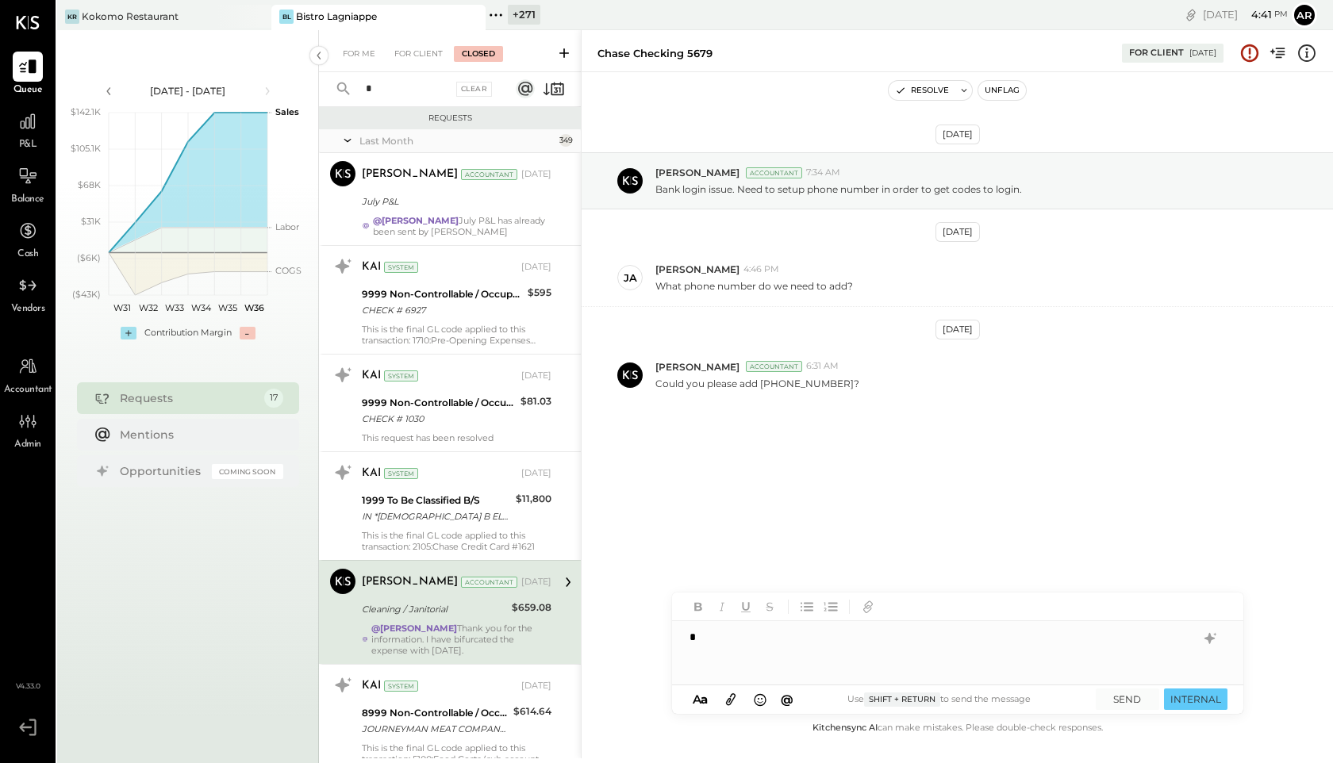
drag, startPoint x: 385, startPoint y: 88, endPoint x: 345, endPoint y: 89, distance: 39.7
click at [345, 89] on div "* Clear" at bounding box center [417, 89] width 197 height 34
click at [343, 136] on icon at bounding box center [348, 141] width 16 height 40
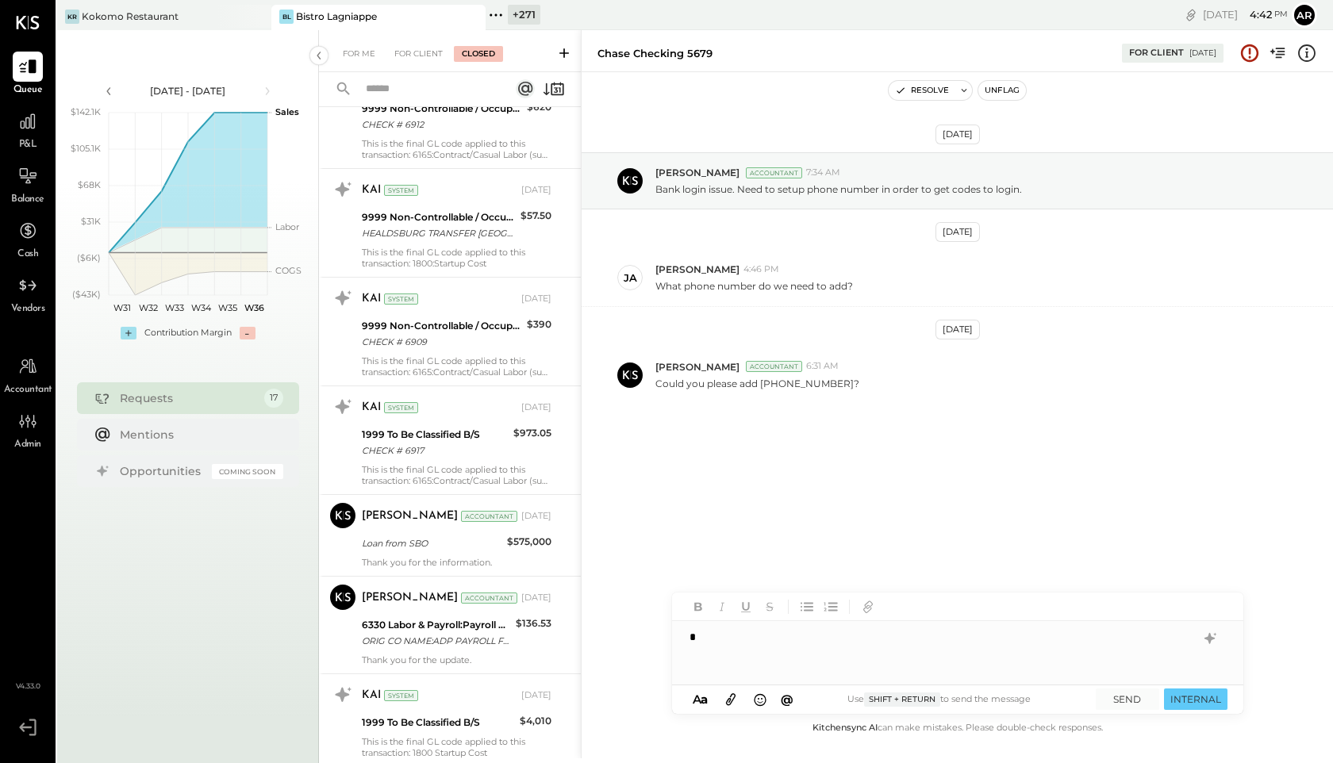
scroll to position [747, 0]
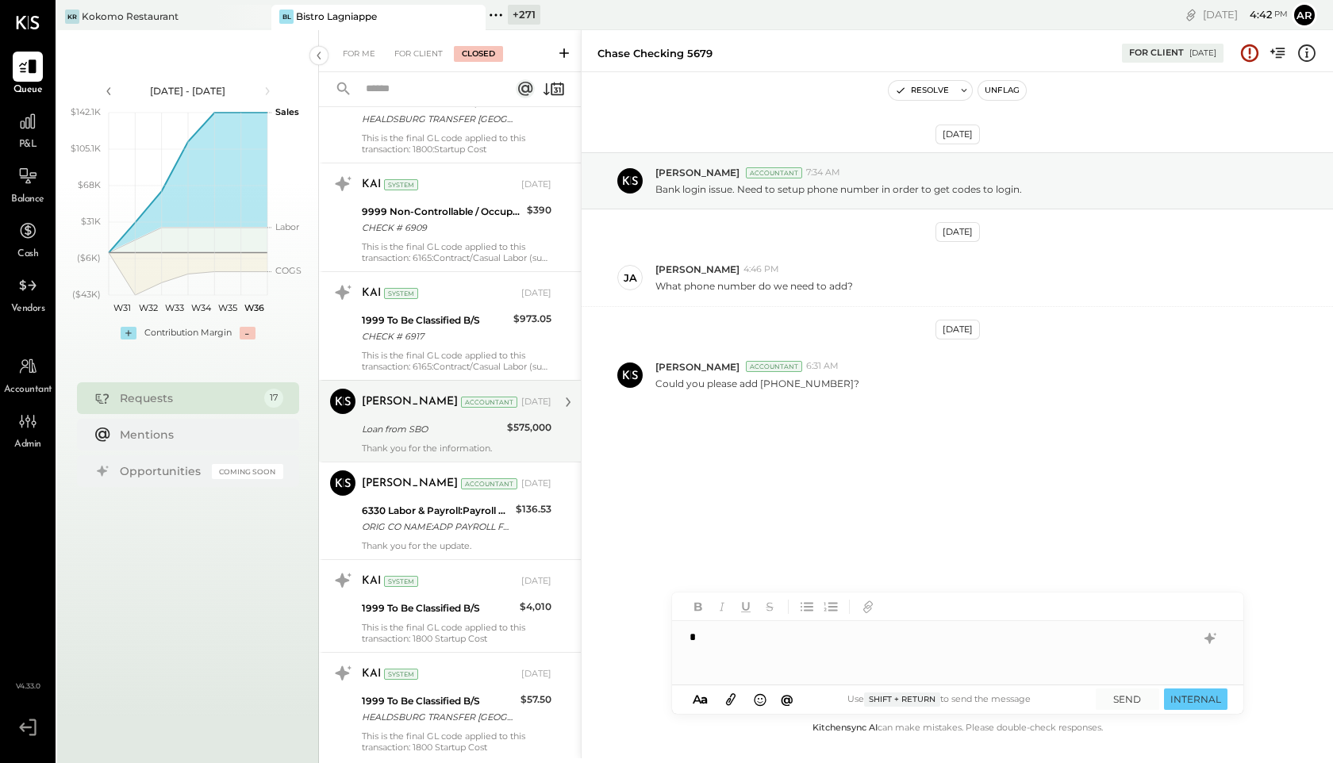
click at [400, 412] on div "Dhwani Solanki Accountant Jul 25, 2025" at bounding box center [457, 402] width 190 height 22
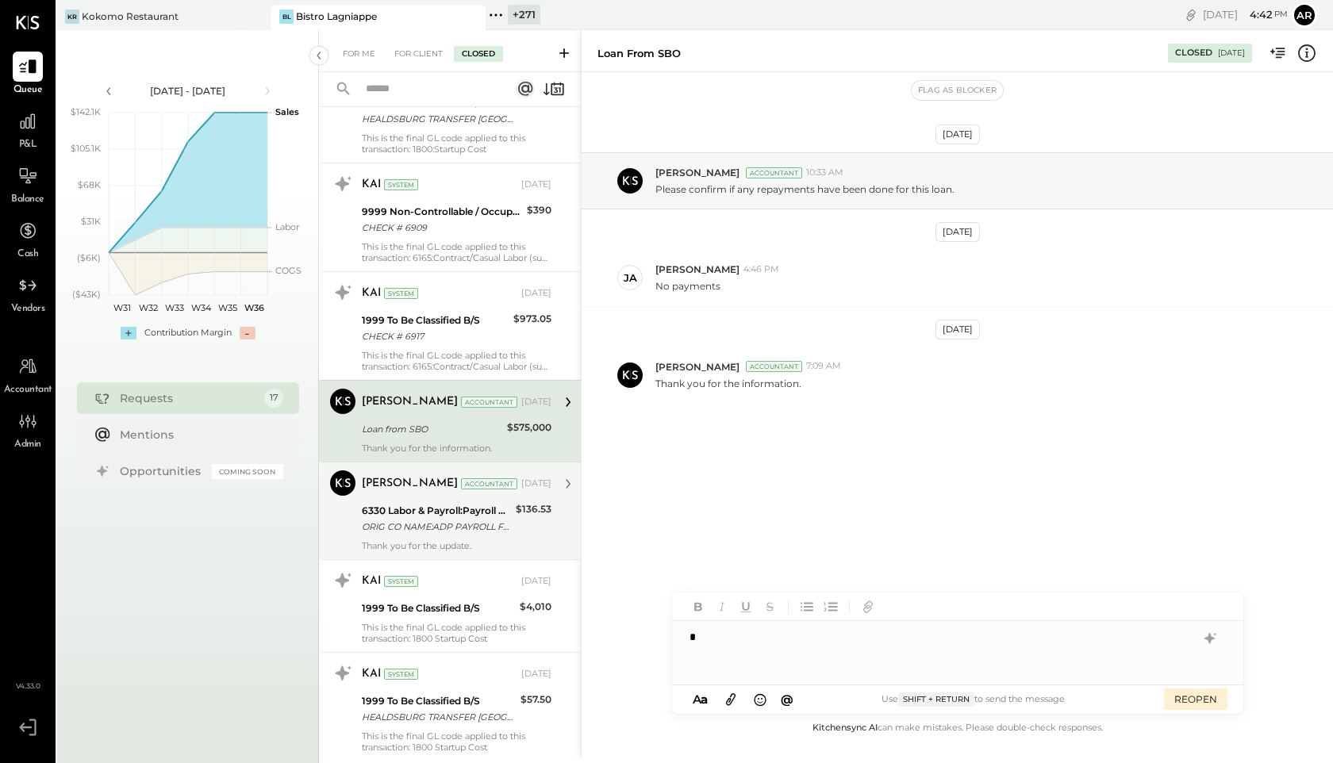
click at [404, 503] on div "6330 Labor & Payroll:Payroll Processing Fees" at bounding box center [436, 511] width 149 height 16
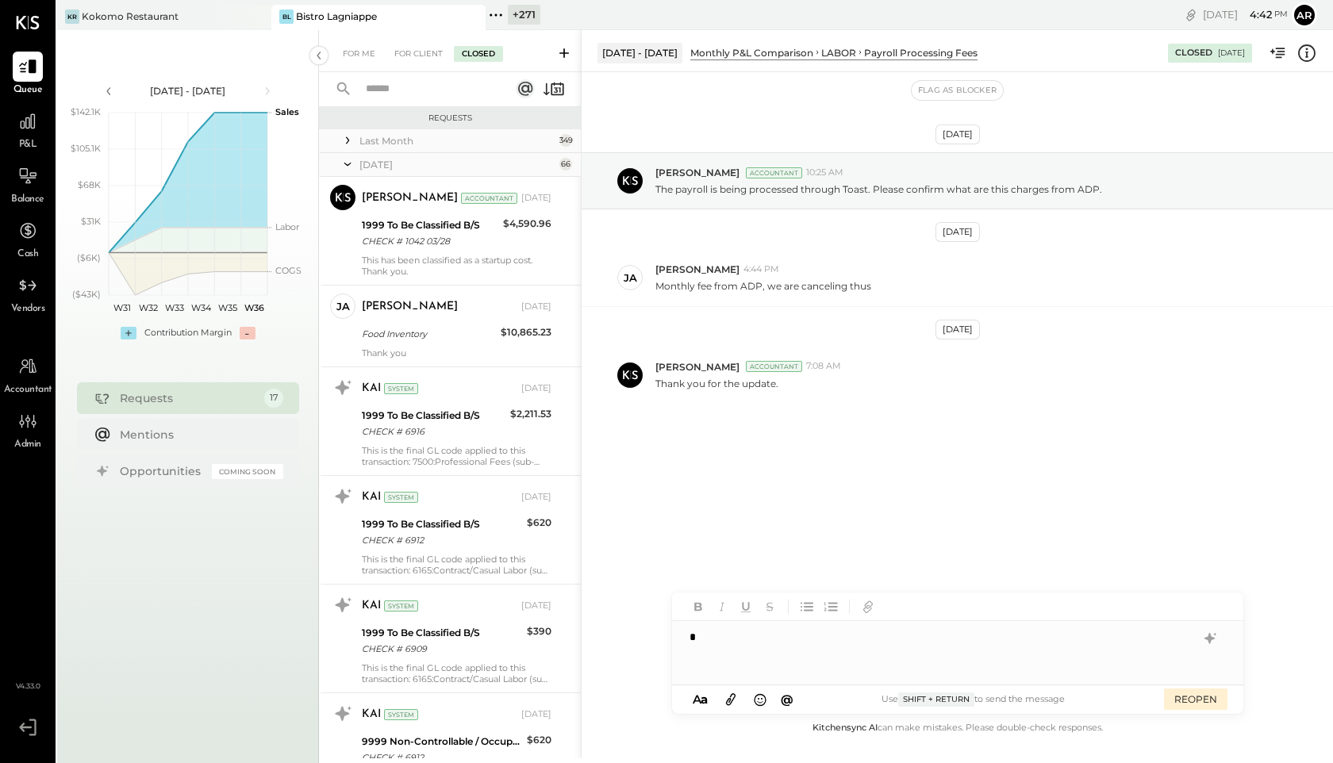
click at [352, 165] on icon at bounding box center [348, 164] width 16 height 40
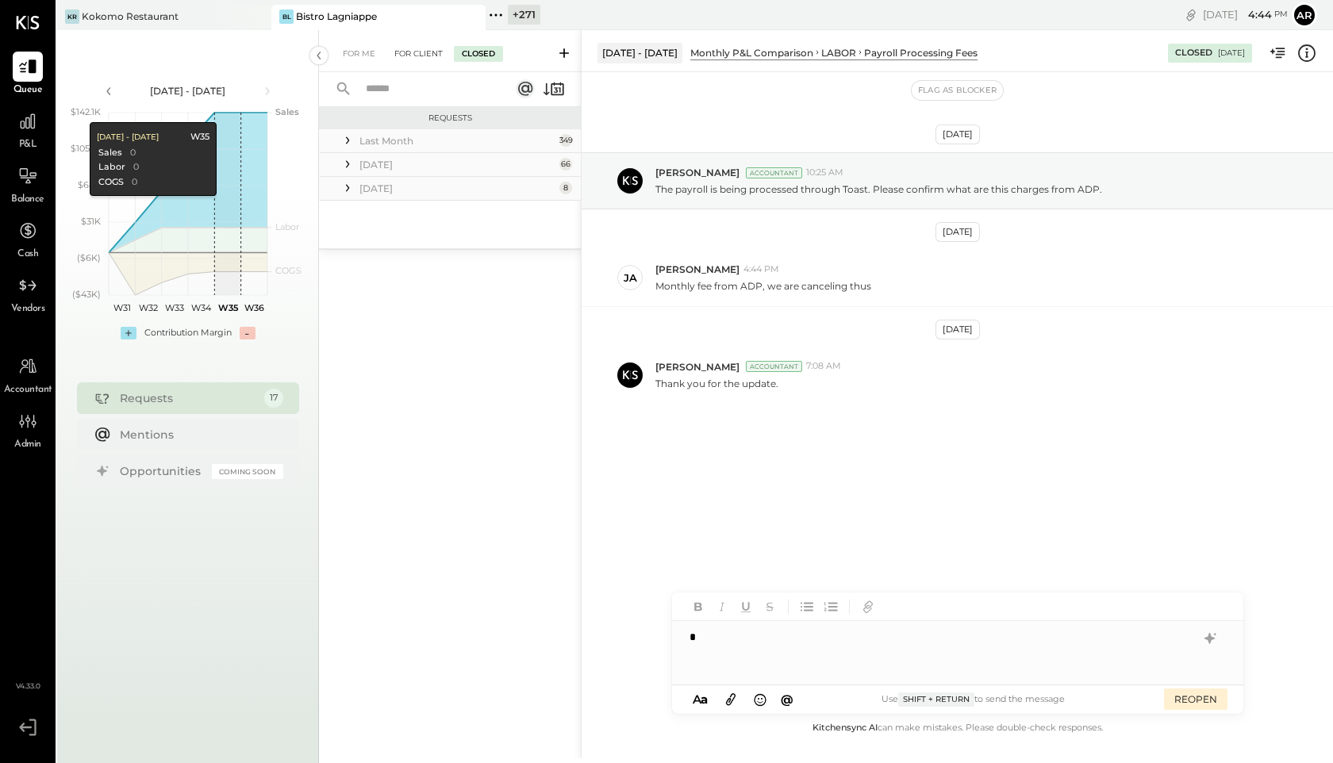
click at [420, 50] on div "For Client" at bounding box center [418, 54] width 64 height 16
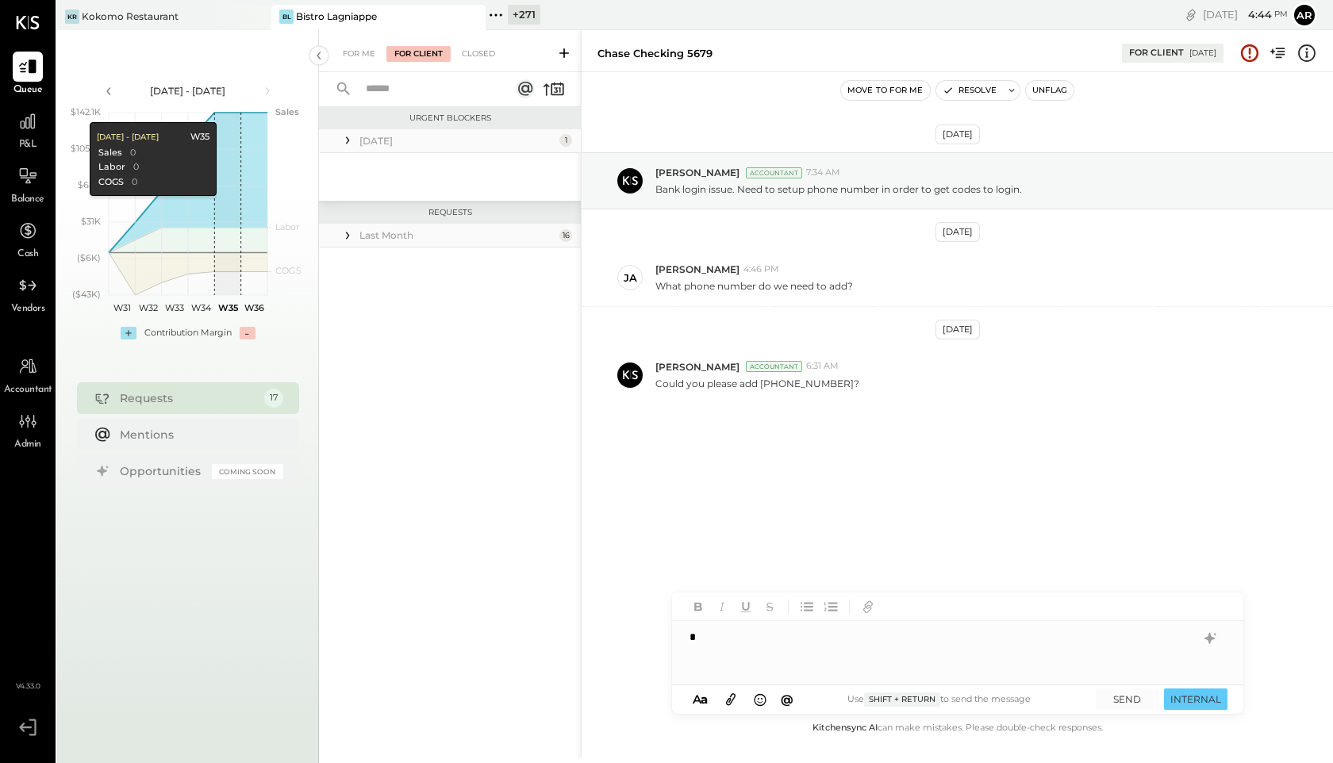
click at [345, 238] on icon at bounding box center [348, 236] width 16 height 16
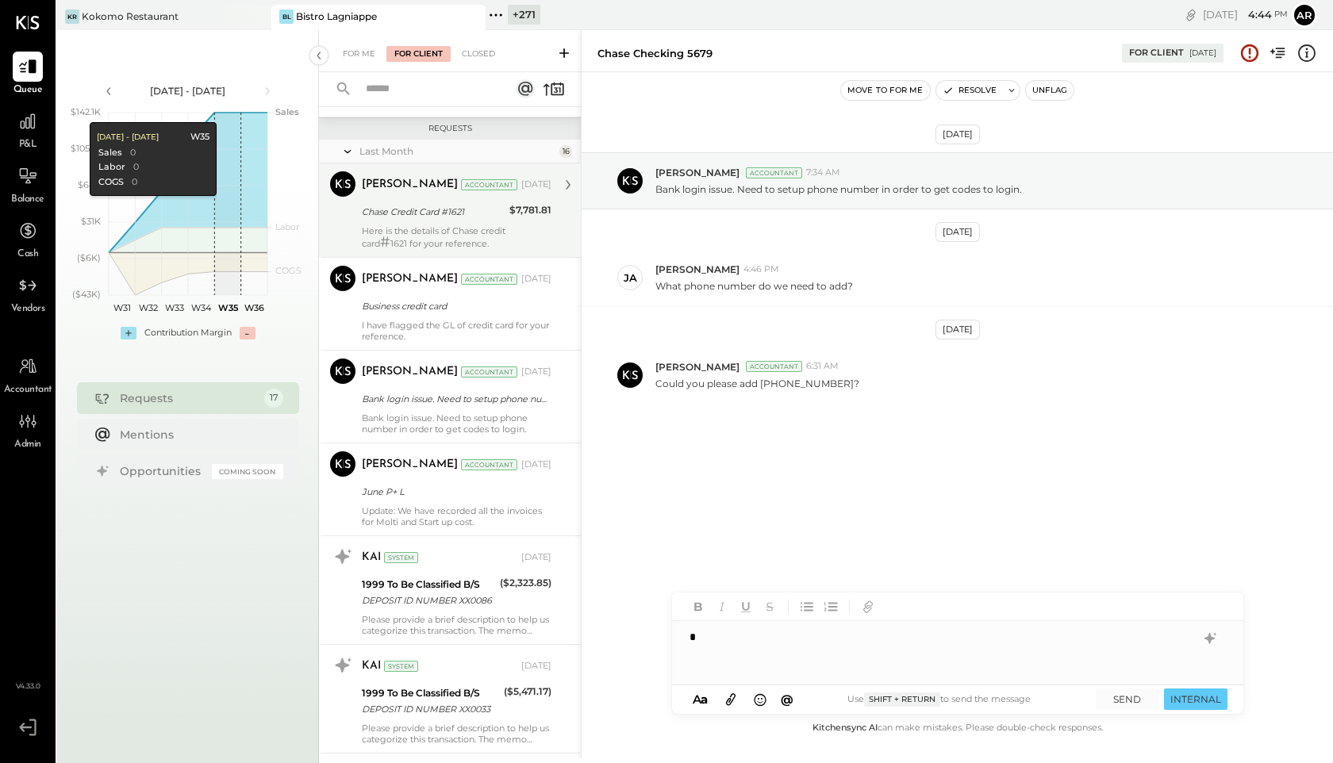
scroll to position [85, 0]
click at [359, 217] on div "Dhwani Solanki Accountant Dhwani Solanki Accountant Aug 01, 2025 Chase Credit C…" at bounding box center [450, 210] width 262 height 94
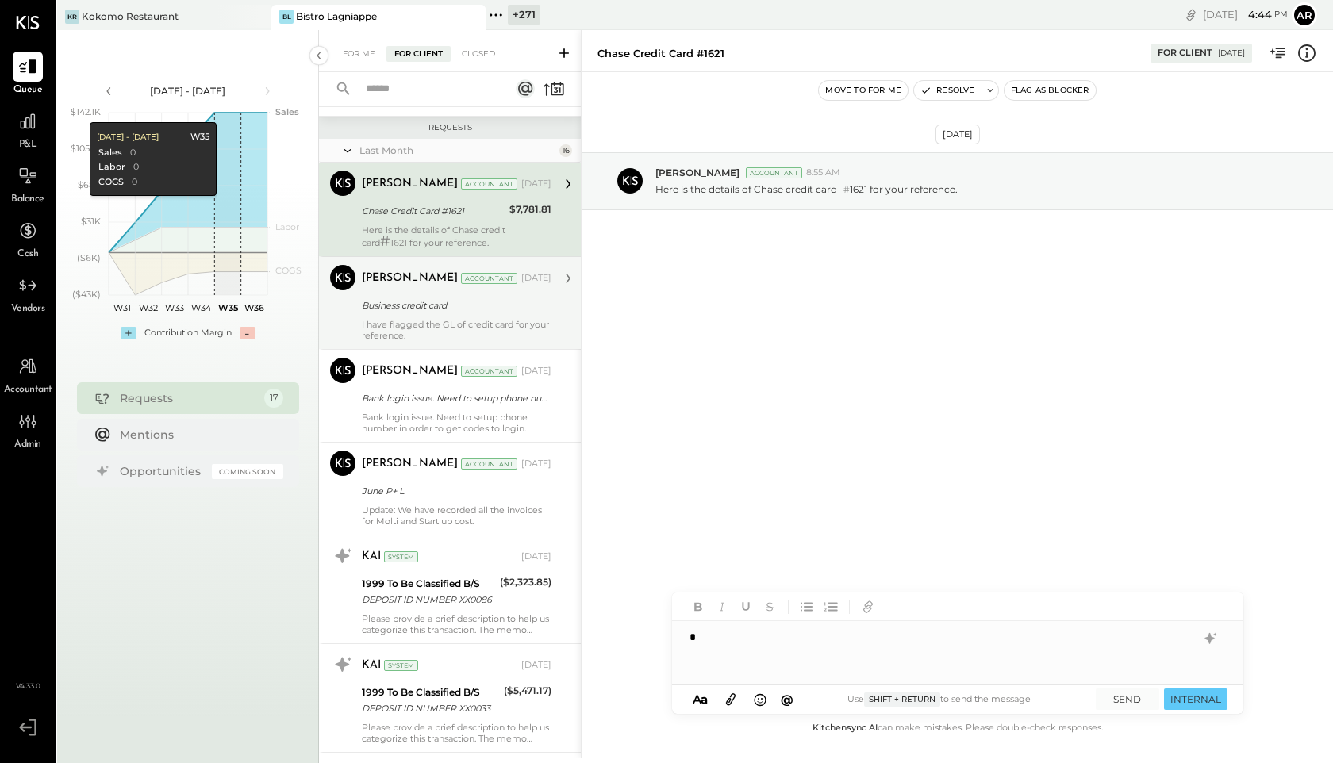
click at [373, 308] on div "Business credit card" at bounding box center [454, 306] width 185 height 16
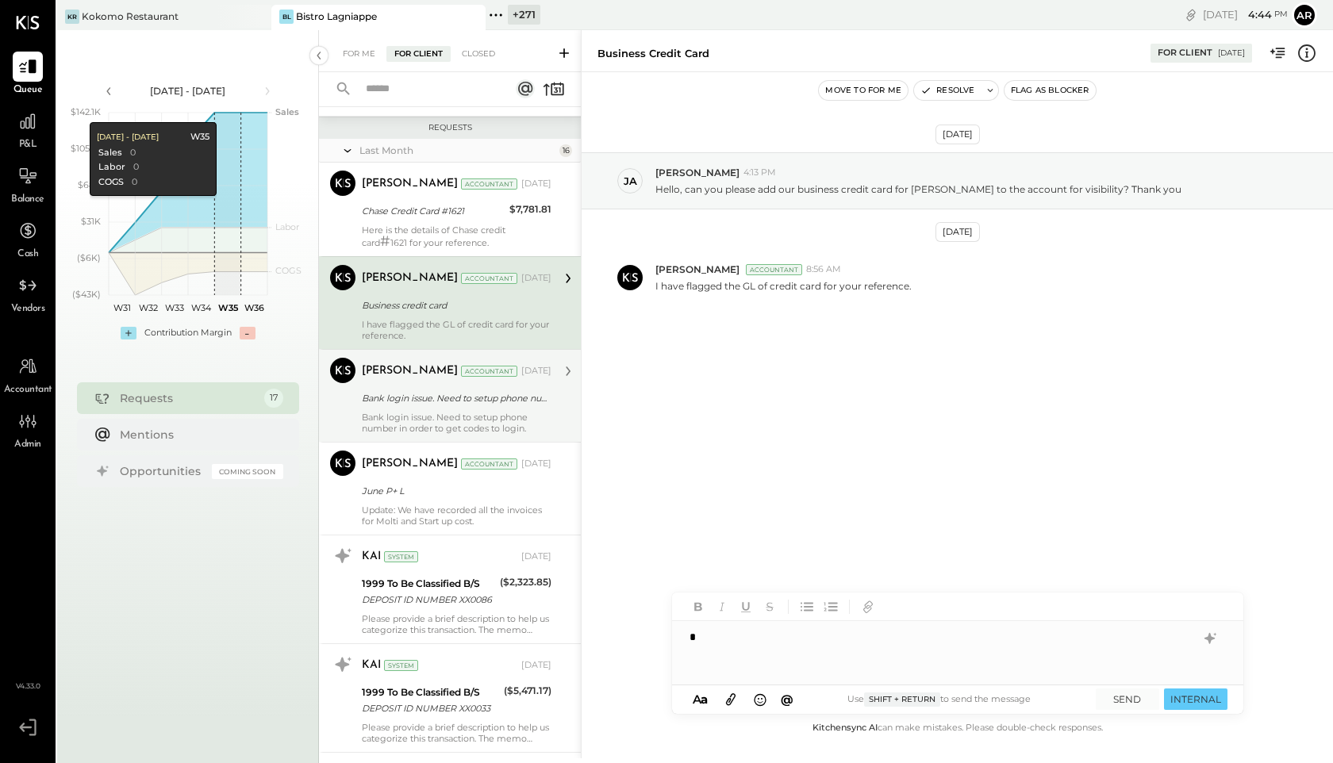
click at [382, 414] on div "Bank login issue. Need to setup phone number in order to get codes to login." at bounding box center [457, 423] width 190 height 22
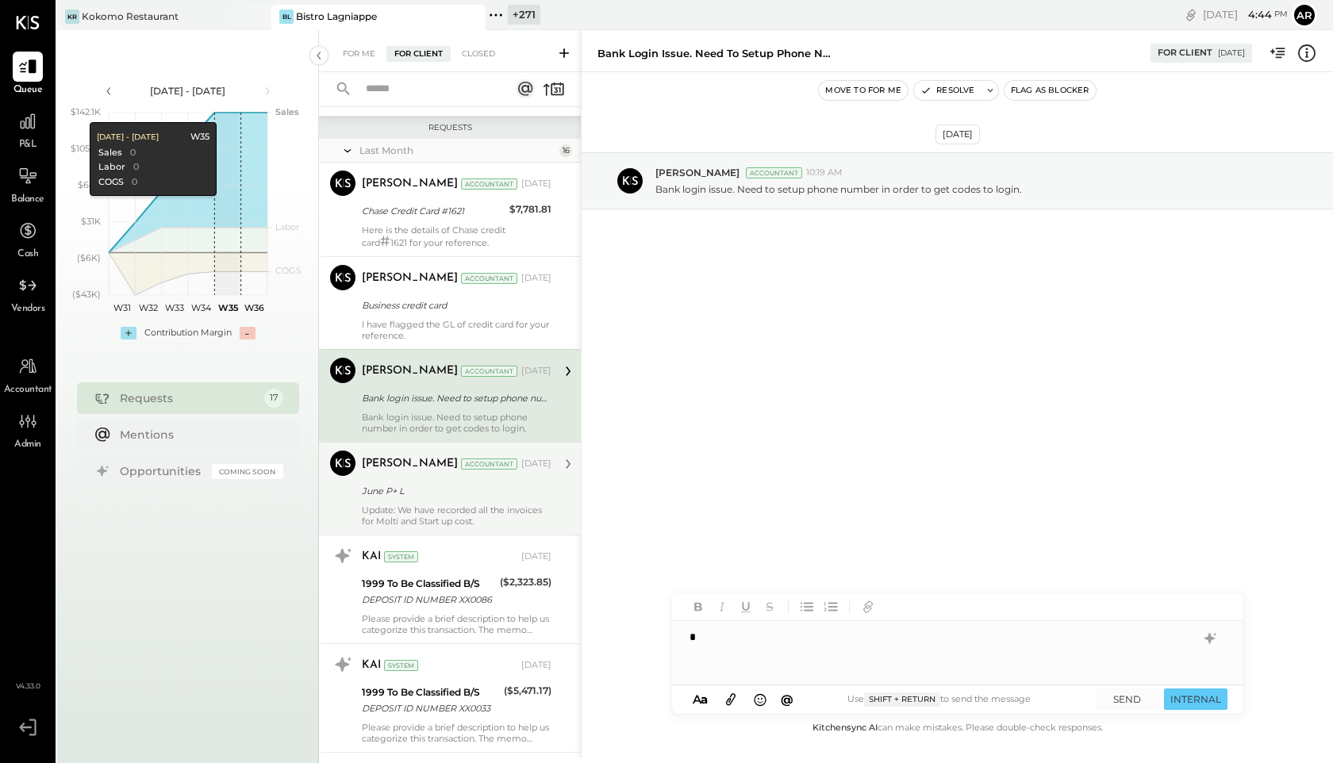
click at [385, 486] on div "June P+ L" at bounding box center [454, 491] width 185 height 16
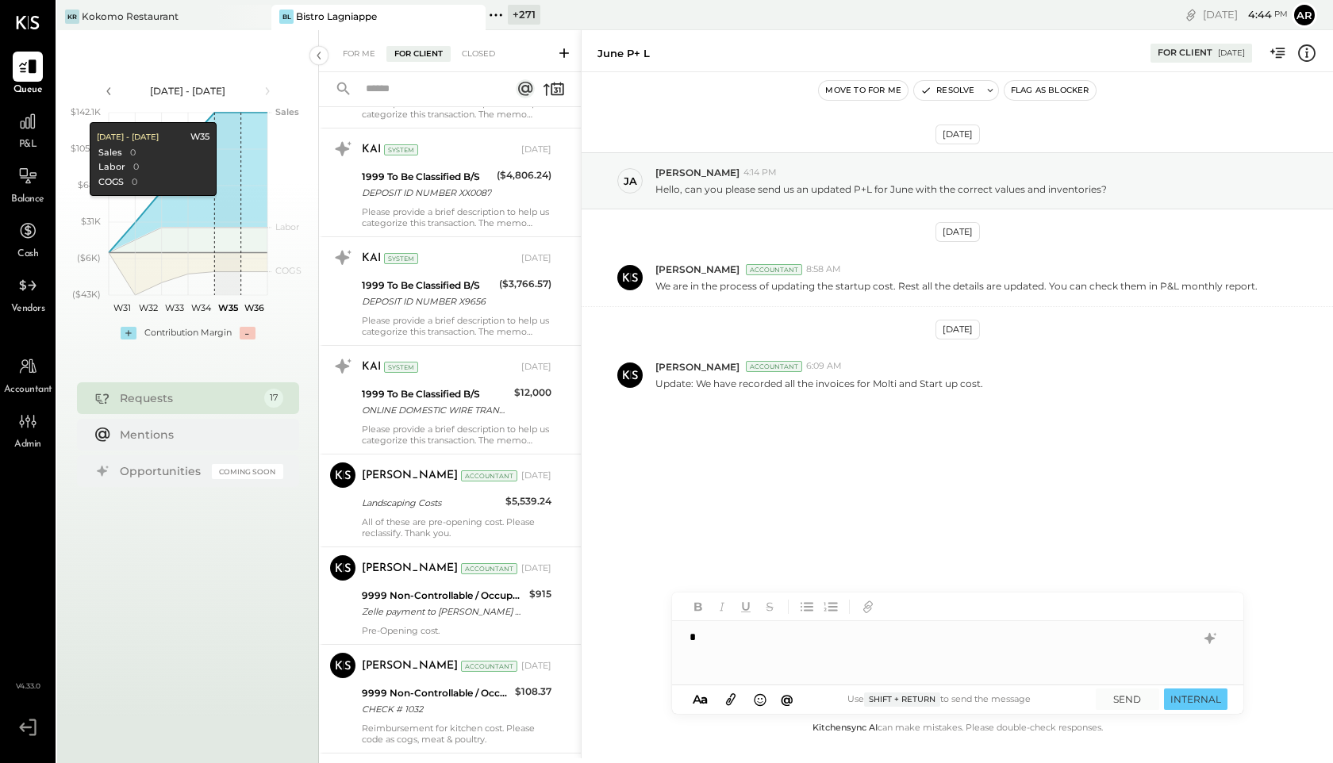
scroll to position [752, 0]
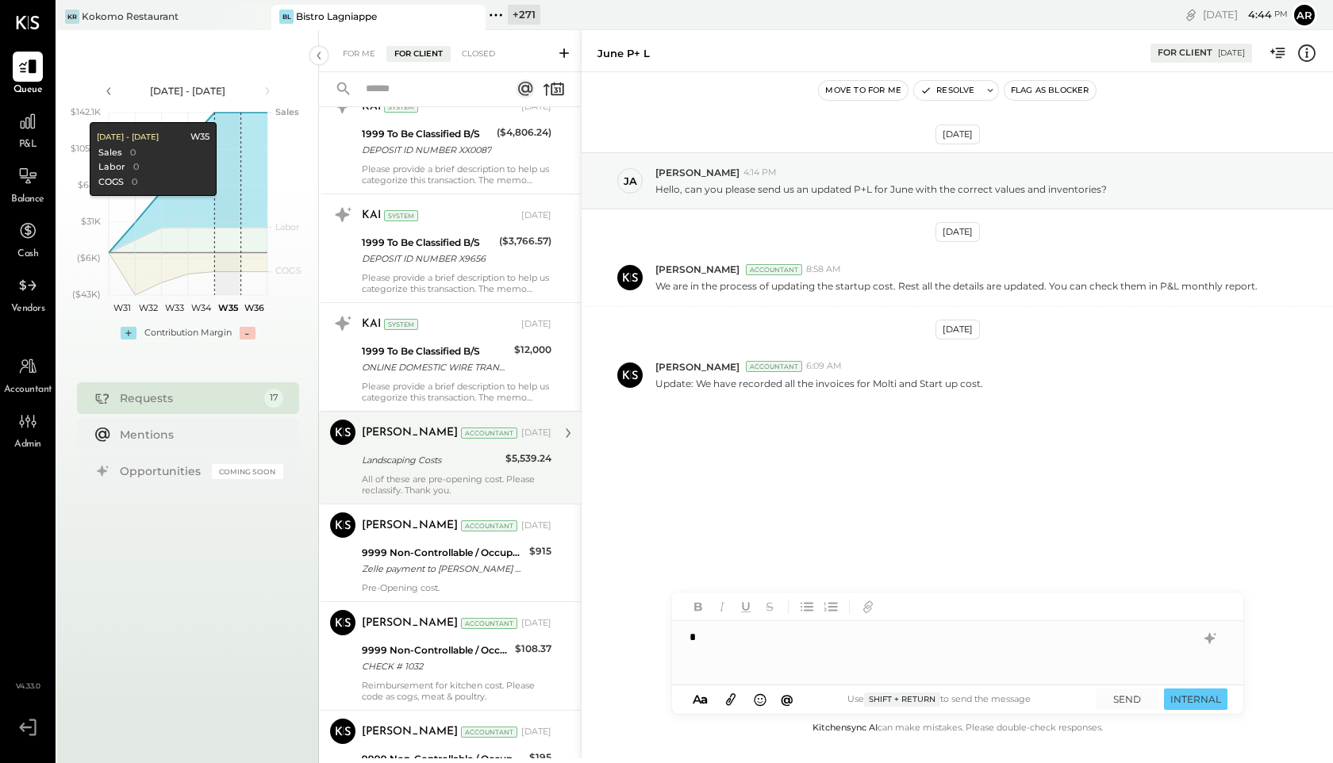
click at [385, 467] on div "Landscaping Costs" at bounding box center [431, 460] width 139 height 16
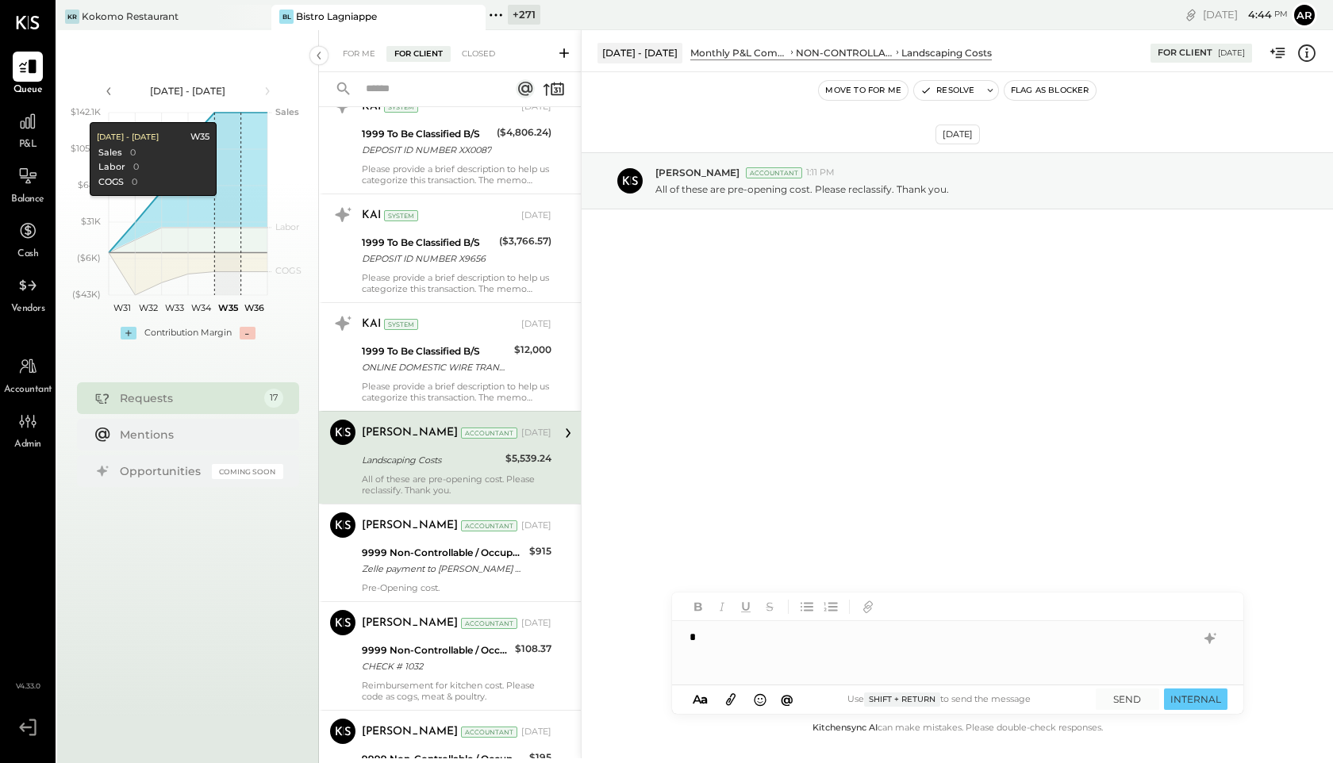
click at [472, 63] on div "For Me For Client Closed" at bounding box center [450, 51] width 262 height 42
click at [471, 48] on div "Closed" at bounding box center [478, 54] width 49 height 16
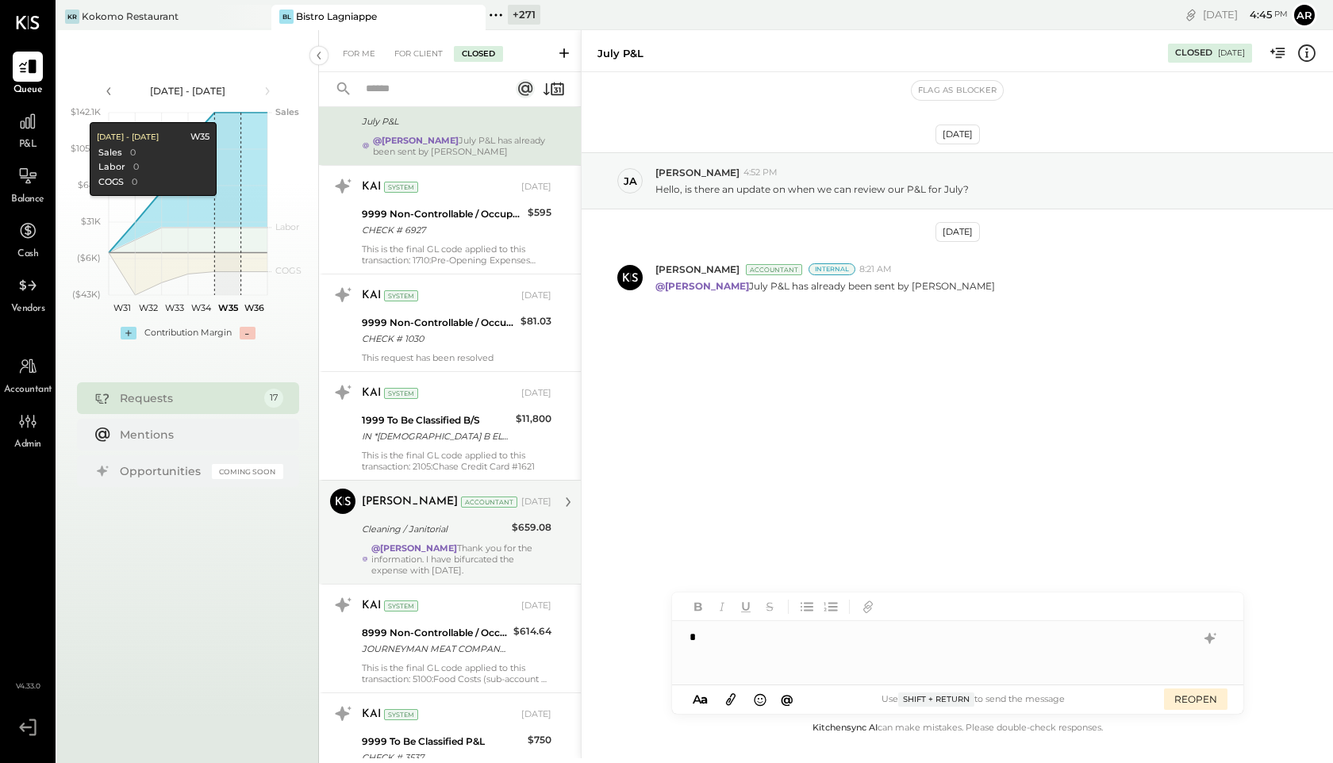
scroll to position [103, 0]
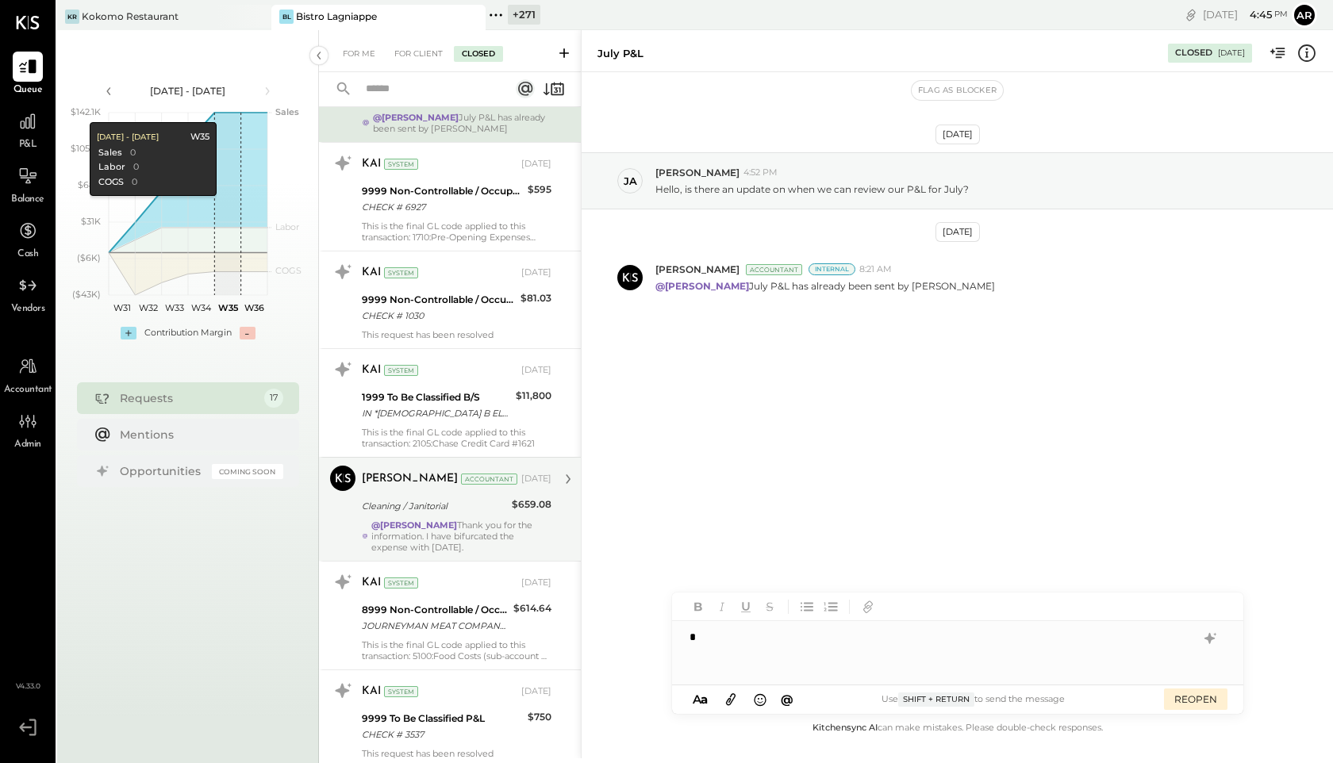
click at [440, 527] on div "@Joseph Shin Thank you for the information. I have bifurcated the expense with …" at bounding box center [461, 536] width 180 height 33
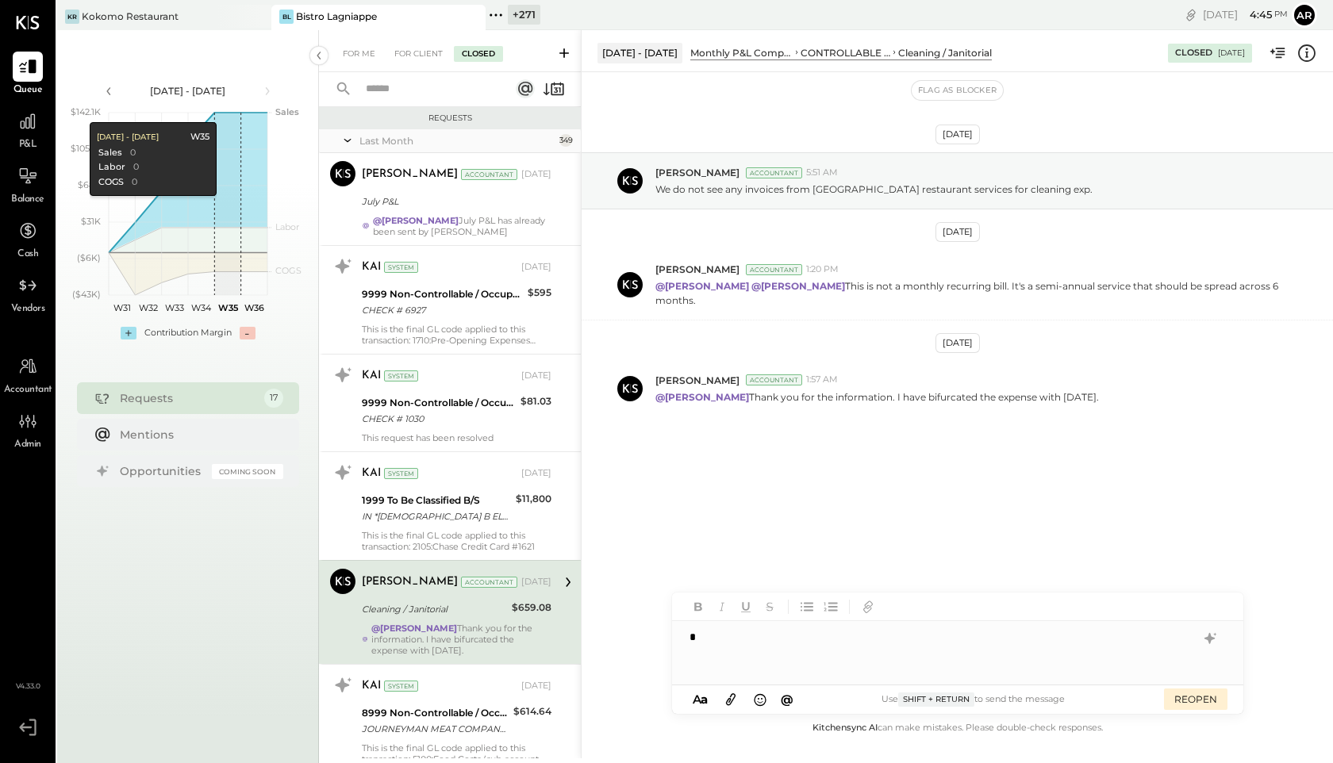
click at [346, 140] on icon at bounding box center [347, 140] width 7 height 3
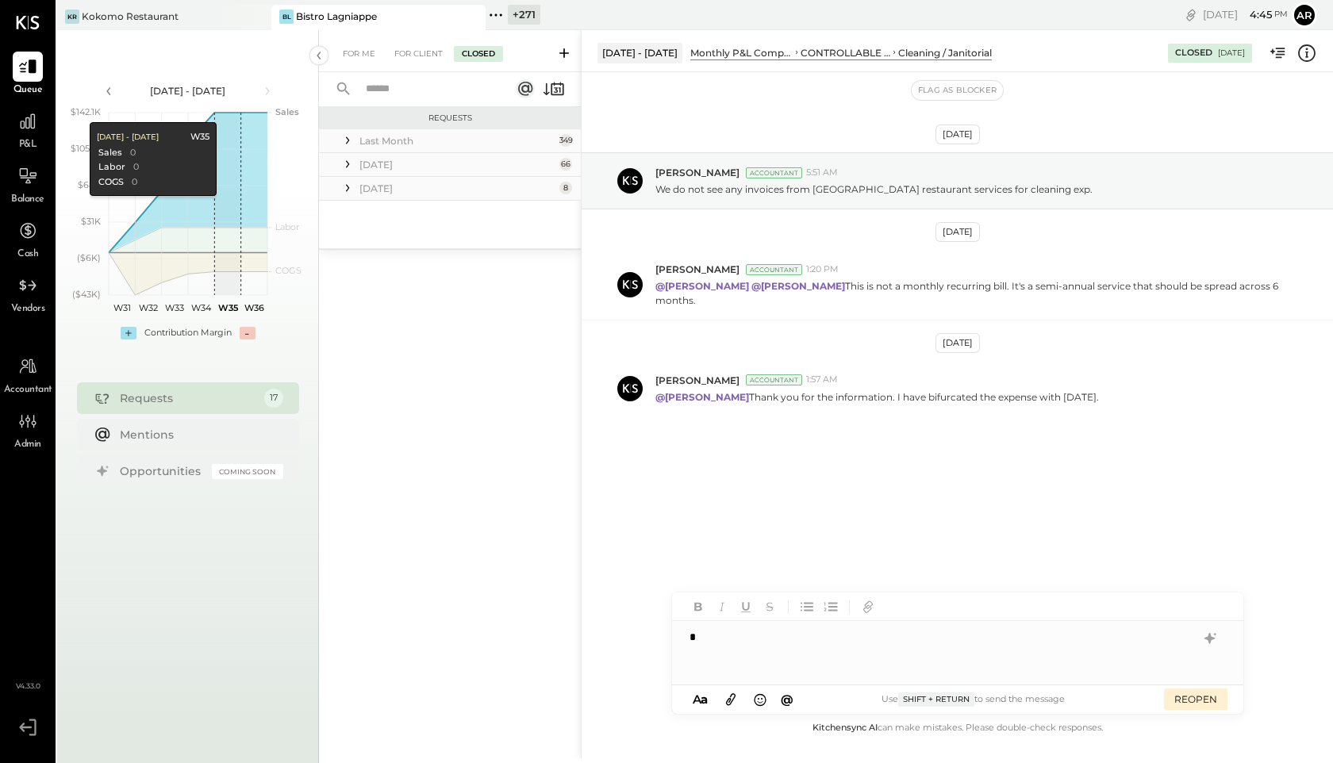
click at [348, 166] on icon at bounding box center [347, 164] width 3 height 7
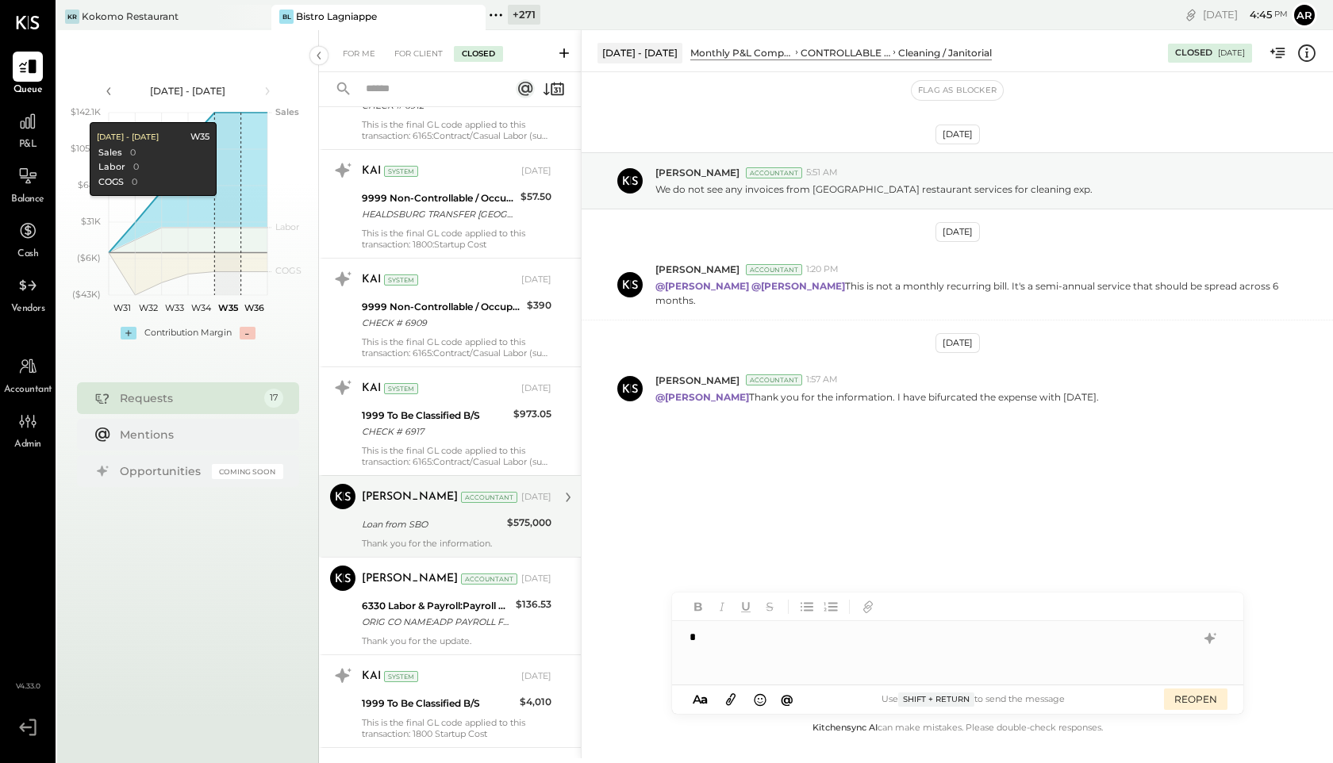
scroll to position [709, 0]
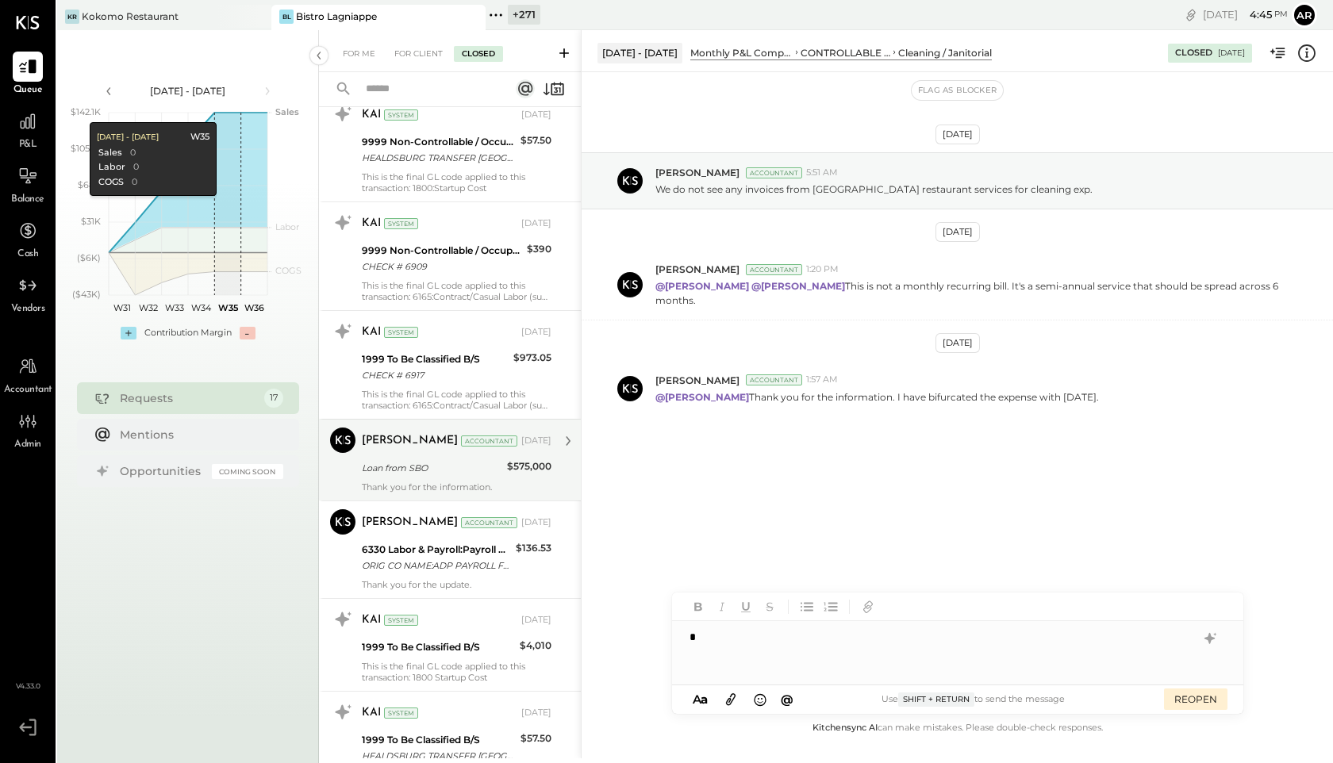
click at [388, 478] on div "Dhwani Solanki Accountant Jul 25, 2025 Loan from SBO $575,000 Thank you for the…" at bounding box center [457, 460] width 190 height 65
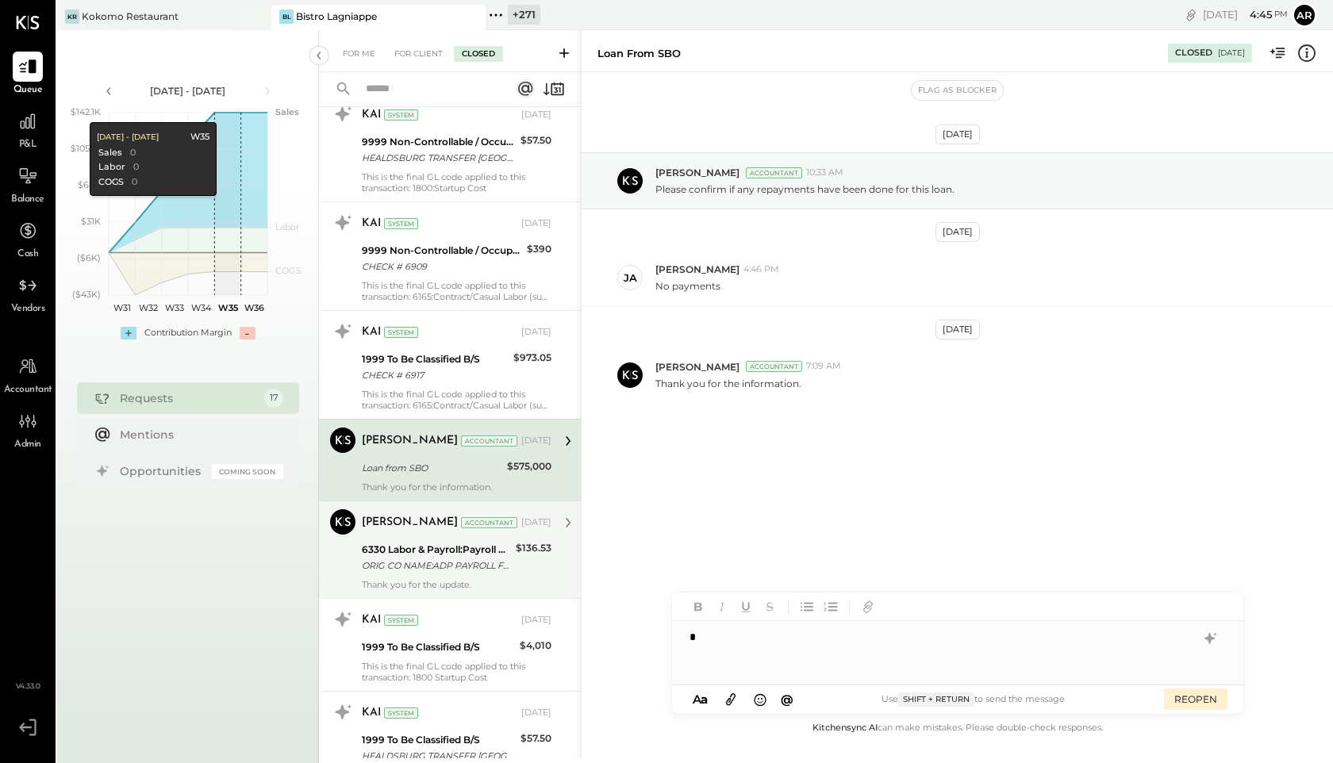
click at [381, 548] on div "6330 Labor & Payroll:Payroll Processing Fees" at bounding box center [436, 550] width 149 height 16
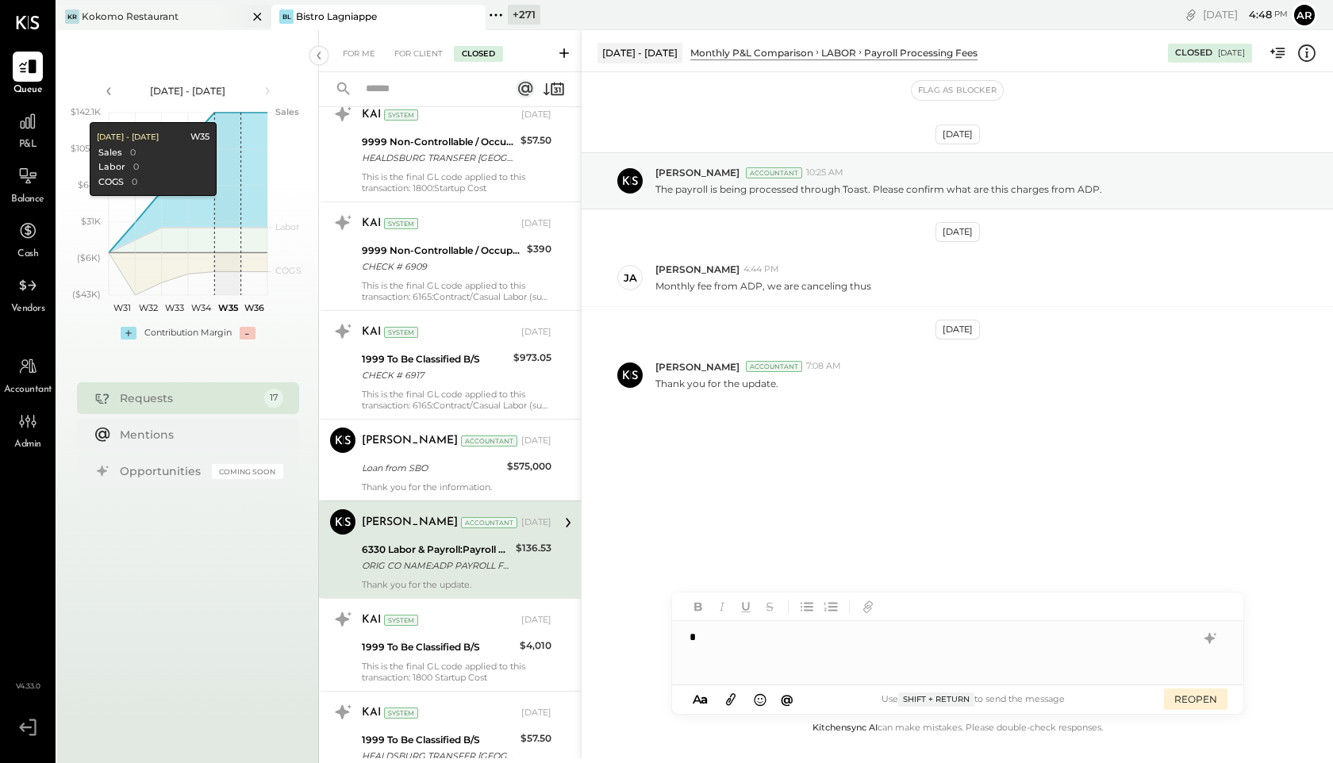
click at [190, 18] on div "KR Kokomo Restaurant" at bounding box center [152, 17] width 190 height 14
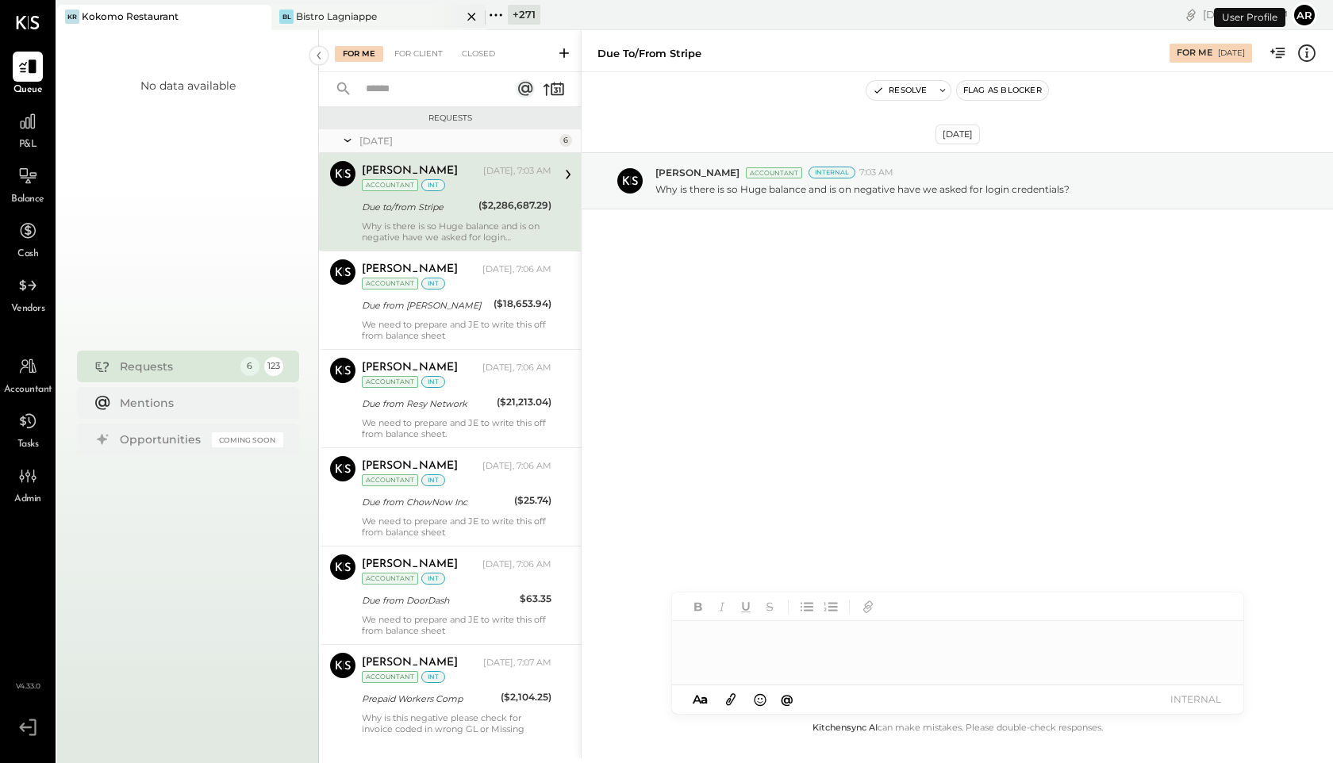
click at [465, 14] on icon at bounding box center [472, 16] width 20 height 19
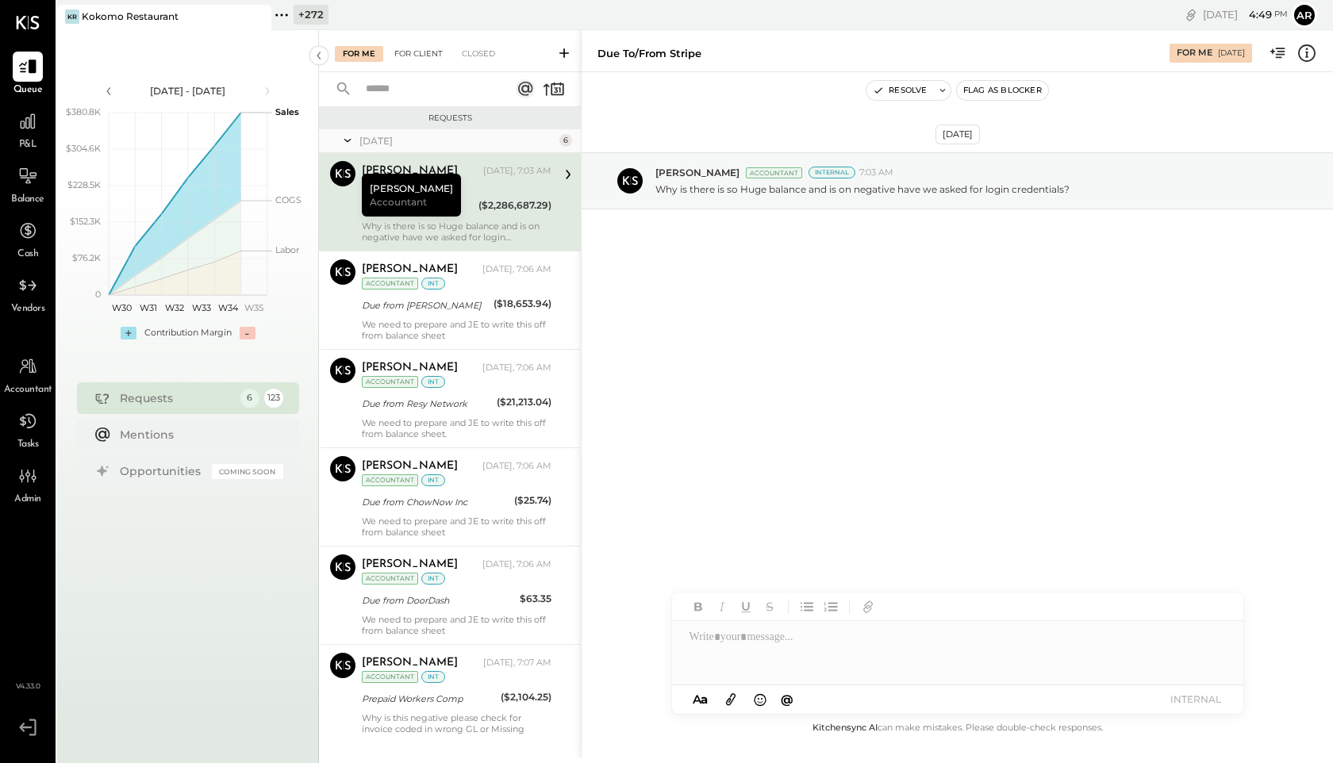
click at [403, 60] on div "For Client" at bounding box center [418, 54] width 64 height 16
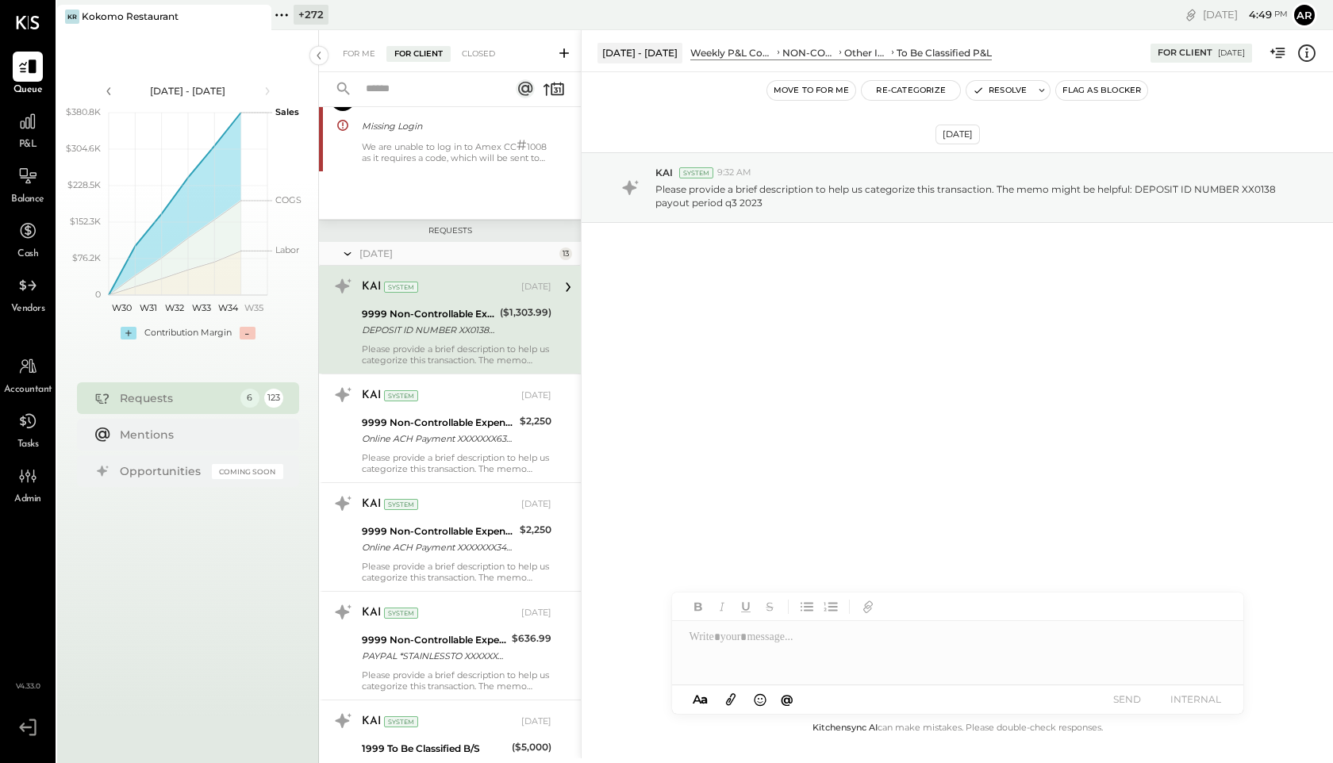
scroll to position [924, 0]
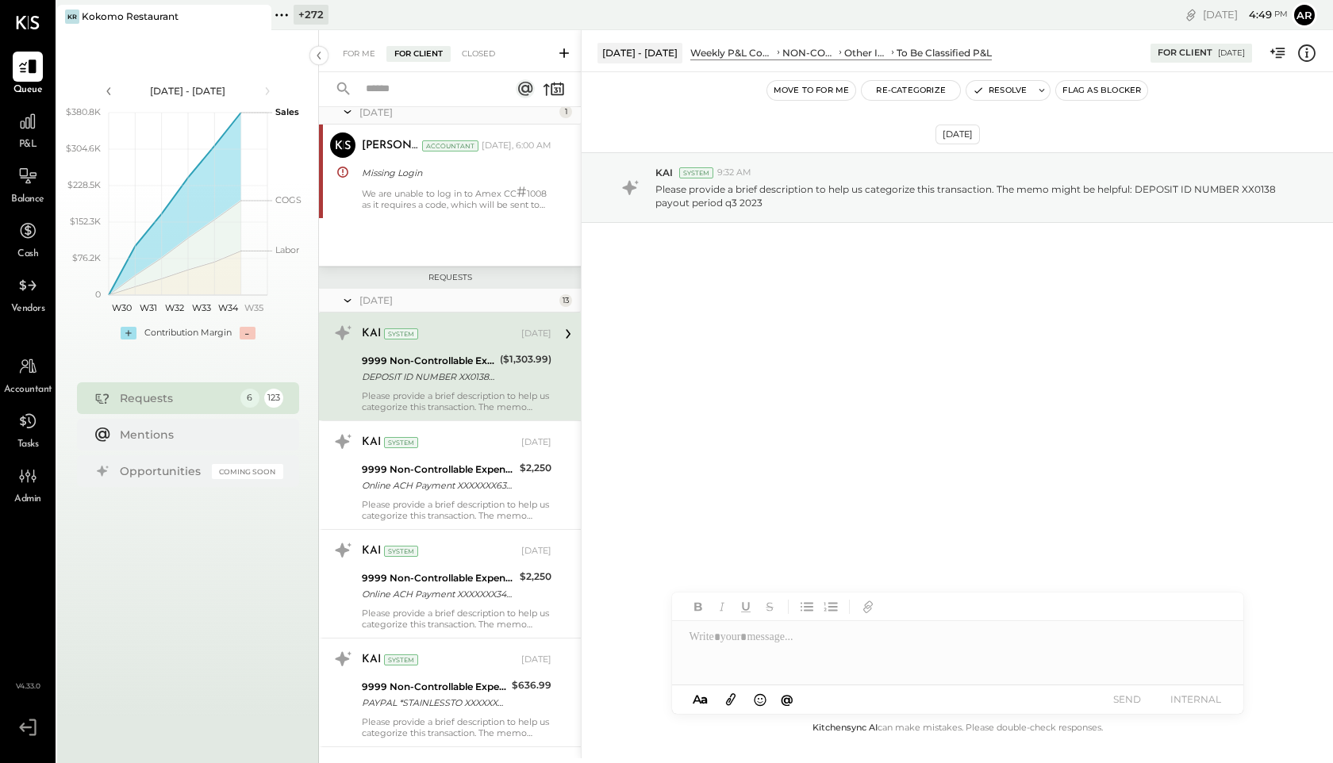
click at [352, 305] on icon at bounding box center [348, 301] width 16 height 40
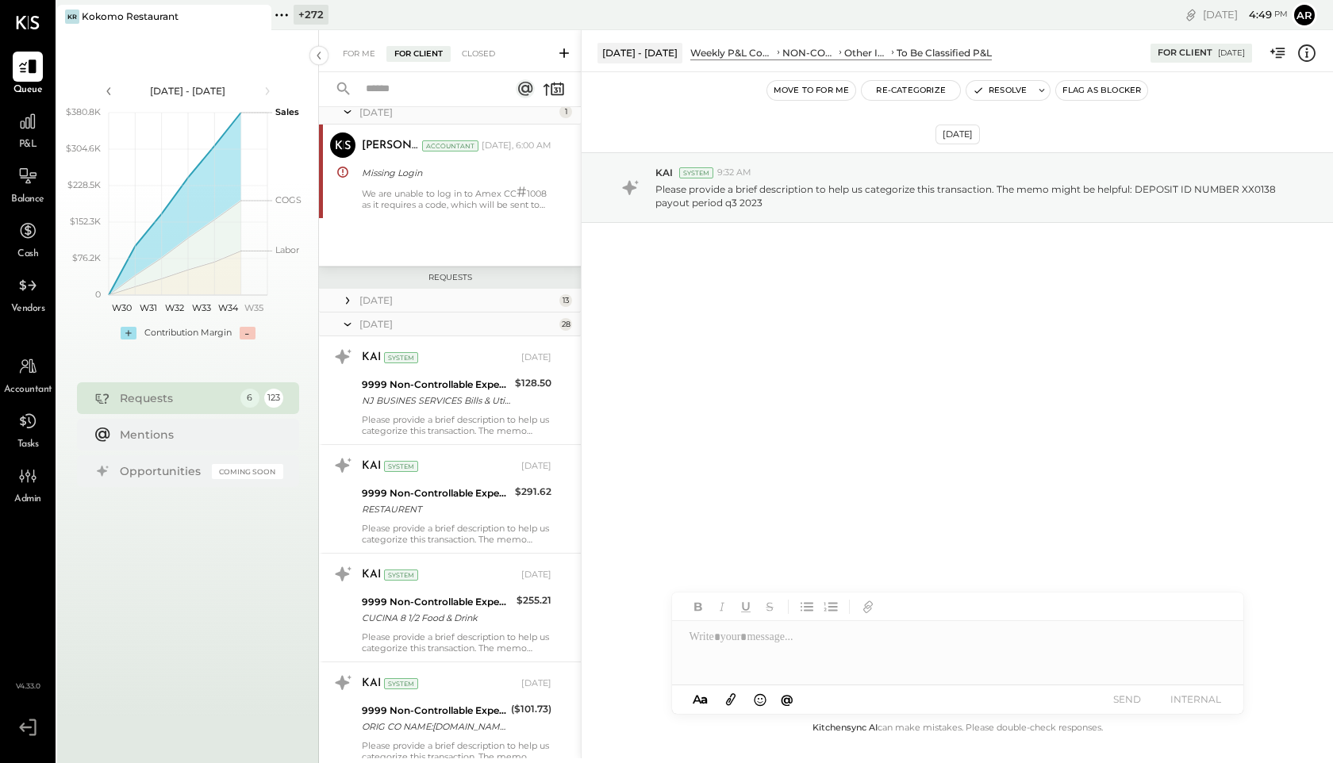
click at [348, 326] on icon at bounding box center [347, 324] width 7 height 3
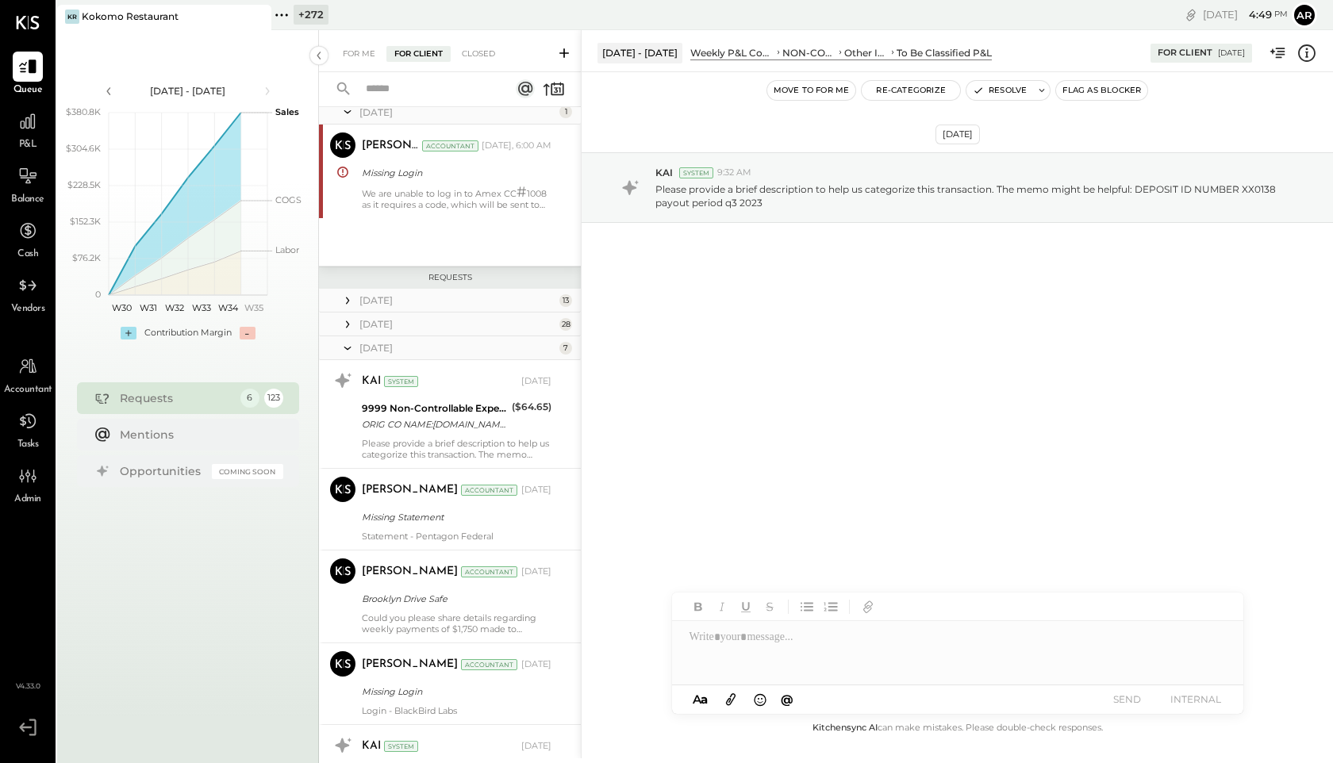
click at [344, 351] on icon at bounding box center [348, 349] width 16 height 40
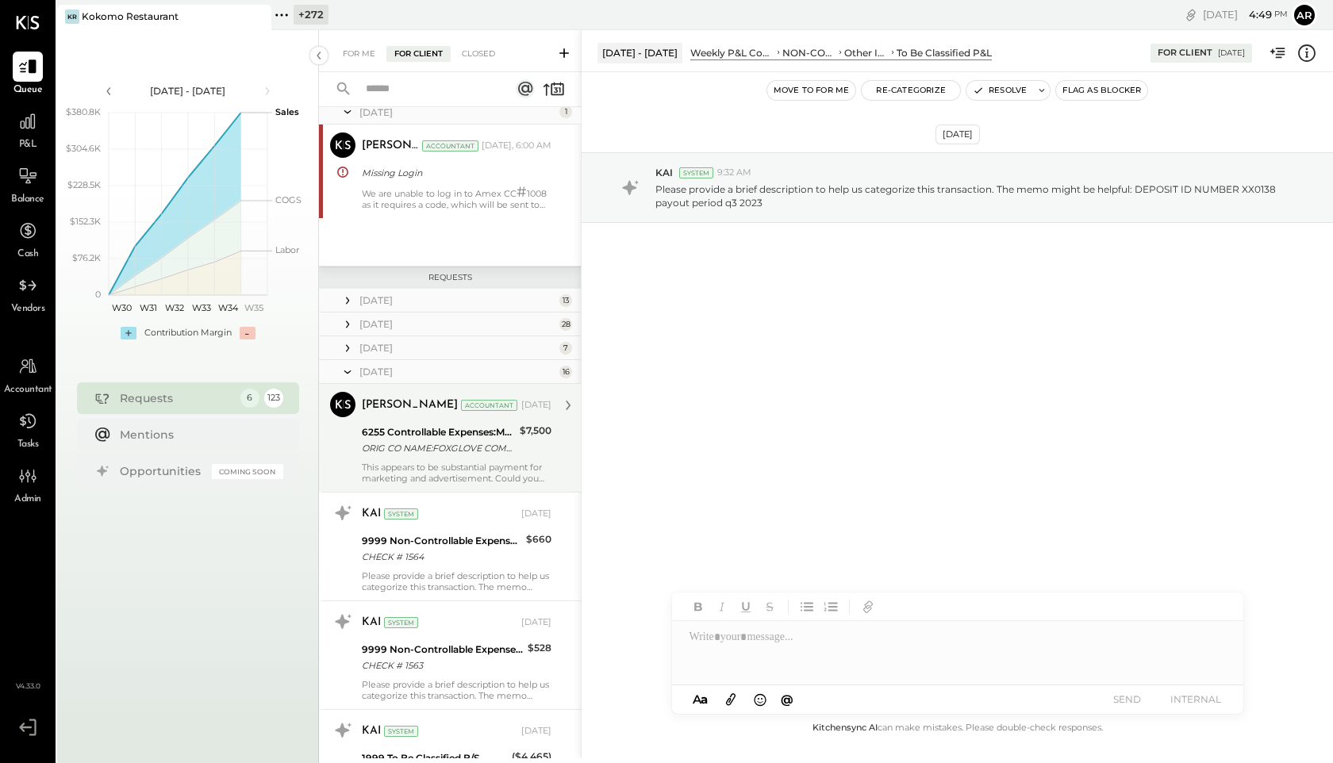
click at [369, 455] on div "ORIG CO NAME:FOXGLOVE COMMUNI ORIG ID:XXXXXX6202 DESC DATE:250314 CO ENTRY DESC…" at bounding box center [438, 448] width 153 height 16
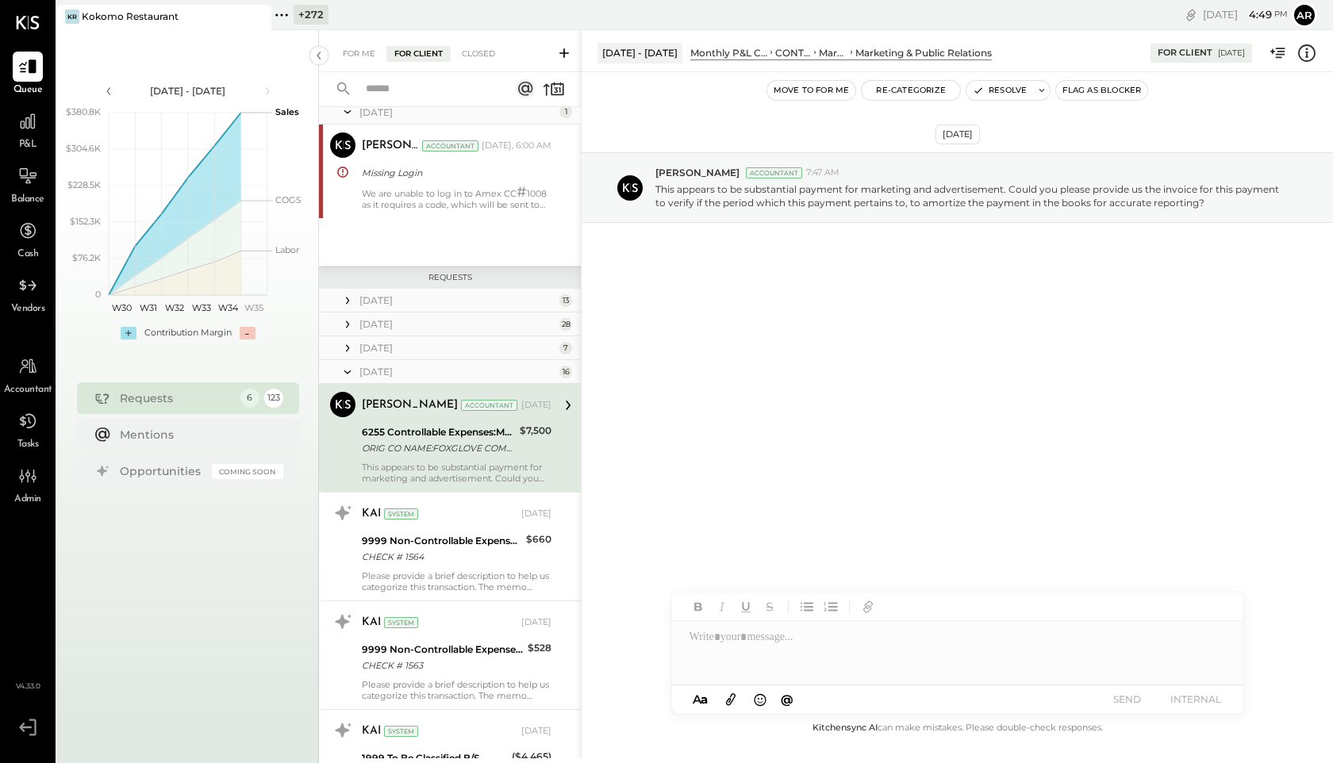
click at [368, 437] on div "6255 Controllable Expenses:Marketing & Advertising:Marketing & Public Relations" at bounding box center [438, 433] width 153 height 16
click at [478, 55] on div "Closed" at bounding box center [478, 54] width 49 height 16
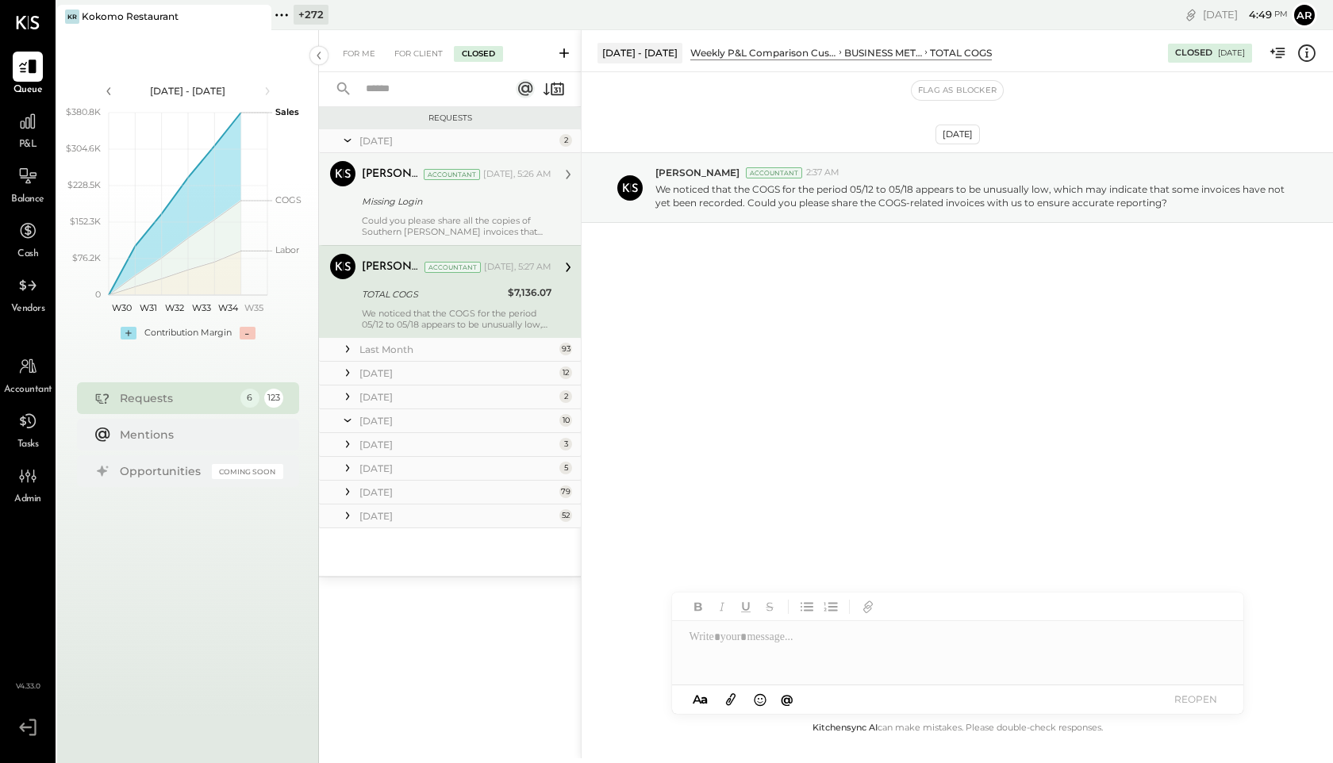
click at [405, 232] on div "Could you please share all the copies of Southern [PERSON_NAME] invoices that y…" at bounding box center [457, 226] width 190 height 22
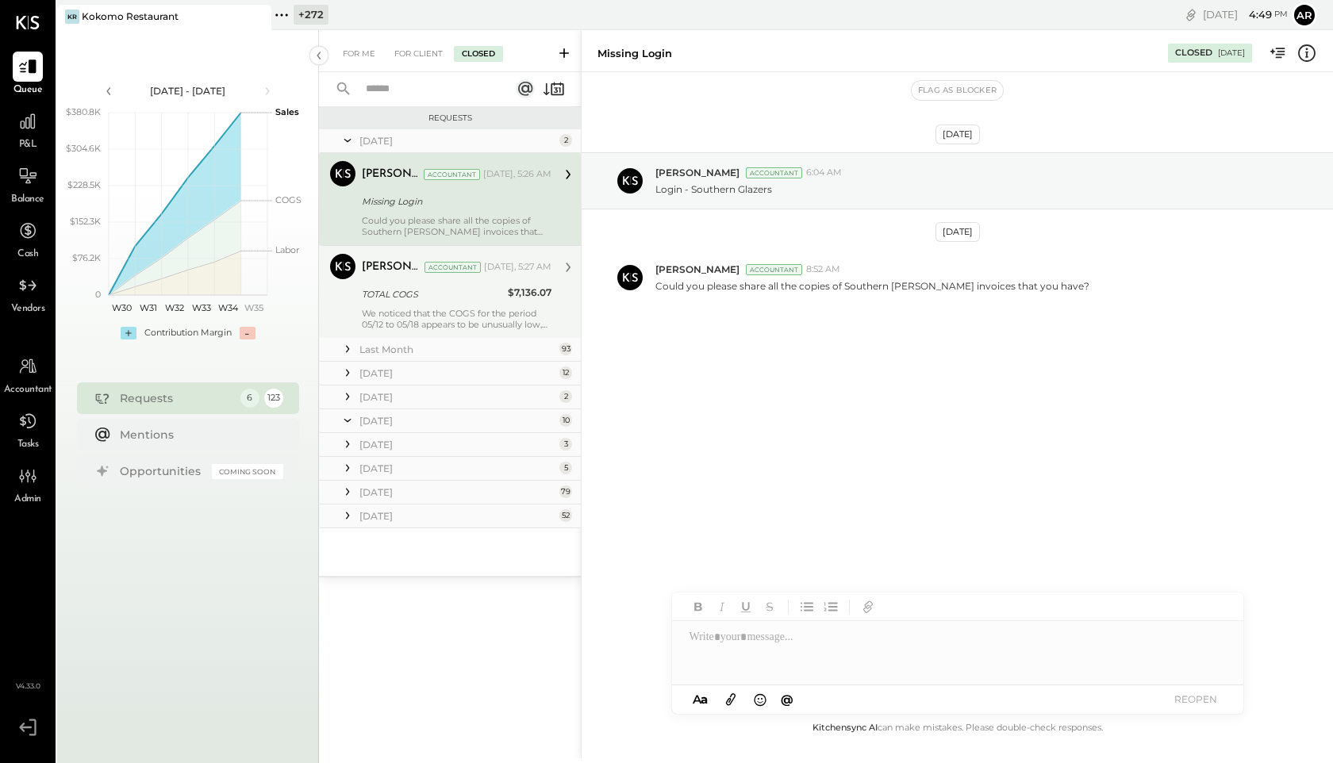
click at [426, 287] on div "TOTAL COGS" at bounding box center [432, 294] width 141 height 16
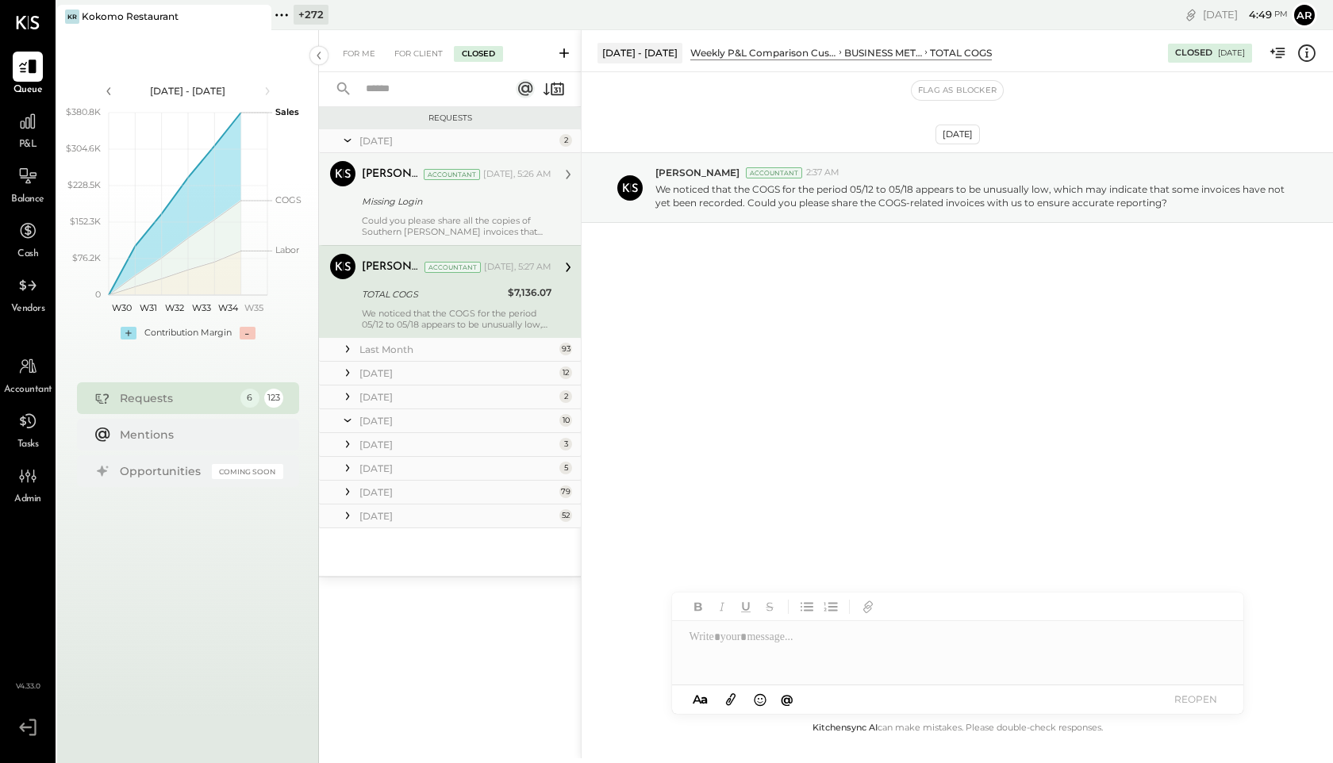
click at [347, 352] on icon at bounding box center [347, 349] width 3 height 7
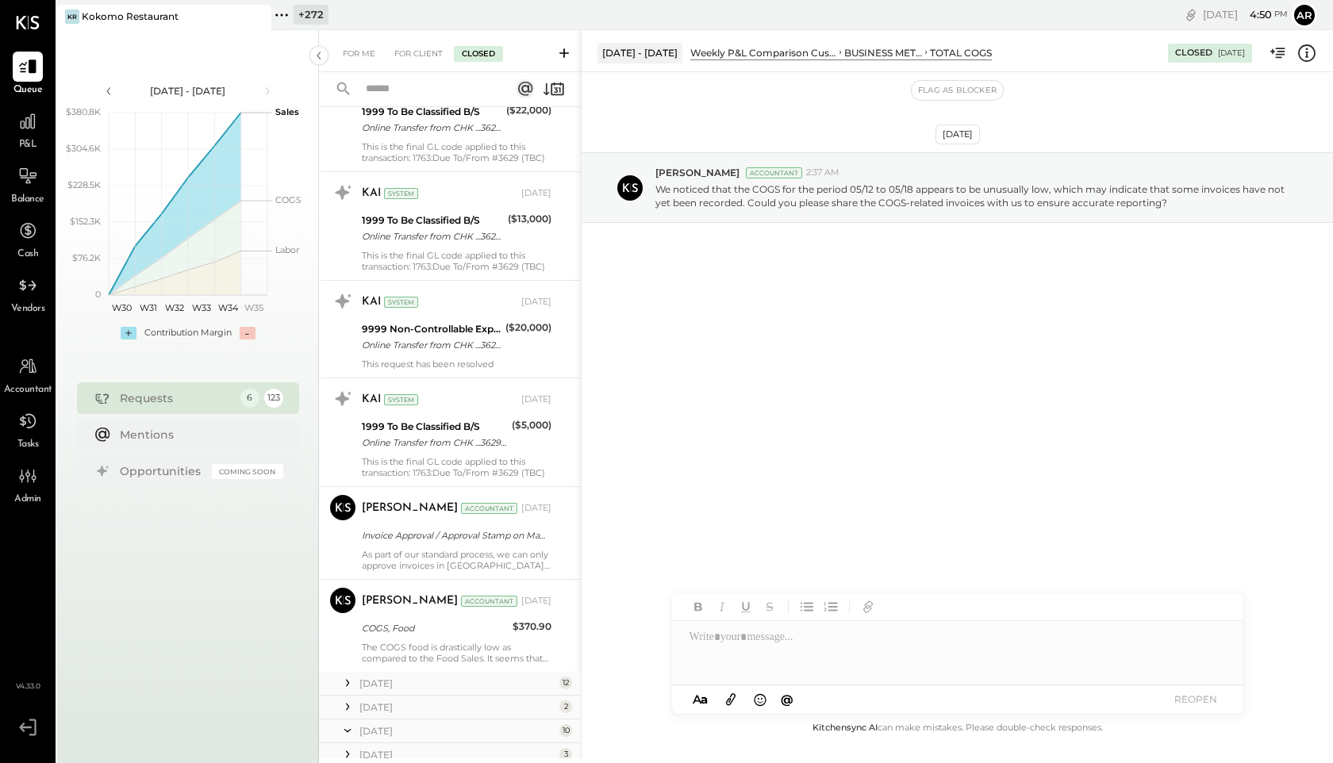
scroll to position [9682, 0]
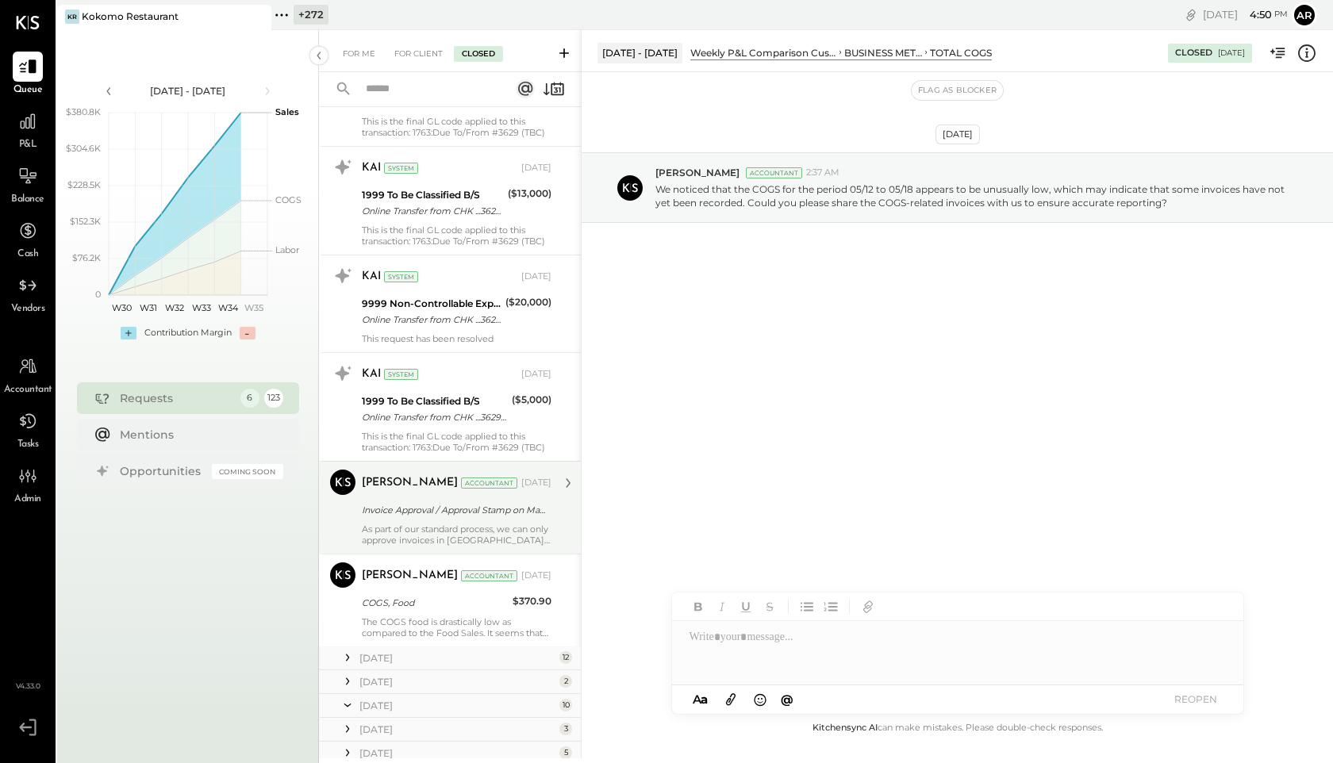
click at [402, 489] on div "[PERSON_NAME]" at bounding box center [410, 483] width 96 height 16
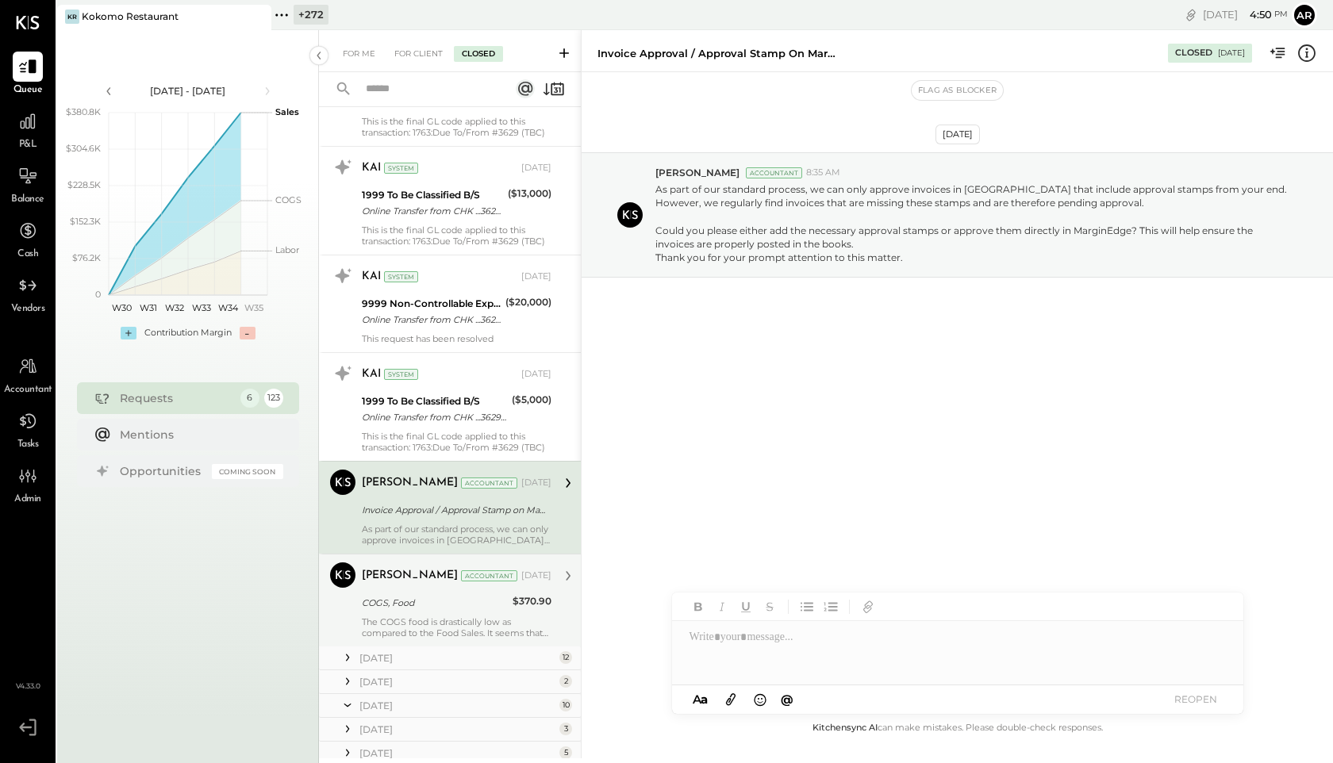
click at [401, 624] on div "The COGS food is drastically low as compared to the Food Sales. It seems that w…" at bounding box center [457, 628] width 190 height 22
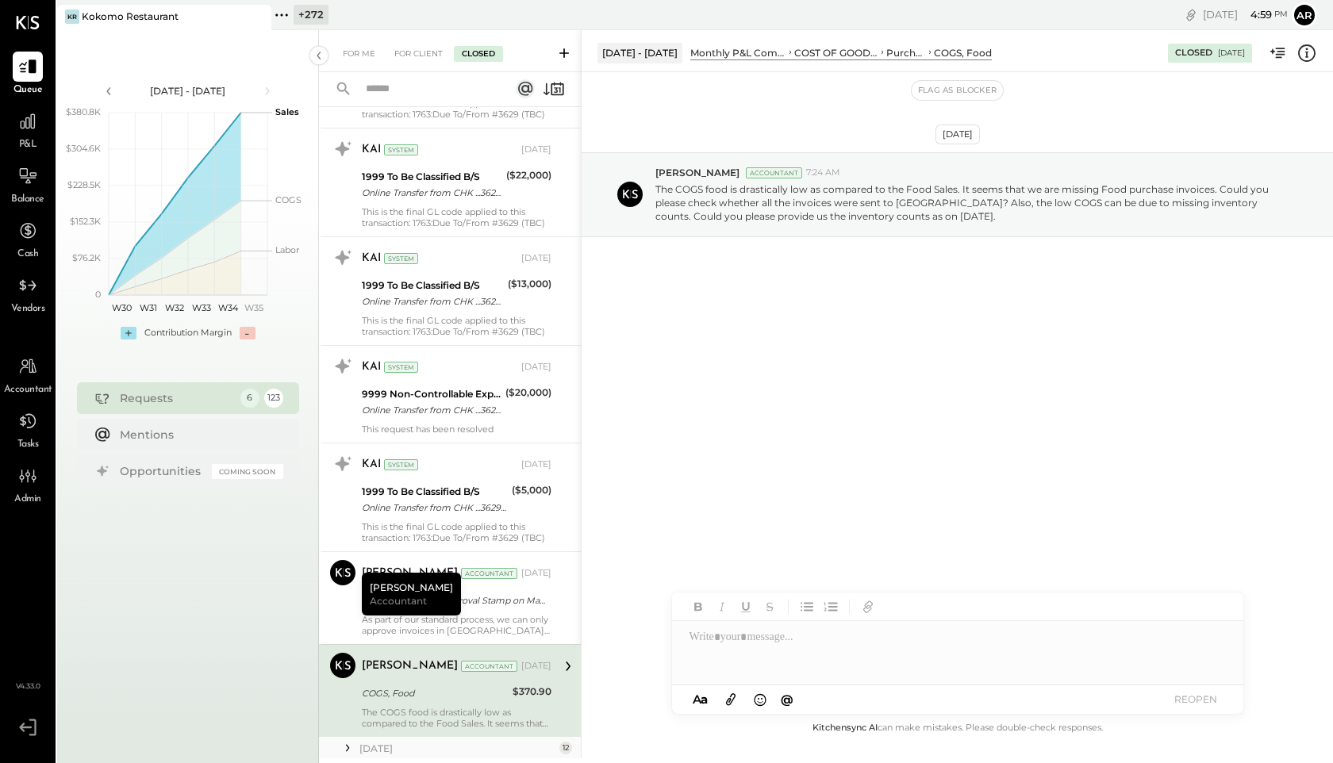
scroll to position [9659, 0]
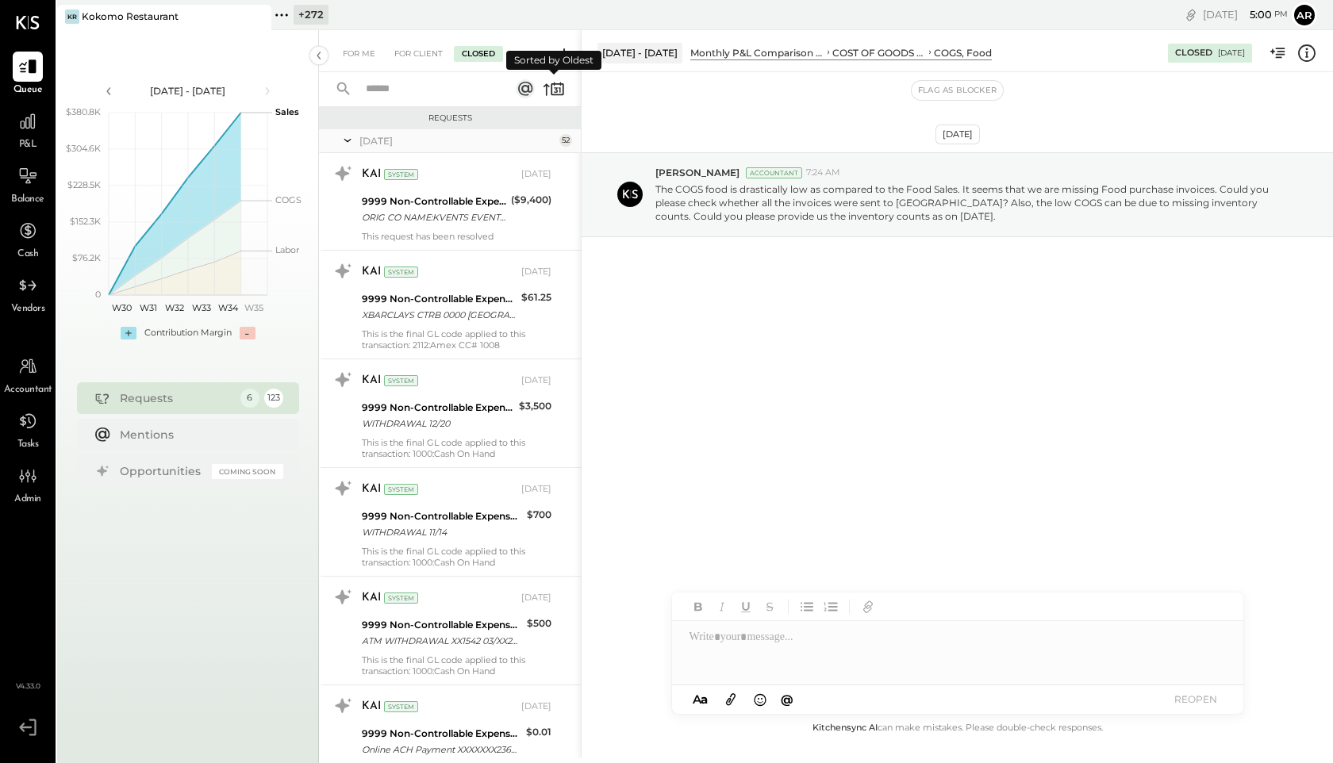
click at [559, 87] on icon at bounding box center [554, 89] width 22 height 22
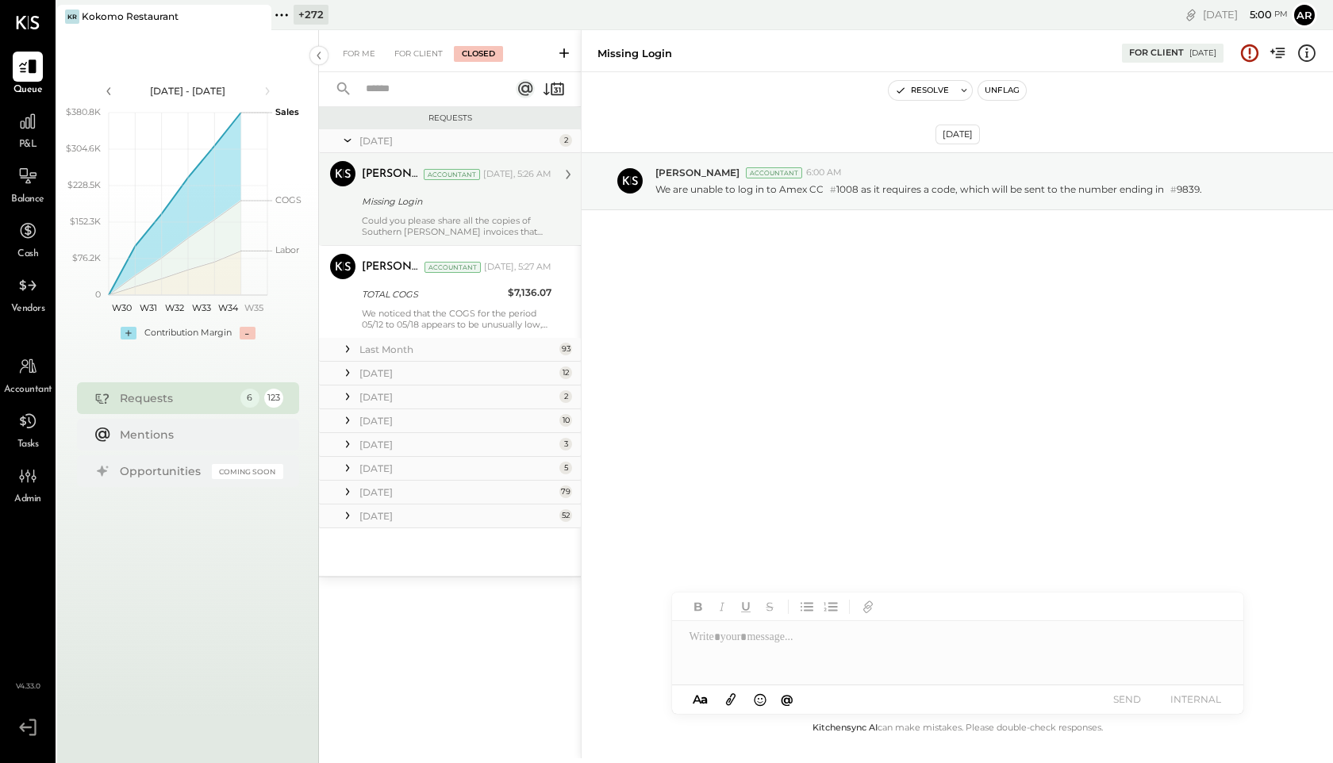
click at [460, 194] on div "Missing Login" at bounding box center [454, 202] width 185 height 16
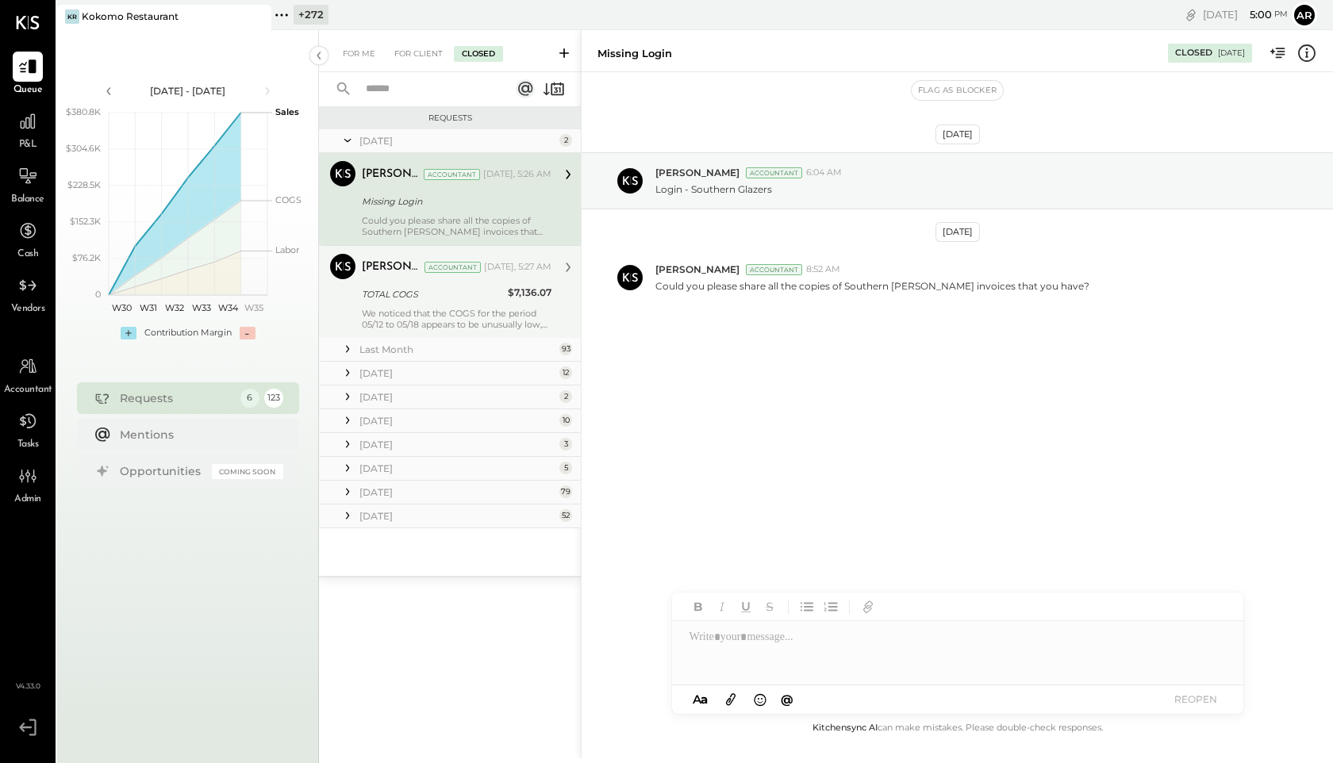
click at [477, 281] on div "[PERSON_NAME] Accountant [DATE], 5:27 AM TOTAL COGS $7,136.07 We noticed that t…" at bounding box center [457, 292] width 190 height 76
